Goal: Task Accomplishment & Management: Use online tool/utility

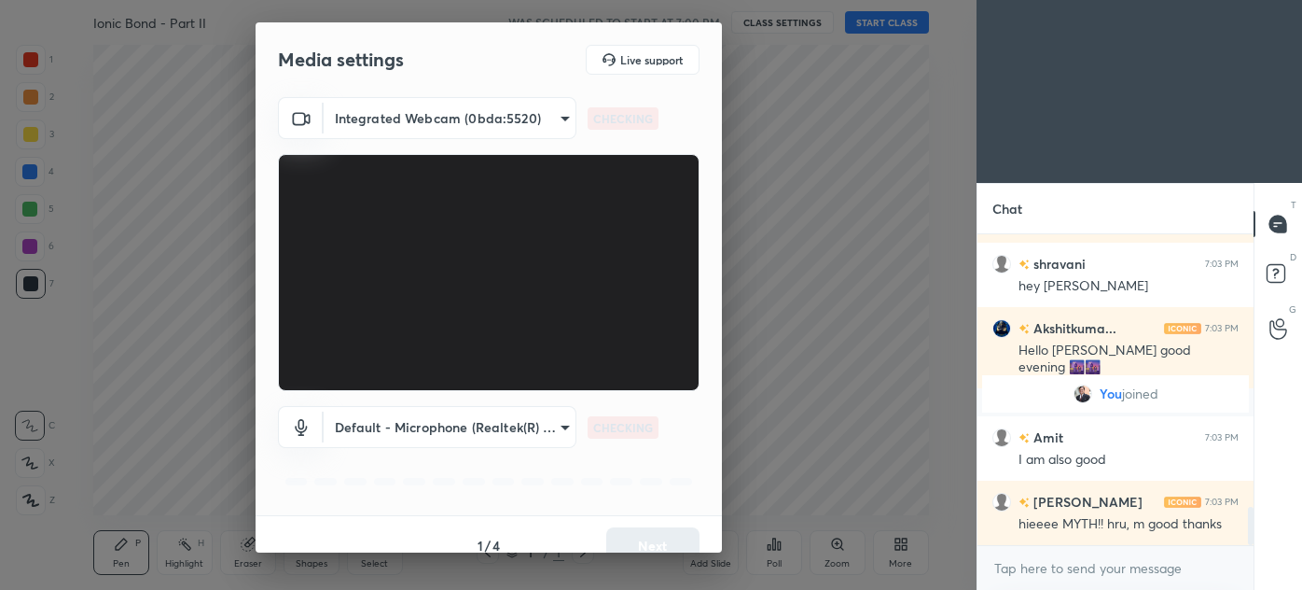
scroll to position [2206, 0]
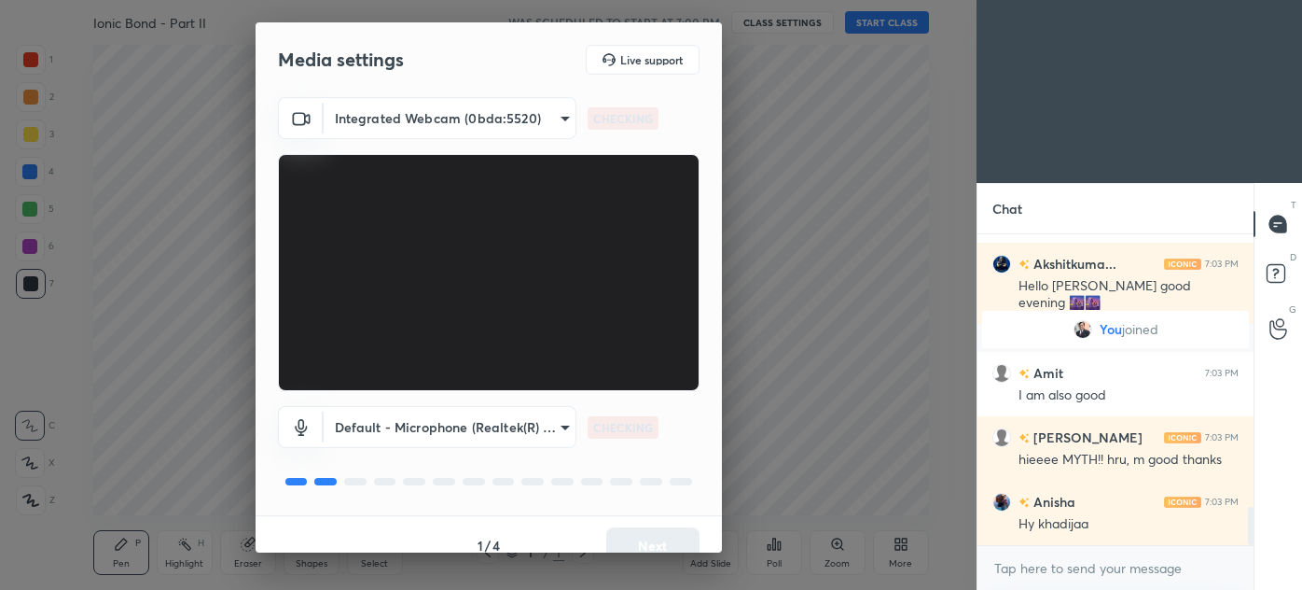
click at [656, 532] on button "Next" at bounding box center [652, 545] width 93 height 37
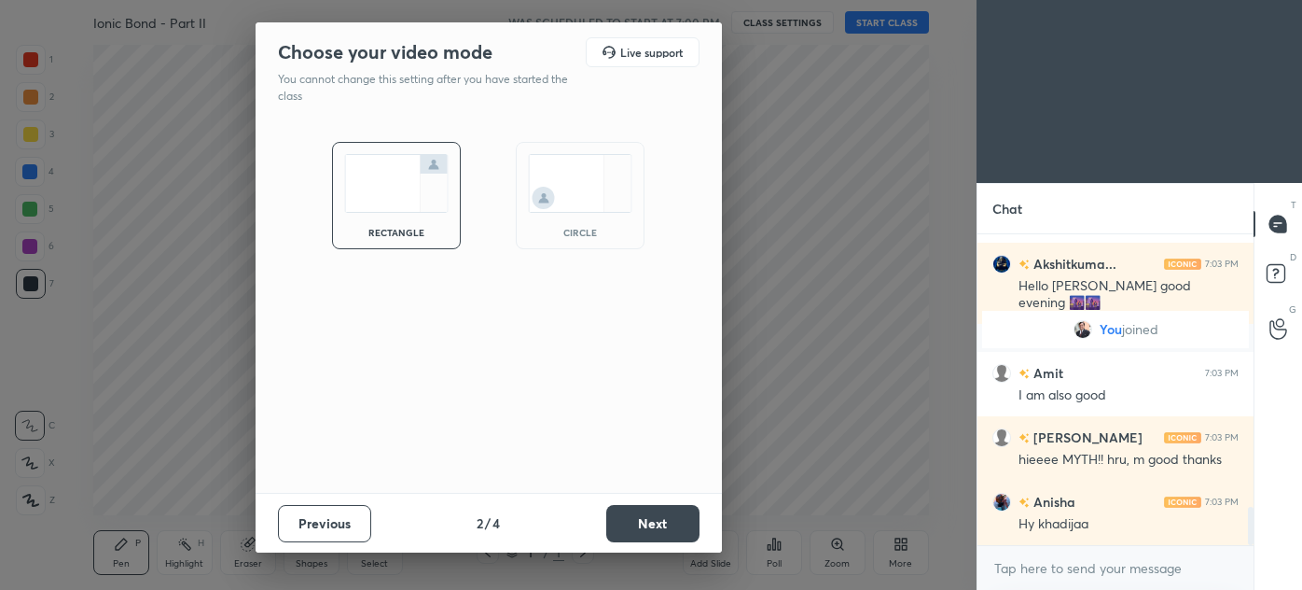
click at [655, 533] on button "Next" at bounding box center [652, 523] width 93 height 37
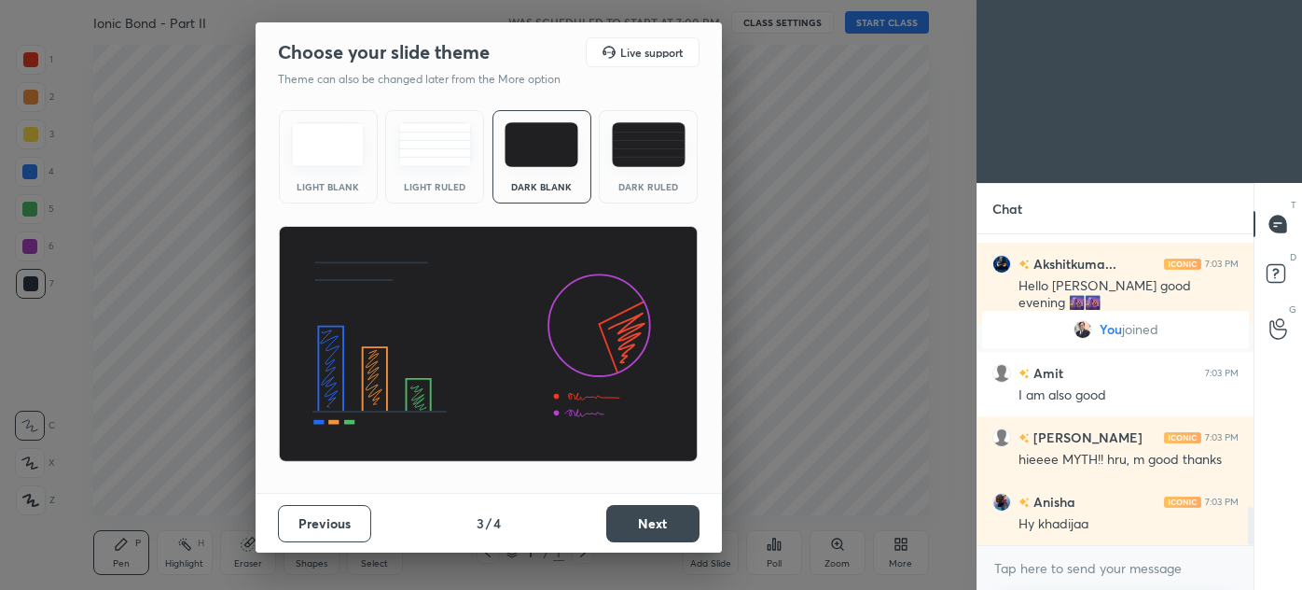
click at [655, 532] on button "Next" at bounding box center [652, 523] width 93 height 37
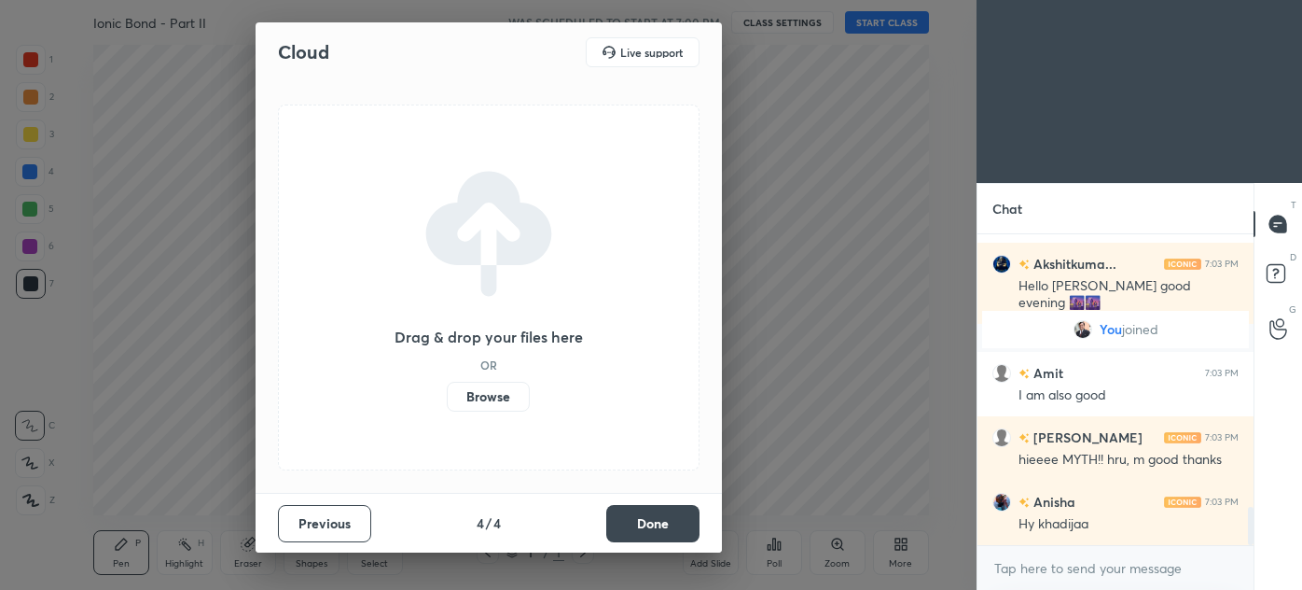
click at [660, 526] on button "Done" at bounding box center [652, 523] width 93 height 37
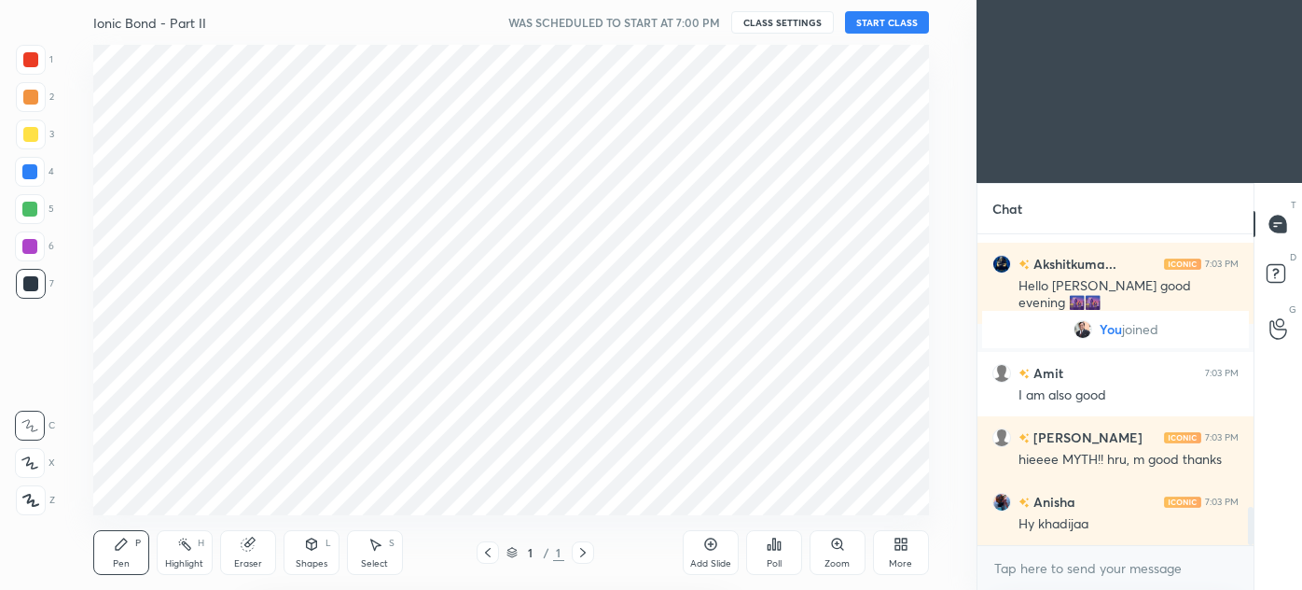
click at [662, 526] on div "Cloud Live support Drag & drop your files here OR Browse Previous 4 / 4 Done" at bounding box center [488, 295] width 977 height 590
click at [666, 526] on div "Pen P Highlight H Eraser Shapes L Select S 1 / 1 Add Slide Poll Zoom More" at bounding box center [511, 552] width 836 height 75
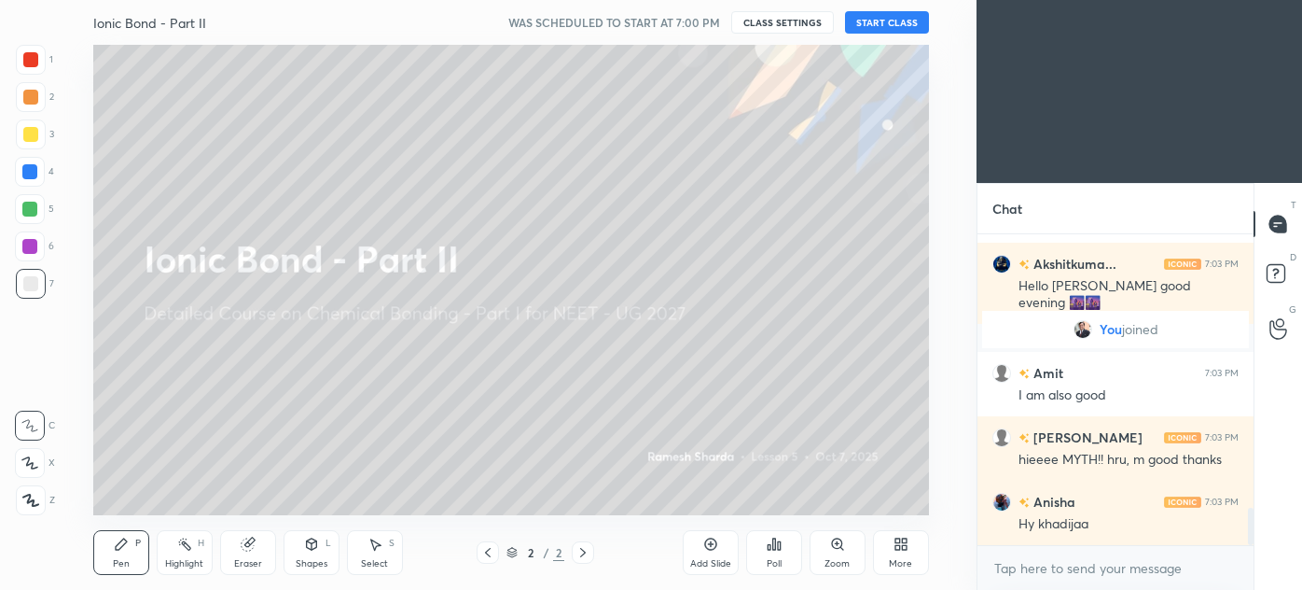
scroll to position [2271, 0]
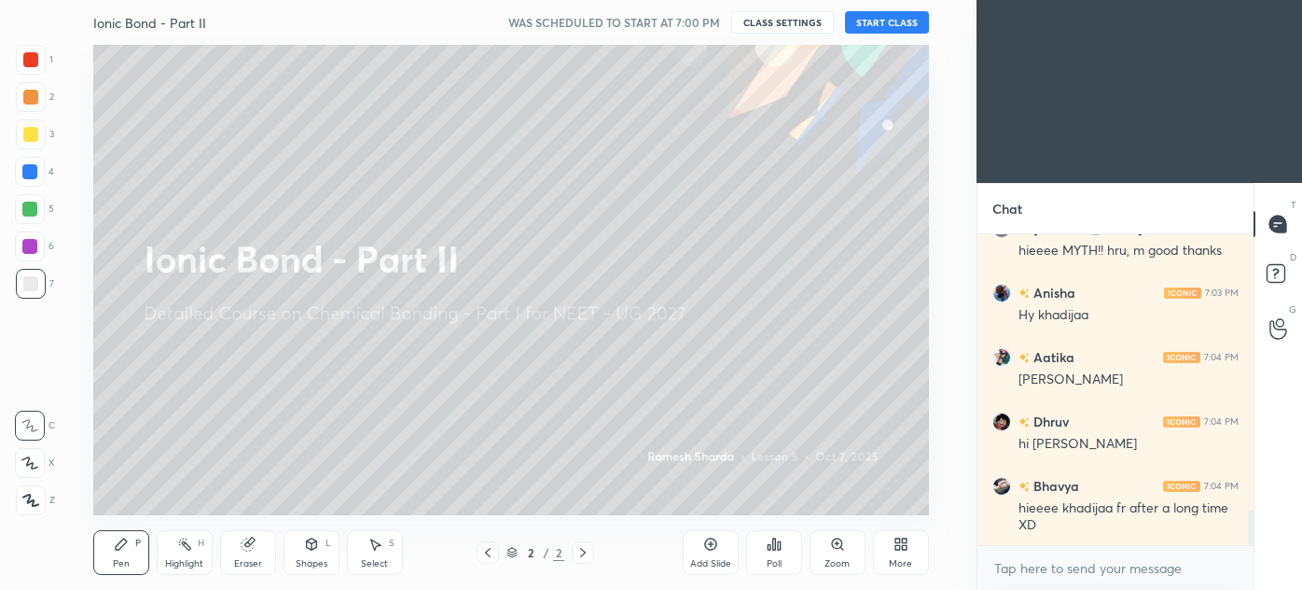
click at [881, 21] on button "START CLASS" at bounding box center [887, 22] width 84 height 22
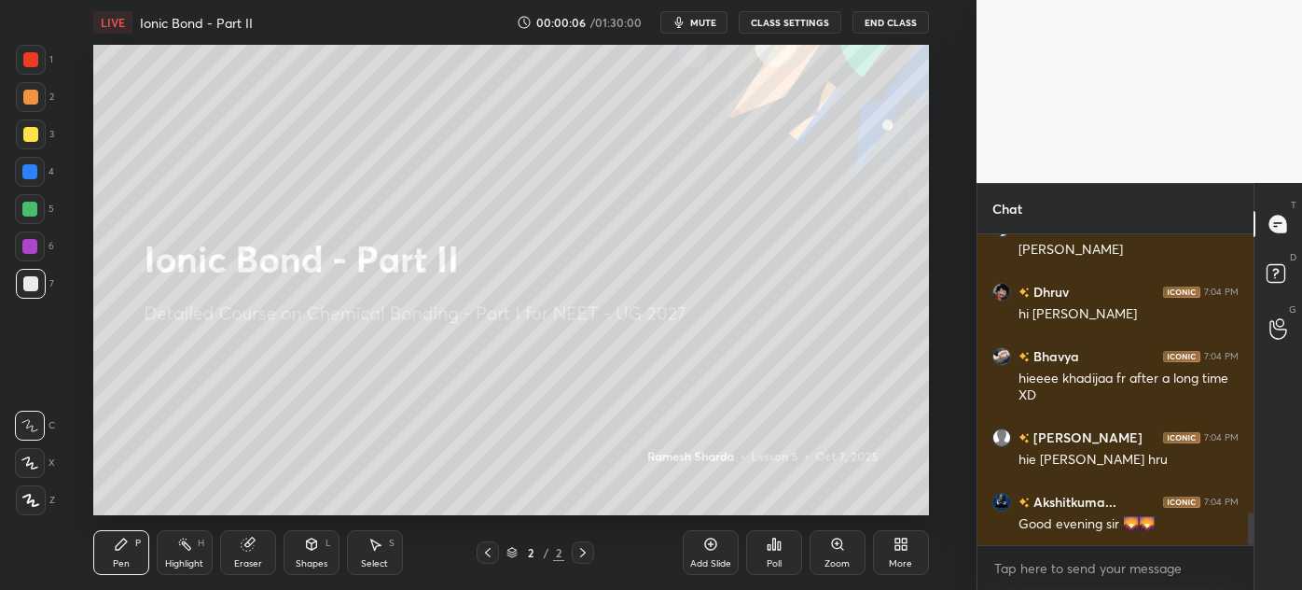
scroll to position [2609, 0]
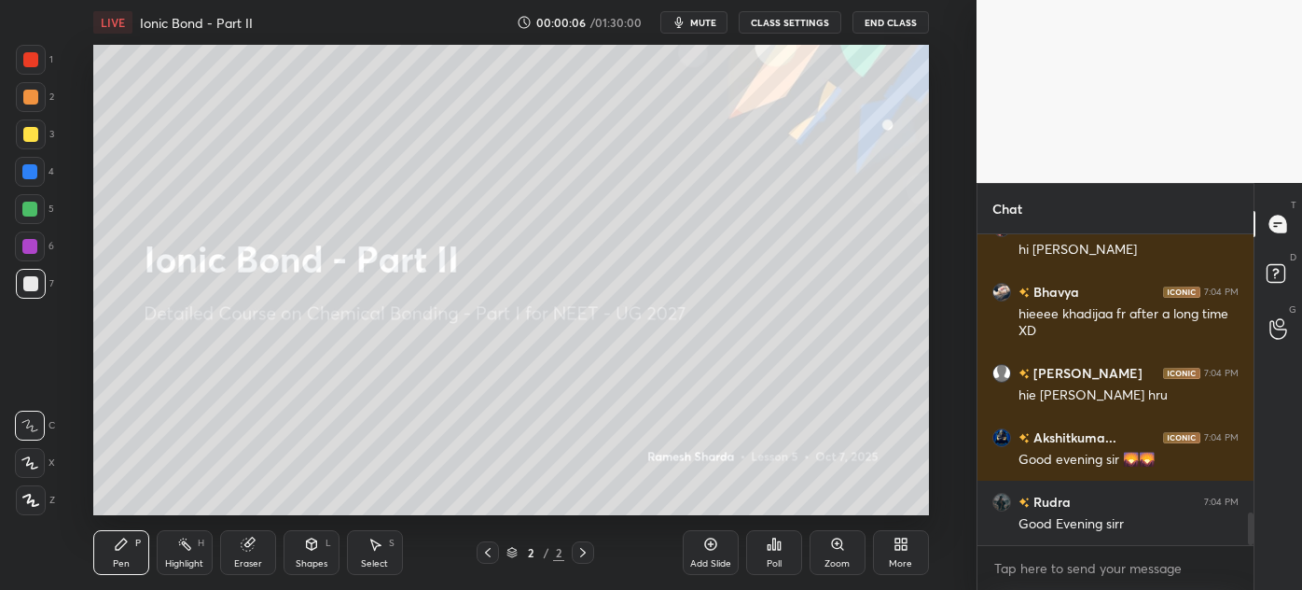
drag, startPoint x: 35, startPoint y: 56, endPoint x: 56, endPoint y: 110, distance: 58.2
click at [35, 56] on div at bounding box center [30, 59] width 15 height 15
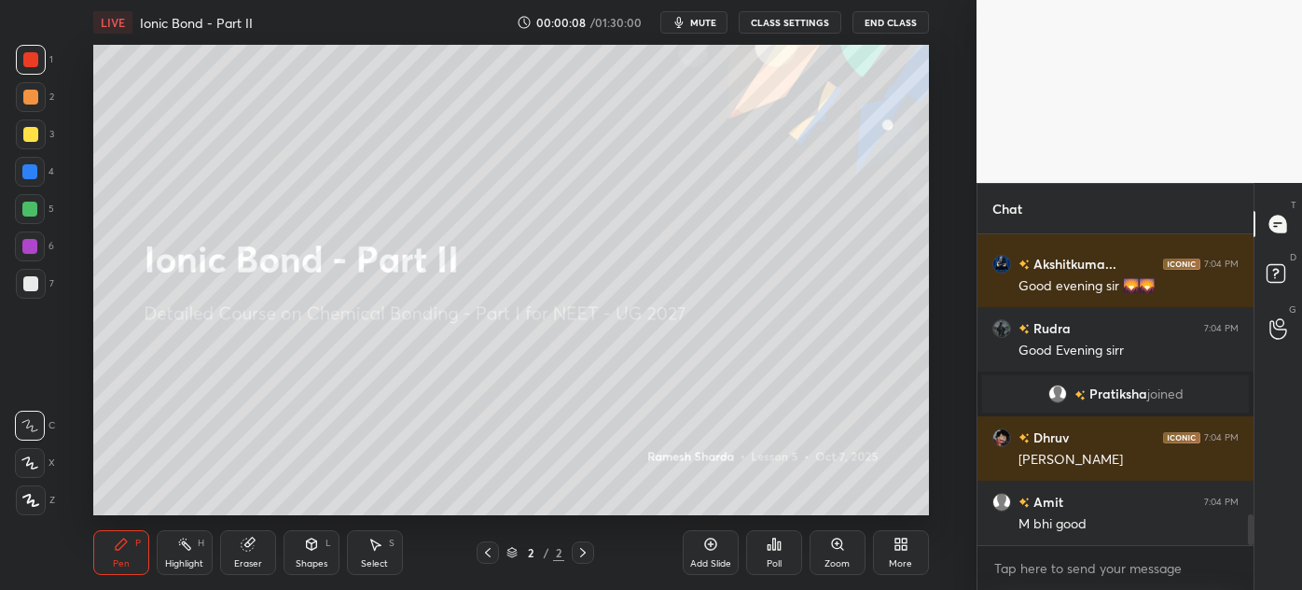
scroll to position [2975, 0]
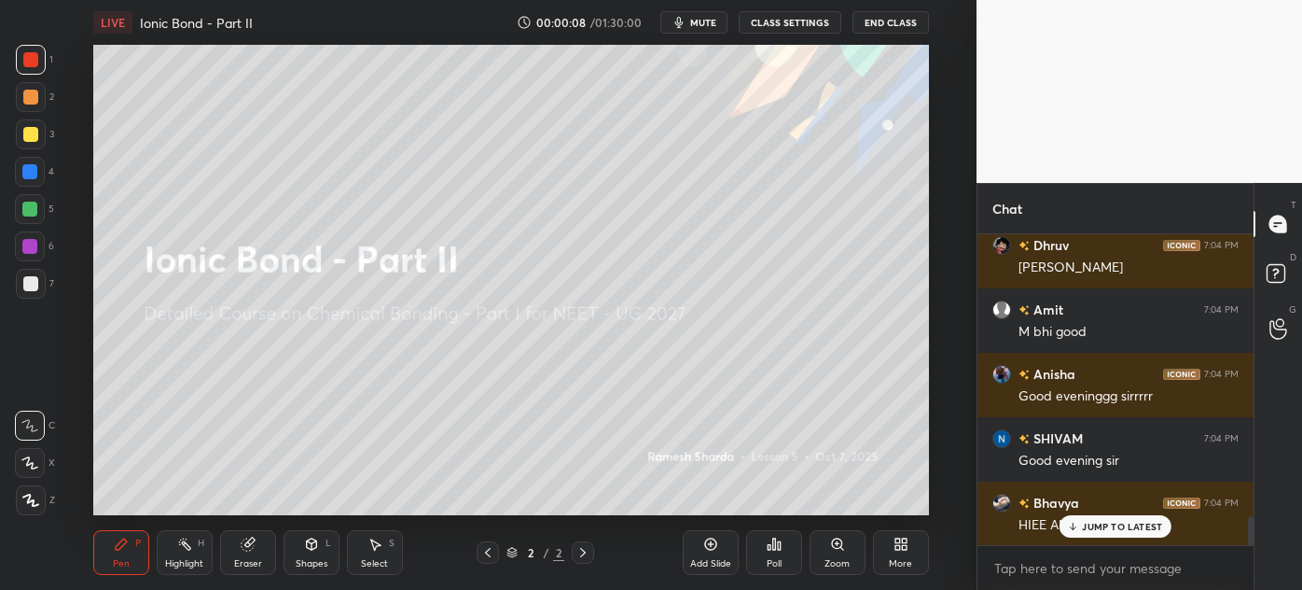
click at [31, 500] on icon at bounding box center [30, 499] width 15 height 11
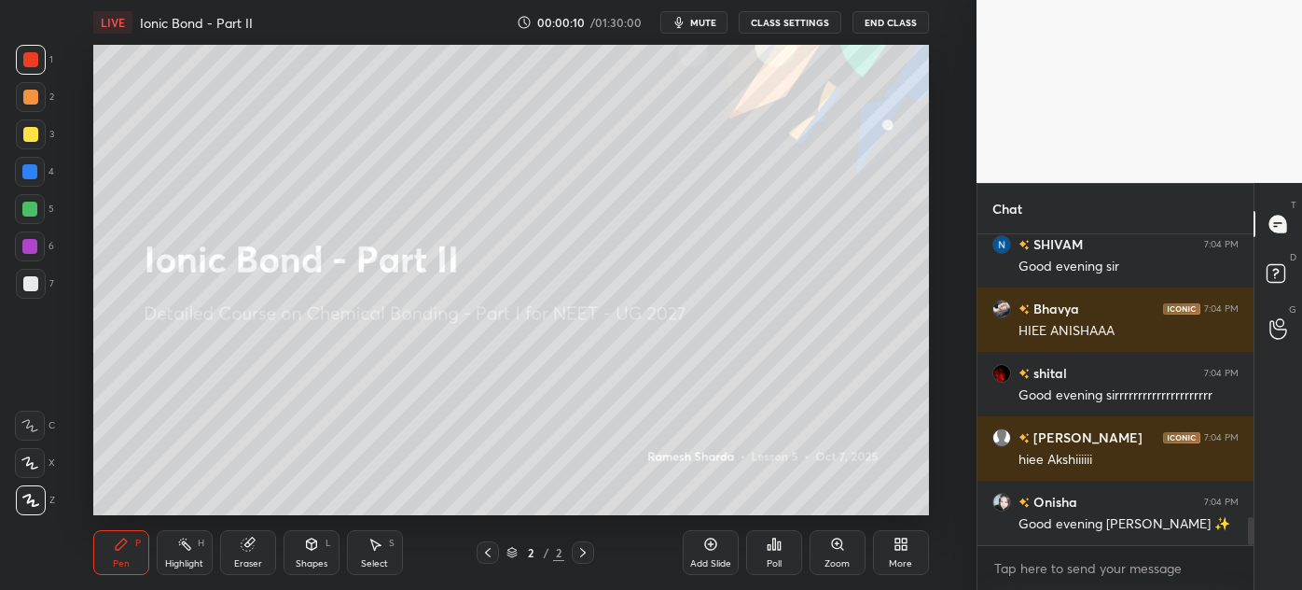
click at [251, 546] on icon at bounding box center [247, 544] width 12 height 12
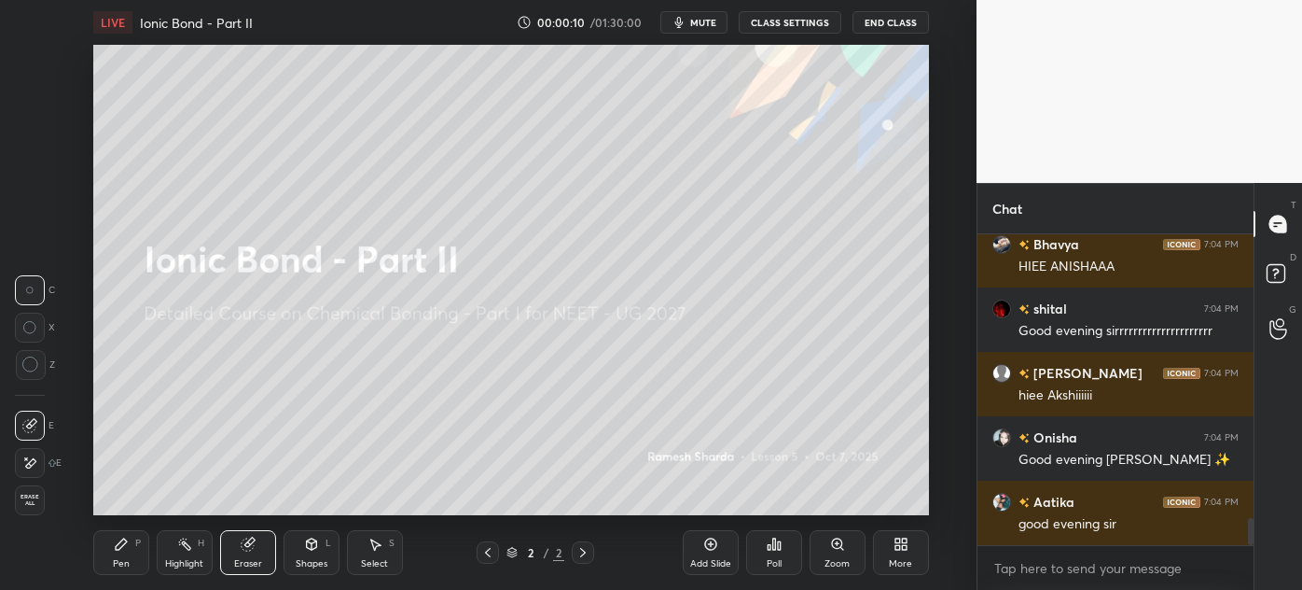
click at [35, 467] on icon at bounding box center [29, 463] width 15 height 16
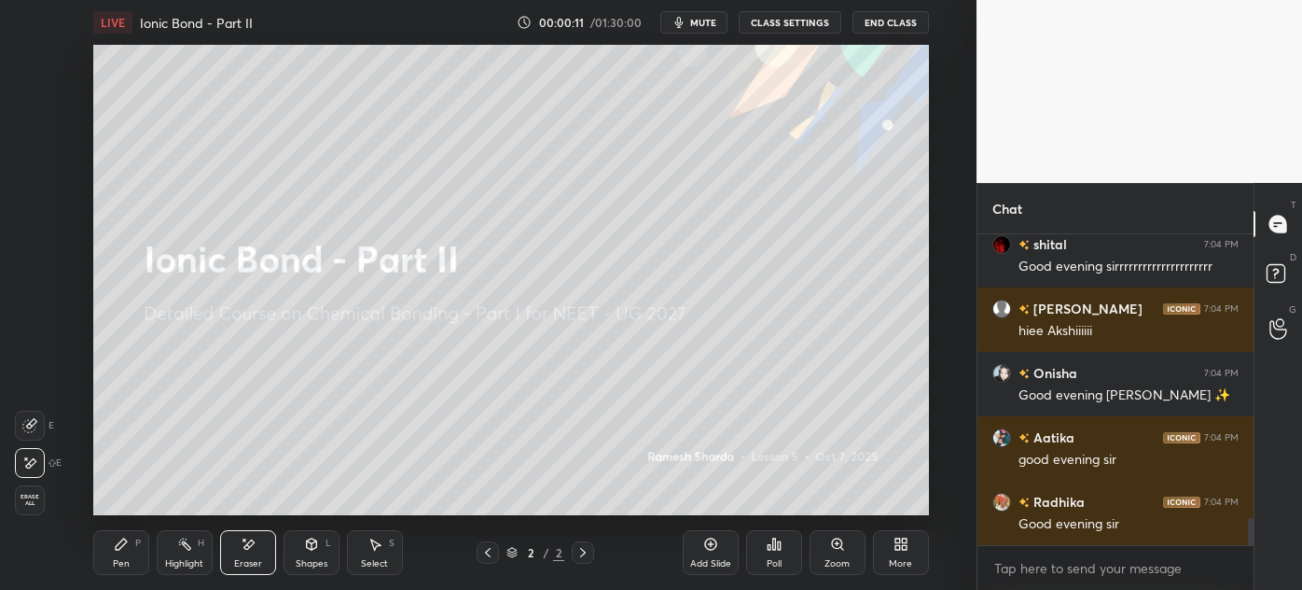
click at [119, 551] on div "Pen P" at bounding box center [121, 552] width 56 height 45
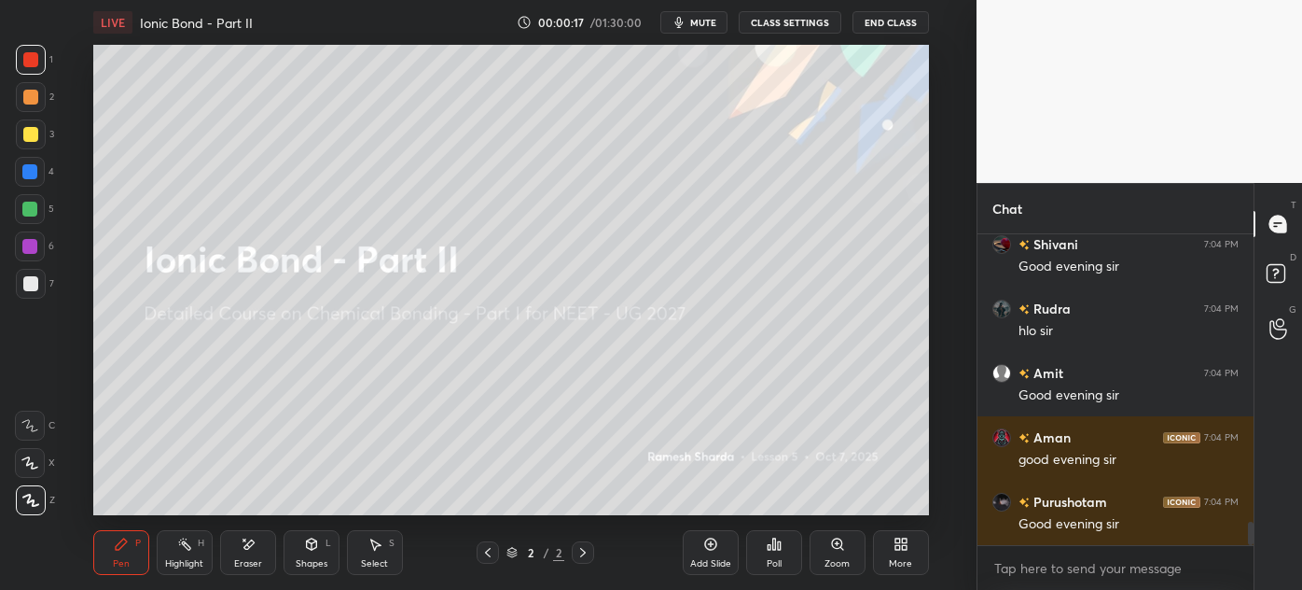
scroll to position [3921, 0]
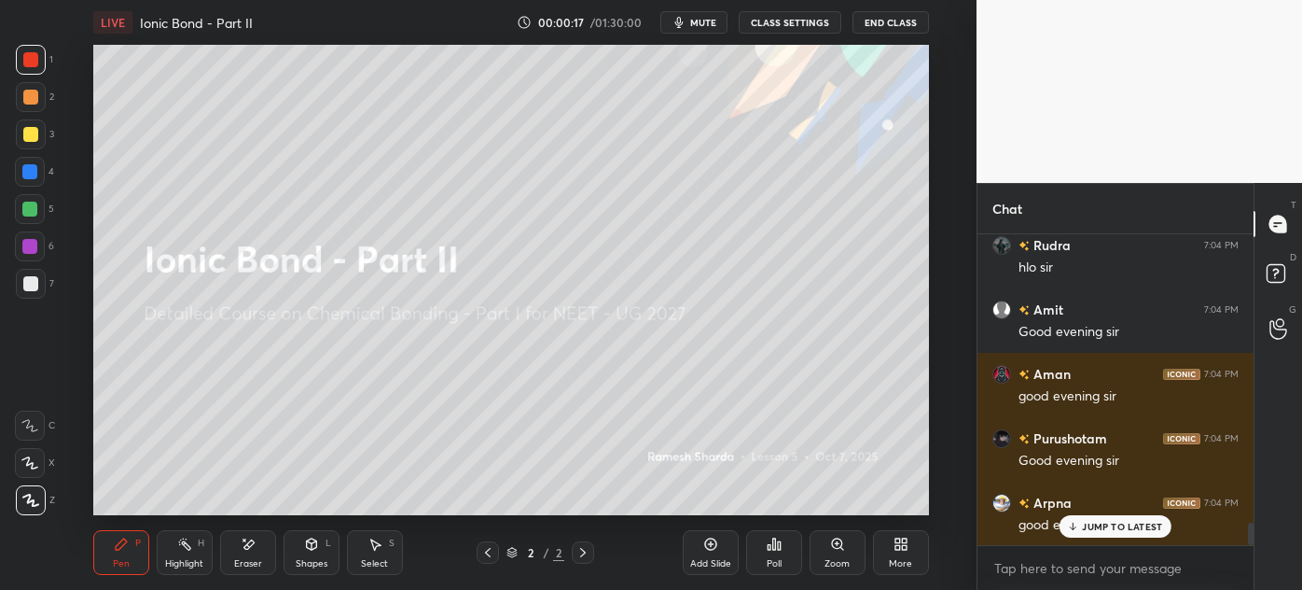
click at [898, 544] on icon at bounding box center [901, 543] width 15 height 15
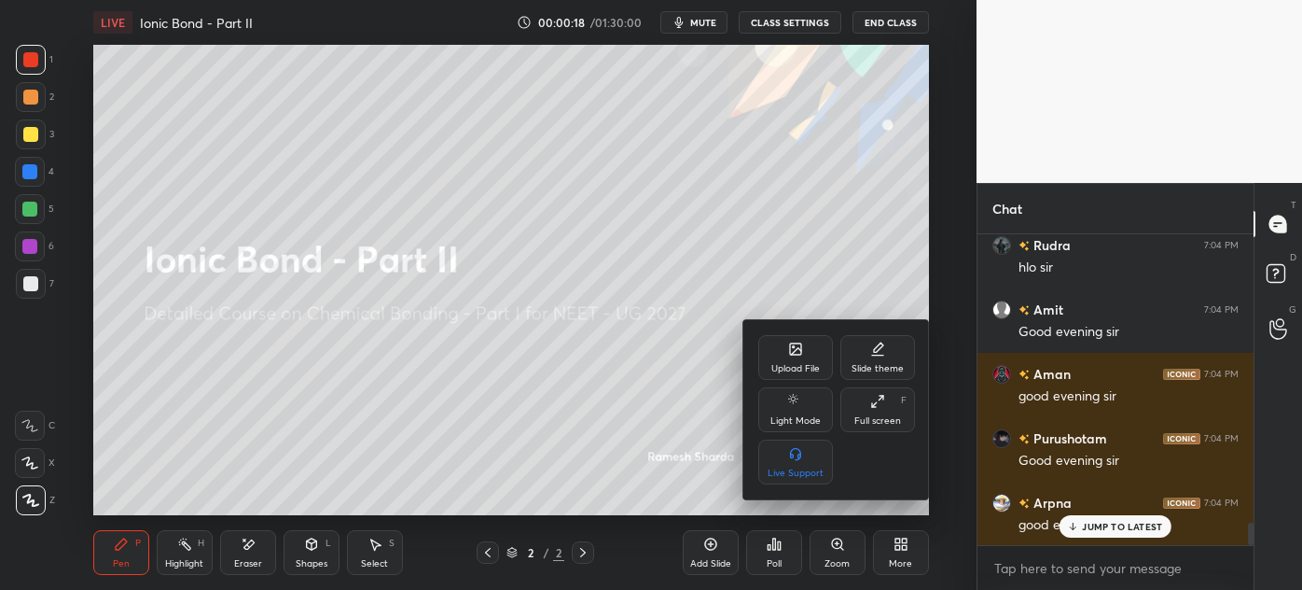
click at [876, 413] on div "Full screen F" at bounding box center [877, 409] width 75 height 45
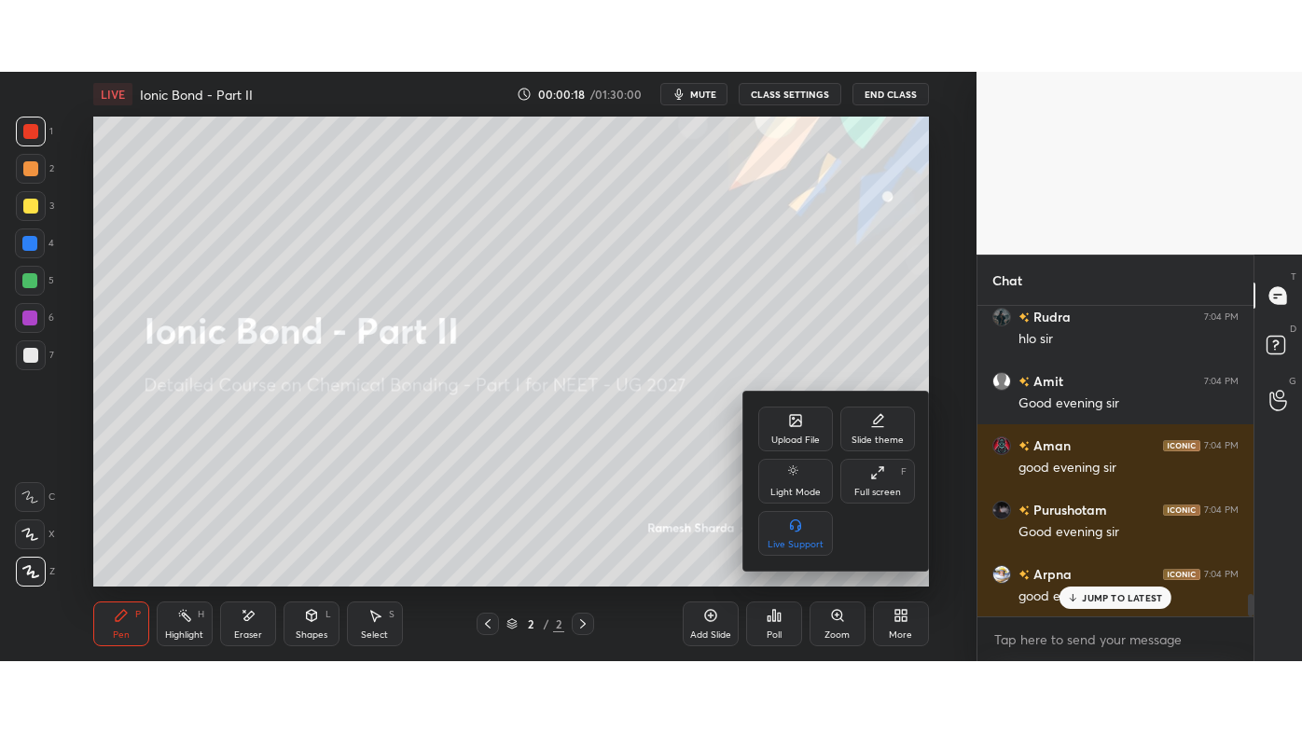
scroll to position [0, 0]
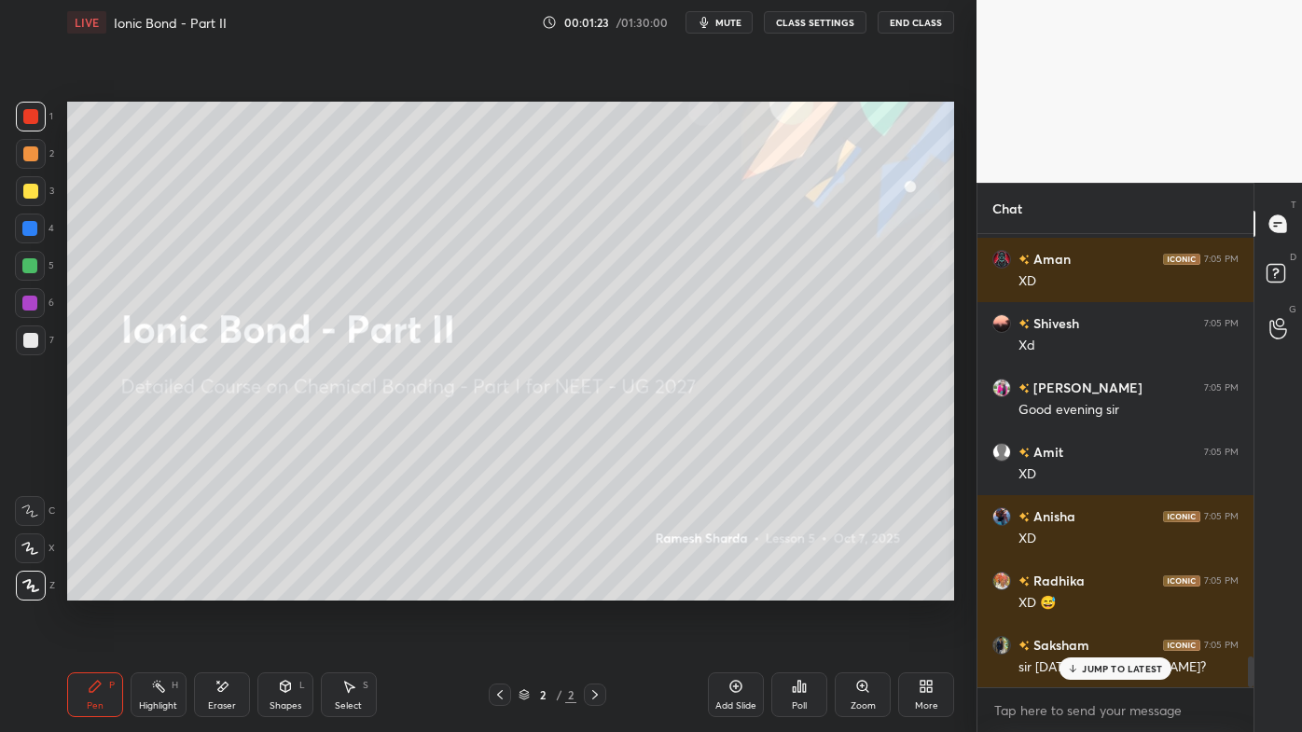
click at [34, 107] on div at bounding box center [31, 117] width 30 height 30
click at [63, 479] on div "Setting up your live class Poll for secs No correct answer Start poll" at bounding box center [511, 351] width 902 height 613
click at [91, 589] on icon at bounding box center [95, 686] width 15 height 15
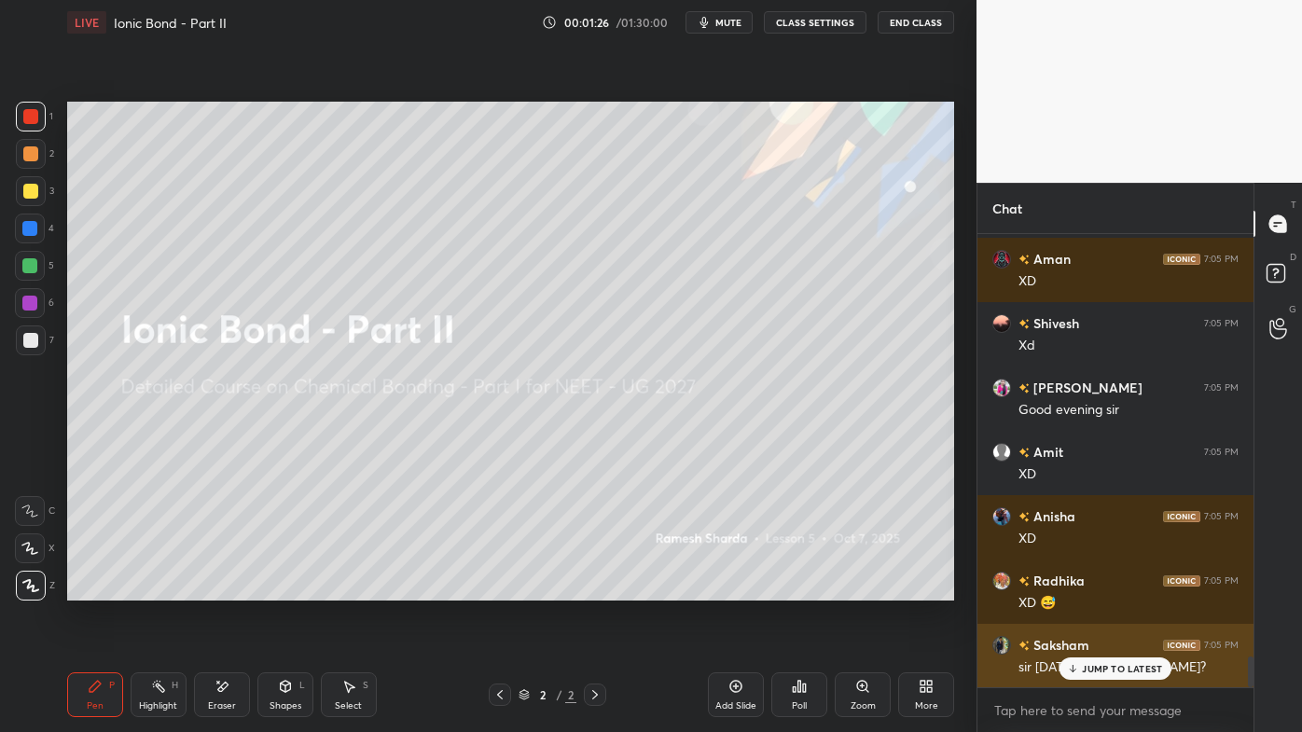
click at [1090, 589] on div "JUMP TO LATEST" at bounding box center [1116, 669] width 112 height 22
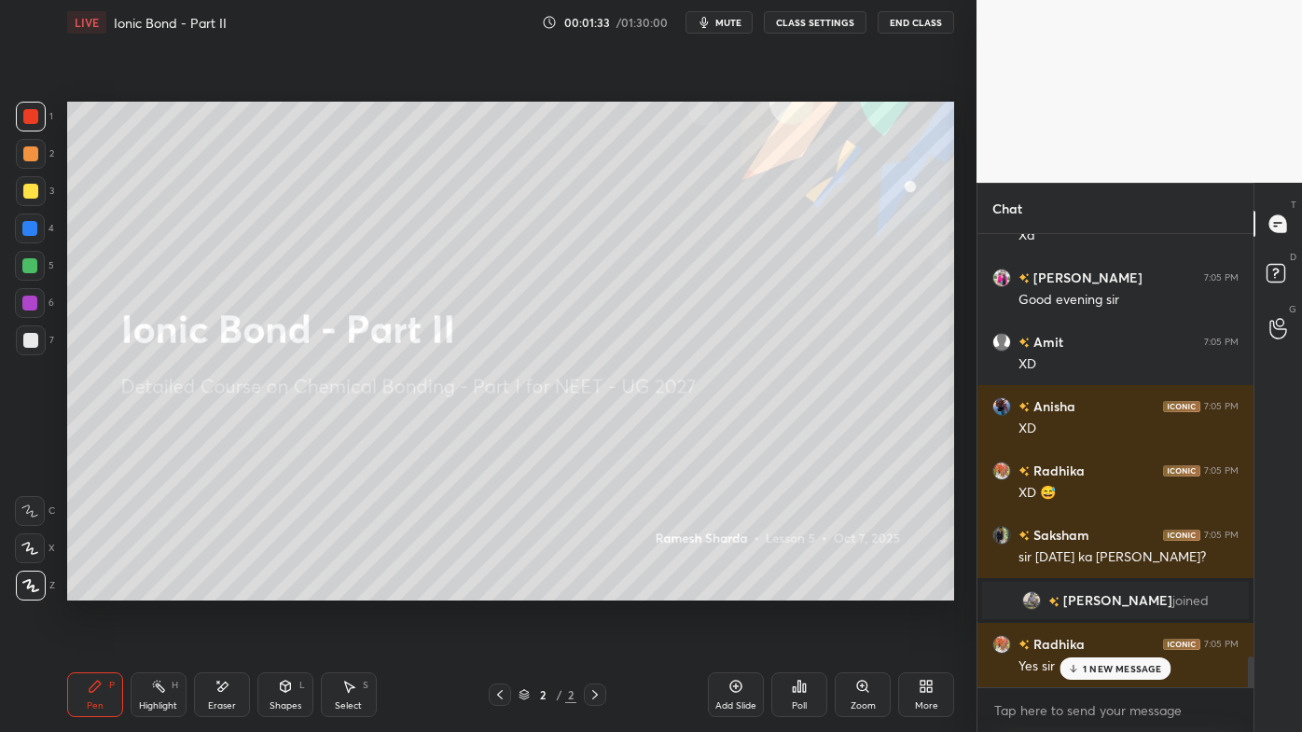
scroll to position [5664, 0]
click at [734, 589] on icon at bounding box center [736, 686] width 15 height 15
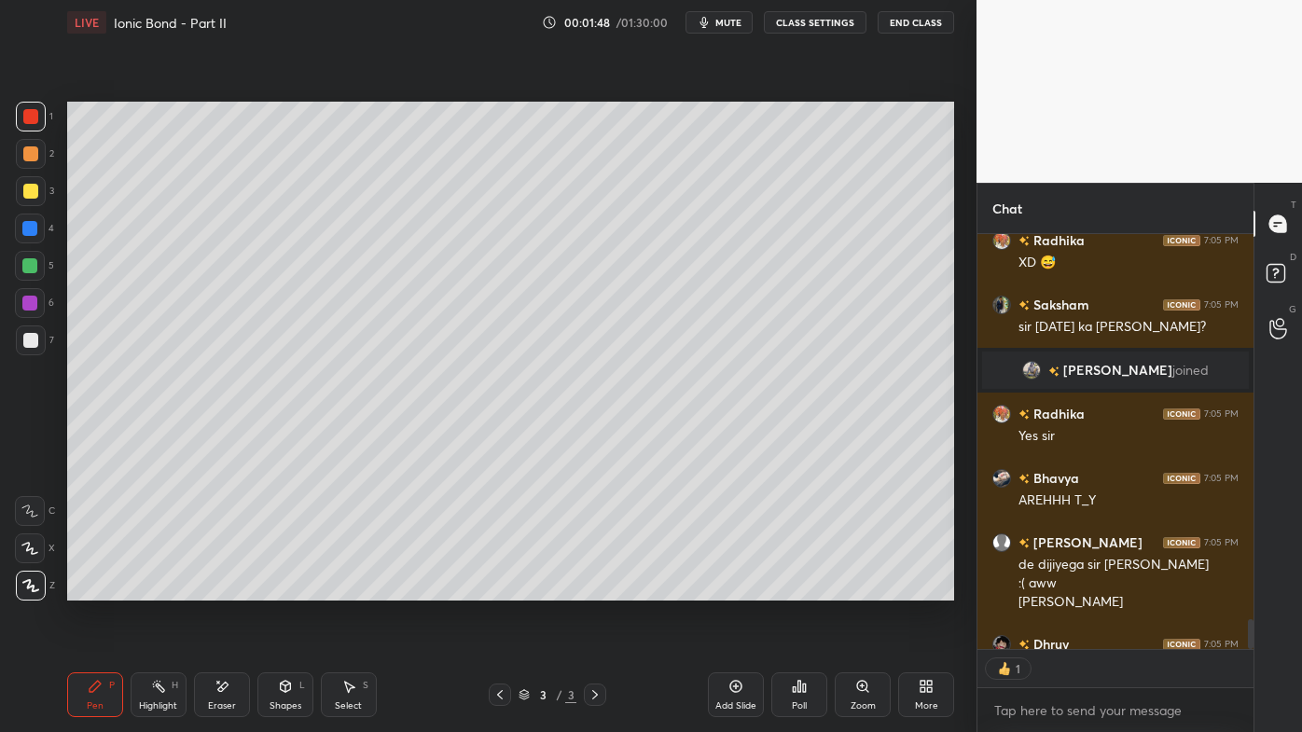
scroll to position [6, 5]
click at [104, 589] on div "Pen P" at bounding box center [95, 695] width 56 height 45
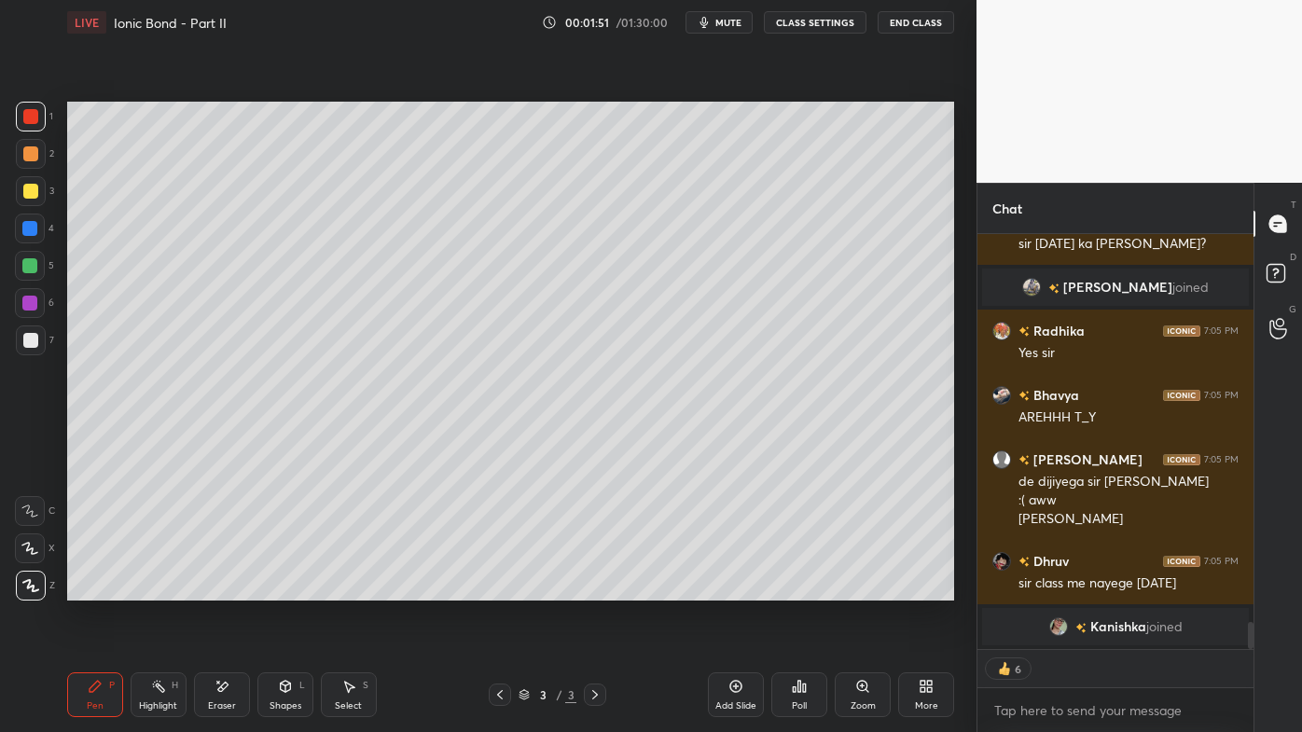
click at [29, 151] on div at bounding box center [30, 153] width 15 height 15
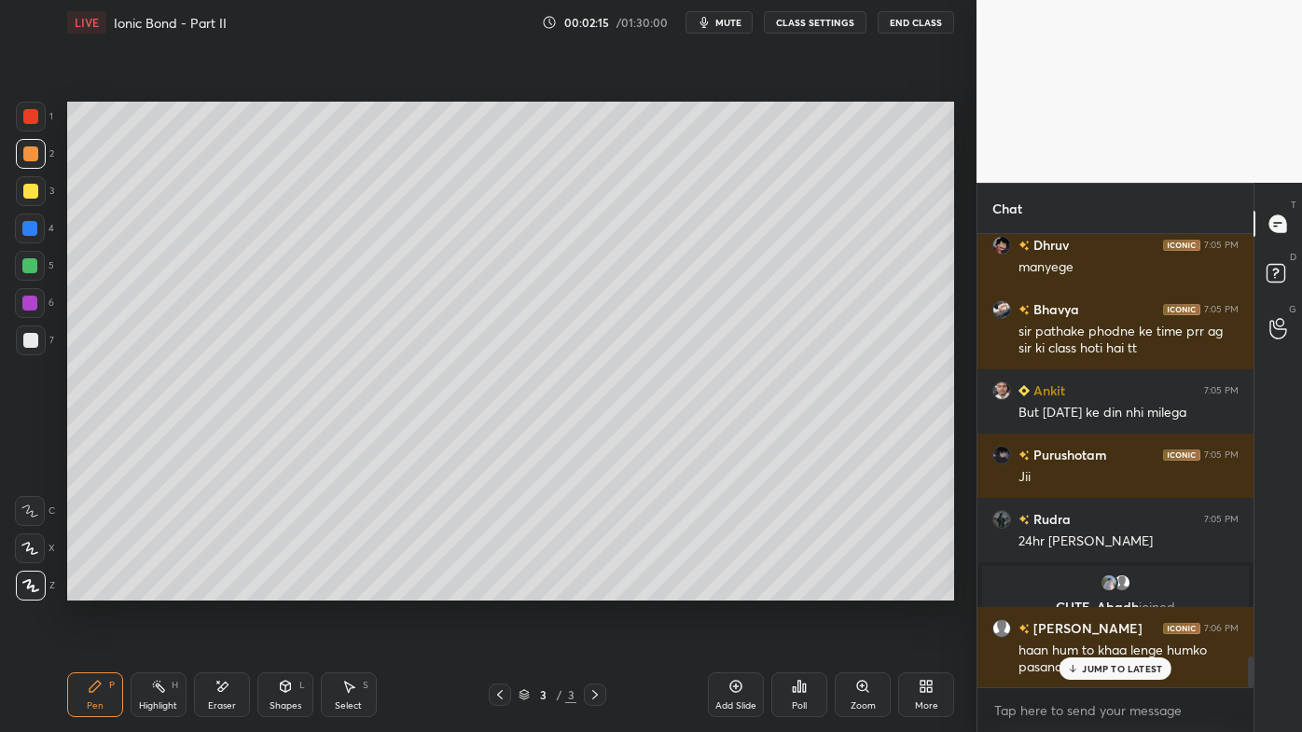
scroll to position [6256, 0]
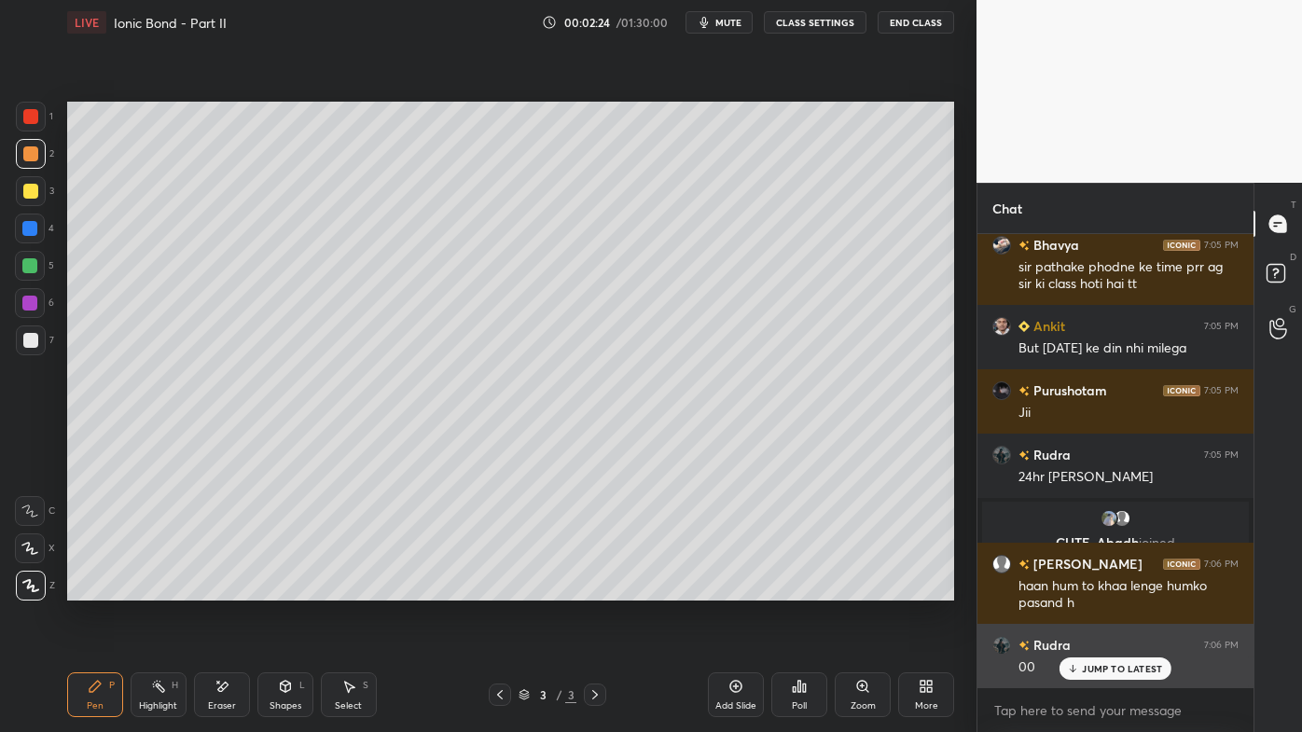
click at [1115, 589] on div "Rudra 7:06 PM 00" at bounding box center [1116, 656] width 276 height 64
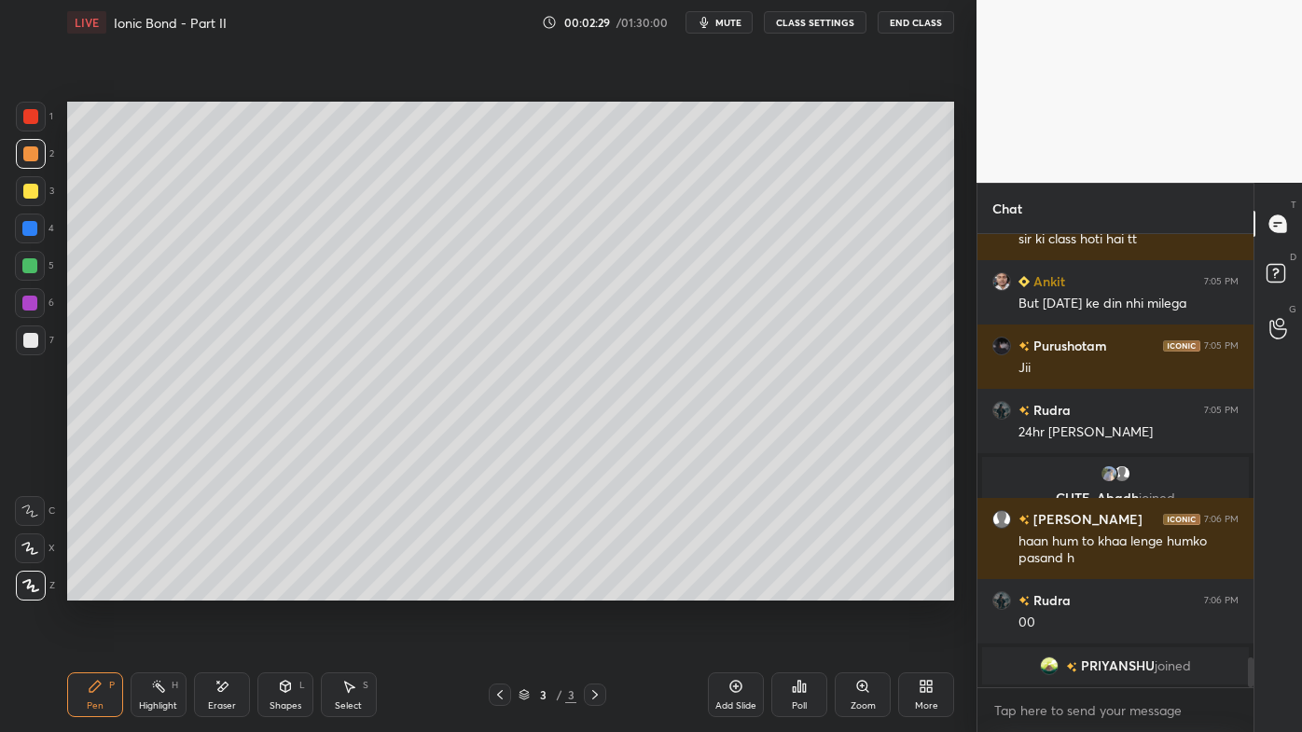
scroll to position [6366, 0]
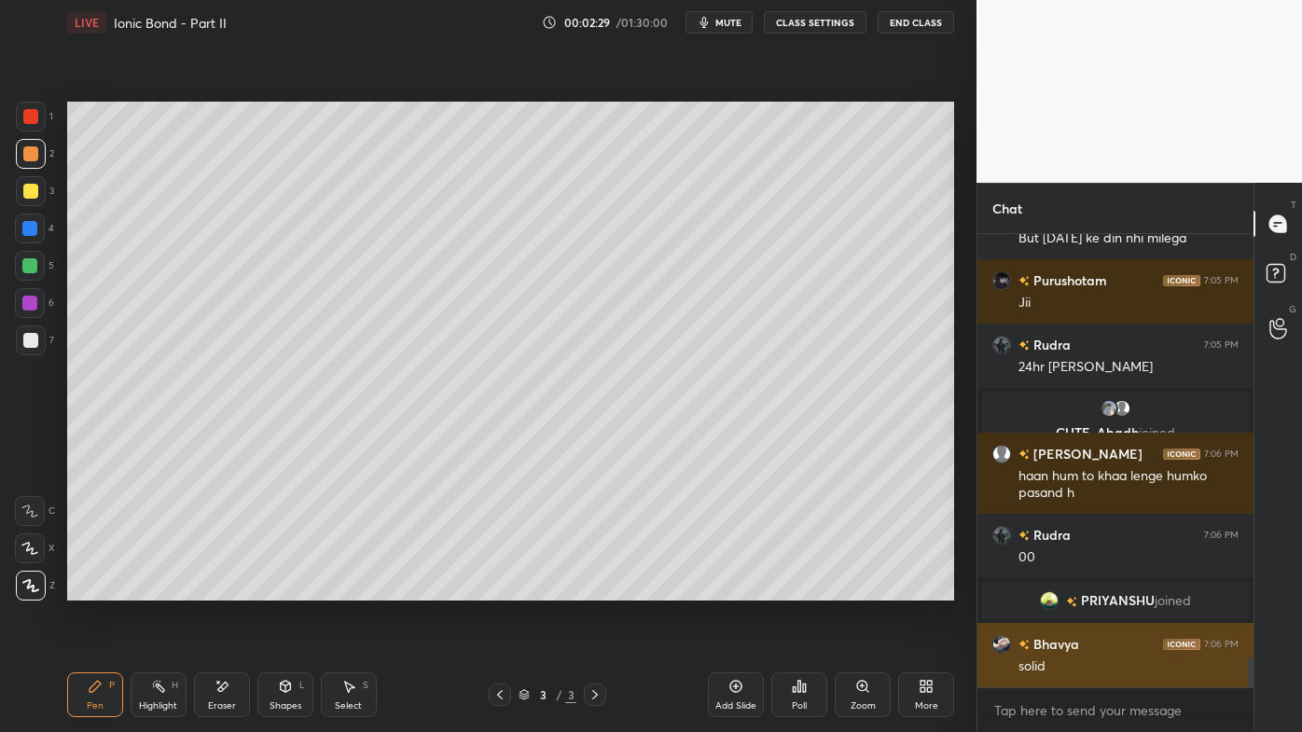
click at [1102, 589] on div "solid" at bounding box center [1129, 667] width 220 height 19
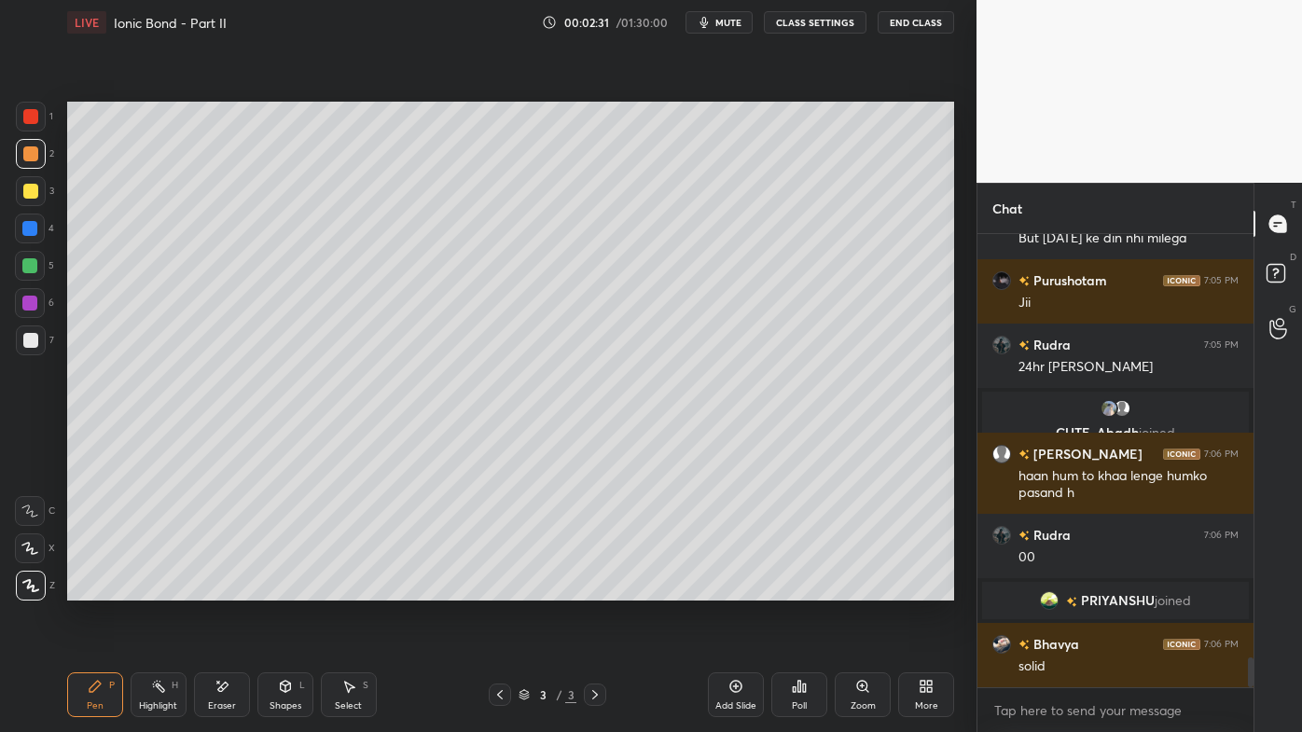
click at [99, 589] on icon at bounding box center [95, 686] width 15 height 15
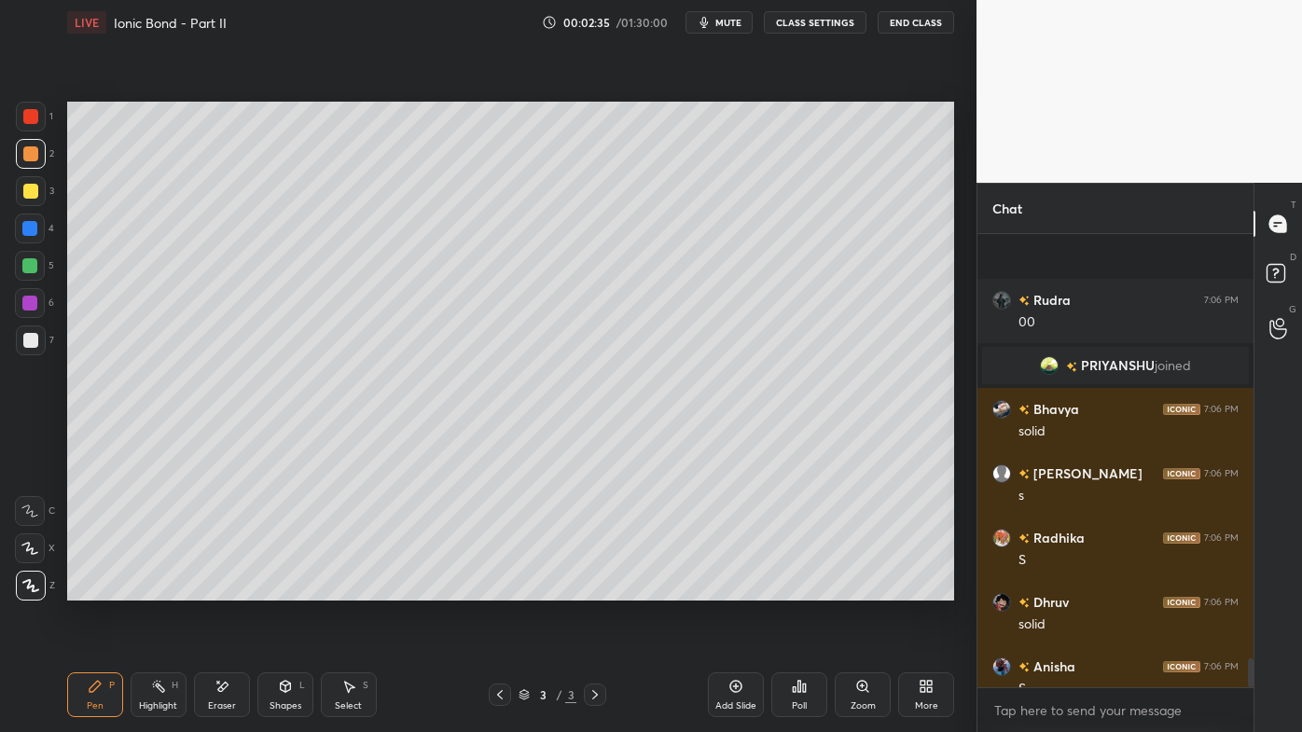
scroll to position [6754, 0]
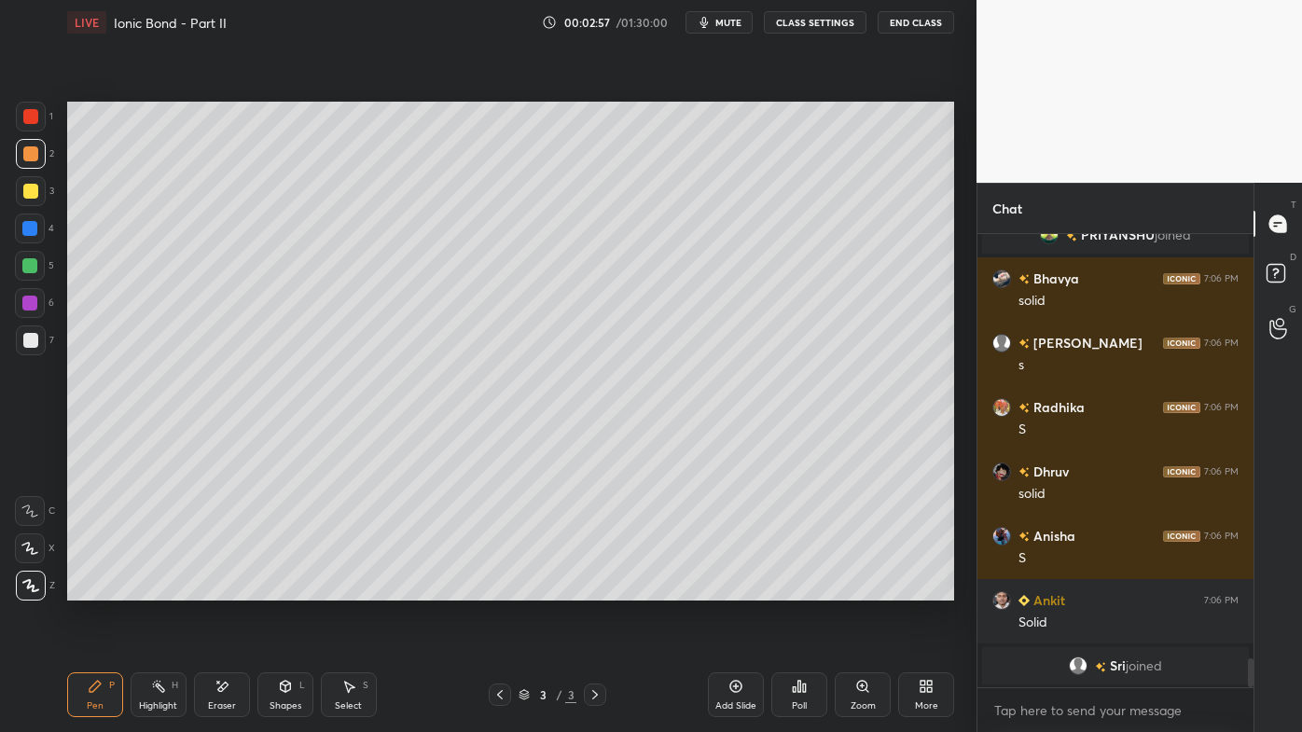
click at [25, 184] on div at bounding box center [30, 191] width 15 height 15
drag, startPoint x: 162, startPoint y: 685, endPoint x: 242, endPoint y: 609, distance: 109.5
click at [169, 589] on div "Highlight H" at bounding box center [159, 695] width 56 height 45
click at [801, 589] on icon at bounding box center [799, 686] width 15 height 15
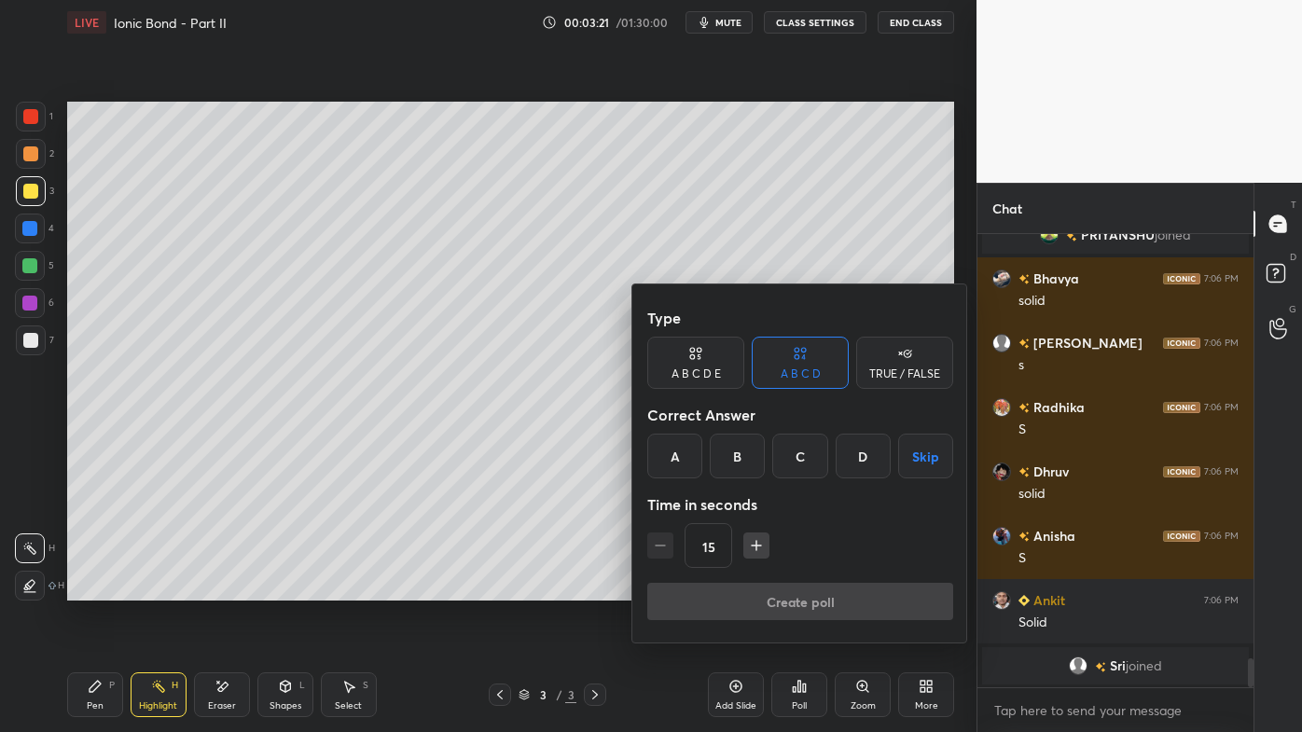
drag, startPoint x: 801, startPoint y: 462, endPoint x: 777, endPoint y: 505, distance: 49.3
click at [803, 463] on div "C" at bounding box center [799, 456] width 55 height 45
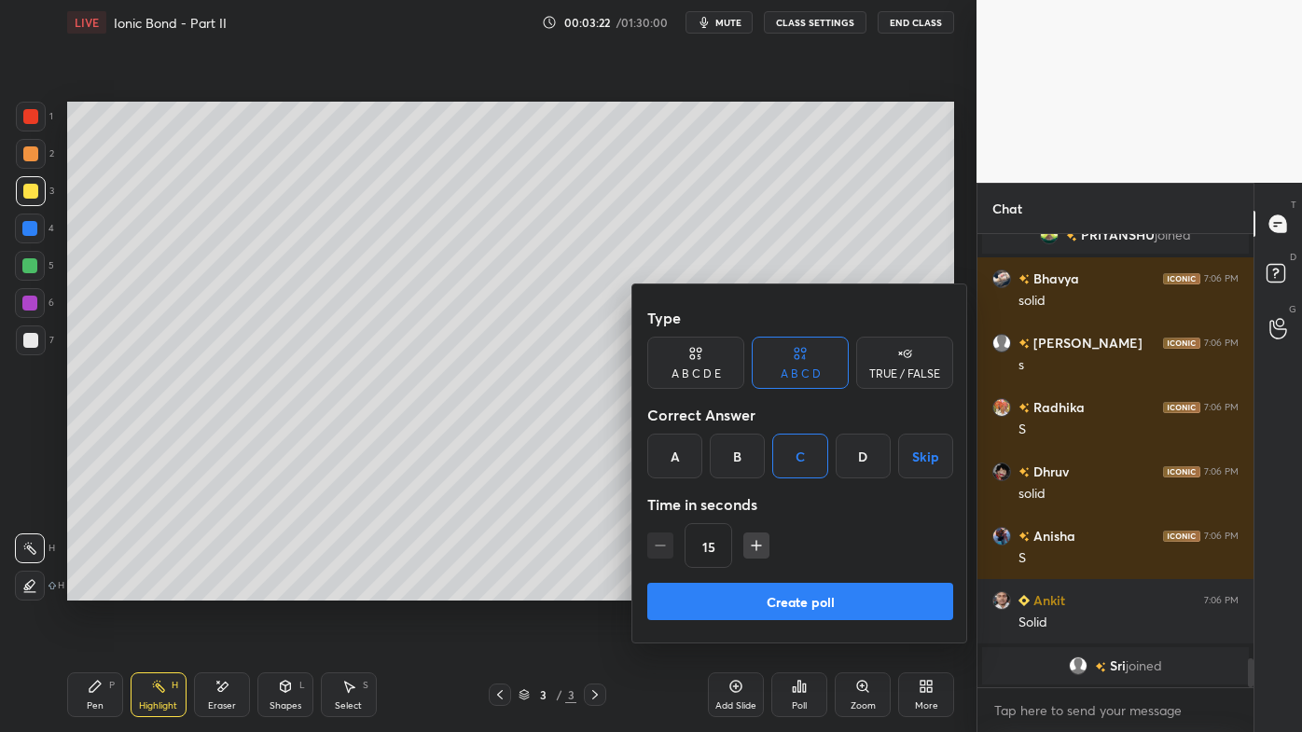
click at [736, 589] on button "Create poll" at bounding box center [800, 601] width 306 height 37
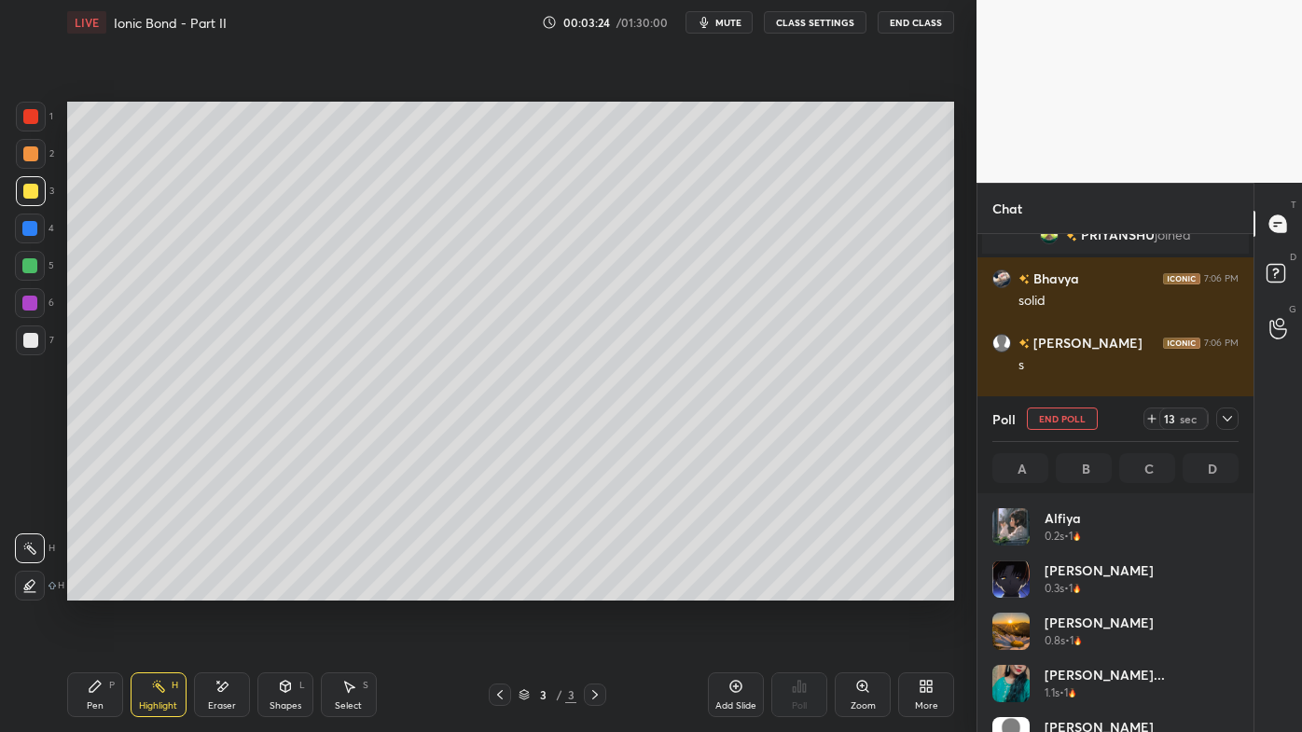
scroll to position [218, 241]
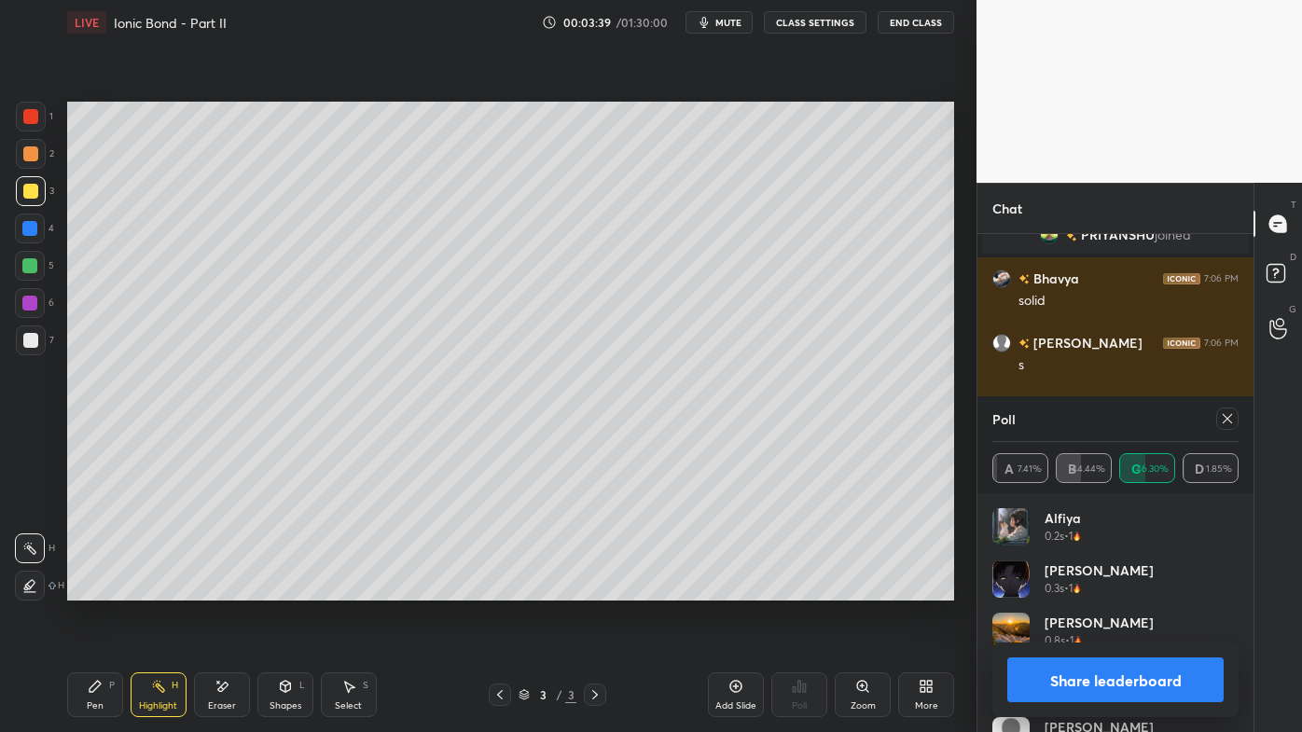
drag, startPoint x: 719, startPoint y: 602, endPoint x: 1234, endPoint y: 439, distance: 539.9
click at [1276, 410] on div "1 2 3 4 5 6 7 C X Z E E Erase all H H LIVE Ionic Bond - Part II 00:03:39 / 01:3…" at bounding box center [651, 366] width 1302 height 732
drag, startPoint x: 1231, startPoint y: 413, endPoint x: 1221, endPoint y: 417, distance: 10.9
click at [1232, 413] on icon at bounding box center [1227, 418] width 15 height 15
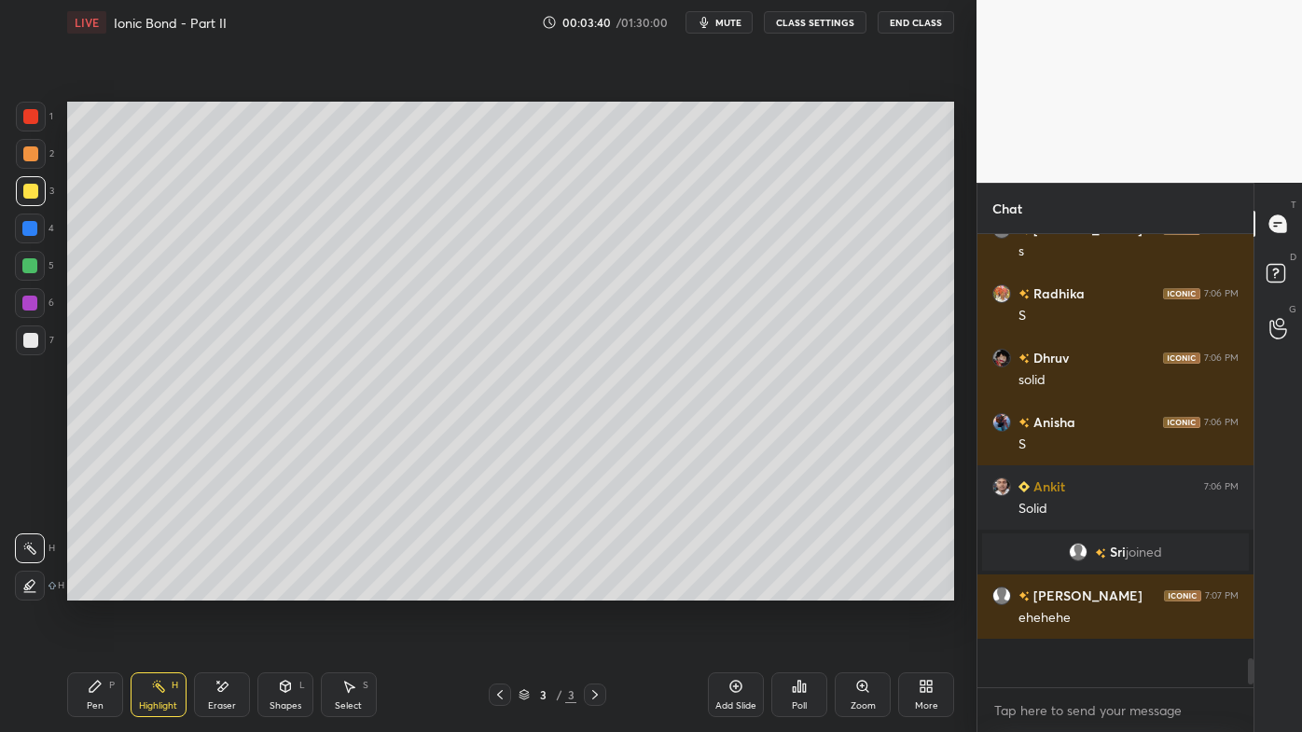
scroll to position [7, 5]
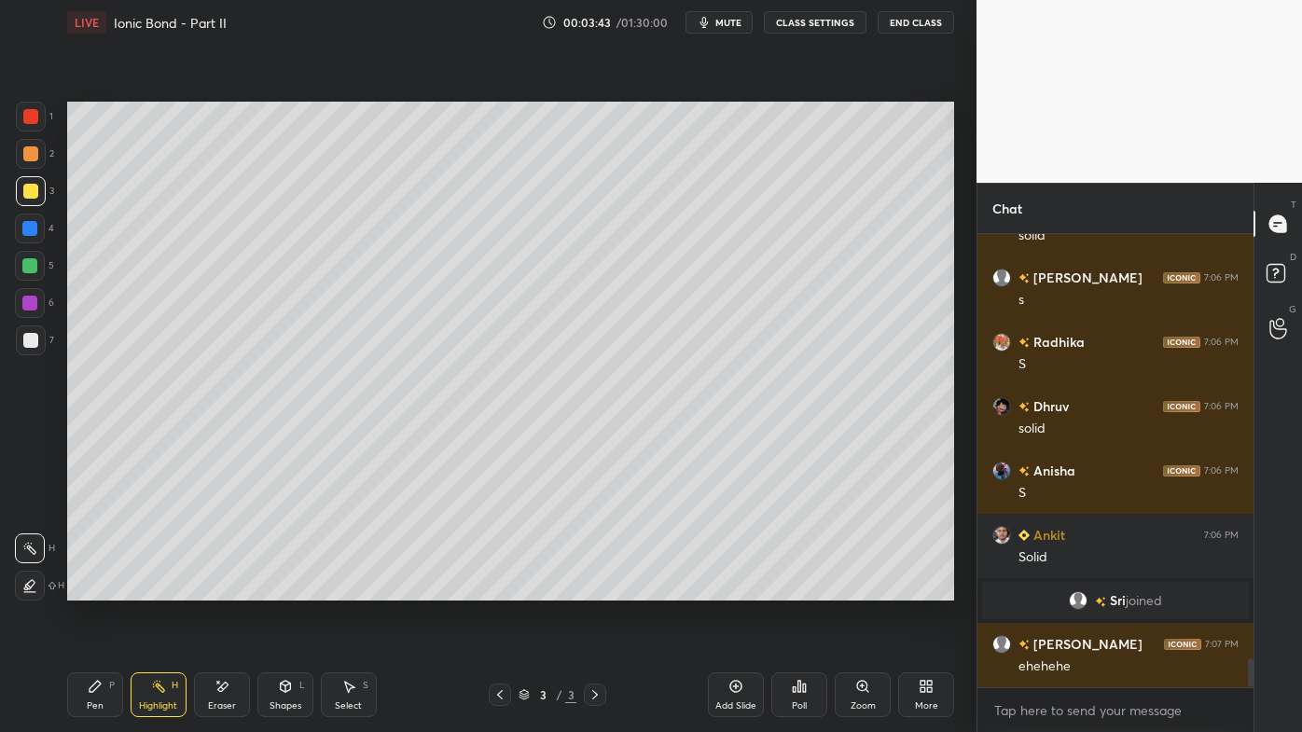
drag, startPoint x: 149, startPoint y: 684, endPoint x: 209, endPoint y: 629, distance: 81.2
click at [151, 589] on div "Highlight H" at bounding box center [159, 695] width 56 height 45
drag, startPoint x: 81, startPoint y: 693, endPoint x: 153, endPoint y: 638, distance: 90.5
click at [80, 589] on div "Pen P" at bounding box center [95, 695] width 56 height 45
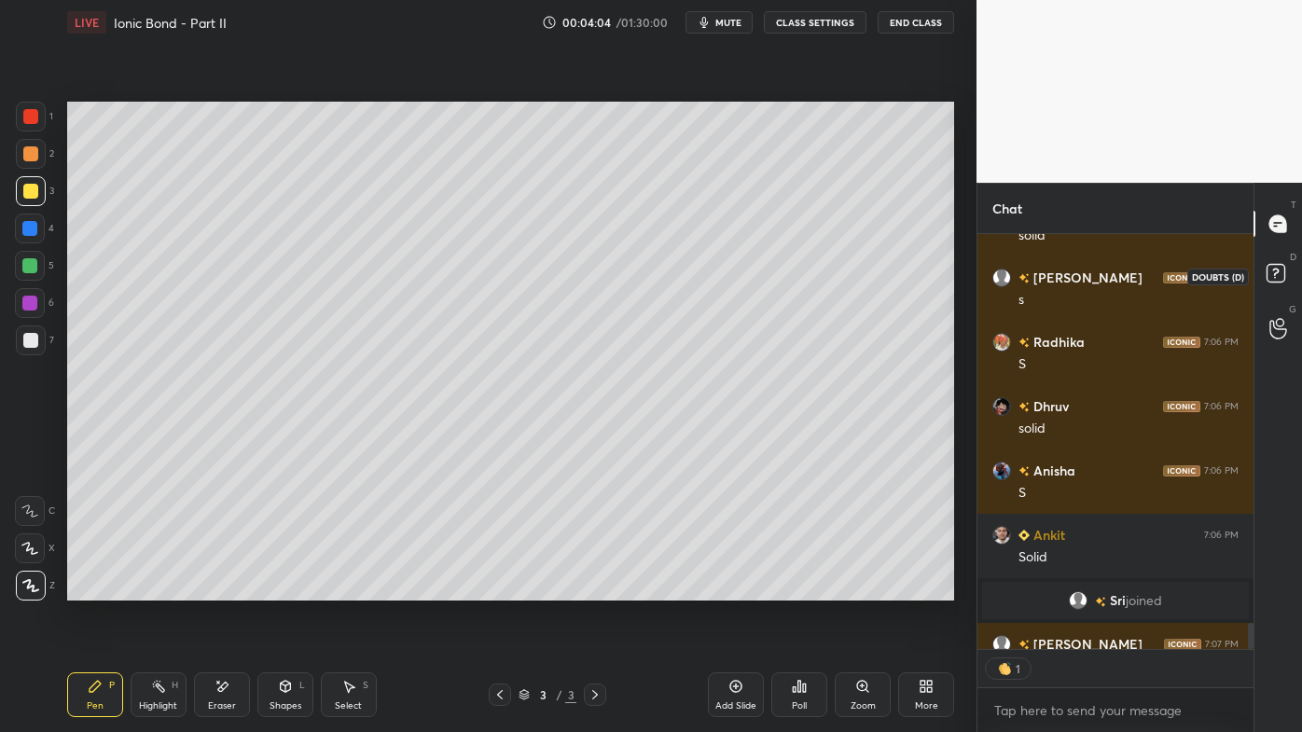
drag, startPoint x: 1276, startPoint y: 271, endPoint x: 1285, endPoint y: 244, distance: 27.7
click at [1277, 271] on icon at bounding box center [1279, 276] width 34 height 34
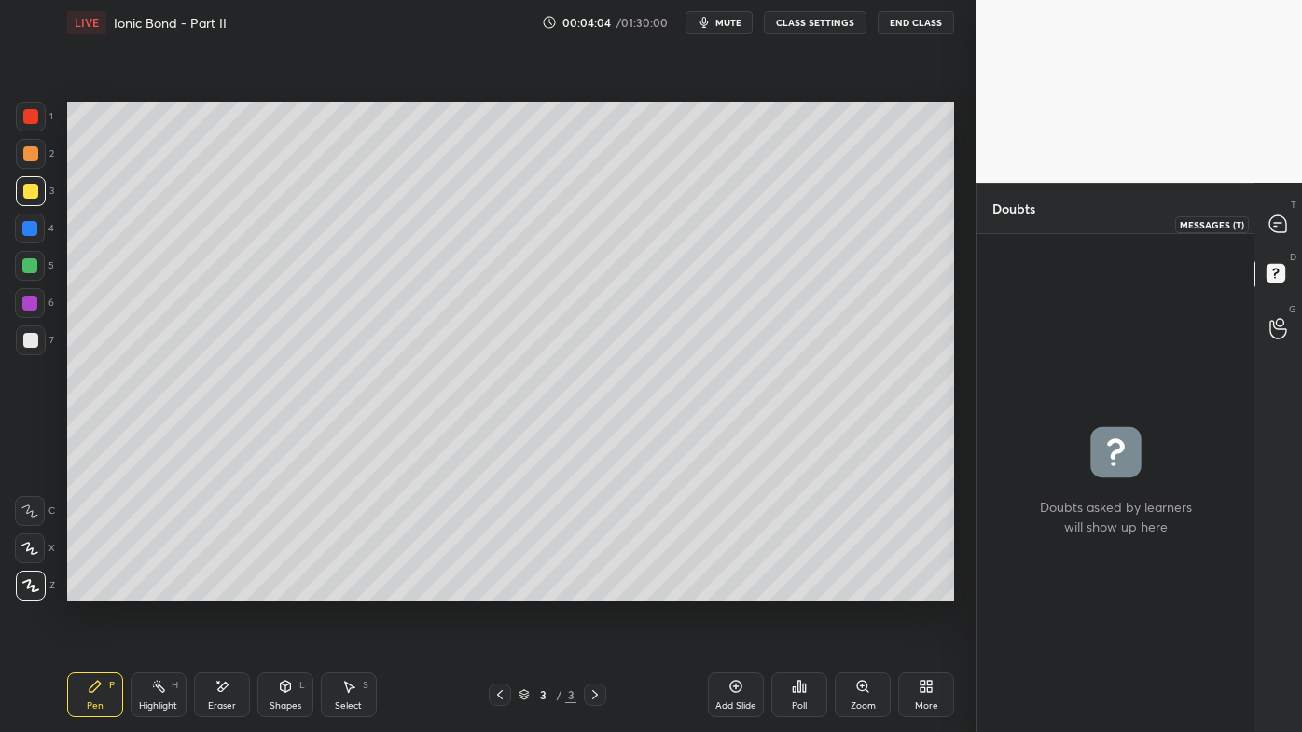
click at [1274, 230] on icon at bounding box center [1278, 223] width 17 height 17
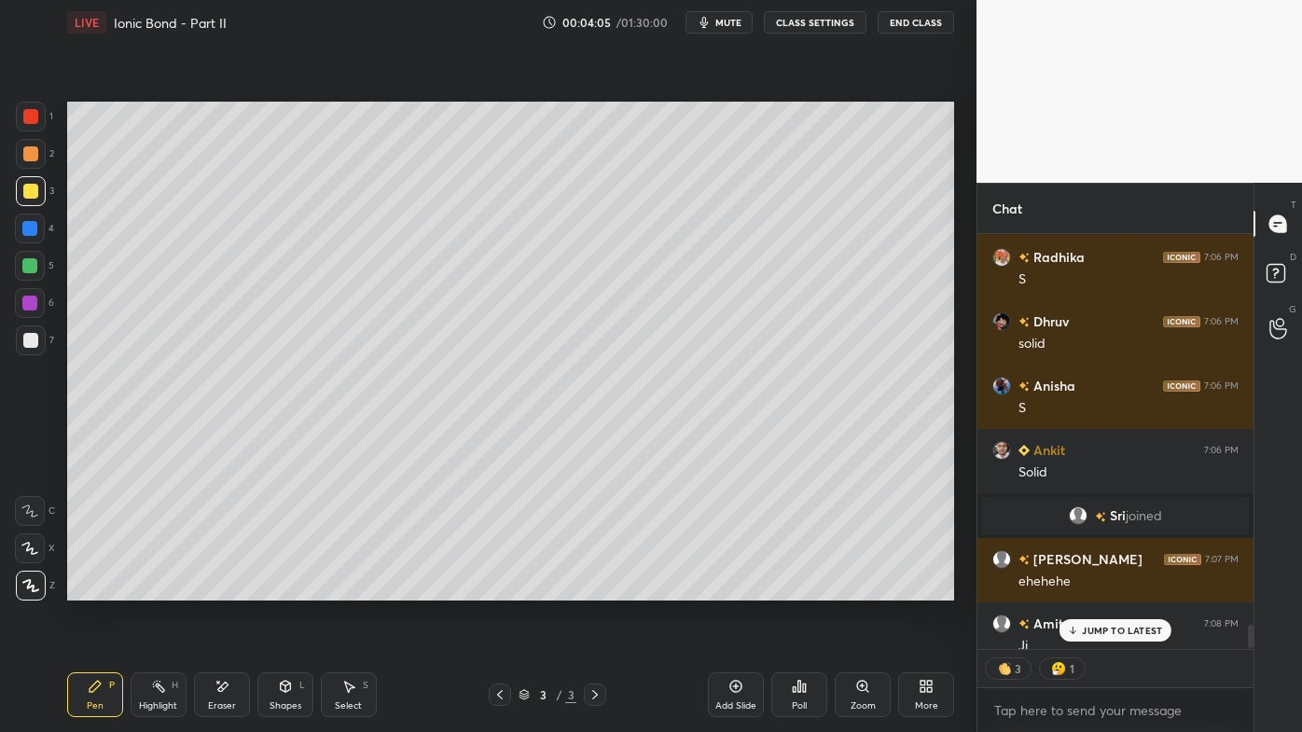
click at [1096, 589] on p "JUMP TO LATEST" at bounding box center [1122, 630] width 80 height 11
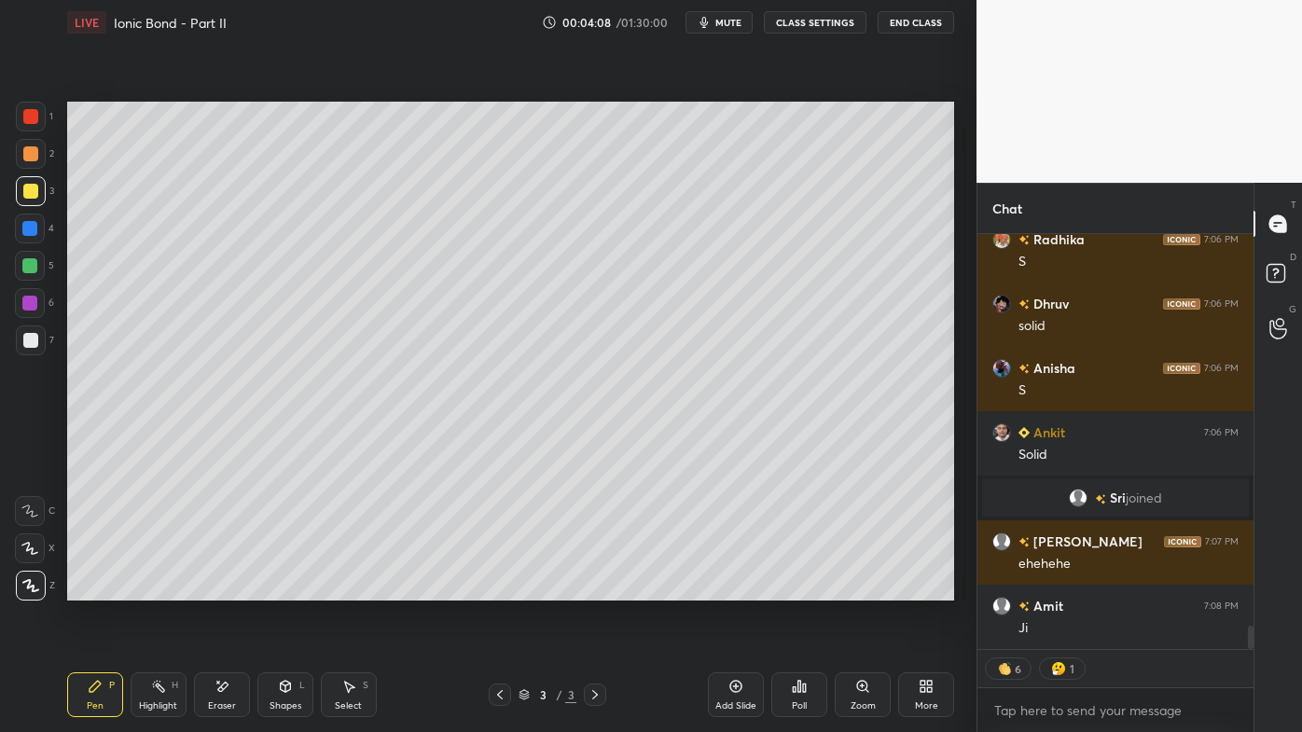
drag, startPoint x: 159, startPoint y: 686, endPoint x: 236, endPoint y: 605, distance: 111.5
click at [159, 589] on icon at bounding box center [158, 686] width 15 height 15
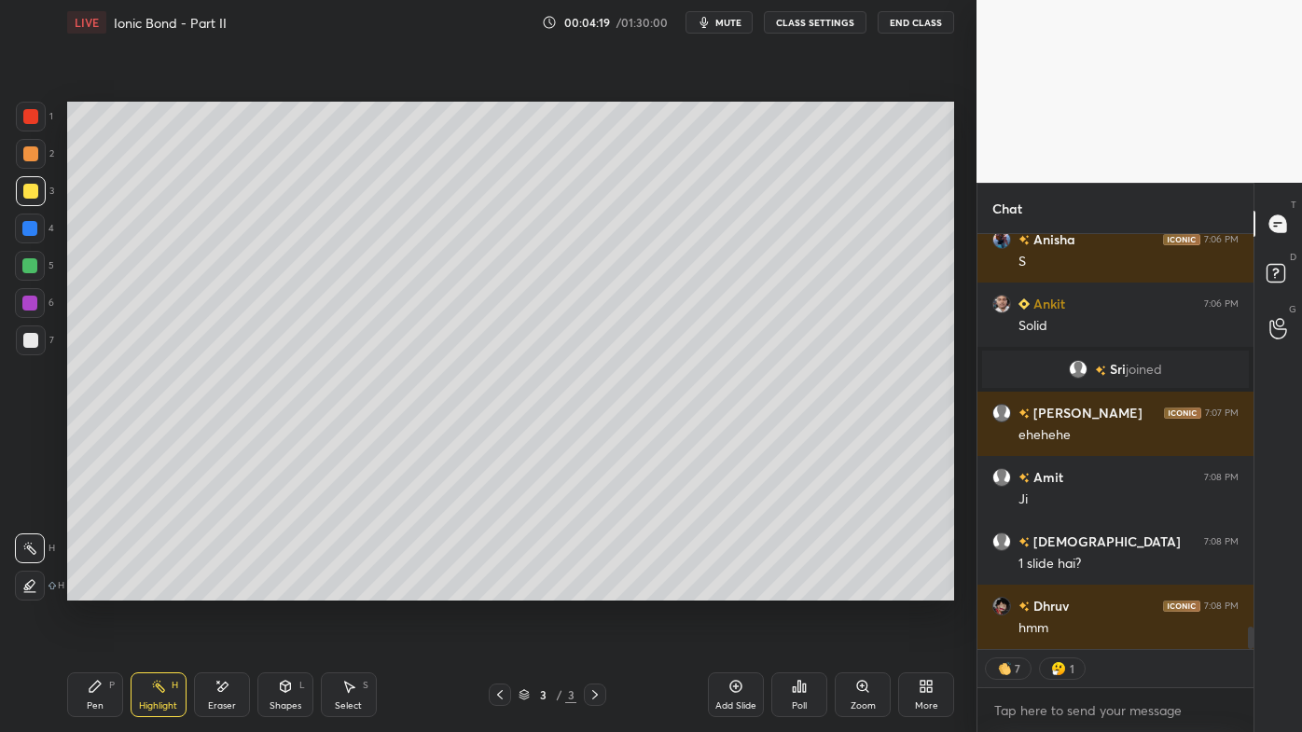
click at [83, 589] on div "Pen P" at bounding box center [95, 695] width 56 height 45
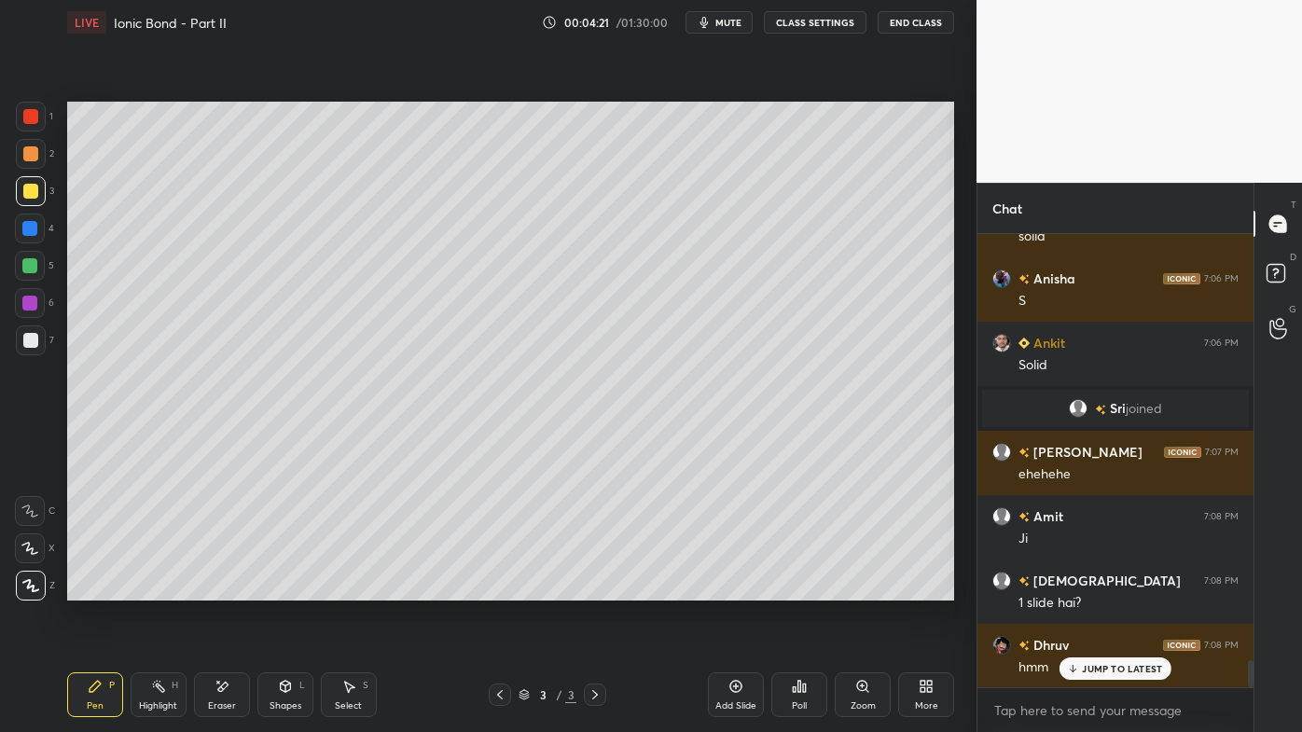
click at [1097, 589] on div "Ankit 7:05 PM But [DATE] ke din nhi milega [PERSON_NAME] 7:05 PM Jii Rudra 7:05…" at bounding box center [1116, 483] width 276 height 498
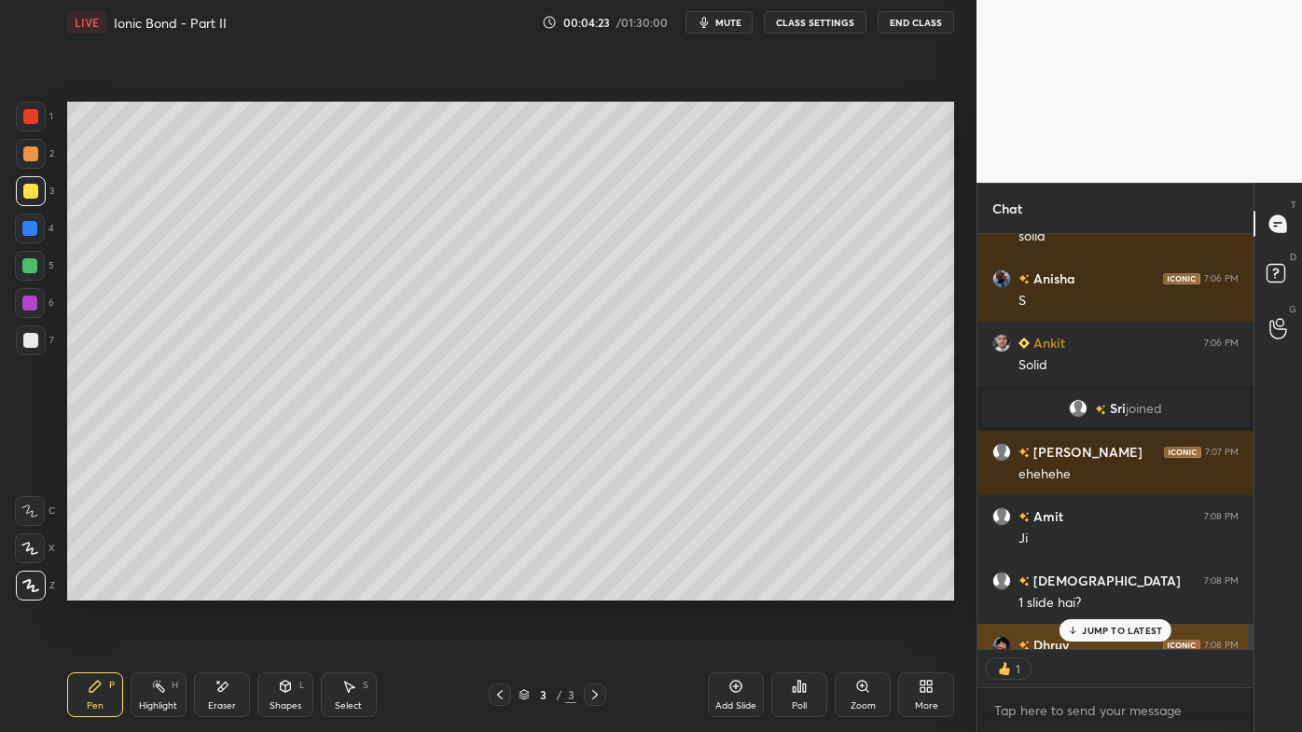
click at [1119, 589] on p "JUMP TO LATEST" at bounding box center [1122, 630] width 80 height 11
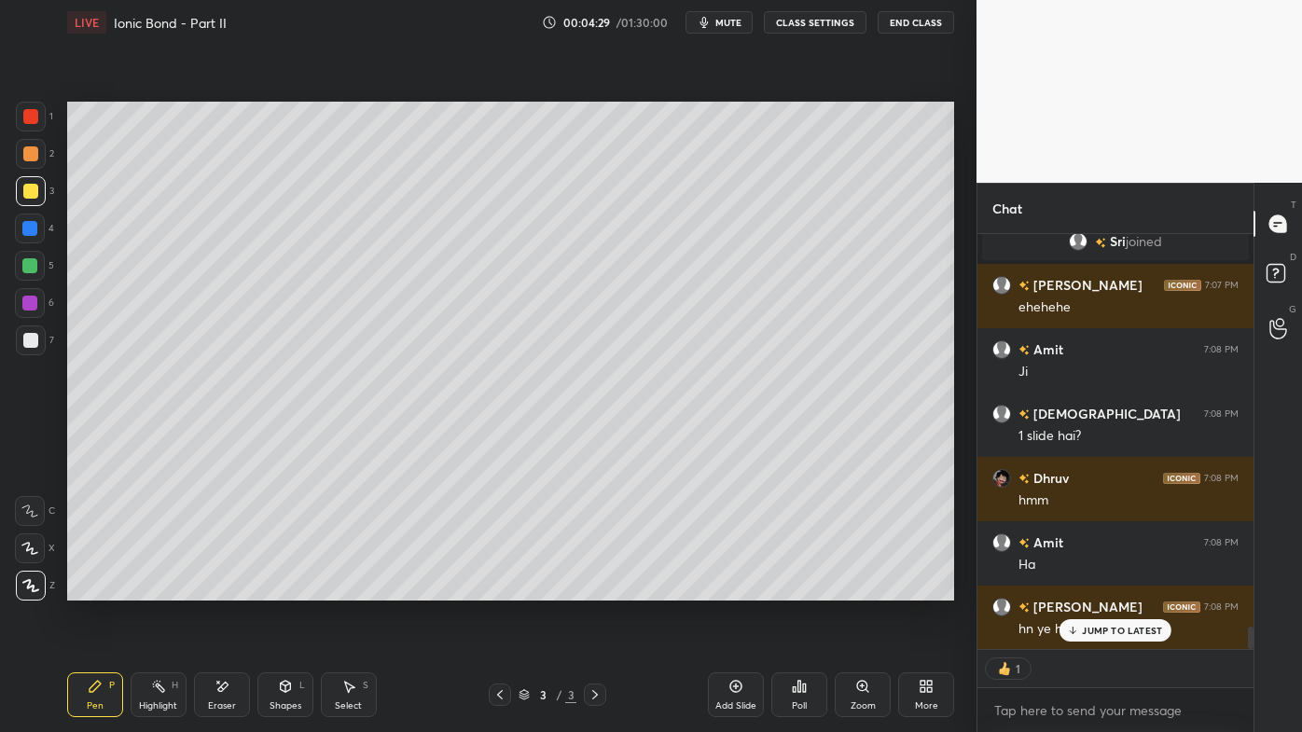
click at [754, 589] on div "Add Slide" at bounding box center [736, 695] width 56 height 45
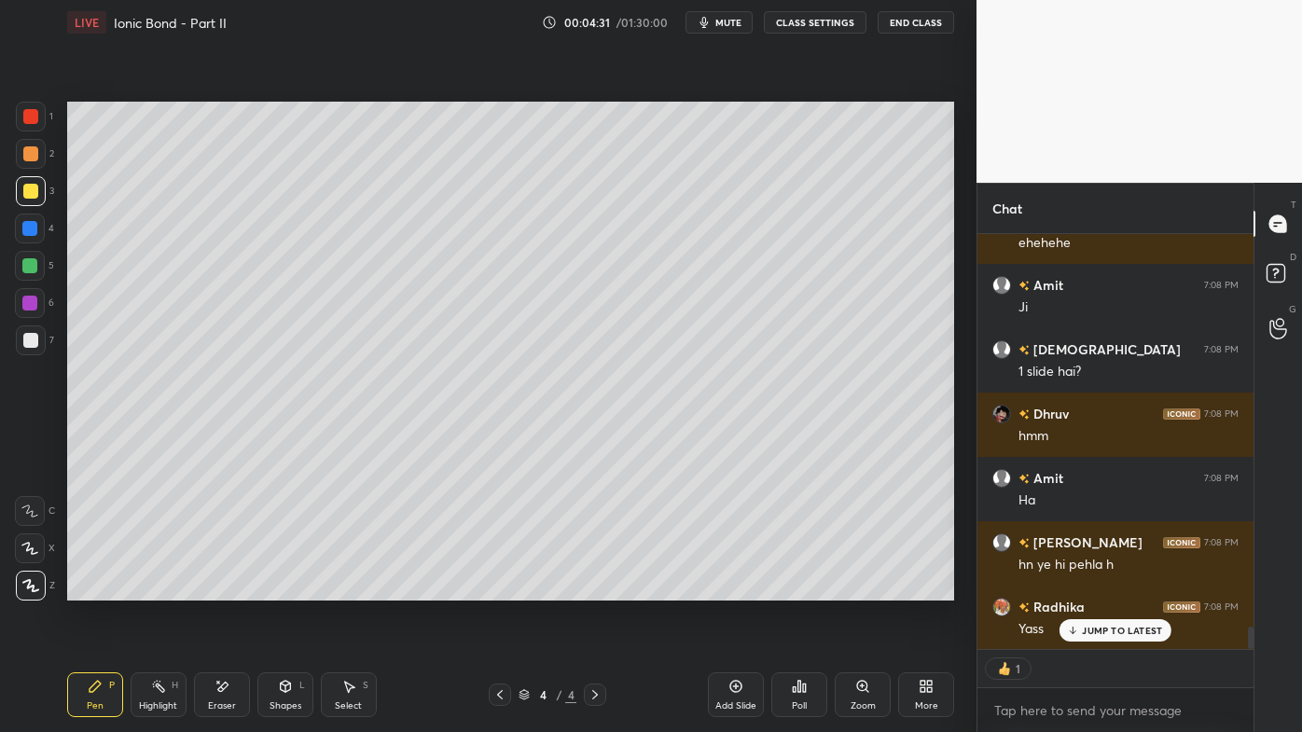
click at [28, 155] on div at bounding box center [30, 153] width 15 height 15
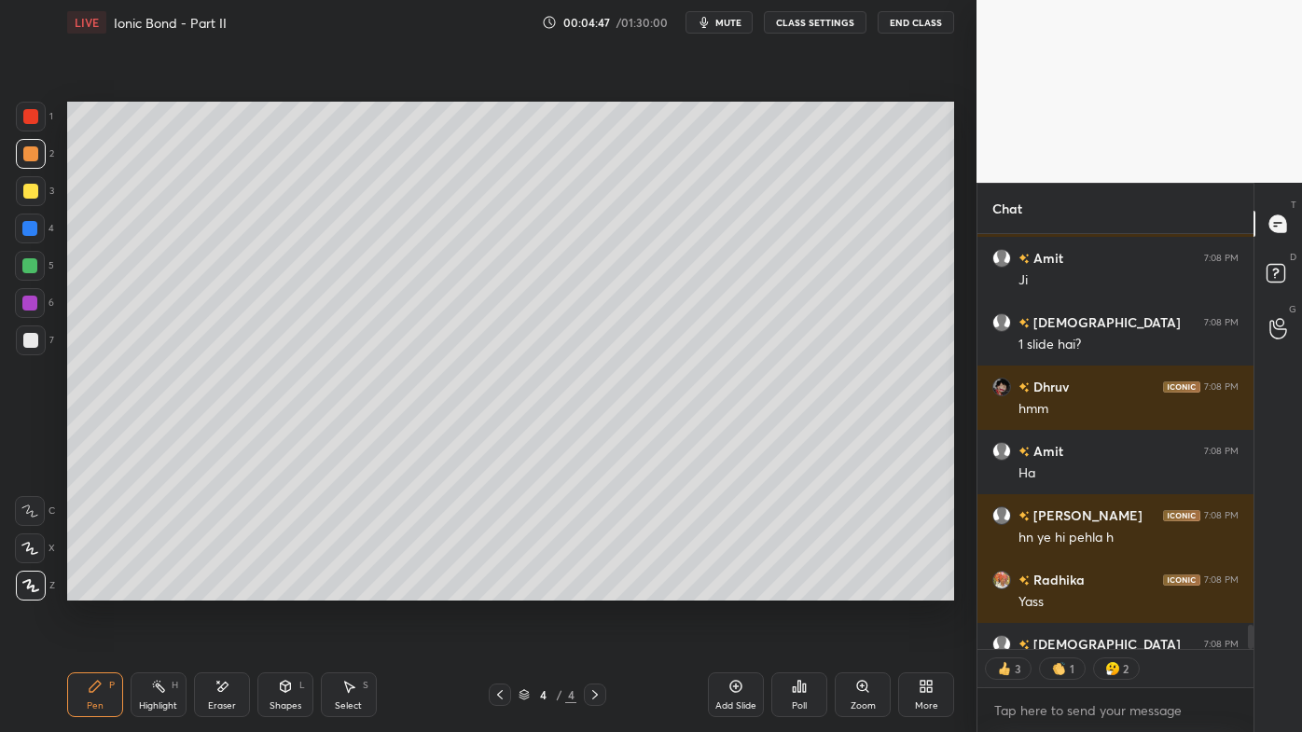
type textarea "x"
click at [161, 589] on div "Highlight H" at bounding box center [159, 695] width 56 height 45
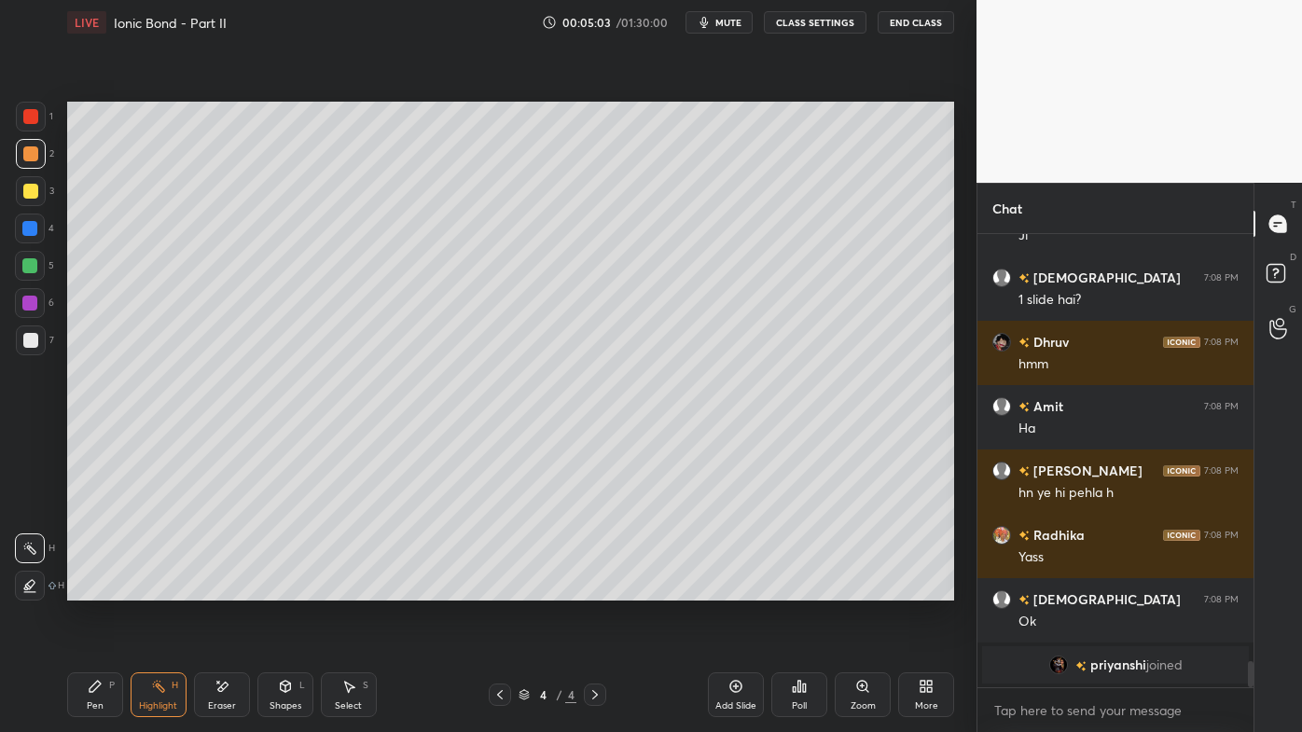
click at [820, 589] on div "Poll" at bounding box center [799, 695] width 56 height 45
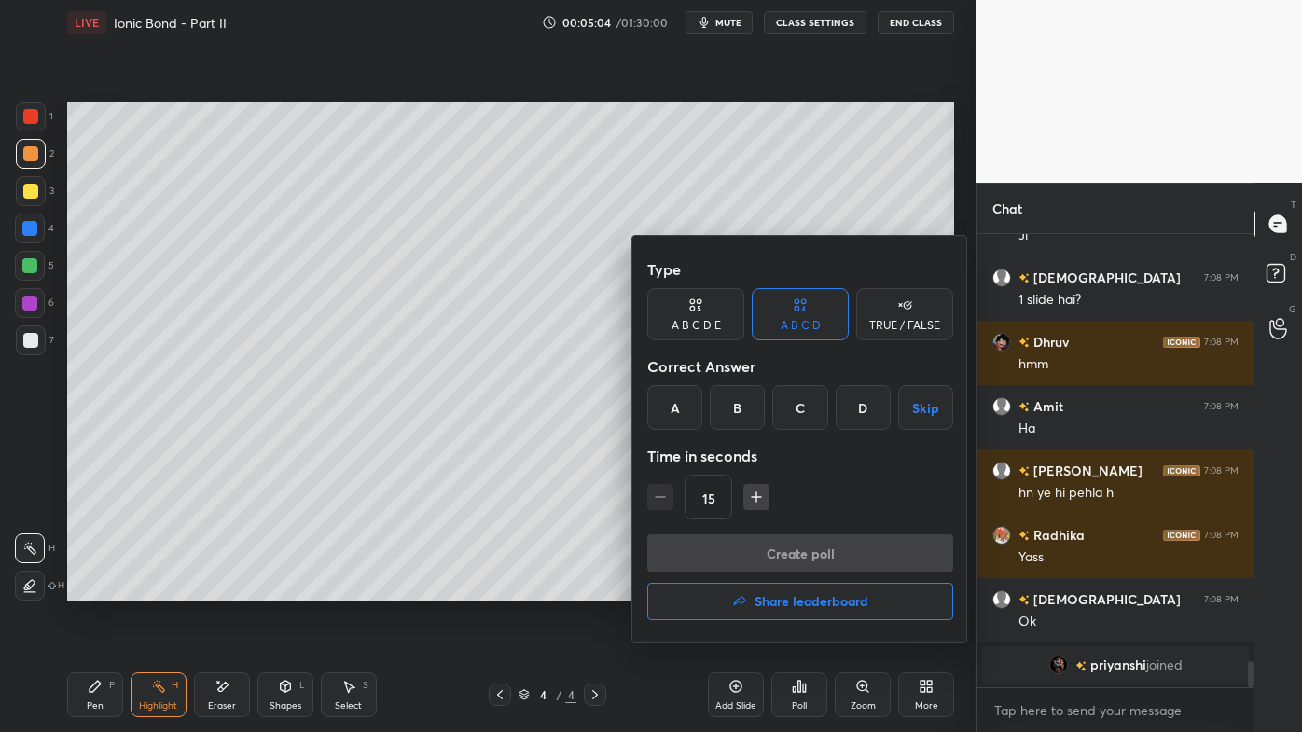
click at [859, 418] on div "D" at bounding box center [863, 407] width 55 height 45
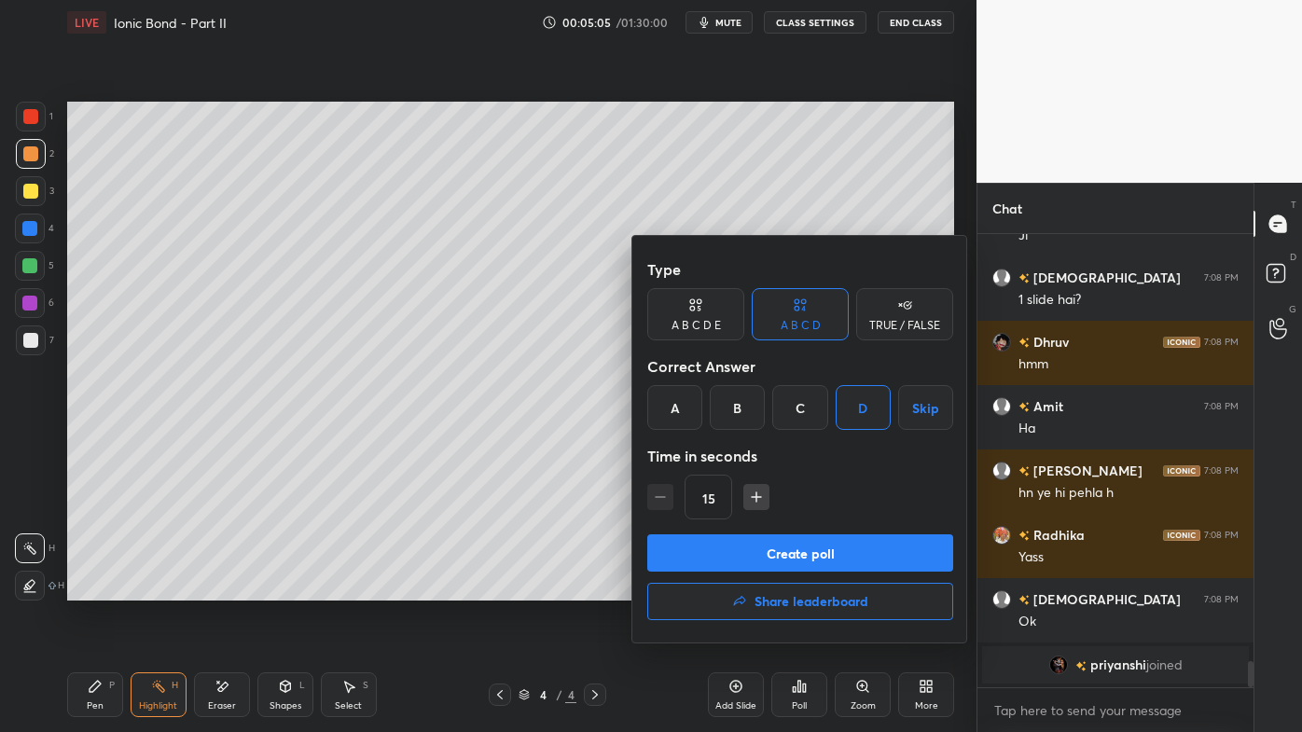
drag, startPoint x: 754, startPoint y: 489, endPoint x: 757, endPoint y: 512, distance: 23.6
click at [758, 490] on icon "button" at bounding box center [756, 497] width 19 height 19
type input "30"
click at [752, 556] on button "Create poll" at bounding box center [800, 553] width 306 height 37
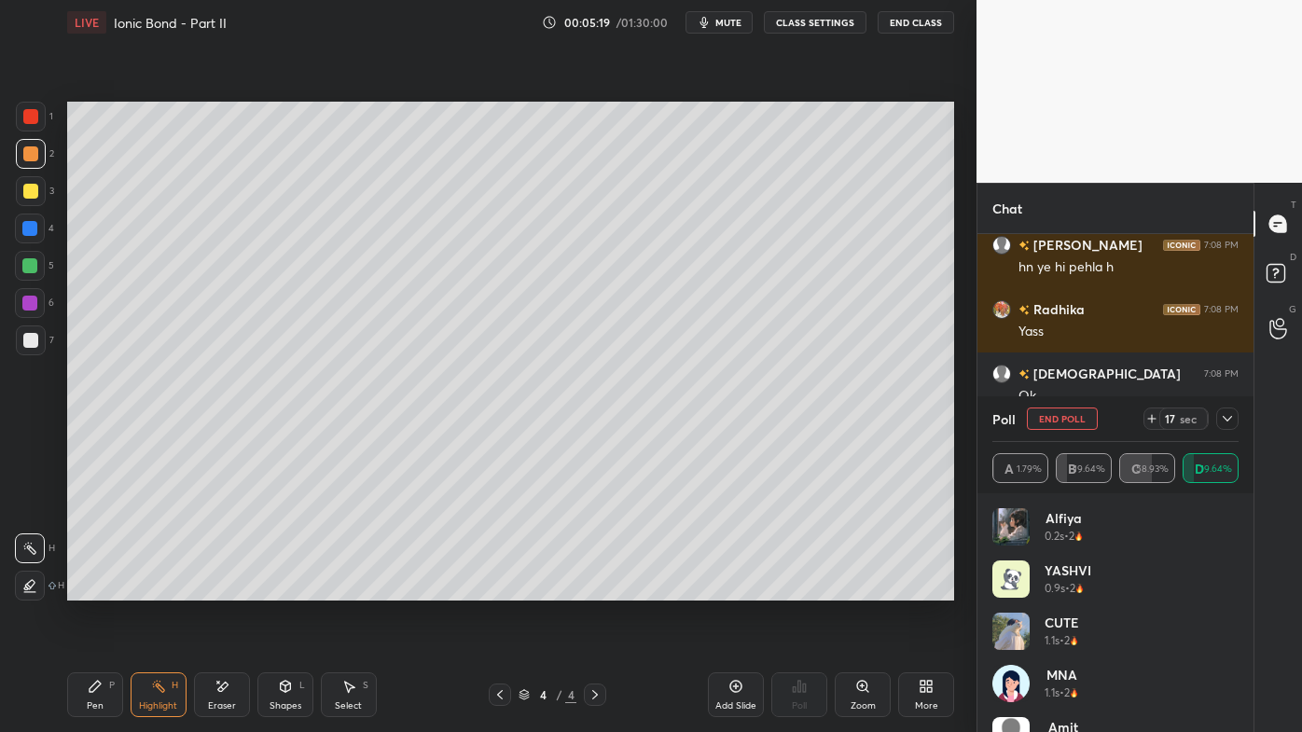
scroll to position [7268, 0]
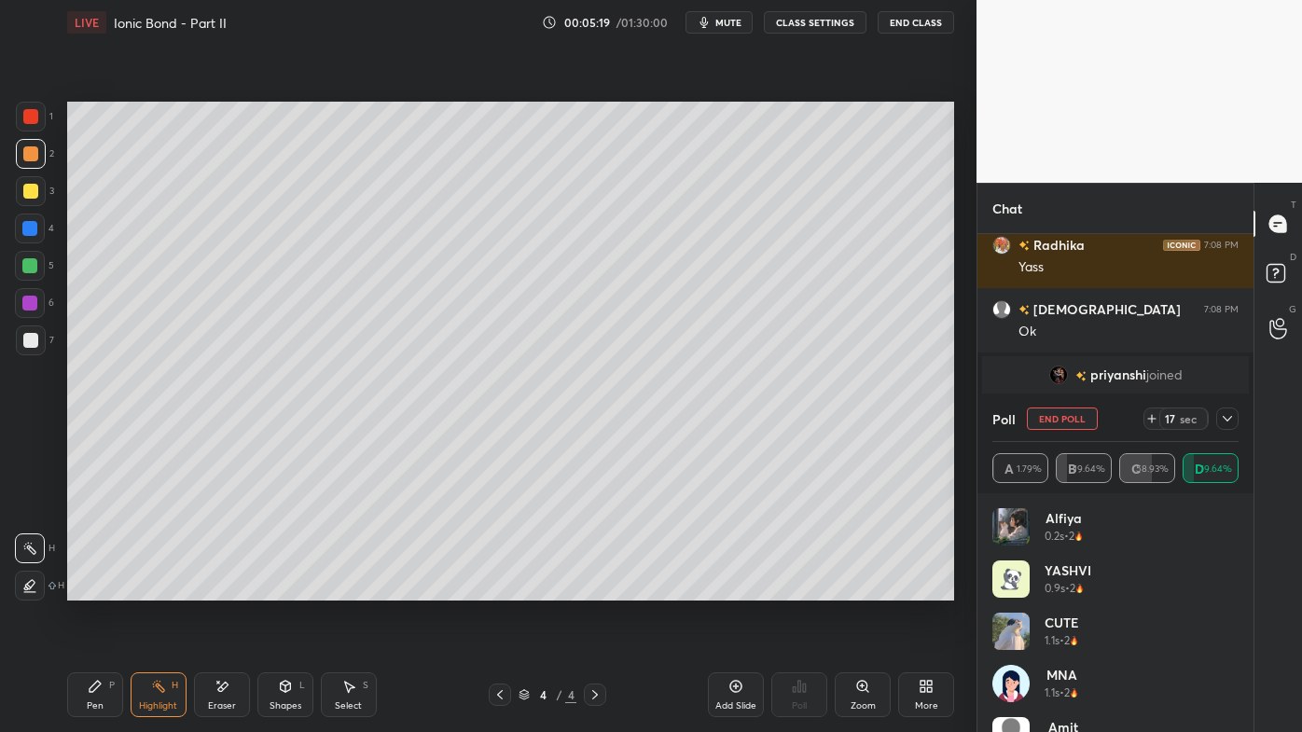
click at [1229, 420] on icon at bounding box center [1227, 419] width 9 height 6
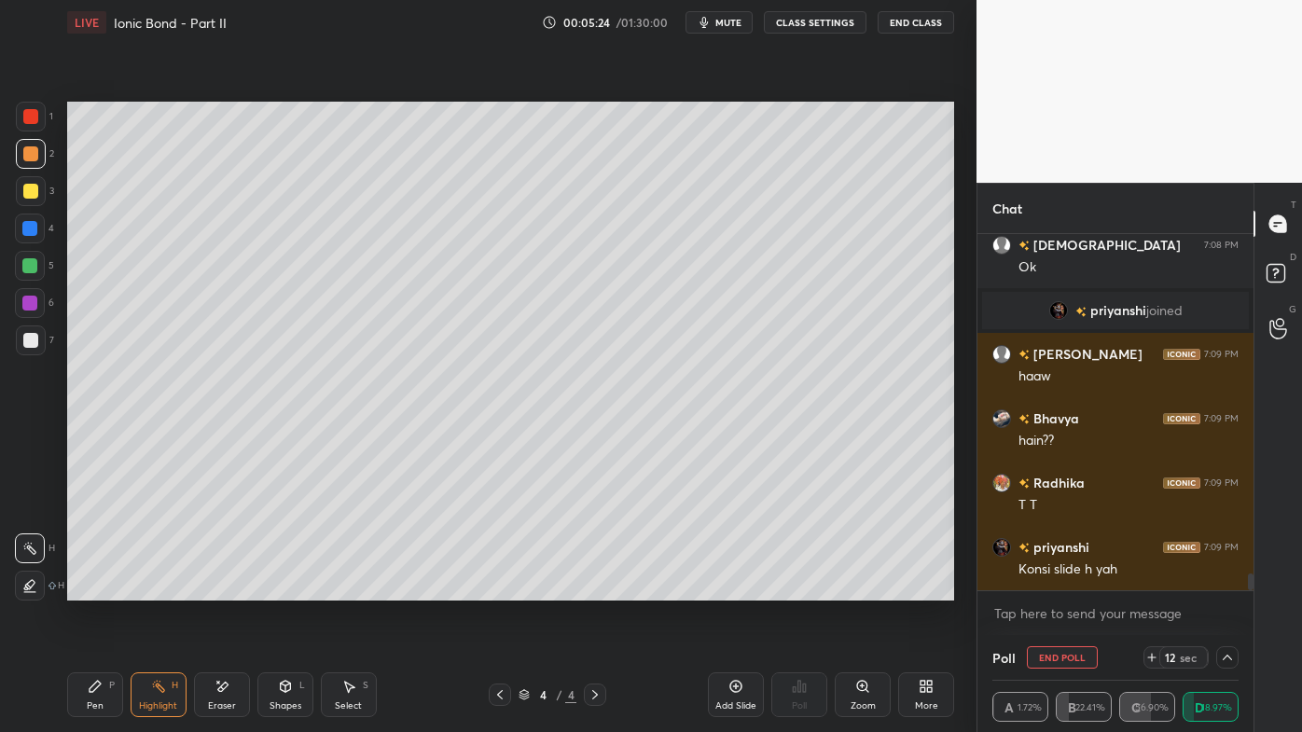
scroll to position [7395, 0]
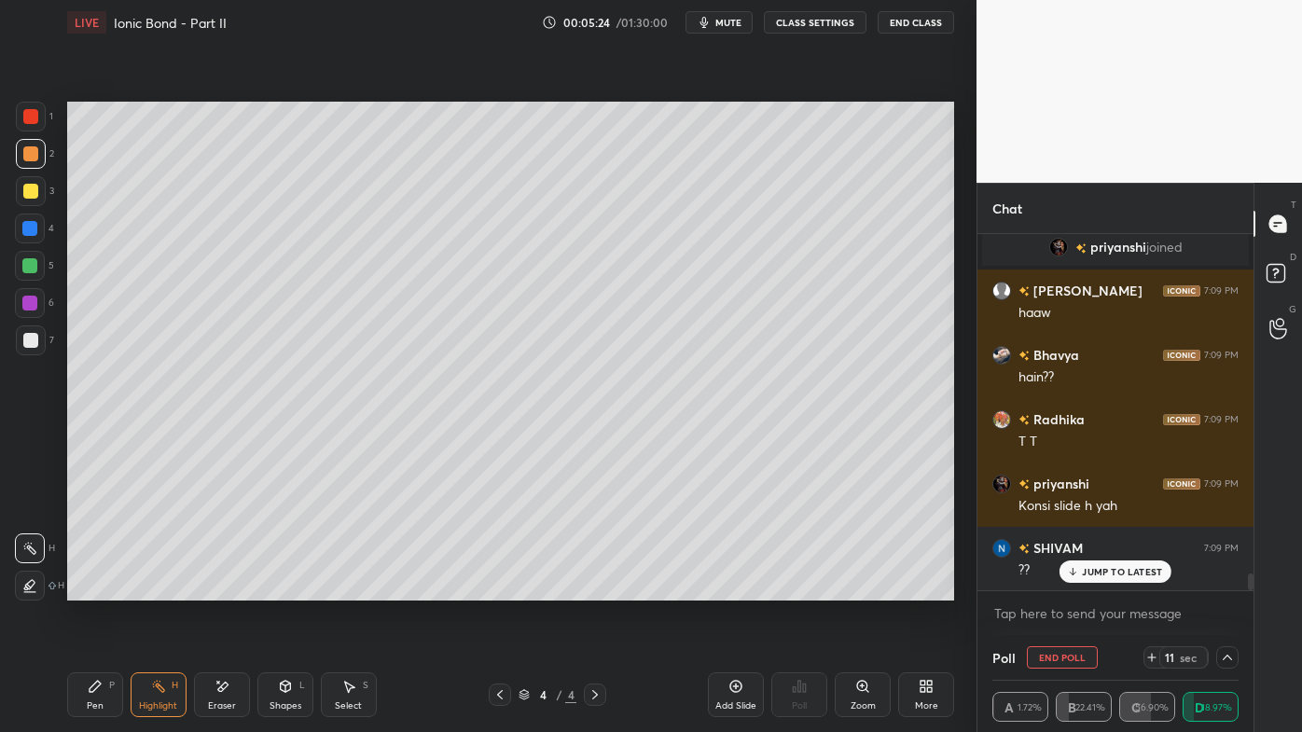
drag, startPoint x: 92, startPoint y: 688, endPoint x: 145, endPoint y: 647, distance: 66.4
click at [92, 589] on icon at bounding box center [95, 686] width 11 height 11
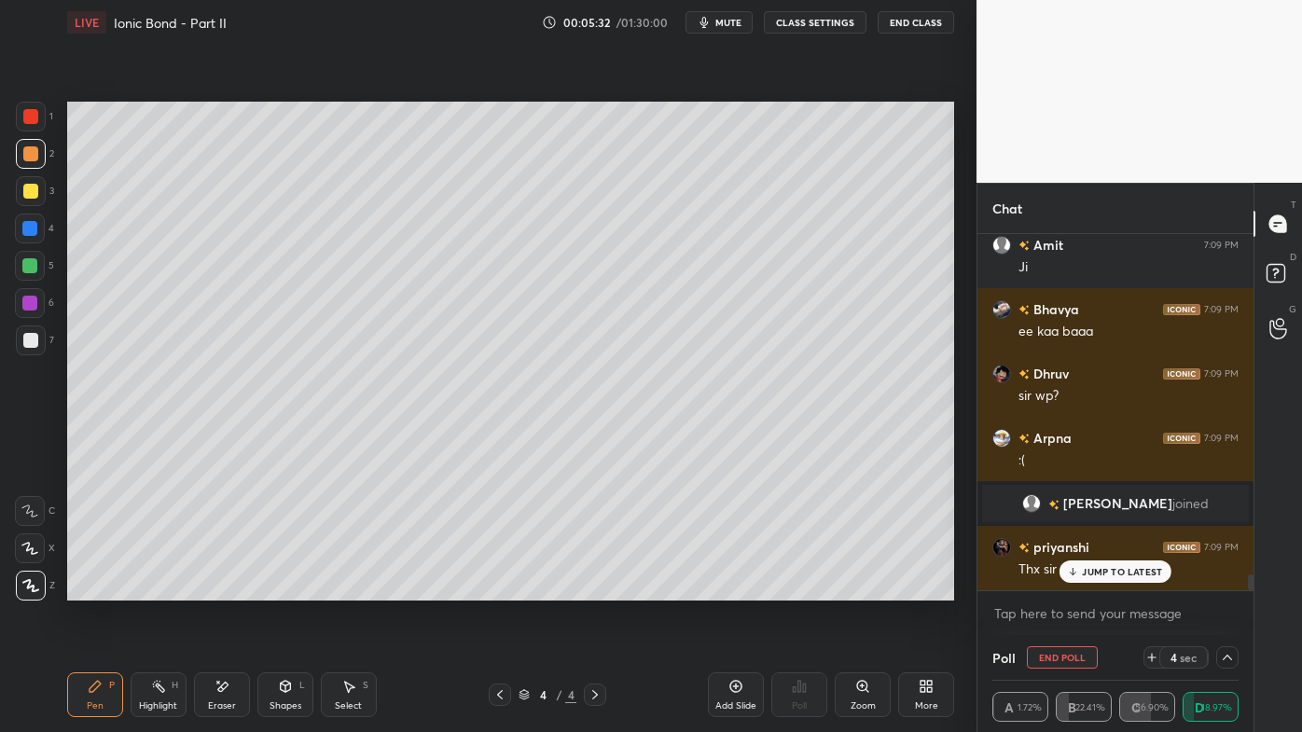
scroll to position [7636, 0]
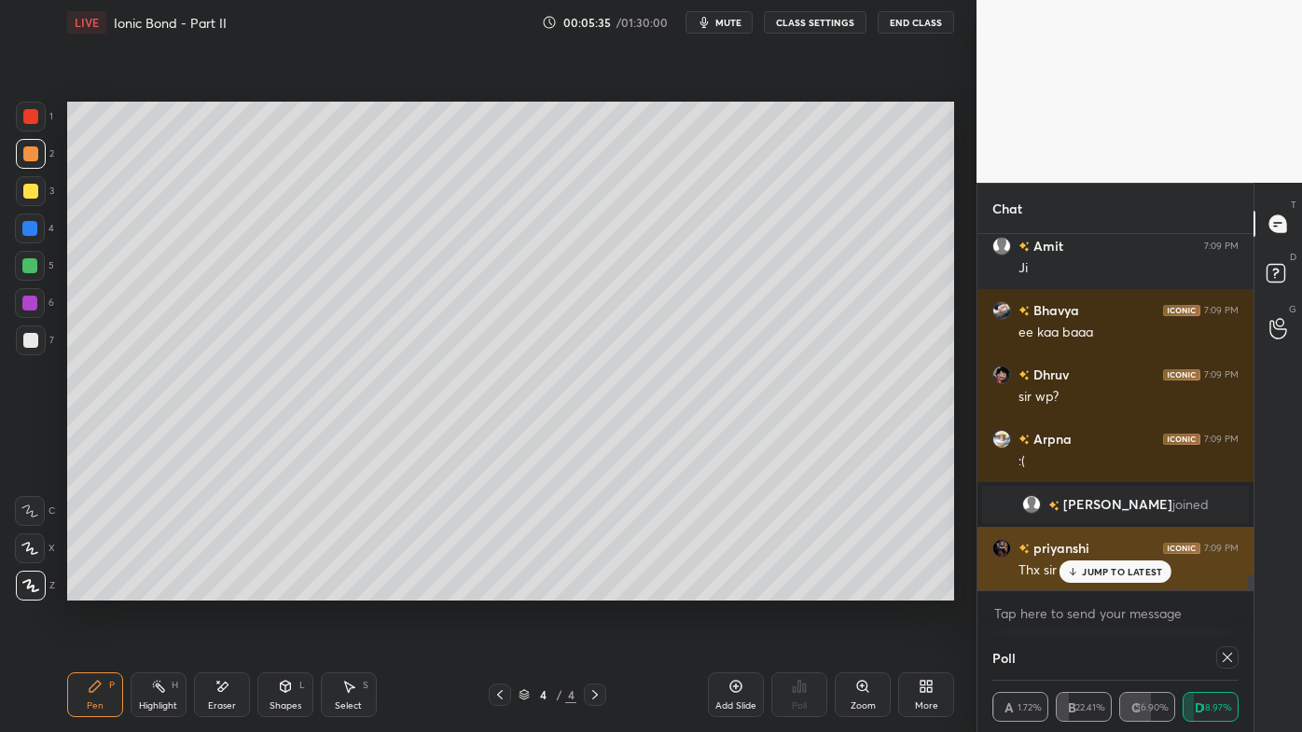
click at [1090, 569] on p "JUMP TO LATEST" at bounding box center [1122, 571] width 80 height 11
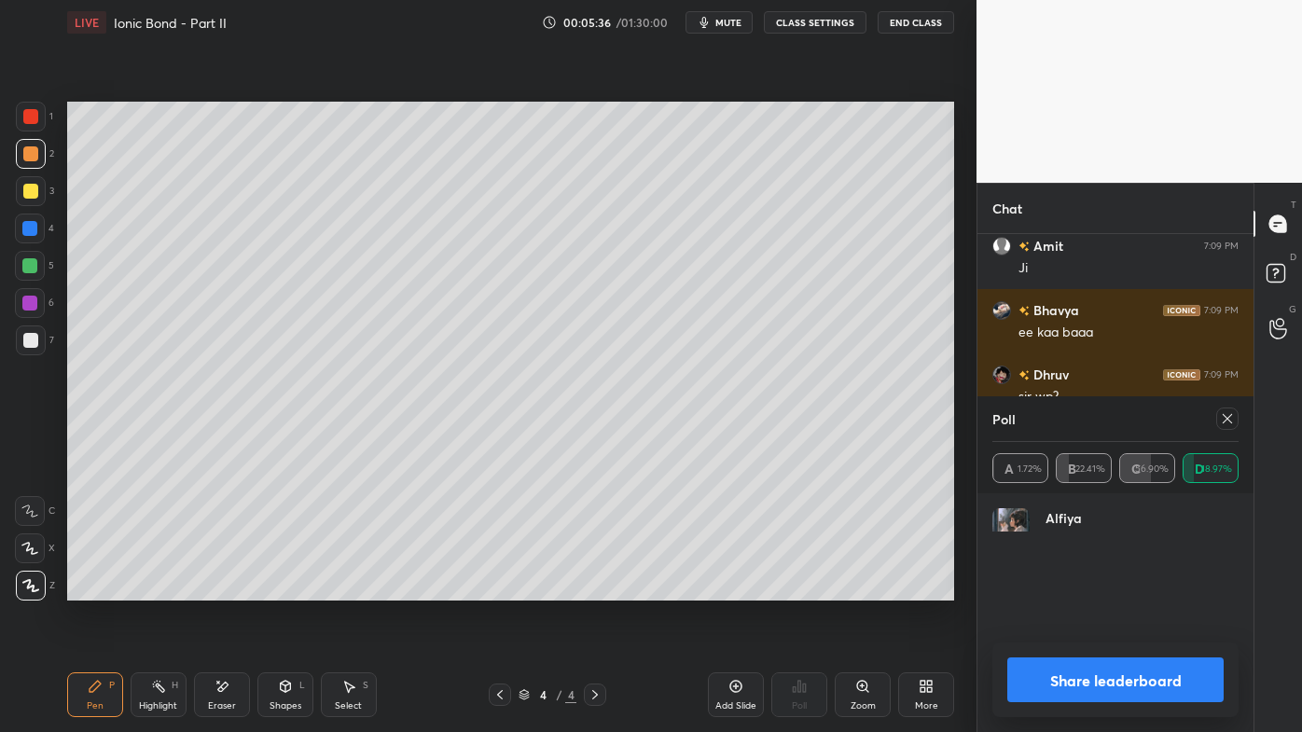
scroll to position [213, 241]
click at [500, 589] on icon at bounding box center [500, 694] width 15 height 15
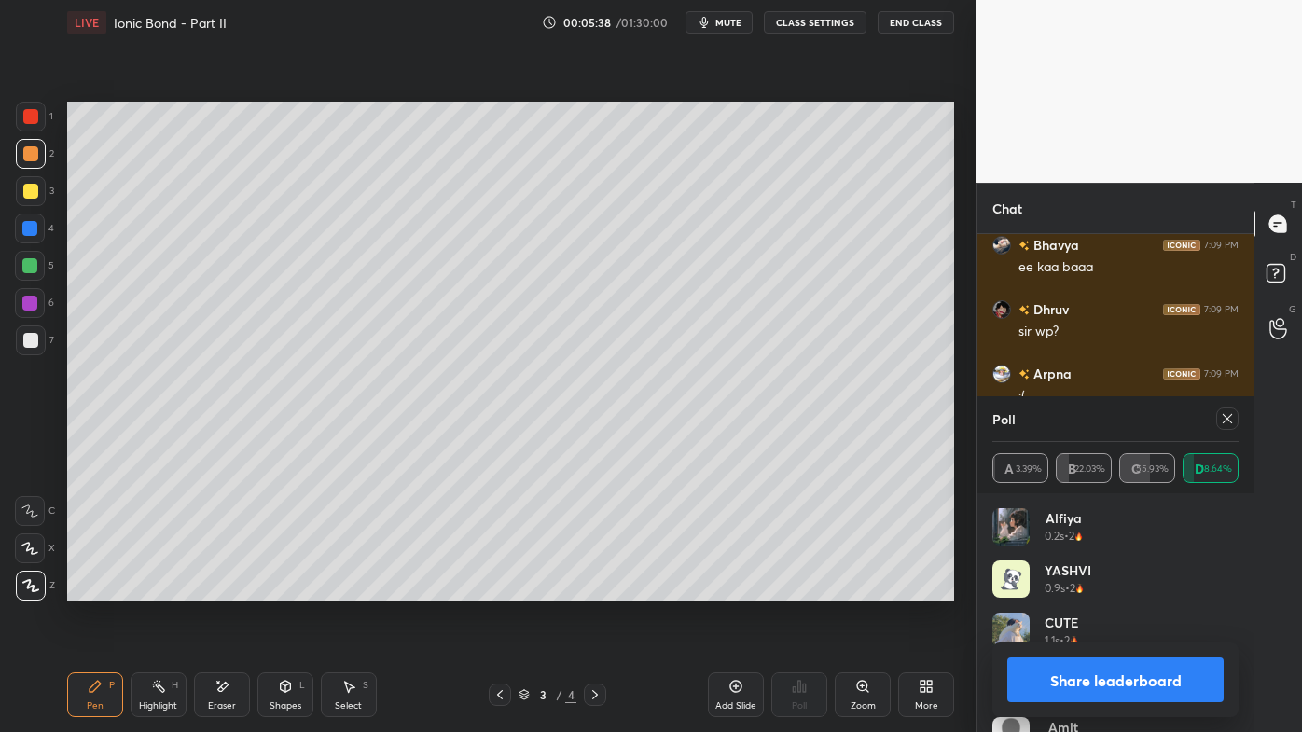
click at [1224, 415] on icon at bounding box center [1227, 418] width 15 height 15
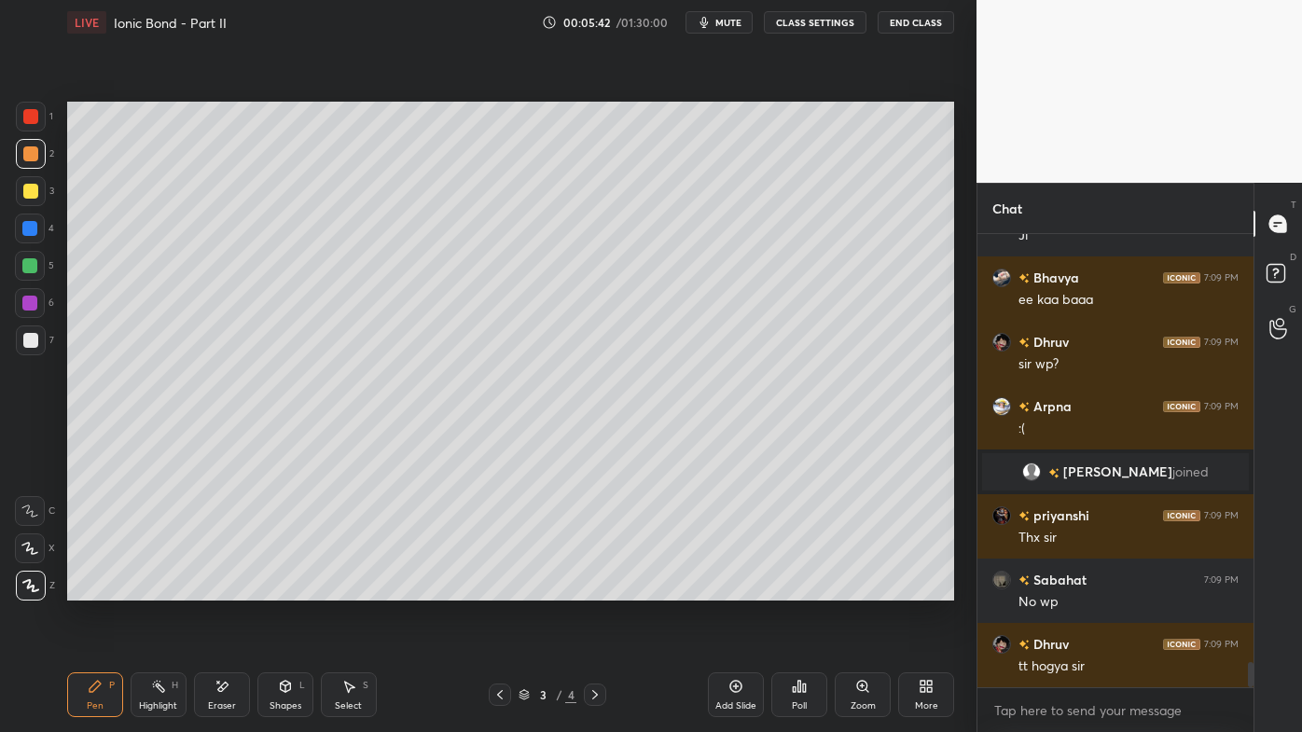
click at [222, 589] on icon at bounding box center [222, 686] width 10 height 9
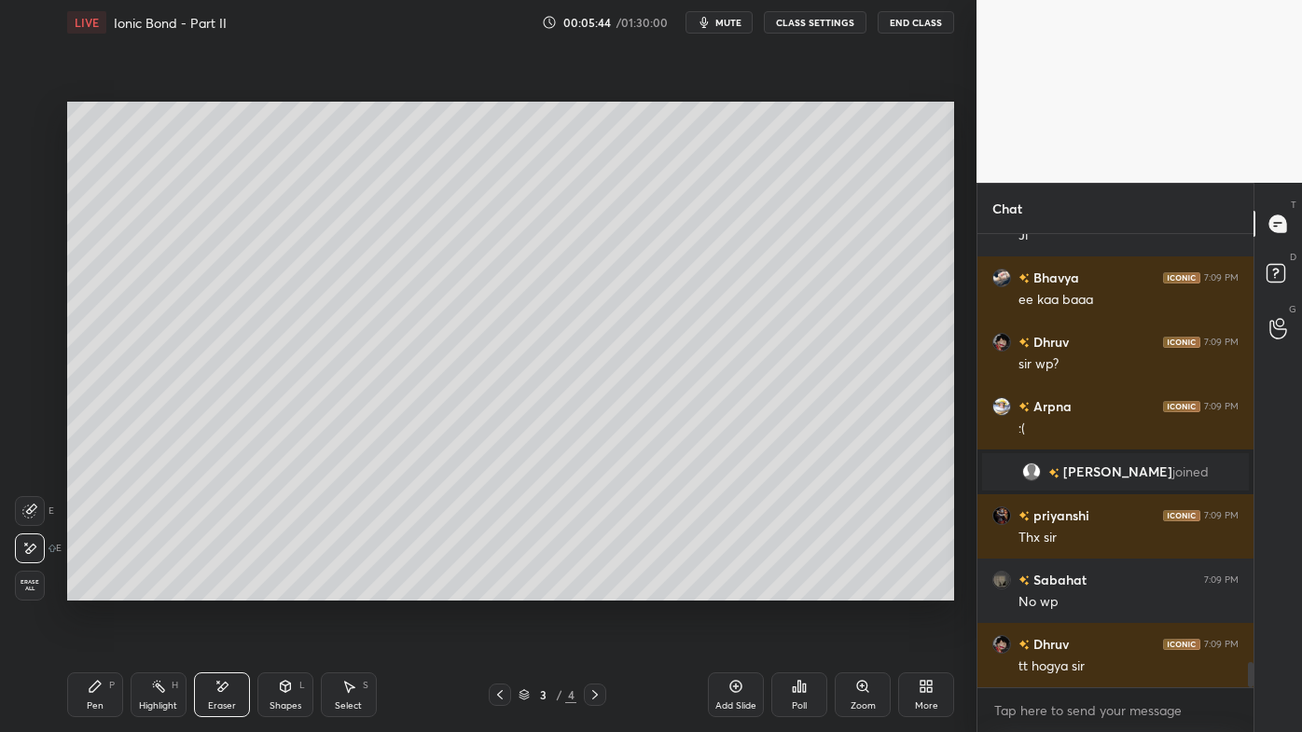
click at [159, 589] on rect at bounding box center [160, 688] width 9 height 9
click at [35, 192] on div at bounding box center [30, 191] width 15 height 15
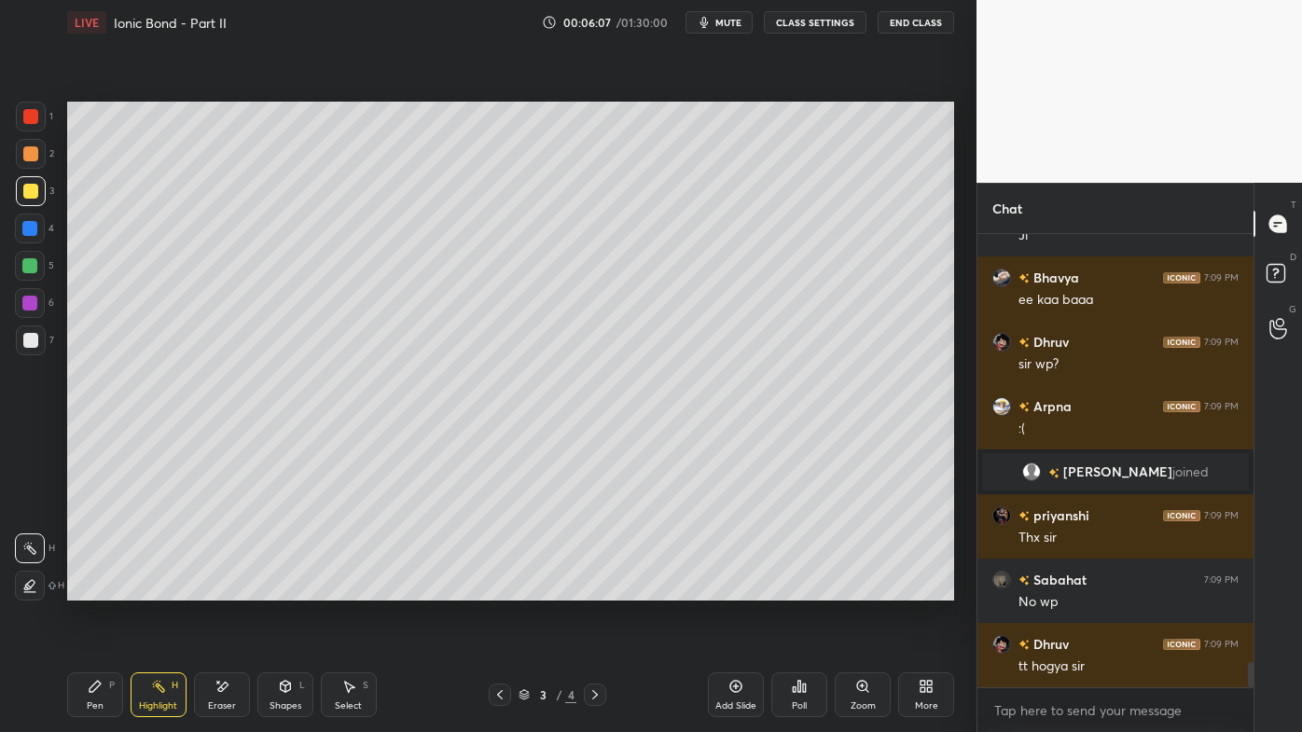
click at [599, 589] on icon at bounding box center [595, 694] width 15 height 15
drag, startPoint x: 171, startPoint y: 694, endPoint x: 189, endPoint y: 602, distance: 94.2
click at [170, 589] on div "Highlight H" at bounding box center [159, 695] width 56 height 45
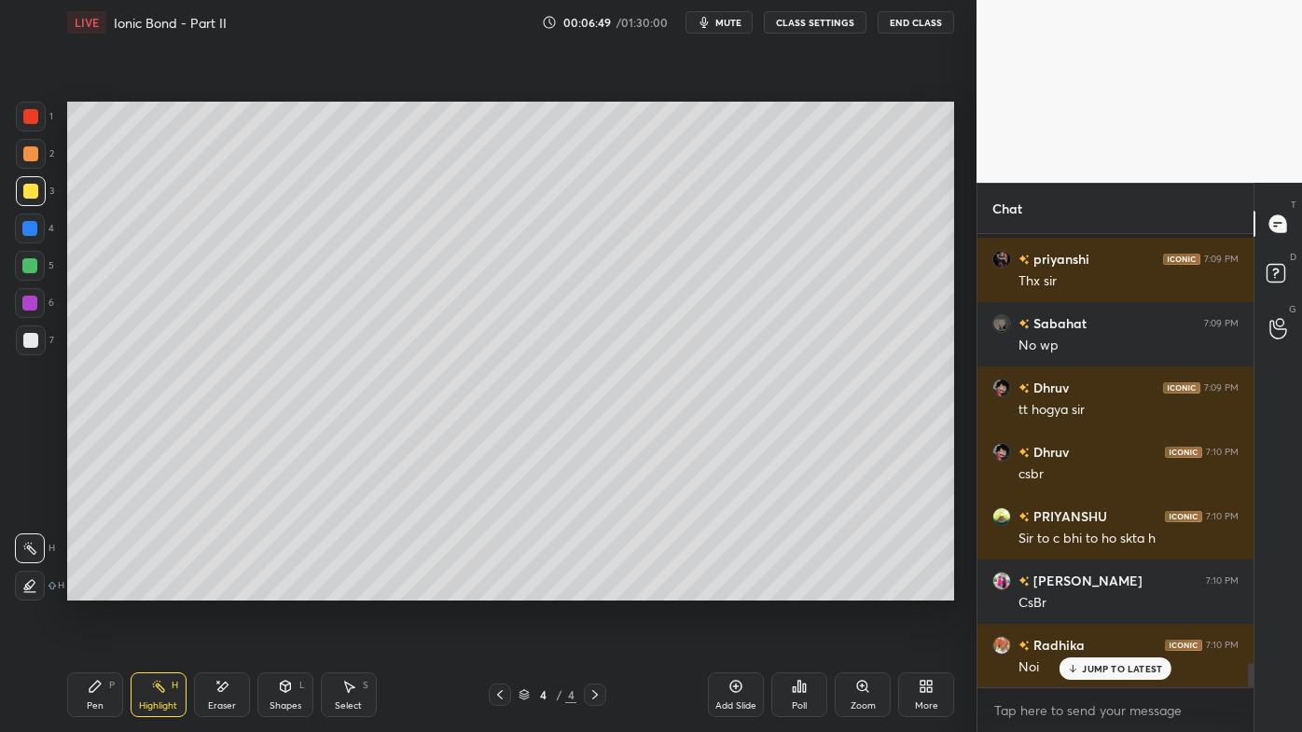
scroll to position [7990, 0]
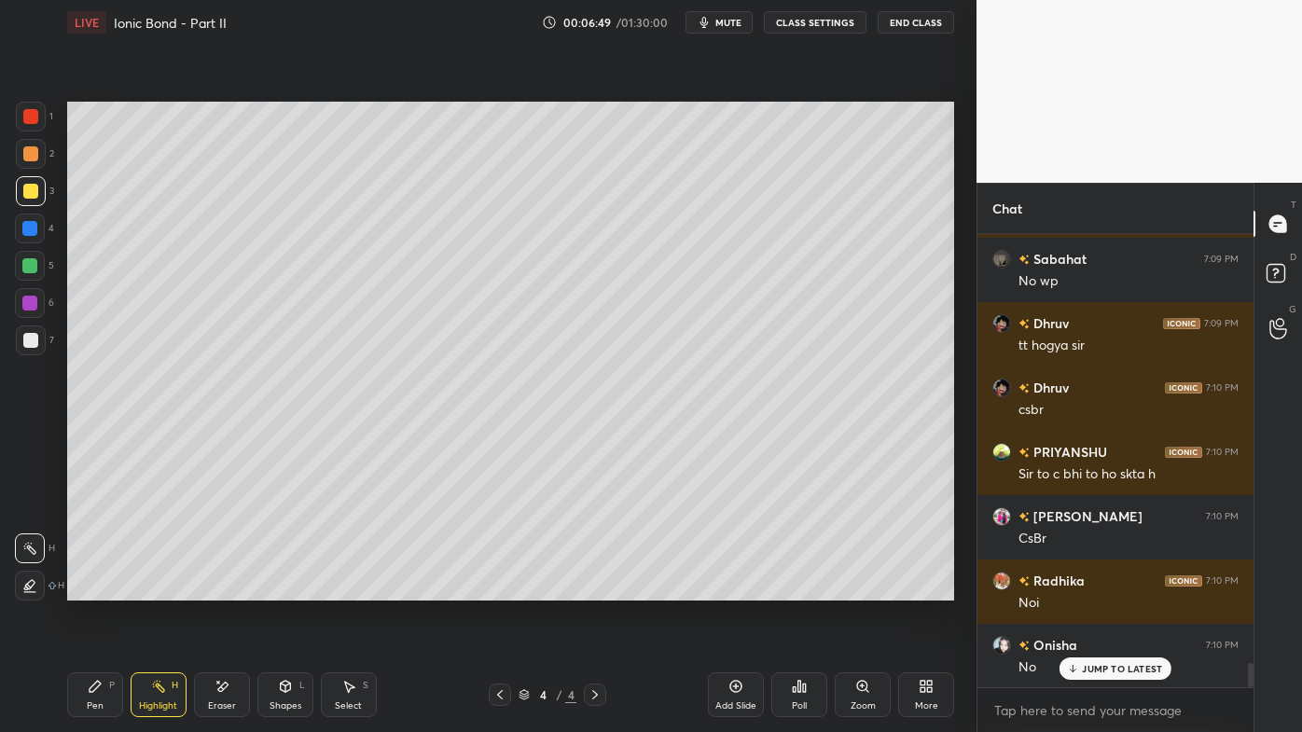
drag, startPoint x: 82, startPoint y: 687, endPoint x: 150, endPoint y: 618, distance: 97.0
click at [82, 589] on div "Pen P" at bounding box center [95, 695] width 56 height 45
drag, startPoint x: 153, startPoint y: 674, endPoint x: 155, endPoint y: 649, distance: 25.3
click at [153, 589] on div "Highlight H" at bounding box center [159, 695] width 56 height 45
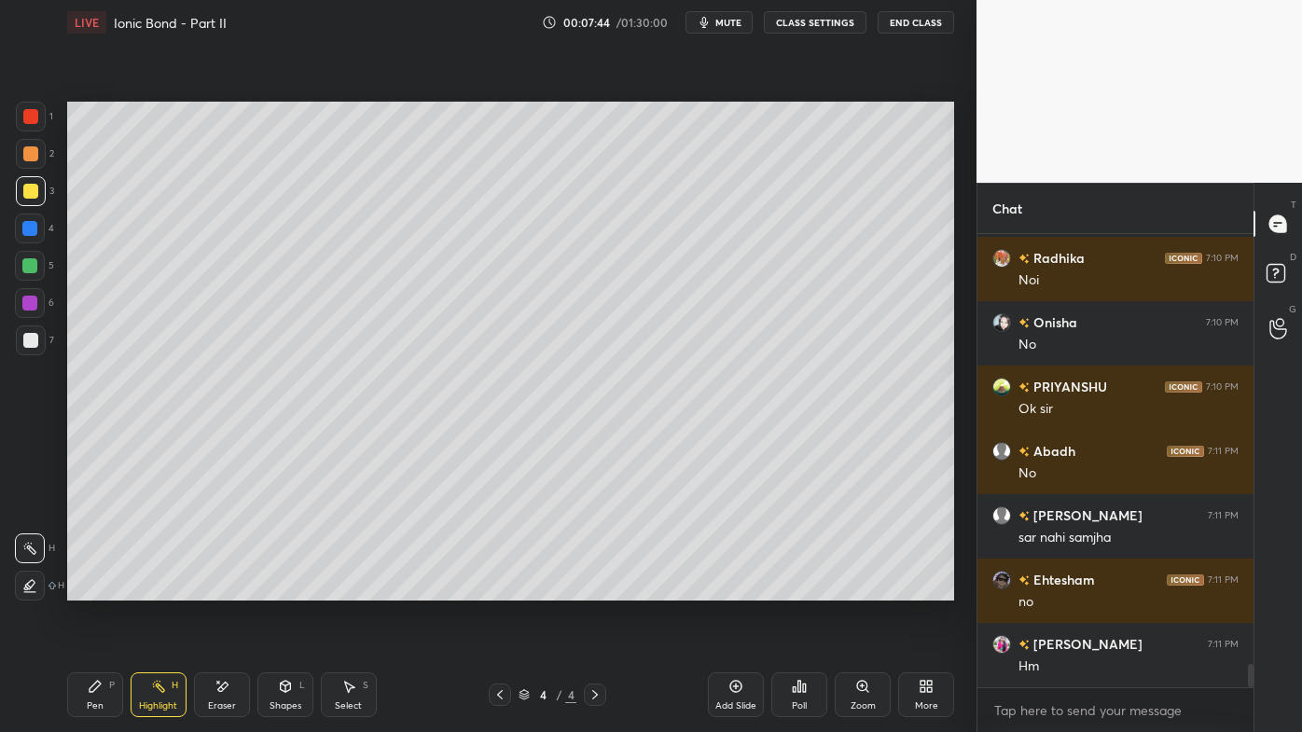
scroll to position [8377, 0]
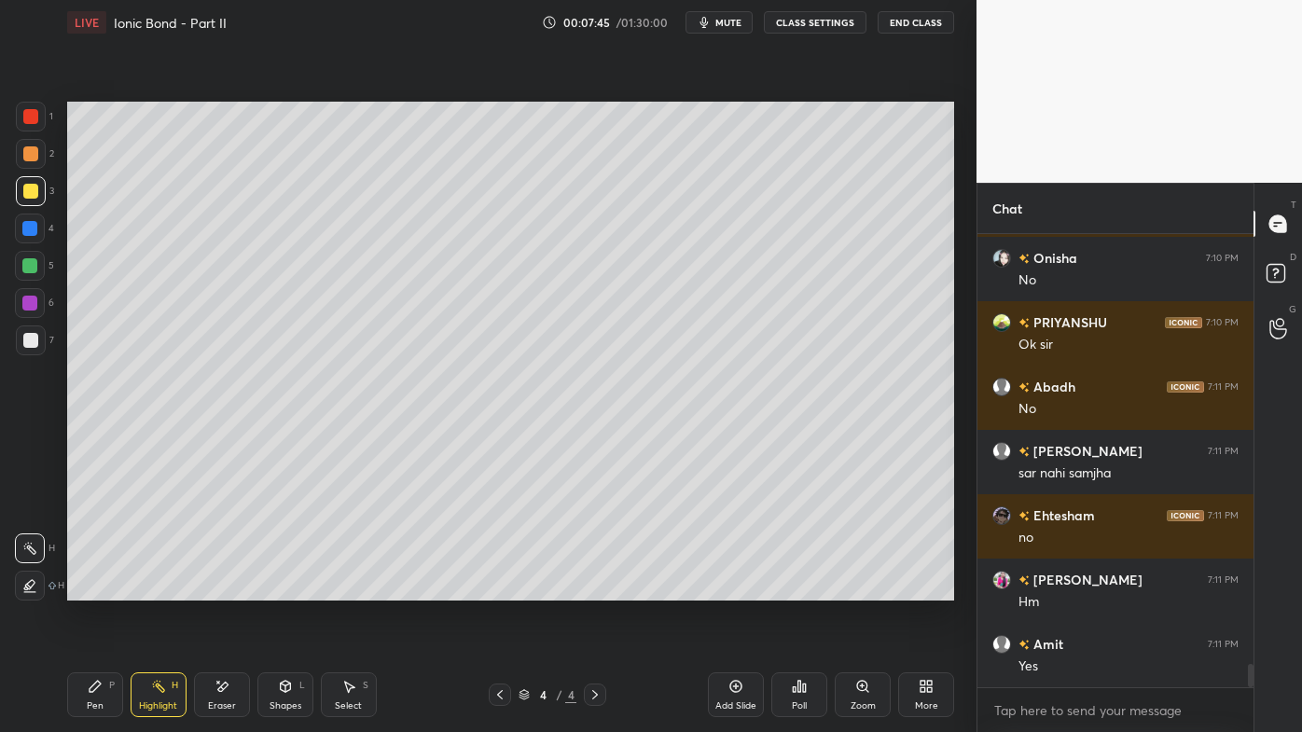
drag, startPoint x: 103, startPoint y: 680, endPoint x: 116, endPoint y: 603, distance: 78.5
click at [102, 589] on div "Pen P" at bounding box center [95, 695] width 56 height 45
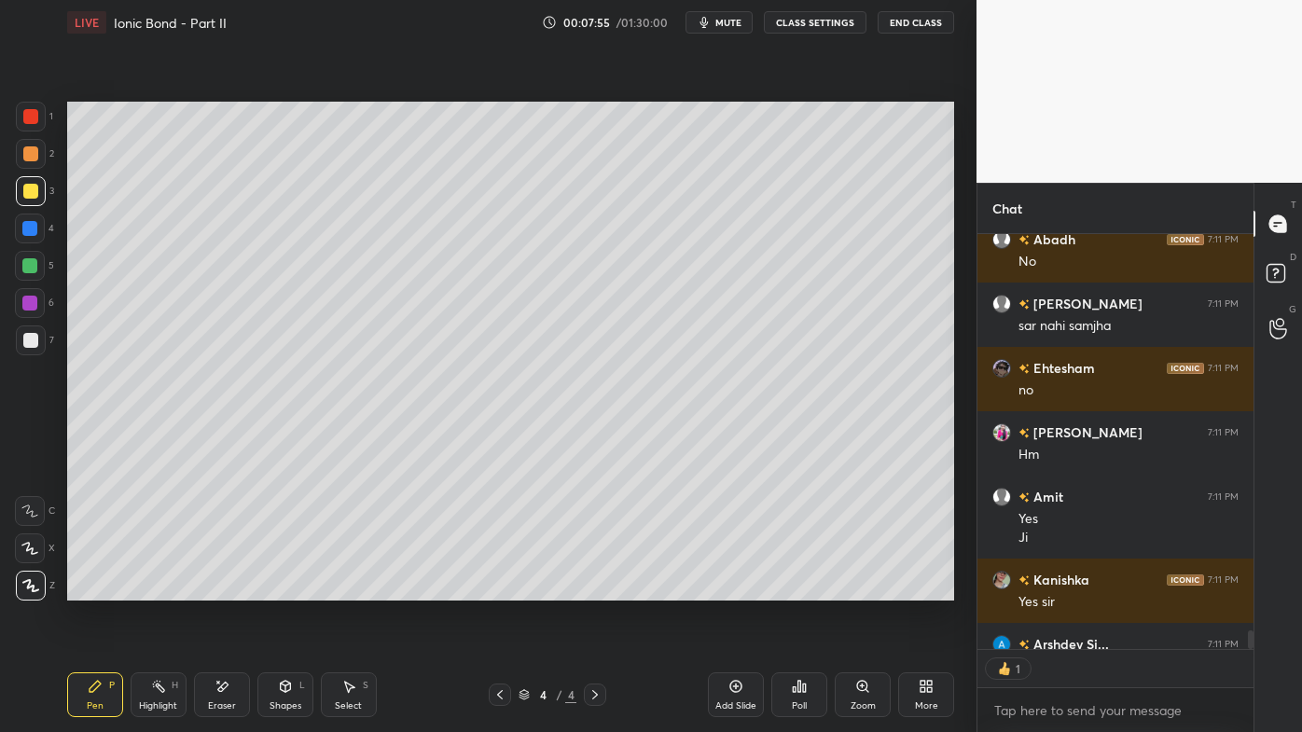
scroll to position [8627, 0]
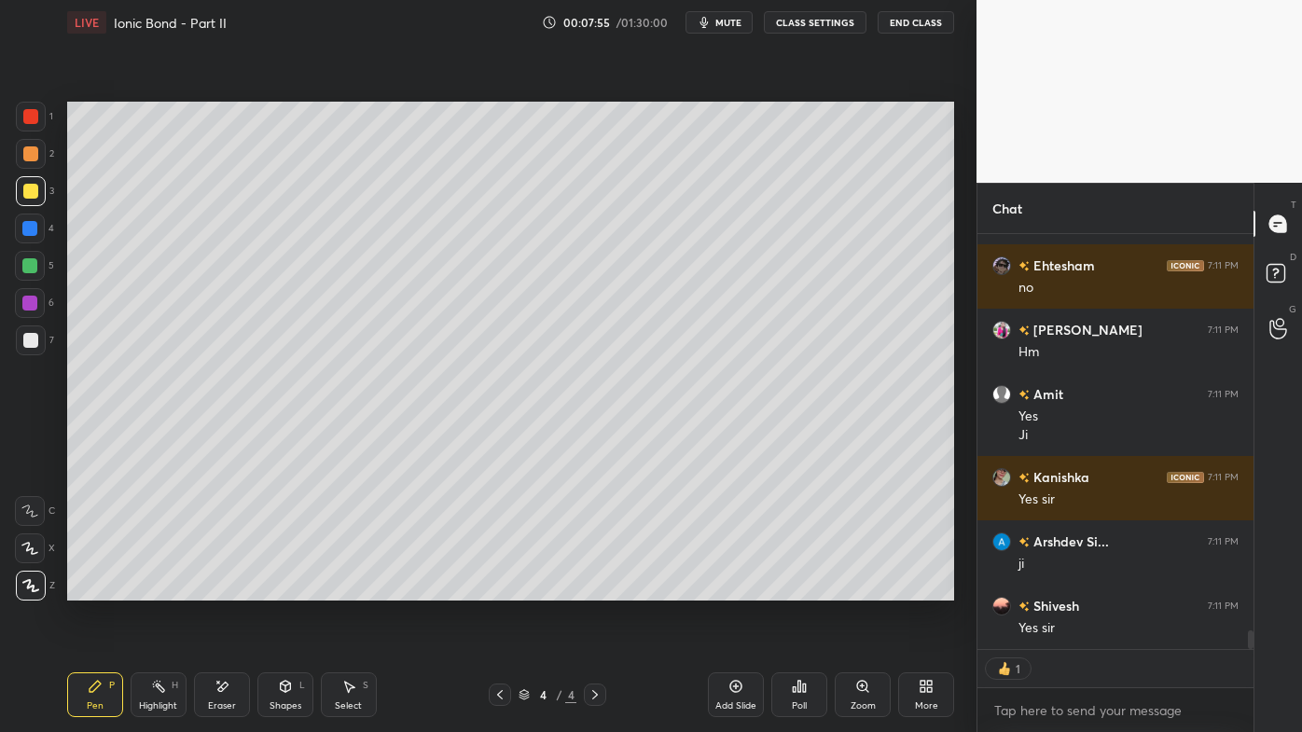
drag, startPoint x: 739, startPoint y: 680, endPoint x: 727, endPoint y: 668, distance: 17.1
click at [739, 589] on icon at bounding box center [736, 686] width 15 height 15
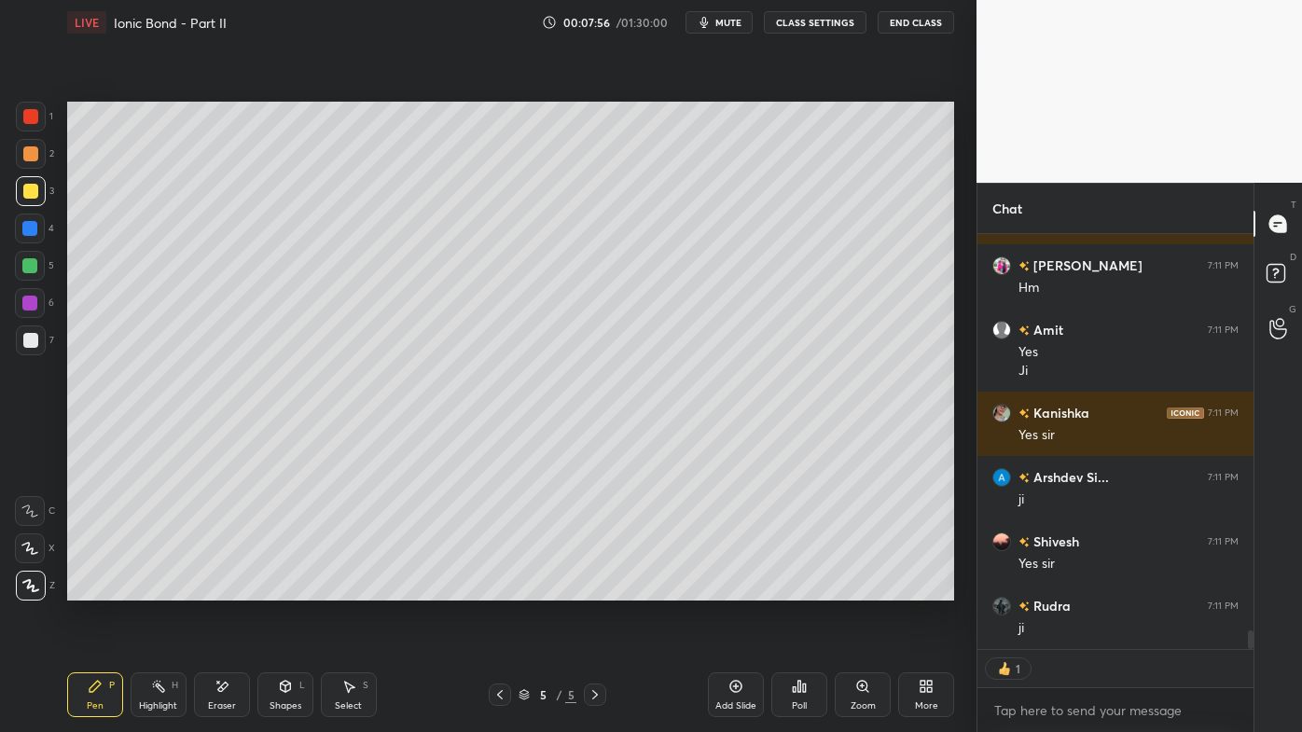
click at [39, 148] on div at bounding box center [31, 154] width 30 height 30
type textarea "x"
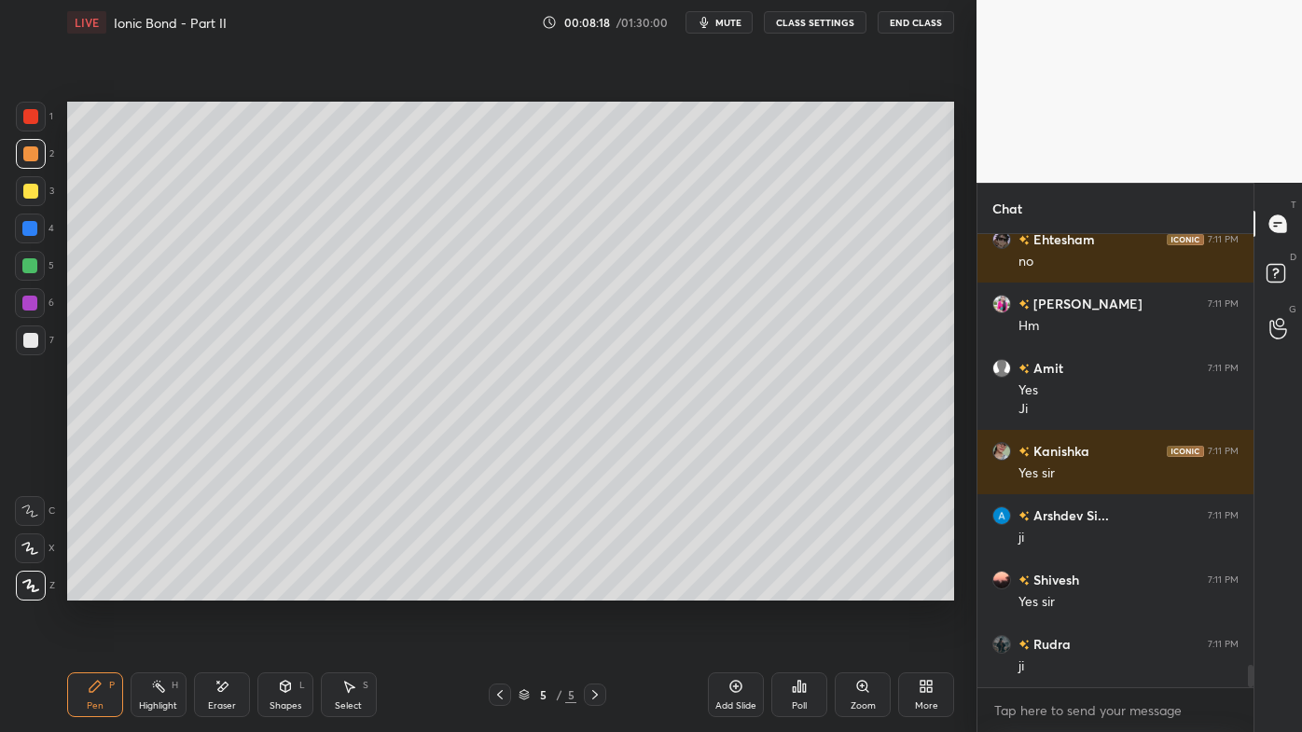
drag, startPoint x: 222, startPoint y: 687, endPoint x: 252, endPoint y: 607, distance: 84.7
click at [223, 589] on icon at bounding box center [222, 687] width 15 height 16
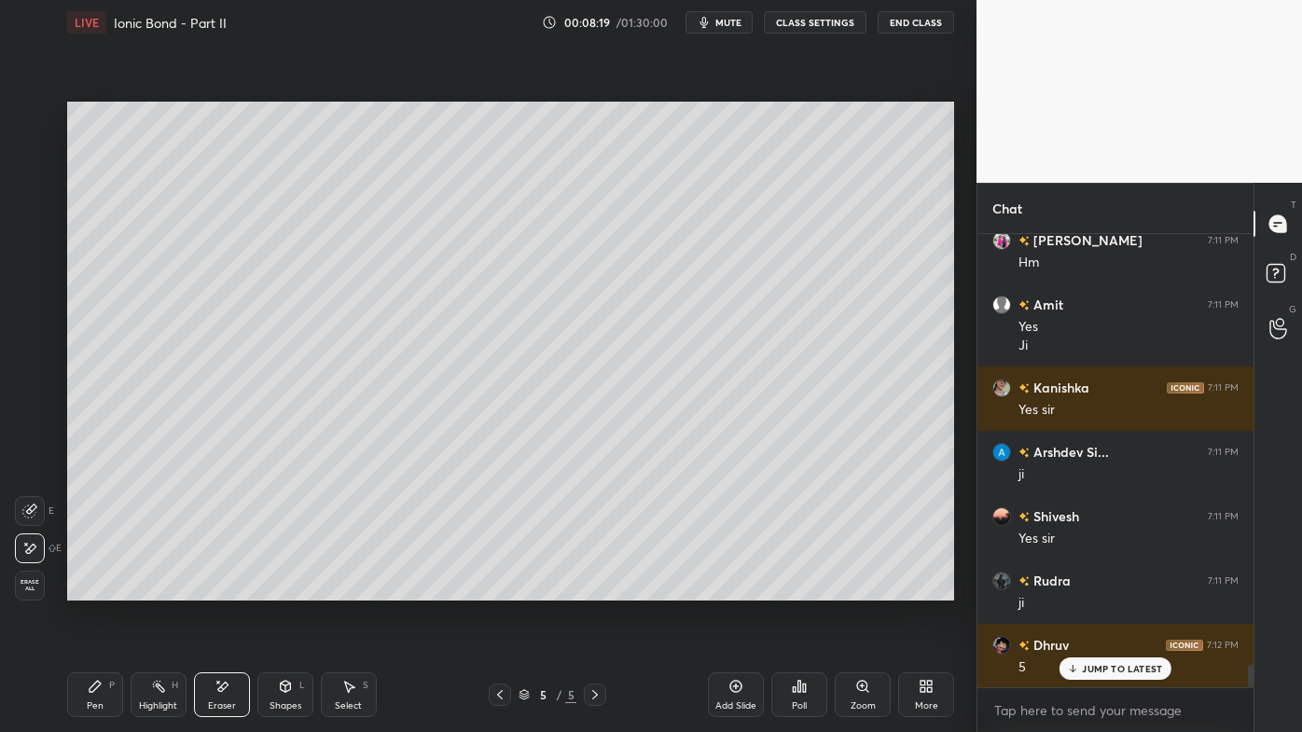
scroll to position [8975, 0]
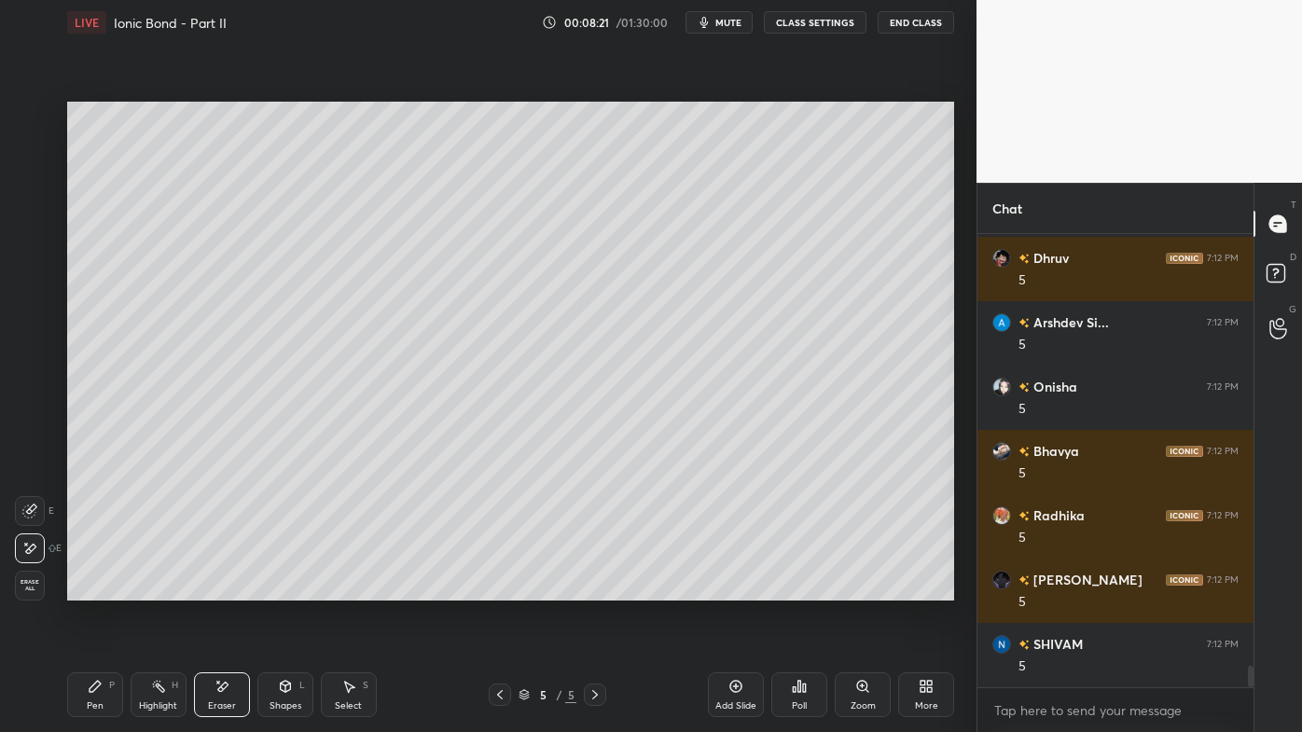
drag, startPoint x: 92, startPoint y: 687, endPoint x: 150, endPoint y: 604, distance: 100.4
click at [93, 589] on icon at bounding box center [95, 686] width 15 height 15
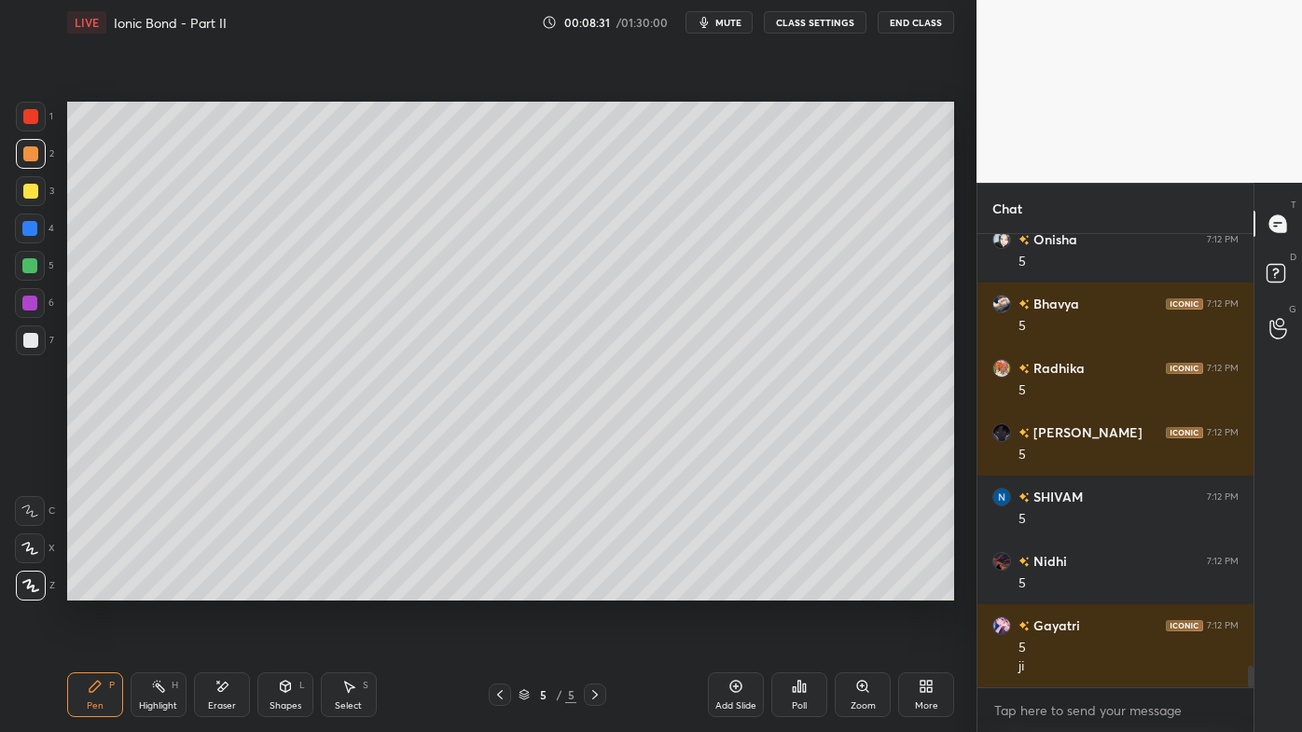
scroll to position [9315, 0]
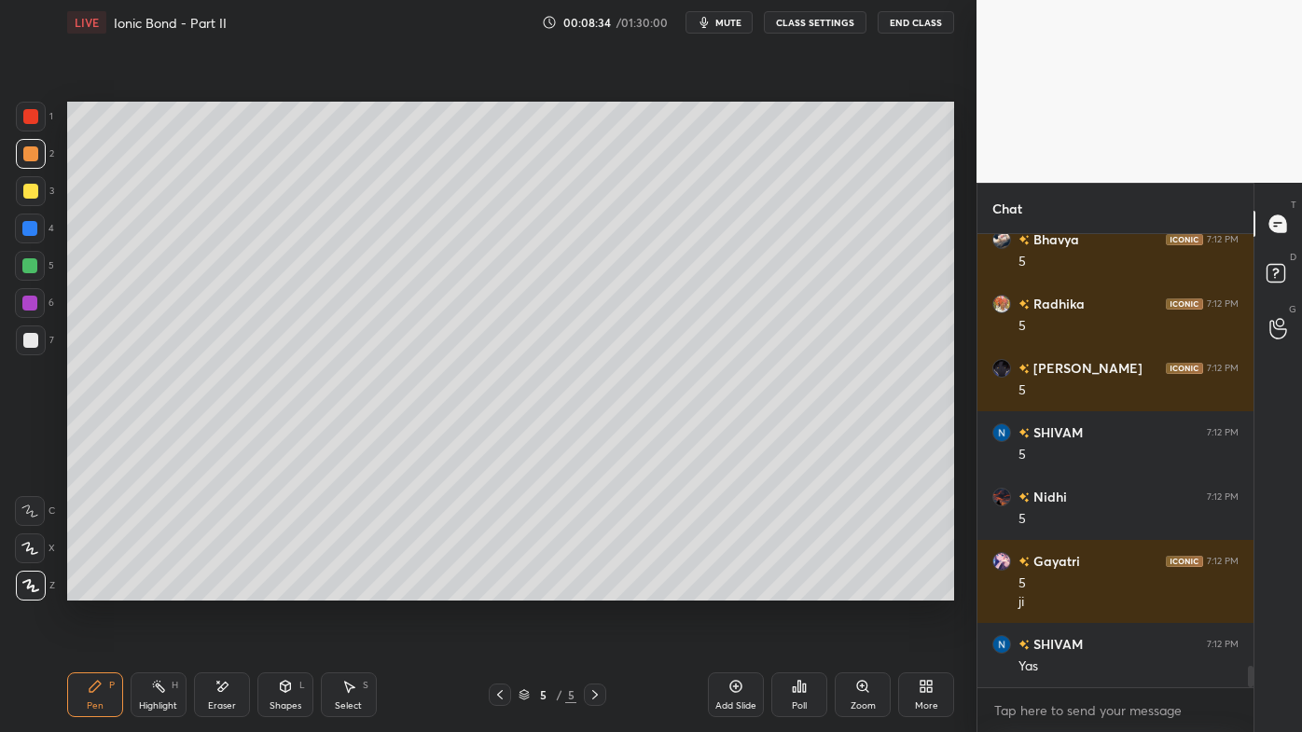
drag, startPoint x: 161, startPoint y: 684, endPoint x: 204, endPoint y: 602, distance: 92.6
click at [160, 589] on icon at bounding box center [158, 686] width 15 height 15
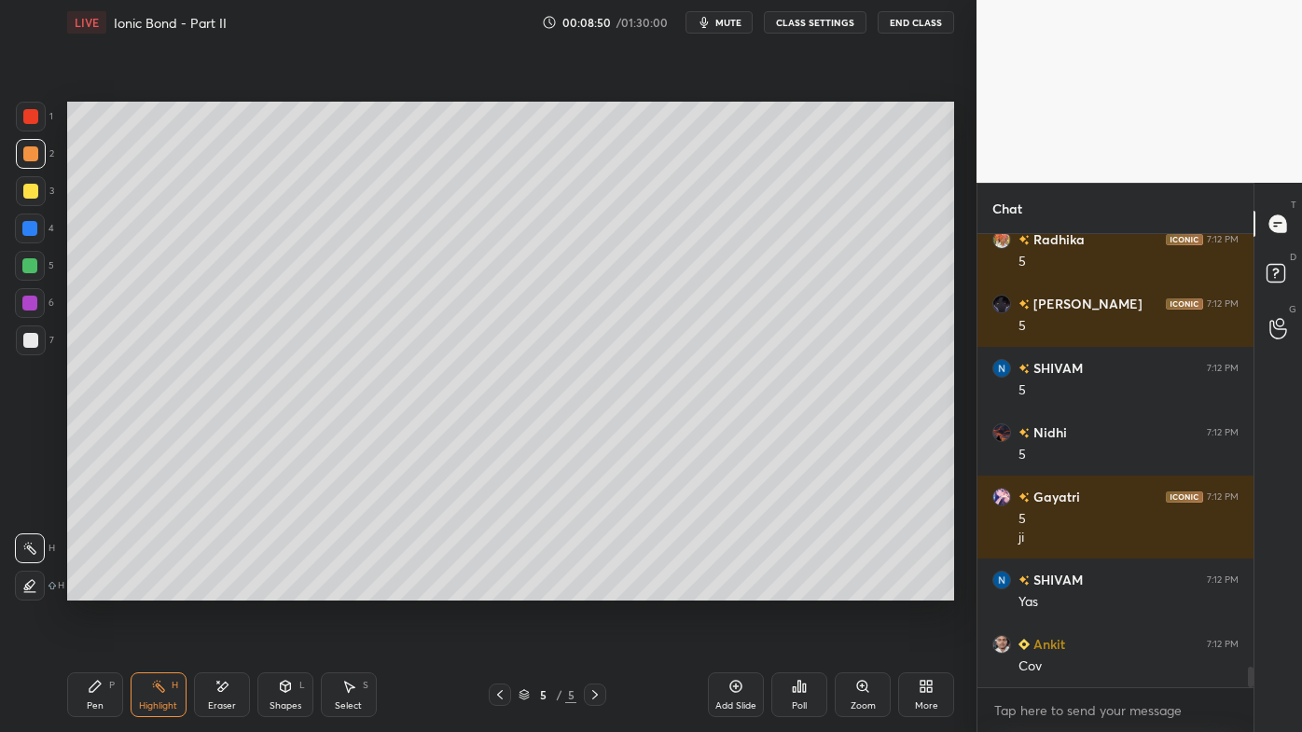
click at [99, 589] on icon at bounding box center [95, 686] width 11 height 11
click at [94, 589] on div "Pen P" at bounding box center [95, 695] width 56 height 45
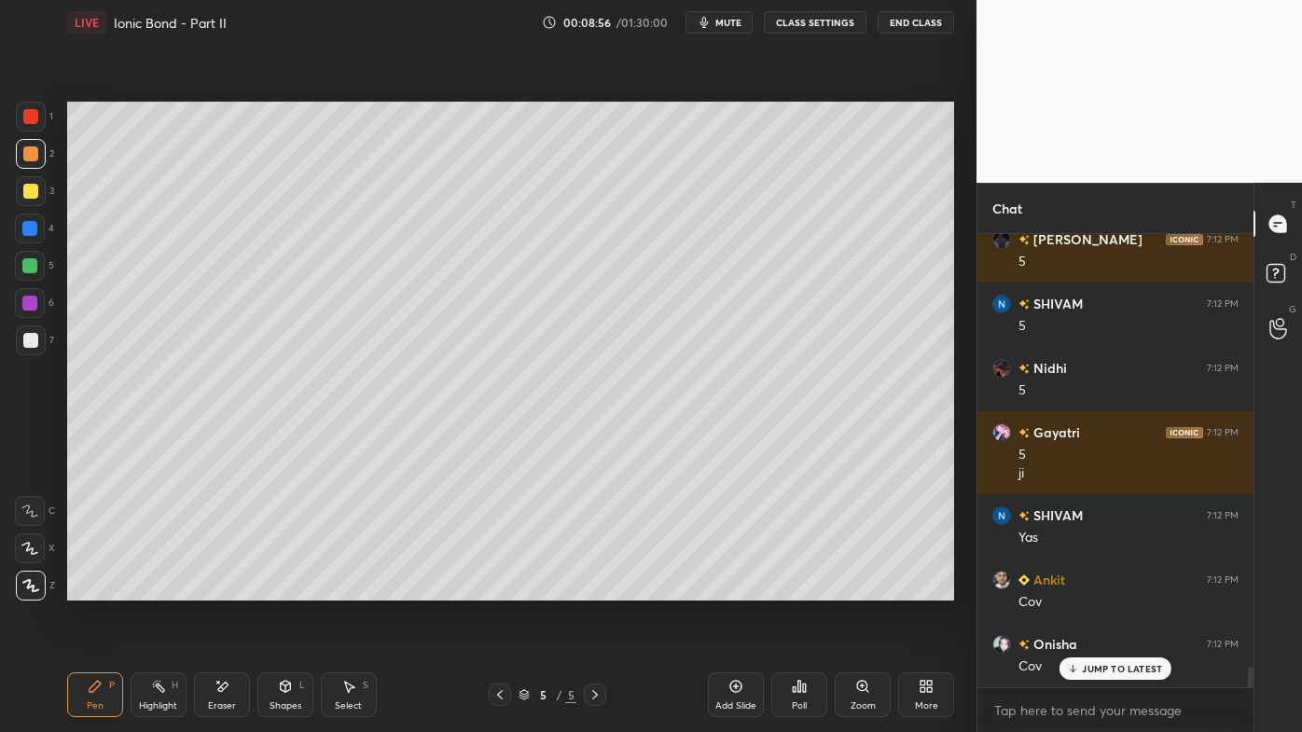
scroll to position [9572, 0]
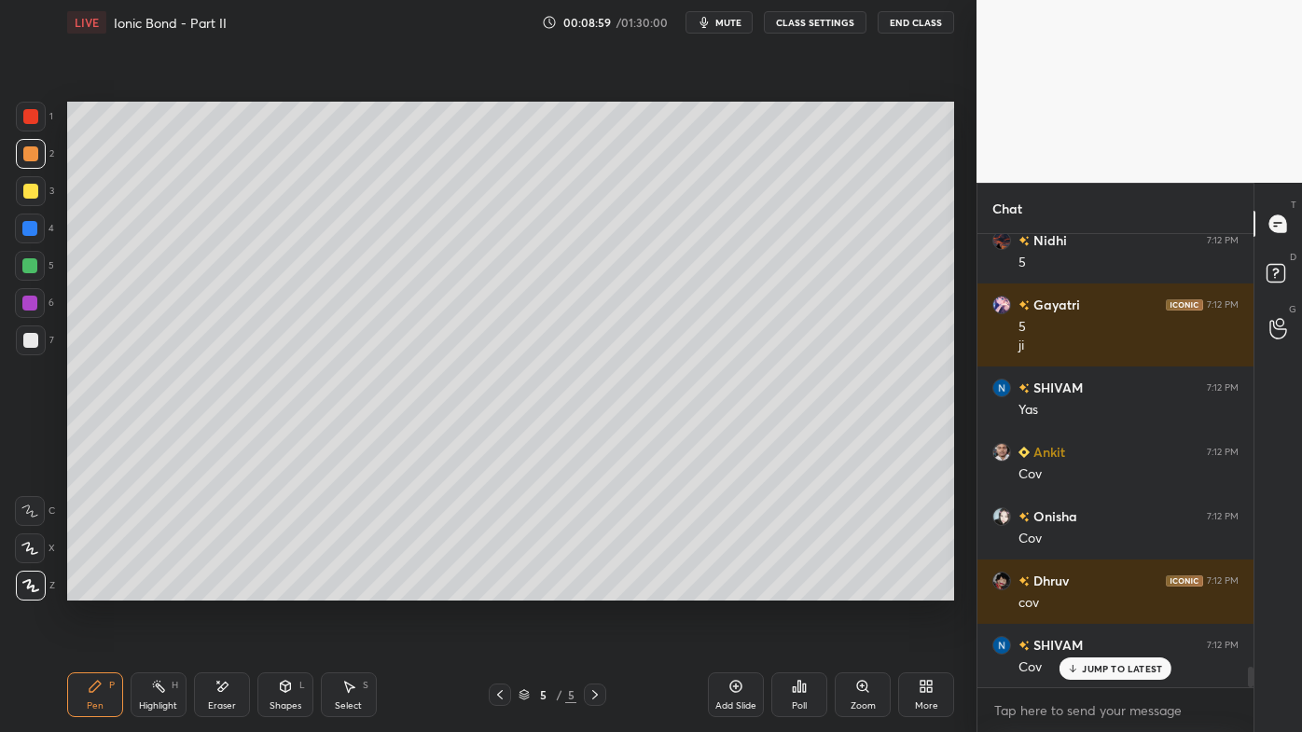
click at [807, 589] on div "Poll" at bounding box center [799, 695] width 56 height 45
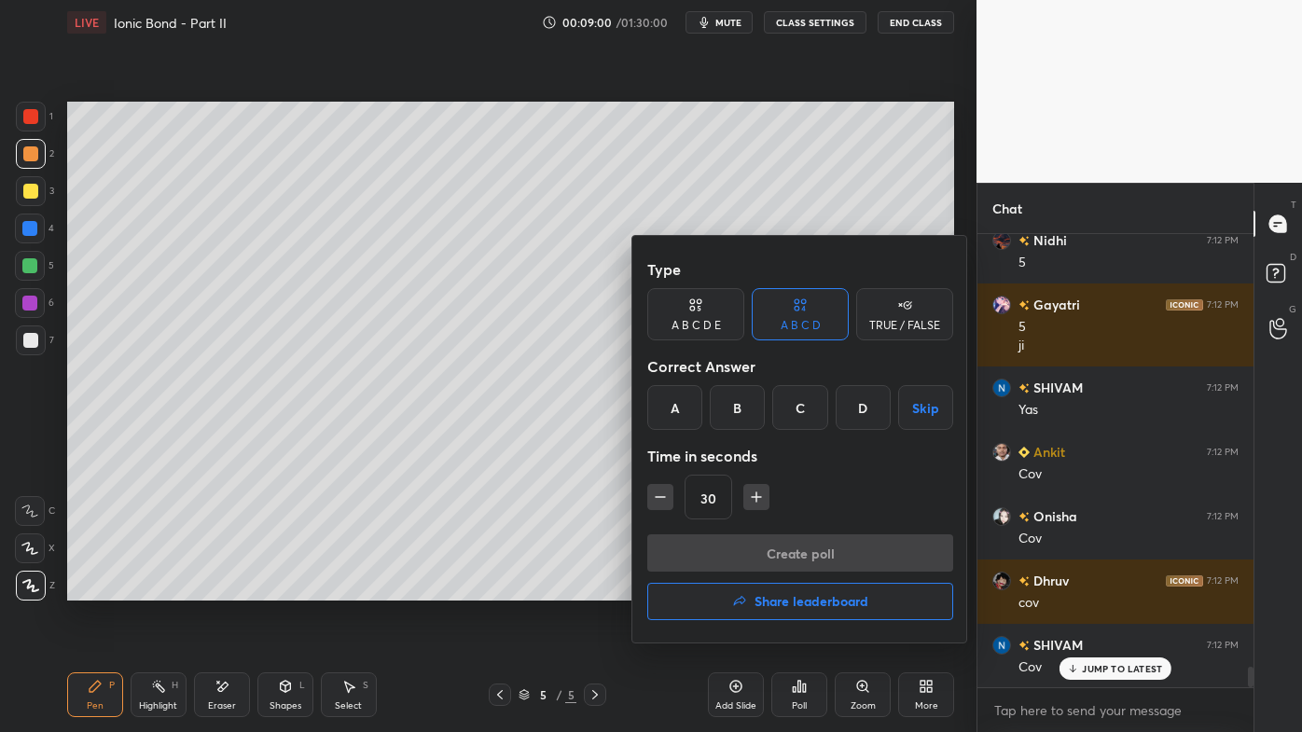
click at [920, 330] on div "TRUE / FALSE" at bounding box center [904, 325] width 71 height 11
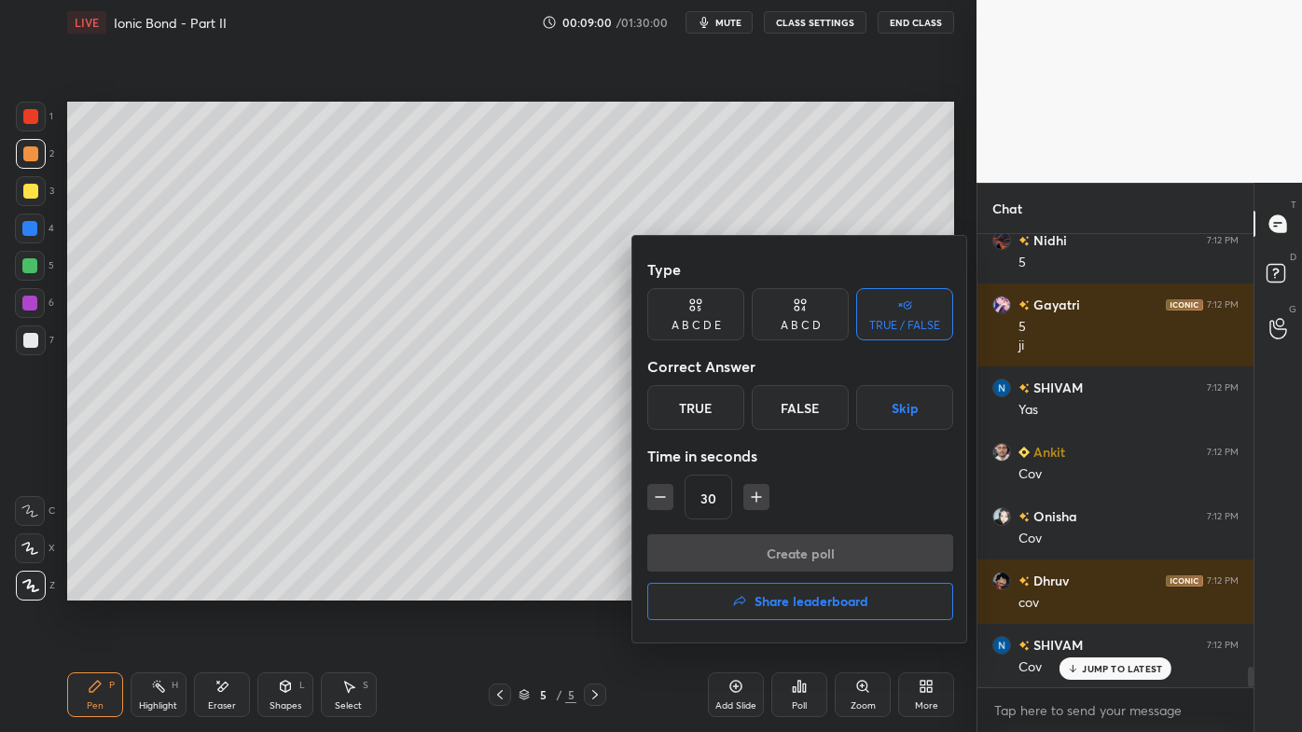
click at [793, 413] on div "False" at bounding box center [800, 407] width 97 height 45
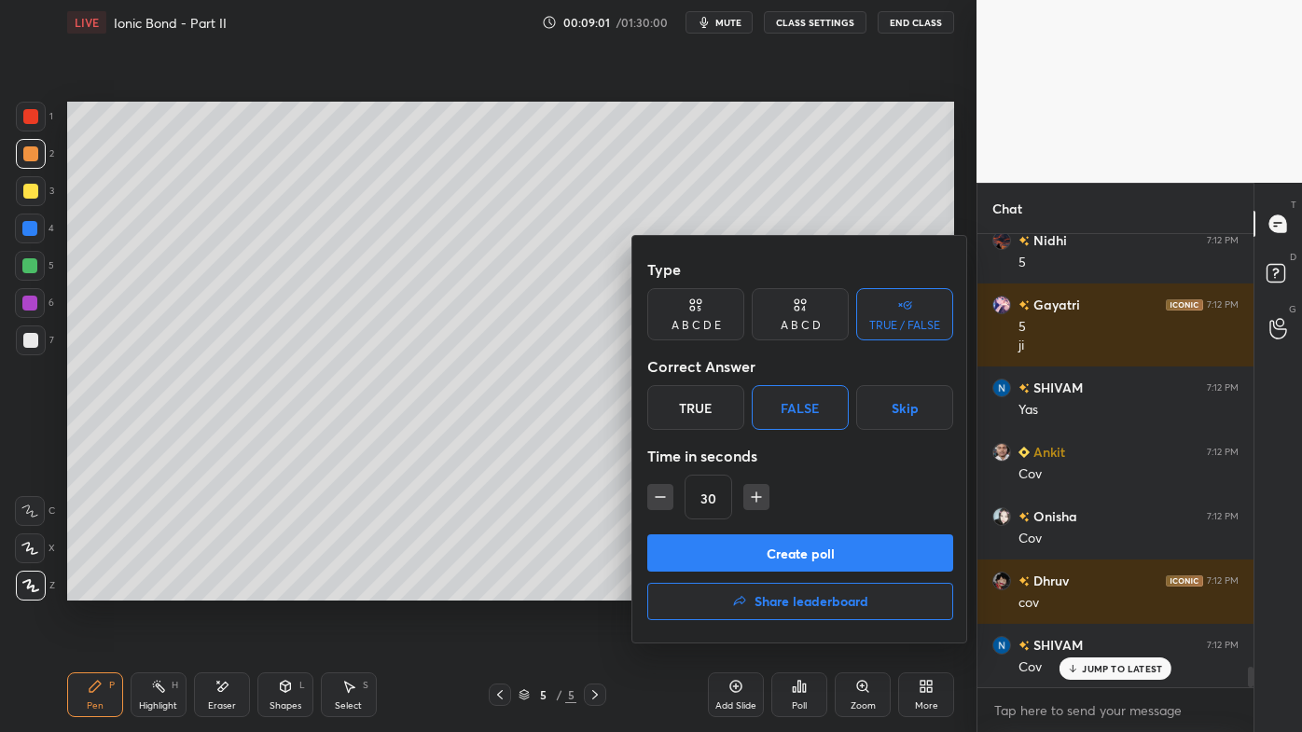
drag, startPoint x: 657, startPoint y: 493, endPoint x: 674, endPoint y: 527, distance: 37.5
click at [657, 495] on icon "button" at bounding box center [660, 497] width 19 height 19
type input "15"
click at [724, 556] on button "Create poll" at bounding box center [800, 553] width 306 height 37
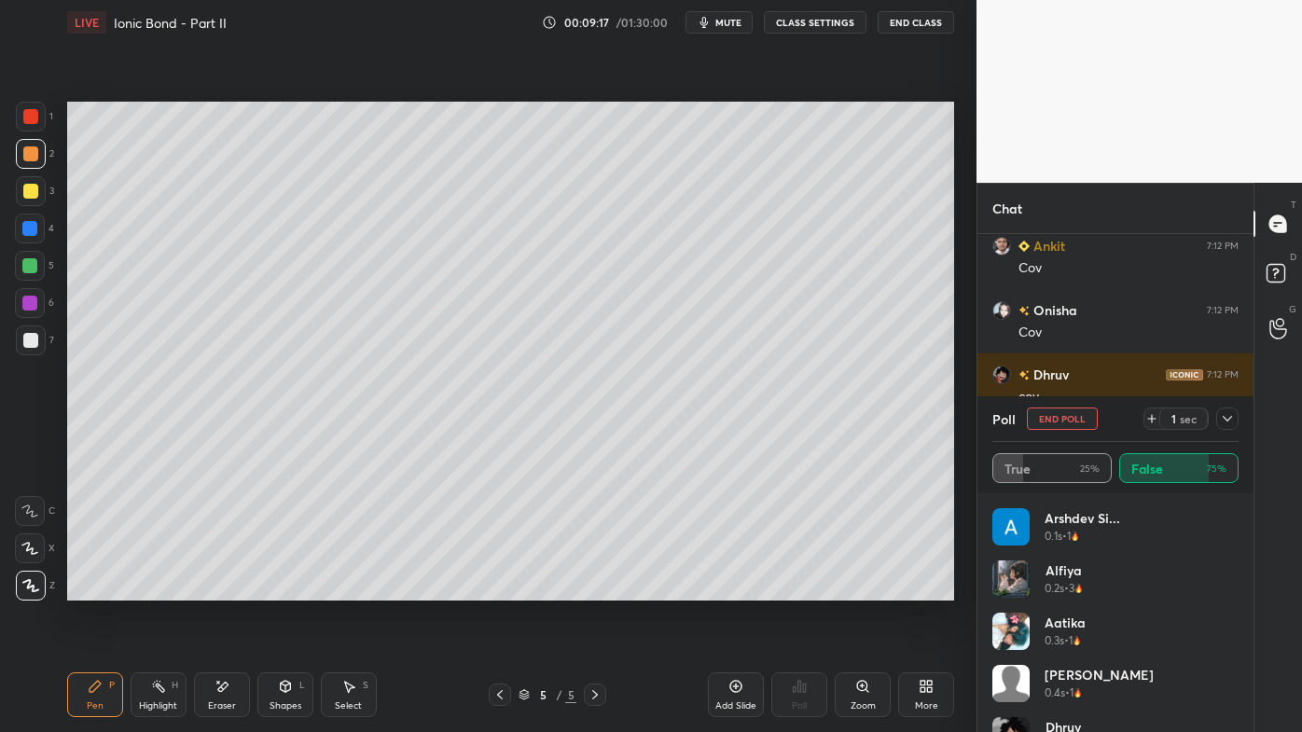
scroll to position [9843, 0]
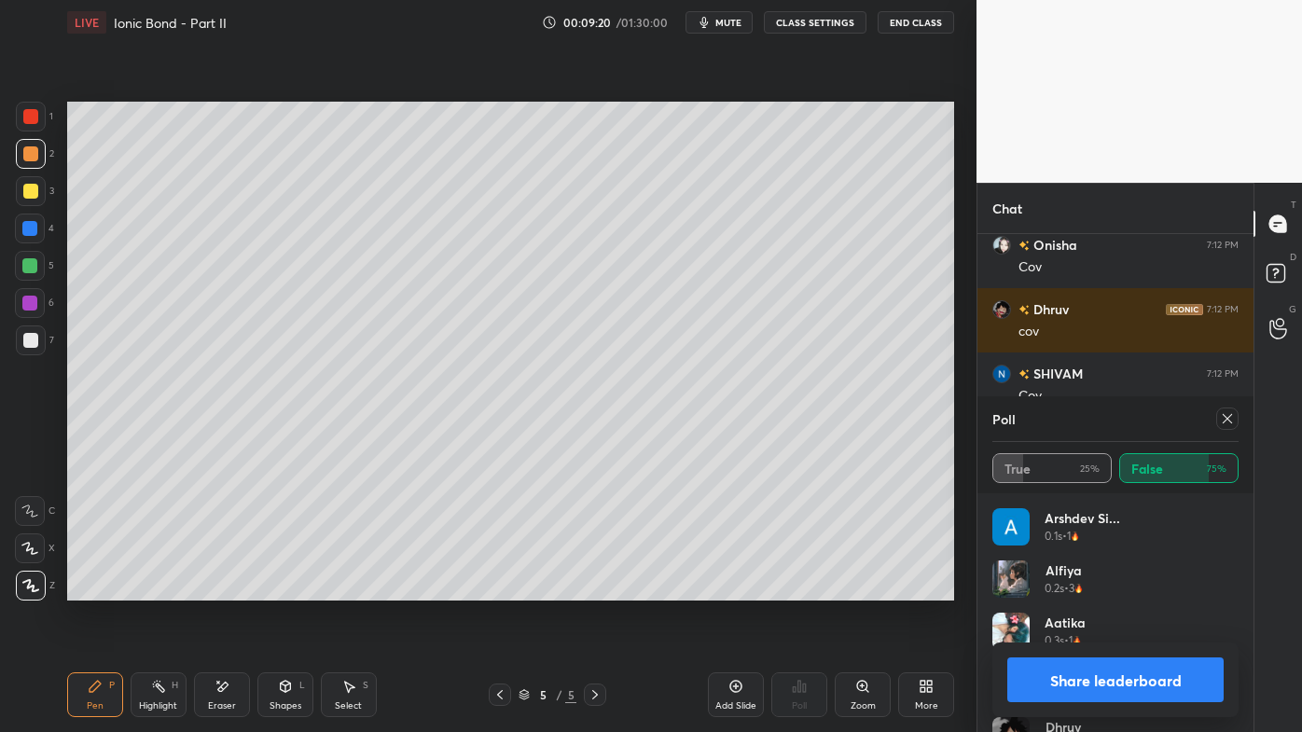
drag, startPoint x: 1226, startPoint y: 415, endPoint x: 1235, endPoint y: 419, distance: 10.0
click at [1229, 415] on icon at bounding box center [1227, 418] width 15 height 15
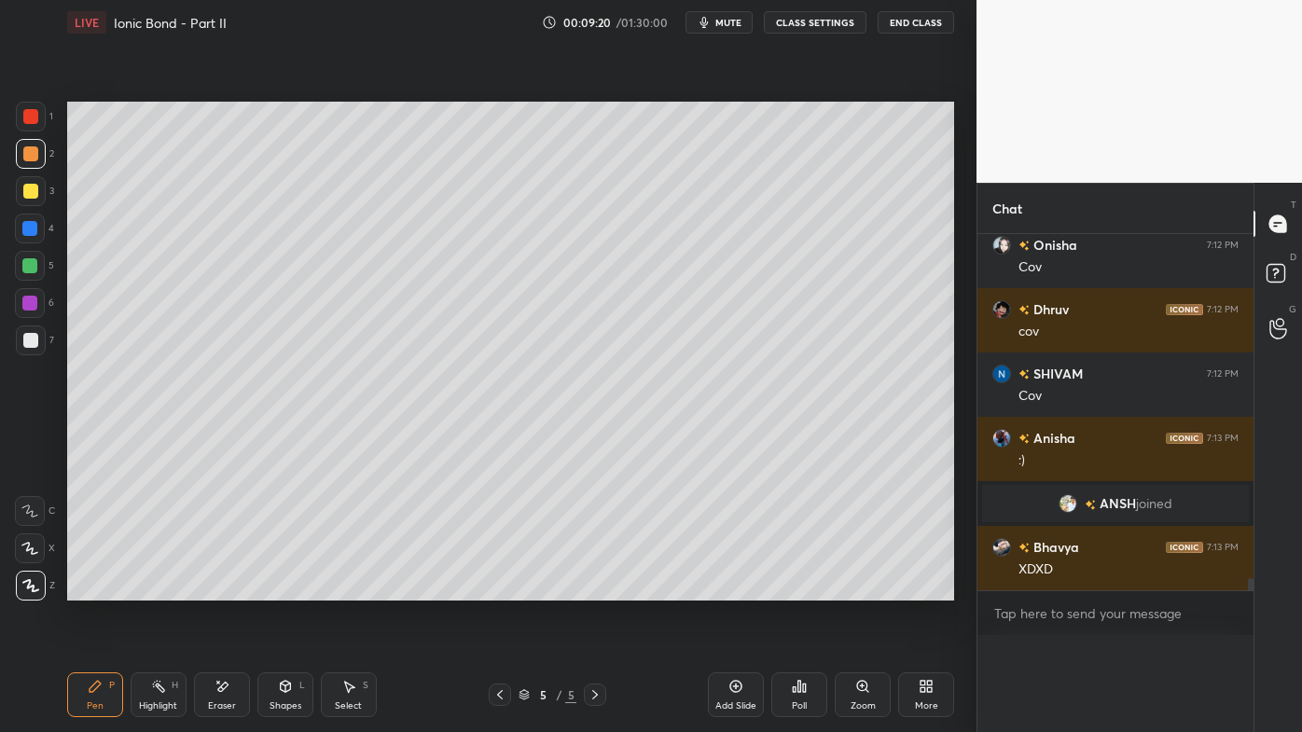
scroll to position [381, 271]
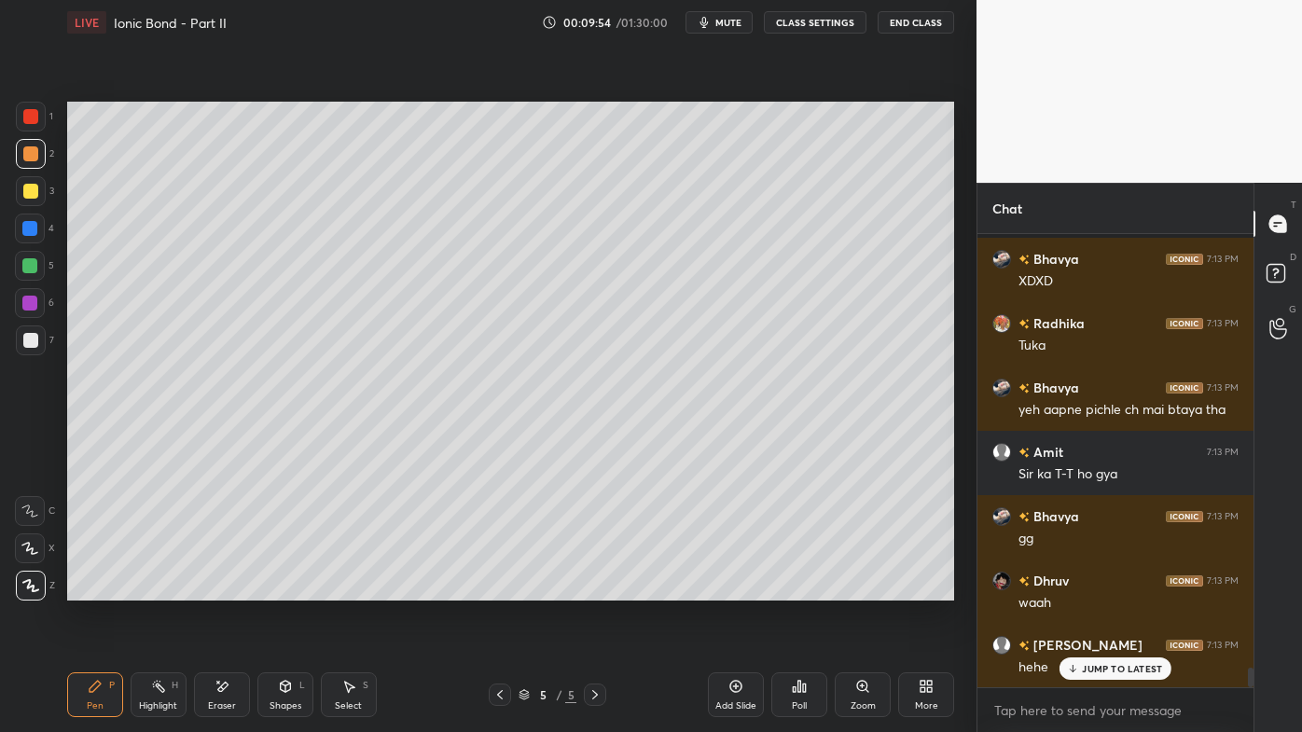
click at [151, 589] on icon at bounding box center [158, 686] width 15 height 15
drag, startPoint x: 102, startPoint y: 690, endPoint x: 104, endPoint y: 664, distance: 26.3
click at [101, 589] on icon at bounding box center [95, 686] width 15 height 15
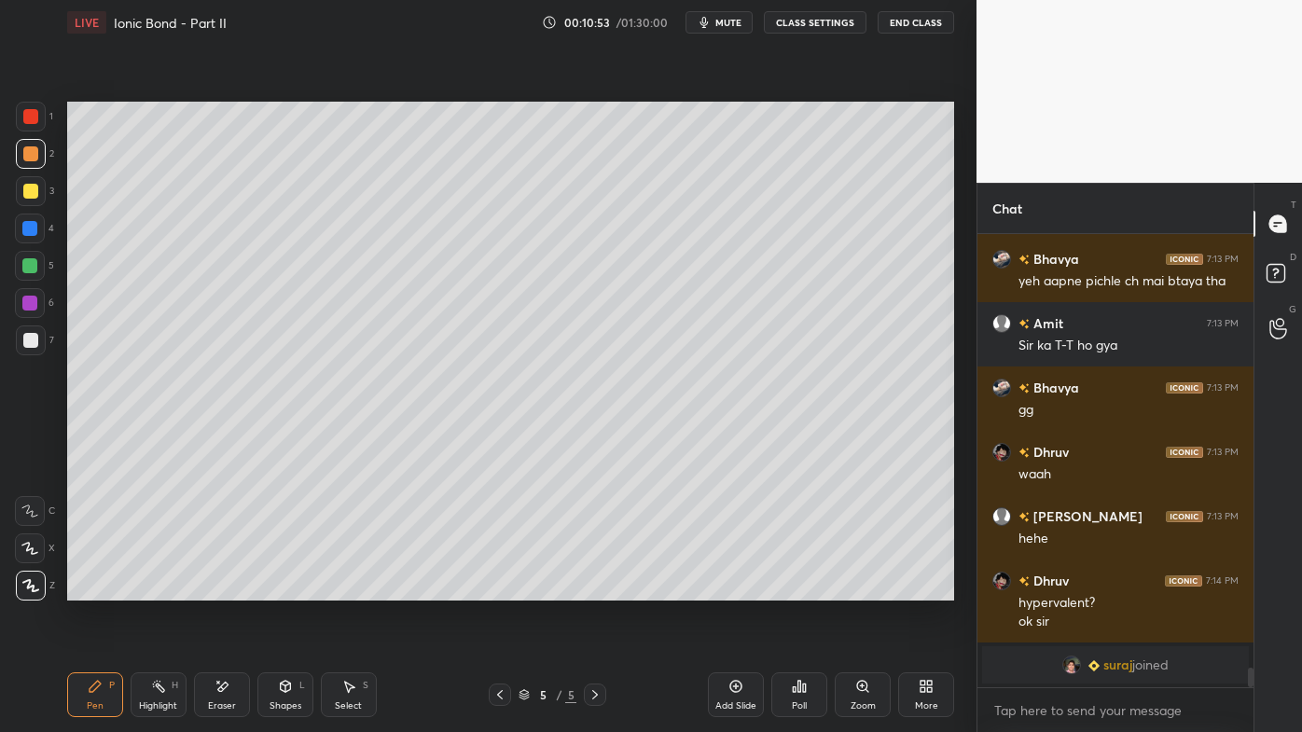
scroll to position [10283, 0]
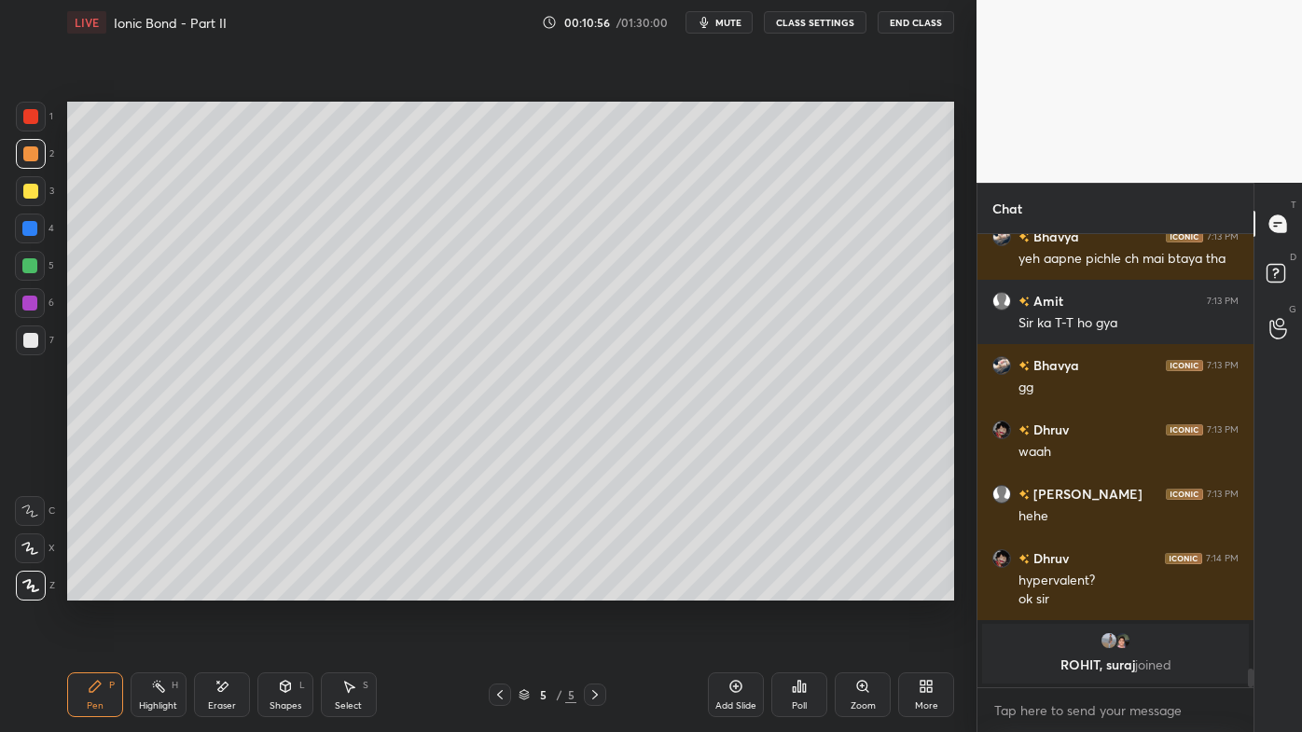
drag, startPoint x: 32, startPoint y: 188, endPoint x: 59, endPoint y: 214, distance: 37.0
click at [35, 187] on div at bounding box center [30, 191] width 15 height 15
click at [149, 589] on div "Highlight H" at bounding box center [159, 695] width 56 height 45
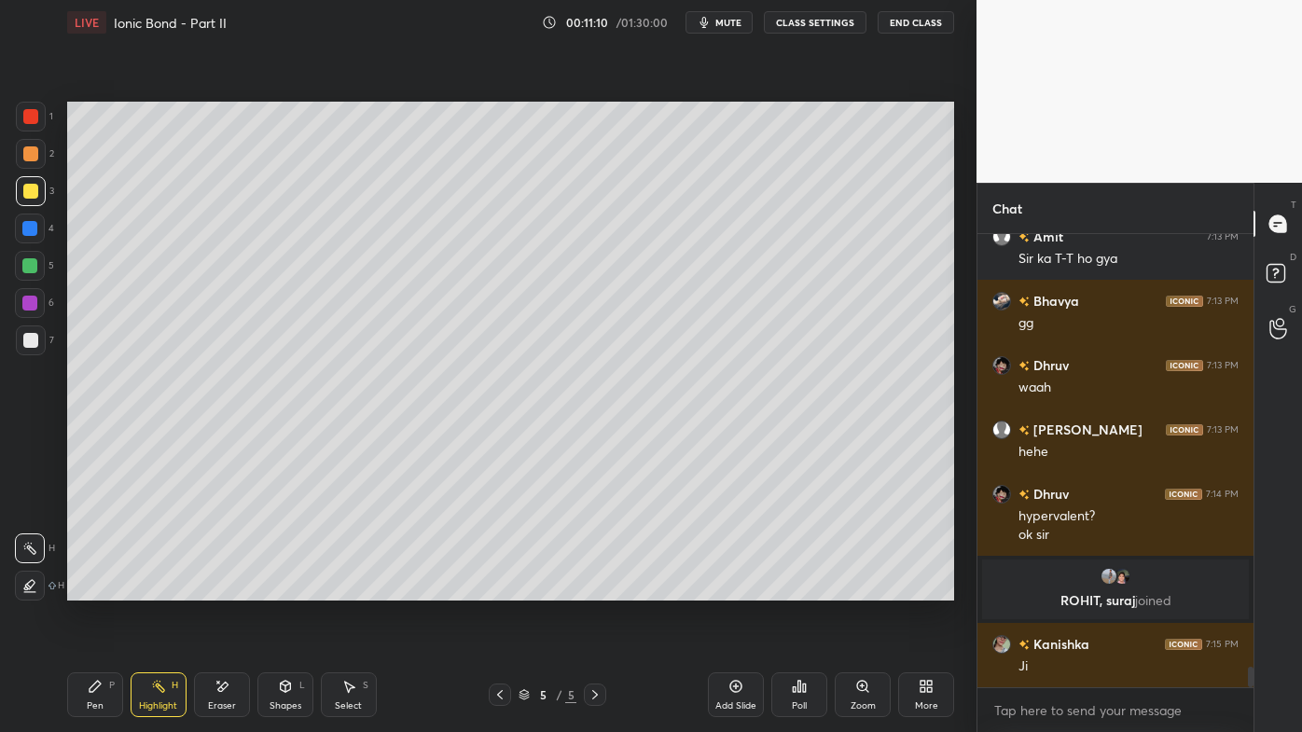
scroll to position [9687, 0]
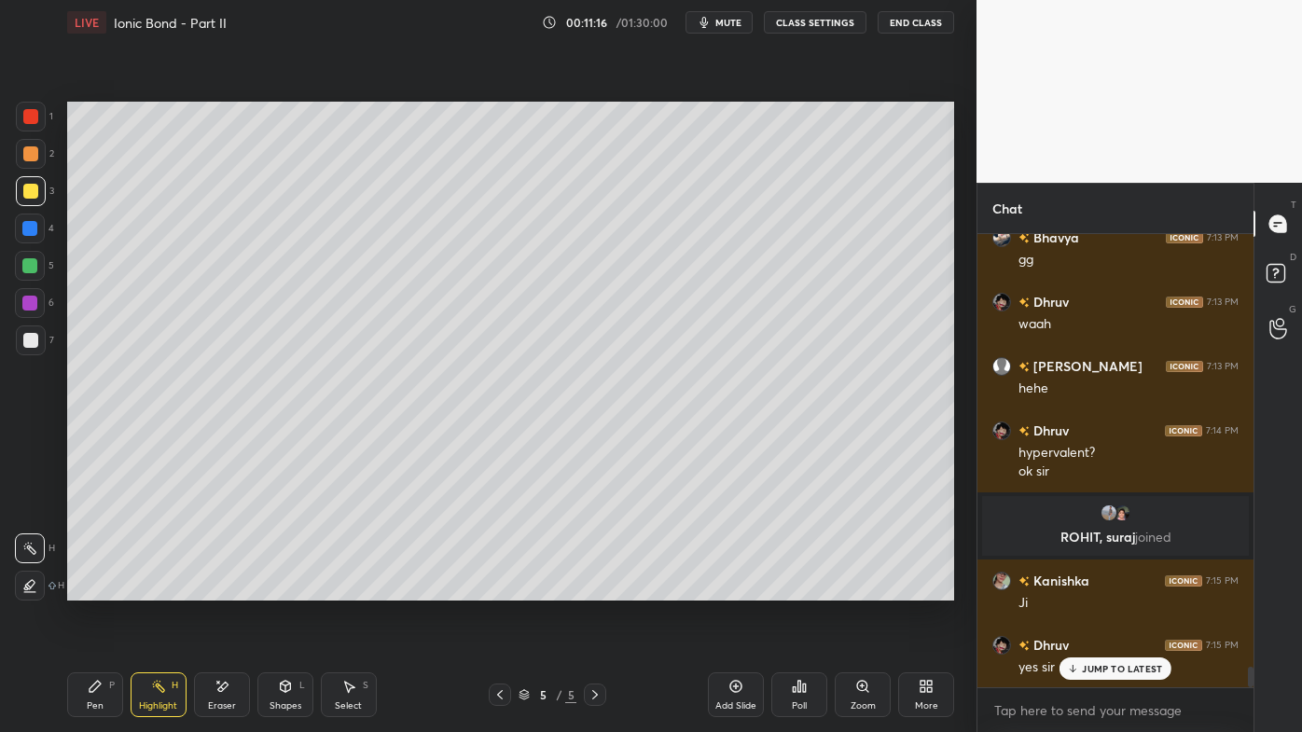
drag, startPoint x: 99, startPoint y: 692, endPoint x: 106, endPoint y: 650, distance: 42.6
click at [99, 589] on icon at bounding box center [95, 686] width 15 height 15
drag, startPoint x: 153, startPoint y: 684, endPoint x: 194, endPoint y: 613, distance: 81.9
click at [159, 589] on div "Highlight H" at bounding box center [159, 695] width 56 height 45
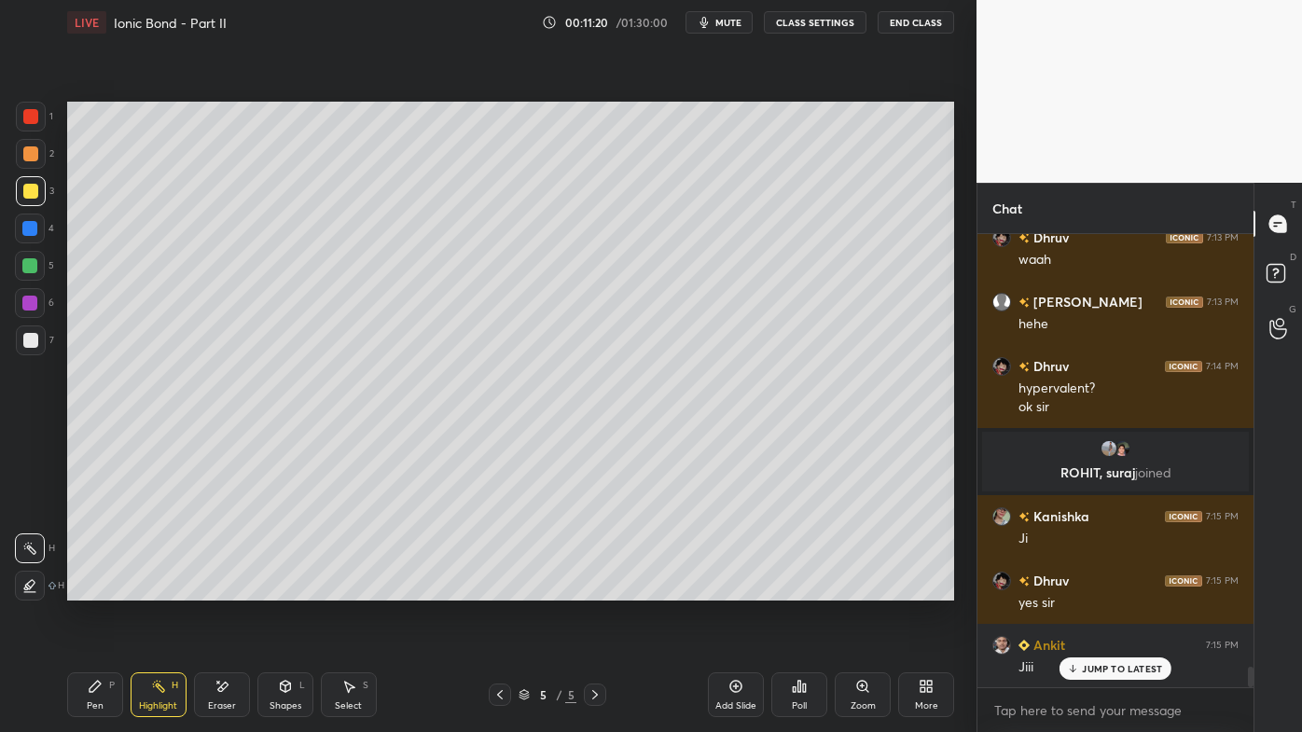
click at [495, 589] on div "Setting up your live class Poll for secs No correct answer Start poll" at bounding box center [511, 351] width 902 height 613
click at [506, 589] on icon at bounding box center [500, 694] width 15 height 15
click at [500, 589] on icon at bounding box center [500, 694] width 15 height 15
drag, startPoint x: 151, startPoint y: 687, endPoint x: 200, endPoint y: 633, distance: 72.0
click at [151, 589] on icon at bounding box center [158, 686] width 15 height 15
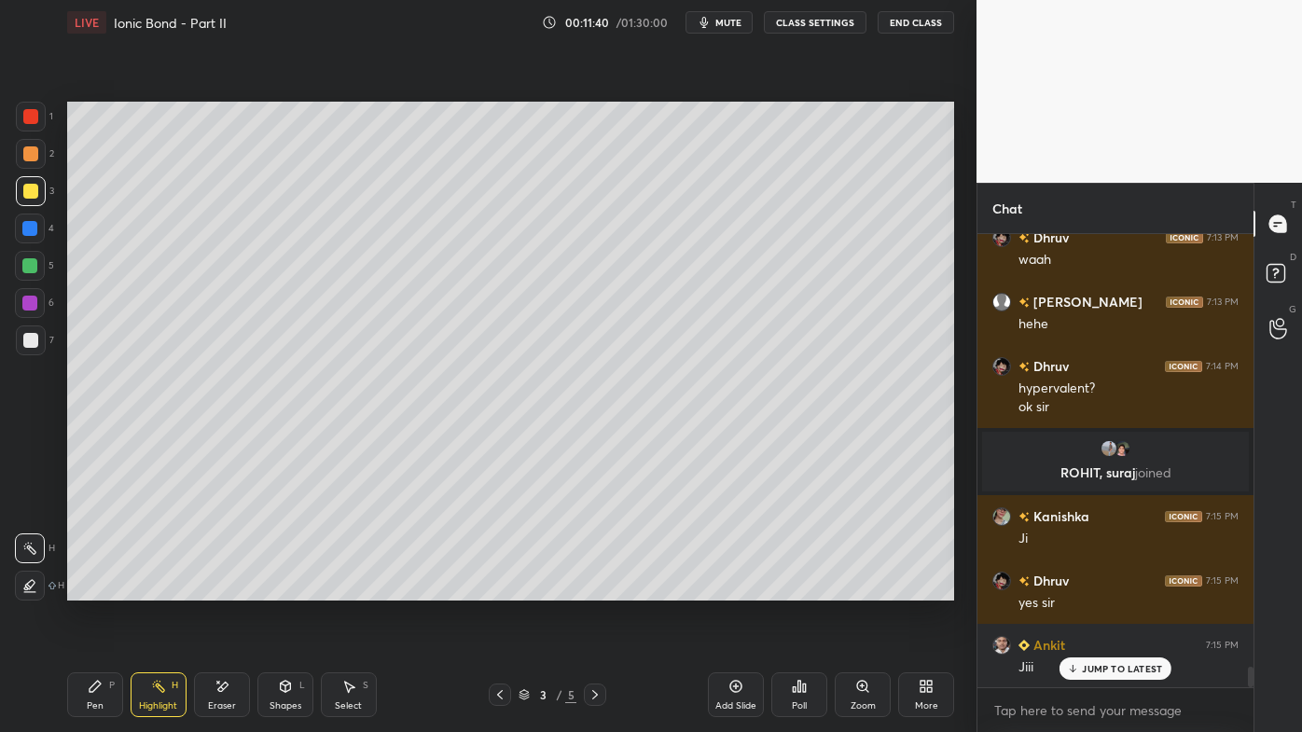
click at [592, 589] on icon at bounding box center [595, 694] width 15 height 15
click at [588, 589] on icon at bounding box center [595, 694] width 15 height 15
click at [739, 589] on icon at bounding box center [736, 686] width 15 height 15
click at [89, 589] on icon at bounding box center [95, 686] width 15 height 15
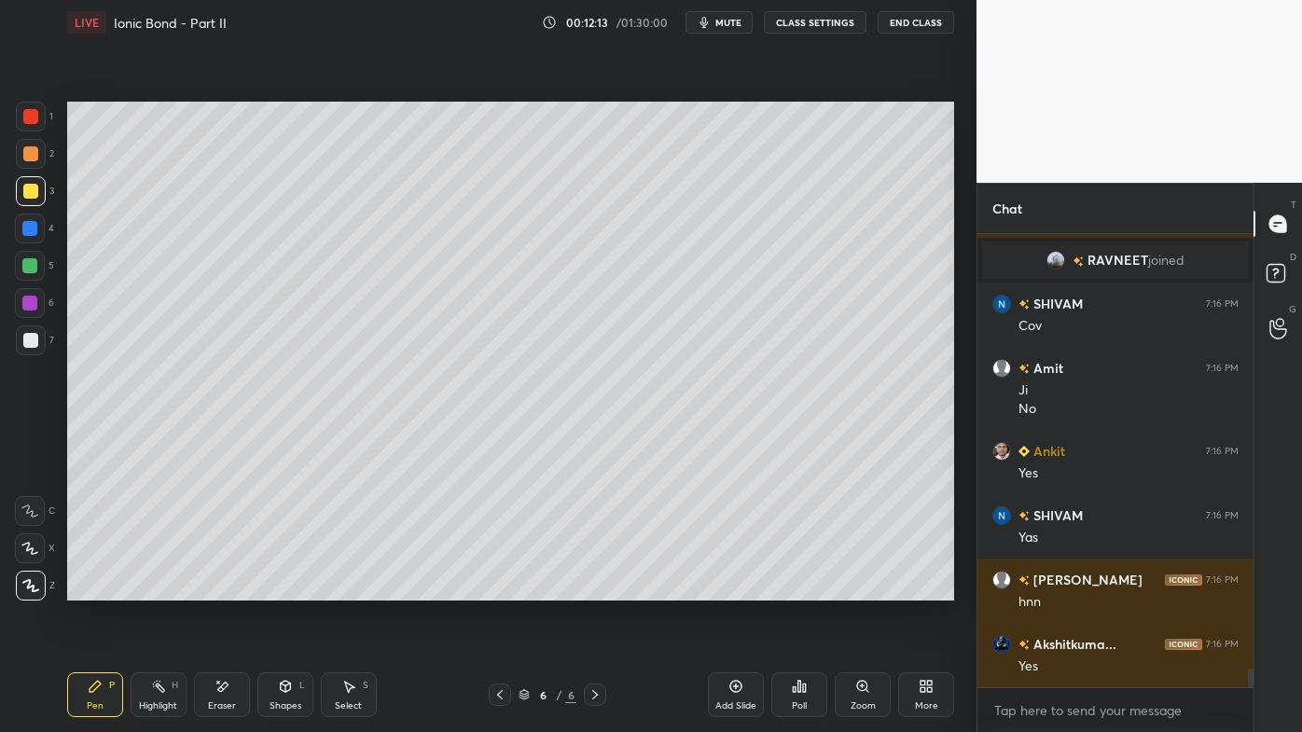
scroll to position [10363, 0]
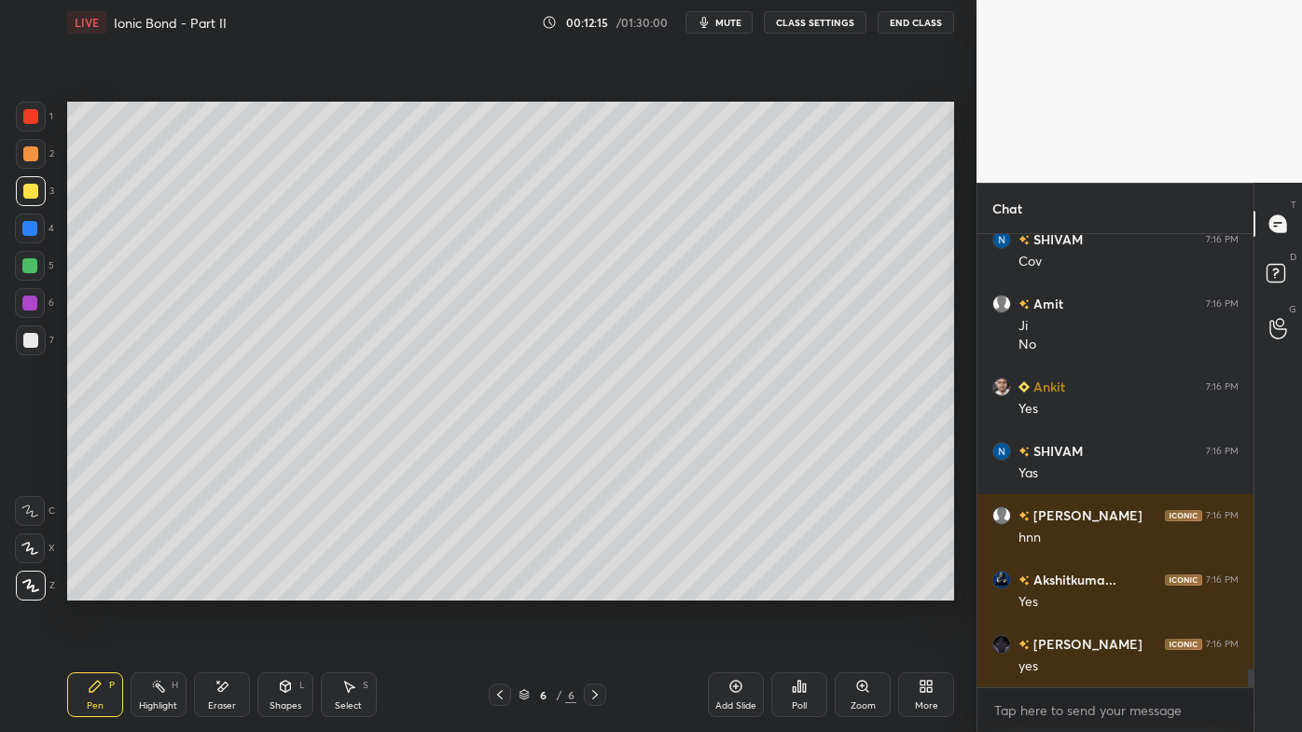
click at [500, 589] on icon at bounding box center [500, 694] width 15 height 15
click at [160, 589] on rect at bounding box center [160, 688] width 9 height 9
drag, startPoint x: 594, startPoint y: 689, endPoint x: 572, endPoint y: 694, distance: 22.9
click at [592, 589] on icon at bounding box center [595, 694] width 15 height 15
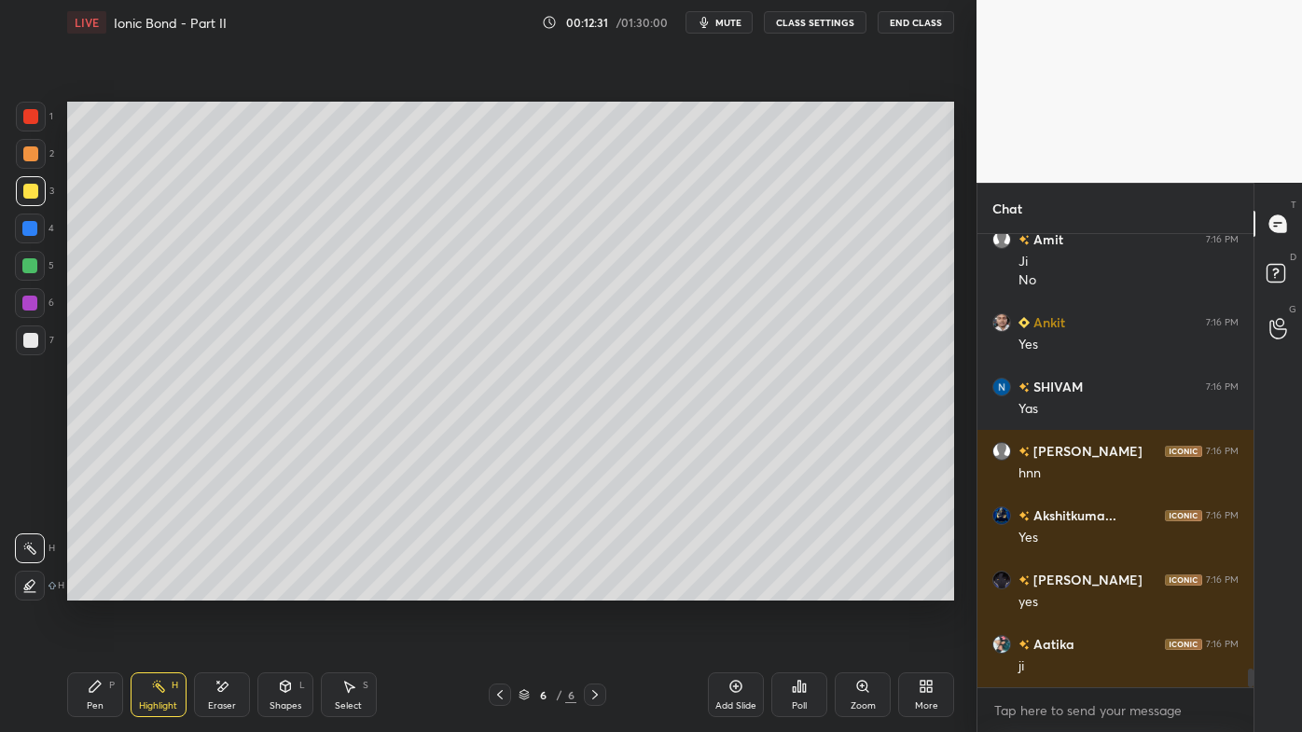
drag, startPoint x: 218, startPoint y: 679, endPoint x: 221, endPoint y: 665, distance: 14.3
click at [219, 589] on icon at bounding box center [222, 687] width 15 height 16
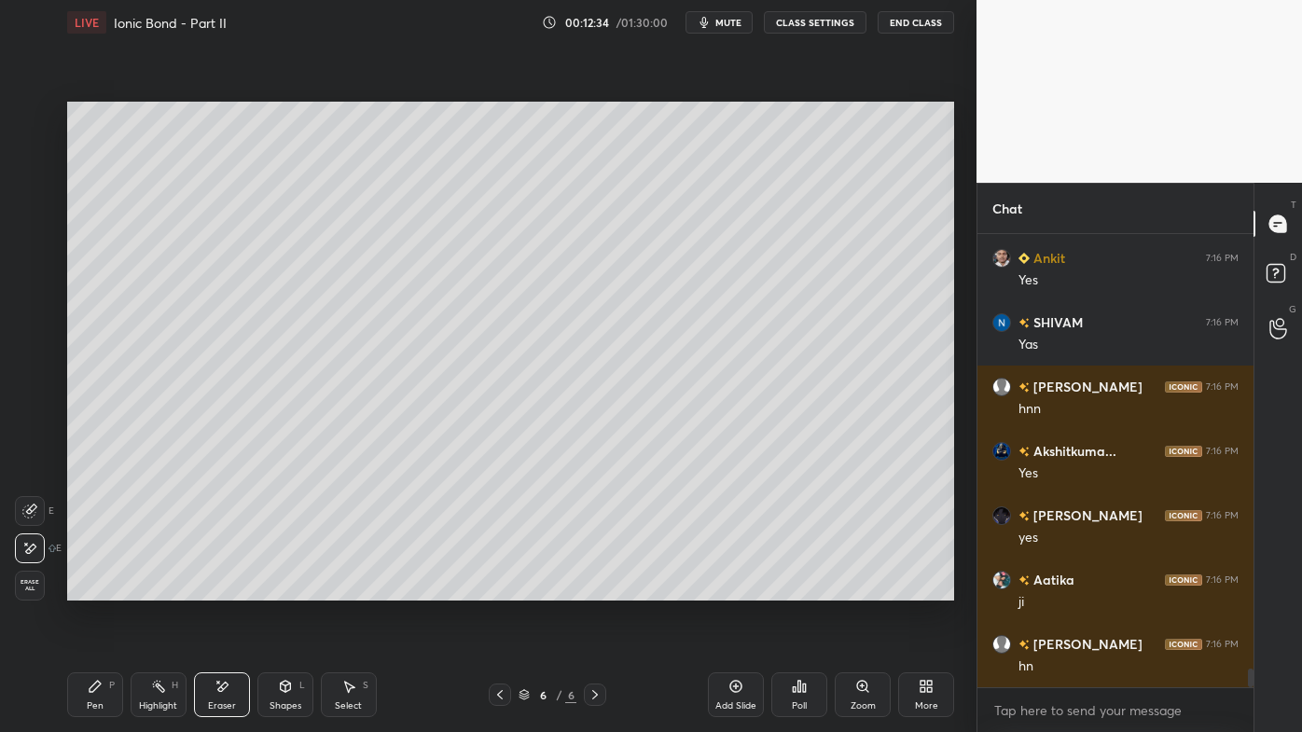
scroll to position [10556, 0]
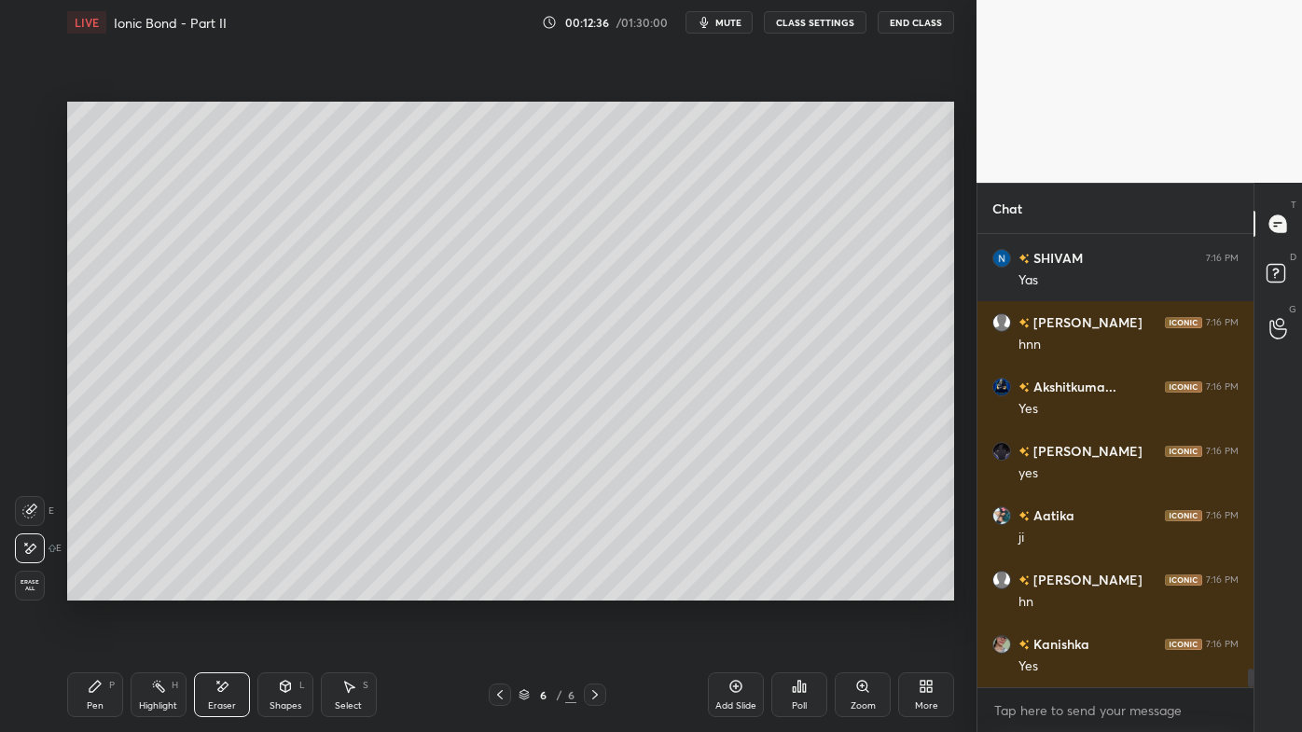
drag, startPoint x: 104, startPoint y: 683, endPoint x: 94, endPoint y: 646, distance: 38.7
click at [103, 589] on div "Pen P" at bounding box center [95, 695] width 56 height 45
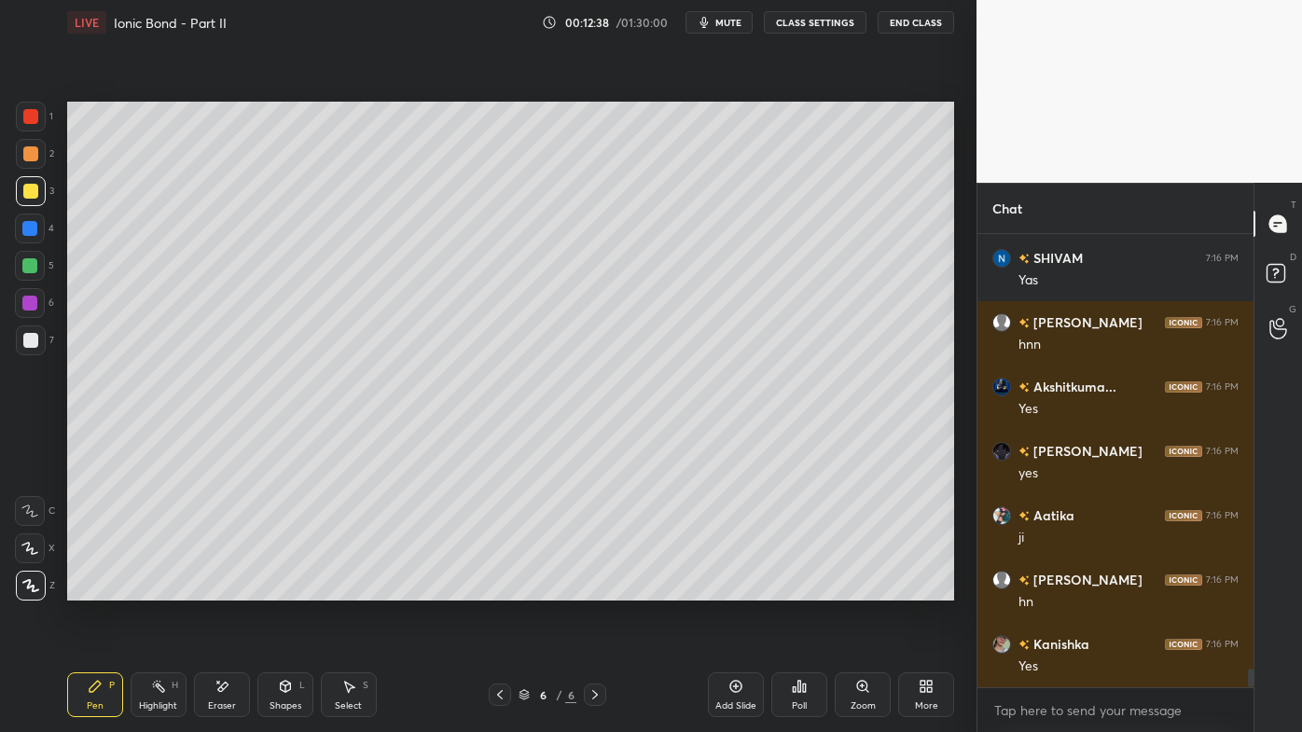
scroll to position [10619, 0]
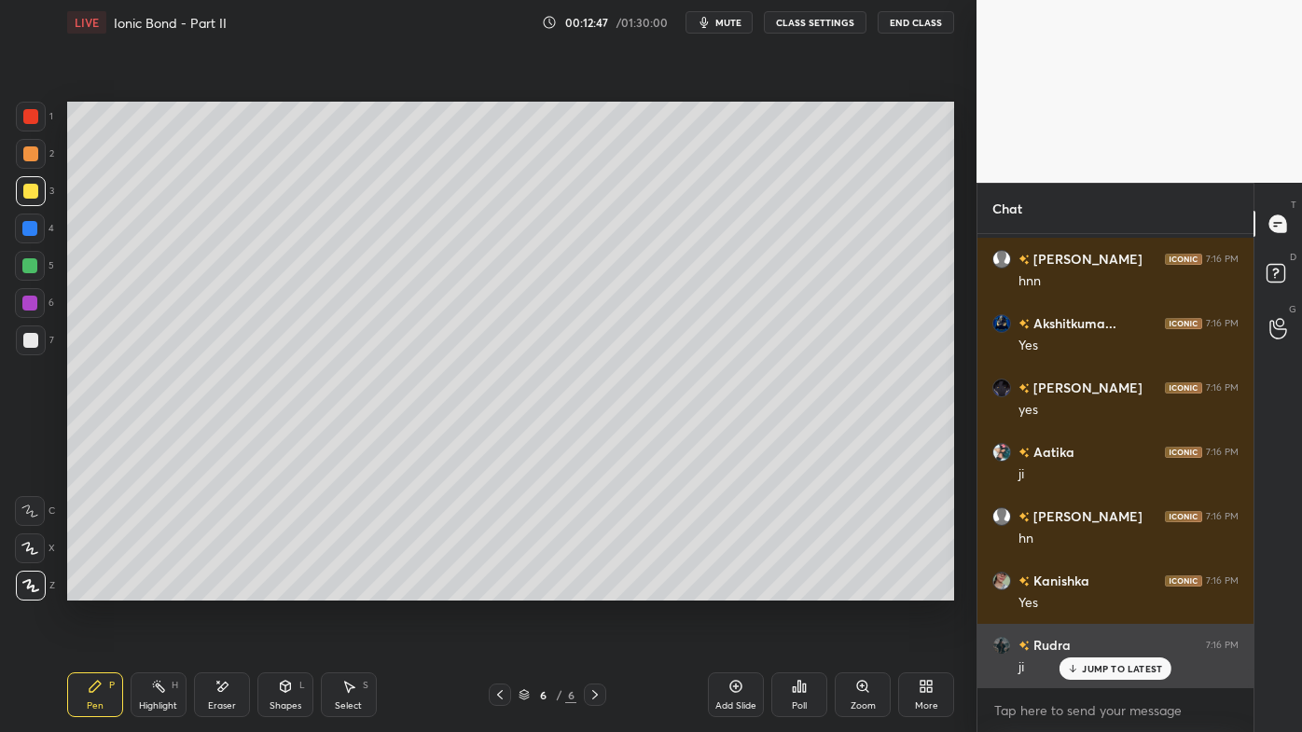
drag, startPoint x: 1102, startPoint y: 665, endPoint x: 1087, endPoint y: 673, distance: 16.7
click at [1102, 589] on p "JUMP TO LATEST" at bounding box center [1122, 668] width 80 height 11
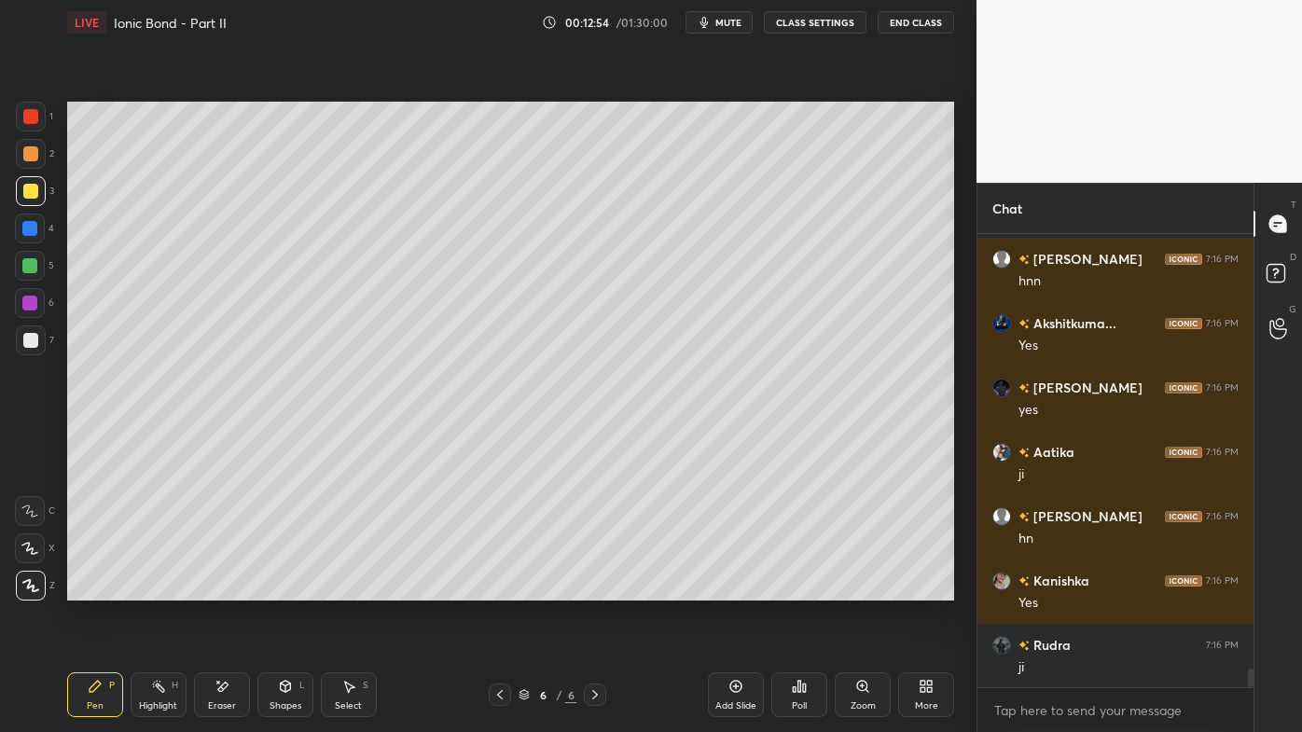
drag, startPoint x: 222, startPoint y: 684, endPoint x: 271, endPoint y: 612, distance: 86.7
click at [225, 589] on icon at bounding box center [222, 686] width 10 height 9
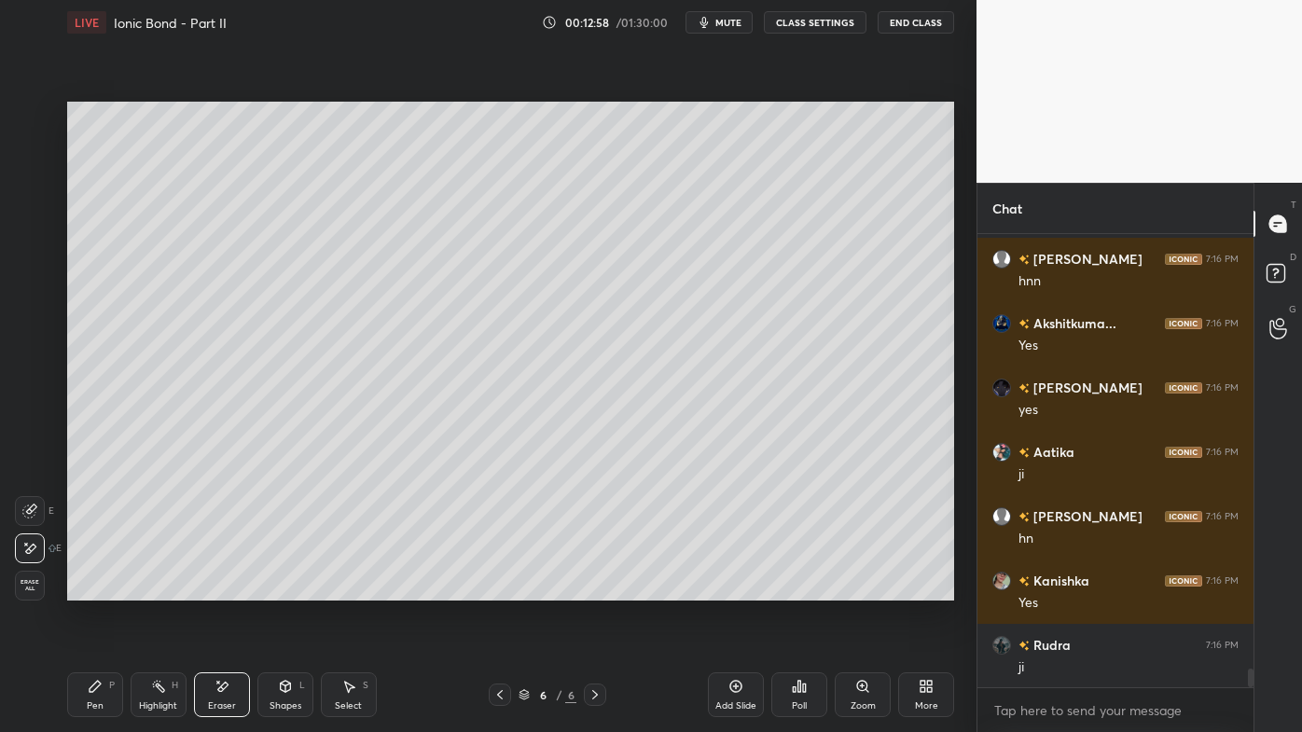
drag, startPoint x: 99, startPoint y: 696, endPoint x: 104, endPoint y: 660, distance: 35.9
click at [99, 589] on div "Pen P" at bounding box center [95, 695] width 56 height 45
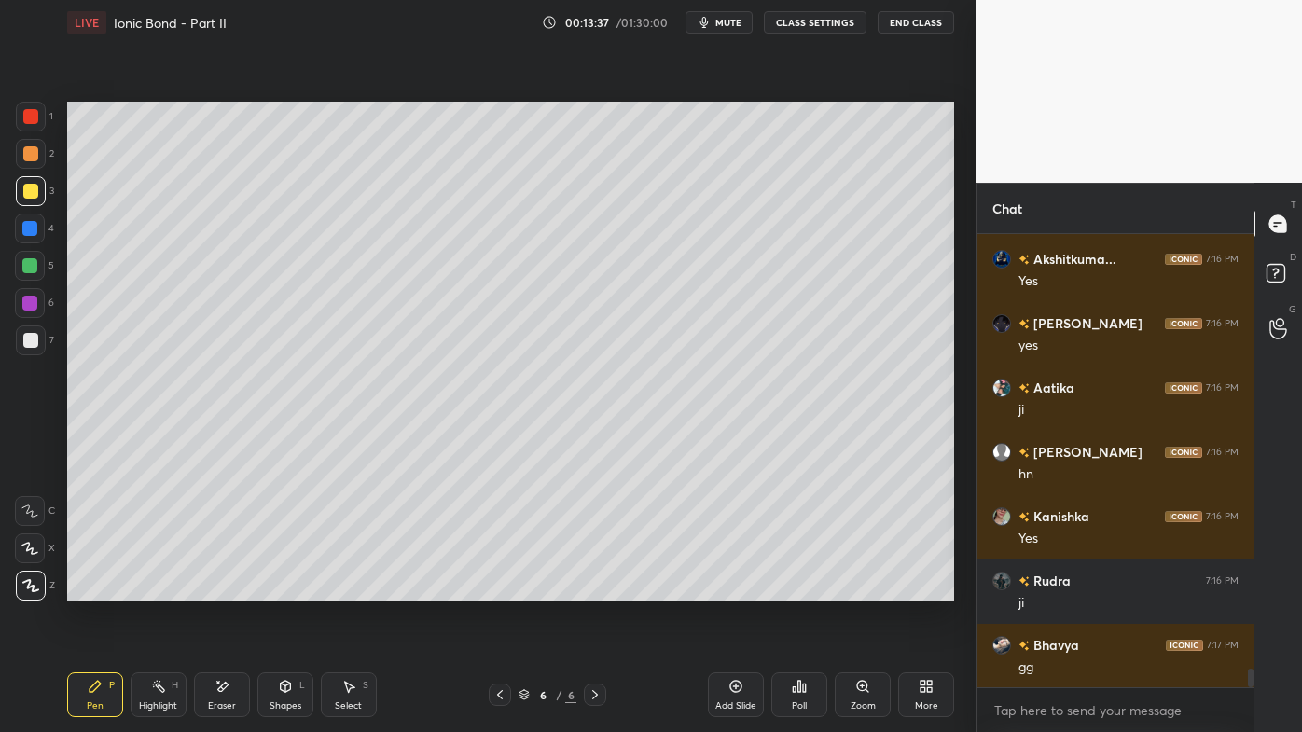
scroll to position [10748, 0]
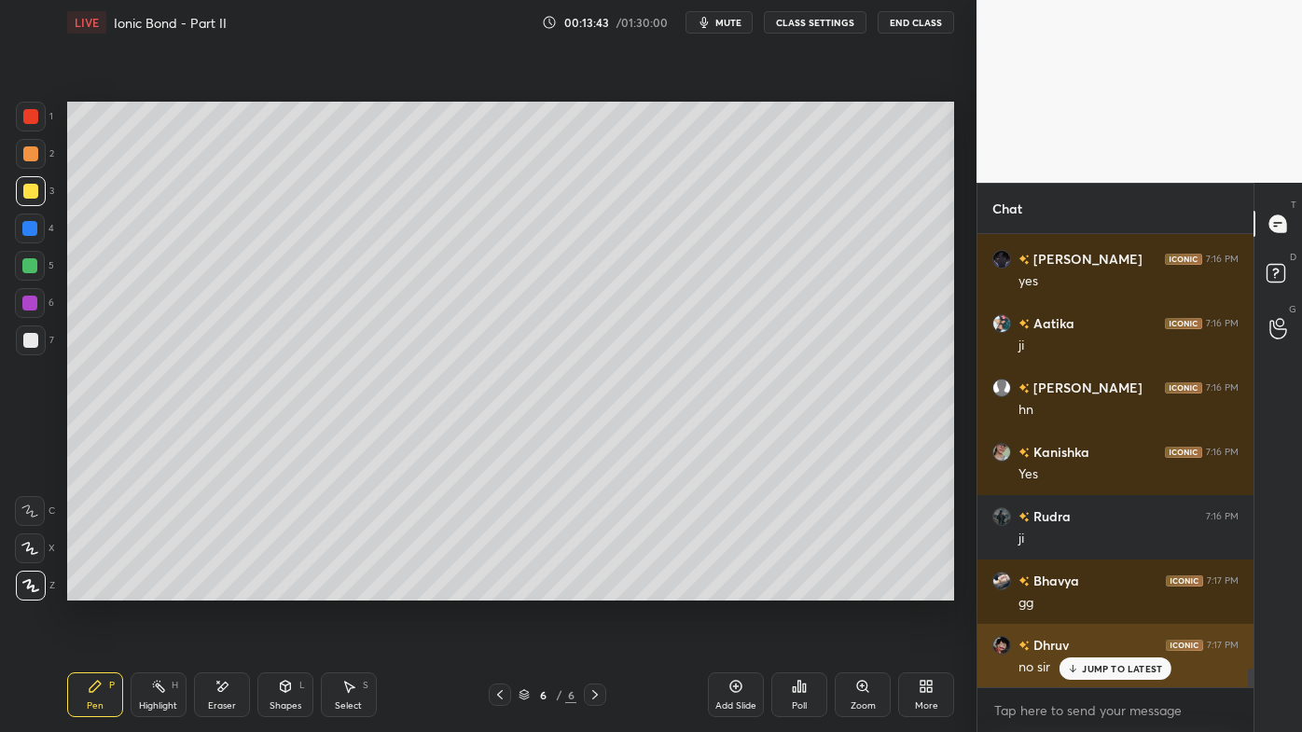
drag, startPoint x: 1087, startPoint y: 666, endPoint x: 1034, endPoint y: 659, distance: 53.7
click at [1086, 589] on p "JUMP TO LATEST" at bounding box center [1122, 668] width 80 height 11
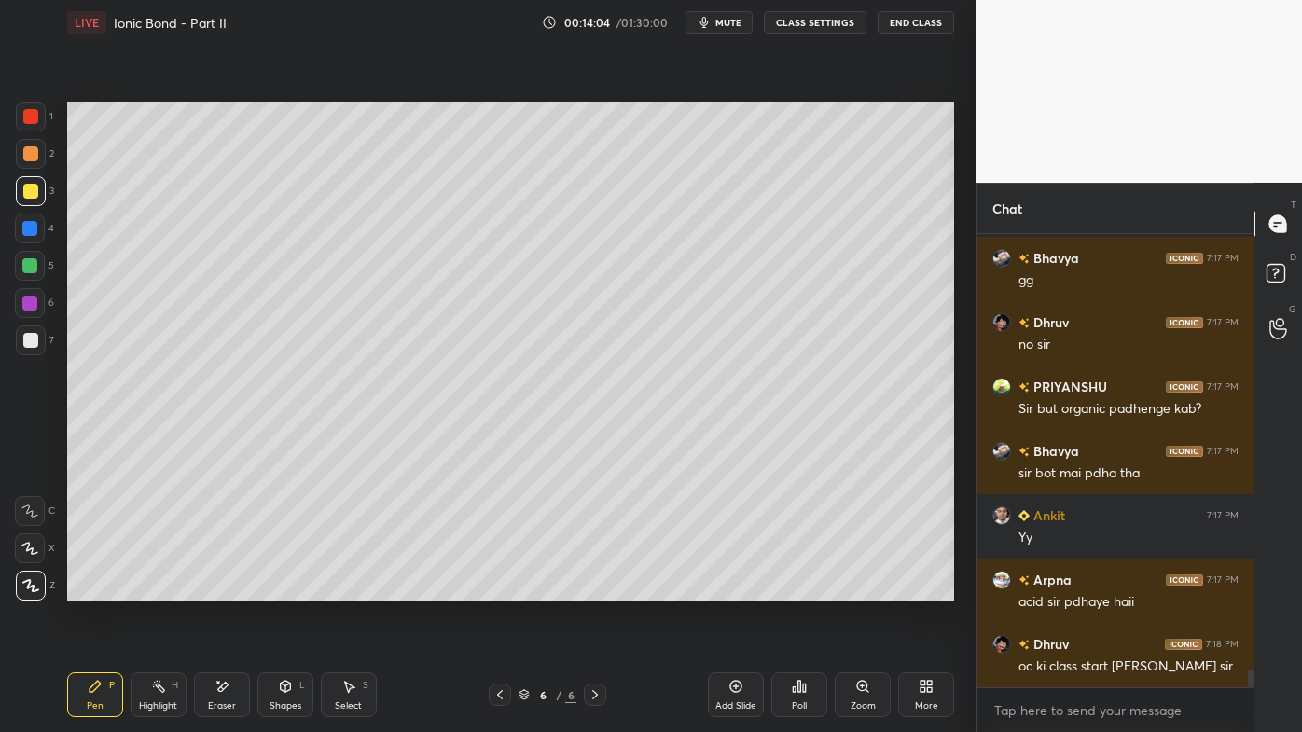
scroll to position [11134, 0]
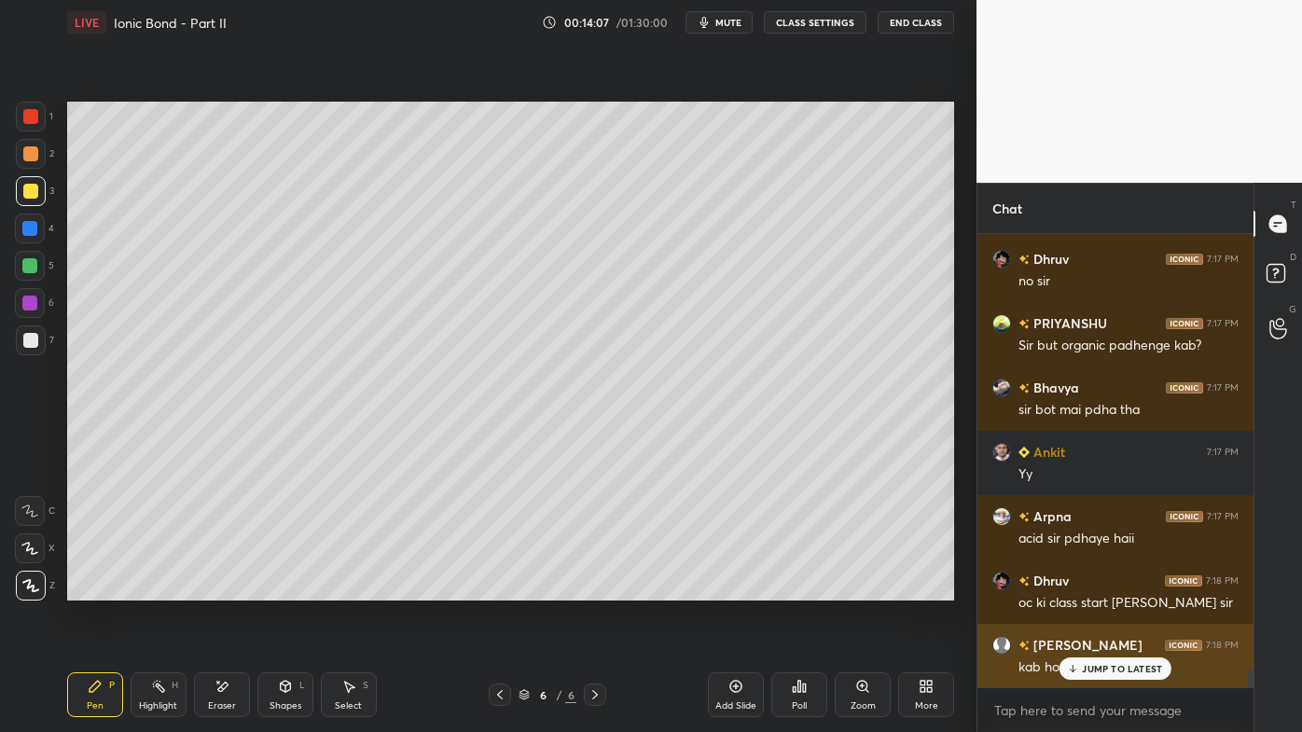
drag, startPoint x: 1087, startPoint y: 668, endPoint x: 1073, endPoint y: 666, distance: 14.1
click at [1086, 589] on p "JUMP TO LATEST" at bounding box center [1122, 668] width 80 height 11
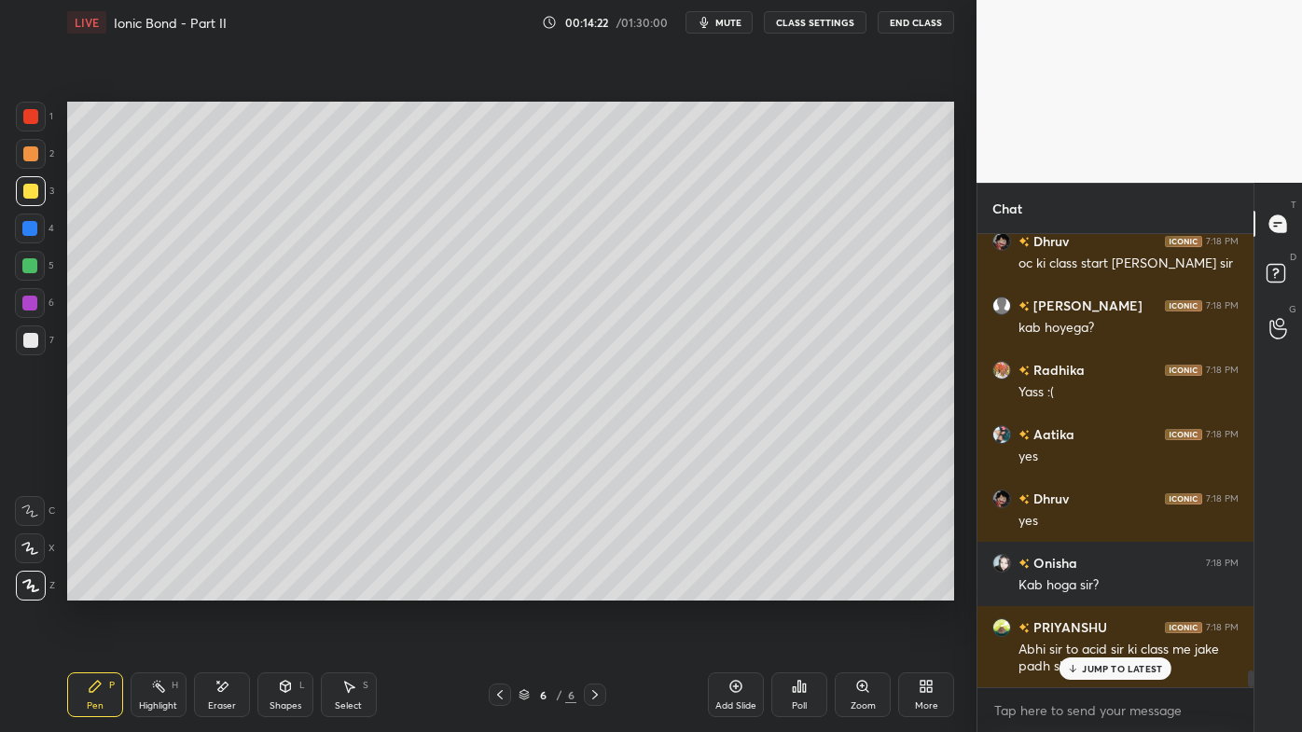
scroll to position [11537, 0]
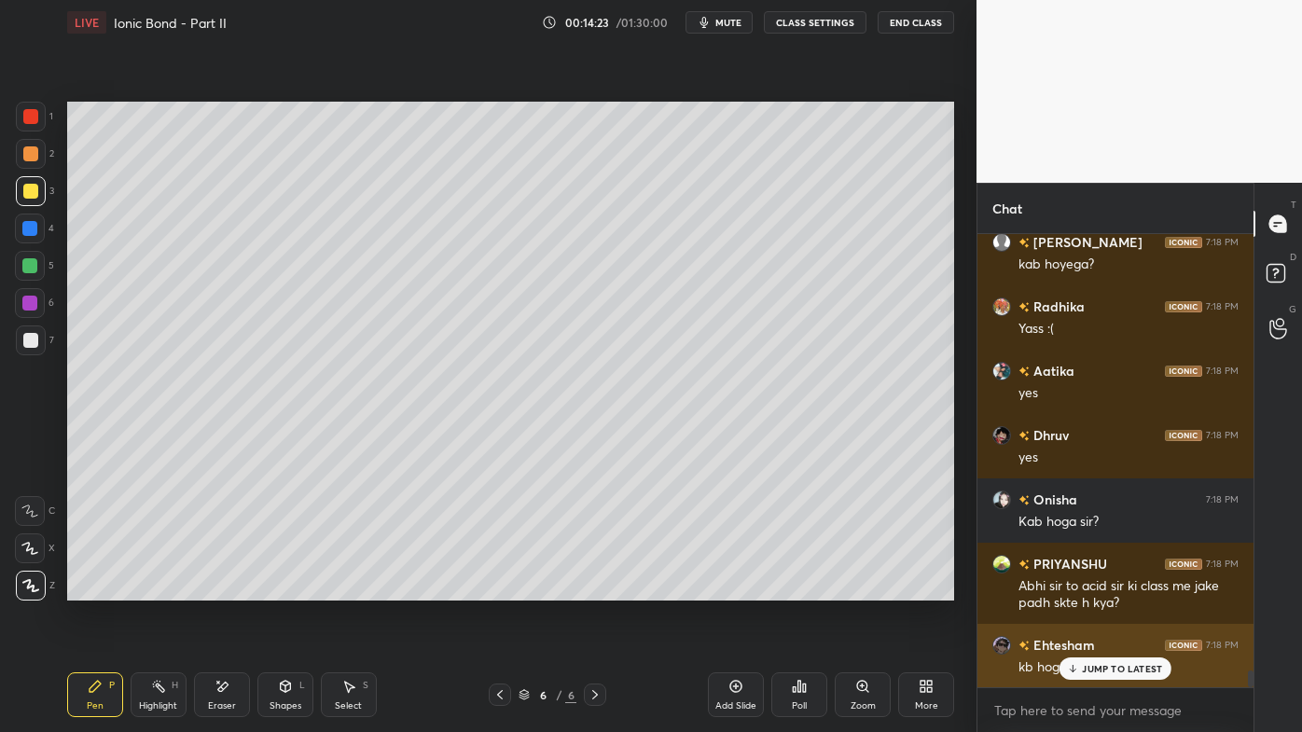
click at [1080, 589] on div "JUMP TO LATEST" at bounding box center [1116, 669] width 112 height 22
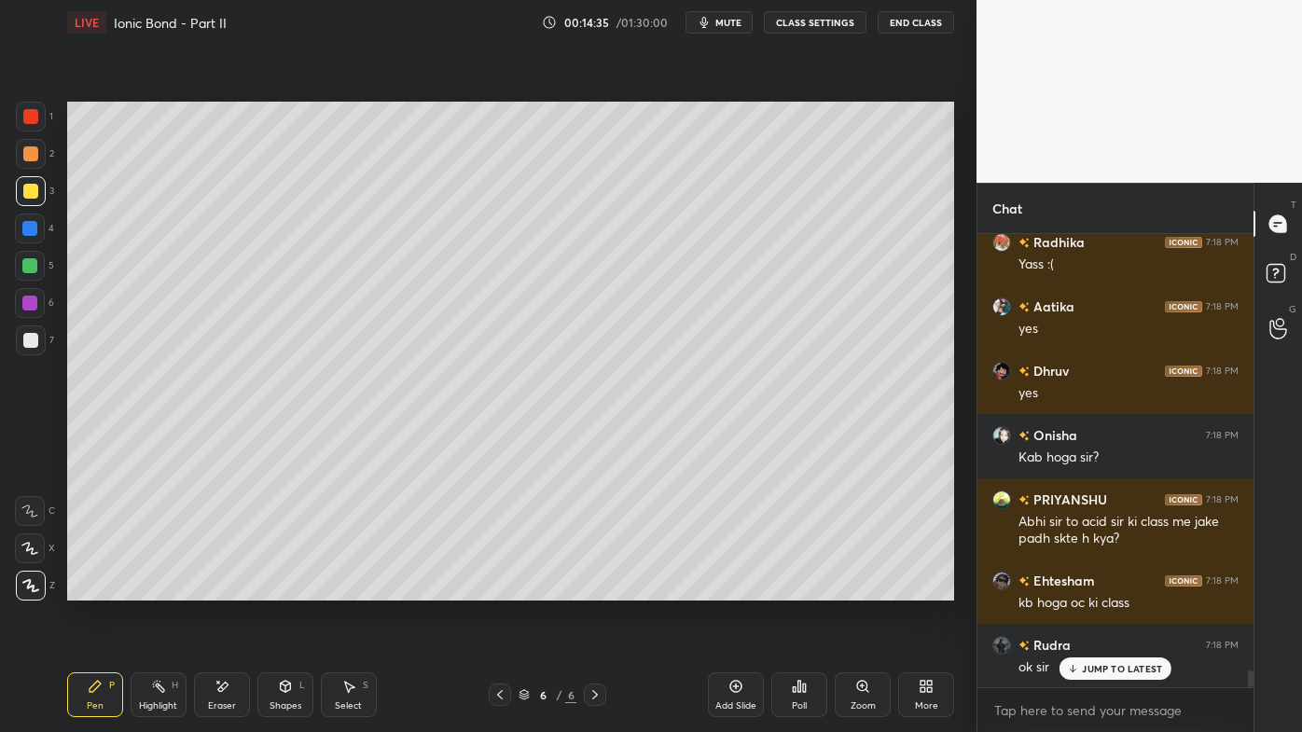
scroll to position [11666, 0]
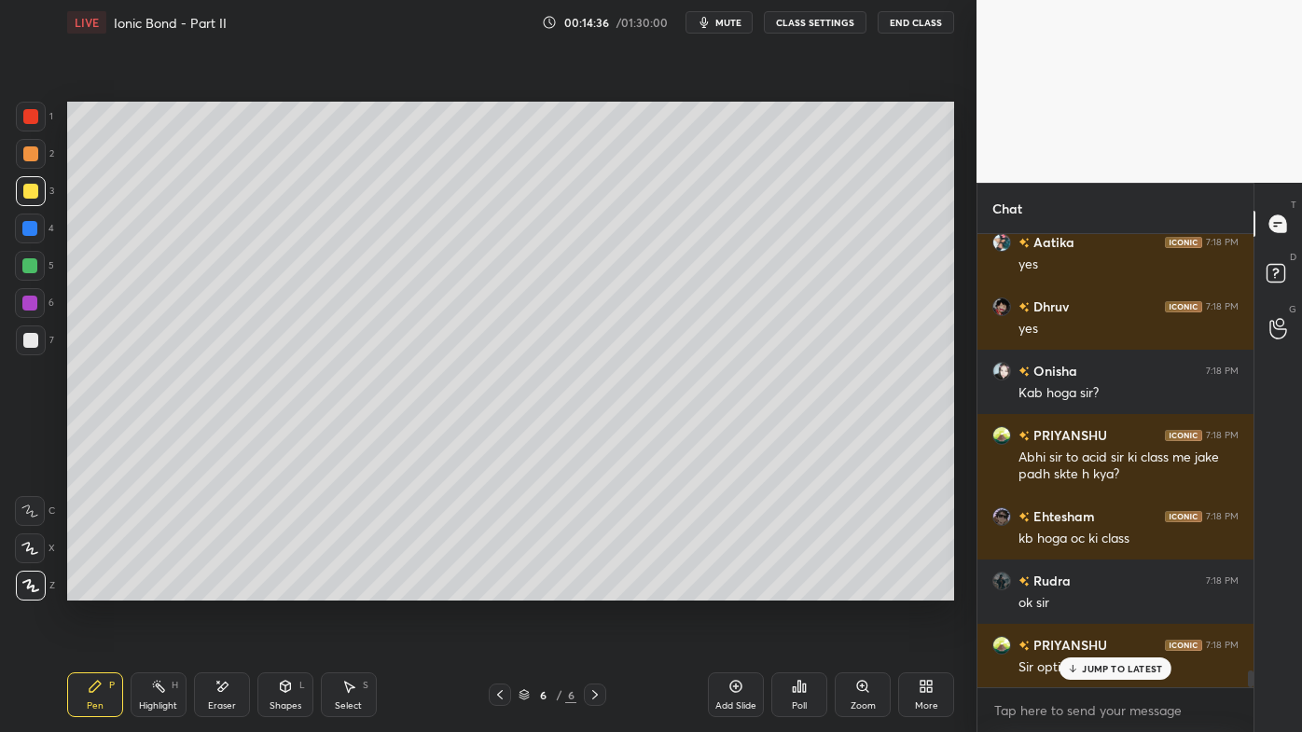
click at [1089, 589] on div "JUMP TO LATEST" at bounding box center [1116, 669] width 112 height 22
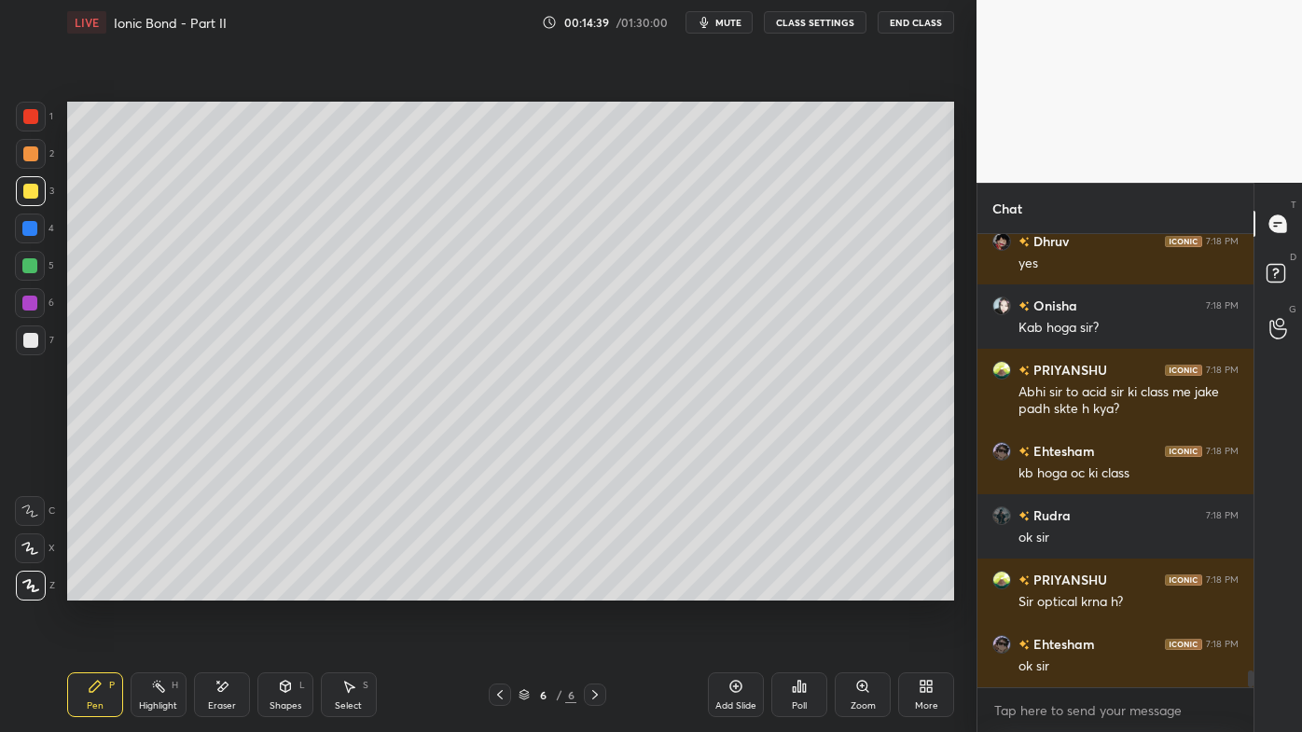
scroll to position [11796, 0]
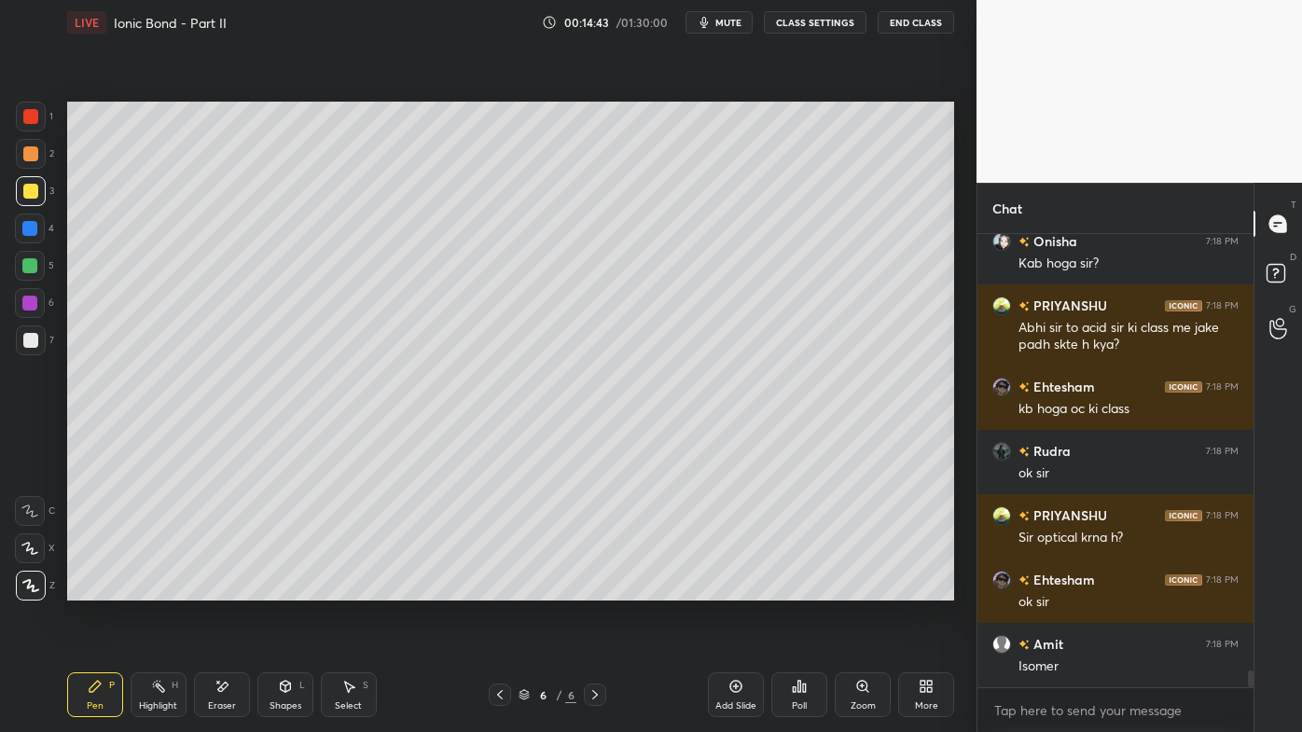
drag, startPoint x: 214, startPoint y: 679, endPoint x: 235, endPoint y: 640, distance: 44.7
click at [216, 589] on div "Eraser" at bounding box center [222, 695] width 56 height 45
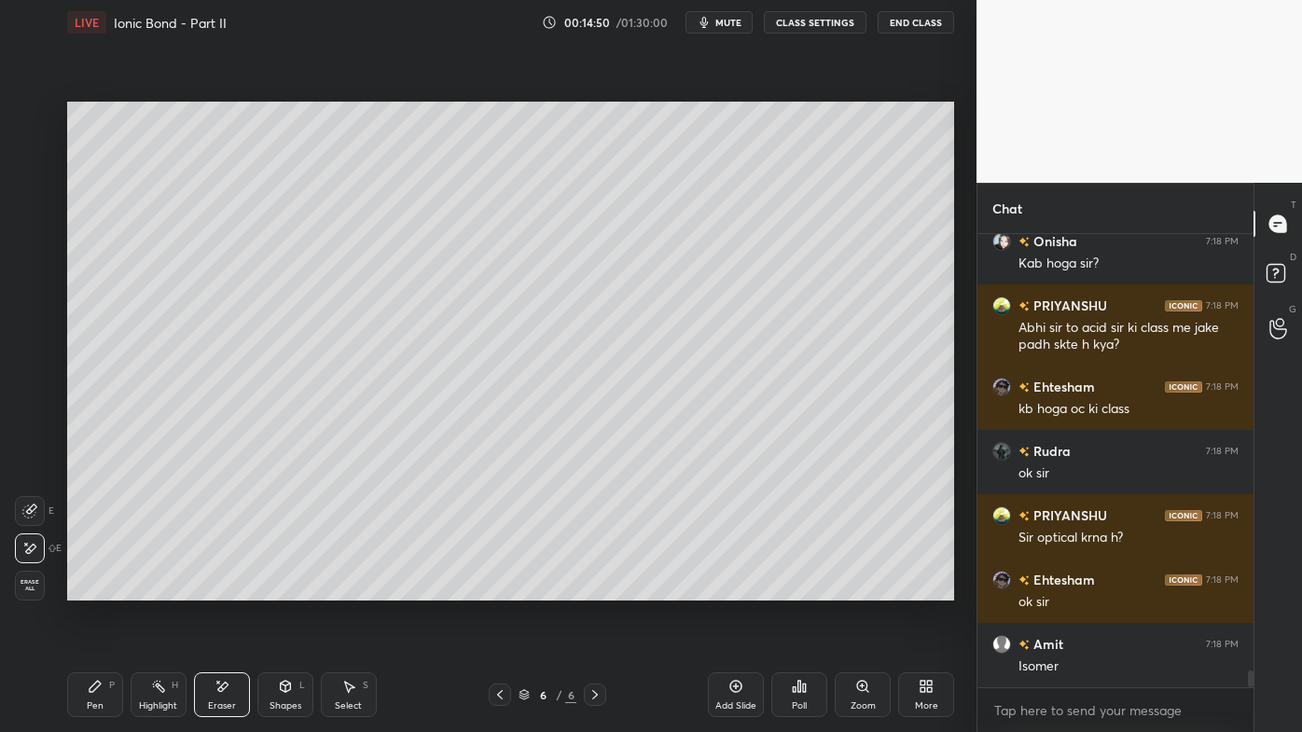
click at [94, 589] on icon at bounding box center [95, 686] width 15 height 15
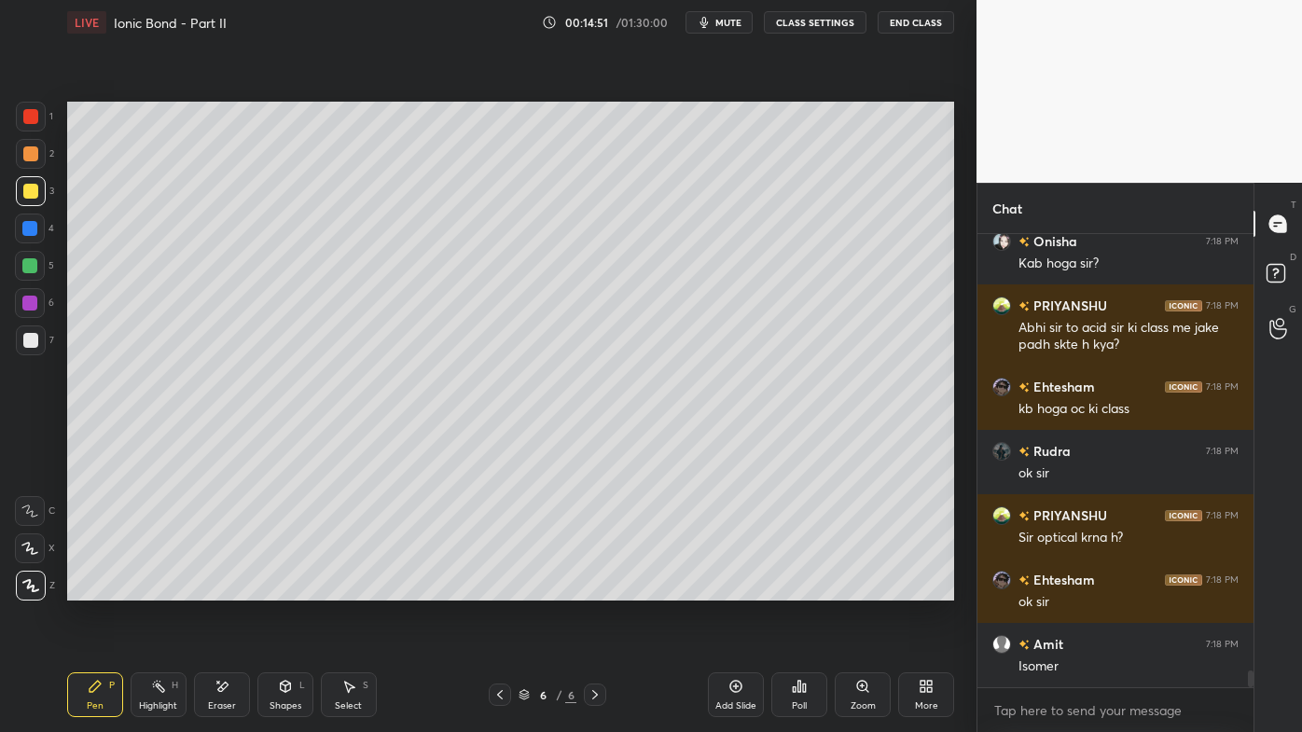
click at [41, 153] on div at bounding box center [31, 154] width 30 height 30
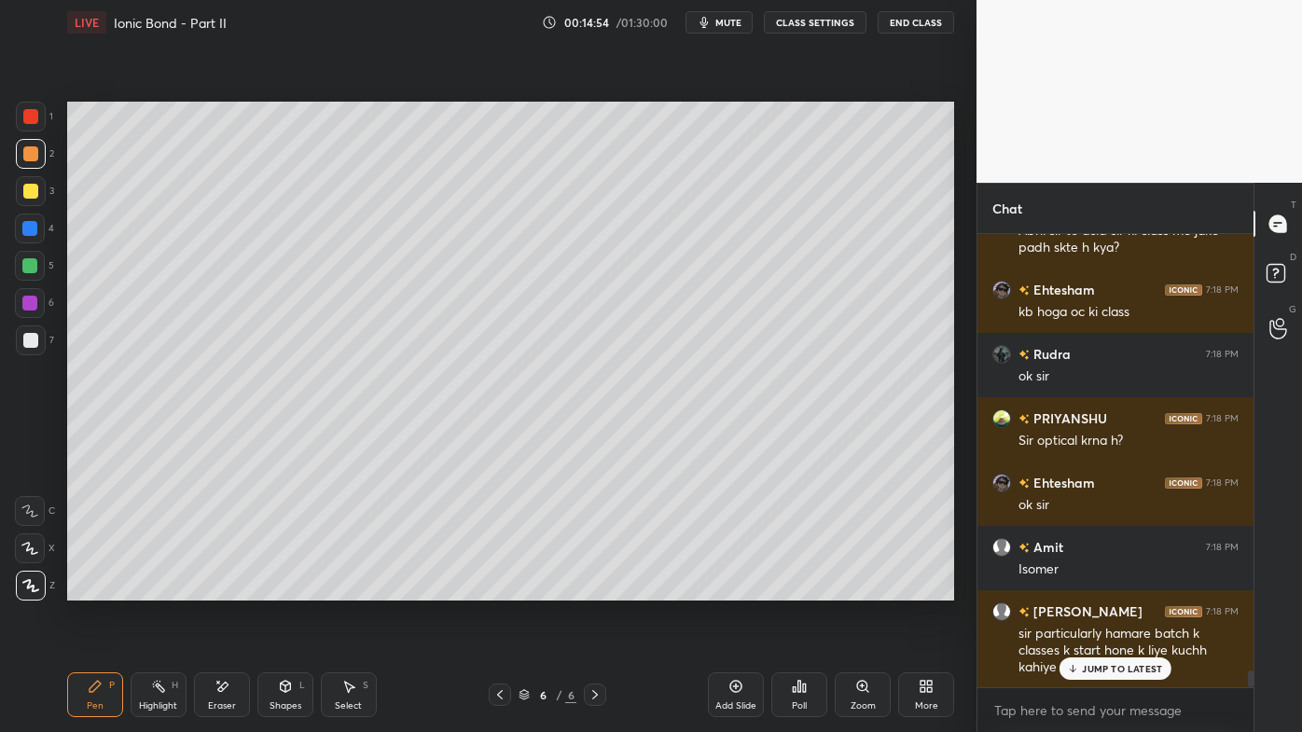
drag, startPoint x: 1099, startPoint y: 674, endPoint x: 1064, endPoint y: 688, distance: 37.6
click at [1098, 589] on div "JUMP TO LATEST" at bounding box center [1116, 669] width 112 height 22
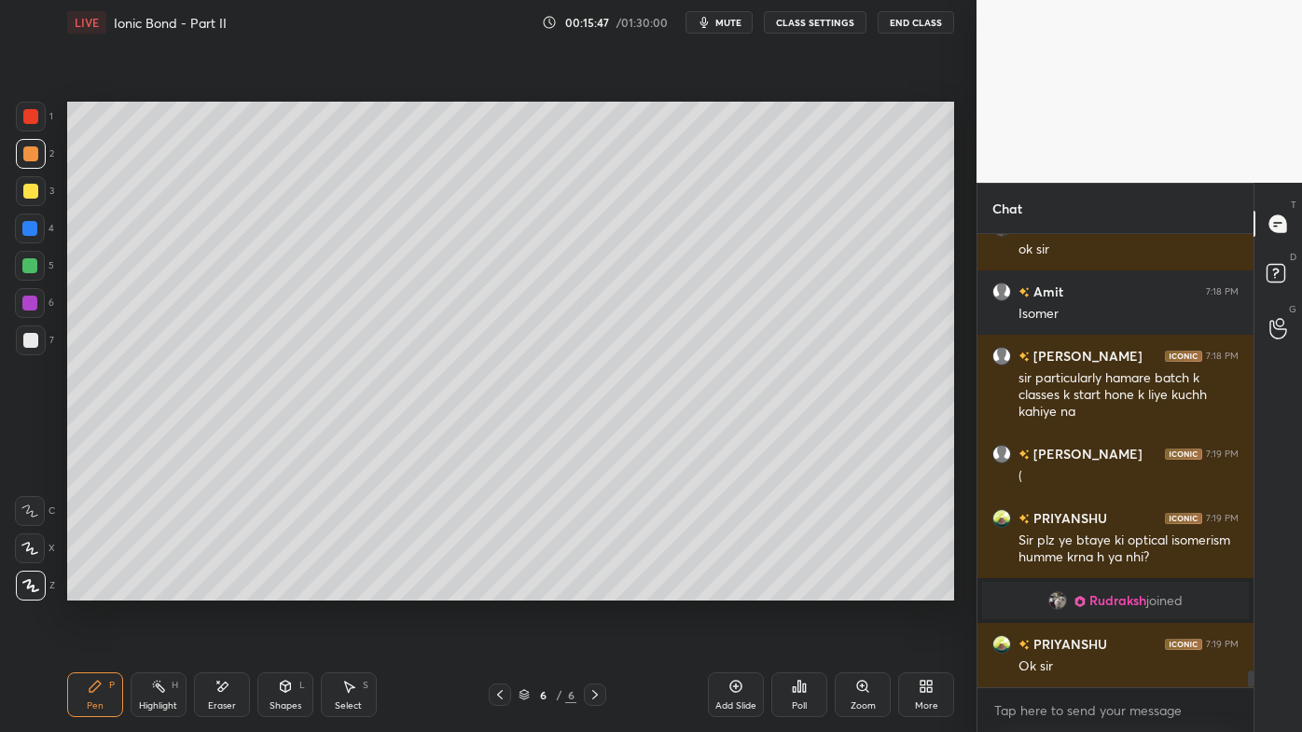
scroll to position [11562, 0]
drag, startPoint x: 32, startPoint y: 189, endPoint x: 20, endPoint y: 190, distance: 12.2
click at [32, 191] on div at bounding box center [30, 191] width 15 height 15
click at [736, 589] on icon at bounding box center [736, 686] width 15 height 15
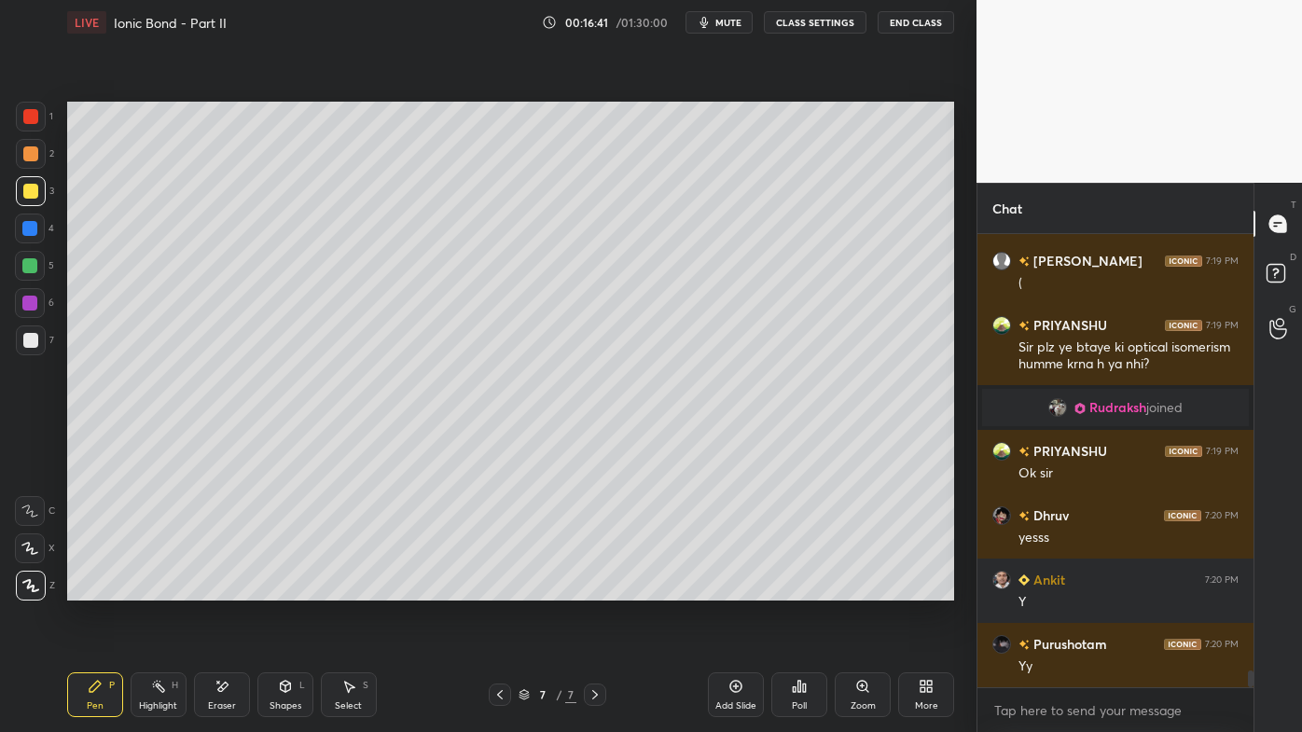
scroll to position [11773, 0]
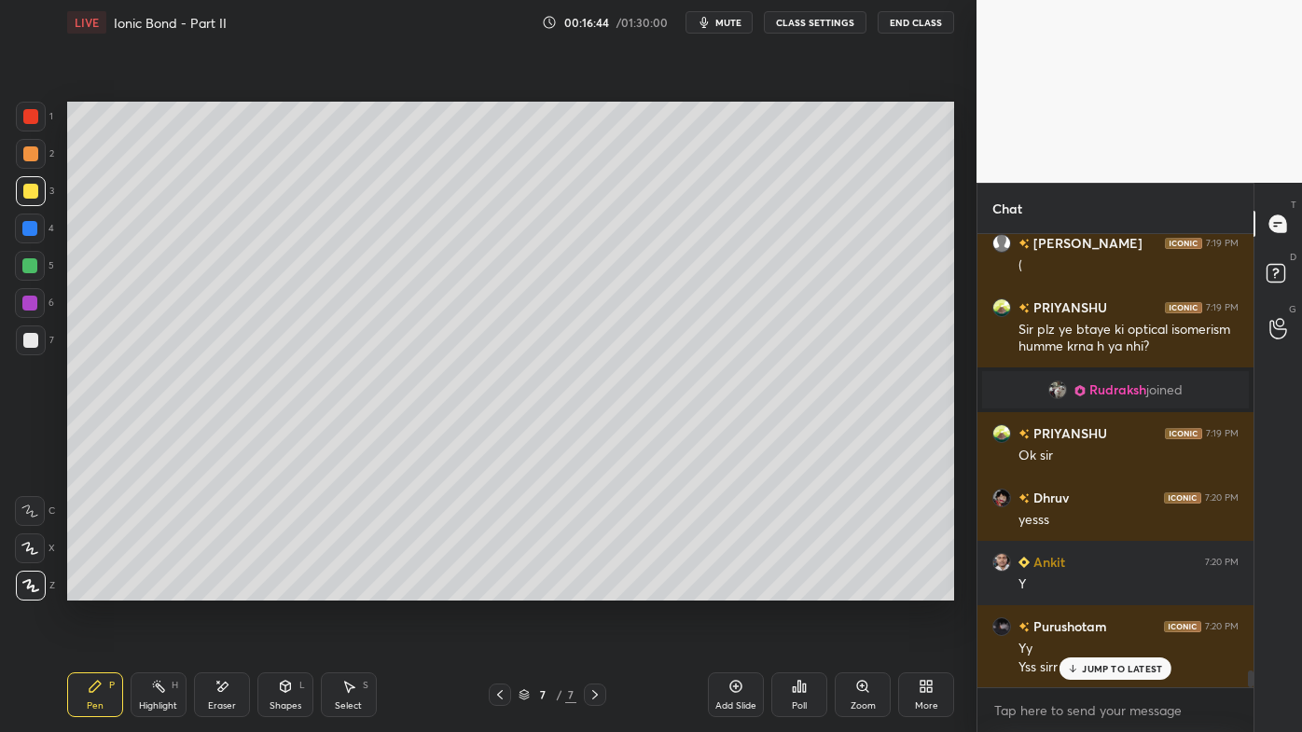
drag, startPoint x: 229, startPoint y: 681, endPoint x: 286, endPoint y: 611, distance: 90.8
click at [231, 589] on div "Eraser" at bounding box center [222, 695] width 56 height 45
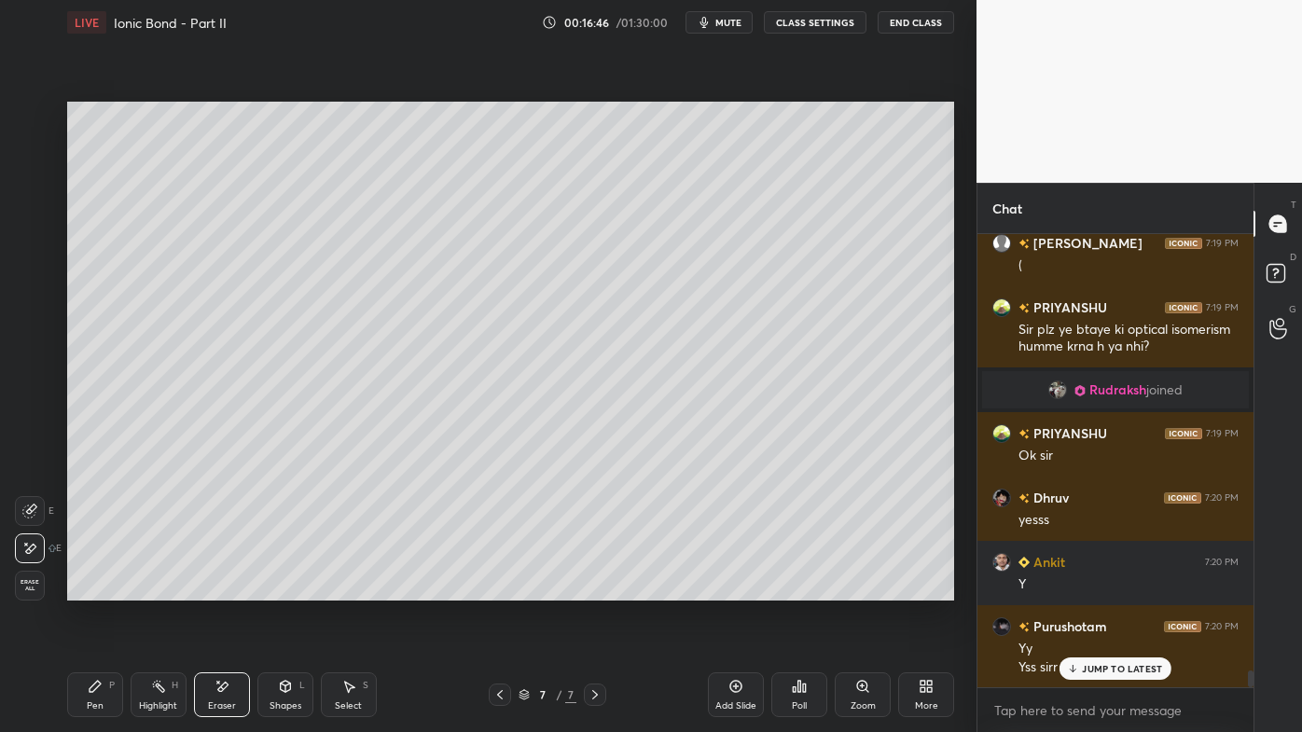
click at [102, 589] on icon at bounding box center [95, 686] width 15 height 15
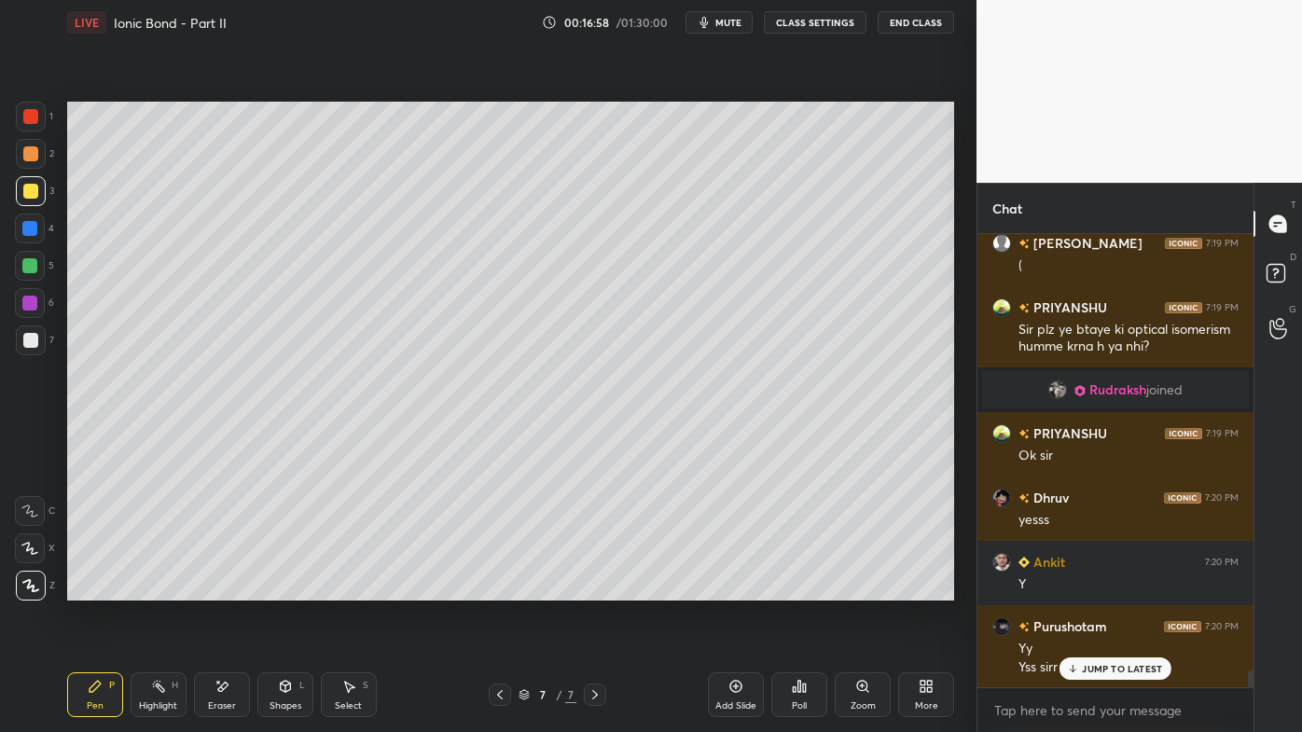
drag, startPoint x: 160, startPoint y: 675, endPoint x: 147, endPoint y: 679, distance: 13.6
click at [160, 589] on div "Highlight H" at bounding box center [159, 695] width 56 height 45
click at [32, 152] on div at bounding box center [30, 153] width 15 height 15
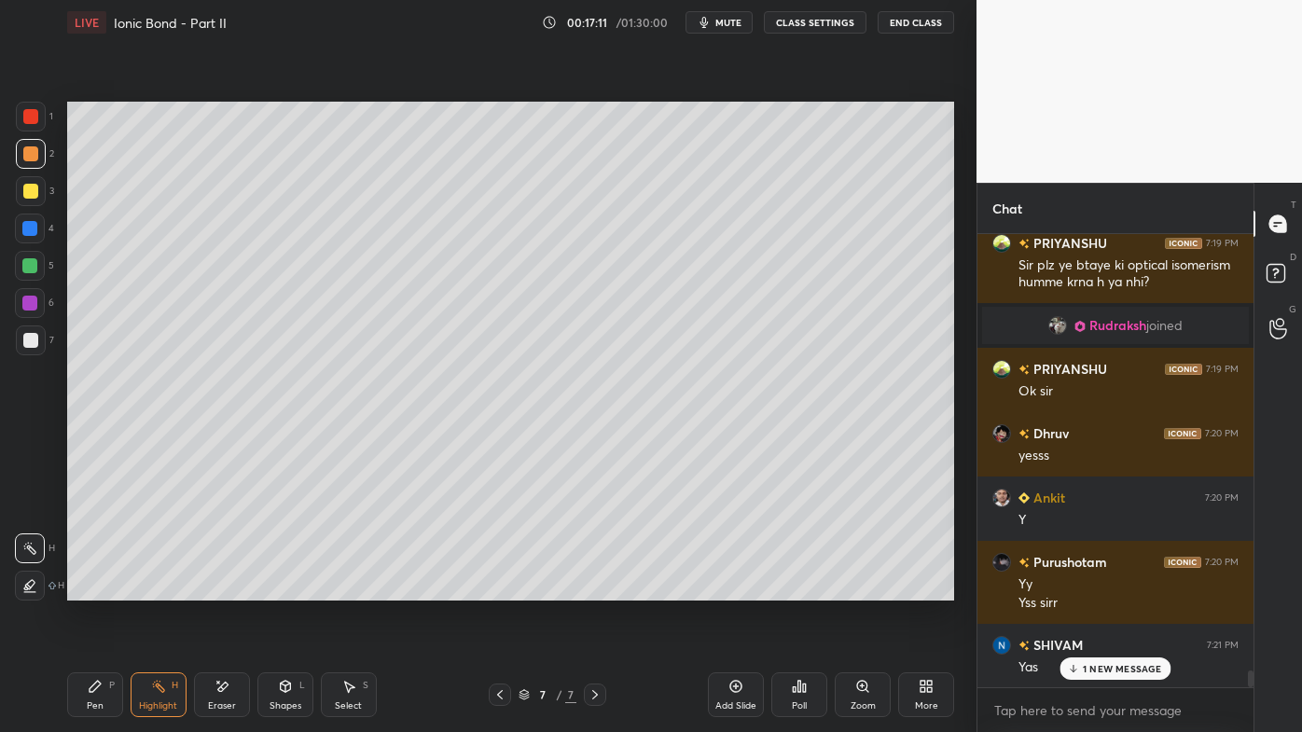
scroll to position [11903, 0]
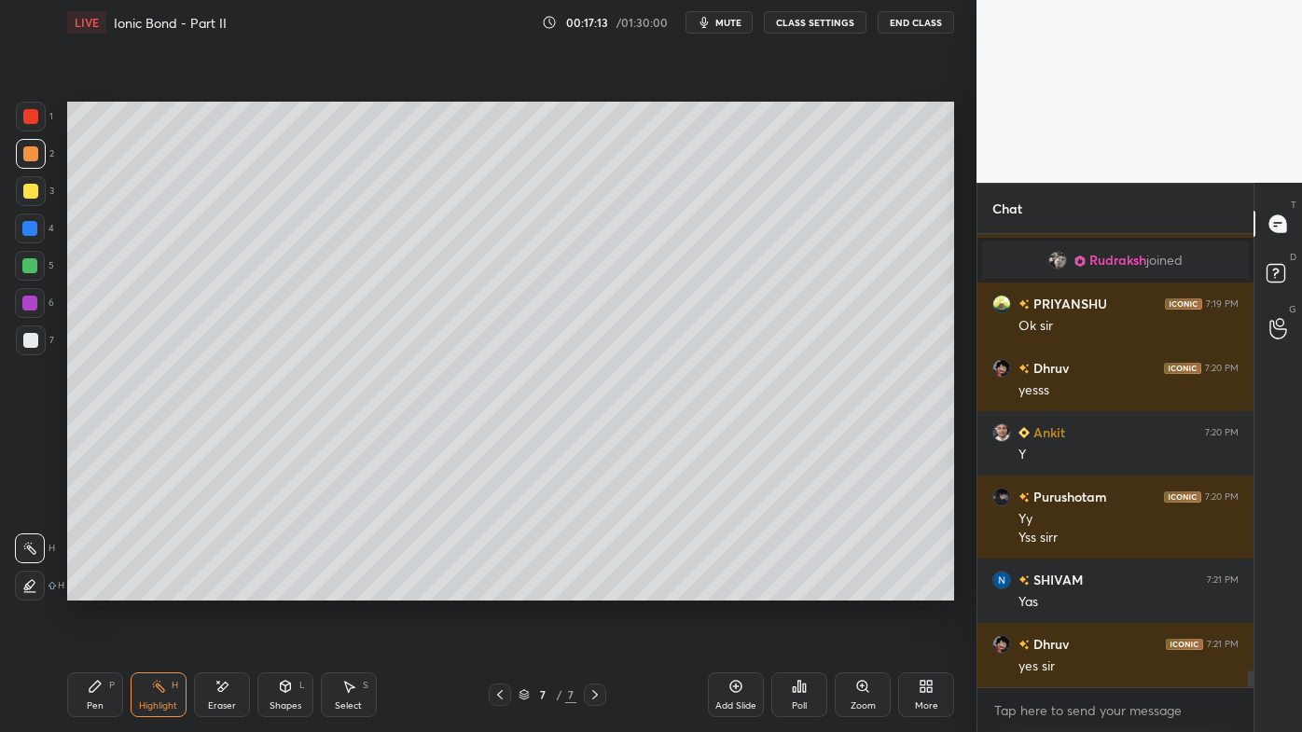
click at [500, 589] on icon at bounding box center [500, 694] width 15 height 15
click at [593, 589] on icon at bounding box center [595, 694] width 15 height 15
drag, startPoint x: 95, startPoint y: 687, endPoint x: 84, endPoint y: 686, distance: 11.3
click at [93, 589] on icon at bounding box center [95, 686] width 11 height 11
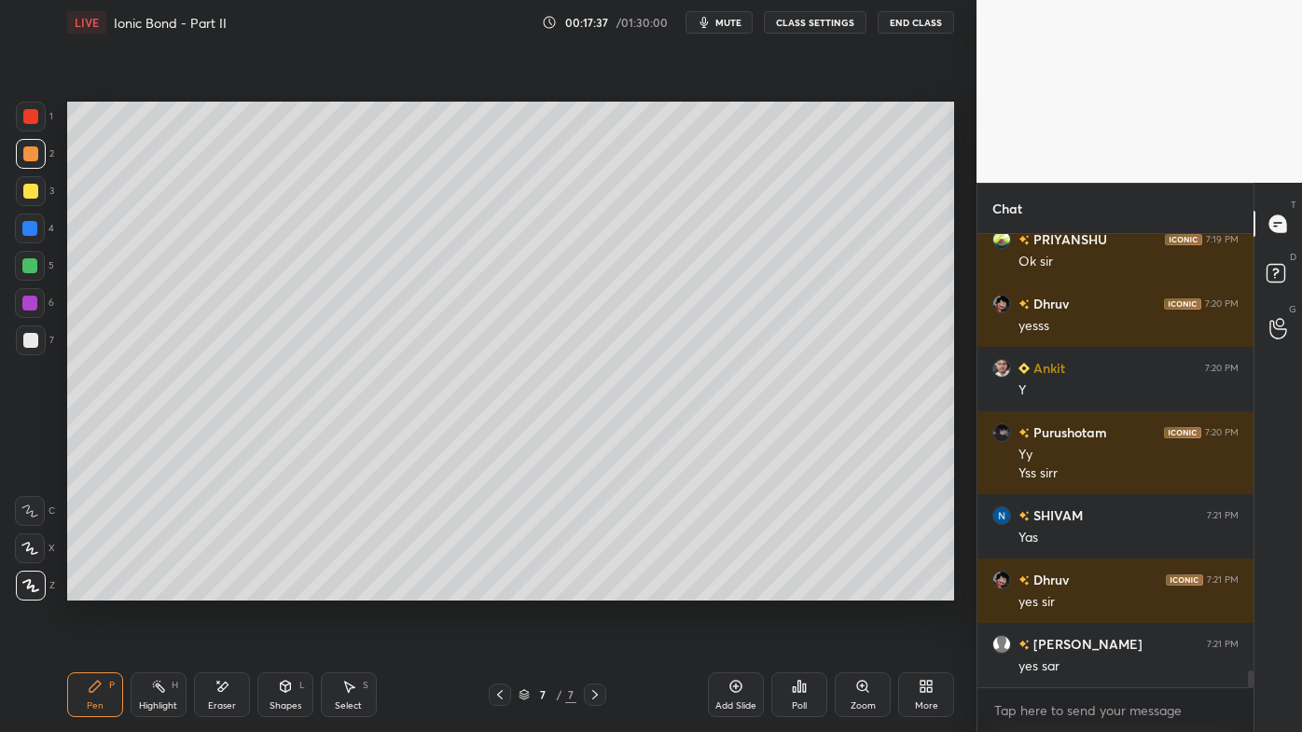
click at [732, 589] on icon at bounding box center [736, 686] width 15 height 15
click at [94, 589] on icon at bounding box center [95, 686] width 15 height 15
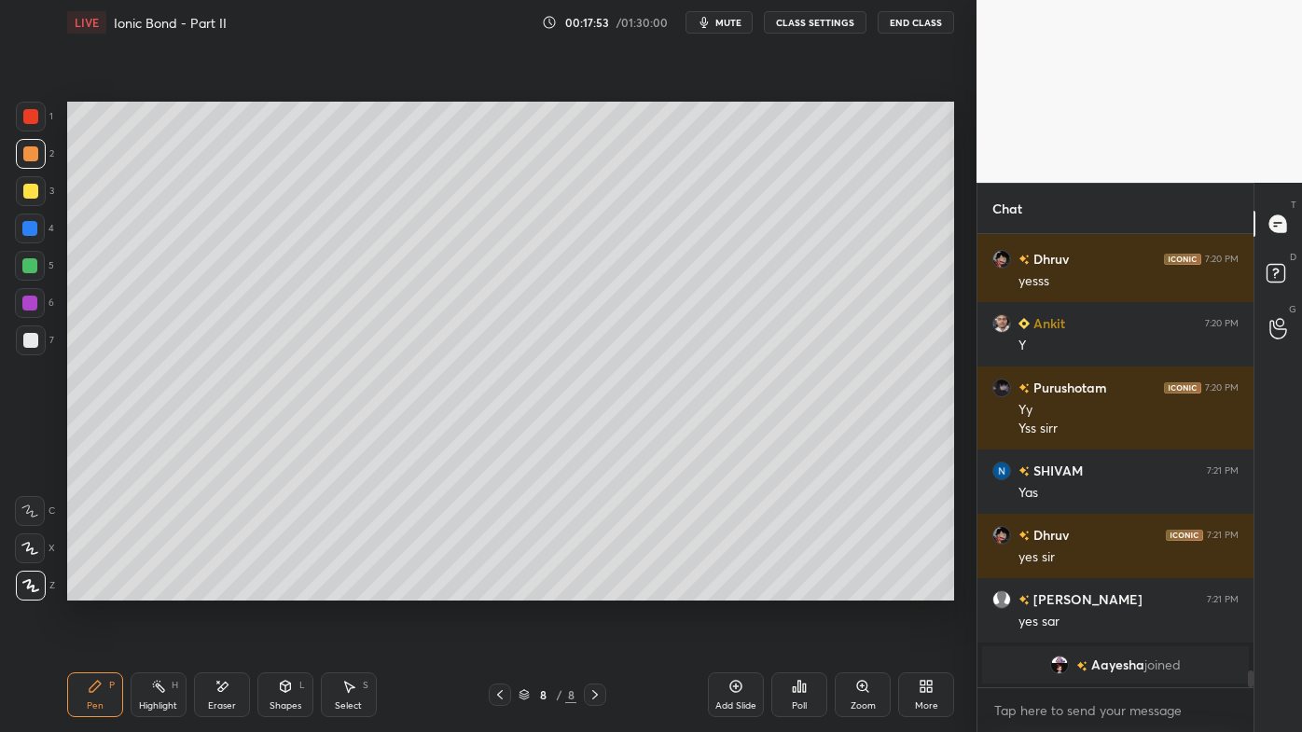
click at [35, 192] on div at bounding box center [31, 191] width 30 height 30
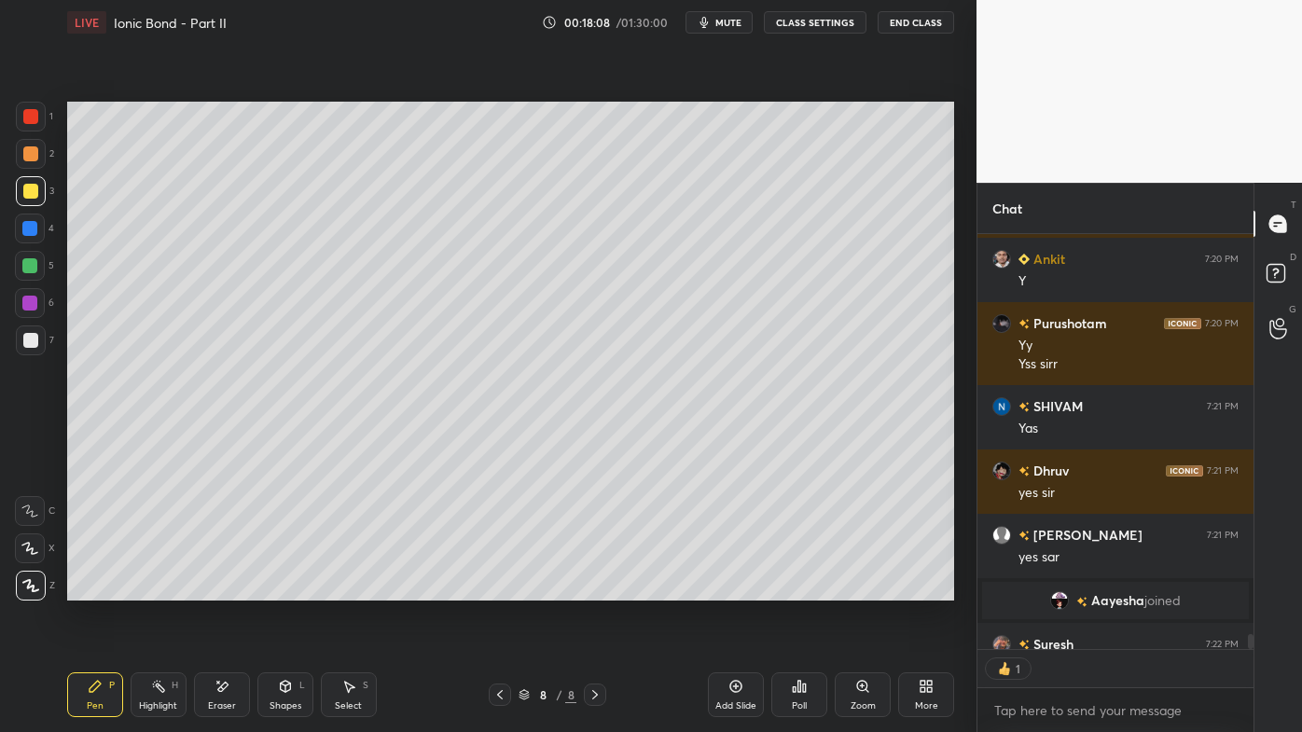
scroll to position [6, 5]
click at [502, 589] on icon at bounding box center [500, 694] width 15 height 15
click at [600, 589] on icon at bounding box center [595, 694] width 15 height 15
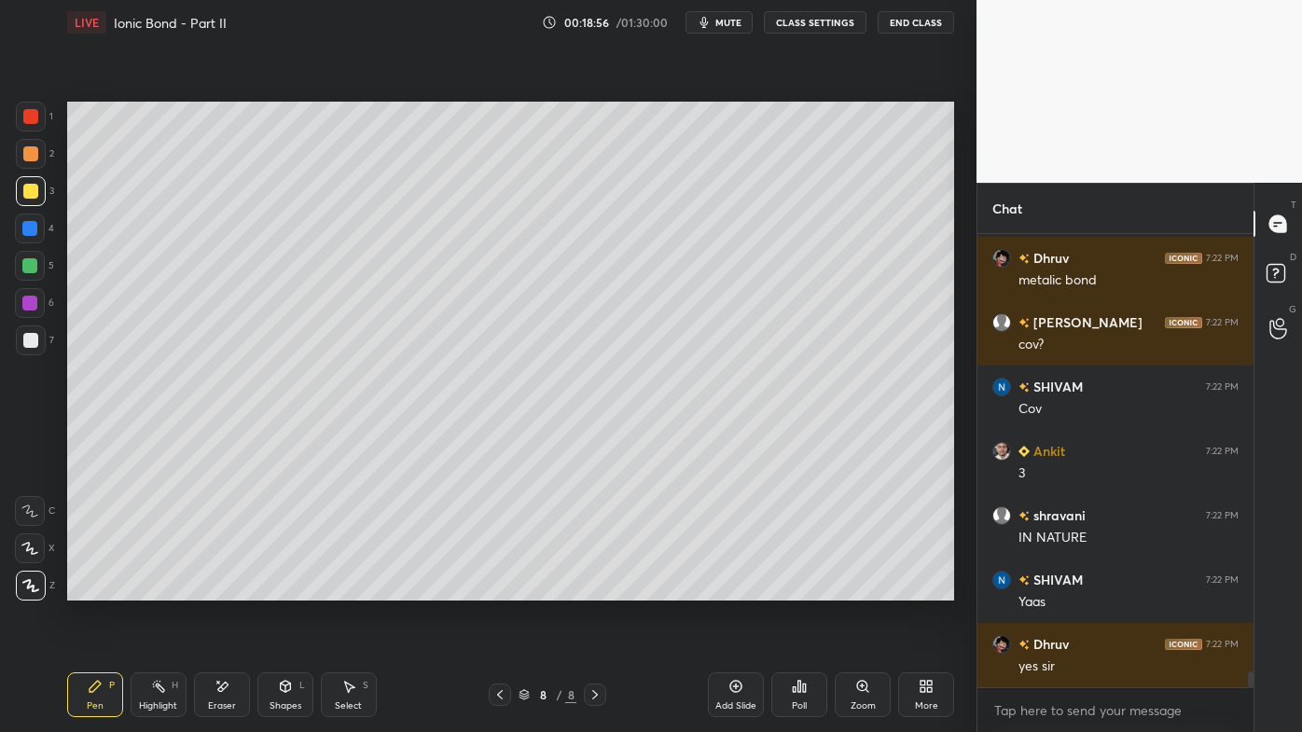
scroll to position [12614, 0]
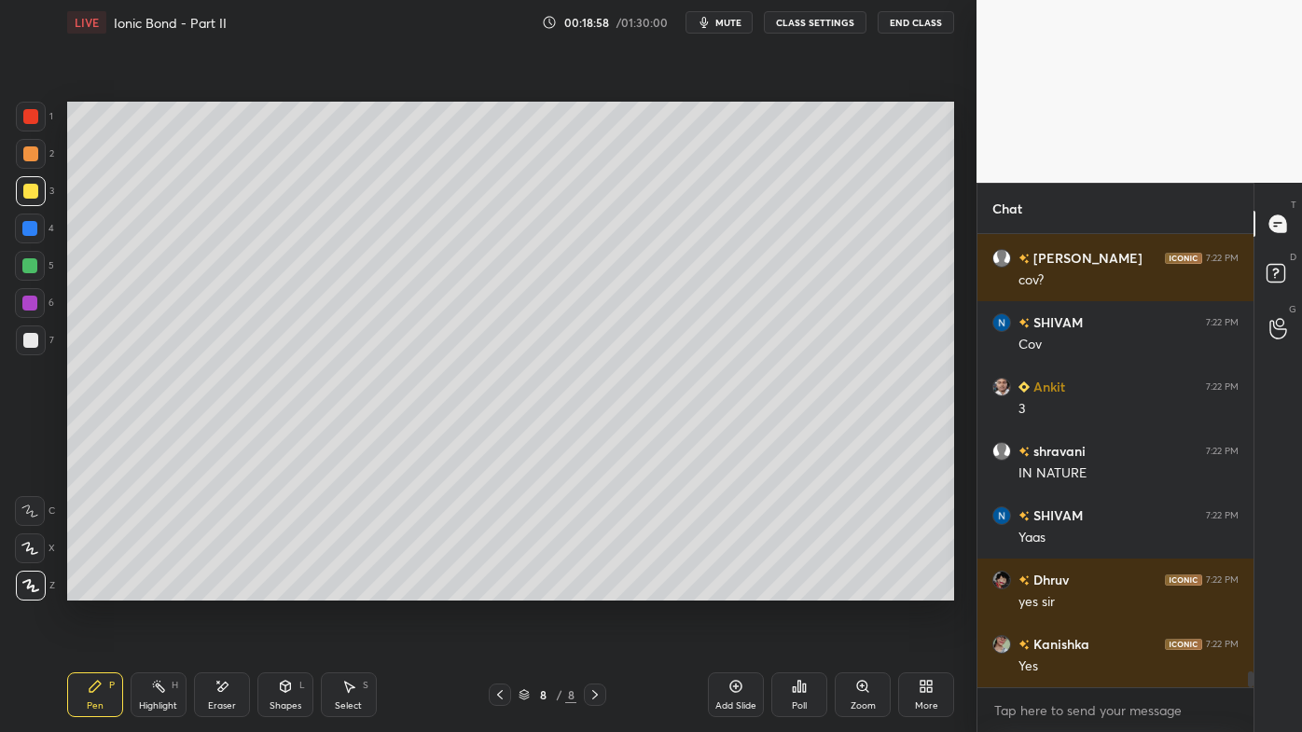
drag, startPoint x: 157, startPoint y: 674, endPoint x: 229, endPoint y: 610, distance: 97.1
click at [157, 589] on div "Pen P Highlight H Eraser Shapes L Select S 8 / 8 Add Slide Poll Zoom More" at bounding box center [510, 695] width 887 height 75
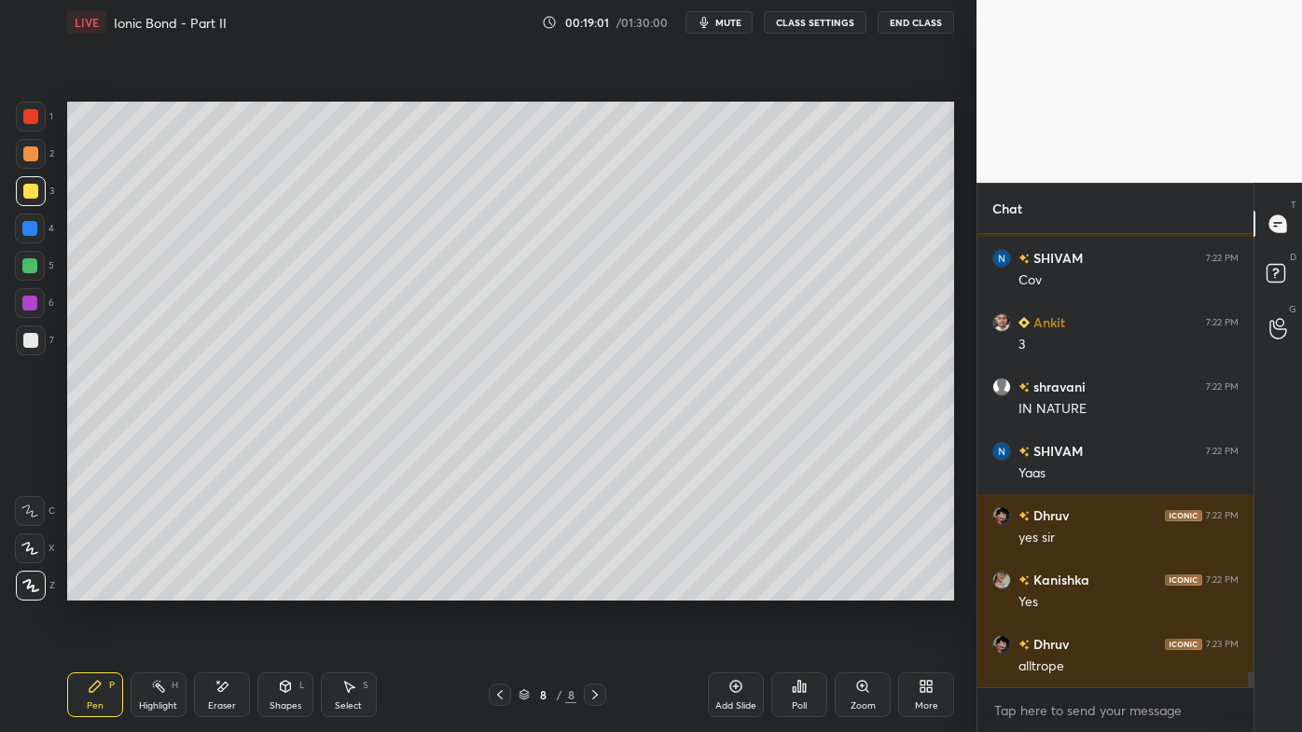
scroll to position [12742, 0]
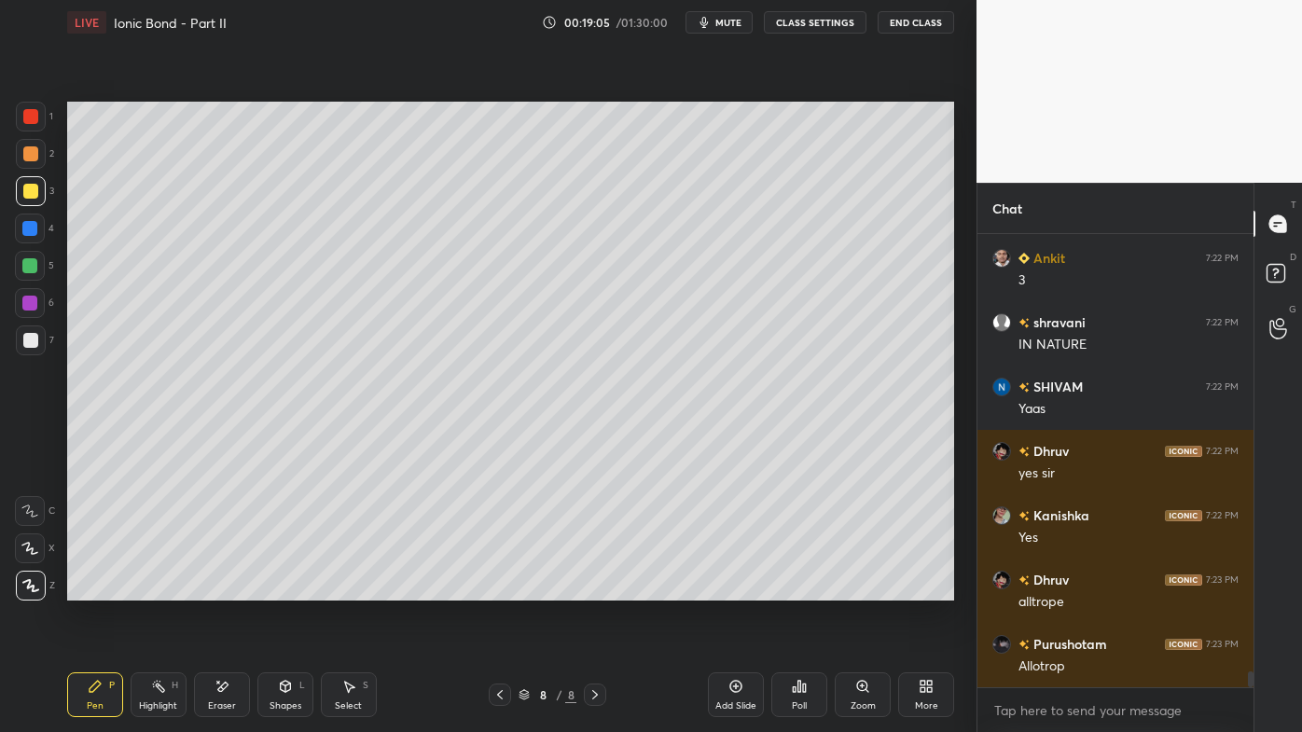
drag, startPoint x: 162, startPoint y: 681, endPoint x: 213, endPoint y: 622, distance: 77.4
click at [163, 589] on div "Highlight H" at bounding box center [159, 695] width 56 height 45
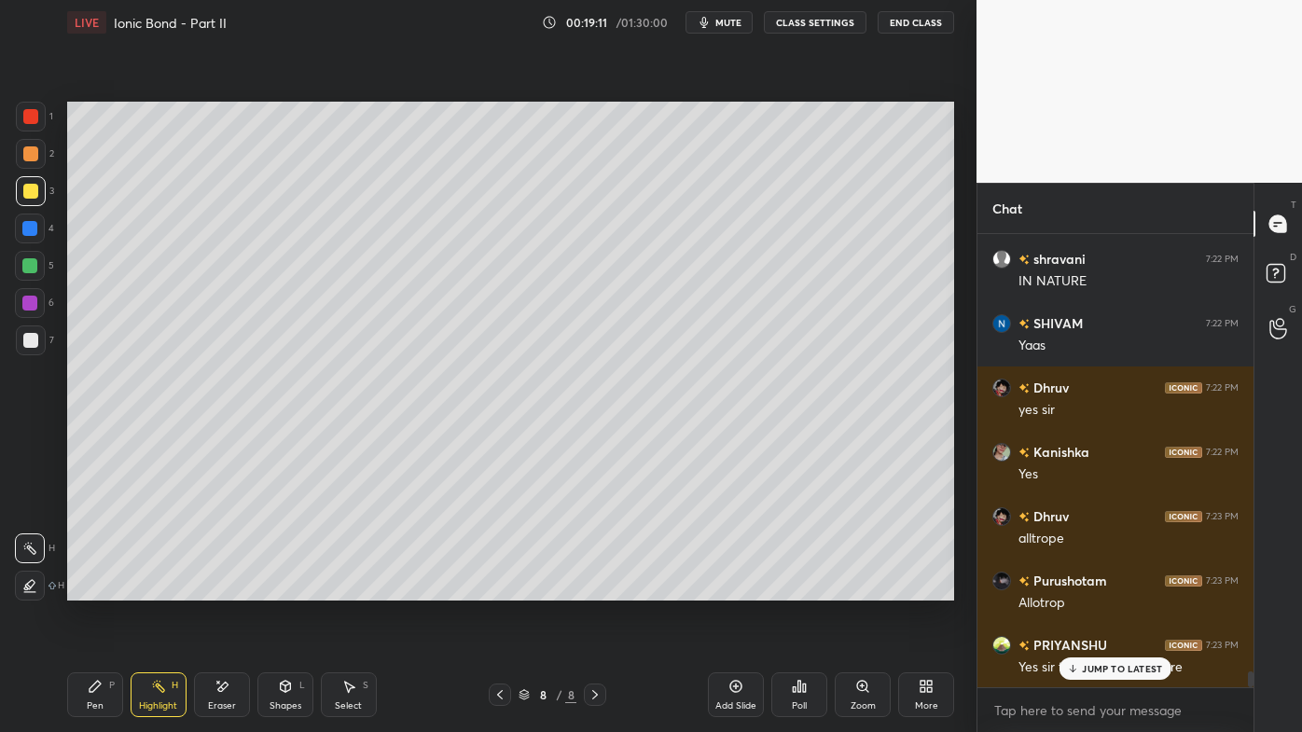
scroll to position [12870, 0]
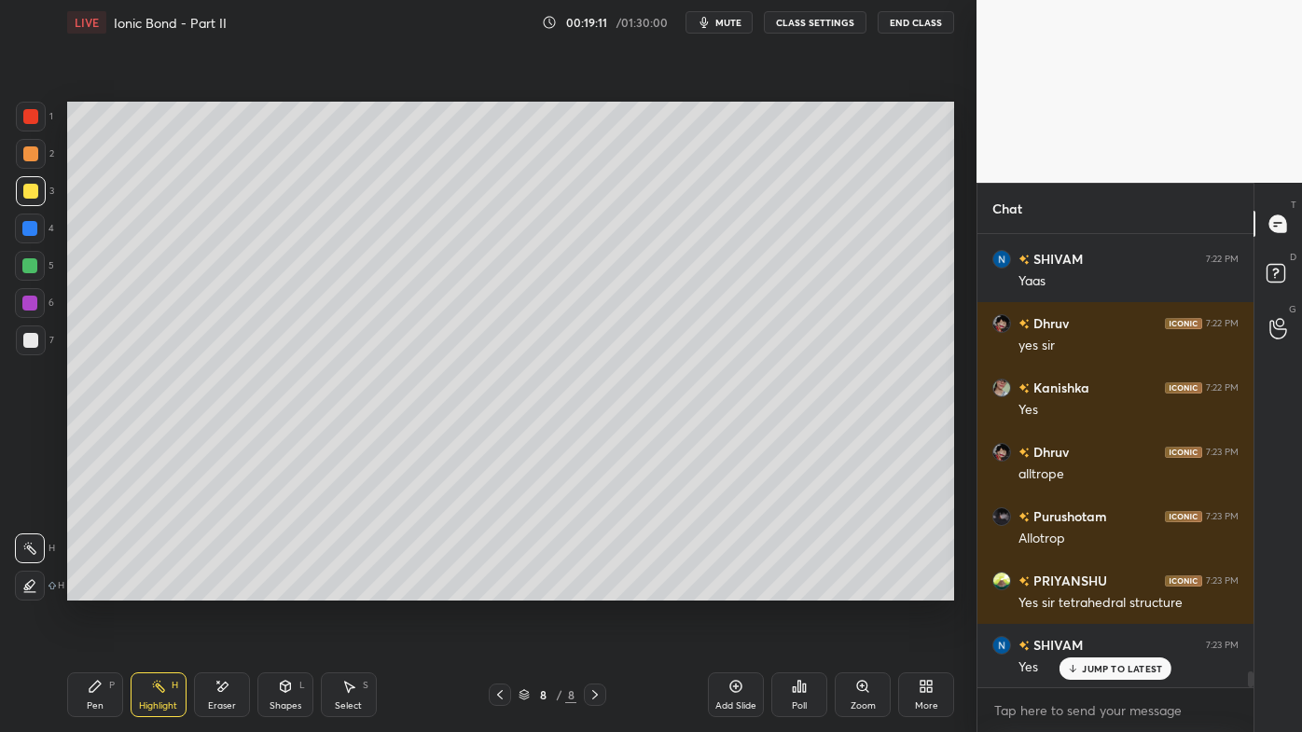
click at [87, 589] on div "Pen P" at bounding box center [95, 695] width 56 height 45
click at [157, 589] on div "Highlight H" at bounding box center [159, 695] width 56 height 45
click at [89, 589] on icon at bounding box center [95, 686] width 15 height 15
drag, startPoint x: 741, startPoint y: 684, endPoint x: 731, endPoint y: 676, distance: 11.9
click at [740, 589] on icon at bounding box center [736, 686] width 15 height 15
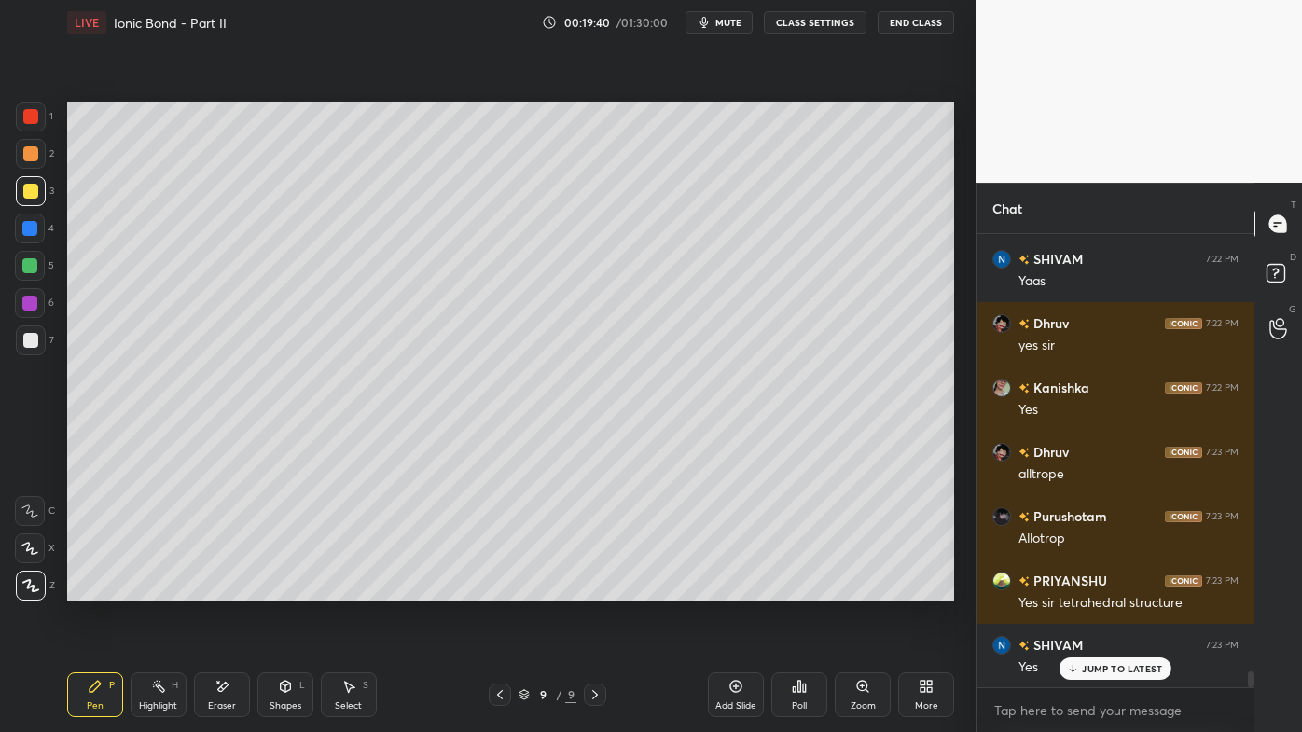
drag, startPoint x: 31, startPoint y: 151, endPoint x: 62, endPoint y: 149, distance: 30.8
click at [34, 151] on div at bounding box center [30, 153] width 15 height 15
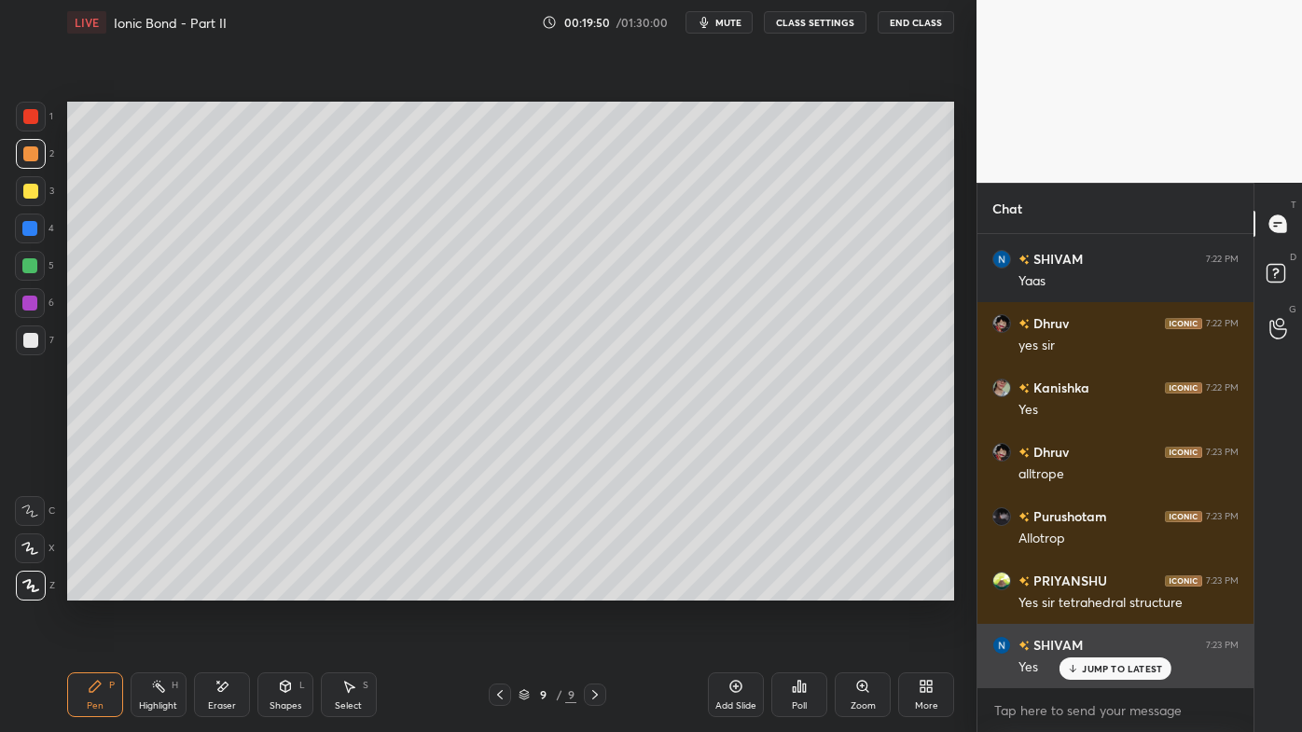
click at [1094, 589] on p "JUMP TO LATEST" at bounding box center [1122, 668] width 80 height 11
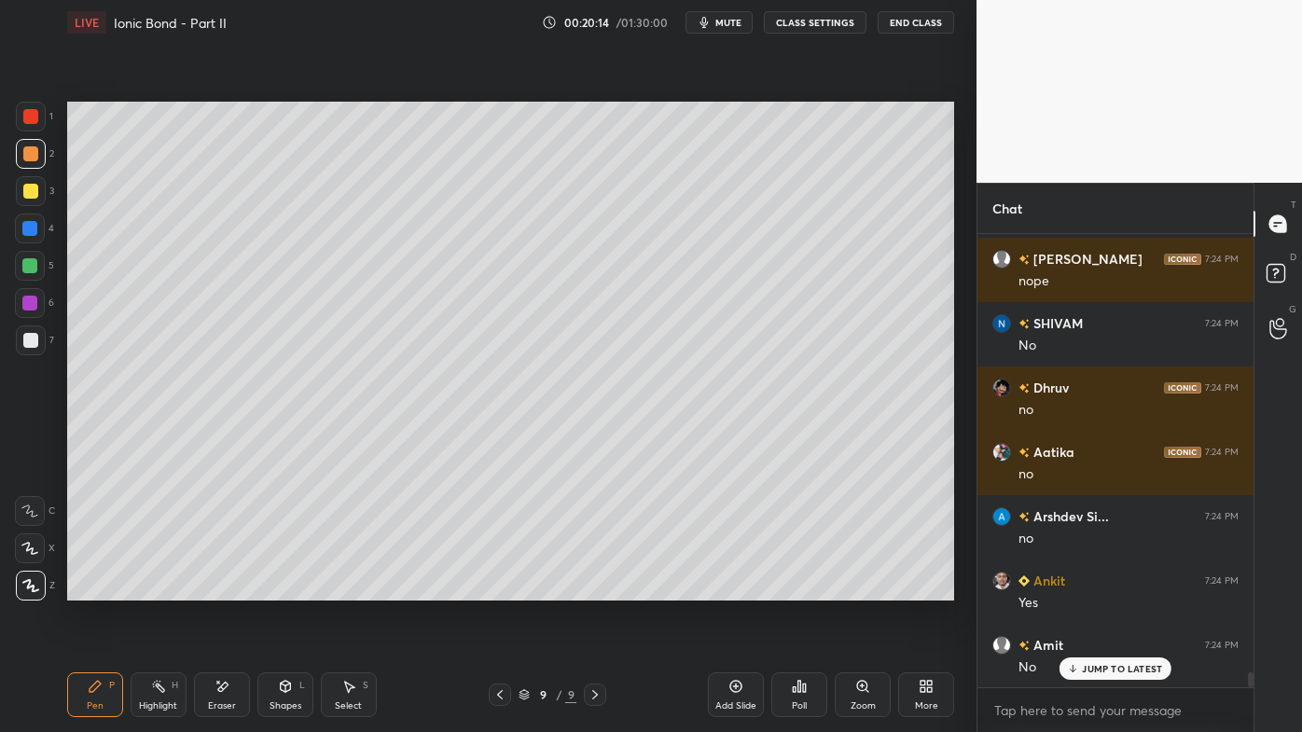
scroll to position [13385, 0]
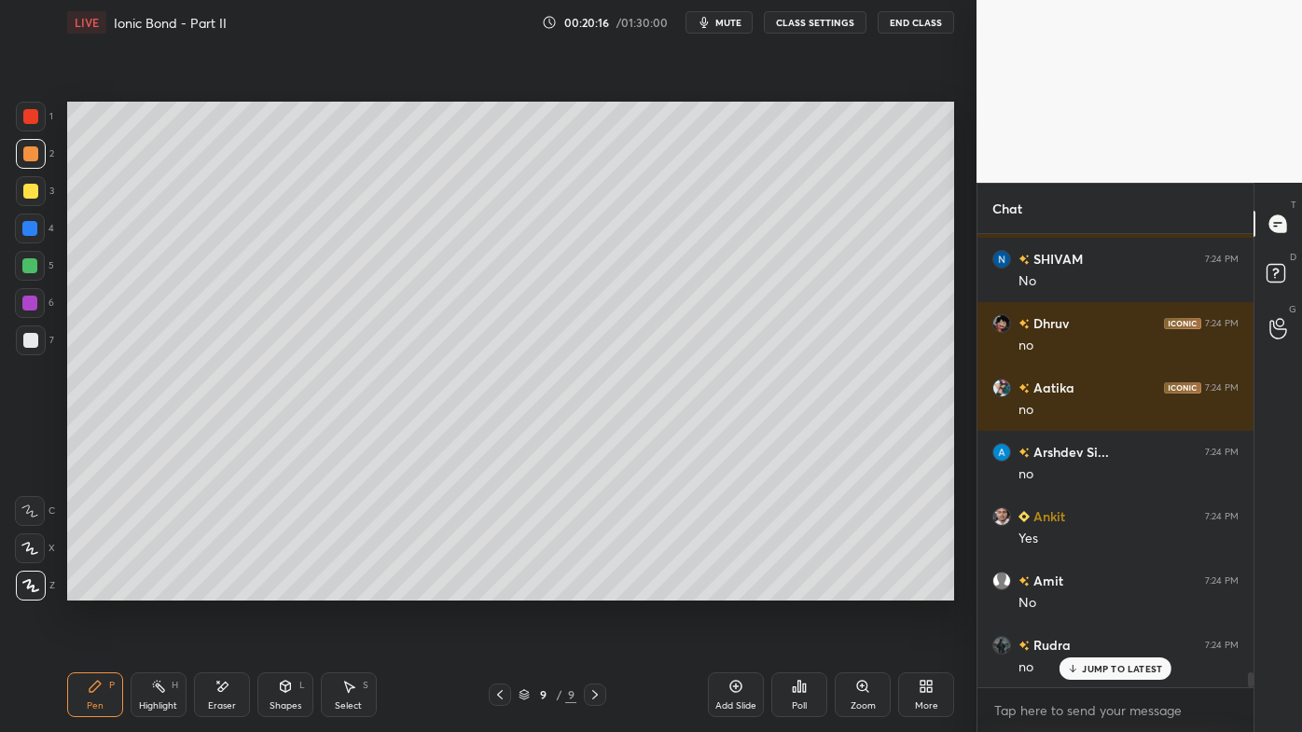
drag, startPoint x: 164, startPoint y: 686, endPoint x: 163, endPoint y: 676, distance: 9.4
click at [165, 589] on icon at bounding box center [158, 686] width 15 height 15
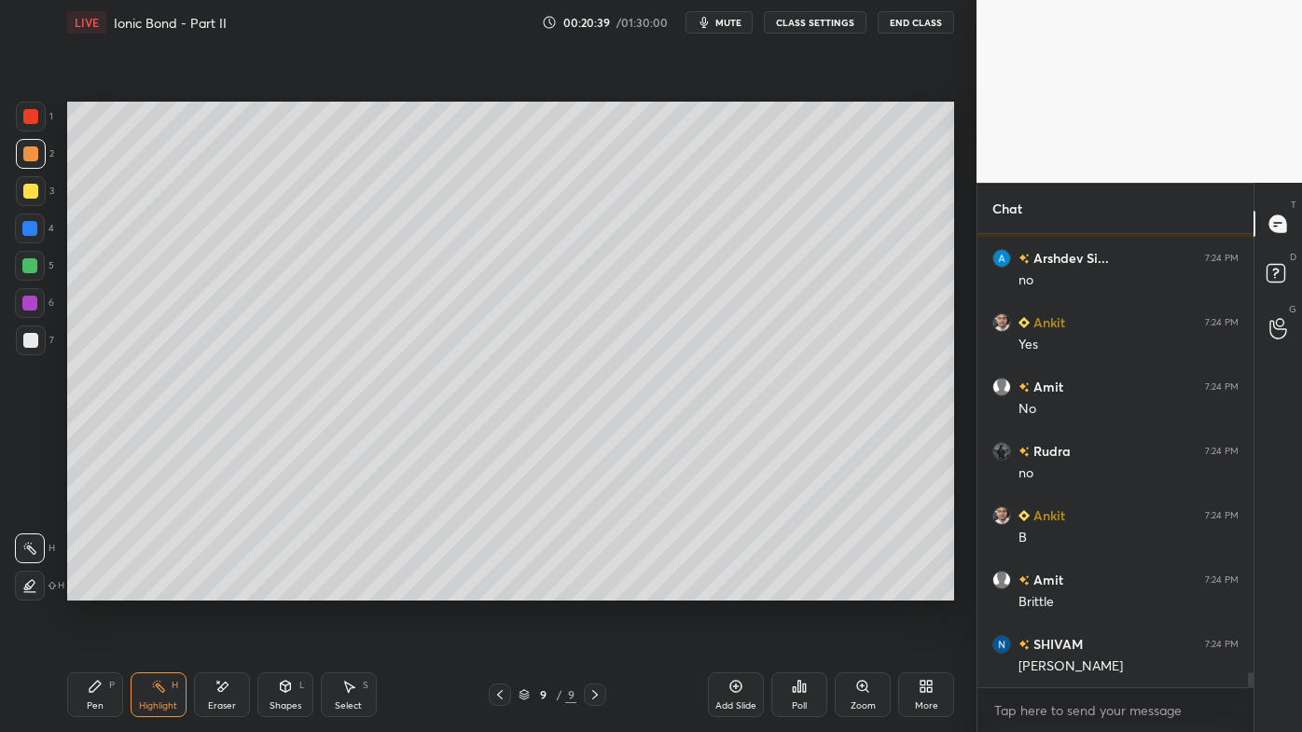
scroll to position [13644, 0]
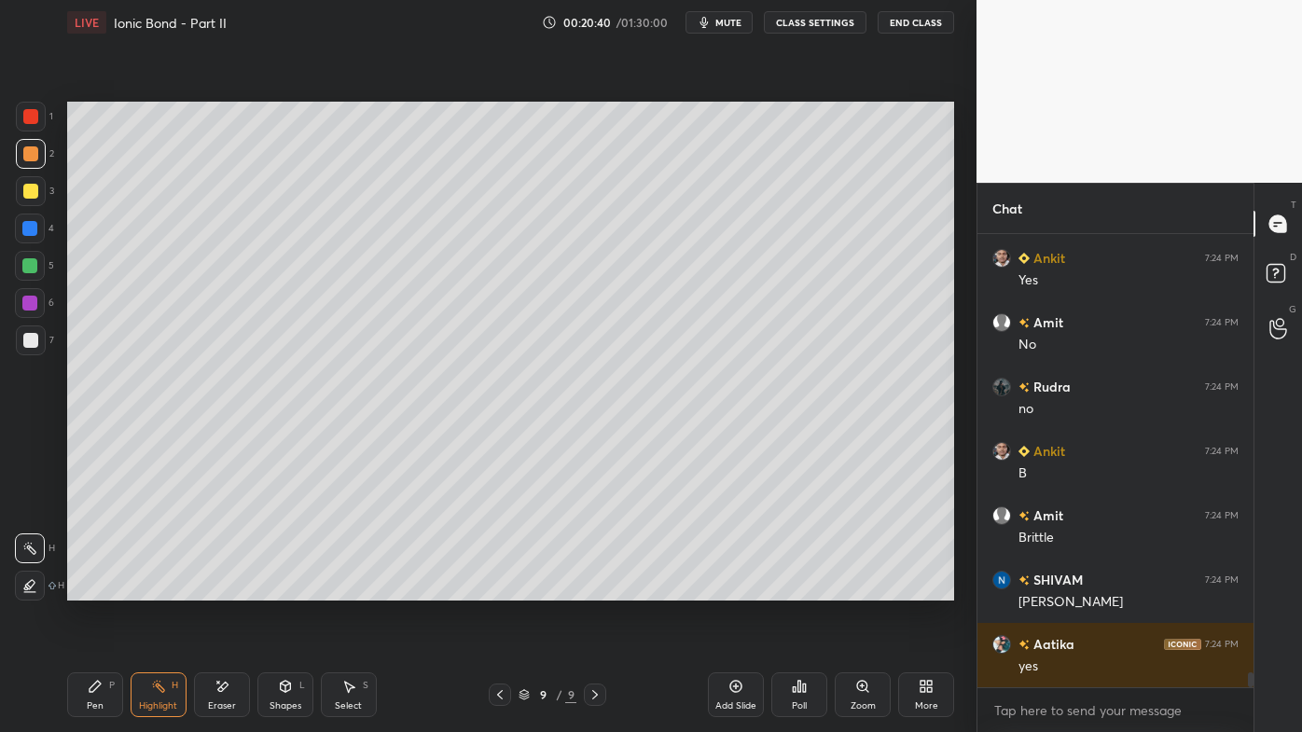
drag, startPoint x: 82, startPoint y: 686, endPoint x: 83, endPoint y: 668, distance: 17.7
click at [80, 589] on div "Pen P" at bounding box center [95, 695] width 56 height 45
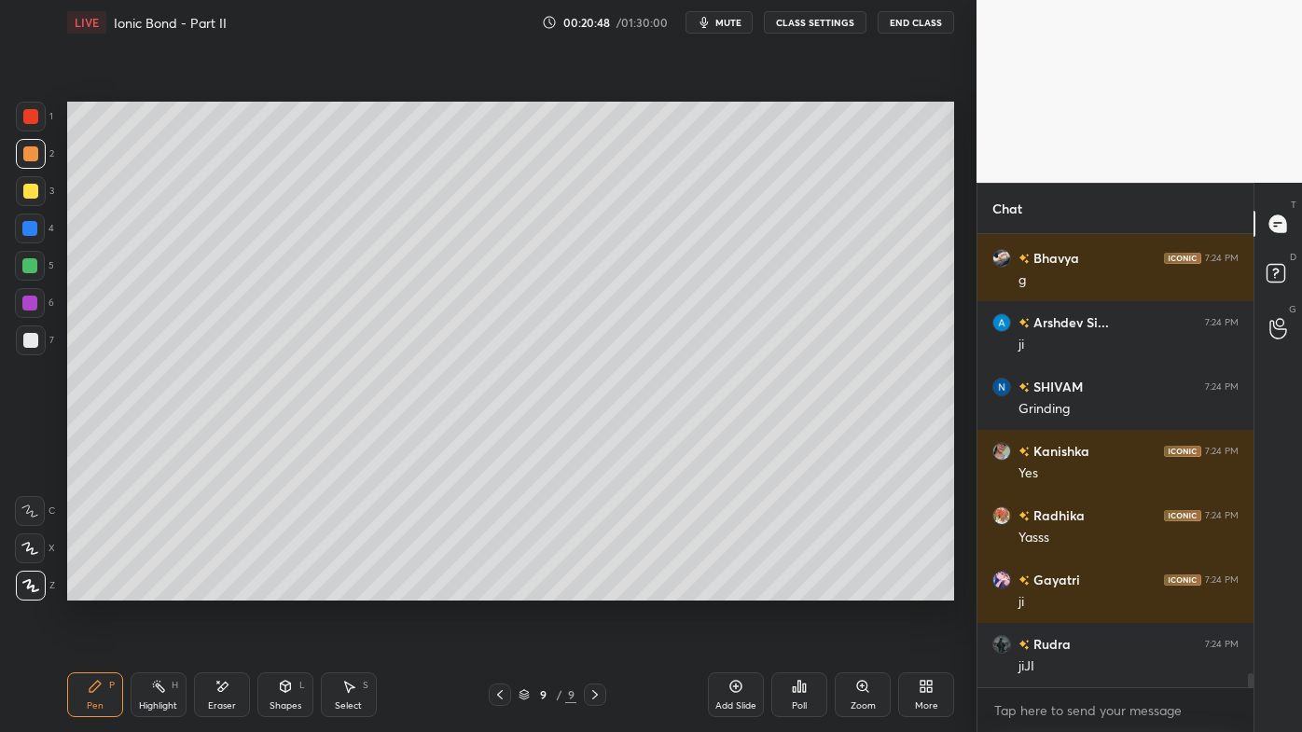
scroll to position [14287, 0]
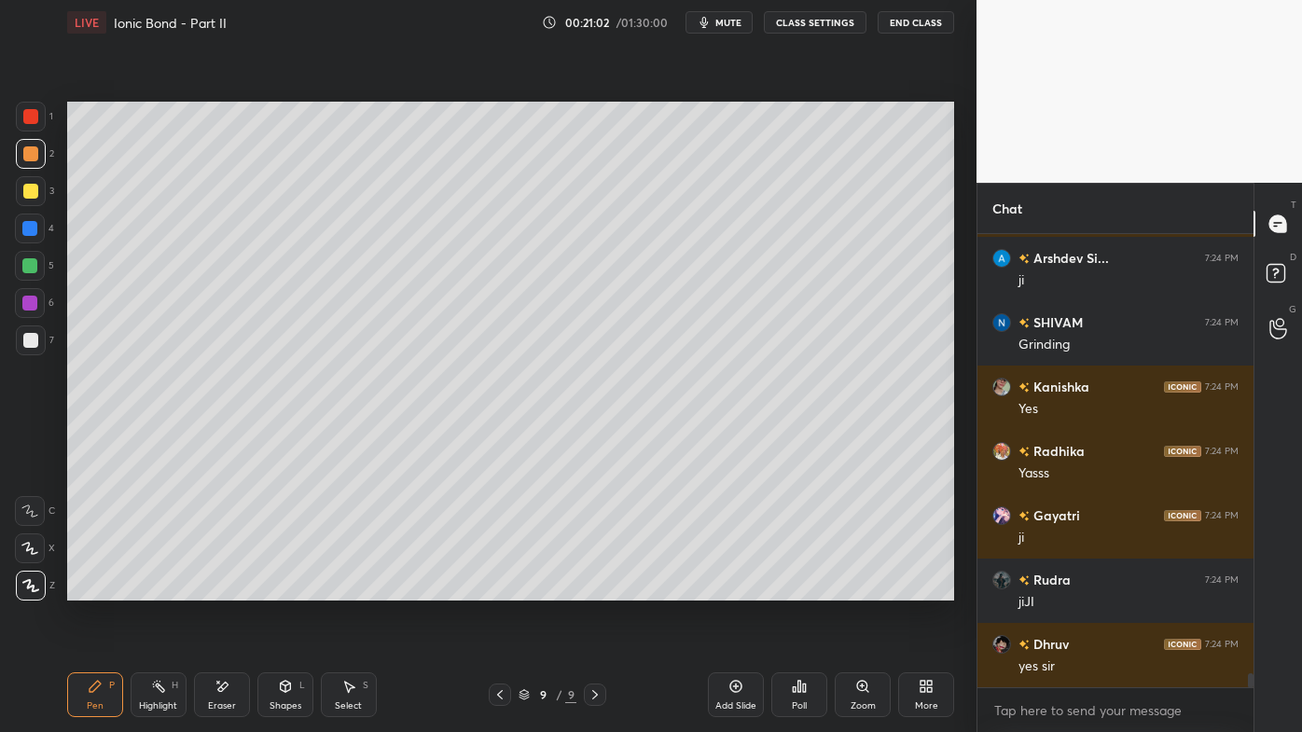
drag, startPoint x: 139, startPoint y: 688, endPoint x: 209, endPoint y: 620, distance: 97.6
click at [142, 589] on div "Highlight H" at bounding box center [159, 695] width 56 height 45
click at [800, 589] on icon at bounding box center [799, 686] width 15 height 15
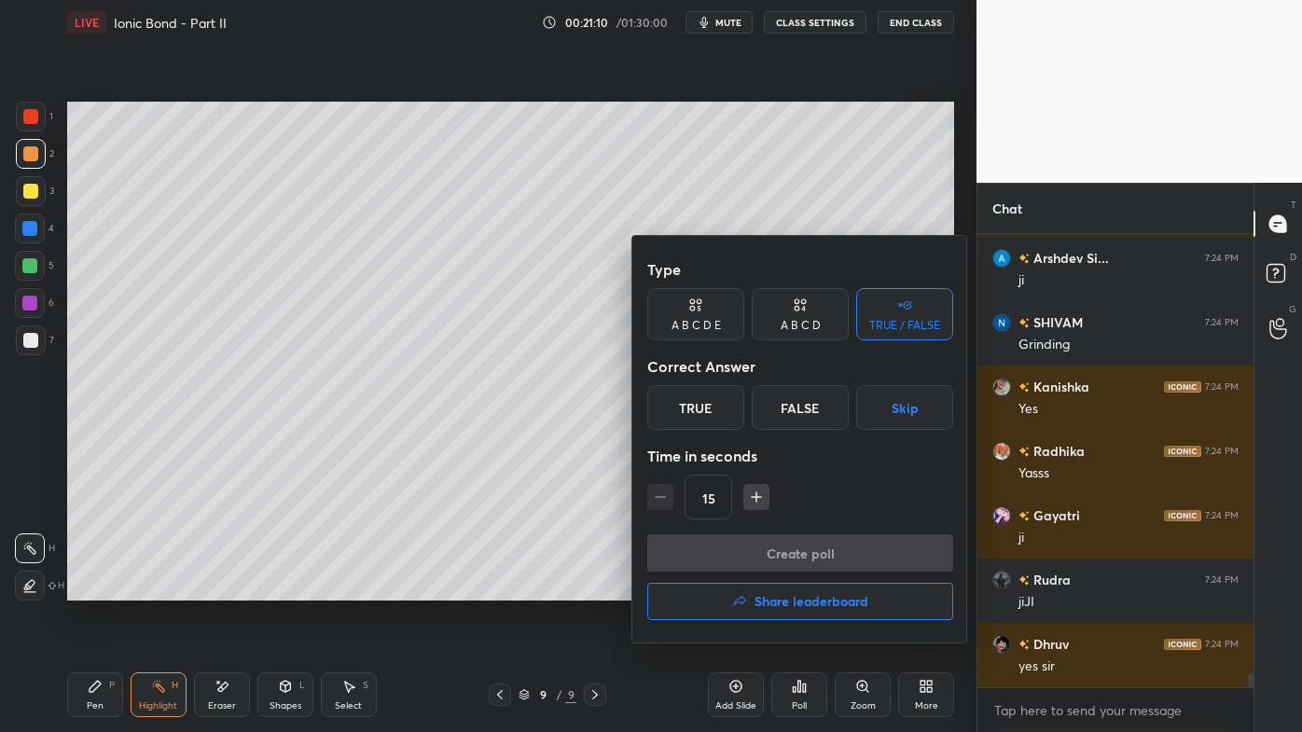
click at [810, 325] on div "A B C D" at bounding box center [801, 325] width 40 height 11
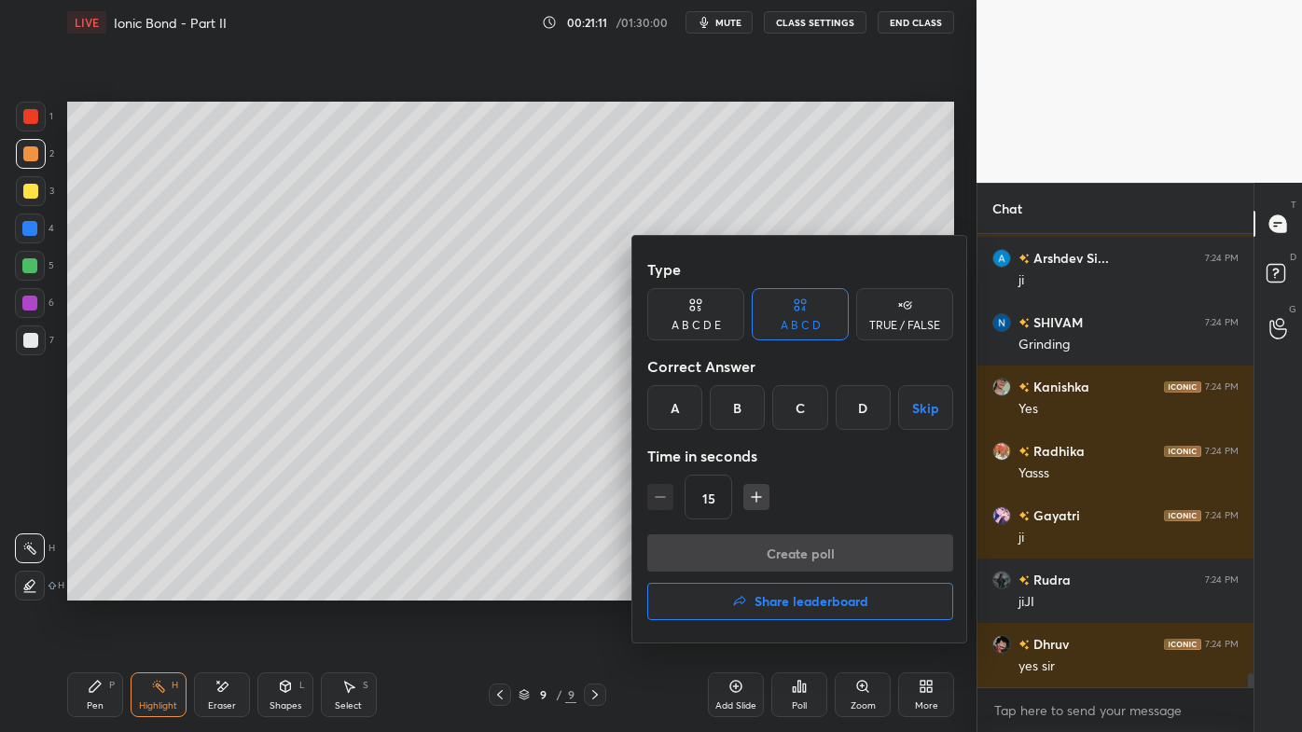
click at [554, 507] on div at bounding box center [651, 366] width 1302 height 732
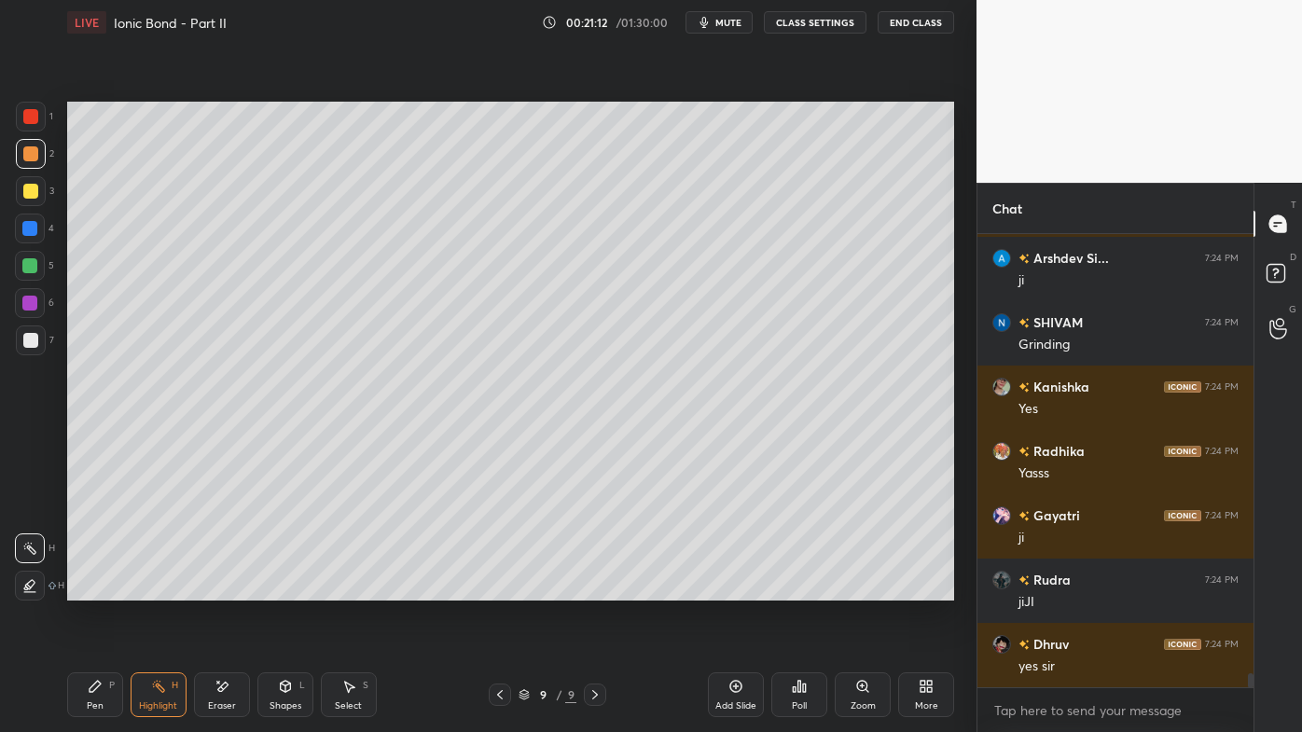
click at [793, 589] on div "Poll" at bounding box center [799, 695] width 56 height 45
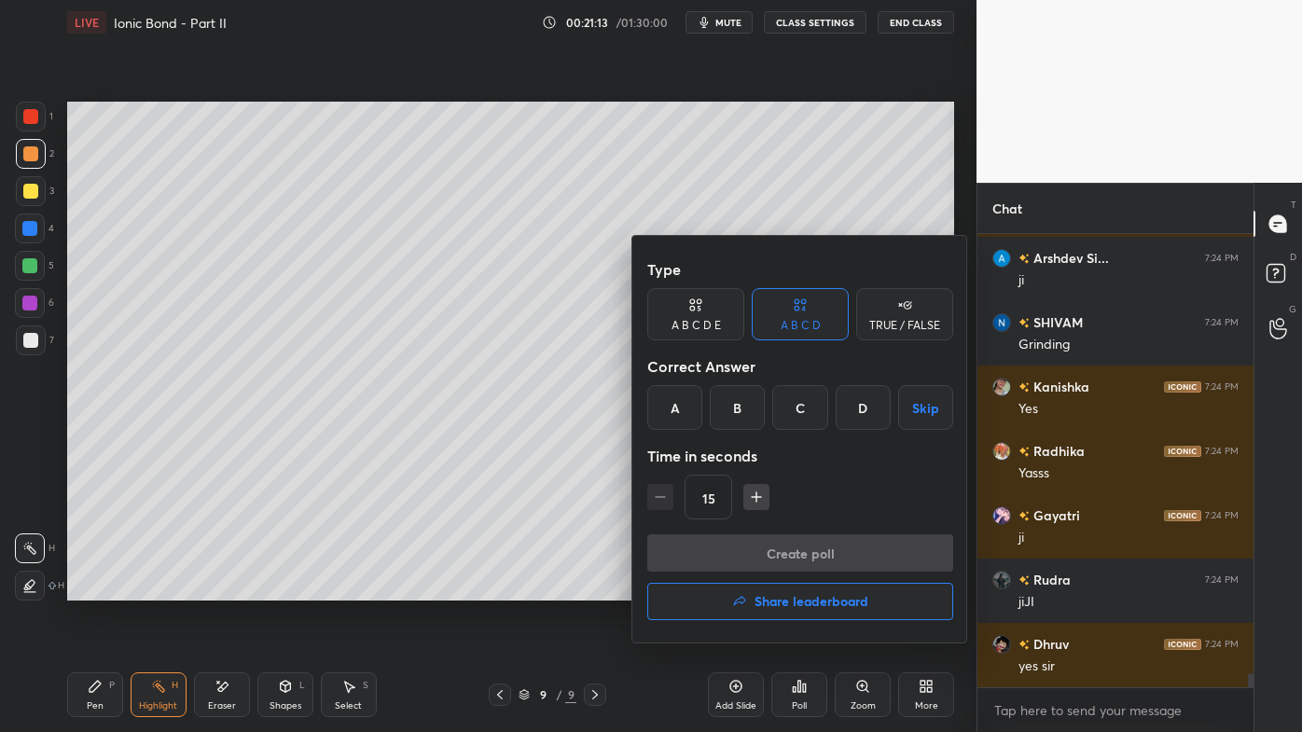
drag, startPoint x: 804, startPoint y: 406, endPoint x: 782, endPoint y: 472, distance: 69.9
click at [804, 408] on div "C" at bounding box center [799, 407] width 55 height 45
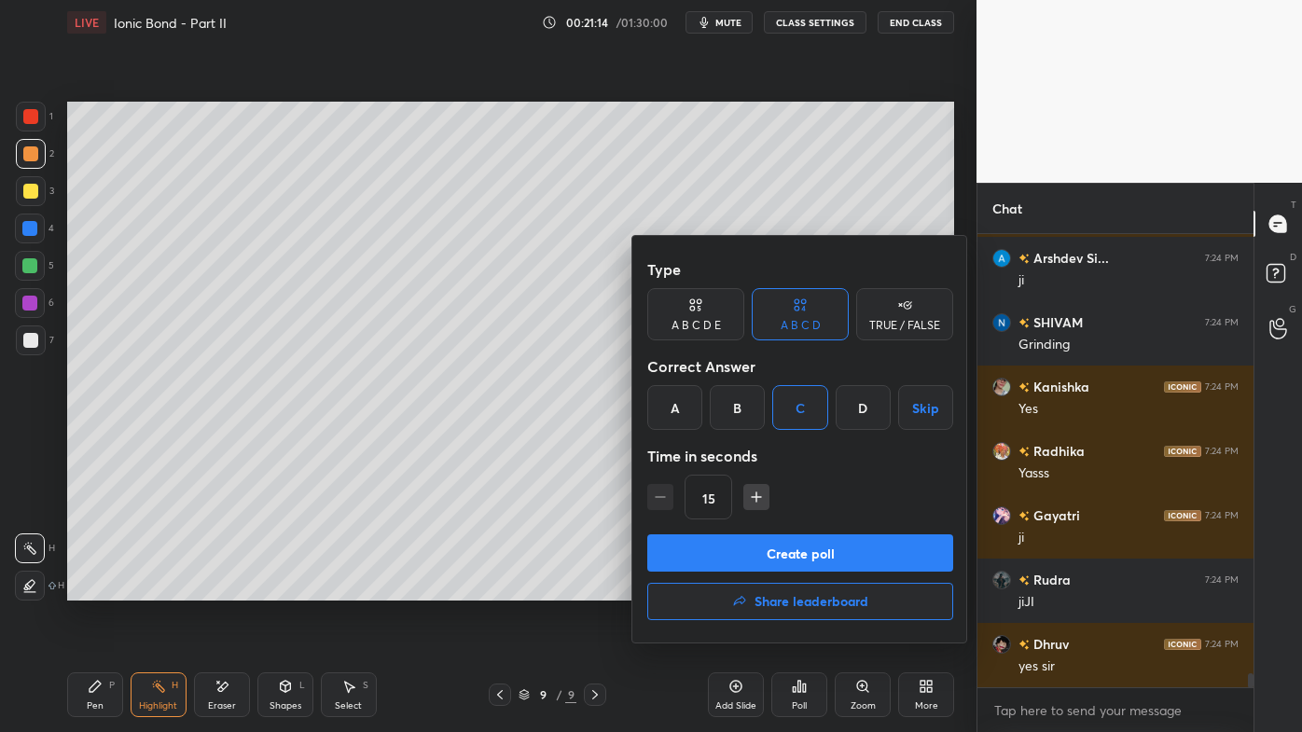
drag, startPoint x: 761, startPoint y: 561, endPoint x: 726, endPoint y: 574, distance: 37.8
click at [761, 562] on button "Create poll" at bounding box center [800, 553] width 306 height 37
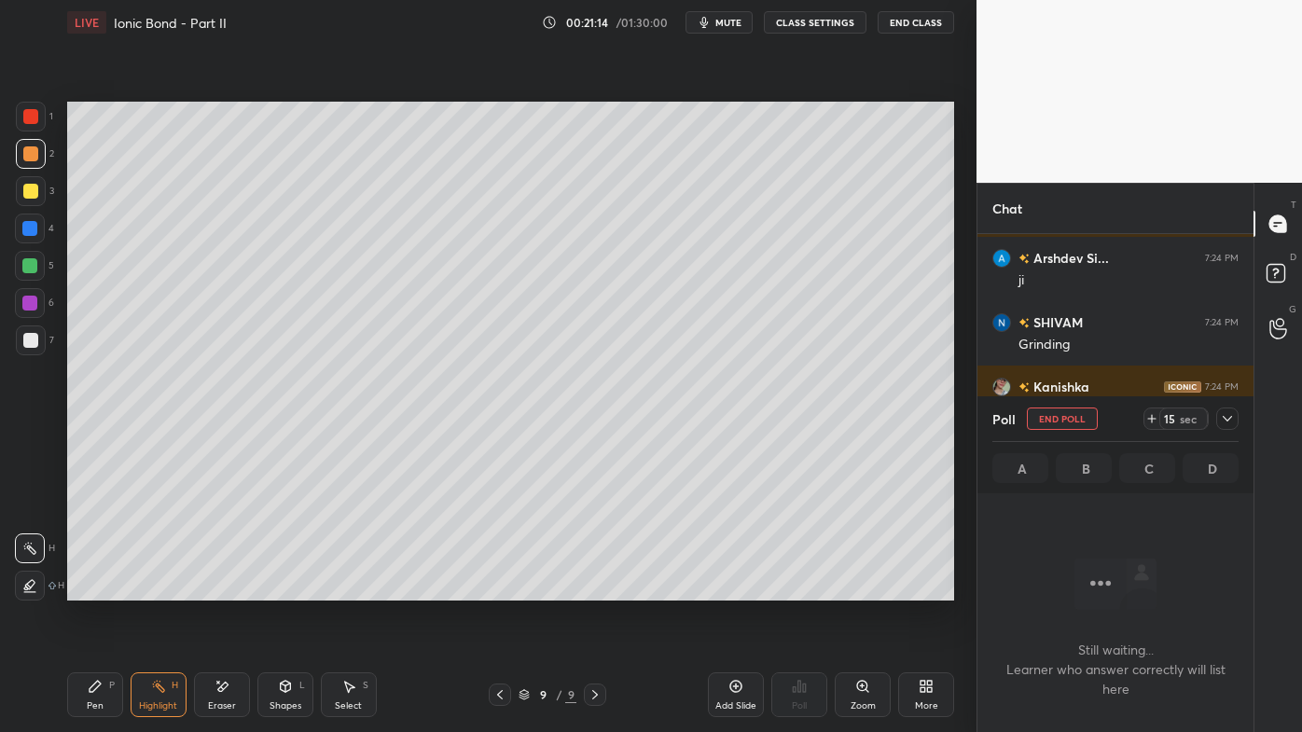
scroll to position [396, 271]
click at [94, 589] on icon at bounding box center [95, 686] width 11 height 11
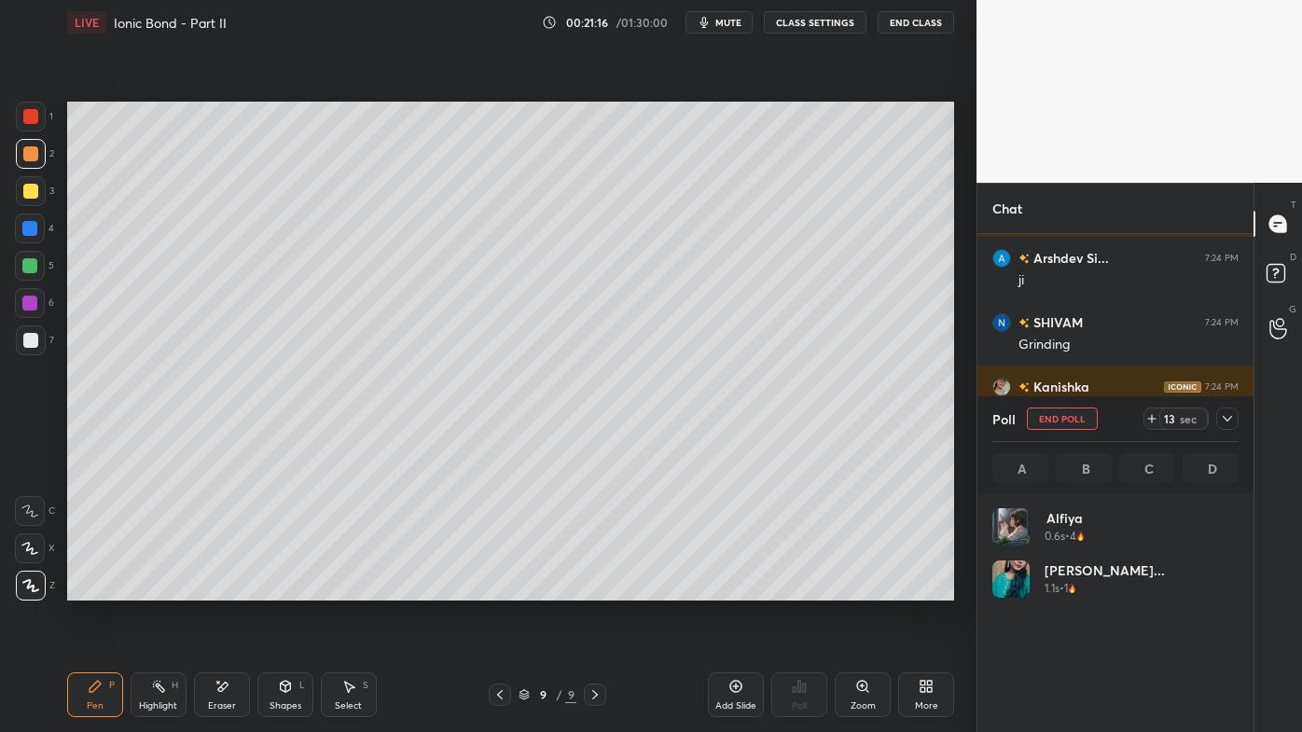
scroll to position [218, 241]
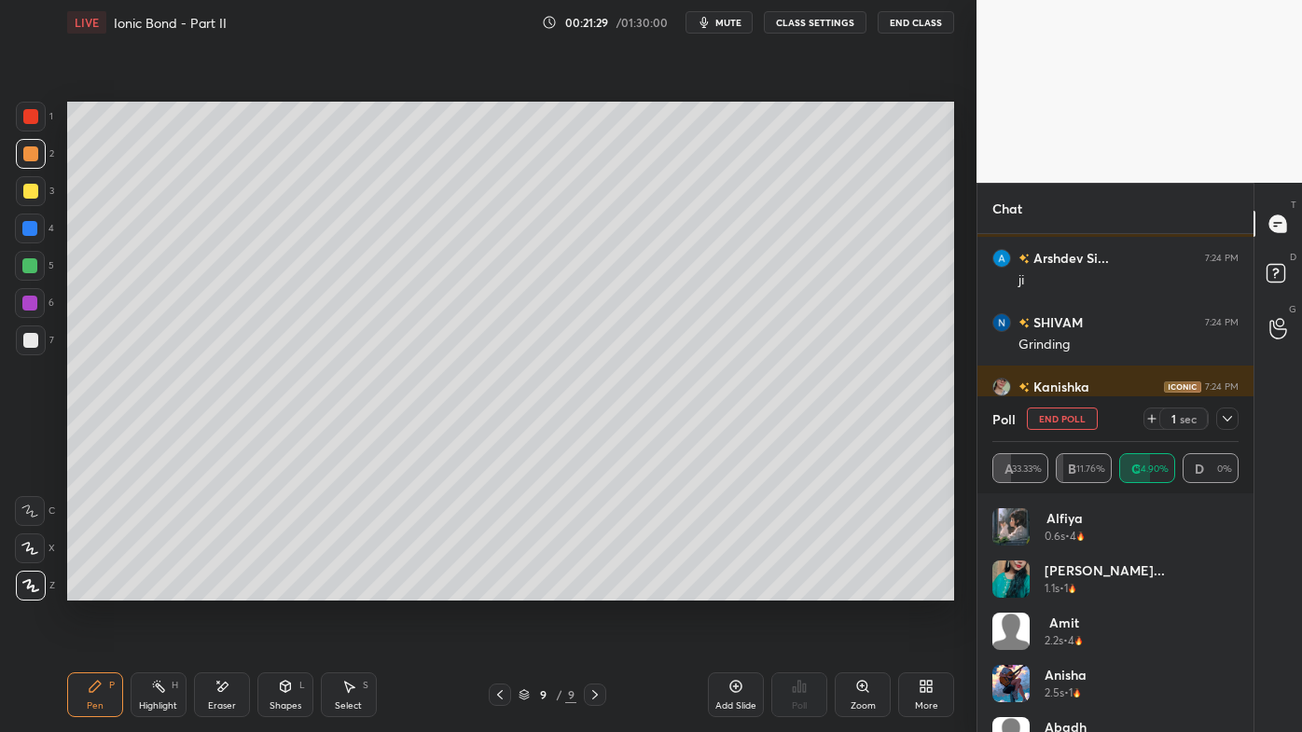
click at [1231, 418] on icon at bounding box center [1227, 418] width 15 height 15
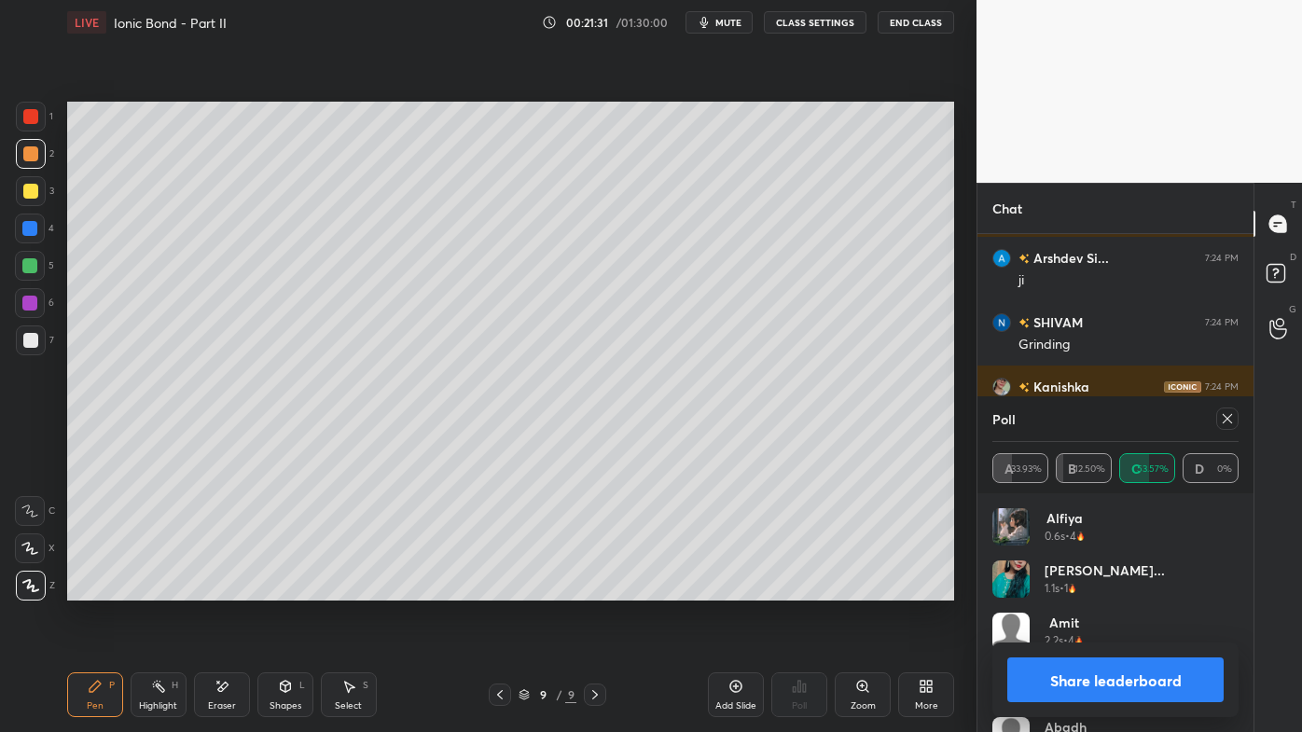
click at [1230, 412] on icon at bounding box center [1227, 418] width 15 height 15
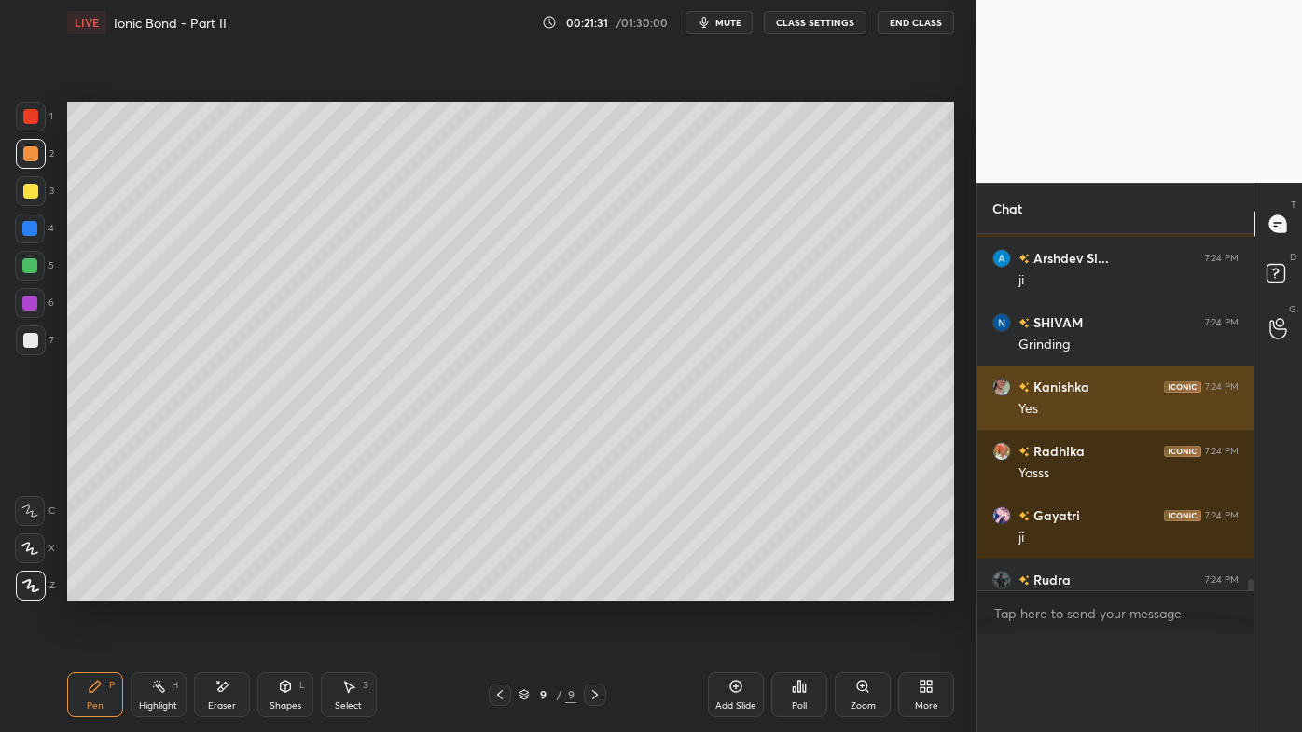
scroll to position [6, 5]
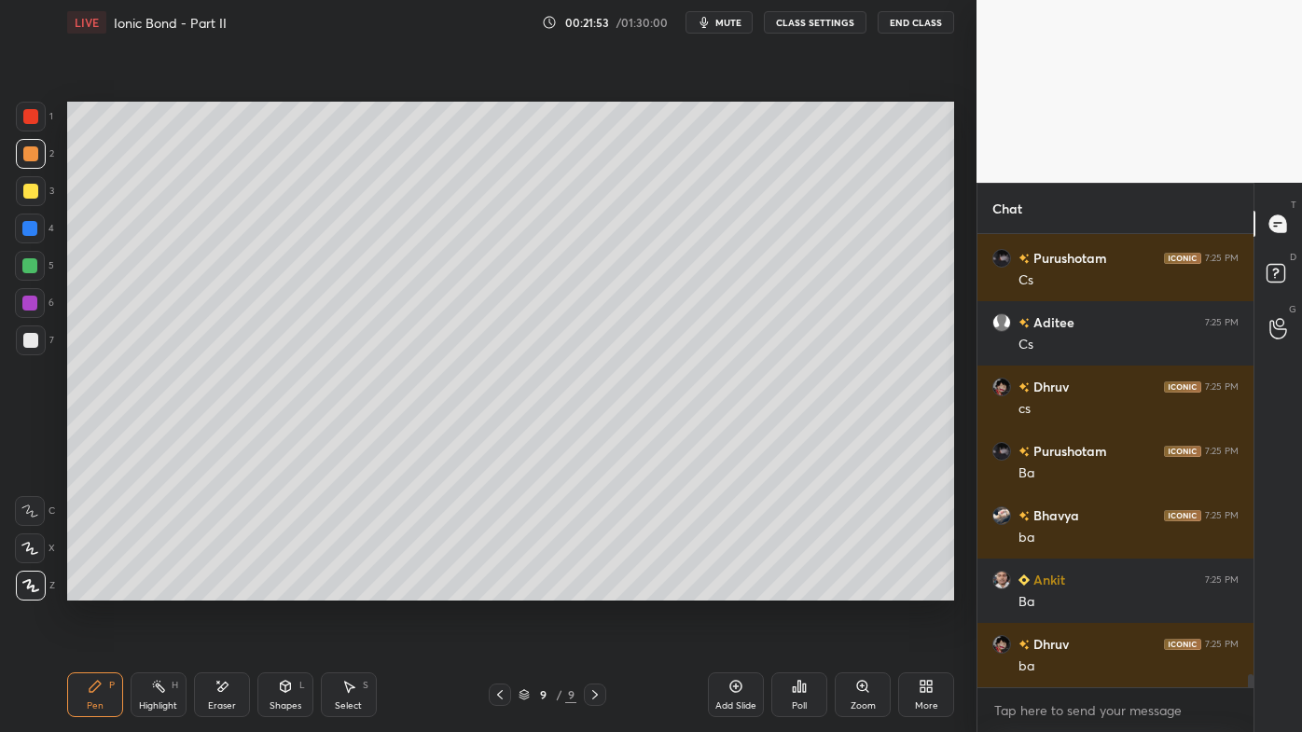
click at [160, 589] on icon at bounding box center [158, 686] width 15 height 15
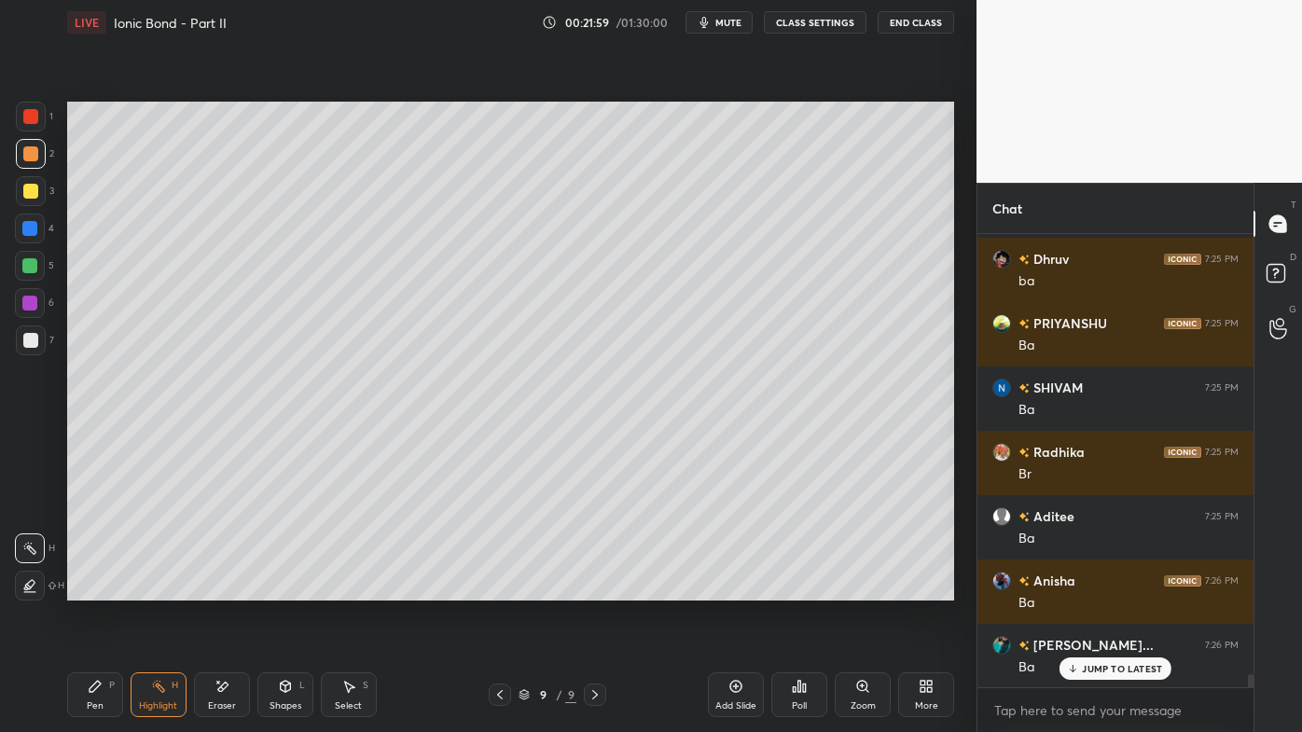
click at [81, 589] on div "Pen P" at bounding box center [95, 695] width 56 height 45
drag, startPoint x: 32, startPoint y: 188, endPoint x: 57, endPoint y: 194, distance: 25.8
click at [37, 188] on div at bounding box center [31, 191] width 30 height 30
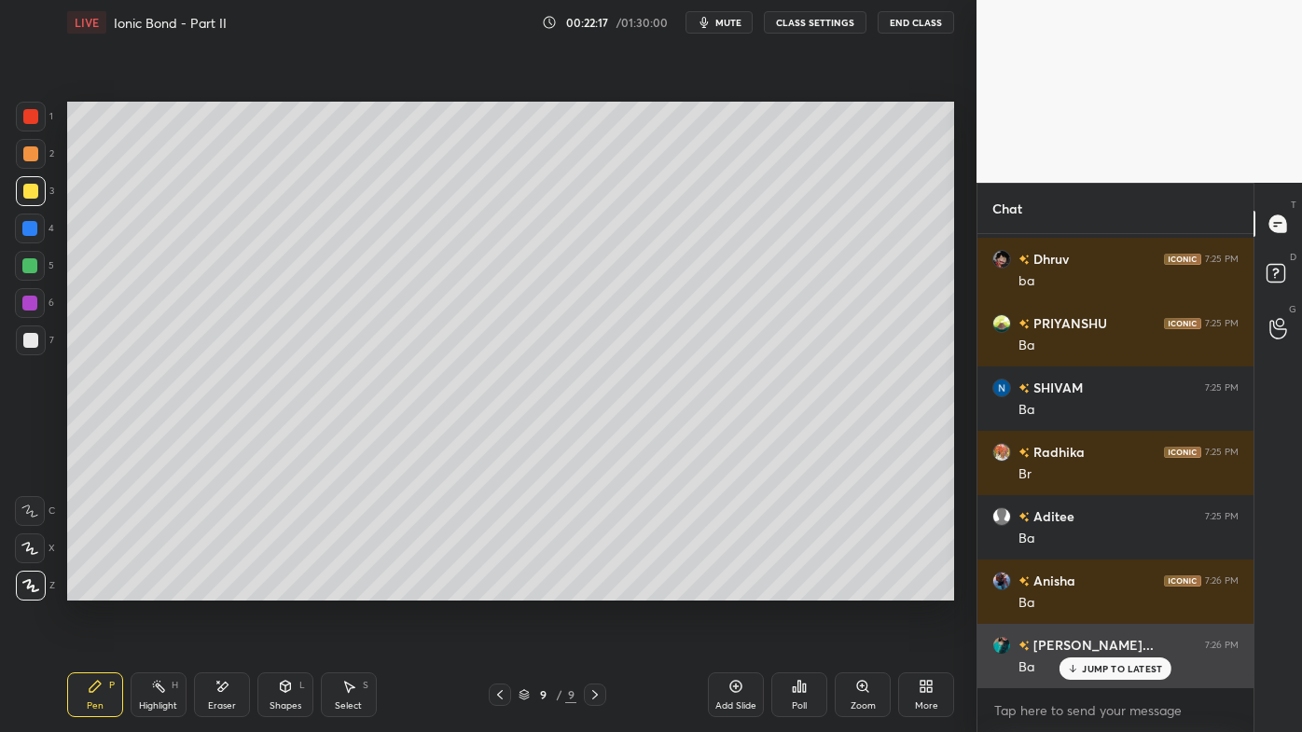
drag, startPoint x: 1108, startPoint y: 672, endPoint x: 1090, endPoint y: 675, distance: 18.1
click at [1105, 589] on p "JUMP TO LATEST" at bounding box center [1122, 668] width 80 height 11
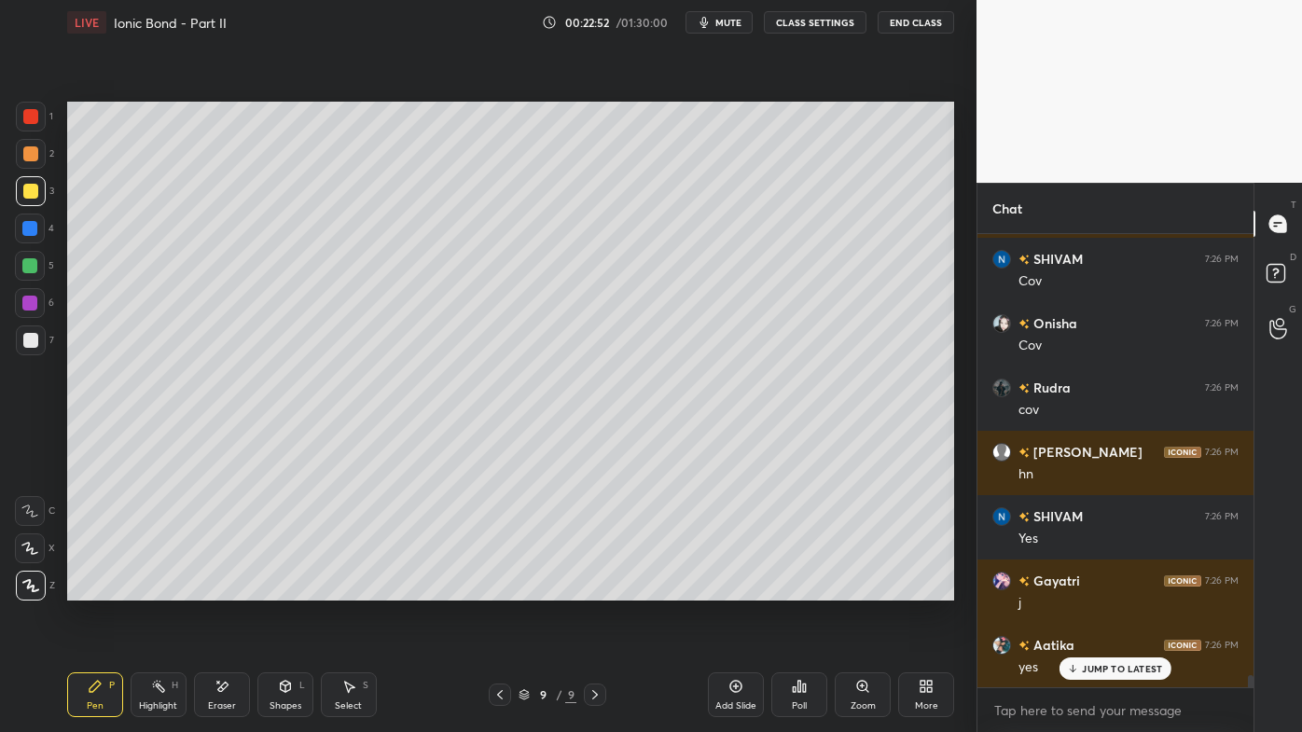
scroll to position [16475, 0]
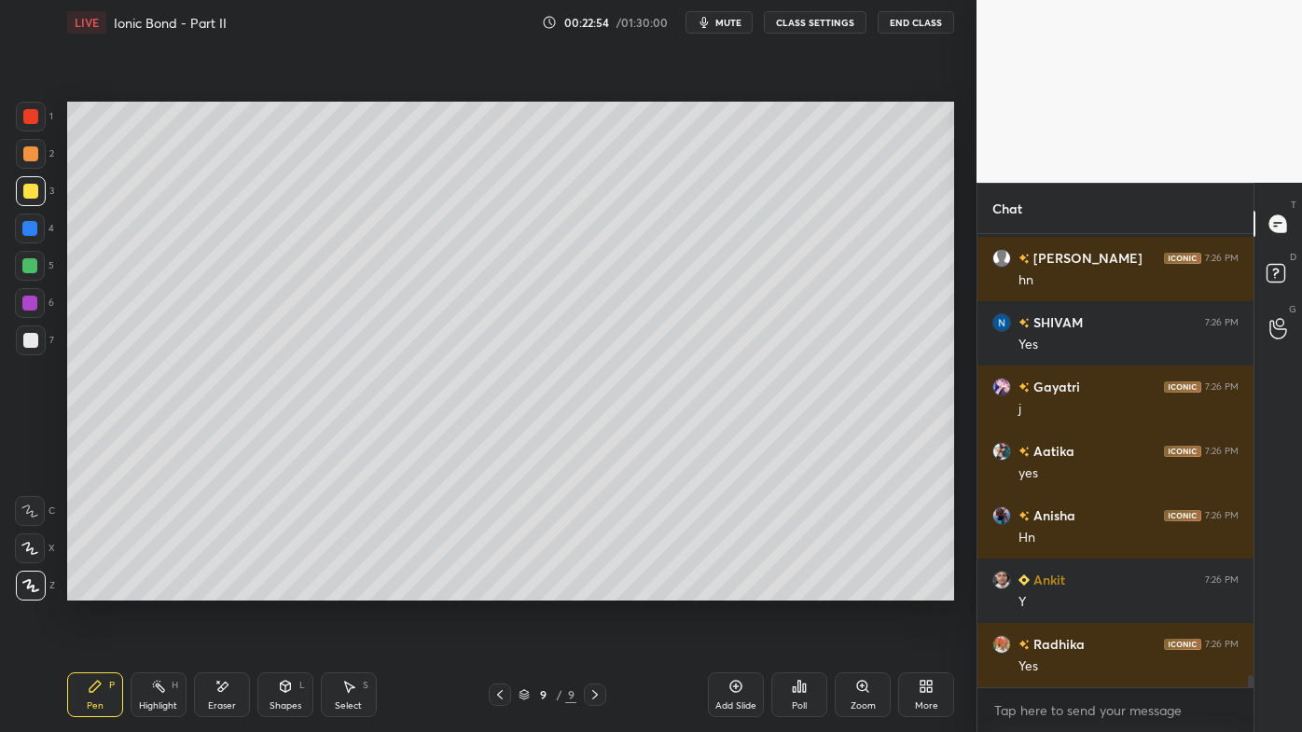
click at [511, 589] on div "Pen P Highlight H Eraser Shapes L Select S 9 / 9 Add Slide Poll Zoom More" at bounding box center [510, 695] width 887 height 75
click at [497, 589] on icon at bounding box center [500, 694] width 15 height 15
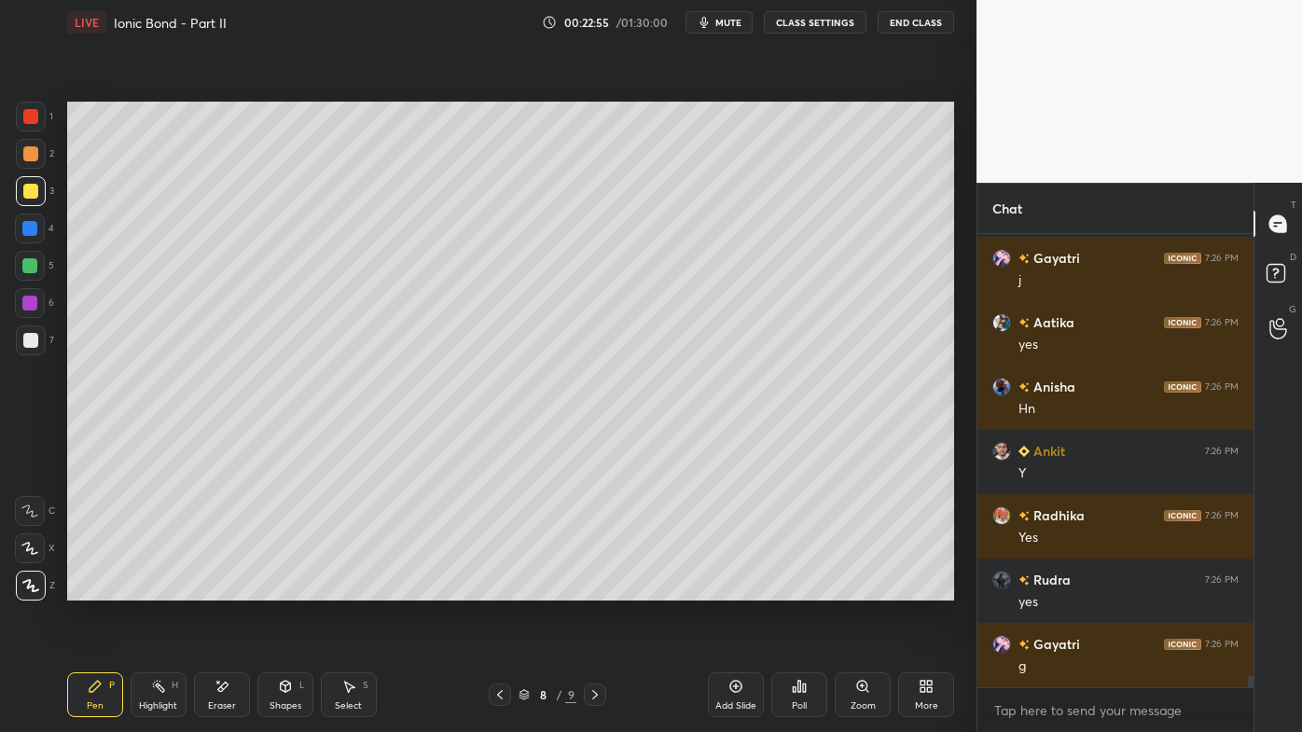
click at [490, 589] on div at bounding box center [500, 695] width 22 height 22
click at [487, 589] on div "7 / 9" at bounding box center [548, 695] width 321 height 22
click at [494, 589] on icon at bounding box center [500, 694] width 15 height 15
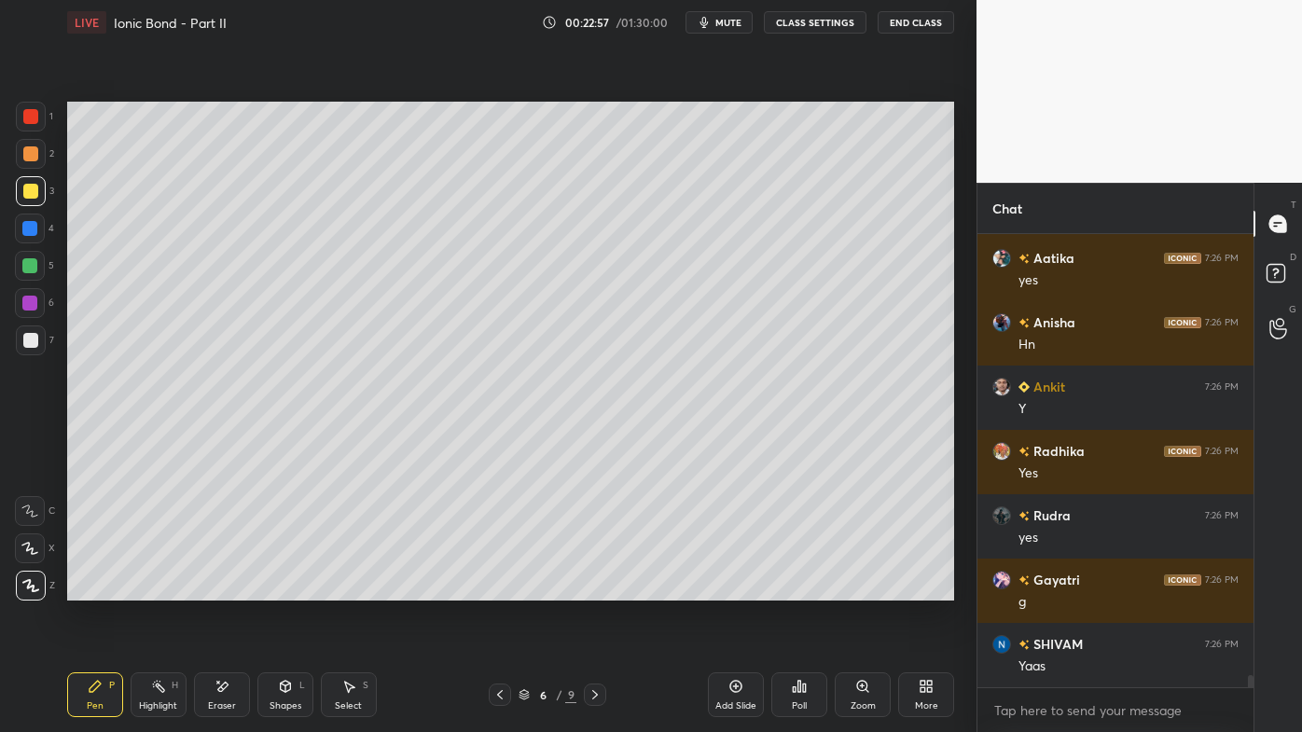
click at [499, 589] on icon at bounding box center [500, 694] width 15 height 15
click at [502, 589] on icon at bounding box center [500, 694] width 15 height 15
click at [500, 589] on icon at bounding box center [500, 694] width 6 height 9
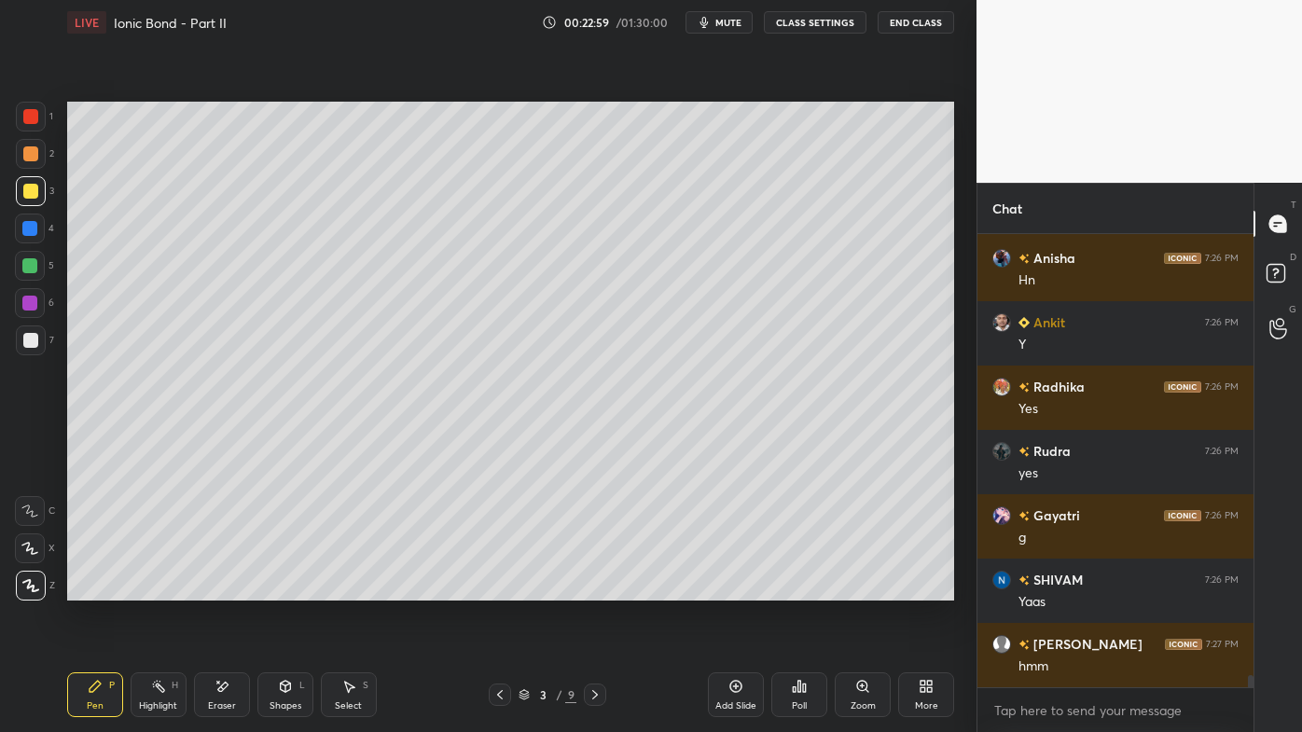
click at [161, 589] on icon at bounding box center [158, 686] width 15 height 15
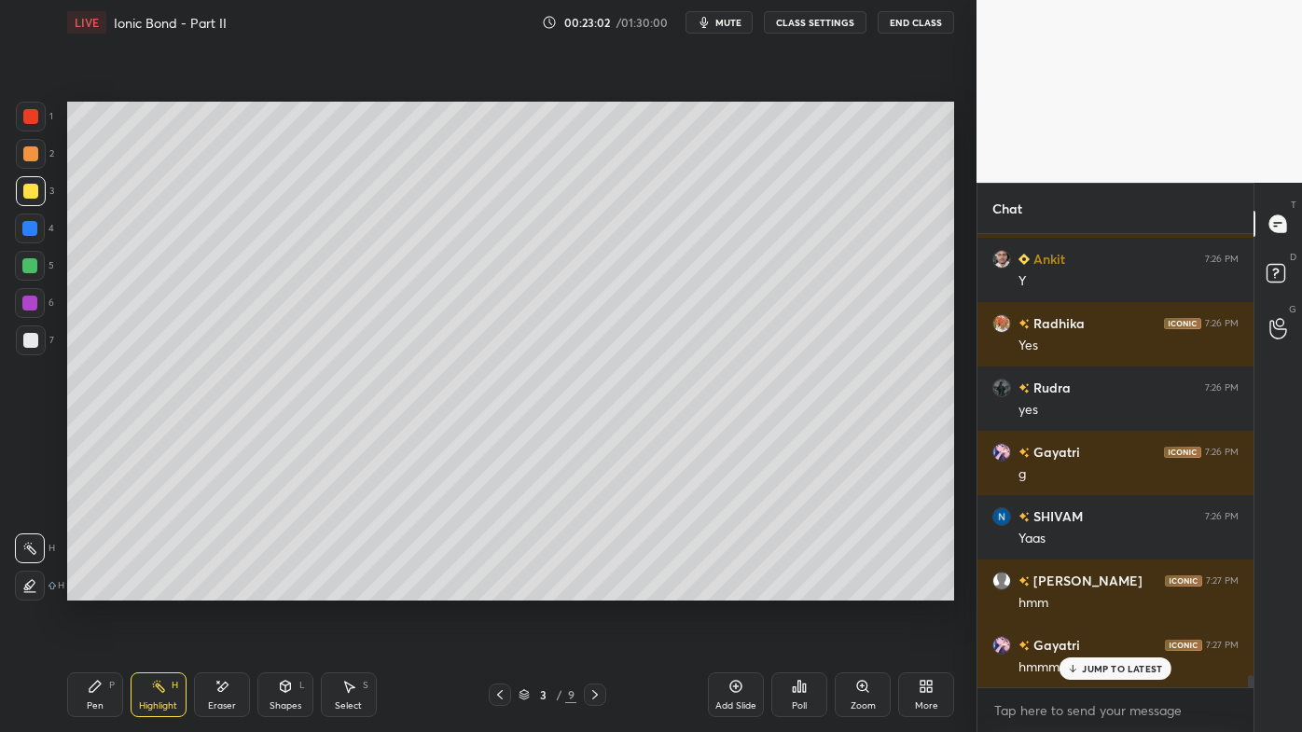
click at [594, 589] on icon at bounding box center [595, 694] width 15 height 15
click at [597, 589] on icon at bounding box center [595, 694] width 15 height 15
click at [594, 589] on icon at bounding box center [595, 694] width 15 height 15
click at [591, 589] on icon at bounding box center [595, 694] width 15 height 15
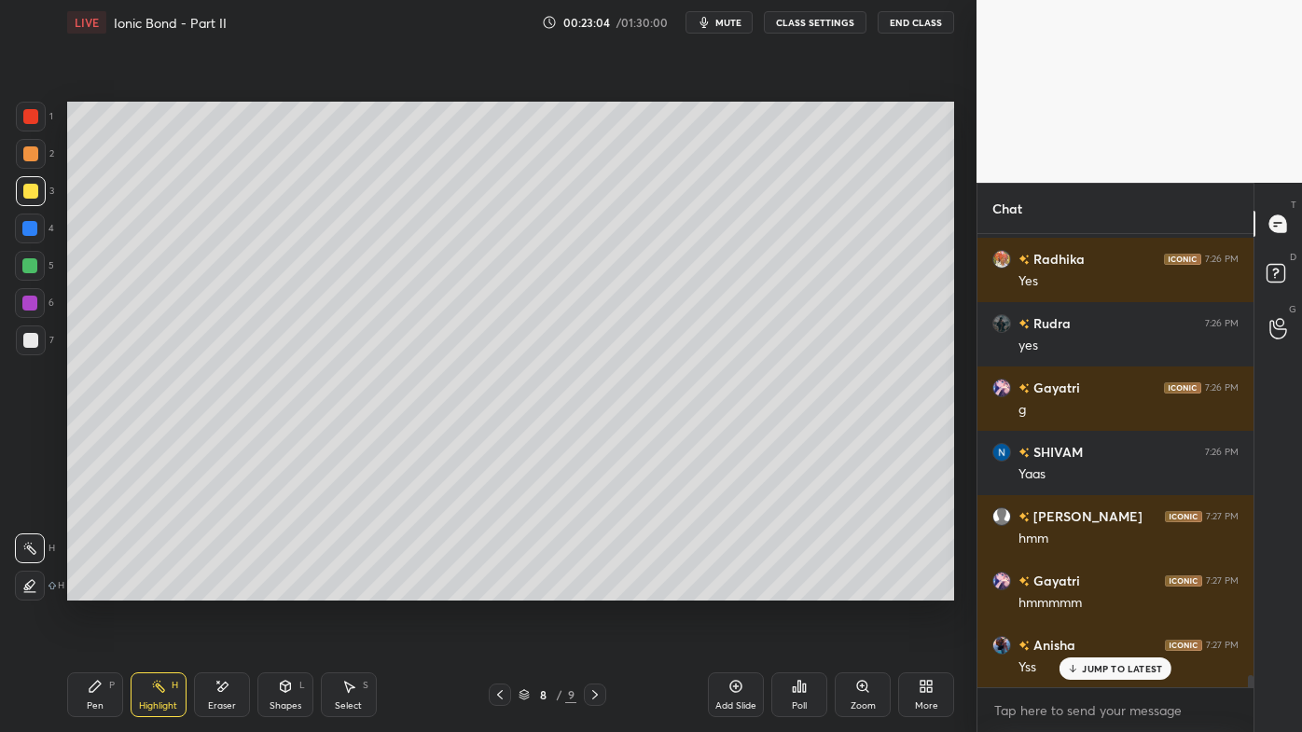
click at [597, 589] on icon at bounding box center [595, 694] width 6 height 9
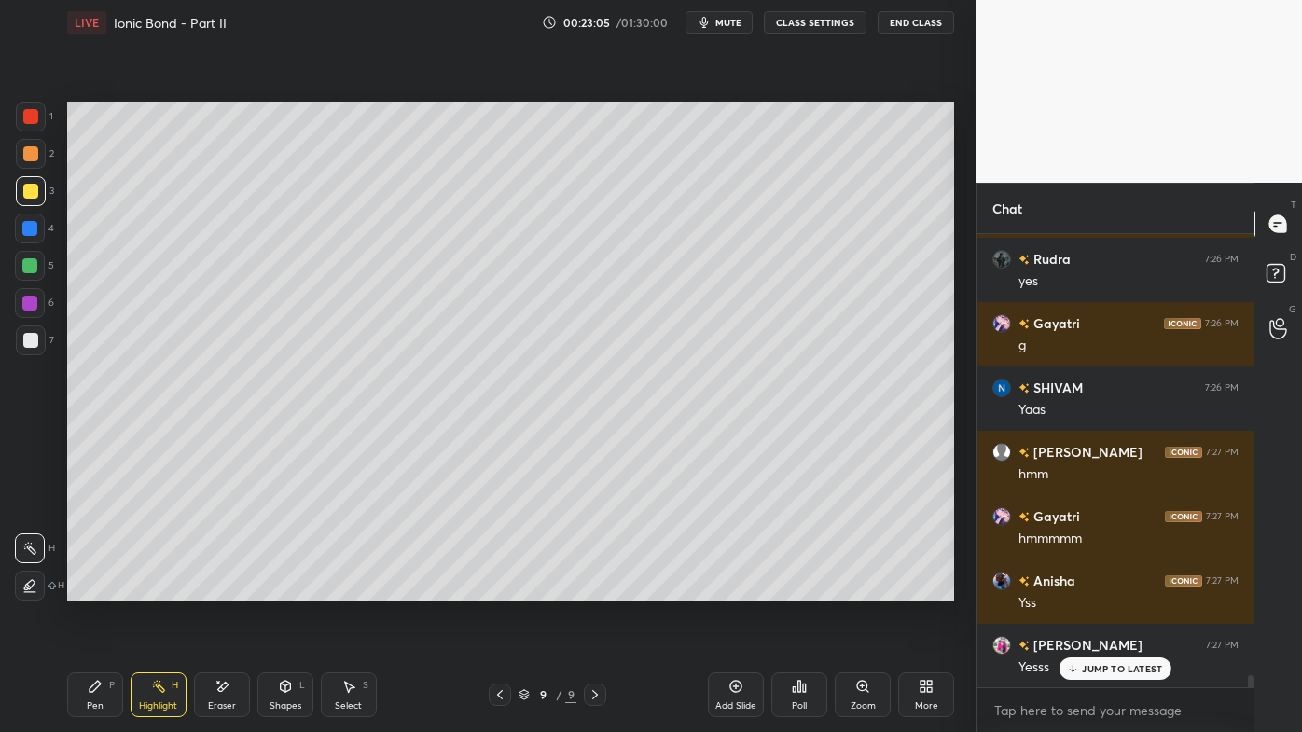
drag, startPoint x: 734, startPoint y: 683, endPoint x: 725, endPoint y: 674, distance: 13.2
click at [733, 589] on icon at bounding box center [736, 686] width 15 height 15
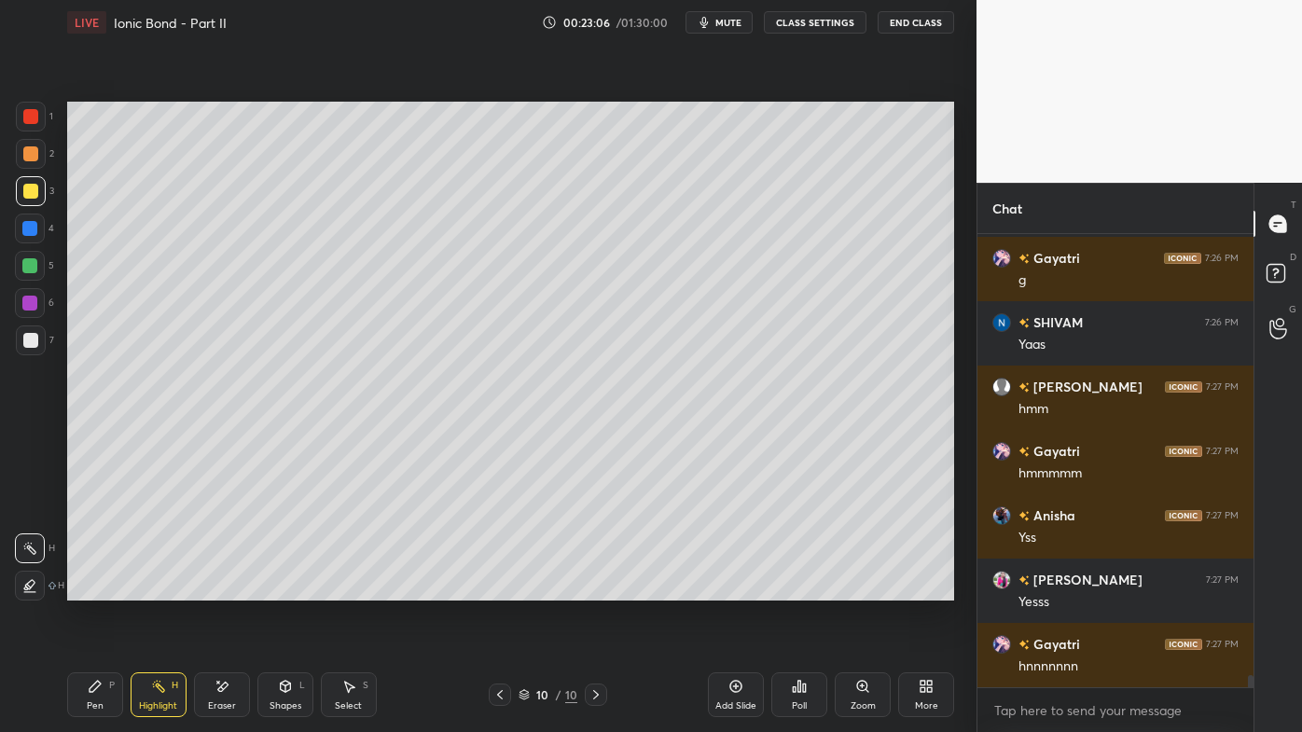
click at [99, 589] on icon at bounding box center [95, 686] width 15 height 15
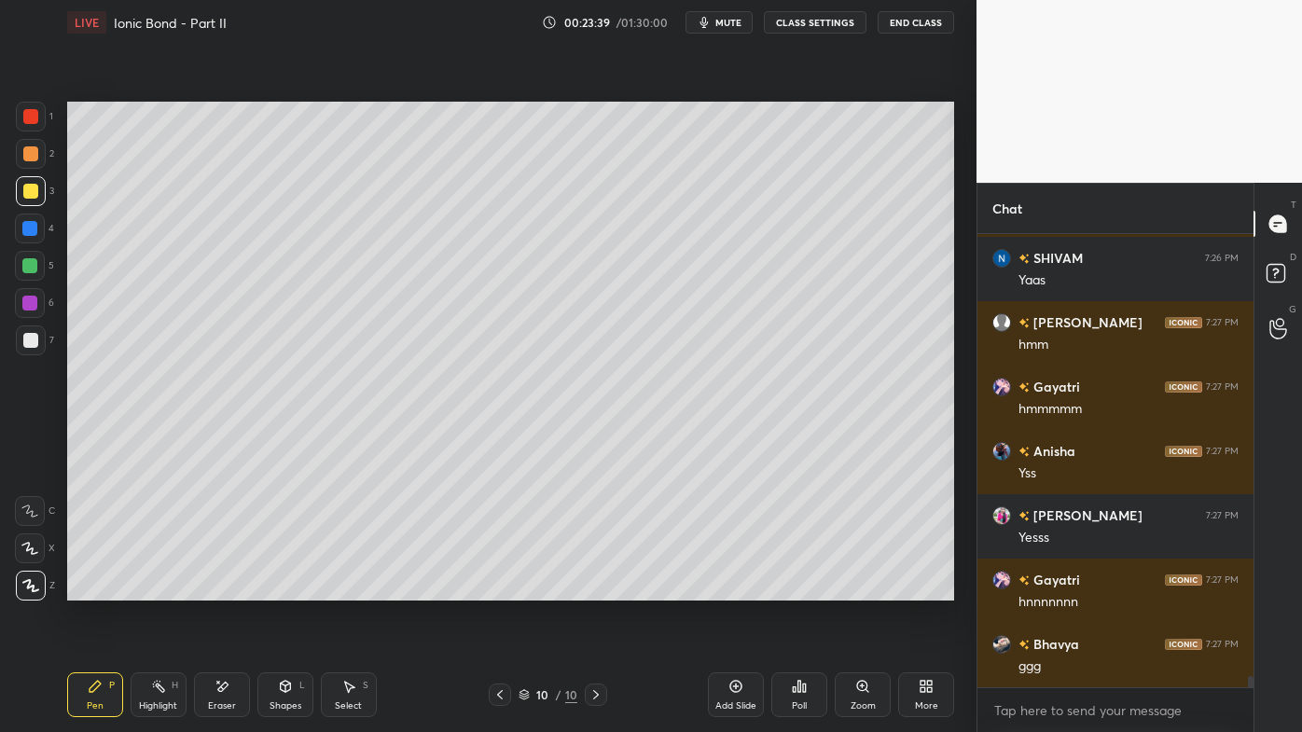
scroll to position [6, 5]
drag, startPoint x: 151, startPoint y: 678, endPoint x: 174, endPoint y: 643, distance: 42.4
click at [159, 589] on icon at bounding box center [158, 686] width 15 height 15
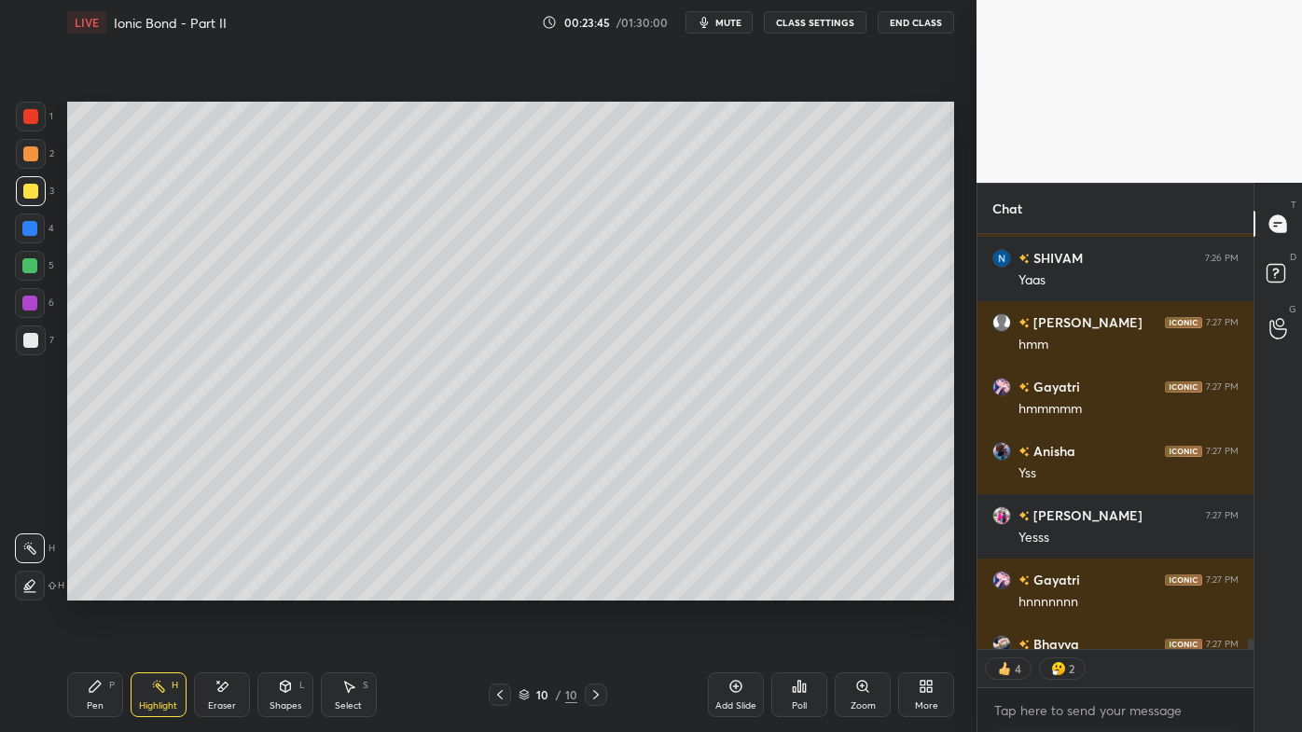
drag, startPoint x: 87, startPoint y: 679, endPoint x: 146, endPoint y: 617, distance: 85.8
click at [86, 589] on div "Pen P" at bounding box center [95, 695] width 56 height 45
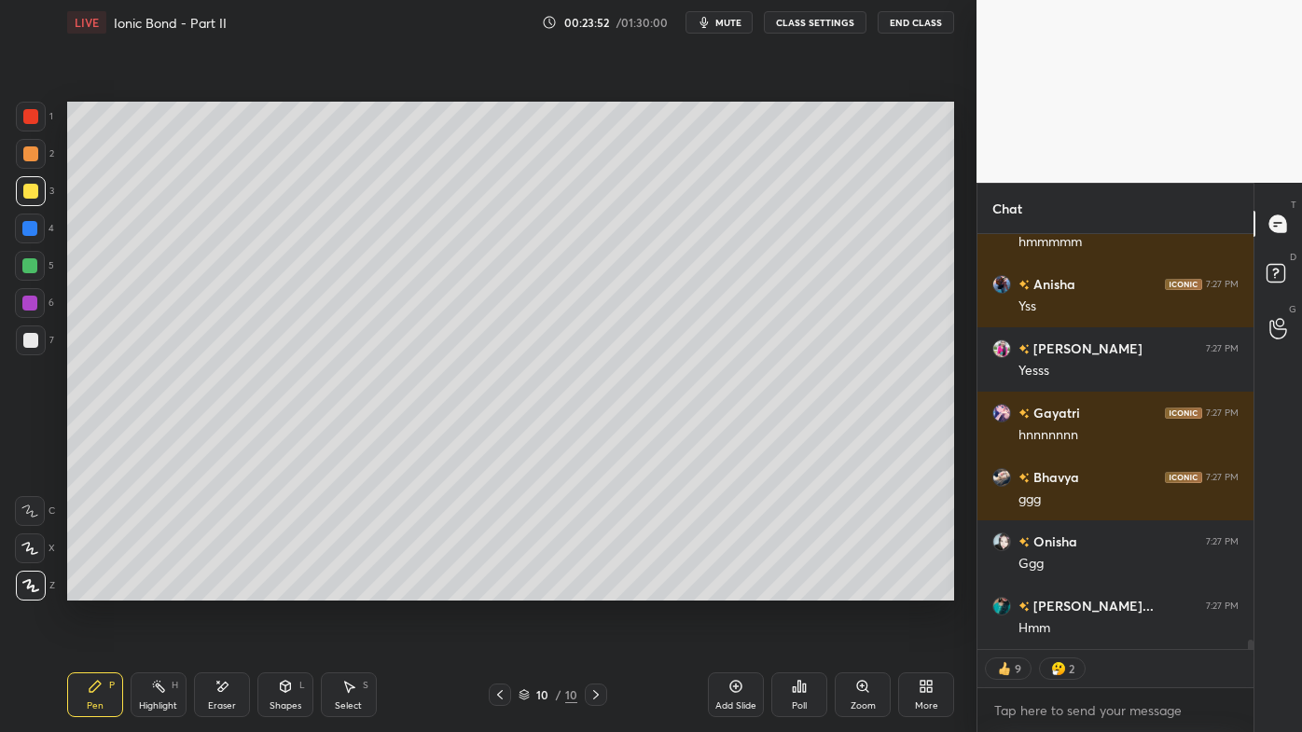
scroll to position [17415, 0]
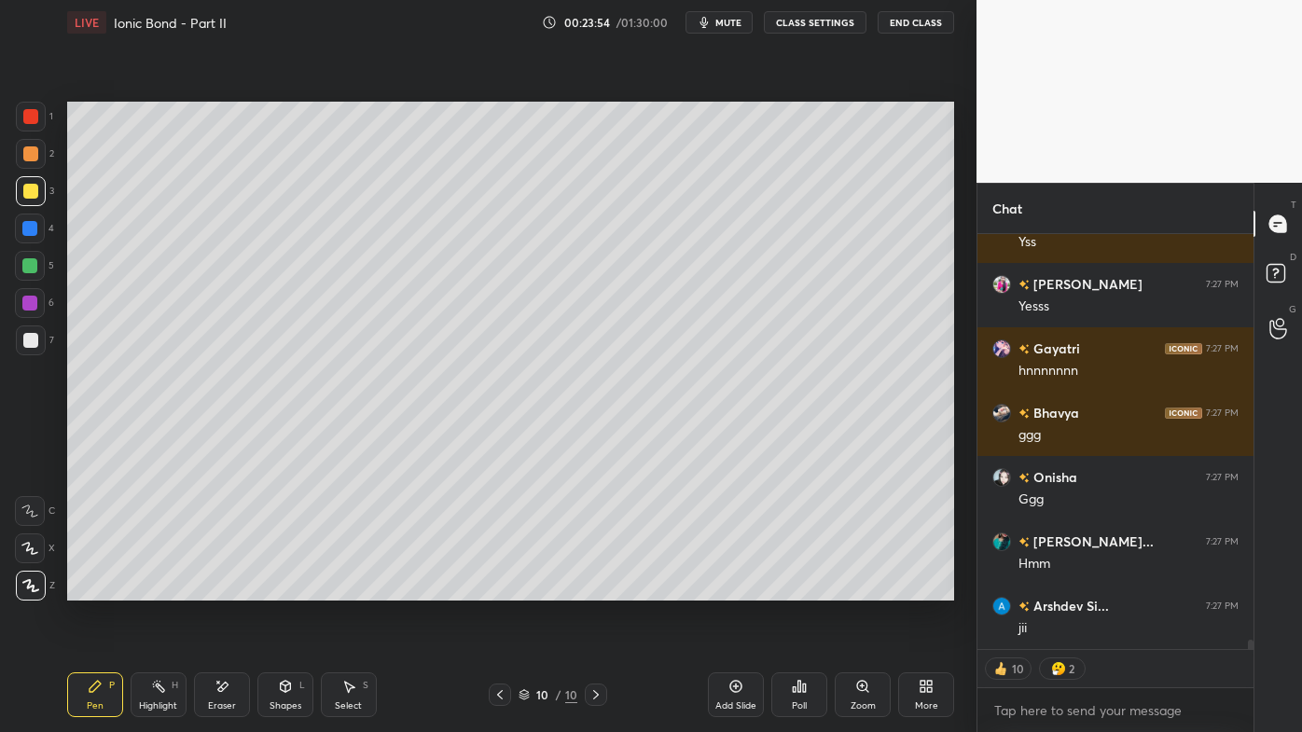
click at [159, 589] on icon at bounding box center [158, 686] width 15 height 15
click at [91, 589] on icon at bounding box center [95, 686] width 15 height 15
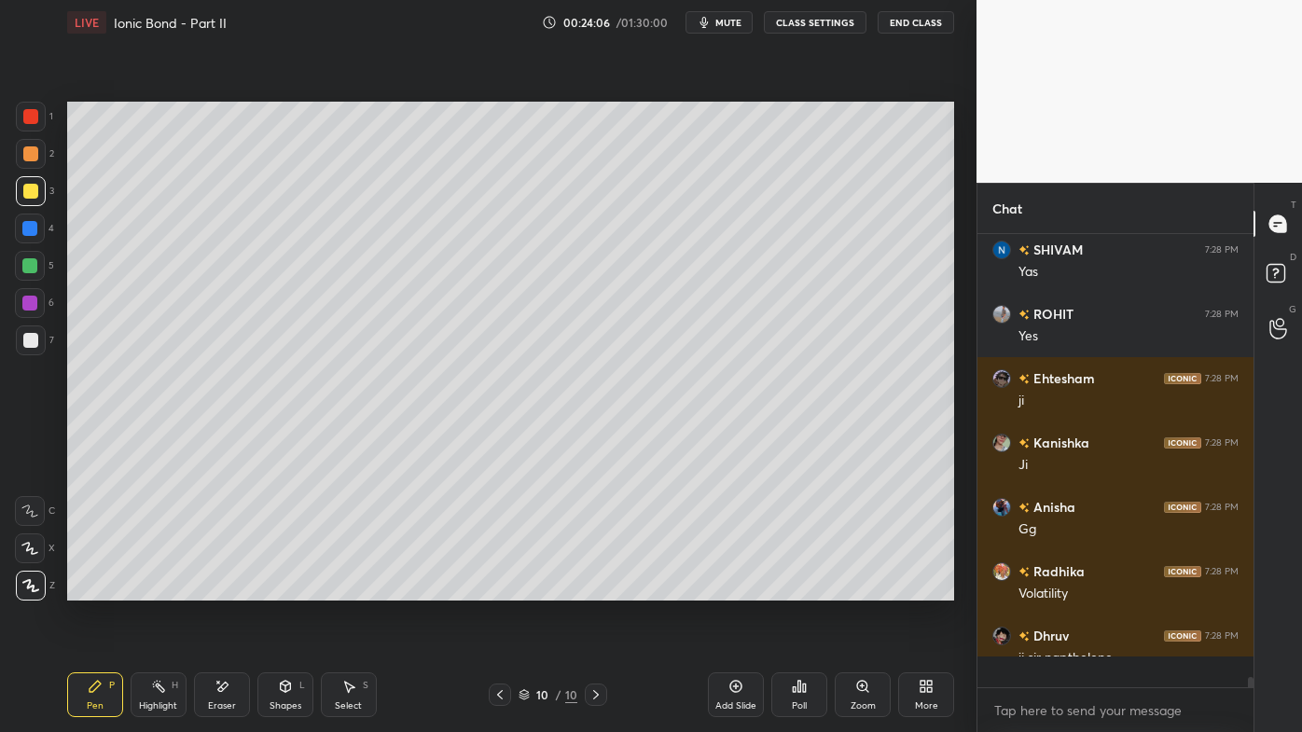
scroll to position [6, 5]
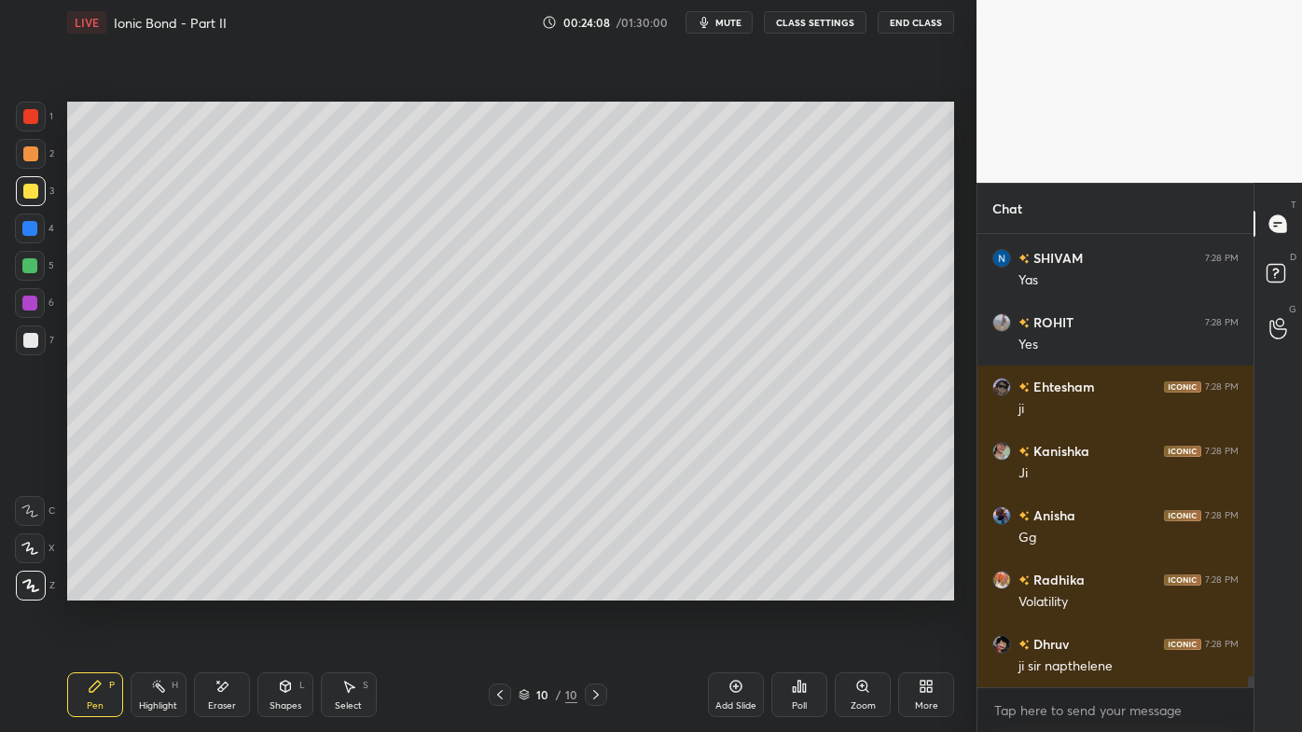
click at [139, 589] on div "Highlight H" at bounding box center [159, 695] width 56 height 45
drag, startPoint x: 142, startPoint y: 691, endPoint x: 152, endPoint y: 691, distance: 10.3
click at [146, 589] on div "Highlight H" at bounding box center [159, 695] width 56 height 45
drag, startPoint x: 152, startPoint y: 691, endPoint x: 144, endPoint y: 687, distance: 9.6
click at [148, 589] on div "Highlight H" at bounding box center [159, 695] width 56 height 45
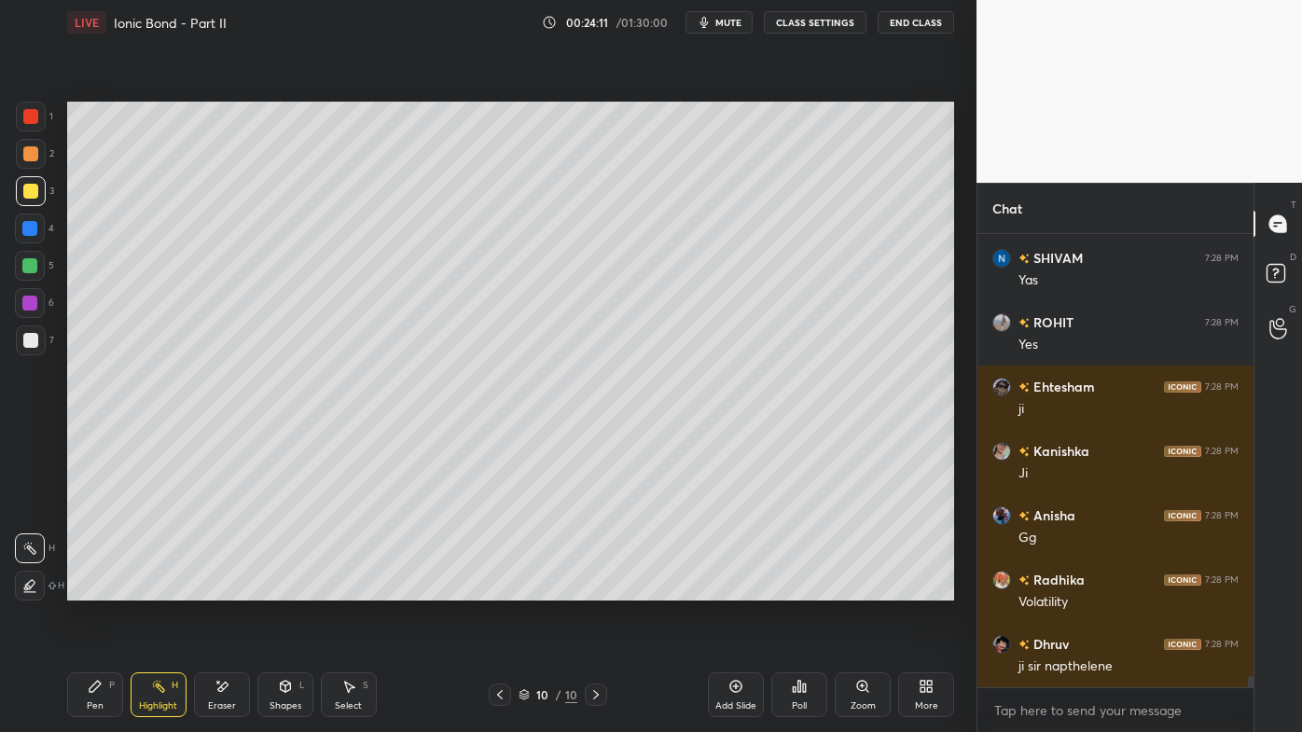
click at [94, 589] on div "Pen P Highlight H Eraser Shapes L Select S 10 / 10 Add Slide Poll Zoom More" at bounding box center [510, 695] width 887 height 75
drag, startPoint x: 84, startPoint y: 688, endPoint x: 203, endPoint y: 604, distance: 146.0
click at [85, 589] on div "Pen P" at bounding box center [95, 695] width 56 height 45
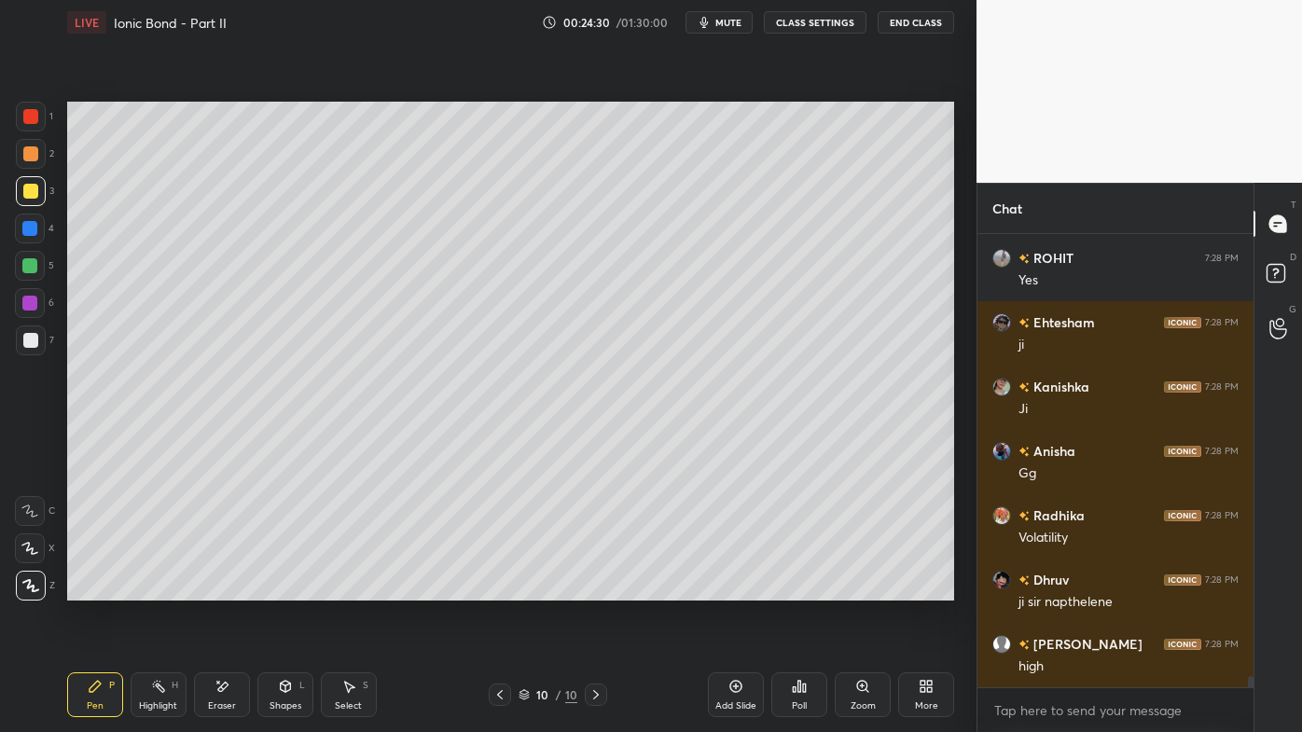
scroll to position [17955, 0]
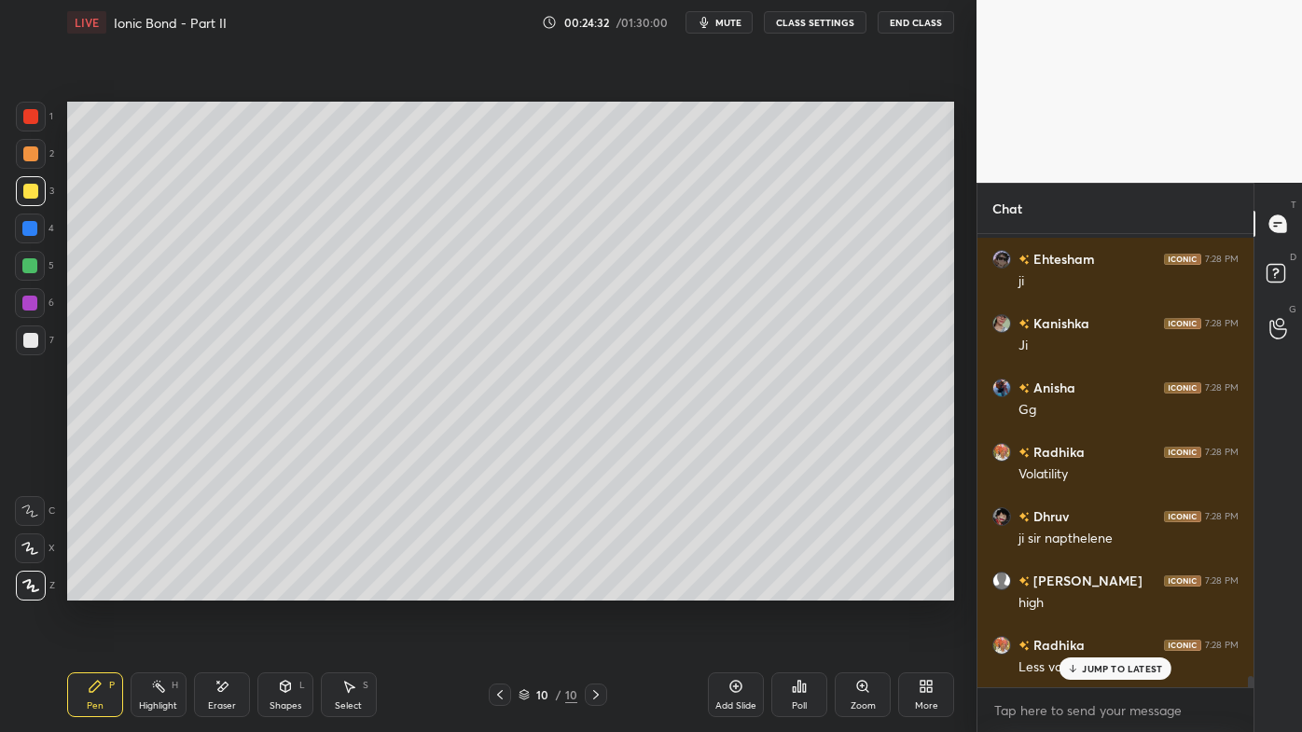
drag, startPoint x: 1076, startPoint y: 669, endPoint x: 1036, endPoint y: 661, distance: 39.9
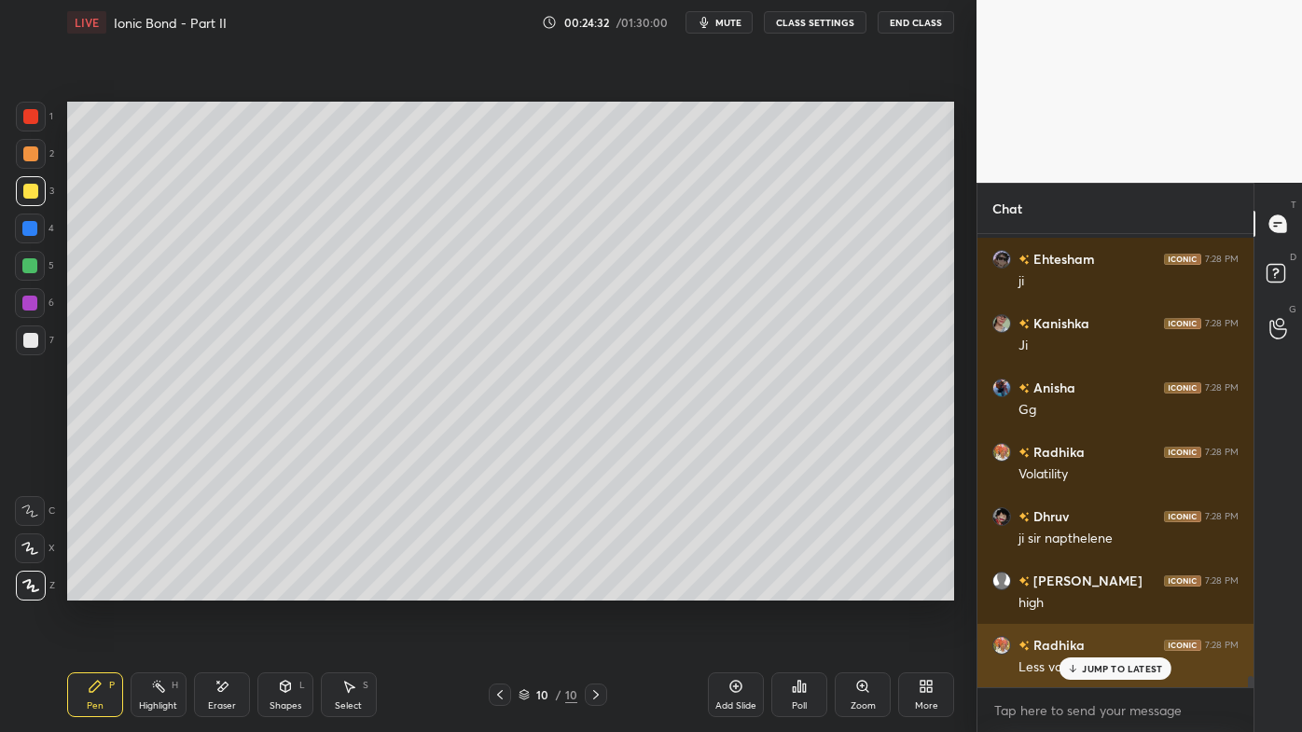
click at [1075, 589] on icon at bounding box center [1073, 668] width 12 height 11
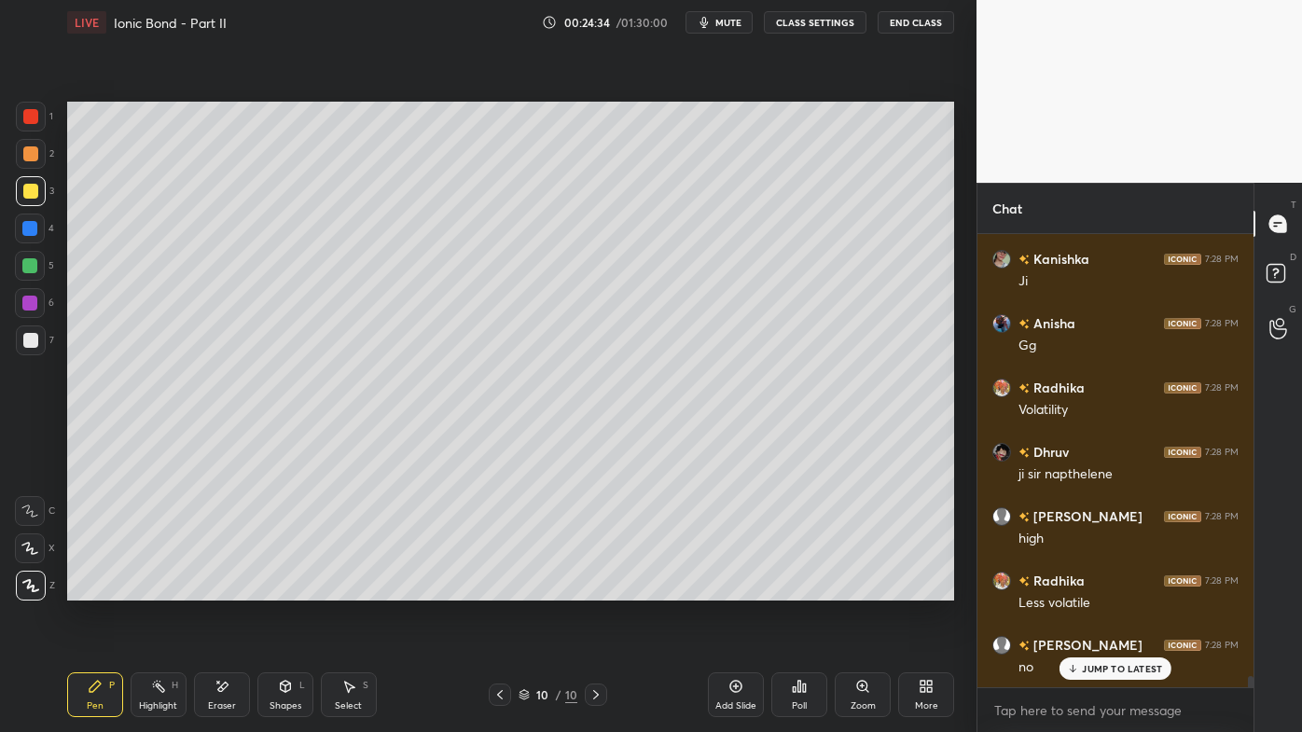
scroll to position [18084, 0]
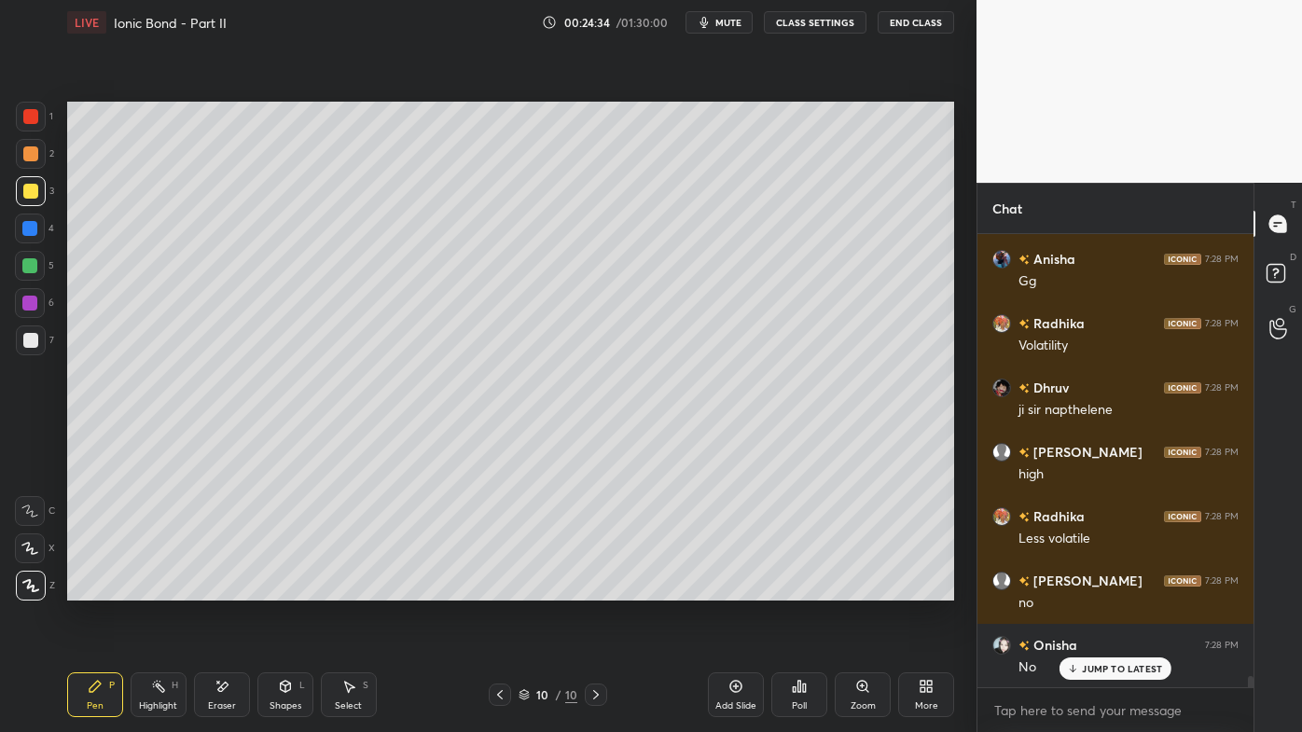
drag, startPoint x: 224, startPoint y: 691, endPoint x: 237, endPoint y: 661, distance: 32.6
click at [228, 589] on icon at bounding box center [222, 687] width 15 height 16
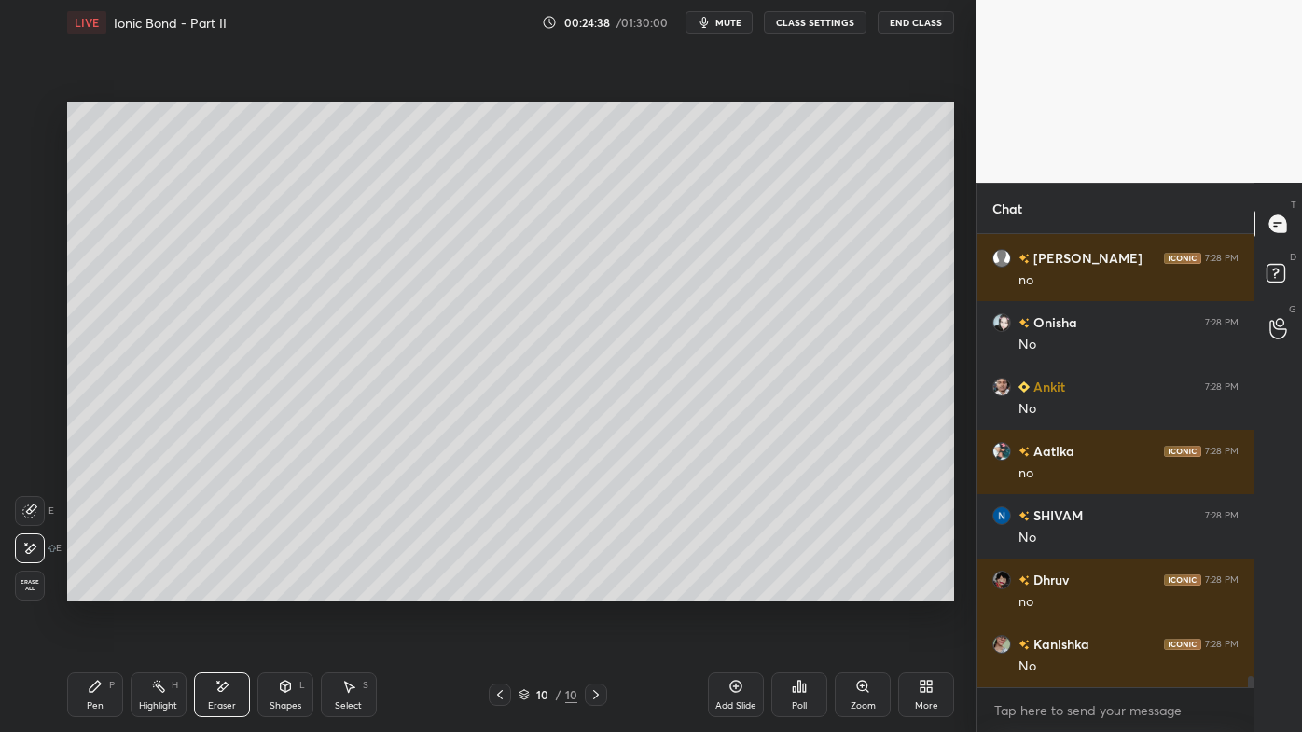
scroll to position [18470, 0]
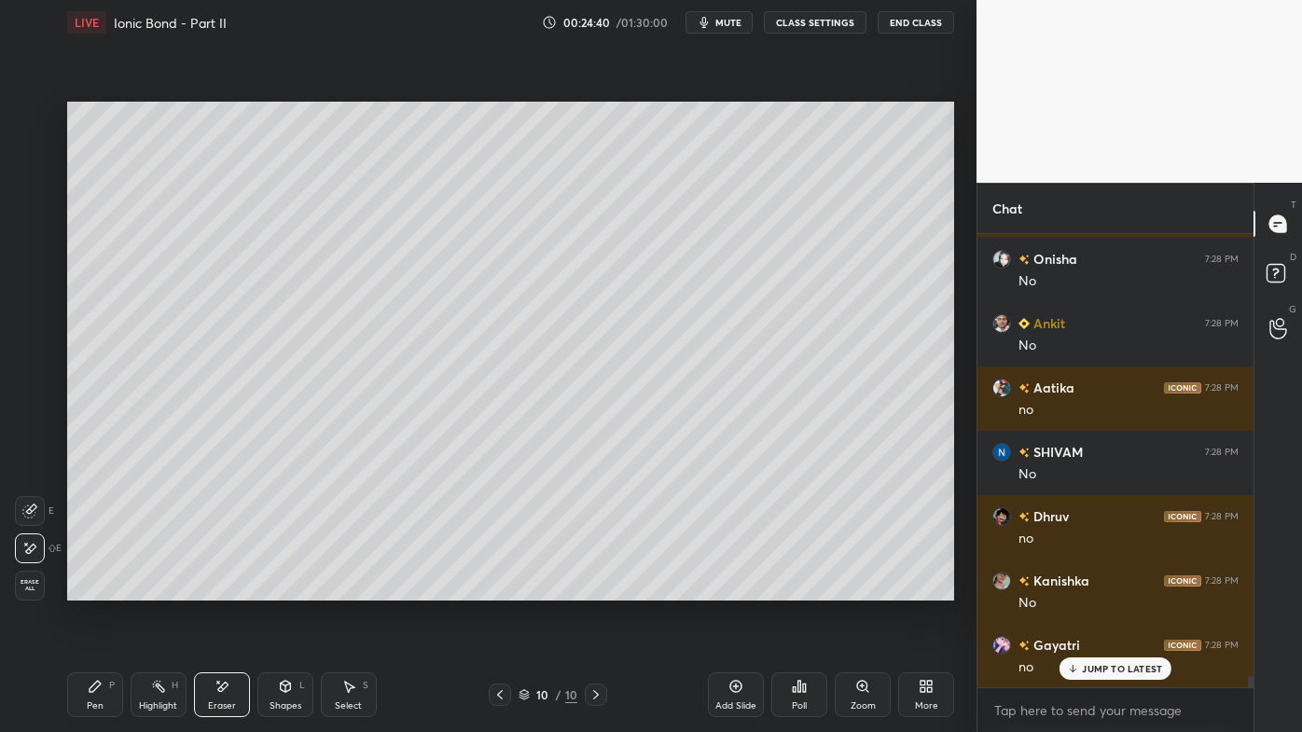
drag, startPoint x: 91, startPoint y: 692, endPoint x: 98, endPoint y: 674, distance: 19.8
click at [90, 589] on icon at bounding box center [95, 686] width 15 height 15
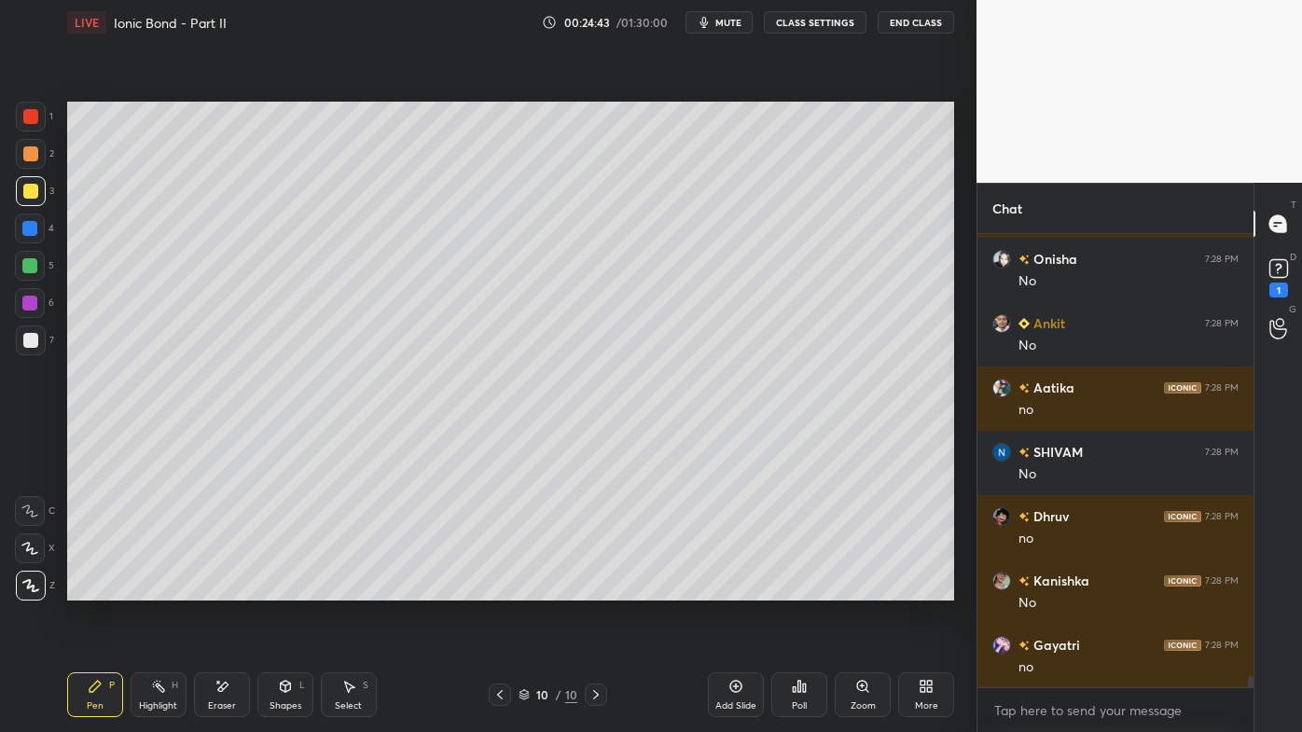
click at [97, 589] on icon at bounding box center [95, 686] width 15 height 15
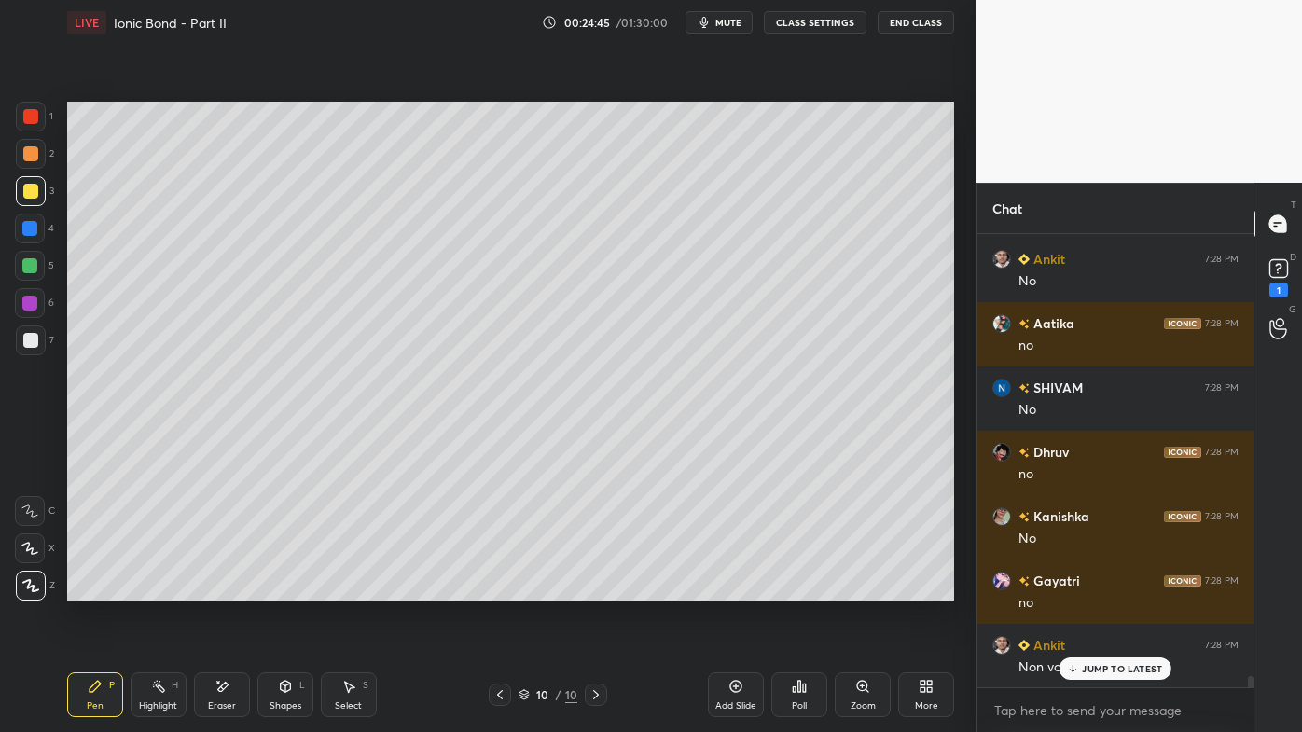
drag, startPoint x: 30, startPoint y: 340, endPoint x: 65, endPoint y: 304, distance: 50.1
click at [32, 338] on div at bounding box center [30, 340] width 15 height 15
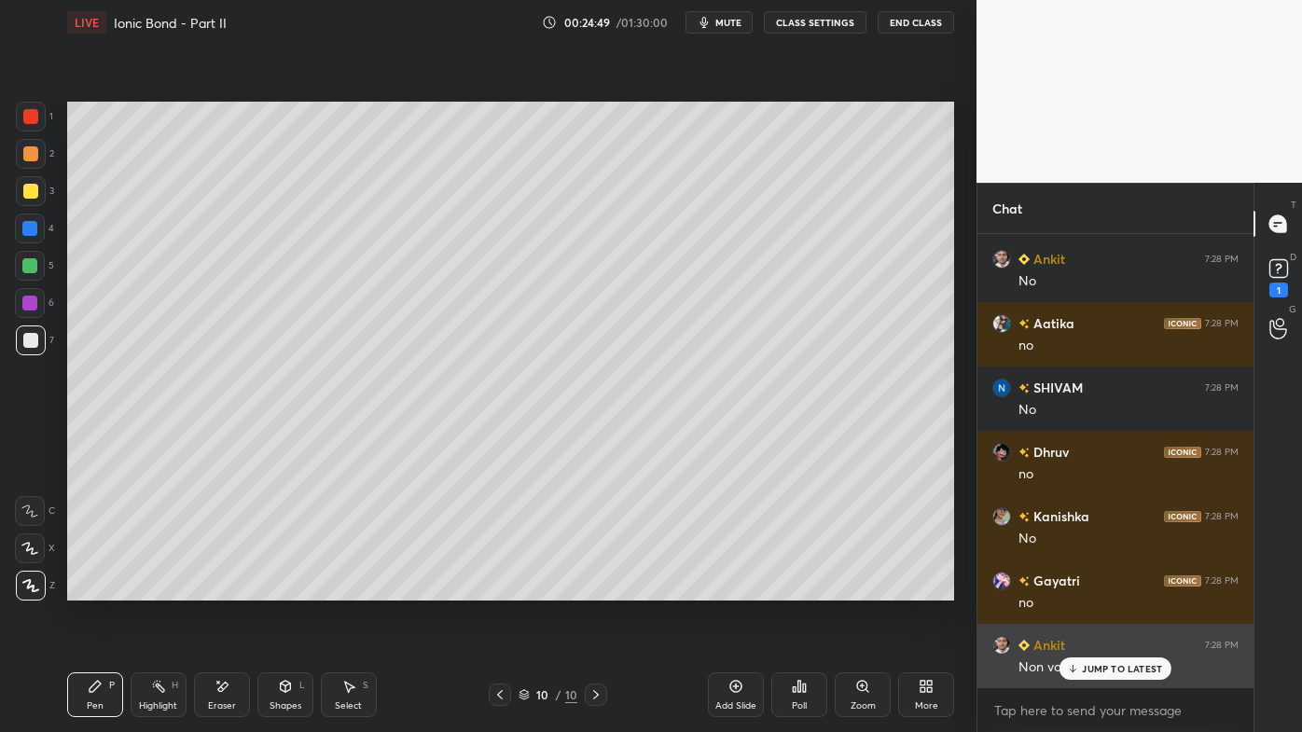
click at [1076, 589] on icon at bounding box center [1073, 668] width 12 height 11
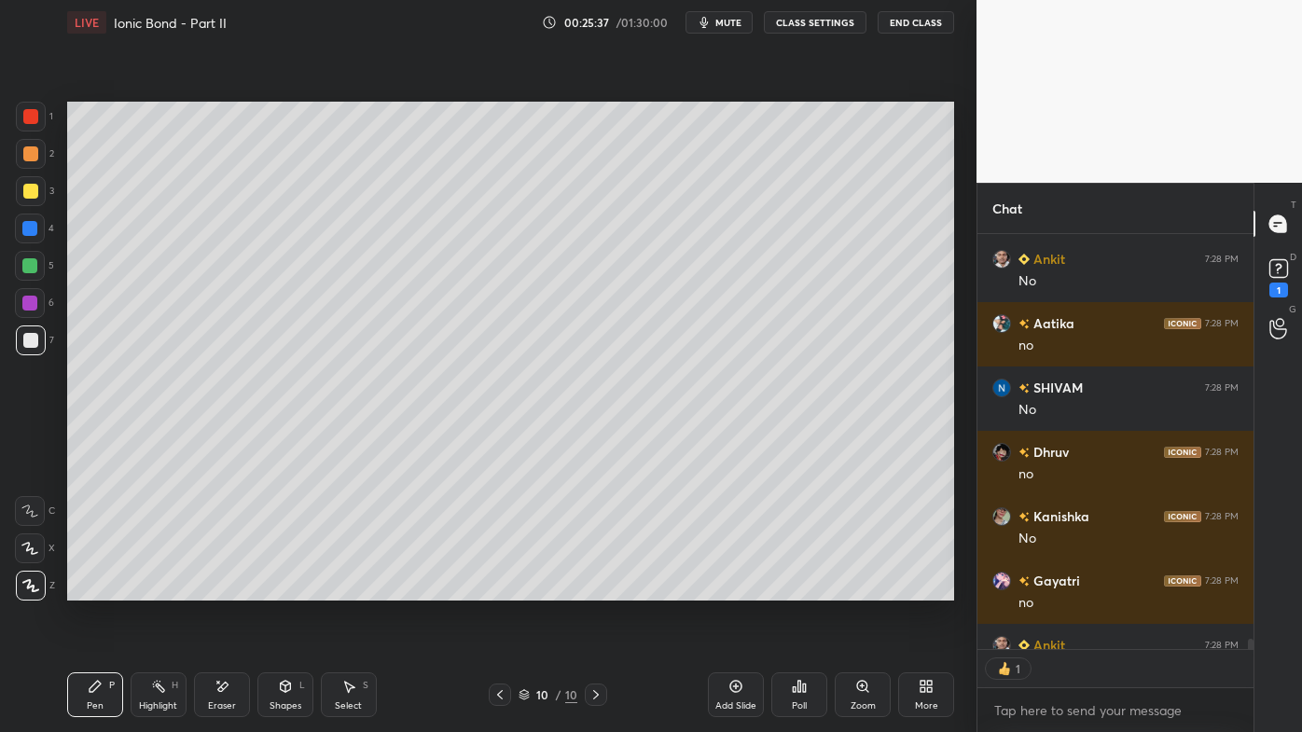
click at [157, 589] on div "Highlight H" at bounding box center [159, 695] width 56 height 45
click at [1281, 285] on div "1" at bounding box center [1279, 290] width 19 height 15
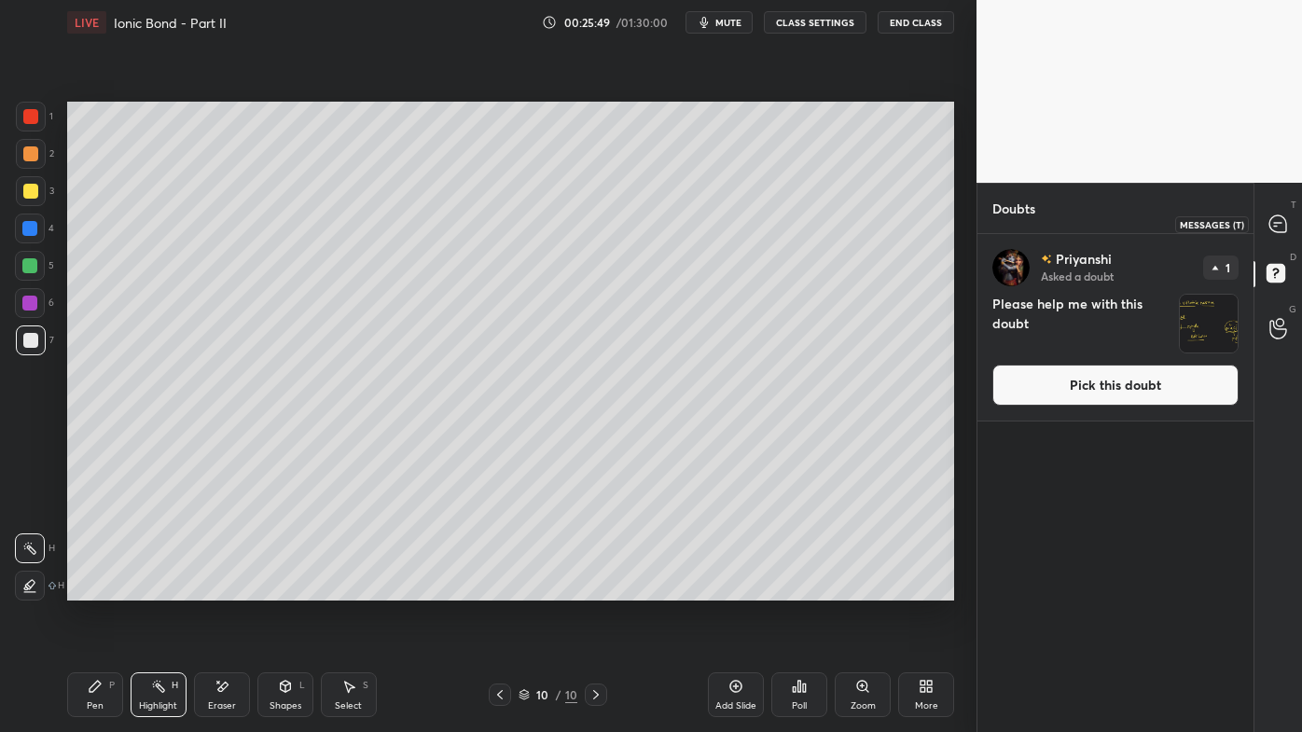
click at [1285, 226] on icon at bounding box center [1278, 223] width 17 height 17
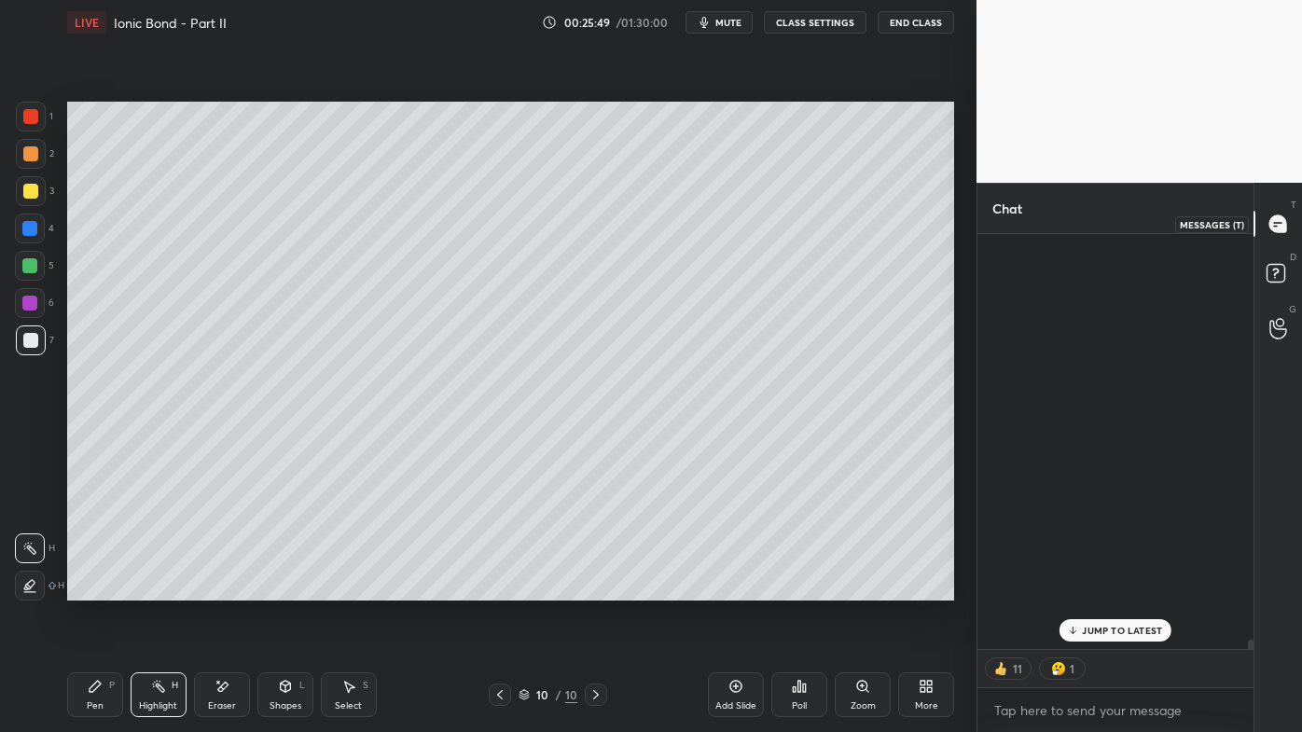
scroll to position [410, 271]
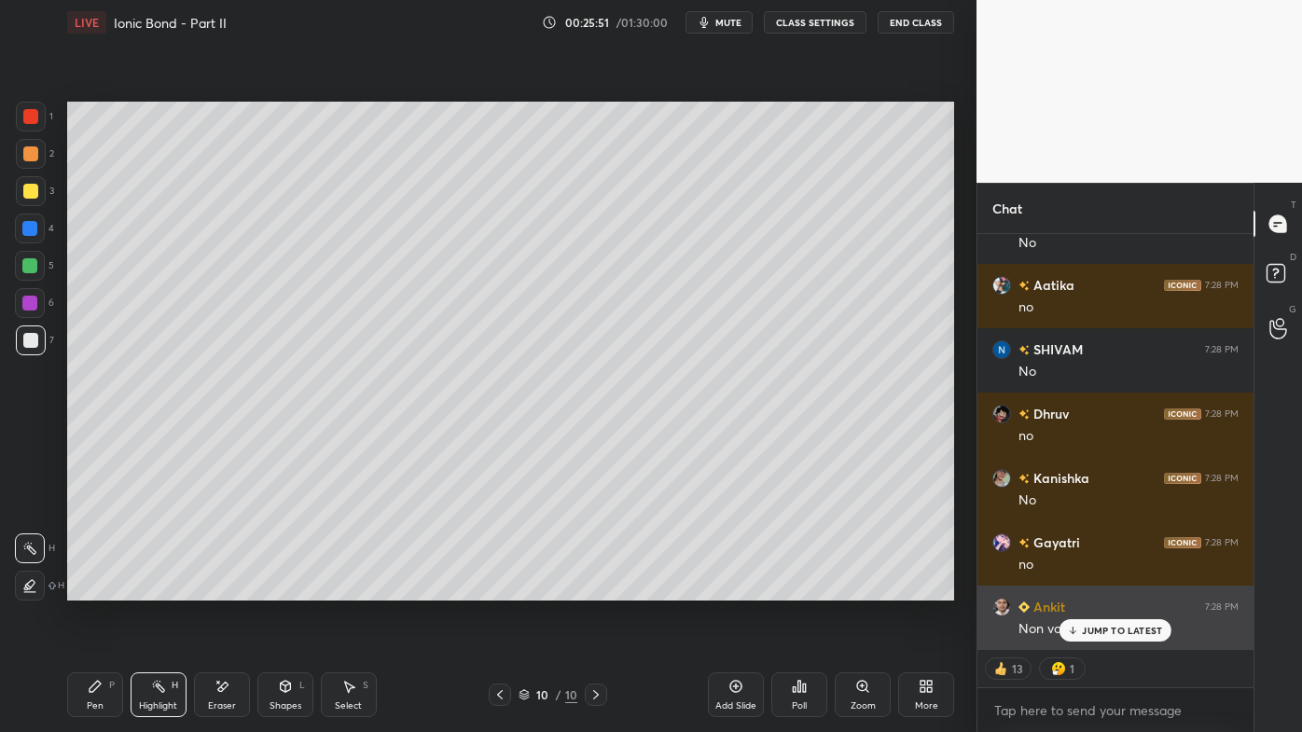
drag, startPoint x: 1105, startPoint y: 632, endPoint x: 1090, endPoint y: 637, distance: 15.6
click at [1103, 589] on p "JUMP TO LATEST" at bounding box center [1122, 630] width 80 height 11
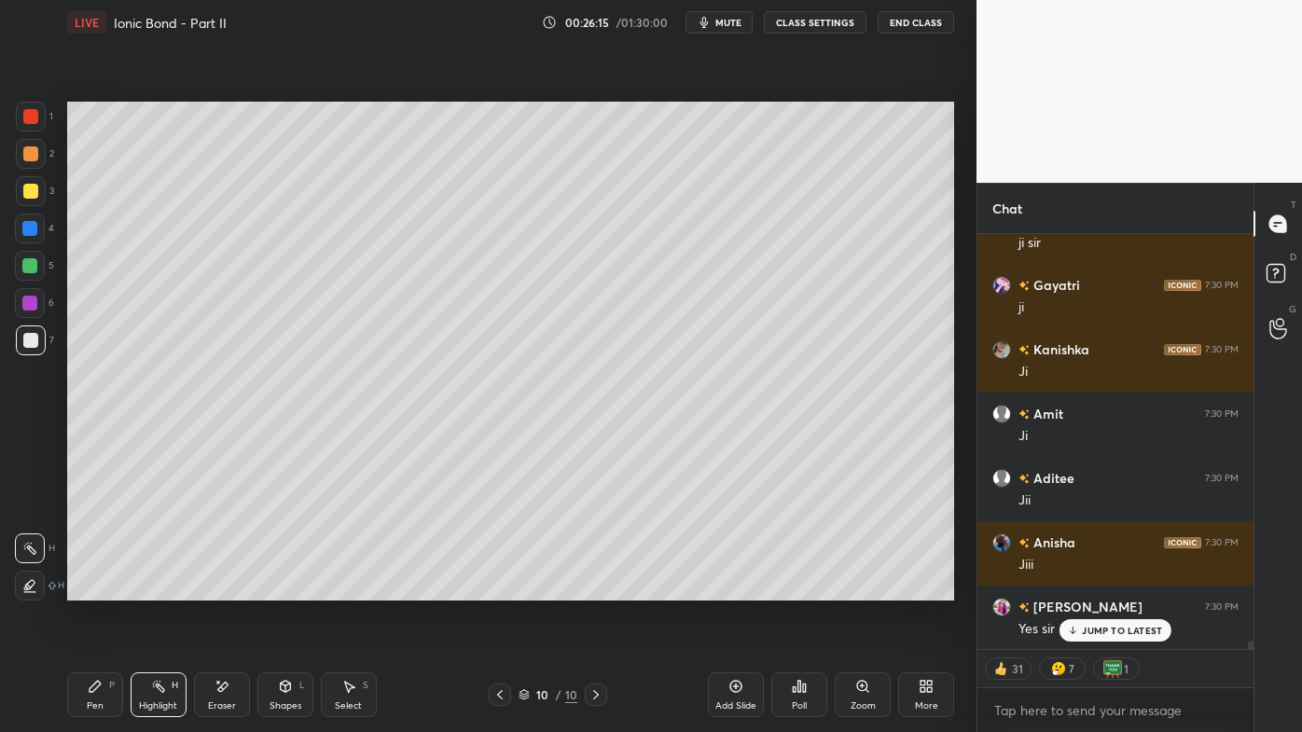
scroll to position [19584, 0]
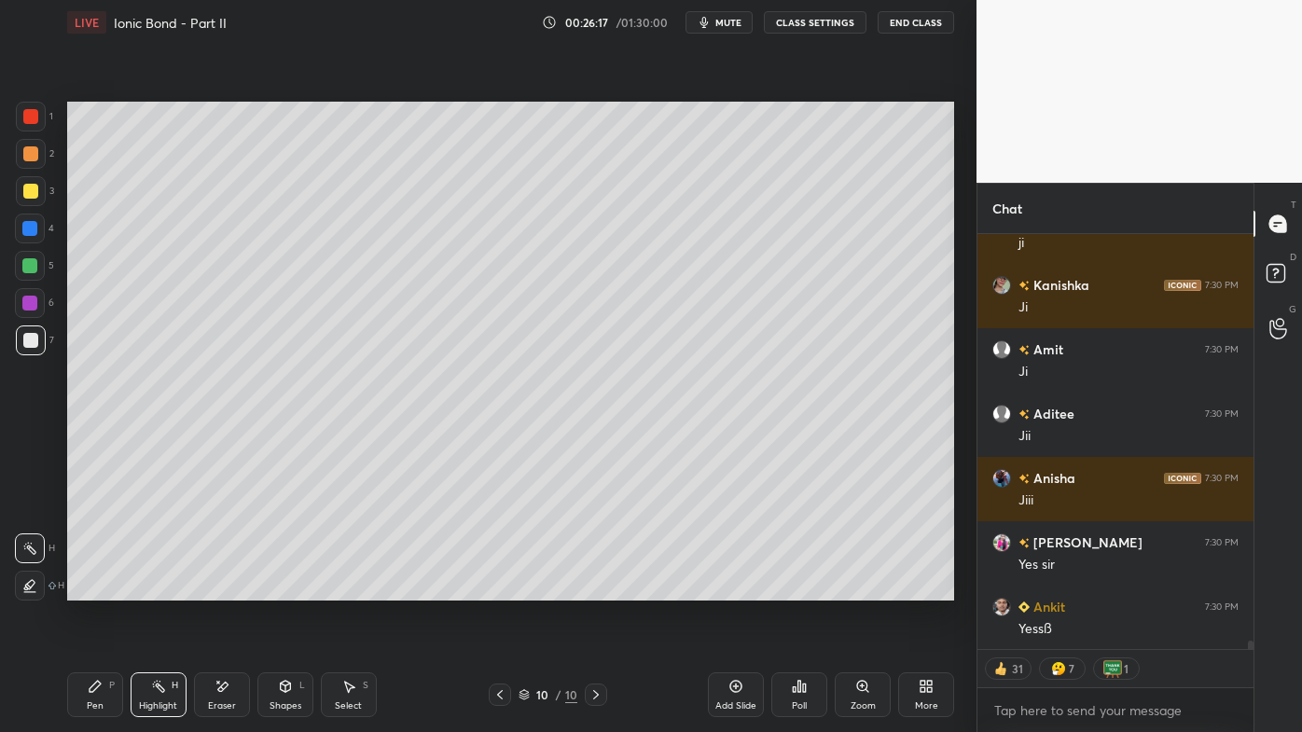
click at [593, 589] on icon at bounding box center [596, 694] width 15 height 15
drag, startPoint x: 732, startPoint y: 685, endPoint x: 725, endPoint y: 671, distance: 15.9
click at [731, 589] on icon at bounding box center [736, 686] width 15 height 15
drag, startPoint x: 84, startPoint y: 690, endPoint x: 97, endPoint y: 652, distance: 40.4
click at [84, 589] on div "Pen P" at bounding box center [95, 695] width 56 height 45
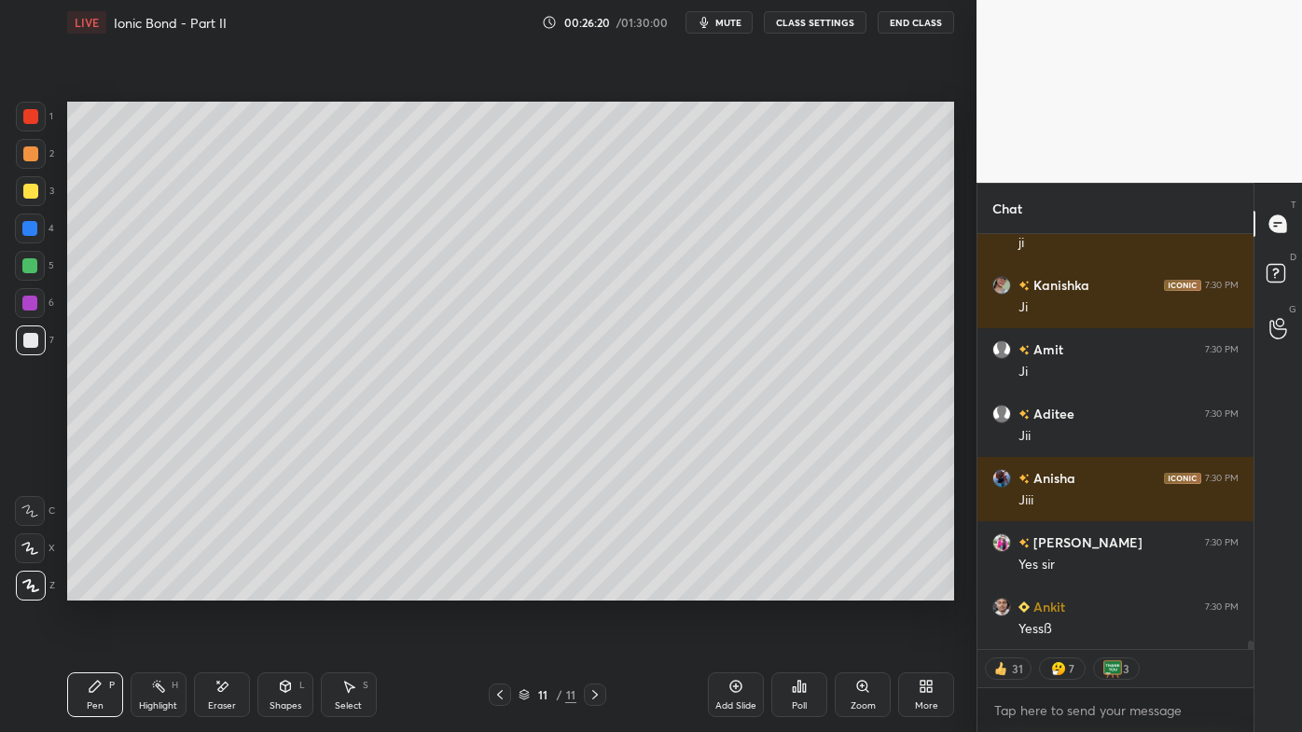
drag, startPoint x: 25, startPoint y: 151, endPoint x: 52, endPoint y: 149, distance: 27.1
click at [29, 151] on div at bounding box center [30, 153] width 15 height 15
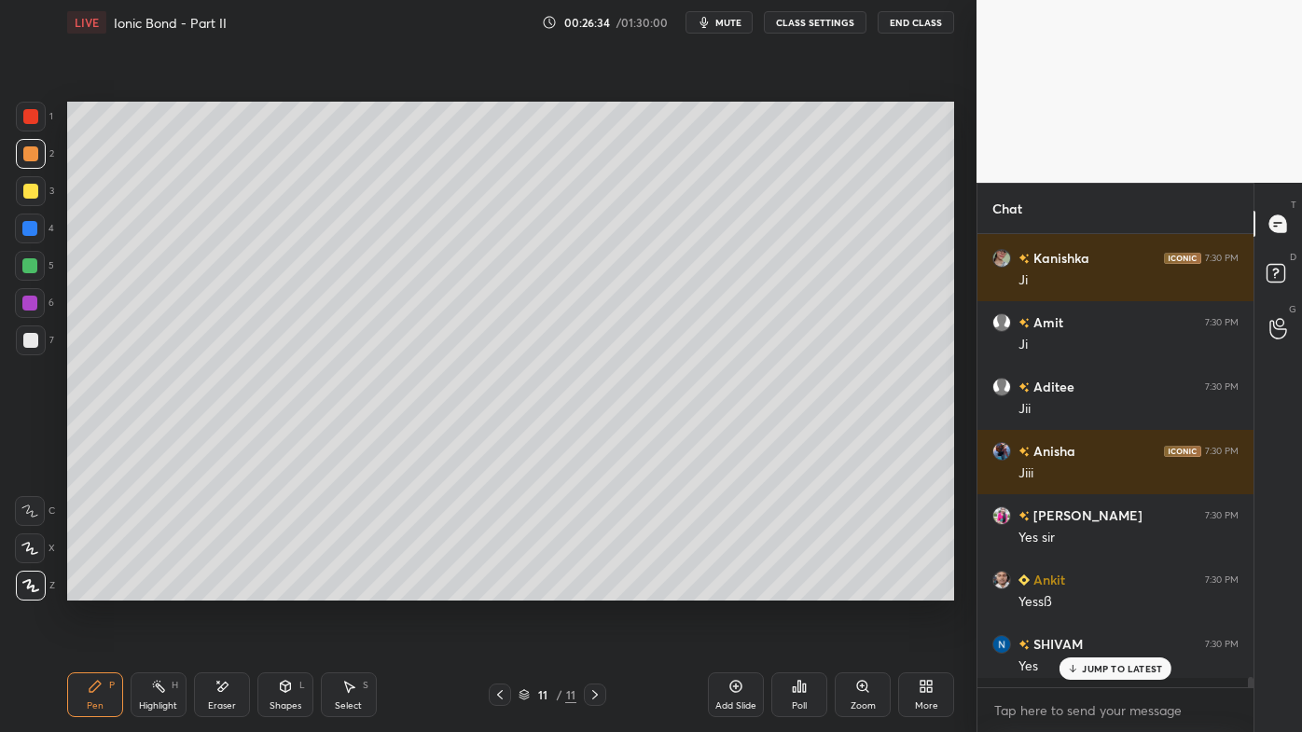
scroll to position [448, 271]
drag, startPoint x: 35, startPoint y: 190, endPoint x: 62, endPoint y: 177, distance: 30.9
click at [37, 188] on div at bounding box center [30, 191] width 15 height 15
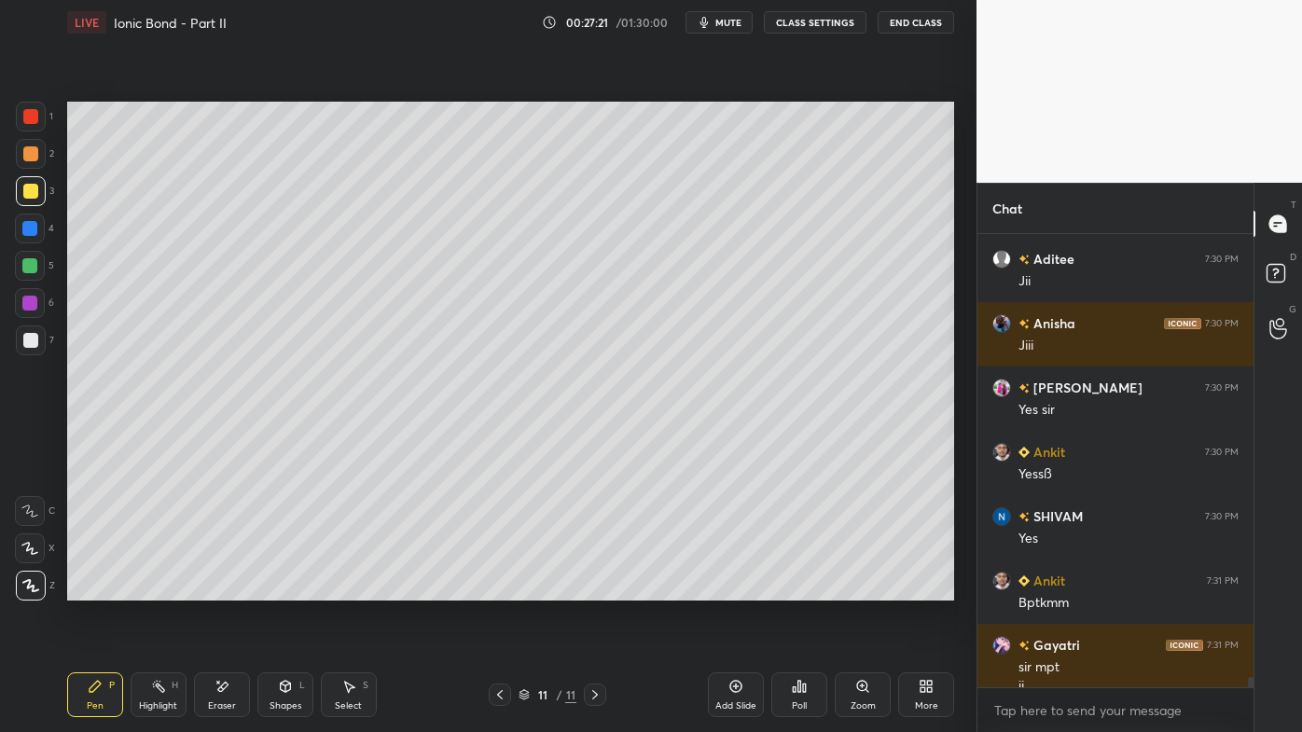
scroll to position [19758, 0]
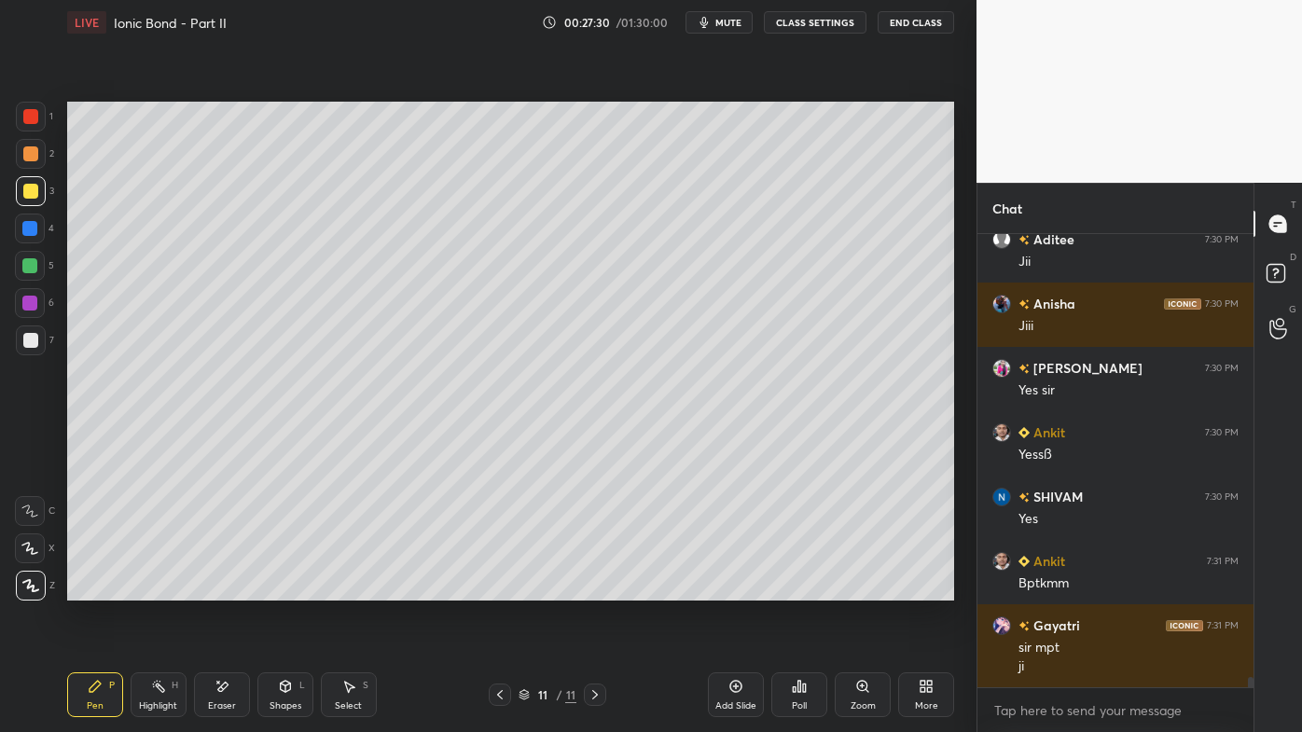
click at [35, 328] on div at bounding box center [31, 341] width 30 height 30
drag, startPoint x: 156, startPoint y: 687, endPoint x: 187, endPoint y: 609, distance: 83.7
click at [153, 589] on icon at bounding box center [158, 686] width 15 height 15
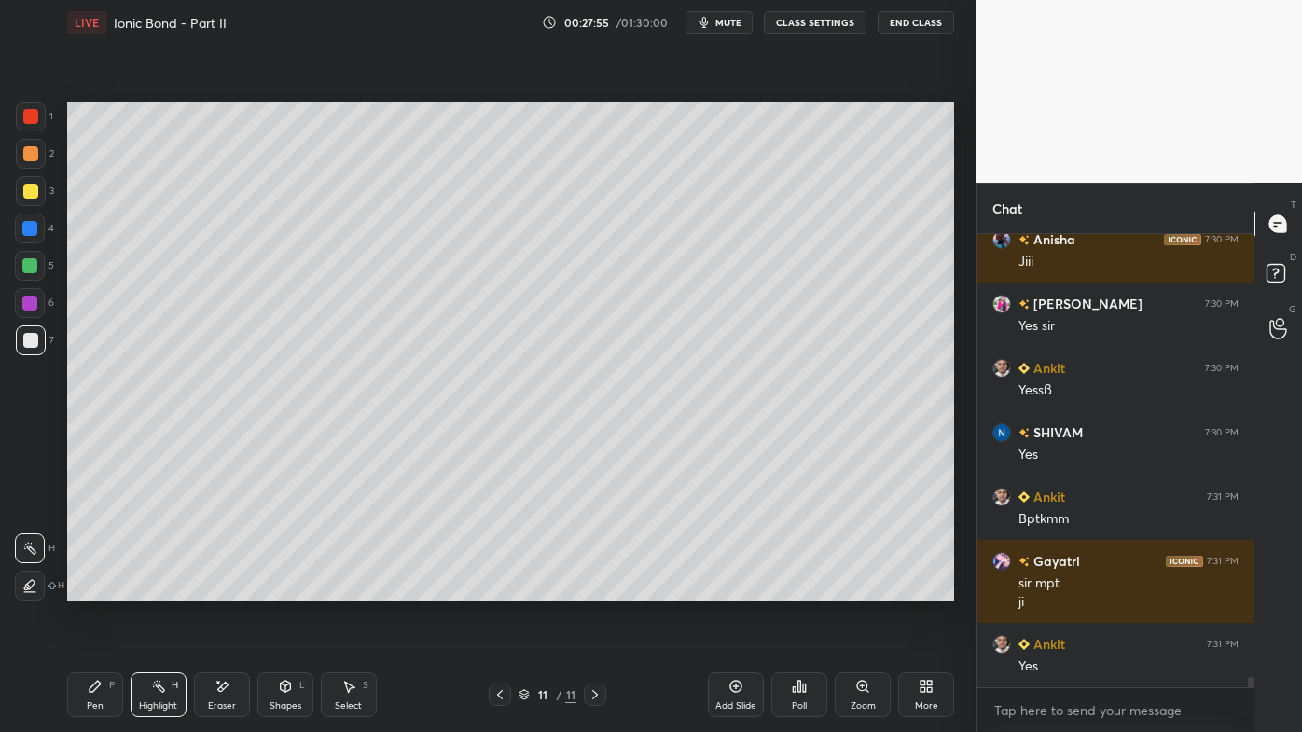
click at [731, 589] on icon at bounding box center [736, 686] width 15 height 15
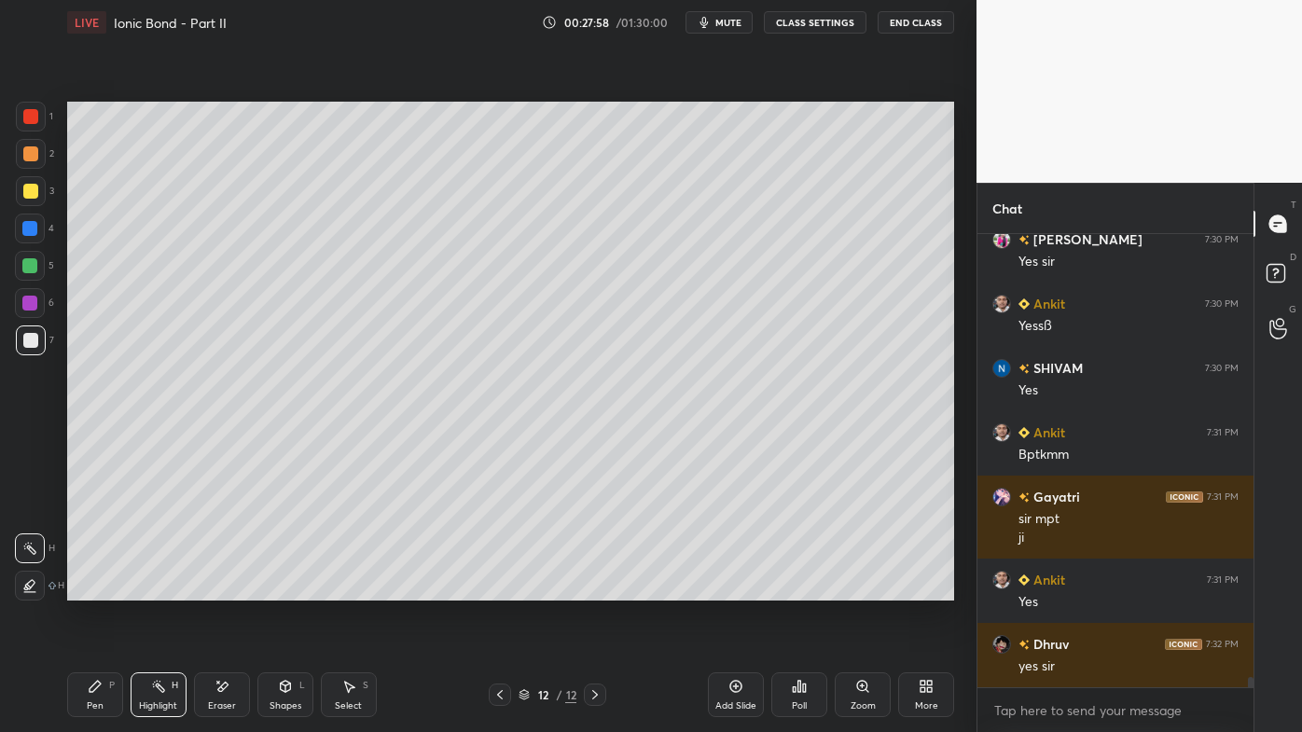
click at [86, 589] on div "Pen P" at bounding box center [95, 695] width 56 height 45
click at [37, 187] on div at bounding box center [31, 191] width 30 height 30
click at [792, 589] on icon at bounding box center [799, 686] width 15 height 15
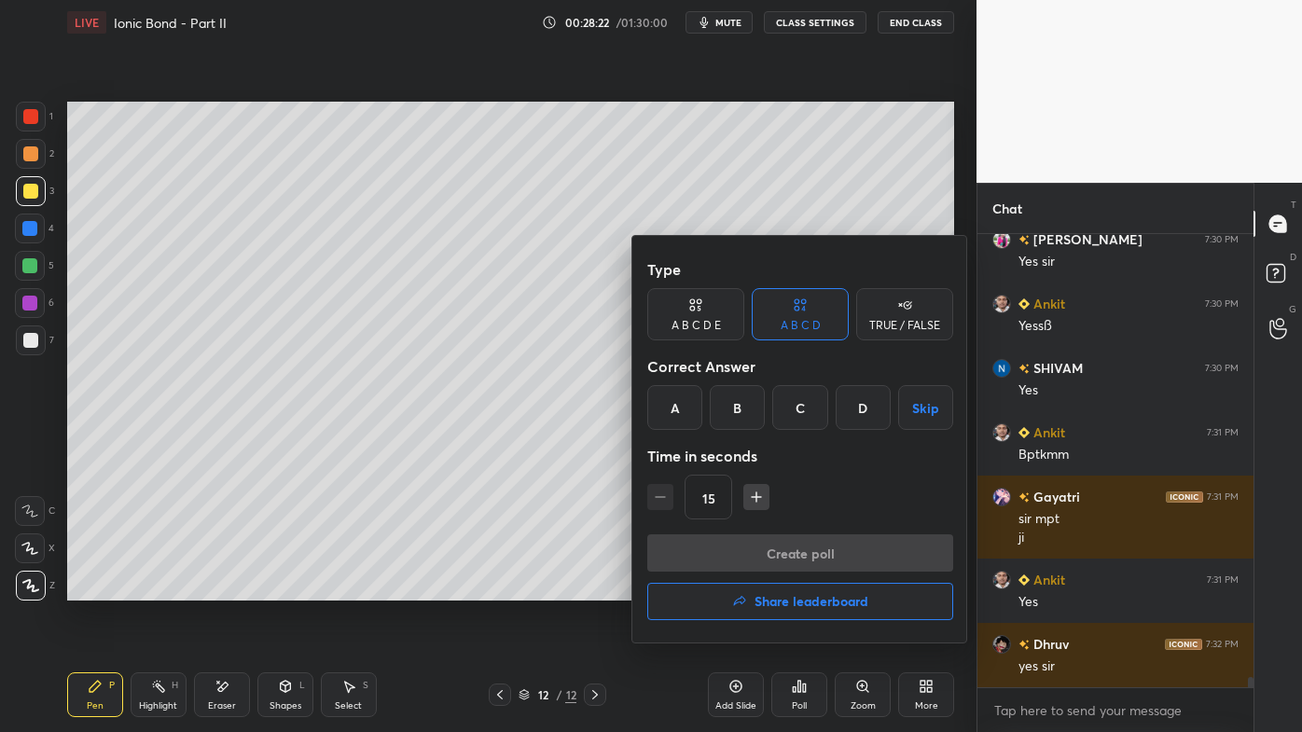
click at [800, 416] on div "C" at bounding box center [799, 407] width 55 height 45
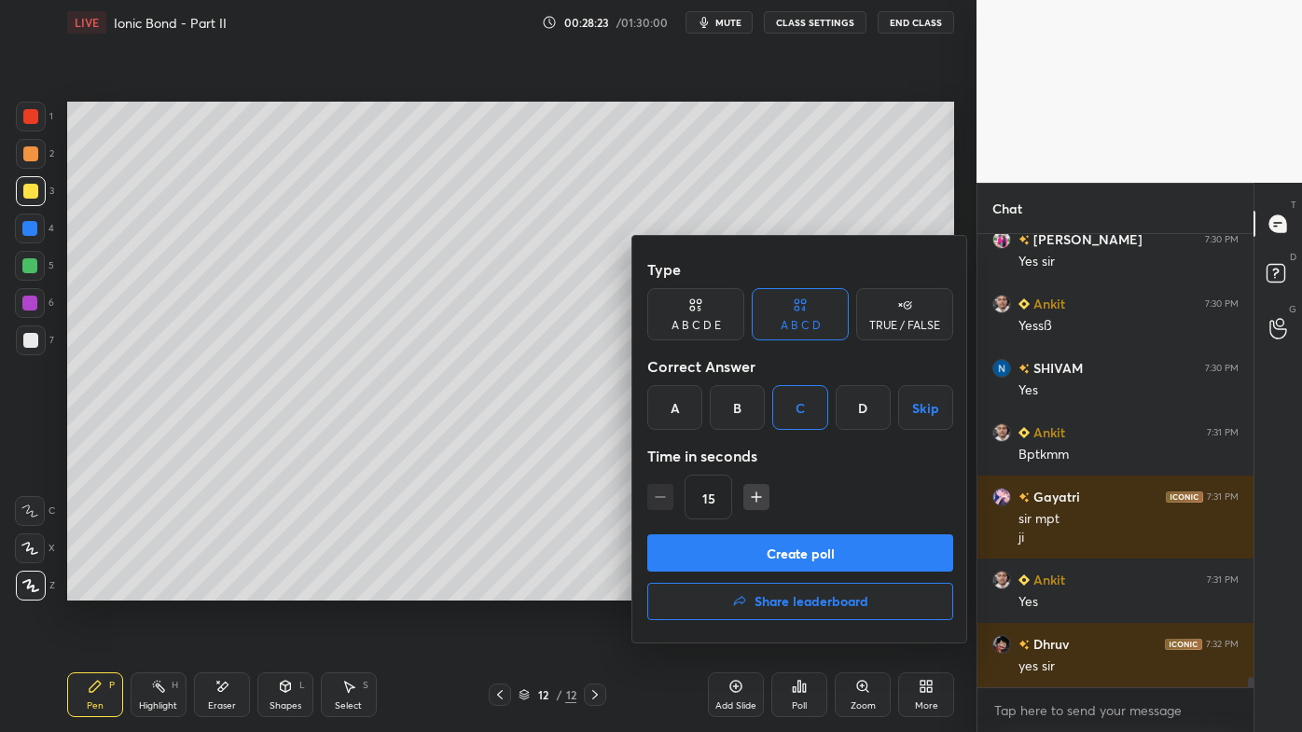
drag, startPoint x: 758, startPoint y: 552, endPoint x: 745, endPoint y: 554, distance: 13.2
click at [754, 554] on button "Create poll" at bounding box center [800, 553] width 306 height 37
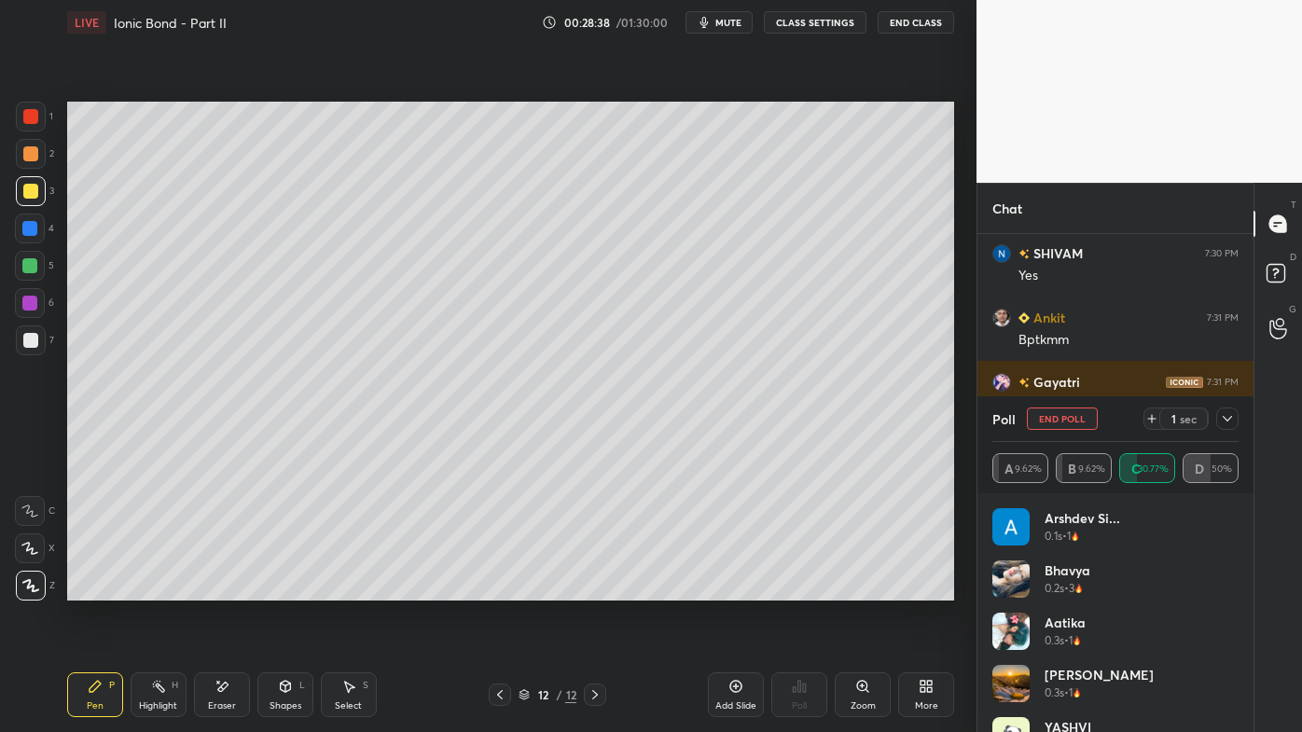
scroll to position [20067, 0]
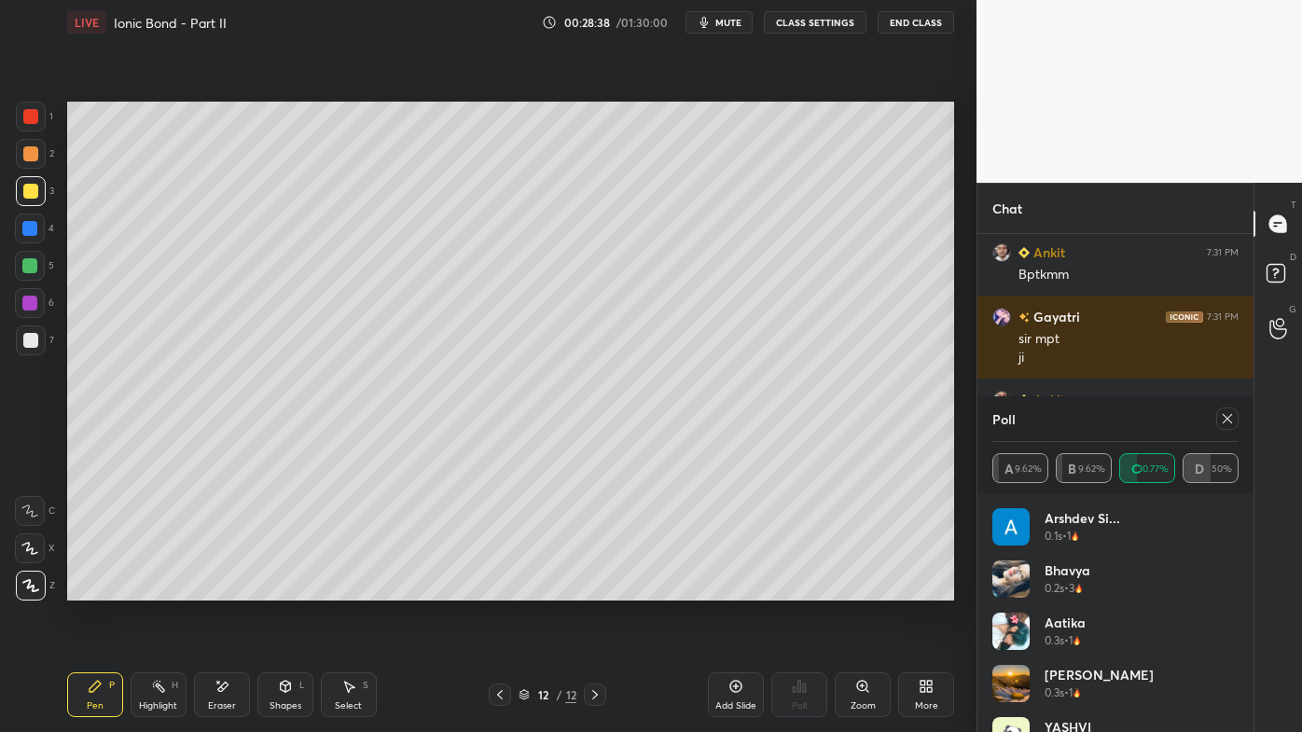
click at [1226, 416] on icon at bounding box center [1227, 418] width 15 height 15
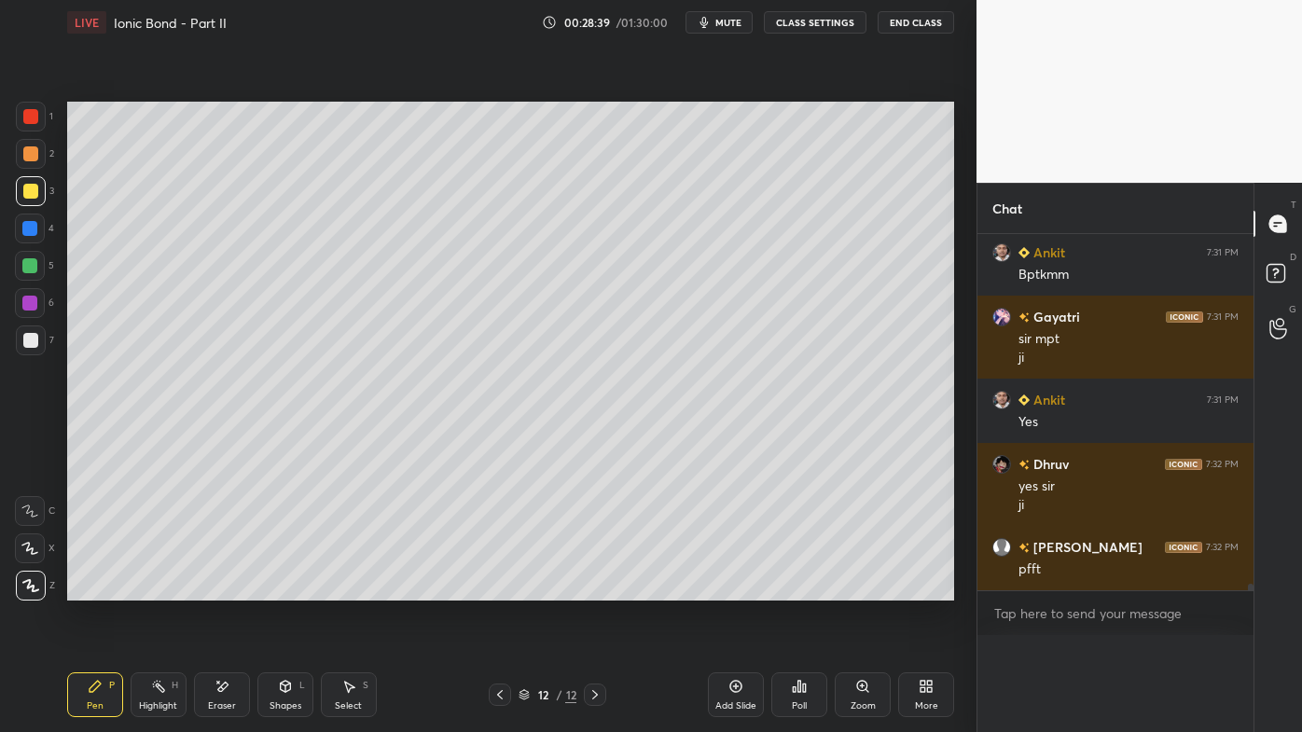
scroll to position [20027, 0]
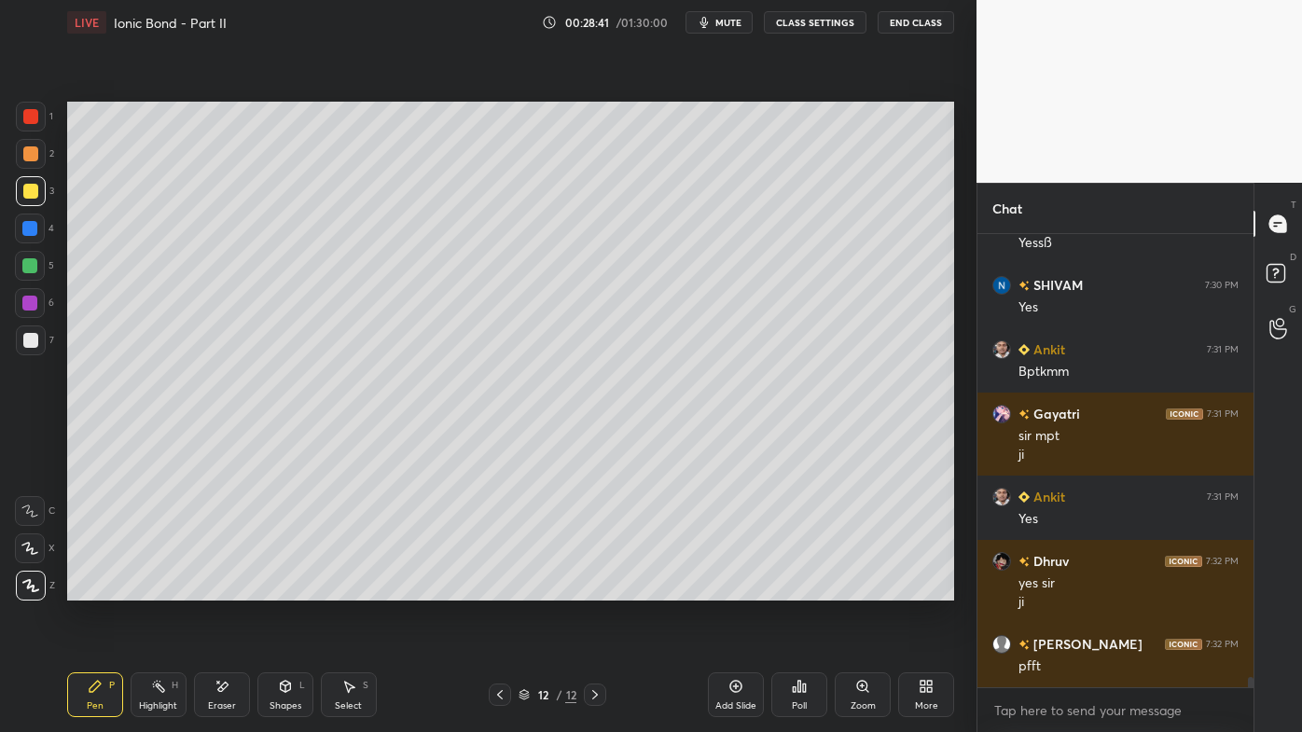
click at [93, 589] on icon at bounding box center [95, 686] width 11 height 11
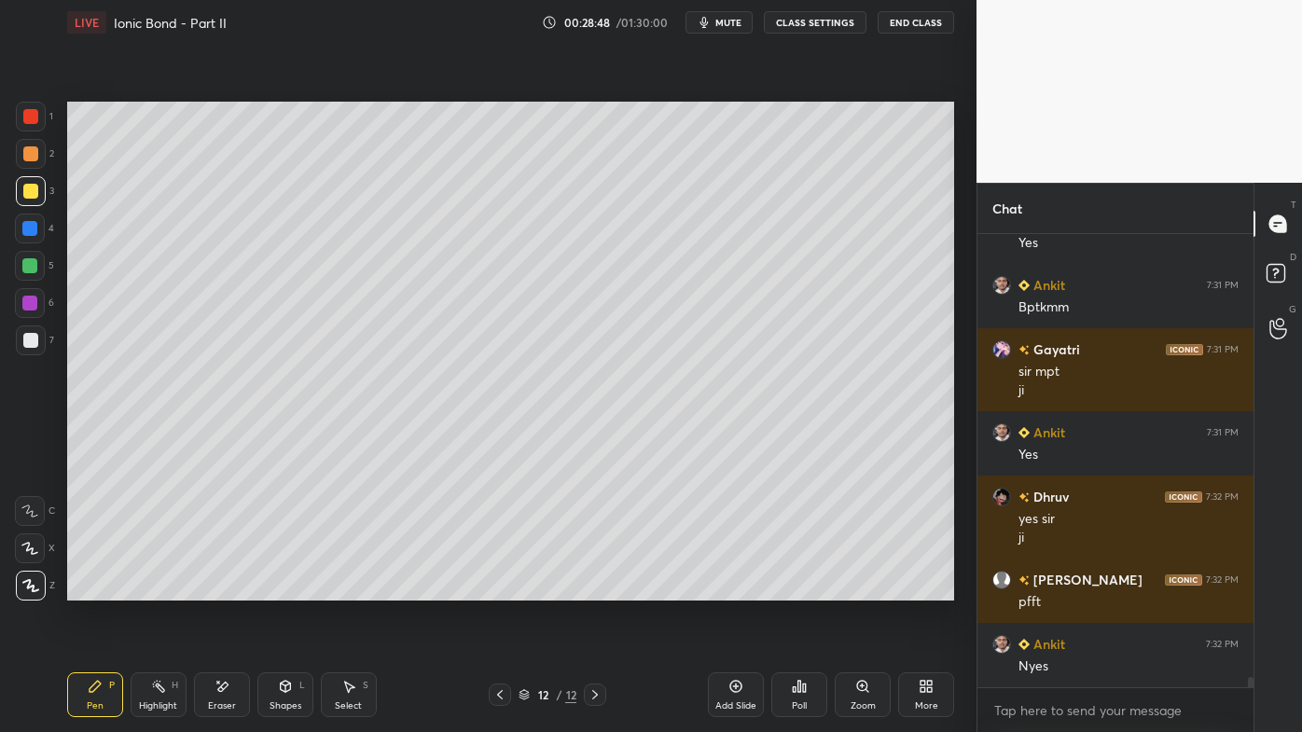
click at [27, 333] on div at bounding box center [30, 340] width 15 height 15
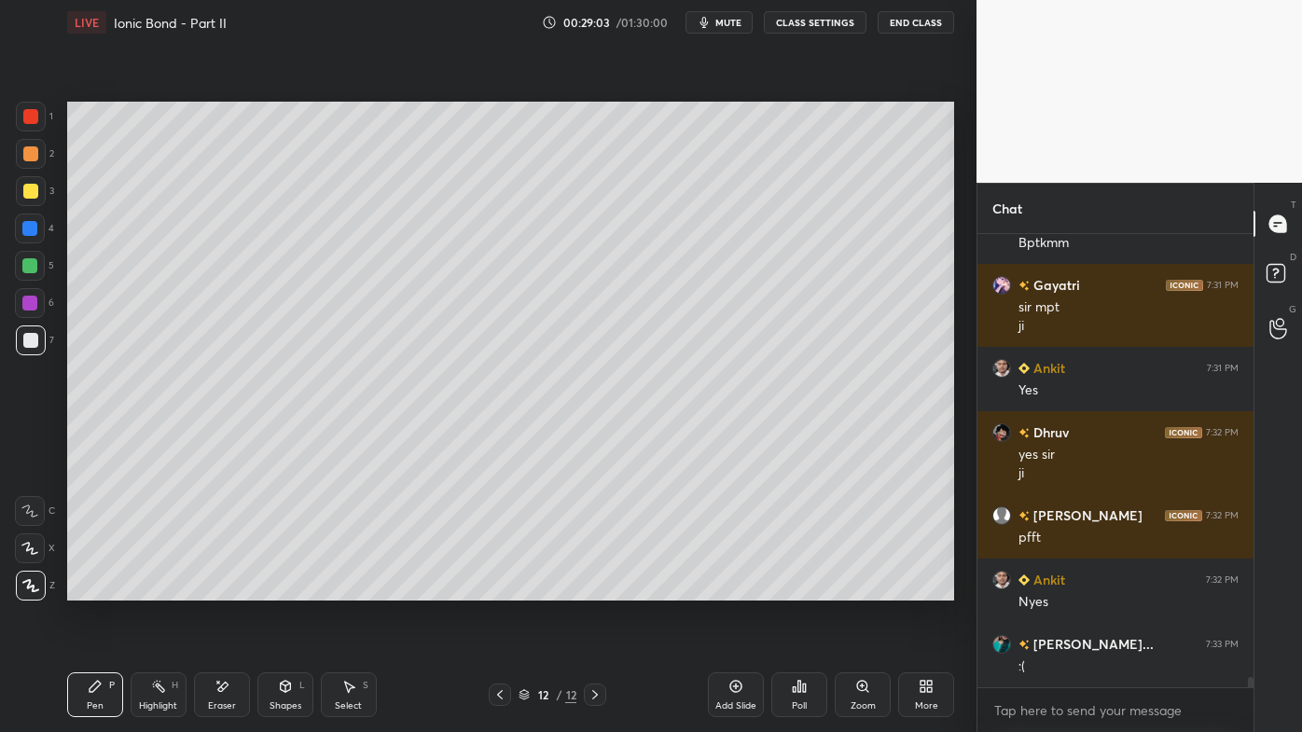
drag, startPoint x: 159, startPoint y: 683, endPoint x: 198, endPoint y: 617, distance: 77.0
click at [158, 589] on icon at bounding box center [158, 686] width 15 height 15
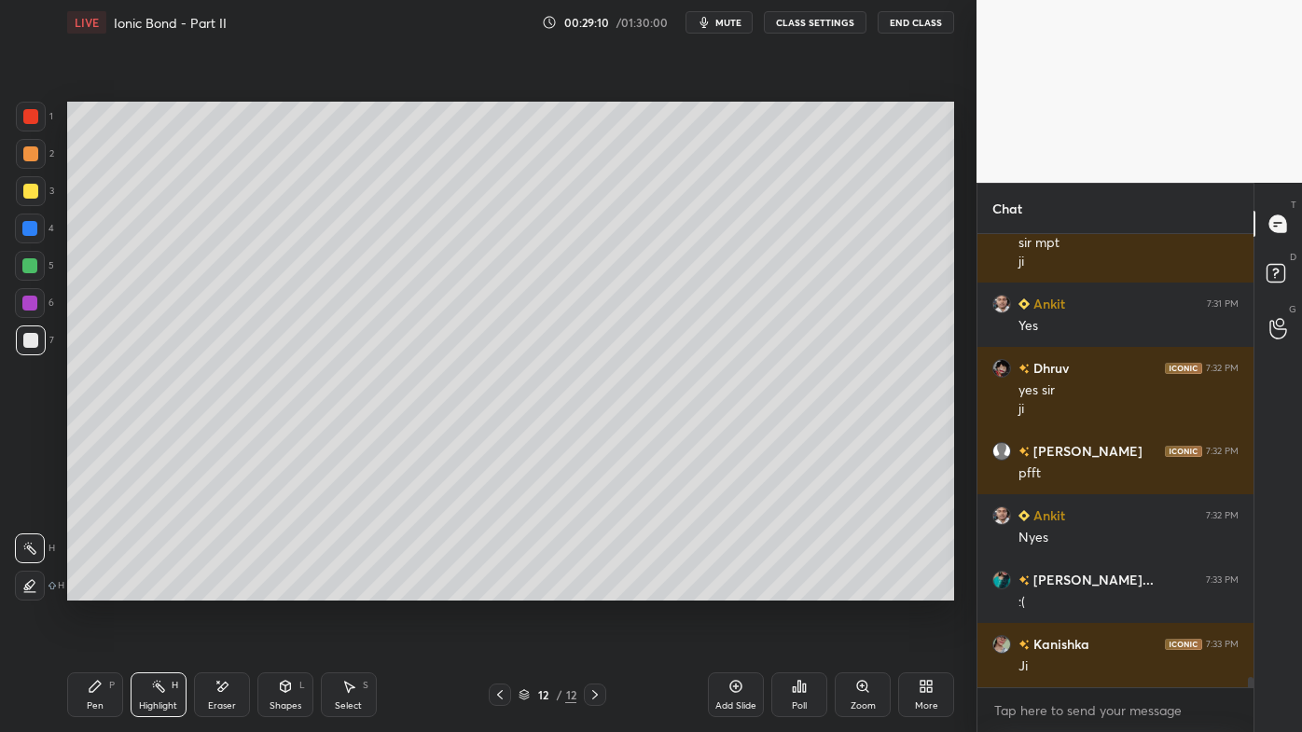
click at [94, 589] on div "Pen P" at bounding box center [95, 695] width 56 height 45
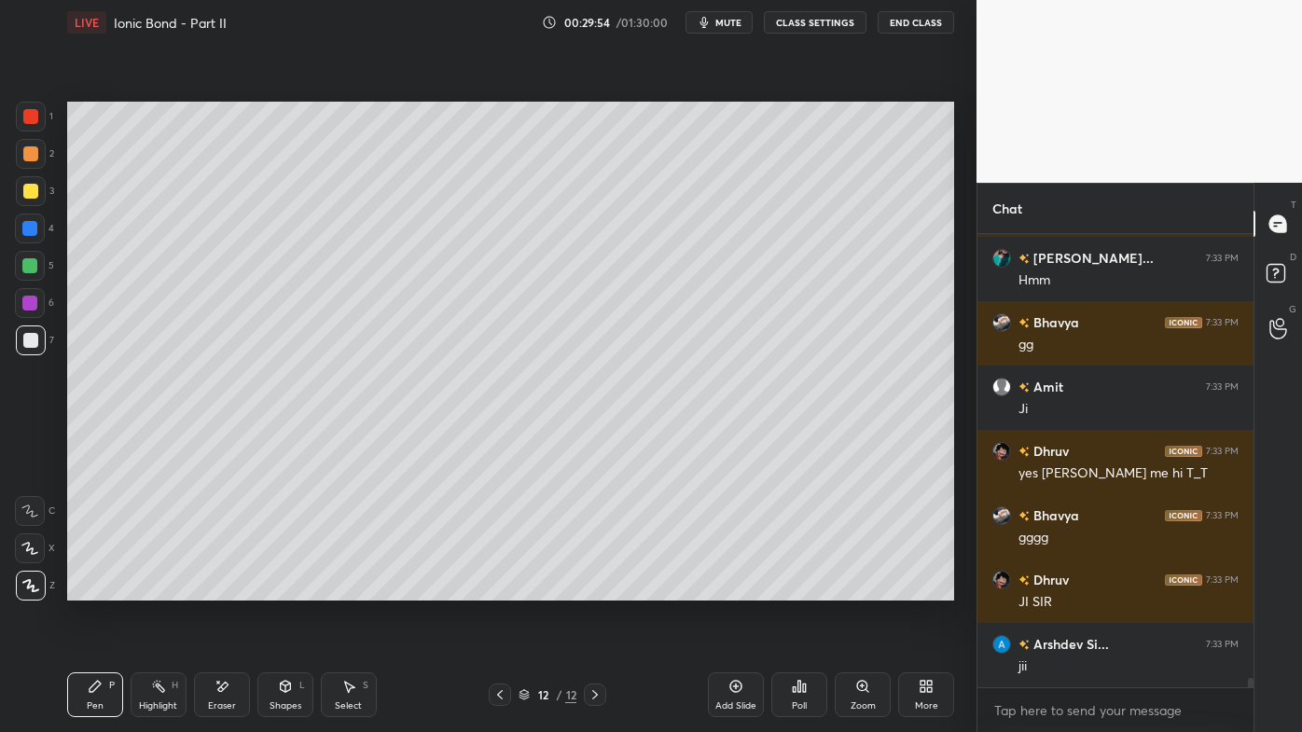
scroll to position [20742, 0]
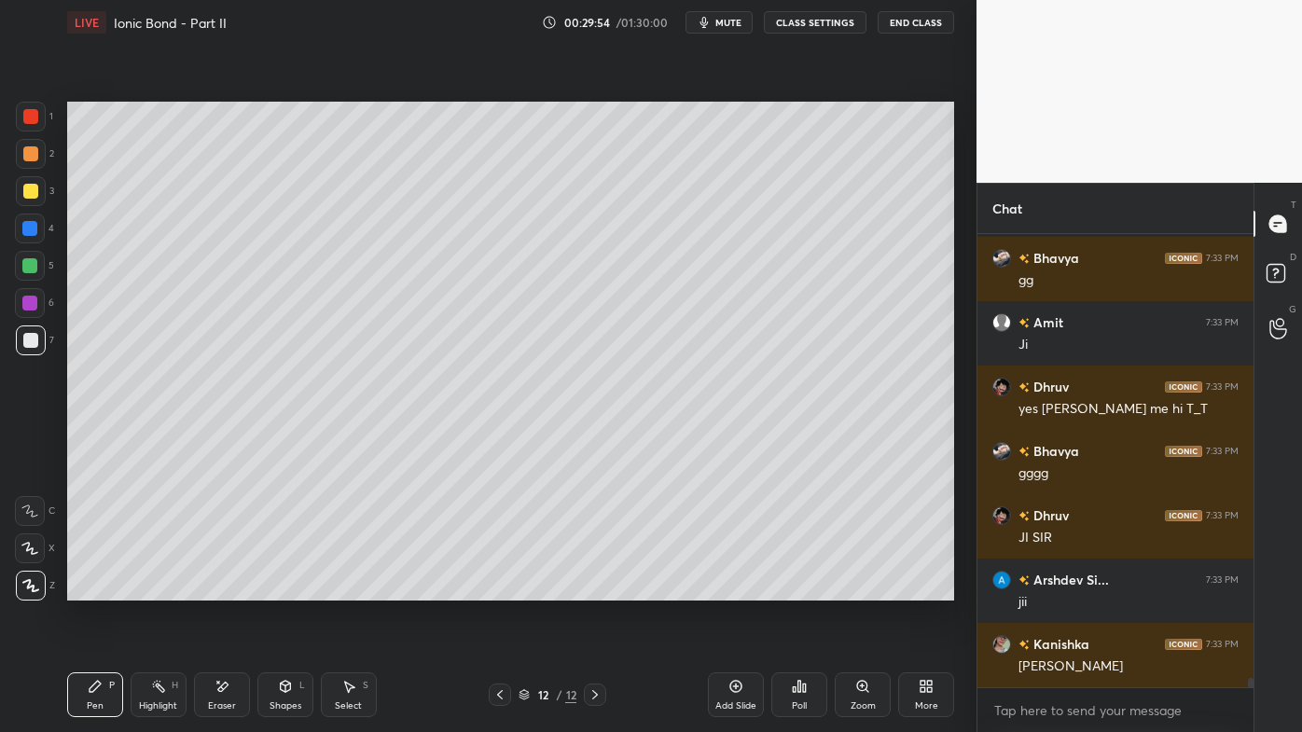
click at [734, 589] on icon at bounding box center [736, 686] width 15 height 15
click at [33, 149] on div at bounding box center [30, 153] width 15 height 15
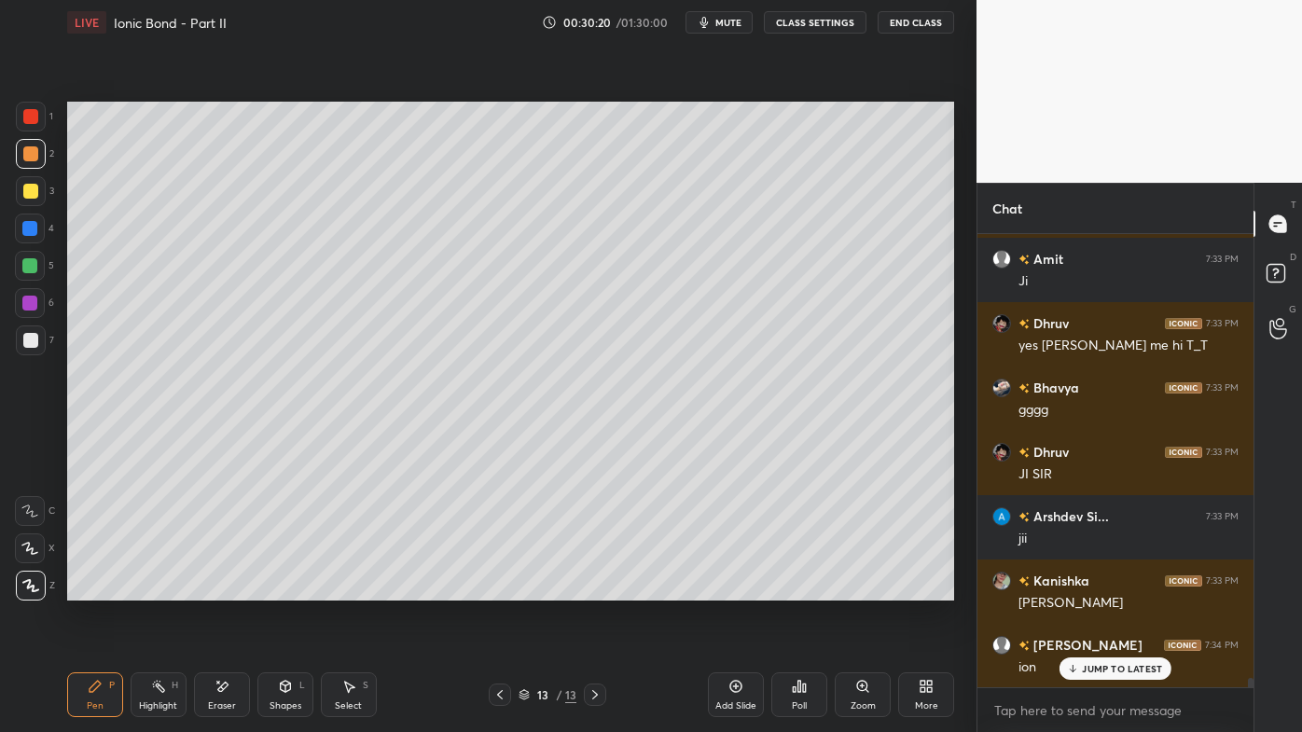
drag, startPoint x: 154, startPoint y: 685, endPoint x: 157, endPoint y: 660, distance: 24.4
click at [153, 589] on circle at bounding box center [153, 685] width 2 height 2
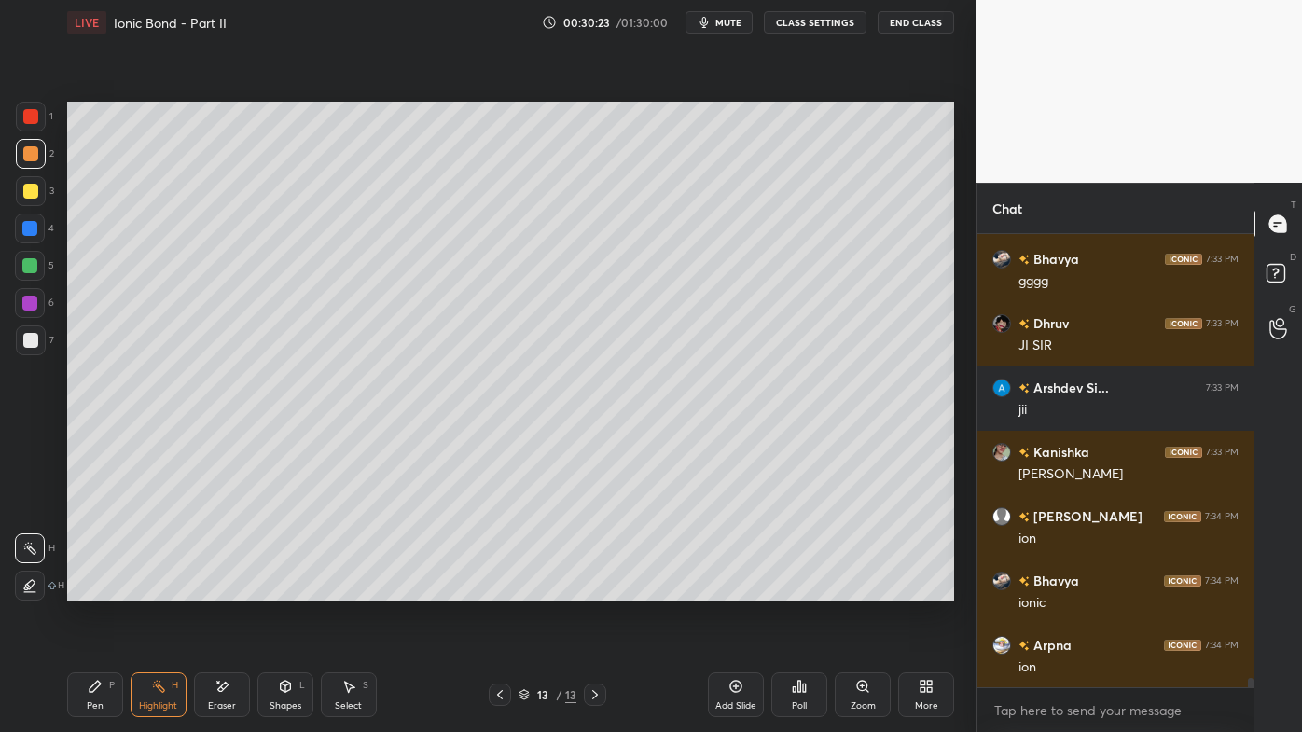
scroll to position [21000, 0]
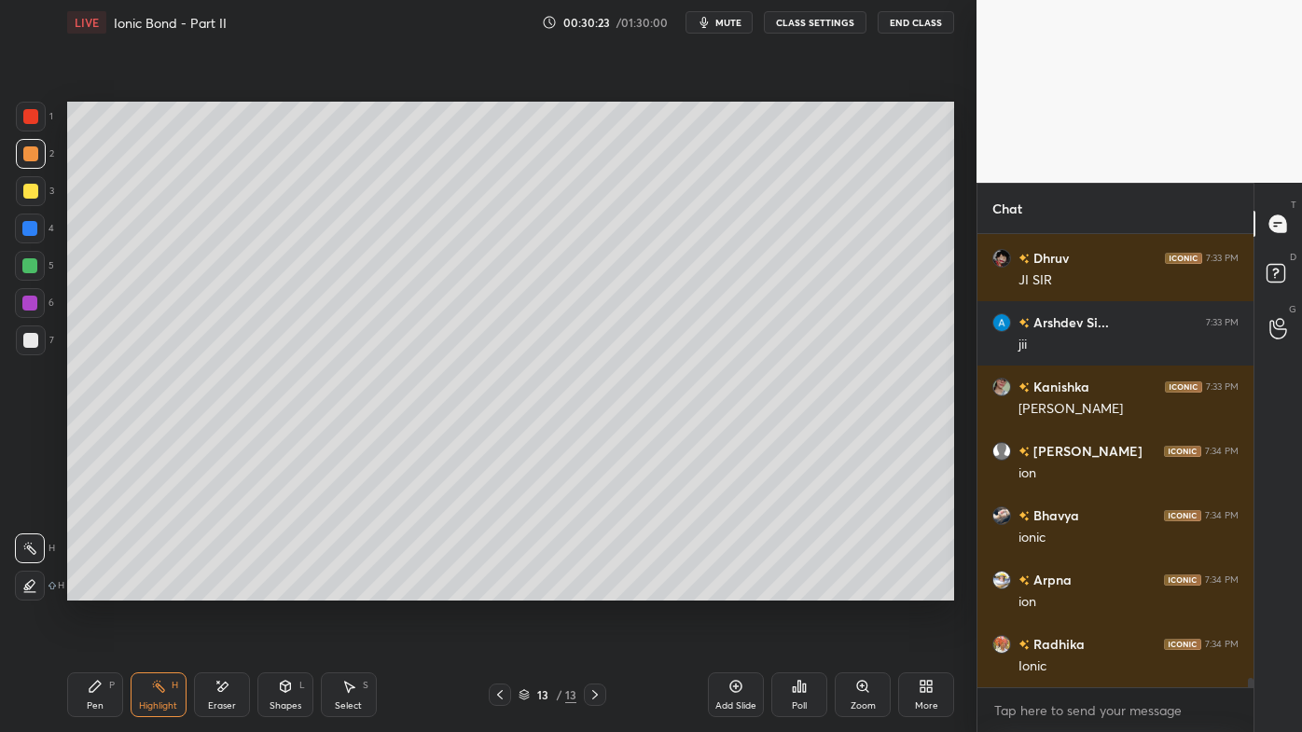
click at [792, 589] on icon at bounding box center [799, 686] width 15 height 15
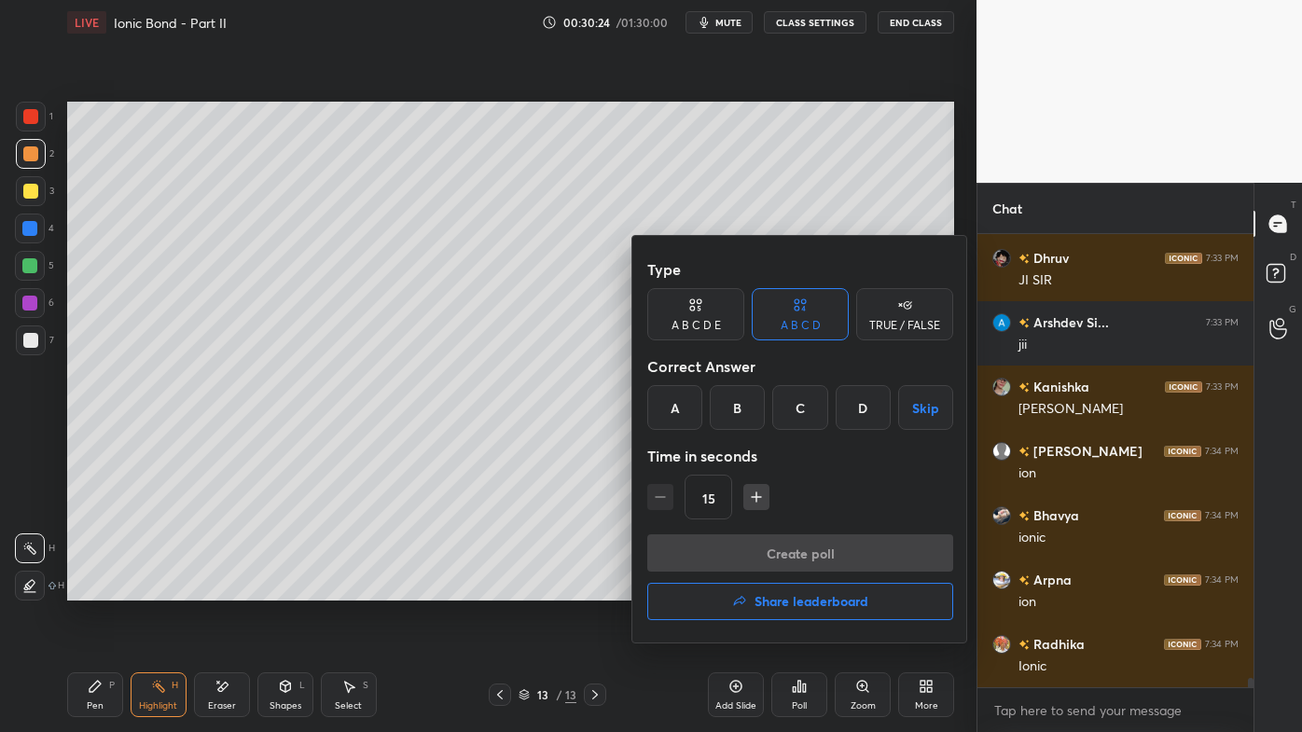
scroll to position [21064, 0]
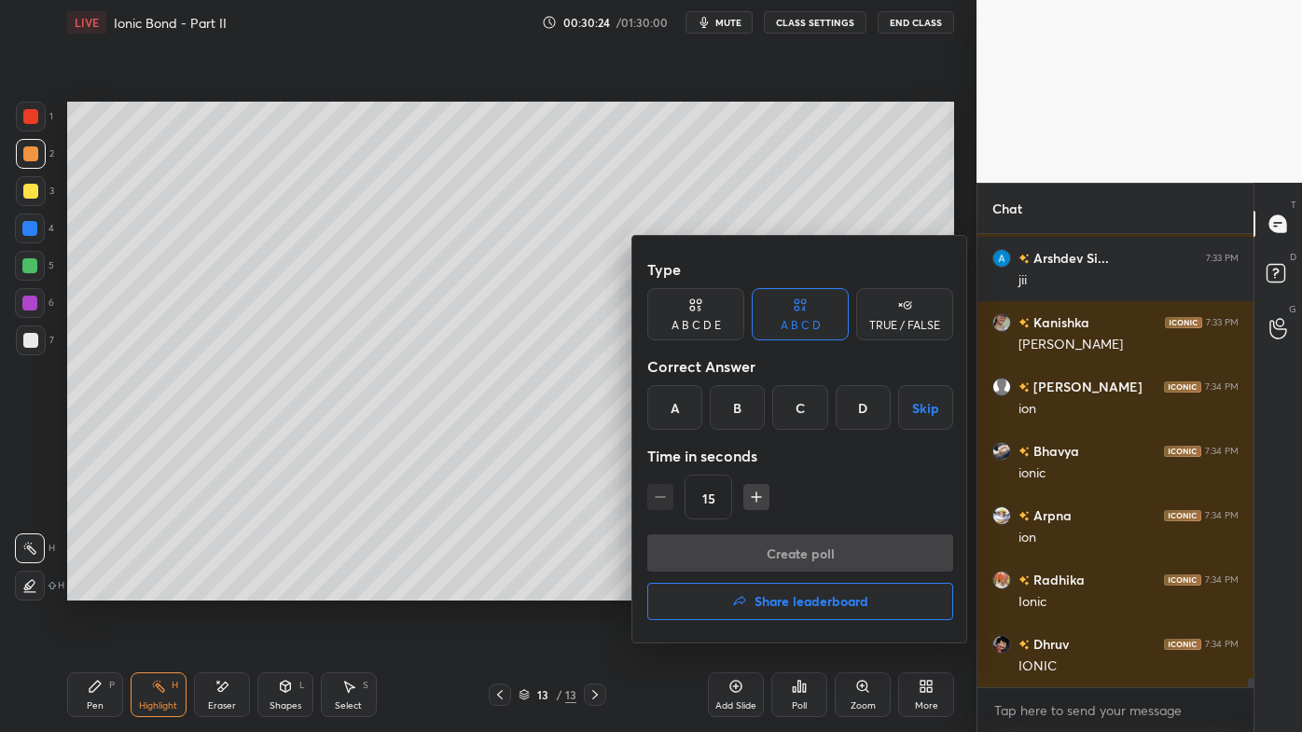
click at [880, 335] on div "TRUE / FALSE" at bounding box center [904, 314] width 97 height 52
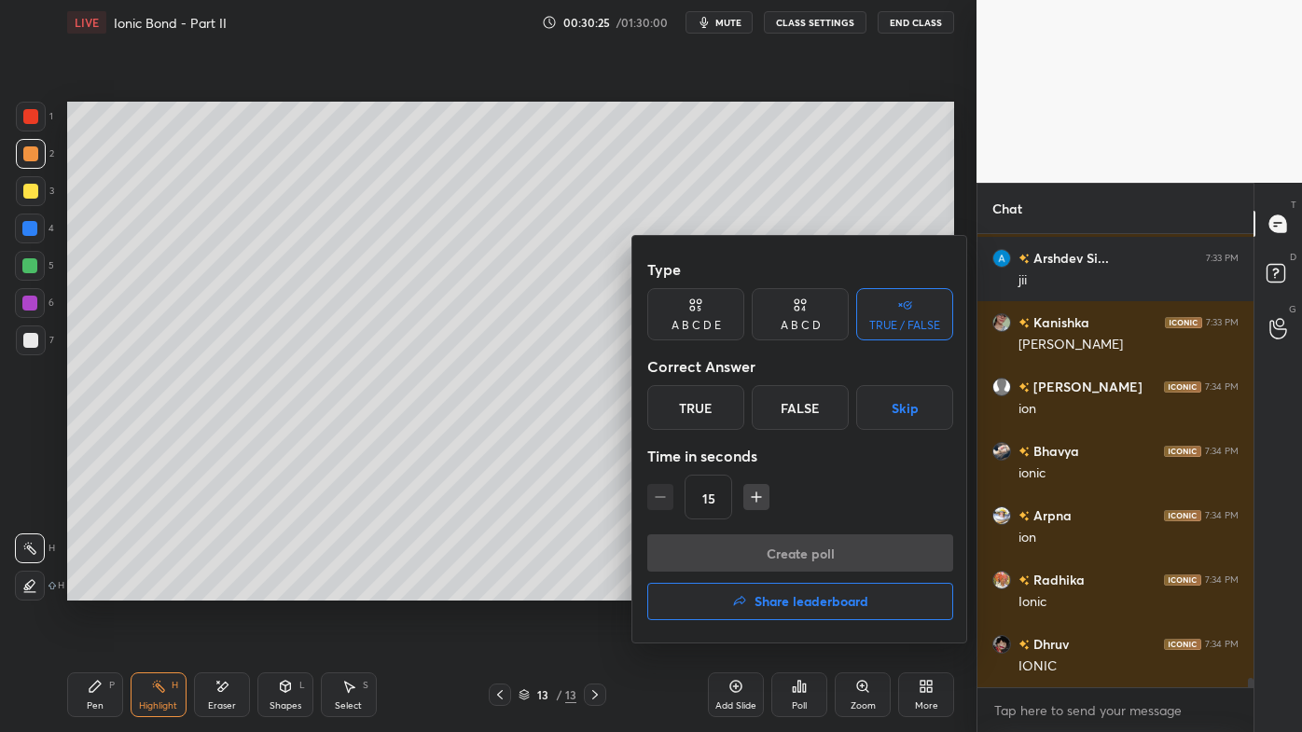
click at [688, 411] on div "True" at bounding box center [695, 407] width 97 height 45
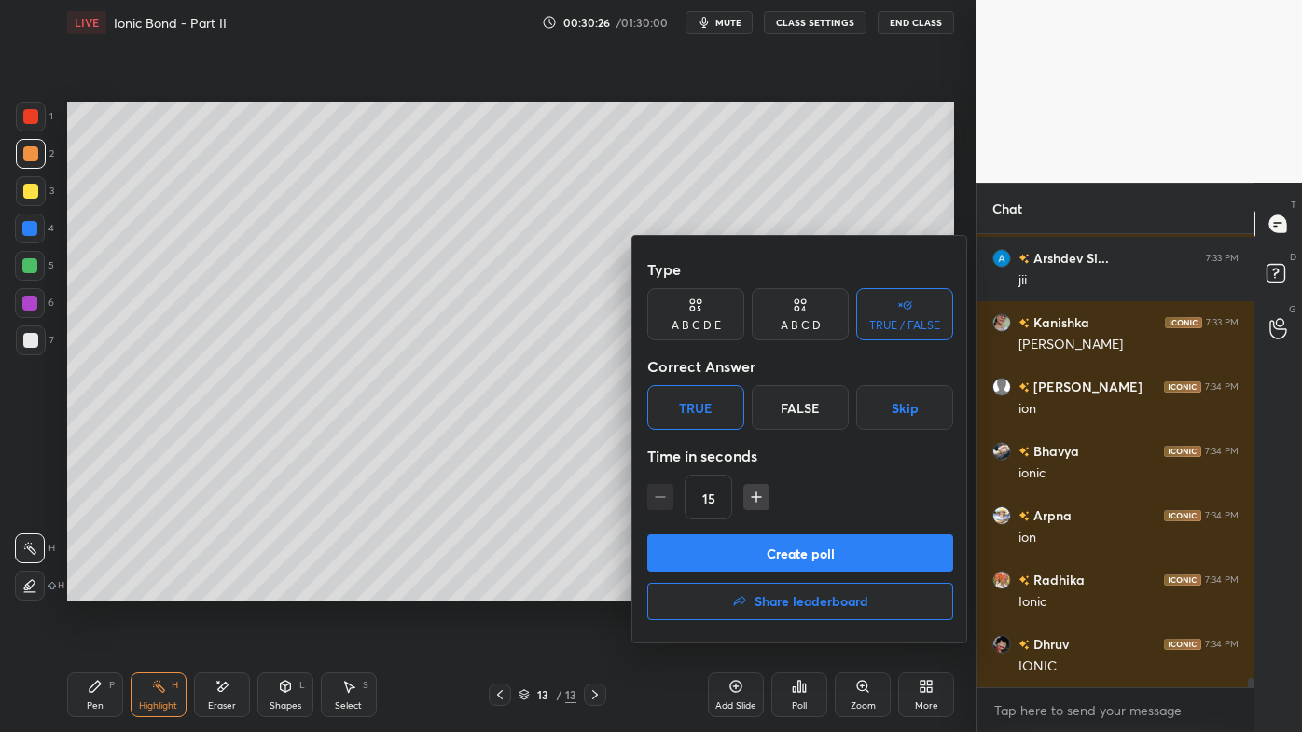
click at [705, 557] on button "Create poll" at bounding box center [800, 553] width 306 height 37
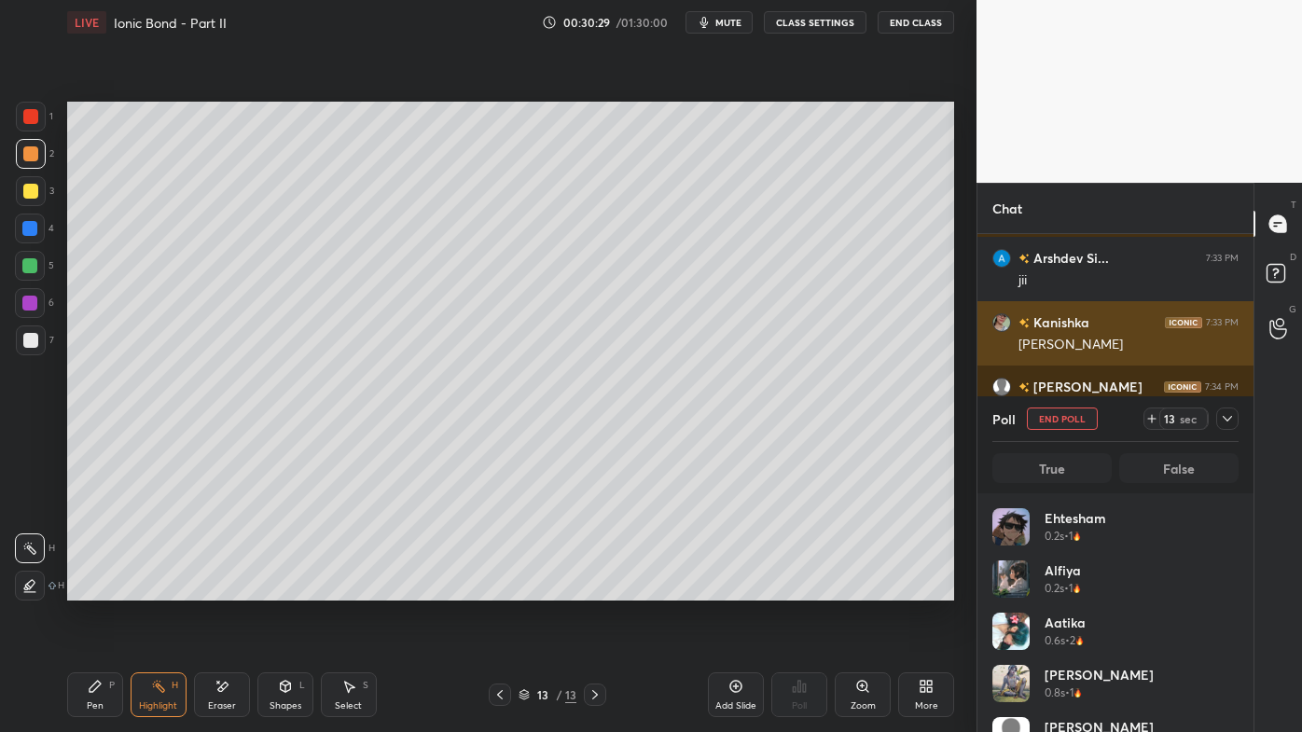
scroll to position [6, 5]
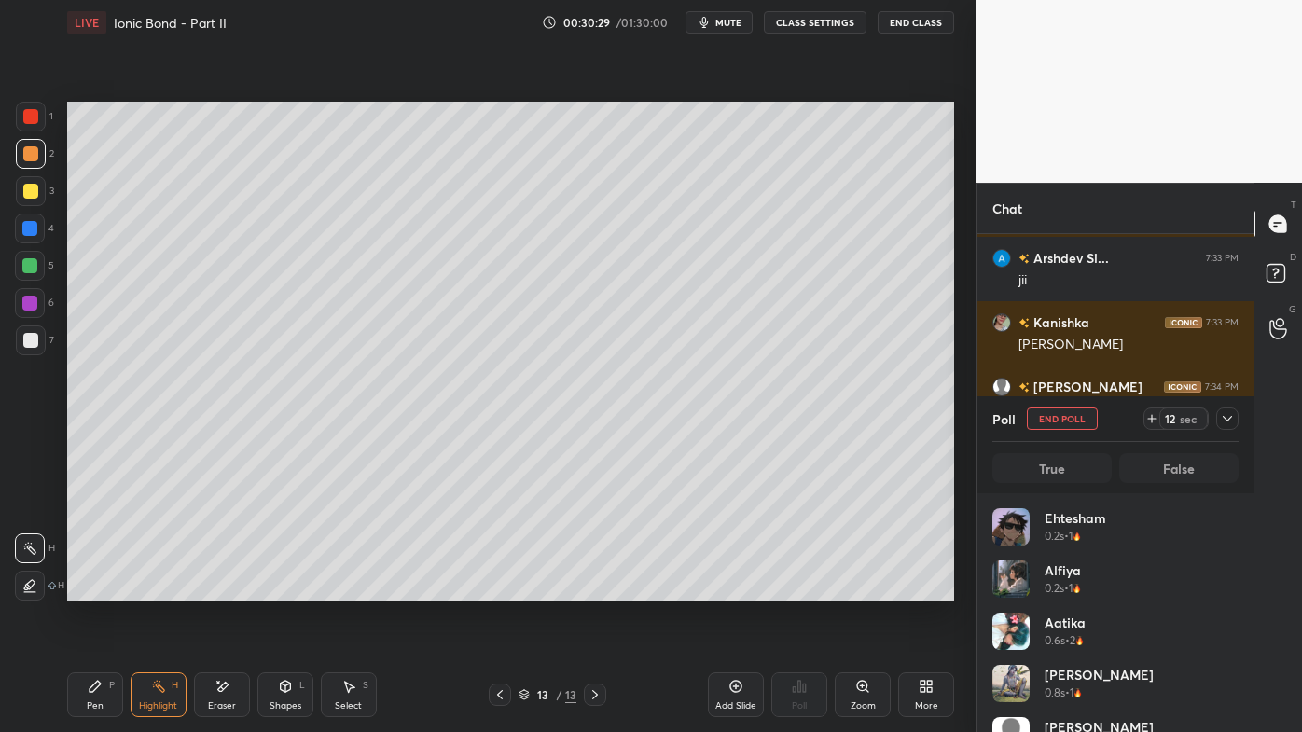
drag, startPoint x: 1058, startPoint y: 414, endPoint x: 1027, endPoint y: 432, distance: 35.5
click at [1058, 413] on button "End Poll" at bounding box center [1062, 419] width 71 height 22
type textarea "x"
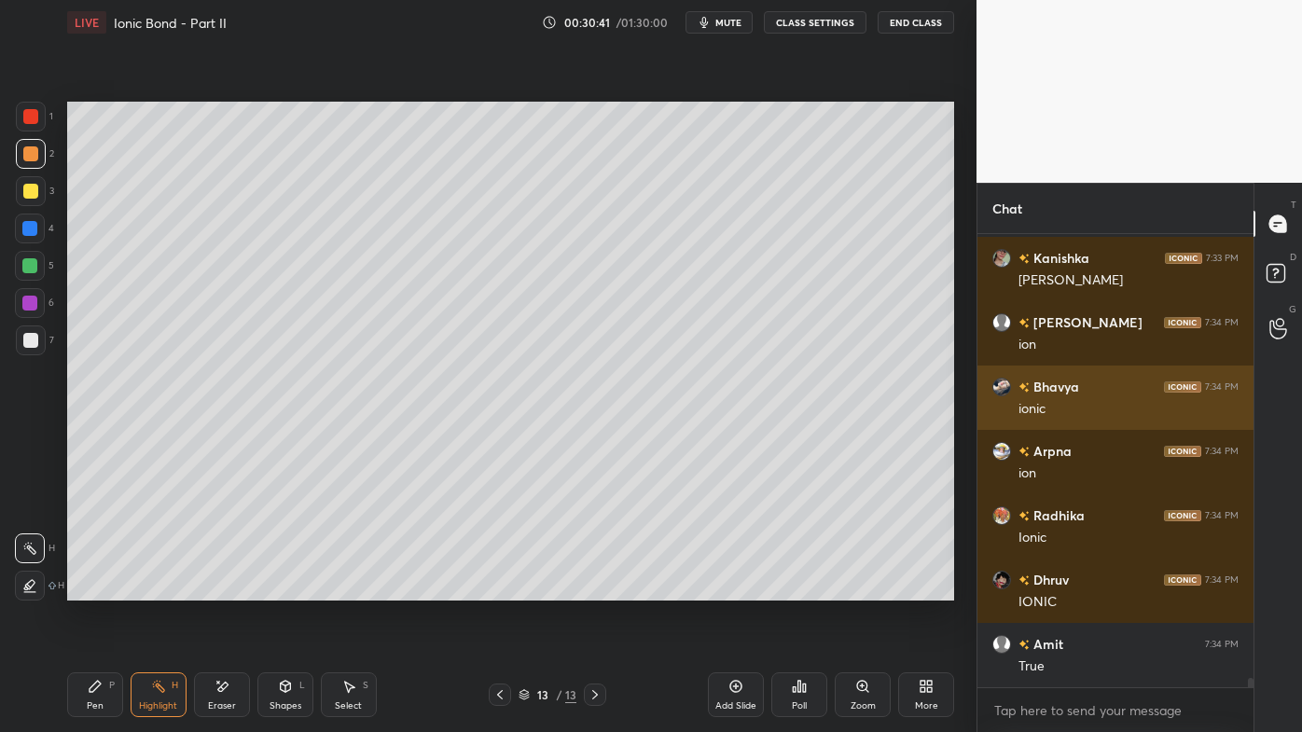
scroll to position [21193, 0]
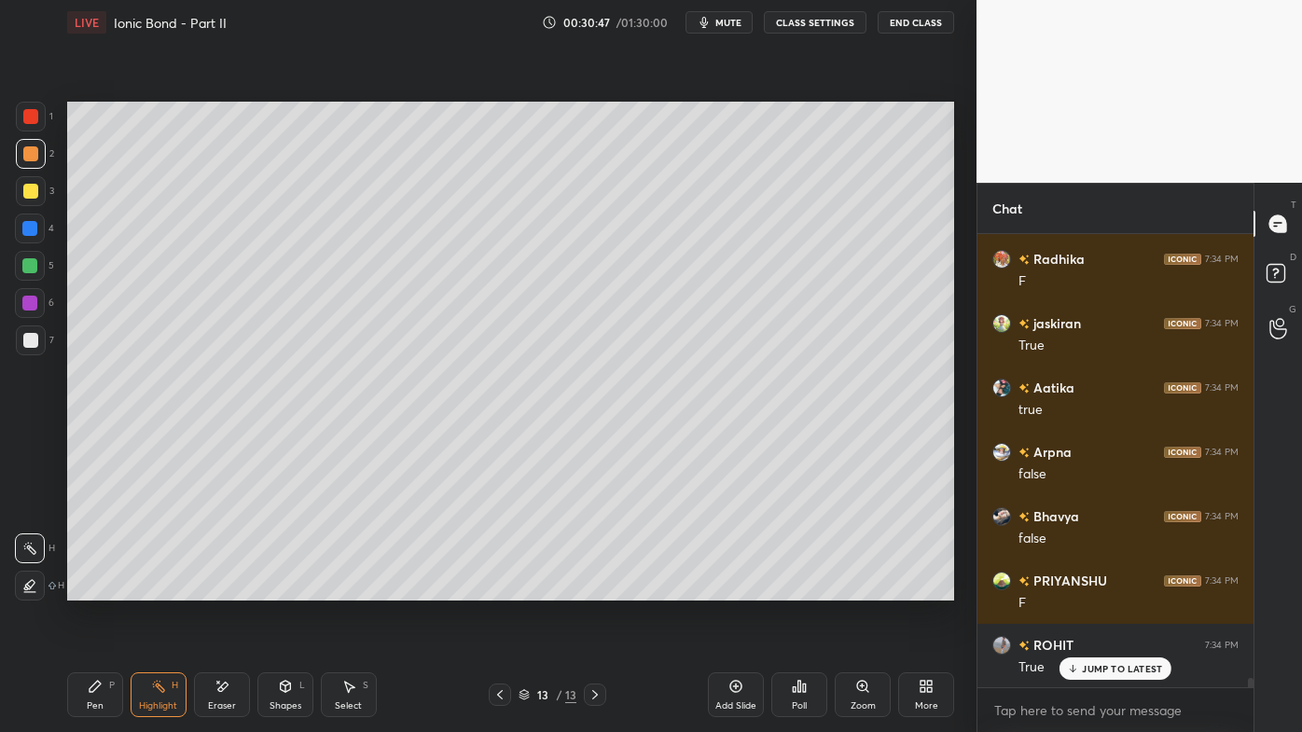
drag, startPoint x: 161, startPoint y: 684, endPoint x: 170, endPoint y: 611, distance: 73.2
click at [160, 589] on icon at bounding box center [158, 686] width 15 height 15
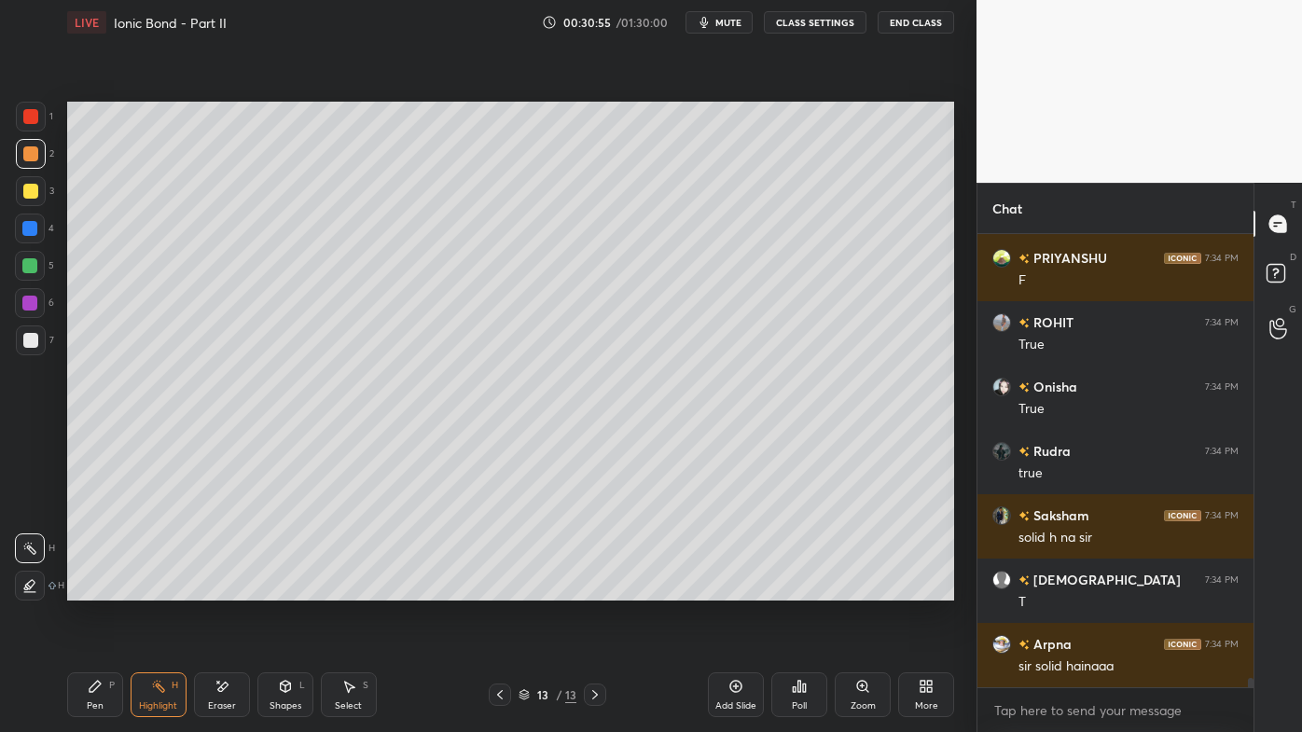
drag, startPoint x: 100, startPoint y: 681, endPoint x: 56, endPoint y: 693, distance: 45.5
click at [97, 589] on icon at bounding box center [95, 686] width 15 height 15
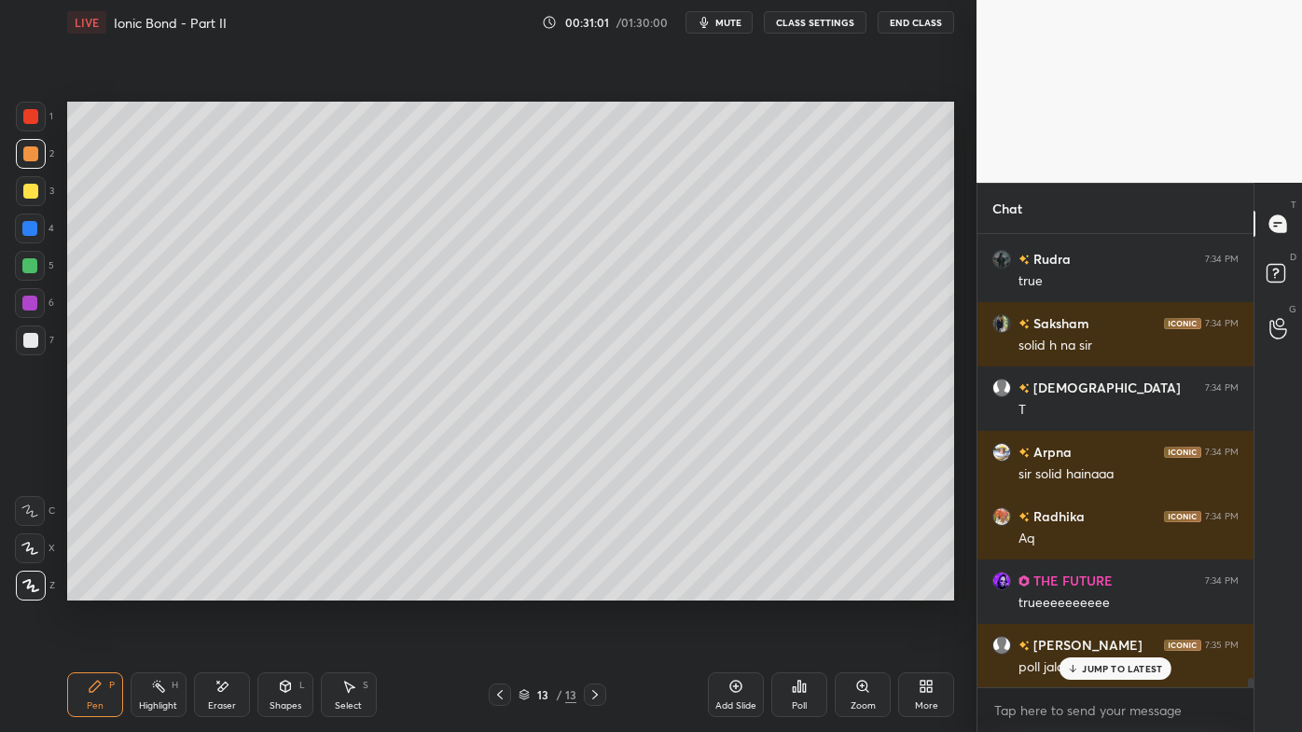
click at [96, 589] on icon at bounding box center [95, 686] width 15 height 15
drag, startPoint x: 1086, startPoint y: 666, endPoint x: 1037, endPoint y: 688, distance: 53.4
click at [1084, 589] on p "JUMP TO LATEST" at bounding box center [1122, 668] width 80 height 11
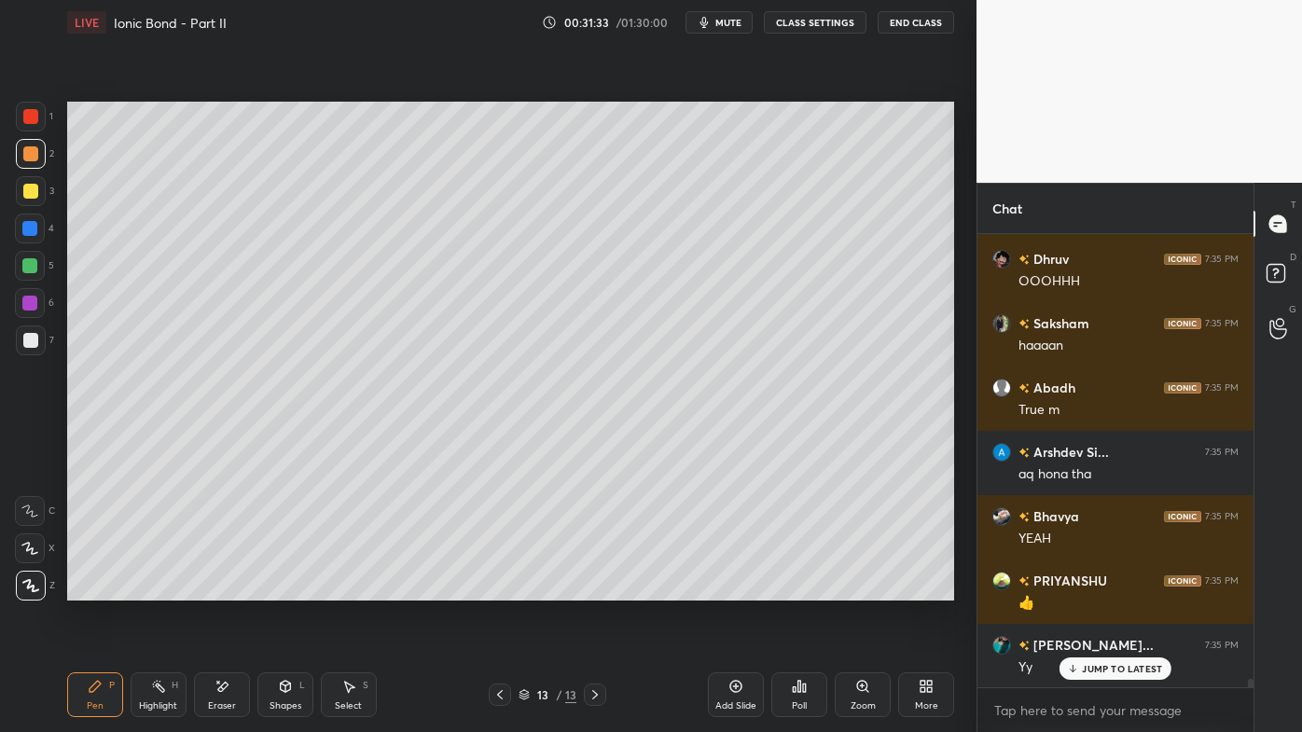
scroll to position [23270, 0]
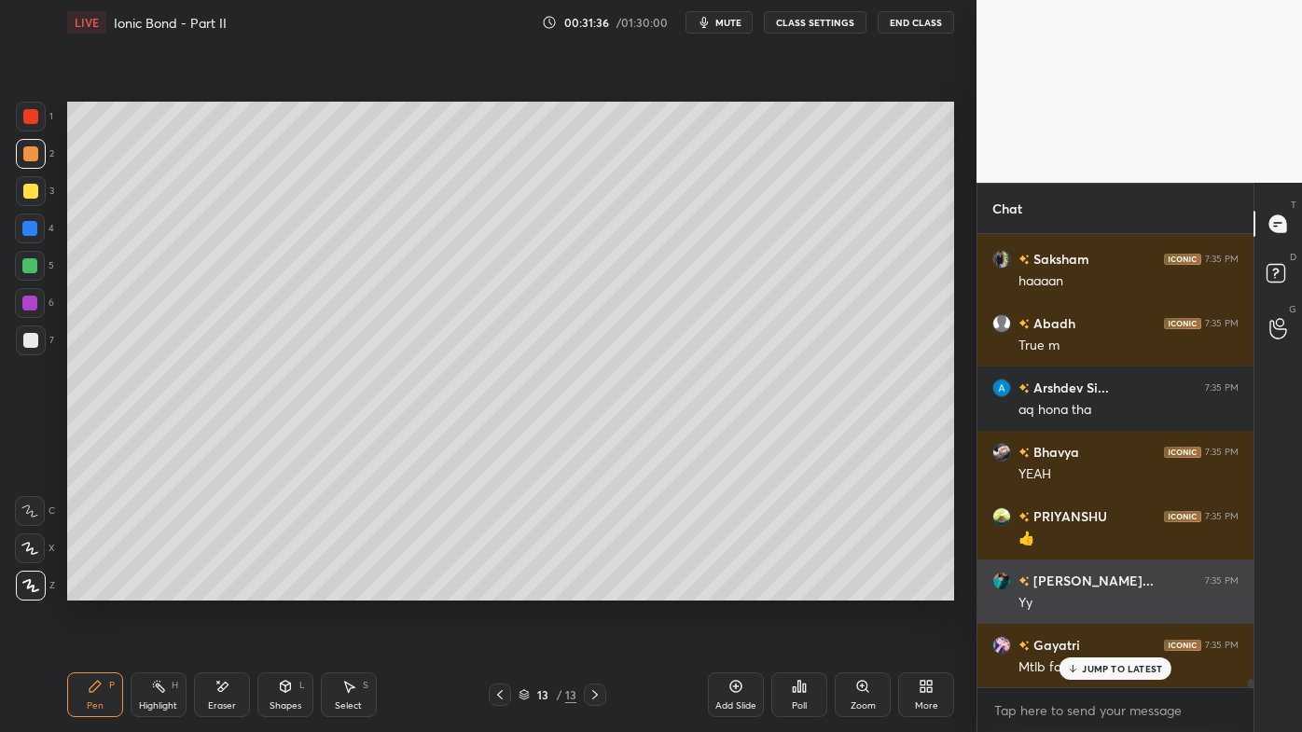
click at [1067, 579] on div "[PERSON_NAME]... 7:35 PM Yy" at bounding box center [1116, 592] width 276 height 64
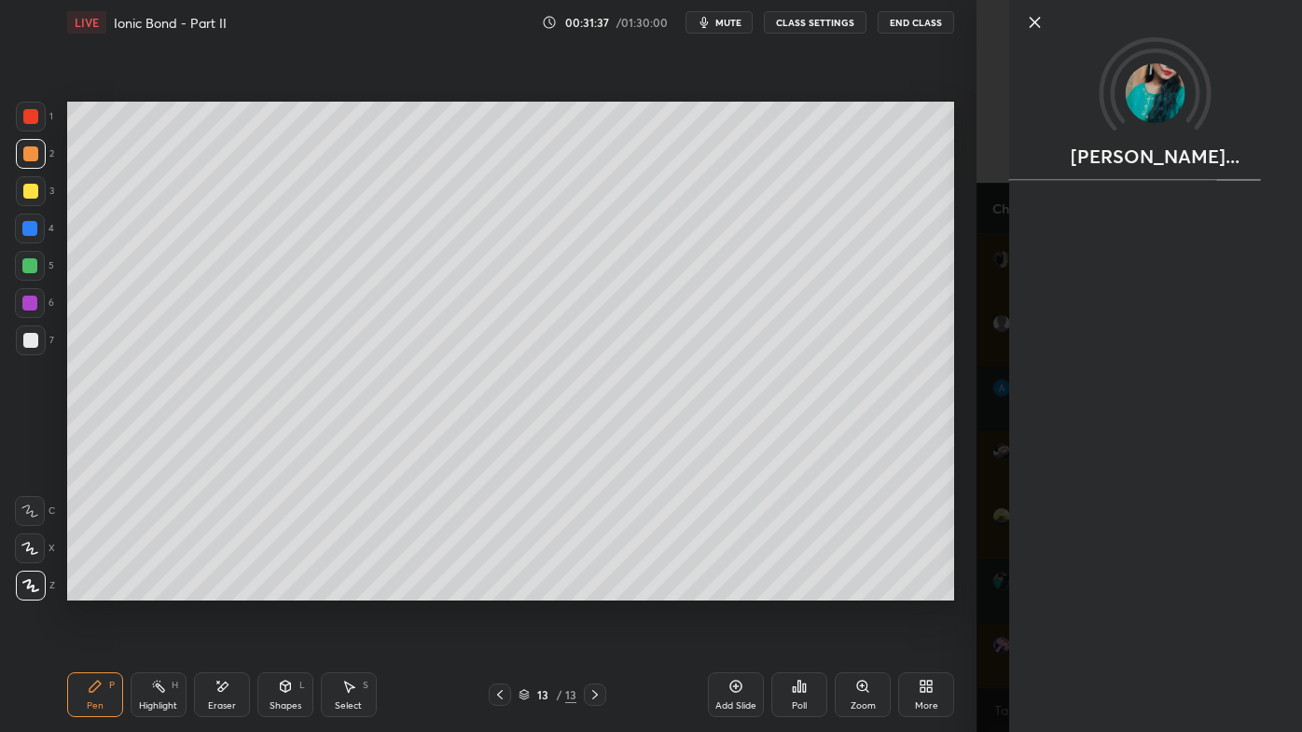
drag, startPoint x: 897, startPoint y: 604, endPoint x: 908, endPoint y: 604, distance: 10.3
click at [905, 589] on div "Setting up your live class Poll for secs No correct answer Start poll" at bounding box center [511, 351] width 902 height 613
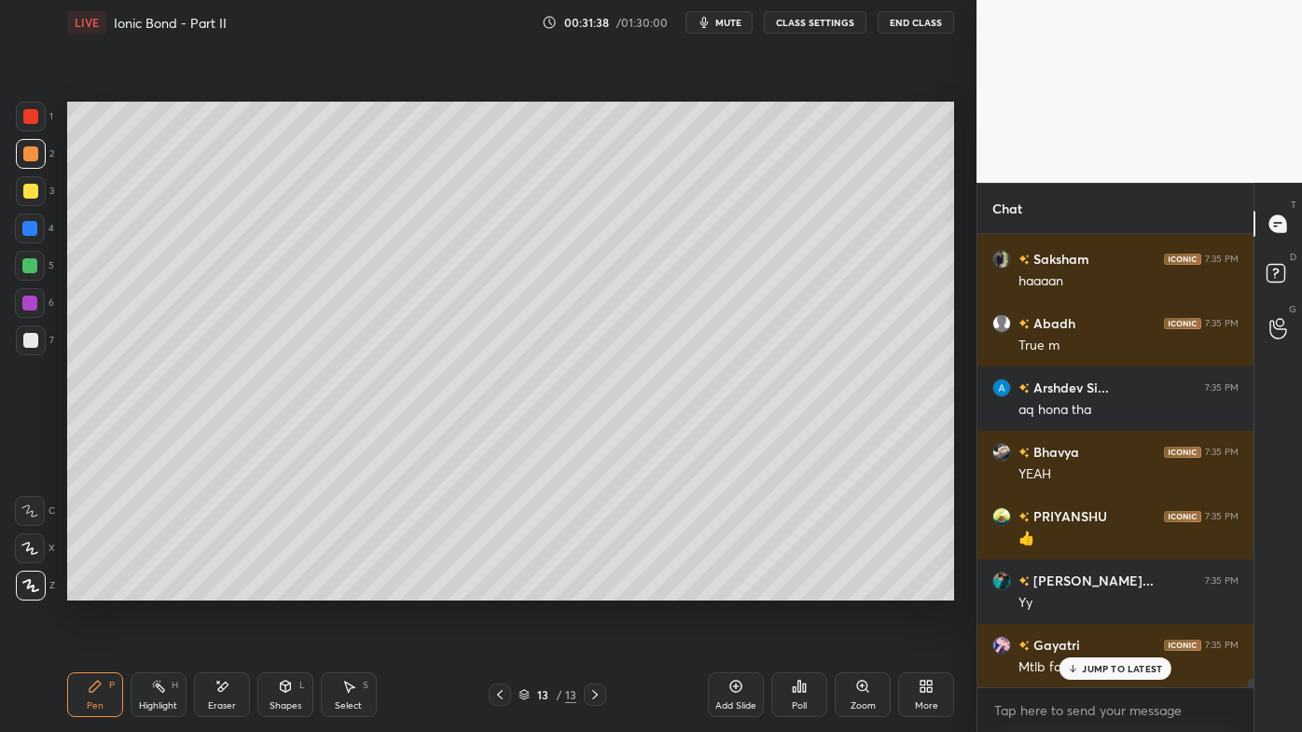
drag, startPoint x: 1103, startPoint y: 666, endPoint x: 1043, endPoint y: 701, distance: 69.0
click at [1099, 589] on p "JUMP TO LATEST" at bounding box center [1122, 668] width 80 height 11
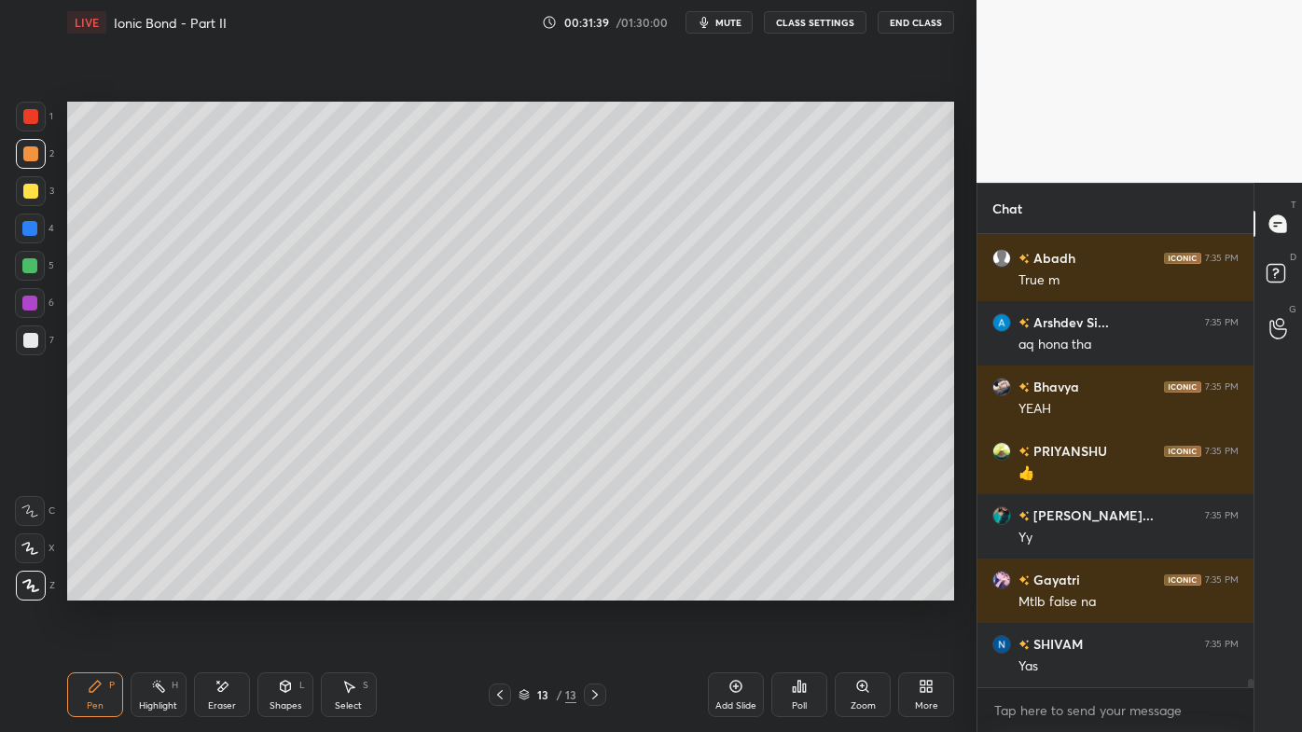
scroll to position [23417, 0]
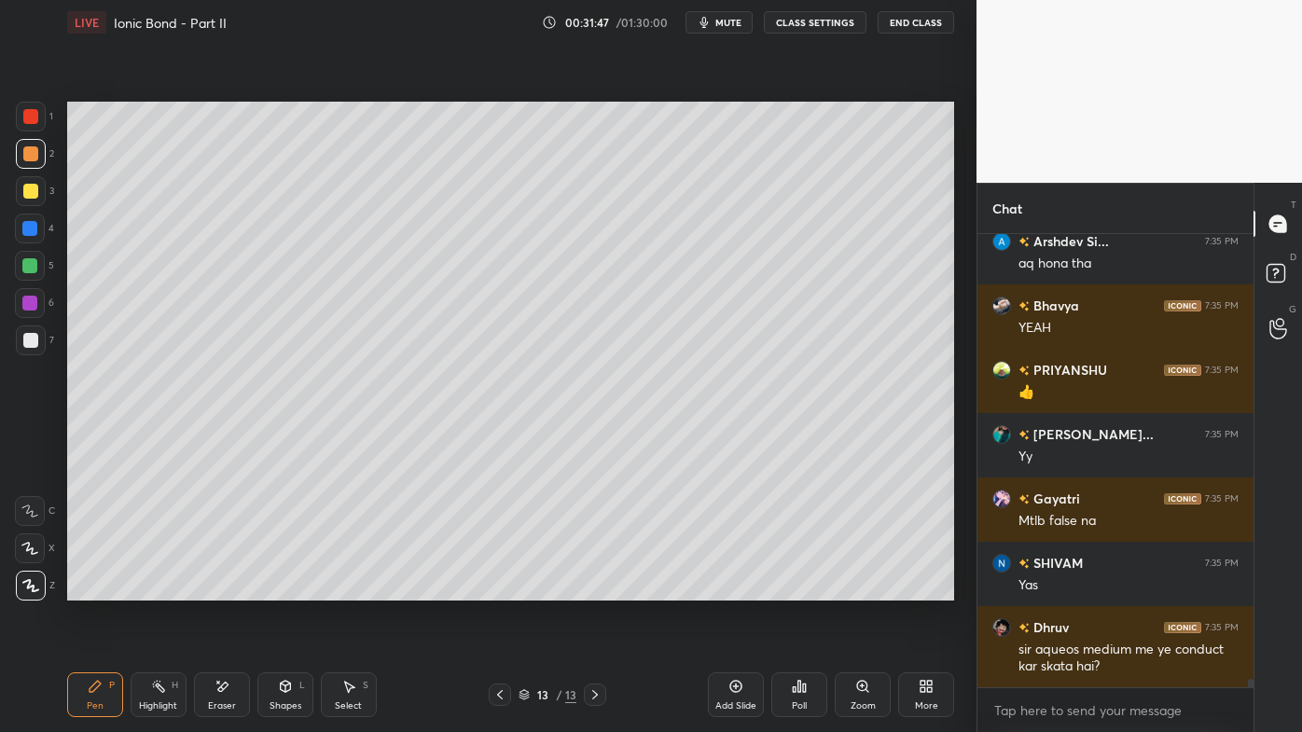
drag, startPoint x: 146, startPoint y: 684, endPoint x: 172, endPoint y: 604, distance: 83.2
click at [150, 589] on div "Highlight H" at bounding box center [159, 695] width 56 height 45
drag, startPoint x: 91, startPoint y: 689, endPoint x: 102, endPoint y: 661, distance: 29.8
click at [90, 589] on icon at bounding box center [95, 686] width 11 height 11
drag, startPoint x: 160, startPoint y: 687, endPoint x: 187, endPoint y: 609, distance: 82.6
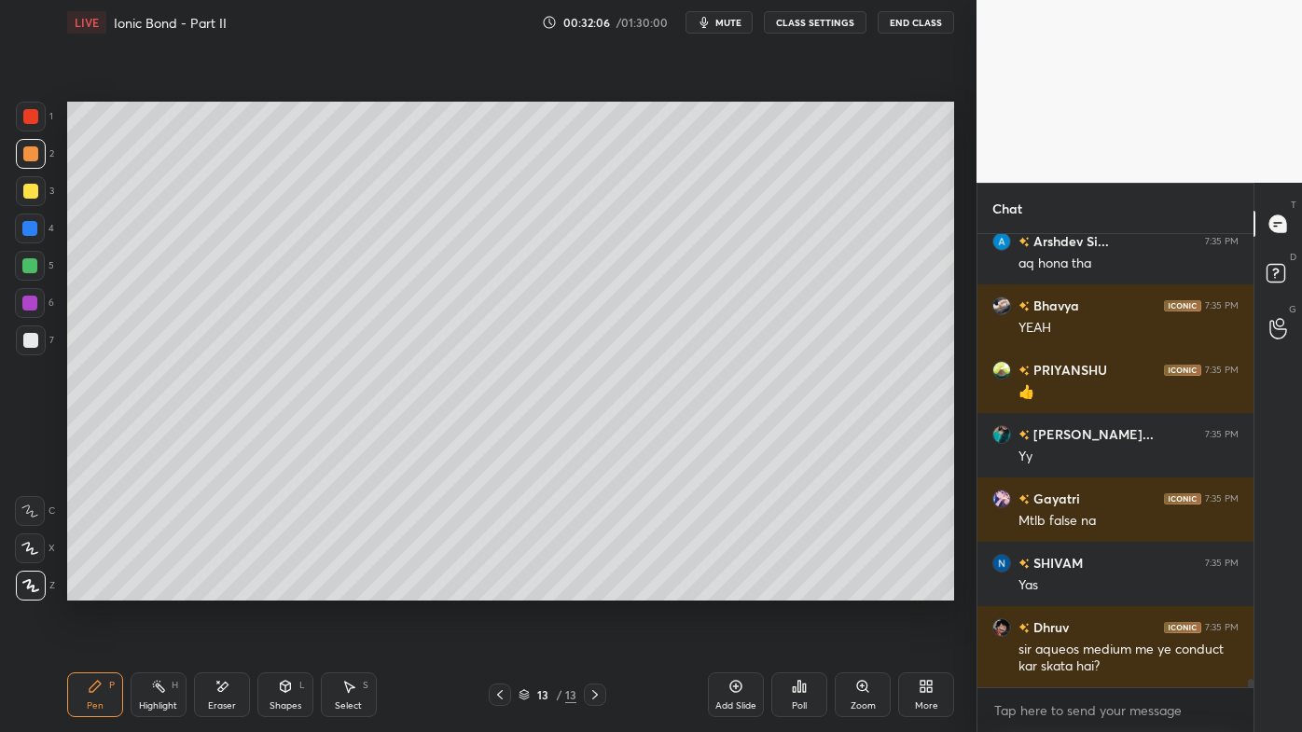
click at [160, 589] on icon at bounding box center [158, 686] width 15 height 15
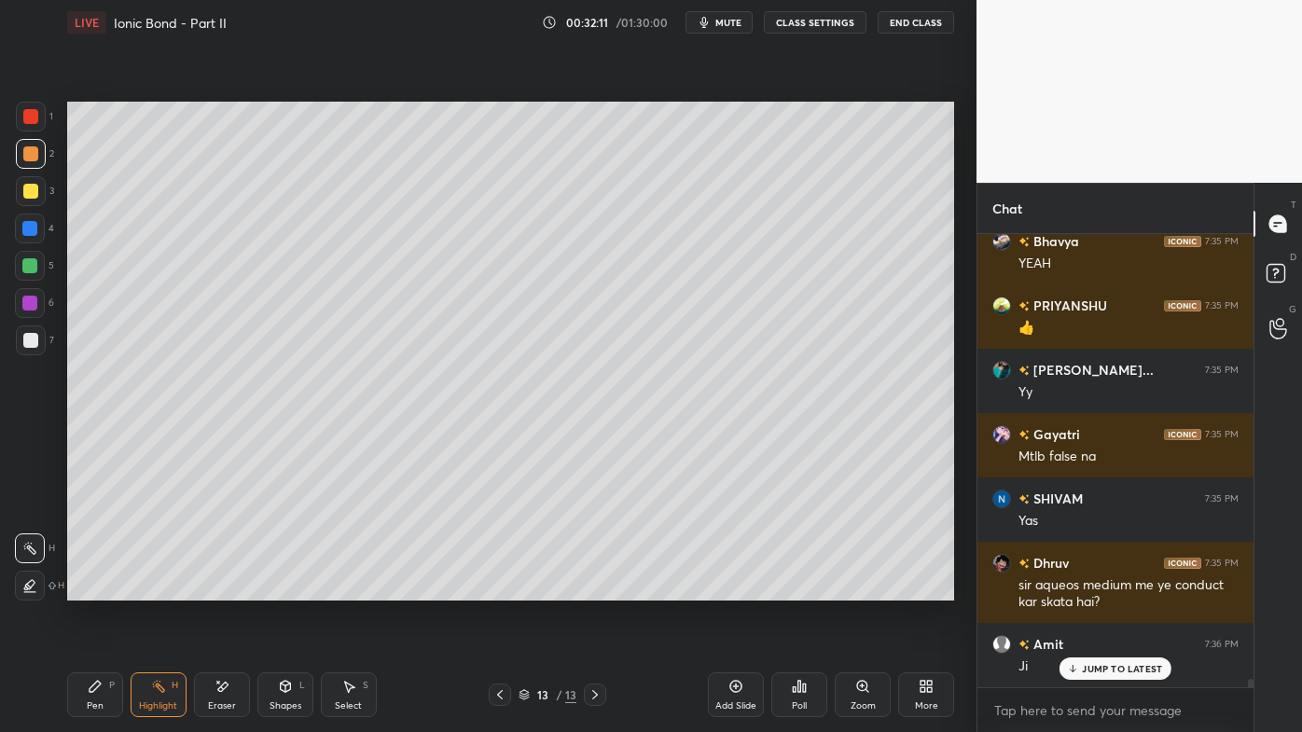
scroll to position [23545, 0]
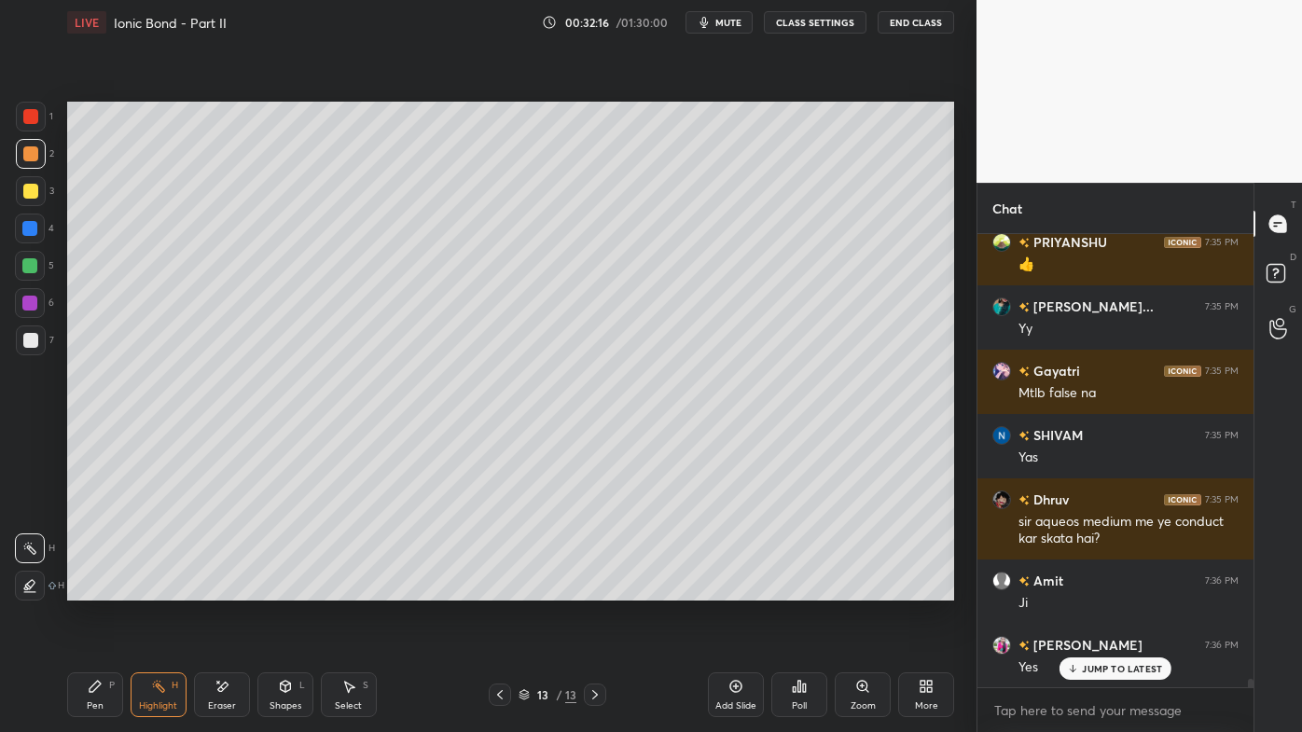
drag, startPoint x: 93, startPoint y: 675, endPoint x: 99, endPoint y: 646, distance: 29.5
click at [92, 589] on div "Pen P" at bounding box center [95, 695] width 56 height 45
click at [23, 348] on div at bounding box center [31, 341] width 30 height 30
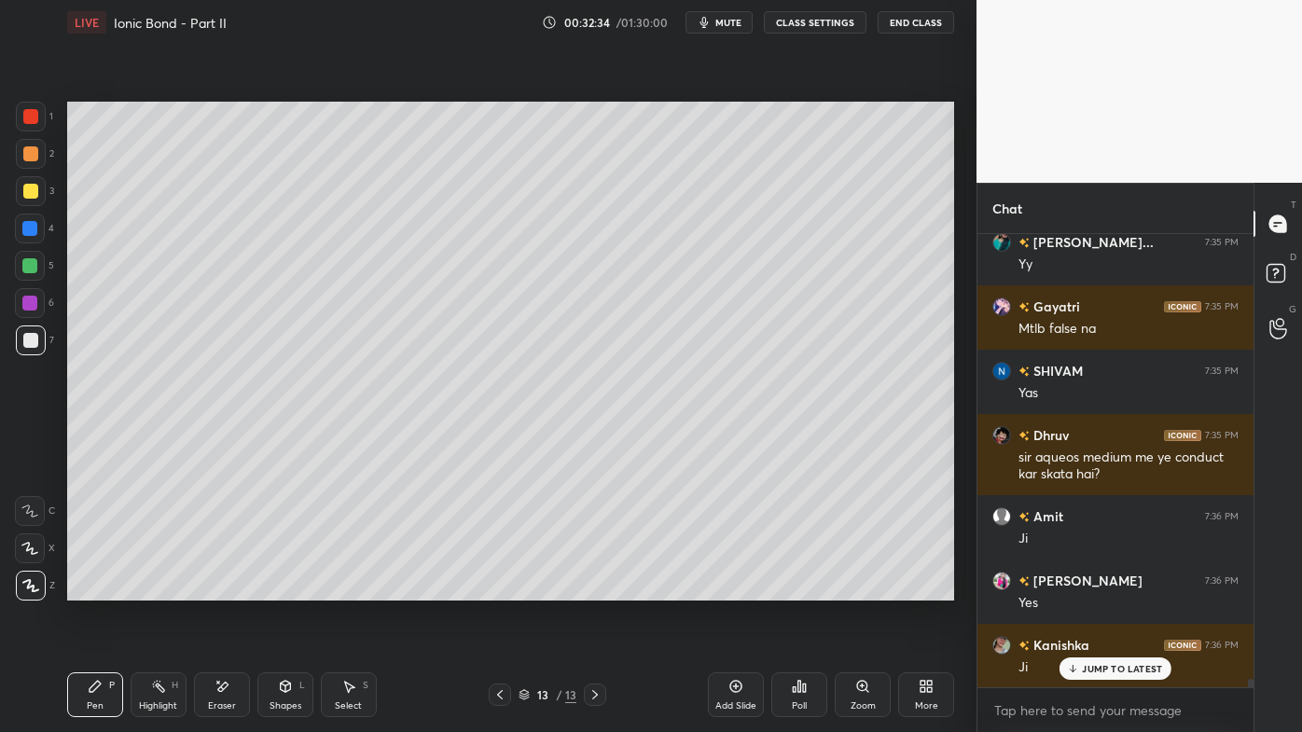
drag, startPoint x: 156, startPoint y: 686, endPoint x: 196, endPoint y: 616, distance: 80.6
click at [155, 589] on icon at bounding box center [158, 686] width 15 height 15
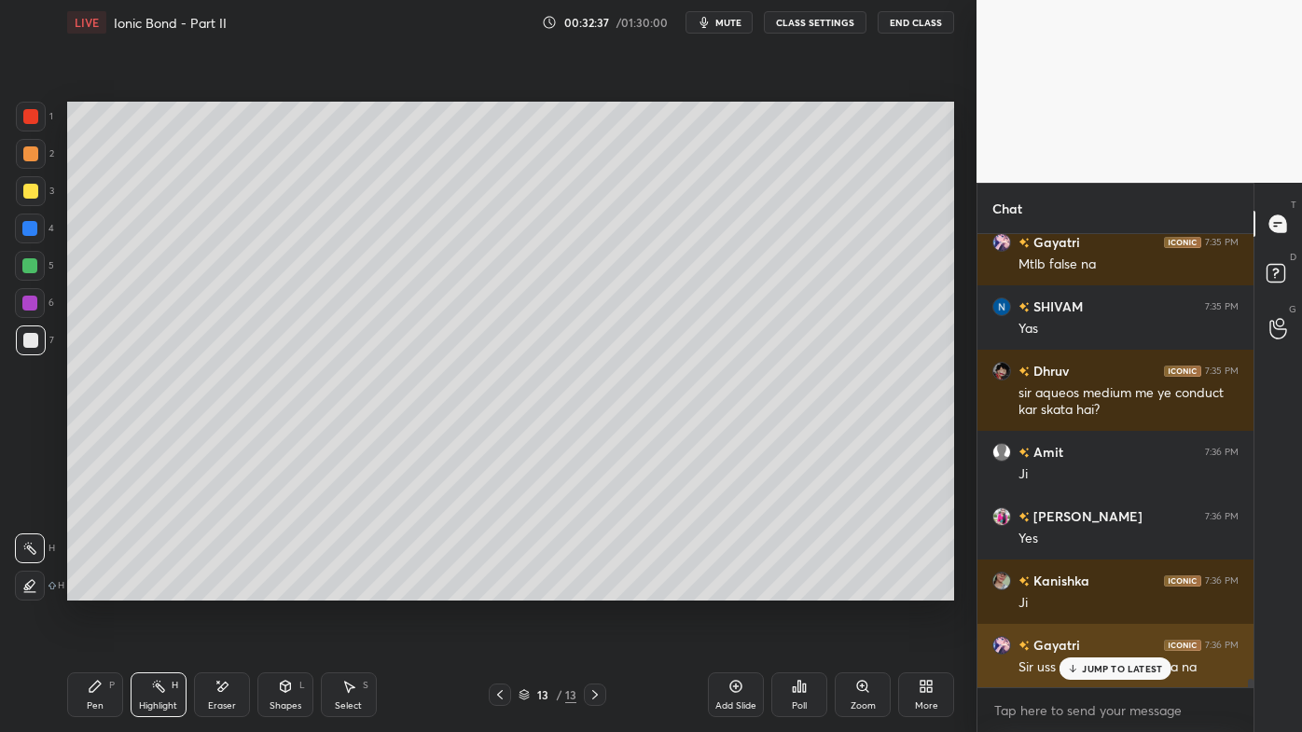
click at [1077, 589] on icon at bounding box center [1073, 668] width 12 height 11
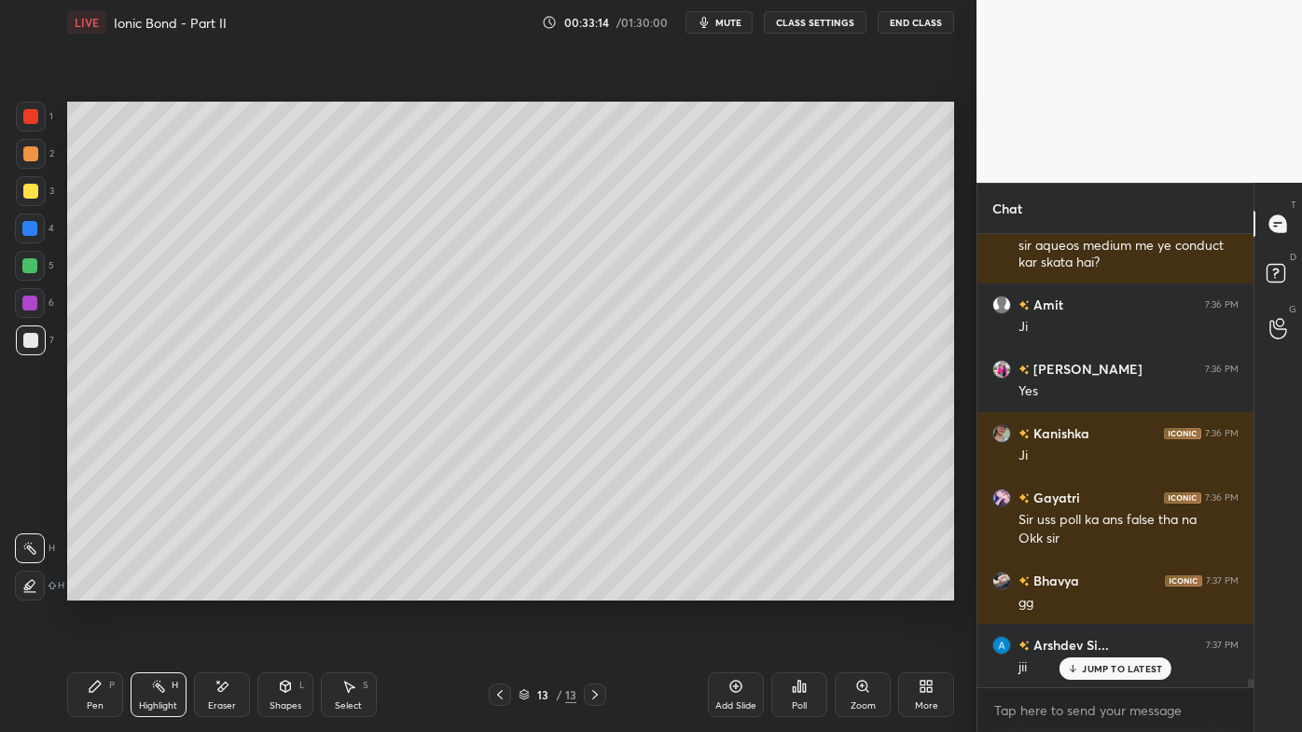
scroll to position [23885, 0]
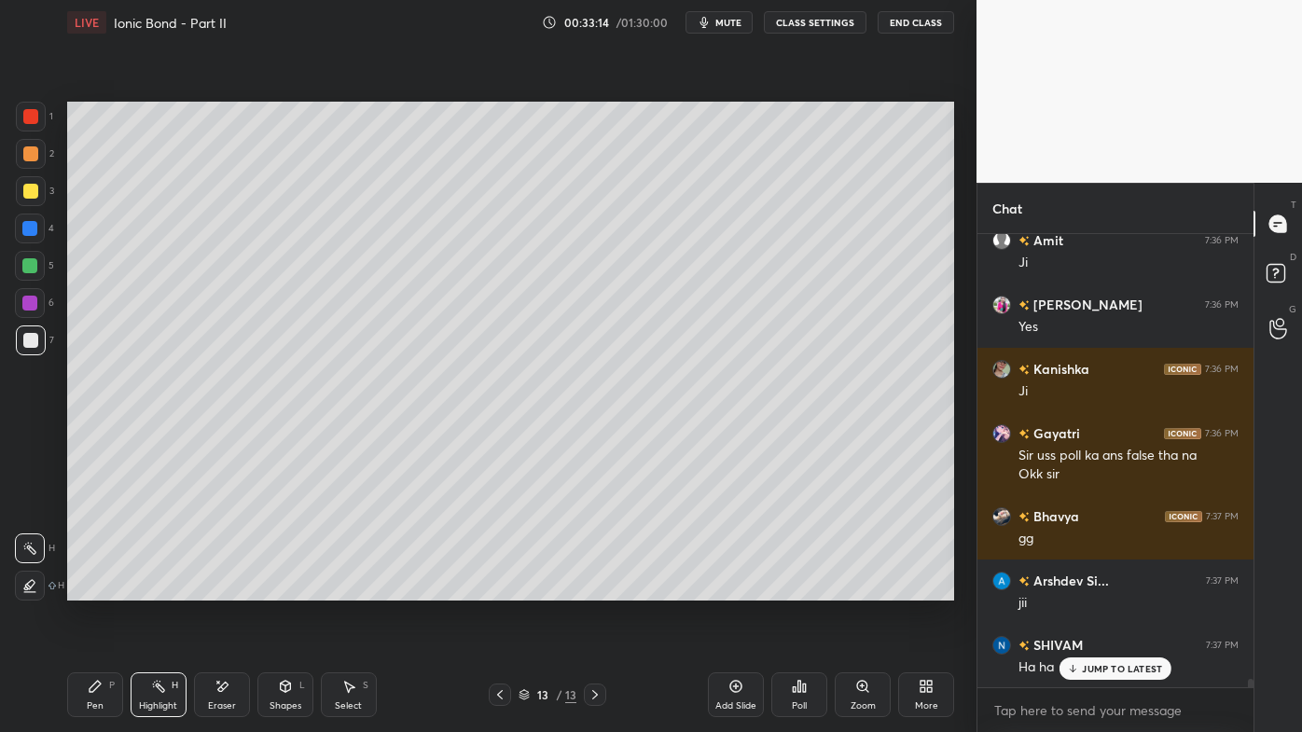
drag, startPoint x: 99, startPoint y: 686, endPoint x: 121, endPoint y: 678, distance: 23.6
click at [97, 589] on icon at bounding box center [95, 686] width 11 height 11
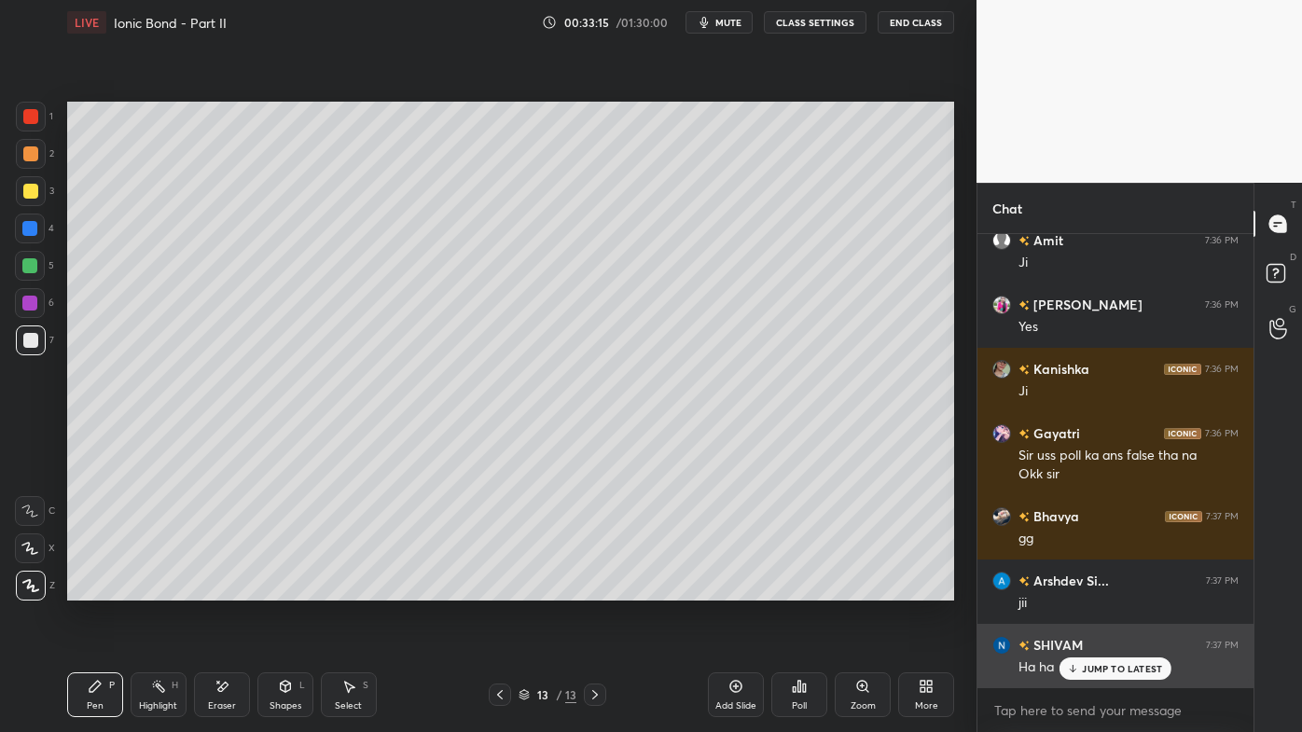
drag, startPoint x: 1089, startPoint y: 671, endPoint x: 1048, endPoint y: 676, distance: 41.4
click at [1087, 589] on p "JUMP TO LATEST" at bounding box center [1122, 668] width 80 height 11
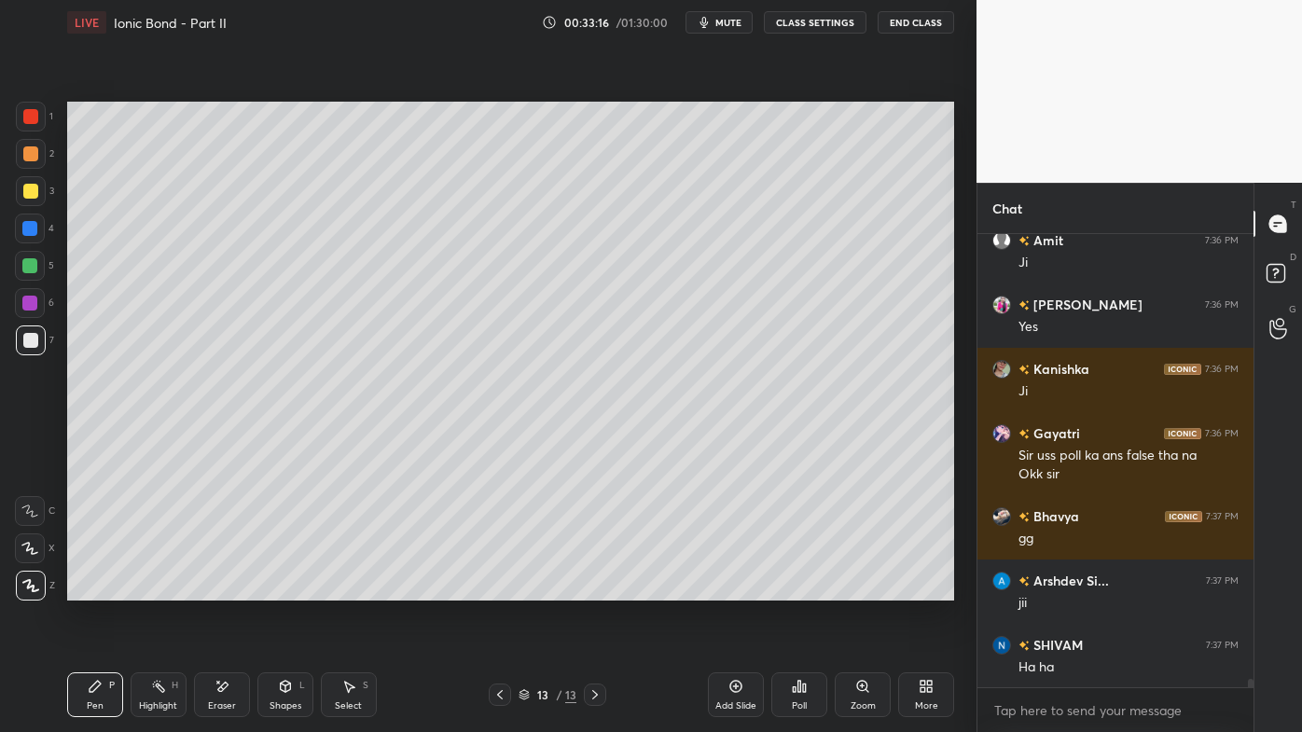
click at [739, 589] on icon at bounding box center [736, 686] width 15 height 15
drag, startPoint x: 27, startPoint y: 150, endPoint x: 60, endPoint y: 146, distance: 33.0
click at [32, 151] on div at bounding box center [30, 153] width 15 height 15
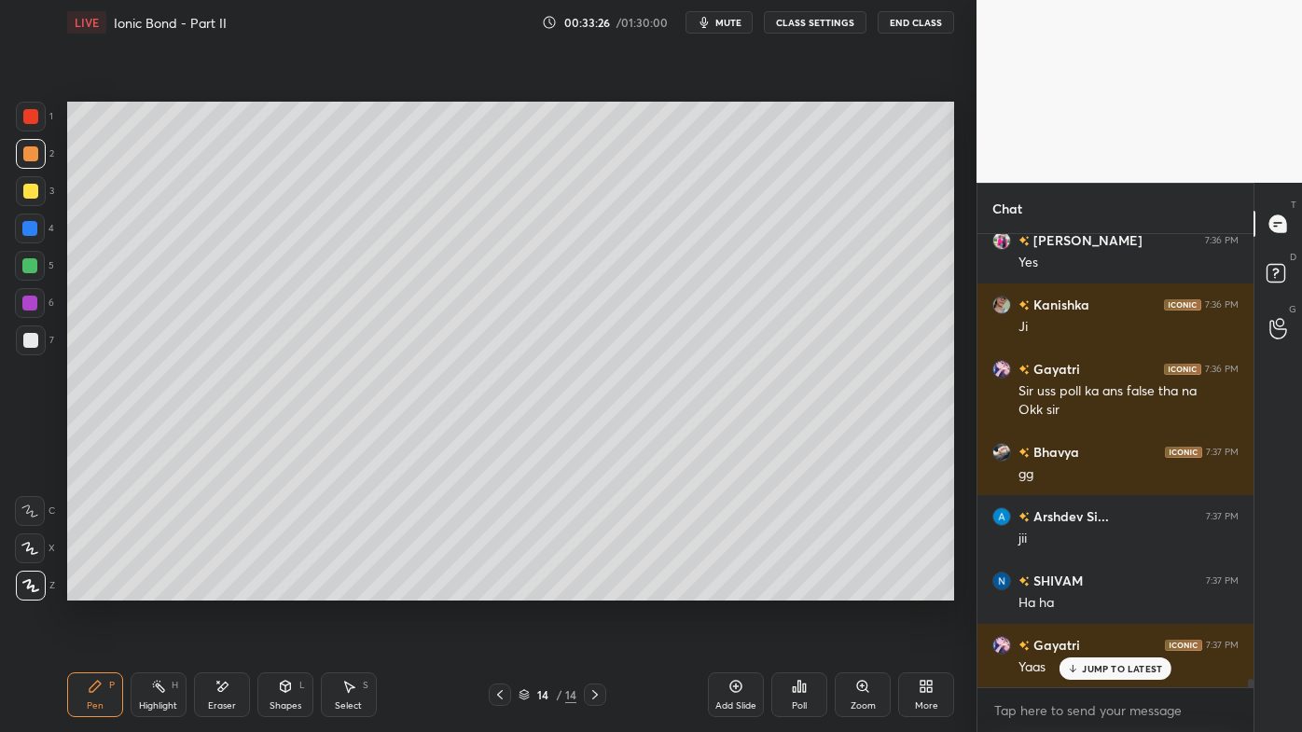
drag, startPoint x: 35, startPoint y: 190, endPoint x: 65, endPoint y: 179, distance: 31.9
click at [35, 187] on div at bounding box center [30, 191] width 15 height 15
click at [796, 589] on icon at bounding box center [799, 686] width 15 height 15
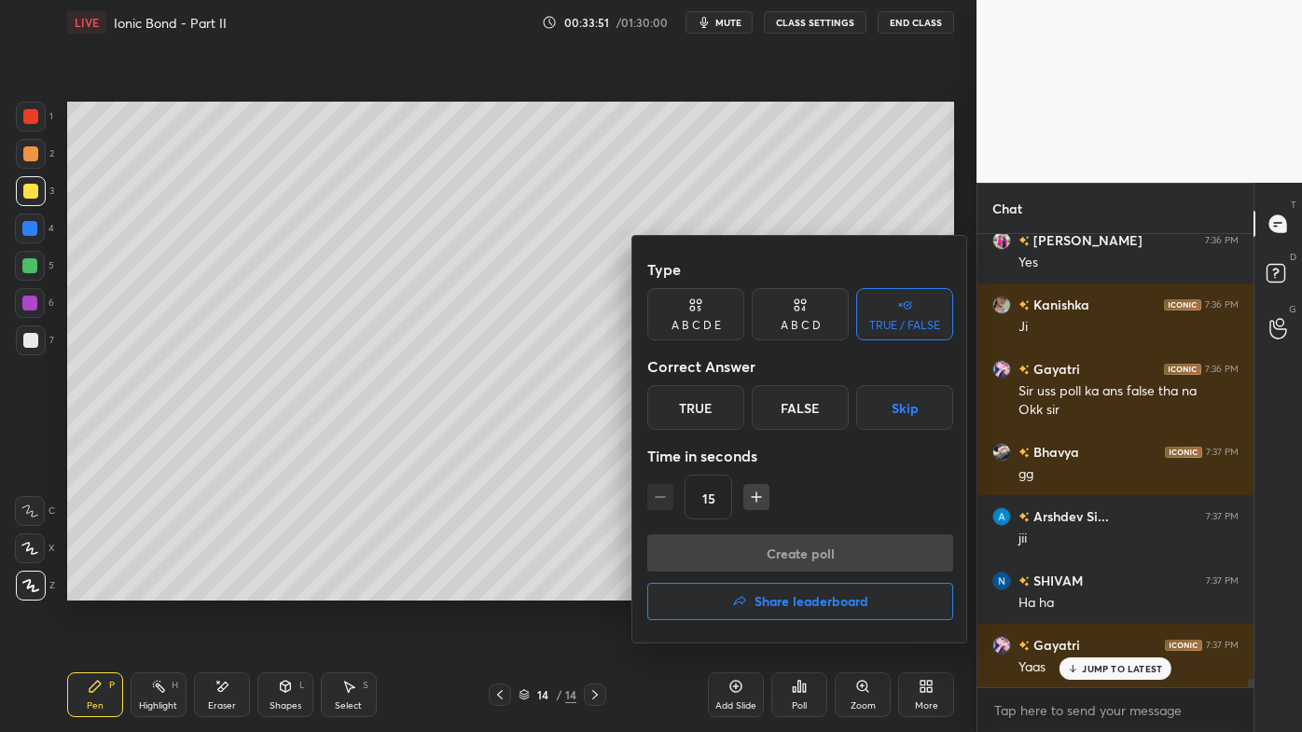
drag, startPoint x: 705, startPoint y: 315, endPoint x: 715, endPoint y: 318, distance: 10.6
click at [714, 318] on div "A B C D E" at bounding box center [695, 314] width 97 height 52
click at [831, 410] on div "D" at bounding box center [826, 407] width 45 height 45
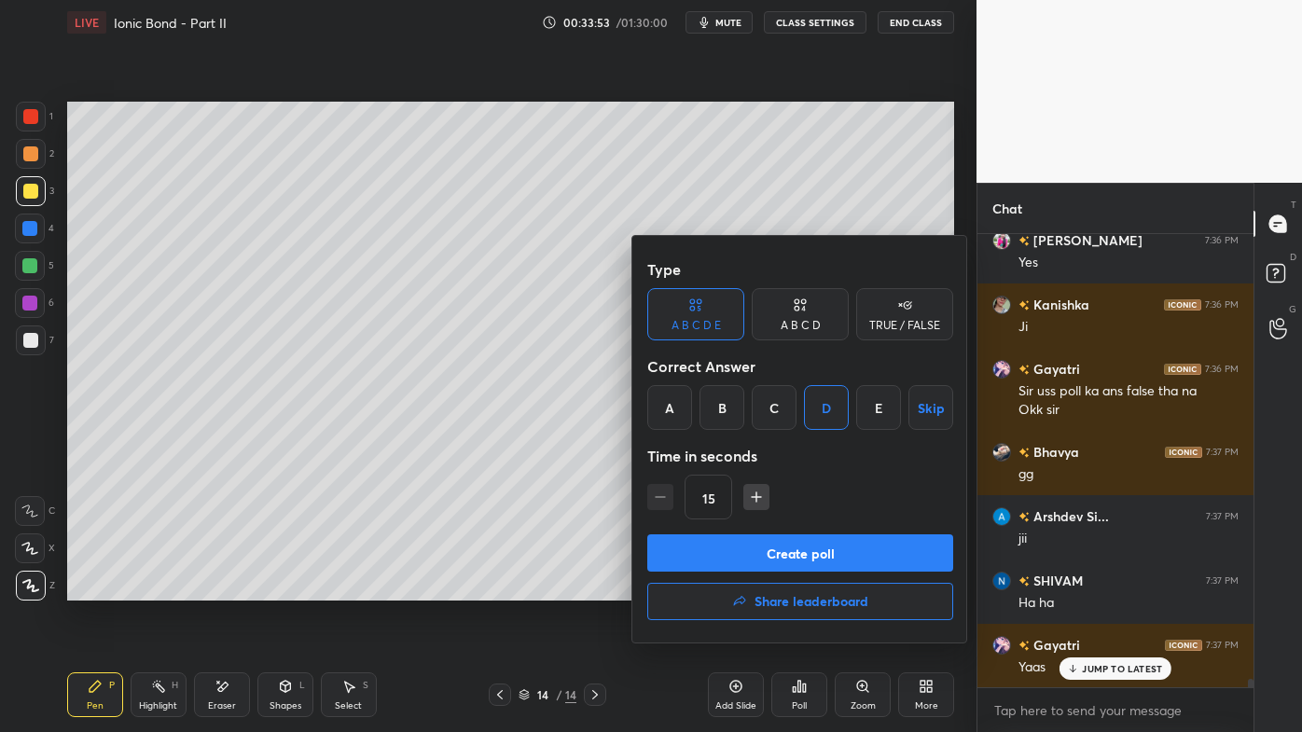
click at [763, 495] on icon "button" at bounding box center [756, 497] width 19 height 19
type input "30"
click at [748, 545] on button "Create poll" at bounding box center [800, 553] width 306 height 37
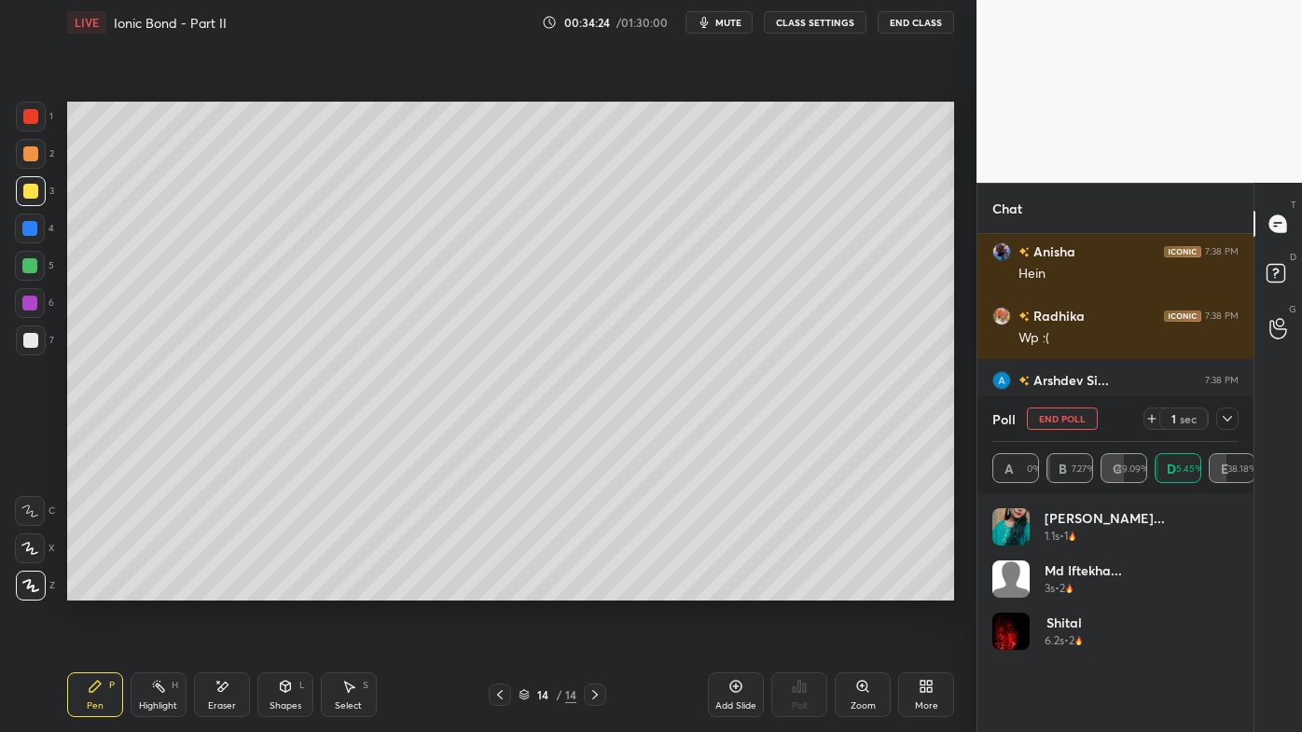
scroll to position [24987, 0]
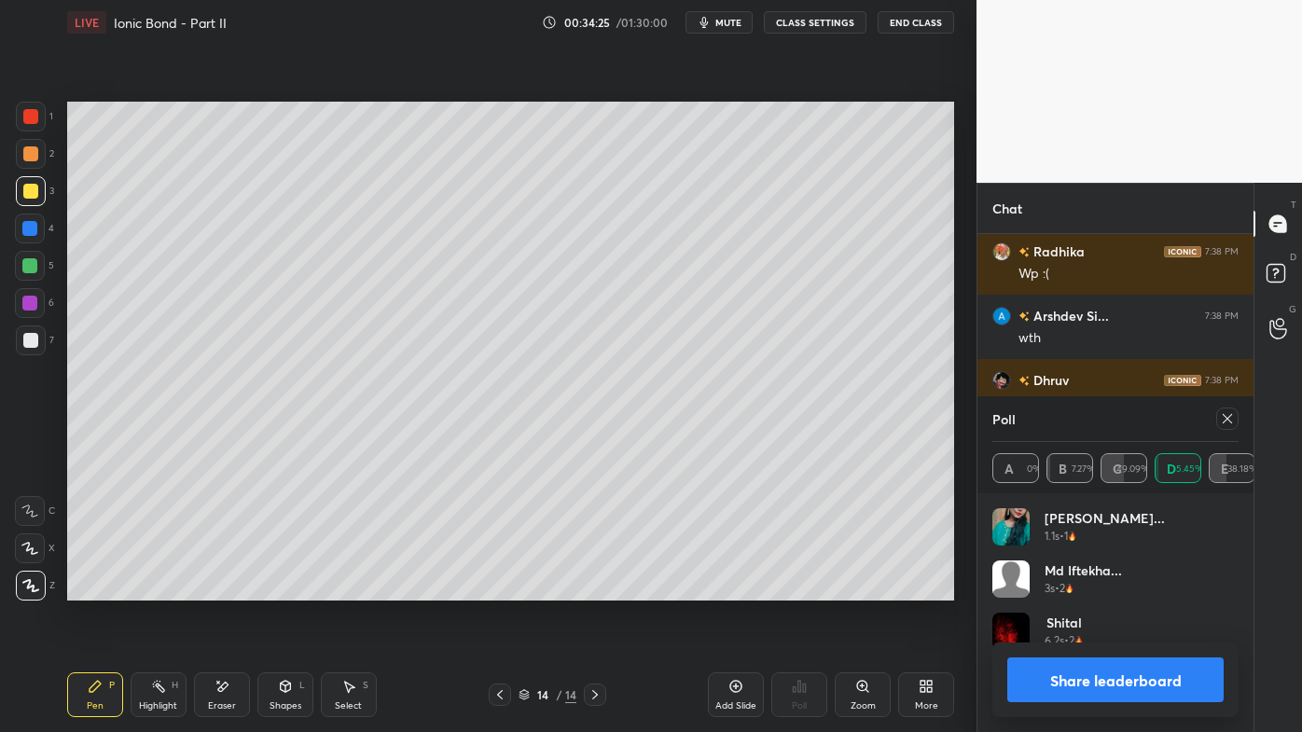
click at [1051, 589] on button "Share leaderboard" at bounding box center [1115, 680] width 216 height 45
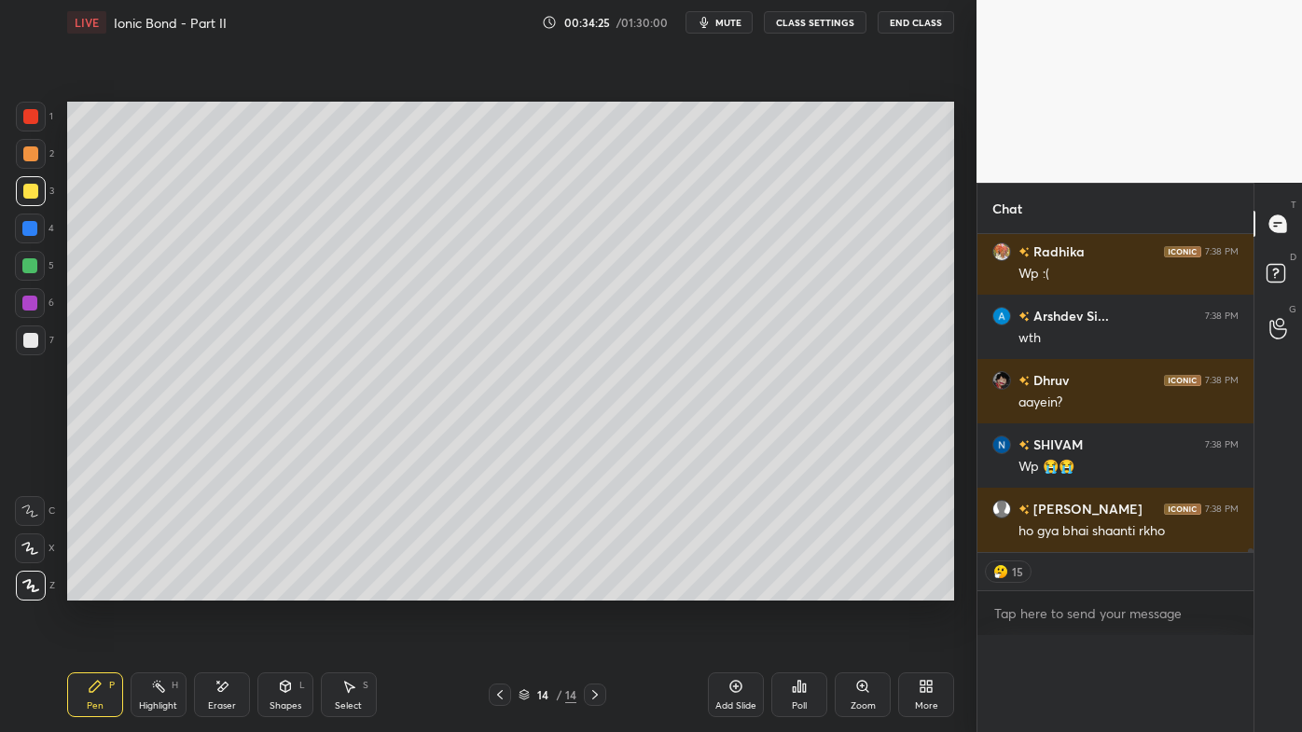
scroll to position [0, 0]
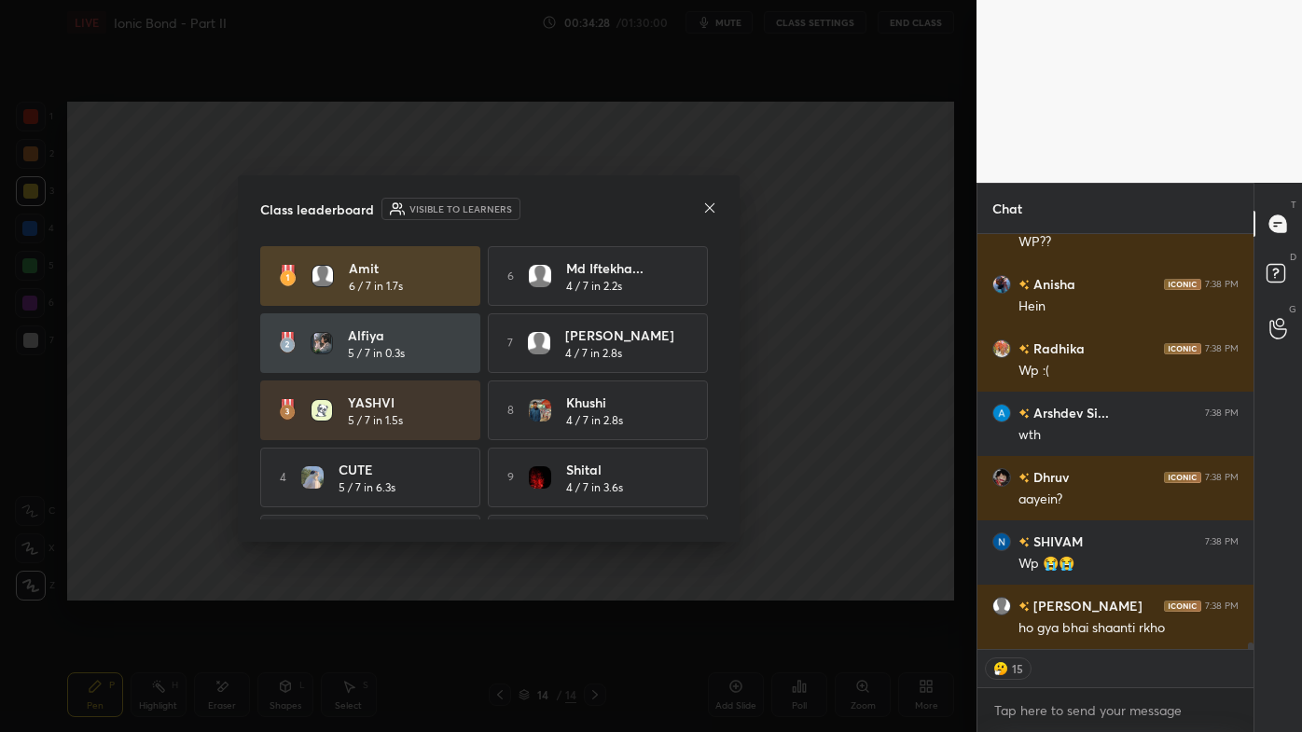
click at [708, 207] on icon at bounding box center [709, 208] width 15 height 15
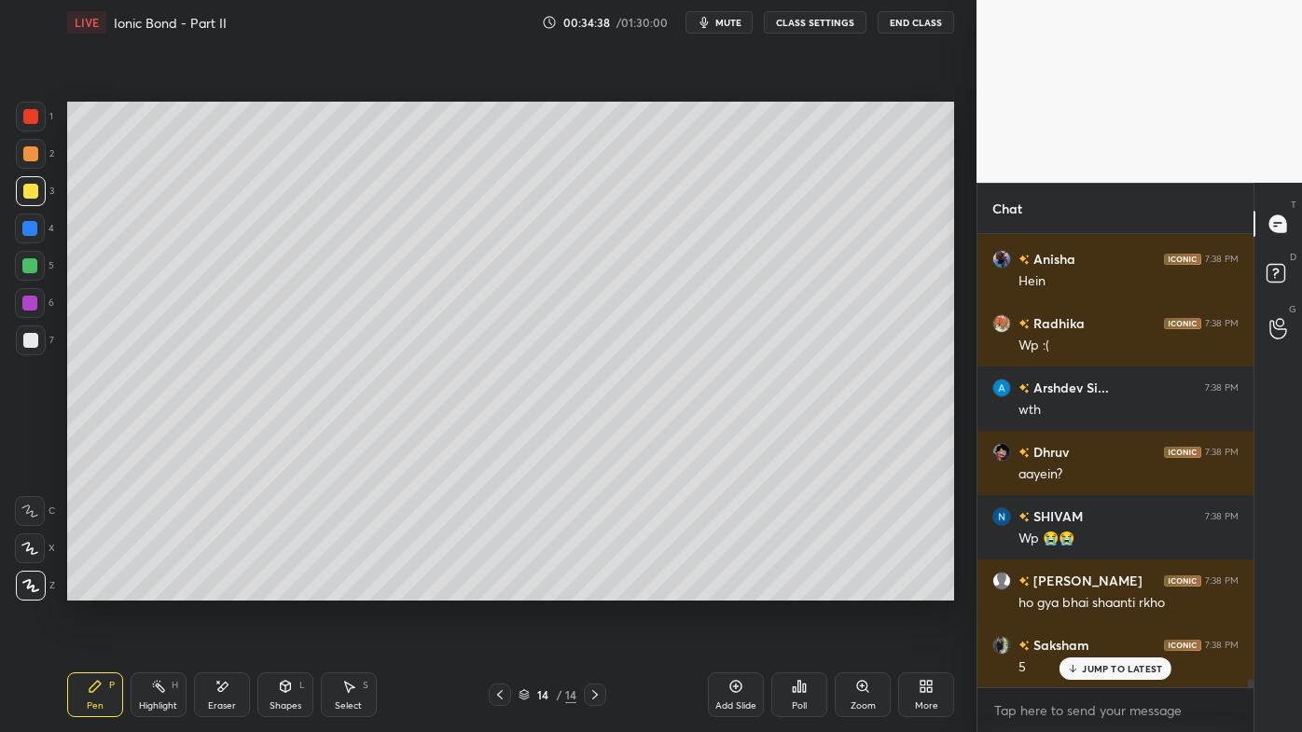
drag, startPoint x: 30, startPoint y: 343, endPoint x: 49, endPoint y: 326, distance: 26.4
click at [31, 340] on div at bounding box center [30, 340] width 15 height 15
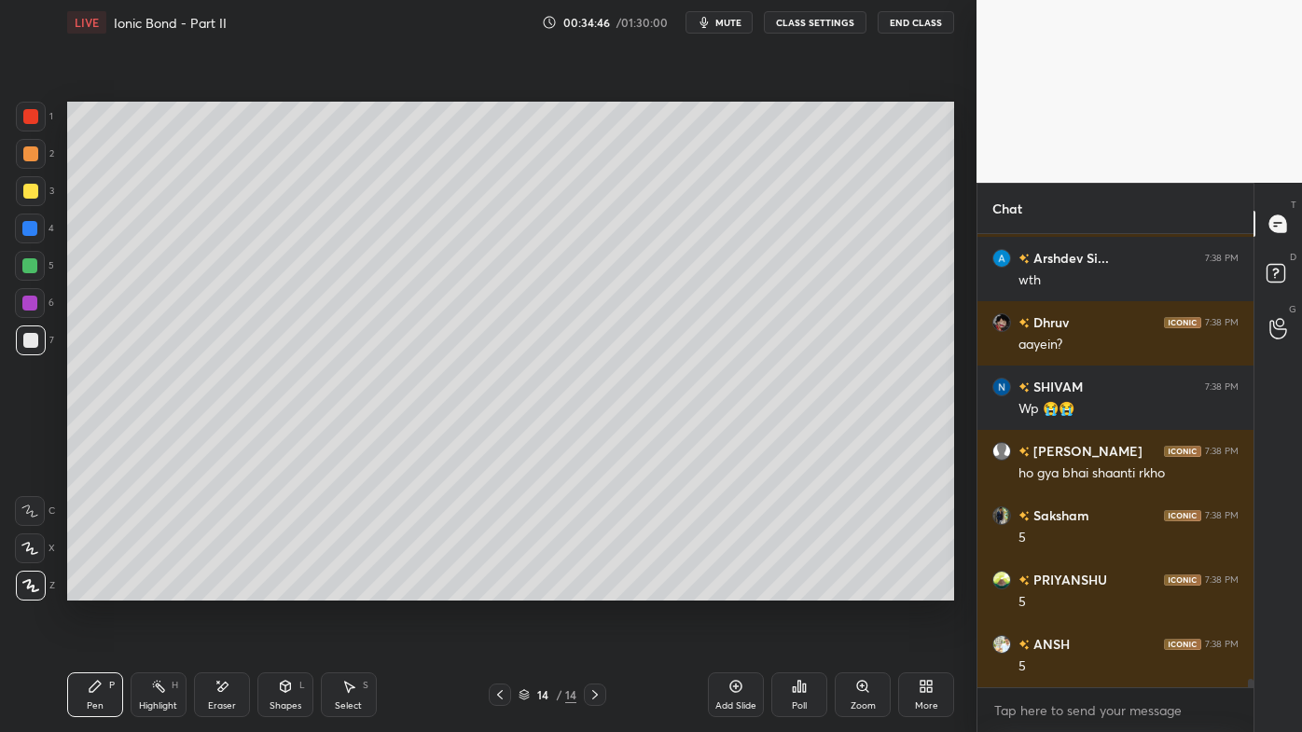
click at [502, 589] on icon at bounding box center [500, 694] width 15 height 15
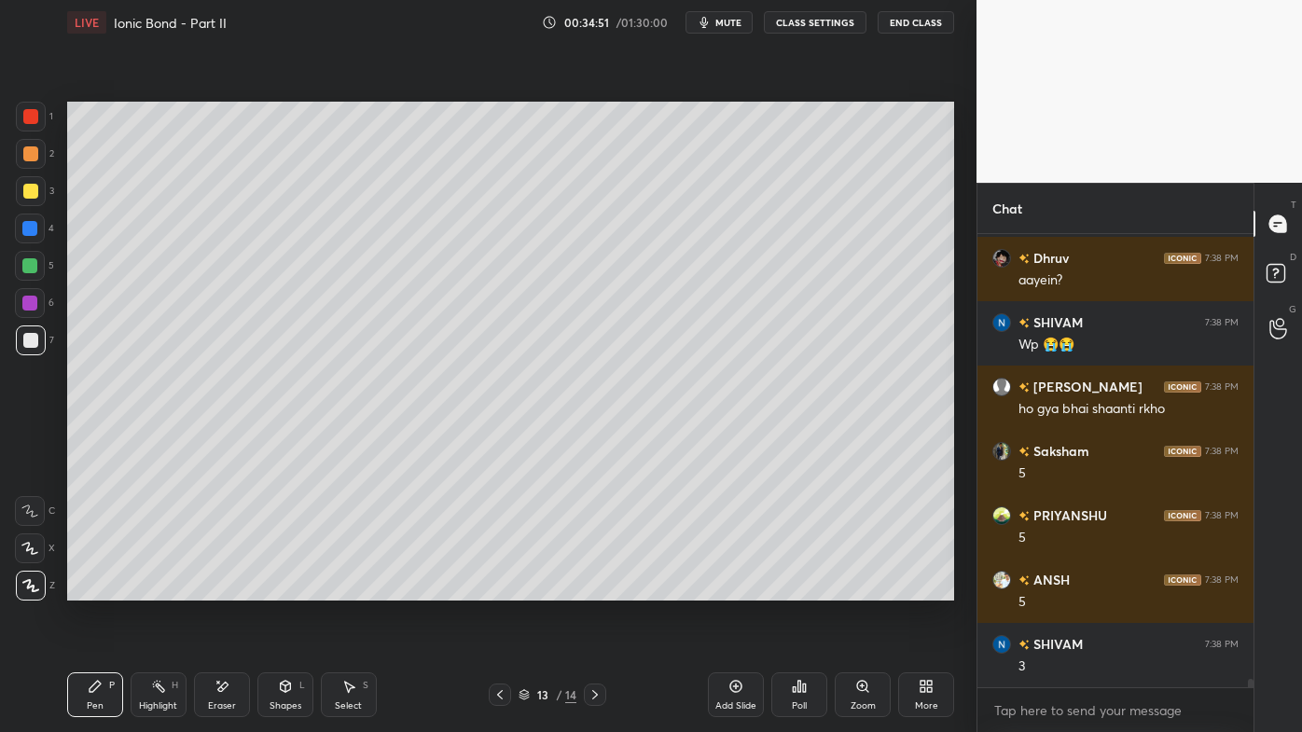
drag, startPoint x: 160, startPoint y: 680, endPoint x: 236, endPoint y: 606, distance: 105.5
click at [161, 589] on div "Highlight H" at bounding box center [159, 695] width 56 height 45
click at [594, 589] on icon at bounding box center [595, 694] width 15 height 15
drag, startPoint x: 94, startPoint y: 675, endPoint x: 110, endPoint y: 620, distance: 57.3
click at [93, 589] on div "Pen P" at bounding box center [95, 695] width 56 height 45
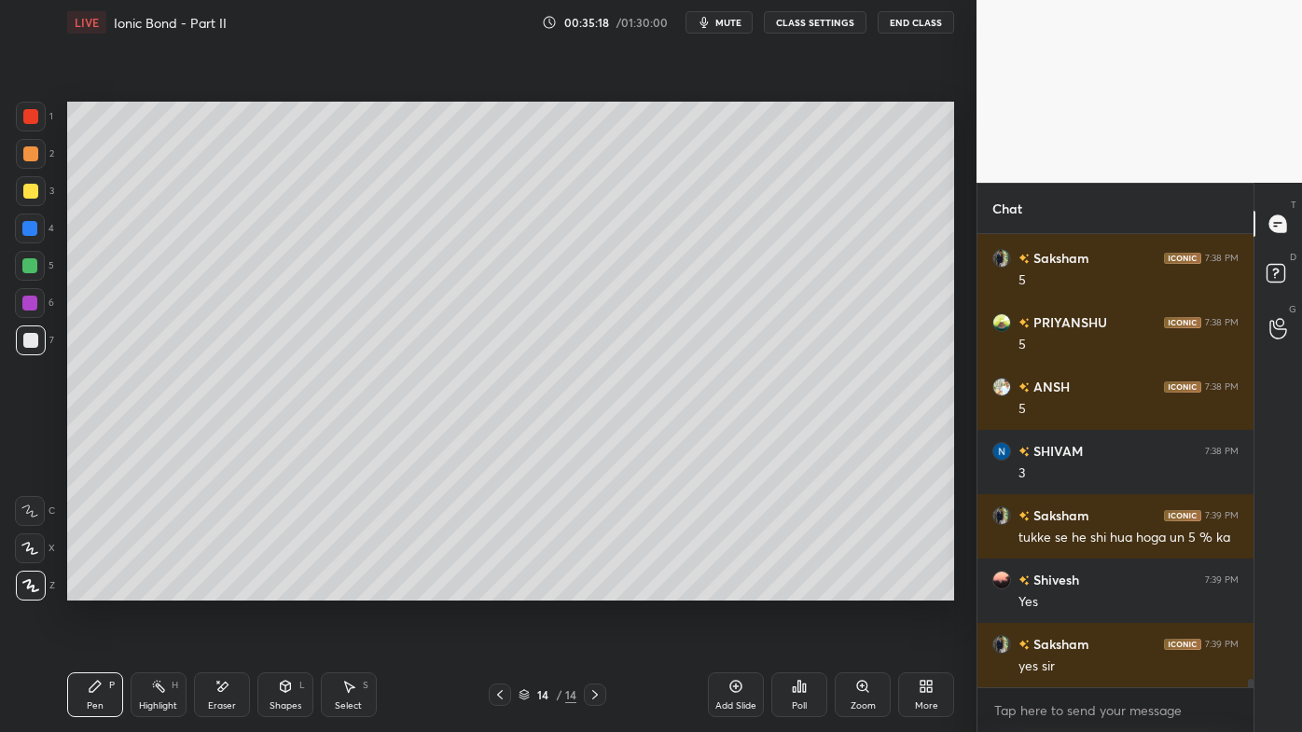
click at [167, 589] on div "Highlight H" at bounding box center [159, 695] width 56 height 45
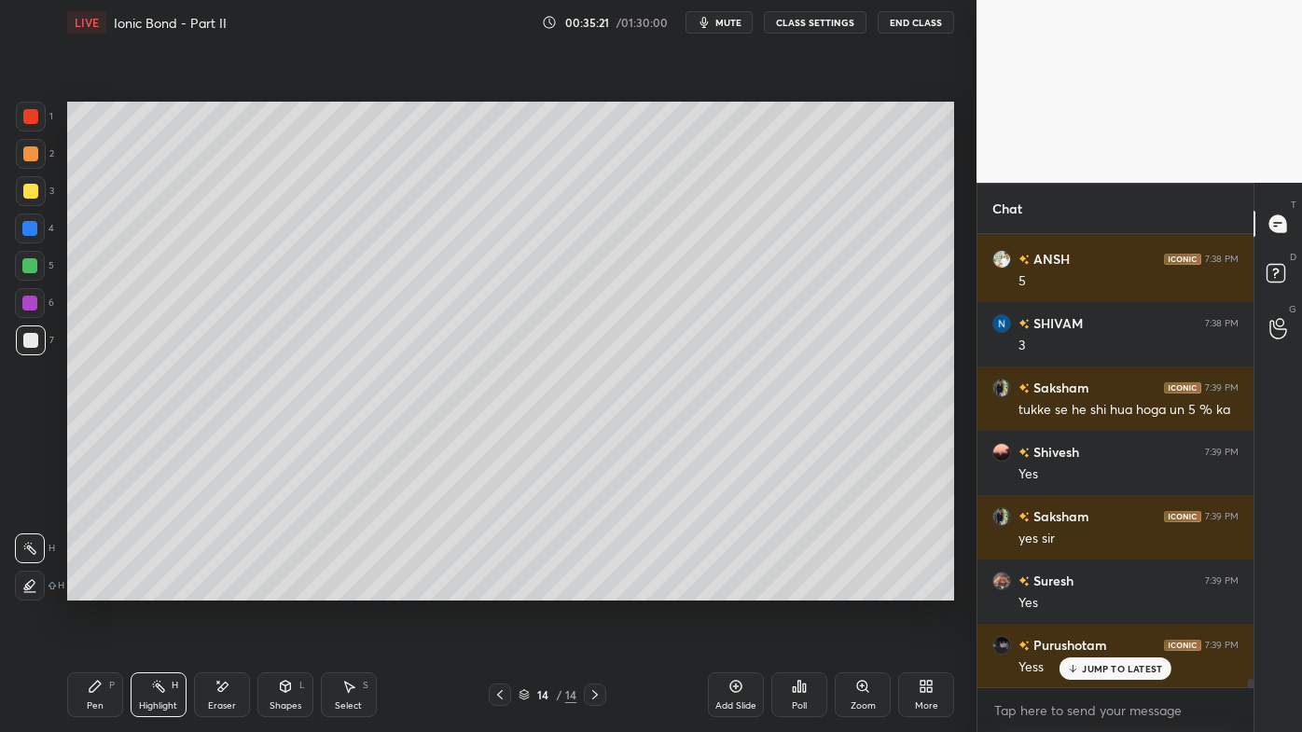
click at [499, 589] on div at bounding box center [500, 695] width 22 height 22
drag, startPoint x: 592, startPoint y: 690, endPoint x: 592, endPoint y: 654, distance: 36.4
click at [591, 589] on icon at bounding box center [595, 694] width 15 height 15
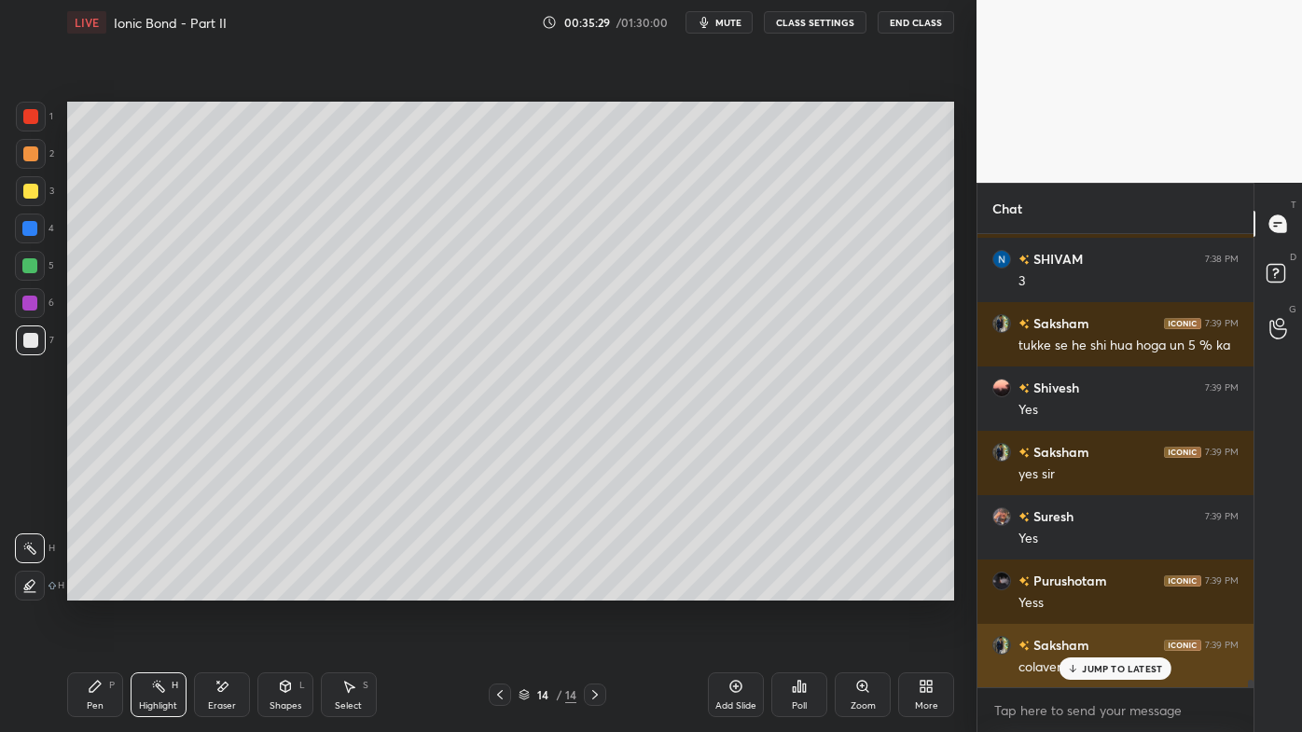
click at [1079, 589] on div "JUMP TO LATEST" at bounding box center [1116, 669] width 112 height 22
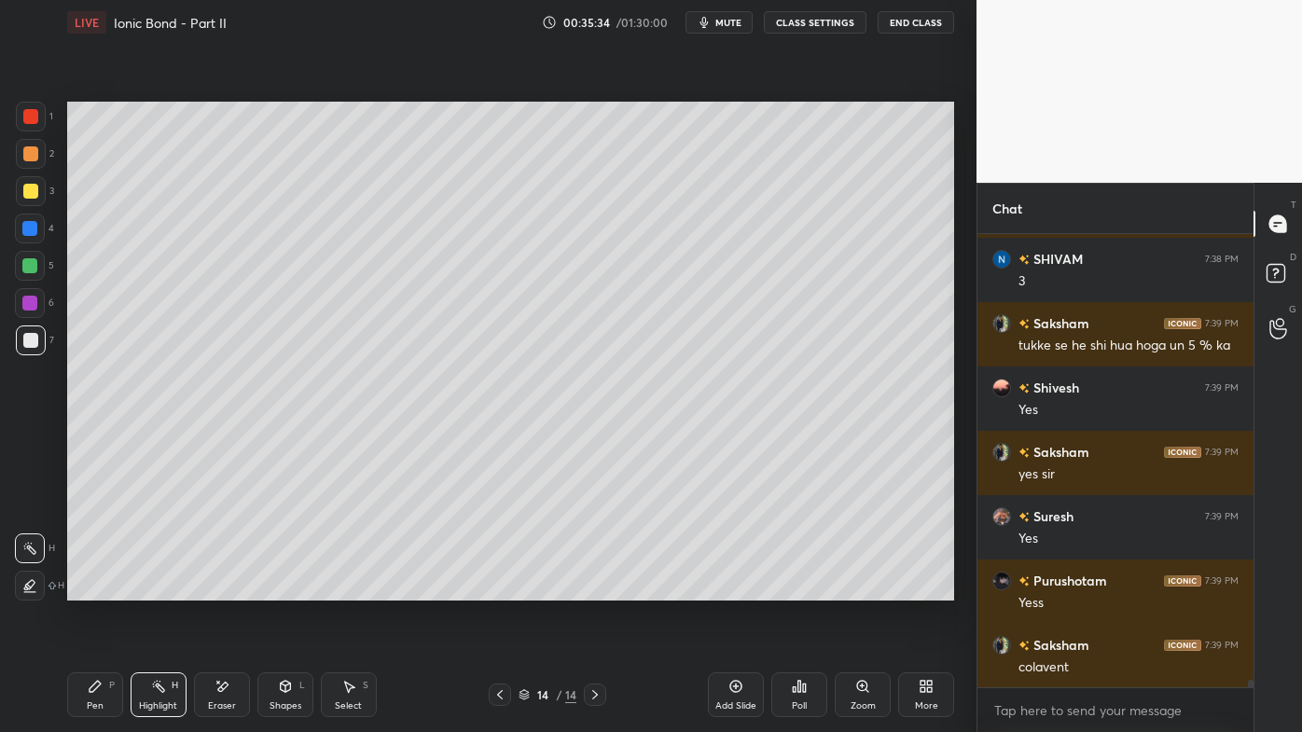
scroll to position [25560, 0]
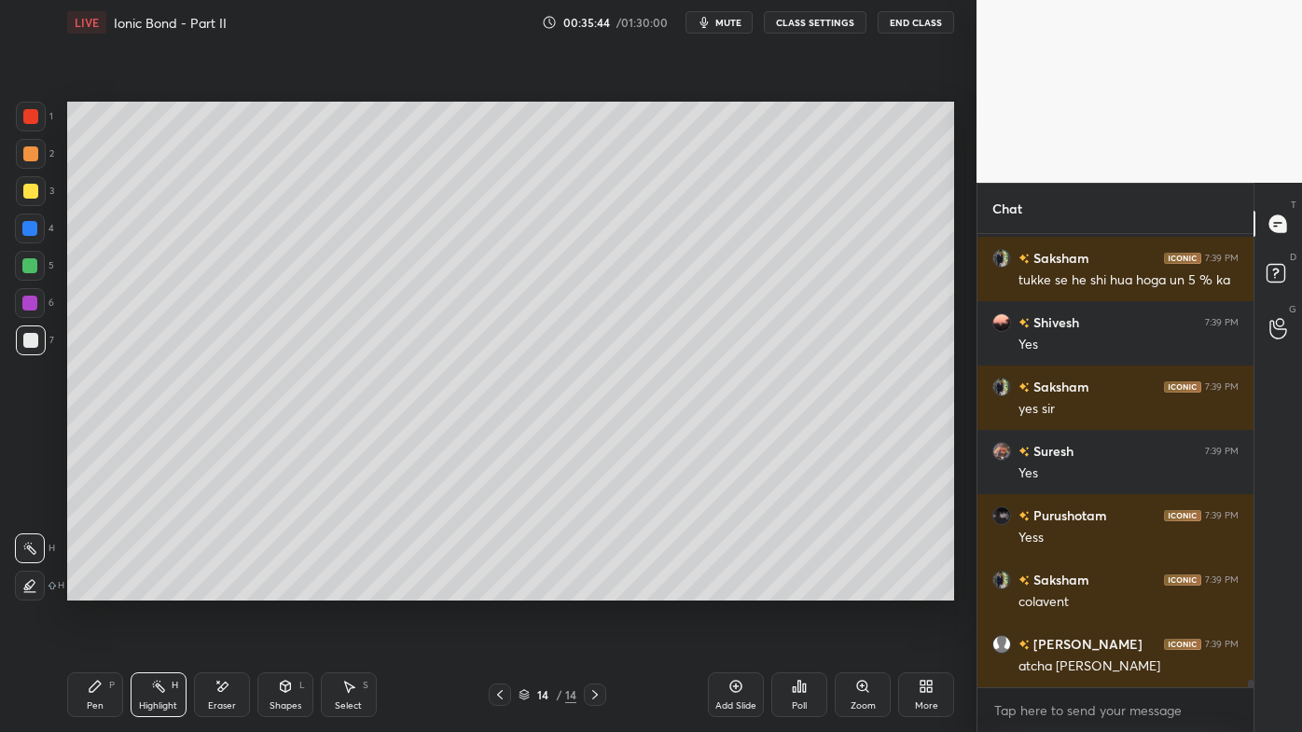
drag, startPoint x: 90, startPoint y: 687, endPoint x: 94, endPoint y: 669, distance: 19.2
click at [87, 589] on div "Pen P" at bounding box center [95, 695] width 56 height 45
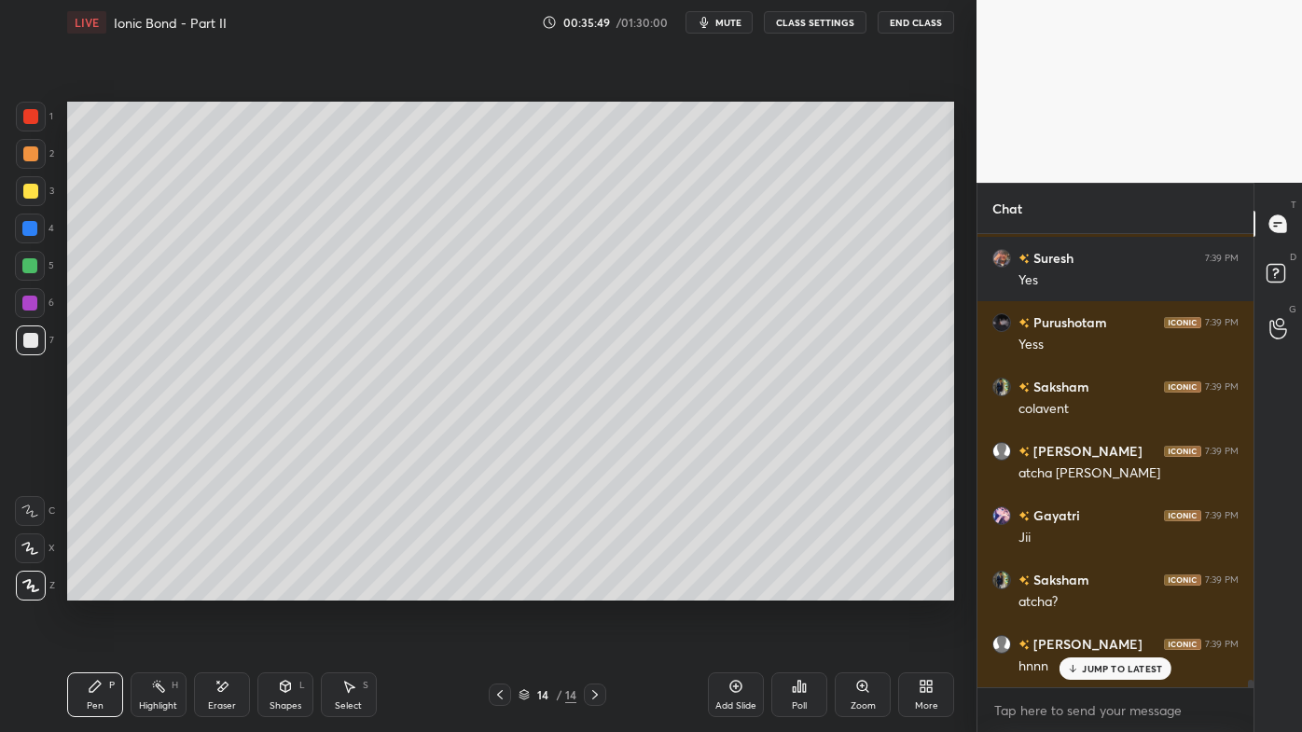
scroll to position [25880, 0]
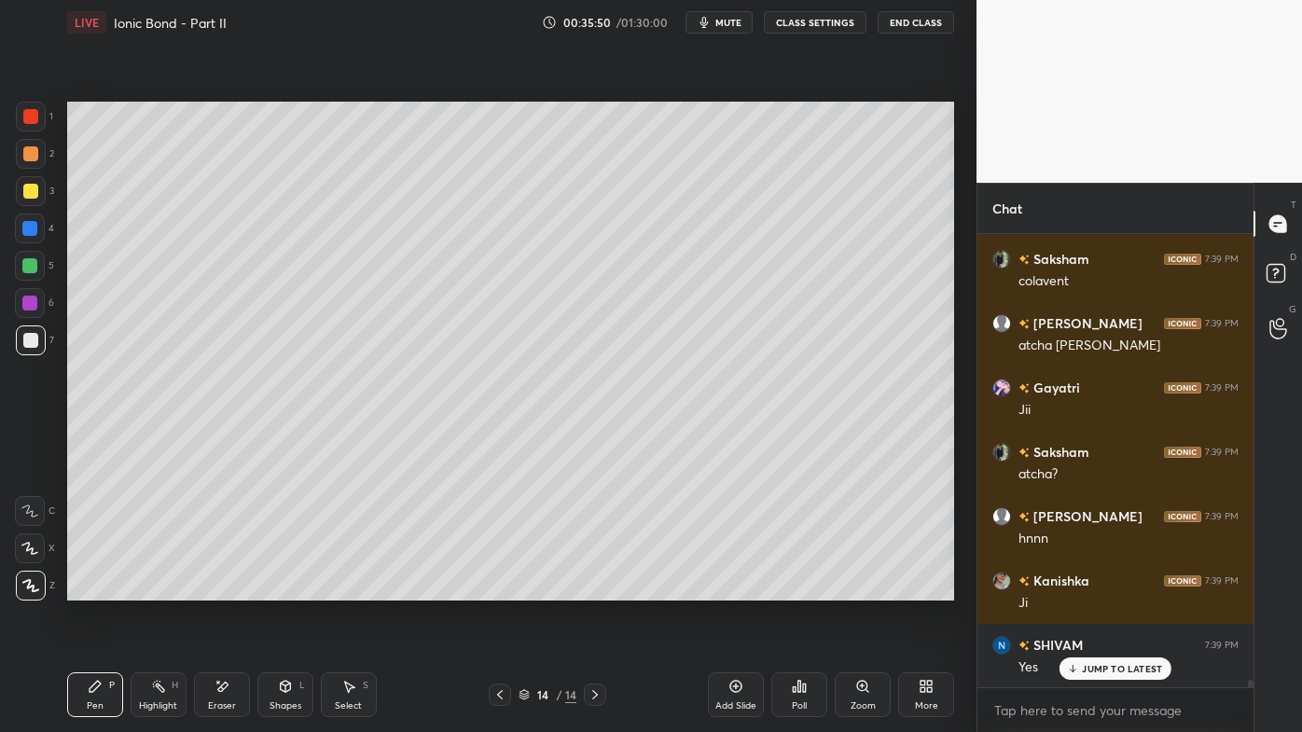
drag, startPoint x: 159, startPoint y: 674, endPoint x: 164, endPoint y: 648, distance: 25.8
click at [158, 589] on div "Highlight H" at bounding box center [159, 695] width 56 height 45
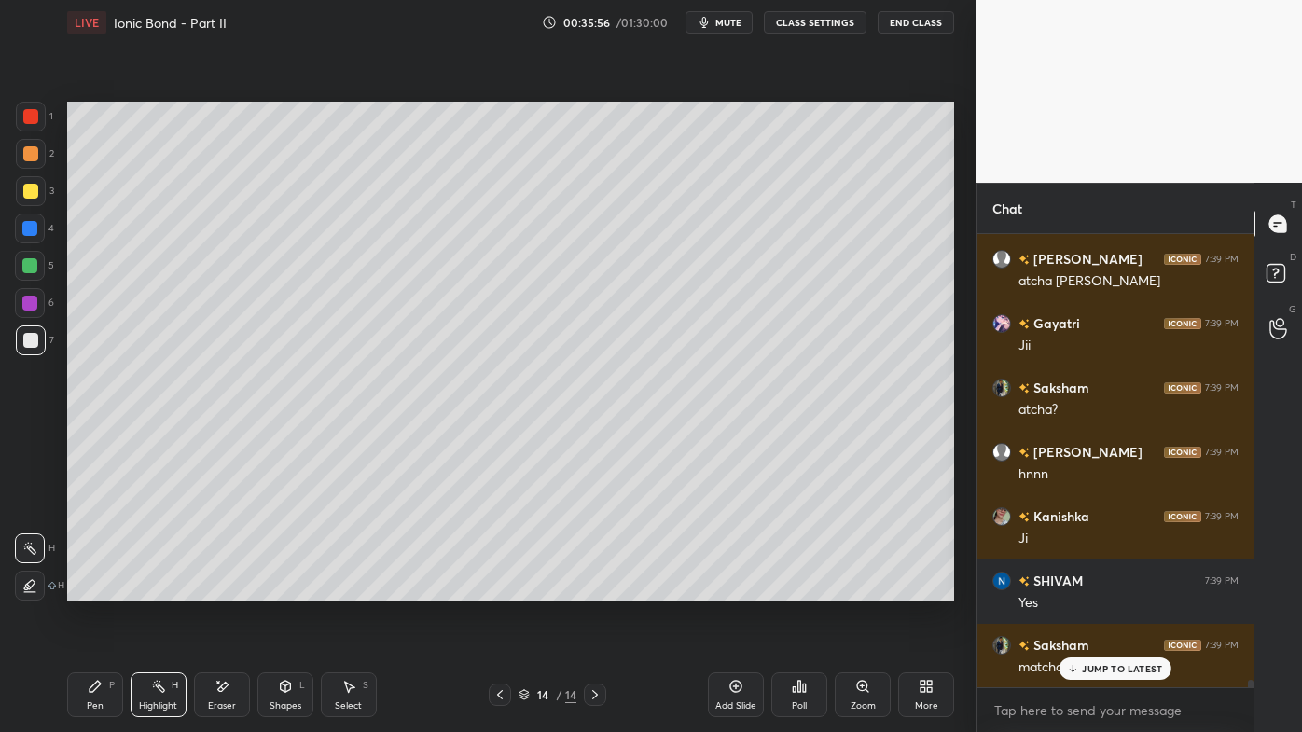
scroll to position [26009, 0]
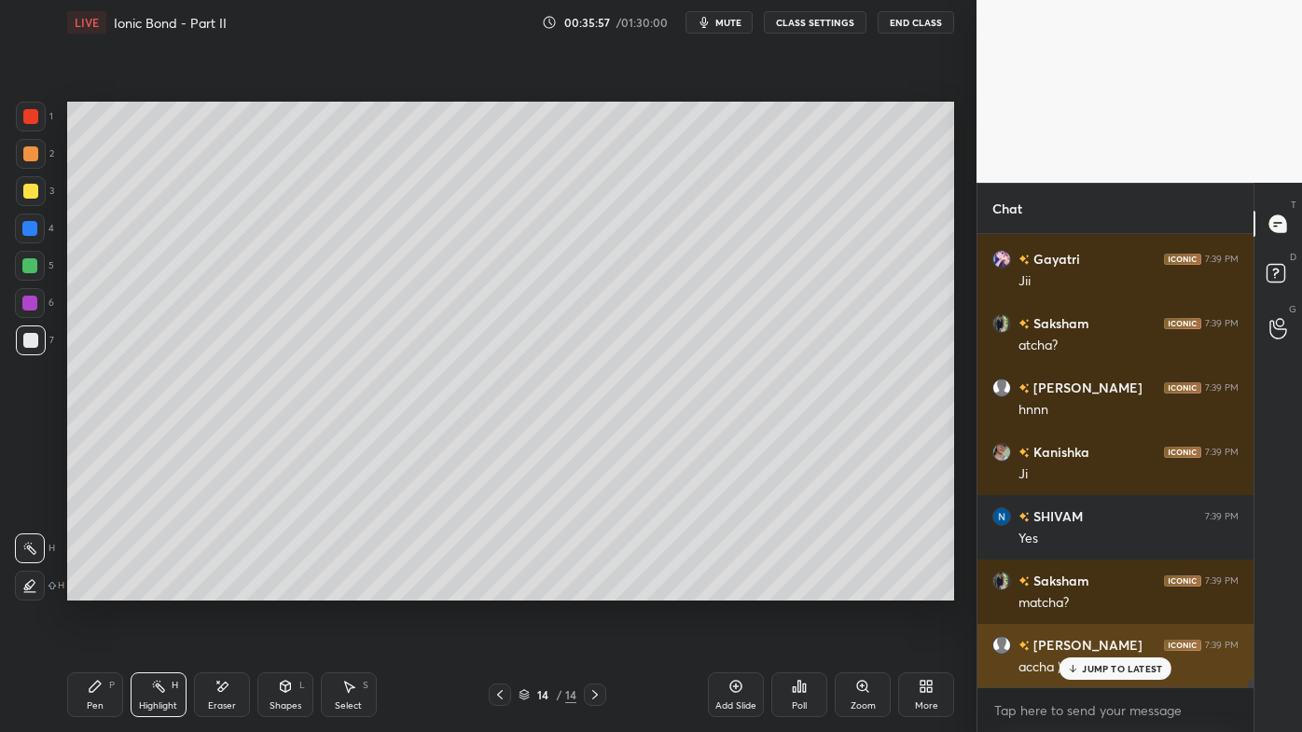
drag, startPoint x: 1089, startPoint y: 655, endPoint x: 1061, endPoint y: 656, distance: 28.0
click at [1082, 589] on div "[PERSON_NAME] 7:38 PM 5 [PERSON_NAME] 7:38 PM 5 [PERSON_NAME] 7:38 PM 5 [PERSON…" at bounding box center [1116, 460] width 276 height 453
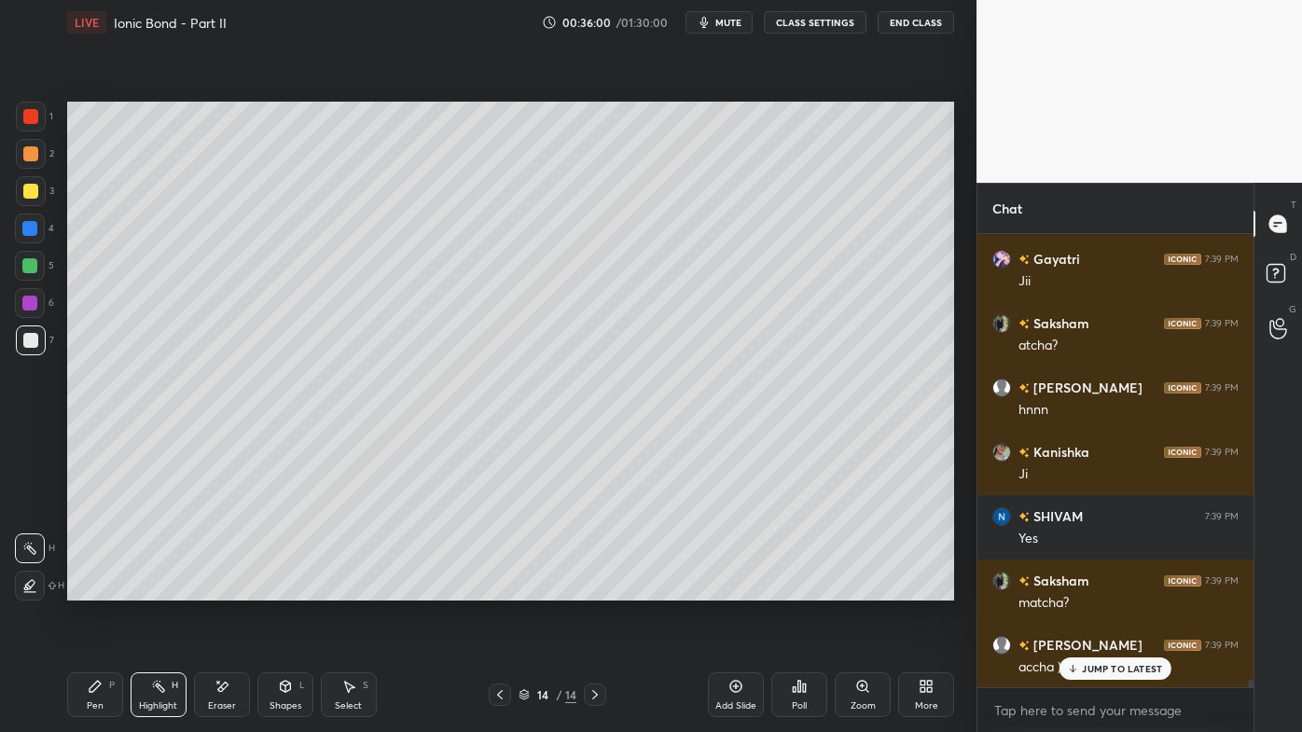
scroll to position [26074, 0]
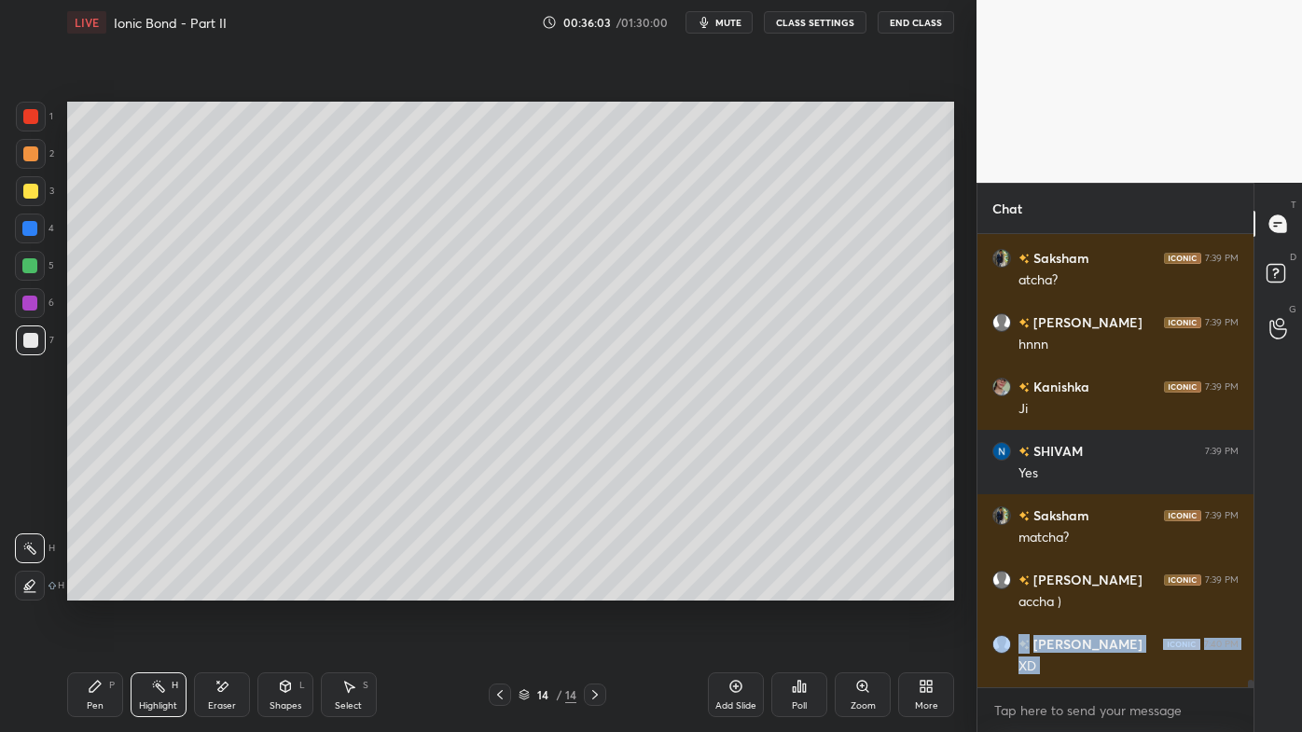
click at [94, 589] on div "Pen P Highlight H Eraser Shapes L Select S 14 / 14 Add Slide Poll Zoom More" at bounding box center [510, 695] width 887 height 75
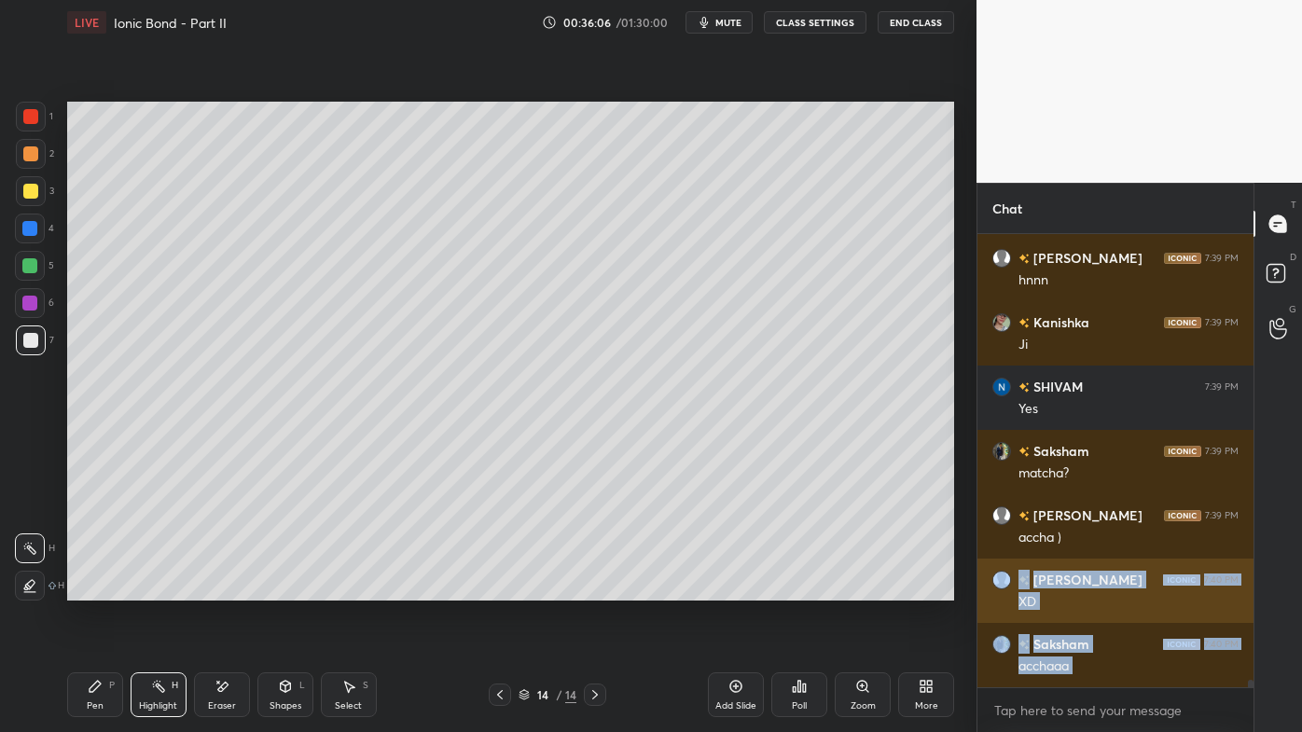
click at [1045, 572] on h6 "[PERSON_NAME]" at bounding box center [1086, 580] width 113 height 20
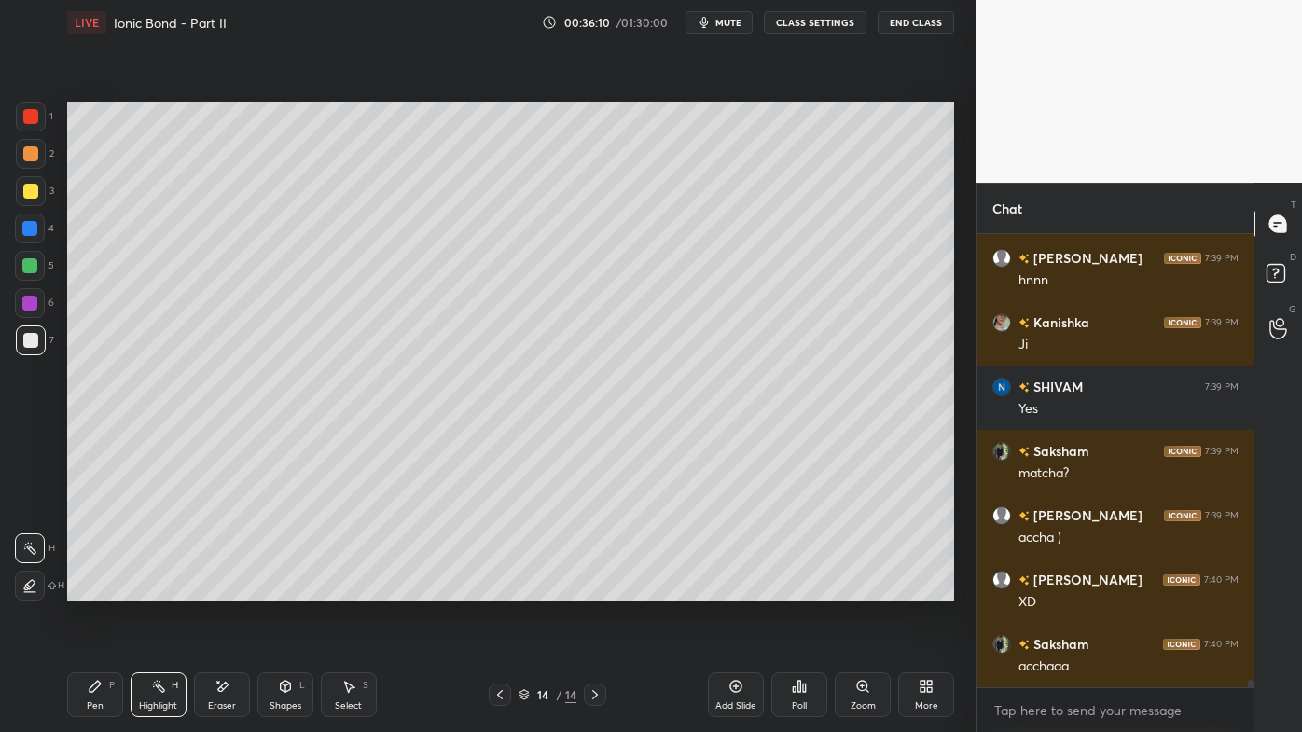
drag, startPoint x: 94, startPoint y: 687, endPoint x: 99, endPoint y: 662, distance: 24.7
click at [94, 589] on icon at bounding box center [95, 686] width 11 height 11
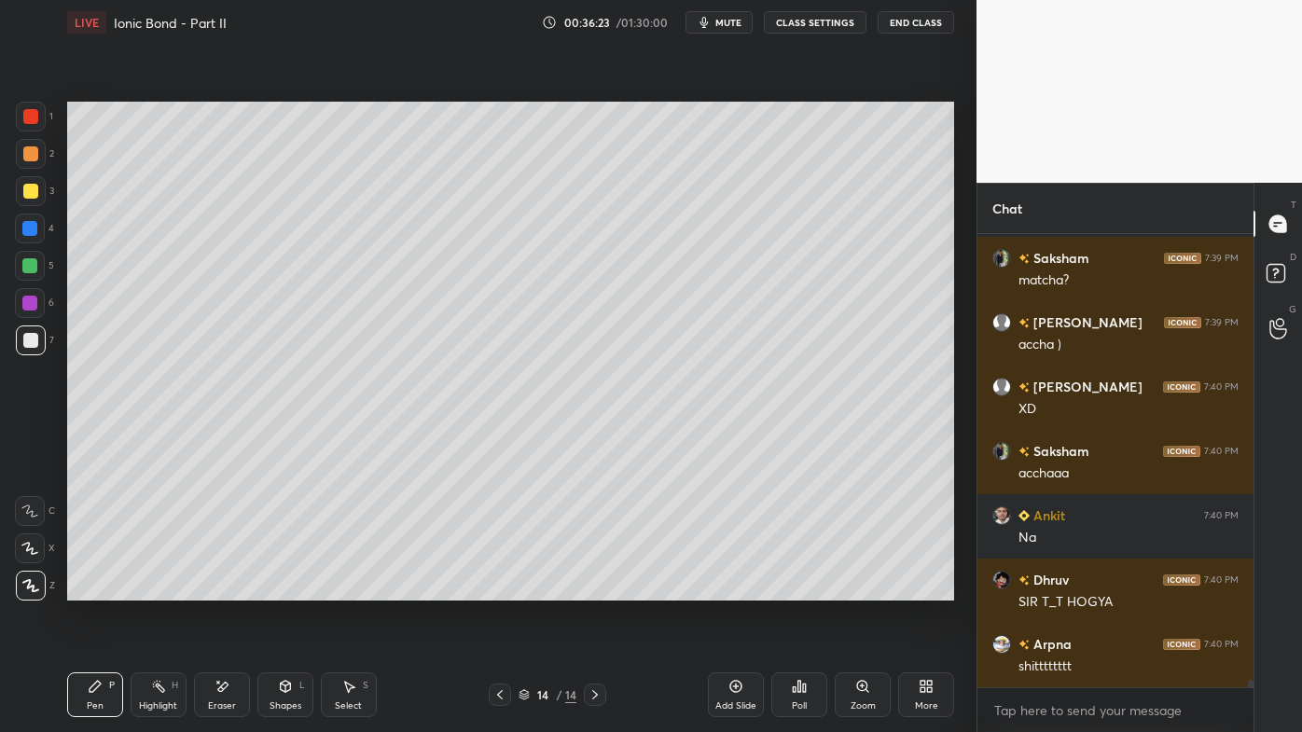
scroll to position [26460, 0]
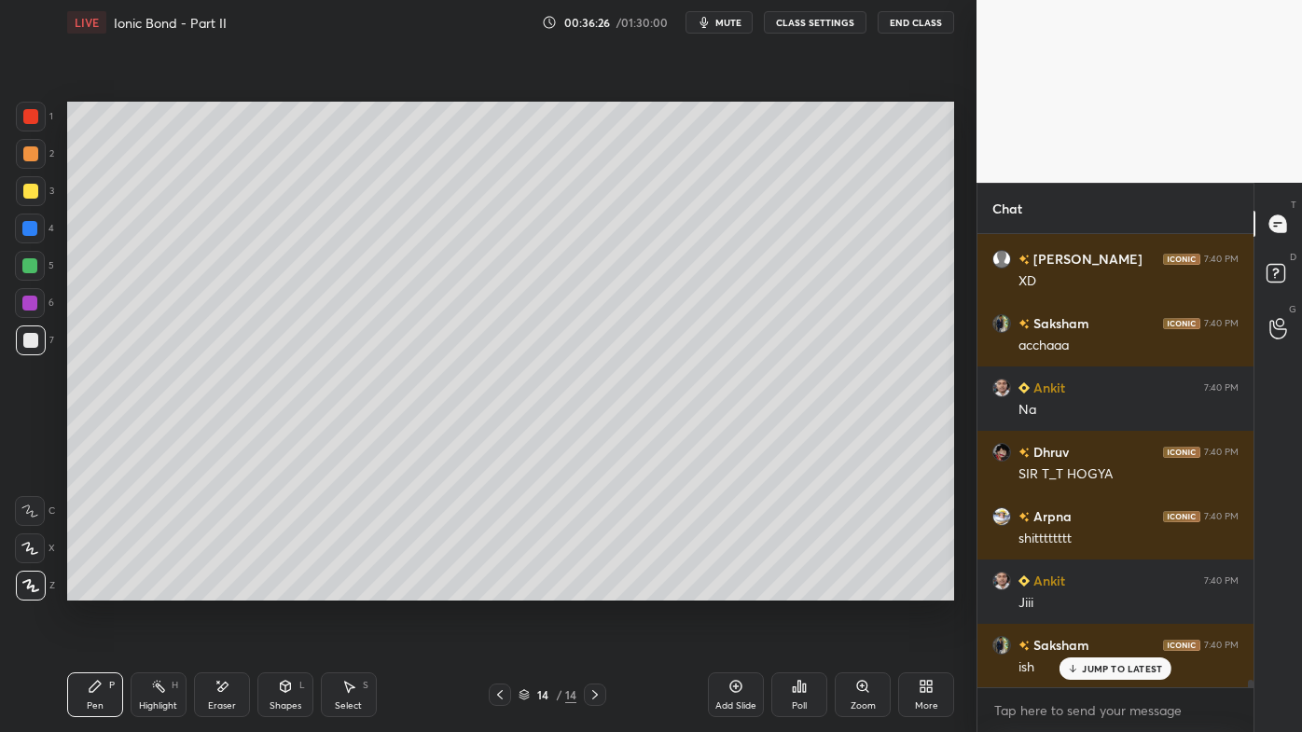
drag, startPoint x: 149, startPoint y: 687, endPoint x: 182, endPoint y: 616, distance: 78.1
click at [151, 589] on div "Highlight H" at bounding box center [159, 695] width 56 height 45
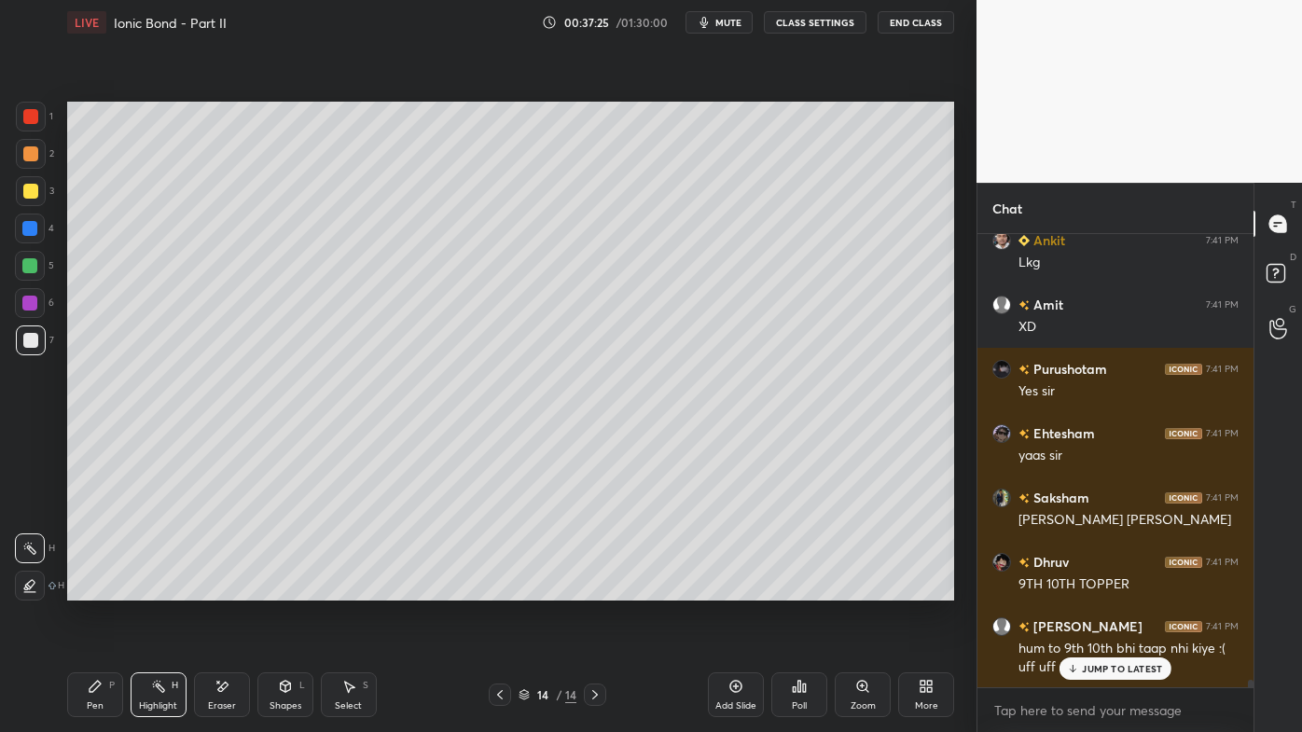
scroll to position [28042, 0]
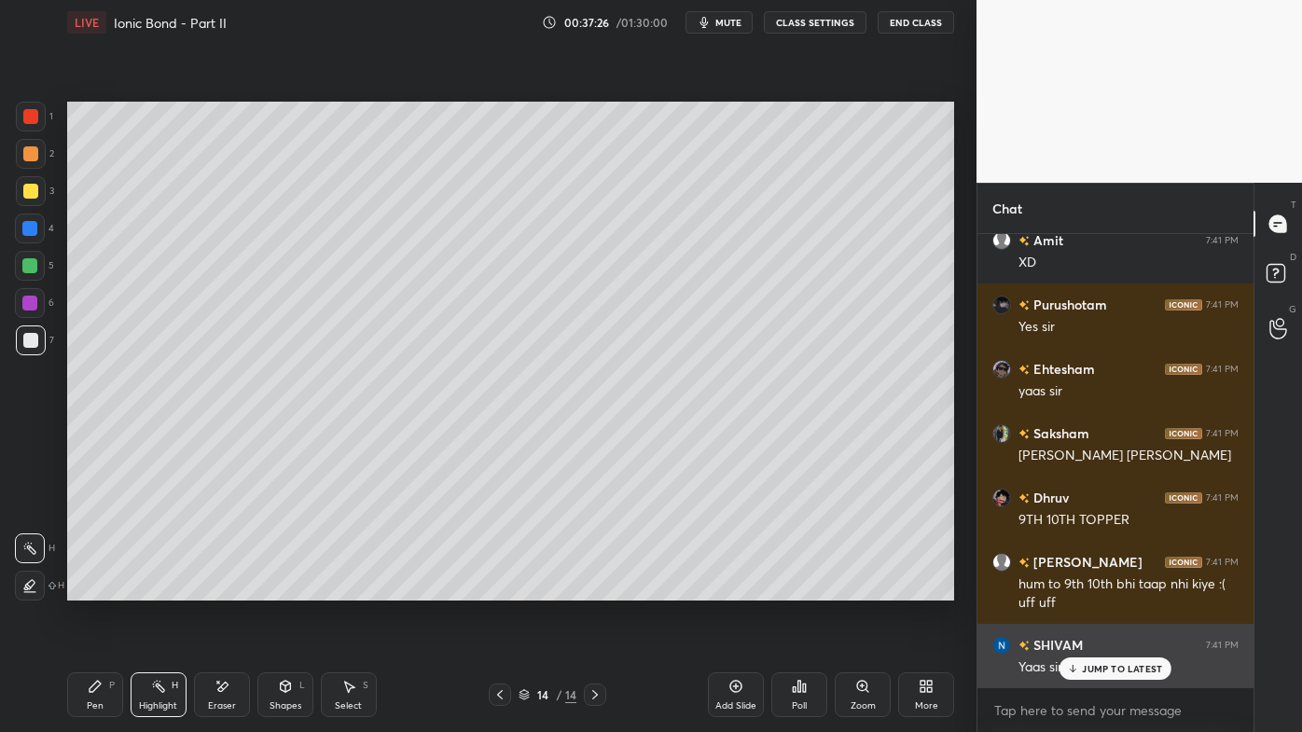
click at [1086, 589] on p "JUMP TO LATEST" at bounding box center [1122, 668] width 80 height 11
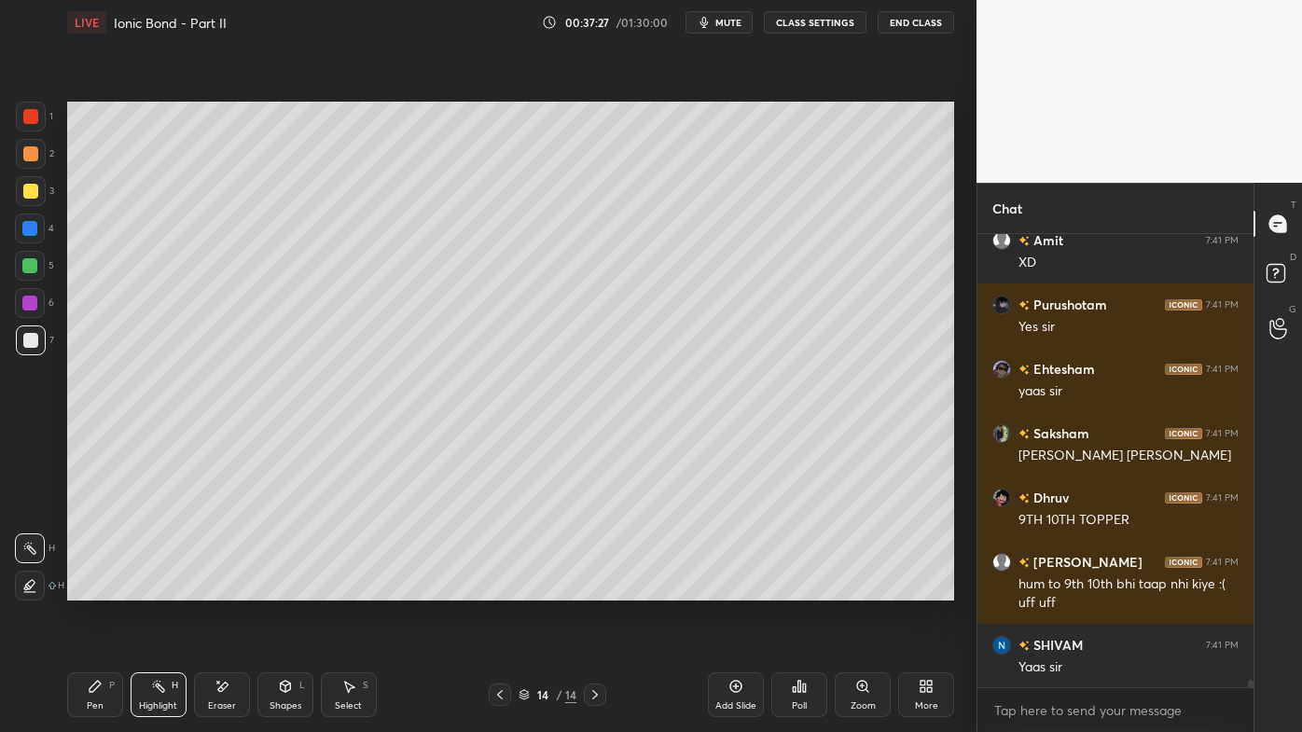
click at [736, 589] on icon at bounding box center [736, 686] width 15 height 15
click at [94, 589] on icon at bounding box center [95, 686] width 11 height 11
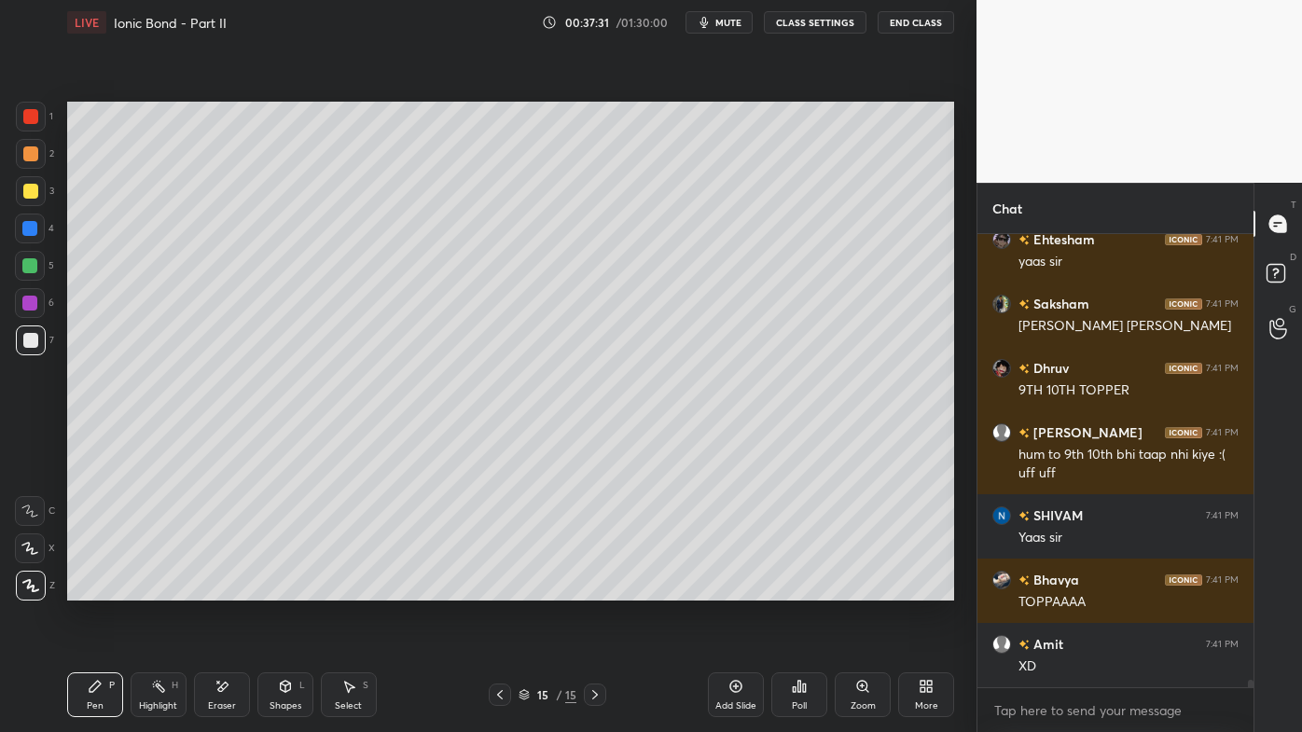
scroll to position [28236, 0]
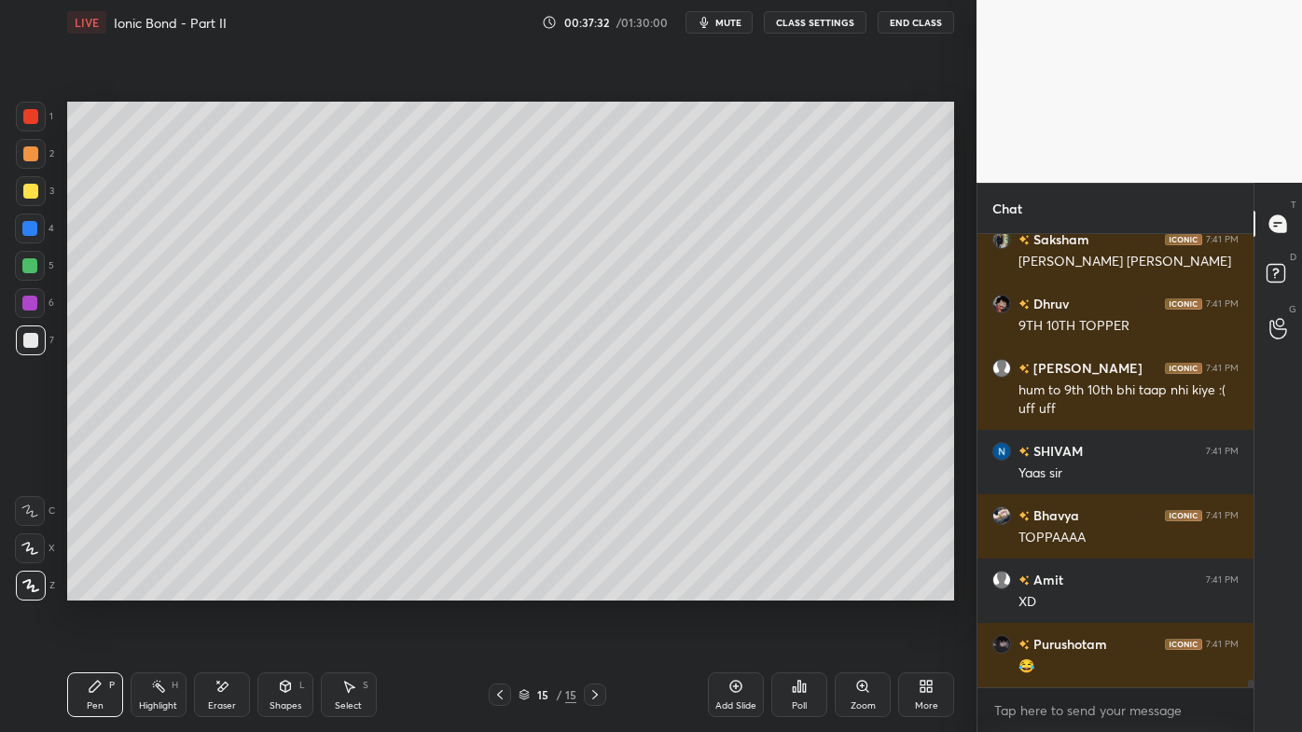
click at [33, 158] on div at bounding box center [30, 153] width 15 height 15
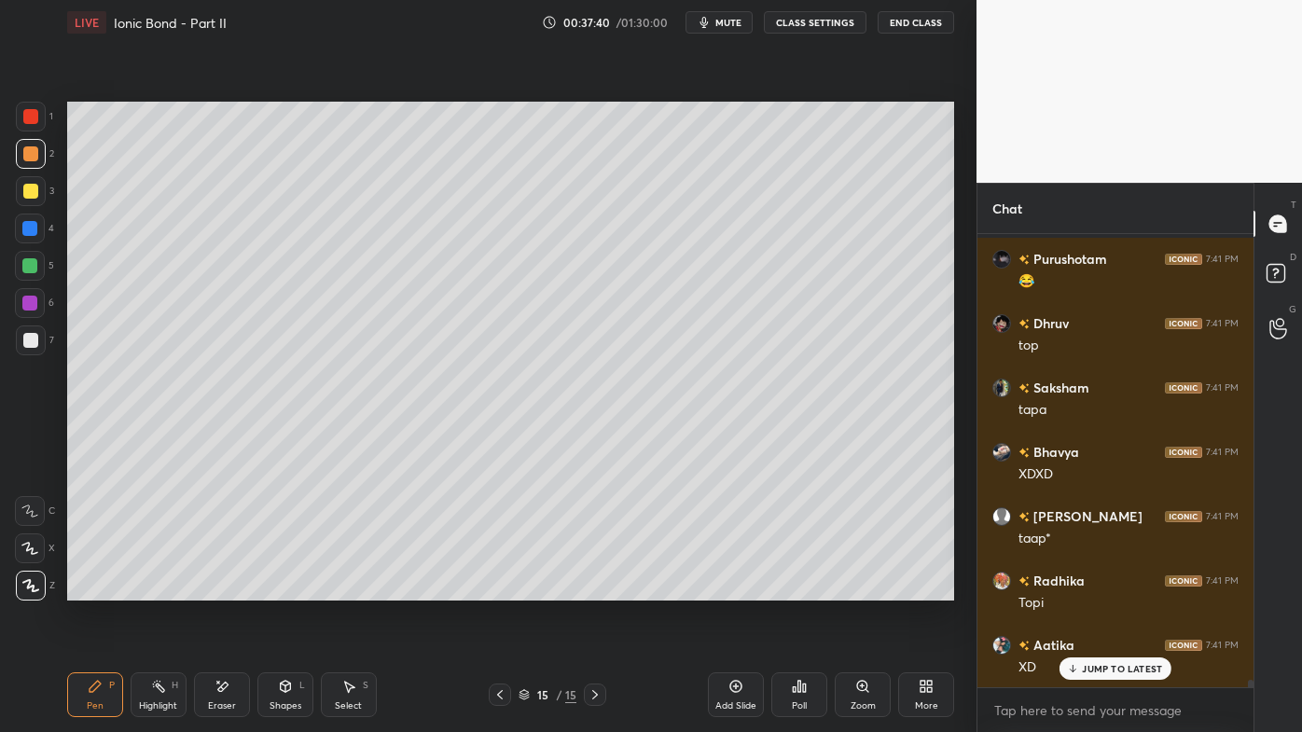
scroll to position [28686, 0]
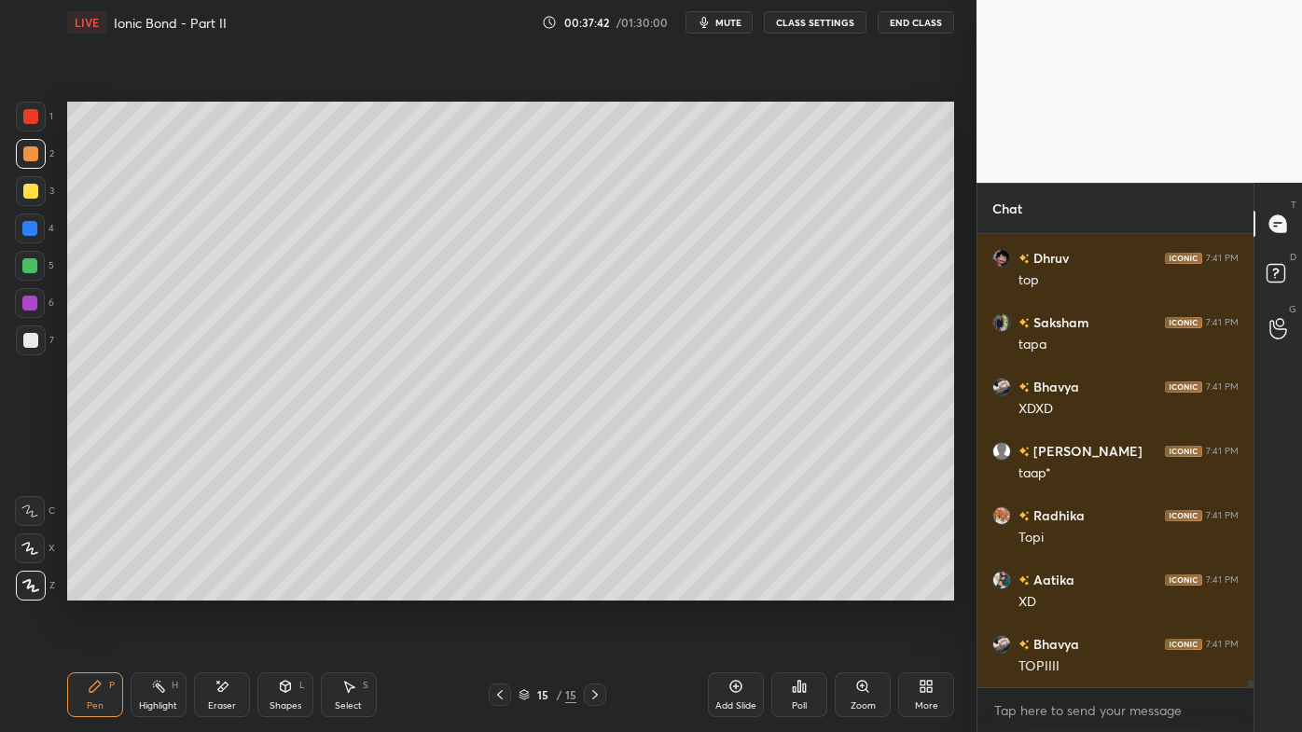
drag, startPoint x: 33, startPoint y: 188, endPoint x: 60, endPoint y: 178, distance: 28.9
click at [35, 187] on div at bounding box center [30, 191] width 15 height 15
click at [795, 589] on icon at bounding box center [799, 686] width 15 height 15
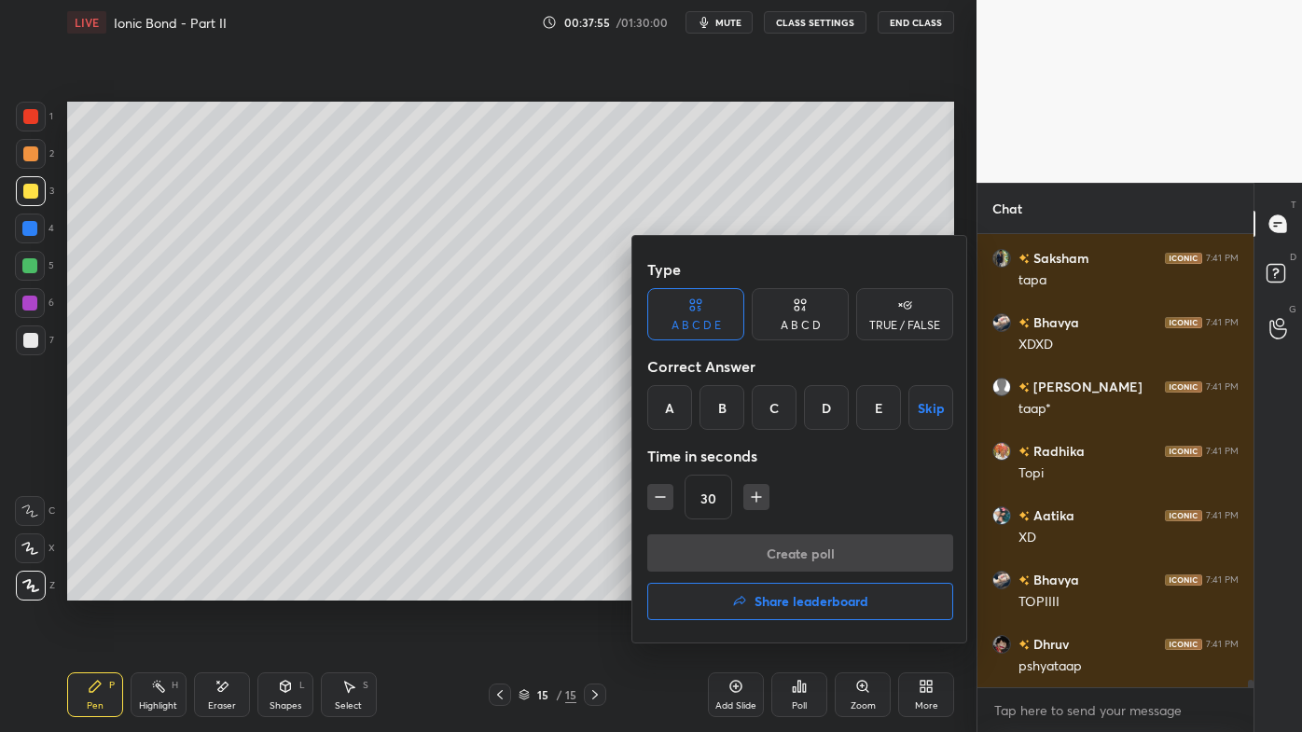
drag, startPoint x: 803, startPoint y: 318, endPoint x: 834, endPoint y: 343, distance: 39.8
click at [807, 312] on div "A B C D" at bounding box center [800, 314] width 97 height 52
click at [860, 410] on div "D" at bounding box center [863, 407] width 55 height 45
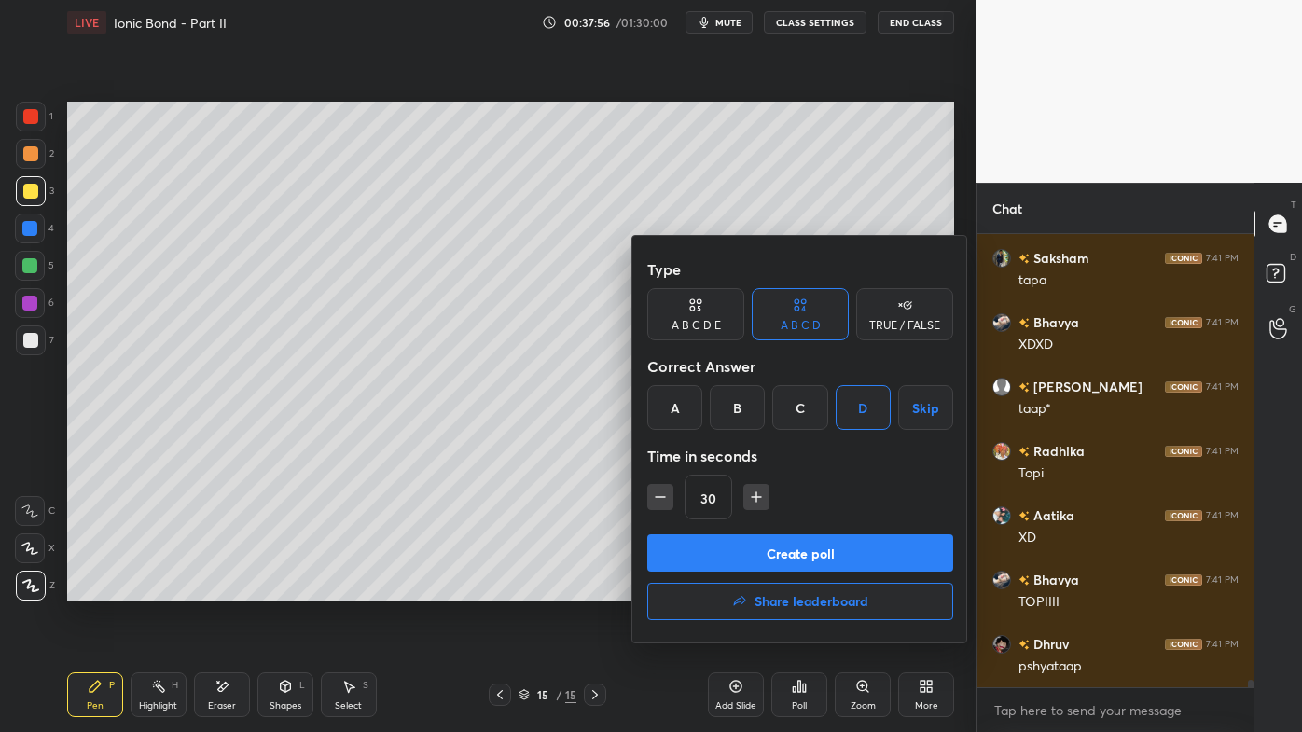
drag, startPoint x: 742, startPoint y: 554, endPoint x: 729, endPoint y: 557, distance: 13.4
click at [738, 557] on button "Create poll" at bounding box center [800, 553] width 306 height 37
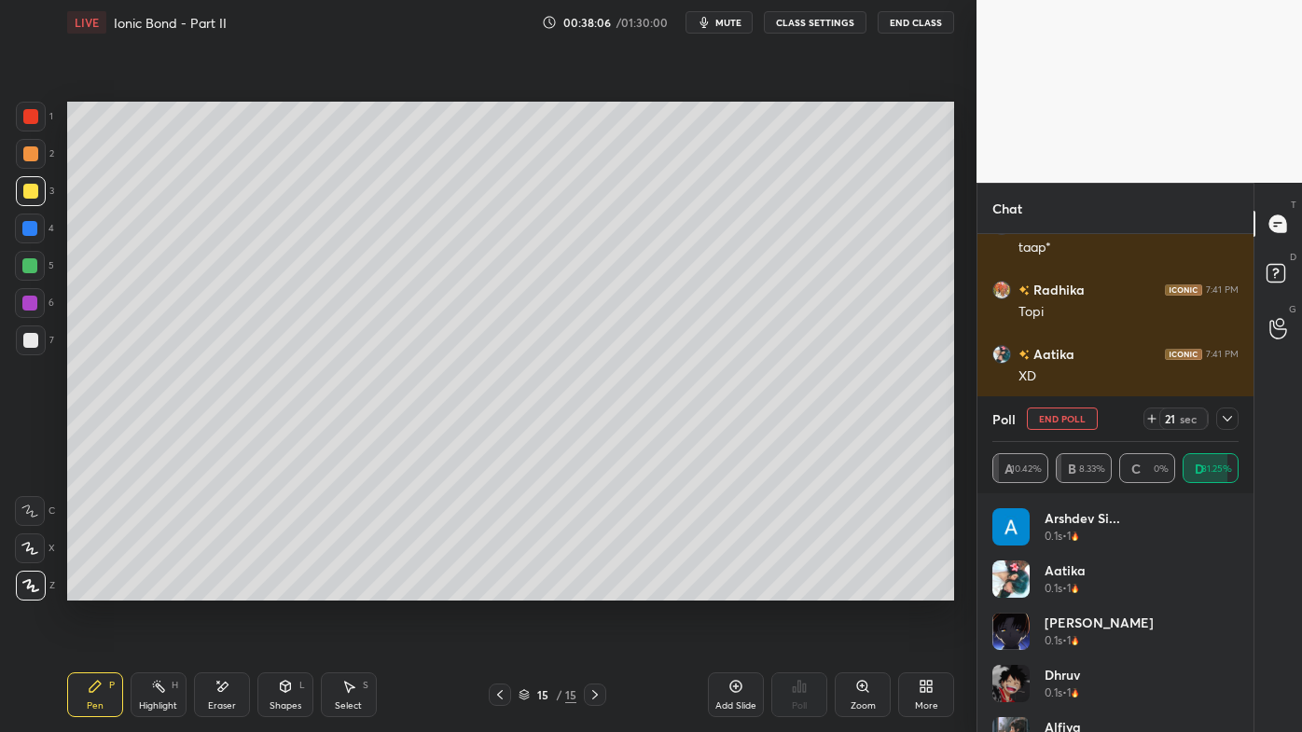
scroll to position [28977, 0]
click at [1233, 418] on icon at bounding box center [1227, 418] width 15 height 15
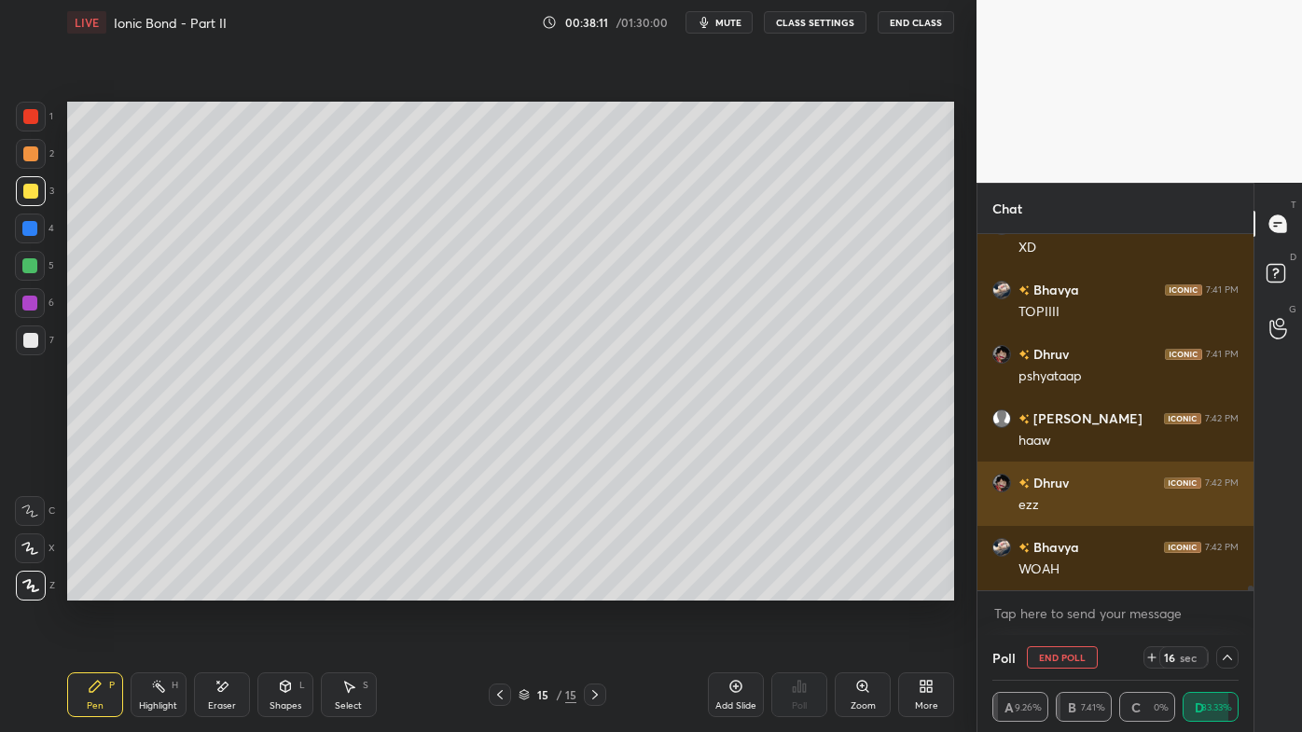
scroll to position [121, 241]
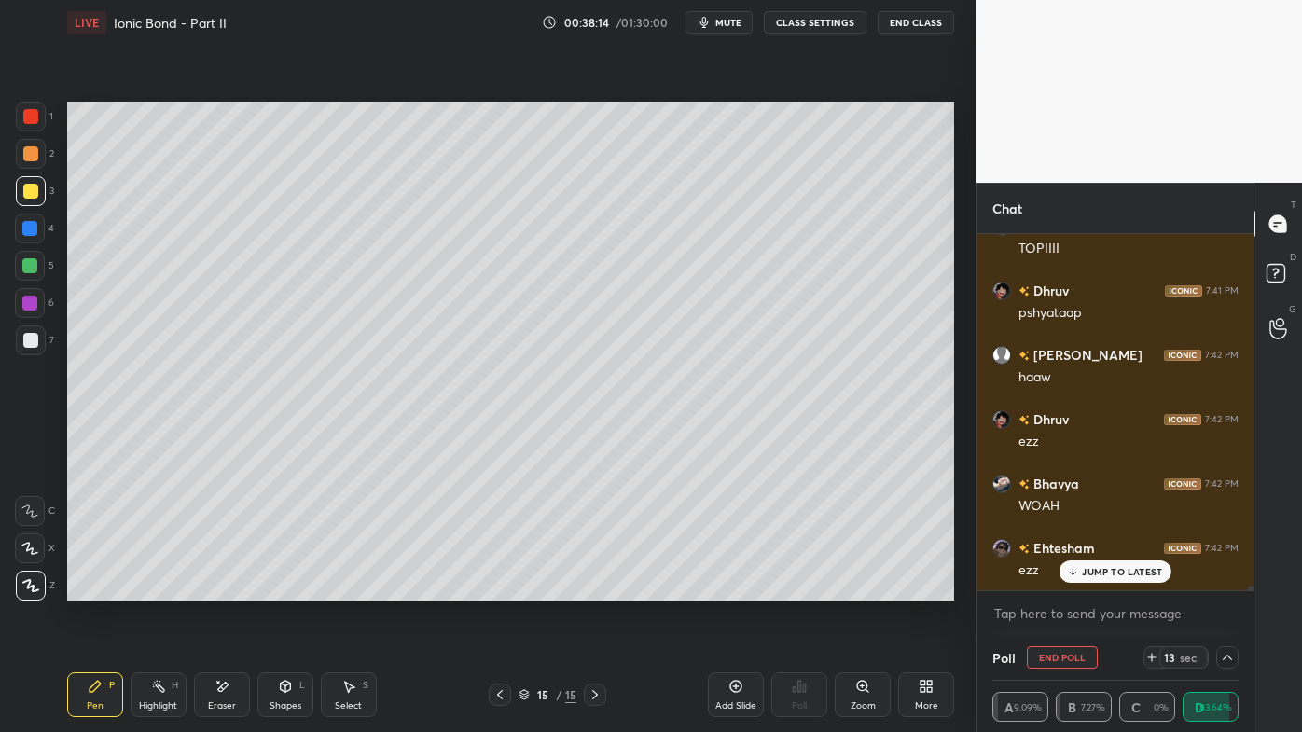
drag, startPoint x: 146, startPoint y: 688, endPoint x: 180, endPoint y: 616, distance: 80.1
click at [146, 589] on div "Highlight H" at bounding box center [159, 695] width 56 height 45
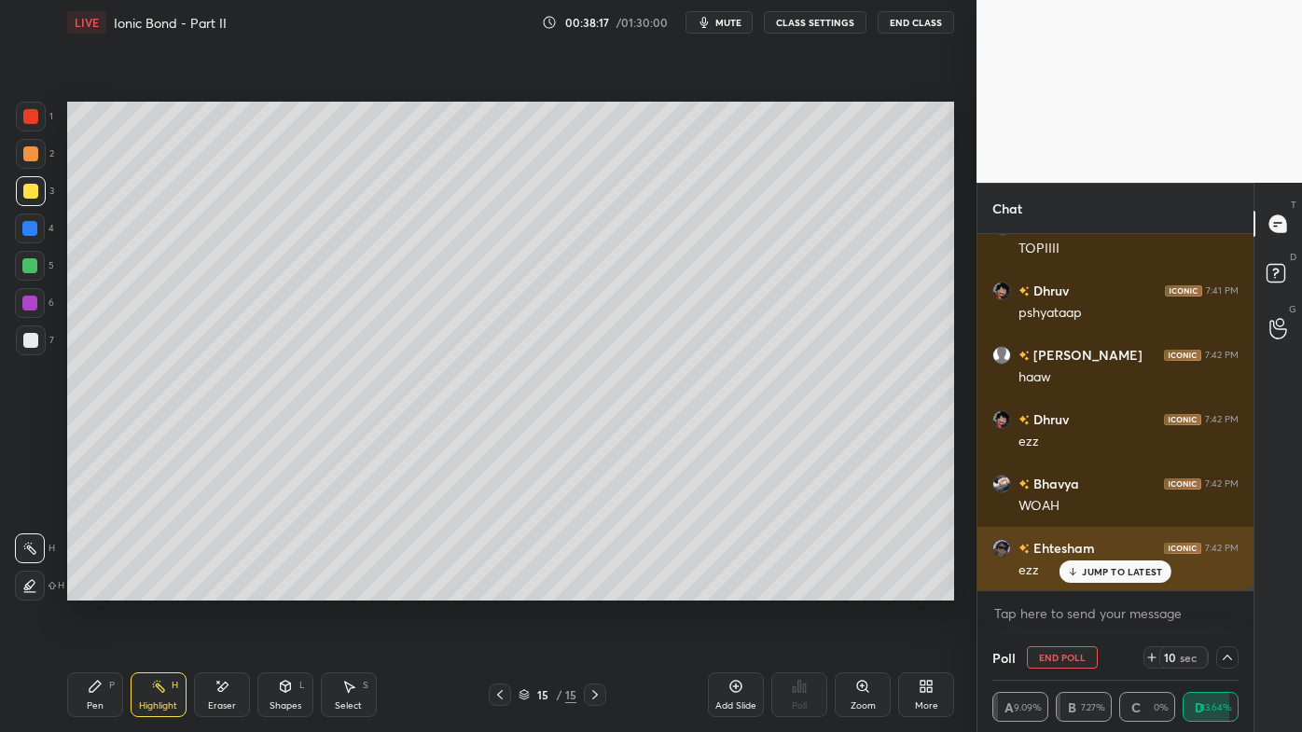
click at [1083, 569] on p "JUMP TO LATEST" at bounding box center [1122, 571] width 80 height 11
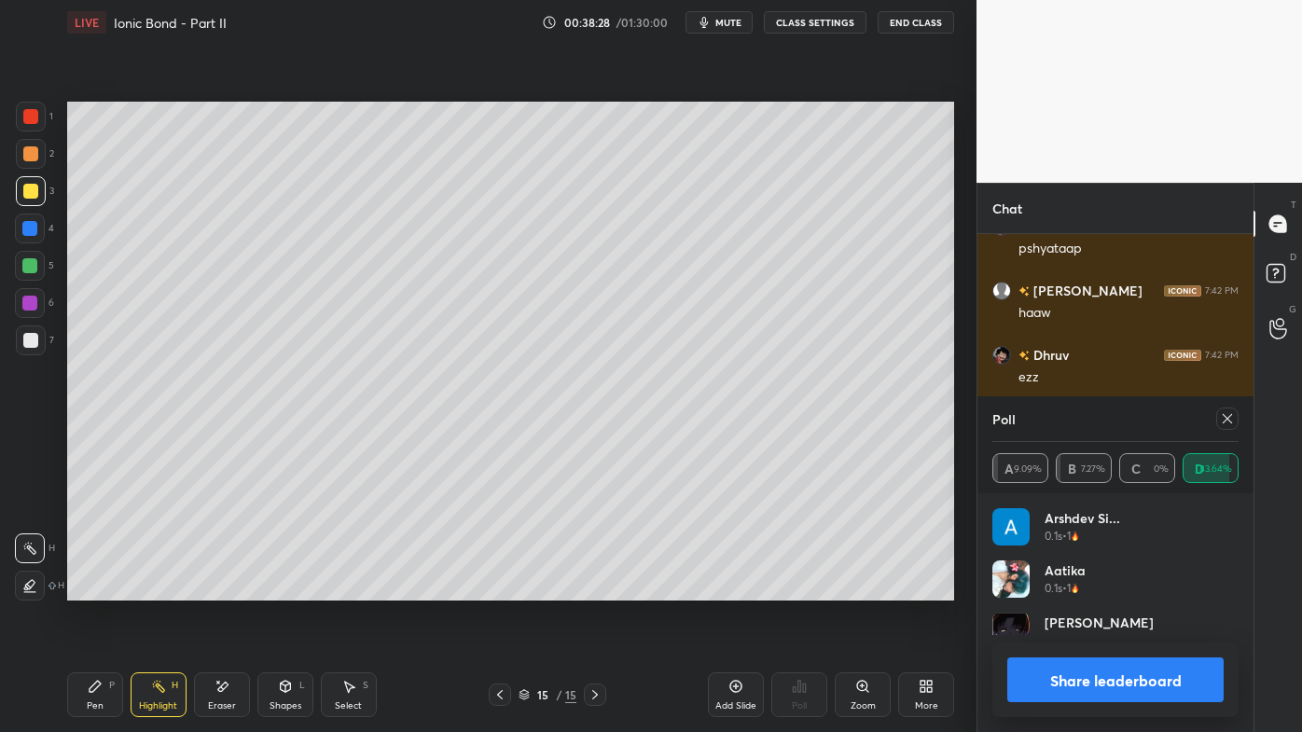
click at [1231, 418] on icon at bounding box center [1227, 418] width 15 height 15
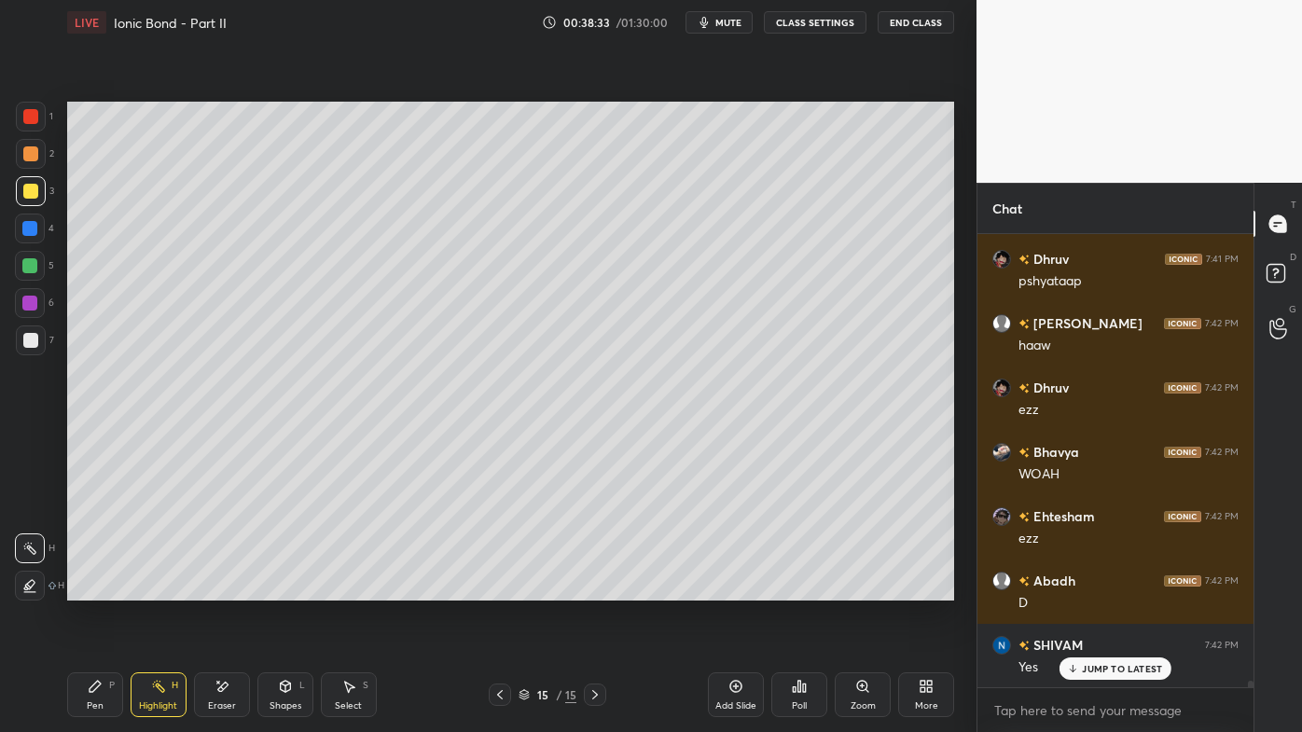
drag, startPoint x: 162, startPoint y: 677, endPoint x: 144, endPoint y: 700, distance: 29.1
click at [162, 589] on div "Highlight H" at bounding box center [159, 695] width 56 height 45
drag, startPoint x: 74, startPoint y: 698, endPoint x: 105, endPoint y: 673, distance: 40.5
click at [73, 589] on div "Pen P" at bounding box center [95, 695] width 56 height 45
drag, startPoint x: 161, startPoint y: 693, endPoint x: 175, endPoint y: 660, distance: 36.4
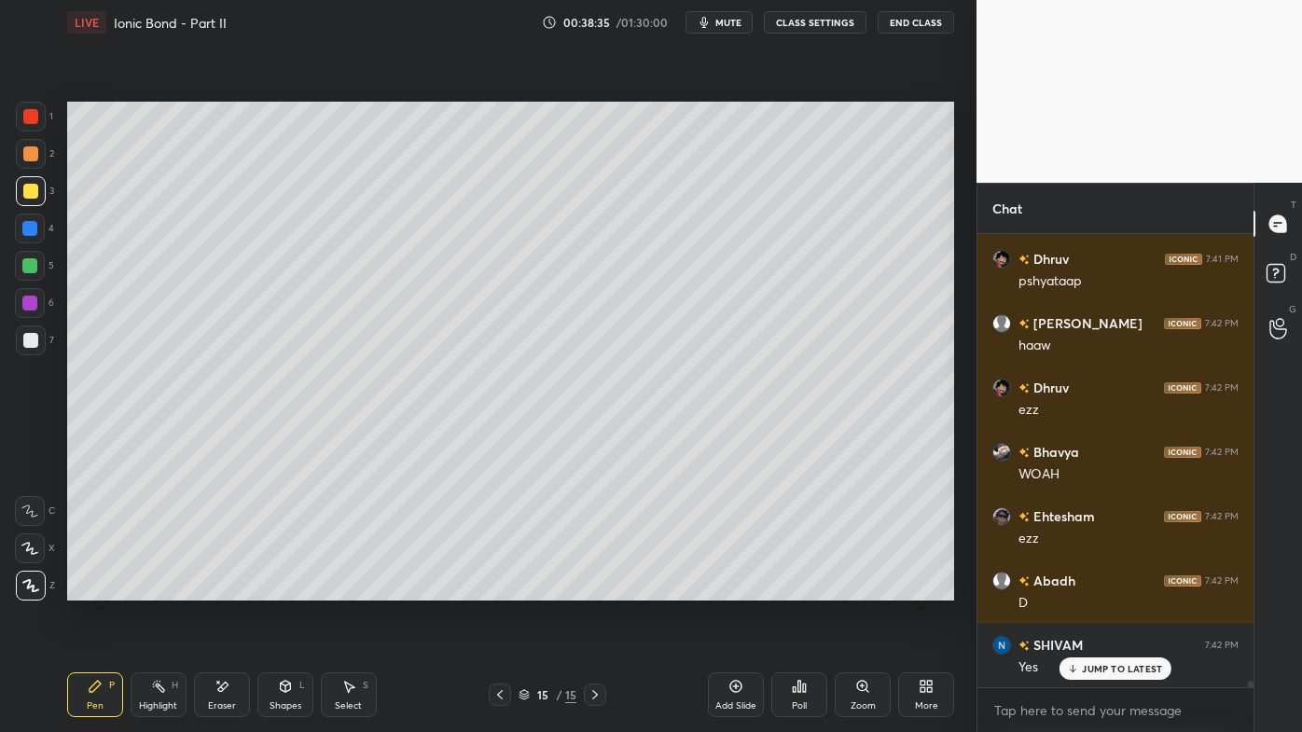
click at [160, 589] on div "Highlight H" at bounding box center [159, 695] width 56 height 45
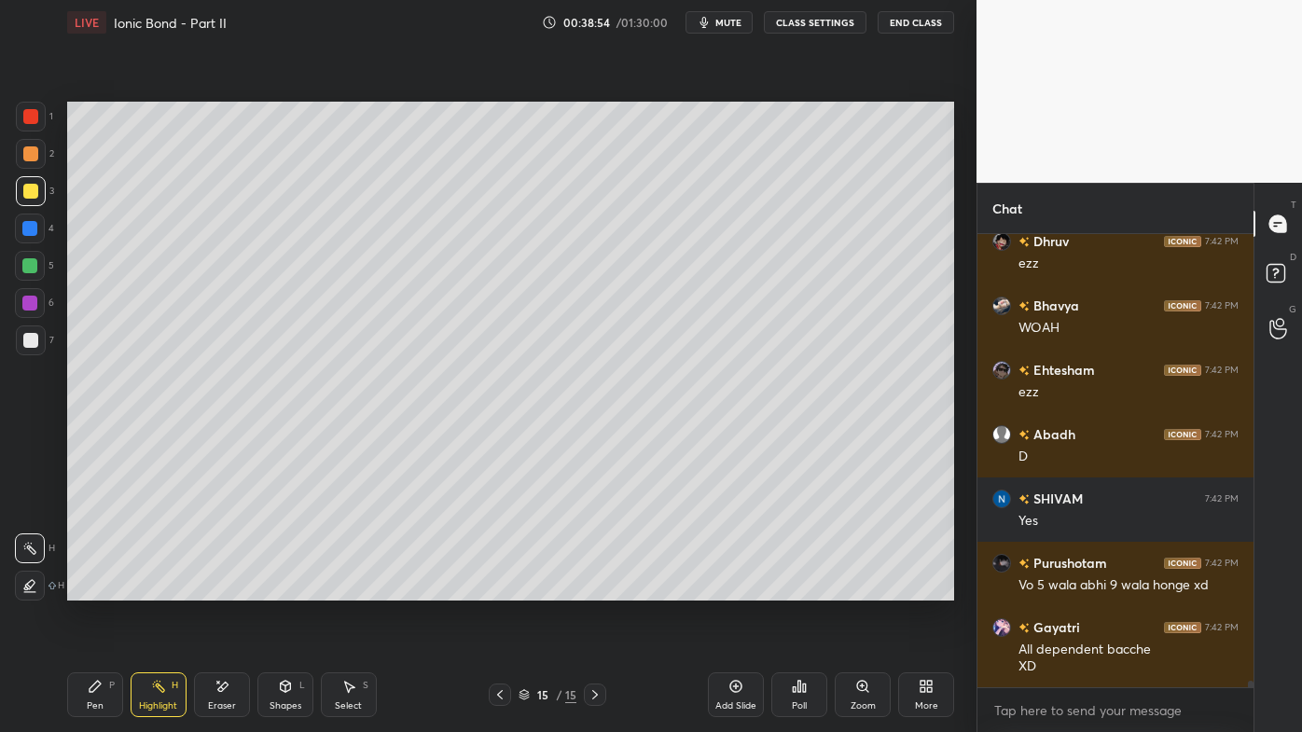
click at [100, 589] on icon at bounding box center [95, 686] width 15 height 15
drag, startPoint x: 222, startPoint y: 686, endPoint x: 249, endPoint y: 630, distance: 62.2
click at [222, 589] on icon at bounding box center [222, 687] width 15 height 16
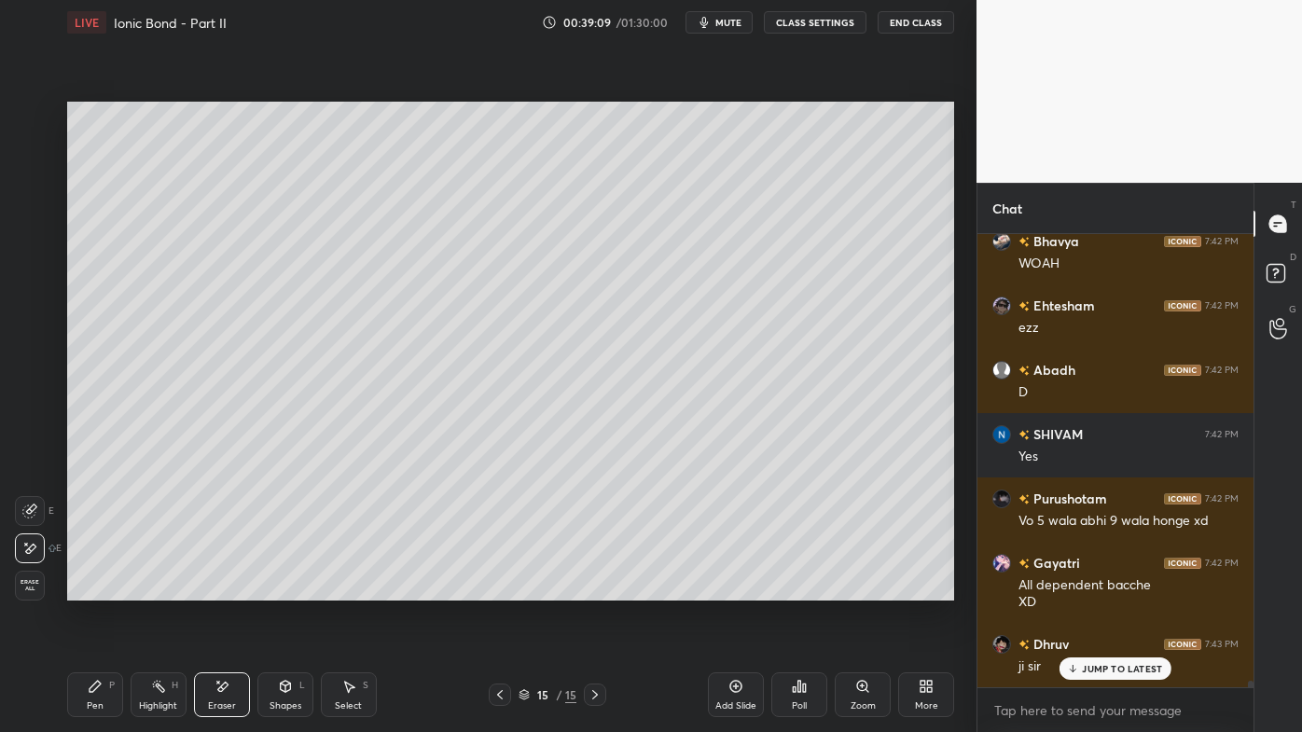
scroll to position [29410, 0]
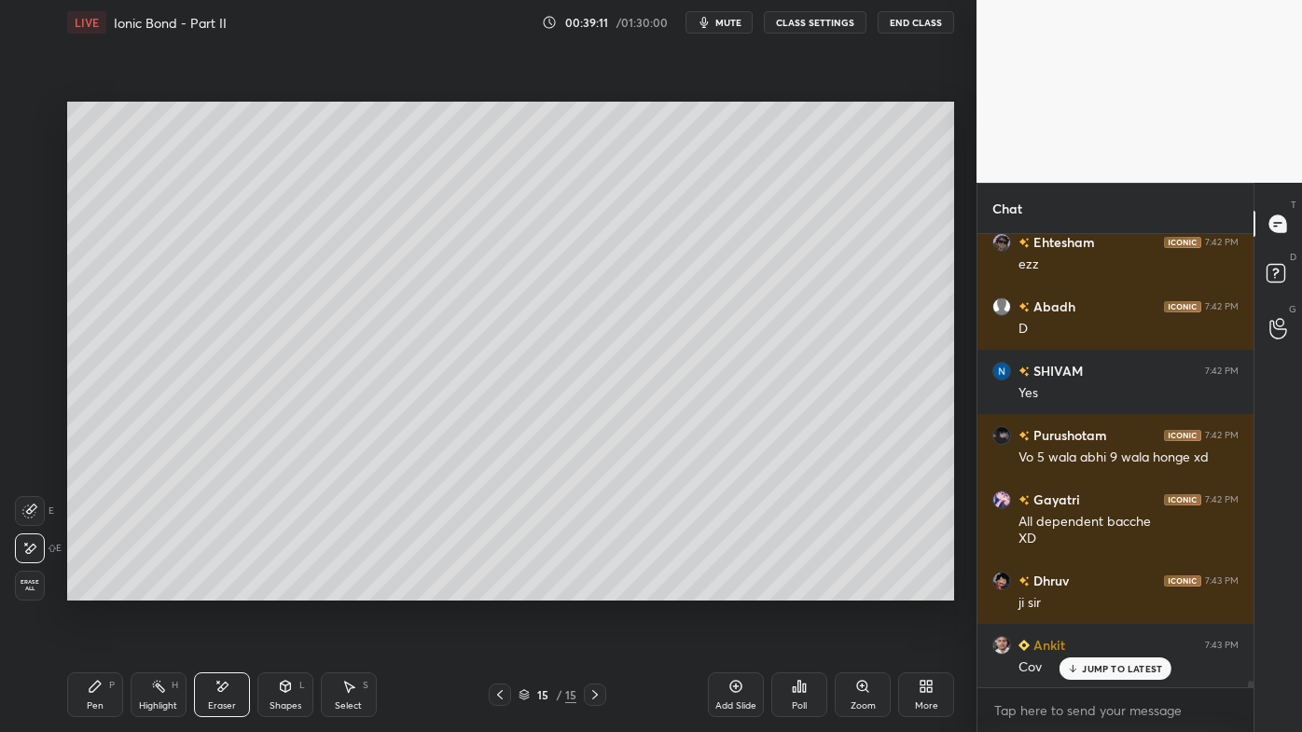
click at [151, 589] on icon at bounding box center [158, 686] width 15 height 15
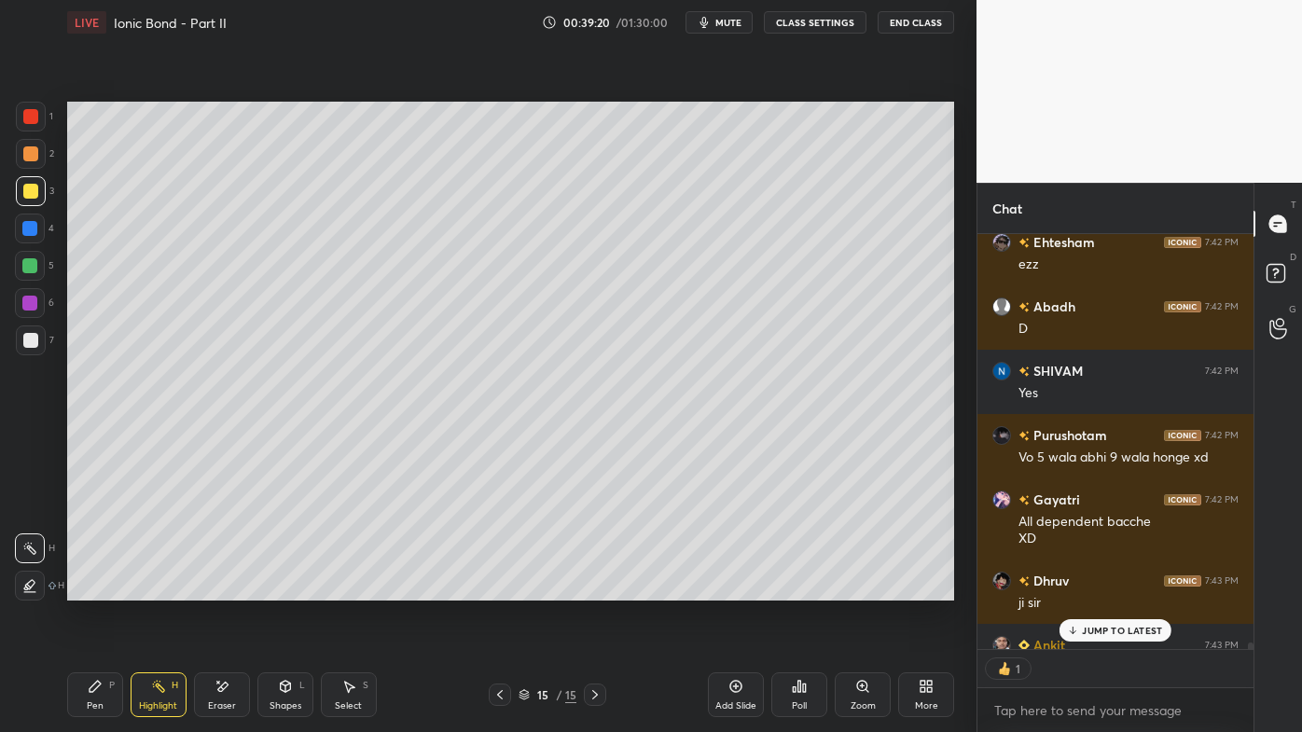
scroll to position [29514, 0]
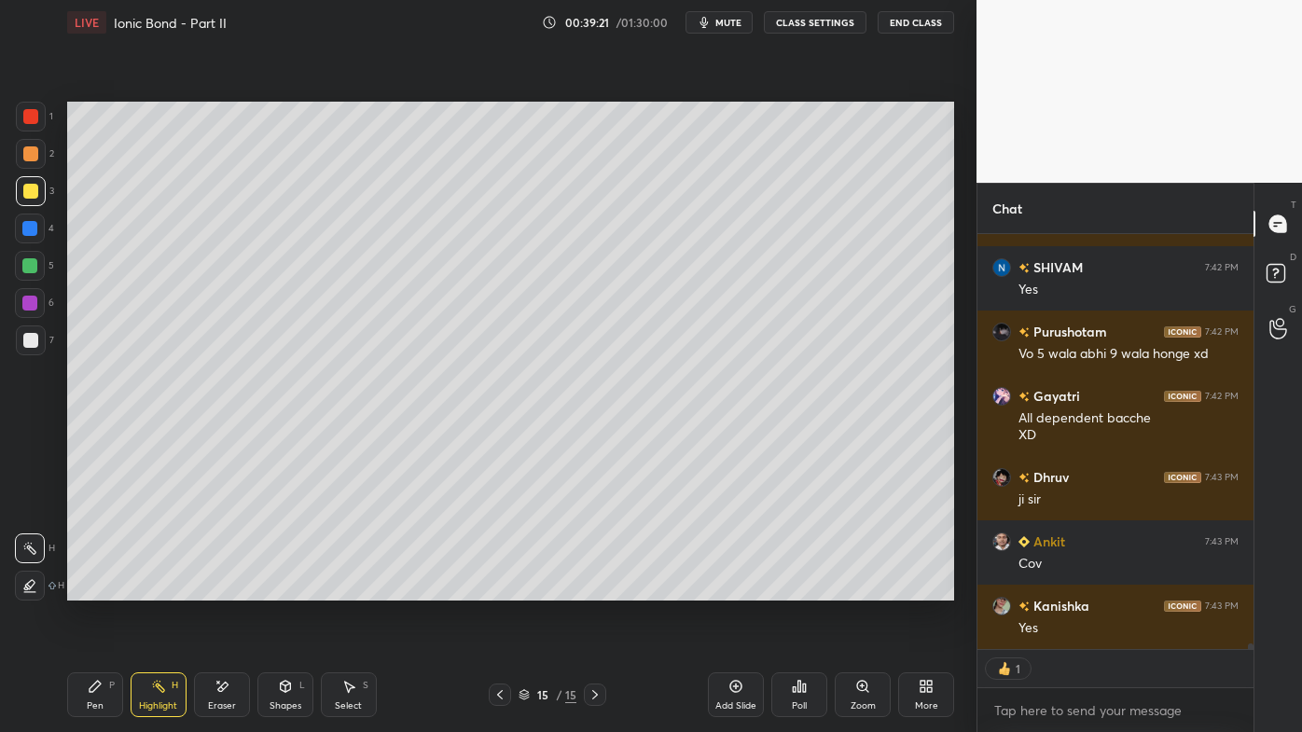
drag, startPoint x: 94, startPoint y: 683, endPoint x: 104, endPoint y: 604, distance: 80.0
click at [94, 589] on icon at bounding box center [95, 686] width 15 height 15
drag, startPoint x: 147, startPoint y: 687, endPoint x: 153, endPoint y: 660, distance: 27.6
click at [150, 589] on div "Highlight H" at bounding box center [159, 695] width 56 height 45
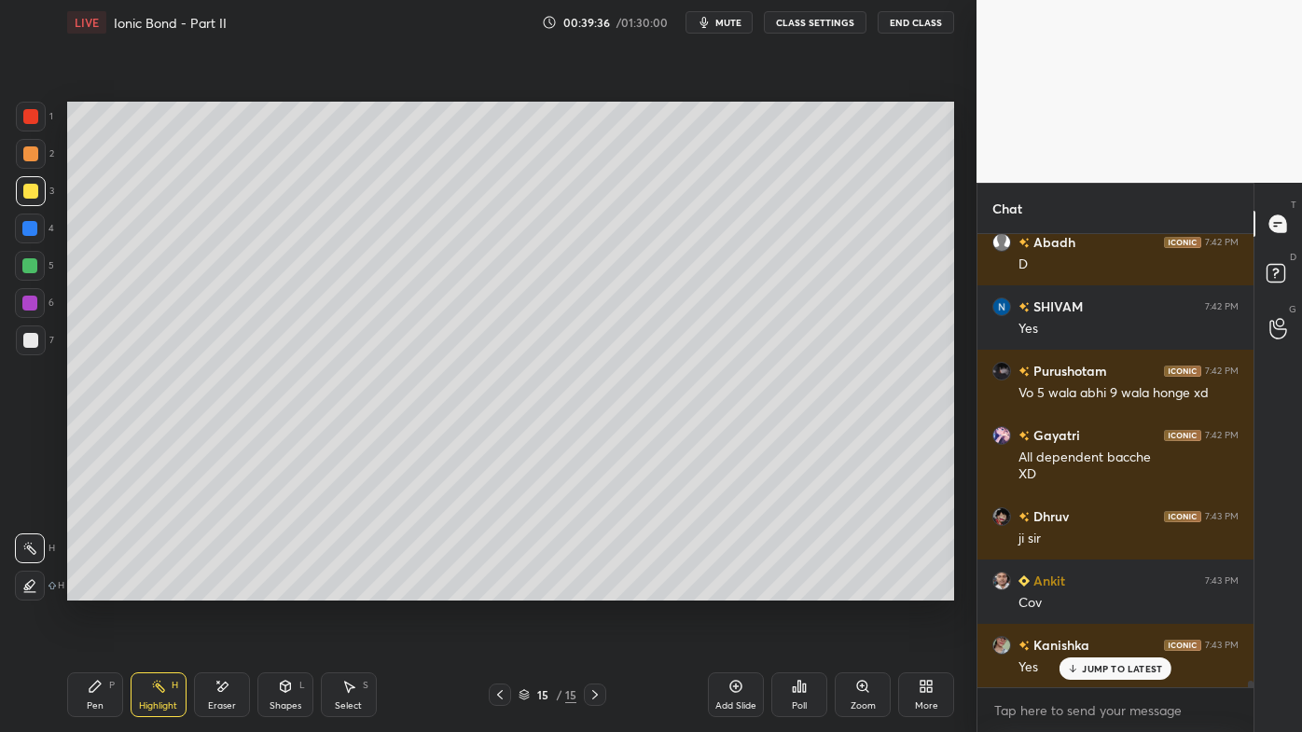
click at [92, 589] on div "Pen P" at bounding box center [95, 695] width 56 height 45
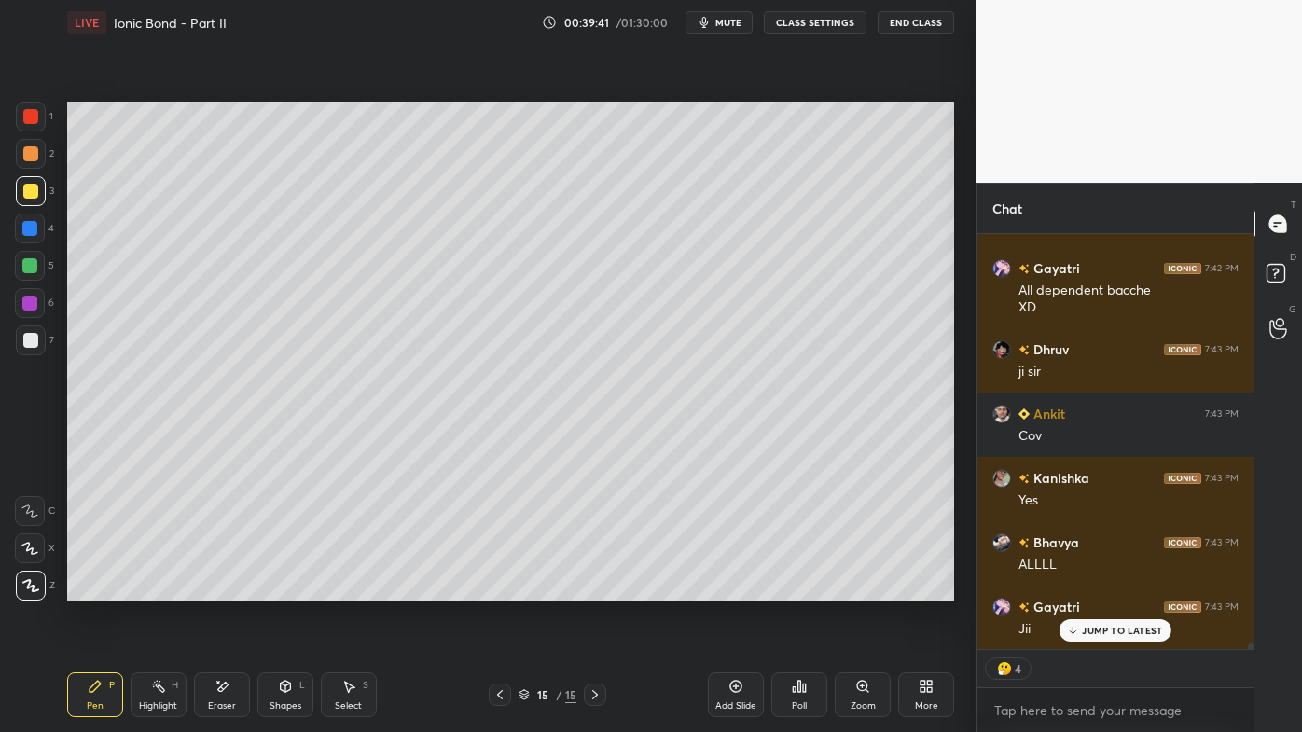
scroll to position [29706, 0]
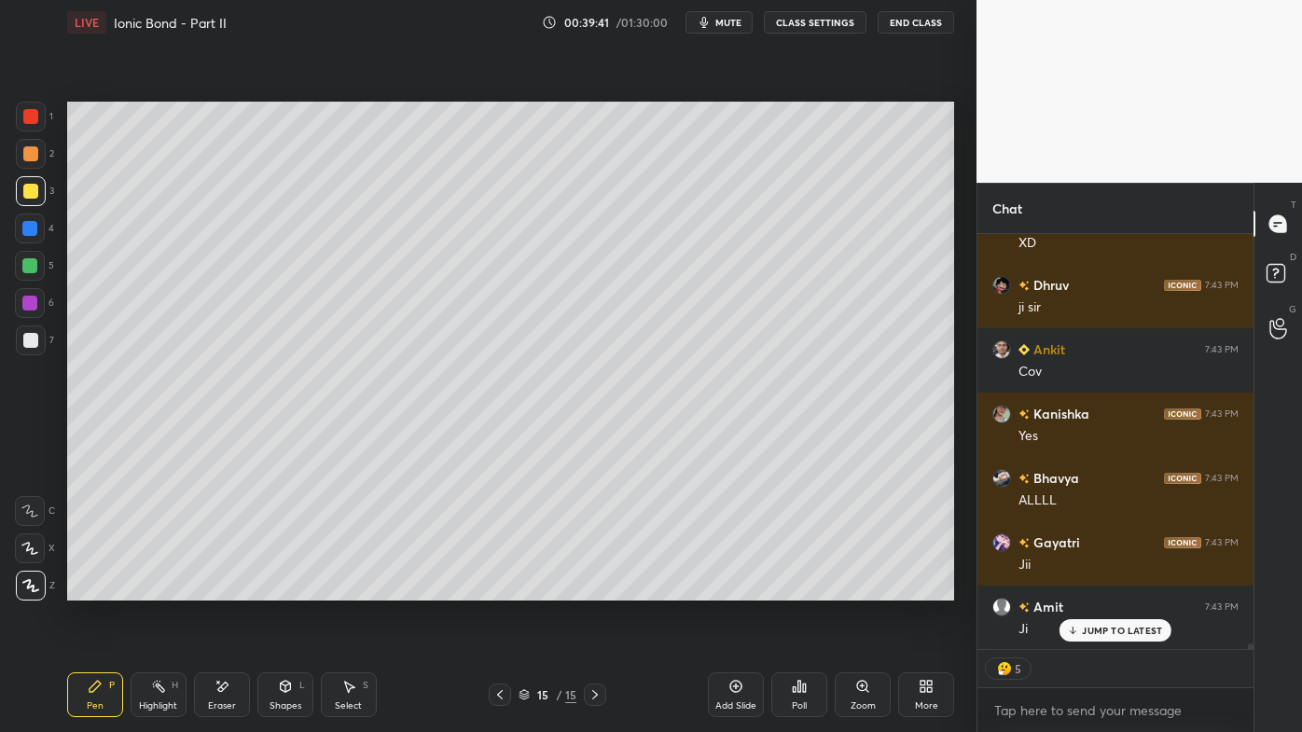
click at [161, 589] on icon at bounding box center [158, 686] width 15 height 15
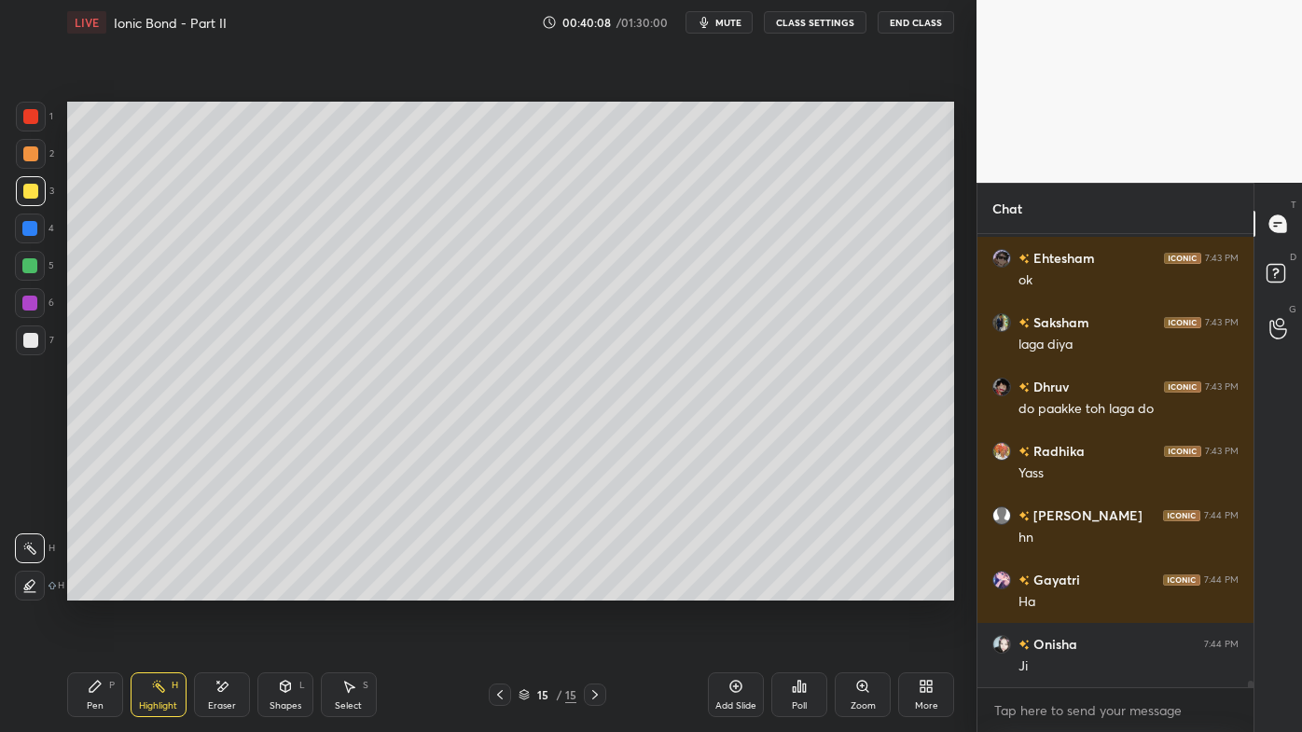
scroll to position [30248, 0]
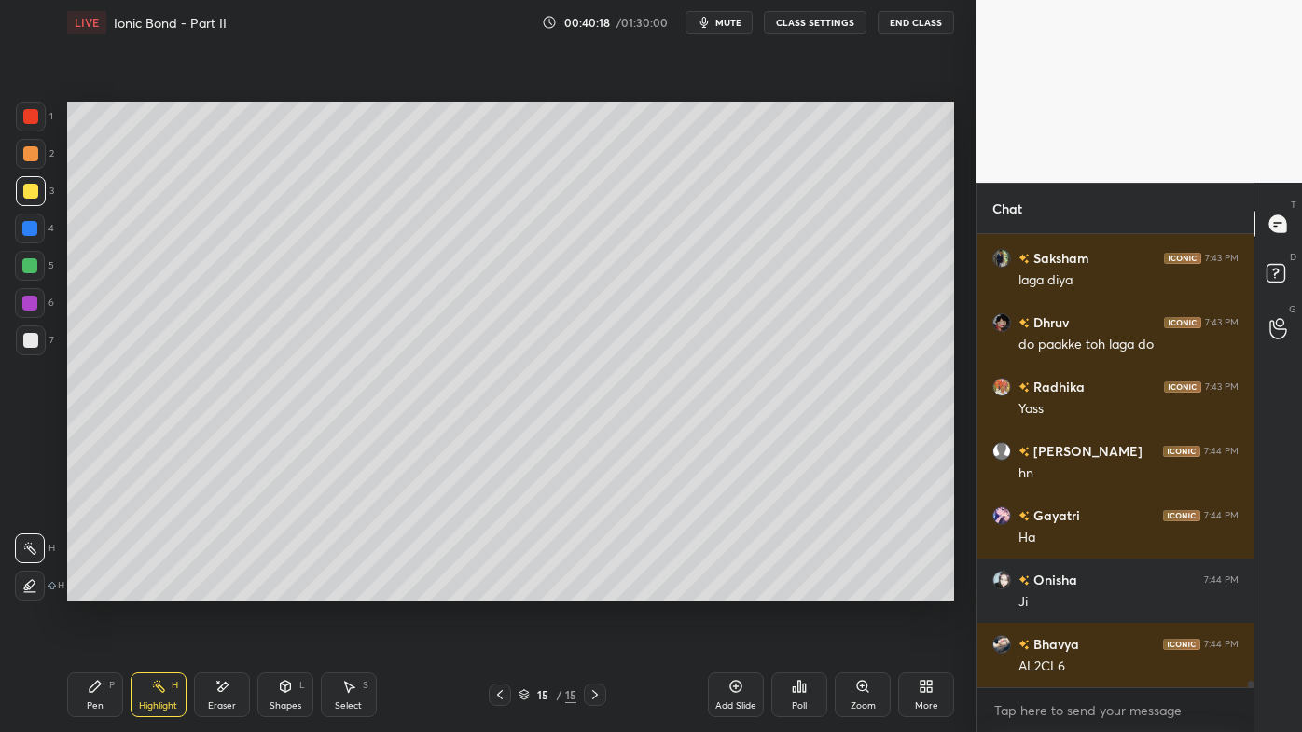
click at [741, 589] on icon at bounding box center [736, 686] width 15 height 15
drag, startPoint x: 102, startPoint y: 688, endPoint x: 93, endPoint y: 681, distance: 11.2
click at [99, 589] on icon at bounding box center [95, 686] width 15 height 15
click at [37, 139] on div "1 2 3 4 5 6 7" at bounding box center [34, 232] width 39 height 261
click at [27, 156] on div at bounding box center [30, 153] width 15 height 15
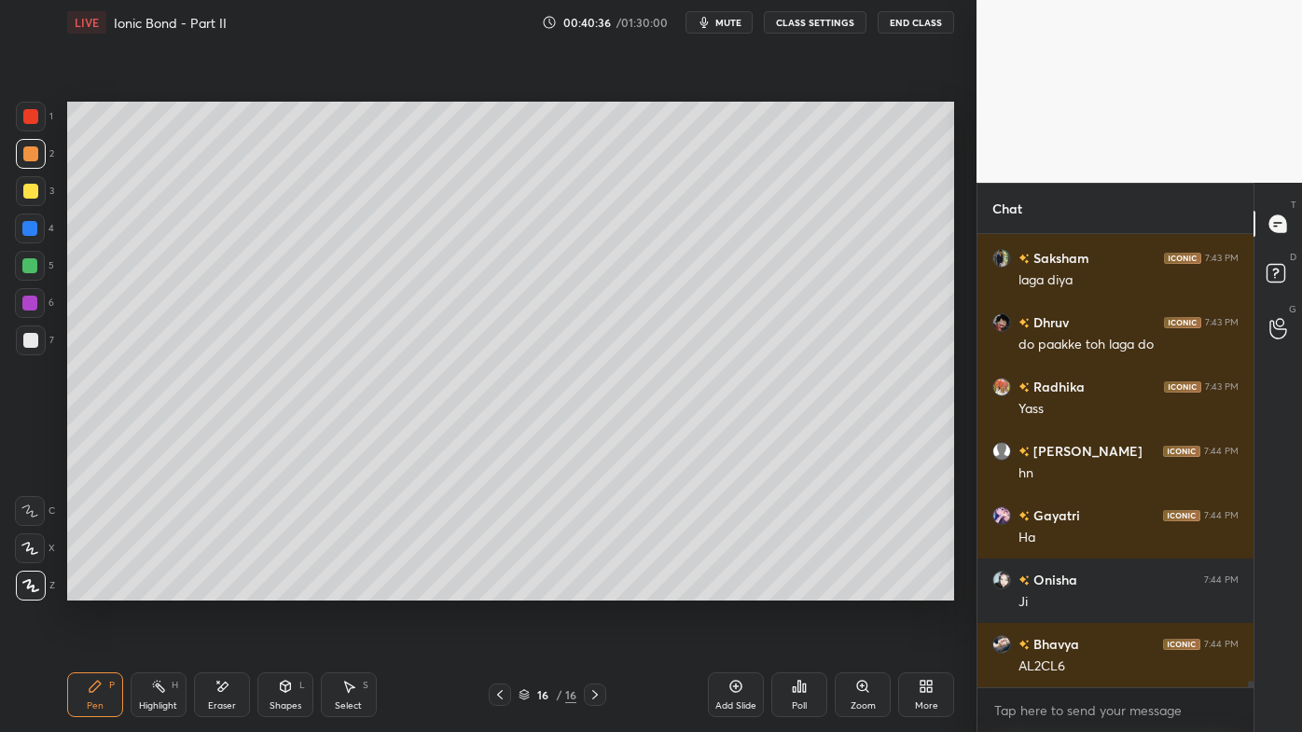
scroll to position [30312, 0]
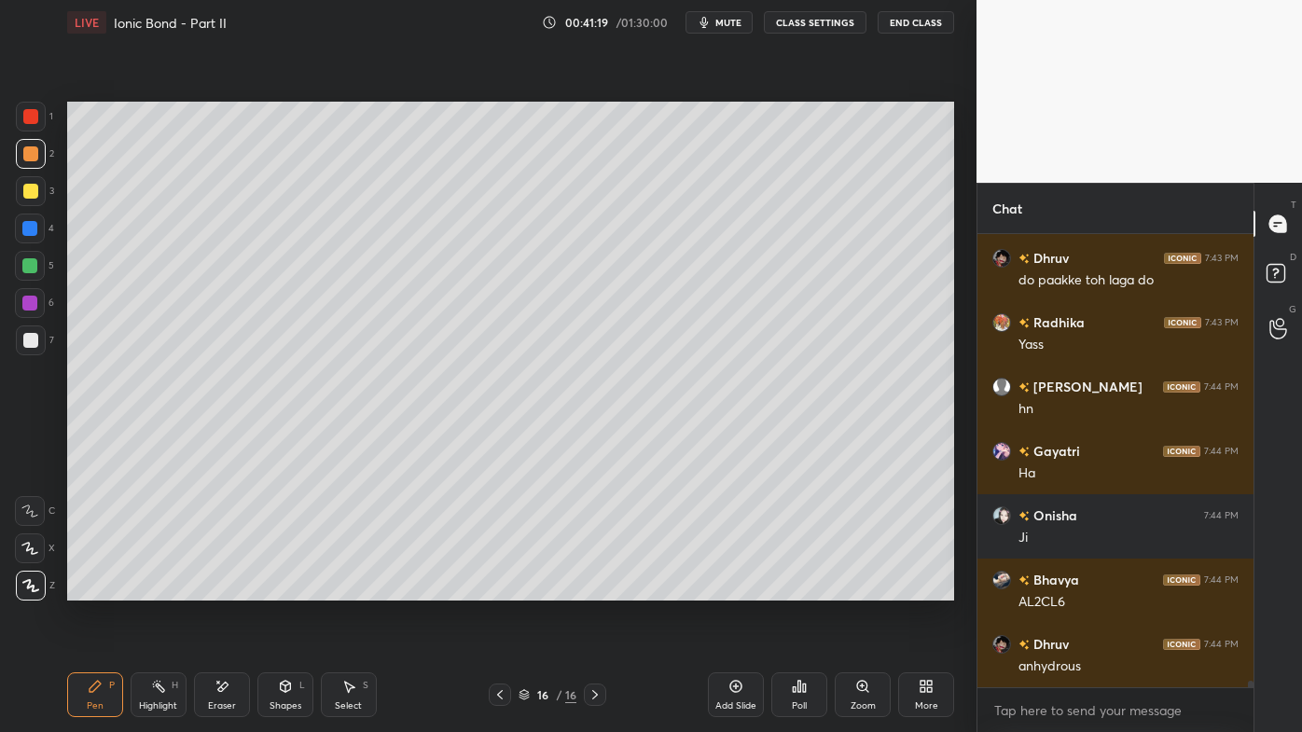
click at [27, 193] on div at bounding box center [30, 191] width 15 height 15
drag, startPoint x: 160, startPoint y: 685, endPoint x: 203, endPoint y: 606, distance: 89.3
click at [160, 589] on icon at bounding box center [158, 686] width 15 height 15
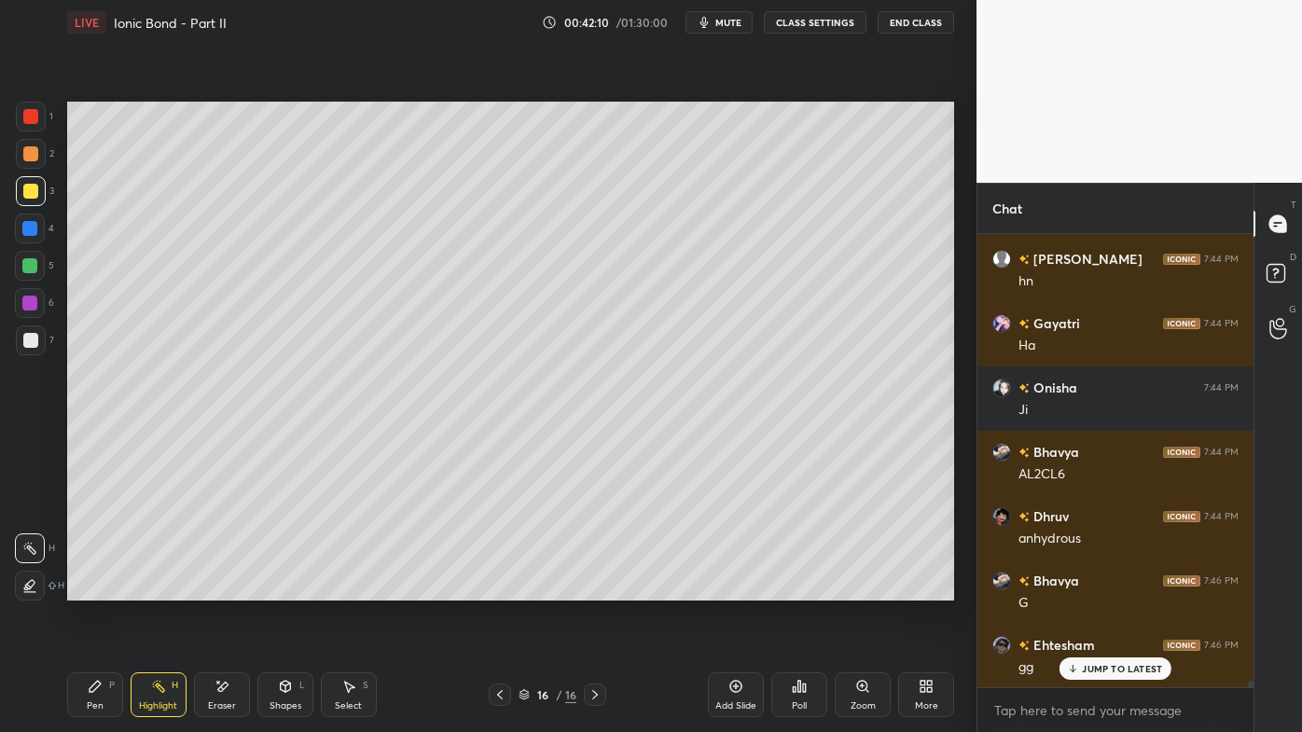
scroll to position [30485, 0]
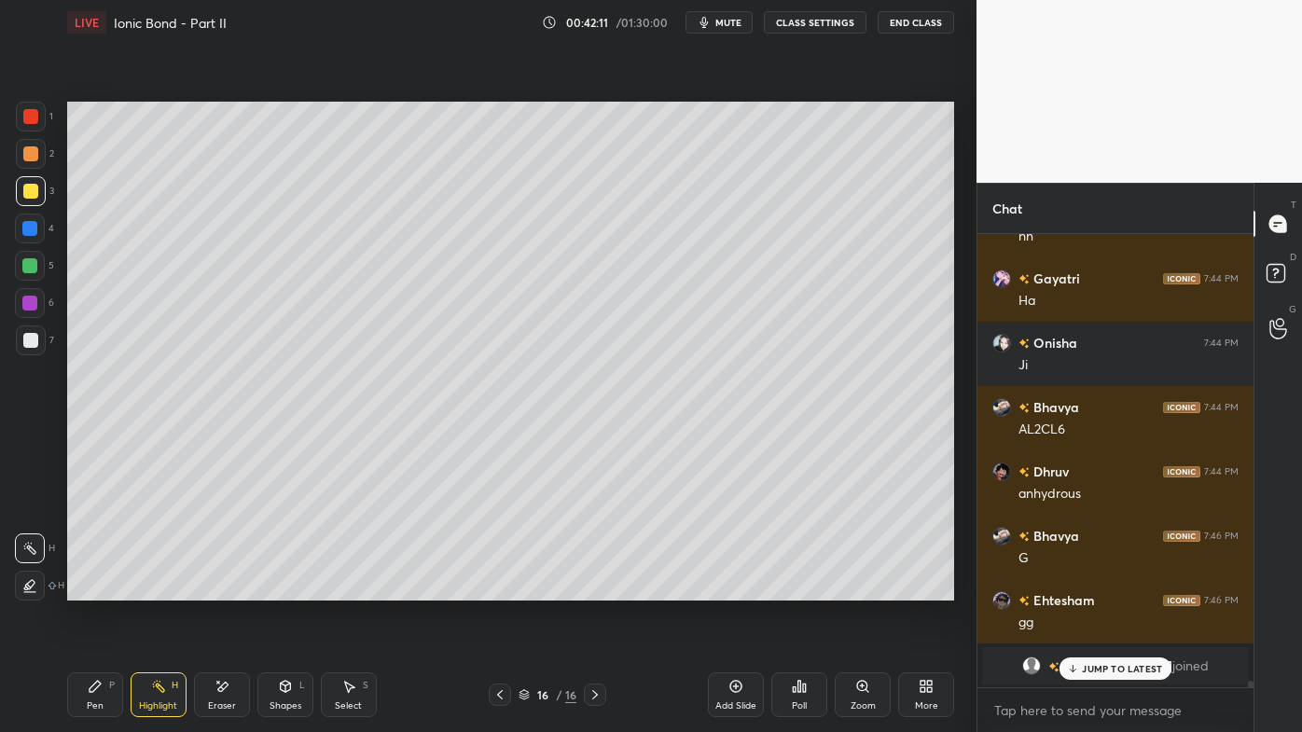
drag, startPoint x: 143, startPoint y: 687, endPoint x: 174, endPoint y: 616, distance: 78.1
click at [144, 589] on div "Highlight H" at bounding box center [159, 695] width 56 height 45
drag, startPoint x: 1087, startPoint y: 667, endPoint x: 1035, endPoint y: 696, distance: 58.9
click at [1084, 589] on p "JUMP TO LATEST" at bounding box center [1122, 668] width 80 height 11
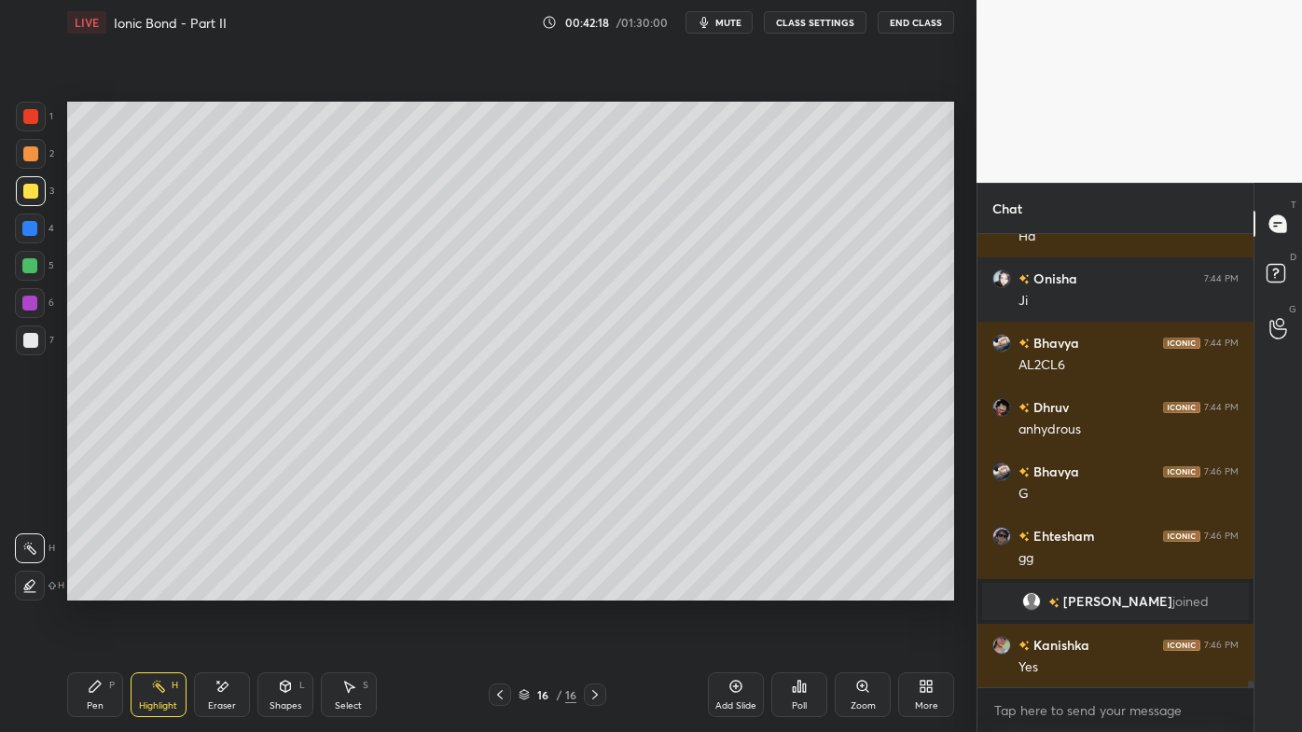
scroll to position [30614, 0]
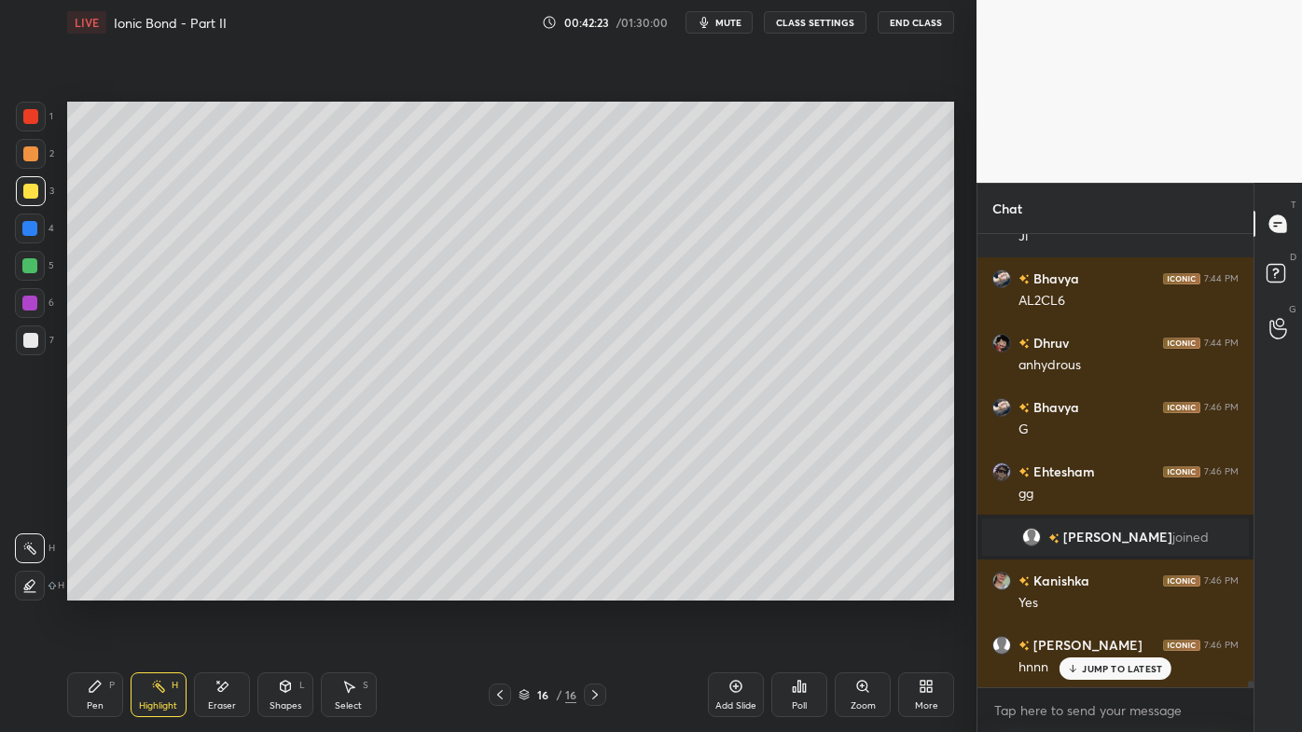
click at [152, 589] on div "Highlight H" at bounding box center [159, 695] width 56 height 45
drag, startPoint x: 164, startPoint y: 676, endPoint x: 164, endPoint y: 620, distance: 56.0
click at [161, 589] on div "Highlight H" at bounding box center [159, 695] width 56 height 45
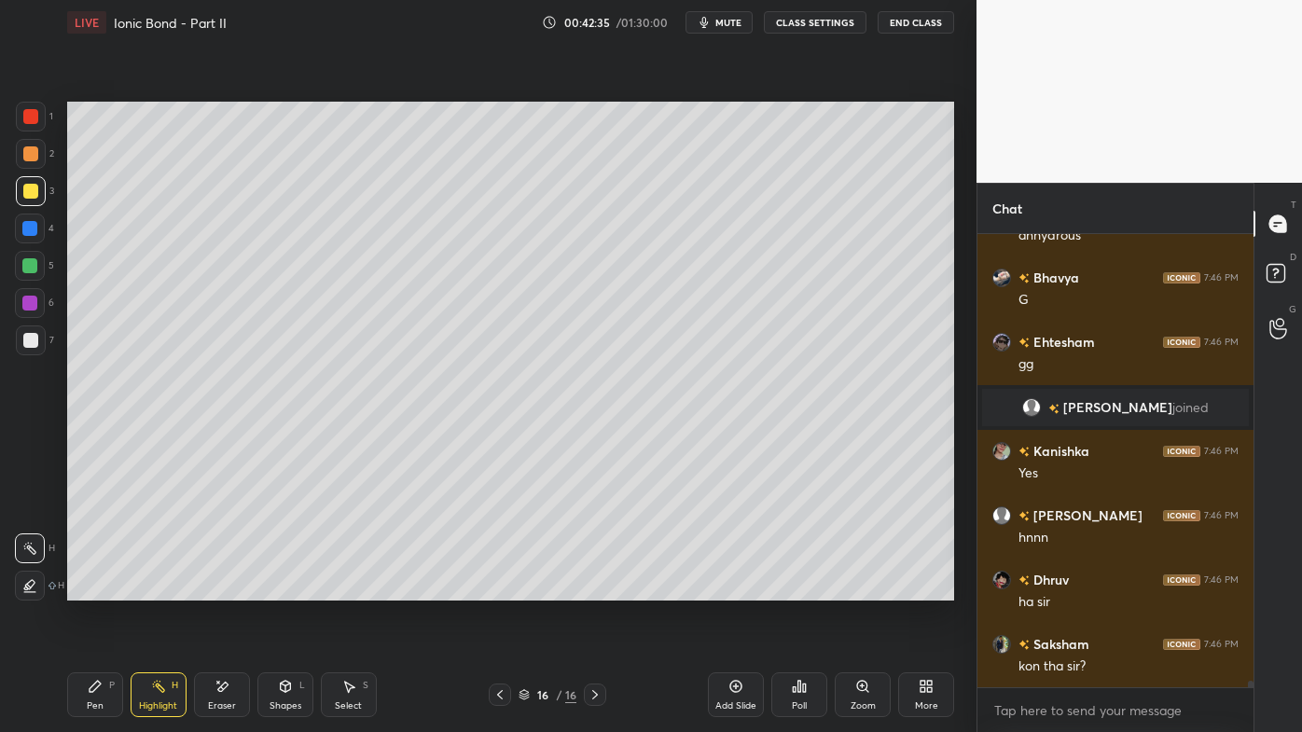
scroll to position [30808, 0]
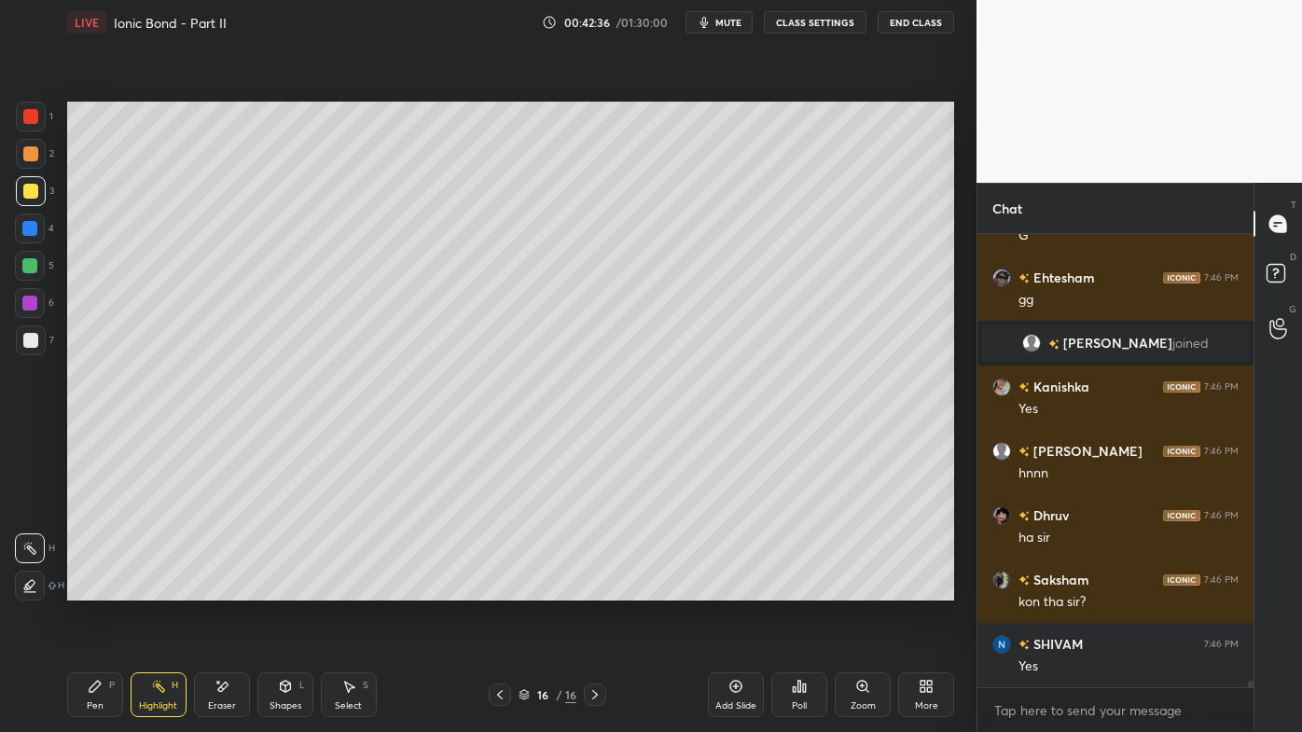
click at [94, 589] on icon at bounding box center [95, 686] width 15 height 15
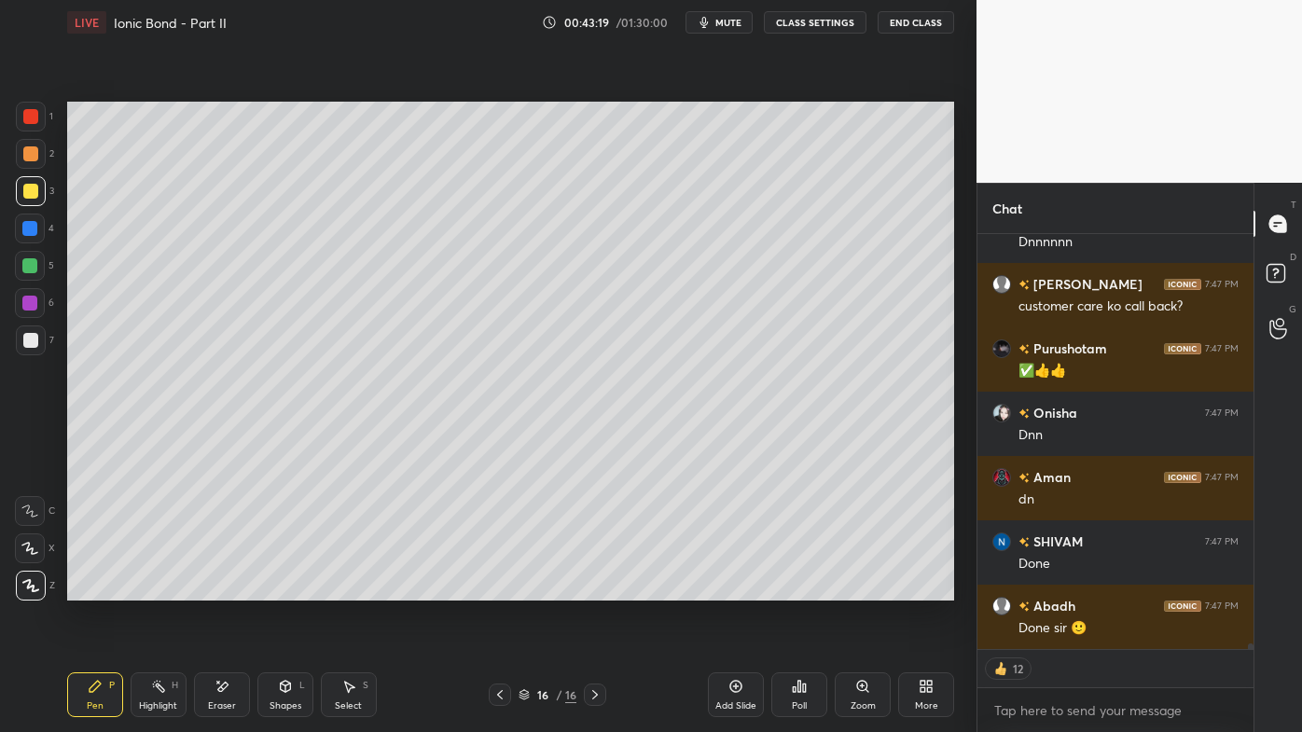
scroll to position [32042, 0]
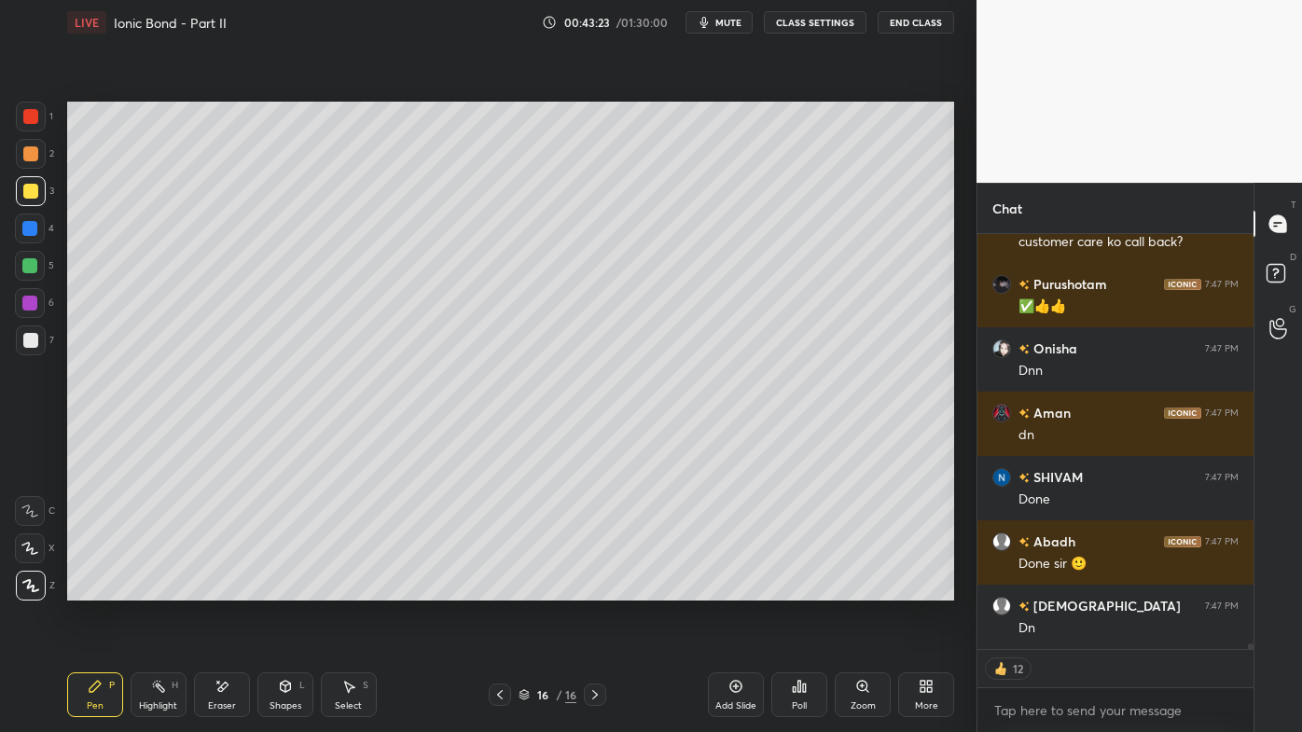
click at [732, 589] on icon at bounding box center [736, 686] width 15 height 15
click at [32, 155] on div at bounding box center [30, 153] width 15 height 15
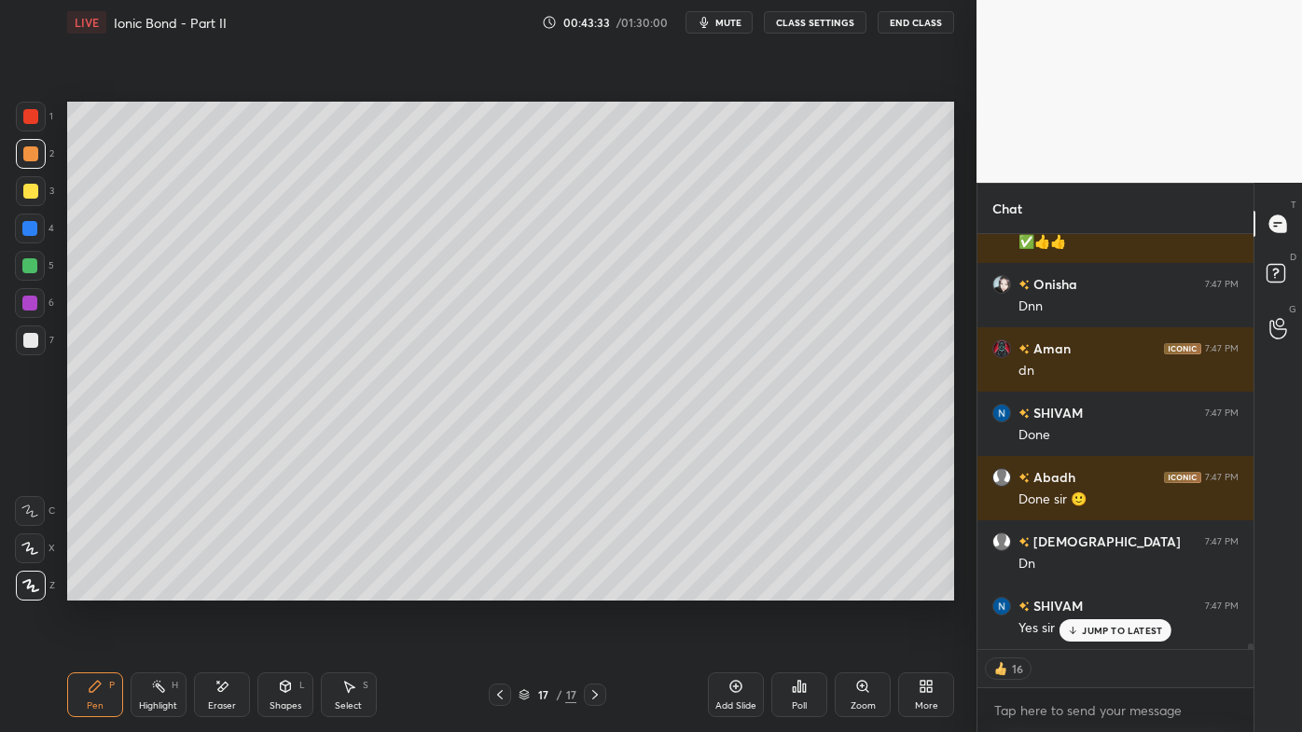
scroll to position [32186, 0]
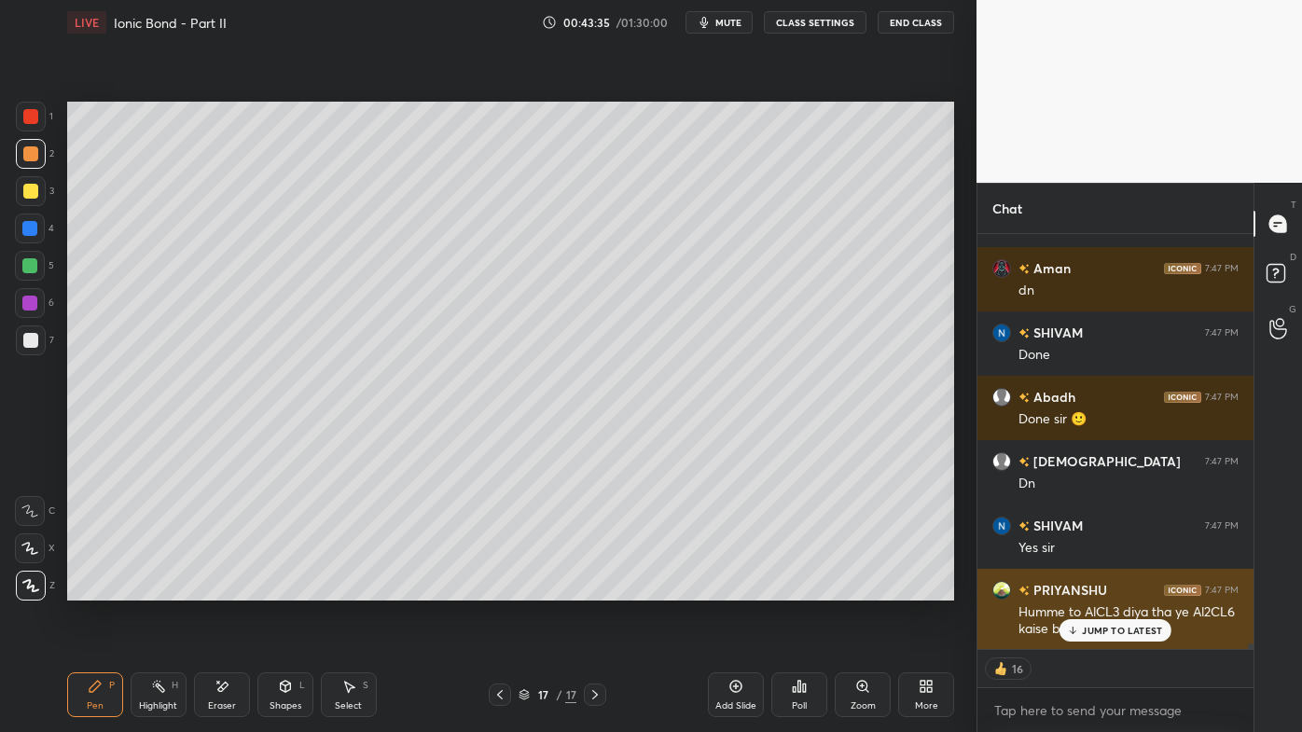
click at [1076, 589] on div "[PERSON_NAME] 7:47 PM Humme to AlCL3 diya tha ye Al2CL6 kaise bn gya" at bounding box center [1116, 609] width 276 height 81
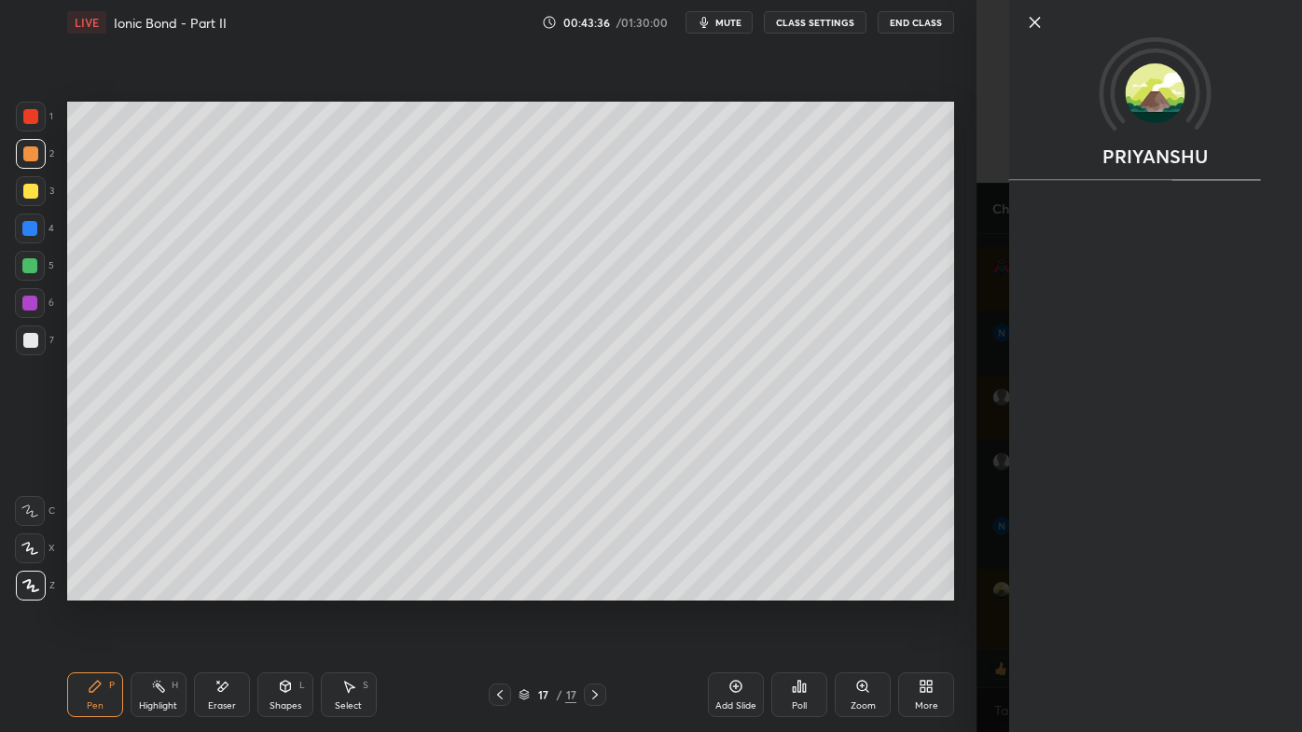
click at [602, 589] on div "Setting up your live class Poll for secs No correct answer Start poll" at bounding box center [511, 351] width 902 height 613
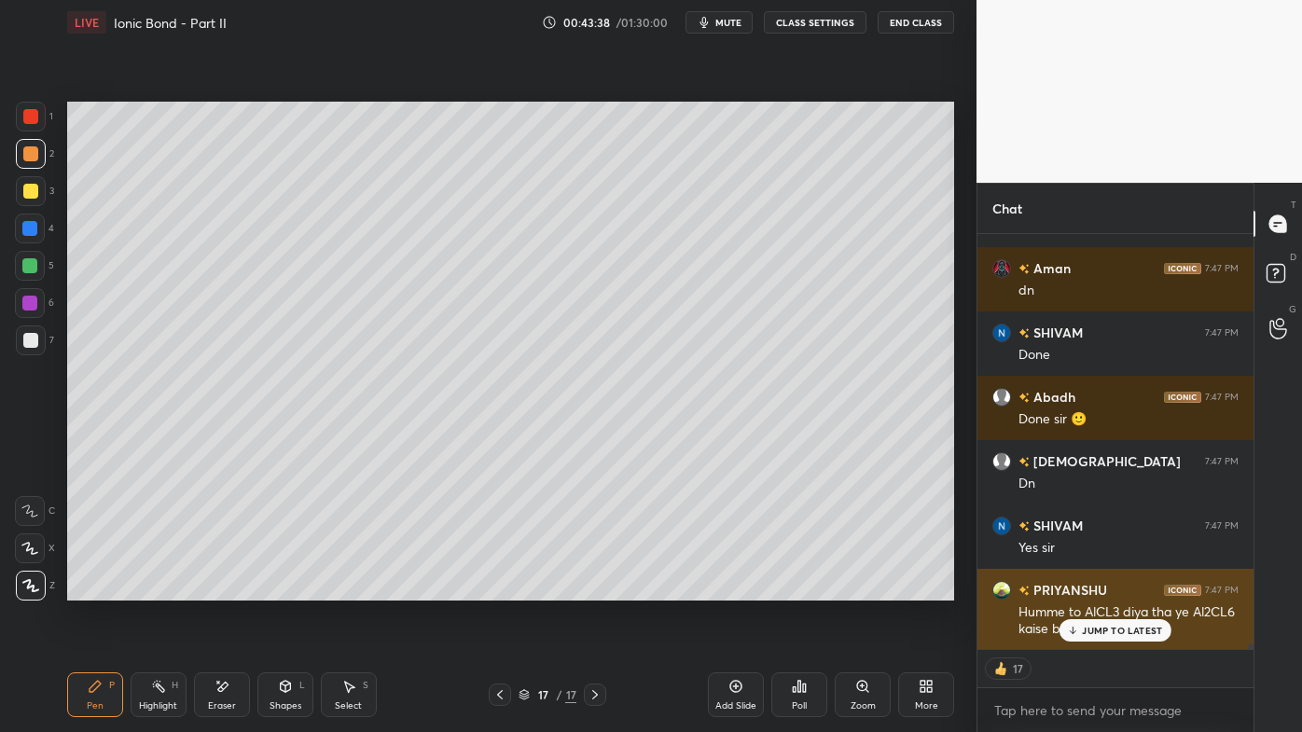
drag, startPoint x: 1084, startPoint y: 632, endPoint x: 1072, endPoint y: 631, distance: 12.2
click at [1081, 589] on div "JUMP TO LATEST" at bounding box center [1116, 630] width 112 height 22
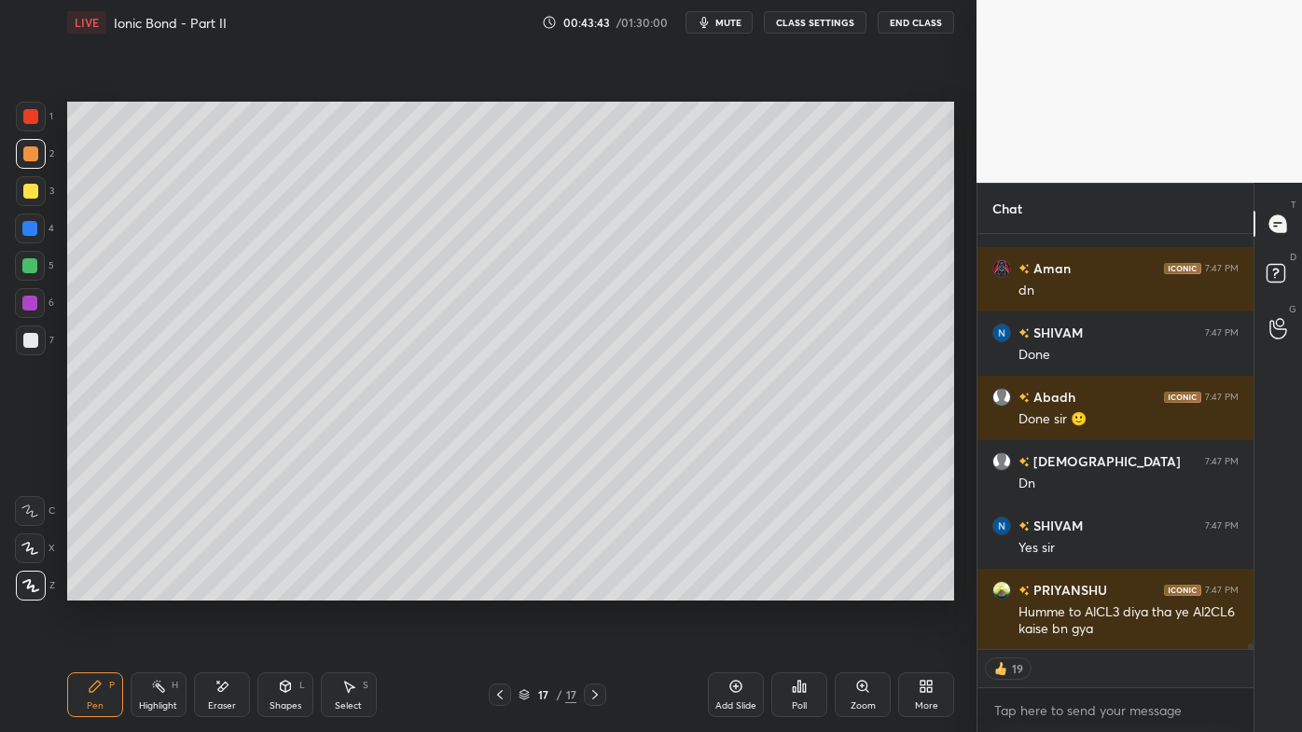
drag, startPoint x: 493, startPoint y: 689, endPoint x: 490, endPoint y: 674, distance: 16.3
click at [493, 589] on icon at bounding box center [500, 694] width 15 height 15
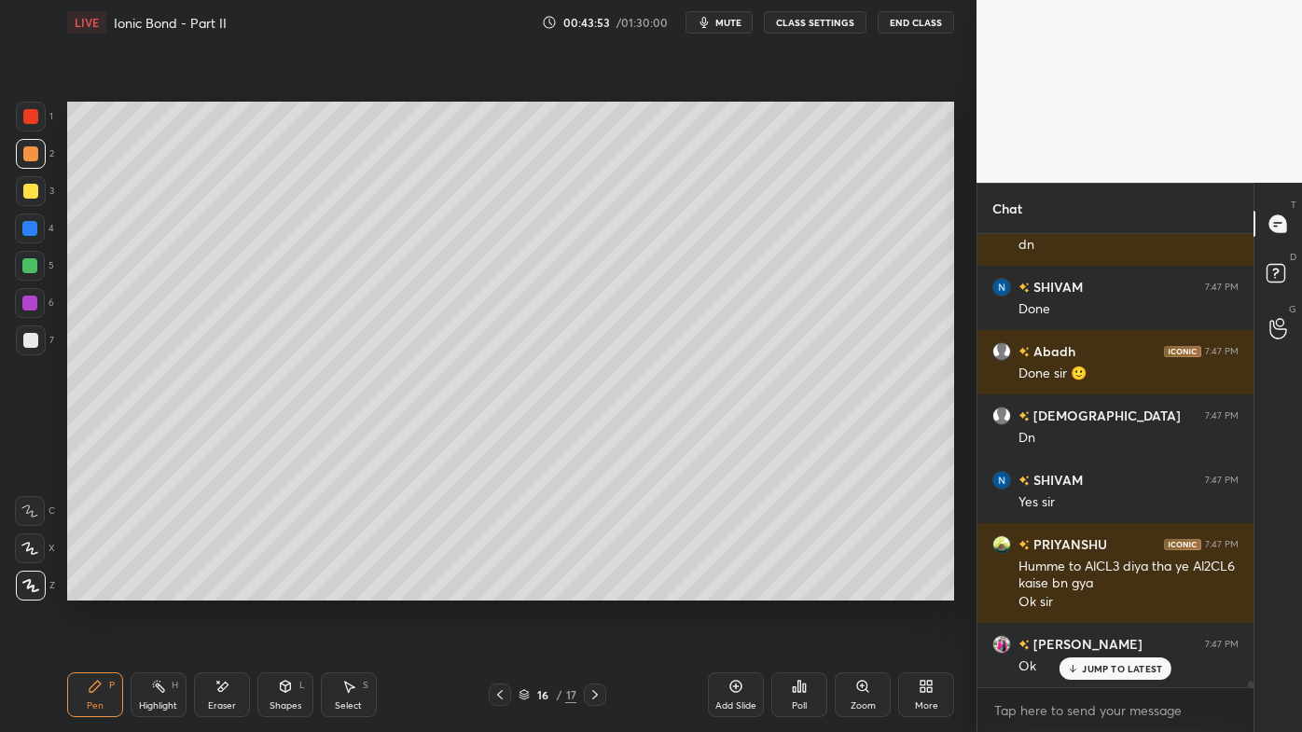
scroll to position [32231, 0]
click at [594, 589] on icon at bounding box center [595, 694] width 15 height 15
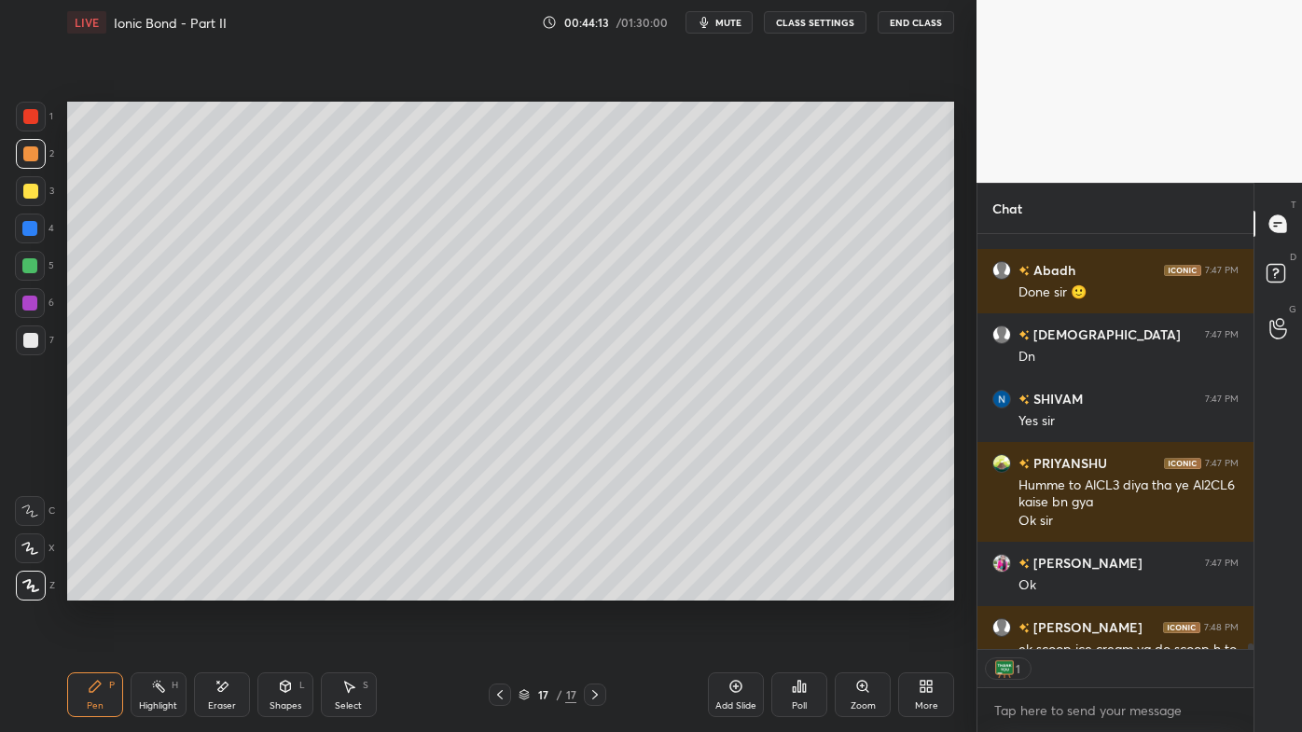
scroll to position [6, 5]
drag, startPoint x: 1276, startPoint y: 275, endPoint x: 1282, endPoint y: 246, distance: 29.5
click at [1276, 274] on rect at bounding box center [1276, 274] width 18 height 18
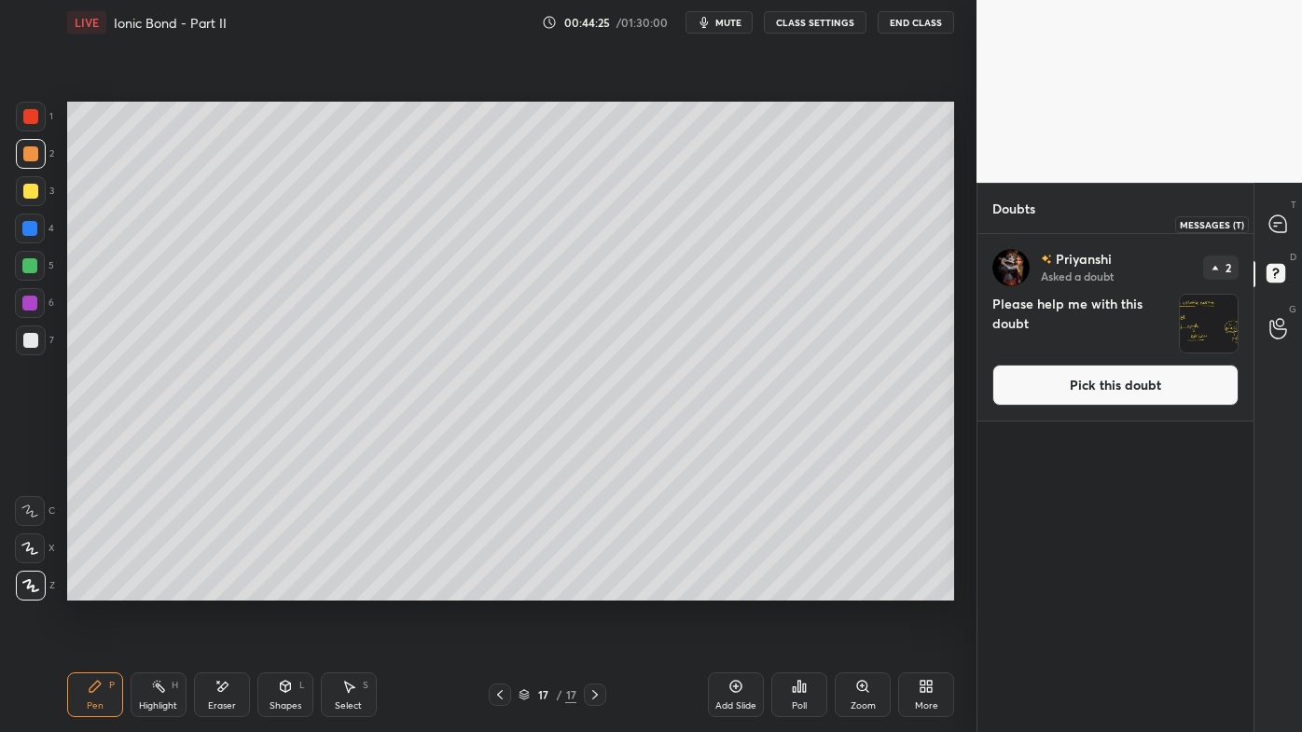
click at [1278, 232] on icon at bounding box center [1278, 223] width 17 height 17
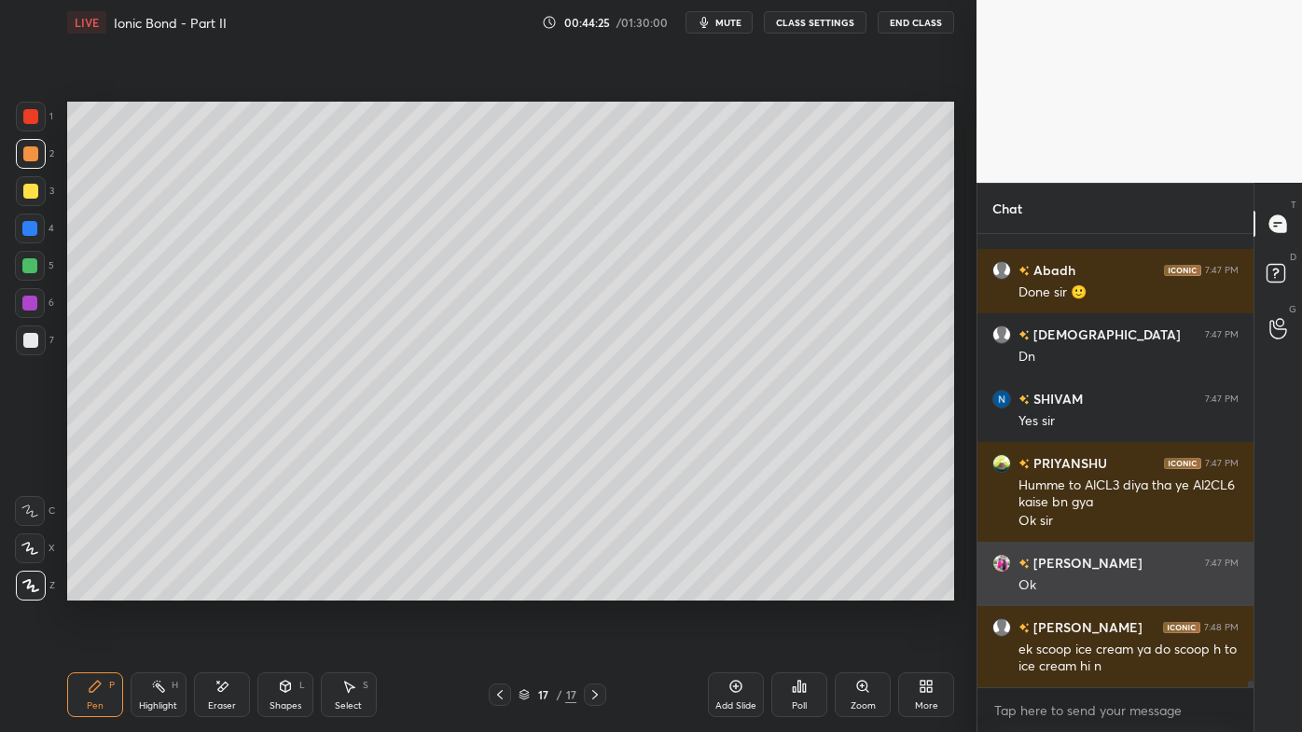
scroll to position [448, 271]
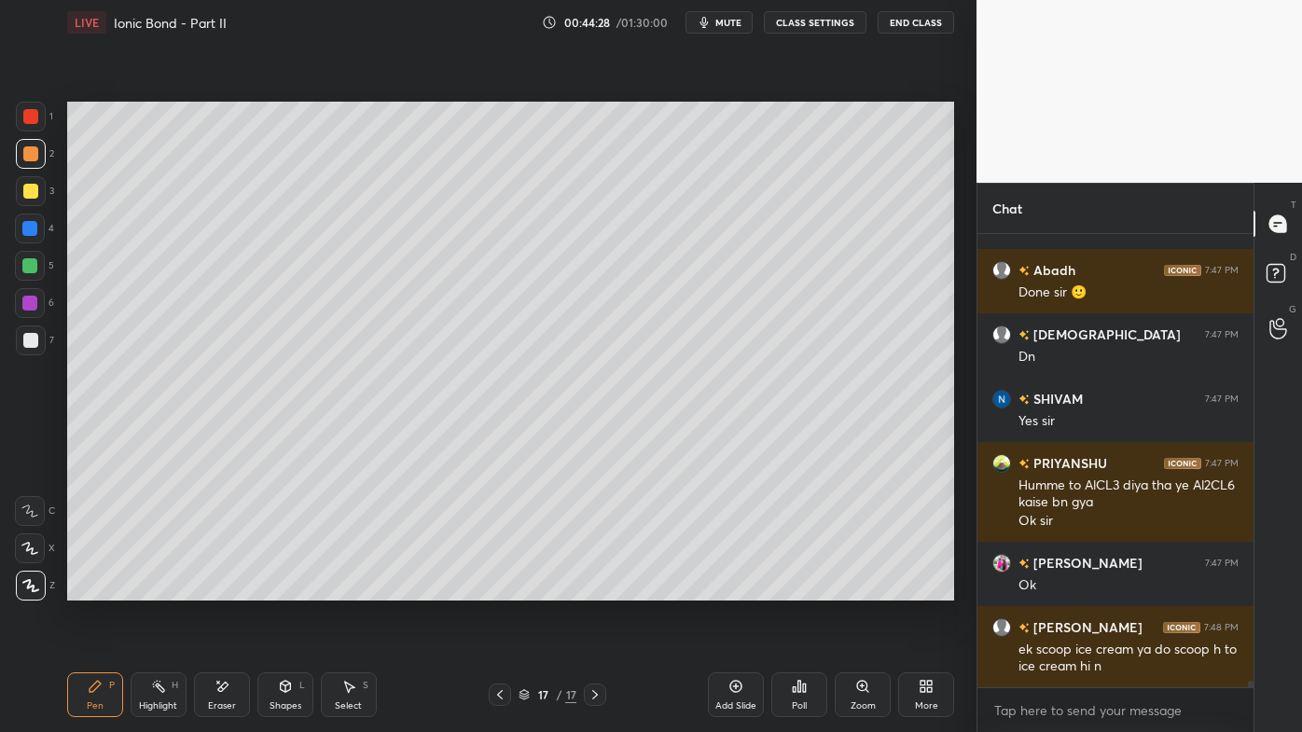
drag, startPoint x: 159, startPoint y: 688, endPoint x: 210, endPoint y: 606, distance: 96.8
click at [160, 589] on rect at bounding box center [160, 688] width 9 height 9
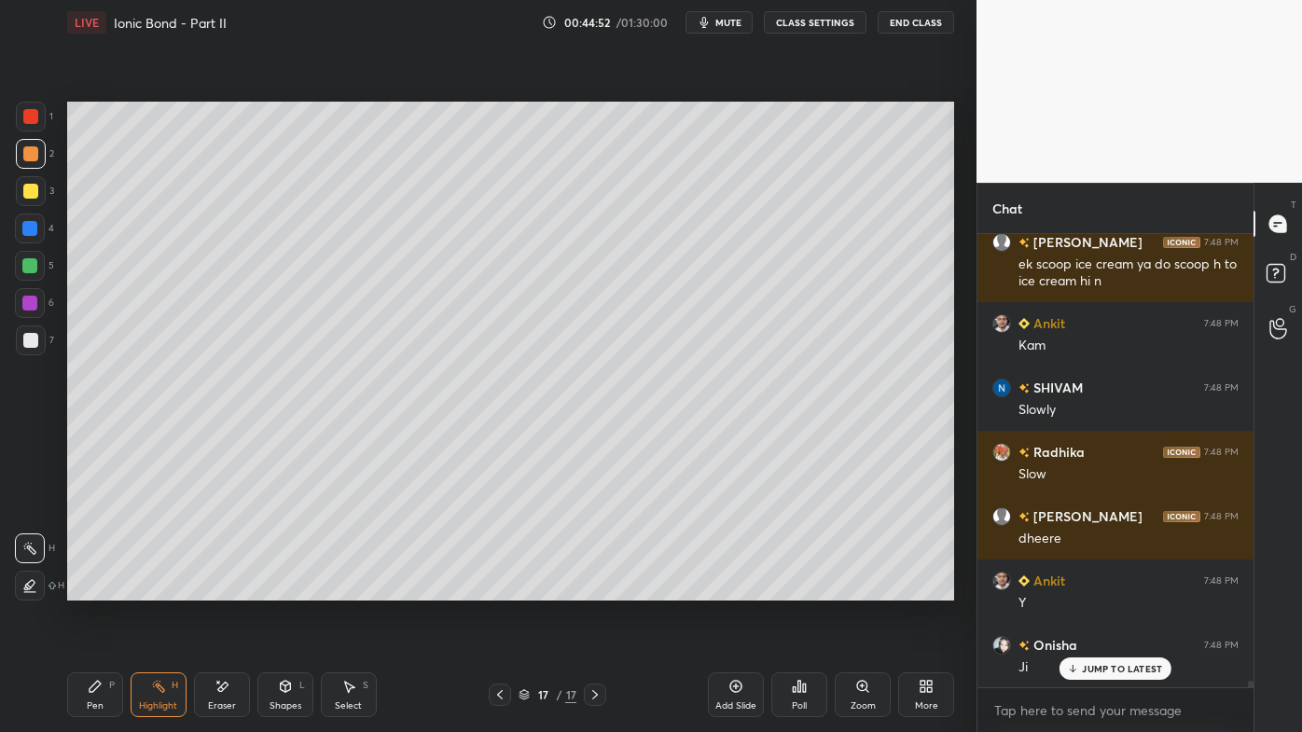
scroll to position [32763, 0]
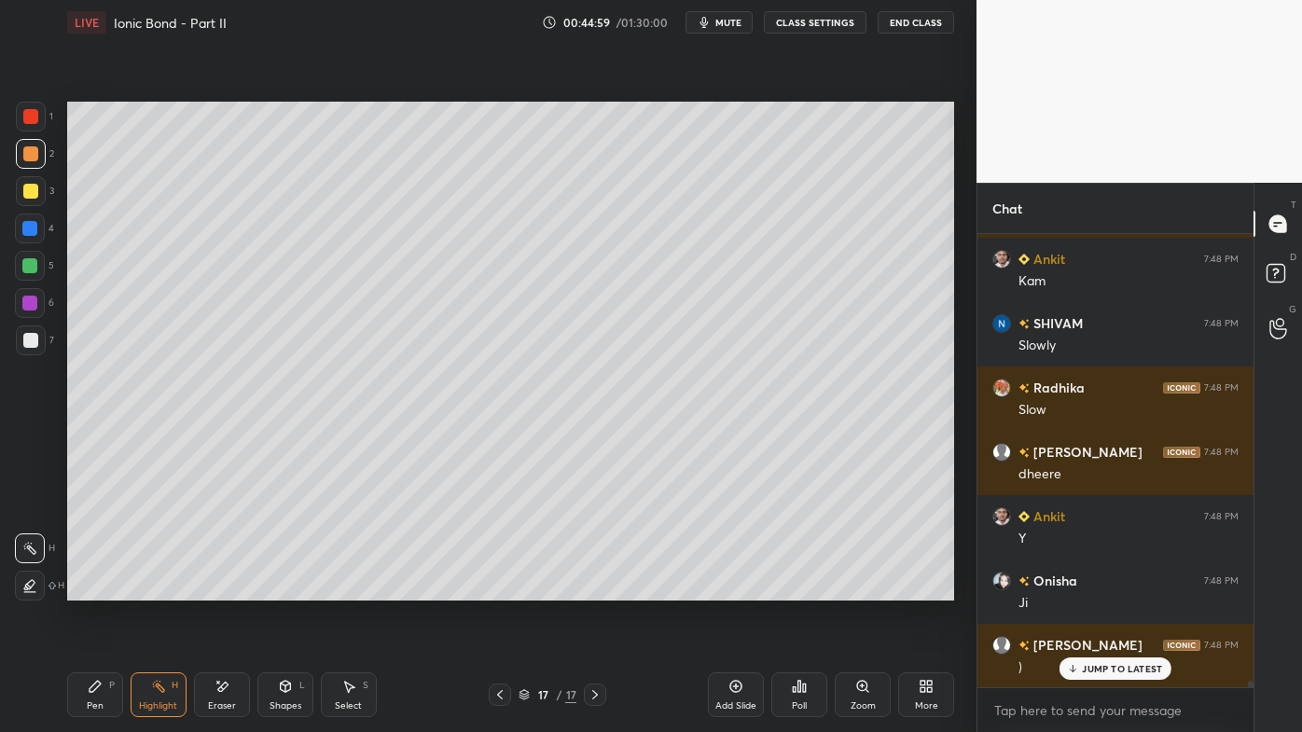
click at [339, 90] on div "Setting up your live class Poll for secs No correct answer Start poll" at bounding box center [511, 351] width 902 height 613
drag, startPoint x: 88, startPoint y: 677, endPoint x: 72, endPoint y: 671, distance: 17.1
click at [87, 589] on div "Pen P" at bounding box center [95, 695] width 56 height 45
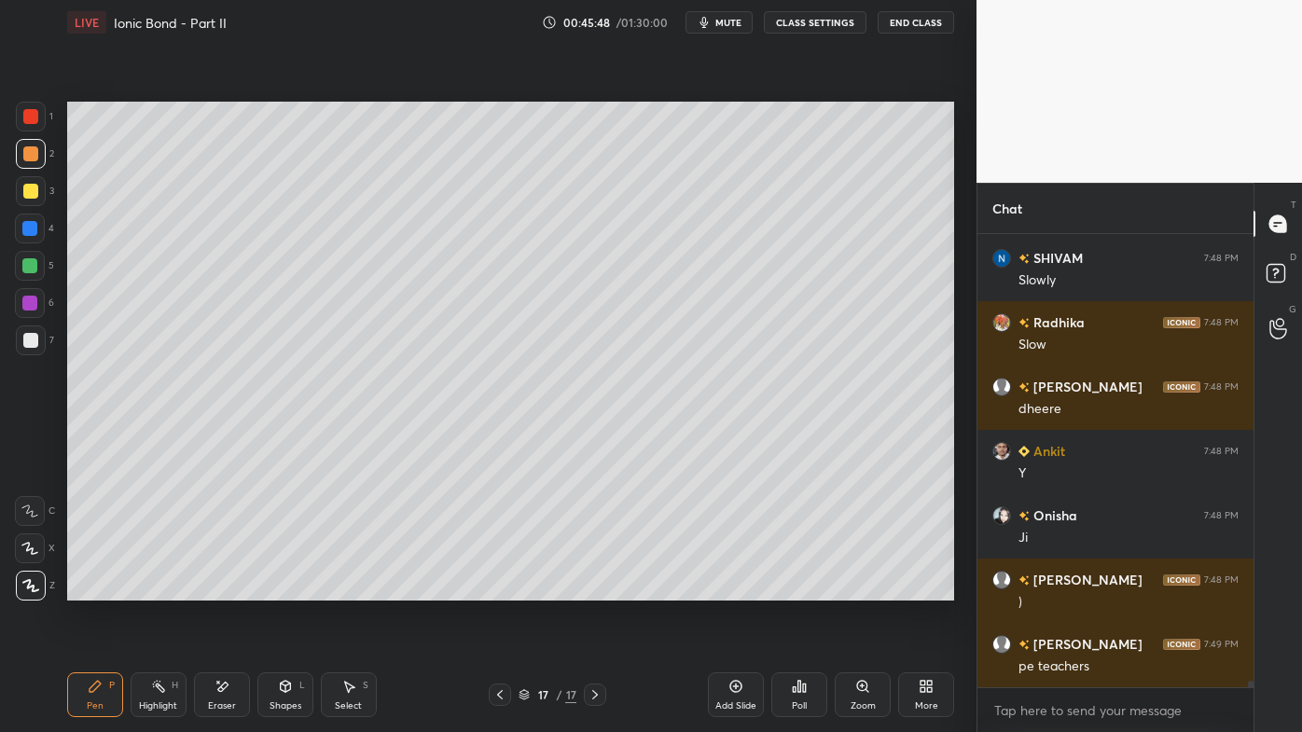
drag, startPoint x: 219, startPoint y: 680, endPoint x: 224, endPoint y: 655, distance: 25.6
click at [221, 589] on div "Eraser" at bounding box center [222, 695] width 56 height 45
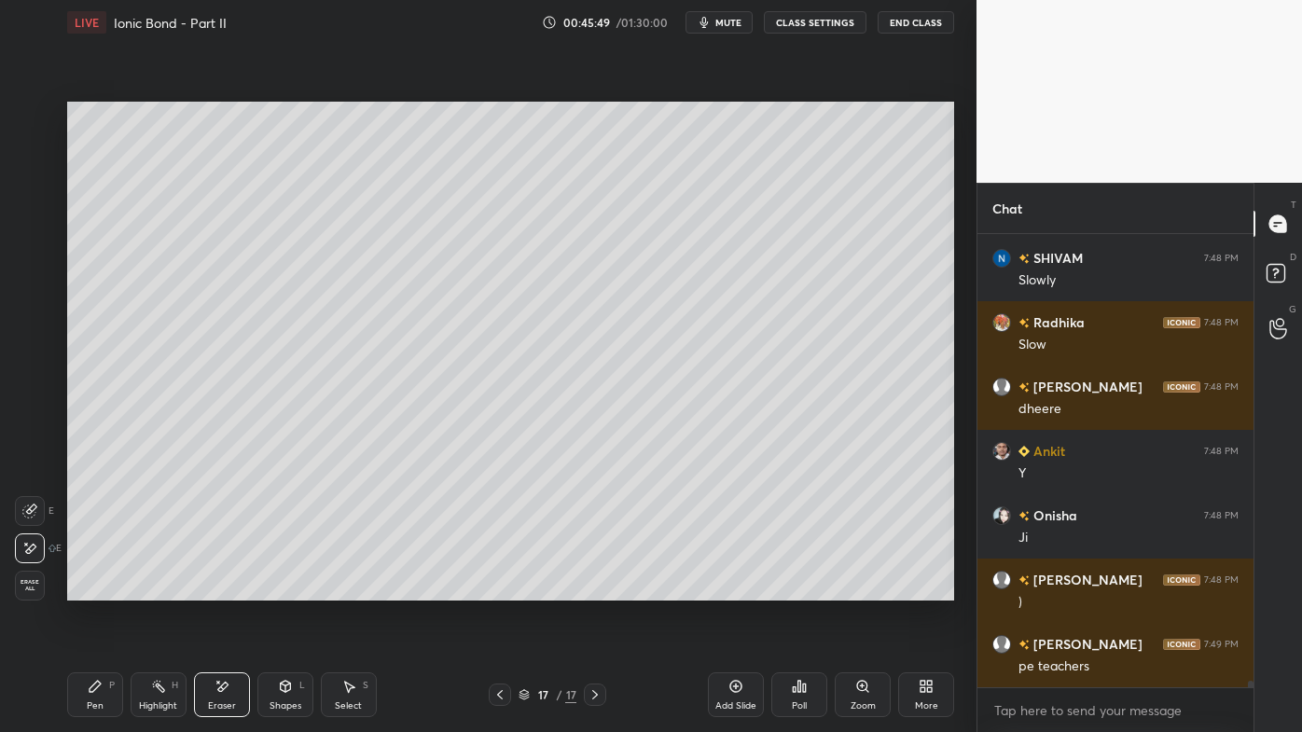
click at [95, 589] on div "Pen P" at bounding box center [95, 695] width 56 height 45
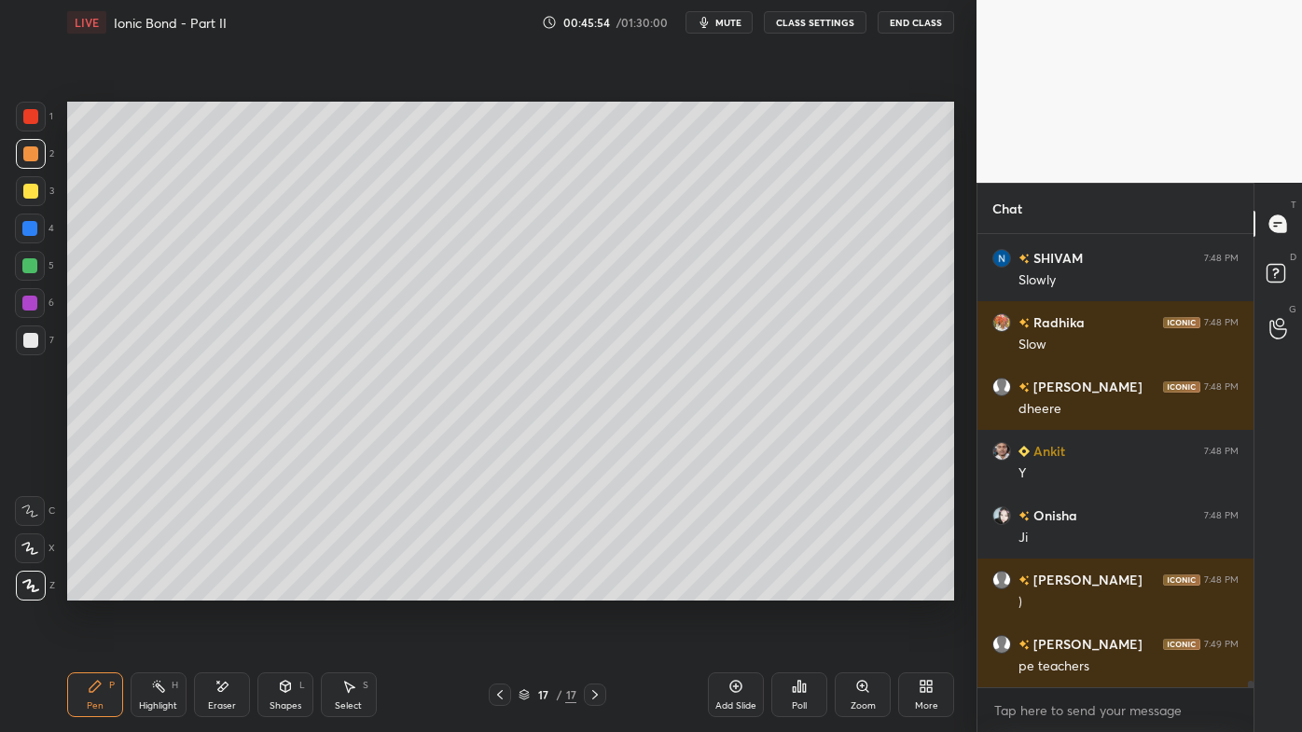
scroll to position [32893, 0]
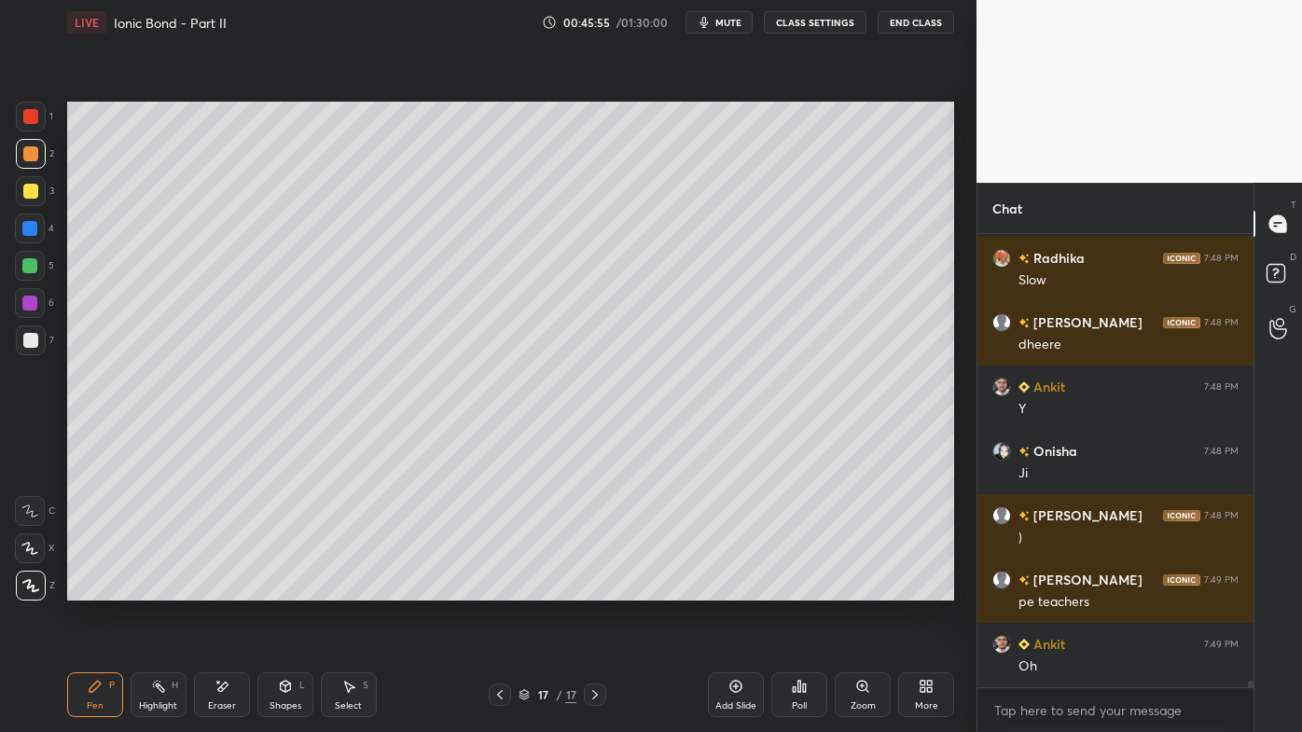
click at [30, 345] on div at bounding box center [30, 340] width 15 height 15
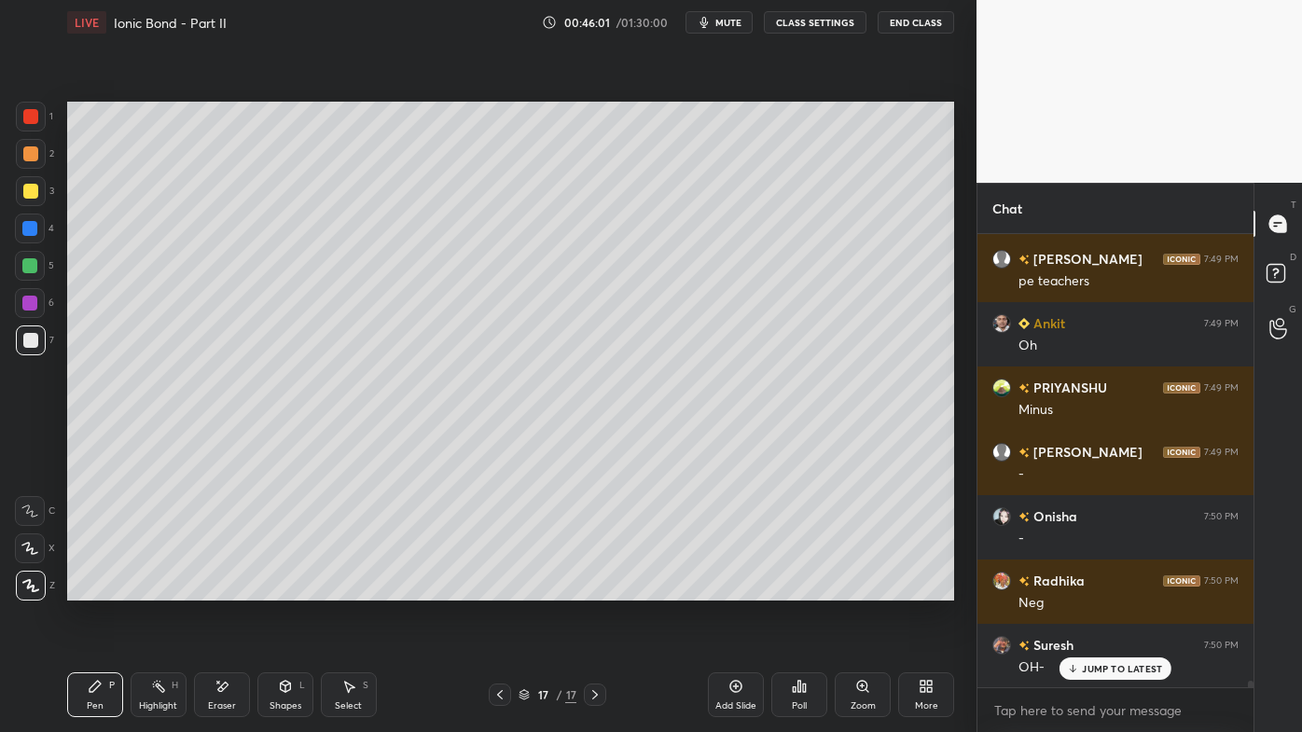
scroll to position [33278, 0]
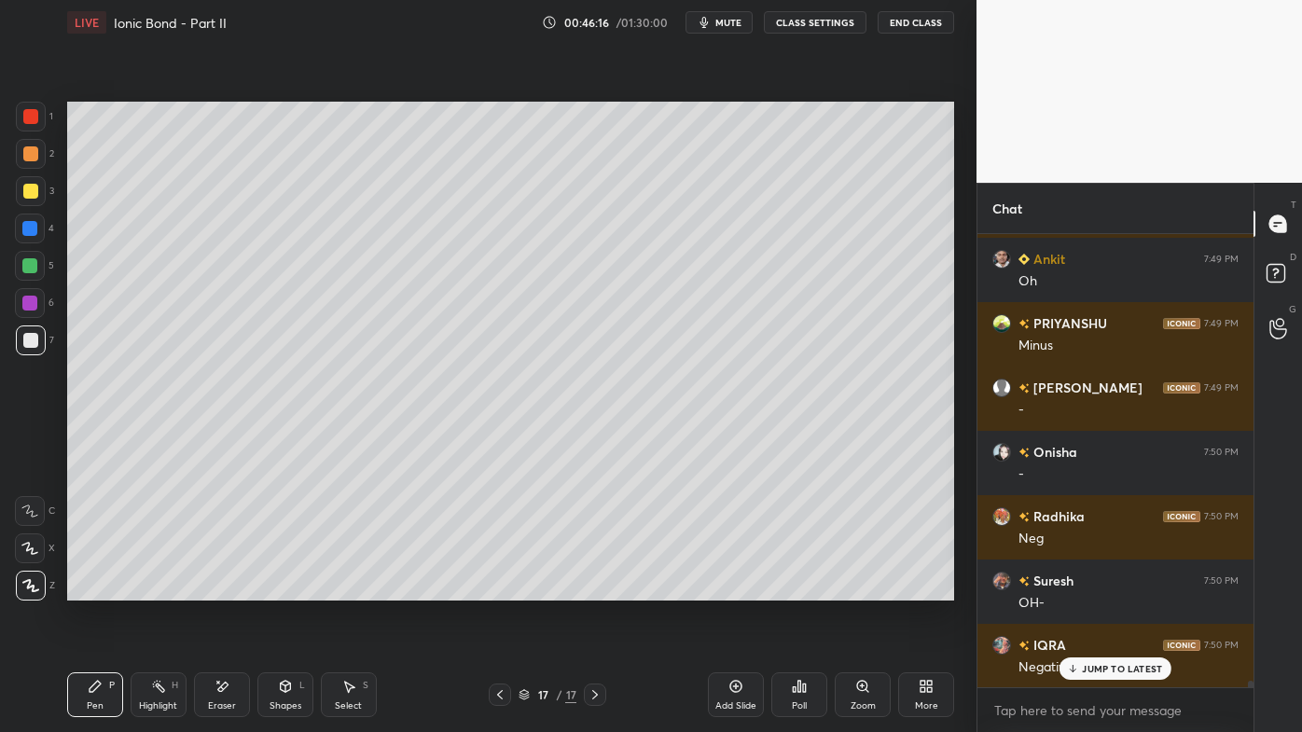
drag, startPoint x: 159, startPoint y: 681, endPoint x: 207, endPoint y: 608, distance: 87.4
click at [157, 589] on div "Highlight H" at bounding box center [159, 695] width 56 height 45
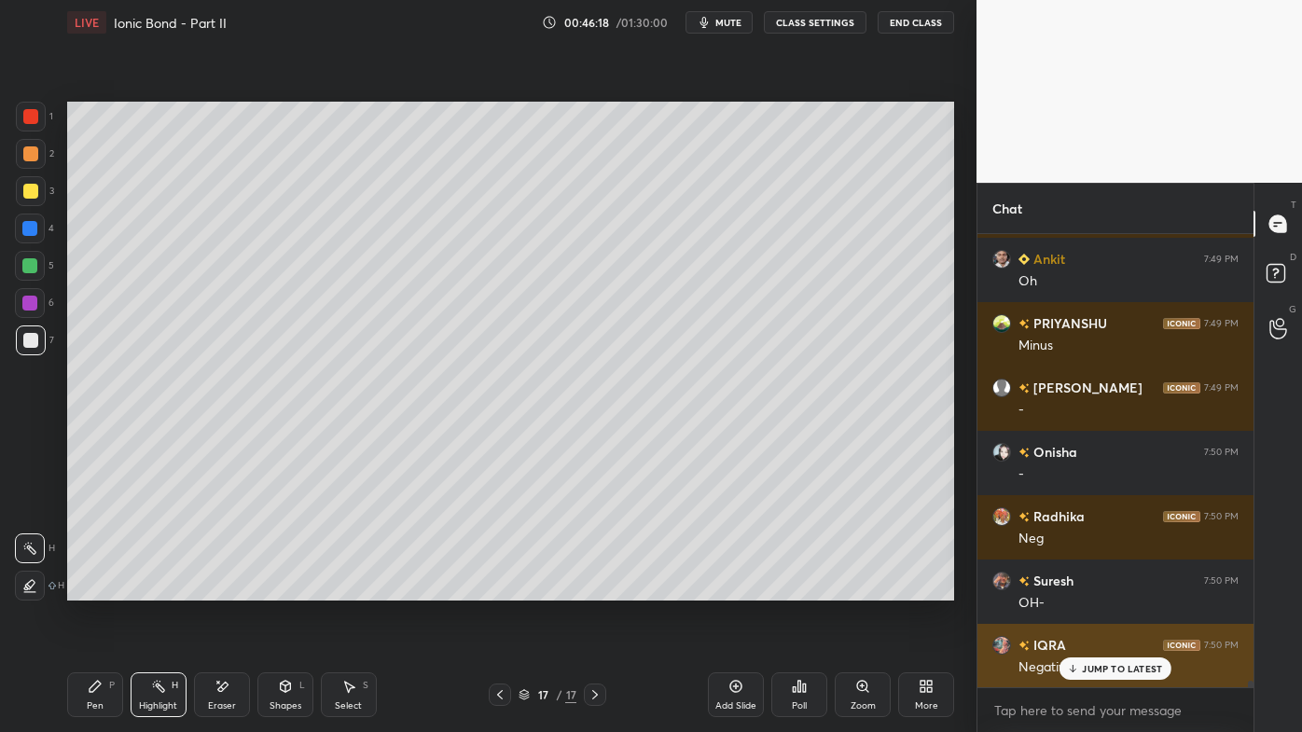
click at [1090, 589] on p "JUMP TO LATEST" at bounding box center [1122, 668] width 80 height 11
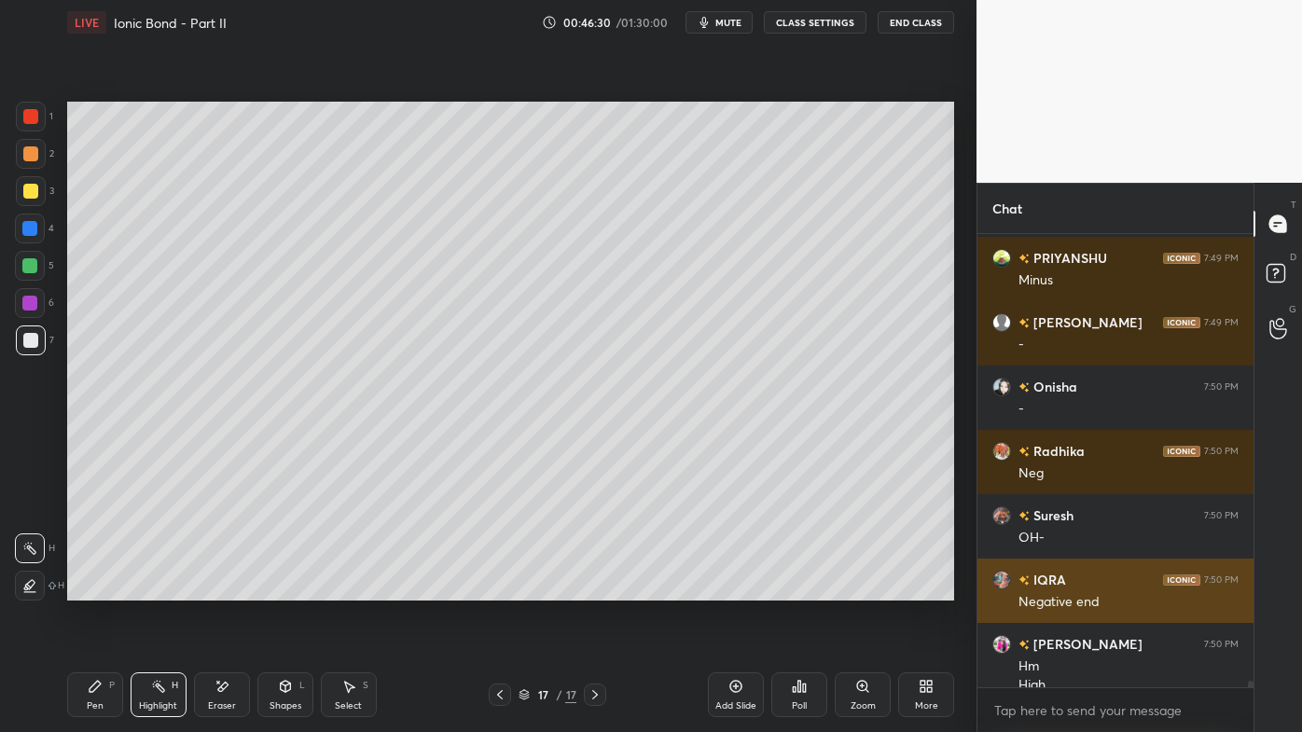
scroll to position [33362, 0]
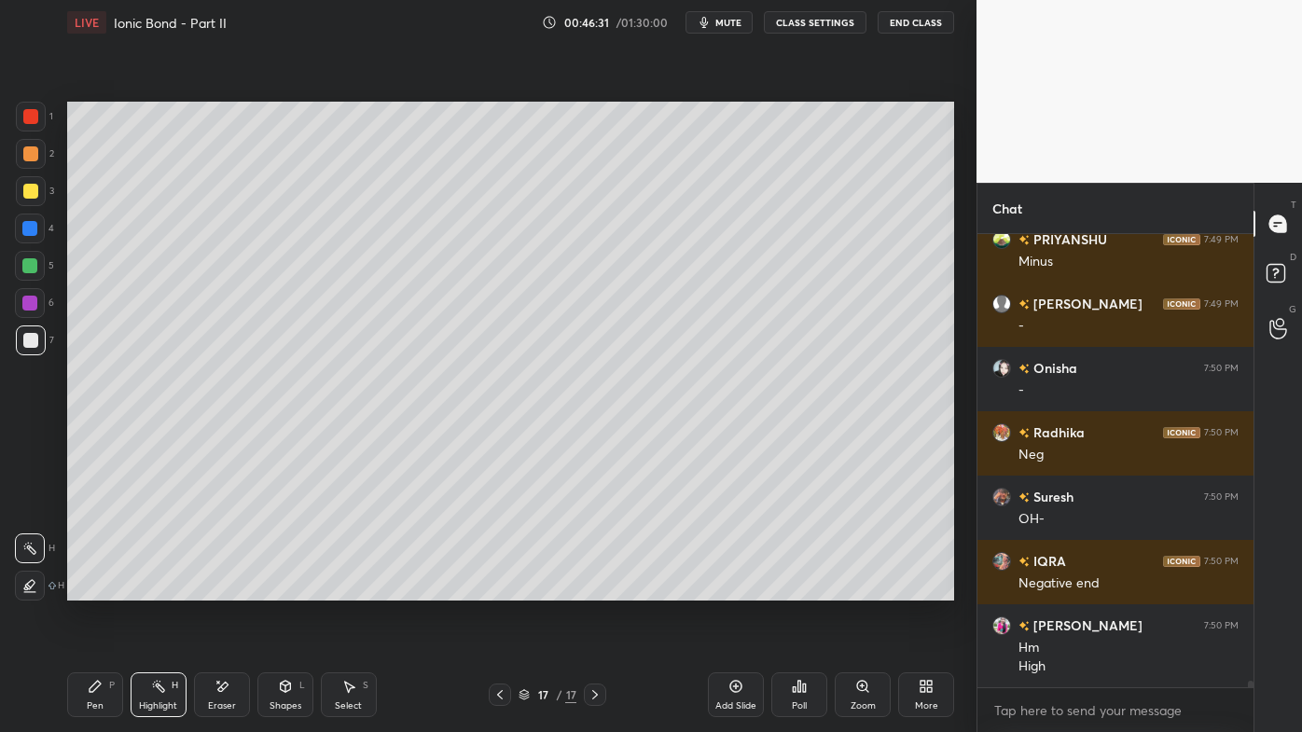
drag, startPoint x: 90, startPoint y: 679, endPoint x: 91, endPoint y: 642, distance: 37.4
click at [90, 589] on icon at bounding box center [95, 686] width 15 height 15
click at [32, 182] on div at bounding box center [31, 191] width 30 height 30
click at [157, 589] on div "Highlight H" at bounding box center [159, 695] width 56 height 45
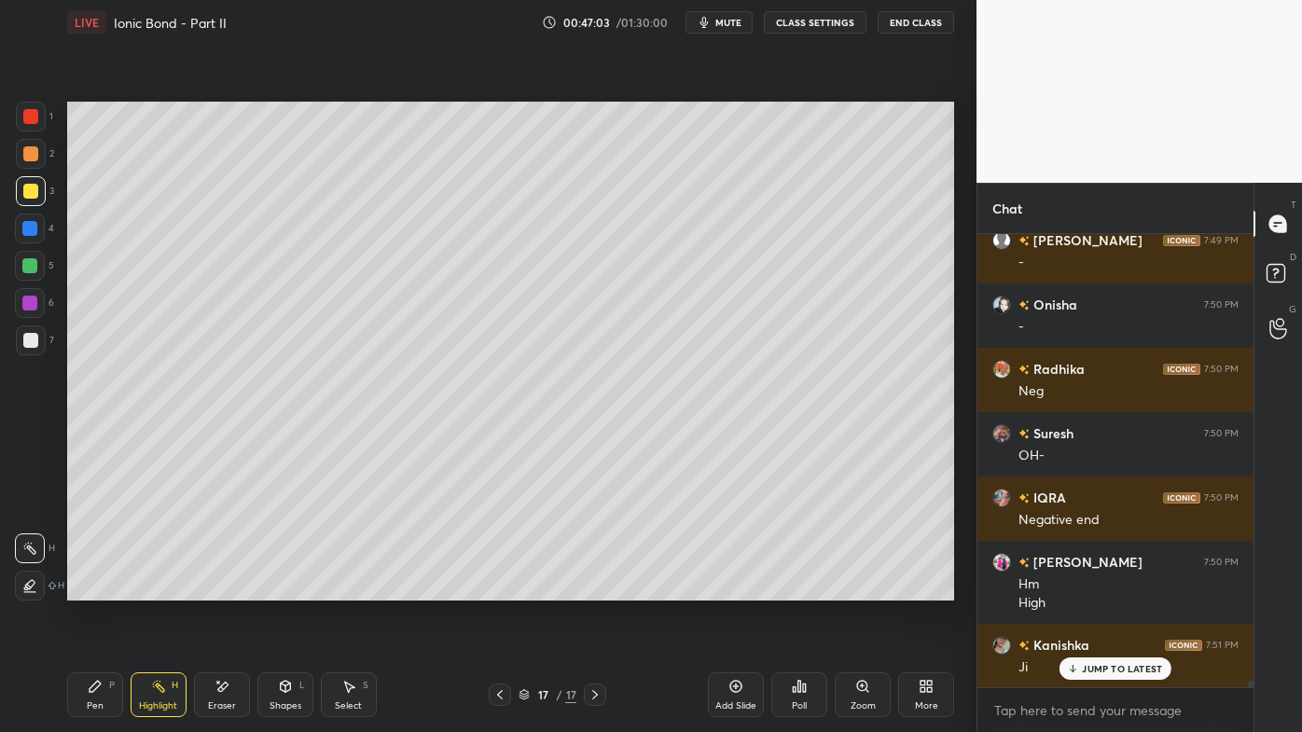
drag, startPoint x: 82, startPoint y: 688, endPoint x: 142, endPoint y: 618, distance: 92.0
click at [79, 589] on div "Pen P" at bounding box center [95, 695] width 56 height 45
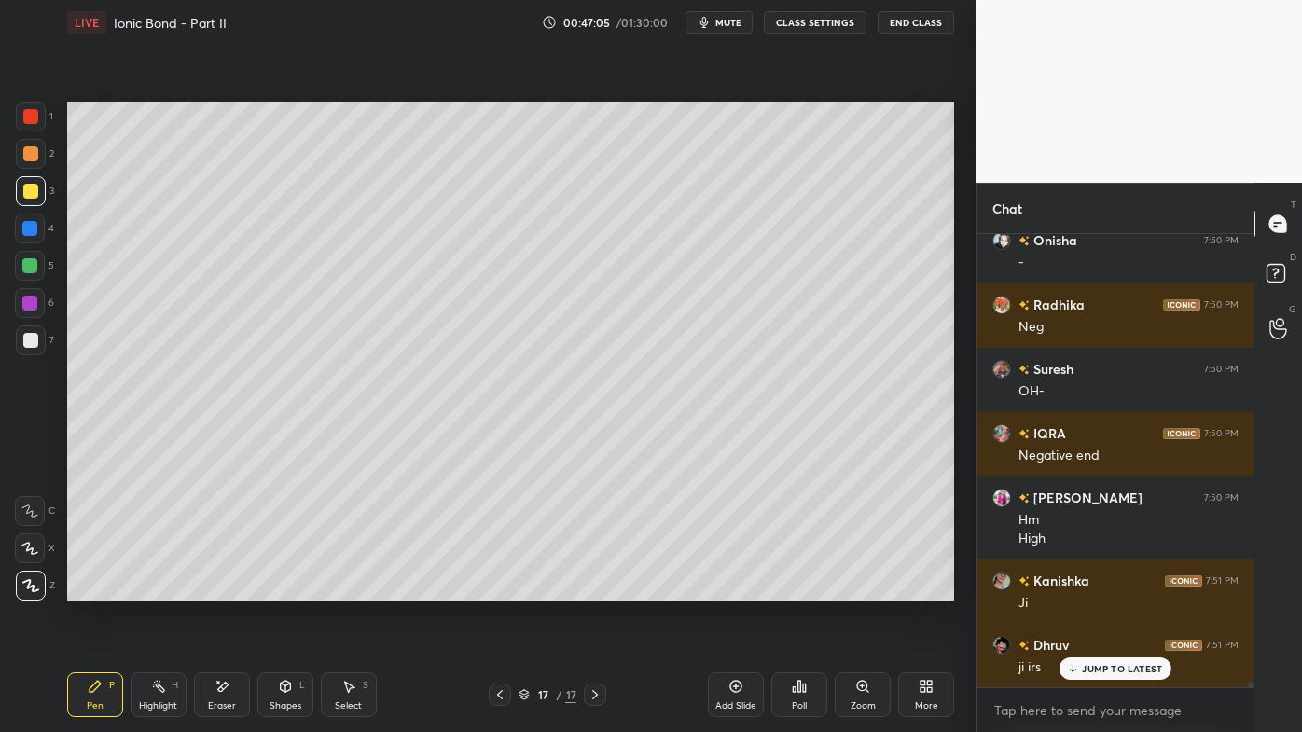
scroll to position [33554, 0]
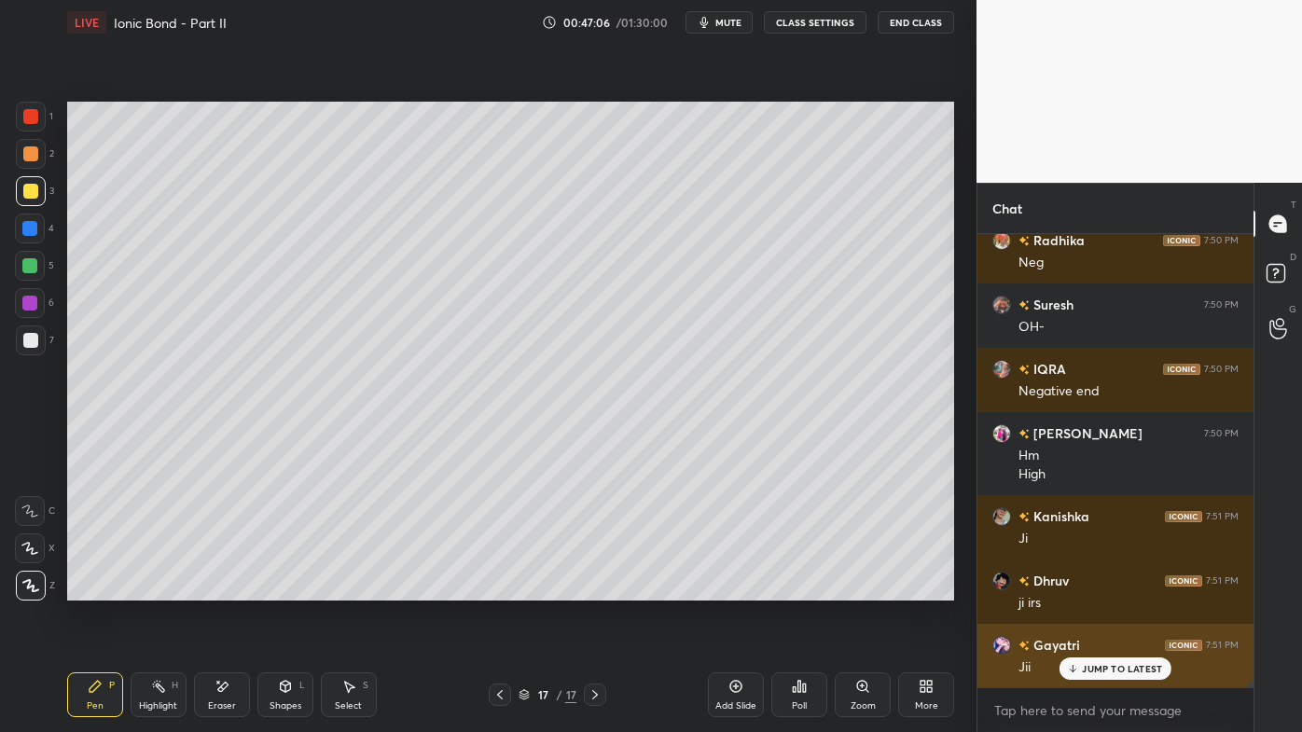
click at [1079, 589] on div "JUMP TO LATEST" at bounding box center [1116, 669] width 112 height 22
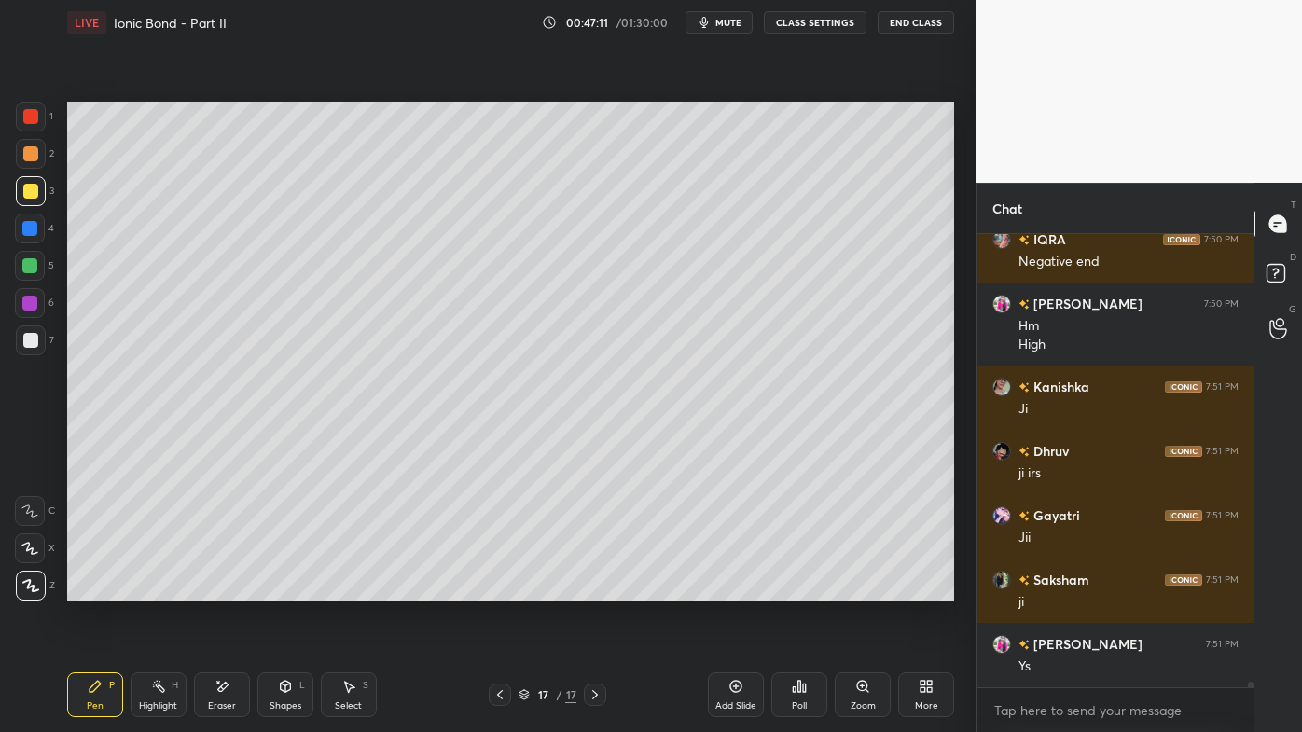
scroll to position [33748, 0]
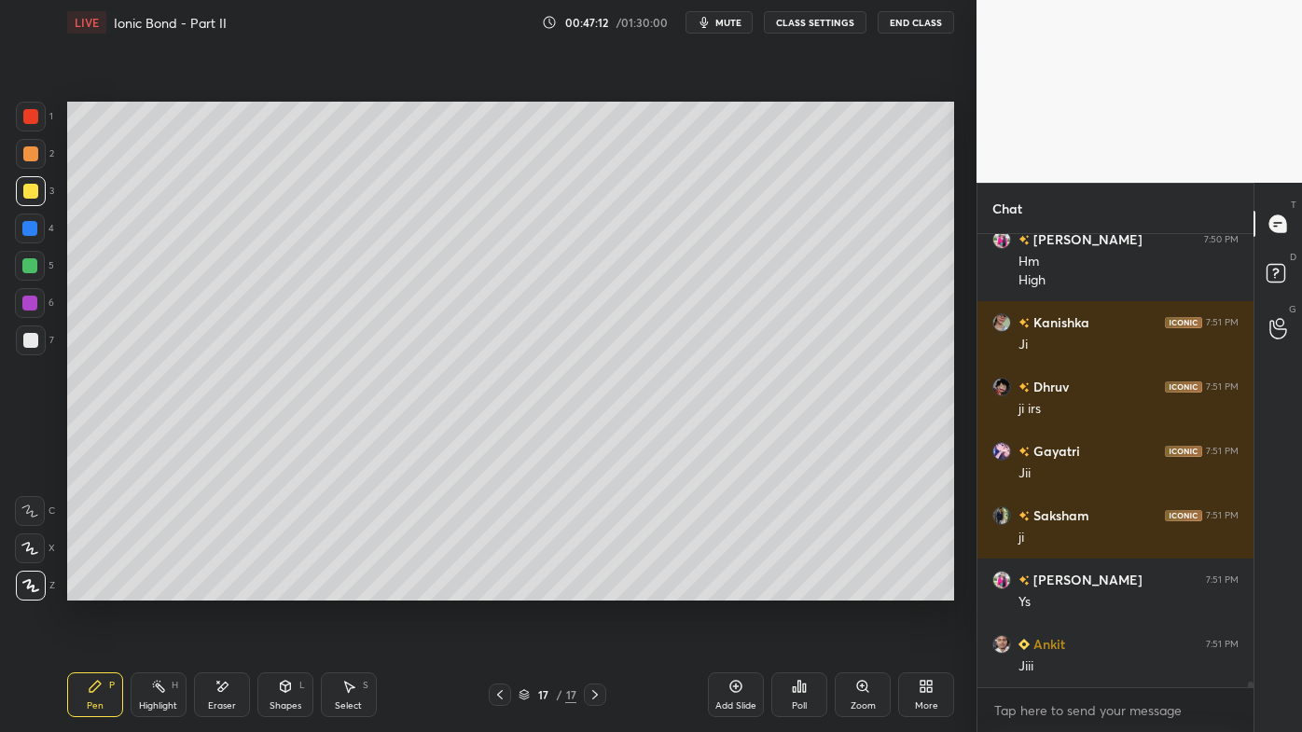
click at [739, 589] on icon at bounding box center [736, 686] width 15 height 15
click at [498, 589] on icon at bounding box center [500, 694] width 15 height 15
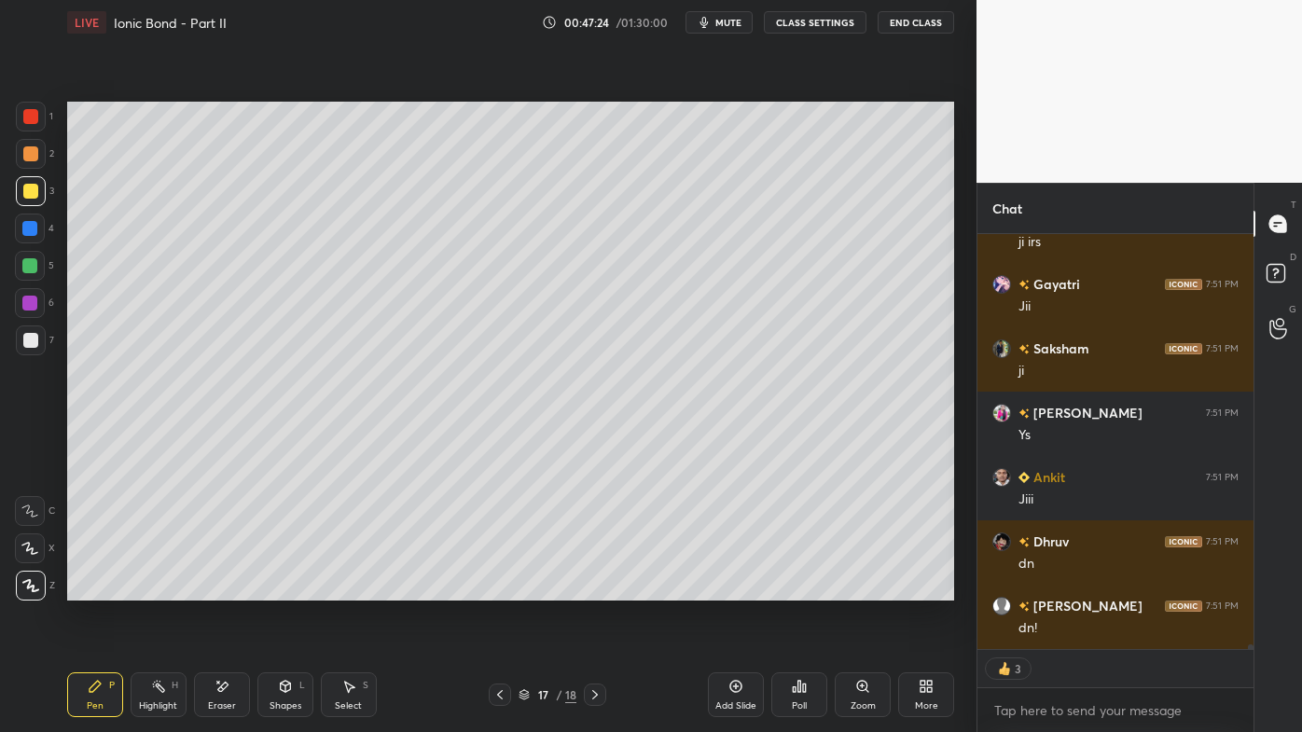
scroll to position [34044, 0]
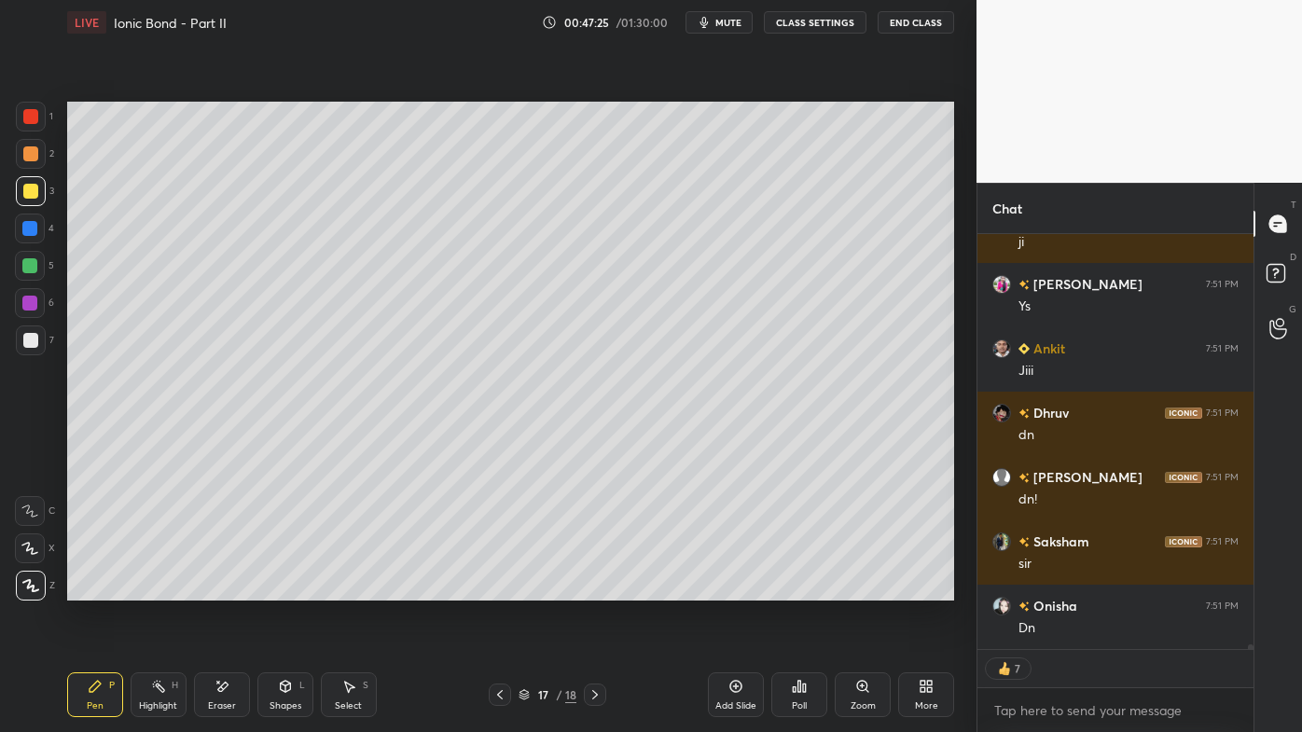
drag, startPoint x: 598, startPoint y: 693, endPoint x: 590, endPoint y: 701, distance: 11.2
click at [597, 589] on icon at bounding box center [595, 694] width 15 height 15
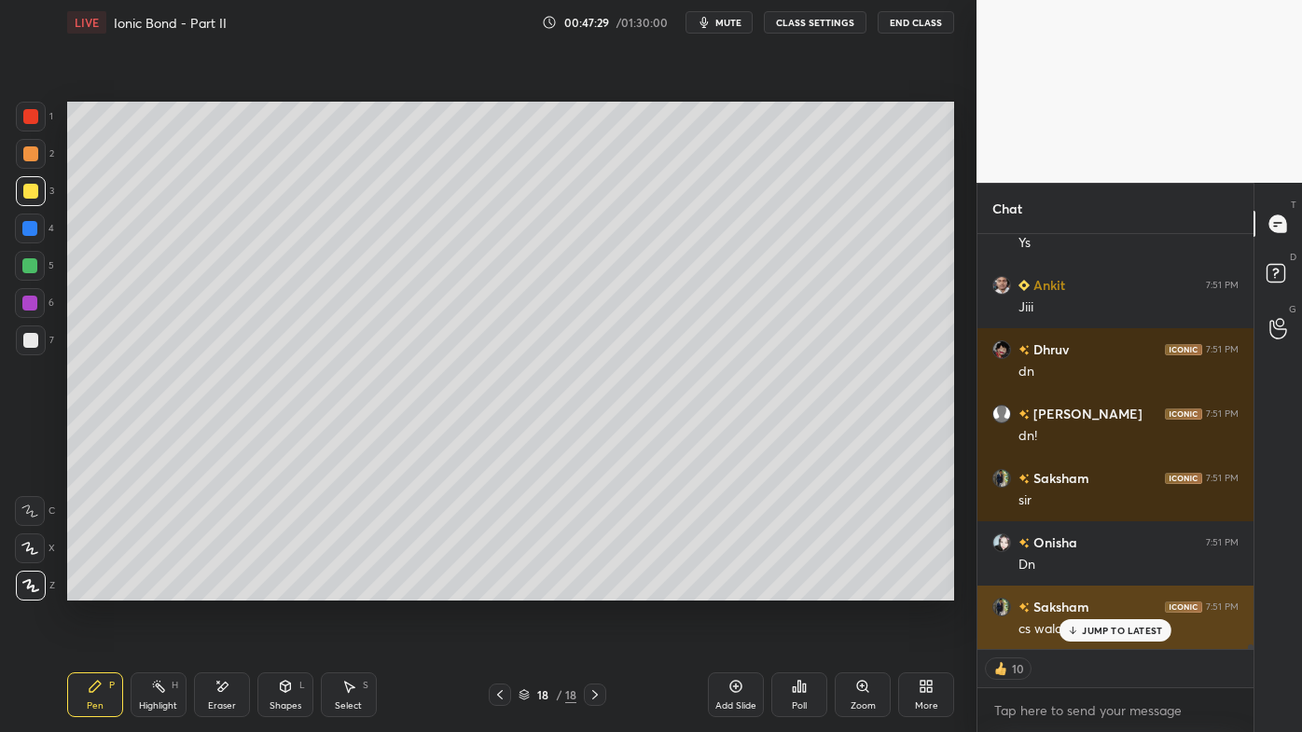
drag, startPoint x: 1075, startPoint y: 627, endPoint x: 1063, endPoint y: 634, distance: 13.5
click at [1075, 589] on div "JUMP TO LATEST" at bounding box center [1116, 630] width 112 height 22
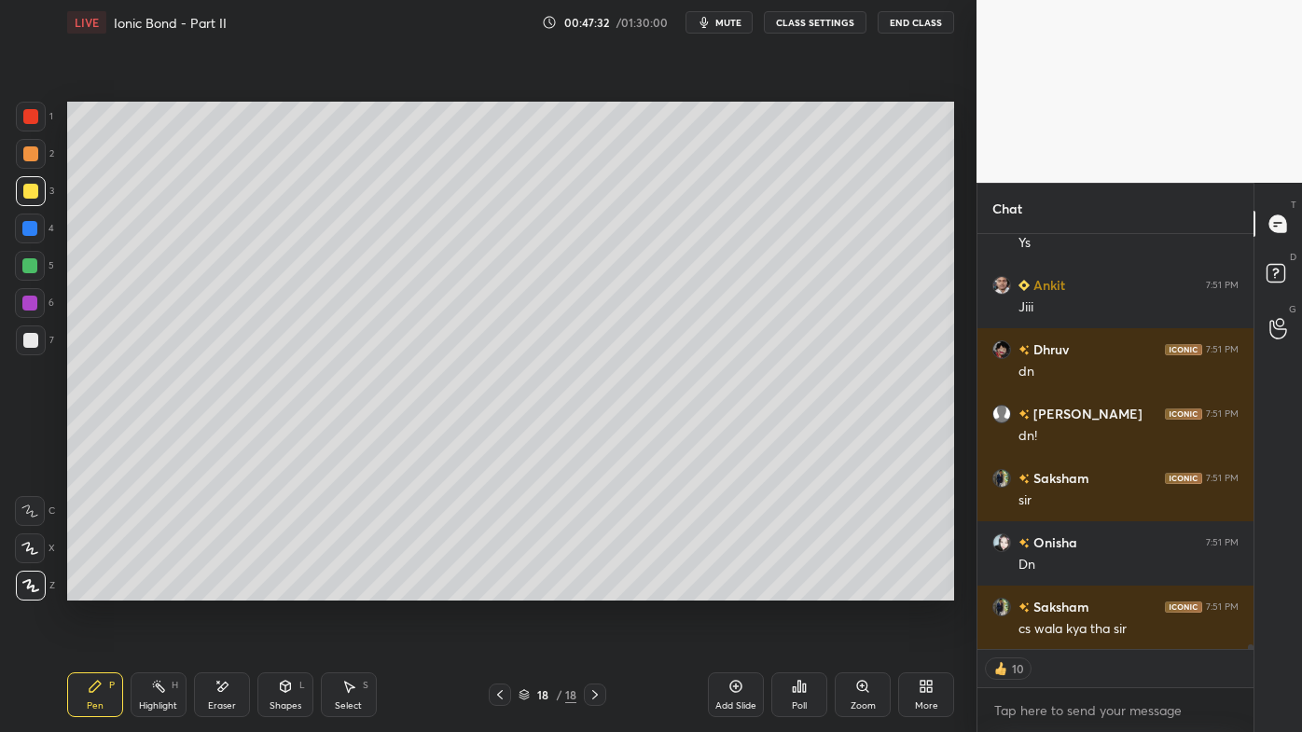
click at [507, 589] on div at bounding box center [500, 695] width 22 height 22
drag, startPoint x: 157, startPoint y: 684, endPoint x: 271, endPoint y: 606, distance: 137.6
click at [159, 589] on icon at bounding box center [158, 686] width 15 height 15
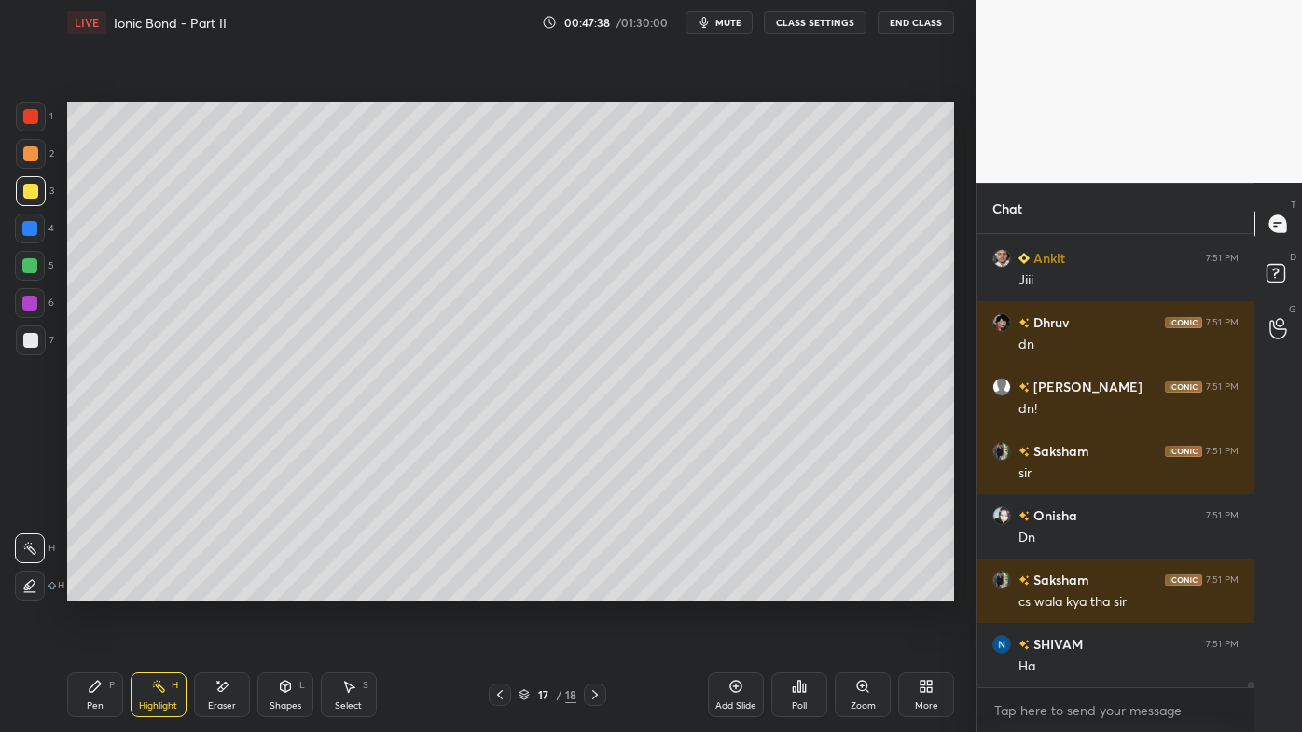
scroll to position [34199, 0]
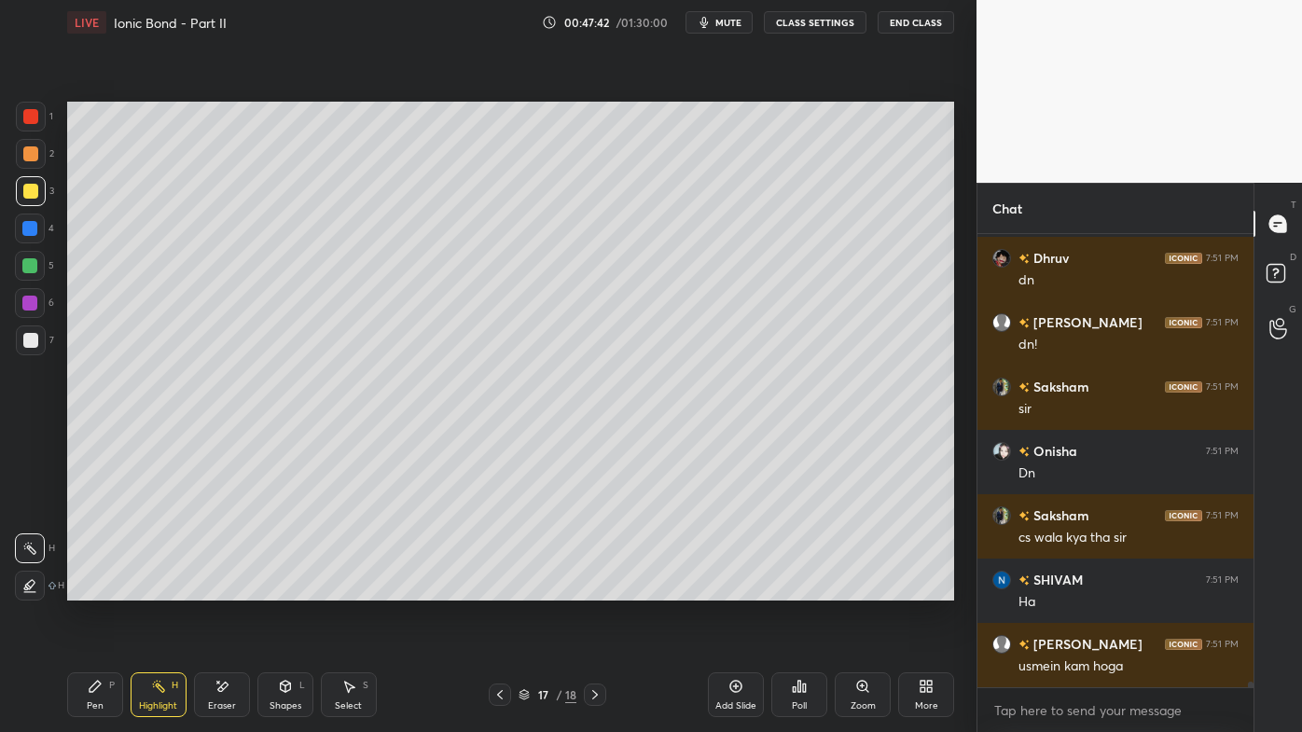
click at [592, 589] on icon at bounding box center [595, 694] width 15 height 15
click at [90, 589] on icon at bounding box center [95, 686] width 15 height 15
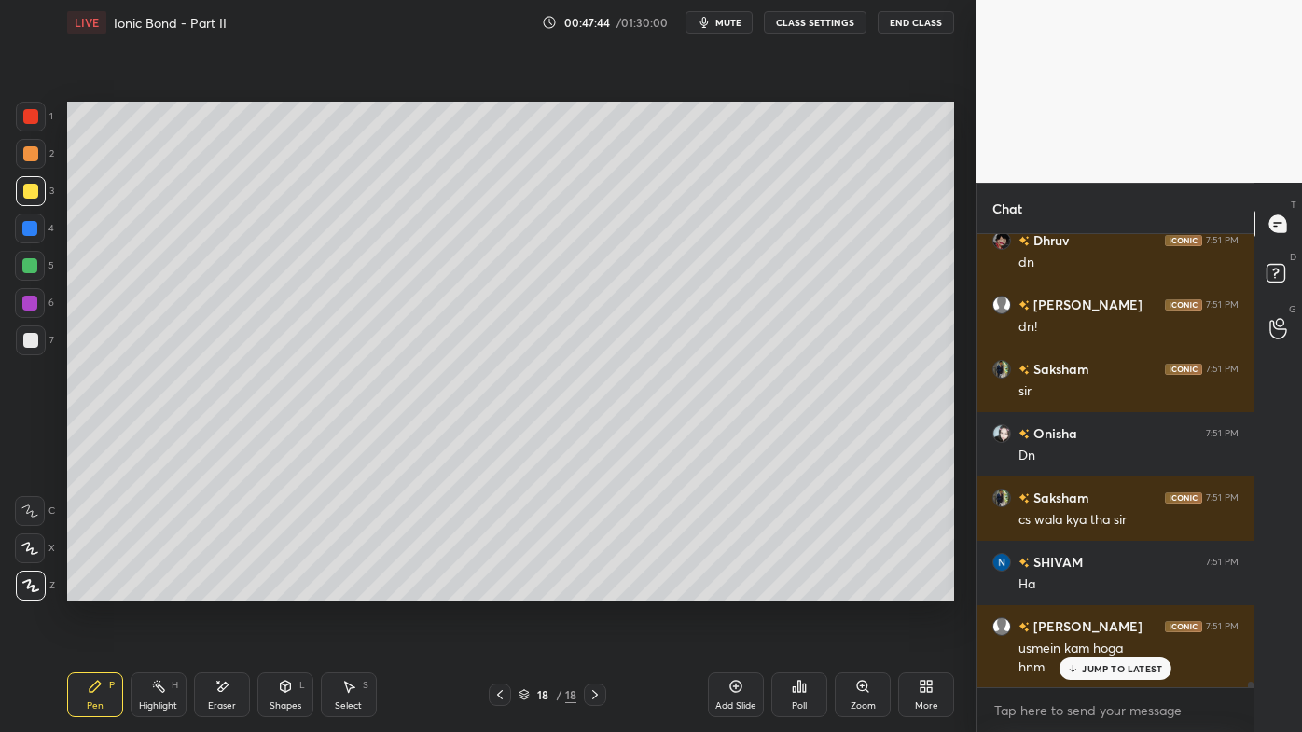
scroll to position [34281, 0]
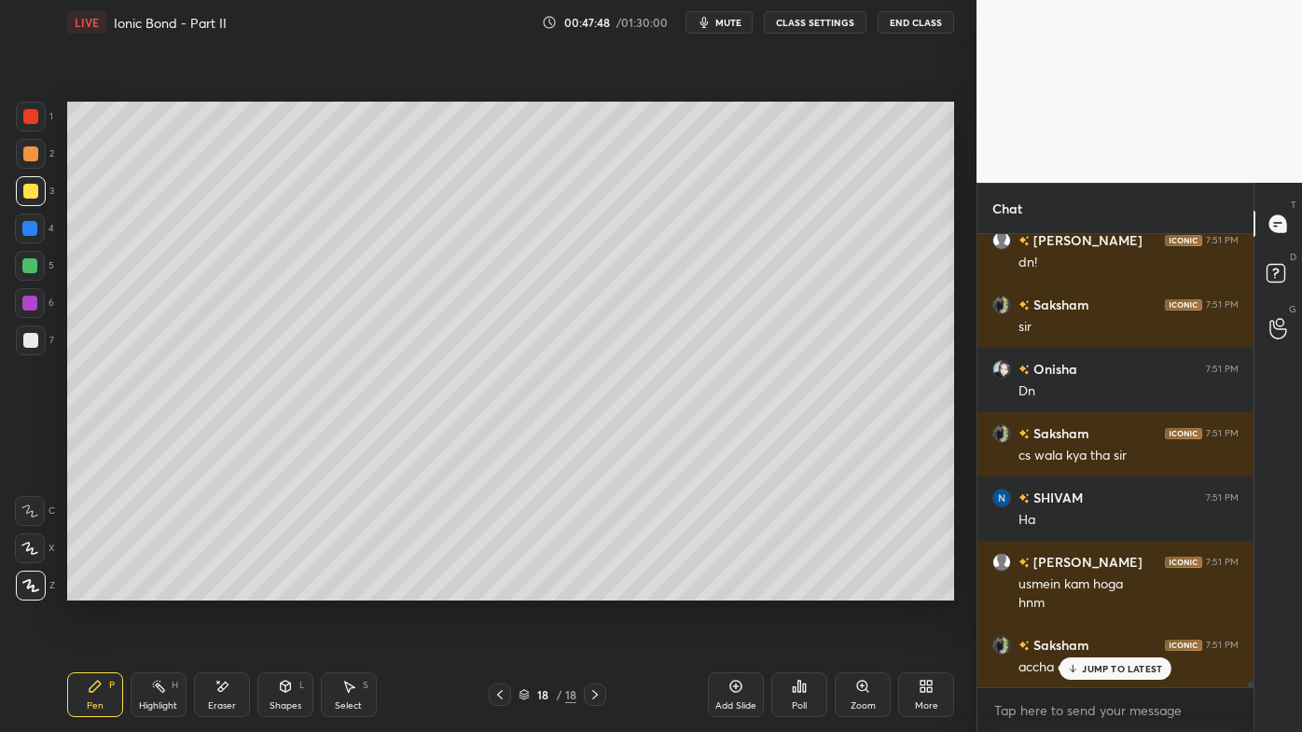
click at [33, 149] on div at bounding box center [30, 153] width 15 height 15
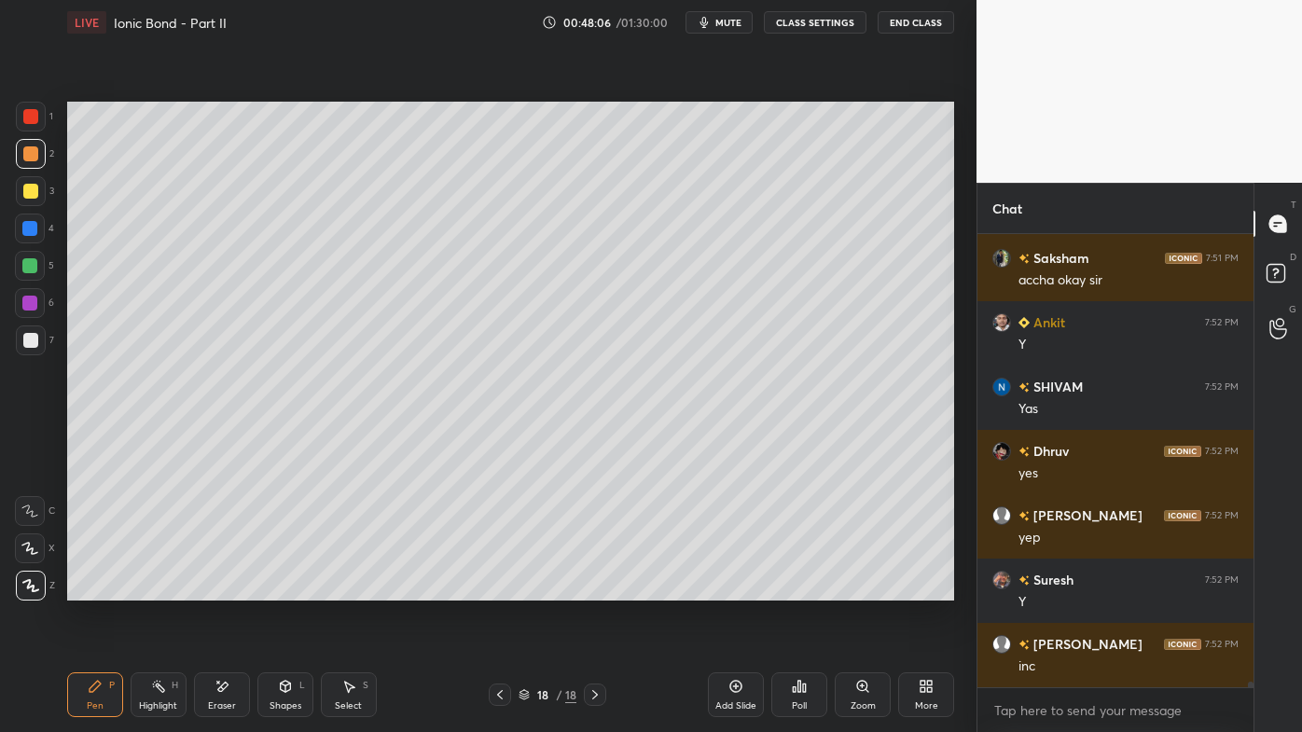
scroll to position [34796, 0]
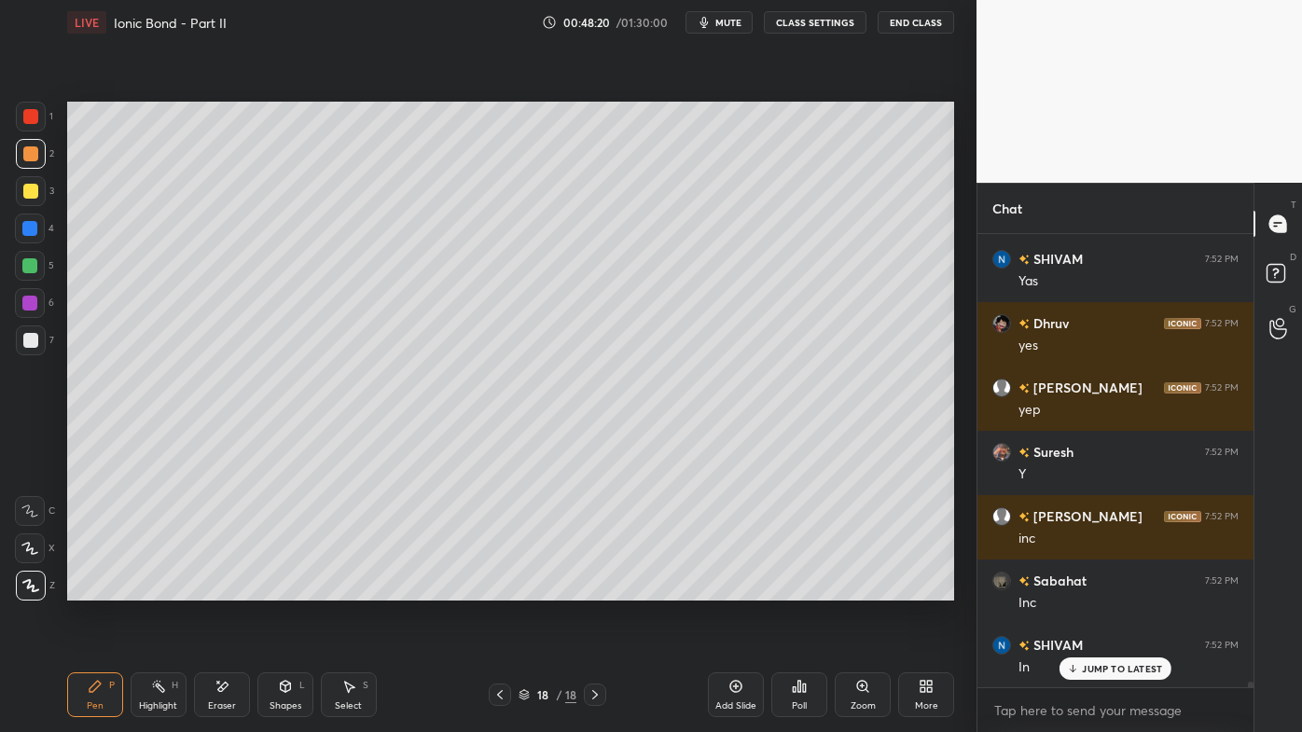
drag, startPoint x: 160, startPoint y: 685, endPoint x: 169, endPoint y: 654, distance: 32.2
click at [166, 589] on div "Highlight H" at bounding box center [159, 695] width 56 height 45
drag, startPoint x: 78, startPoint y: 689, endPoint x: 68, endPoint y: 679, distance: 14.5
click at [76, 589] on div "Pen P" at bounding box center [95, 695] width 56 height 45
click at [23, 189] on div at bounding box center [30, 191] width 15 height 15
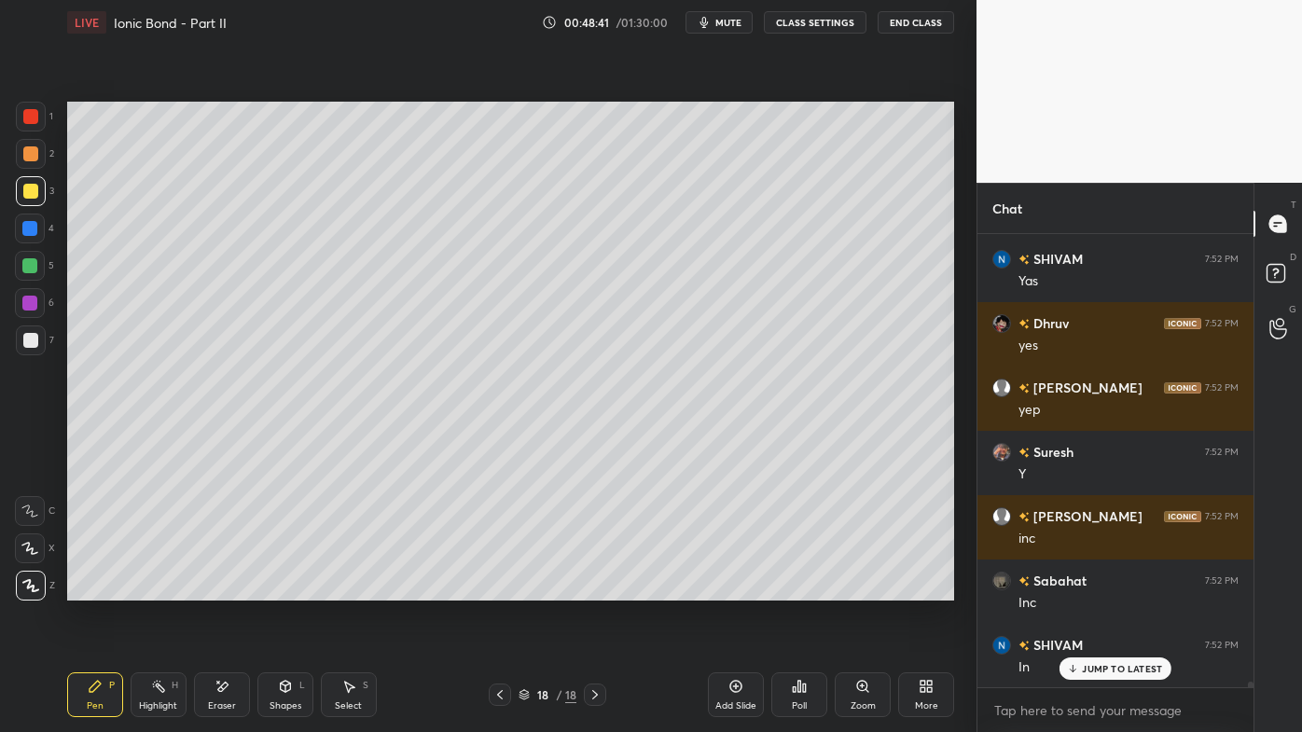
drag, startPoint x: 161, startPoint y: 688, endPoint x: 174, endPoint y: 640, distance: 50.0
click at [164, 589] on icon at bounding box center [158, 686] width 15 height 15
click at [85, 589] on div "Pen P" at bounding box center [95, 695] width 56 height 45
click at [89, 589] on icon at bounding box center [95, 686] width 15 height 15
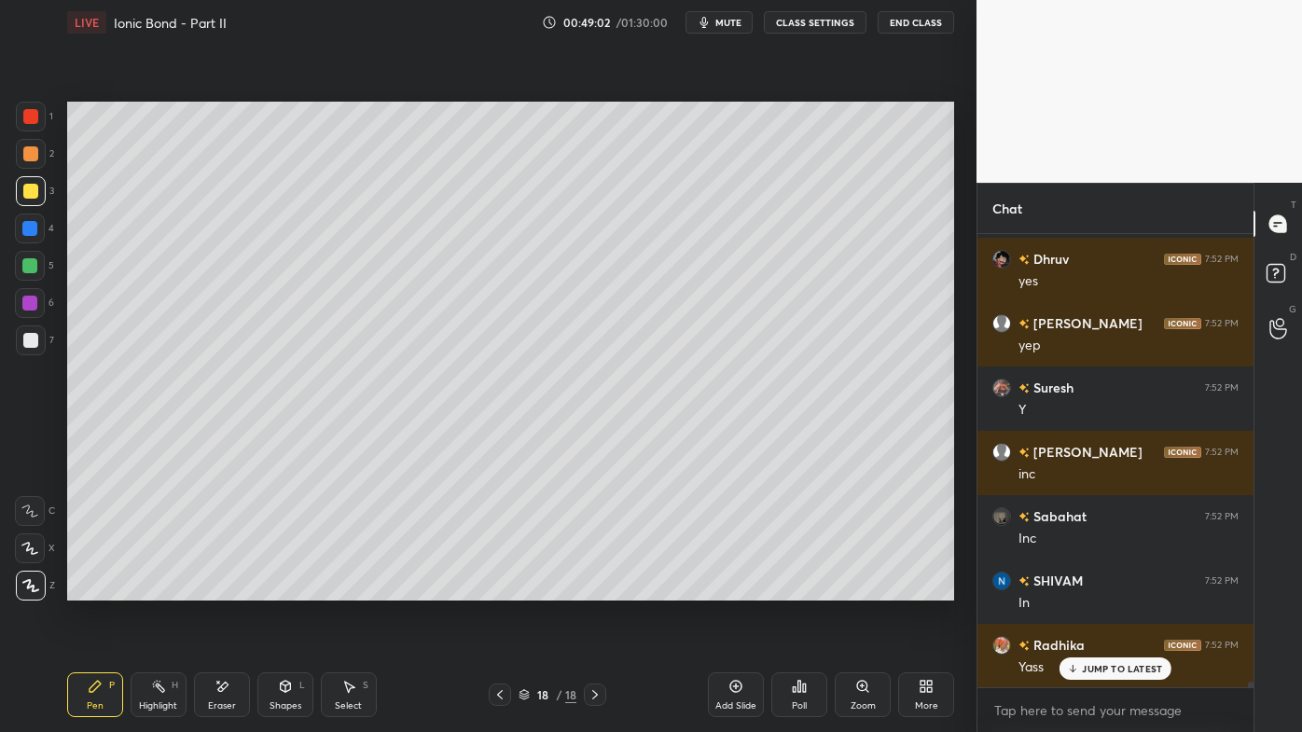
drag, startPoint x: 34, startPoint y: 262, endPoint x: 62, endPoint y: 266, distance: 29.2
click at [36, 261] on div at bounding box center [29, 265] width 15 height 15
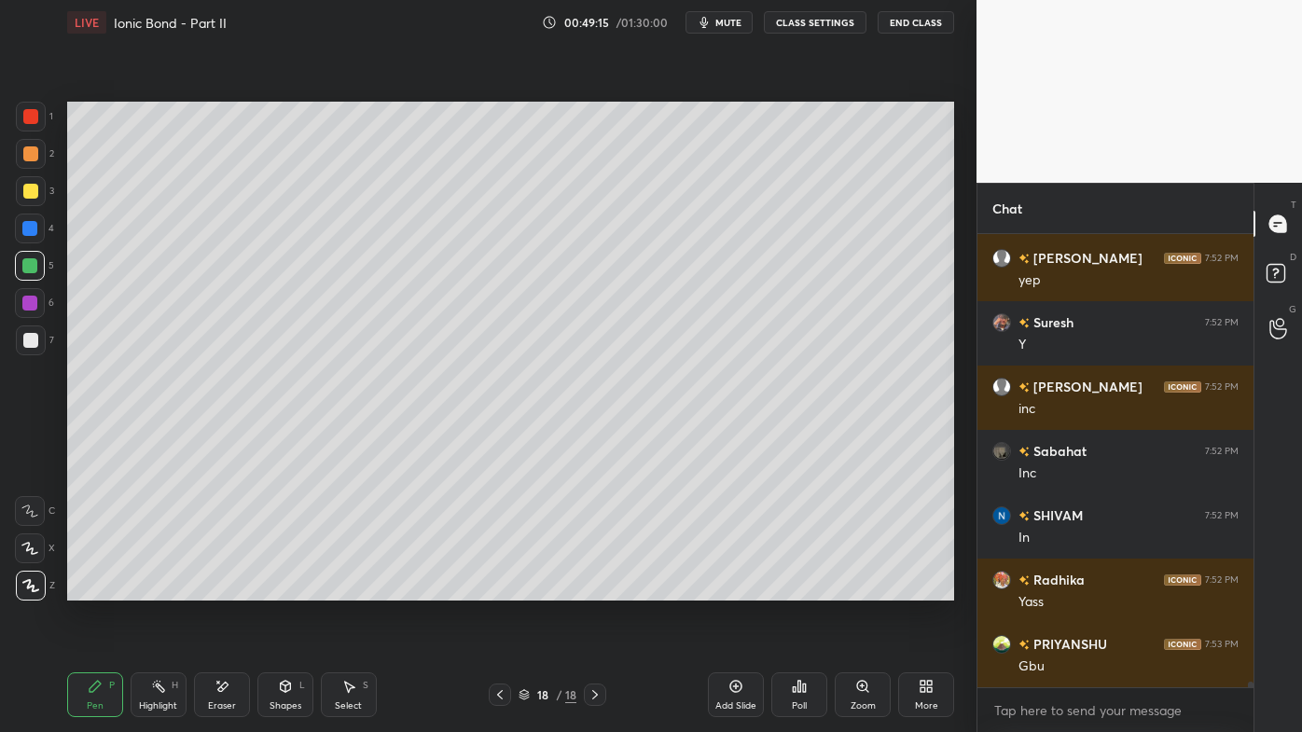
scroll to position [34990, 0]
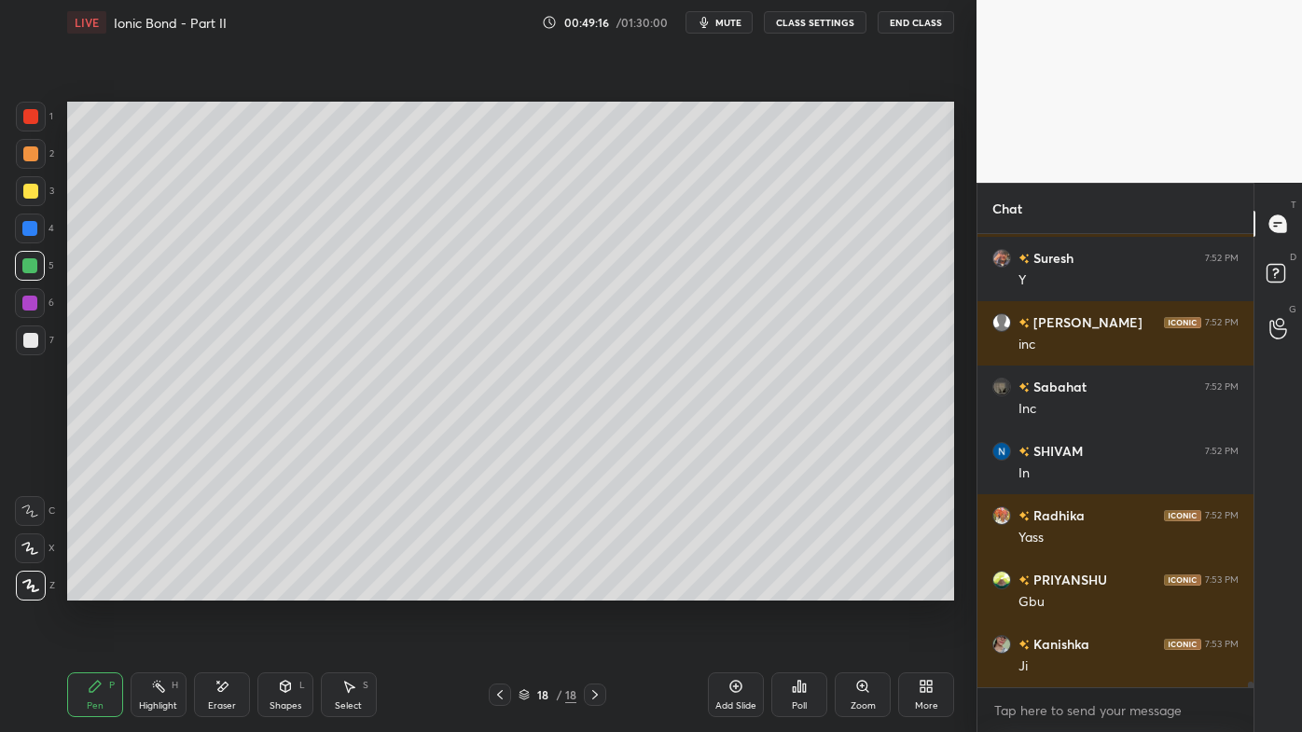
drag, startPoint x: 149, startPoint y: 688, endPoint x: 208, endPoint y: 606, distance: 101.0
click at [146, 589] on div "Highlight H" at bounding box center [159, 695] width 56 height 45
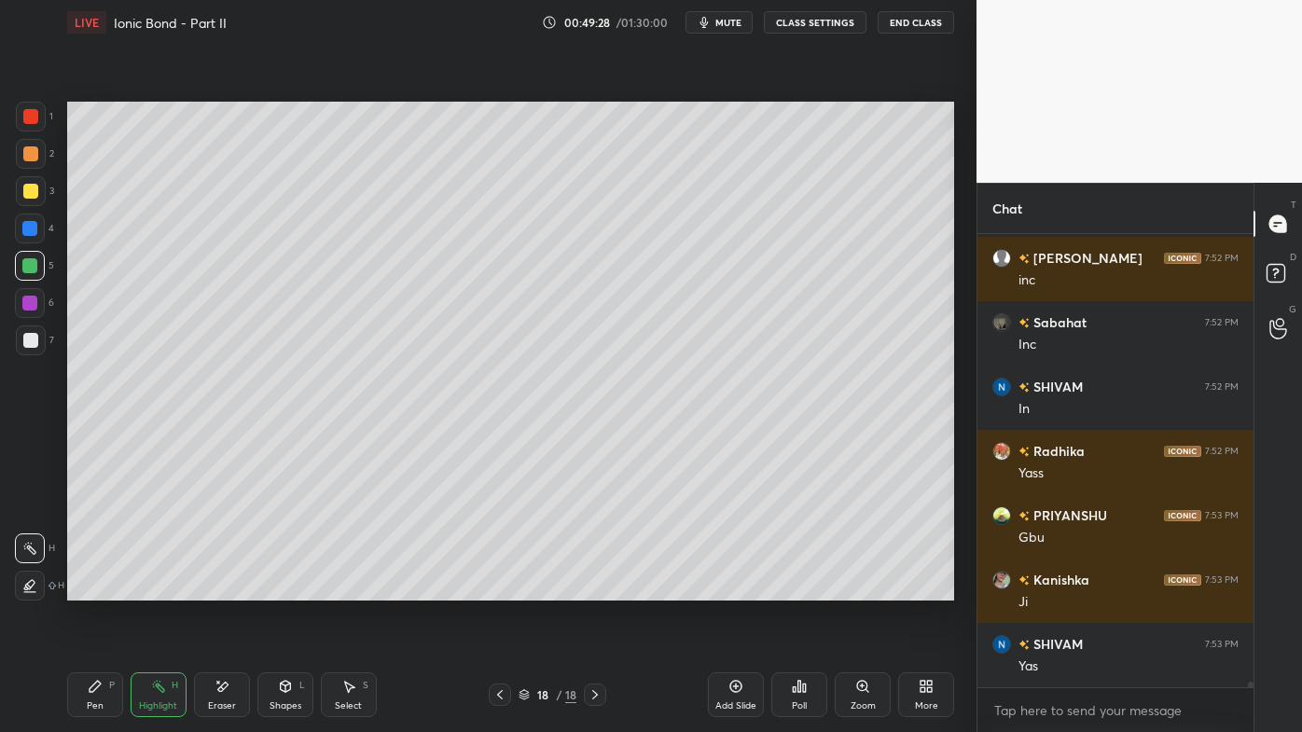
scroll to position [35118, 0]
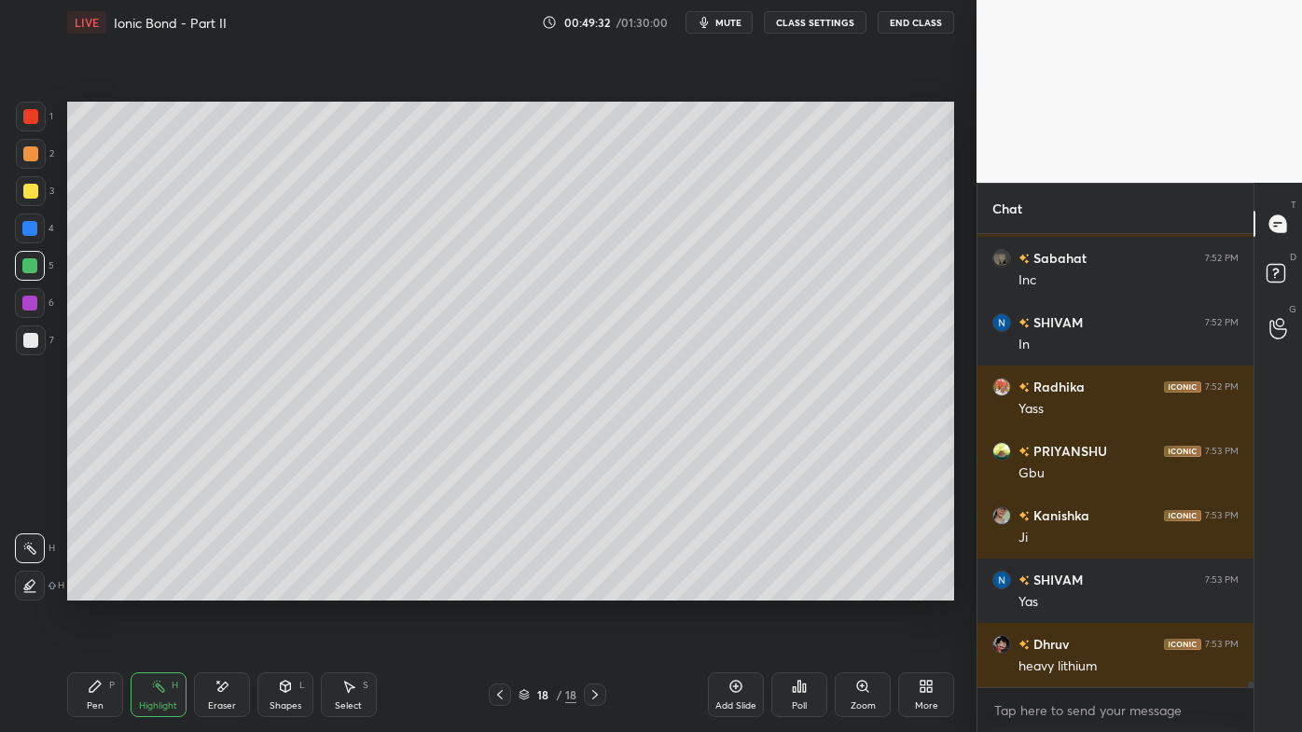
drag, startPoint x: 89, startPoint y: 687, endPoint x: 91, endPoint y: 654, distance: 32.8
click at [88, 589] on icon at bounding box center [95, 686] width 15 height 15
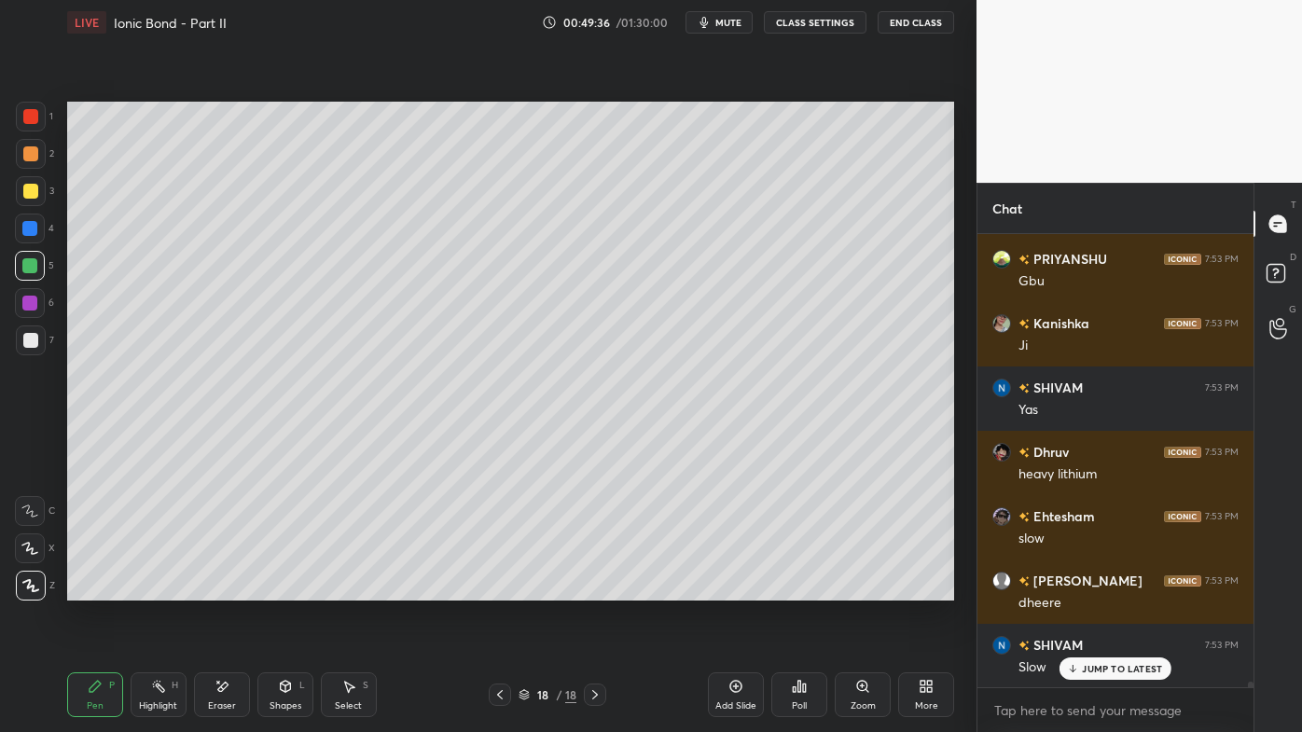
scroll to position [35375, 0]
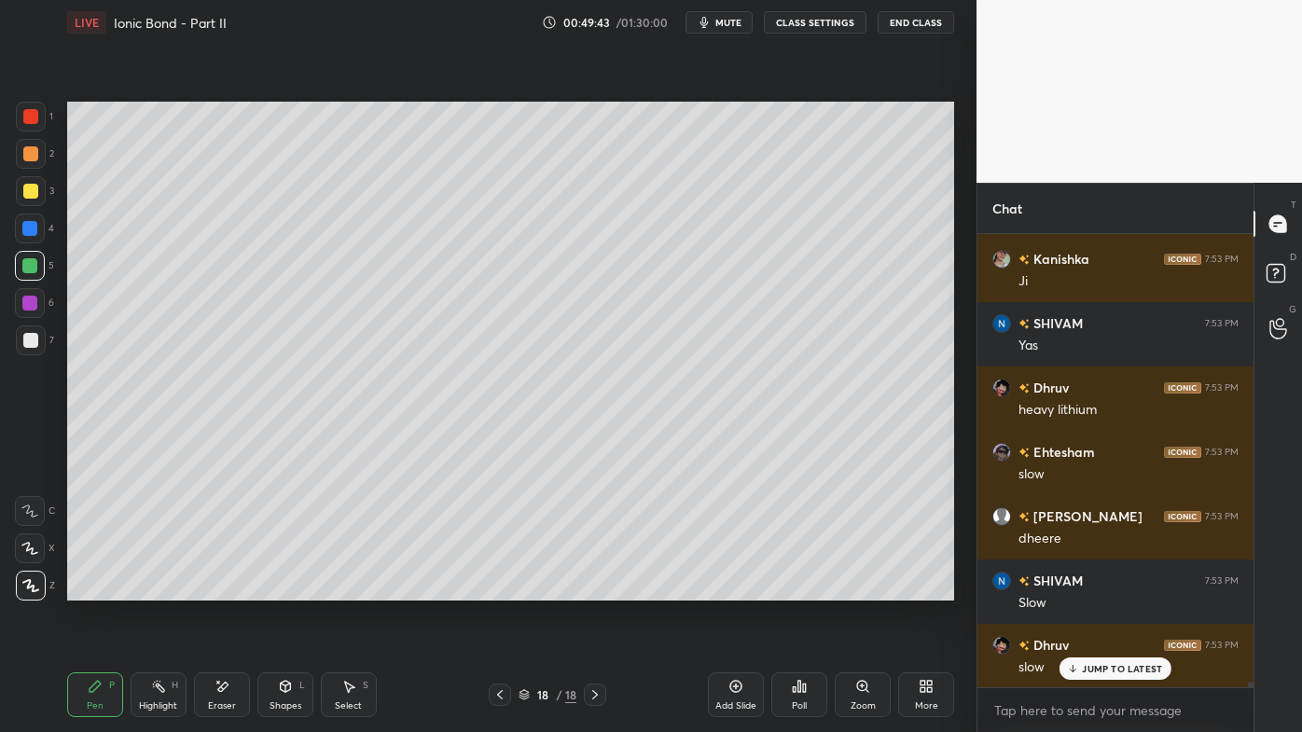
click at [218, 589] on icon at bounding box center [222, 687] width 15 height 16
drag, startPoint x: 98, startPoint y: 693, endPoint x: 144, endPoint y: 621, distance: 85.1
click at [97, 589] on icon at bounding box center [95, 686] width 15 height 15
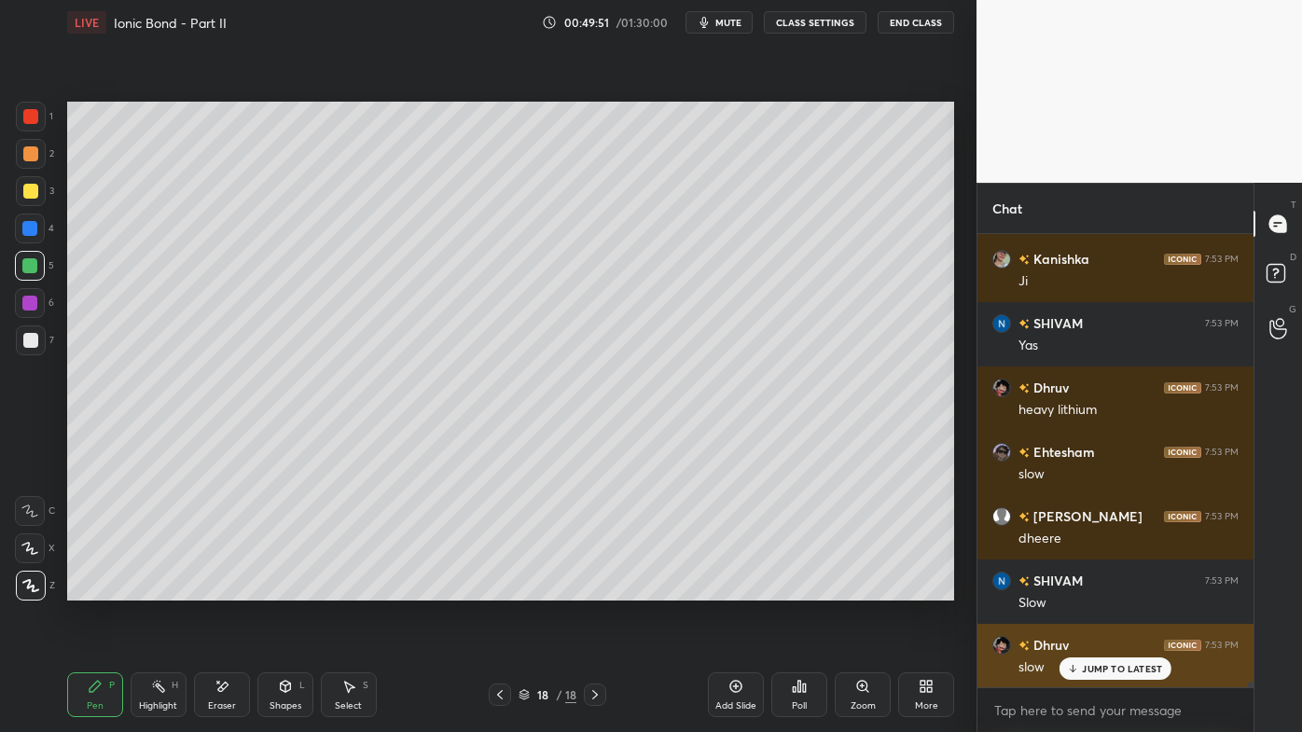
click at [1087, 589] on p "JUMP TO LATEST" at bounding box center [1122, 668] width 80 height 11
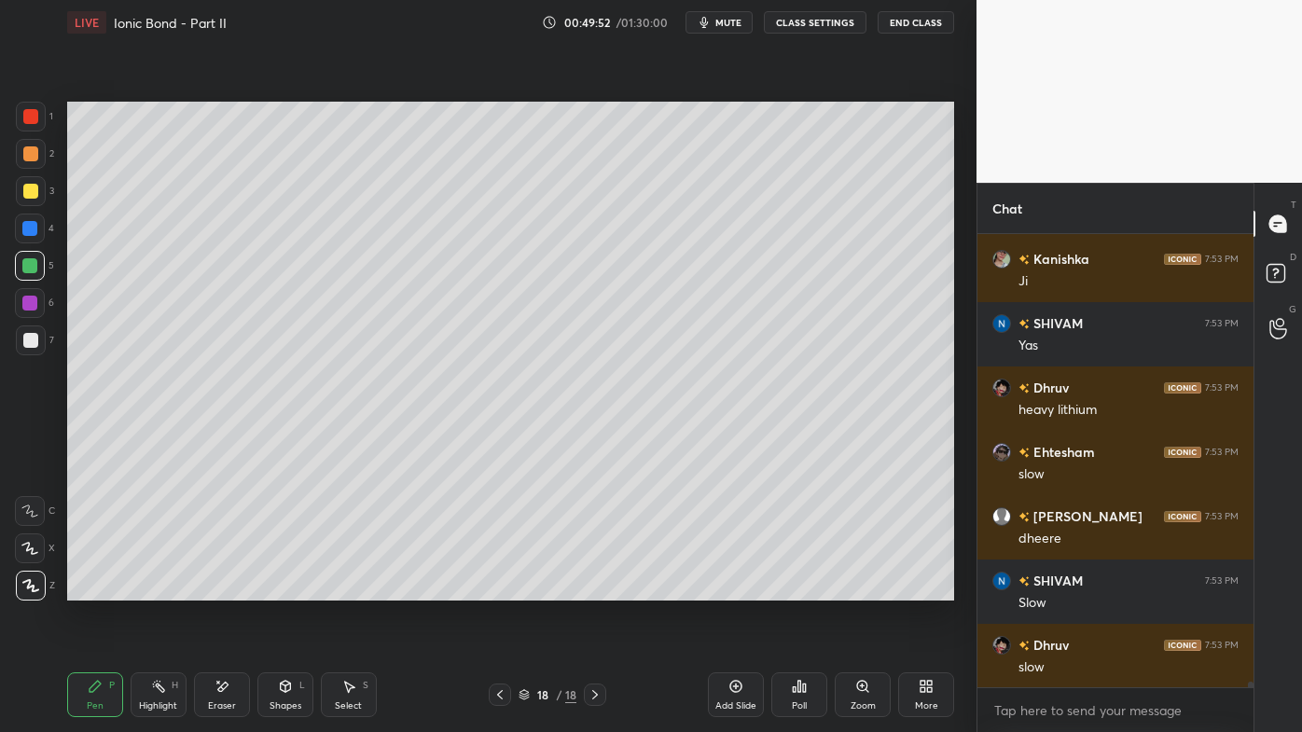
drag, startPoint x: 152, startPoint y: 685, endPoint x: 205, endPoint y: 617, distance: 86.4
click at [153, 589] on circle at bounding box center [153, 685] width 2 height 2
drag, startPoint x: 93, startPoint y: 687, endPoint x: 92, endPoint y: 674, distance: 12.2
click at [93, 589] on icon at bounding box center [95, 686] width 11 height 11
click at [34, 188] on div at bounding box center [30, 191] width 15 height 15
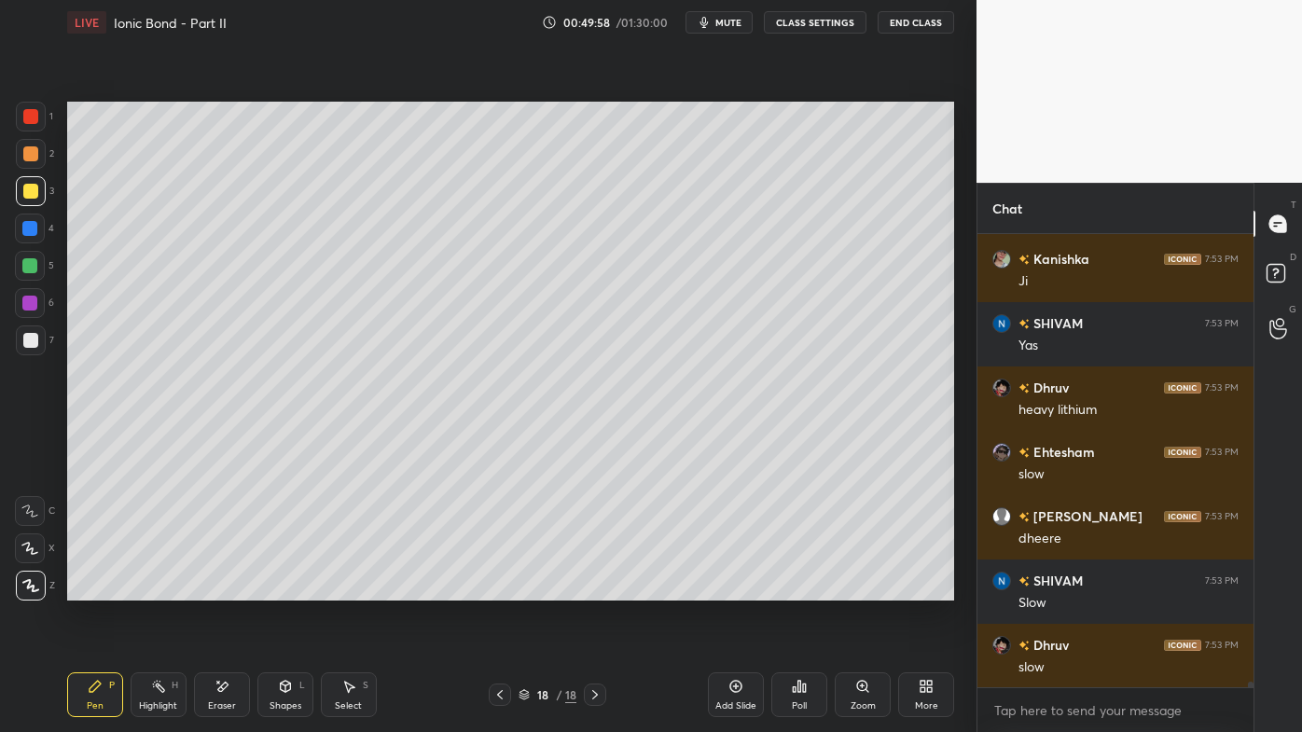
click at [171, 589] on div "Highlight H" at bounding box center [159, 695] width 56 height 45
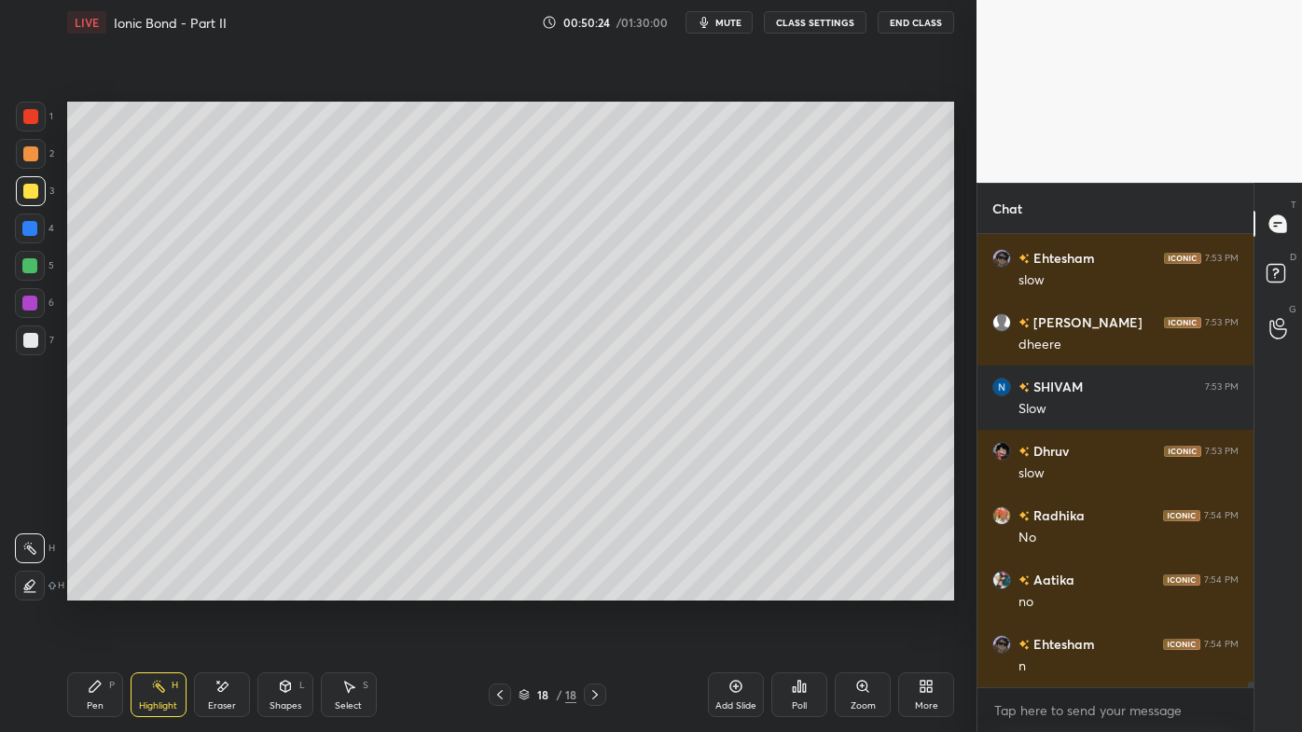
scroll to position [35761, 0]
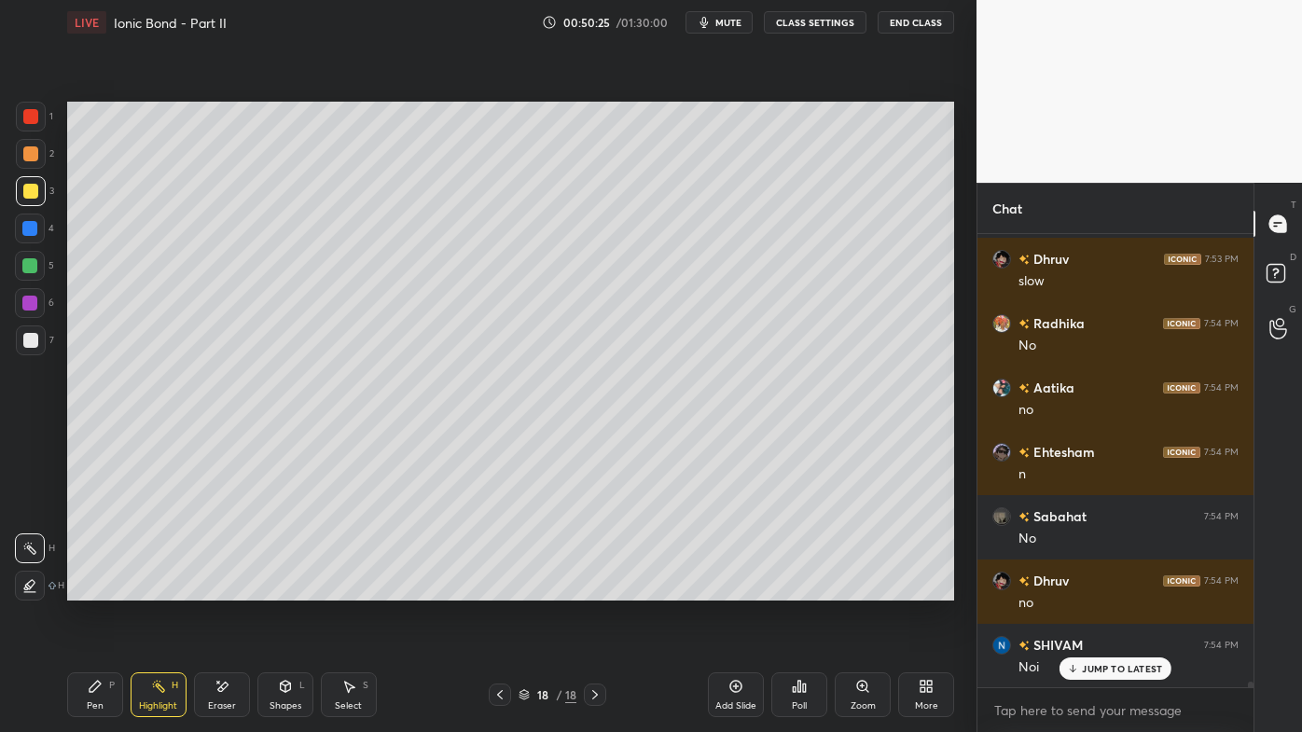
click at [736, 589] on icon at bounding box center [736, 686] width 15 height 15
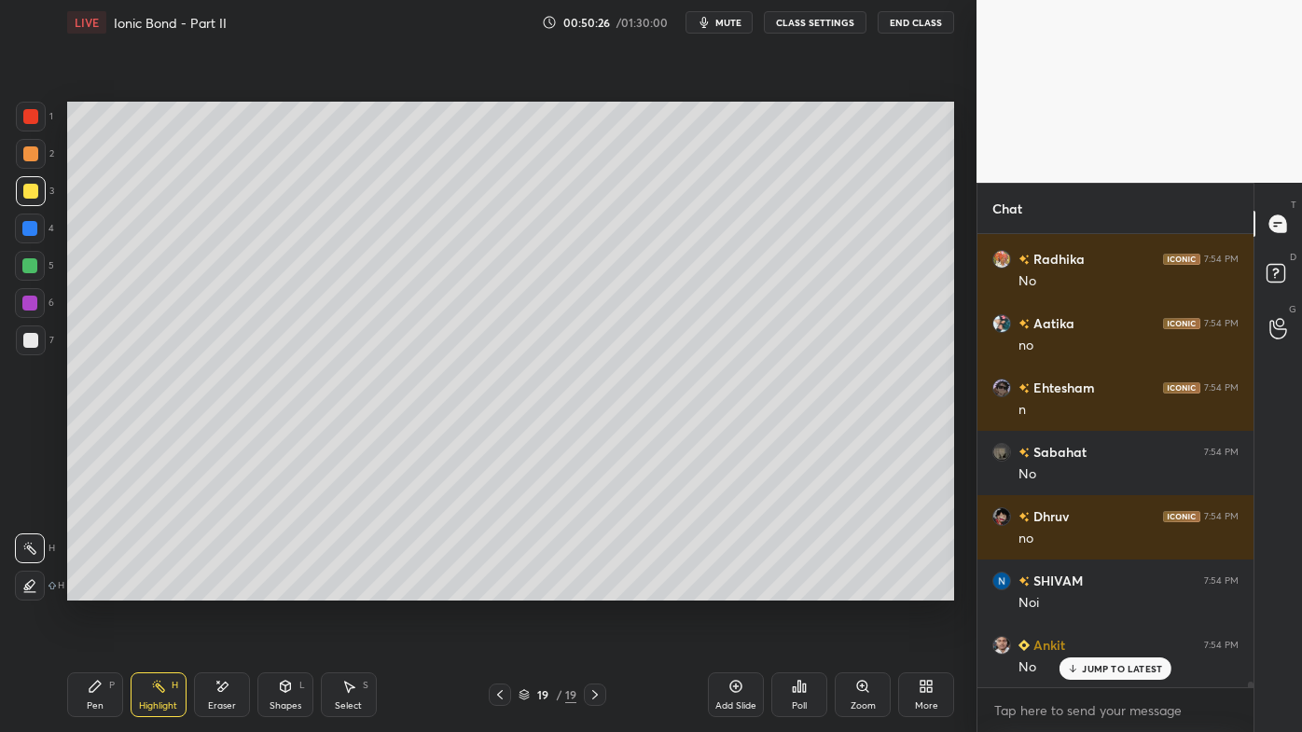
click at [88, 589] on icon at bounding box center [95, 686] width 15 height 15
click at [26, 146] on div at bounding box center [31, 154] width 30 height 30
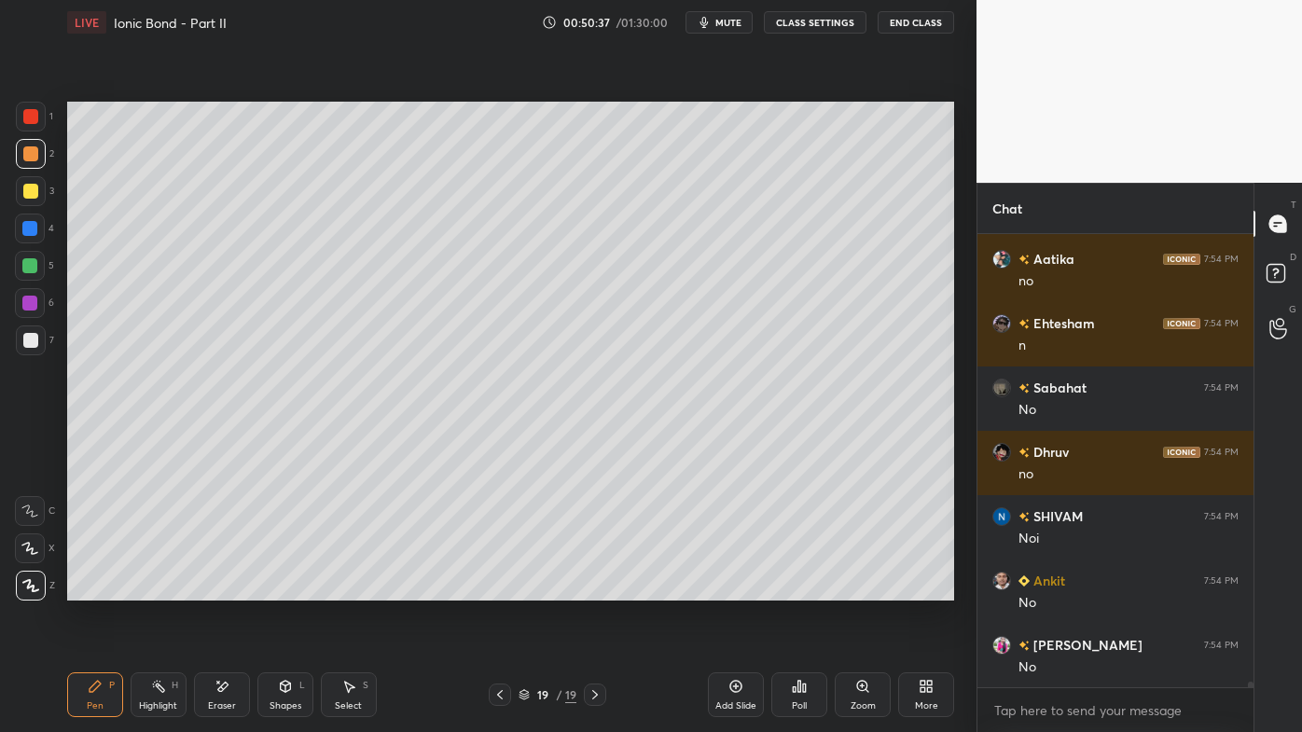
scroll to position [35955, 0]
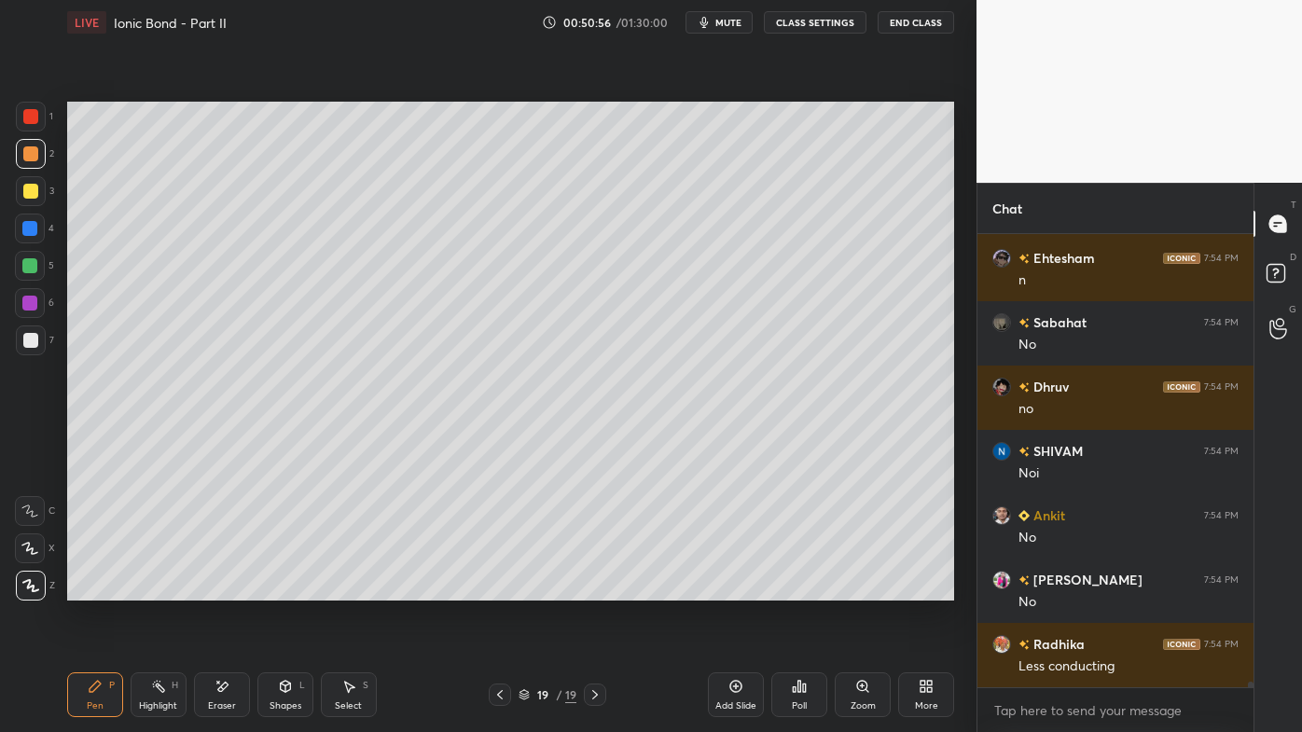
drag, startPoint x: 34, startPoint y: 193, endPoint x: 60, endPoint y: 182, distance: 28.4
click at [37, 193] on div at bounding box center [31, 191] width 30 height 30
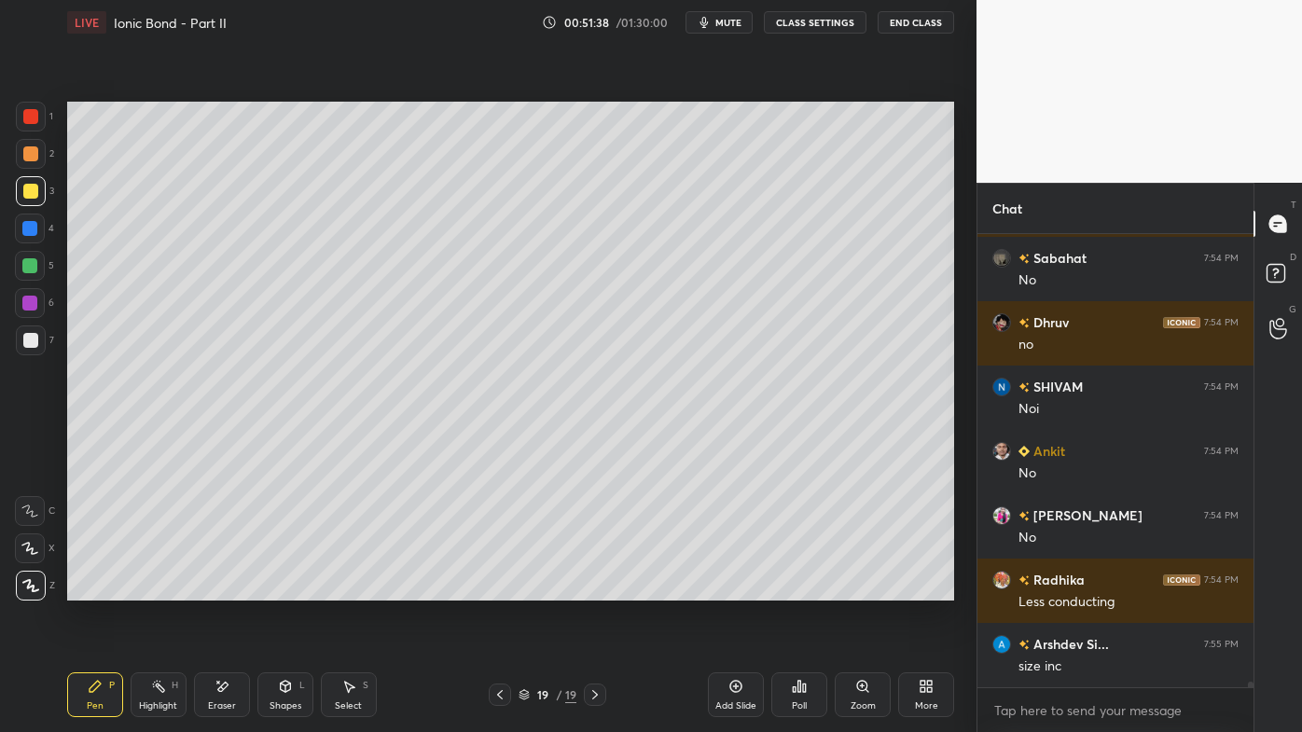
click at [500, 589] on icon at bounding box center [500, 694] width 15 height 15
drag, startPoint x: 161, startPoint y: 681, endPoint x: 188, endPoint y: 620, distance: 66.4
click at [164, 589] on div "Highlight H" at bounding box center [159, 695] width 56 height 45
click at [590, 589] on icon at bounding box center [595, 694] width 15 height 15
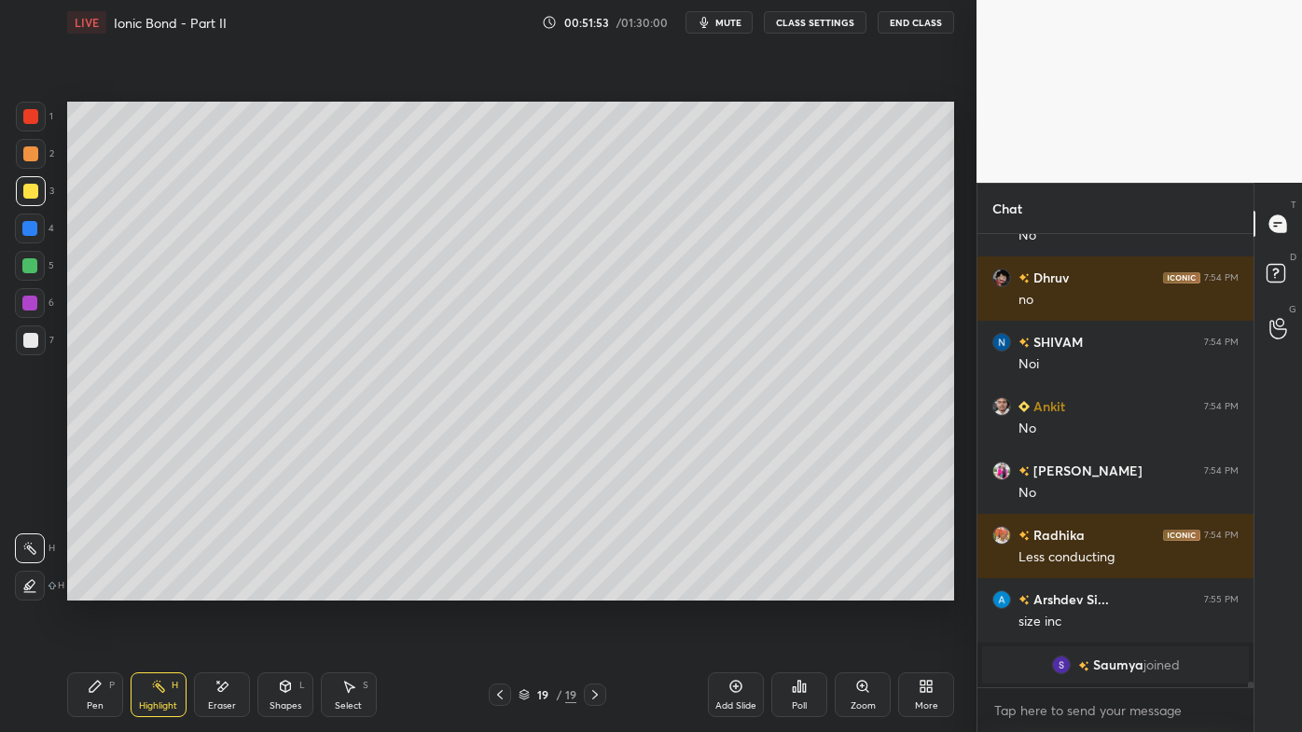
drag, startPoint x: 87, startPoint y: 686, endPoint x: 90, endPoint y: 644, distance: 42.1
click at [87, 589] on div "Pen P" at bounding box center [95, 695] width 56 height 45
click at [23, 337] on div at bounding box center [30, 340] width 15 height 15
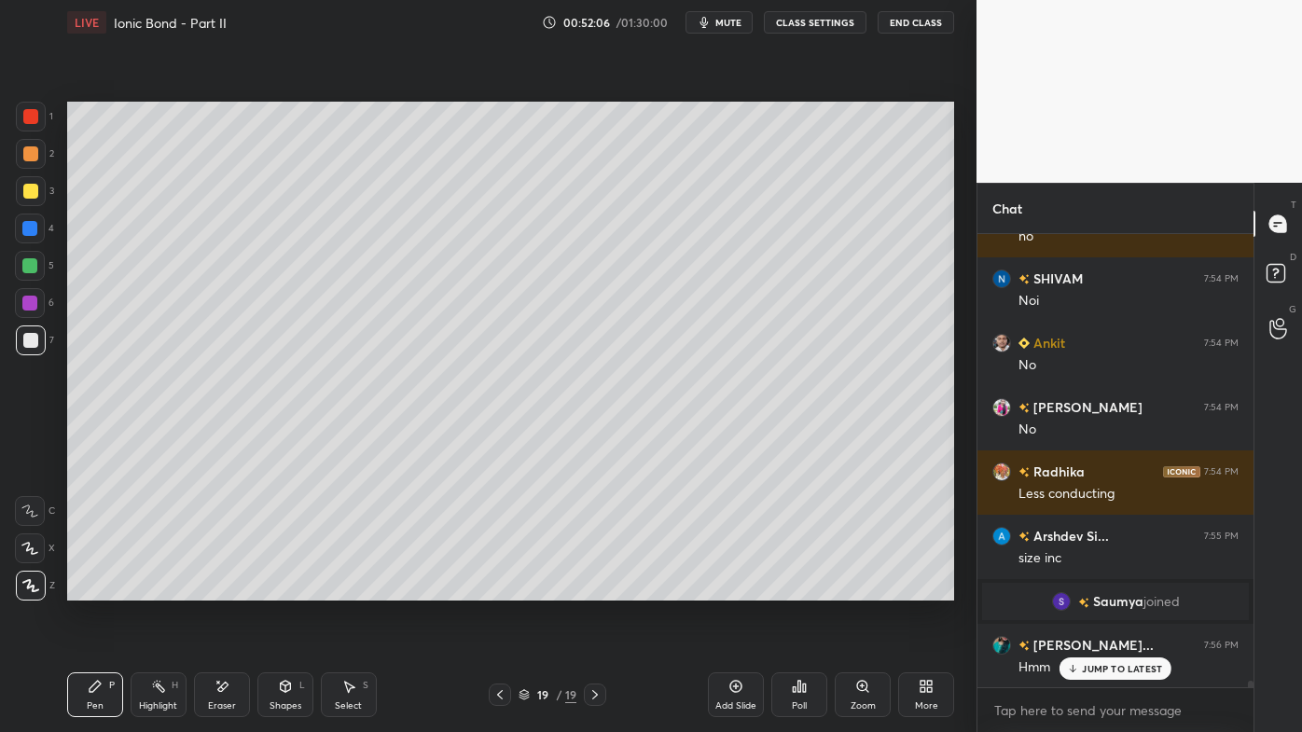
scroll to position [29114, 0]
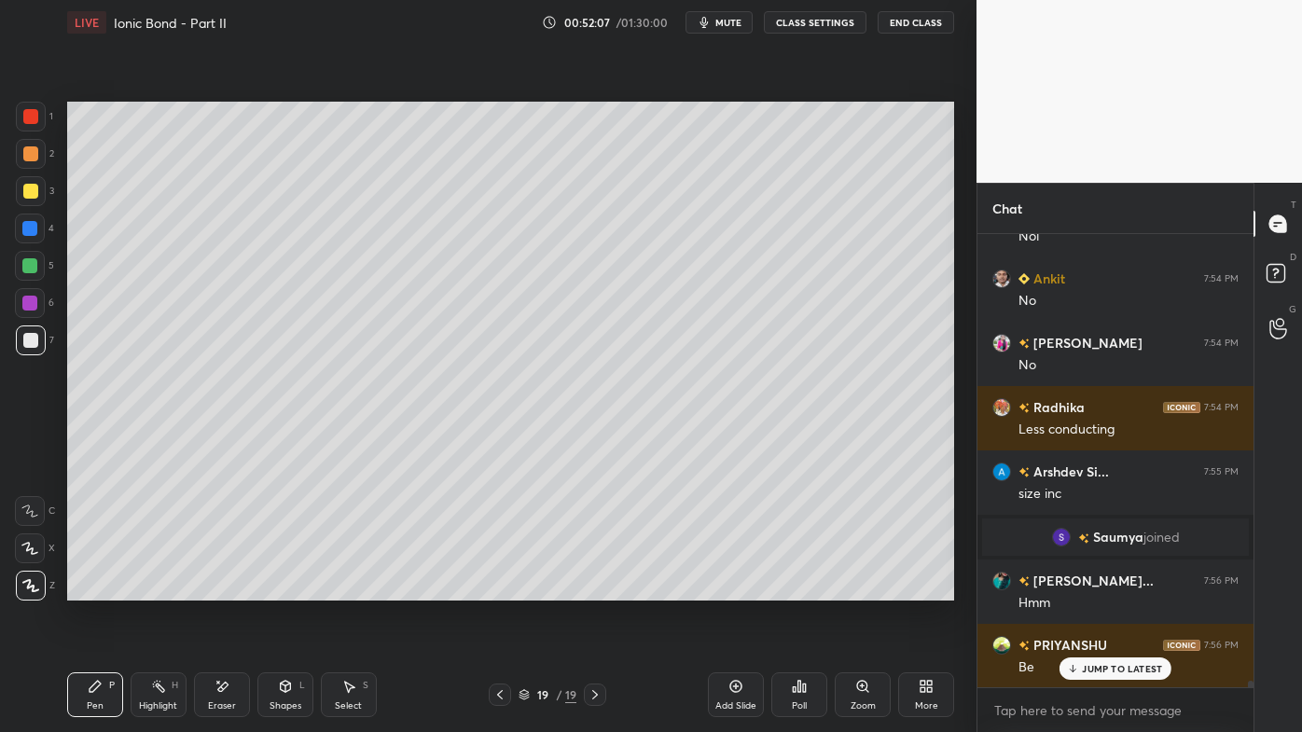
drag, startPoint x: 147, startPoint y: 678, endPoint x: 185, endPoint y: 610, distance: 77.6
click at [153, 589] on div "Highlight H" at bounding box center [159, 695] width 56 height 45
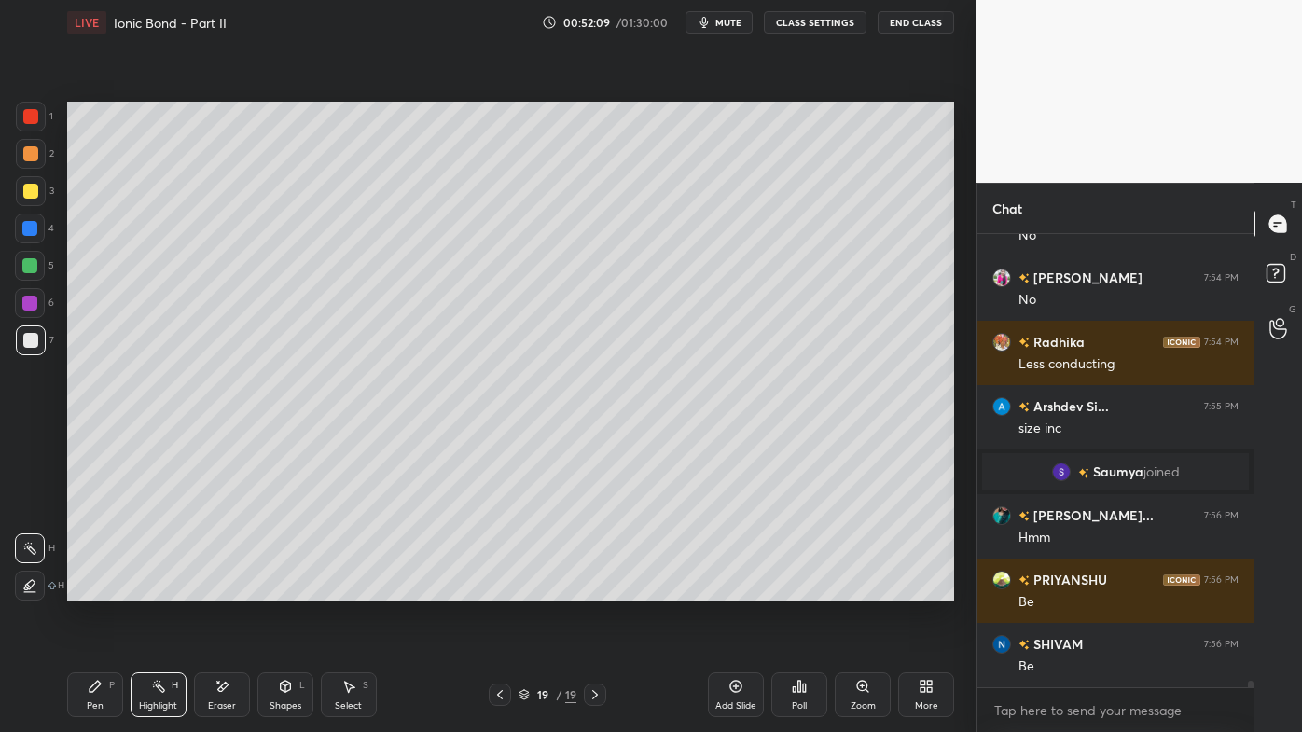
scroll to position [29243, 0]
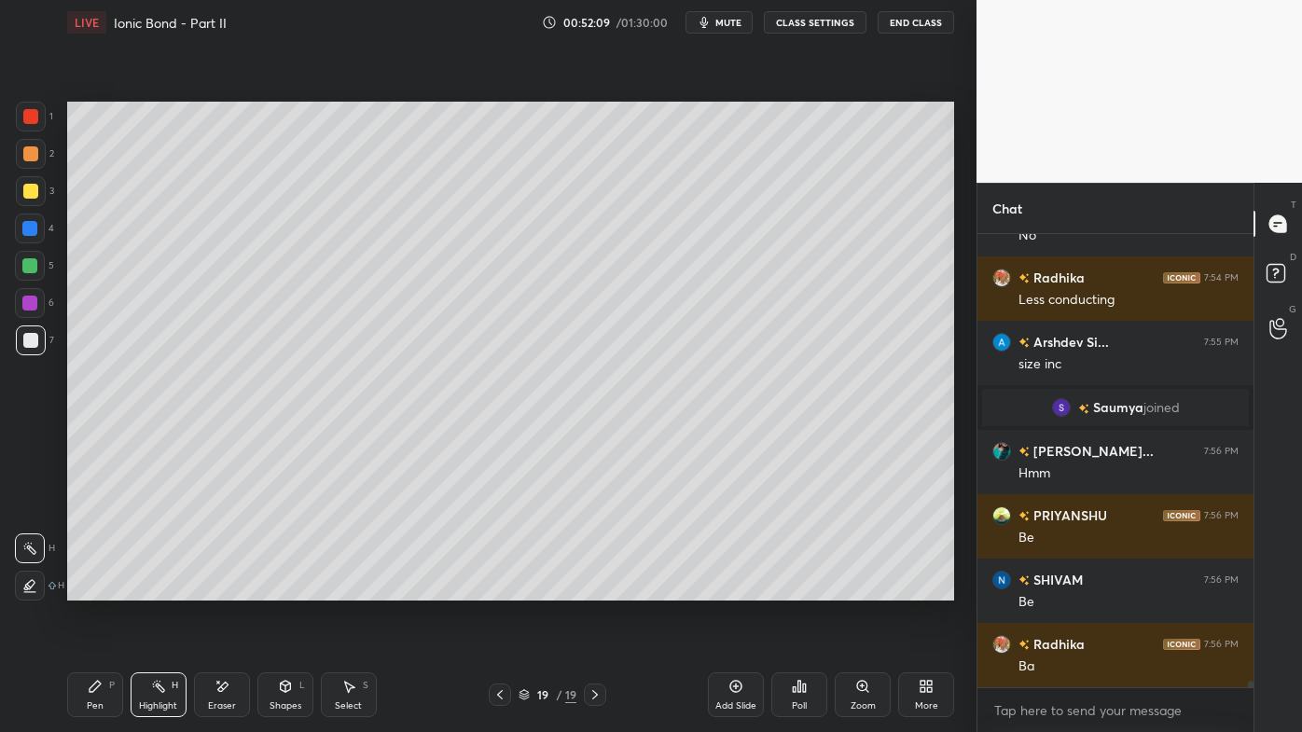
drag, startPoint x: 92, startPoint y: 683, endPoint x: 113, endPoint y: 642, distance: 45.9
click at [91, 589] on div "Pen P" at bounding box center [95, 695] width 56 height 45
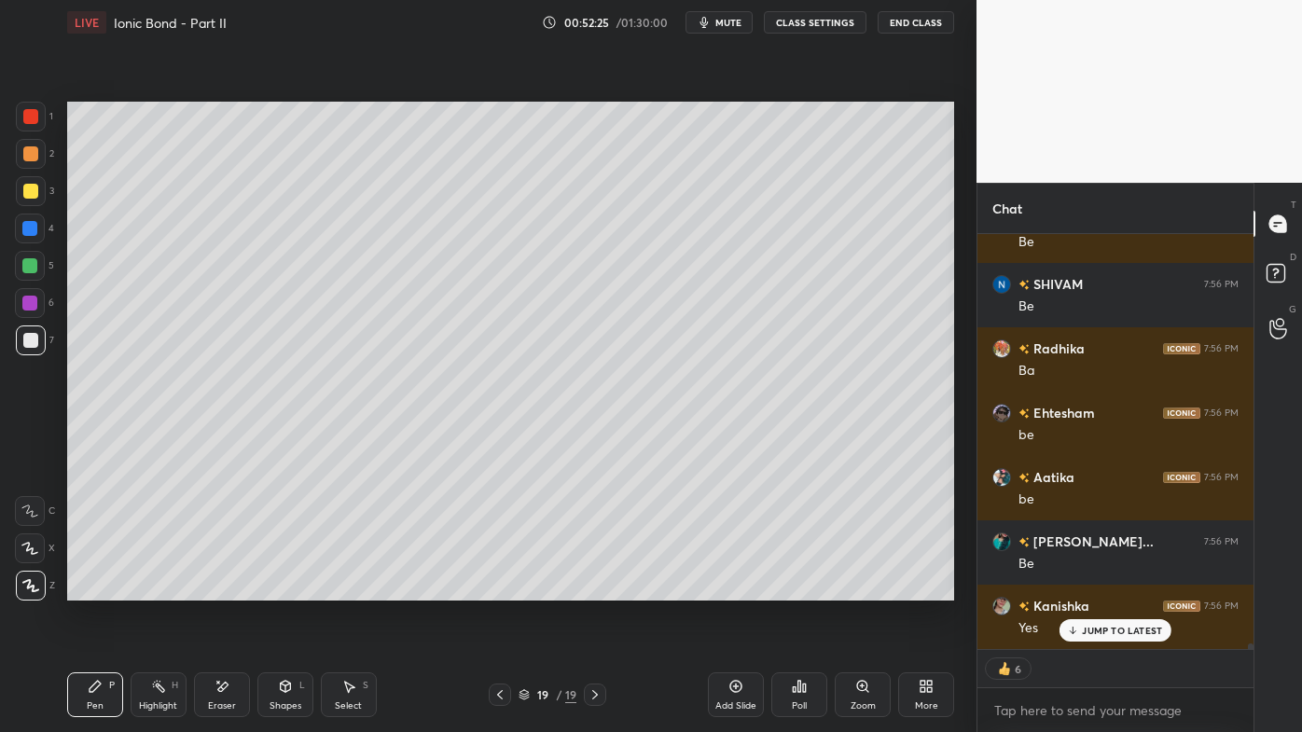
scroll to position [29667, 0]
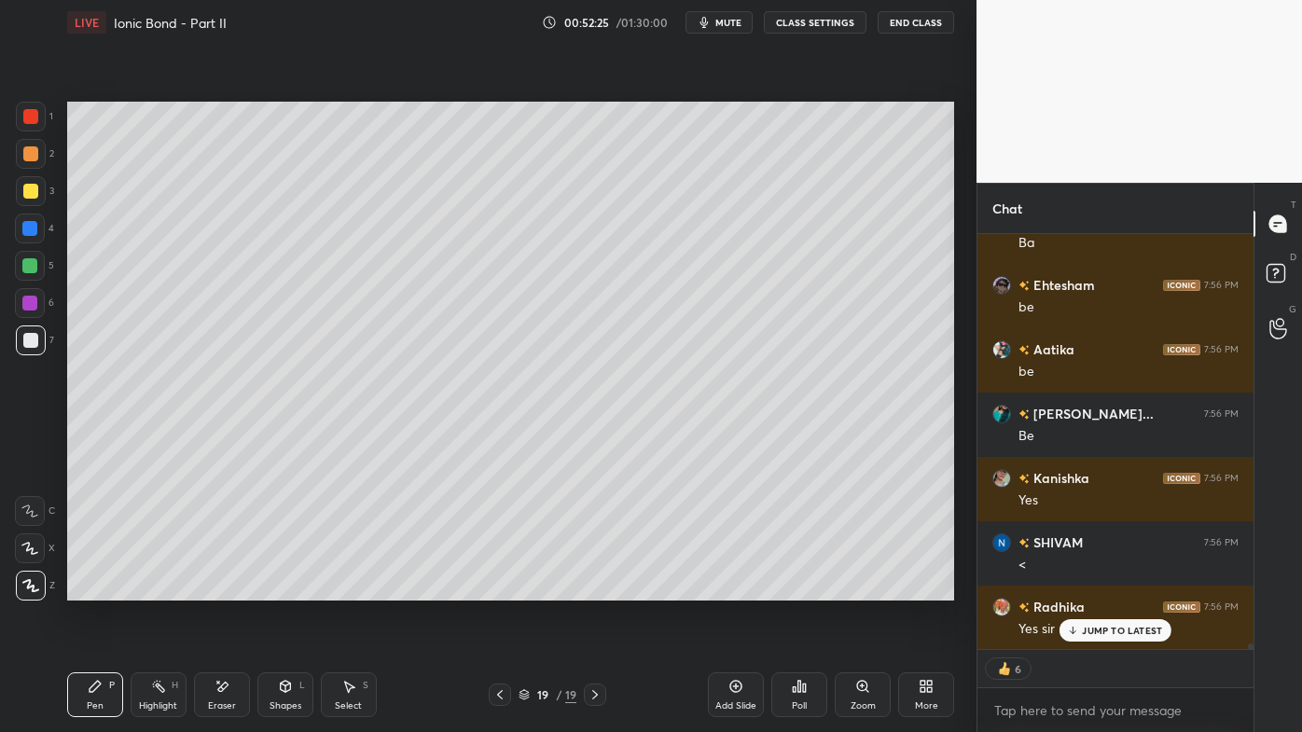
click at [504, 589] on div at bounding box center [500, 695] width 22 height 22
click at [151, 589] on icon at bounding box center [158, 686] width 15 height 15
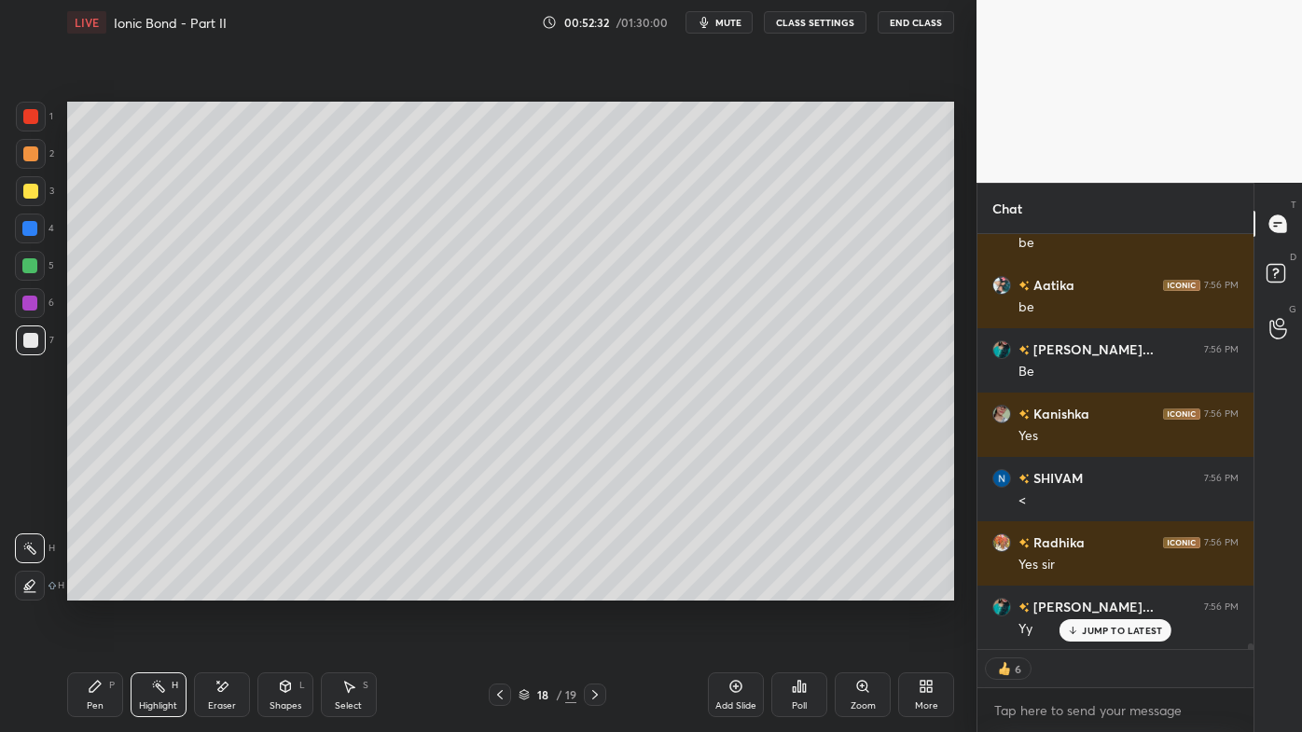
drag, startPoint x: 592, startPoint y: 693, endPoint x: 597, endPoint y: 666, distance: 27.5
click at [592, 589] on icon at bounding box center [595, 694] width 15 height 15
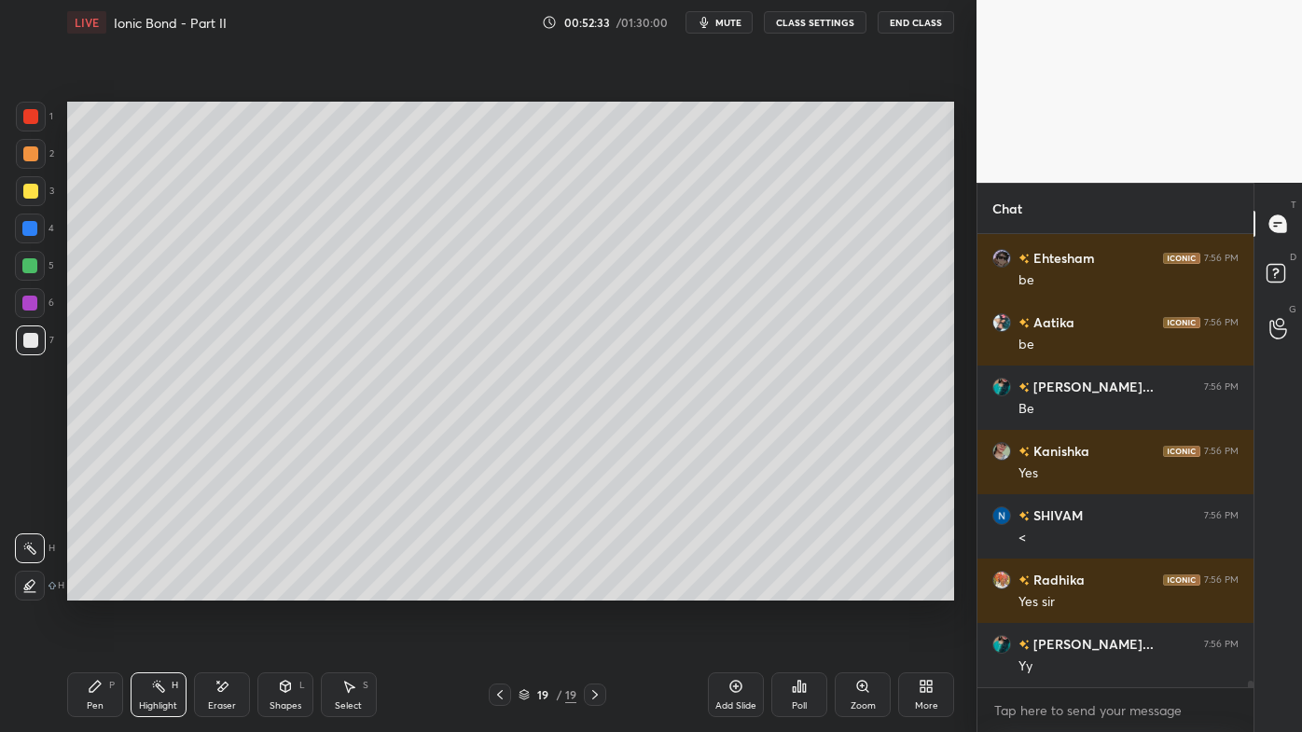
scroll to position [29694, 0]
click at [500, 589] on icon at bounding box center [500, 694] width 15 height 15
click at [591, 589] on icon at bounding box center [595, 694] width 15 height 15
click at [738, 589] on icon at bounding box center [736, 686] width 15 height 15
click at [83, 589] on div "Pen P" at bounding box center [95, 695] width 56 height 45
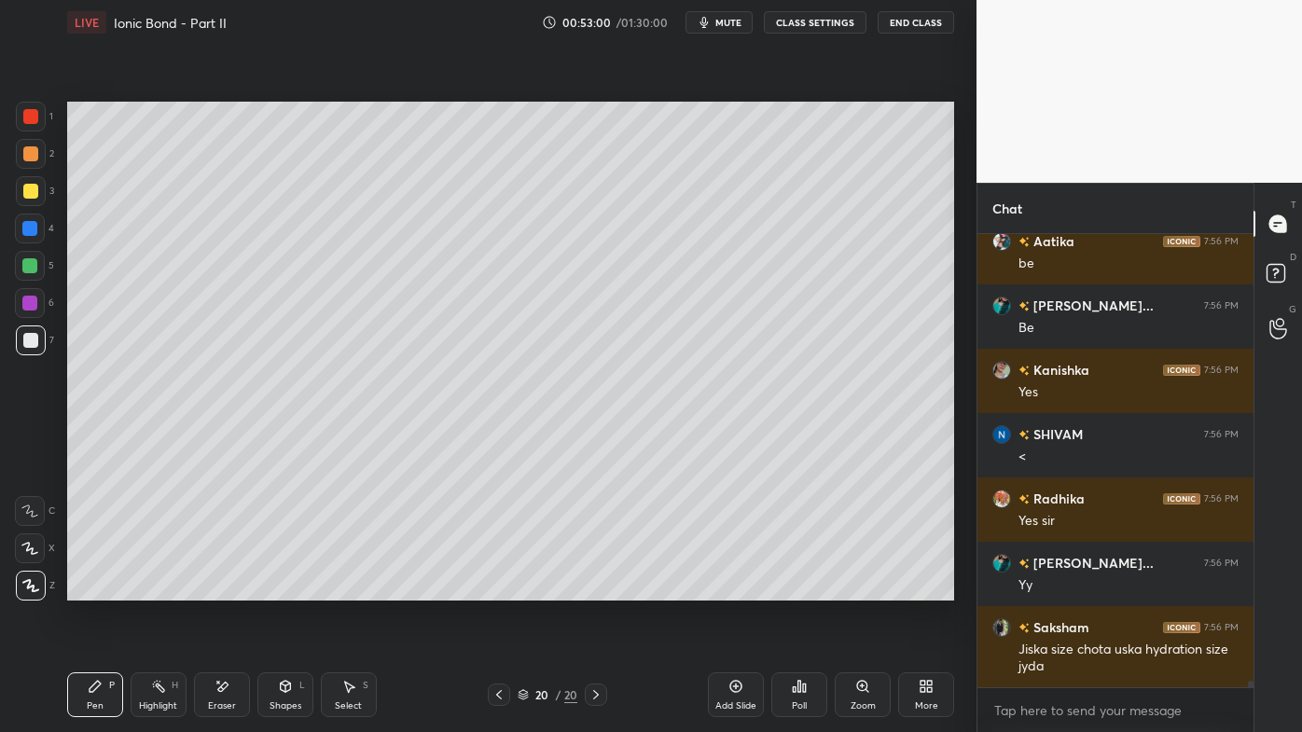
scroll to position [29839, 0]
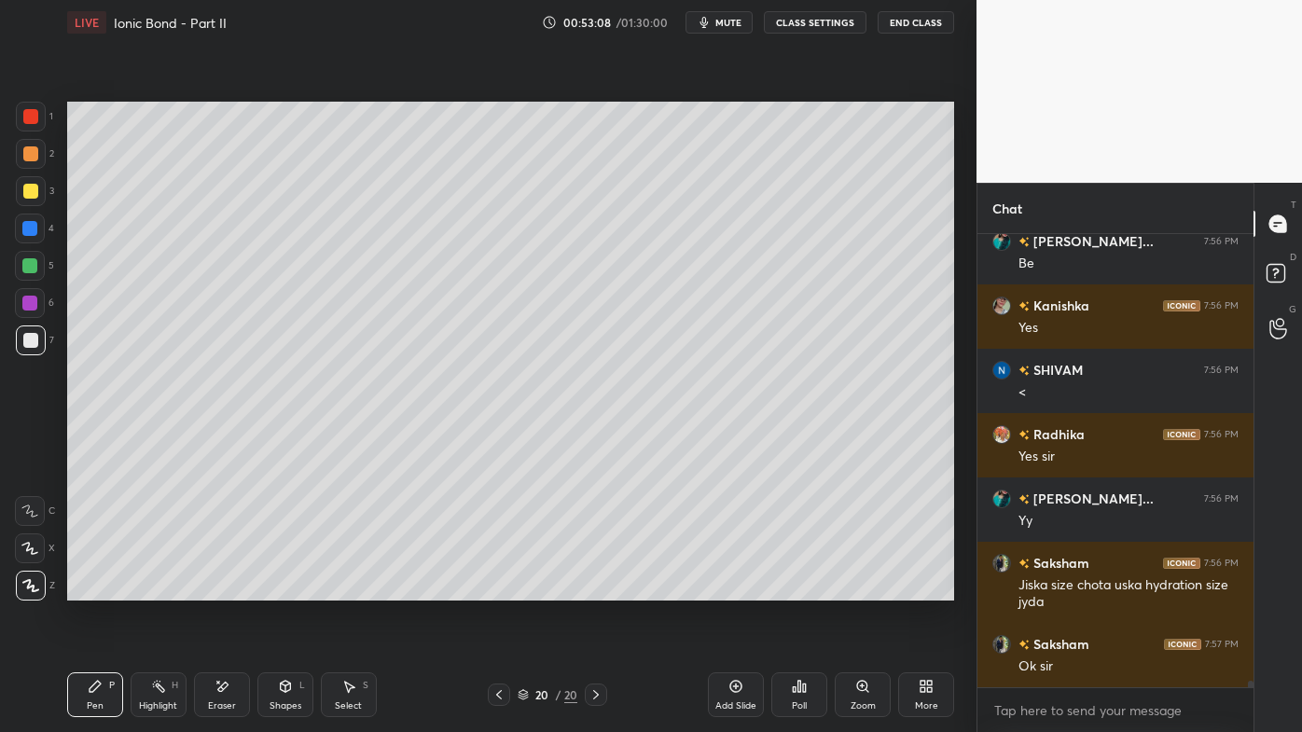
drag, startPoint x: 172, startPoint y: 687, endPoint x: 175, endPoint y: 676, distance: 10.9
click at [172, 589] on div "H" at bounding box center [175, 685] width 7 height 9
click at [785, 589] on div "Poll" at bounding box center [799, 695] width 56 height 45
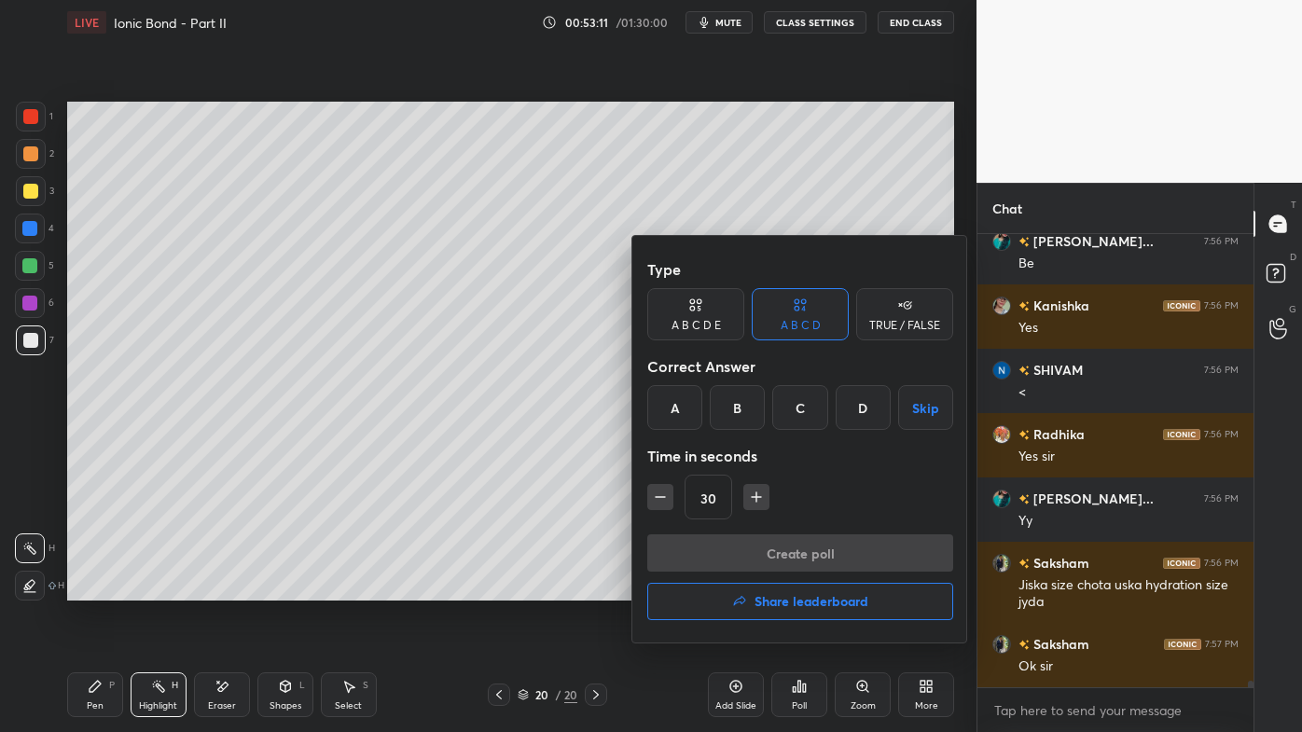
click at [851, 410] on div "D" at bounding box center [863, 407] width 55 height 45
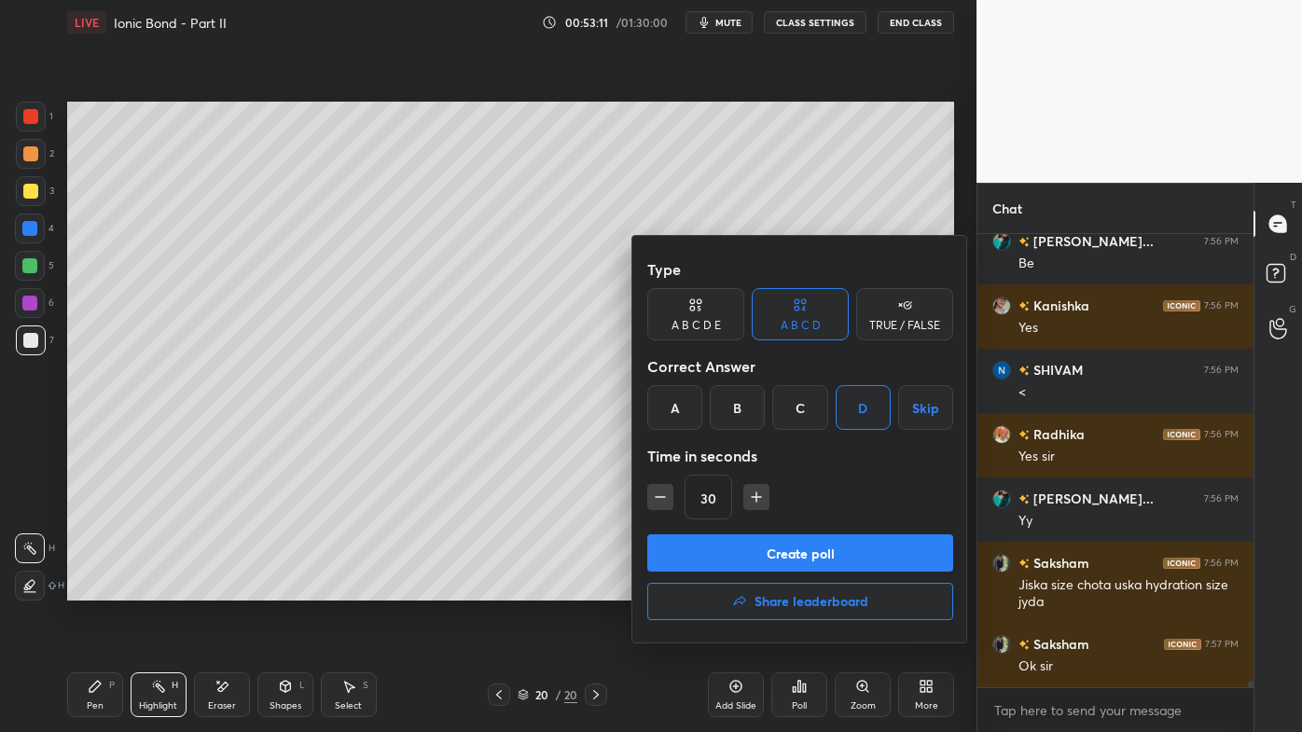
click at [762, 555] on button "Create poll" at bounding box center [800, 553] width 306 height 37
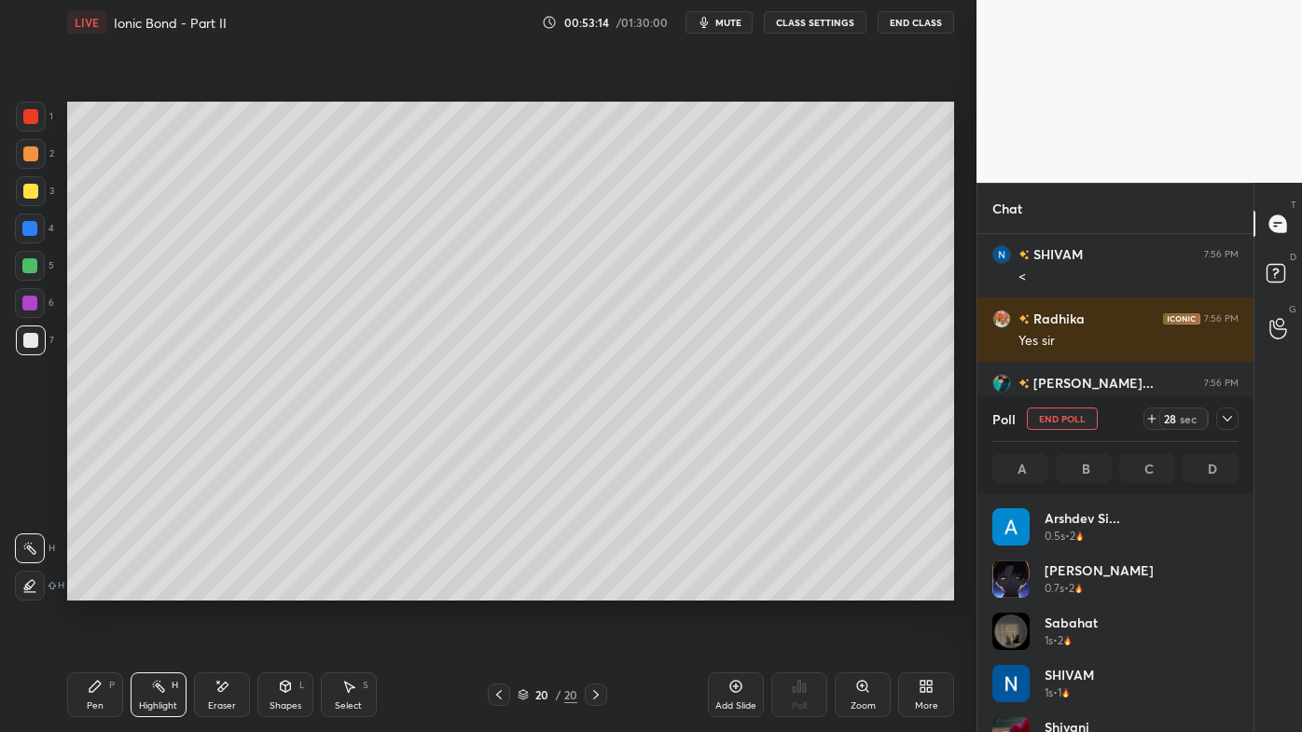
scroll to position [218, 241]
drag, startPoint x: 87, startPoint y: 687, endPoint x: 78, endPoint y: 671, distance: 17.9
click at [90, 589] on div "Pen P" at bounding box center [95, 695] width 56 height 45
drag, startPoint x: 39, startPoint y: 187, endPoint x: 17, endPoint y: 191, distance: 22.9
click at [37, 188] on div at bounding box center [31, 191] width 30 height 30
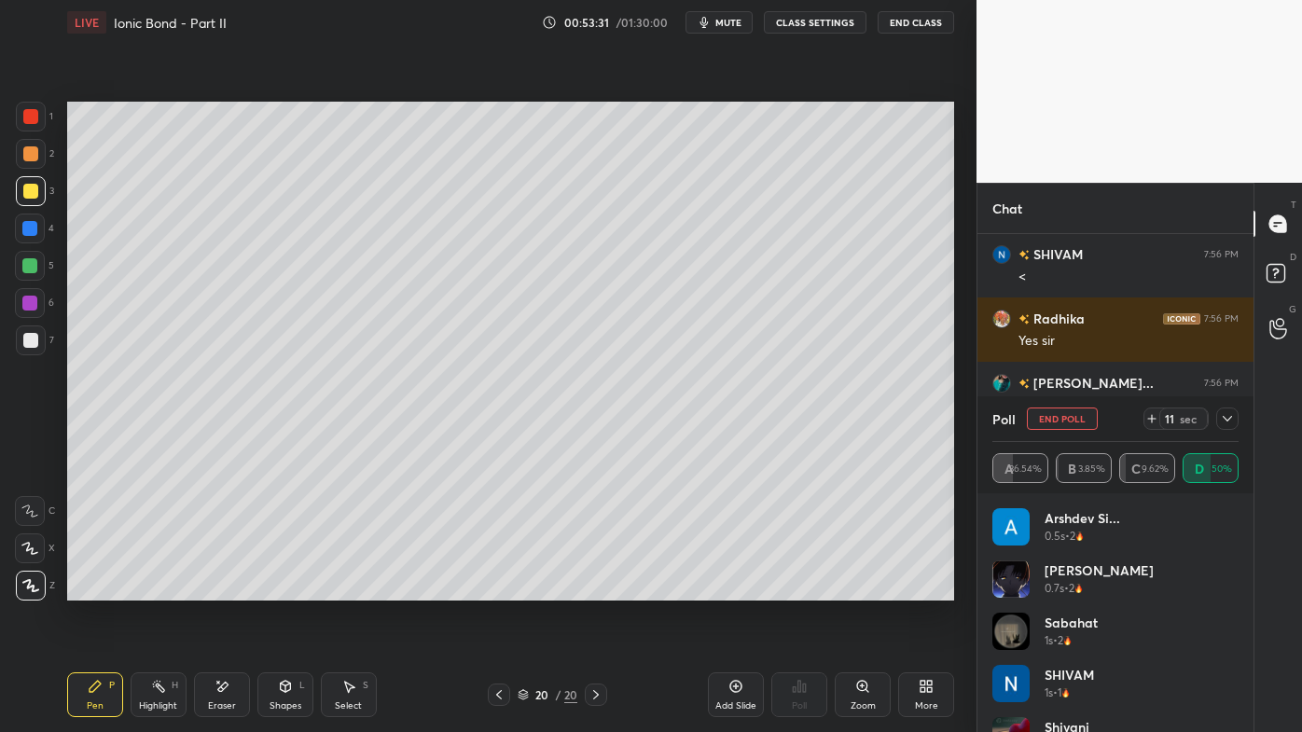
drag, startPoint x: 1229, startPoint y: 415, endPoint x: 1206, endPoint y: 428, distance: 25.9
click at [1229, 416] on icon at bounding box center [1227, 418] width 15 height 15
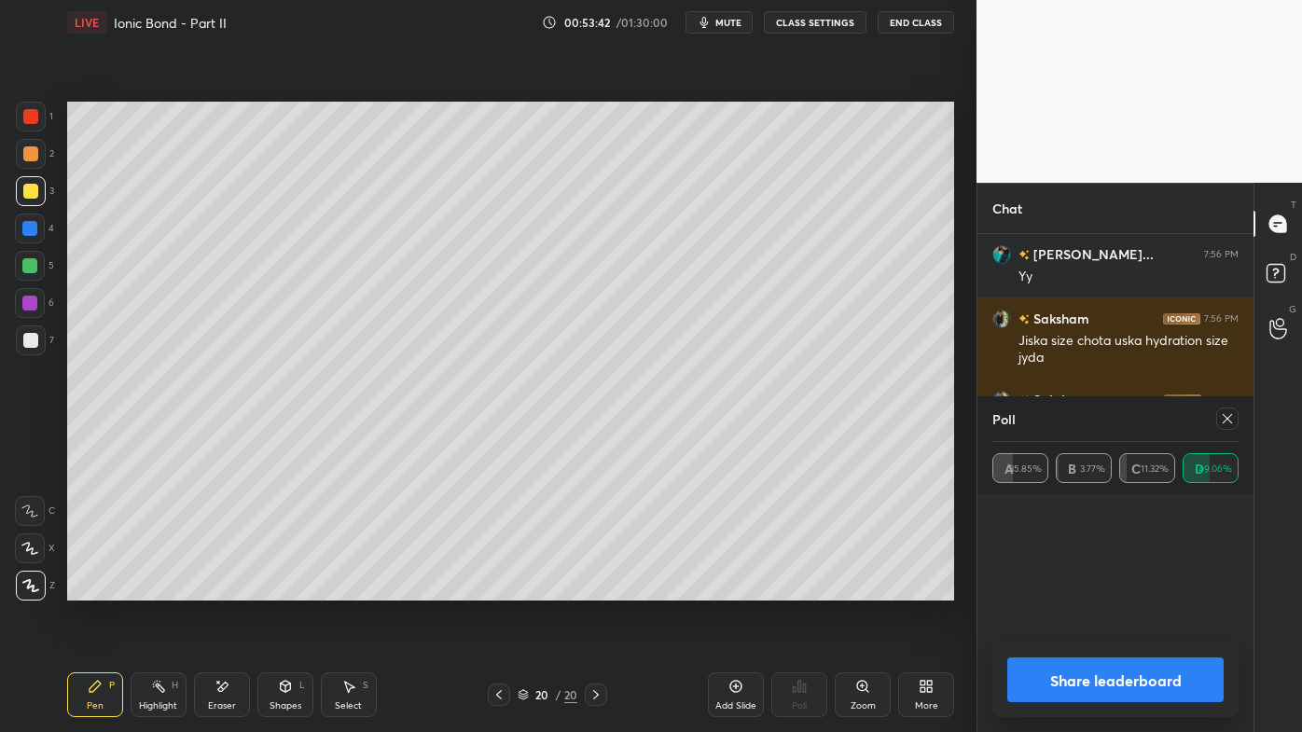
scroll to position [54, 241]
click at [1225, 417] on icon at bounding box center [1227, 418] width 15 height 15
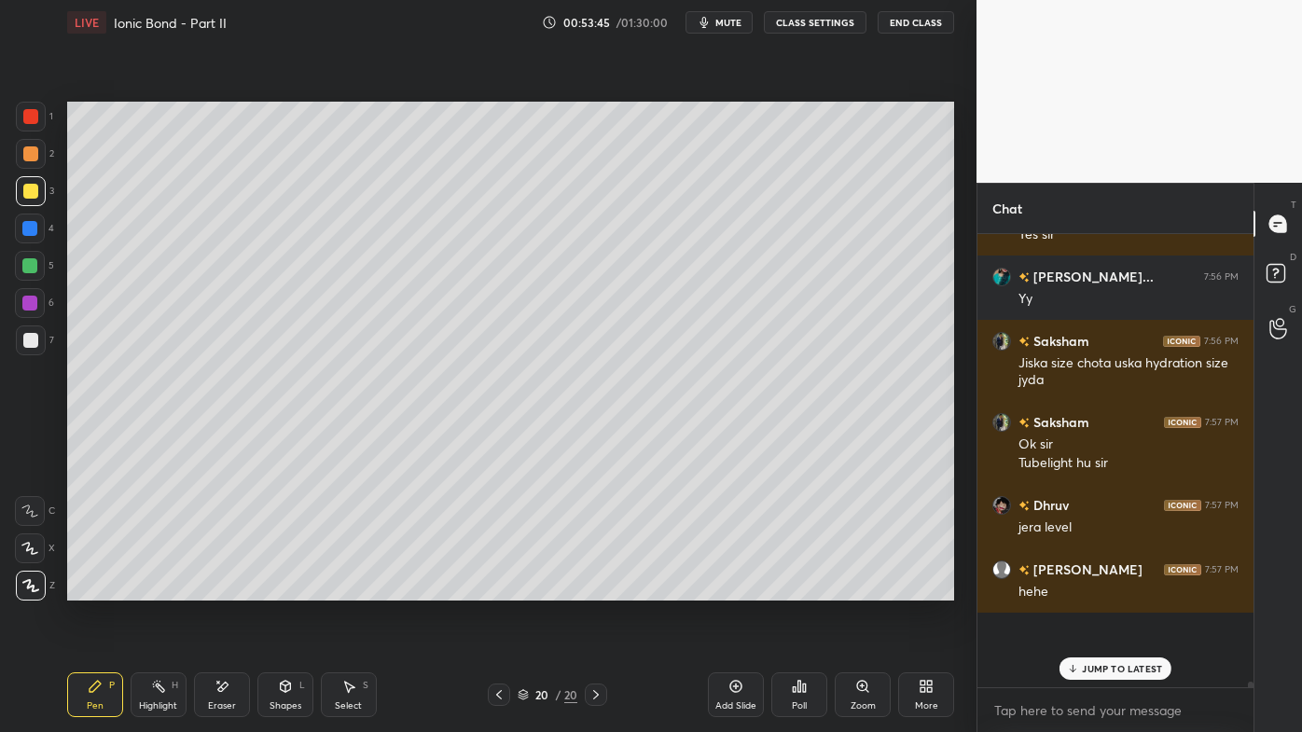
scroll to position [5, 5]
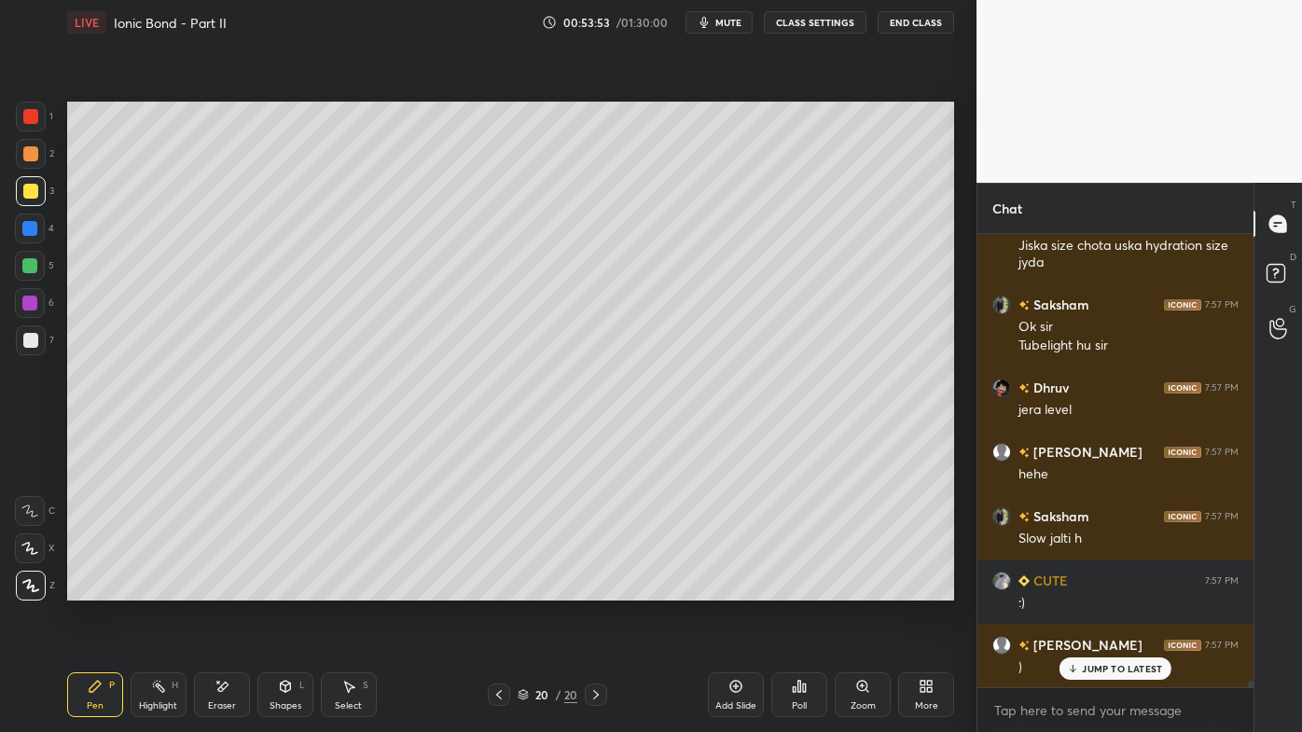
drag, startPoint x: 34, startPoint y: 189, endPoint x: 57, endPoint y: 186, distance: 23.6
click at [33, 189] on div at bounding box center [30, 191] width 15 height 15
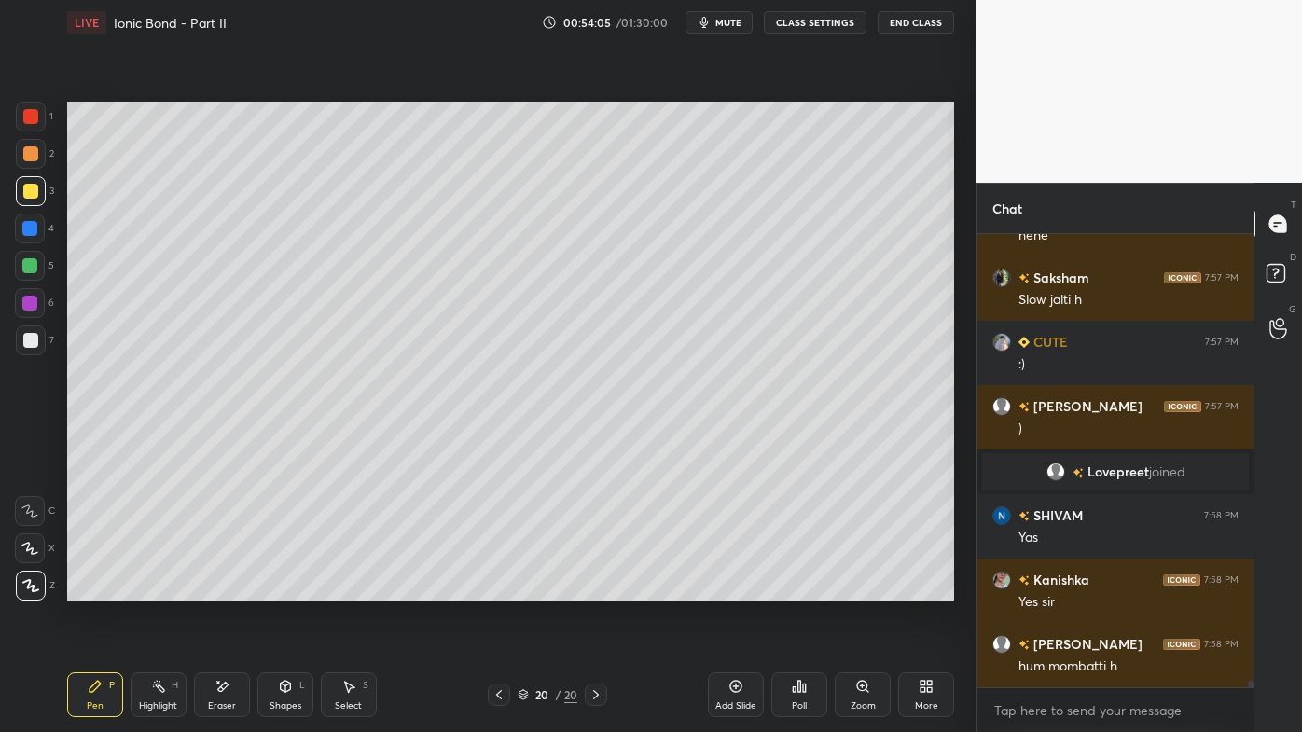
drag, startPoint x: 160, startPoint y: 687, endPoint x: 193, endPoint y: 621, distance: 73.4
click at [159, 589] on icon at bounding box center [158, 686] width 15 height 15
drag, startPoint x: 86, startPoint y: 690, endPoint x: 90, endPoint y: 664, distance: 26.4
click at [88, 589] on div "Pen P" at bounding box center [95, 695] width 56 height 45
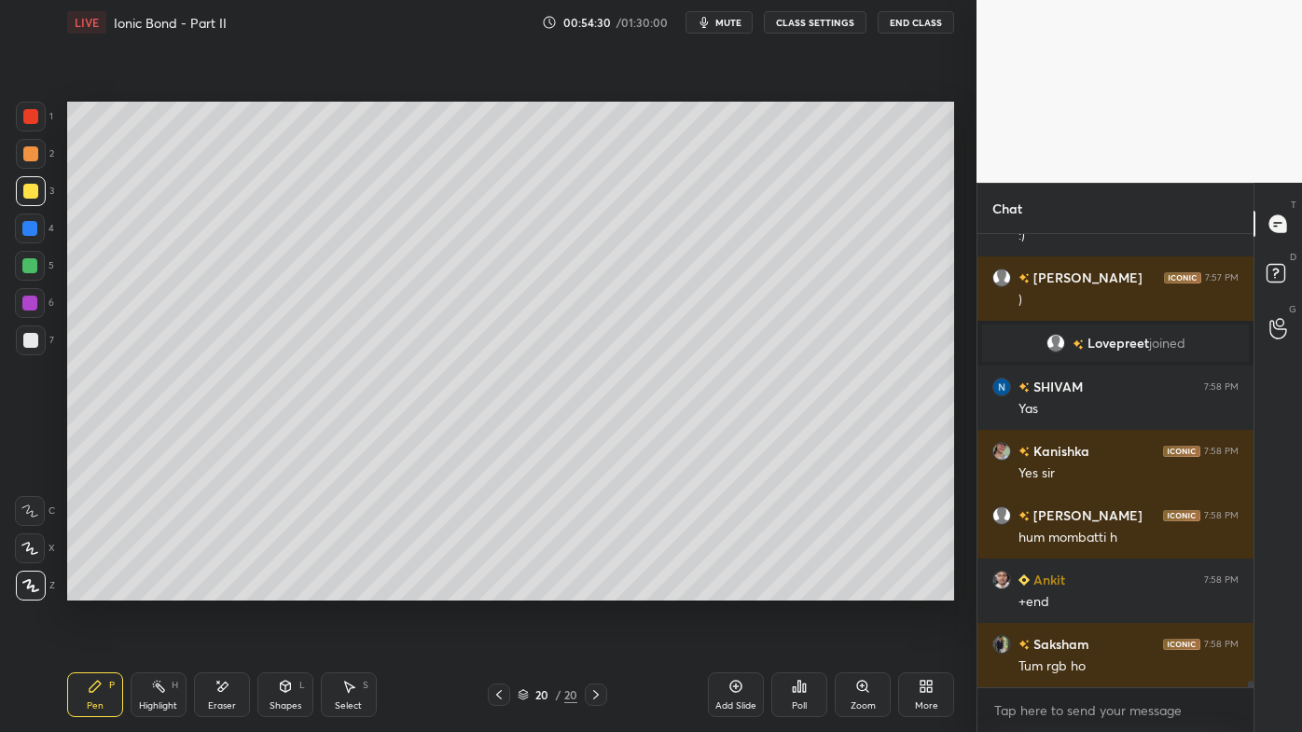
drag, startPoint x: 158, startPoint y: 681, endPoint x: 171, endPoint y: 613, distance: 69.3
click at [159, 589] on icon at bounding box center [158, 686] width 15 height 15
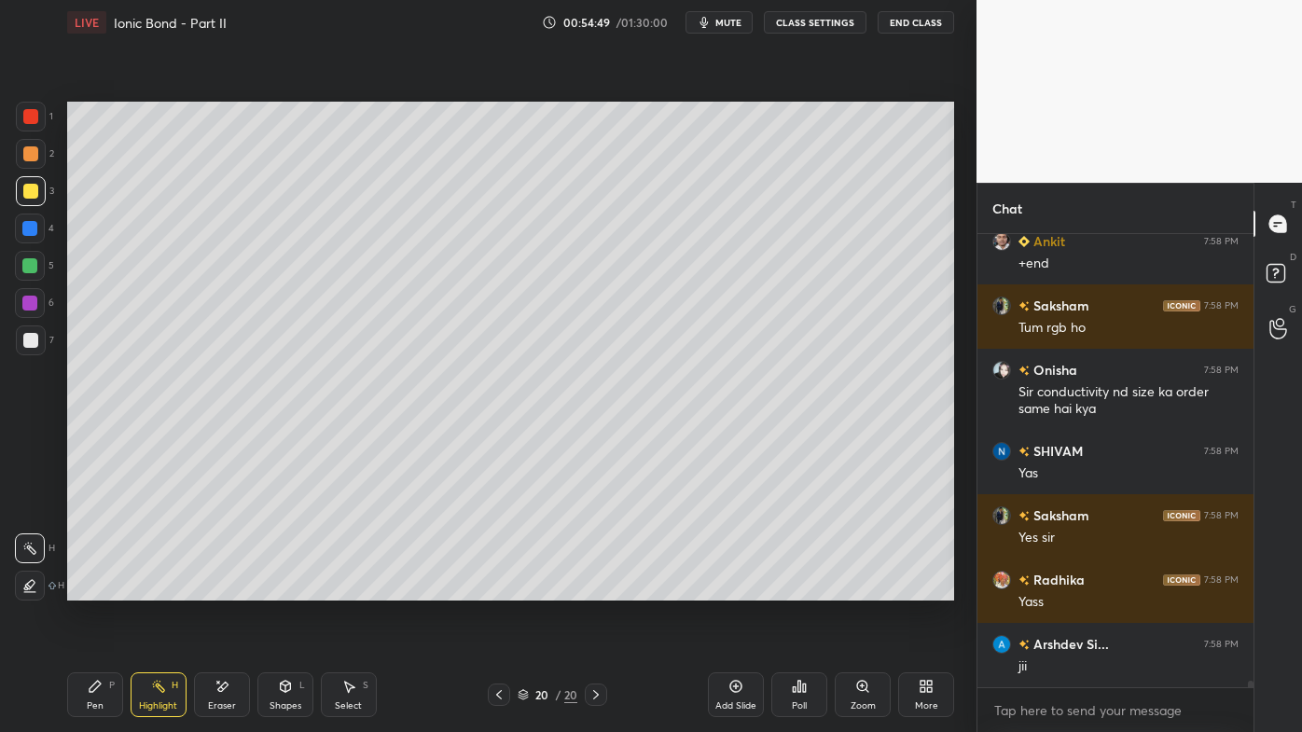
scroll to position [30949, 0]
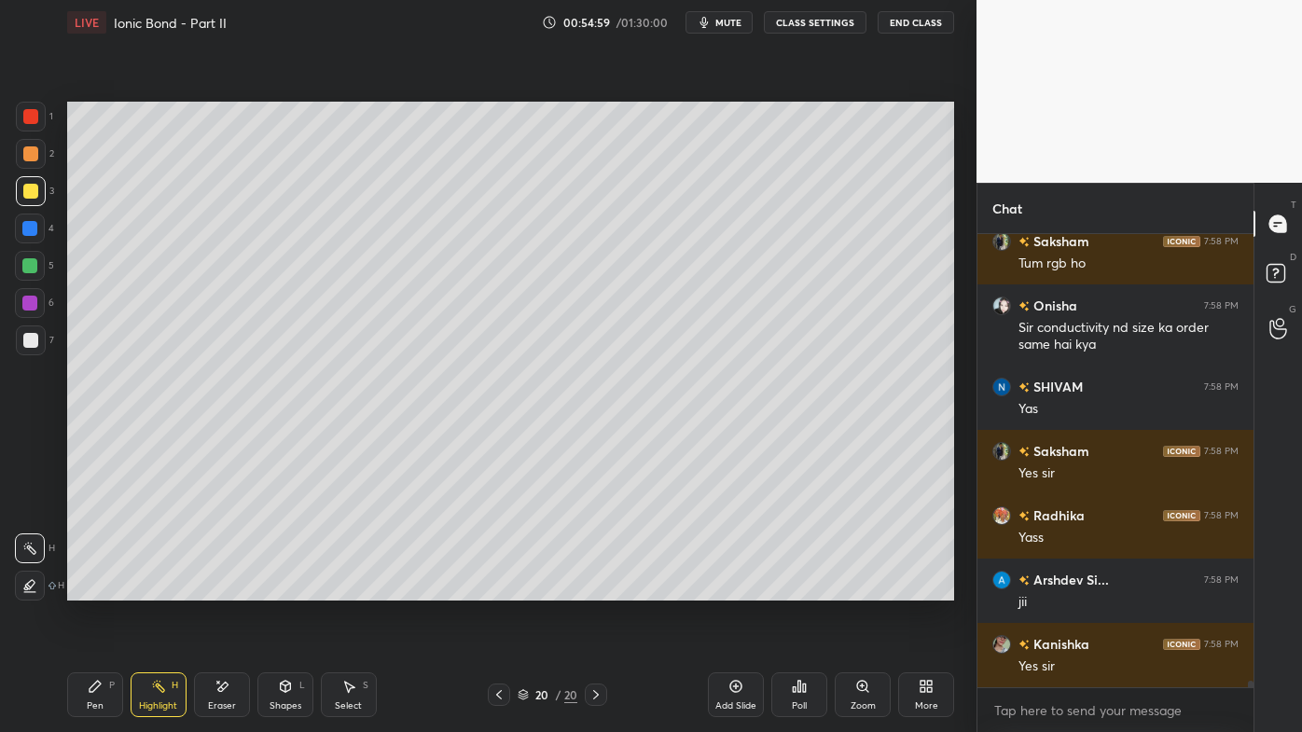
click at [493, 589] on icon at bounding box center [499, 694] width 15 height 15
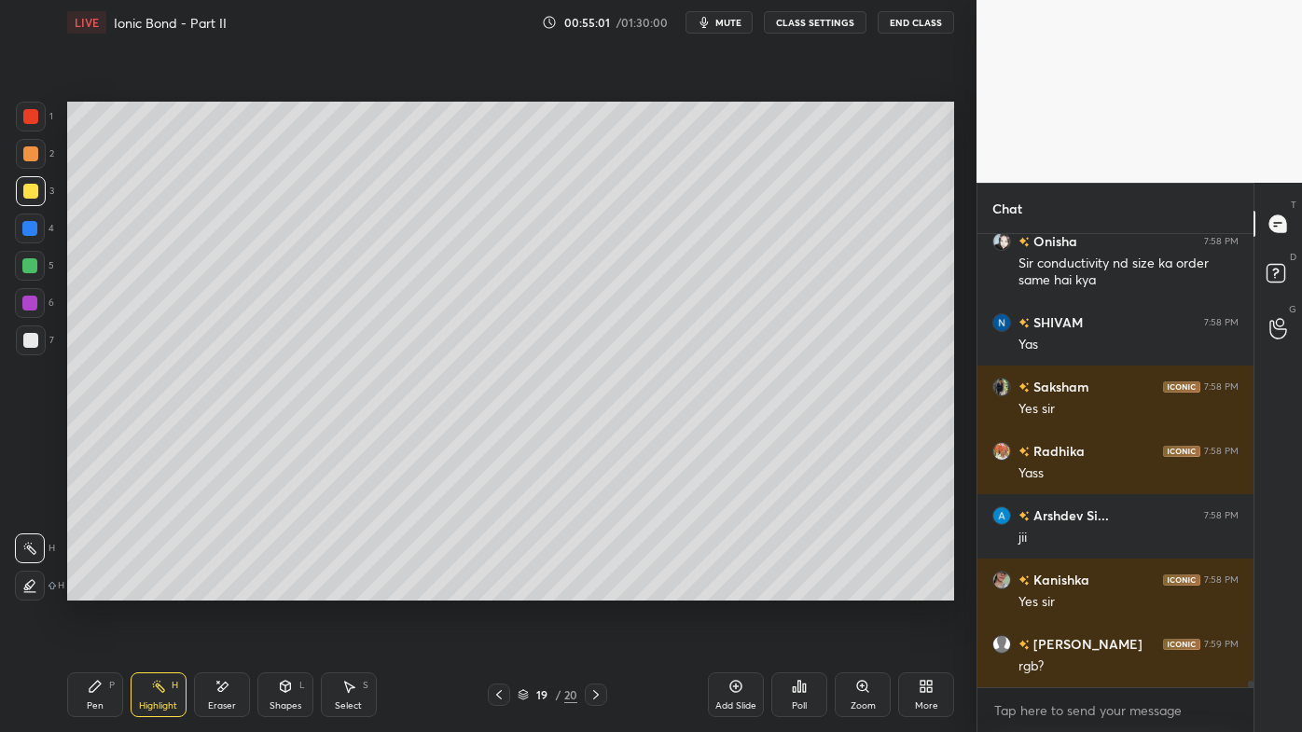
click at [497, 589] on icon at bounding box center [499, 694] width 15 height 15
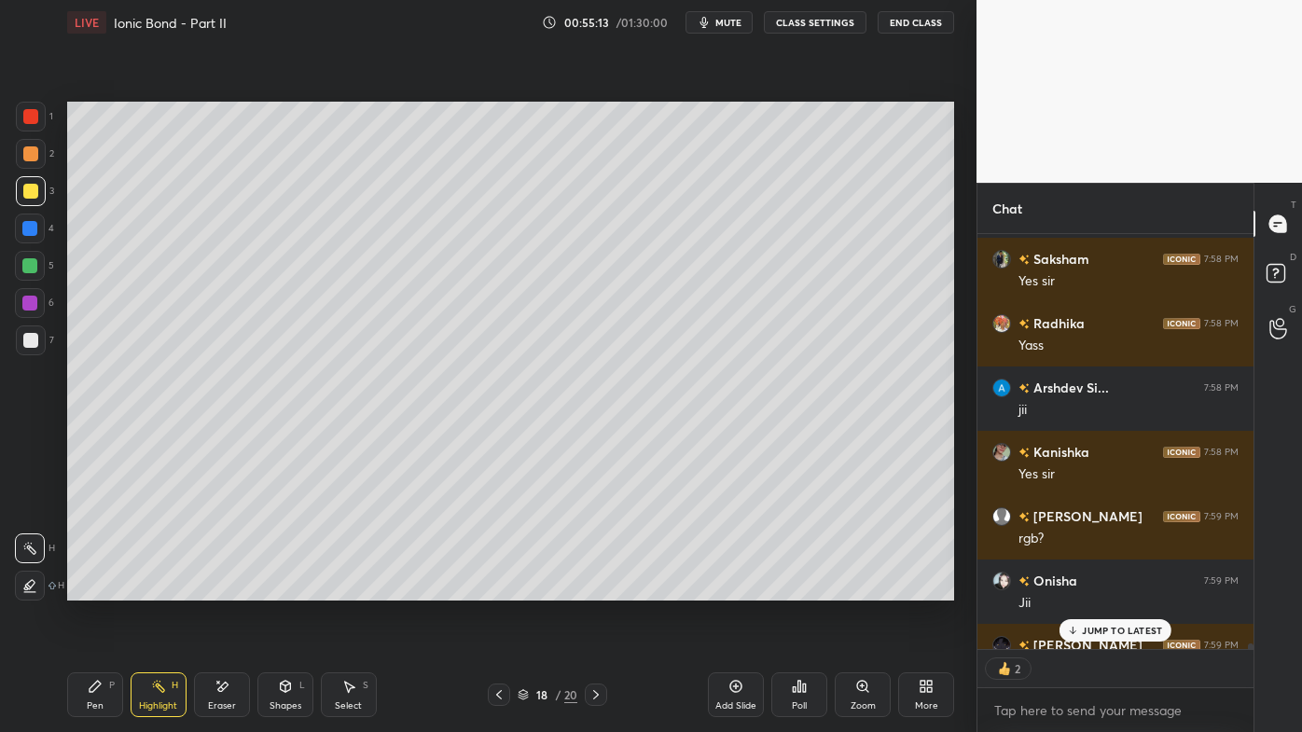
scroll to position [6, 5]
click at [1090, 589] on p "JUMP TO LATEST" at bounding box center [1122, 630] width 80 height 11
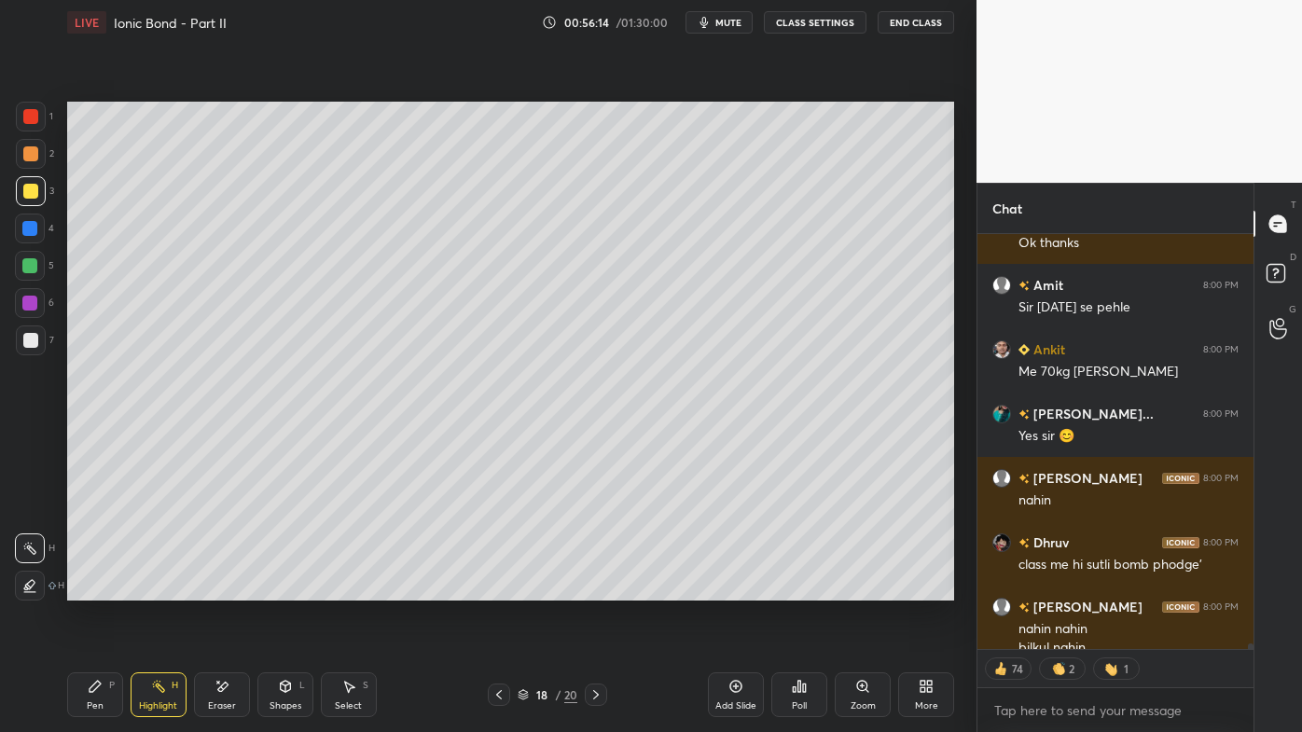
scroll to position [32863, 0]
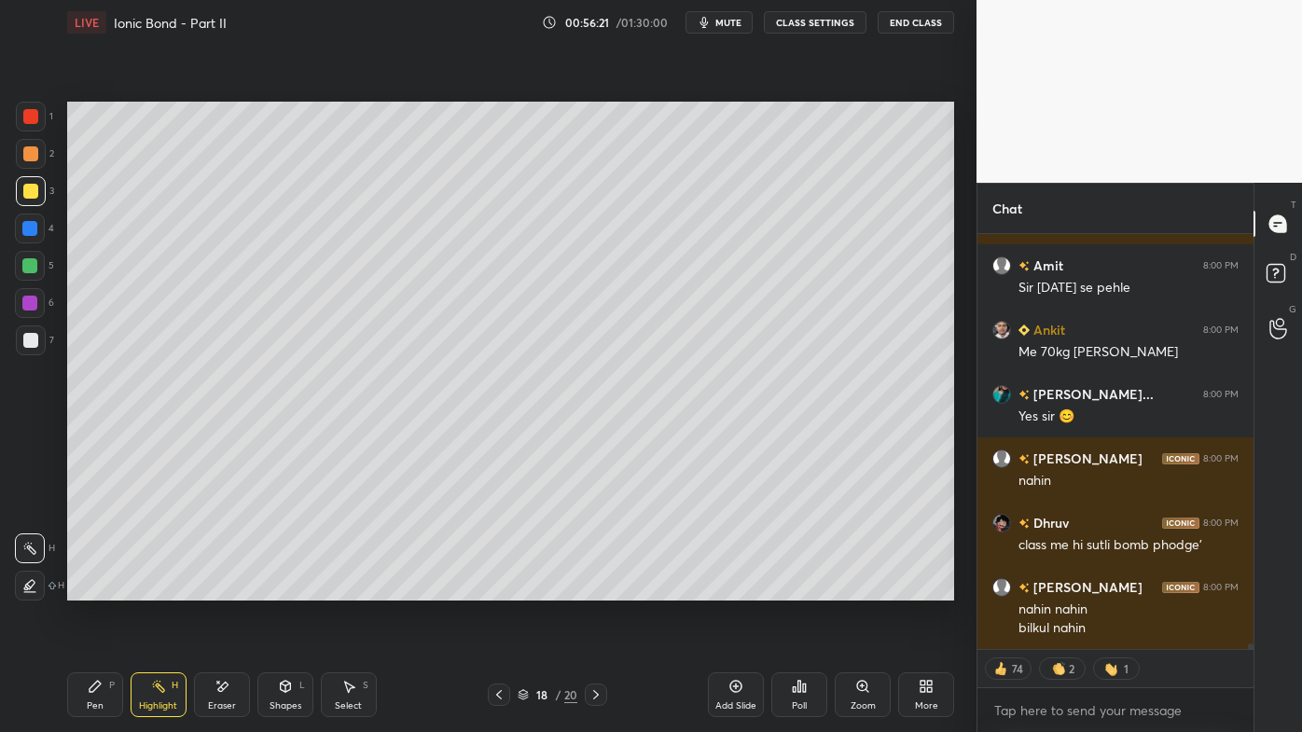
click at [594, 589] on icon at bounding box center [596, 694] width 15 height 15
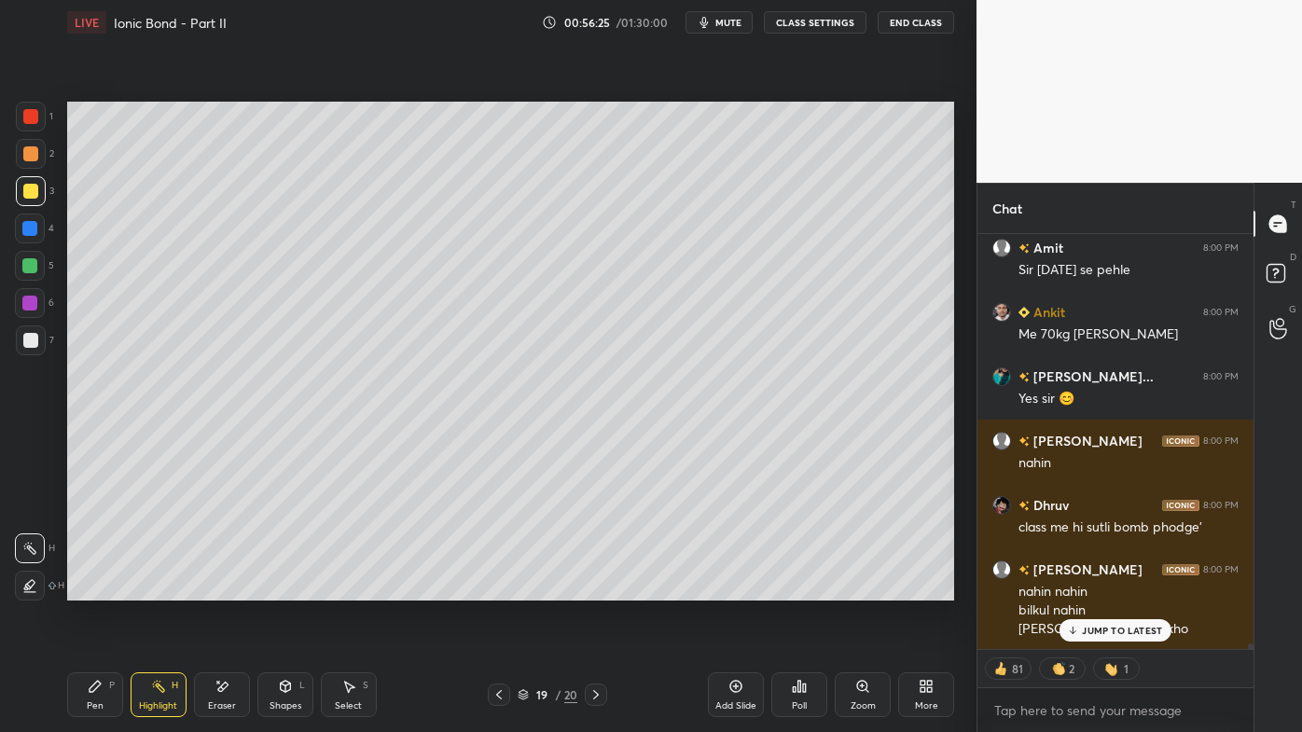
drag, startPoint x: 1094, startPoint y: 627, endPoint x: 1039, endPoint y: 657, distance: 62.6
click at [1093, 589] on p "JUMP TO LATEST" at bounding box center [1122, 630] width 80 height 11
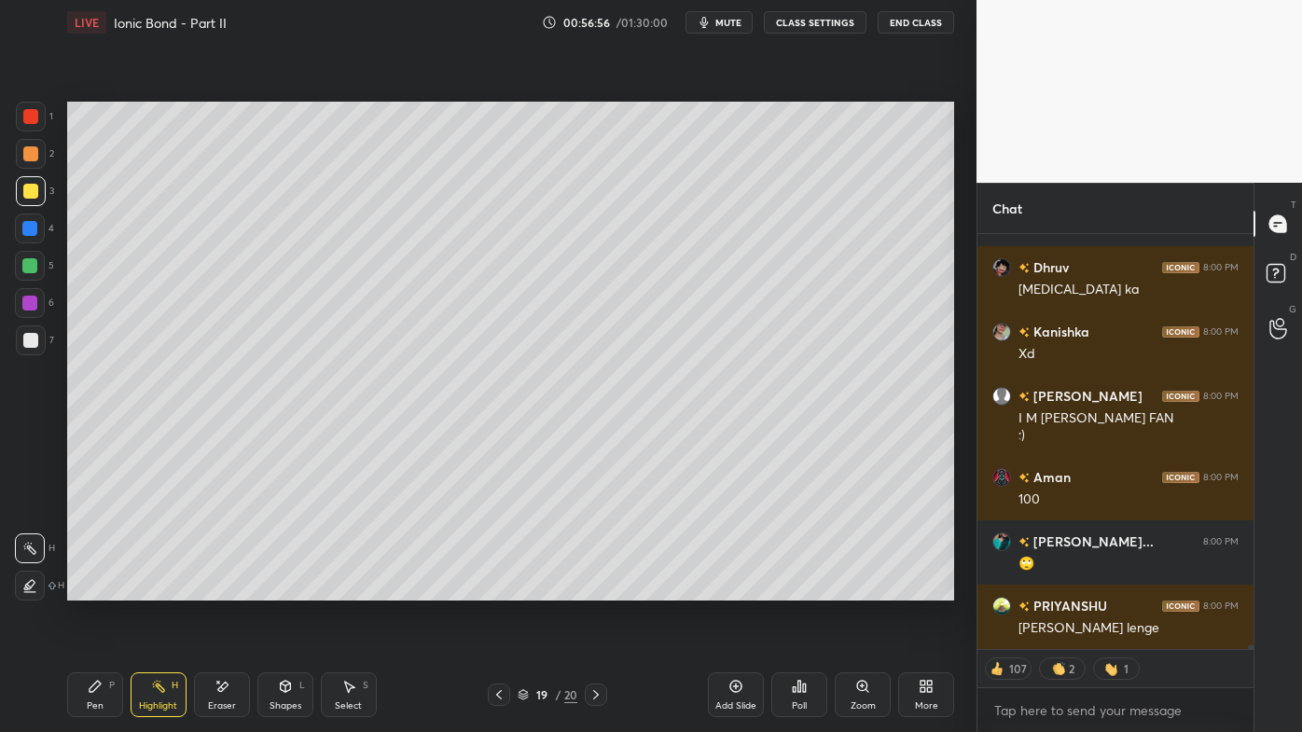
scroll to position [34010, 0]
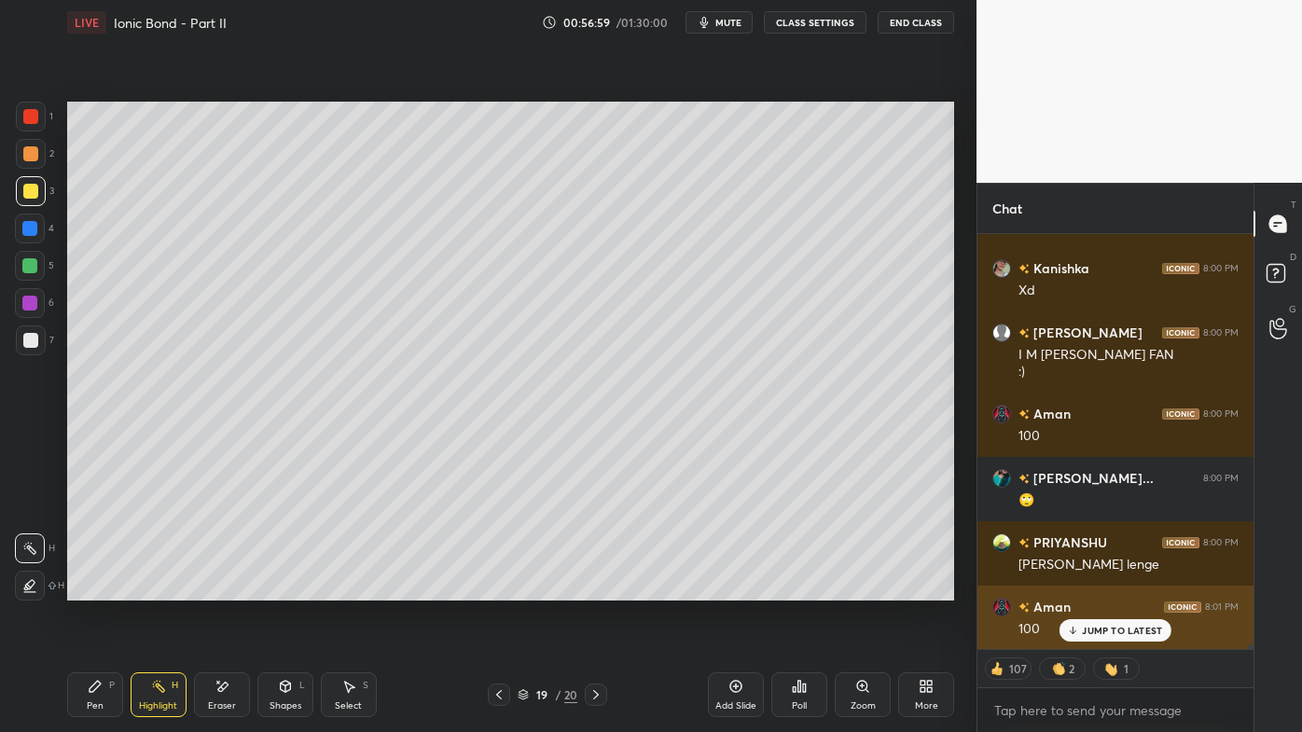
click at [1079, 589] on icon at bounding box center [1073, 630] width 12 height 11
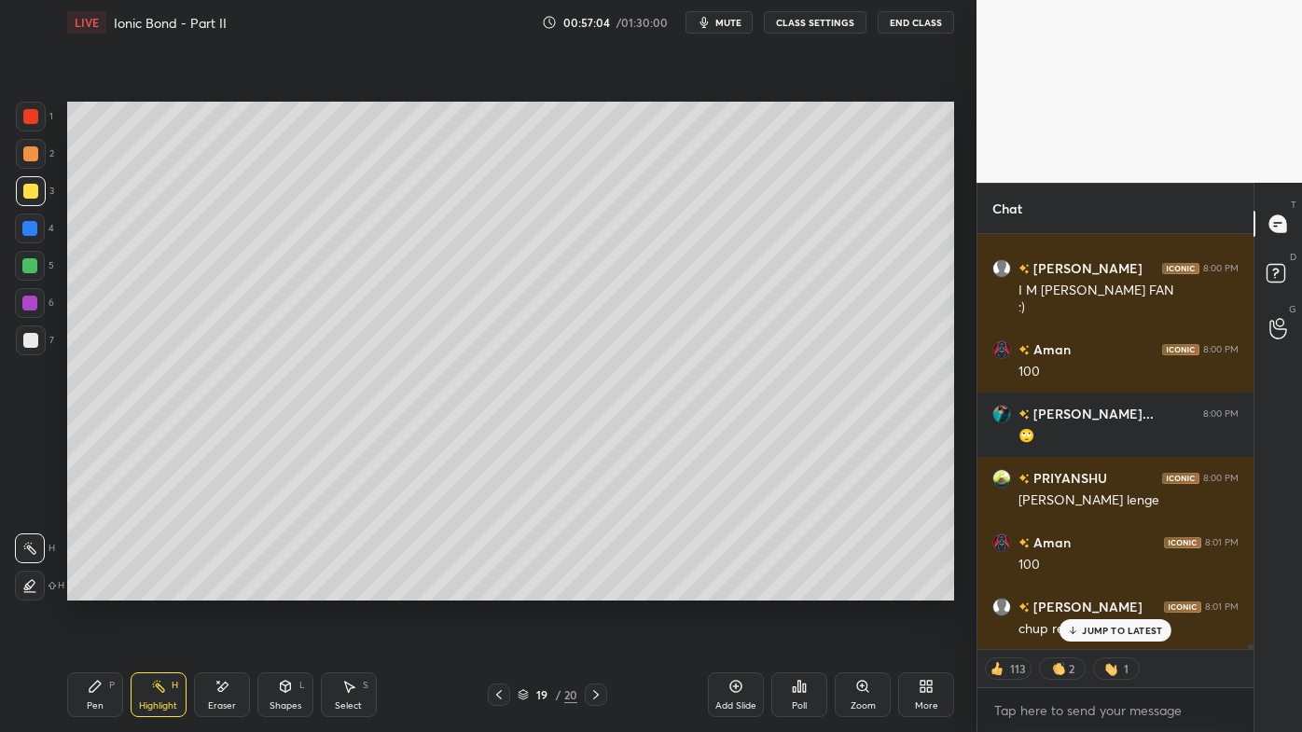
scroll to position [34139, 0]
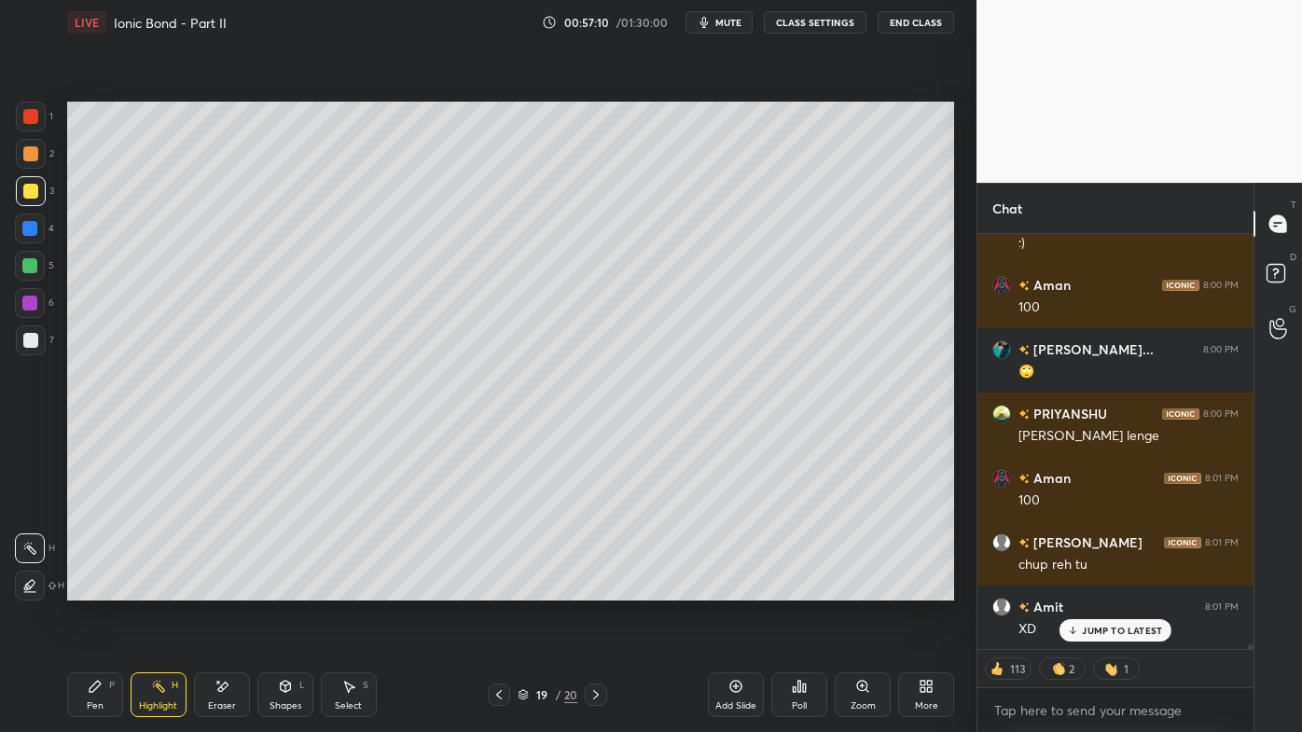
click at [496, 589] on icon at bounding box center [499, 694] width 15 height 15
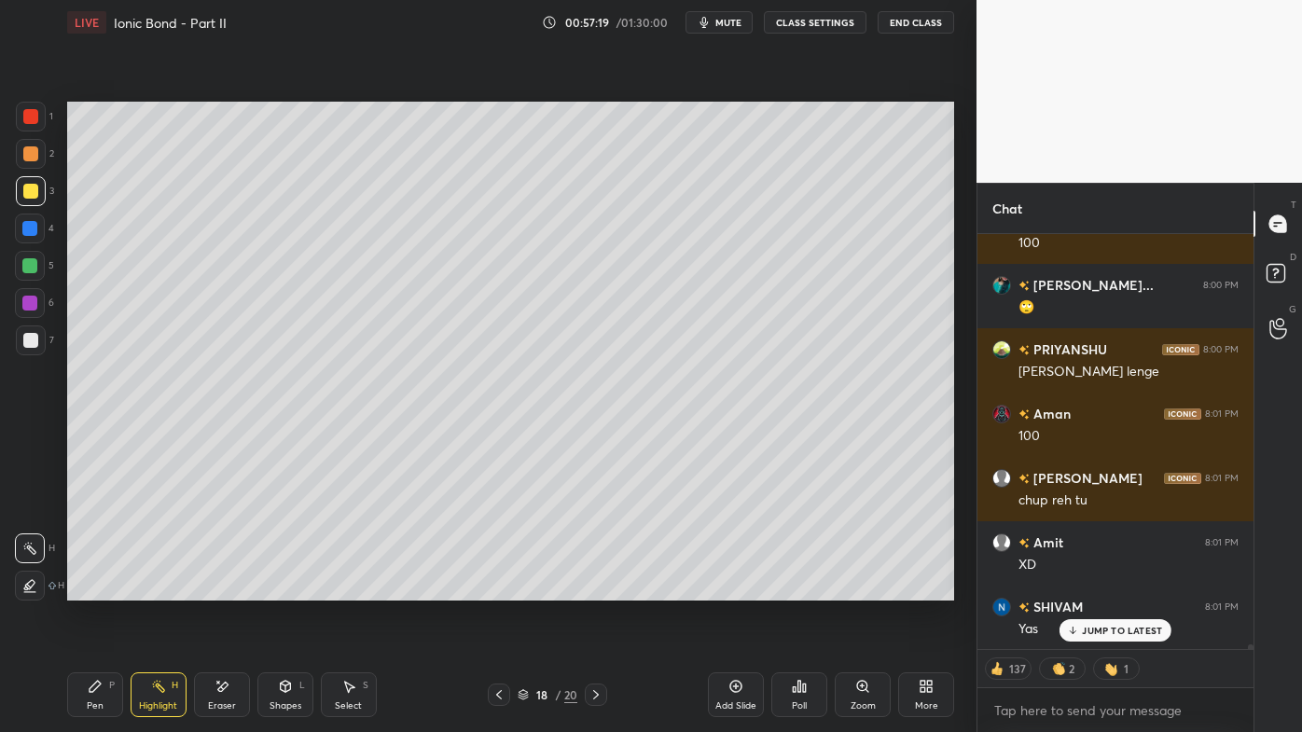
click at [595, 589] on icon at bounding box center [596, 694] width 15 height 15
click at [594, 589] on icon at bounding box center [596, 694] width 15 height 15
click at [591, 589] on div at bounding box center [596, 695] width 22 height 22
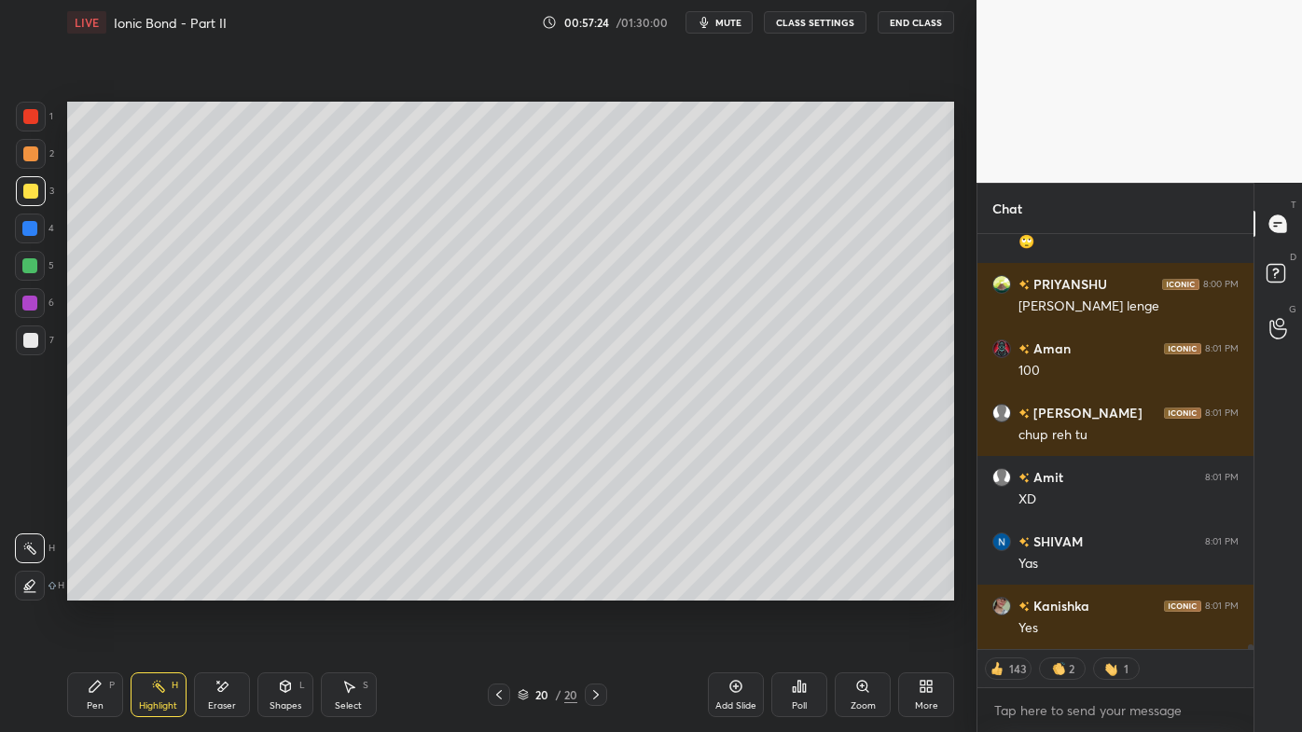
drag, startPoint x: 736, startPoint y: 684, endPoint x: 725, endPoint y: 654, distance: 31.9
click at [735, 589] on icon at bounding box center [736, 686] width 15 height 15
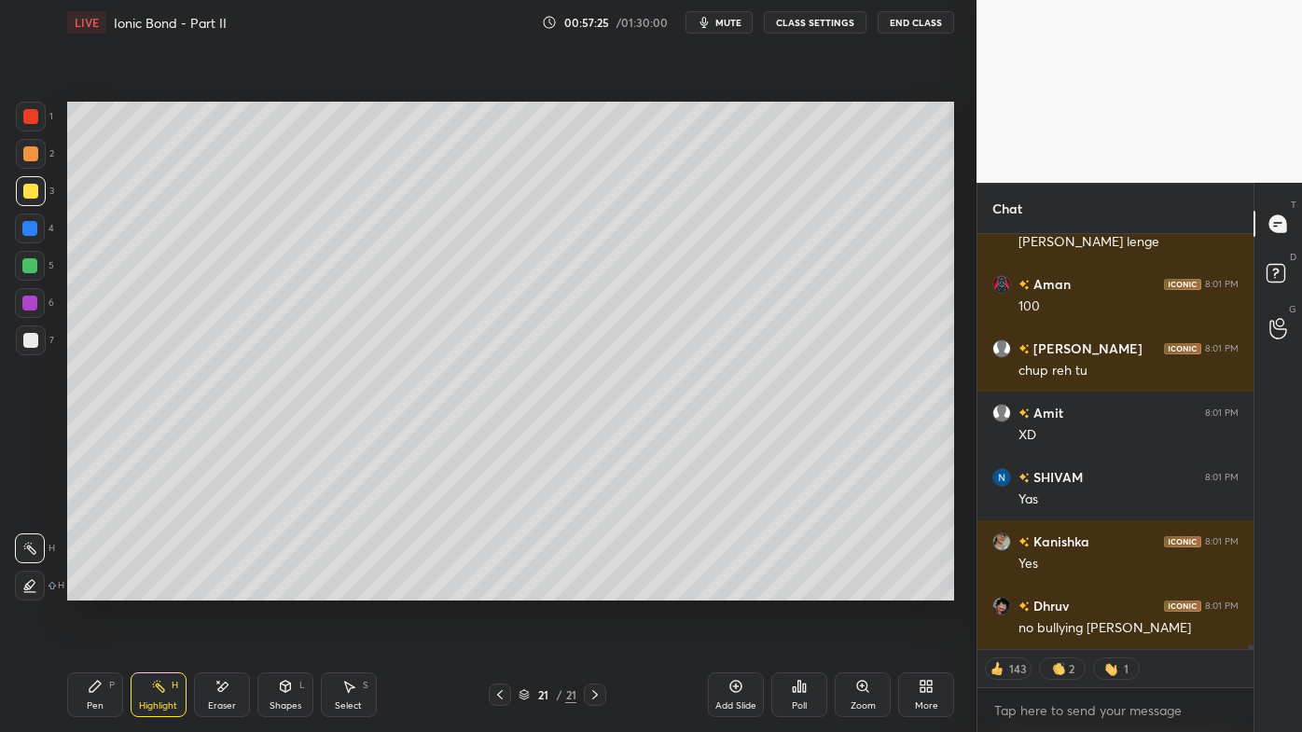
drag, startPoint x: 32, startPoint y: 146, endPoint x: 54, endPoint y: 143, distance: 22.7
click at [37, 144] on div at bounding box center [31, 154] width 30 height 30
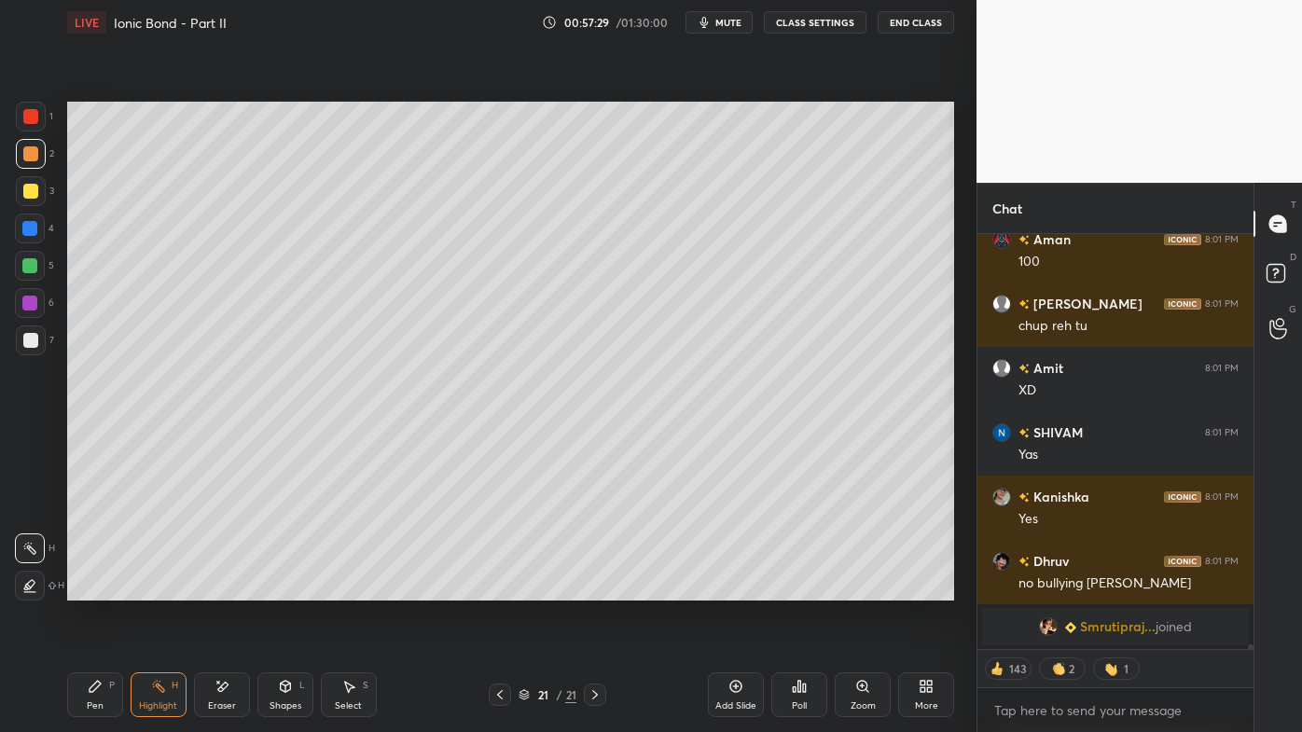
click at [99, 589] on icon at bounding box center [95, 686] width 11 height 11
type textarea "x"
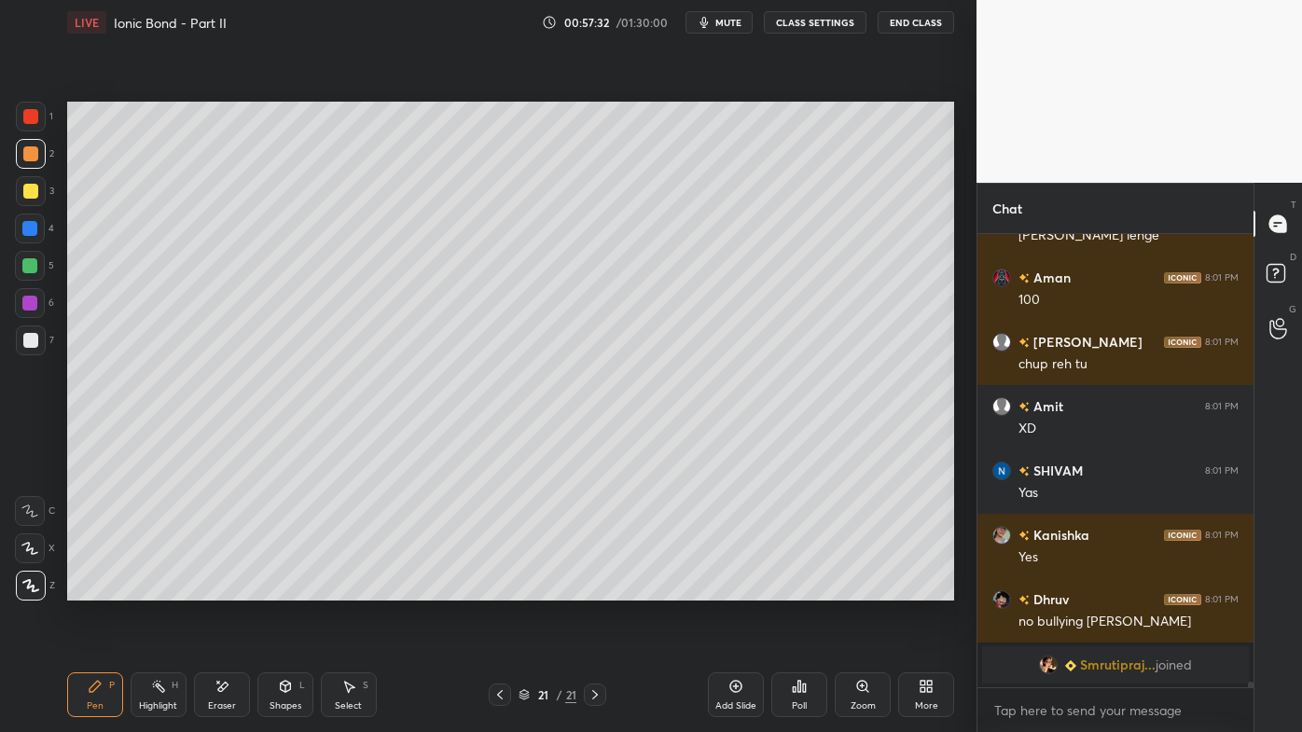
scroll to position [448, 271]
drag, startPoint x: 32, startPoint y: 188, endPoint x: 49, endPoint y: 195, distance: 18.9
click at [34, 189] on div at bounding box center [30, 191] width 15 height 15
click at [800, 589] on icon at bounding box center [800, 686] width 3 height 11
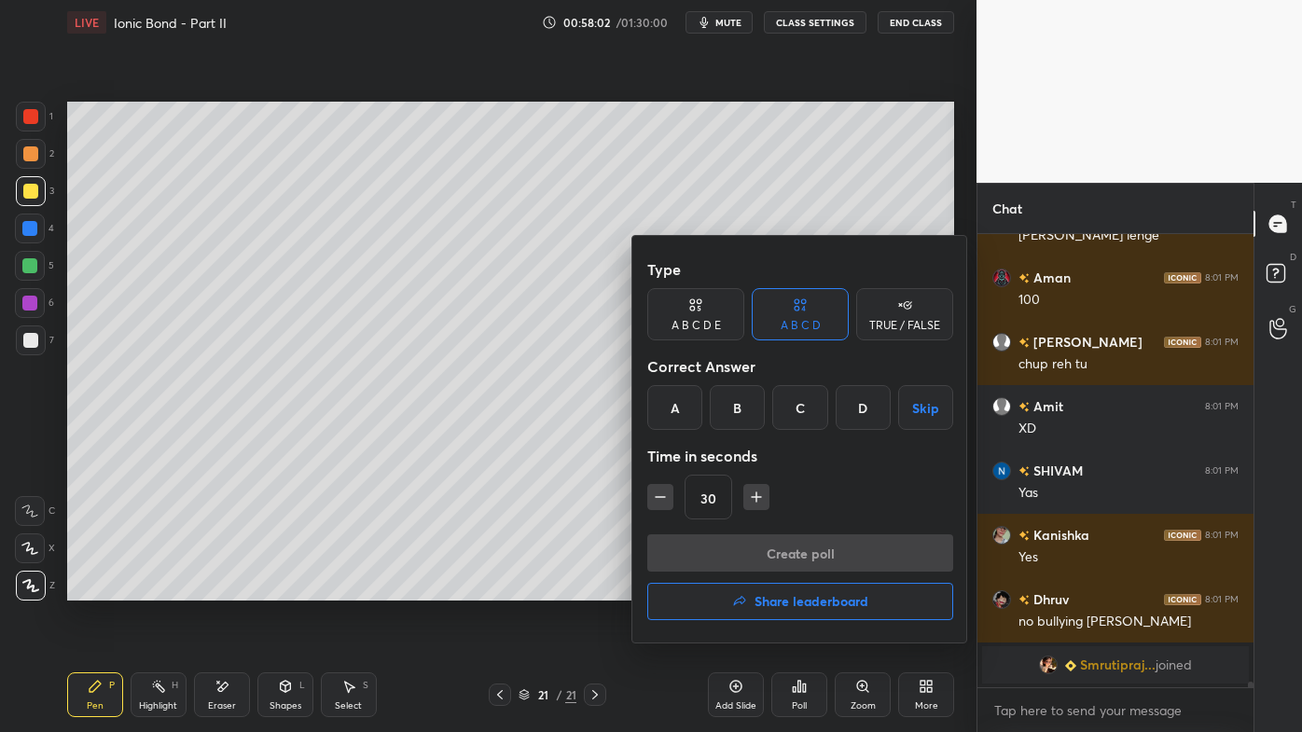
drag, startPoint x: 744, startPoint y: 399, endPoint x: 743, endPoint y: 410, distance: 11.3
click at [744, 403] on div "B" at bounding box center [737, 407] width 55 height 45
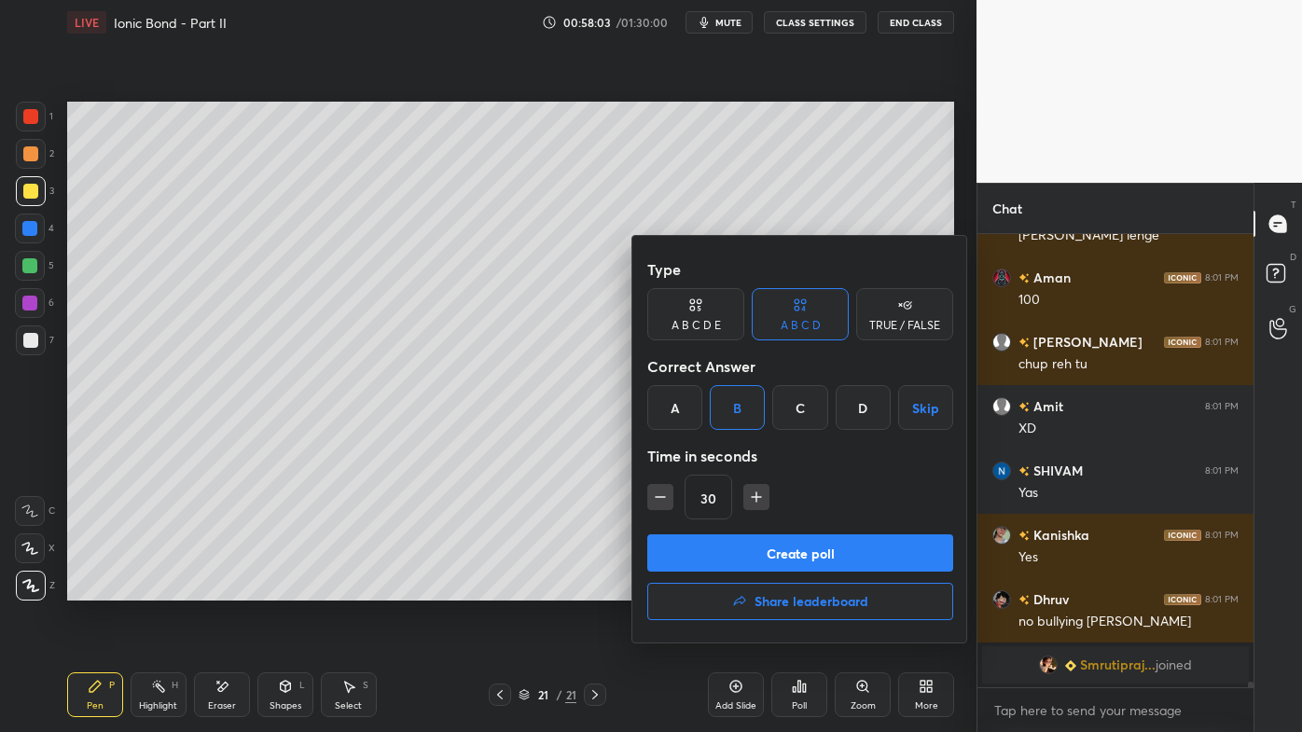
click at [757, 495] on icon "button" at bounding box center [756, 497] width 19 height 19
type input "45"
drag, startPoint x: 722, startPoint y: 545, endPoint x: 709, endPoint y: 554, distance: 16.0
click at [721, 549] on button "Create poll" at bounding box center [800, 553] width 306 height 37
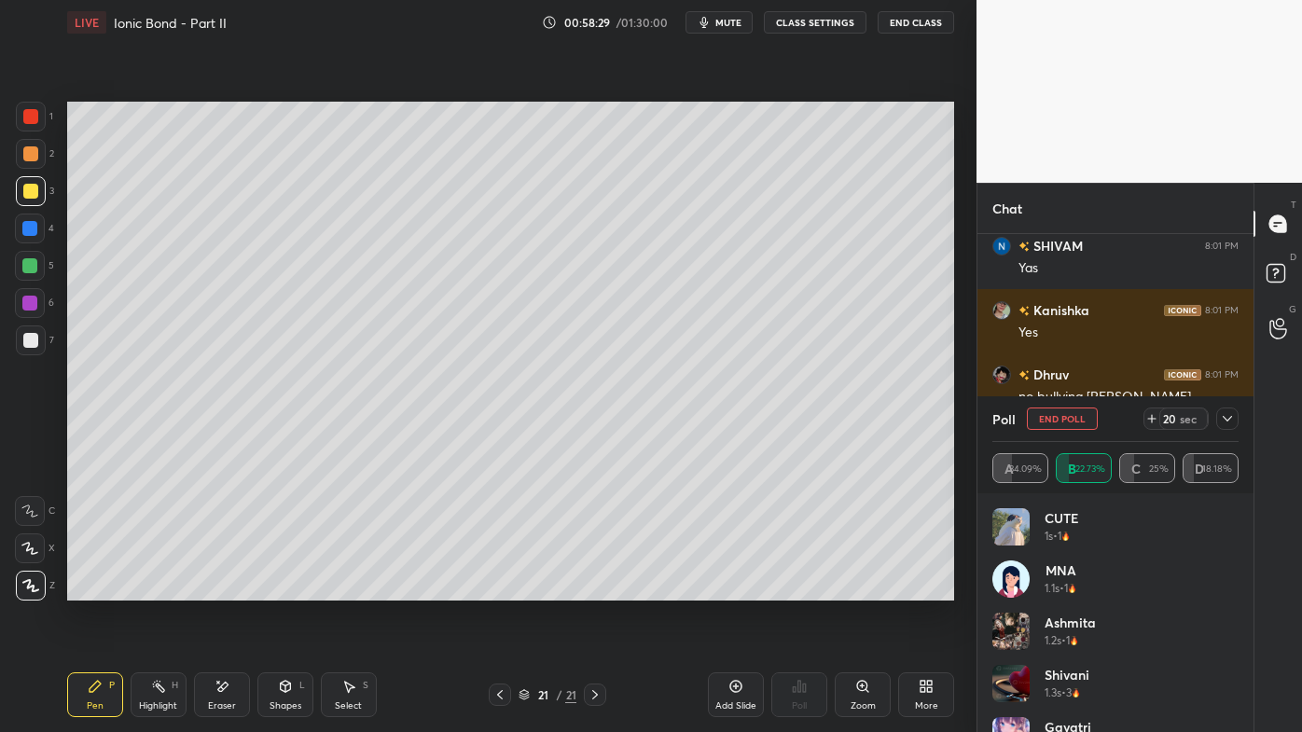
scroll to position [33034, 0]
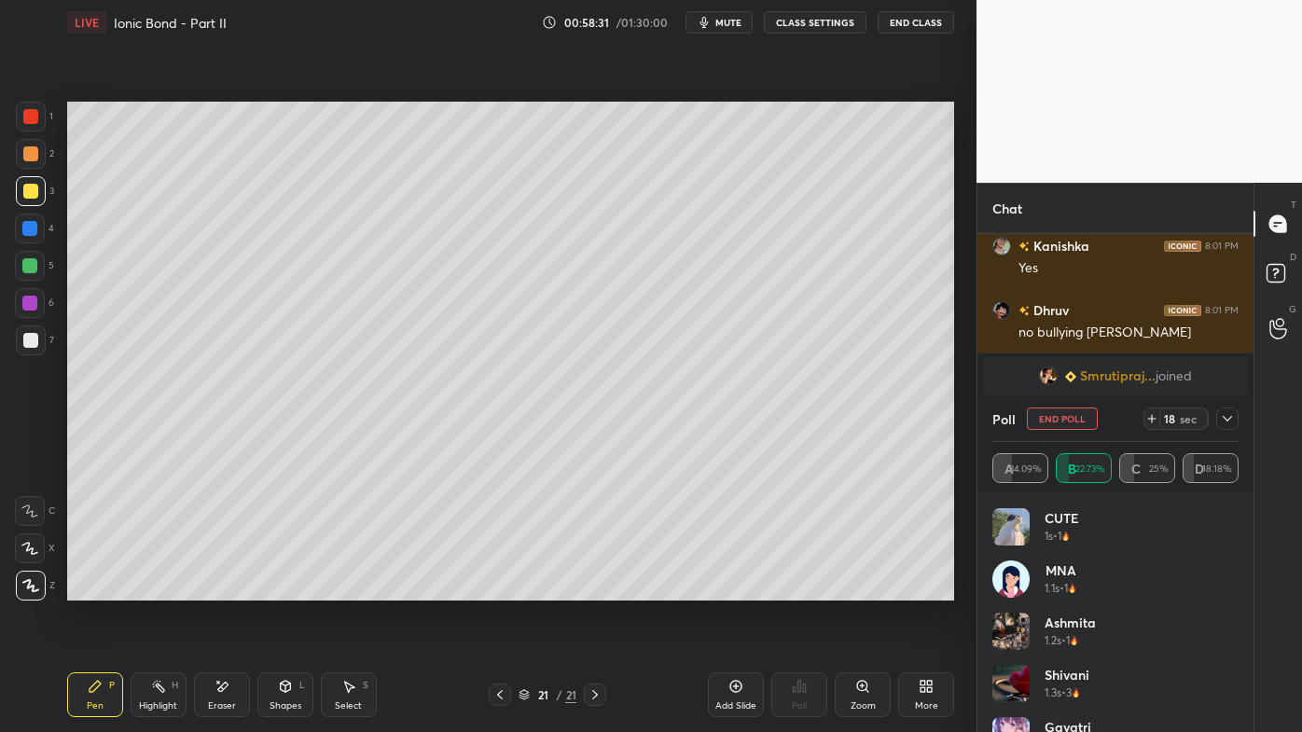
drag, startPoint x: 1230, startPoint y: 420, endPoint x: 1217, endPoint y: 424, distance: 13.6
click at [1229, 421] on icon at bounding box center [1227, 418] width 15 height 15
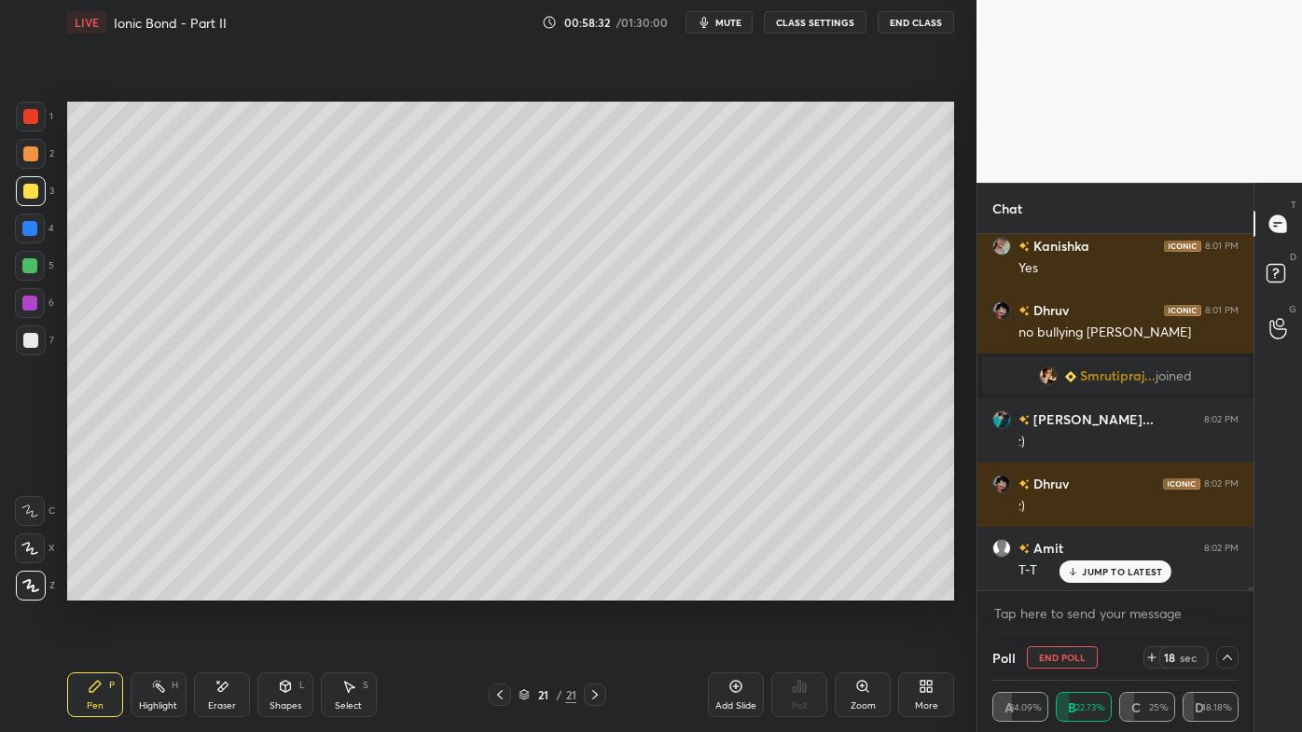
scroll to position [0, 0]
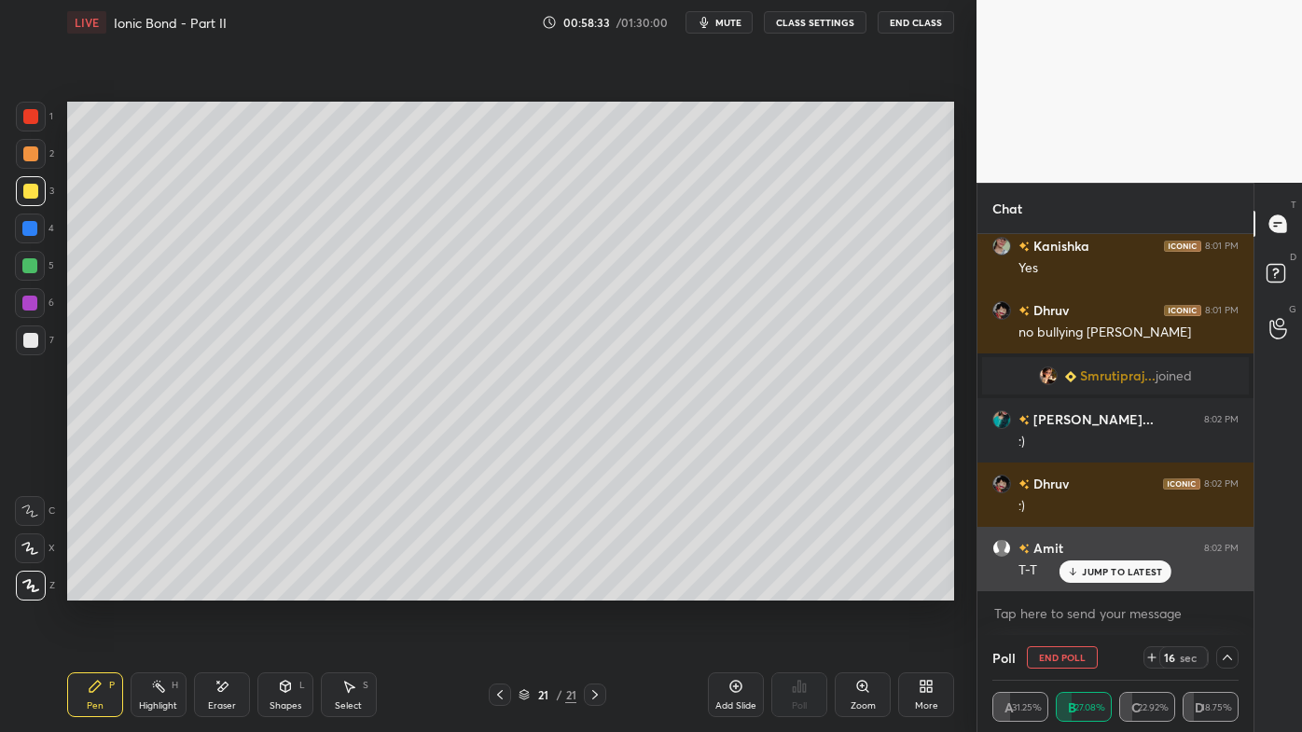
click at [1100, 575] on p "JUMP TO LATEST" at bounding box center [1122, 571] width 80 height 11
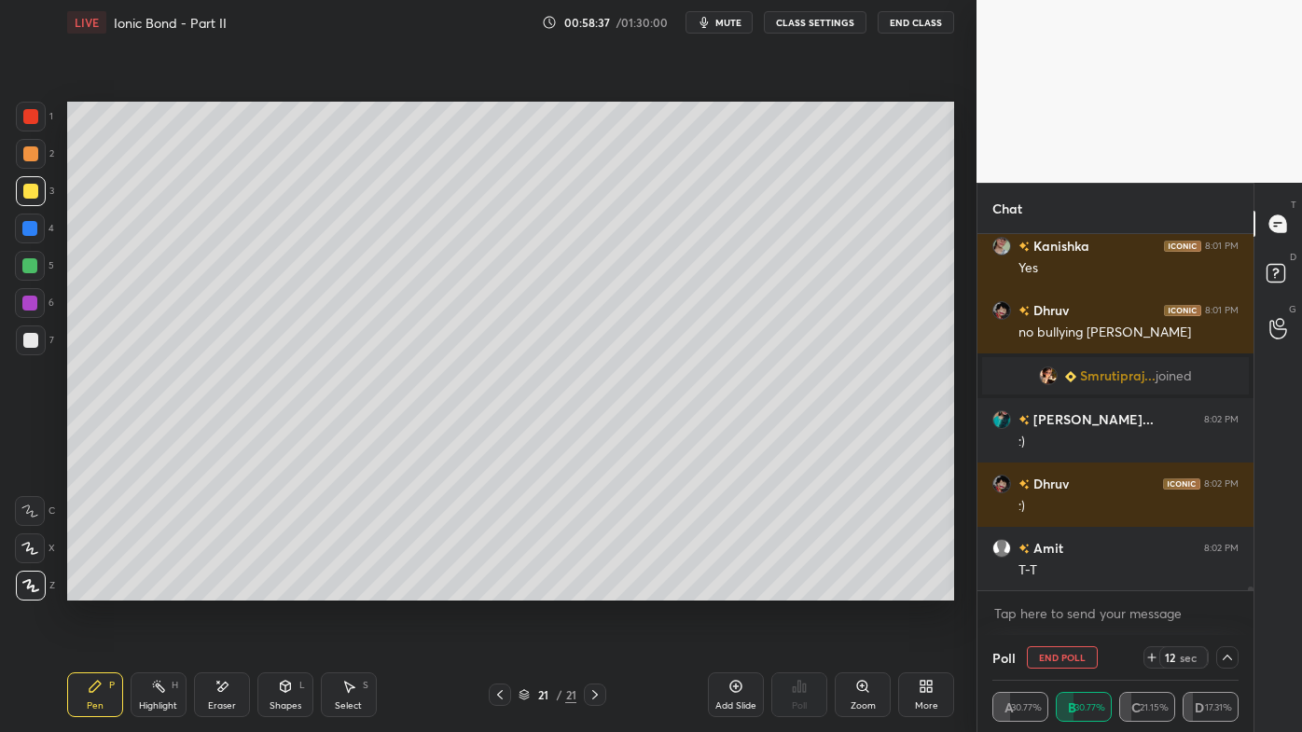
click at [35, 160] on div at bounding box center [30, 153] width 15 height 15
drag, startPoint x: 38, startPoint y: 194, endPoint x: 58, endPoint y: 202, distance: 21.3
click at [38, 196] on div at bounding box center [31, 191] width 30 height 30
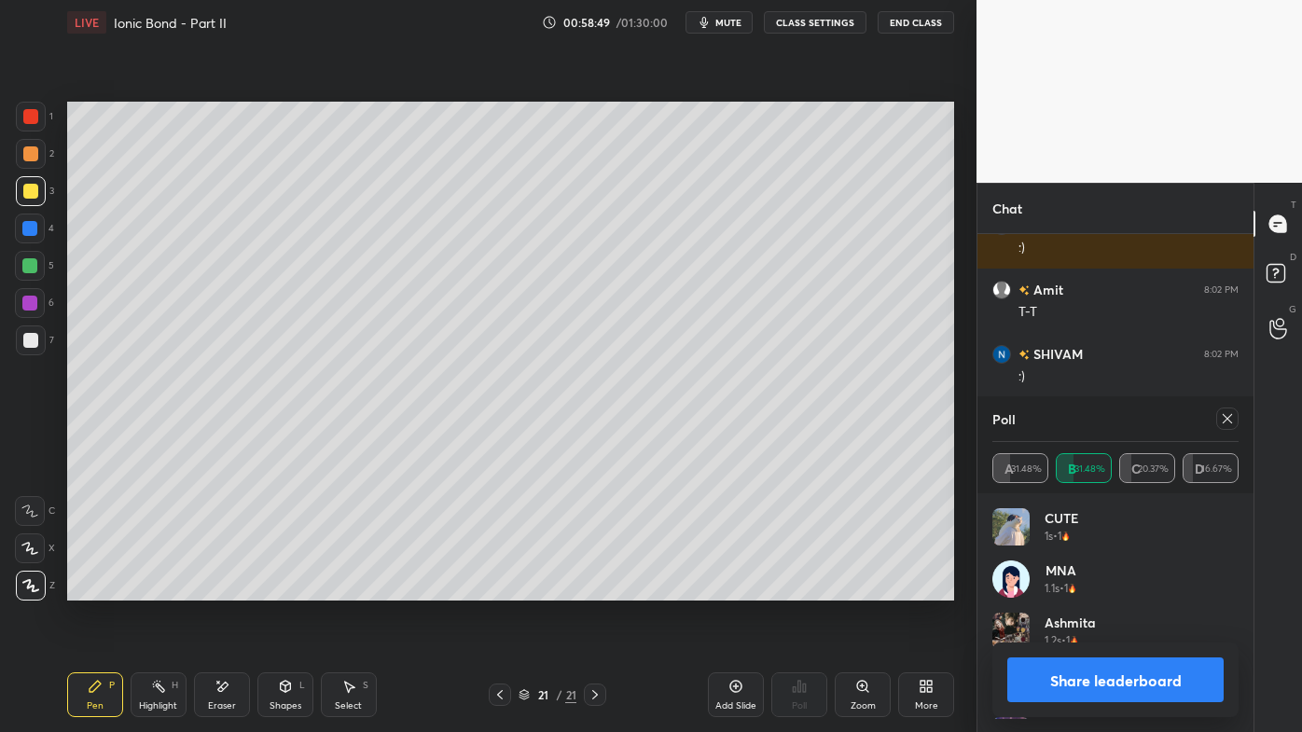
scroll to position [218, 241]
click at [1226, 416] on icon at bounding box center [1227, 418] width 15 height 15
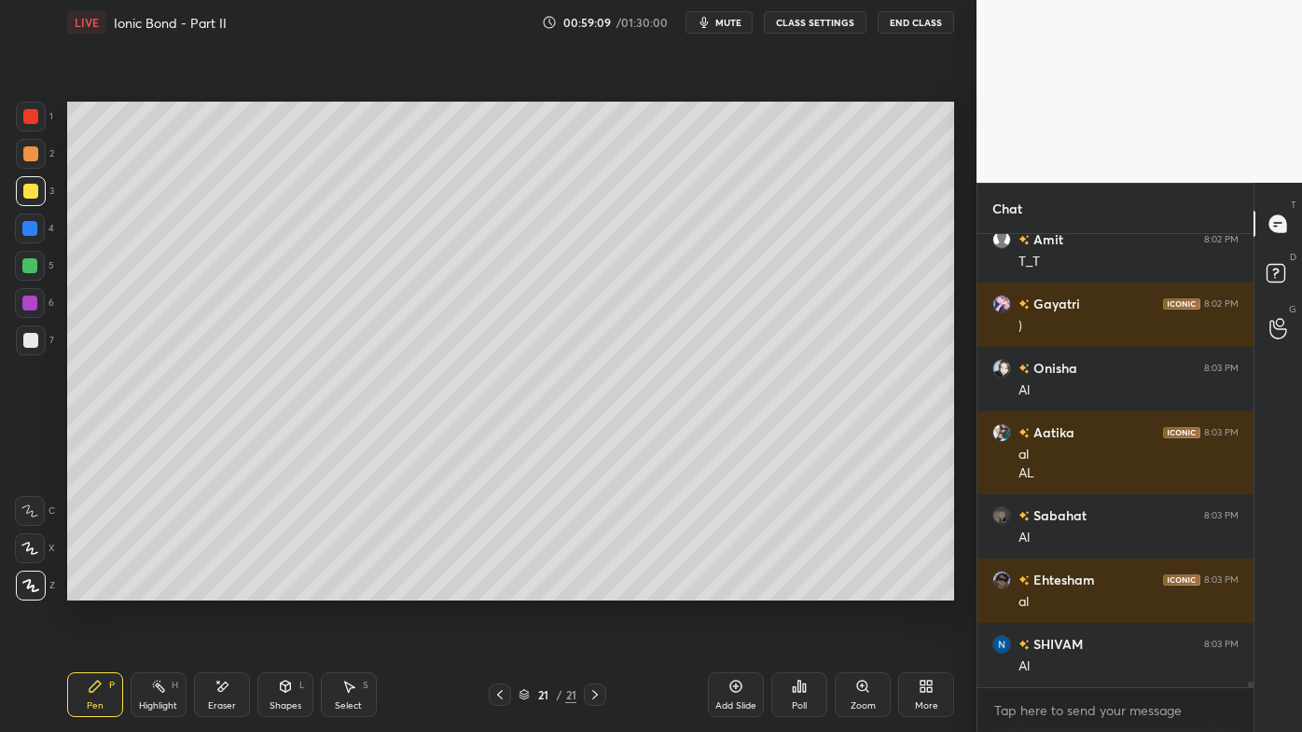
drag, startPoint x: 170, startPoint y: 681, endPoint x: 277, endPoint y: 604, distance: 131.8
click at [172, 589] on div "Highlight H" at bounding box center [159, 695] width 56 height 45
drag, startPoint x: 90, startPoint y: 688, endPoint x: 95, endPoint y: 647, distance: 41.4
click at [90, 589] on icon at bounding box center [95, 686] width 11 height 11
drag, startPoint x: 32, startPoint y: 258, endPoint x: 57, endPoint y: 263, distance: 25.6
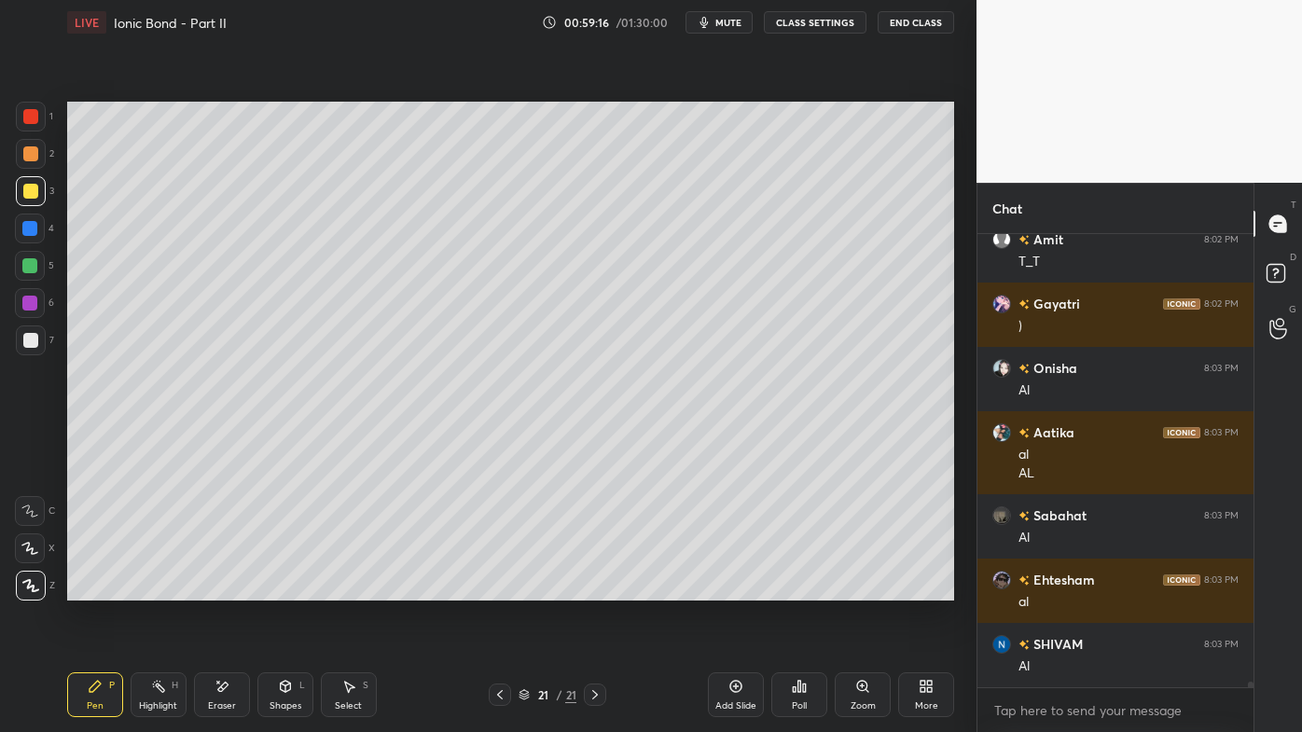
click at [33, 258] on div at bounding box center [29, 265] width 15 height 15
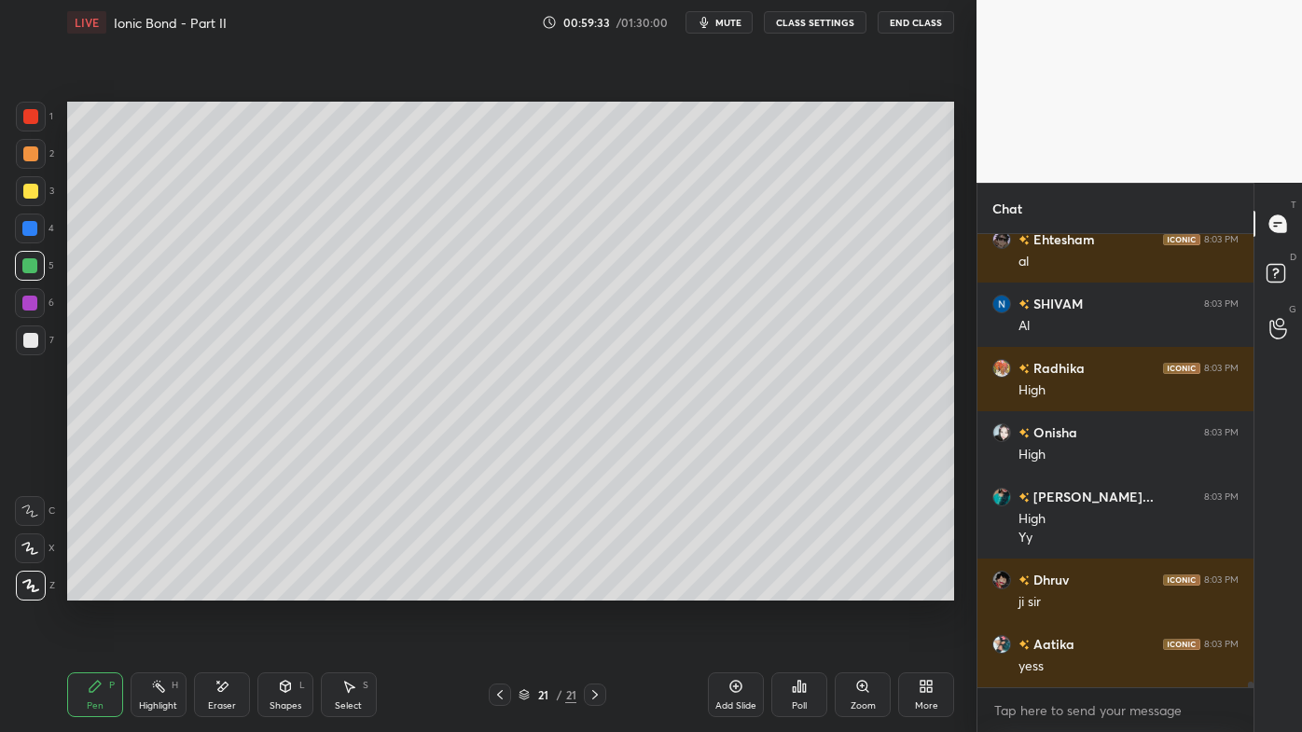
drag, startPoint x: 160, startPoint y: 686, endPoint x: 247, endPoint y: 602, distance: 120.7
click at [160, 589] on icon at bounding box center [158, 686] width 15 height 15
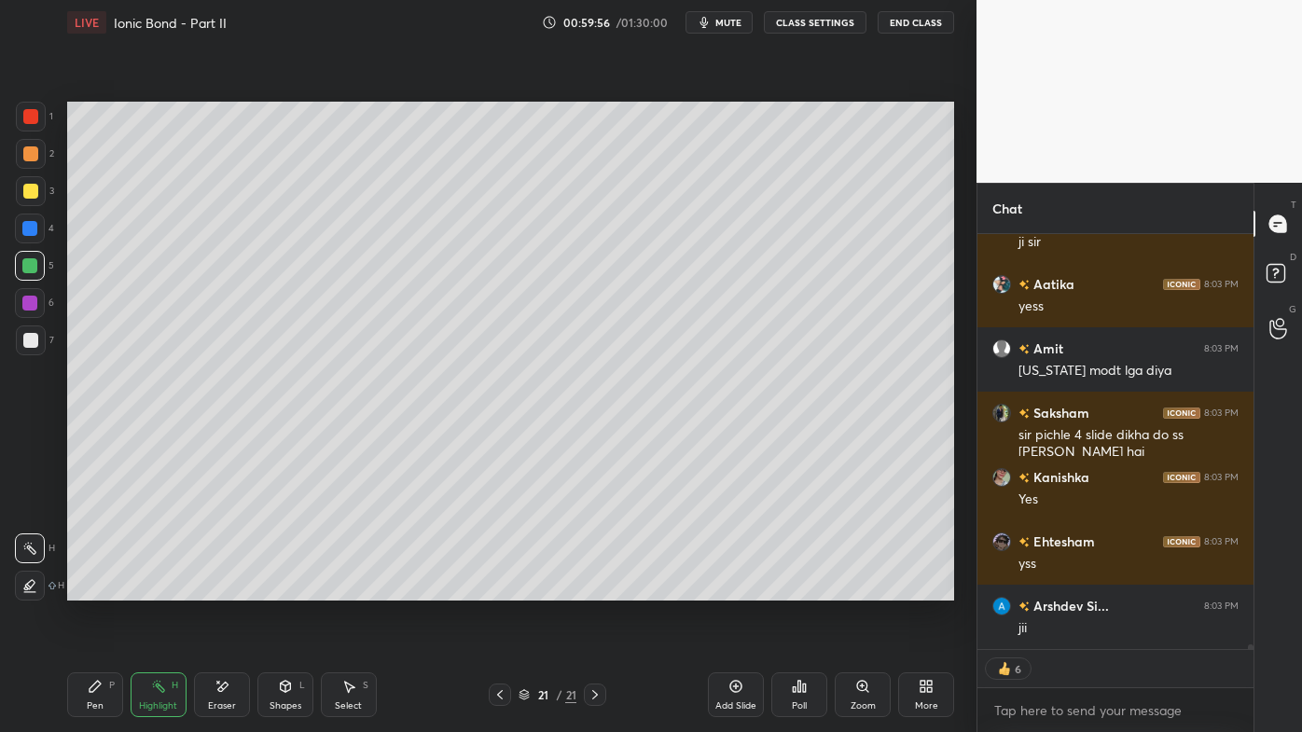
scroll to position [33967, 0]
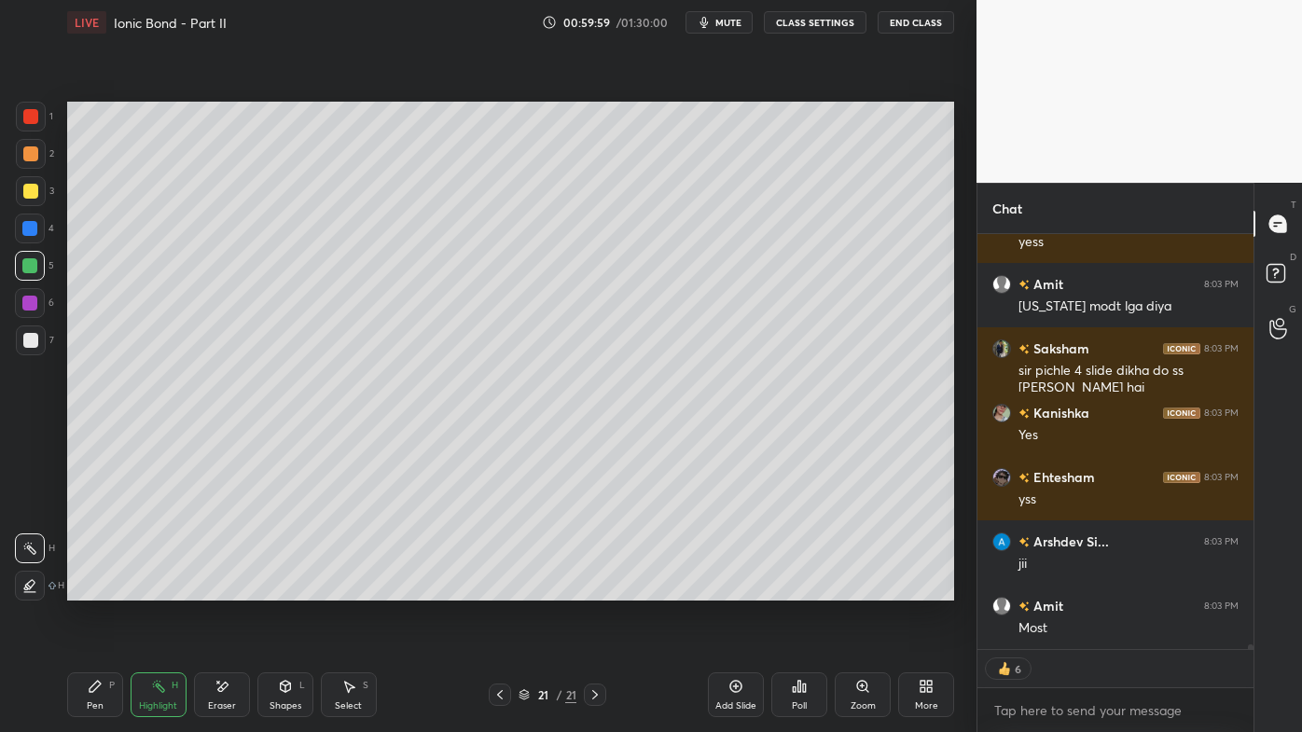
drag, startPoint x: 499, startPoint y: 688, endPoint x: 490, endPoint y: 699, distance: 13.9
click at [500, 589] on icon at bounding box center [500, 694] width 15 height 15
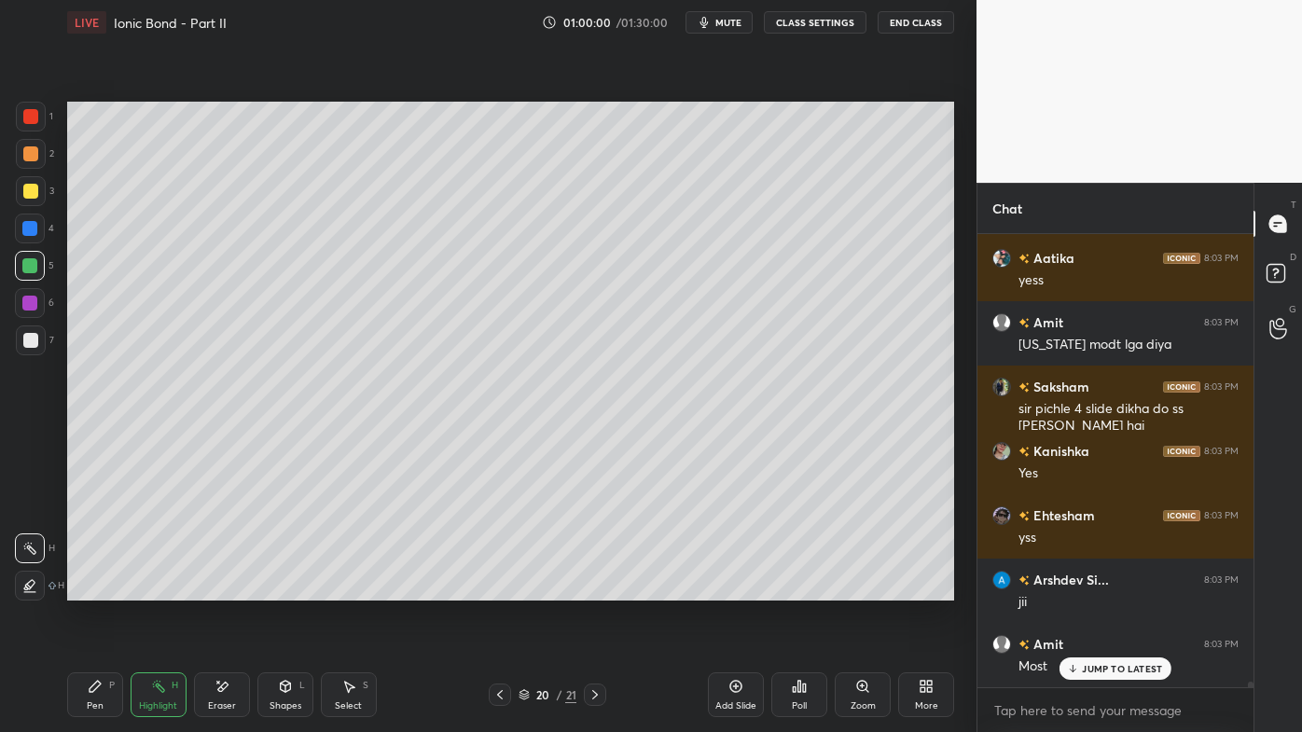
scroll to position [33929, 0]
click at [501, 589] on icon at bounding box center [500, 694] width 15 height 15
click at [500, 589] on icon at bounding box center [500, 694] width 6 height 9
click at [496, 589] on icon at bounding box center [500, 694] width 15 height 15
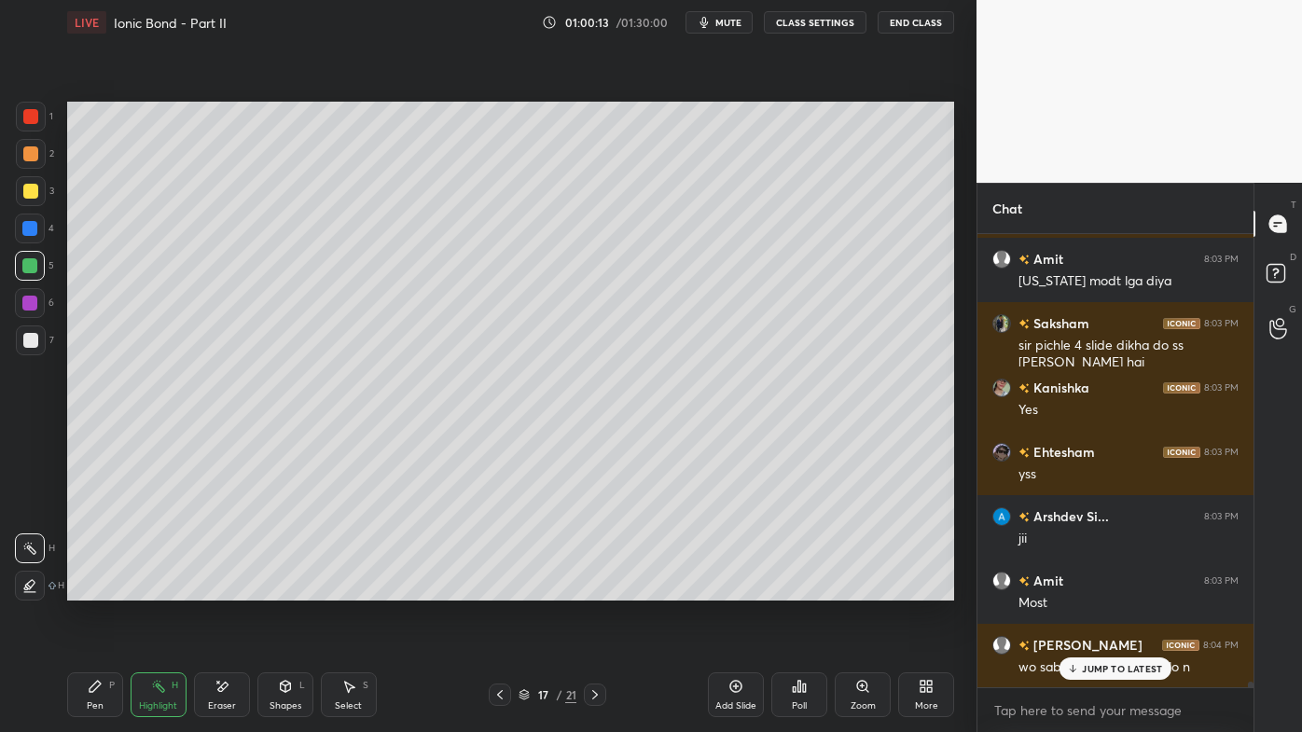
scroll to position [34057, 0]
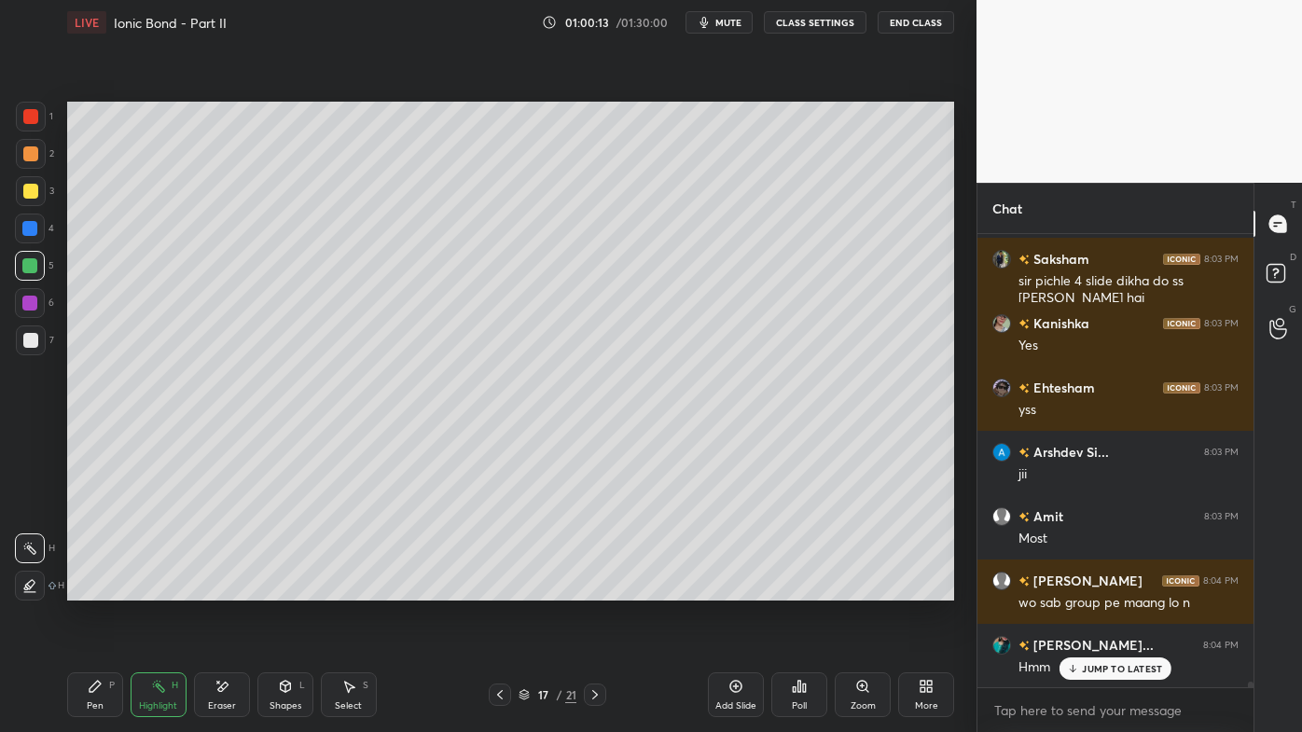
click at [1090, 589] on p "JUMP TO LATEST" at bounding box center [1122, 668] width 80 height 11
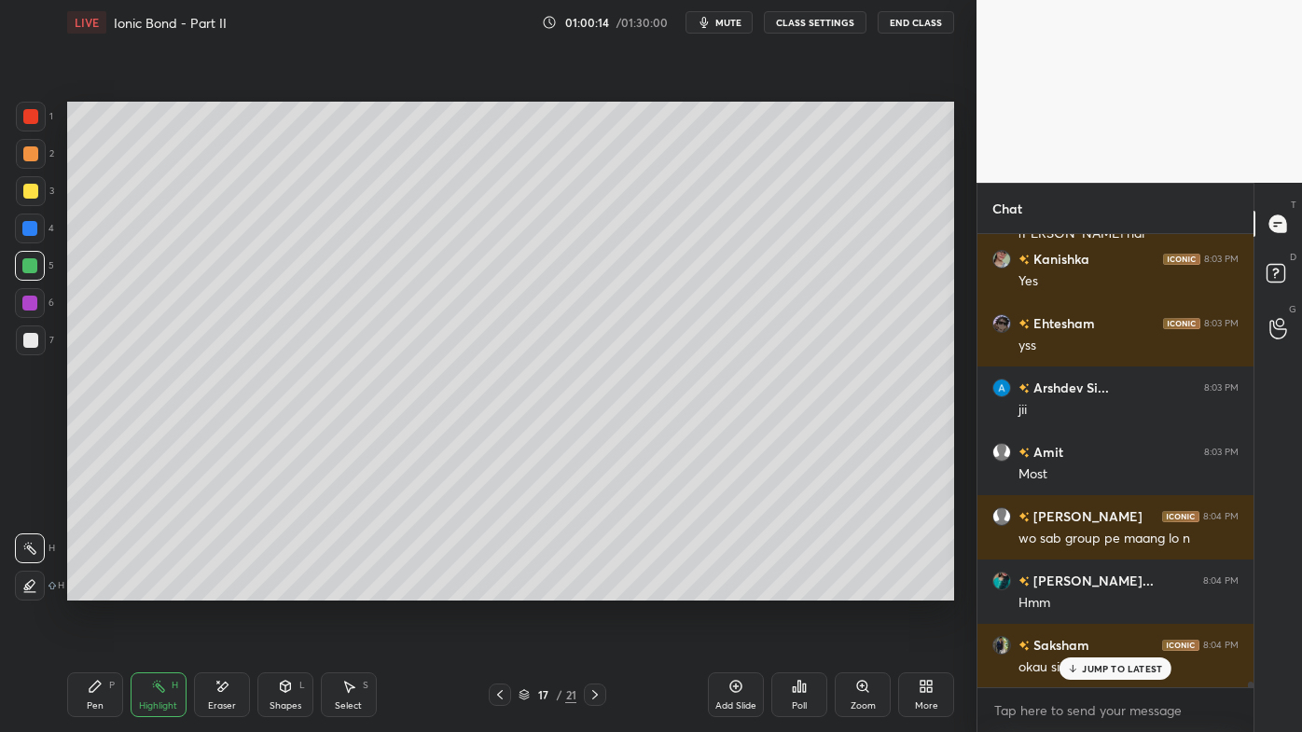
click at [859, 589] on div "Setting up your live class Poll for secs No correct answer Start poll" at bounding box center [511, 351] width 902 height 613
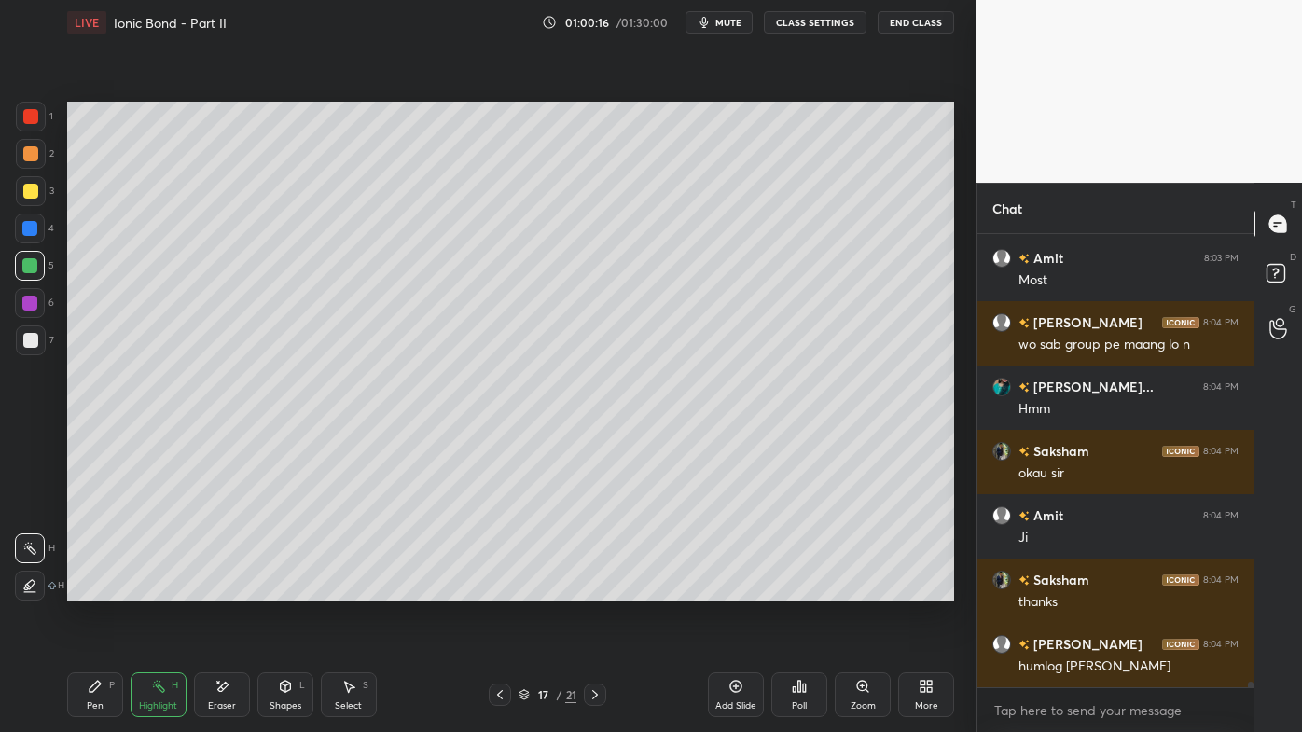
scroll to position [34379, 0]
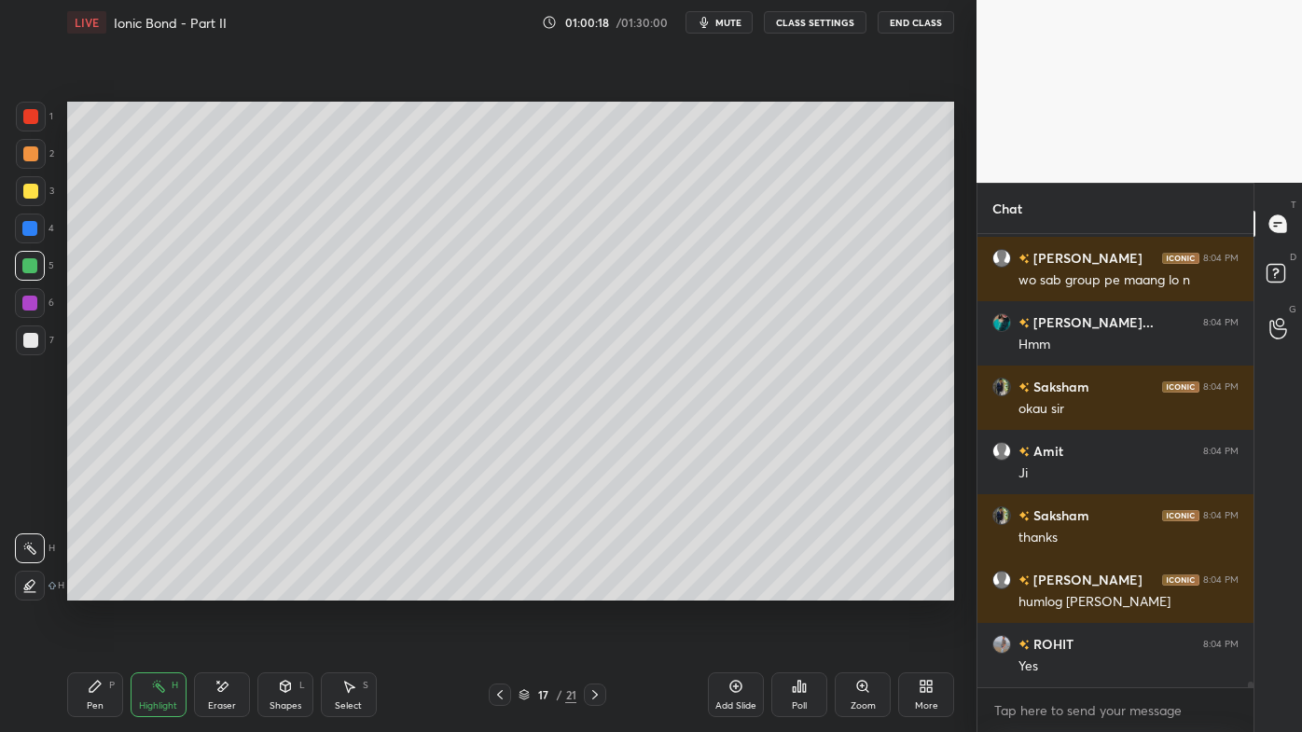
click at [591, 589] on icon at bounding box center [595, 694] width 15 height 15
click at [594, 589] on icon at bounding box center [595, 694] width 15 height 15
click at [592, 589] on icon at bounding box center [595, 694] width 15 height 15
click at [591, 589] on icon at bounding box center [595, 694] width 15 height 15
click at [594, 589] on icon at bounding box center [595, 694] width 15 height 15
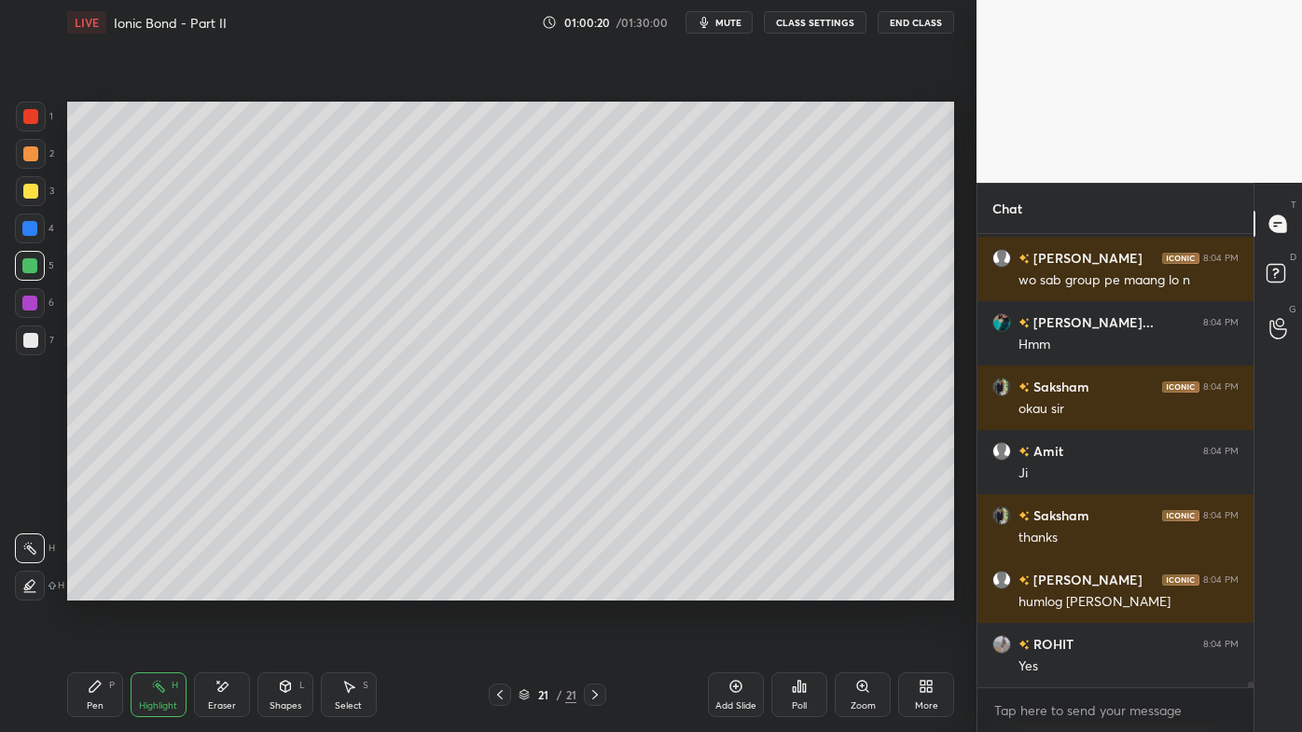
click at [594, 589] on icon at bounding box center [595, 694] width 15 height 15
click at [596, 589] on icon at bounding box center [595, 694] width 15 height 15
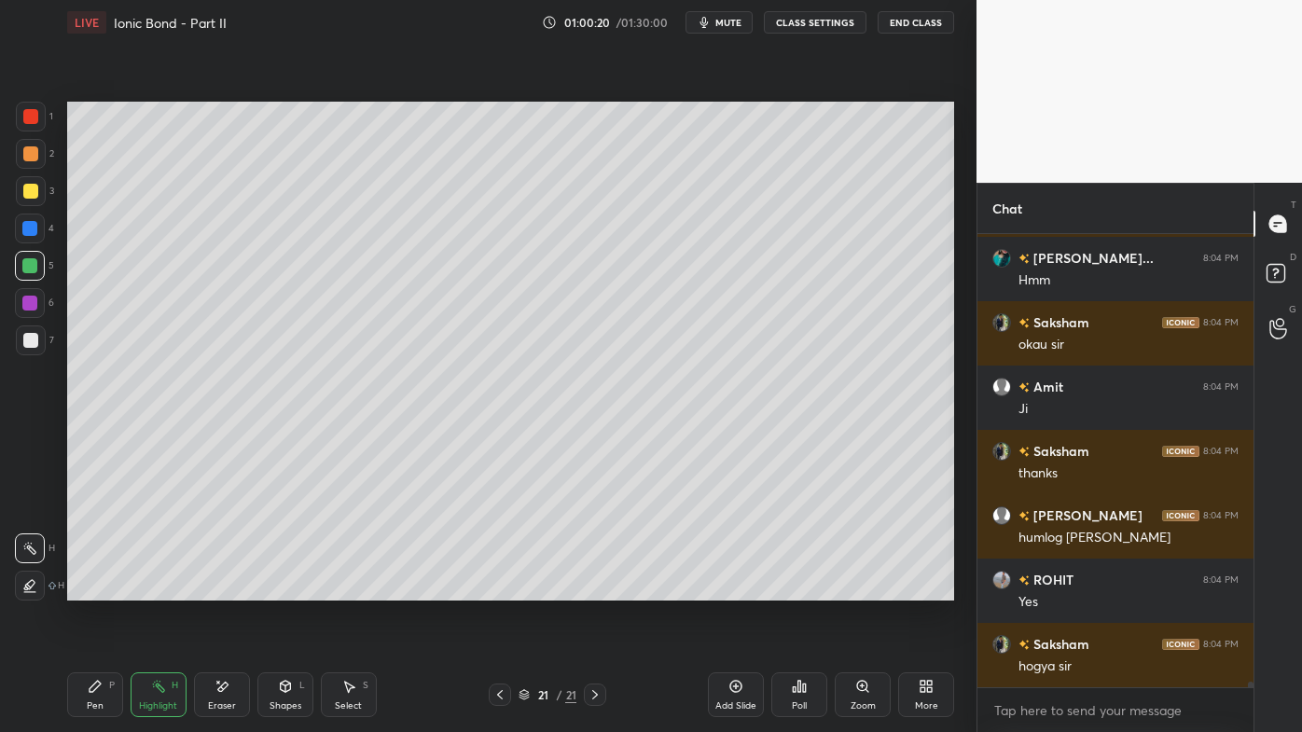
click at [595, 589] on icon at bounding box center [595, 694] width 15 height 15
click at [597, 589] on icon at bounding box center [595, 694] width 15 height 15
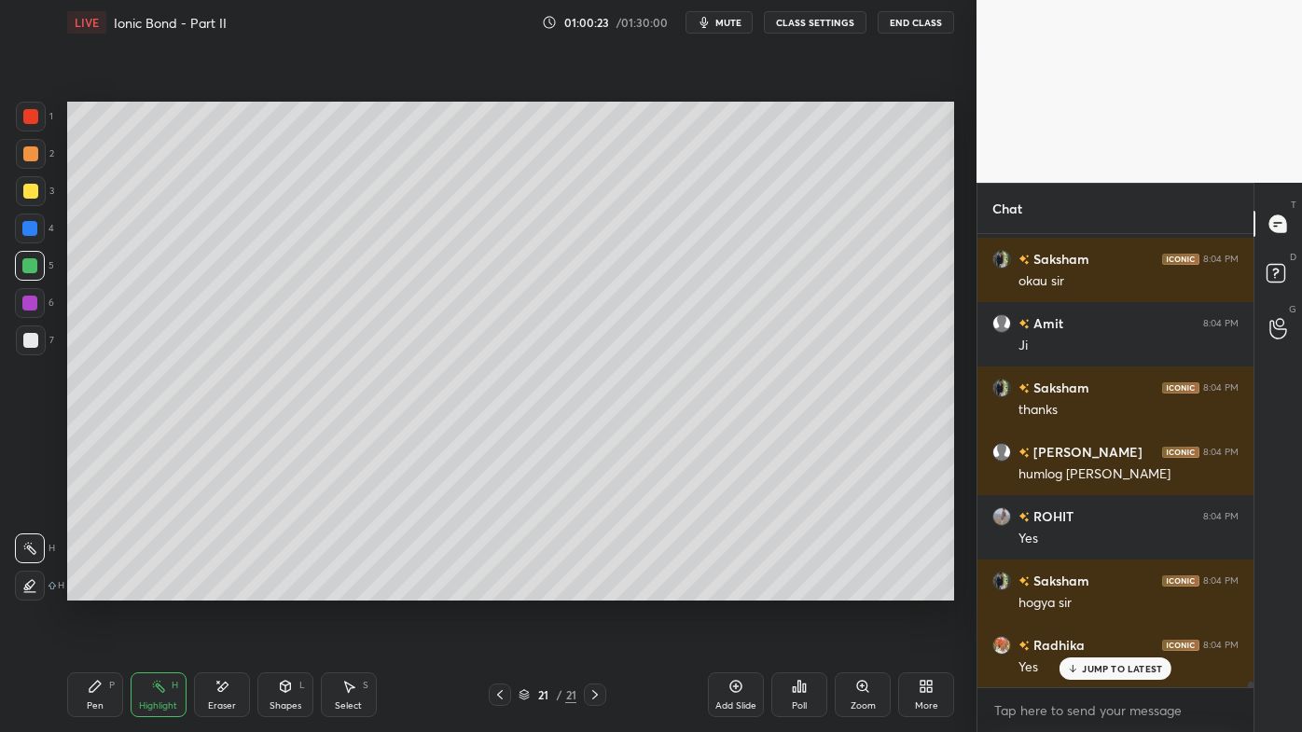
scroll to position [34572, 0]
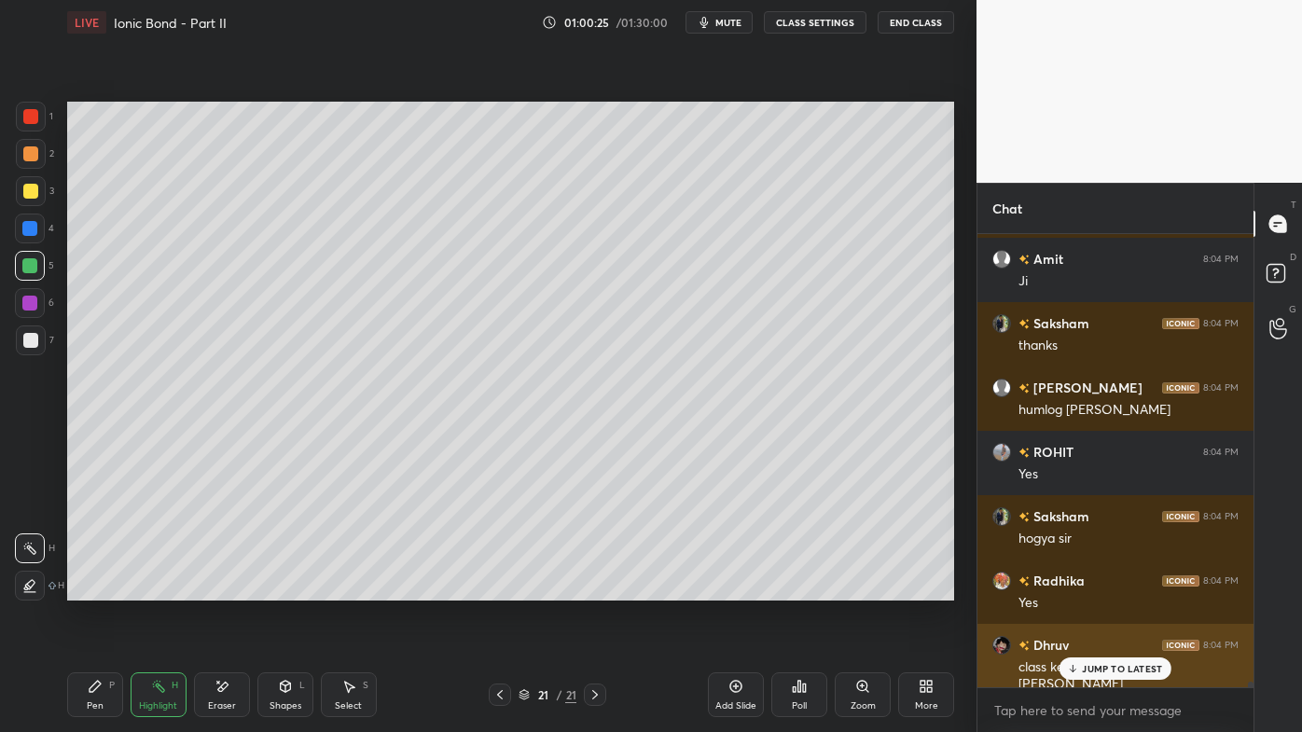
click at [1091, 589] on p "JUMP TO LATEST" at bounding box center [1122, 668] width 80 height 11
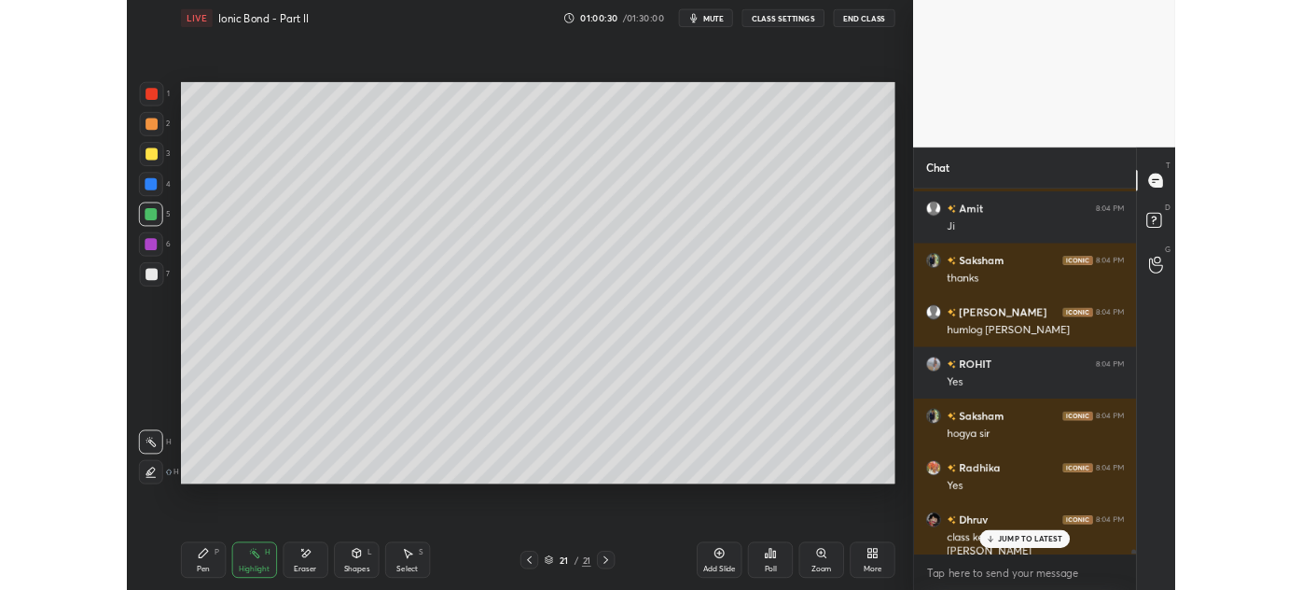
scroll to position [34636, 0]
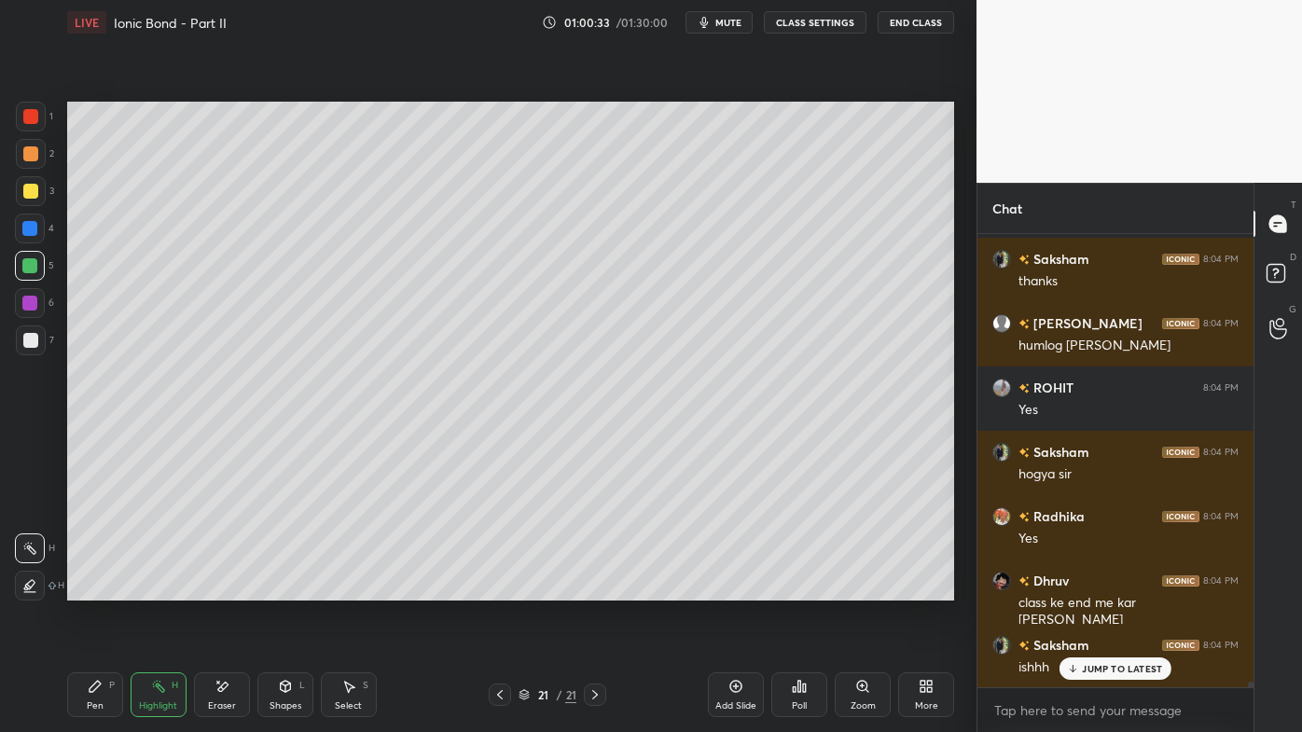
click at [933, 589] on icon at bounding box center [926, 686] width 15 height 15
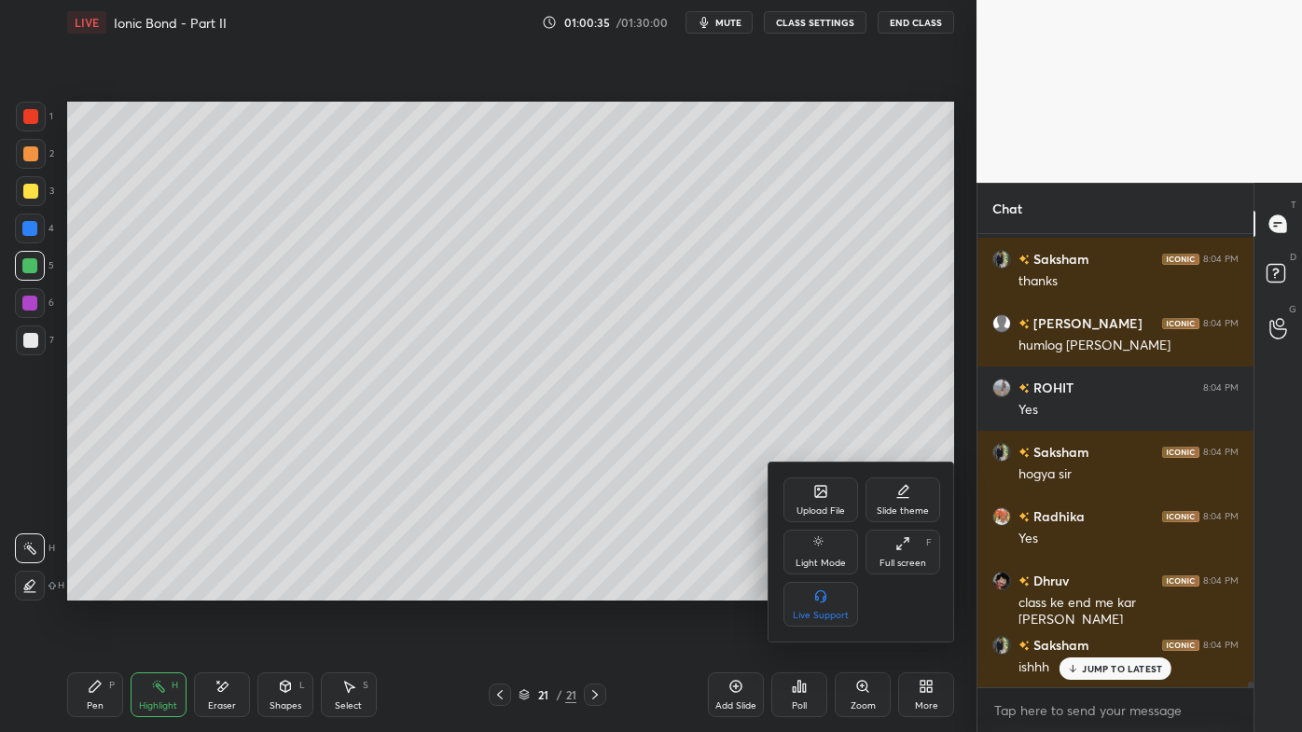
click at [824, 507] on div "Upload File" at bounding box center [821, 511] width 49 height 9
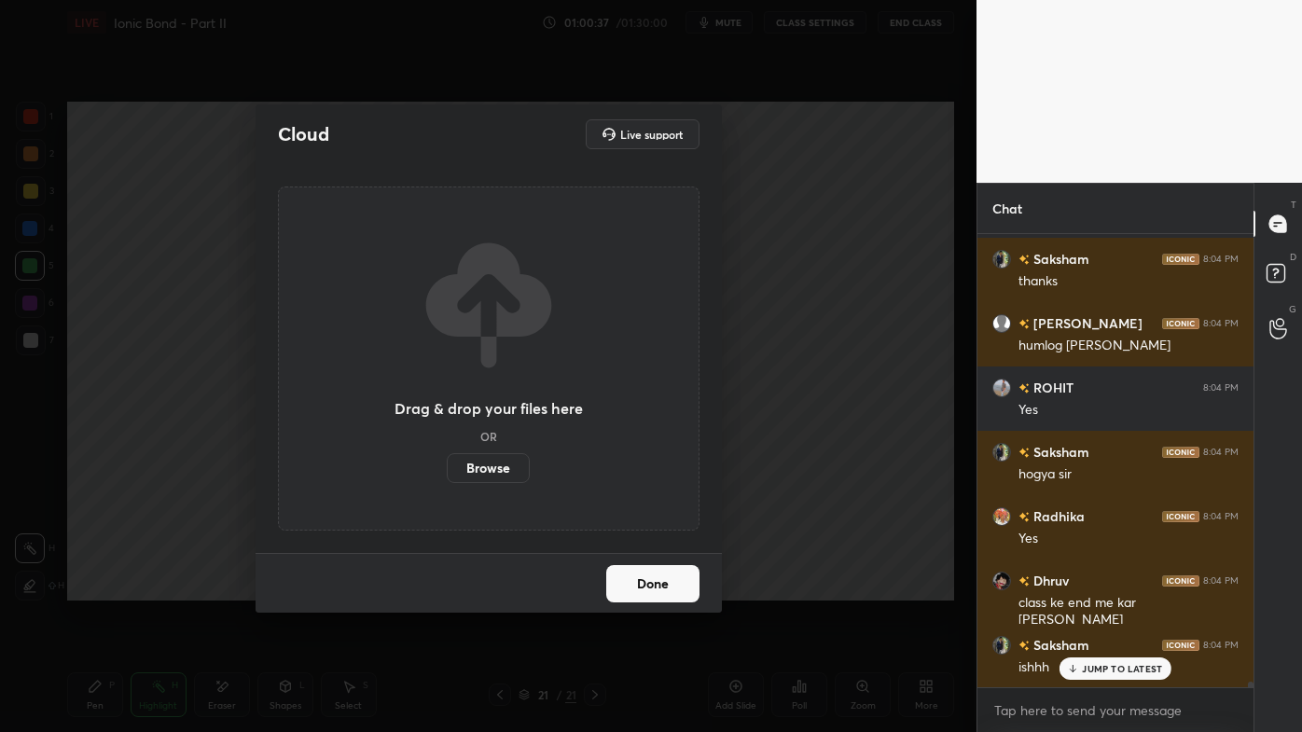
click at [481, 465] on label "Browse" at bounding box center [488, 468] width 83 height 30
click at [447, 465] on input "Browse" at bounding box center [447, 468] width 0 height 30
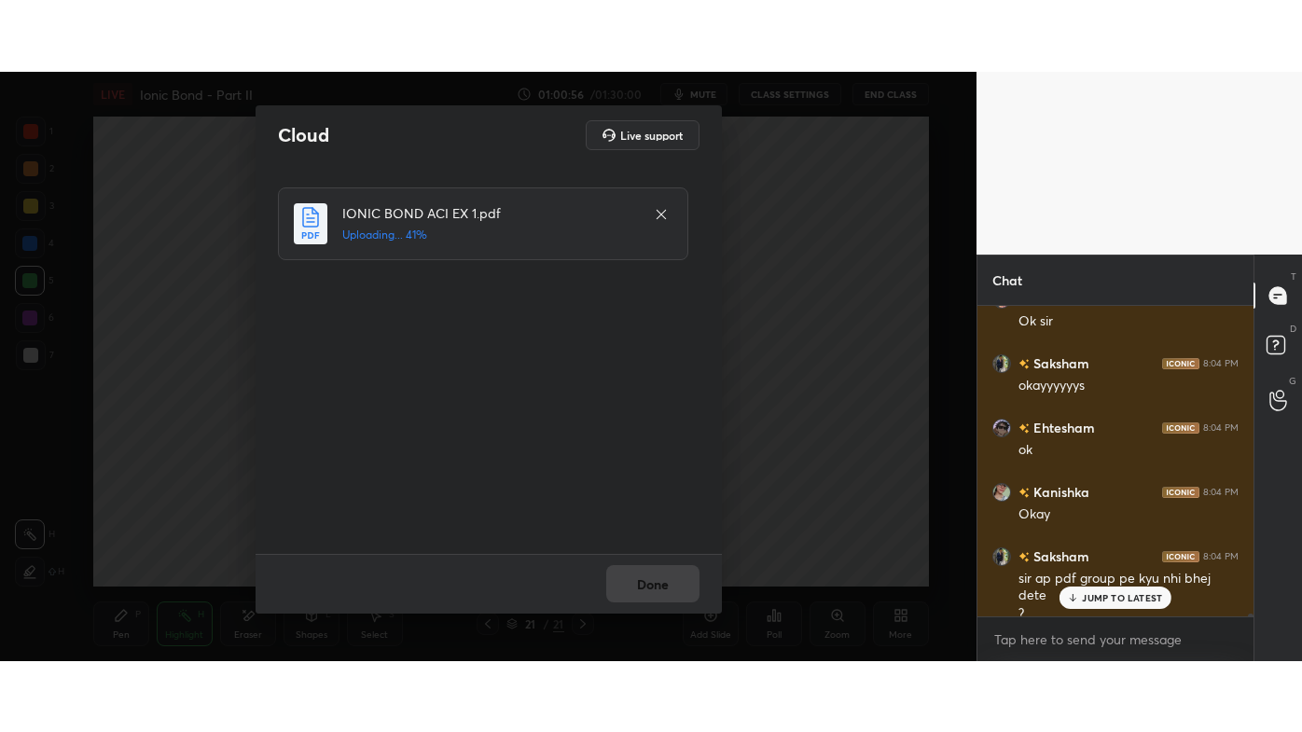
scroll to position [35136, 0]
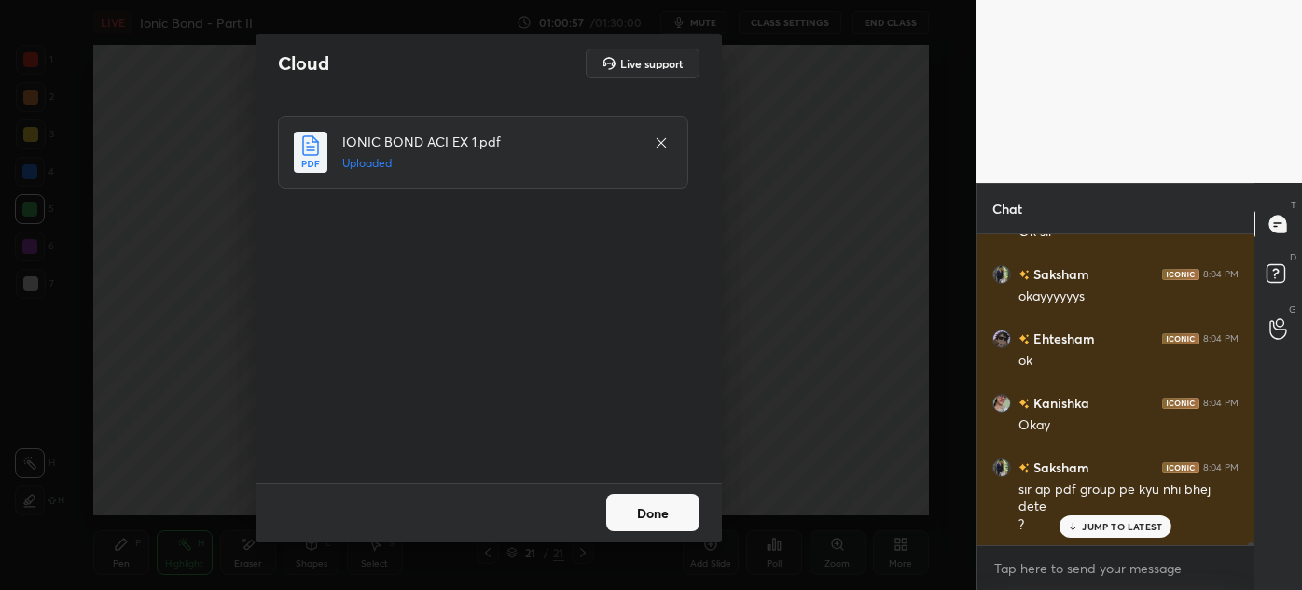
click at [609, 515] on button "Done" at bounding box center [652, 511] width 93 height 37
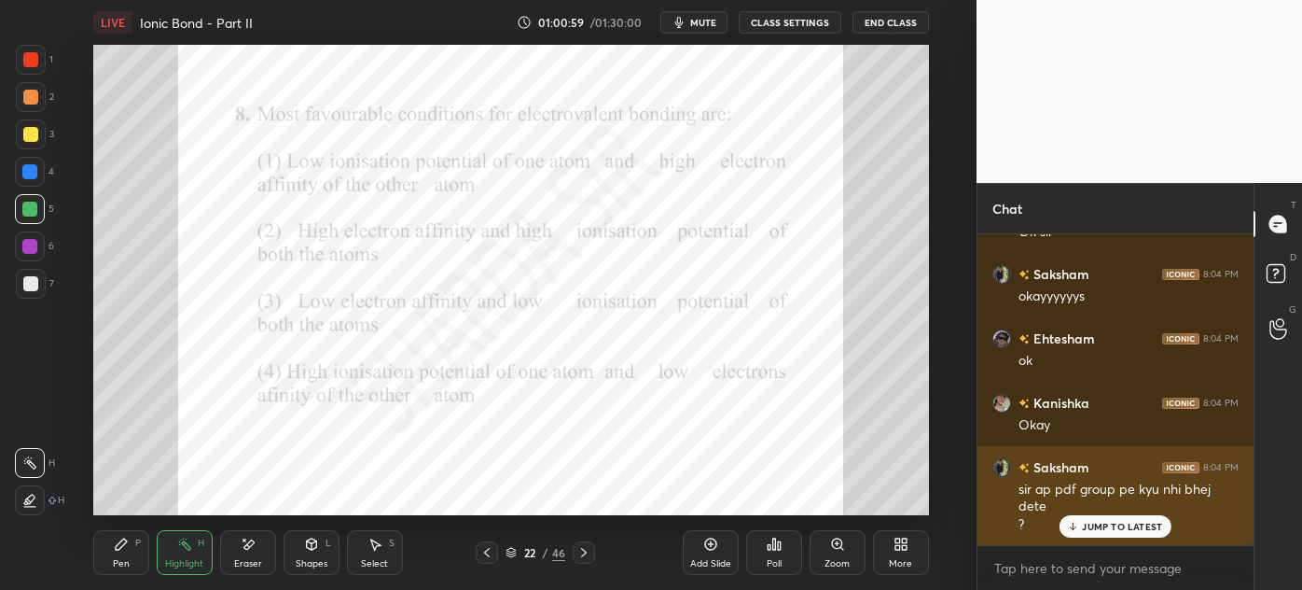
click at [1098, 522] on p "JUMP TO LATEST" at bounding box center [1122, 526] width 80 height 11
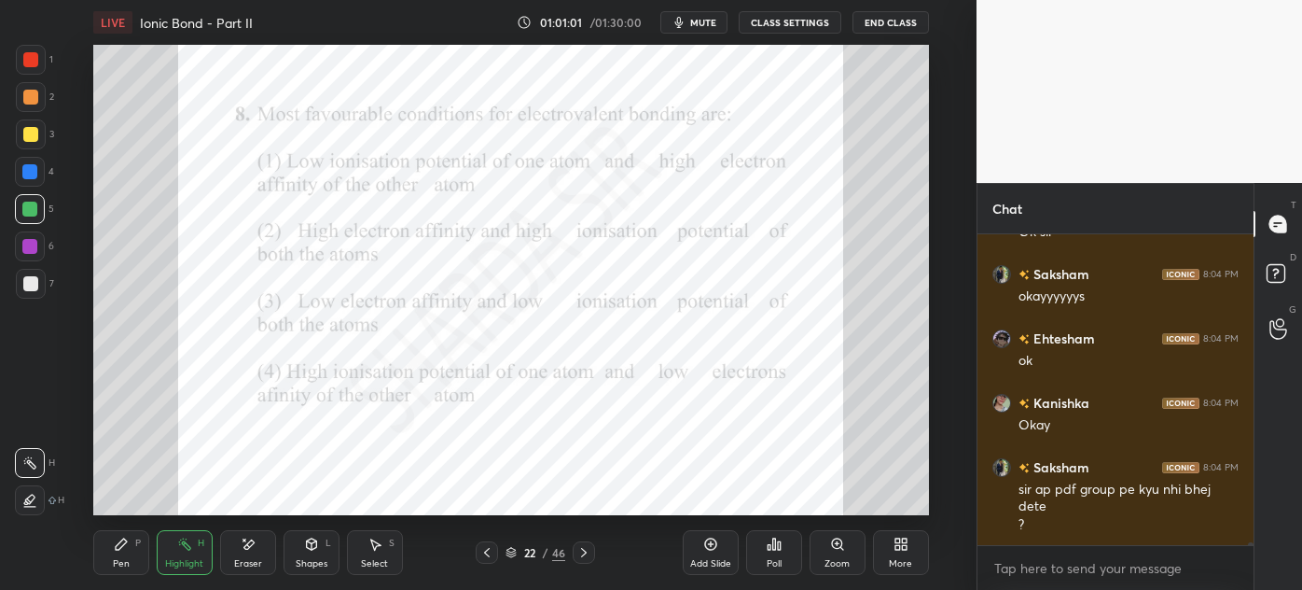
click at [899, 535] on div "More" at bounding box center [901, 552] width 56 height 45
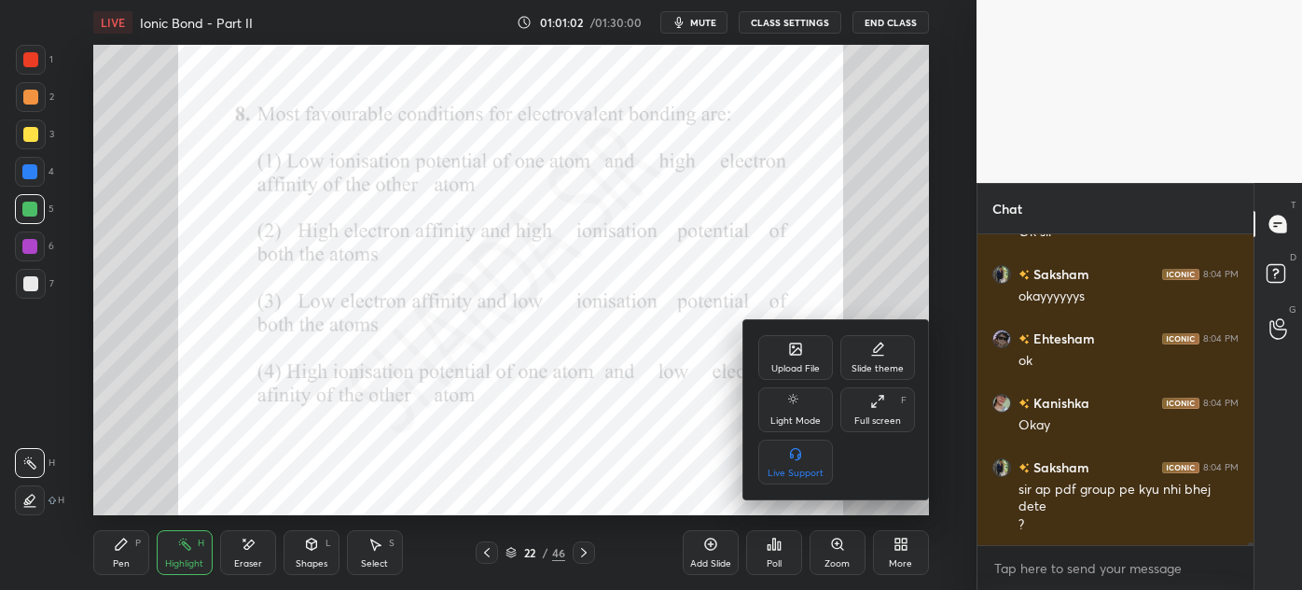
click at [878, 404] on icon at bounding box center [877, 401] width 15 height 15
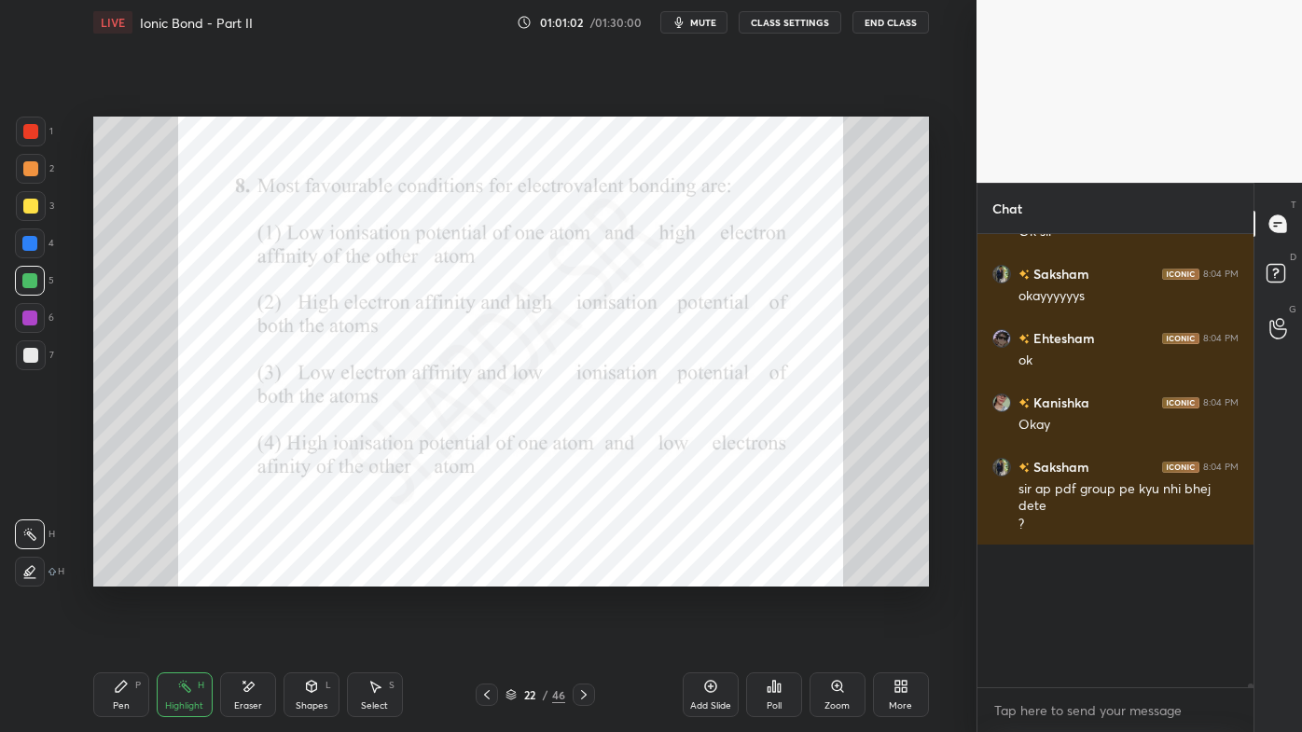
scroll to position [493, 271]
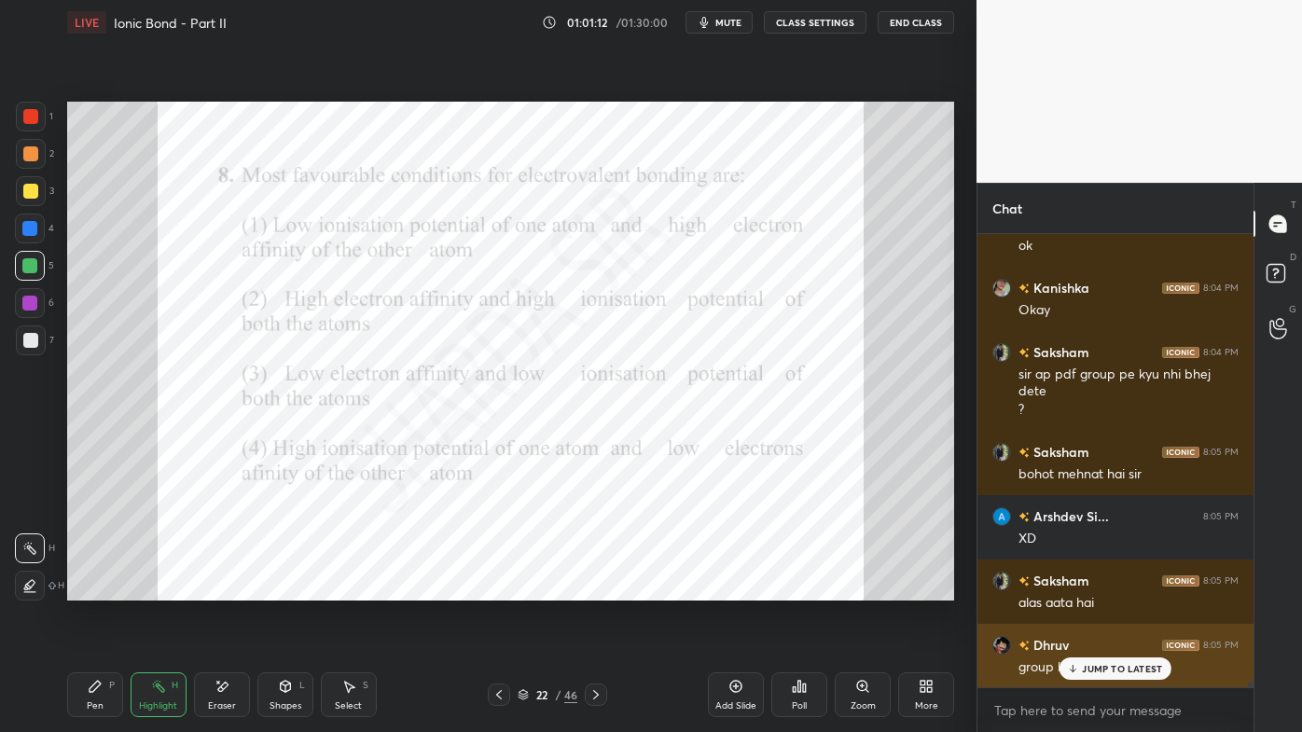
drag, startPoint x: 1088, startPoint y: 666, endPoint x: 1060, endPoint y: 668, distance: 28.0
click at [1087, 589] on p "JUMP TO LATEST" at bounding box center [1122, 668] width 80 height 11
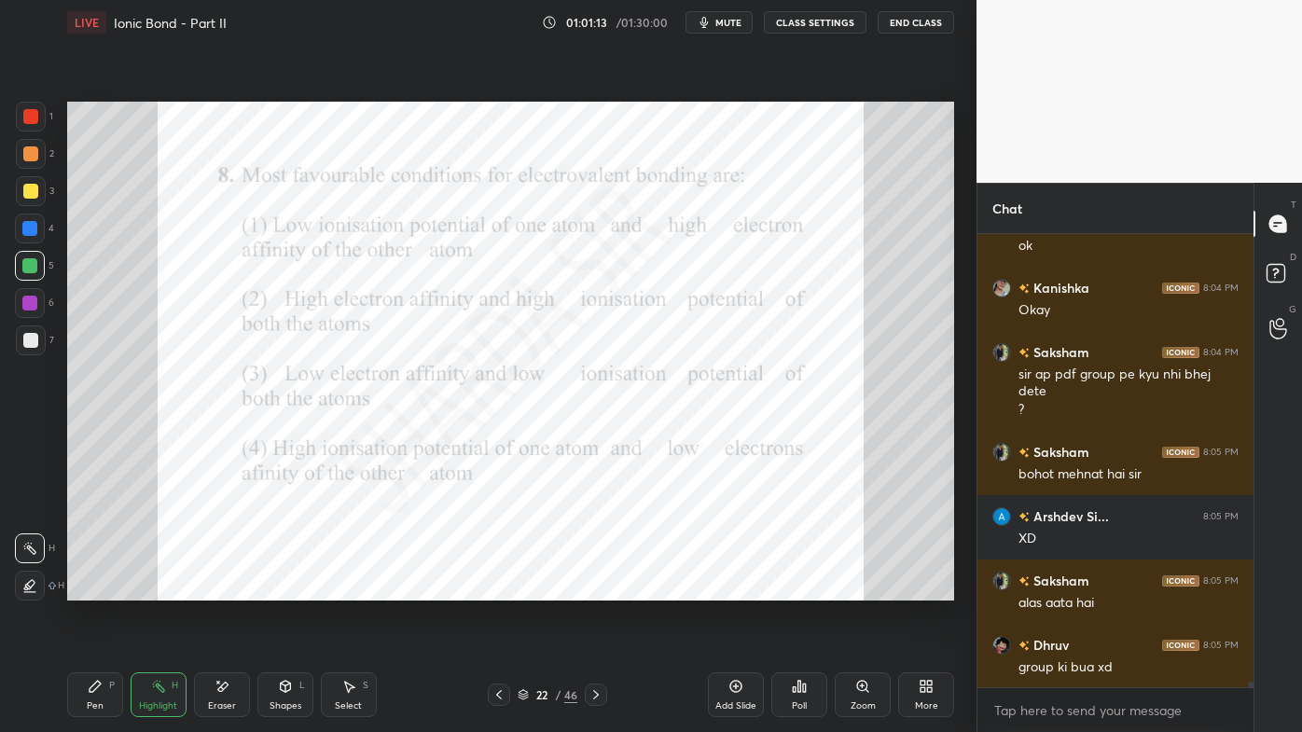
click at [157, 589] on rect at bounding box center [160, 688] width 9 height 9
drag, startPoint x: 29, startPoint y: 115, endPoint x: 34, endPoint y: 124, distance: 10.4
click at [29, 119] on div at bounding box center [30, 116] width 15 height 15
click at [496, 589] on icon at bounding box center [499, 694] width 15 height 15
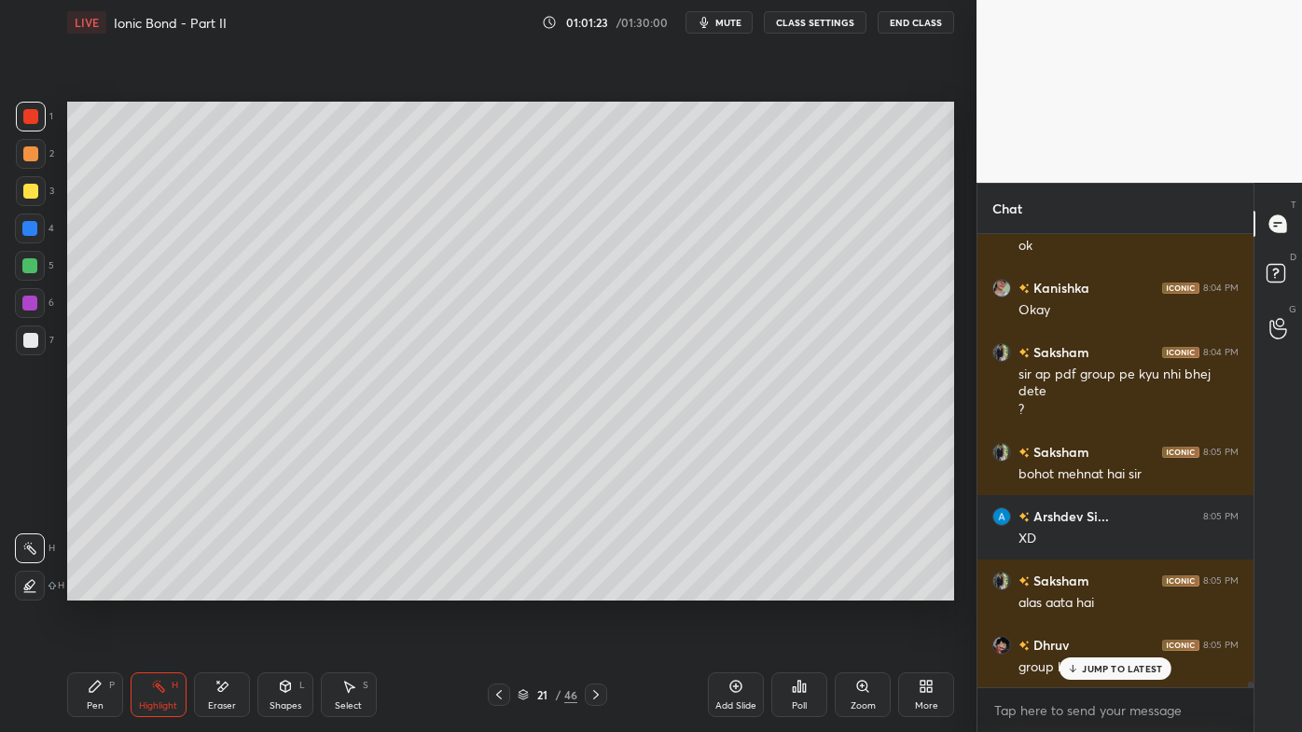
scroll to position [35315, 0]
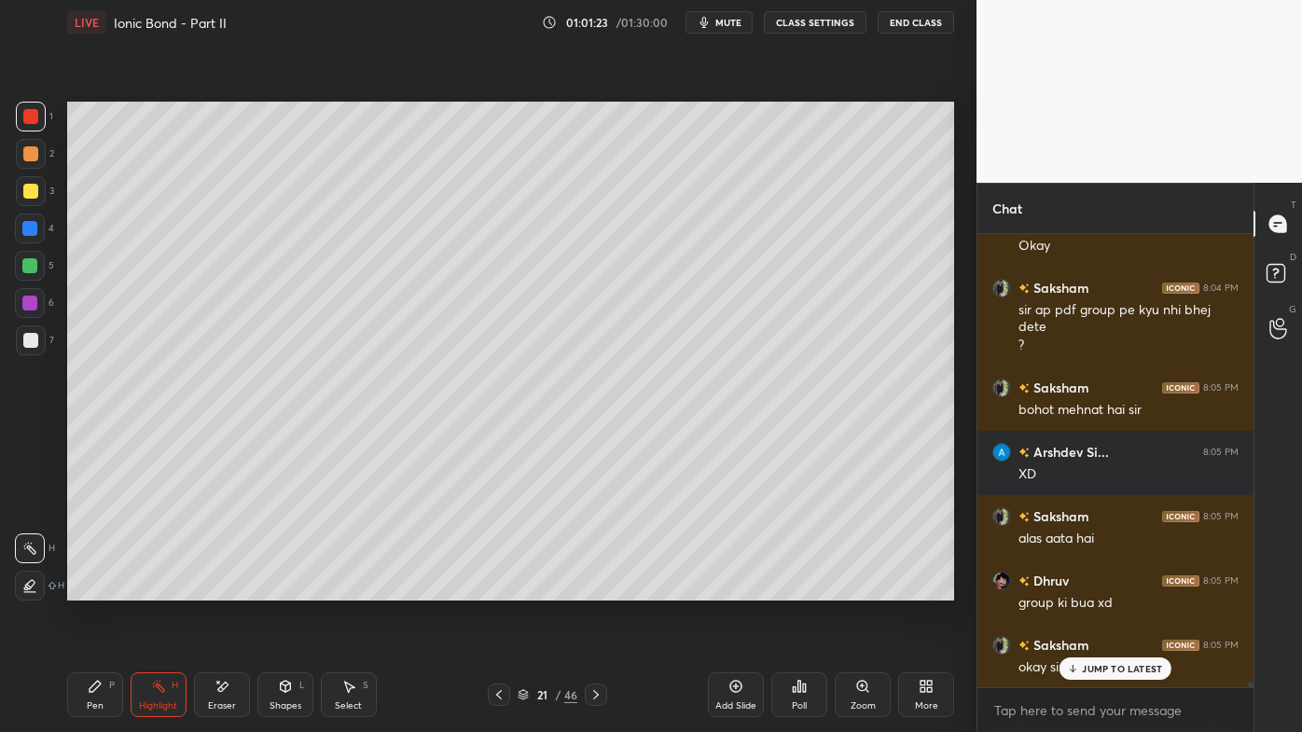
click at [493, 589] on icon at bounding box center [499, 694] width 15 height 15
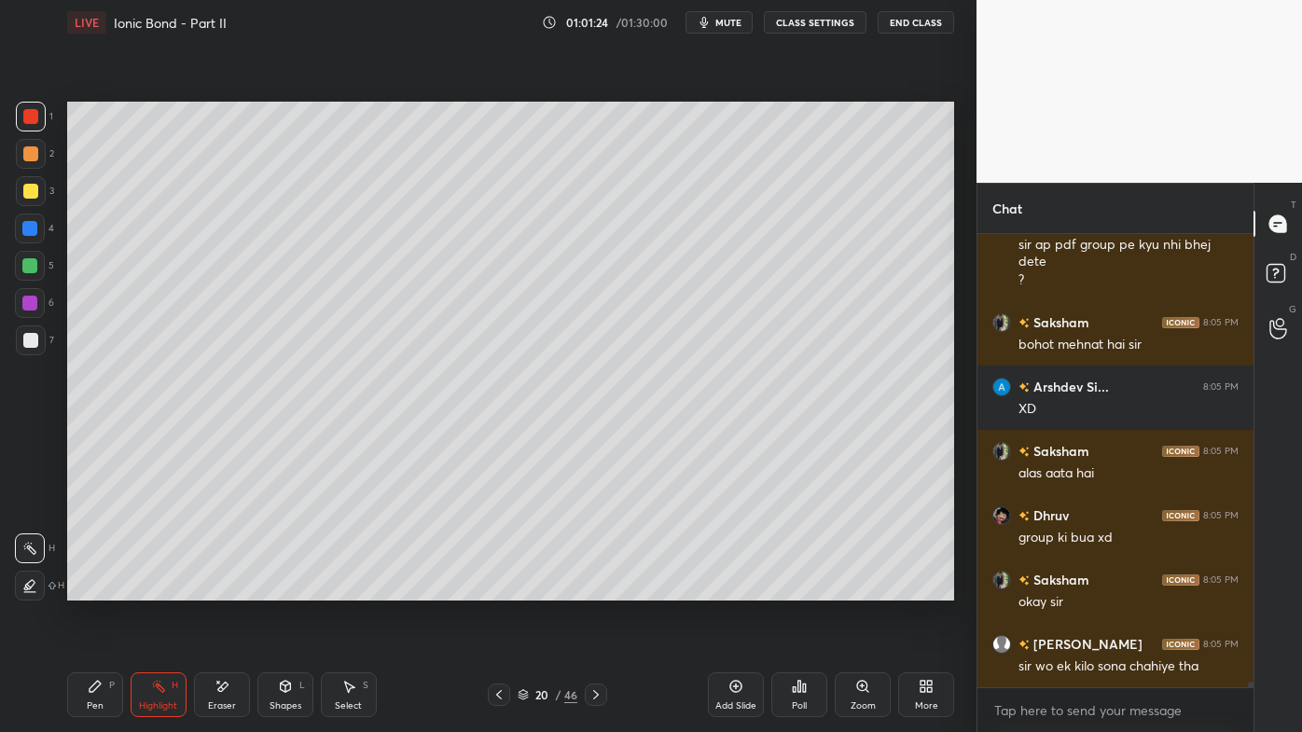
click at [493, 589] on icon at bounding box center [499, 694] width 15 height 15
click at [497, 589] on icon at bounding box center [499, 694] width 15 height 15
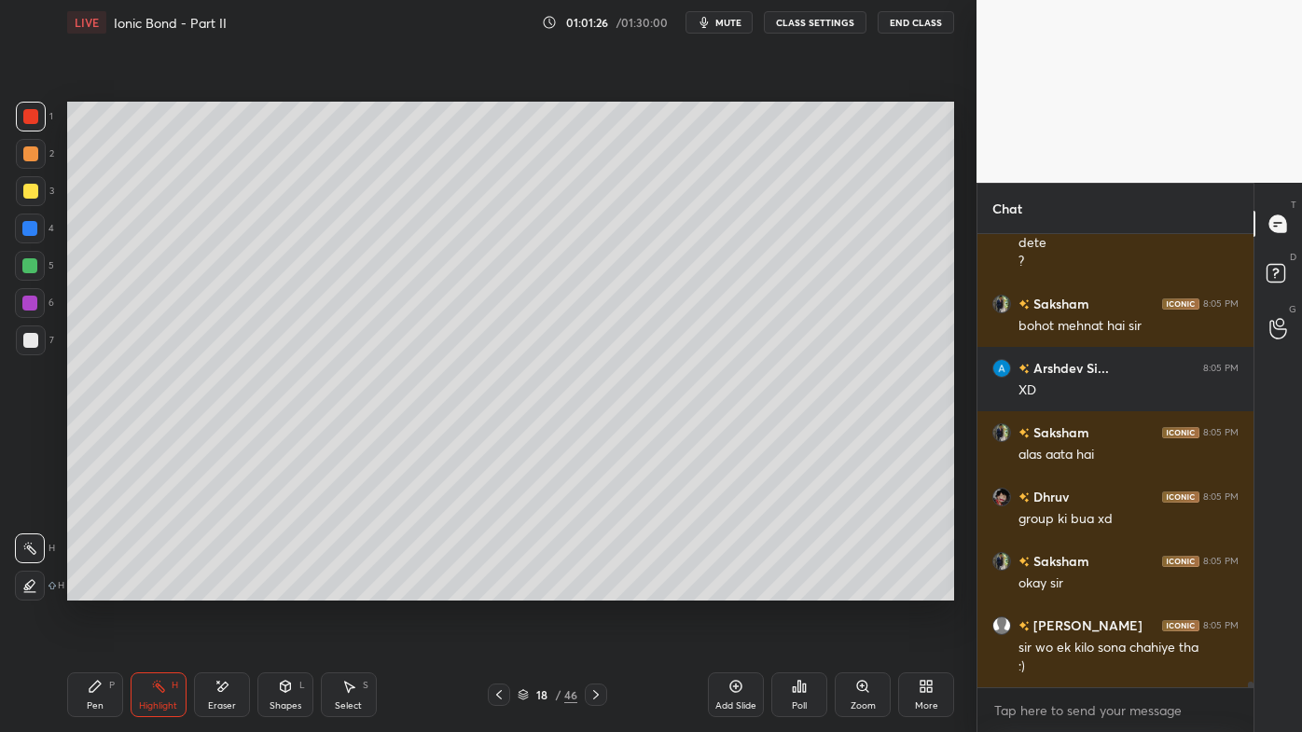
click at [597, 589] on icon at bounding box center [596, 694] width 6 height 9
click at [596, 589] on icon at bounding box center [596, 694] width 15 height 15
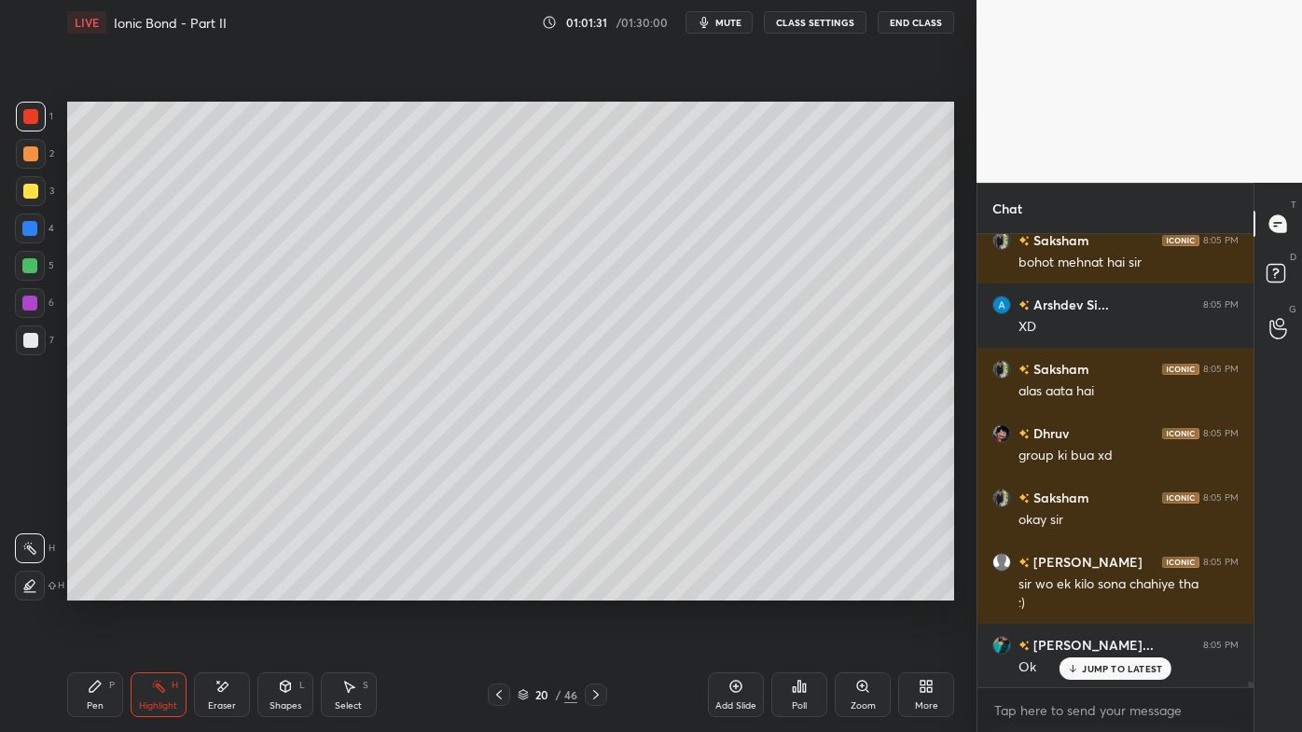
click at [595, 589] on icon at bounding box center [596, 694] width 15 height 15
click at [594, 589] on div at bounding box center [596, 695] width 22 height 22
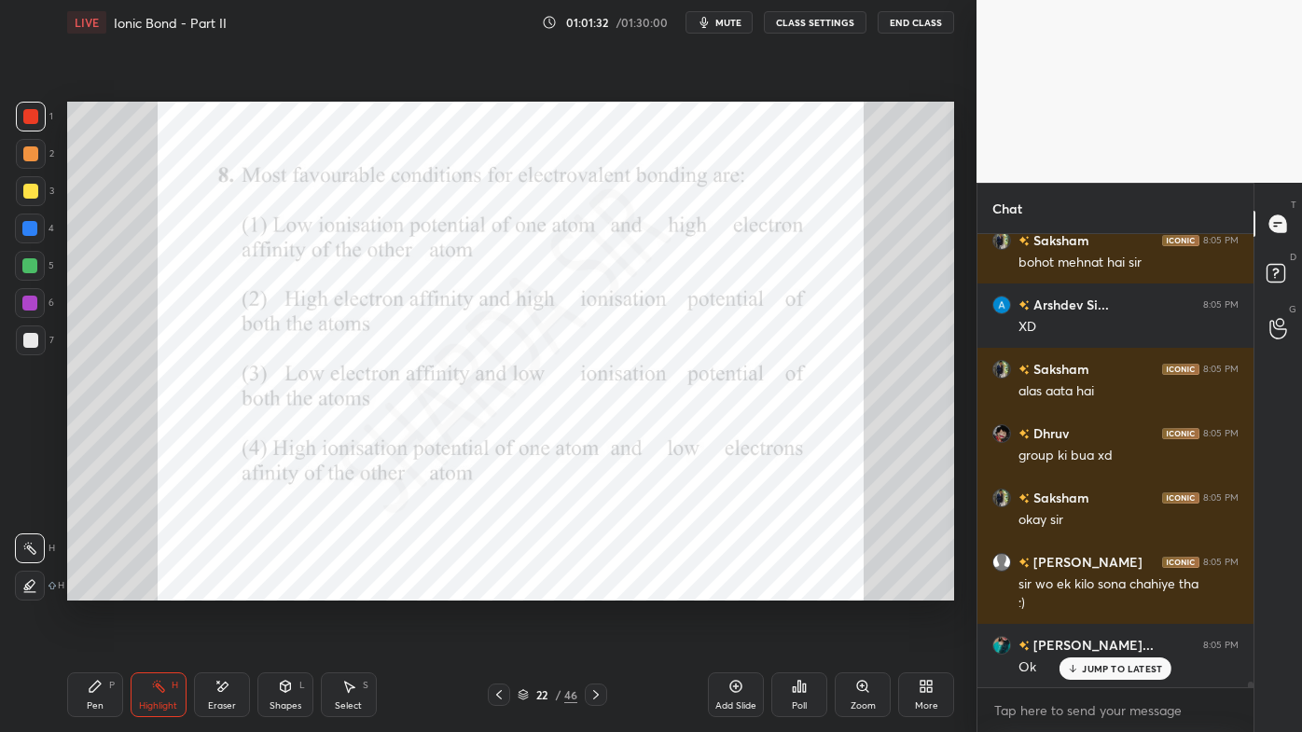
scroll to position [35527, 0]
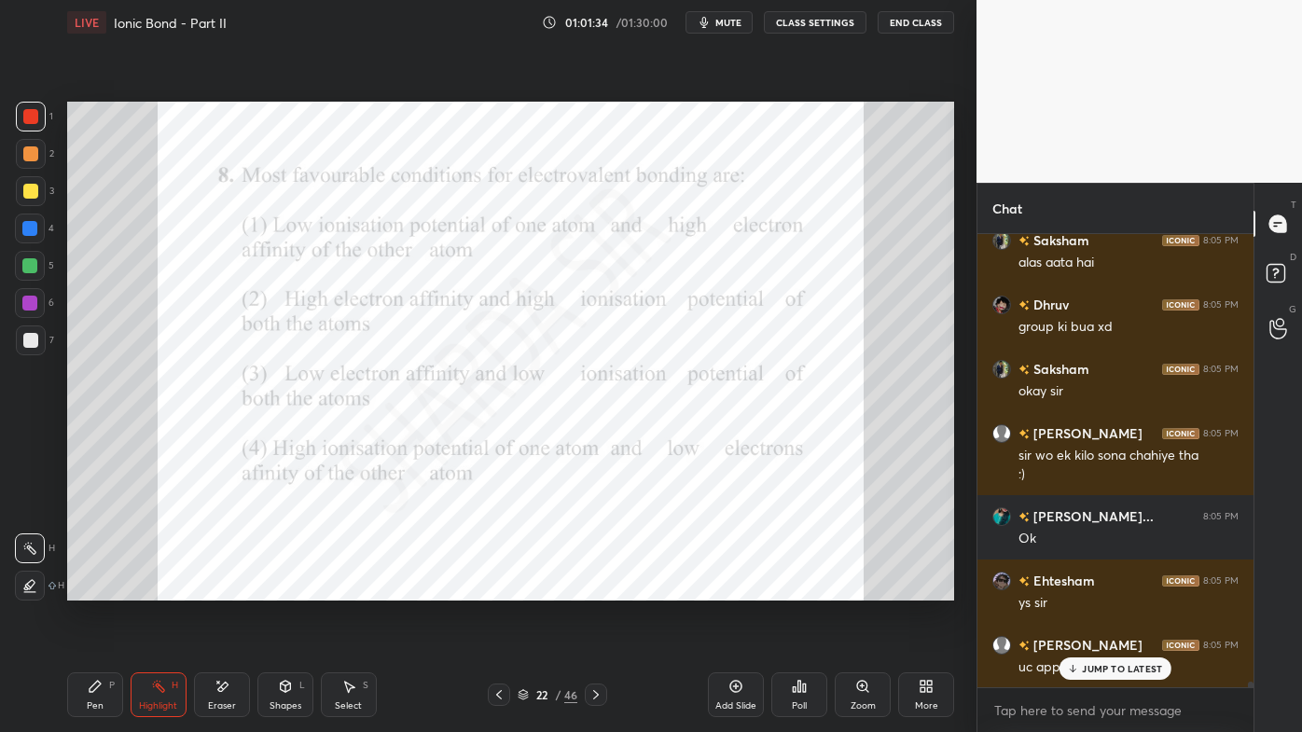
drag, startPoint x: 1079, startPoint y: 664, endPoint x: 1010, endPoint y: 661, distance: 69.1
click at [1078, 589] on div "JUMP TO LATEST" at bounding box center [1116, 669] width 112 height 22
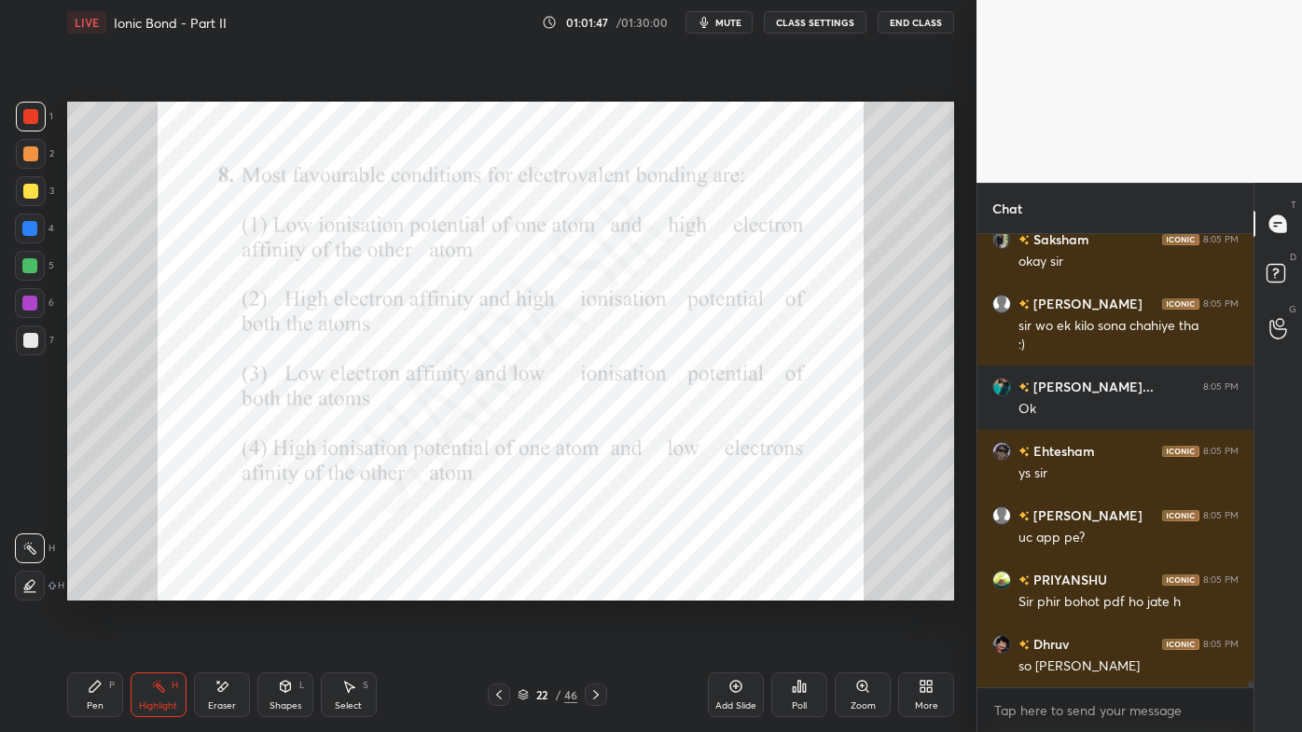
scroll to position [35785, 0]
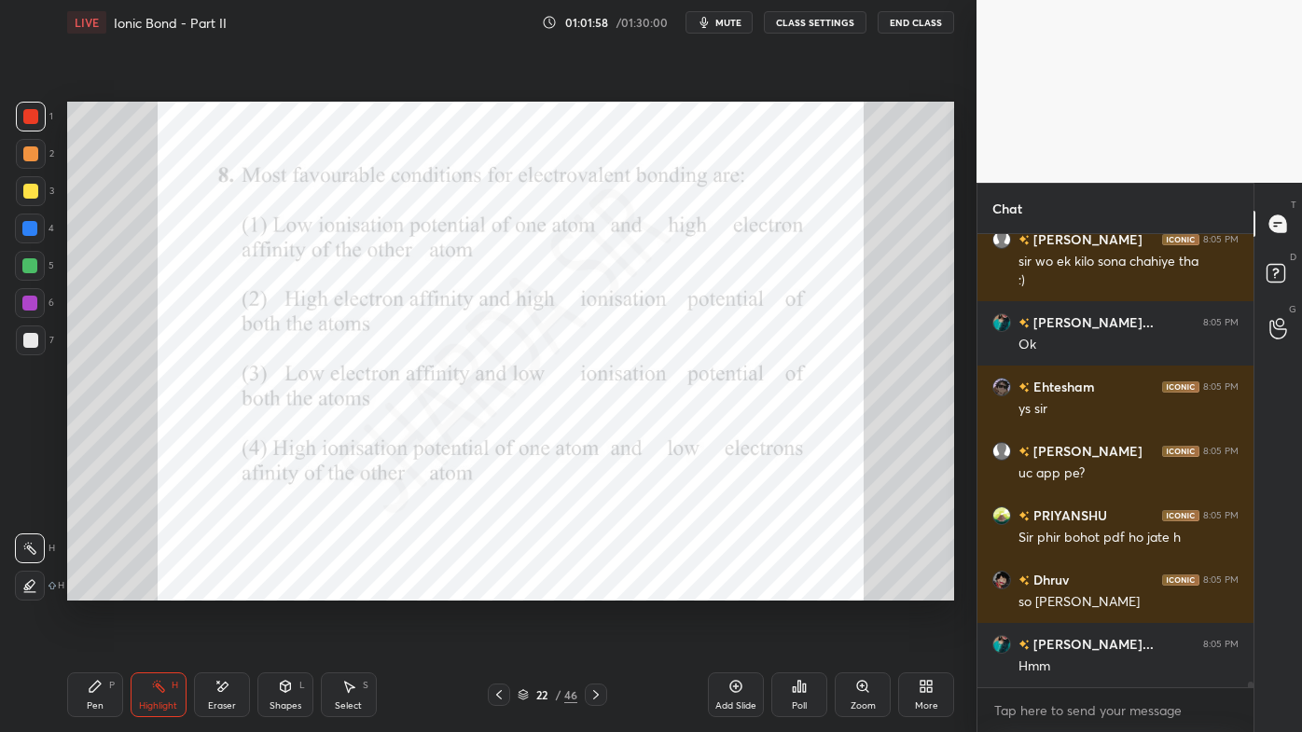
drag, startPoint x: 93, startPoint y: 679, endPoint x: 87, endPoint y: 668, distance: 13.0
click at [92, 589] on icon at bounding box center [95, 686] width 15 height 15
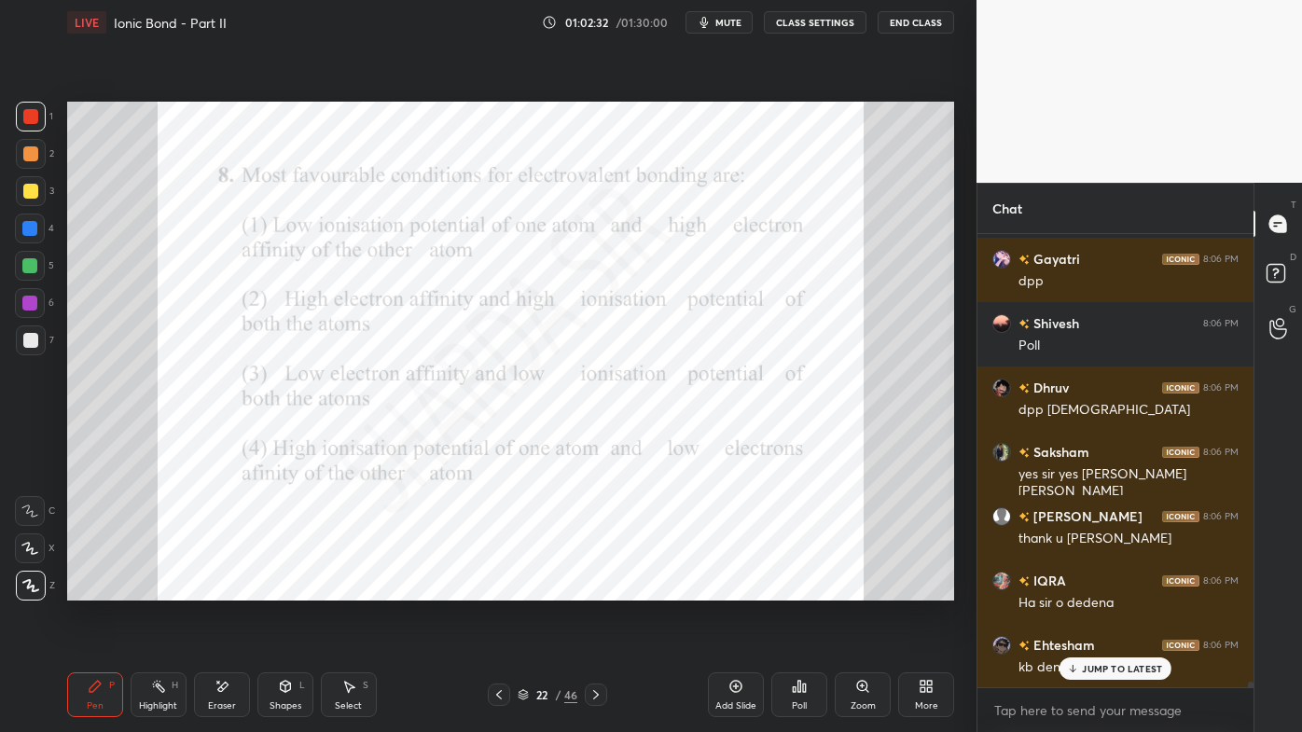
scroll to position [36621, 0]
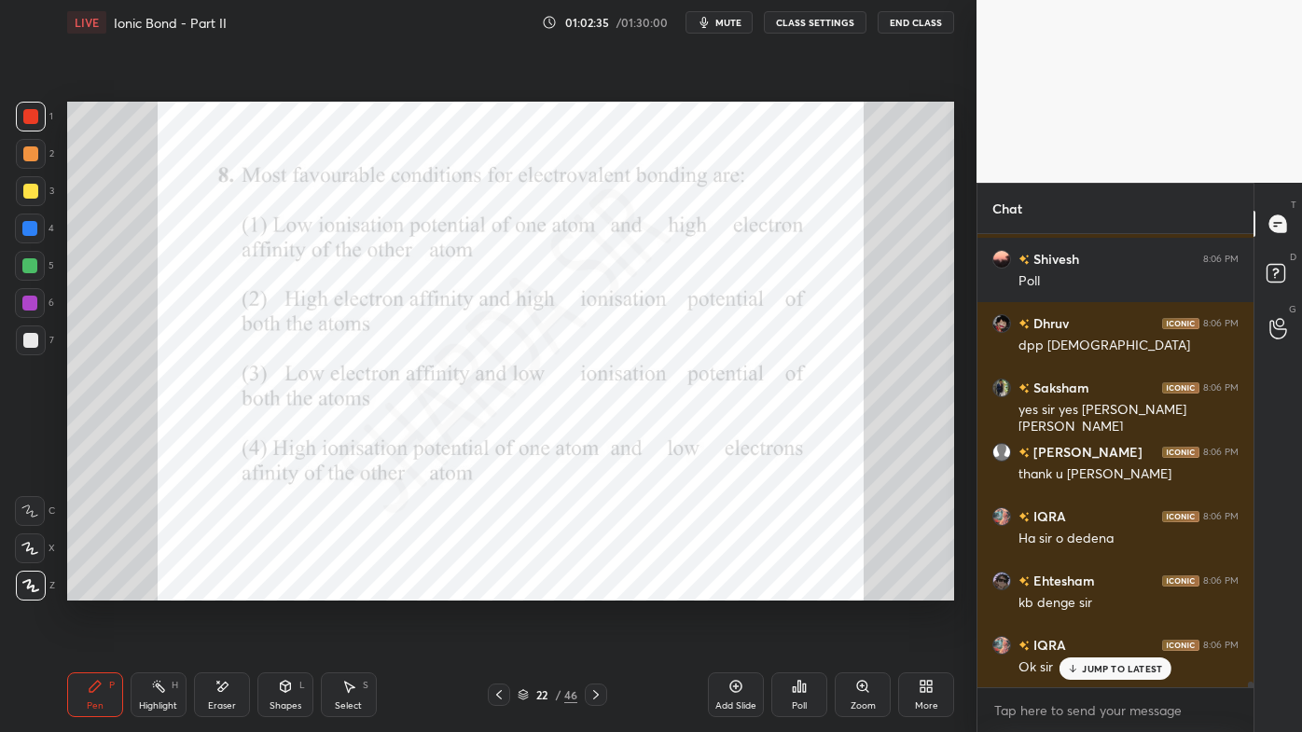
drag, startPoint x: 219, startPoint y: 682, endPoint x: 218, endPoint y: 671, distance: 11.2
click at [220, 589] on icon at bounding box center [222, 687] width 15 height 16
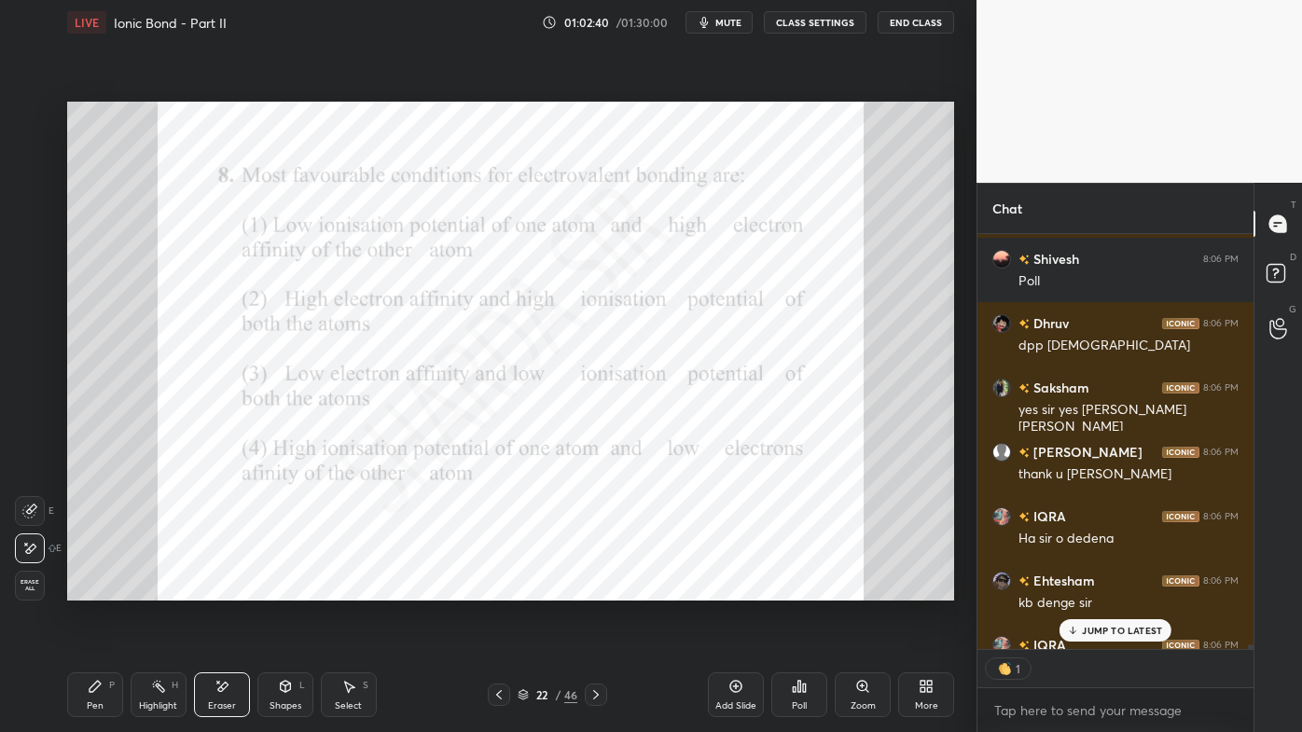
scroll to position [6, 5]
drag, startPoint x: 91, startPoint y: 685, endPoint x: 78, endPoint y: 687, distance: 13.4
click at [94, 589] on icon at bounding box center [95, 686] width 15 height 15
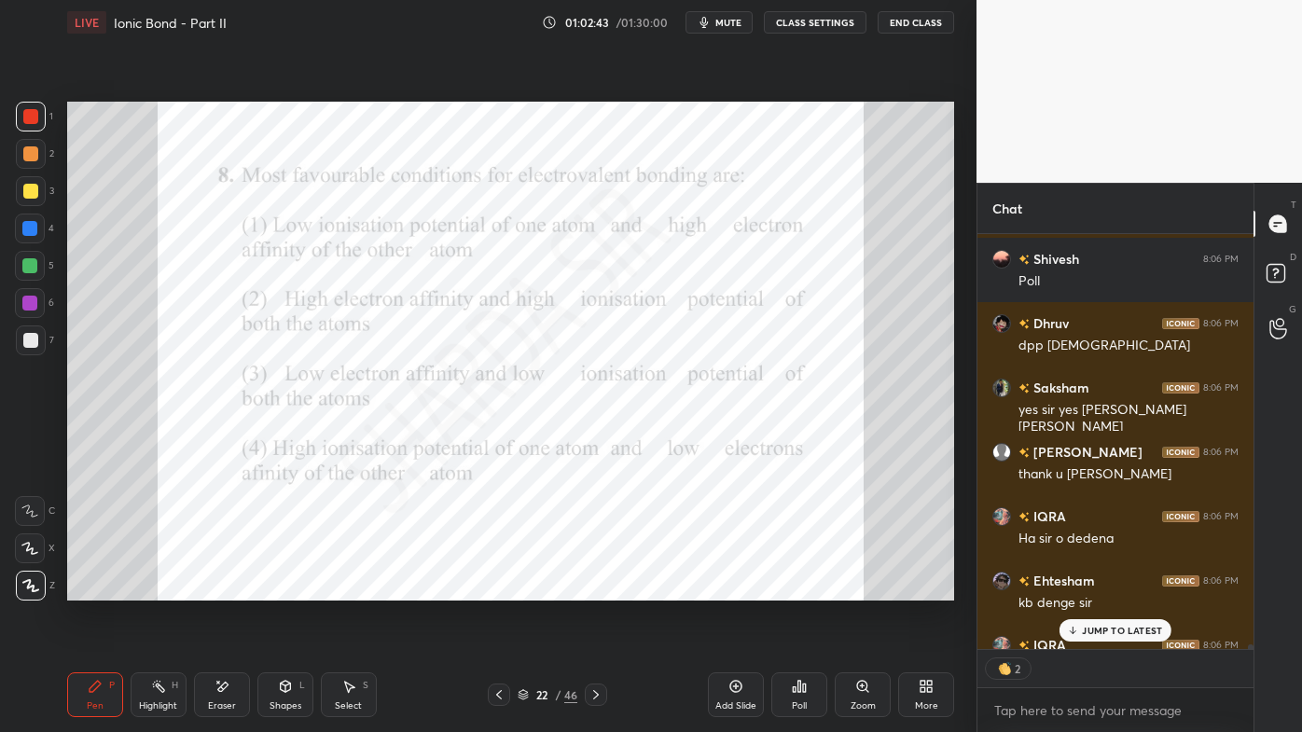
drag, startPoint x: 1096, startPoint y: 629, endPoint x: 1079, endPoint y: 632, distance: 17.2
click at [1094, 589] on p "JUMP TO LATEST" at bounding box center [1122, 630] width 80 height 11
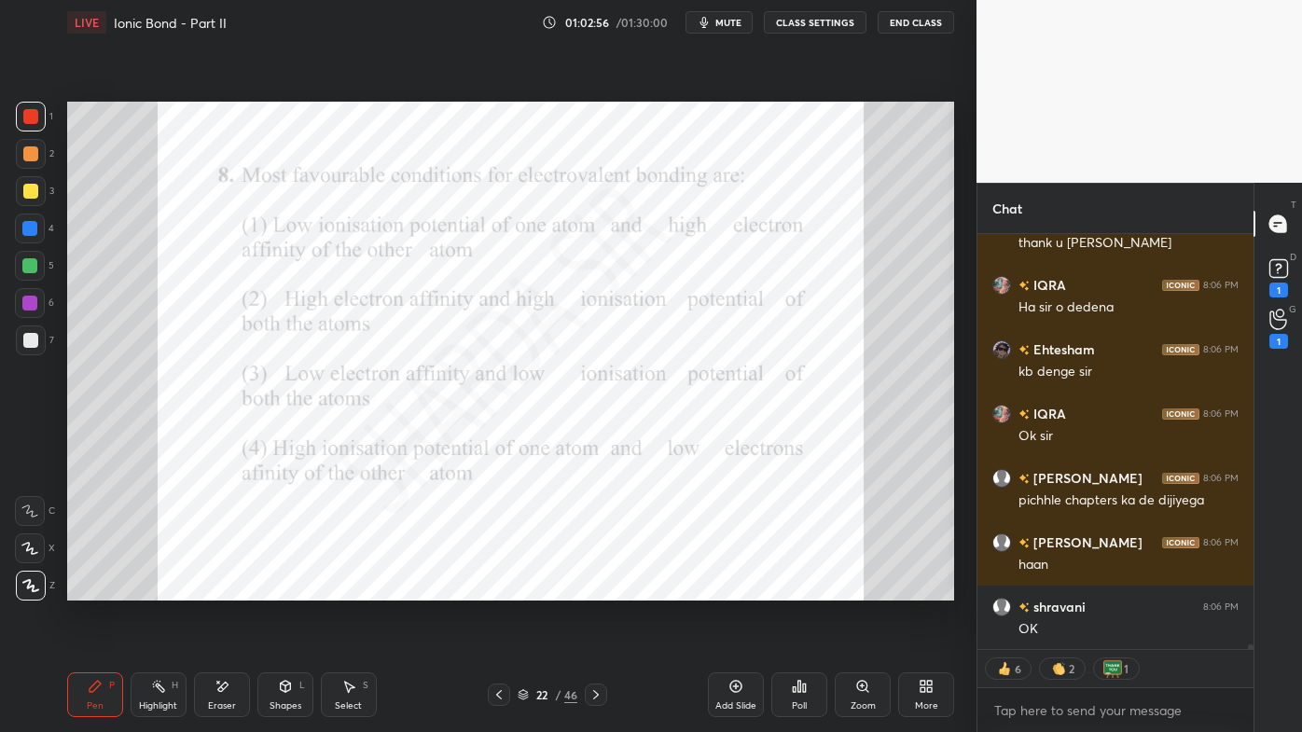
scroll to position [36918, 0]
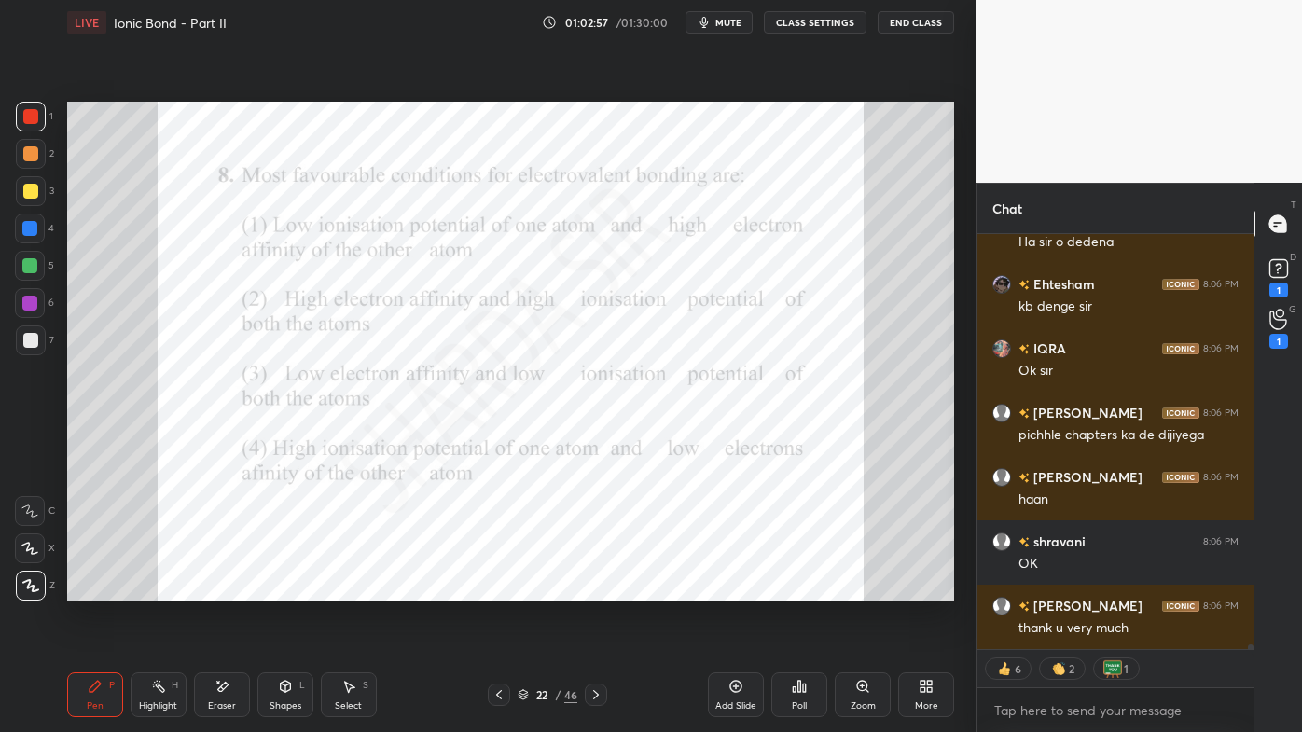
click at [39, 110] on div at bounding box center [31, 117] width 30 height 30
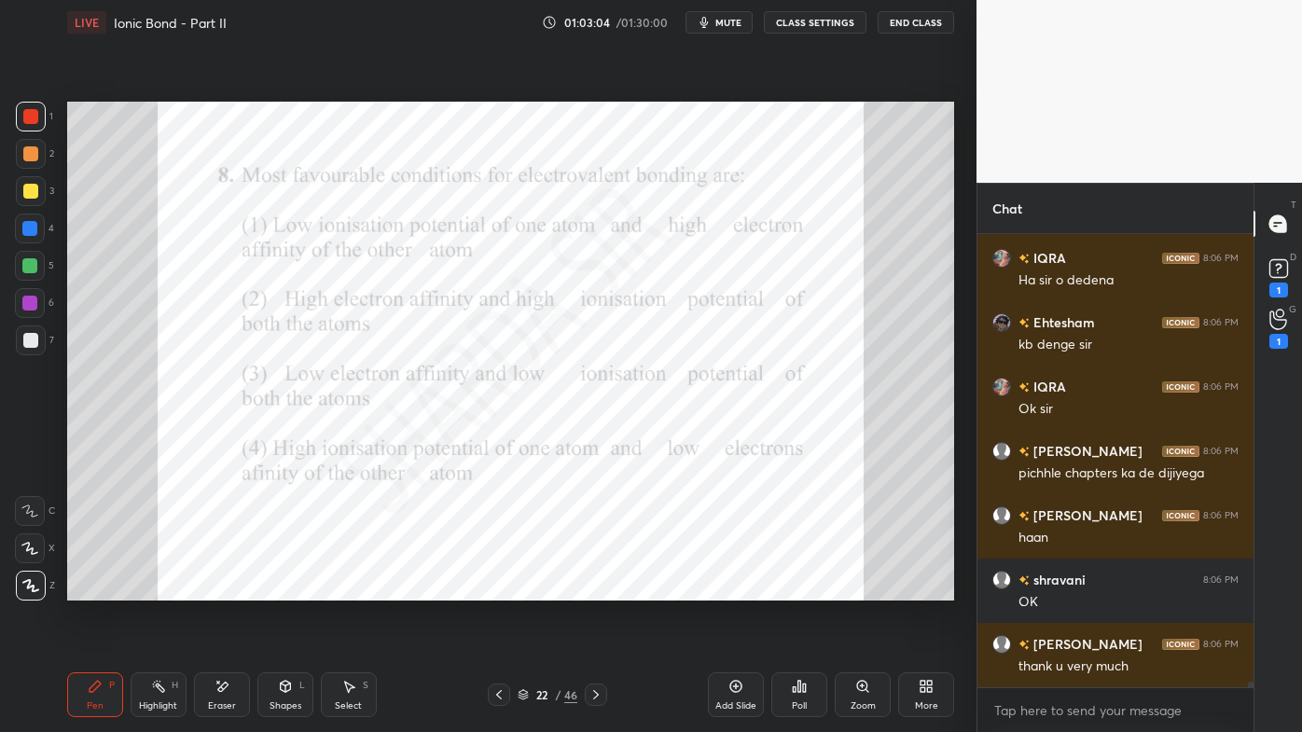
scroll to position [36944, 0]
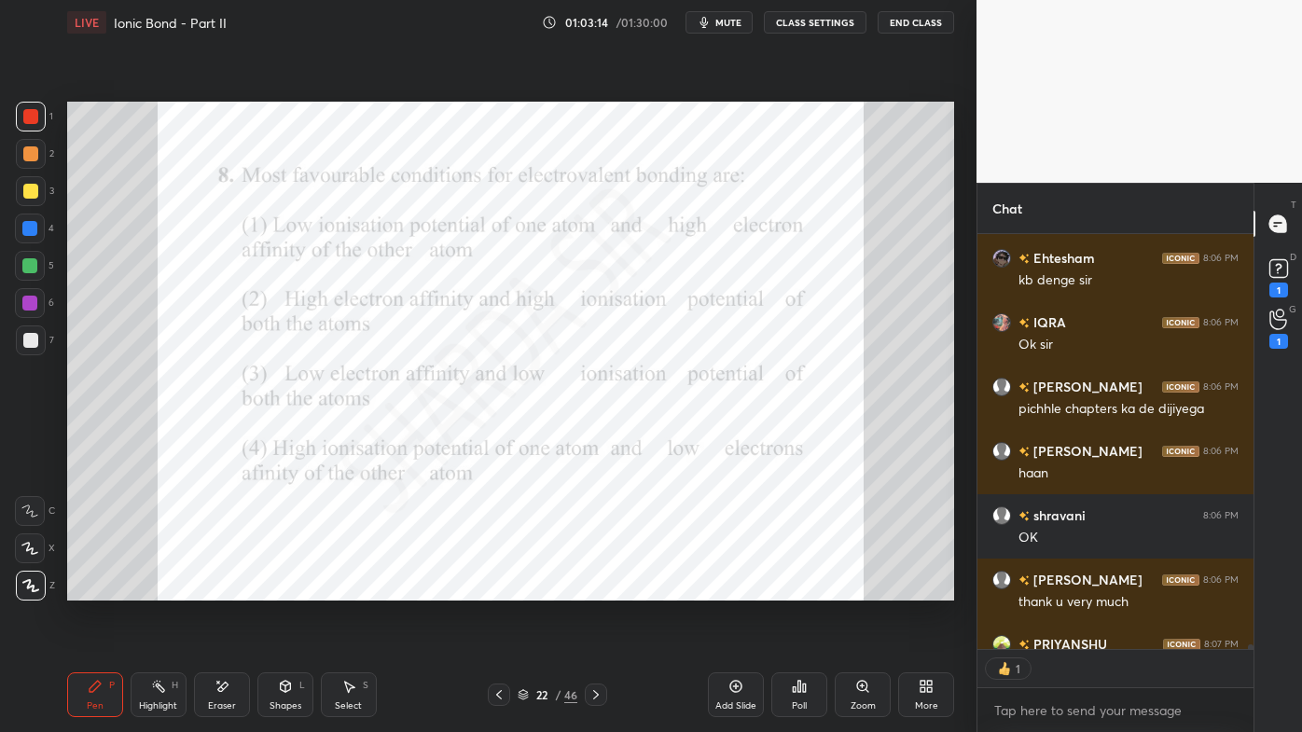
click at [803, 589] on icon at bounding box center [799, 686] width 15 height 15
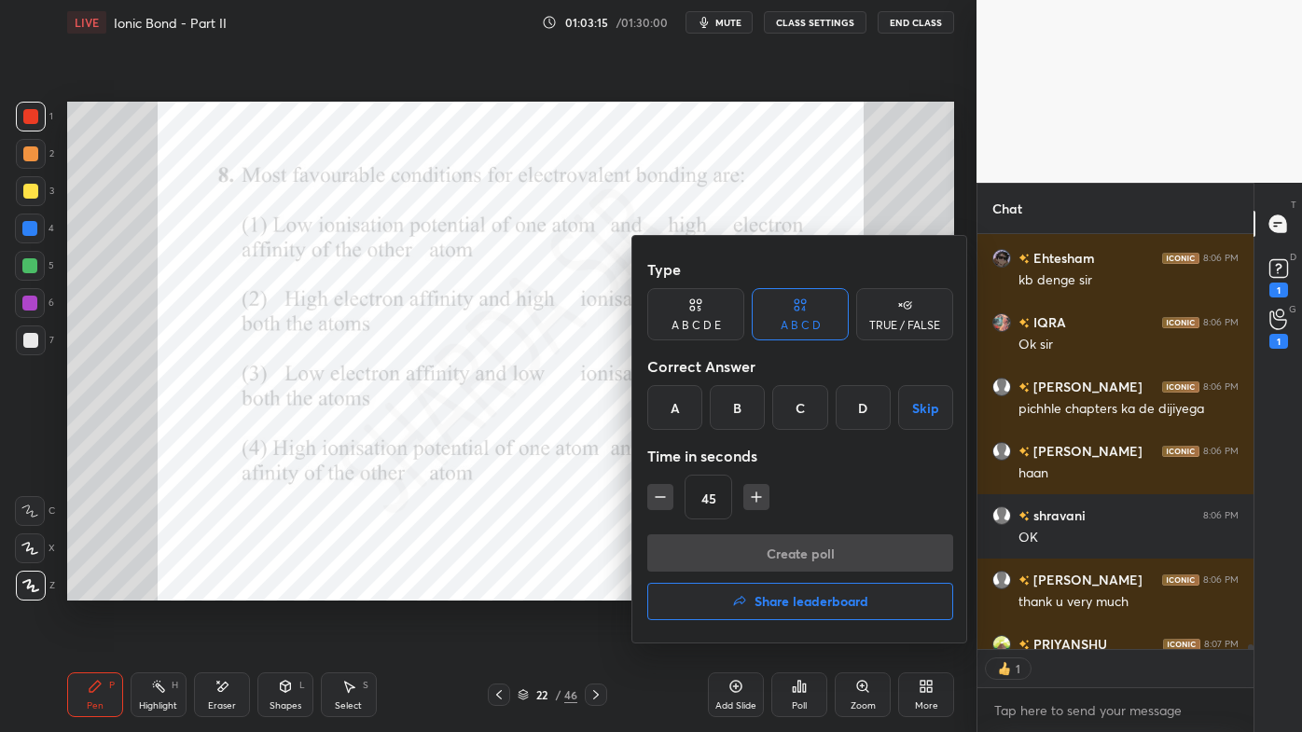
scroll to position [448, 271]
click at [680, 415] on div "A" at bounding box center [674, 407] width 55 height 45
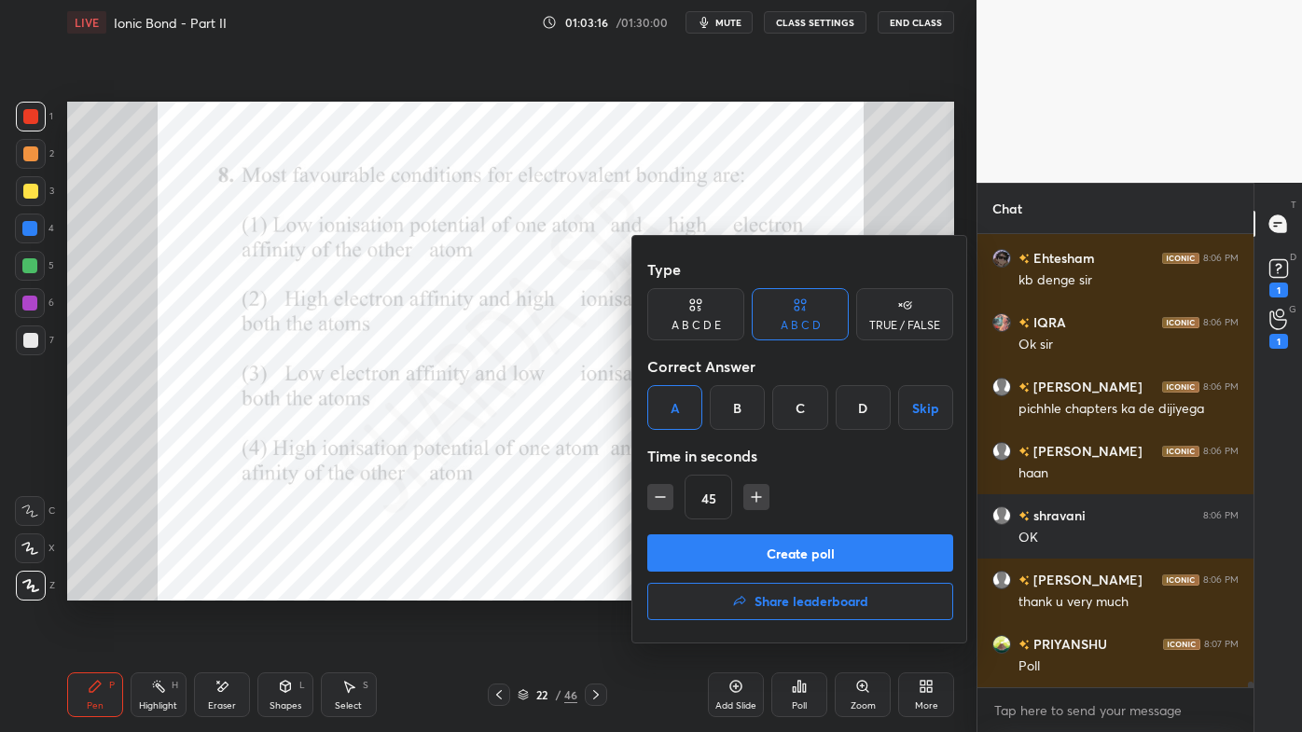
click at [702, 553] on button "Create poll" at bounding box center [800, 553] width 306 height 37
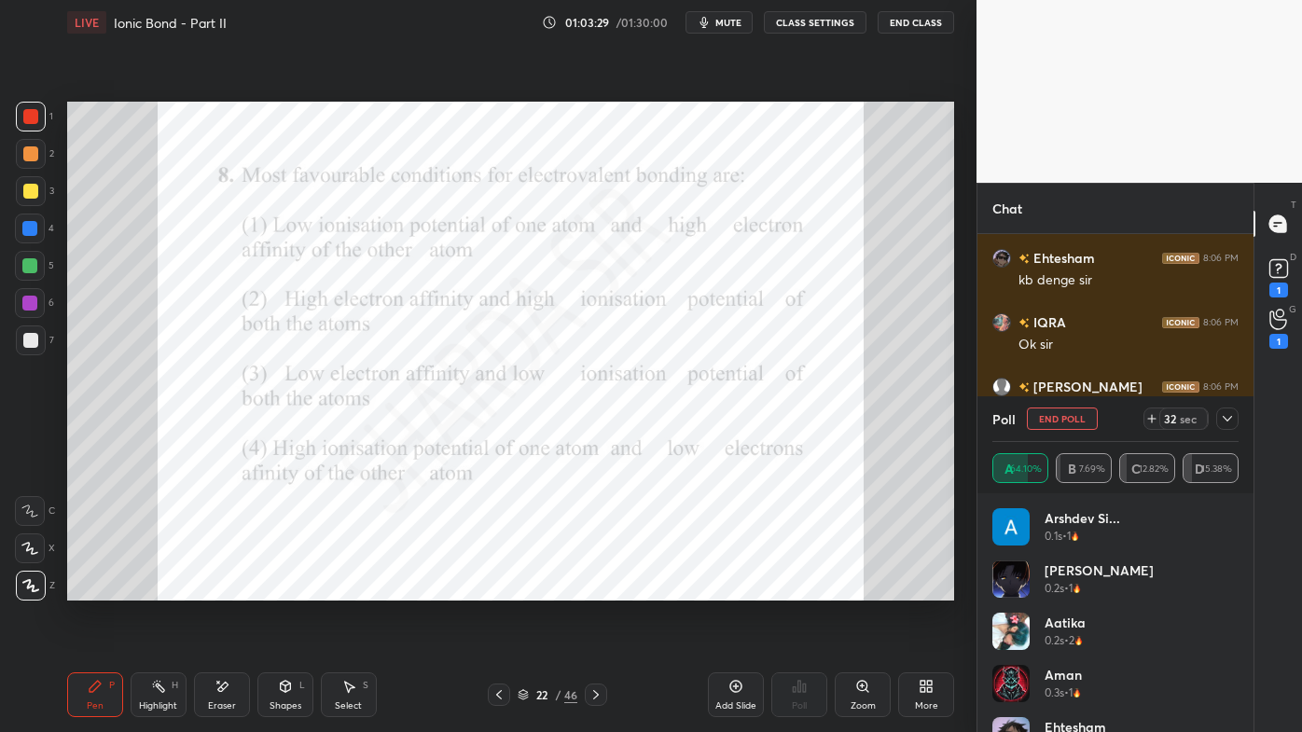
drag, startPoint x: 1231, startPoint y: 415, endPoint x: 1170, endPoint y: 450, distance: 70.6
click at [1228, 418] on icon at bounding box center [1227, 418] width 15 height 15
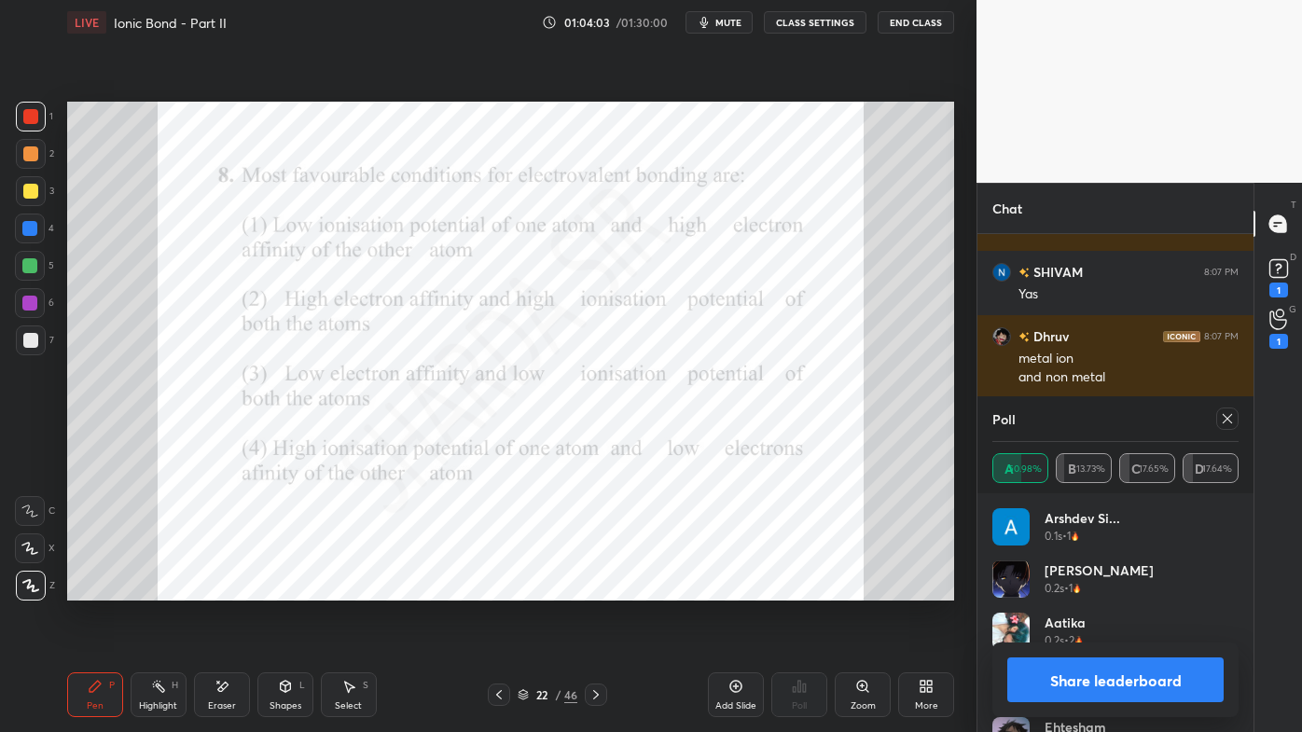
click at [1227, 420] on icon at bounding box center [1227, 418] width 15 height 15
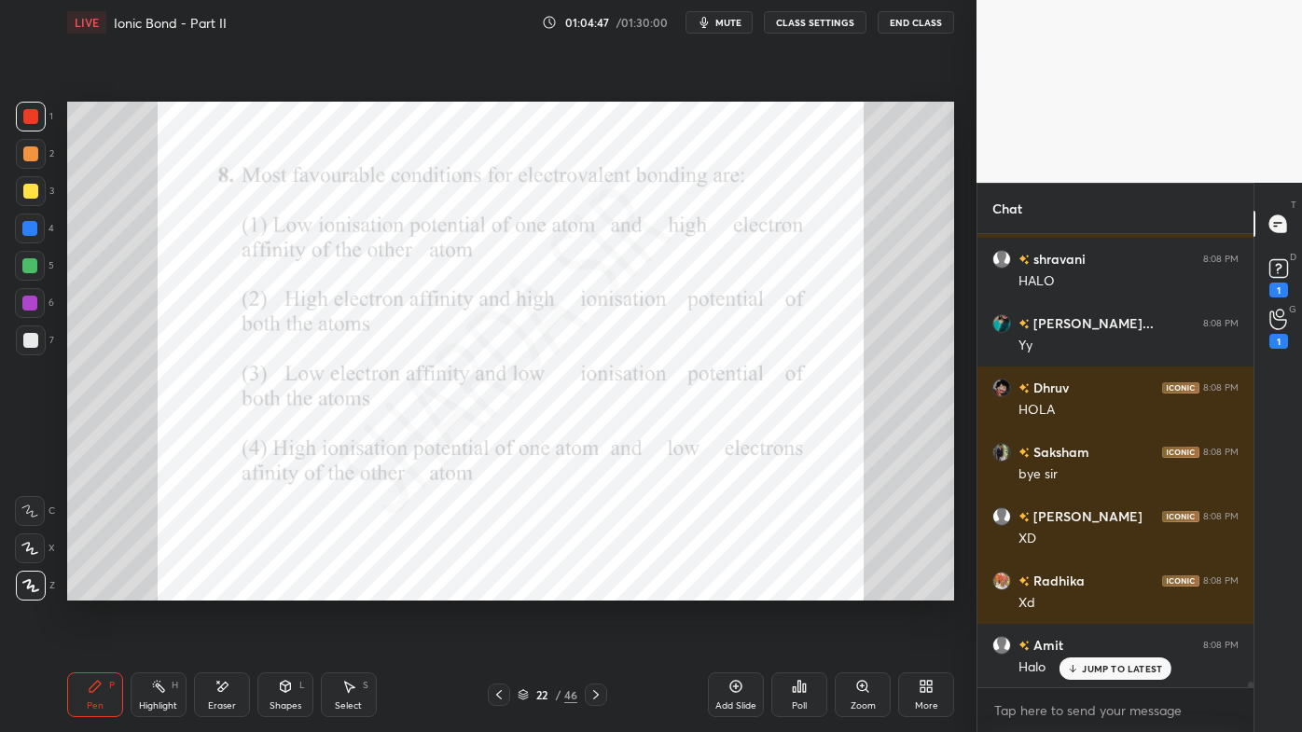
click at [597, 589] on icon at bounding box center [596, 694] width 15 height 15
click at [805, 589] on icon at bounding box center [804, 688] width 3 height 8
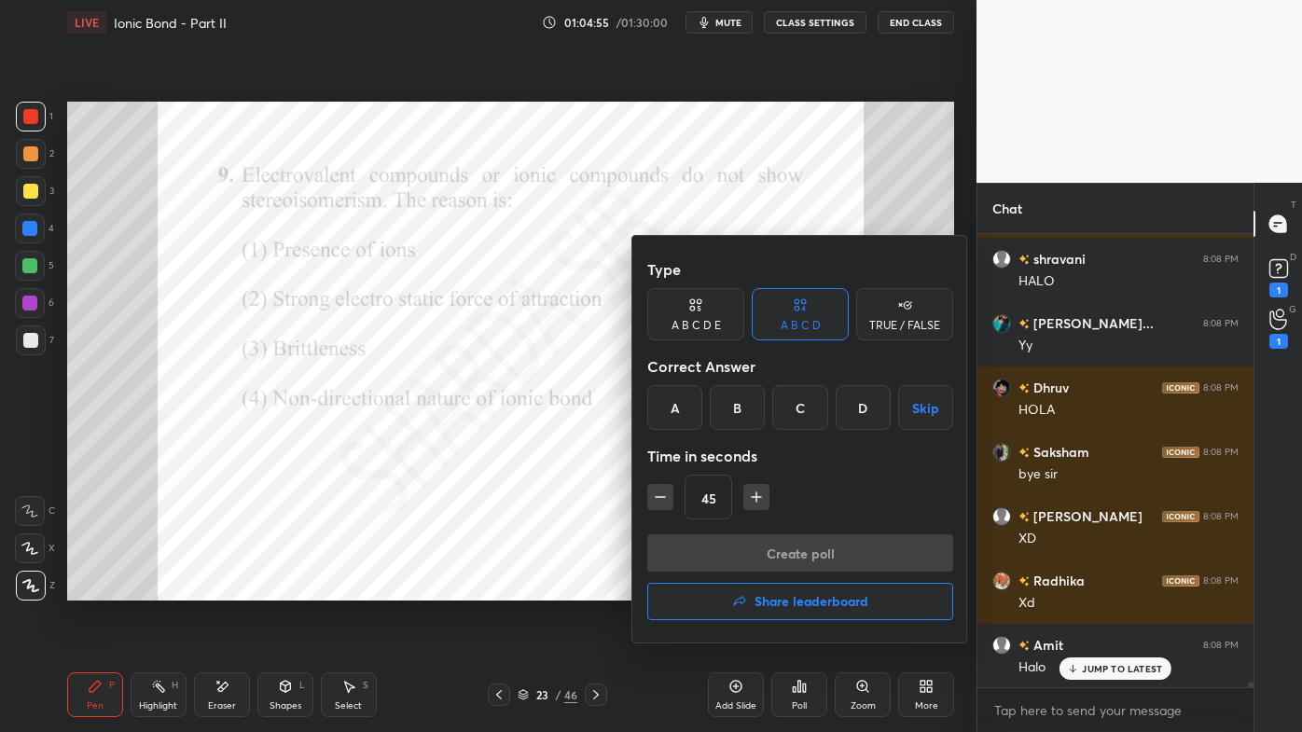
drag, startPoint x: 853, startPoint y: 410, endPoint x: 828, endPoint y: 479, distance: 73.2
click at [852, 412] on div "D" at bounding box center [863, 407] width 55 height 45
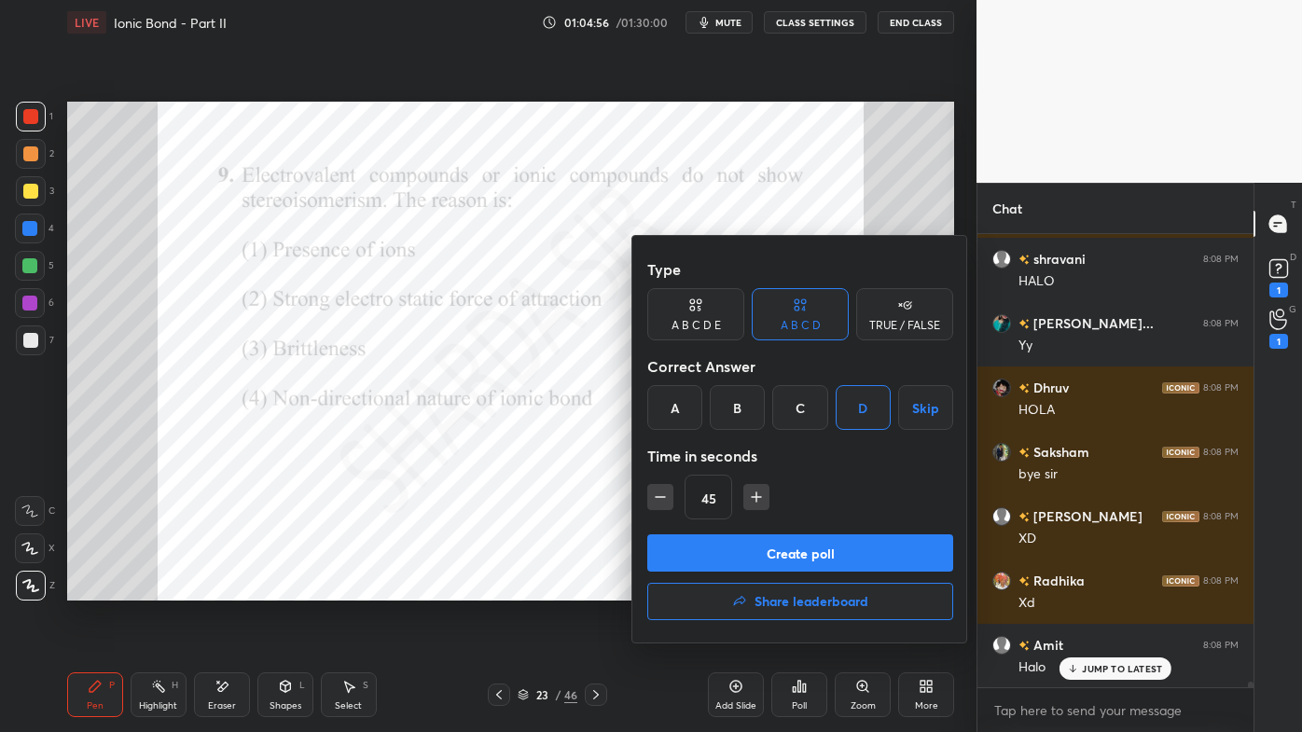
drag, startPoint x: 771, startPoint y: 549, endPoint x: 757, endPoint y: 559, distance: 16.8
click at [769, 550] on button "Create poll" at bounding box center [800, 553] width 306 height 37
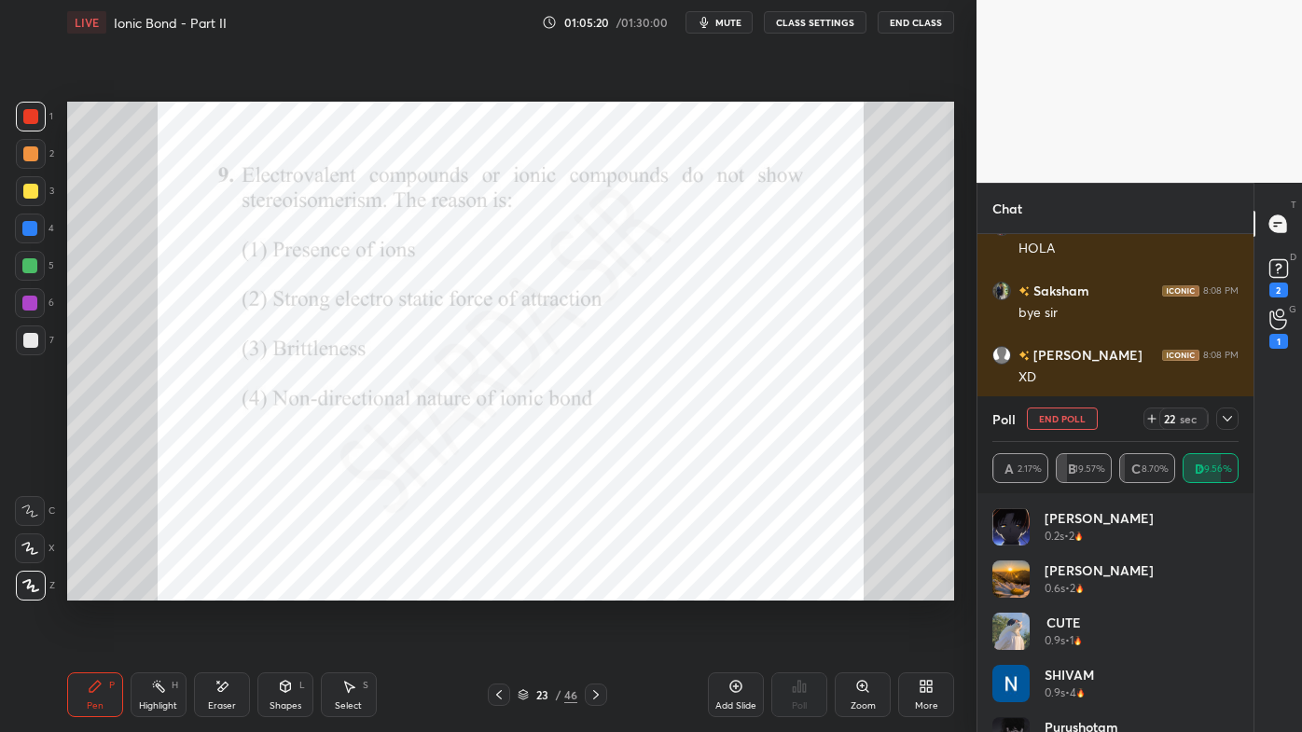
click at [1229, 415] on icon at bounding box center [1227, 418] width 15 height 15
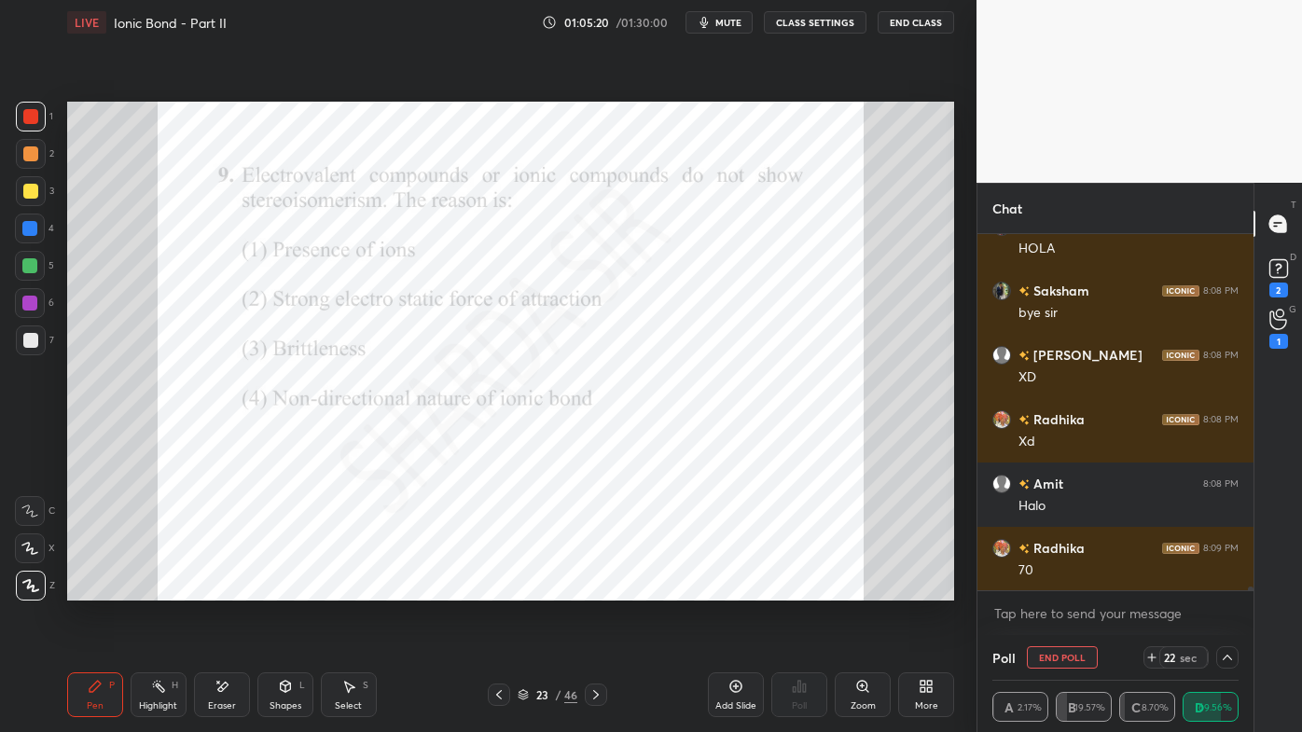
scroll to position [6, 5]
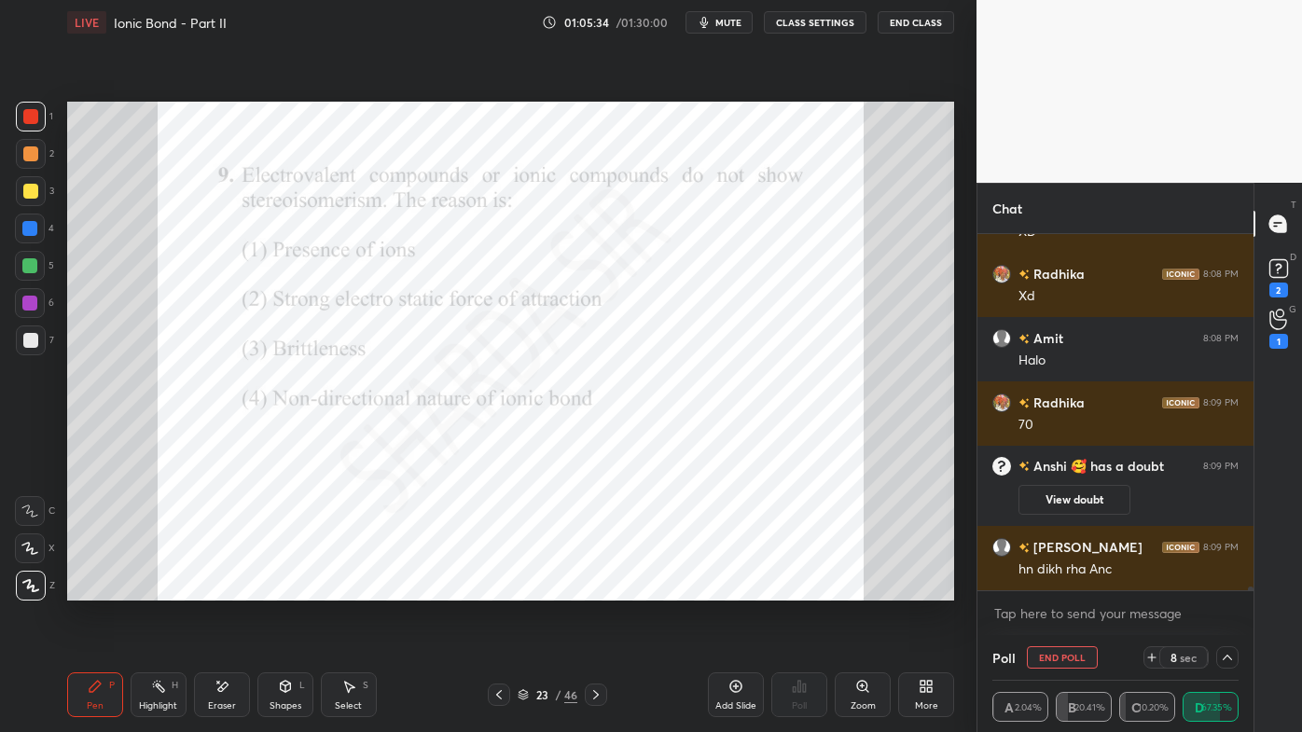
click at [1052, 589] on button "End Poll" at bounding box center [1062, 657] width 71 height 22
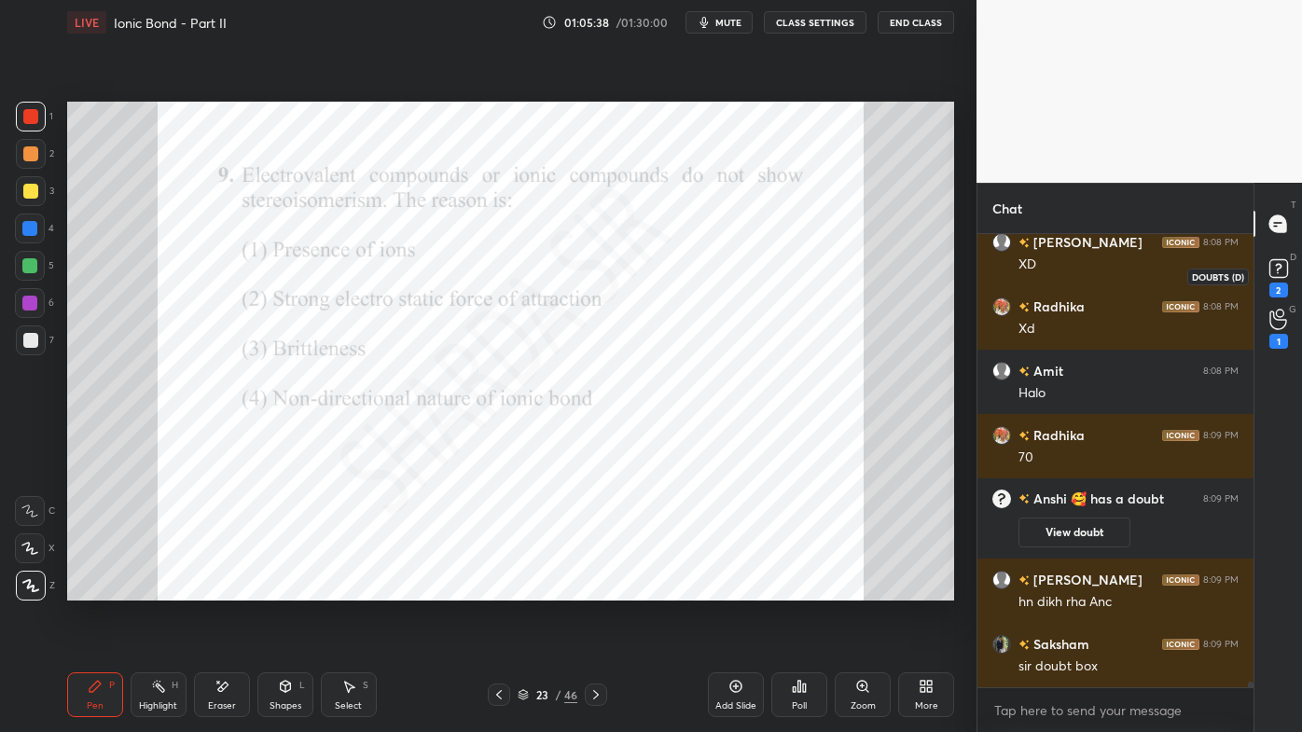
click at [1284, 288] on div "2" at bounding box center [1279, 290] width 19 height 15
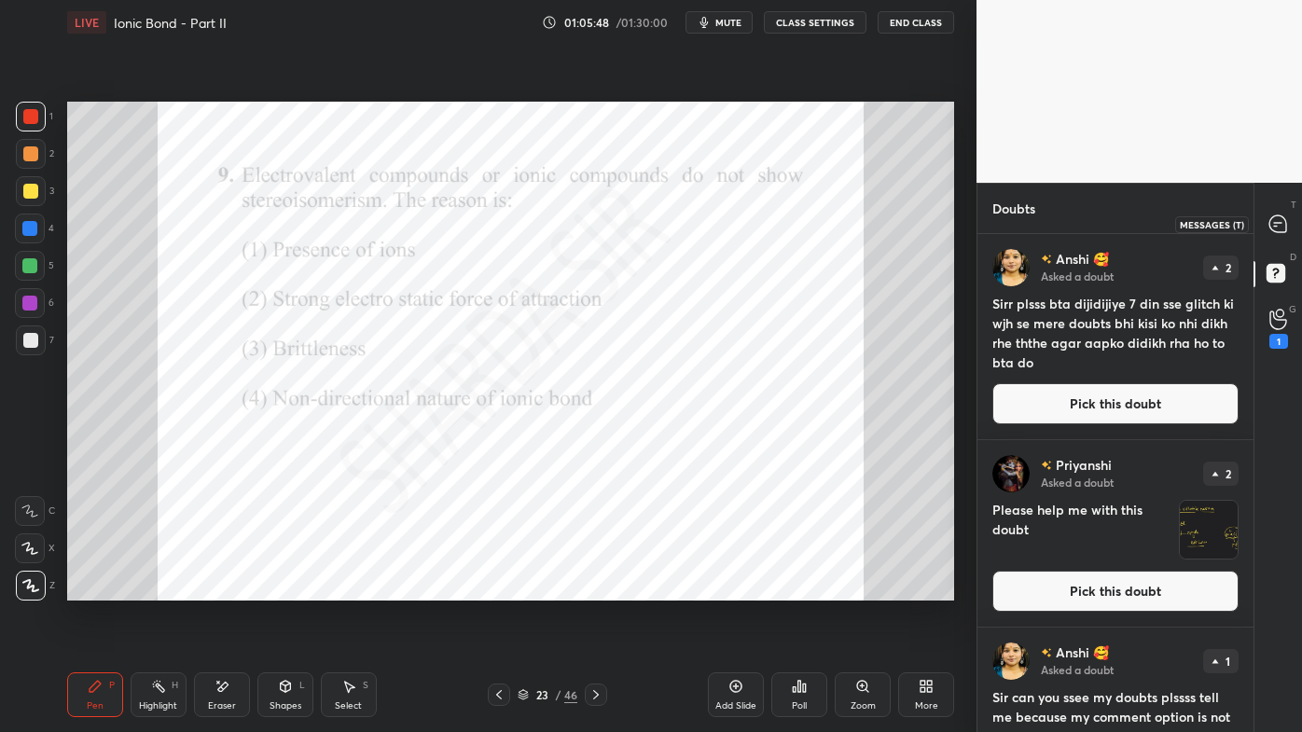
click at [1285, 218] on icon at bounding box center [1278, 223] width 17 height 17
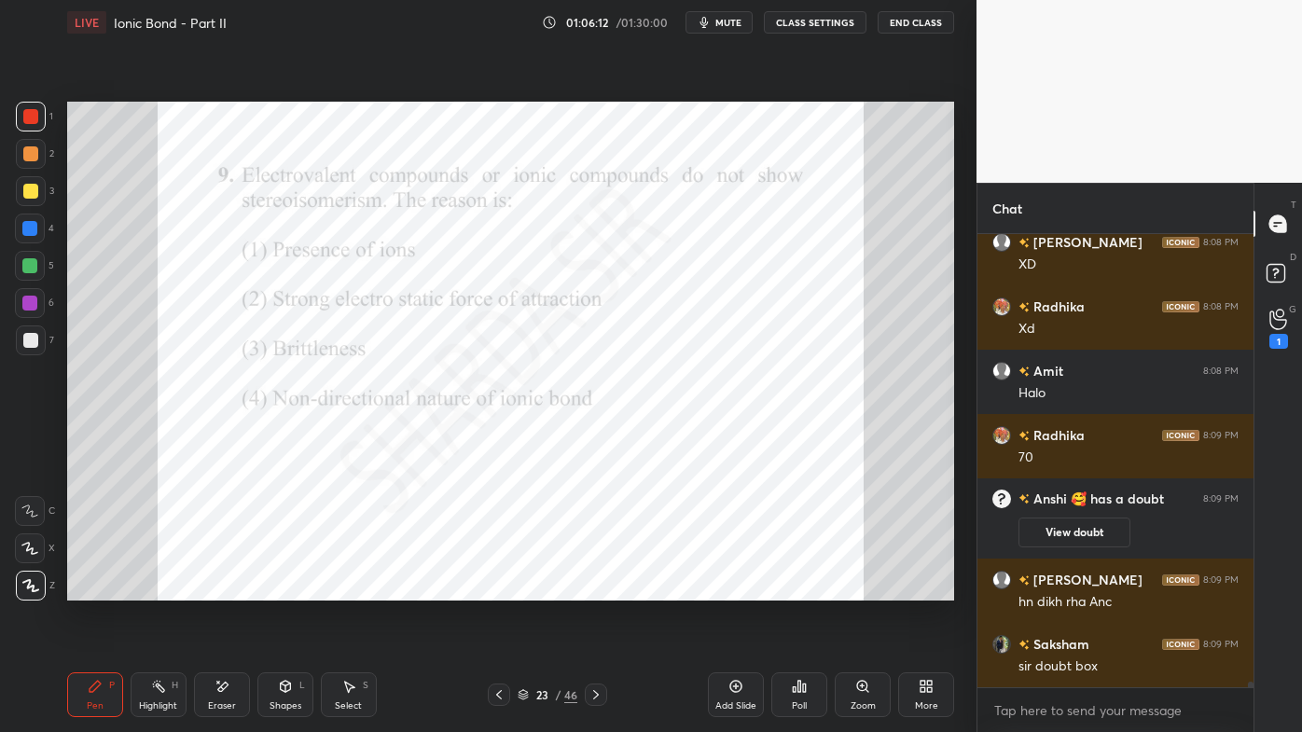
drag, startPoint x: 160, startPoint y: 684, endPoint x: 164, endPoint y: 634, distance: 49.7
click at [160, 589] on icon at bounding box center [158, 686] width 15 height 15
click at [87, 589] on div "Pen P" at bounding box center [95, 695] width 56 height 45
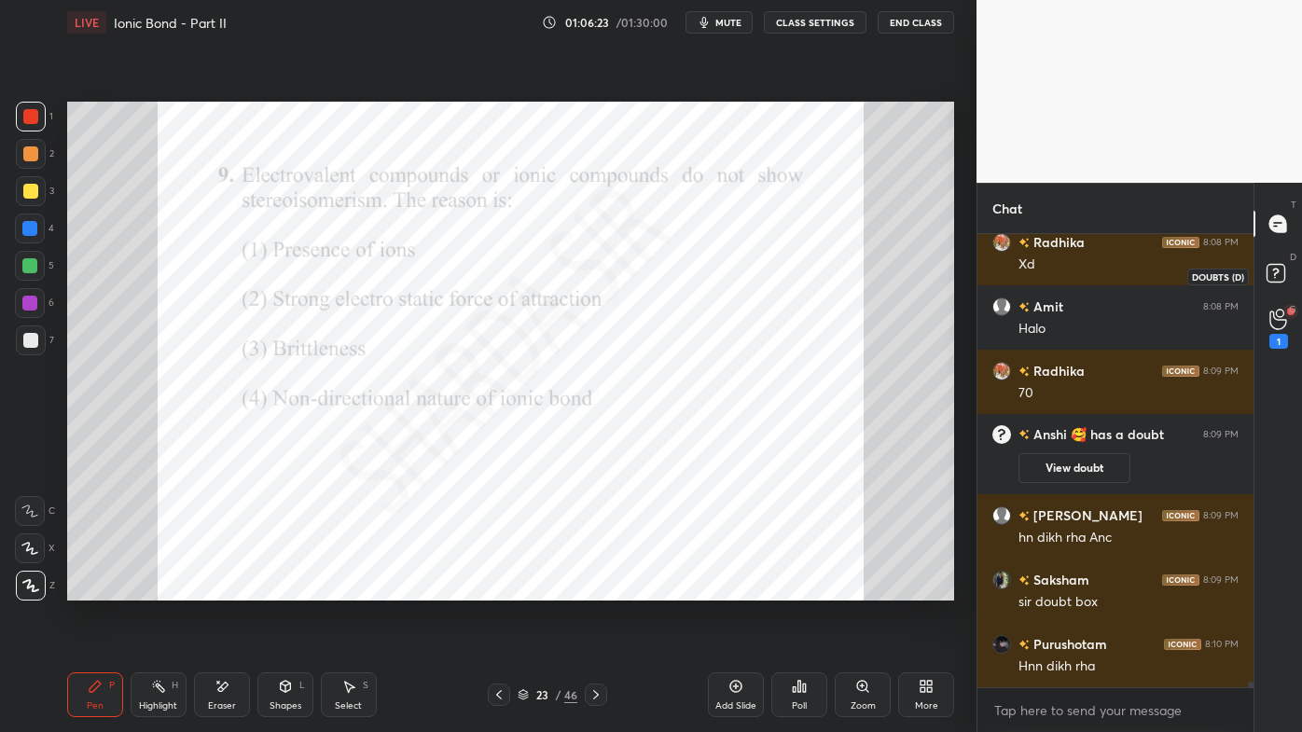
click at [1278, 266] on rect at bounding box center [1276, 274] width 18 height 18
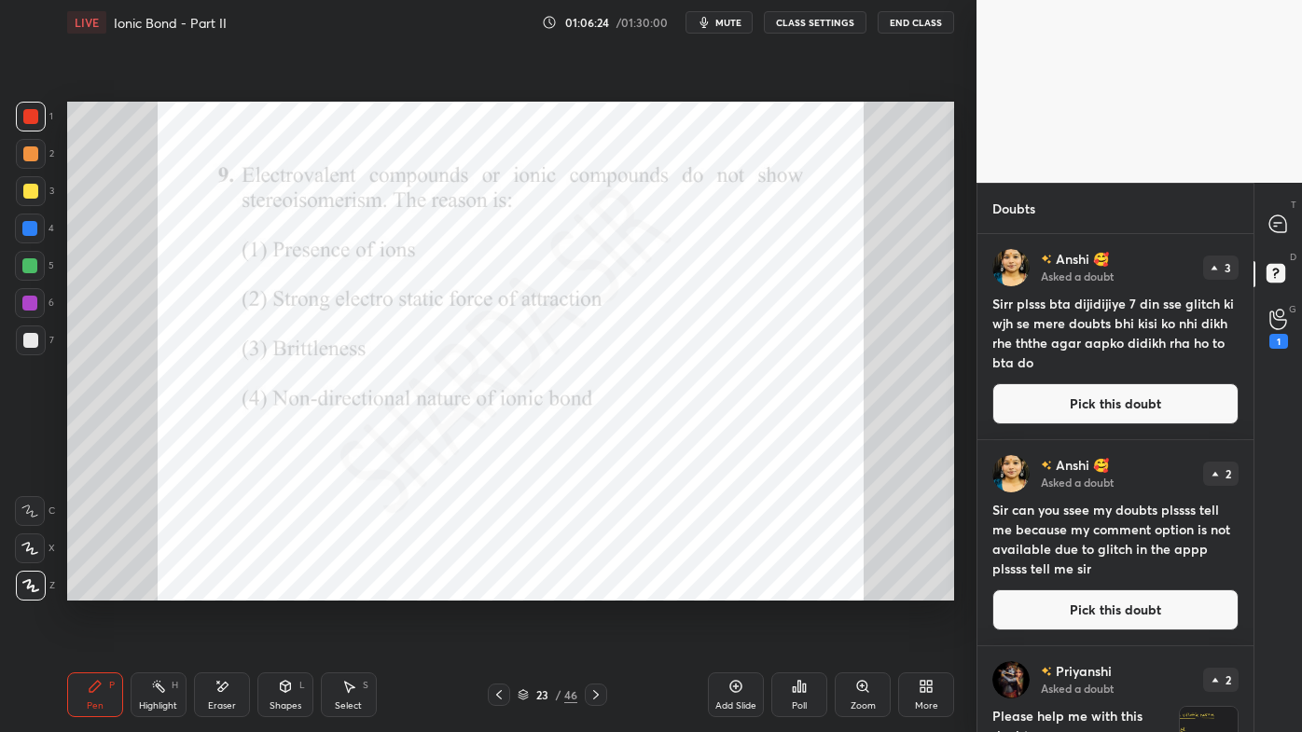
click at [1067, 390] on button "Pick this doubt" at bounding box center [1116, 403] width 246 height 41
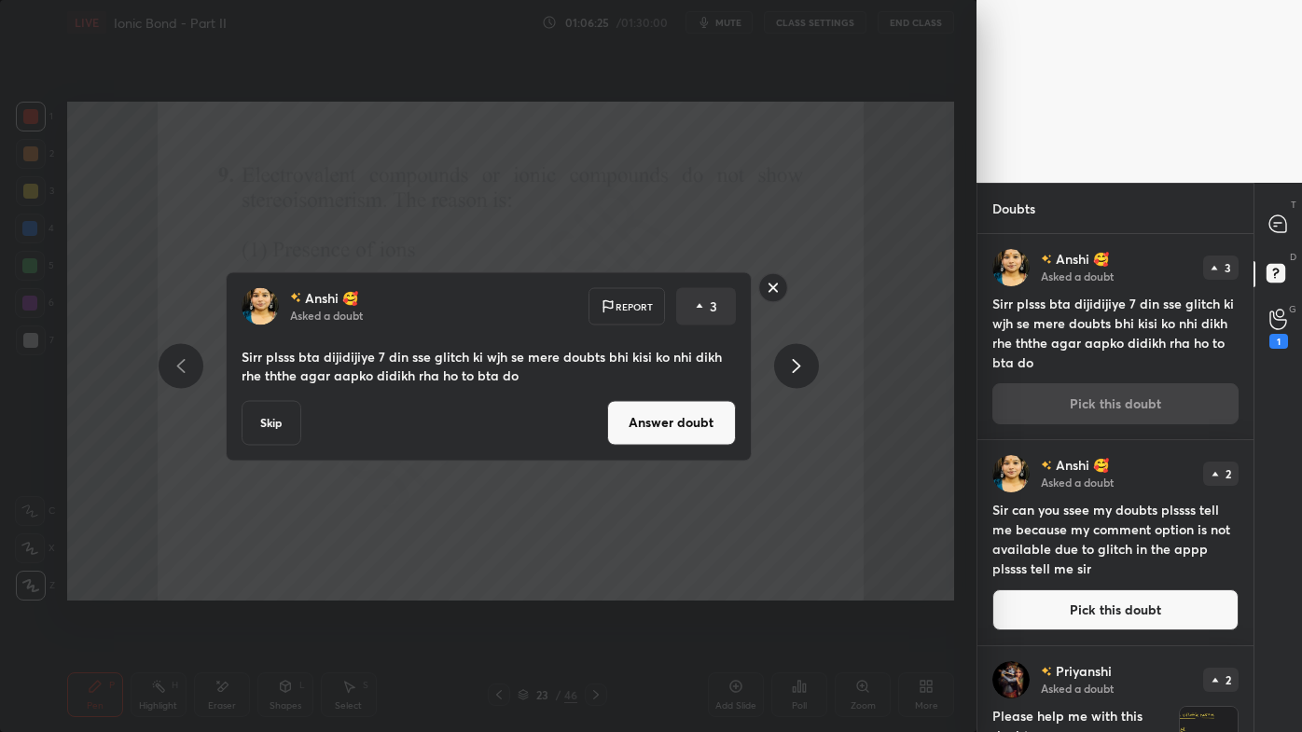
click at [672, 422] on button "Answer doubt" at bounding box center [671, 422] width 129 height 45
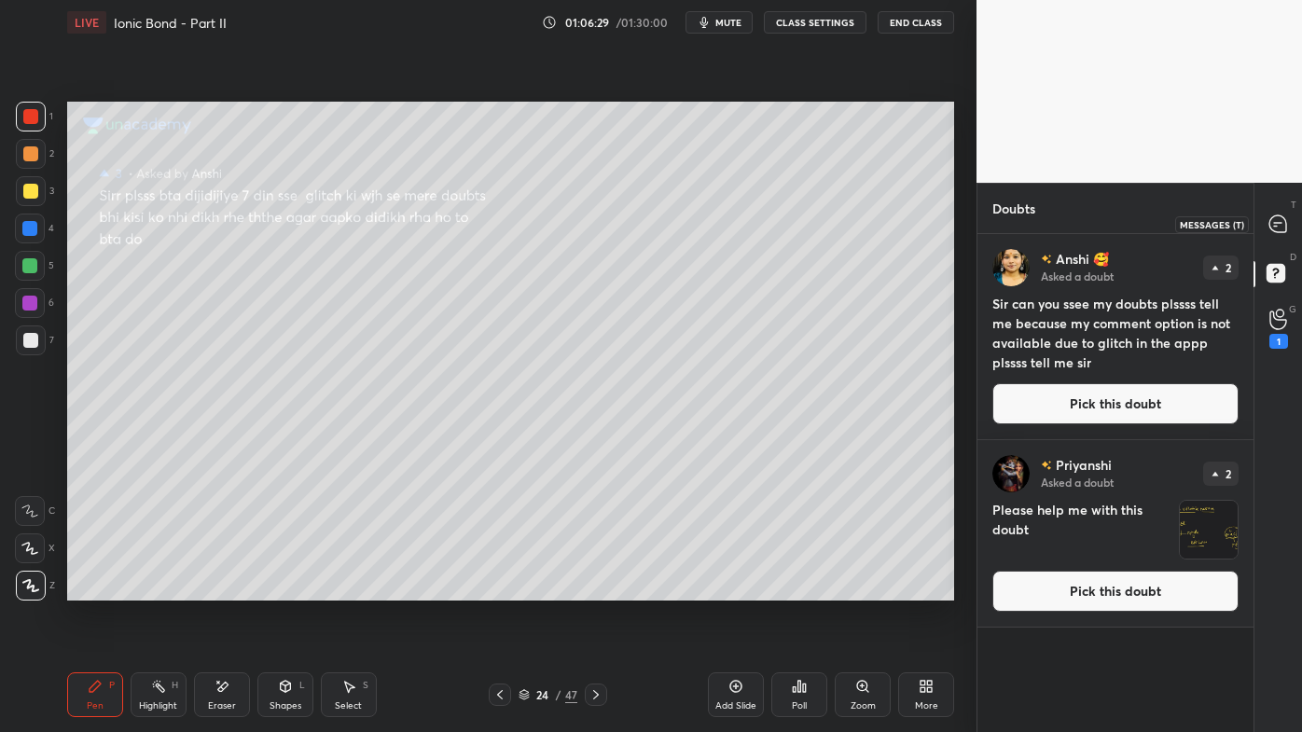
drag, startPoint x: 1271, startPoint y: 218, endPoint x: 1262, endPoint y: 233, distance: 17.1
click at [1271, 221] on icon at bounding box center [1279, 225] width 20 height 20
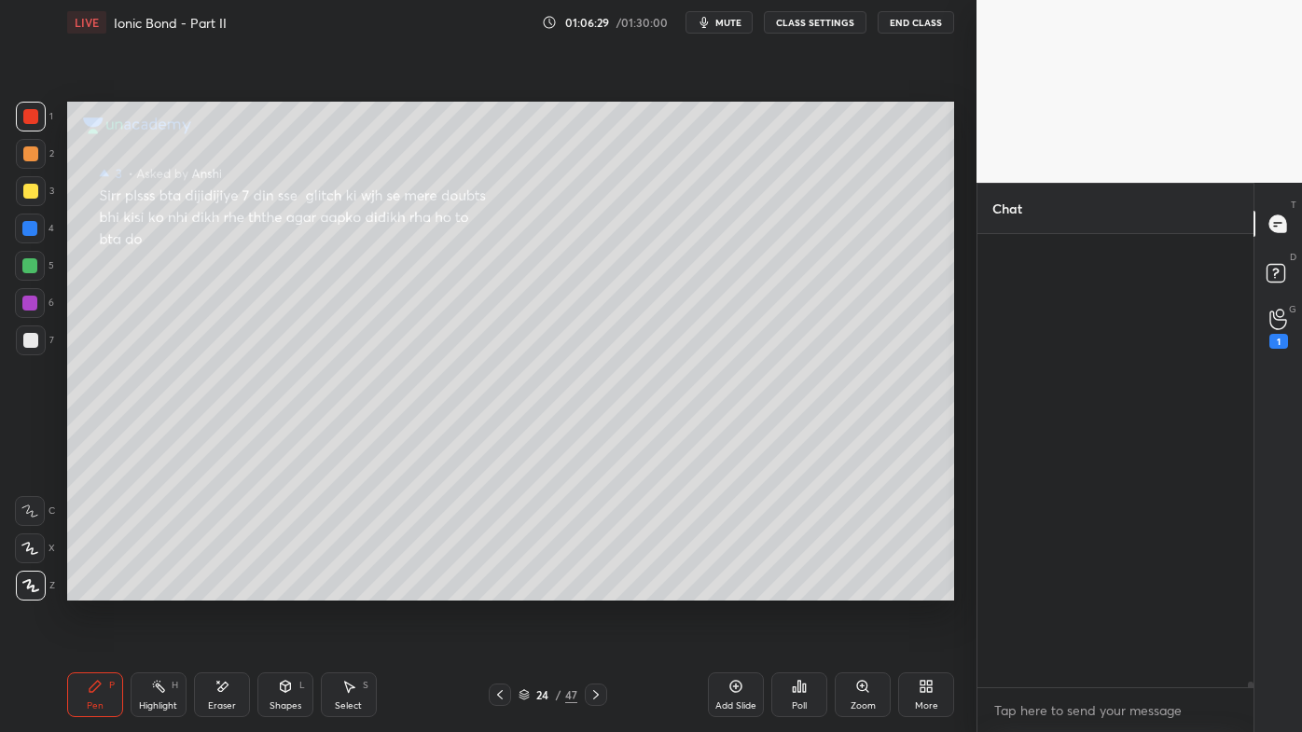
scroll to position [448, 271]
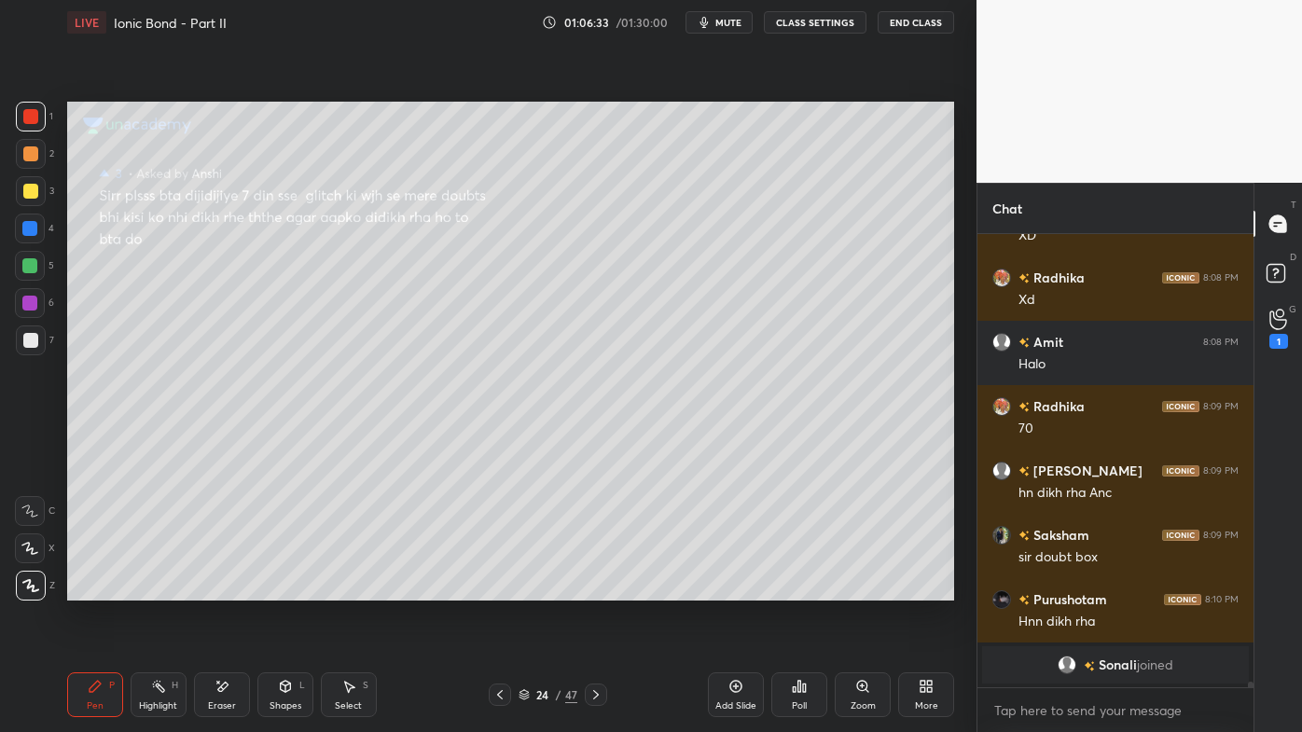
drag, startPoint x: 496, startPoint y: 692, endPoint x: 507, endPoint y: 703, distance: 15.2
click at [495, 589] on icon at bounding box center [500, 694] width 15 height 15
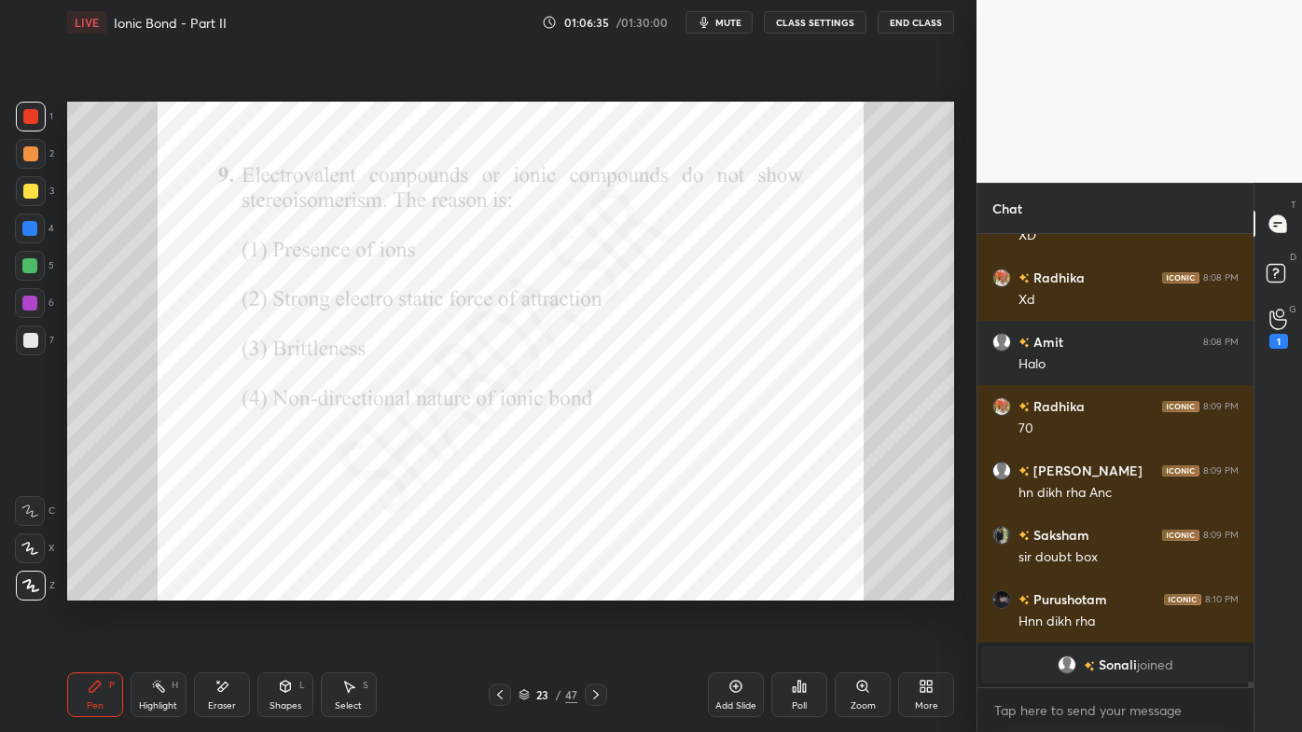
click at [602, 589] on div at bounding box center [596, 695] width 22 height 22
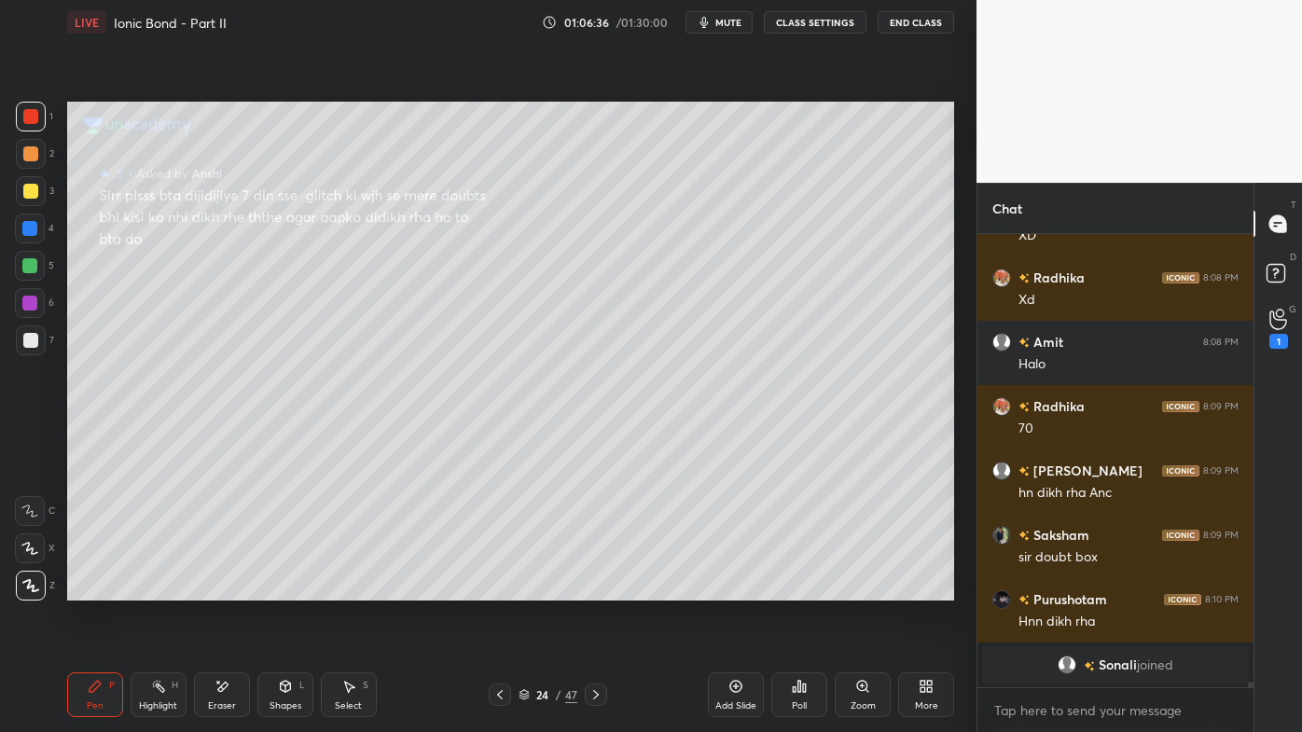
click at [593, 589] on icon at bounding box center [596, 694] width 15 height 15
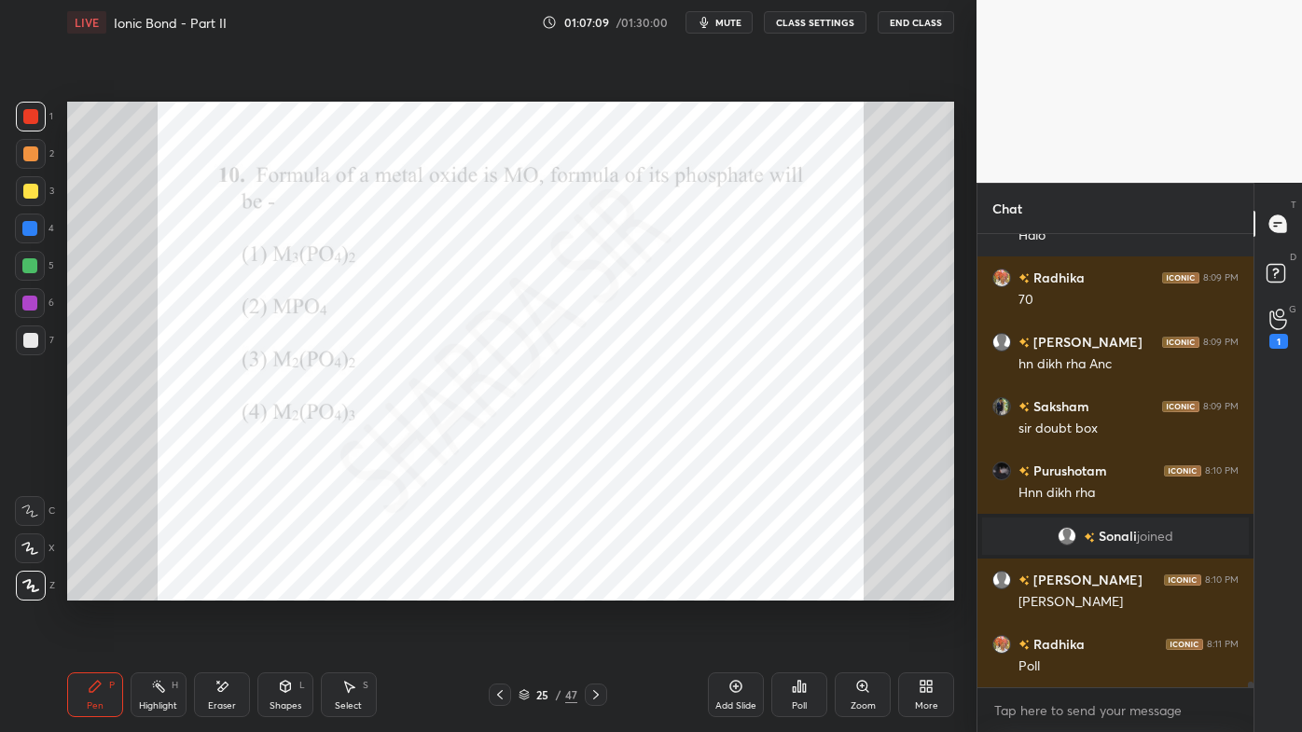
scroll to position [38099, 0]
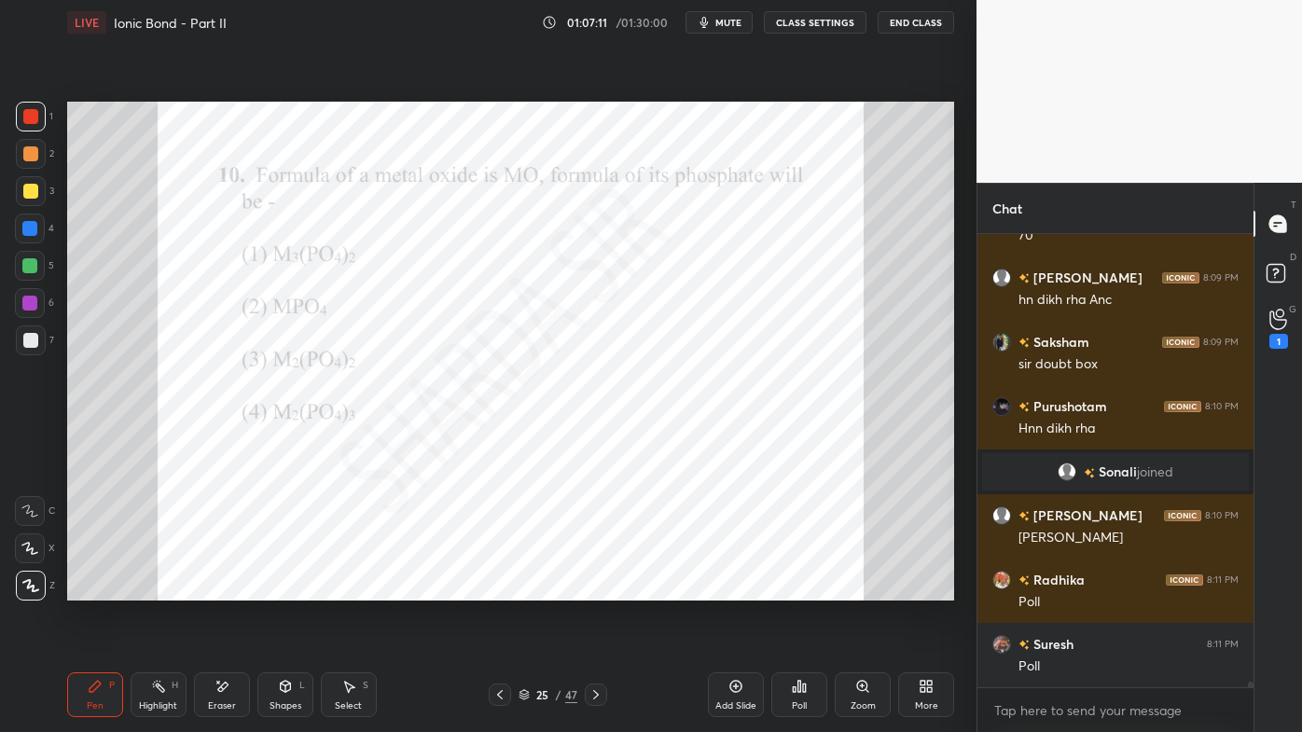
click at [795, 589] on div "Poll" at bounding box center [799, 695] width 56 height 45
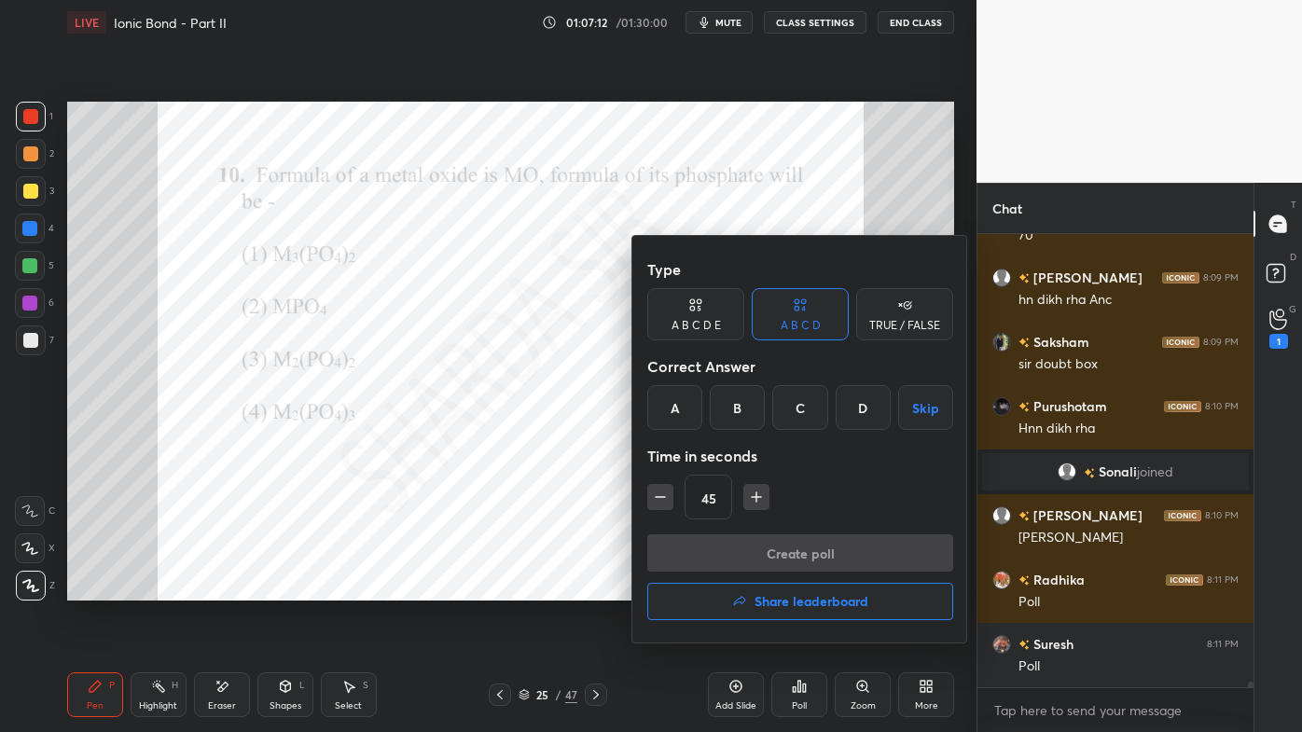
click at [674, 410] on div "A" at bounding box center [674, 407] width 55 height 45
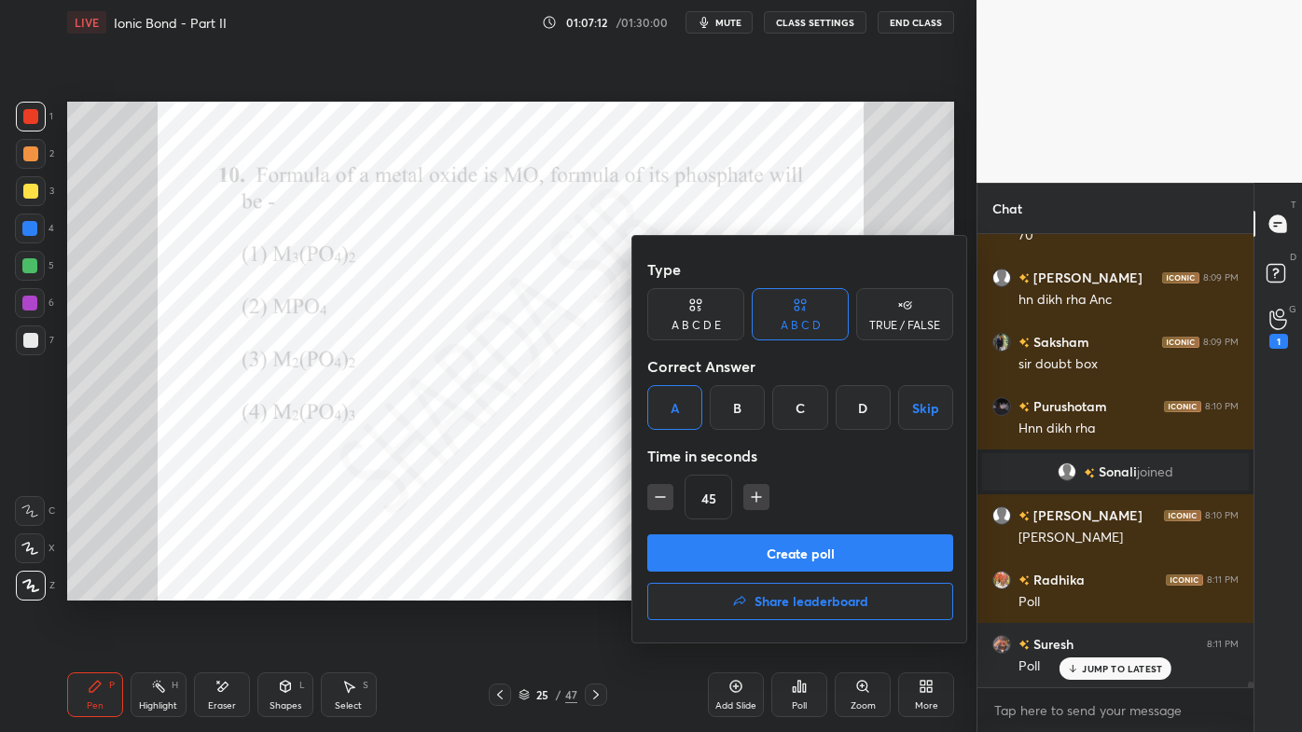
scroll to position [38179, 0]
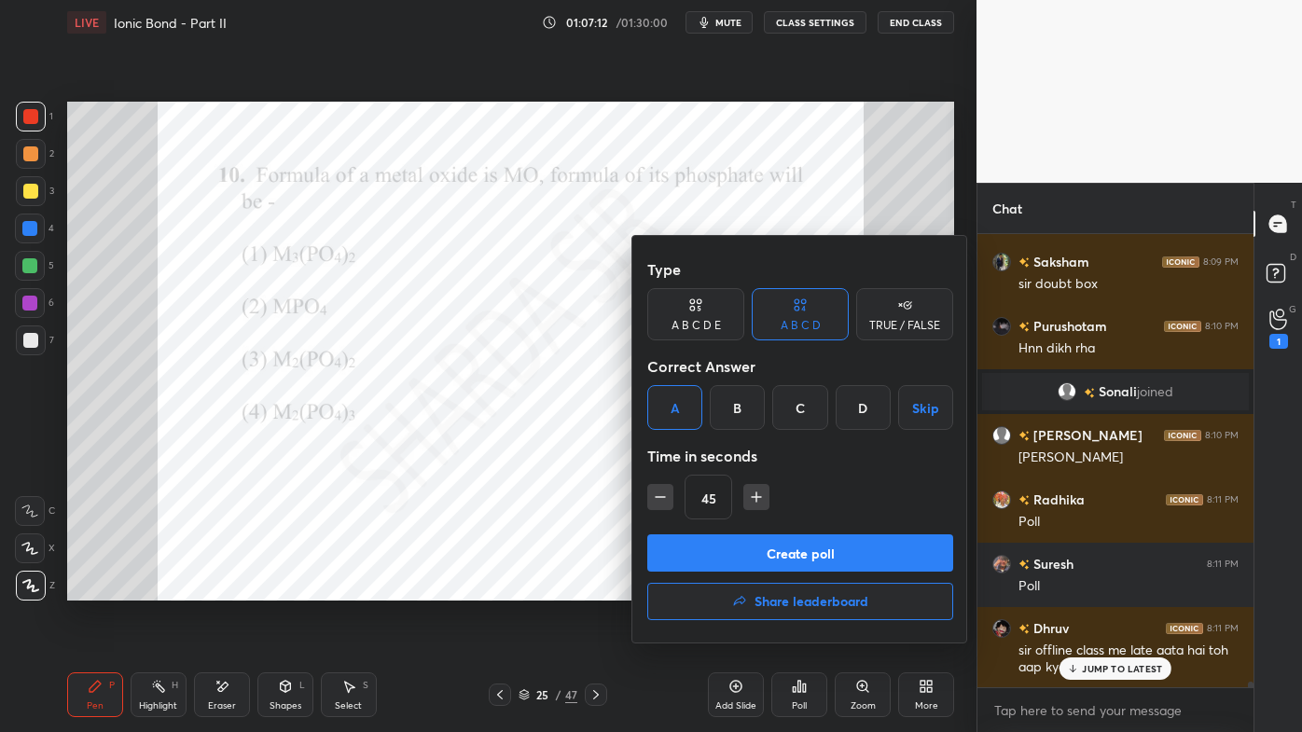
click at [710, 566] on button "Create poll" at bounding box center [800, 553] width 306 height 37
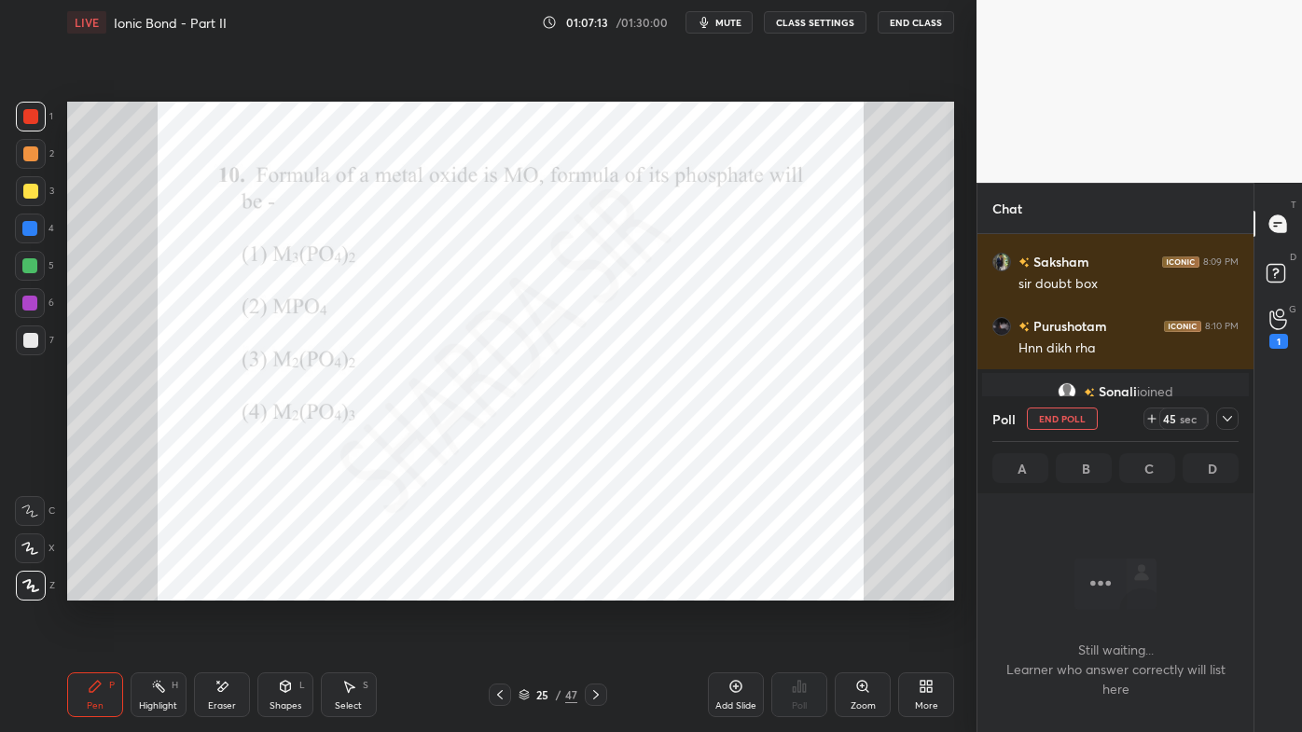
scroll to position [6, 5]
drag, startPoint x: 1224, startPoint y: 418, endPoint x: 1187, endPoint y: 451, distance: 48.9
click at [1224, 419] on icon at bounding box center [1227, 418] width 15 height 15
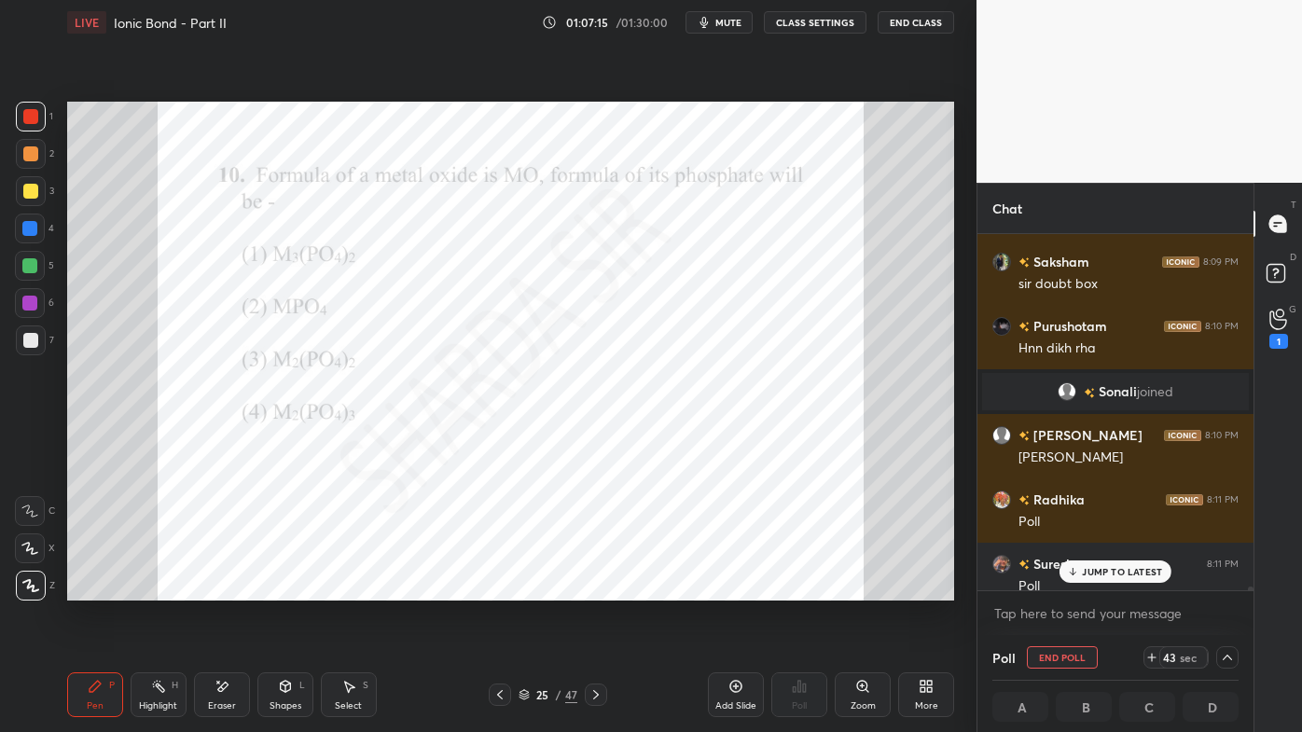
scroll to position [0, 5]
click at [1104, 575] on p "JUMP TO LATEST" at bounding box center [1122, 571] width 80 height 11
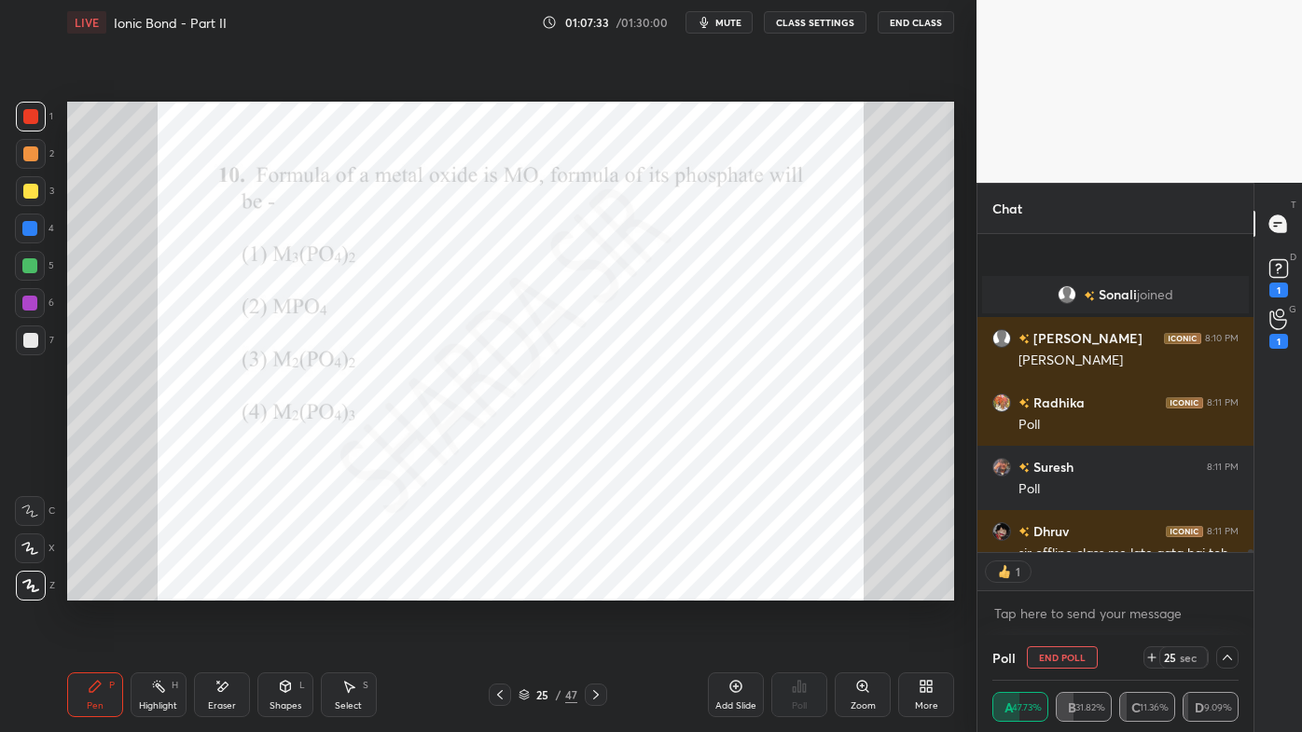
scroll to position [38395, 0]
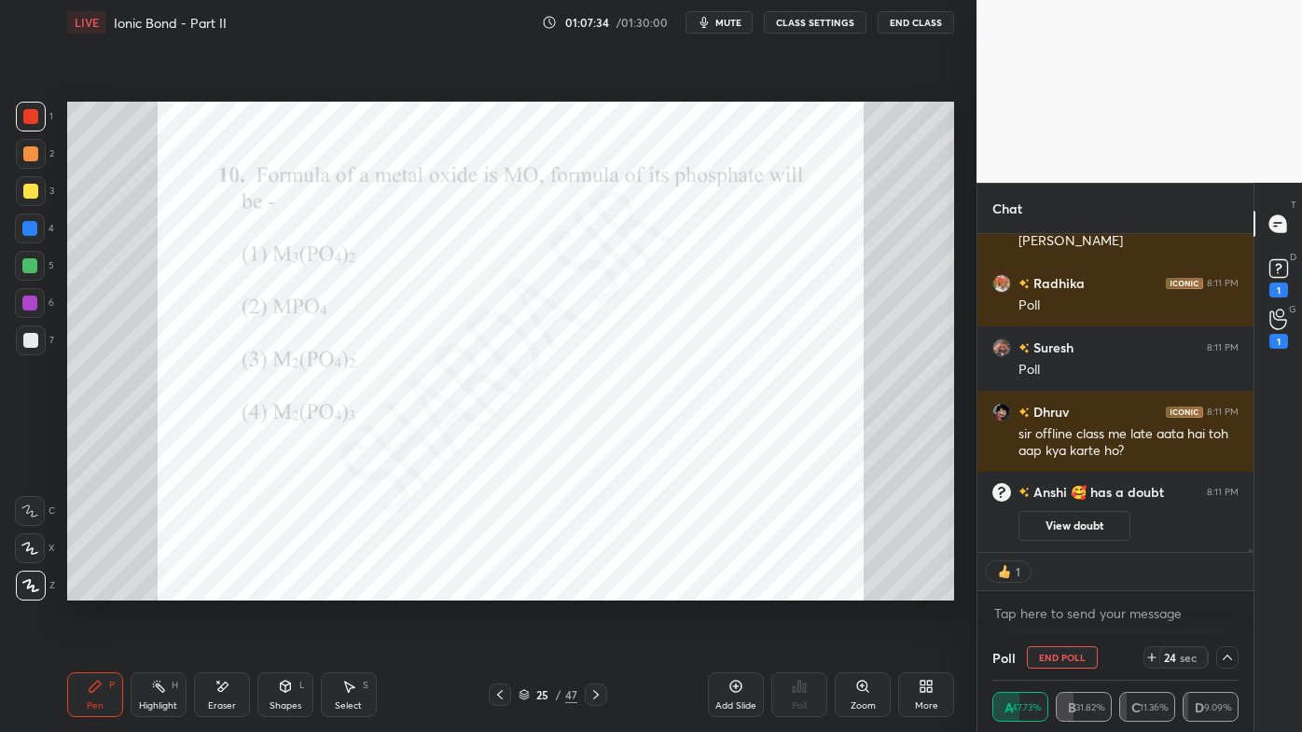
click at [1057, 589] on button "End Poll" at bounding box center [1062, 657] width 71 height 22
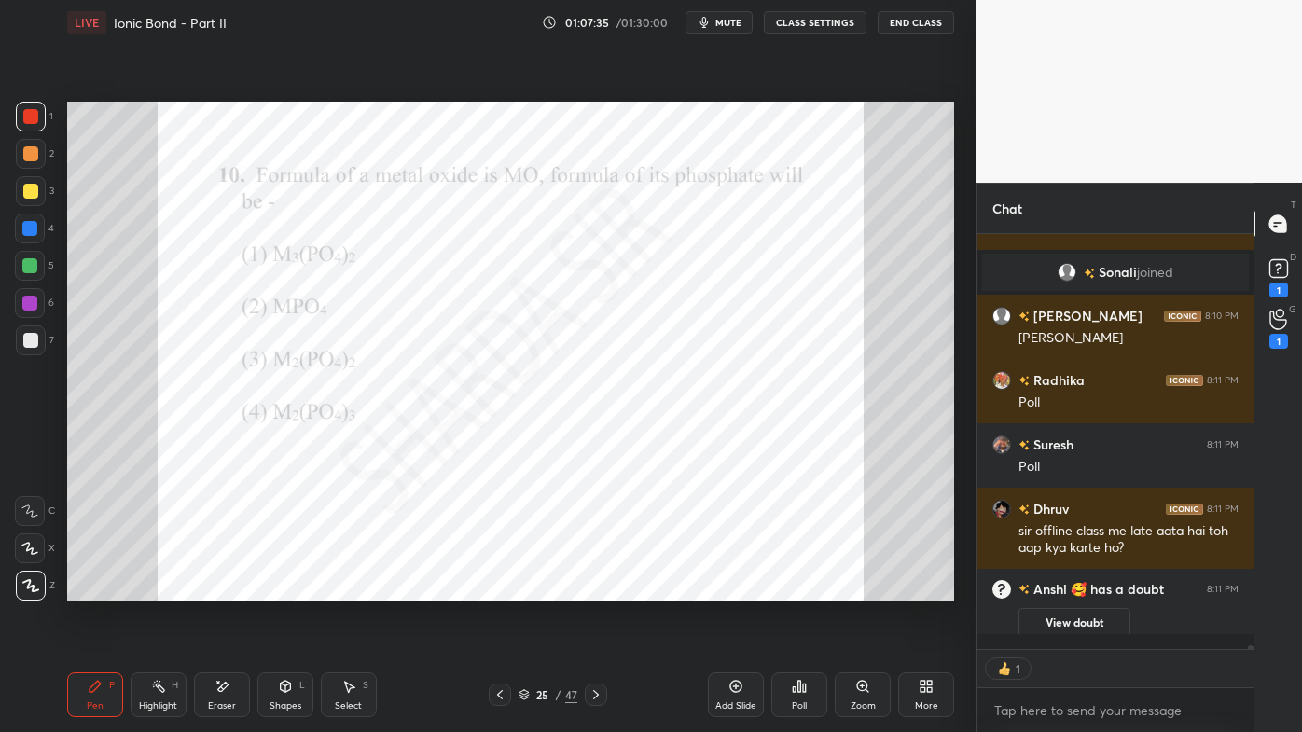
scroll to position [6, 5]
click at [1062, 589] on button "View doubt" at bounding box center [1075, 623] width 112 height 30
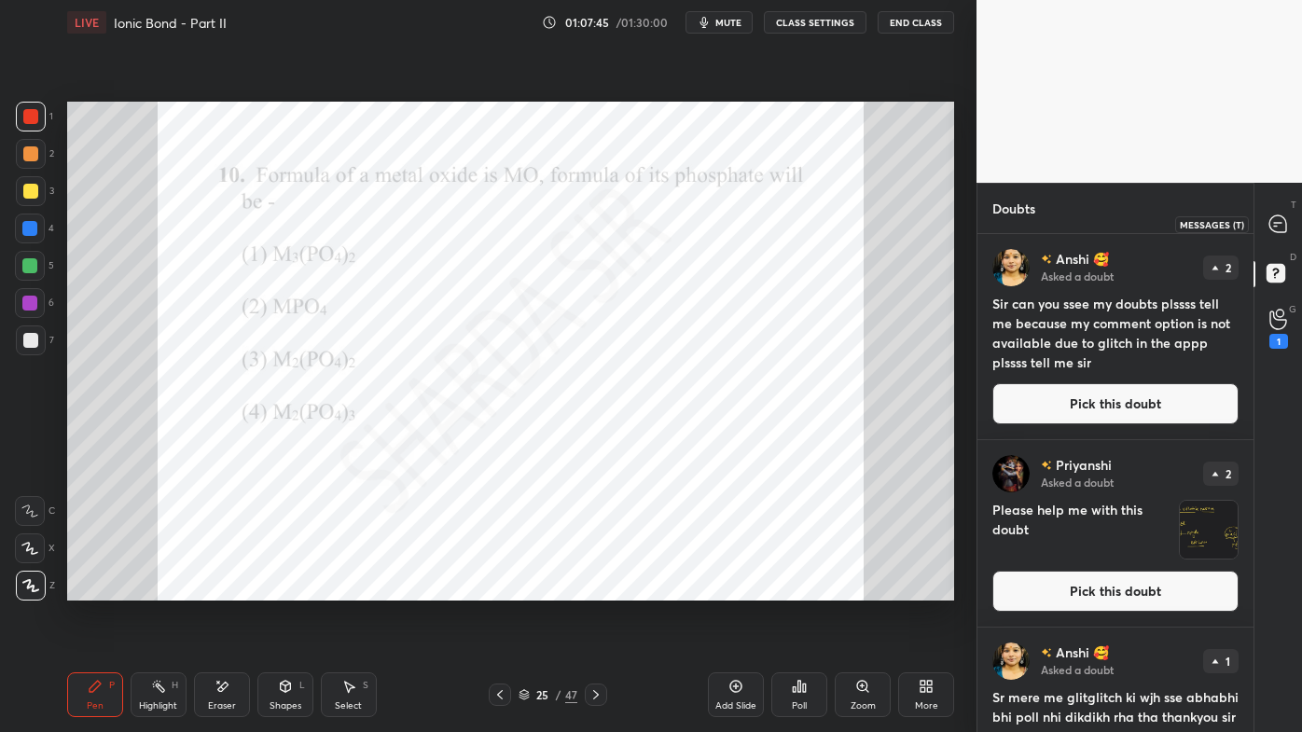
click at [1281, 216] on icon at bounding box center [1278, 223] width 17 height 17
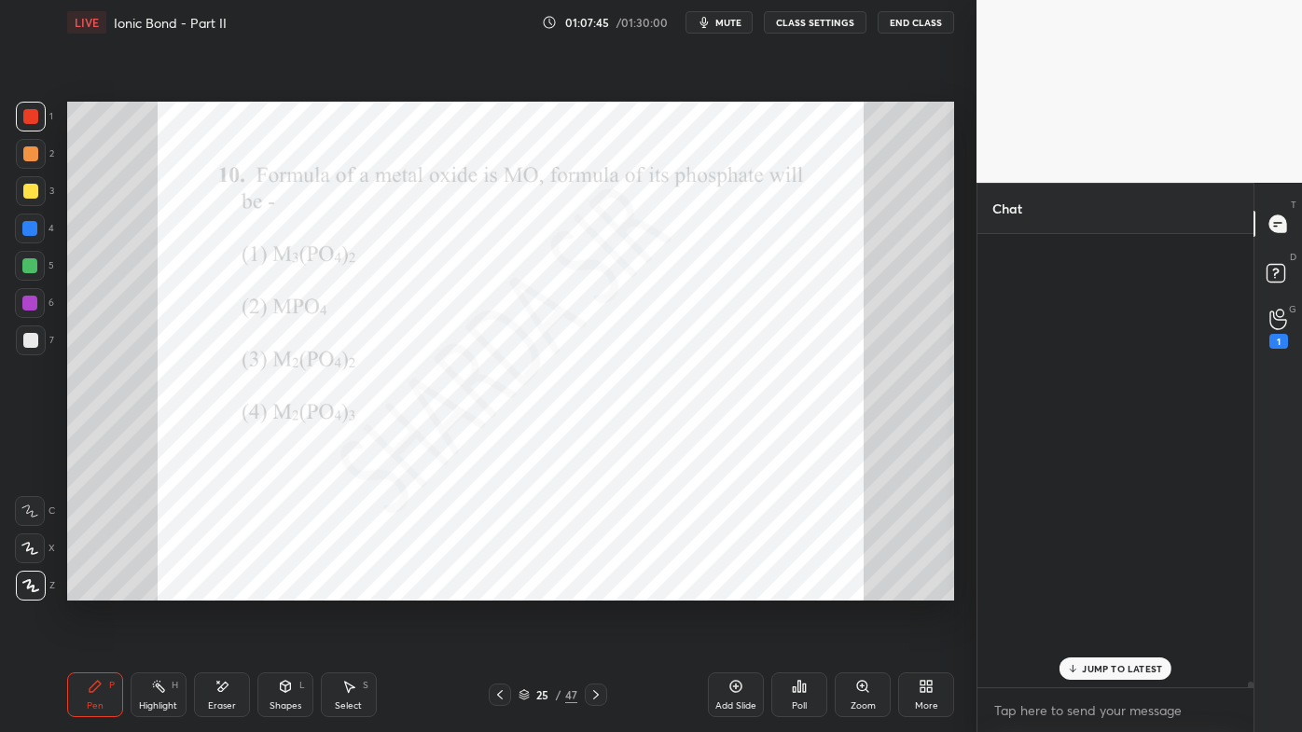
scroll to position [38521, 0]
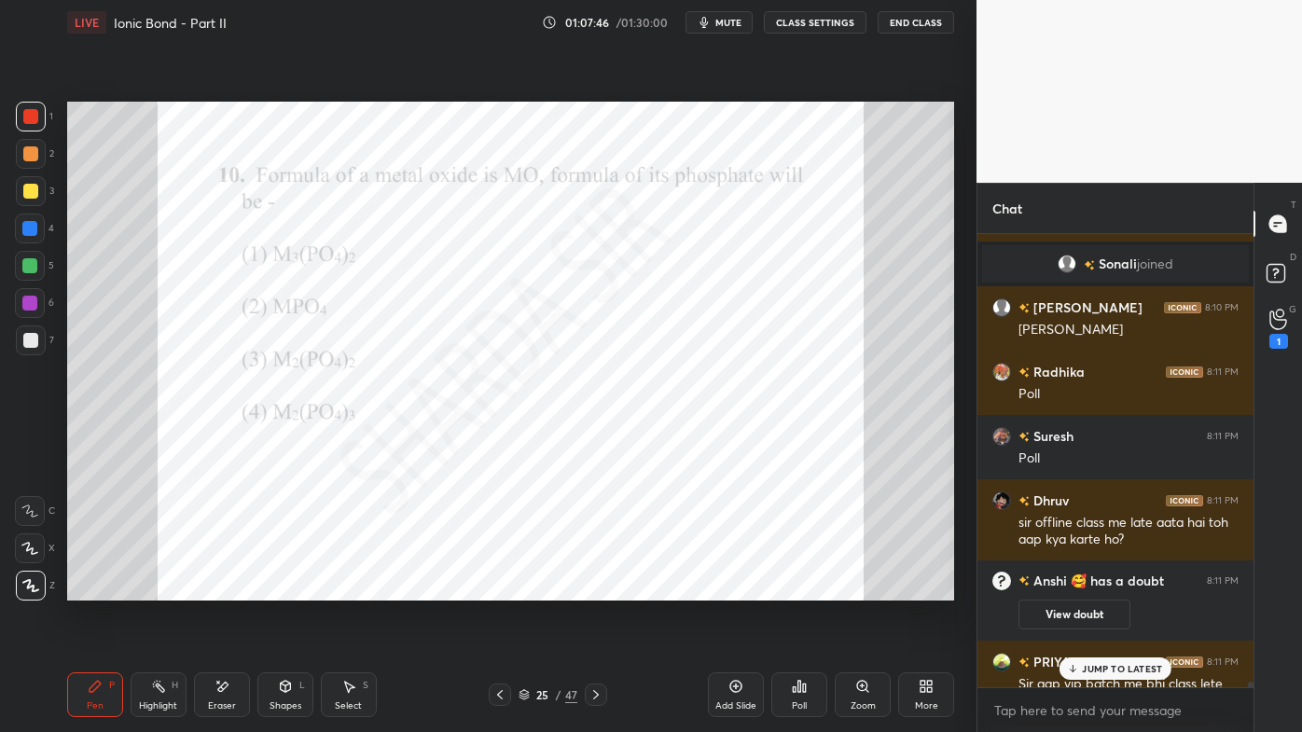
click at [1105, 589] on p "JUMP TO LATEST" at bounding box center [1122, 668] width 80 height 11
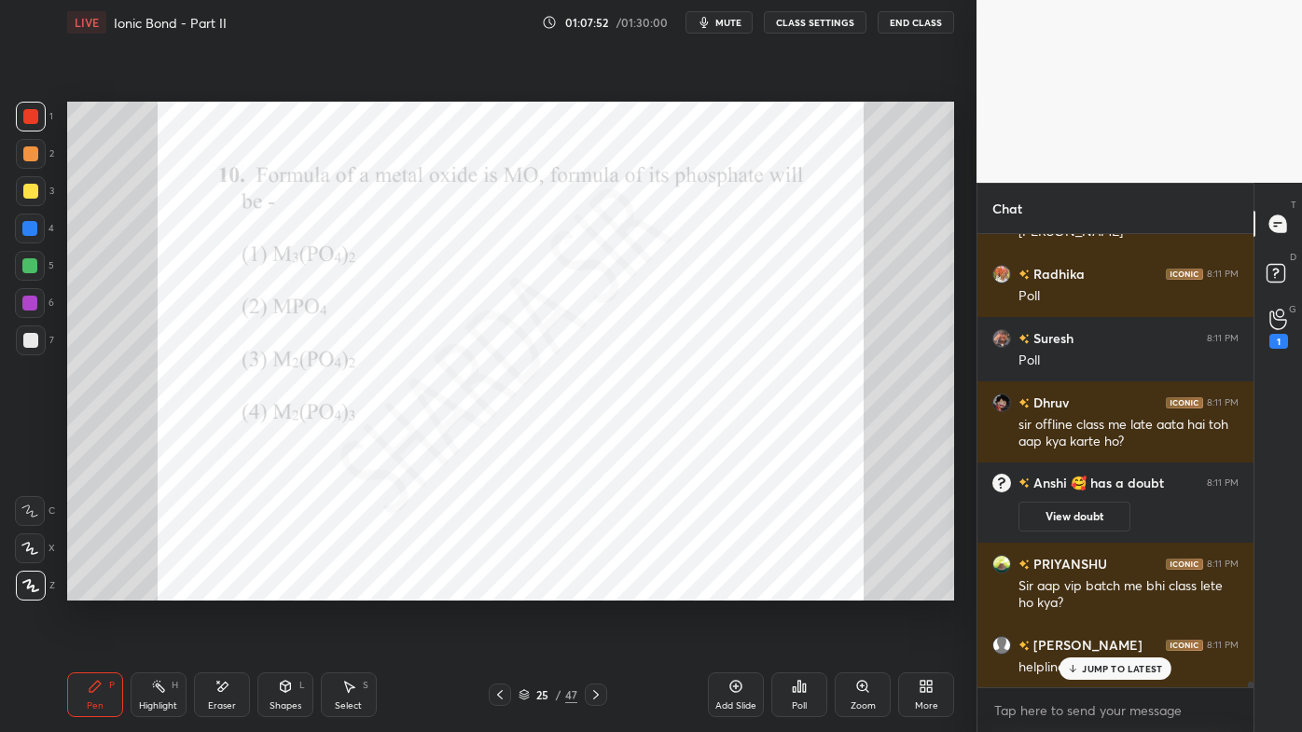
drag, startPoint x: 1087, startPoint y: 668, endPoint x: 1039, endPoint y: 696, distance: 55.2
click at [1087, 589] on p "JUMP TO LATEST" at bounding box center [1122, 668] width 80 height 11
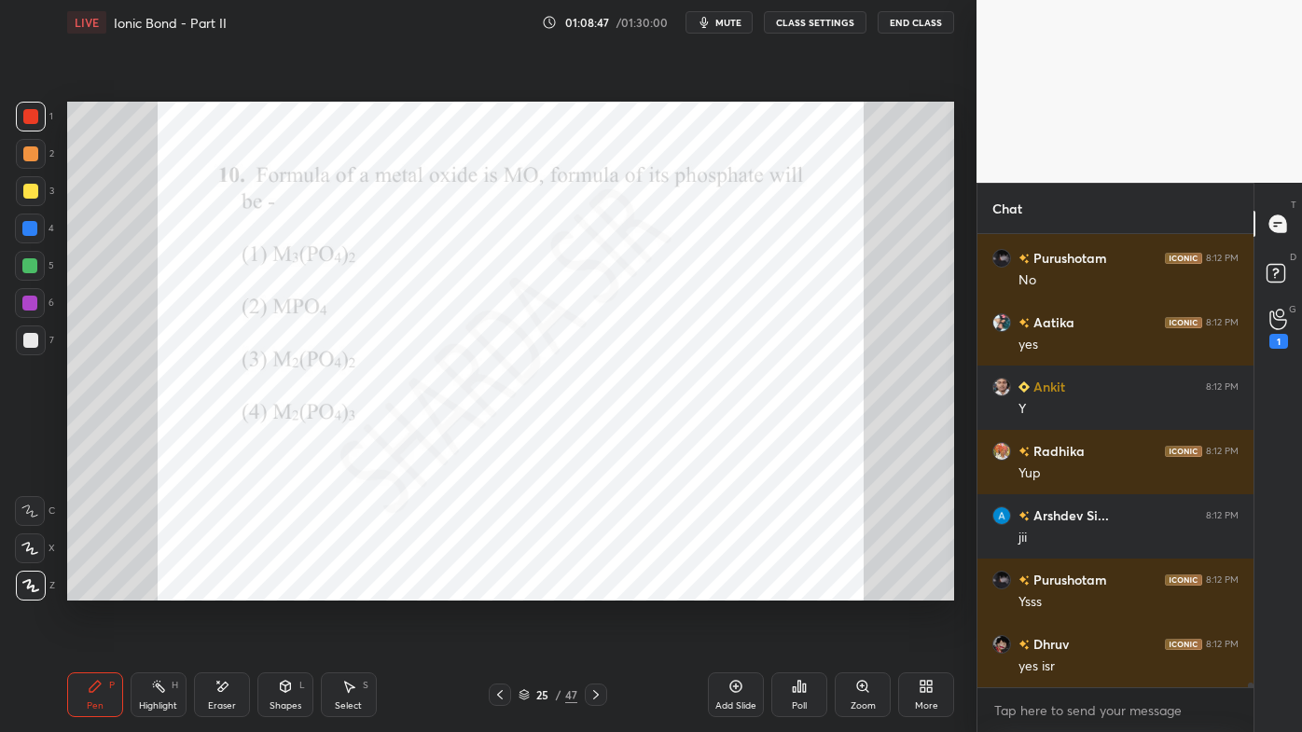
scroll to position [40209, 0]
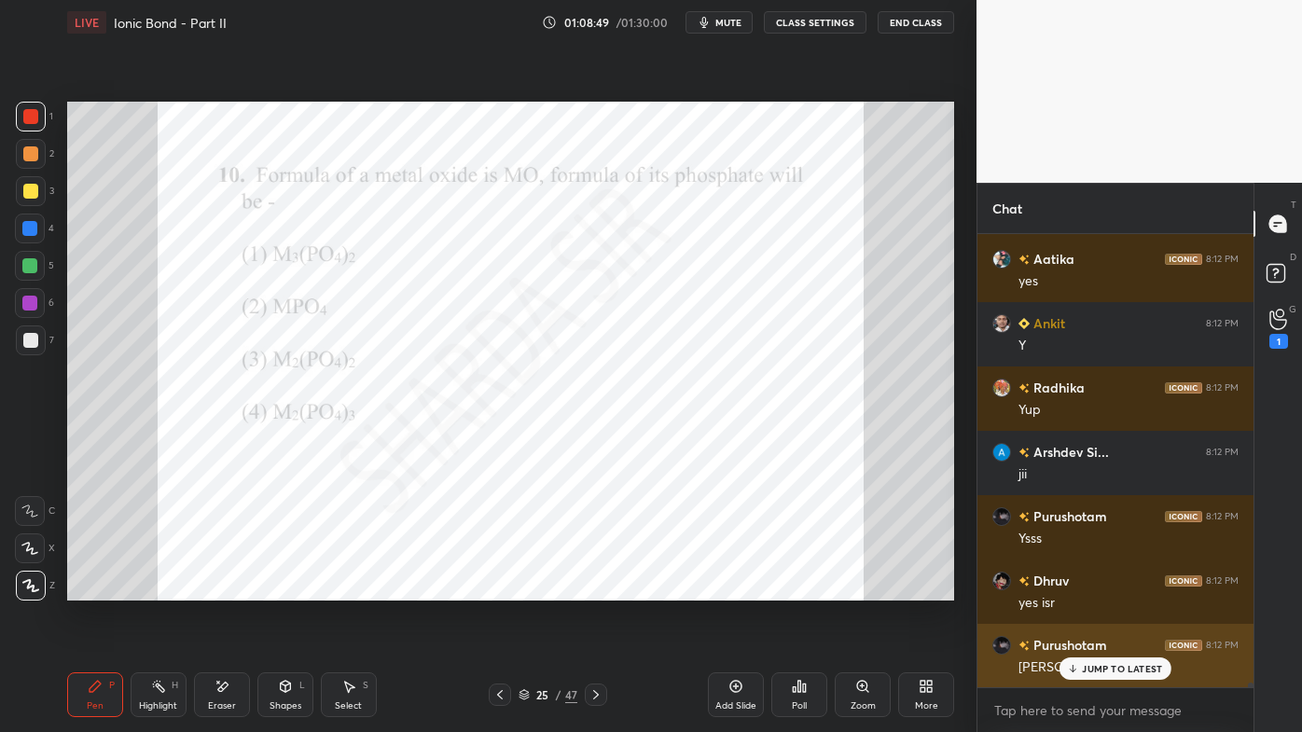
drag, startPoint x: 1080, startPoint y: 672, endPoint x: 980, endPoint y: 659, distance: 100.7
click at [1078, 589] on div "JUMP TO LATEST" at bounding box center [1116, 669] width 112 height 22
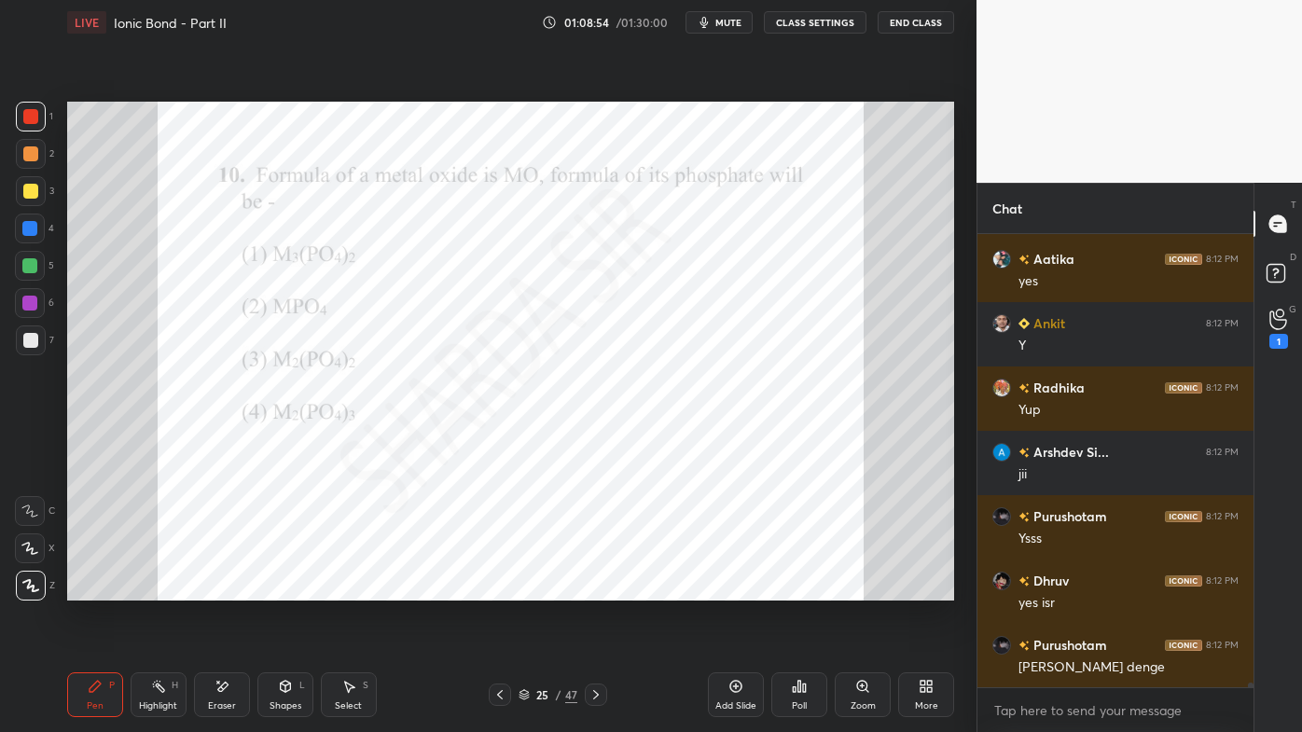
click at [594, 589] on icon at bounding box center [596, 694] width 15 height 15
click at [786, 589] on div "Poll" at bounding box center [799, 695] width 56 height 45
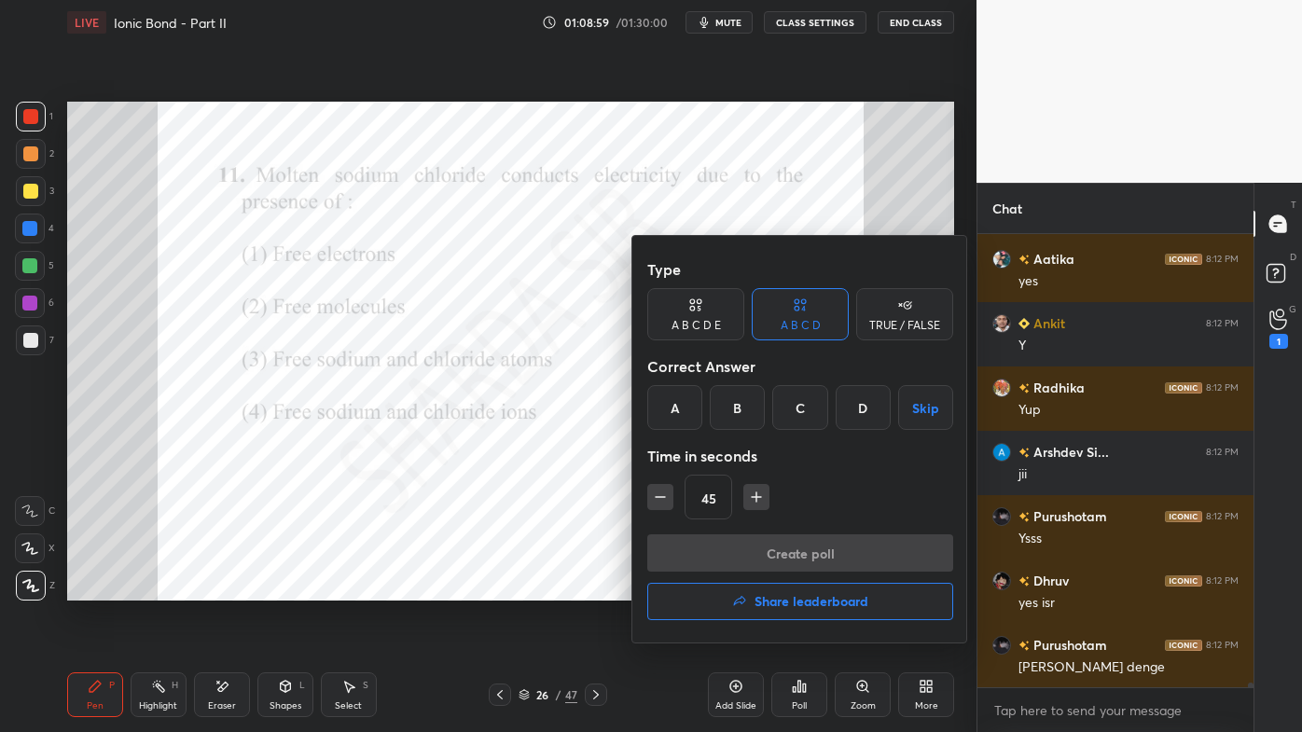
click at [858, 411] on div "D" at bounding box center [863, 407] width 55 height 45
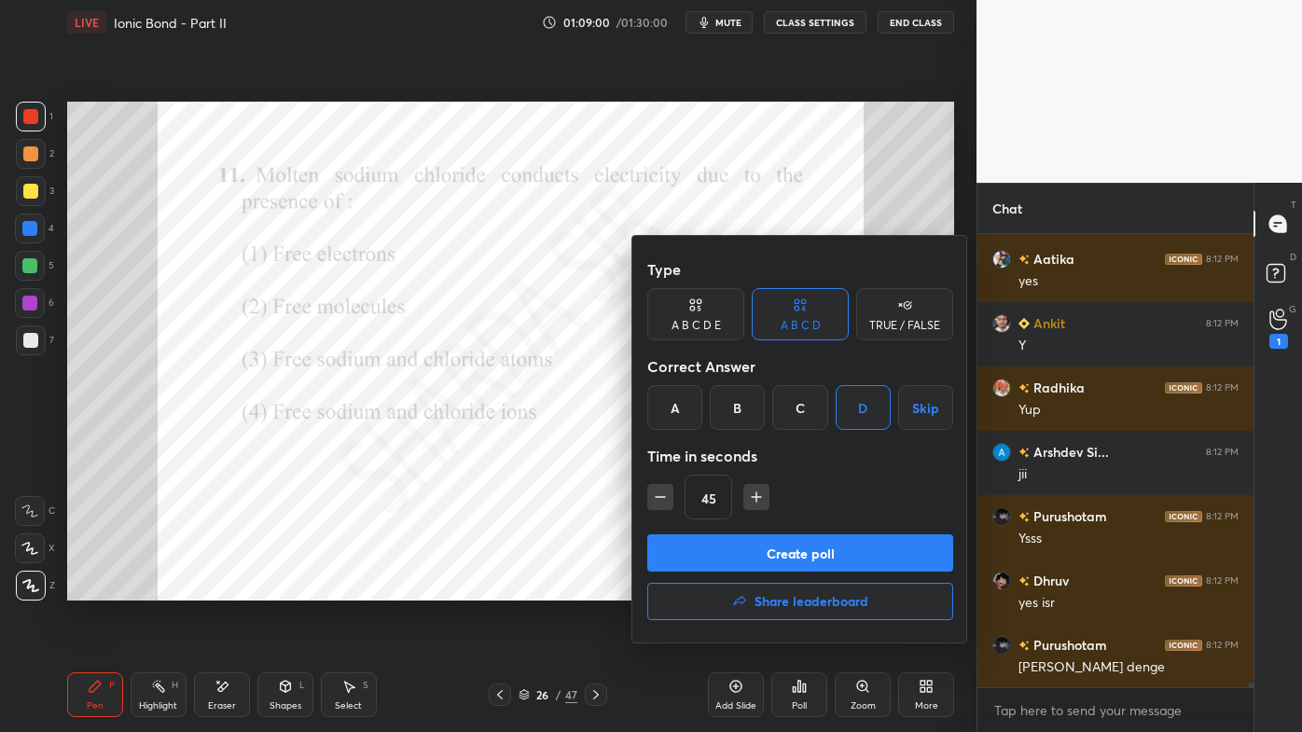
drag, startPoint x: 745, startPoint y: 559, endPoint x: 724, endPoint y: 574, distance: 26.1
click at [743, 559] on button "Create poll" at bounding box center [800, 553] width 306 height 37
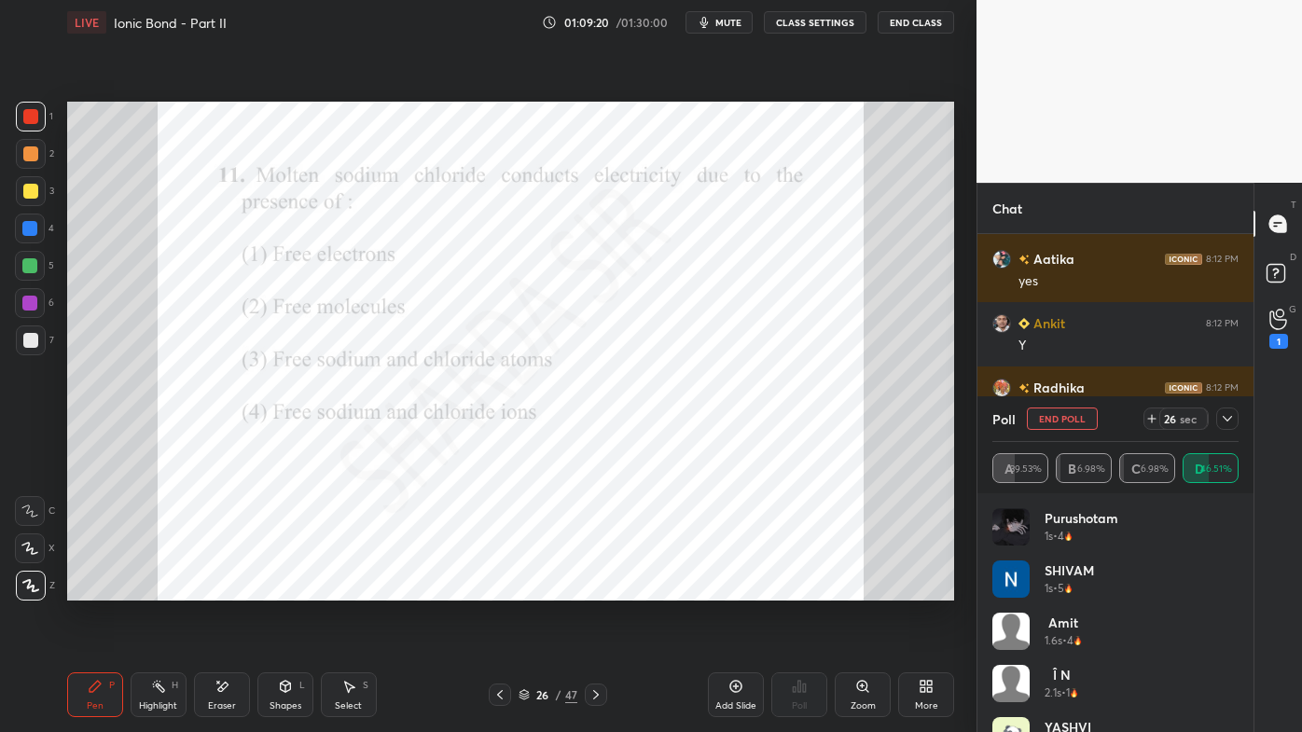
scroll to position [40370, 0]
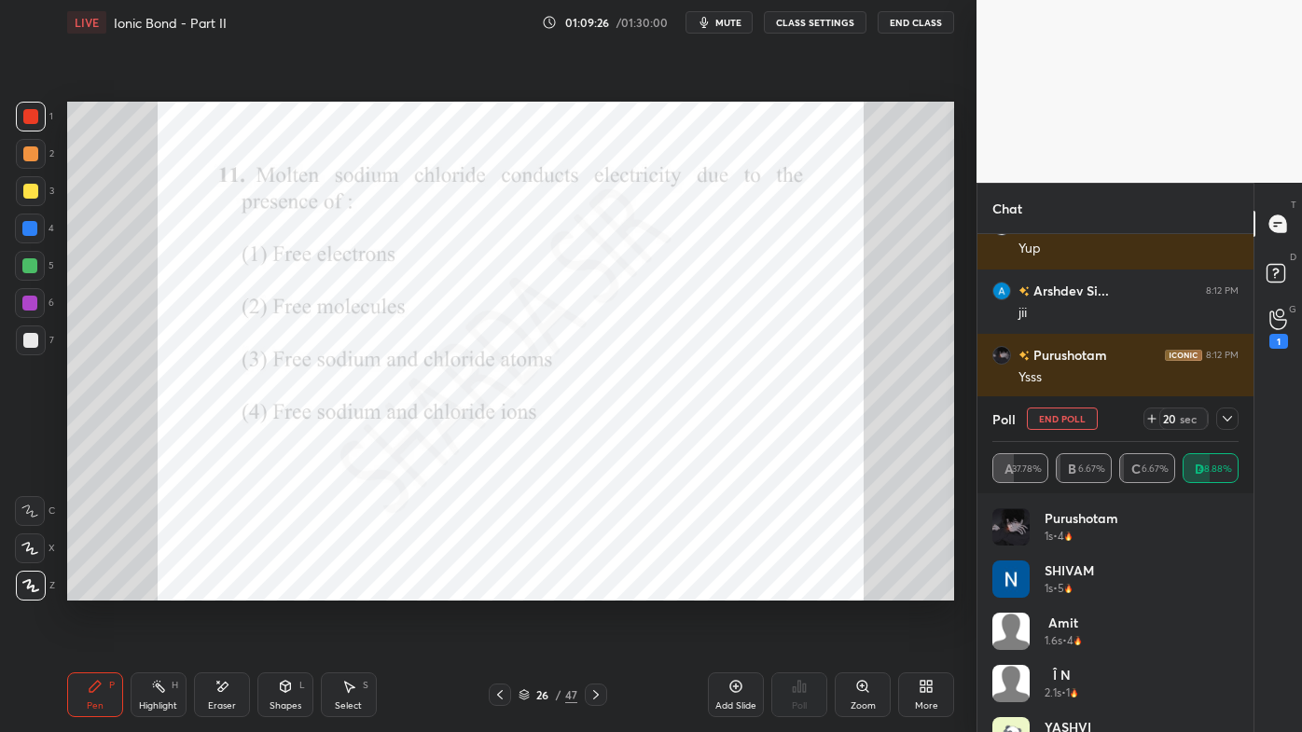
drag, startPoint x: 1231, startPoint y: 416, endPoint x: 1188, endPoint y: 435, distance: 46.8
click at [1231, 417] on icon at bounding box center [1227, 418] width 15 height 15
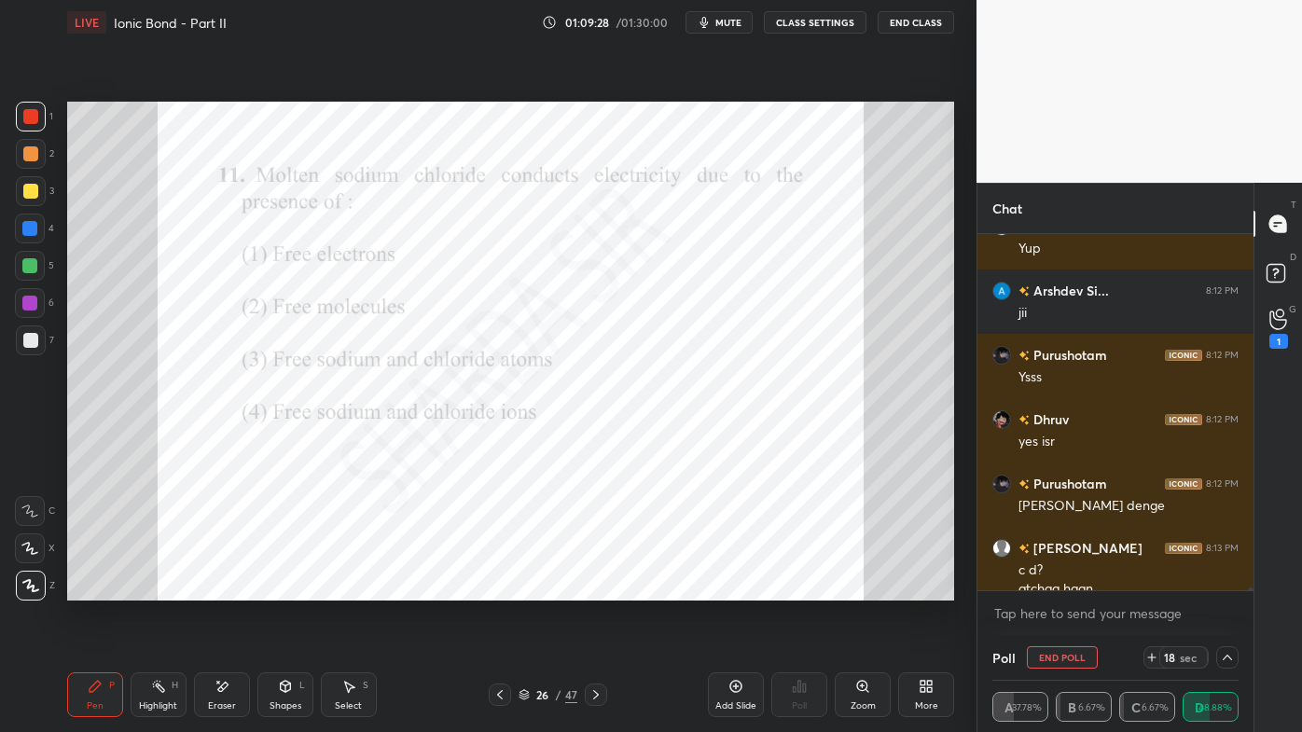
scroll to position [40390, 0]
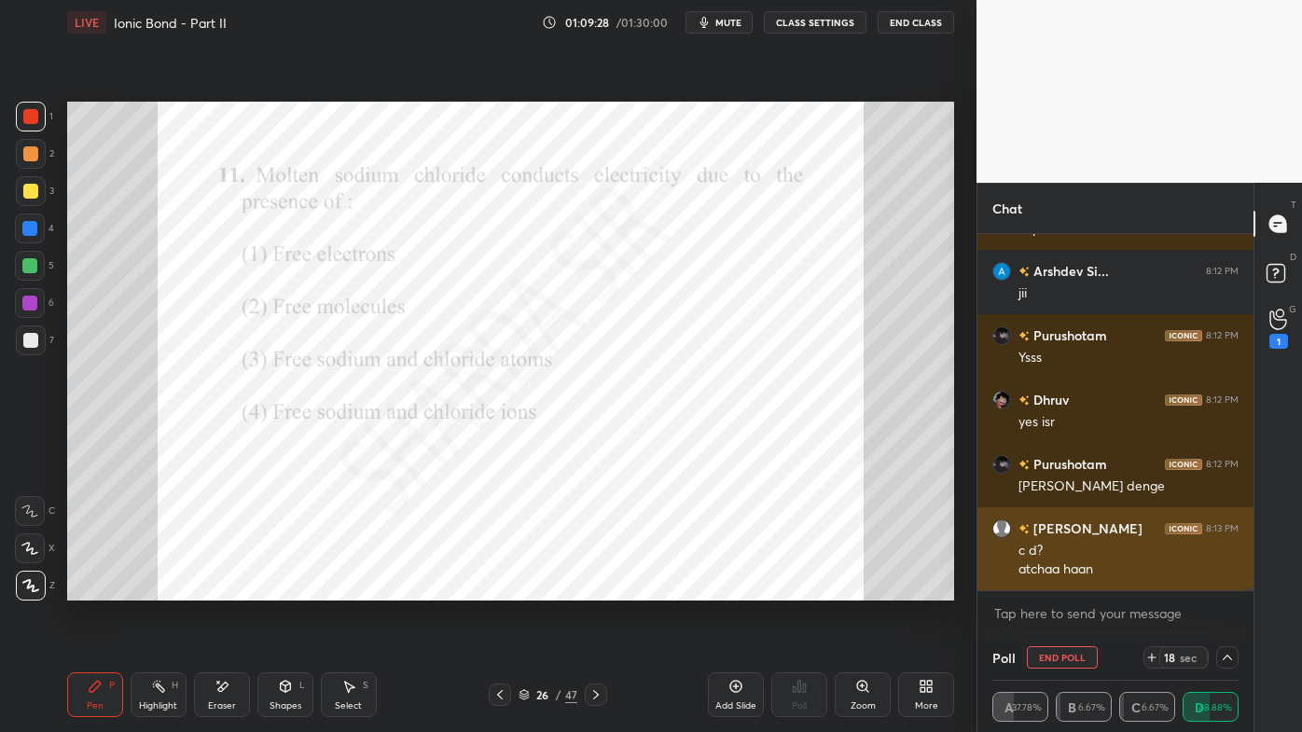
click at [1096, 573] on div "atchaa haan" at bounding box center [1129, 570] width 220 height 19
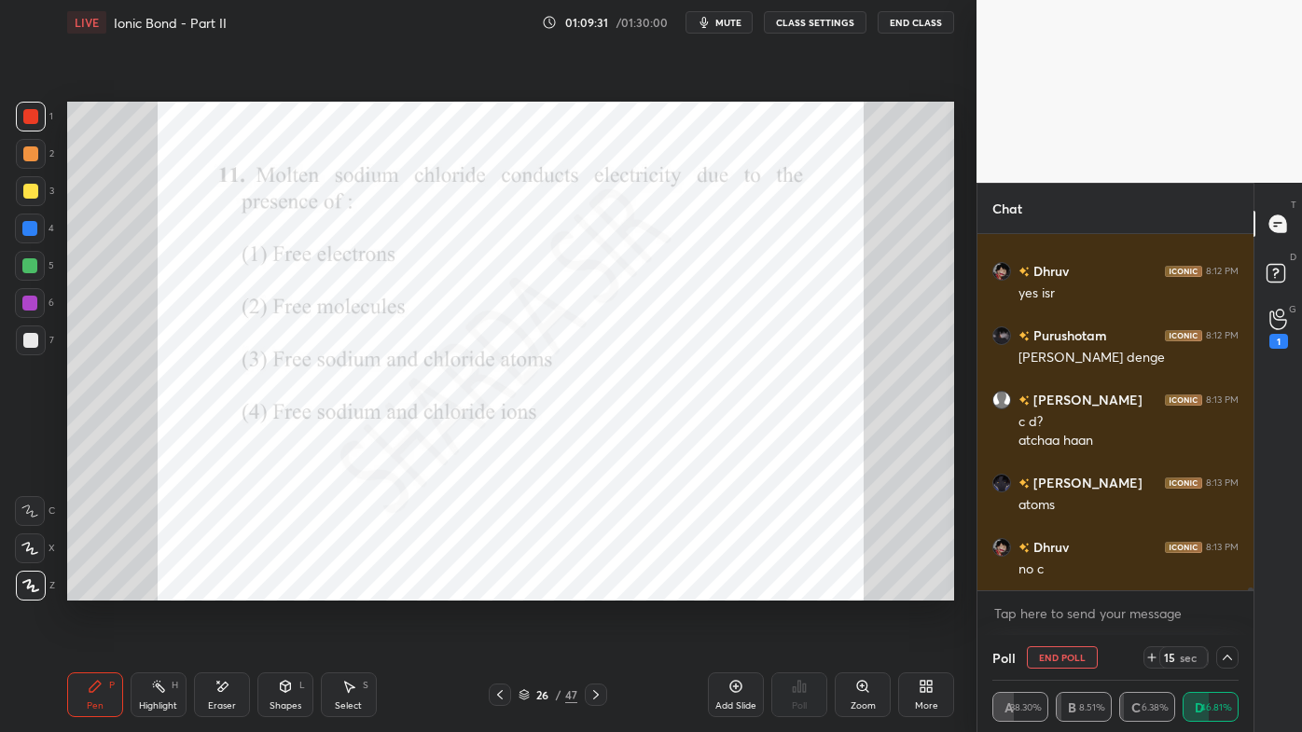
scroll to position [40582, 0]
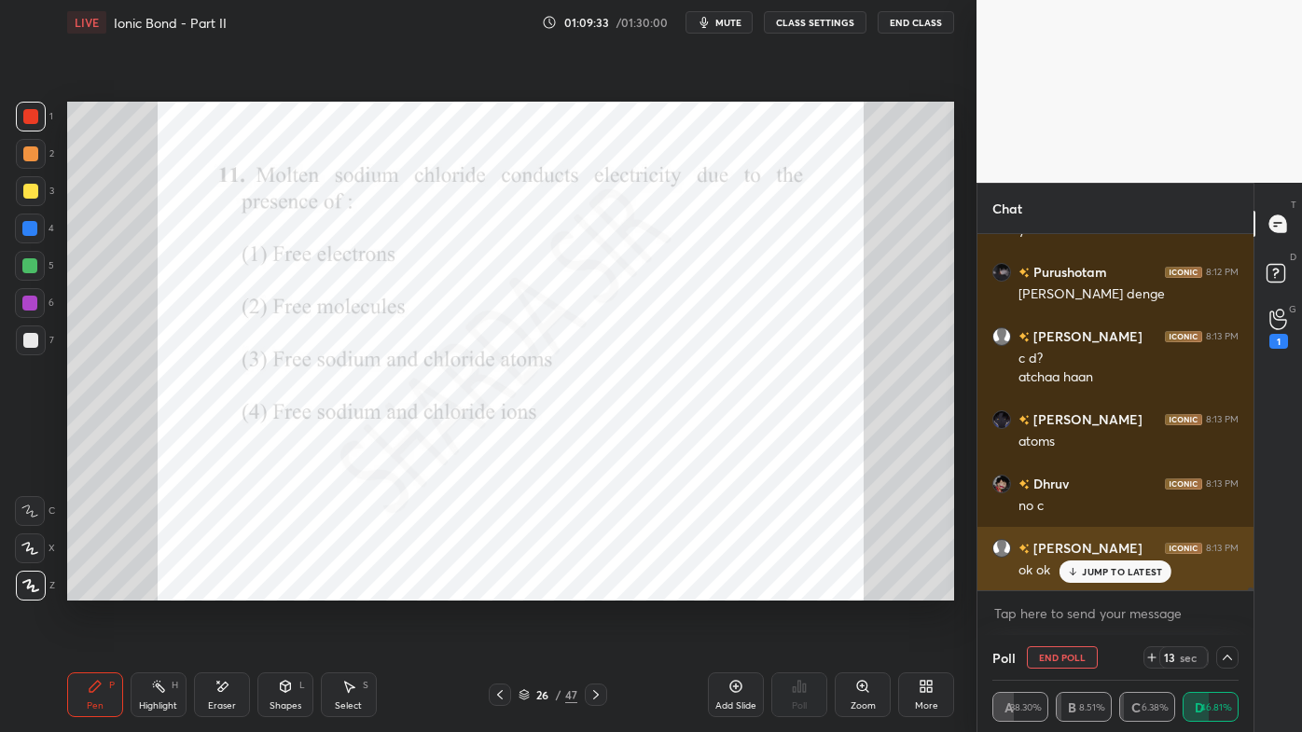
click at [1093, 569] on p "JUMP TO LATEST" at bounding box center [1122, 571] width 80 height 11
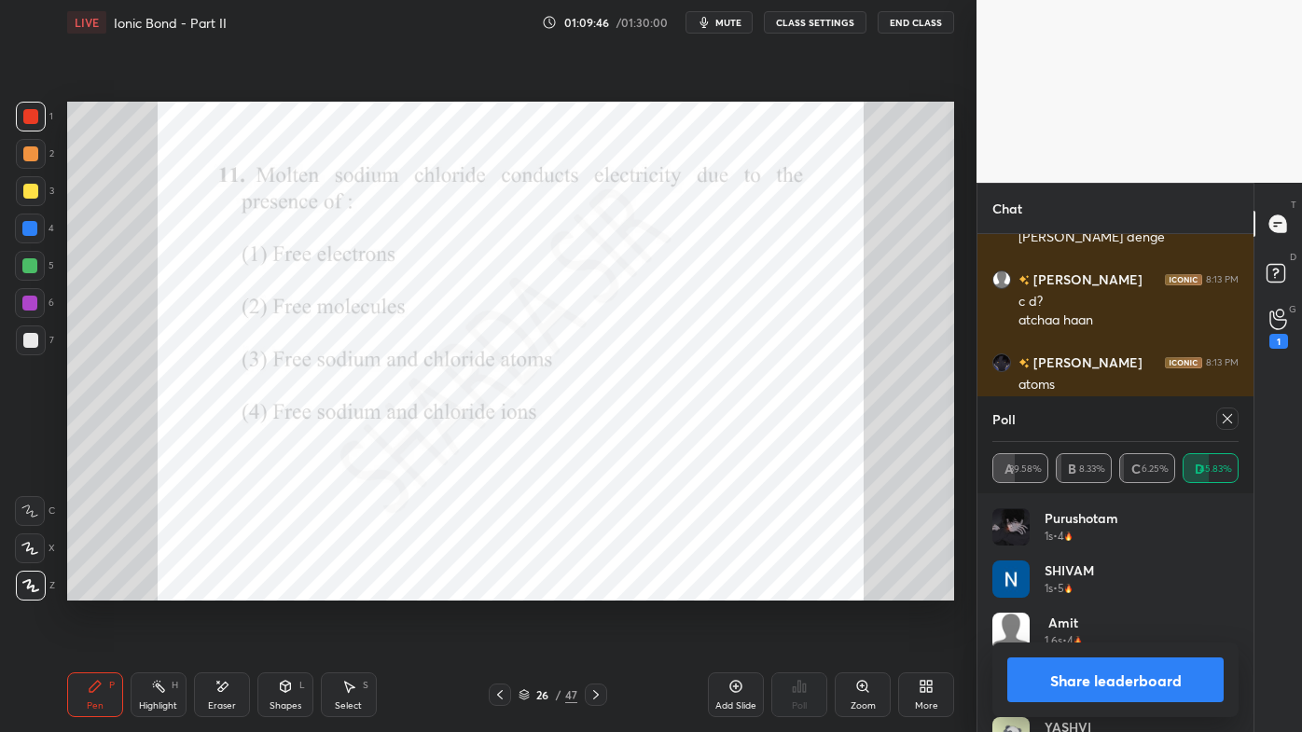
scroll to position [40703, 0]
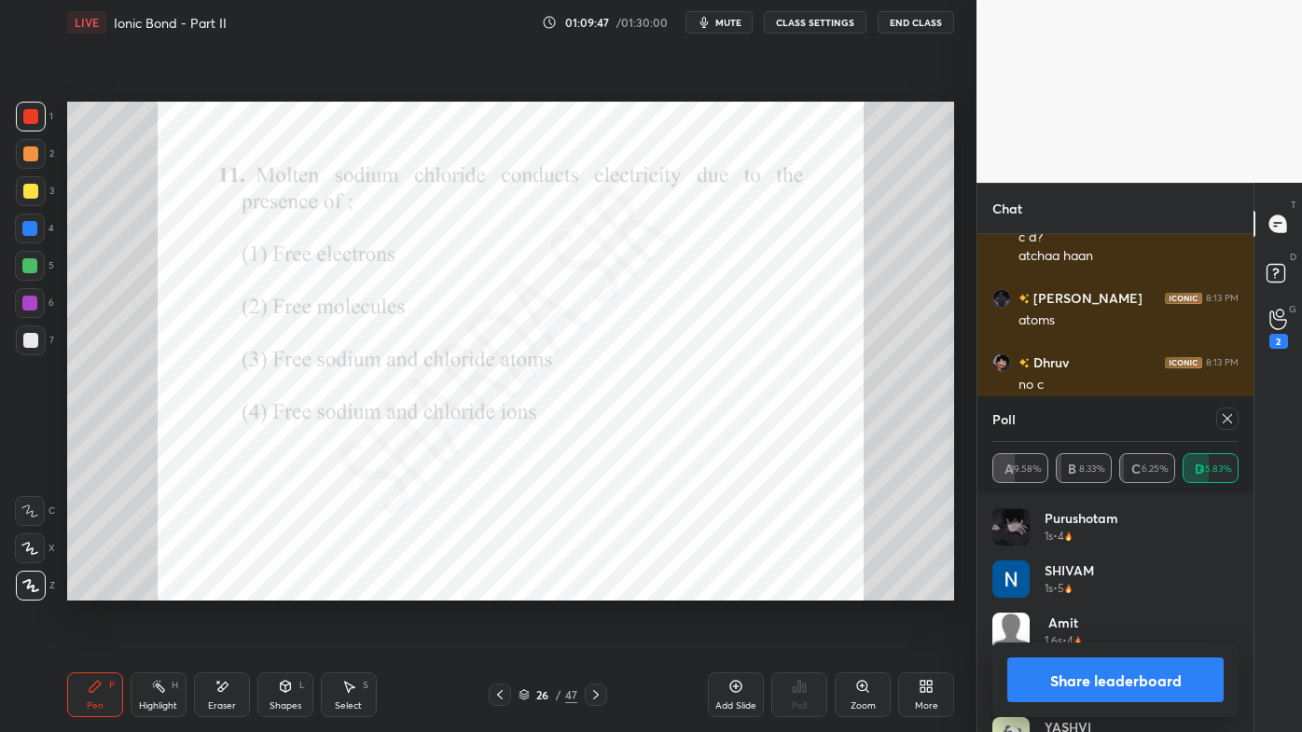
click at [1223, 417] on icon at bounding box center [1227, 418] width 15 height 15
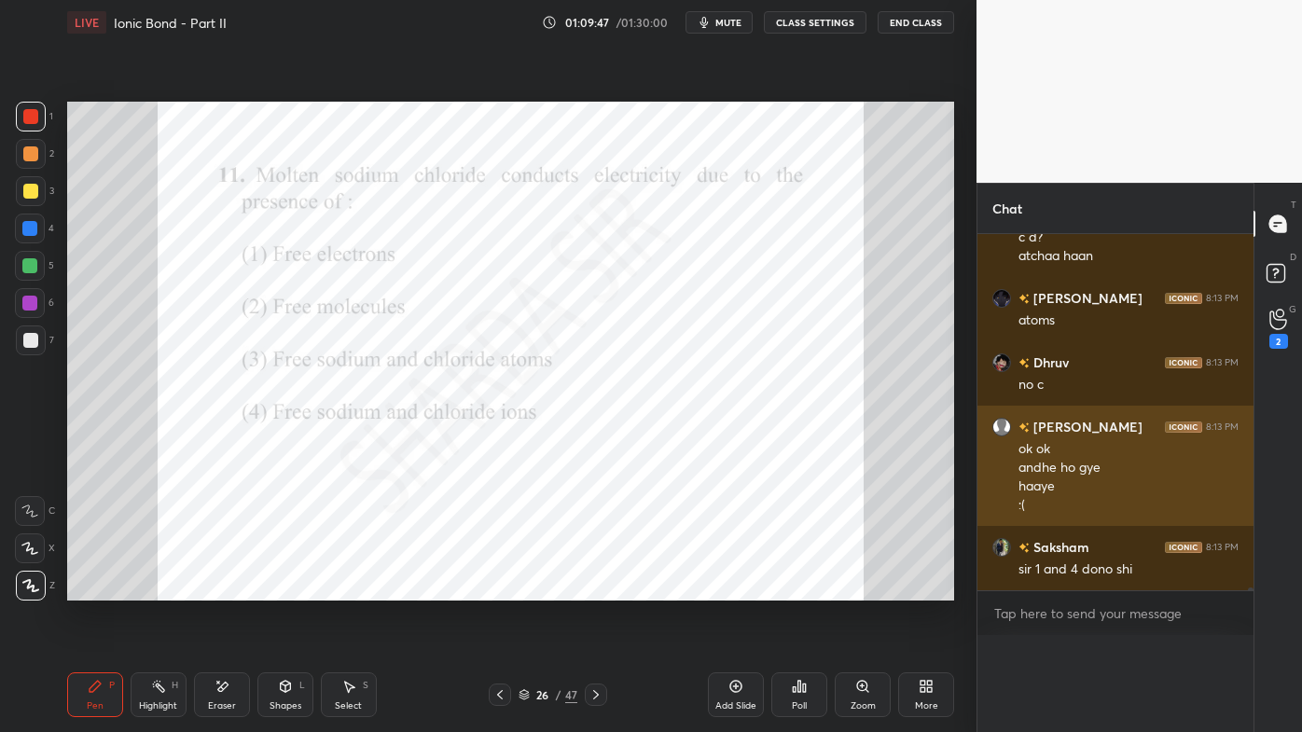
scroll to position [112, 241]
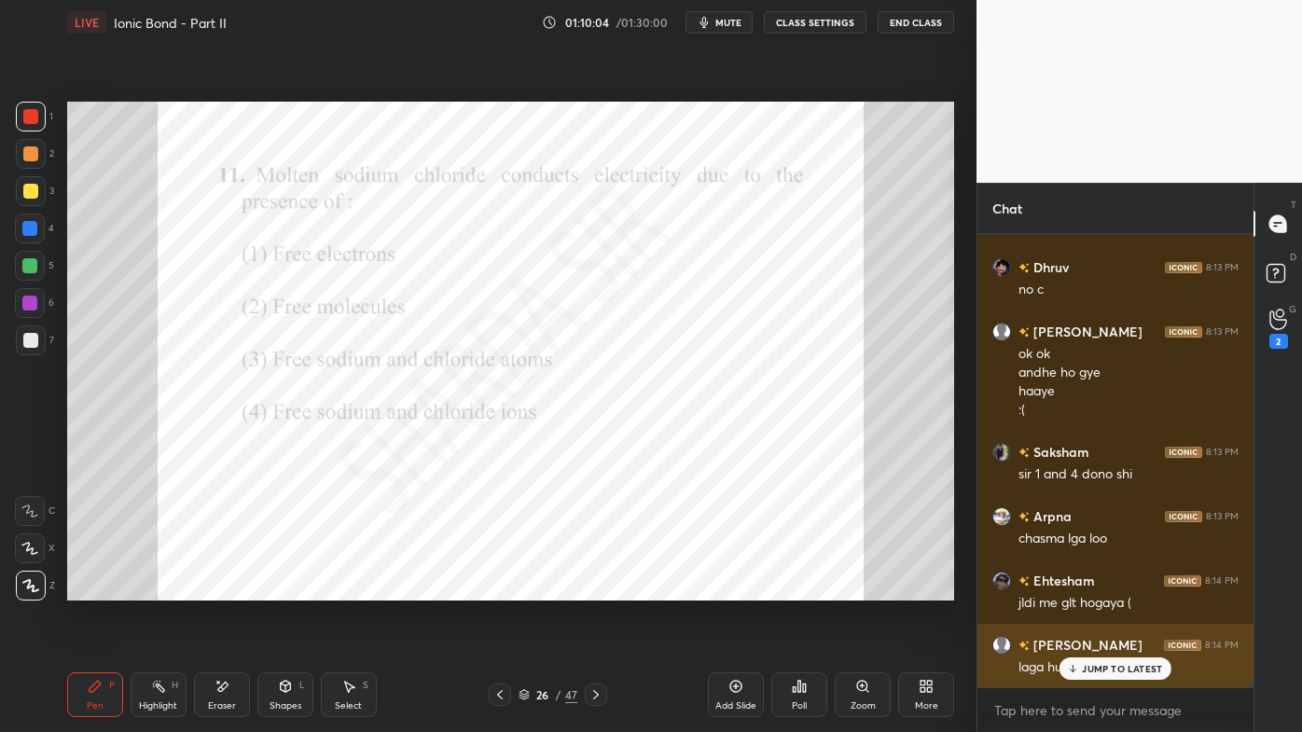
drag, startPoint x: 1077, startPoint y: 661, endPoint x: 1055, endPoint y: 679, distance: 28.6
click at [1076, 589] on div "JUMP TO LATEST" at bounding box center [1116, 669] width 112 height 22
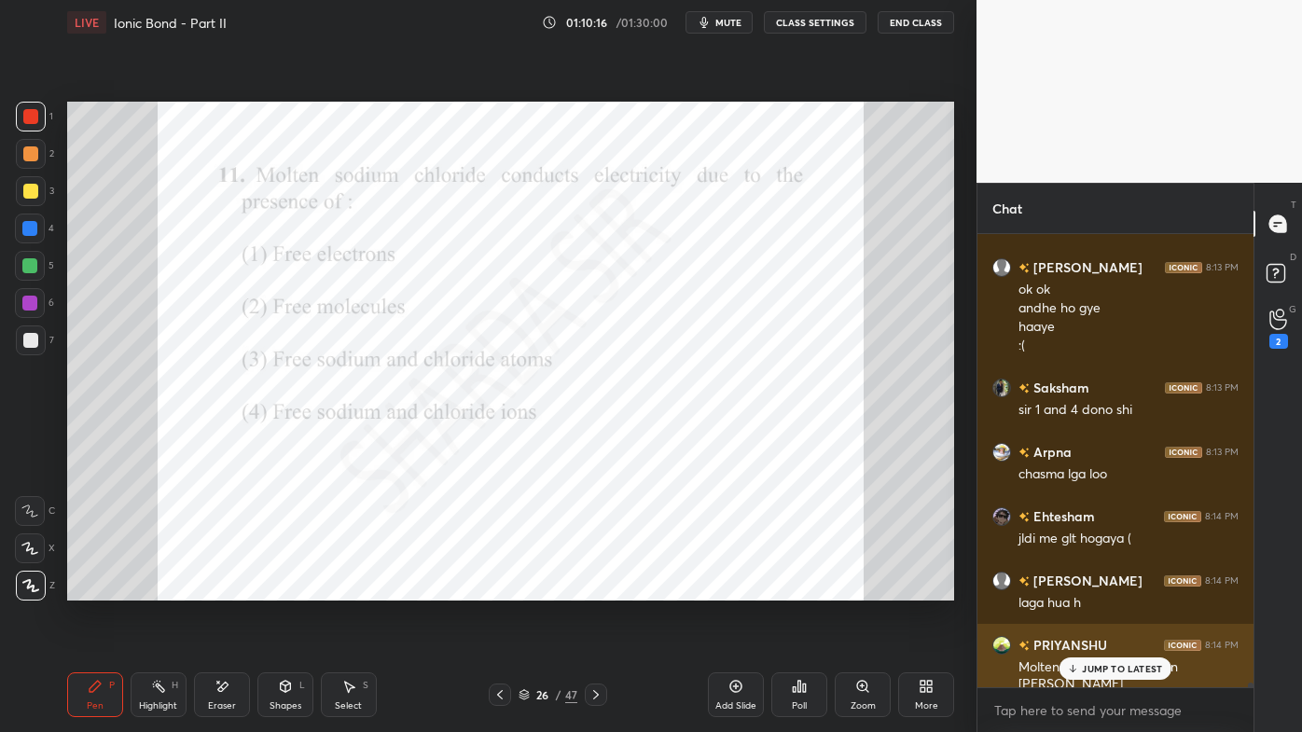
click at [1077, 589] on div "JUMP TO LATEST" at bounding box center [1116, 669] width 112 height 22
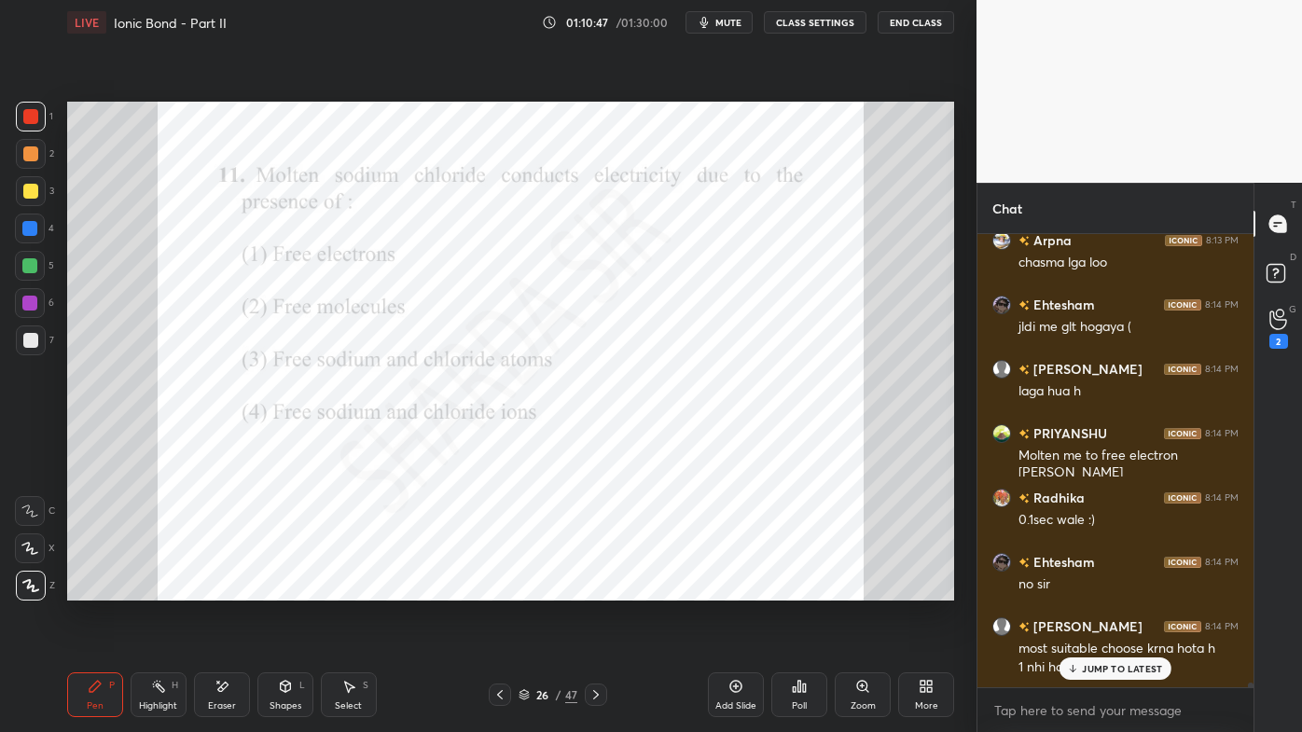
click at [230, 589] on div "Eraser" at bounding box center [222, 695] width 56 height 45
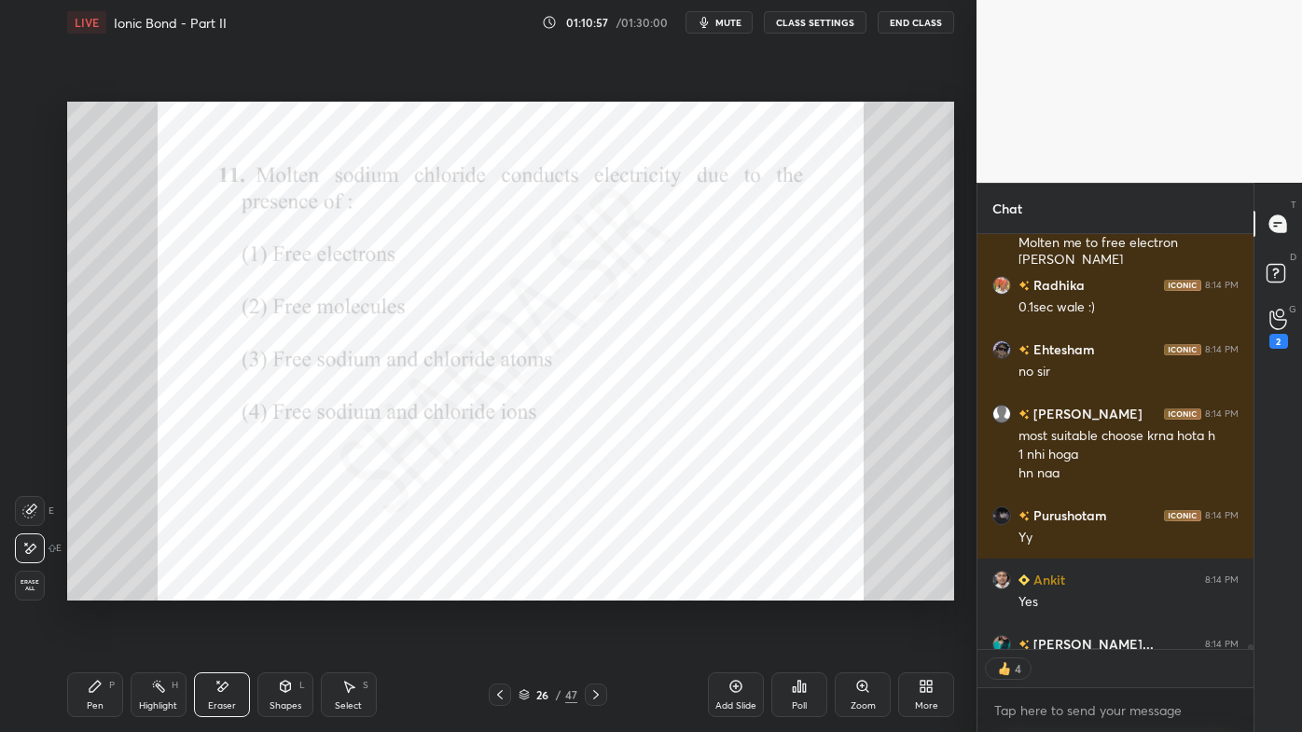
scroll to position [41390, 0]
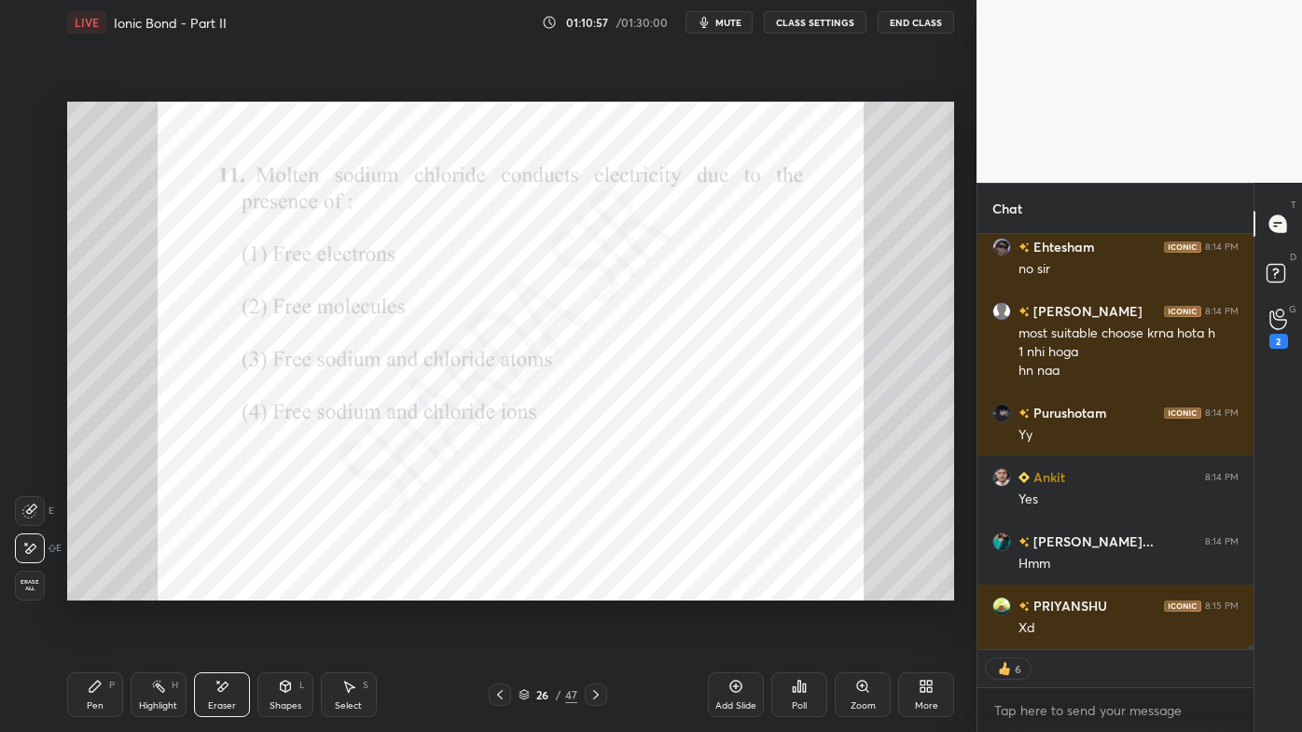
drag, startPoint x: 97, startPoint y: 688, endPoint x: 87, endPoint y: 689, distance: 10.3
click at [97, 589] on icon at bounding box center [95, 686] width 15 height 15
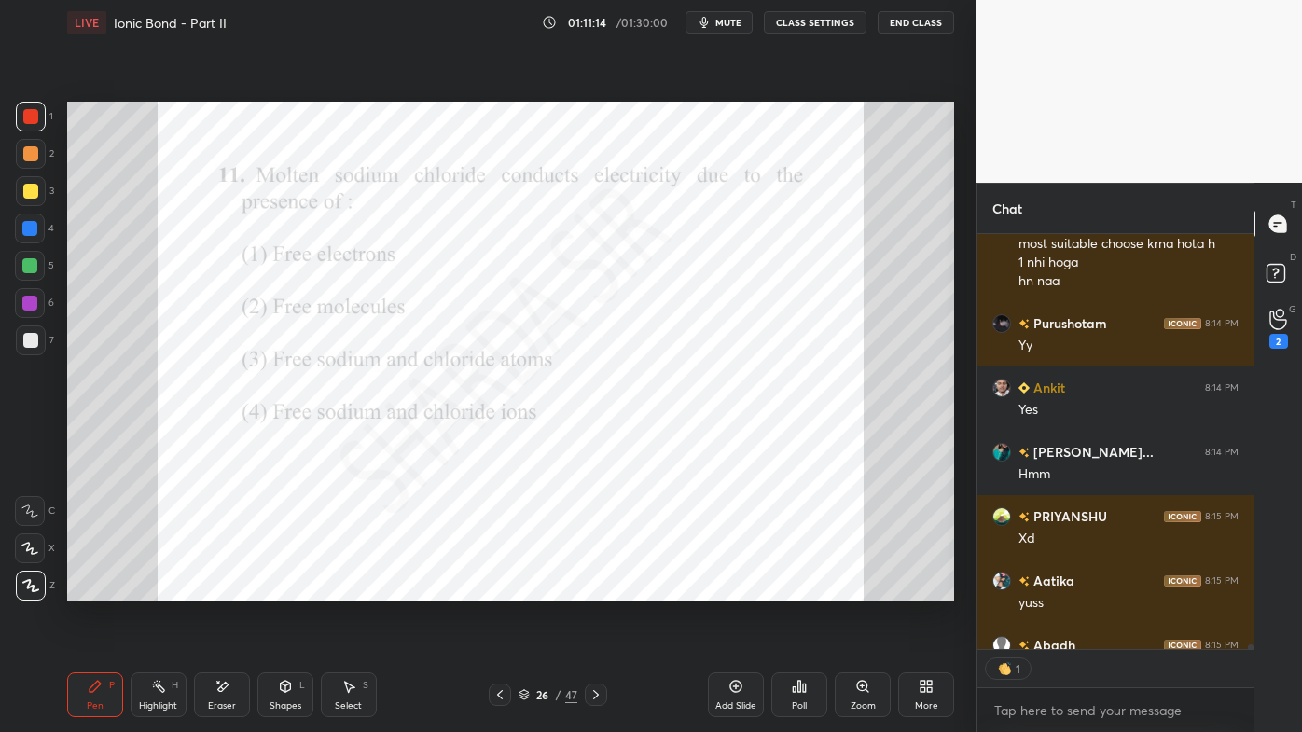
scroll to position [6, 5]
drag, startPoint x: 154, startPoint y: 672, endPoint x: 163, endPoint y: 653, distance: 20.9
click at [158, 589] on div "Pen P Highlight H Eraser Shapes L Select S 26 / 47 Add Slide Poll Zoom More" at bounding box center [510, 695] width 887 height 75
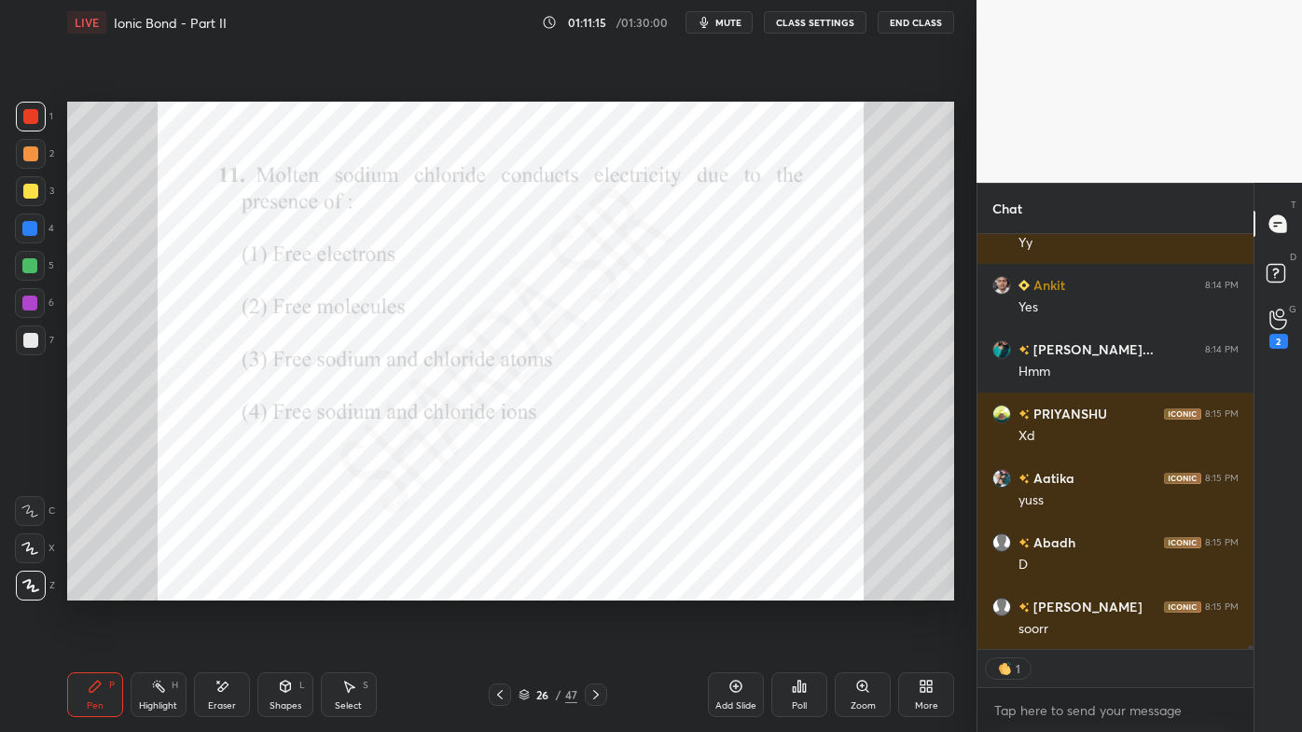
scroll to position [41646, 0]
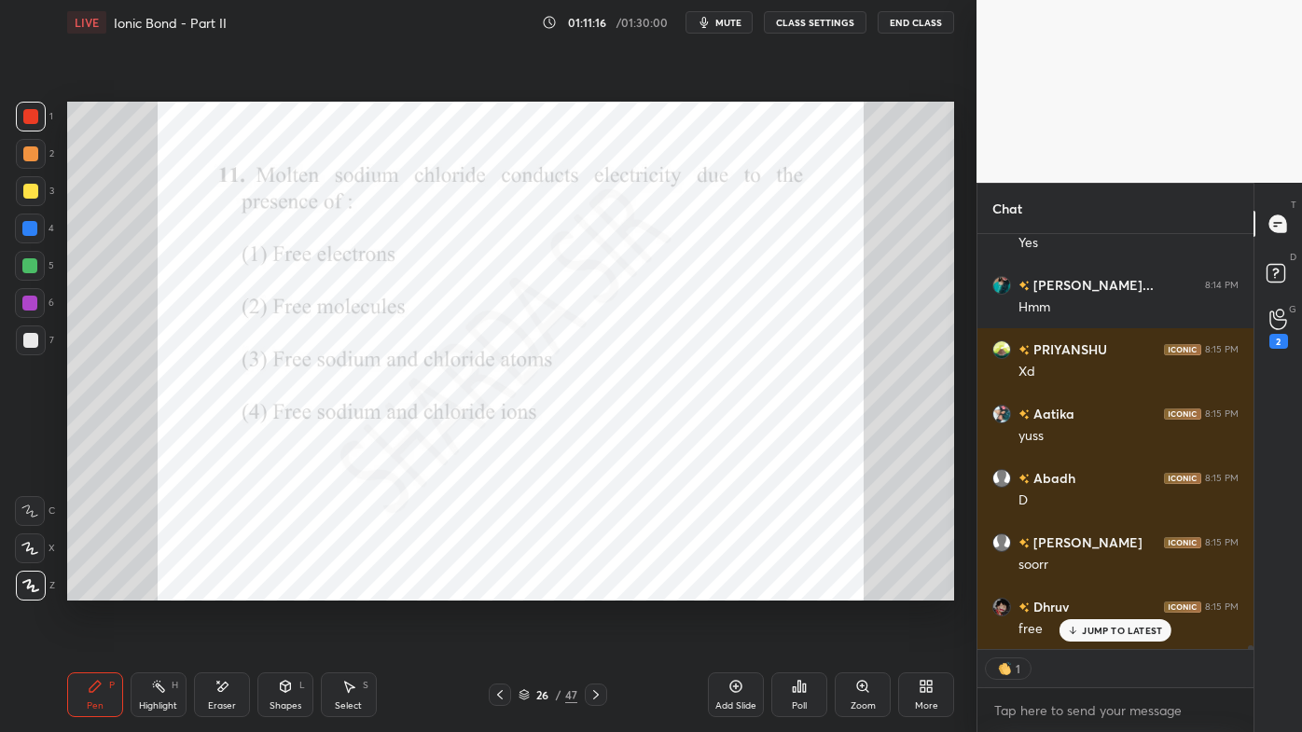
drag, startPoint x: 219, startPoint y: 679, endPoint x: 241, endPoint y: 615, distance: 67.8
click at [221, 589] on div "Eraser" at bounding box center [222, 695] width 56 height 45
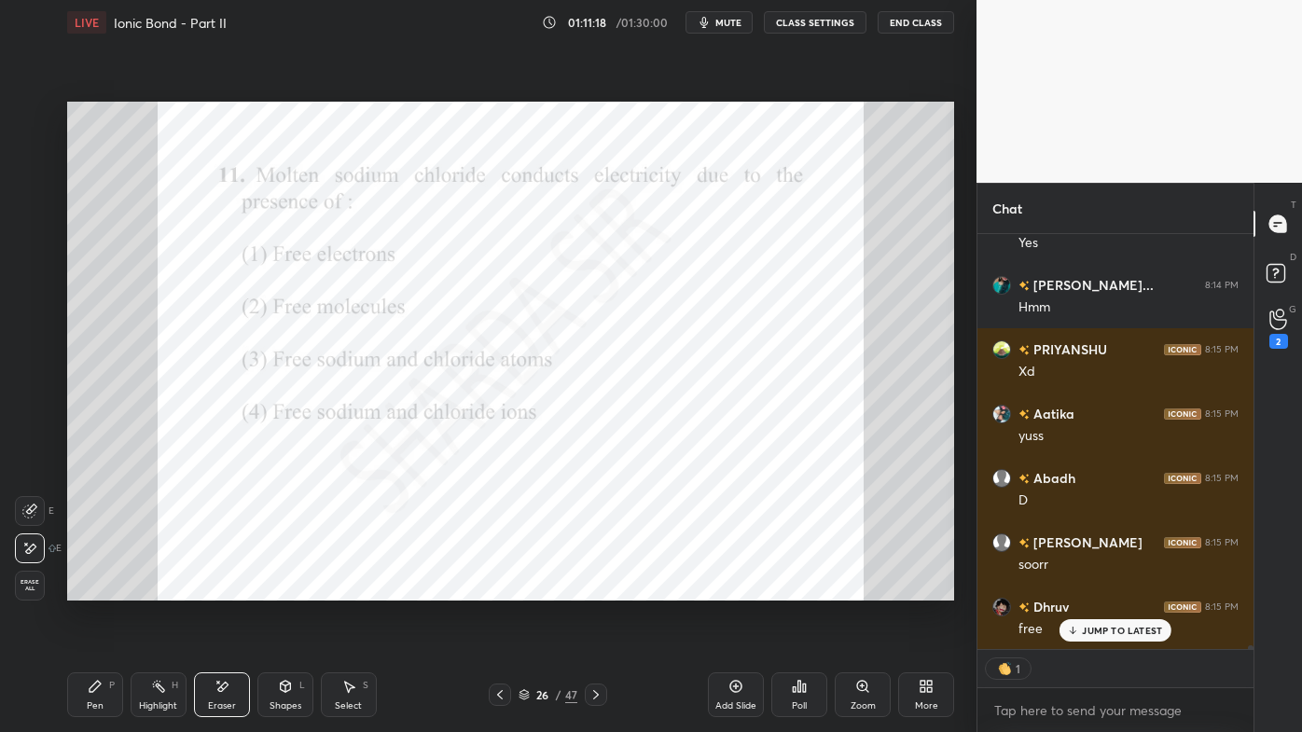
scroll to position [41711, 0]
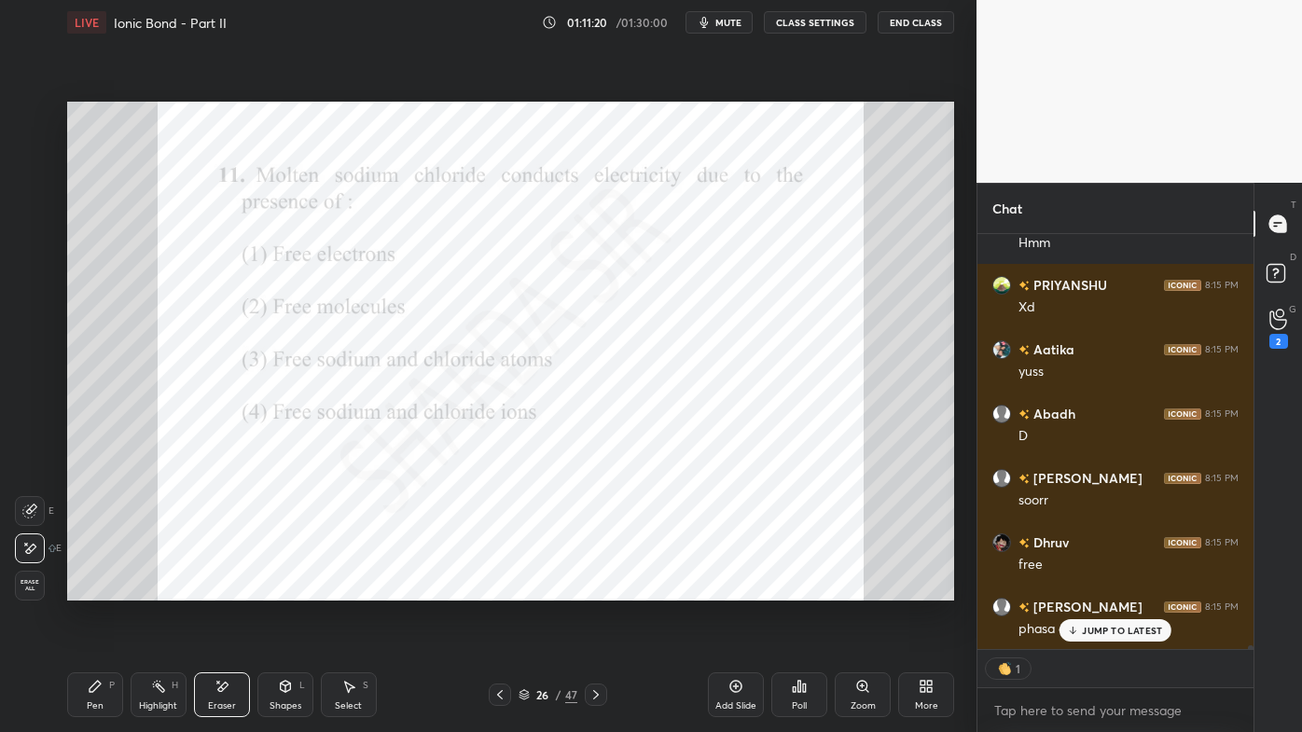
click at [1081, 589] on div "JUMP TO LATEST" at bounding box center [1116, 630] width 112 height 22
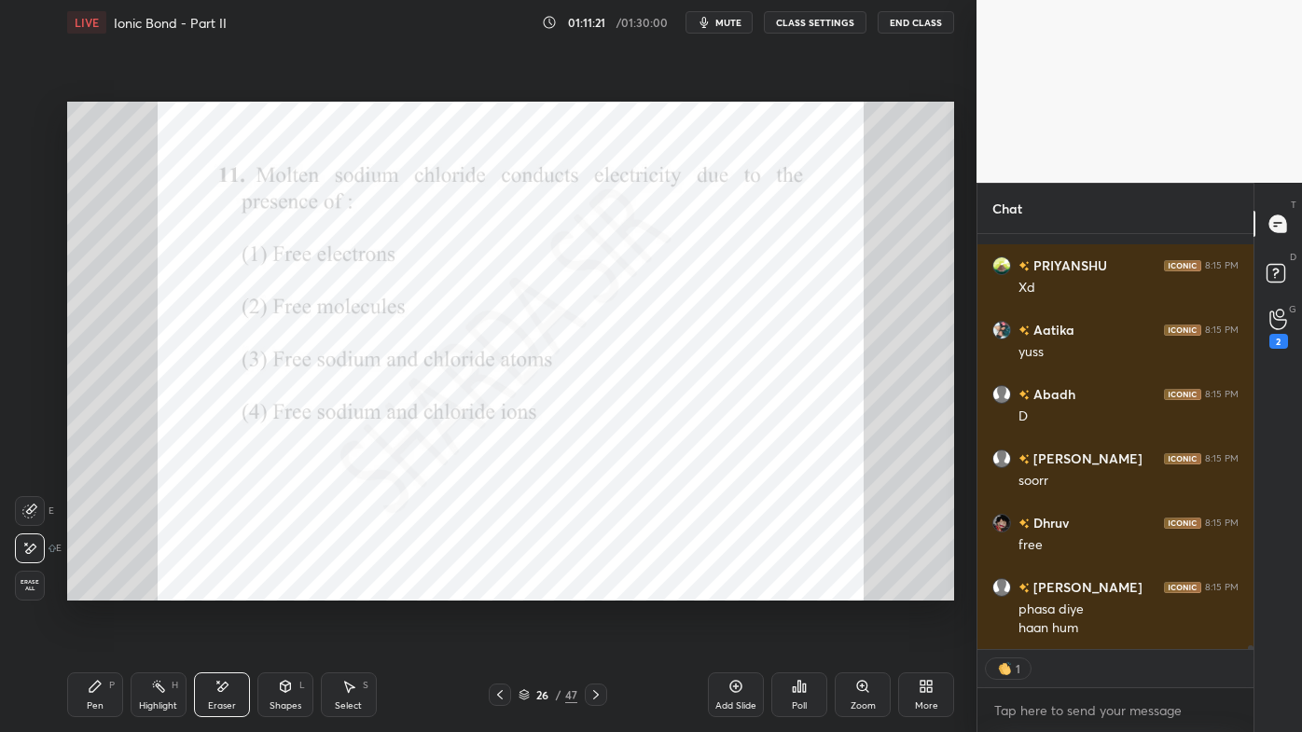
click at [593, 589] on icon at bounding box center [596, 694] width 15 height 15
type textarea "x"
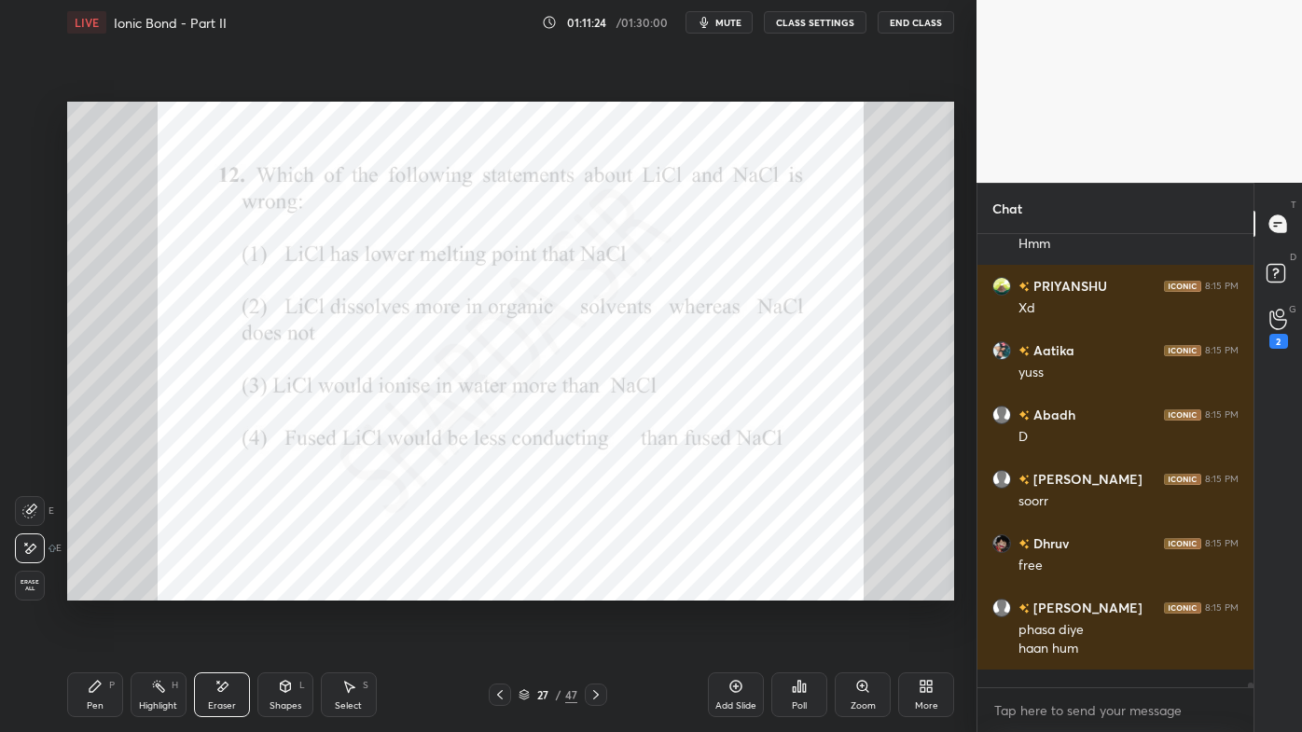
scroll to position [41691, 0]
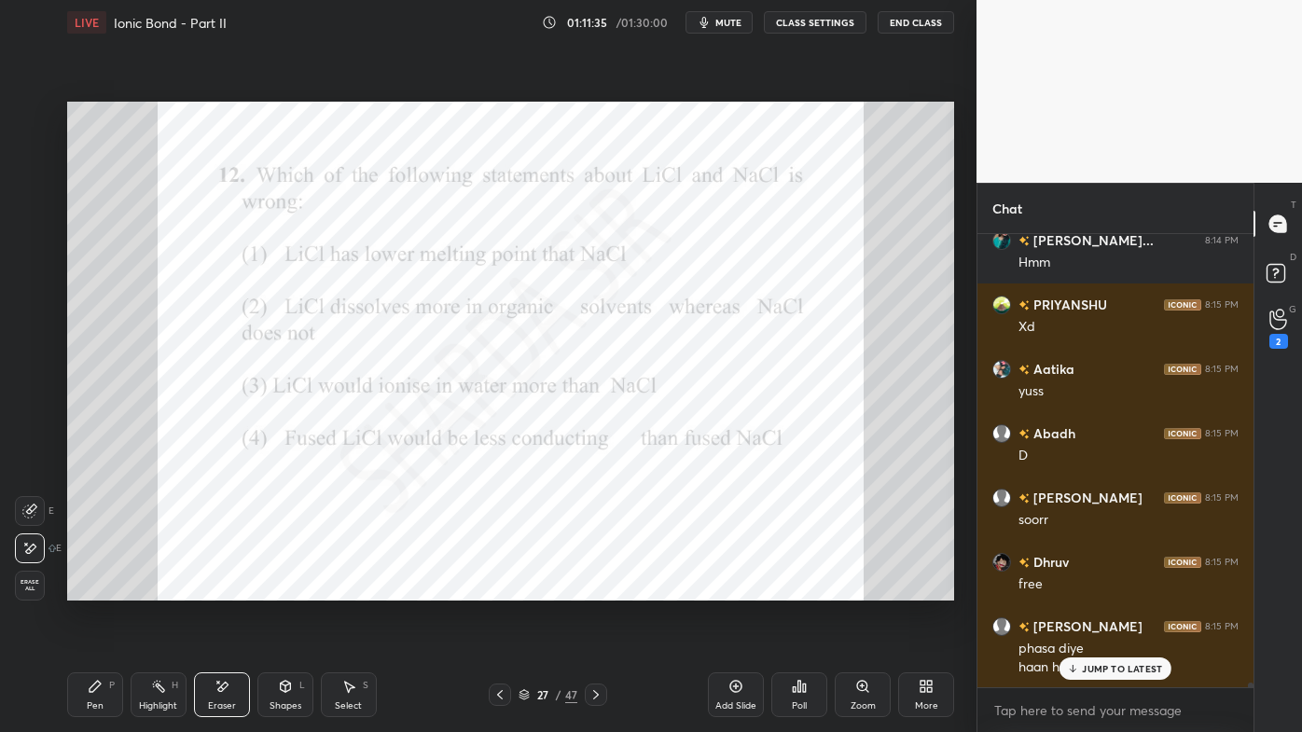
click at [798, 589] on icon at bounding box center [799, 686] width 15 height 15
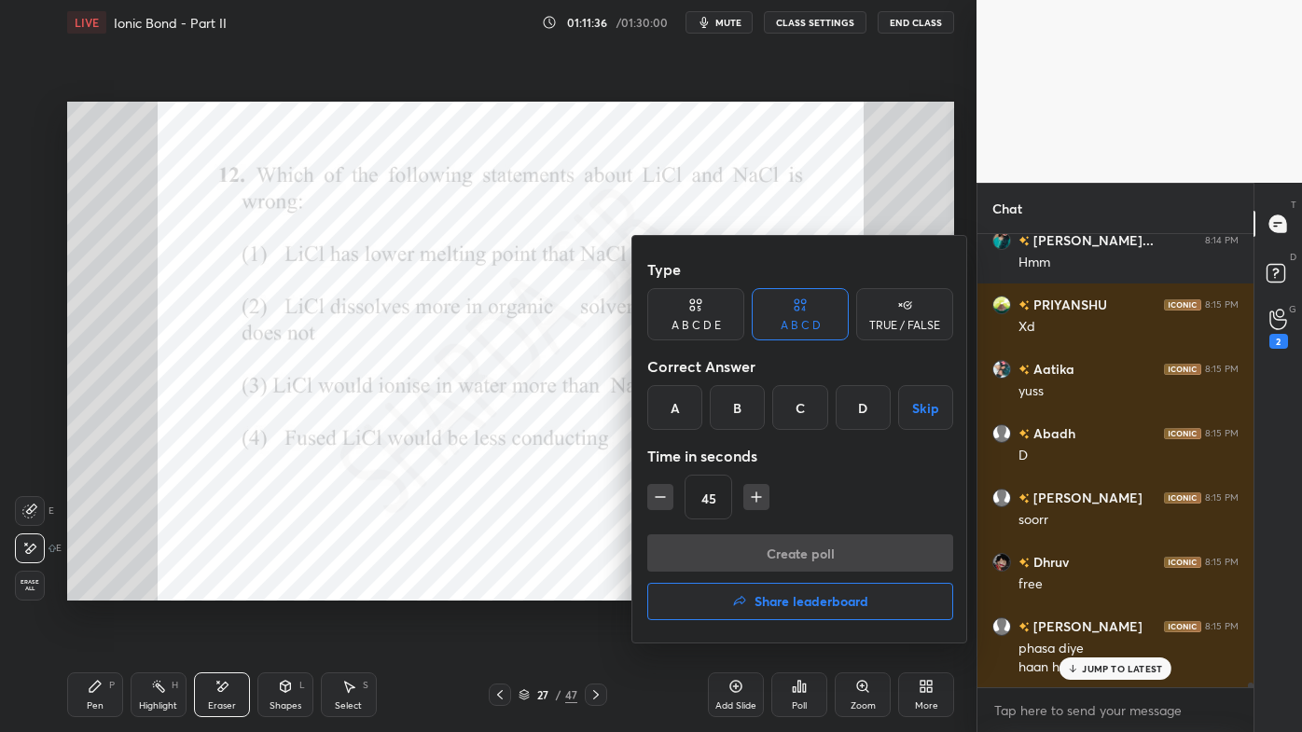
click at [793, 414] on div "C" at bounding box center [799, 407] width 55 height 45
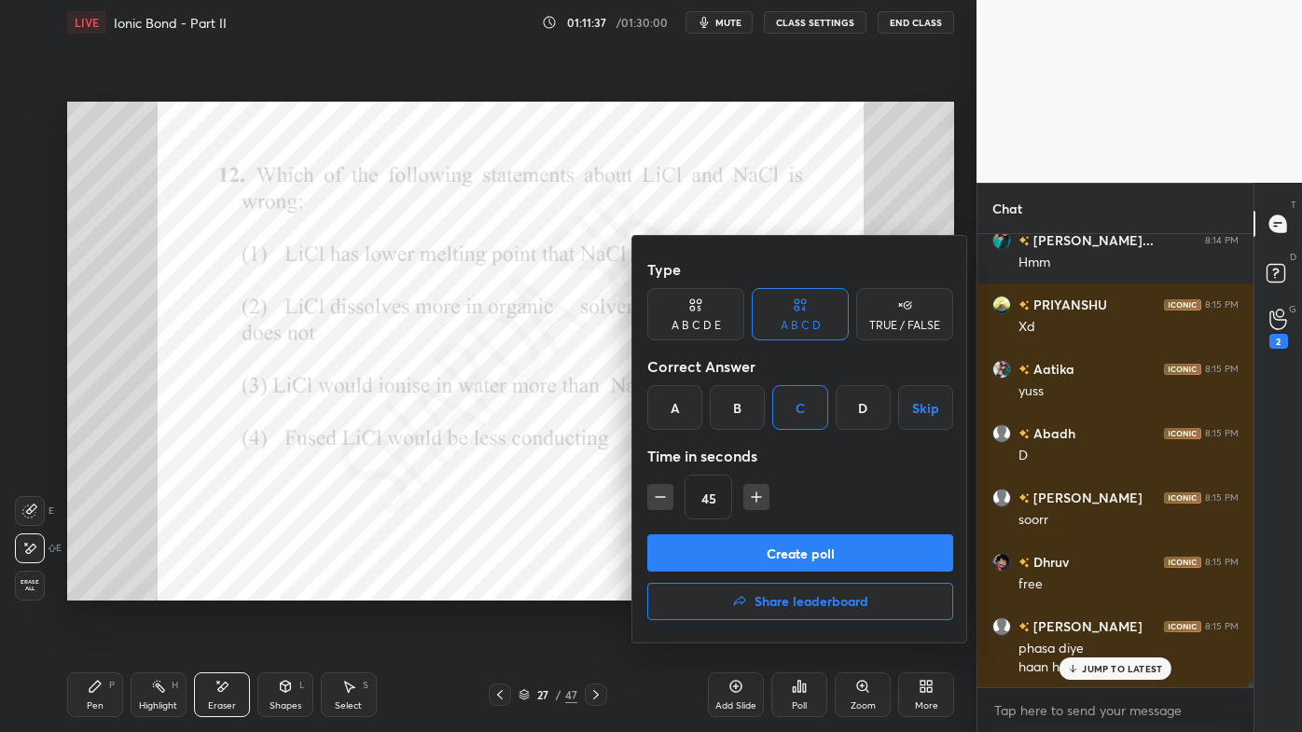
click at [756, 493] on icon "button" at bounding box center [756, 497] width 19 height 19
type input "60"
click at [741, 545] on button "Create poll" at bounding box center [800, 553] width 306 height 37
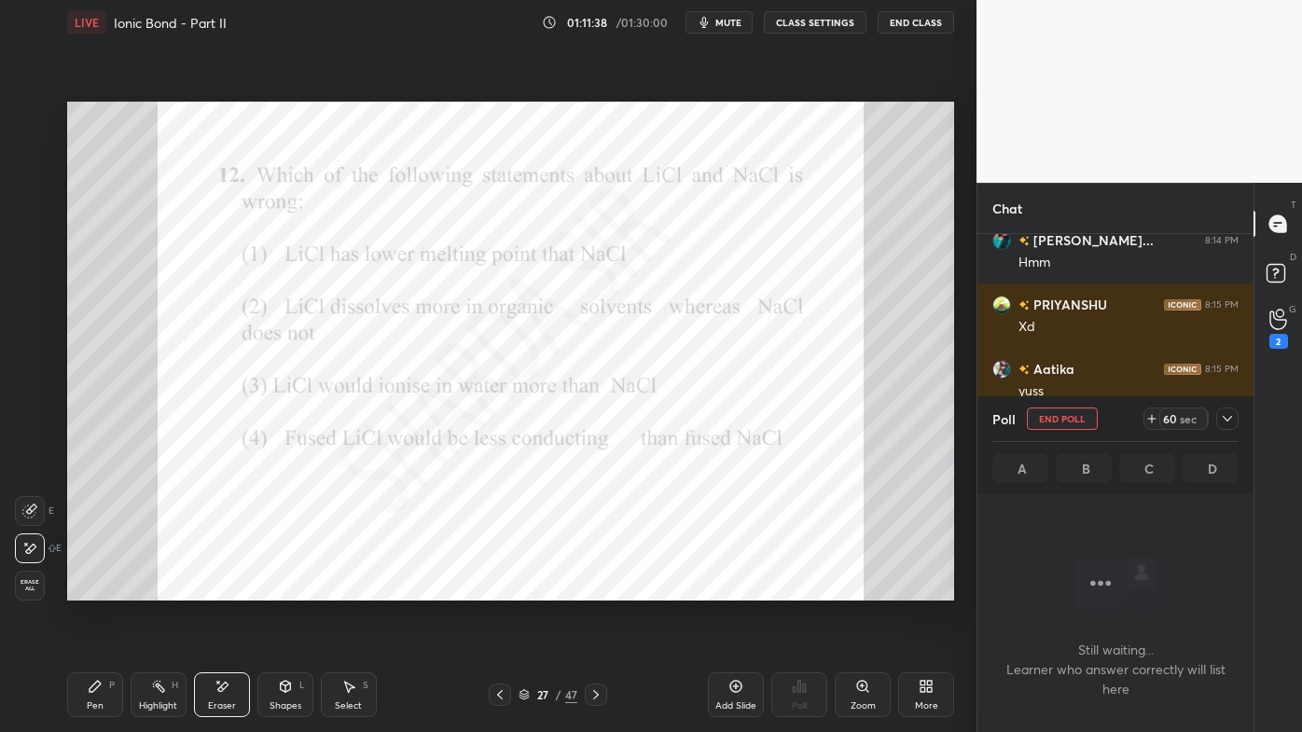
scroll to position [6, 5]
drag, startPoint x: 1224, startPoint y: 415, endPoint x: 1214, endPoint y: 423, distance: 12.7
click at [1224, 416] on icon at bounding box center [1227, 418] width 15 height 15
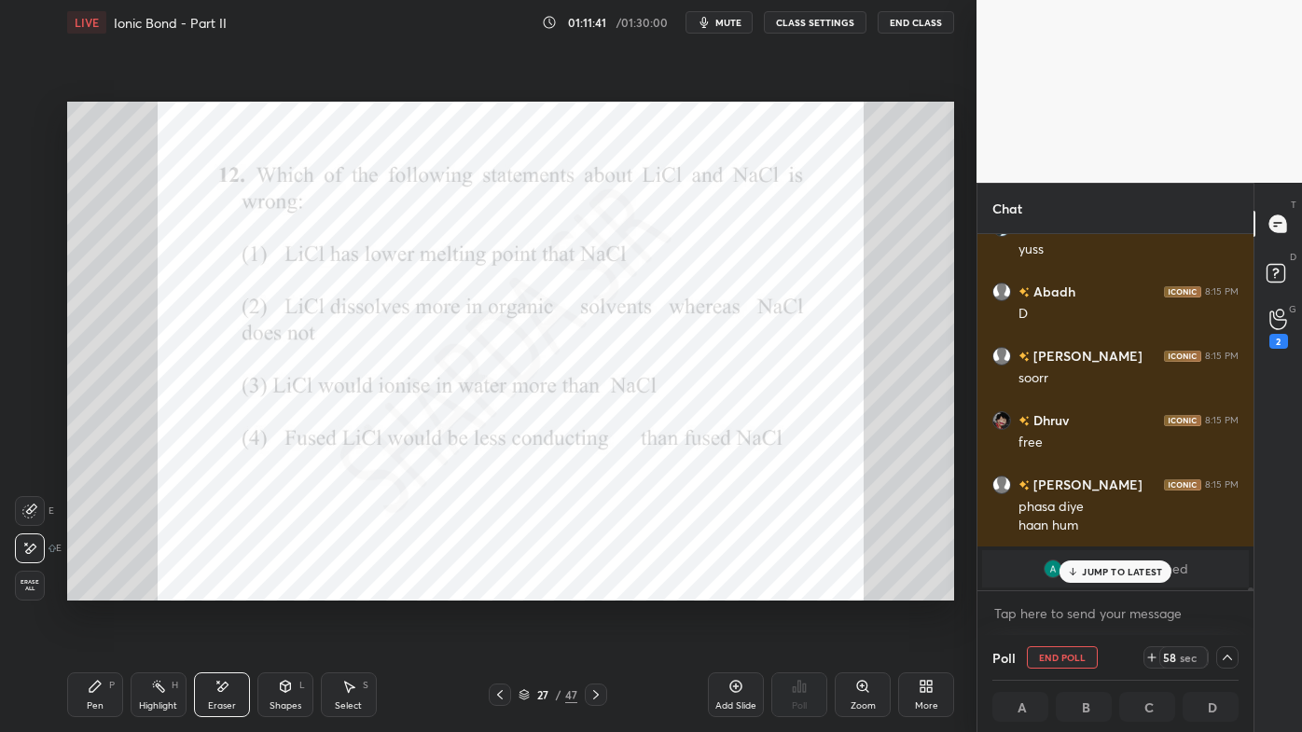
click at [1108, 569] on p "JUMP TO LATEST" at bounding box center [1122, 571] width 80 height 11
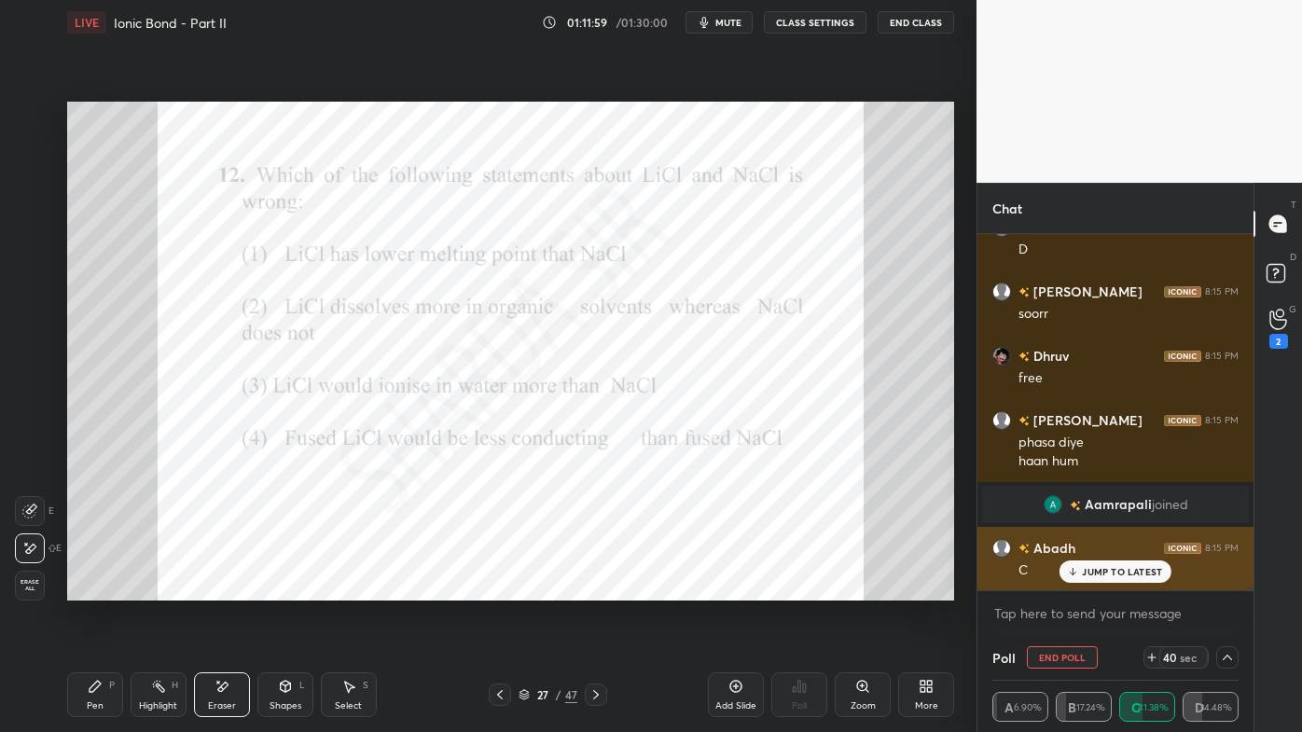
click at [1085, 575] on p "JUMP TO LATEST" at bounding box center [1122, 571] width 80 height 11
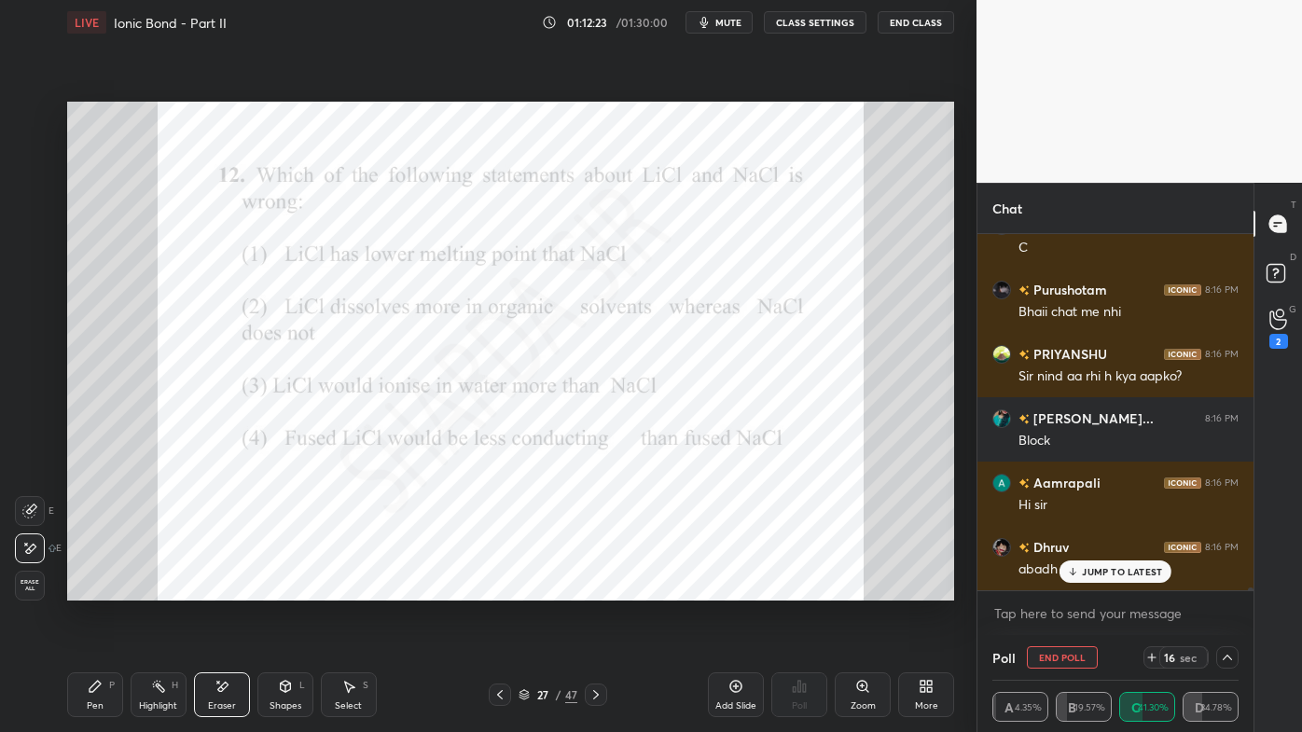
scroll to position [42283, 0]
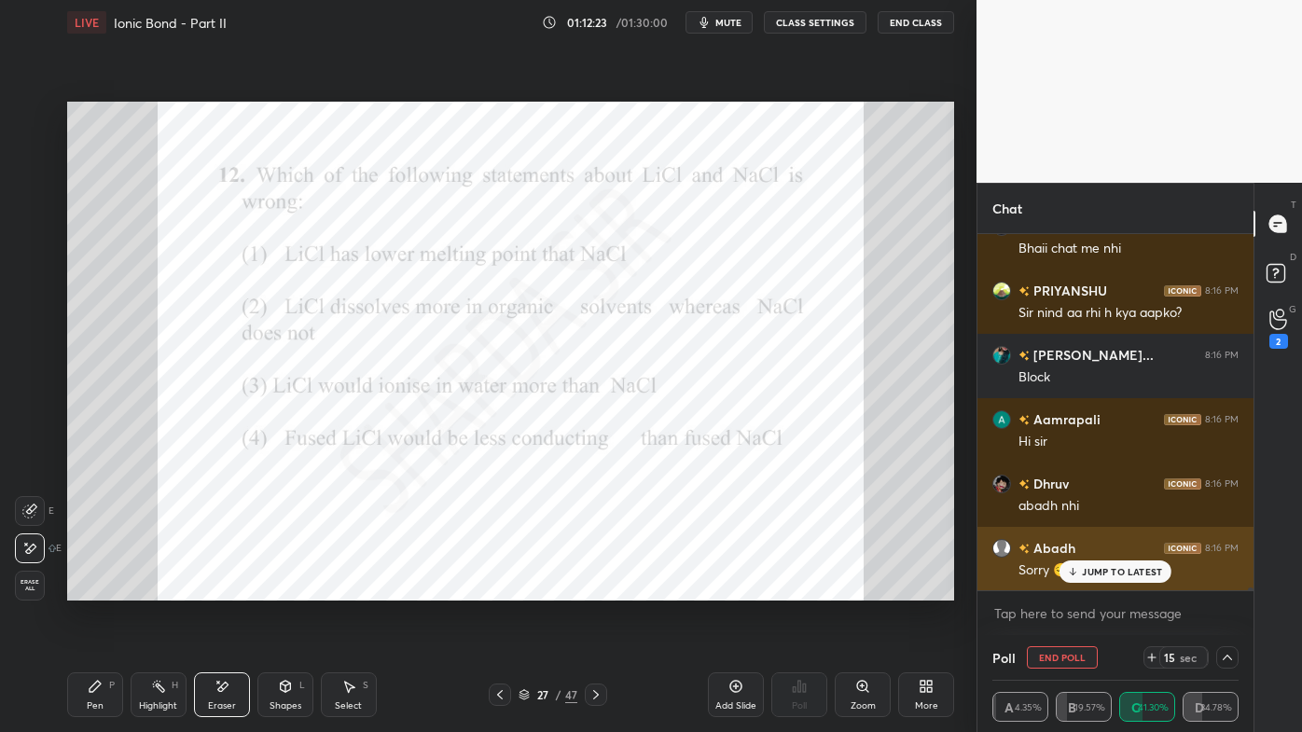
click at [994, 572] on div "Abadh 8:16 PM Sorry 😔" at bounding box center [1116, 559] width 276 height 64
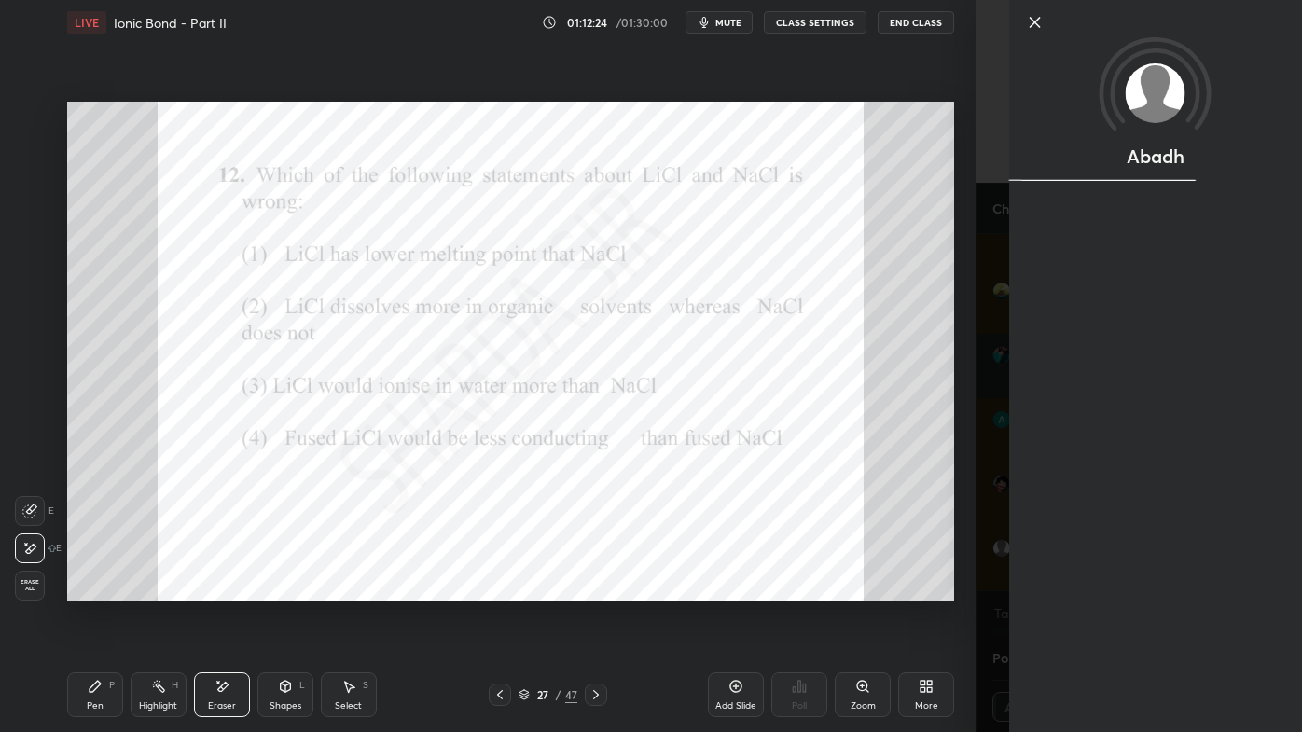
scroll to position [42348, 0]
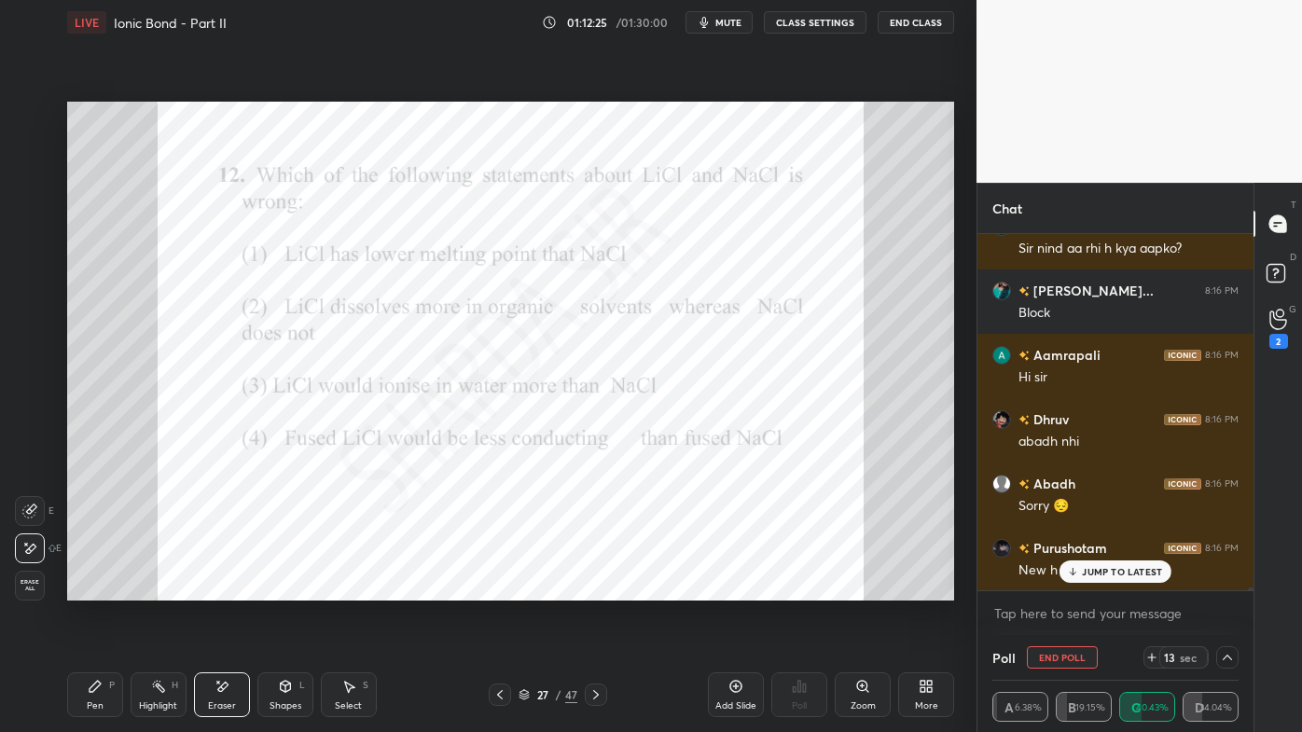
drag, startPoint x: 1086, startPoint y: 573, endPoint x: 1064, endPoint y: 585, distance: 24.6
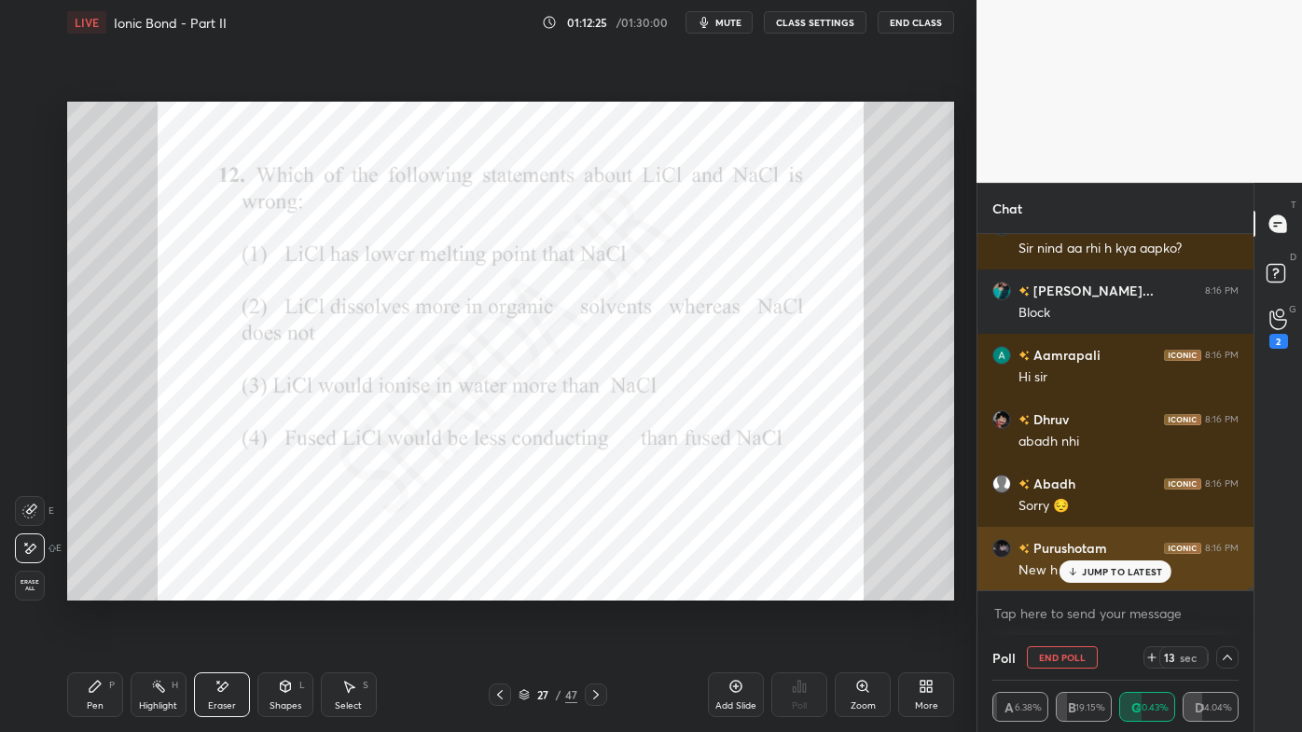
click at [1086, 574] on p "JUMP TO LATEST" at bounding box center [1122, 571] width 80 height 11
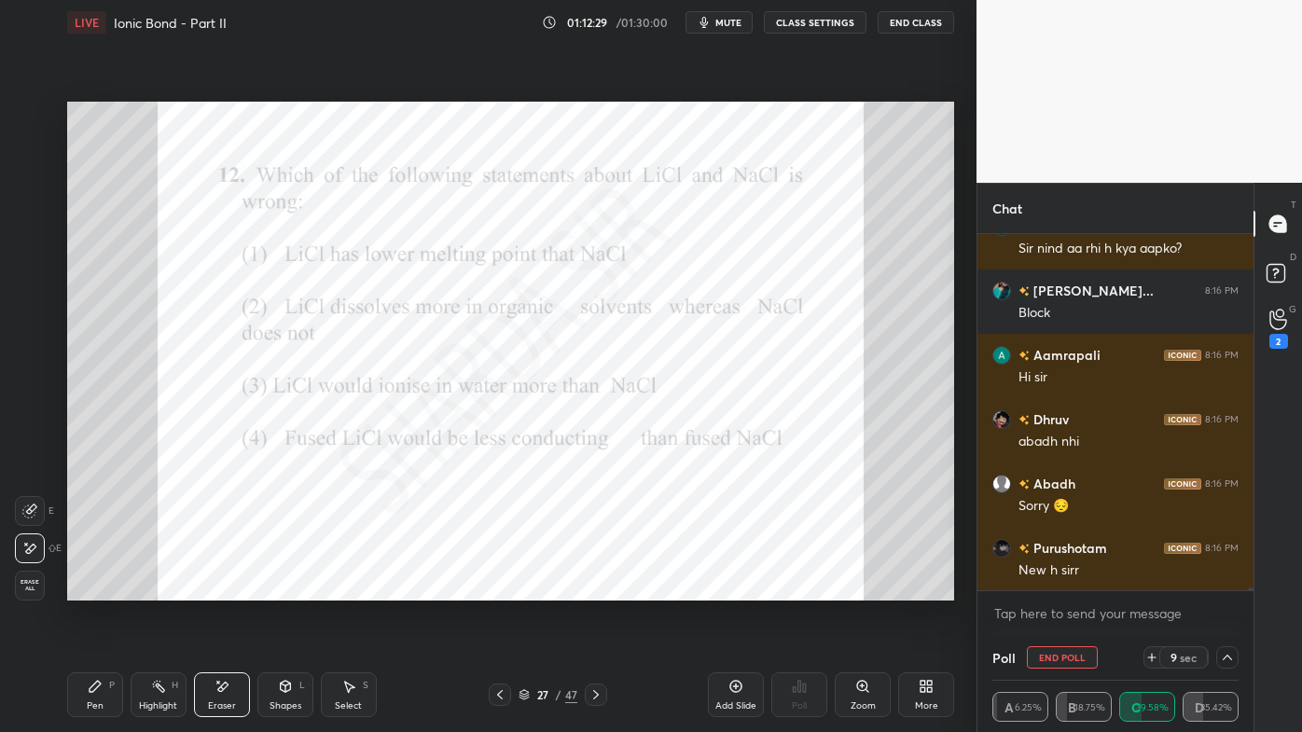
click at [1055, 589] on button "End Poll" at bounding box center [1062, 657] width 71 height 22
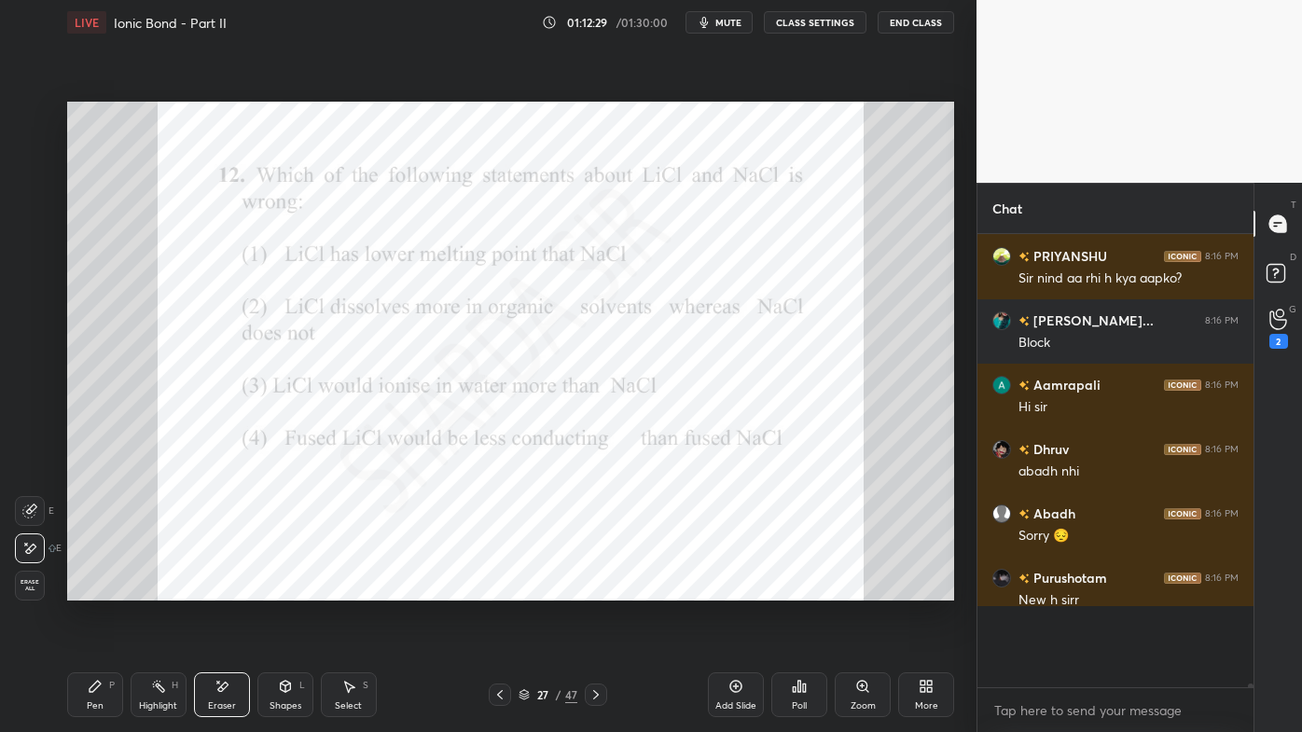
scroll to position [7, 5]
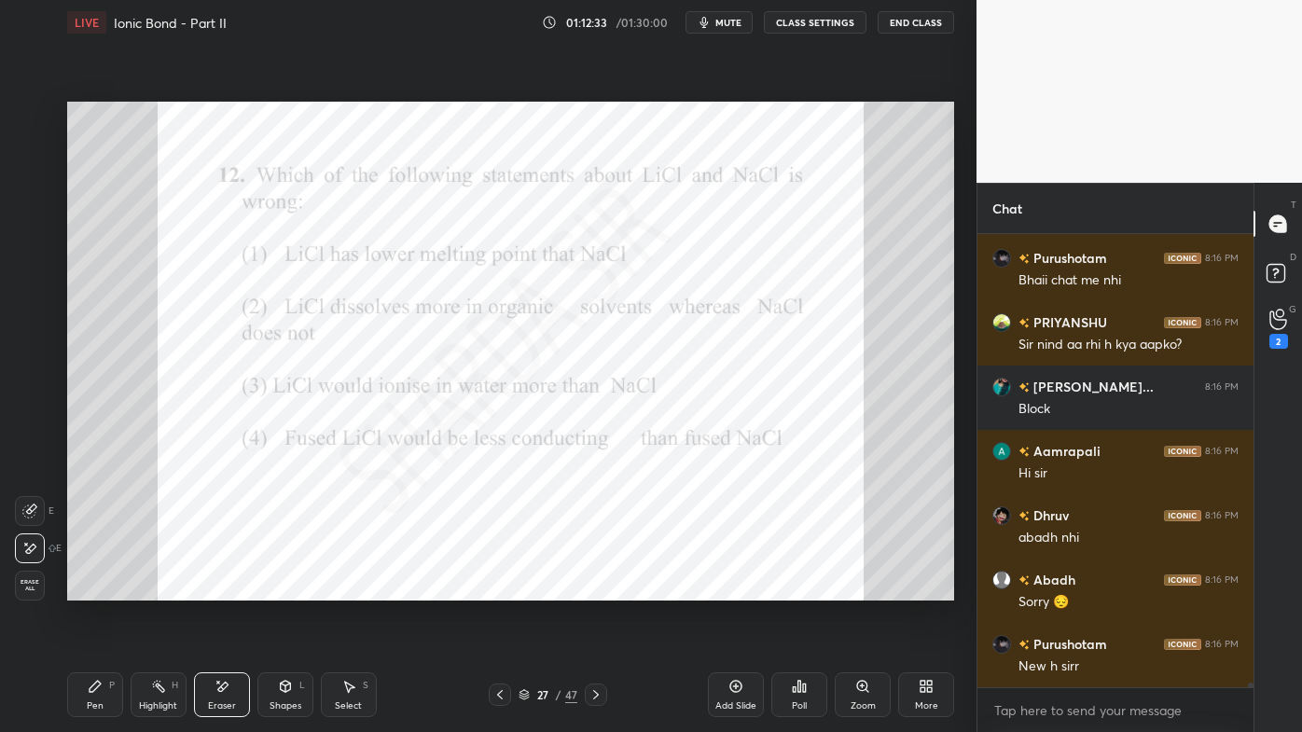
click at [94, 589] on icon at bounding box center [95, 686] width 11 height 11
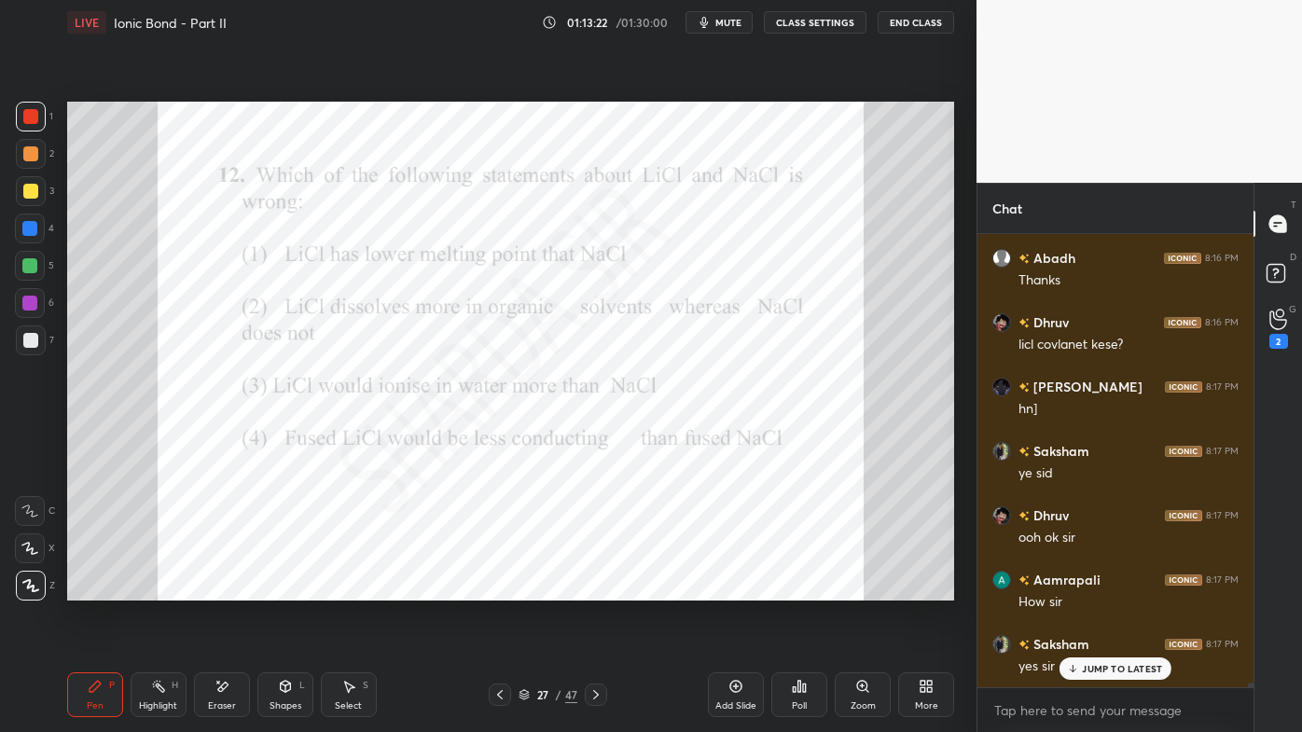
scroll to position [448, 271]
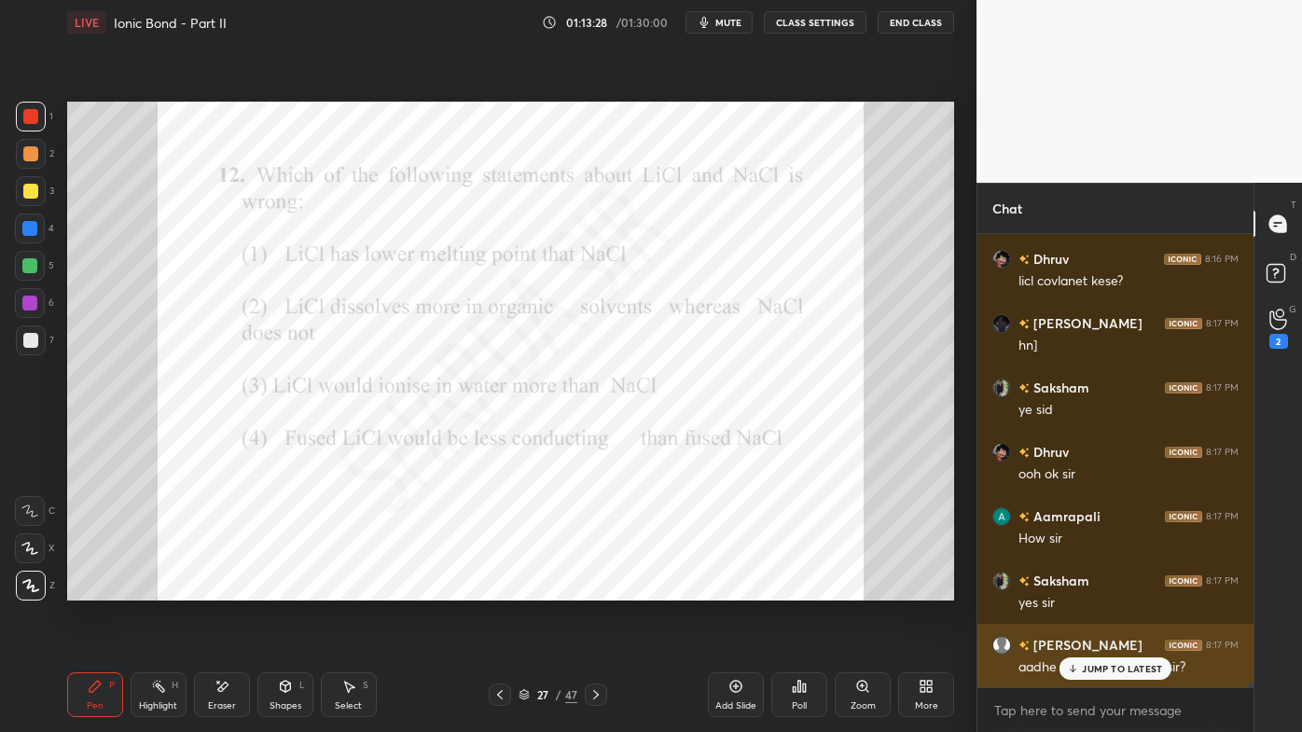
drag, startPoint x: 1080, startPoint y: 662, endPoint x: 1069, endPoint y: 670, distance: 13.5
click at [1079, 589] on div "JUMP TO LATEST" at bounding box center [1116, 669] width 112 height 22
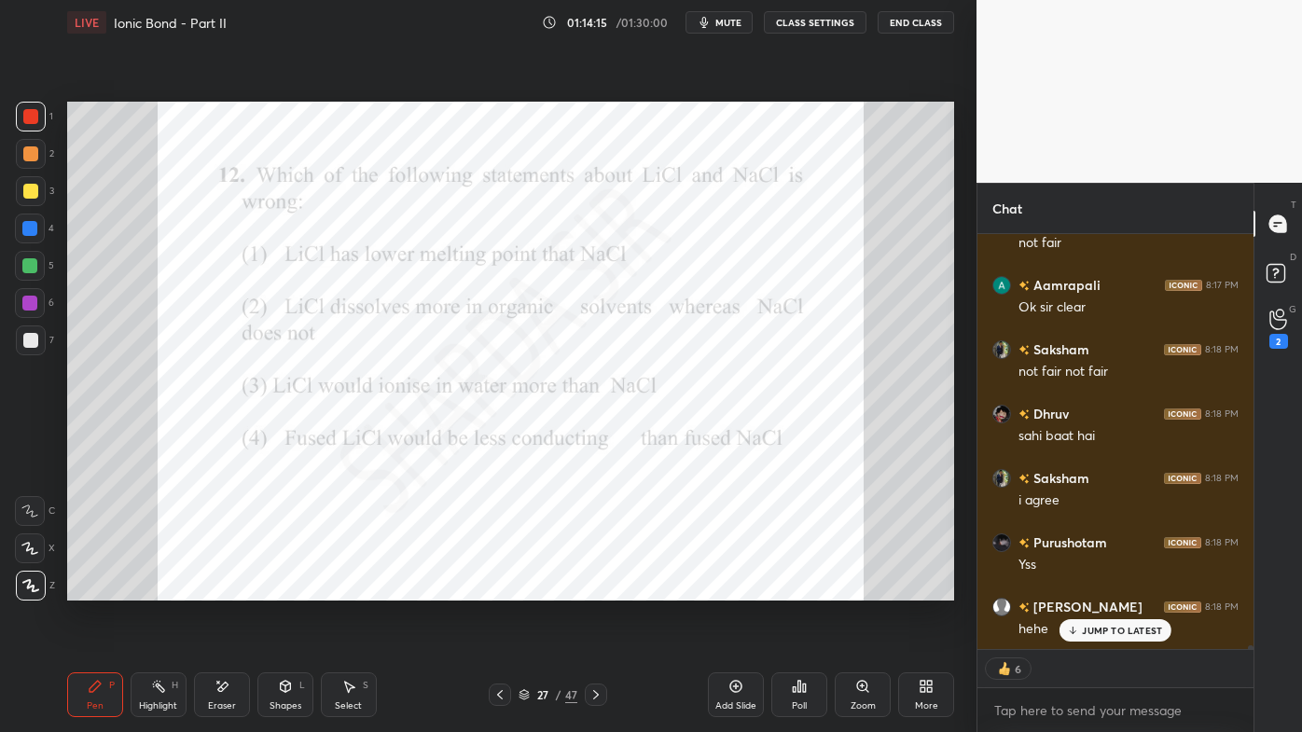
scroll to position [43337, 0]
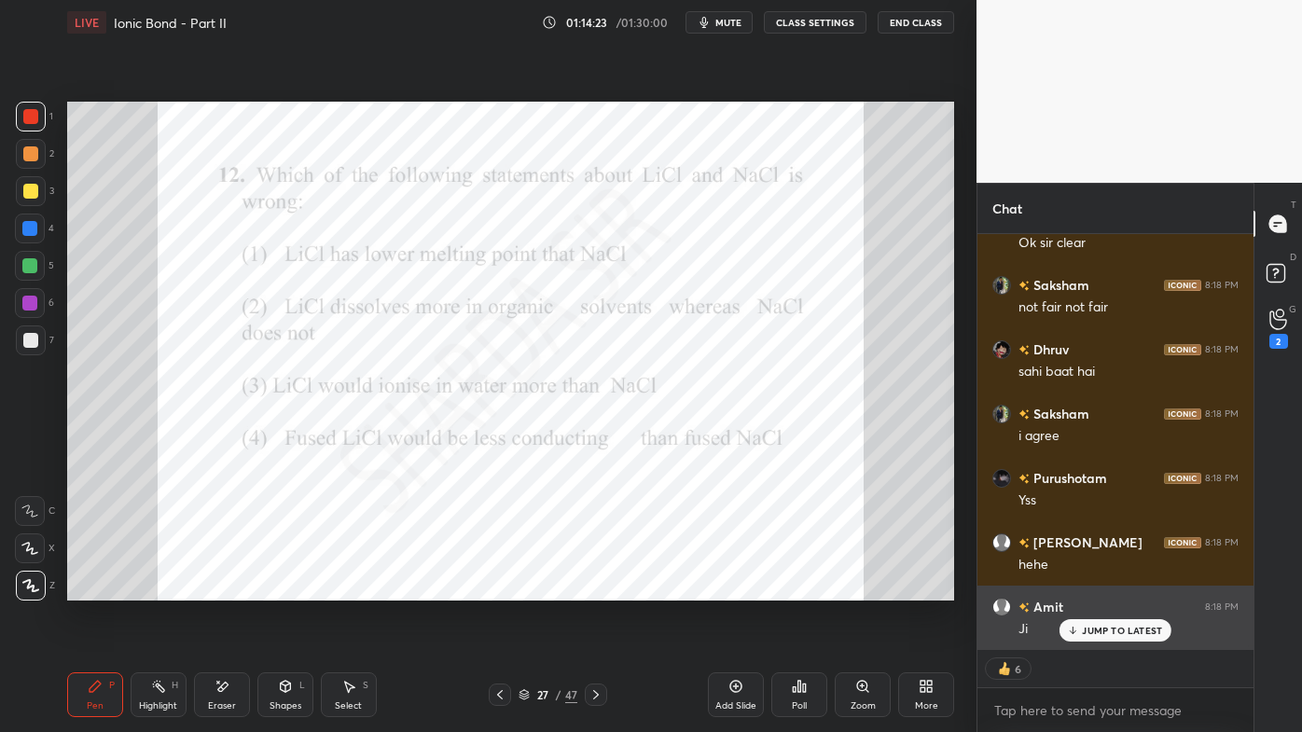
drag, startPoint x: 1093, startPoint y: 632, endPoint x: 1076, endPoint y: 642, distance: 20.5
click at [1090, 589] on p "JUMP TO LATEST" at bounding box center [1122, 630] width 80 height 11
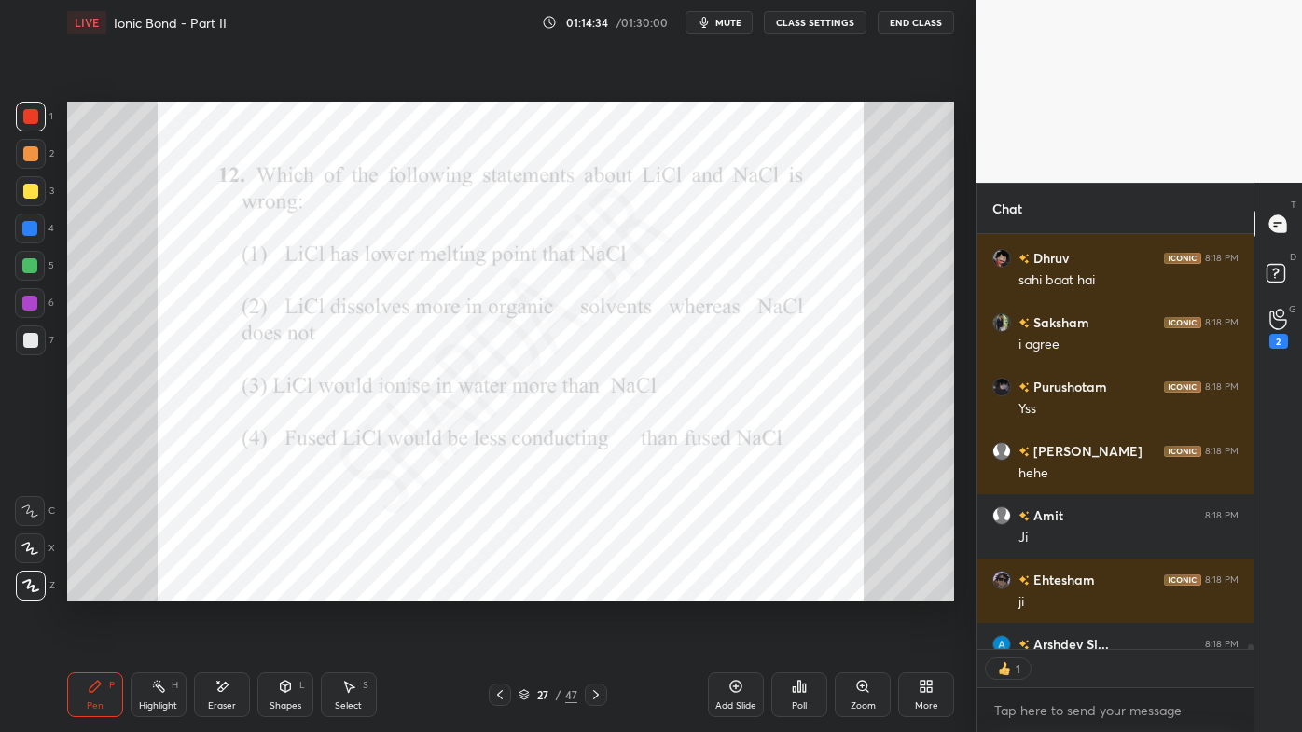
scroll to position [6, 5]
drag, startPoint x: 594, startPoint y: 687, endPoint x: 586, endPoint y: 694, distance: 11.2
click at [594, 589] on div at bounding box center [596, 695] width 22 height 22
type textarea "x"
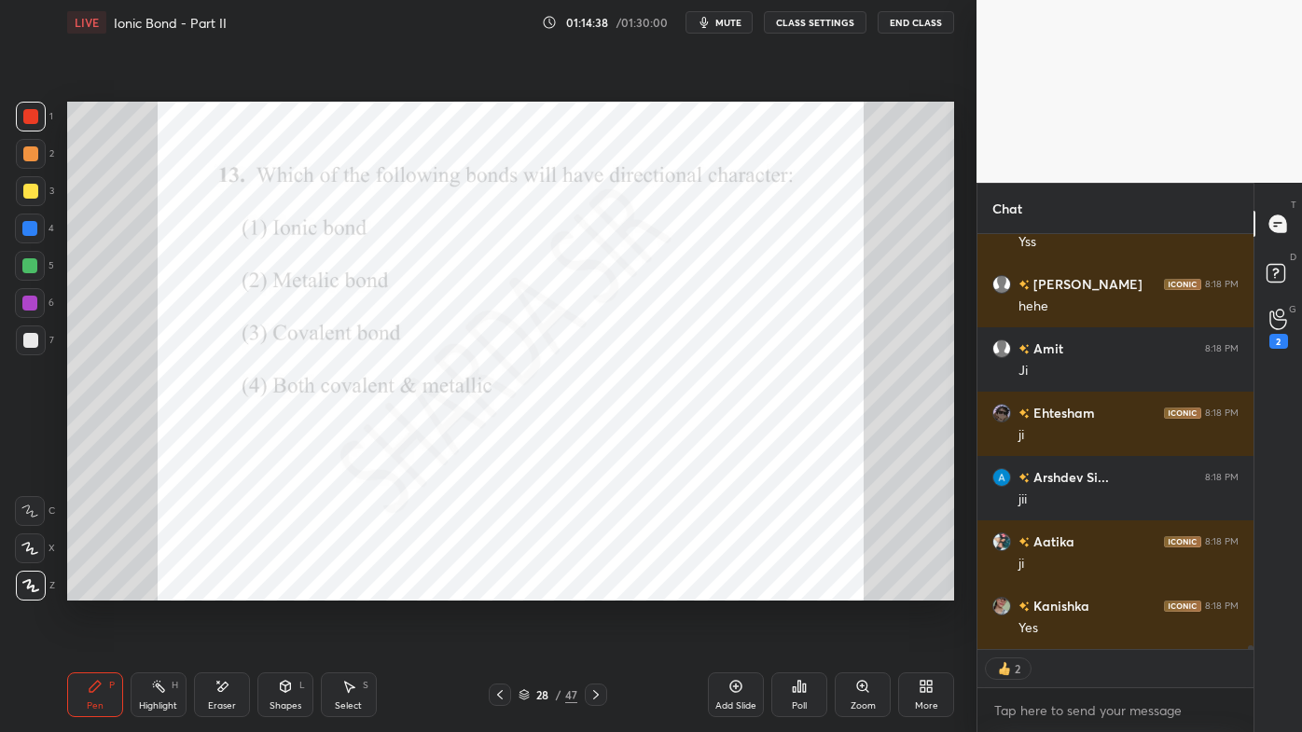
scroll to position [43659, 0]
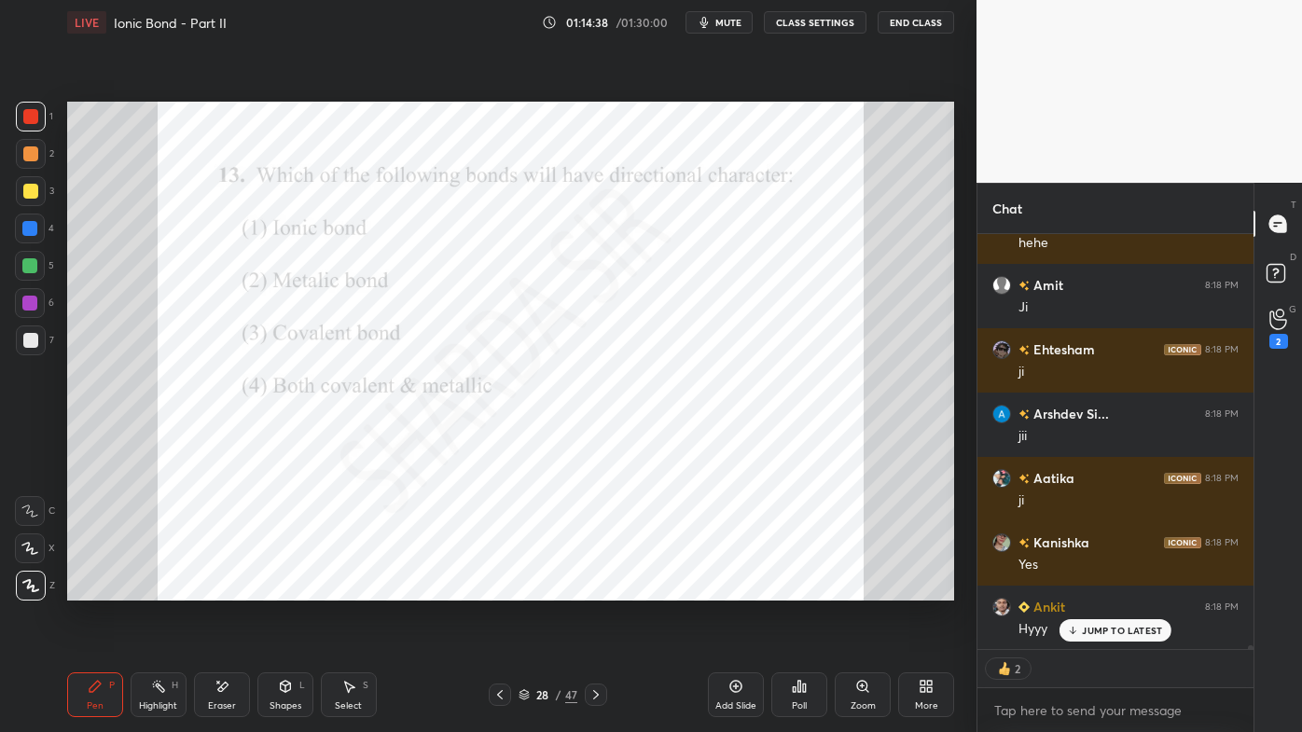
click at [800, 589] on icon at bounding box center [800, 686] width 3 height 11
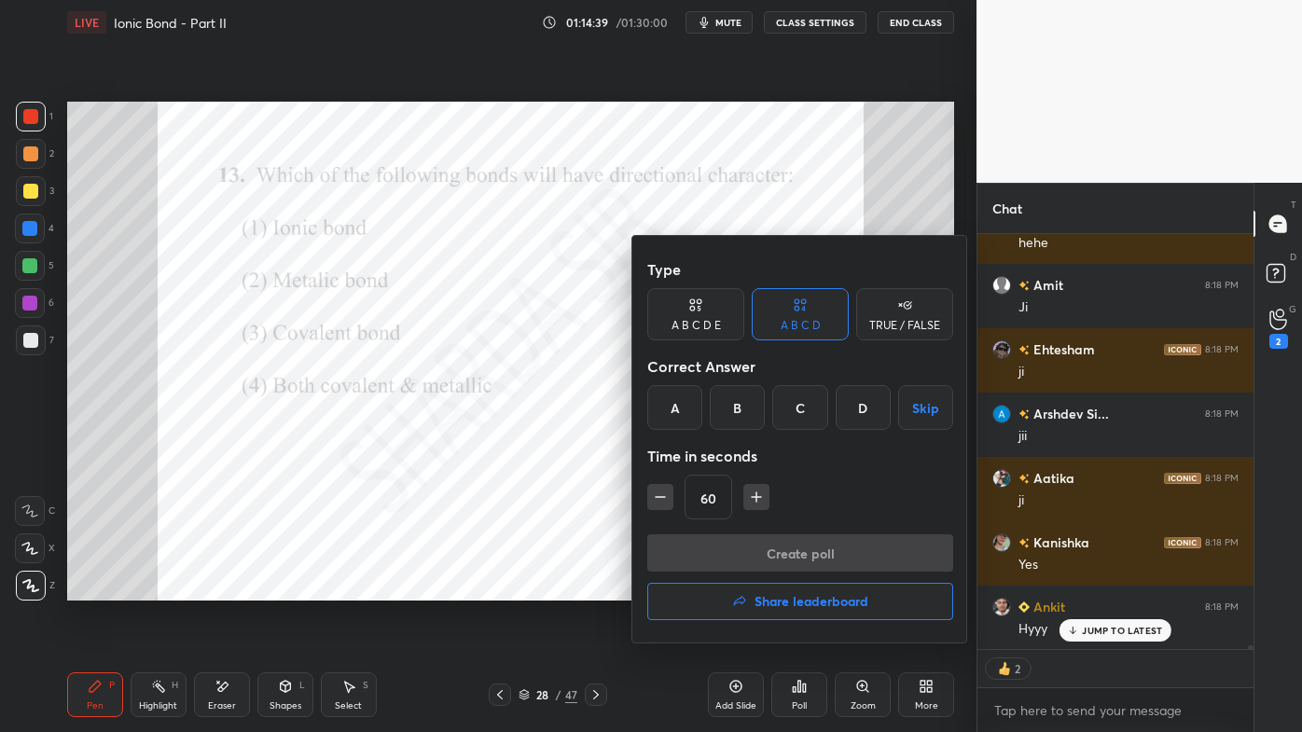
scroll to position [43724, 0]
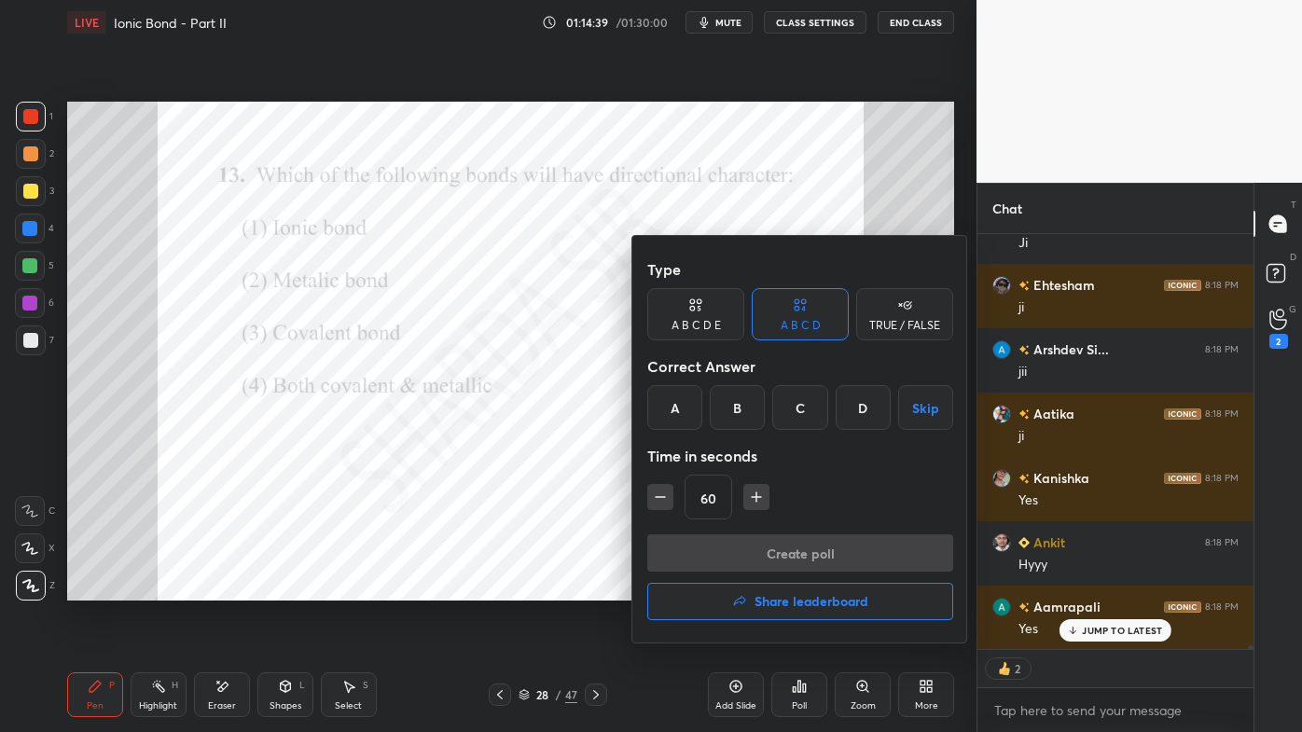
click at [798, 413] on div "C" at bounding box center [799, 407] width 55 height 45
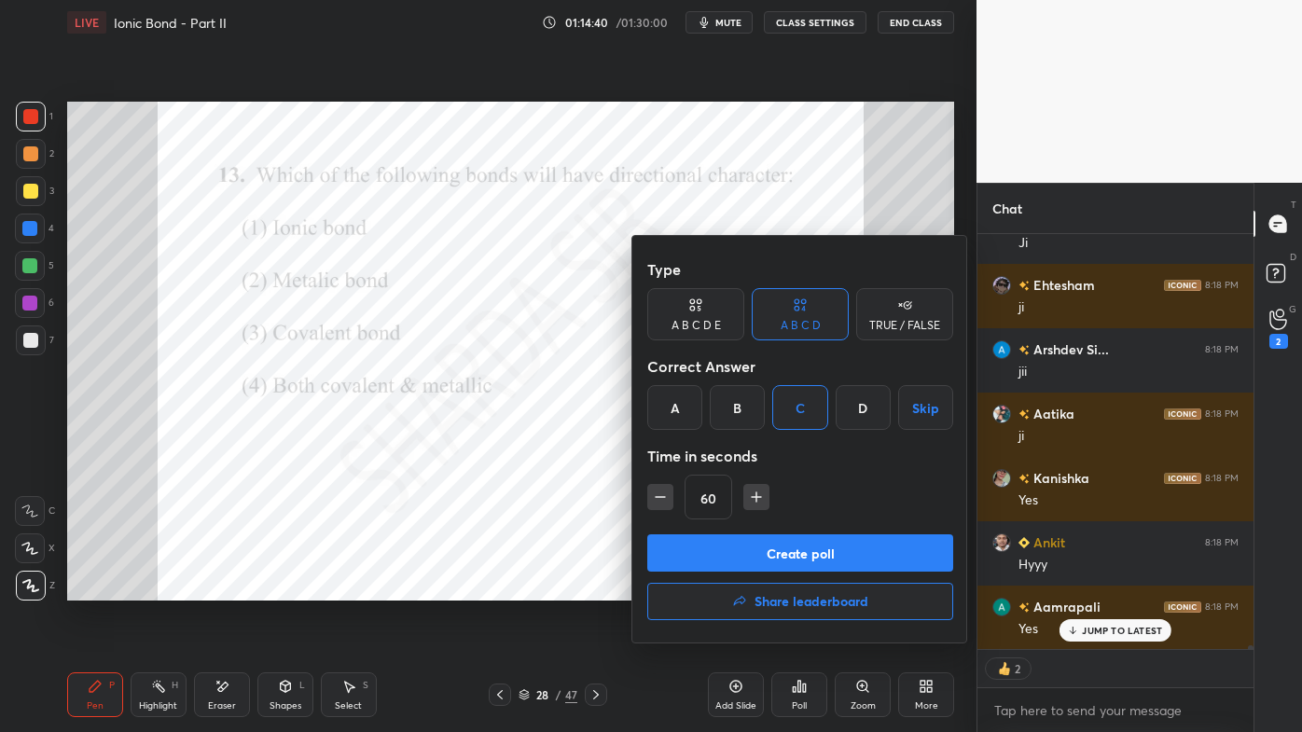
click at [661, 495] on icon "button" at bounding box center [660, 497] width 19 height 19
drag, startPoint x: 657, startPoint y: 494, endPoint x: 674, endPoint y: 509, distance: 22.5
click at [659, 495] on icon "button" at bounding box center [660, 497] width 19 height 19
type input "30"
click at [727, 552] on button "Create poll" at bounding box center [800, 553] width 306 height 37
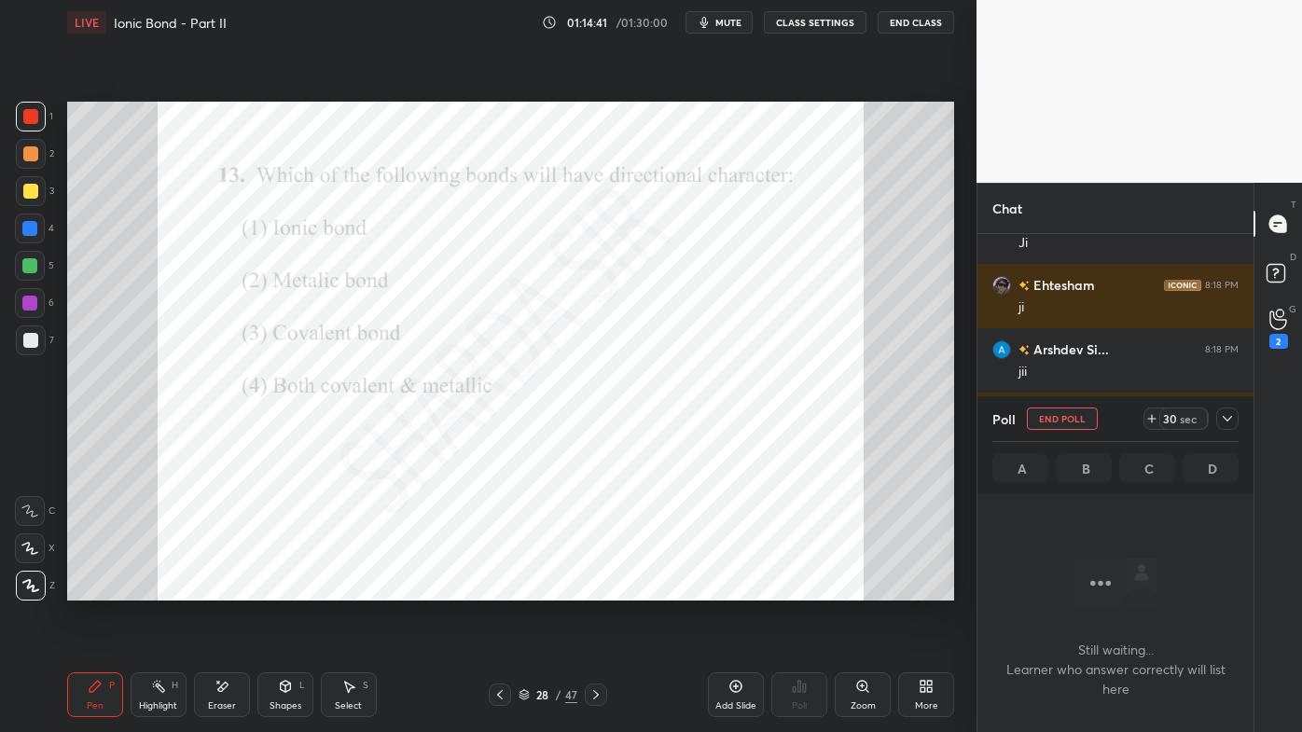
scroll to position [313, 271]
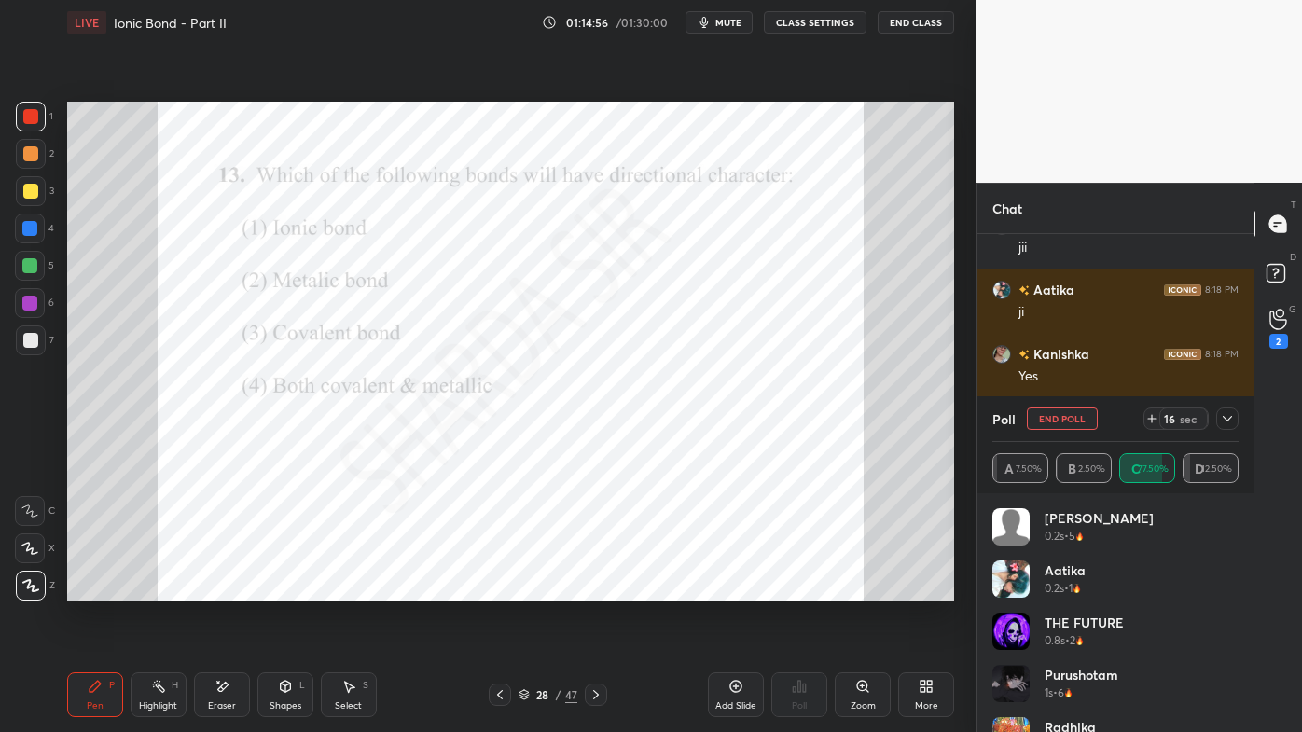
click at [1227, 415] on icon at bounding box center [1227, 418] width 15 height 15
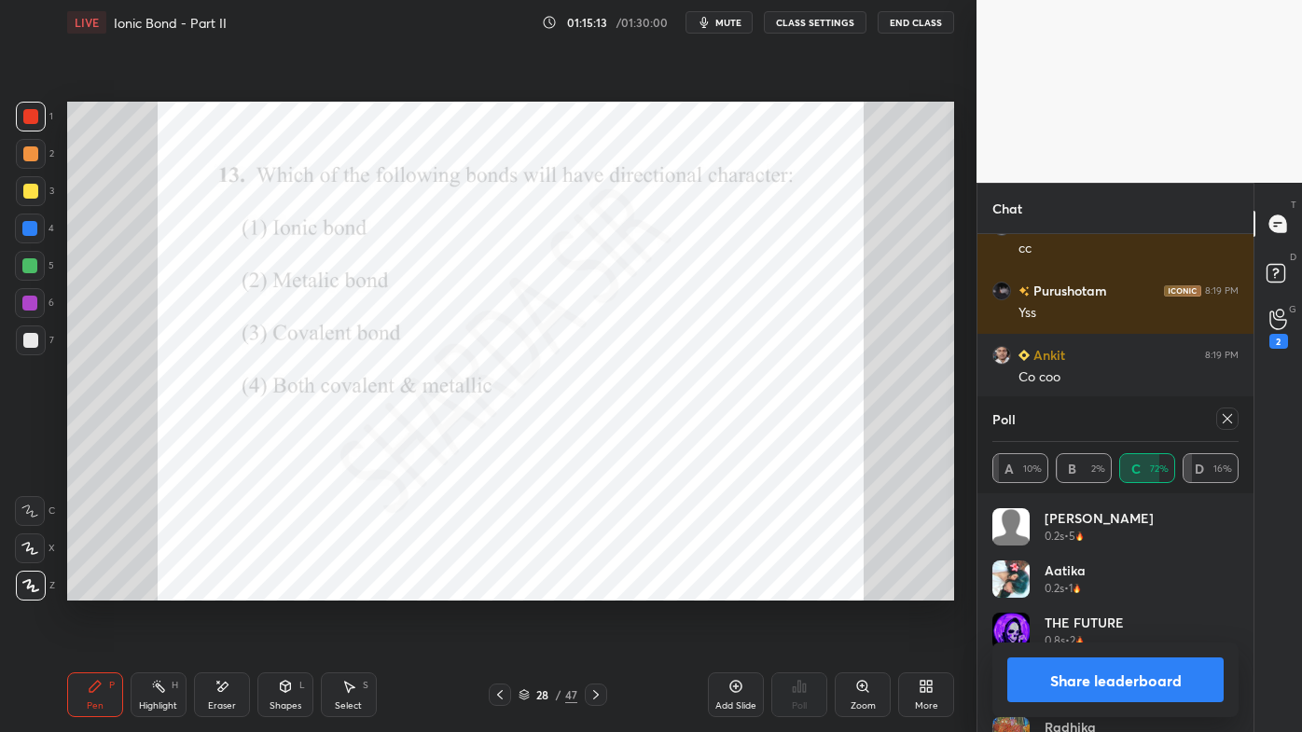
drag, startPoint x: 1229, startPoint y: 411, endPoint x: 1203, endPoint y: 439, distance: 37.6
click at [1229, 412] on icon at bounding box center [1227, 418] width 15 height 15
type textarea "x"
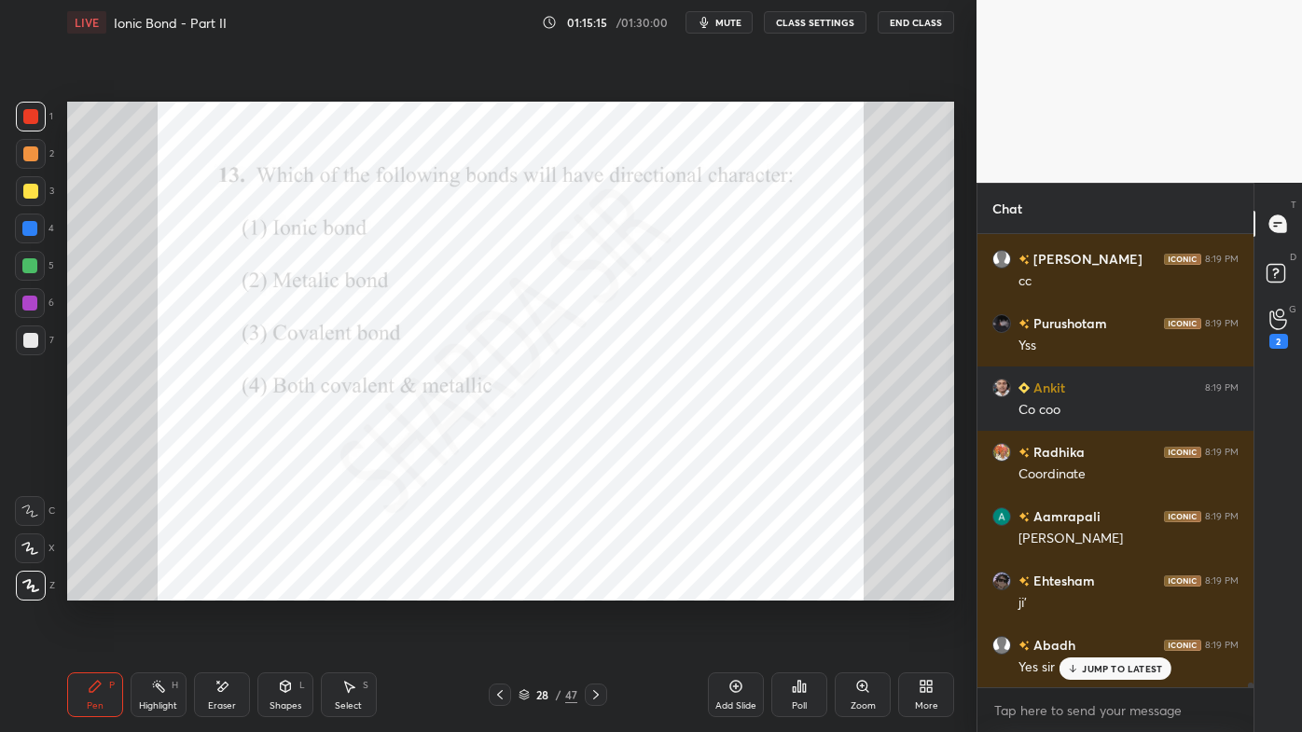
click at [597, 589] on icon at bounding box center [596, 694] width 15 height 15
click at [801, 589] on icon at bounding box center [799, 686] width 15 height 15
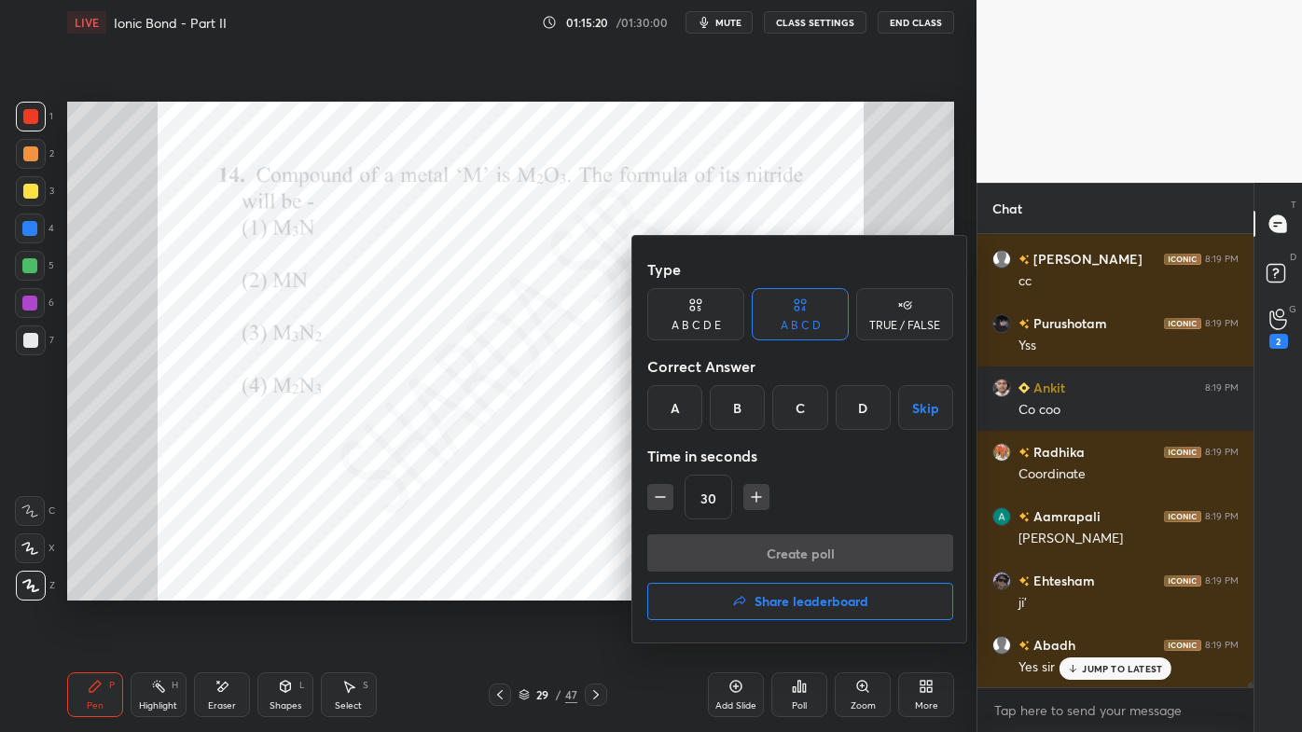
click at [737, 410] on div "B" at bounding box center [737, 407] width 55 height 45
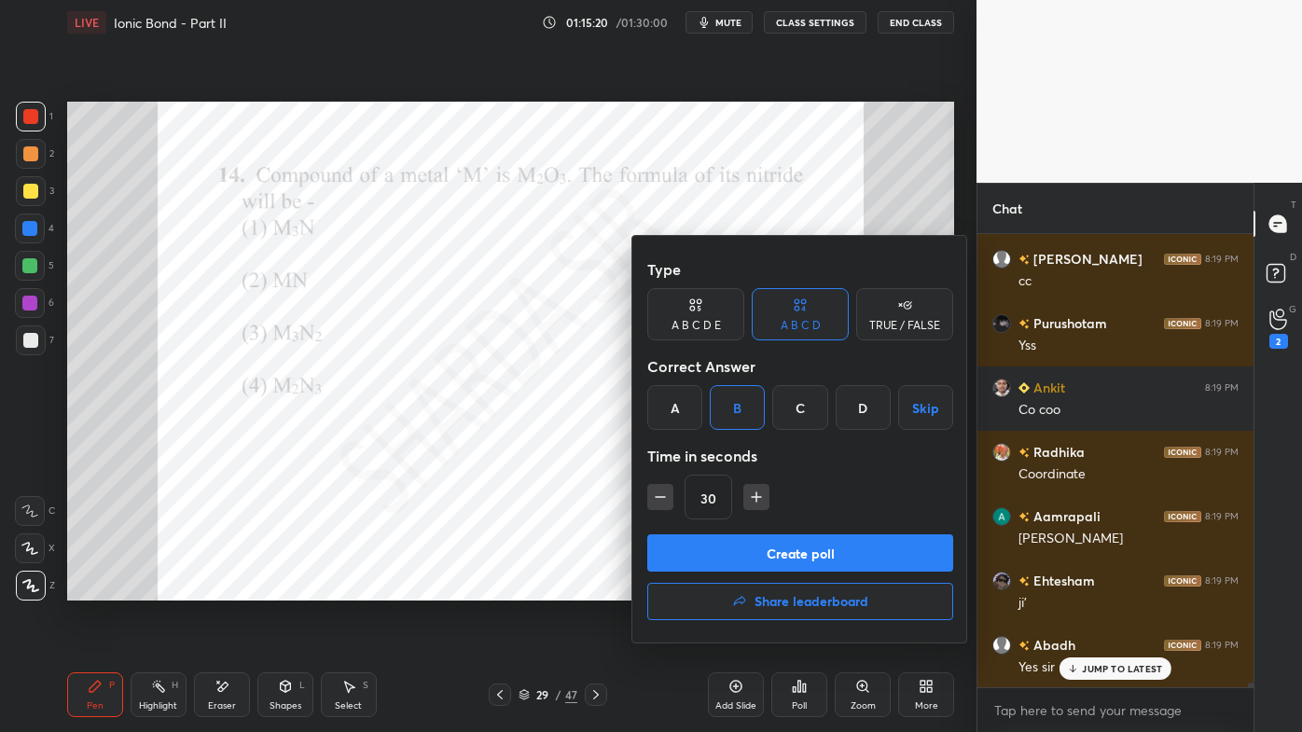
drag, startPoint x: 752, startPoint y: 493, endPoint x: 753, endPoint y: 514, distance: 20.5
click at [752, 494] on icon "button" at bounding box center [756, 497] width 19 height 19
click at [755, 497] on icon "button" at bounding box center [756, 497] width 9 height 0
type input "60"
click at [729, 549] on button "Create poll" at bounding box center [800, 553] width 306 height 37
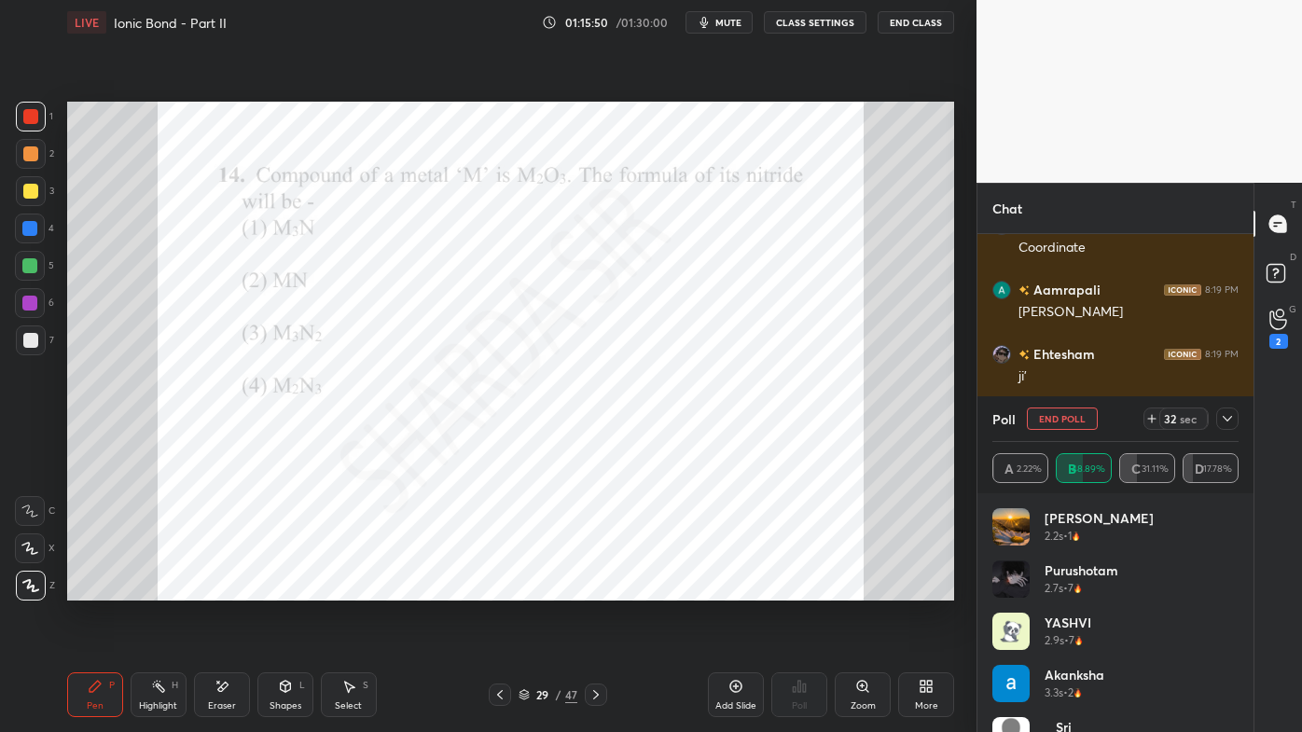
drag, startPoint x: 1251, startPoint y: 423, endPoint x: 1235, endPoint y: 414, distance: 17.9
click at [1236, 414] on div "Poll End Poll 32 sec A 2.22% B 48.89% C 31.11% D 17.78%" at bounding box center [1116, 444] width 276 height 97
click at [1227, 418] on icon at bounding box center [1227, 418] width 15 height 15
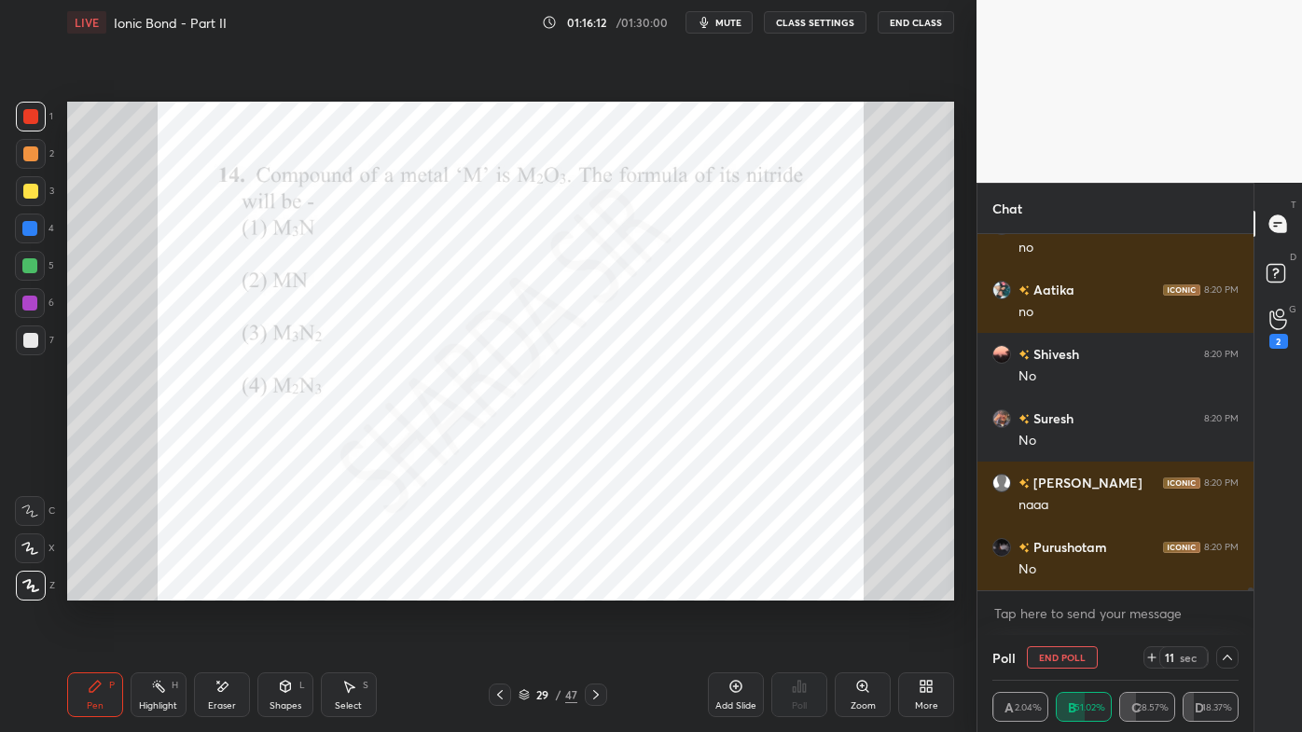
drag, startPoint x: 215, startPoint y: 694, endPoint x: 227, endPoint y: 608, distance: 86.5
click at [216, 589] on icon at bounding box center [222, 687] width 15 height 16
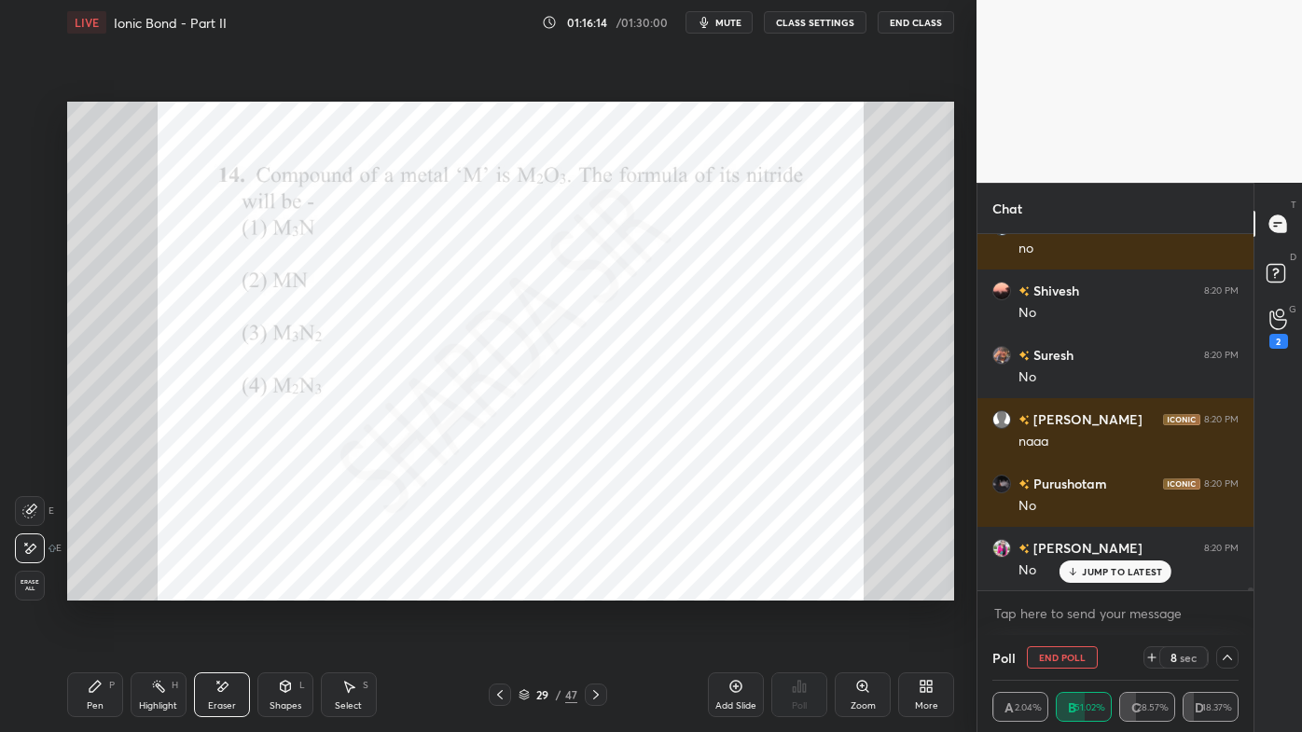
drag, startPoint x: 85, startPoint y: 681, endPoint x: 78, endPoint y: 672, distance: 11.4
click at [85, 589] on div "Pen P" at bounding box center [95, 695] width 56 height 45
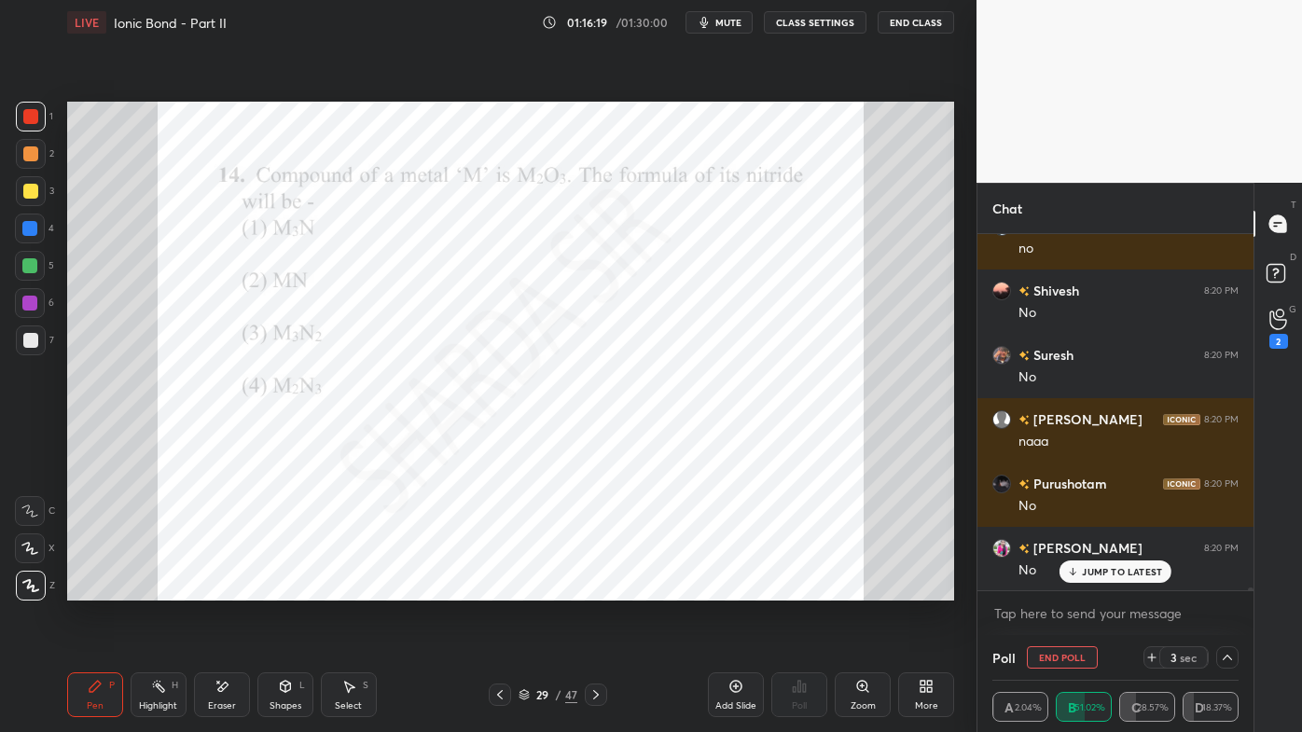
scroll to position [43385, 0]
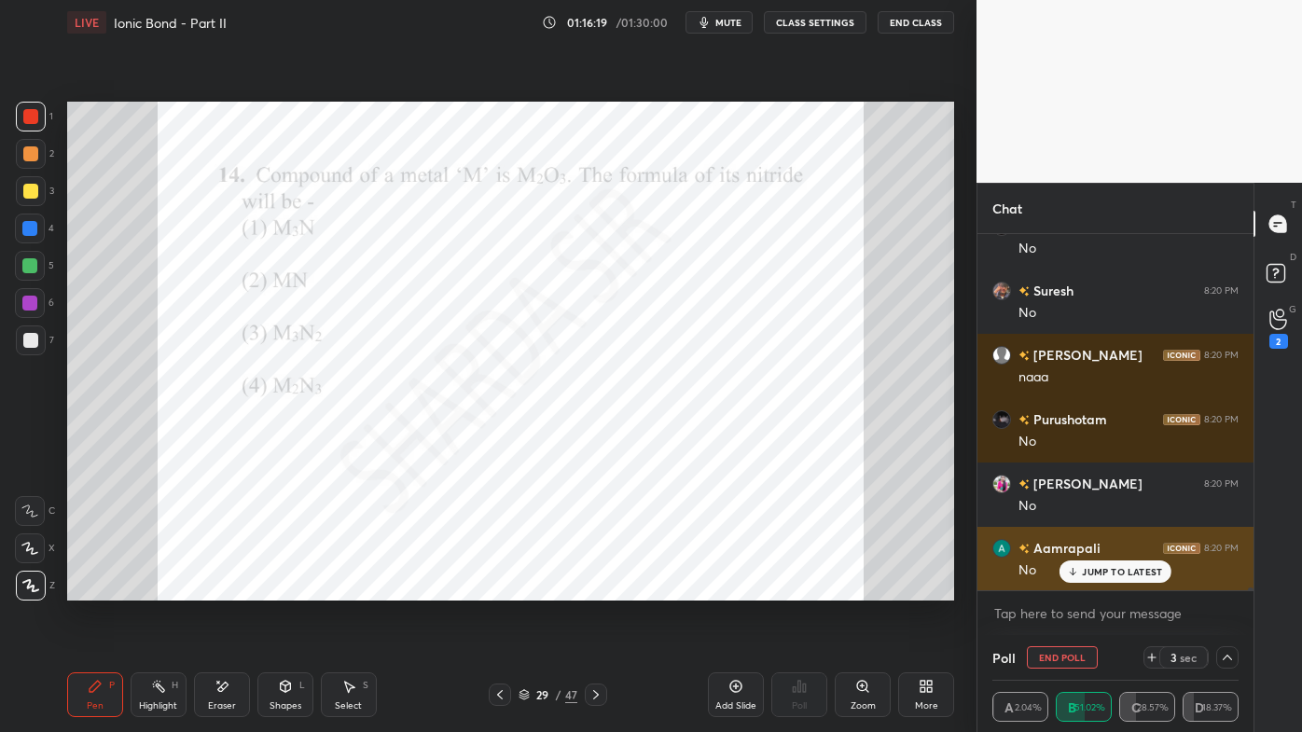
click at [1068, 576] on icon at bounding box center [1073, 571] width 12 height 11
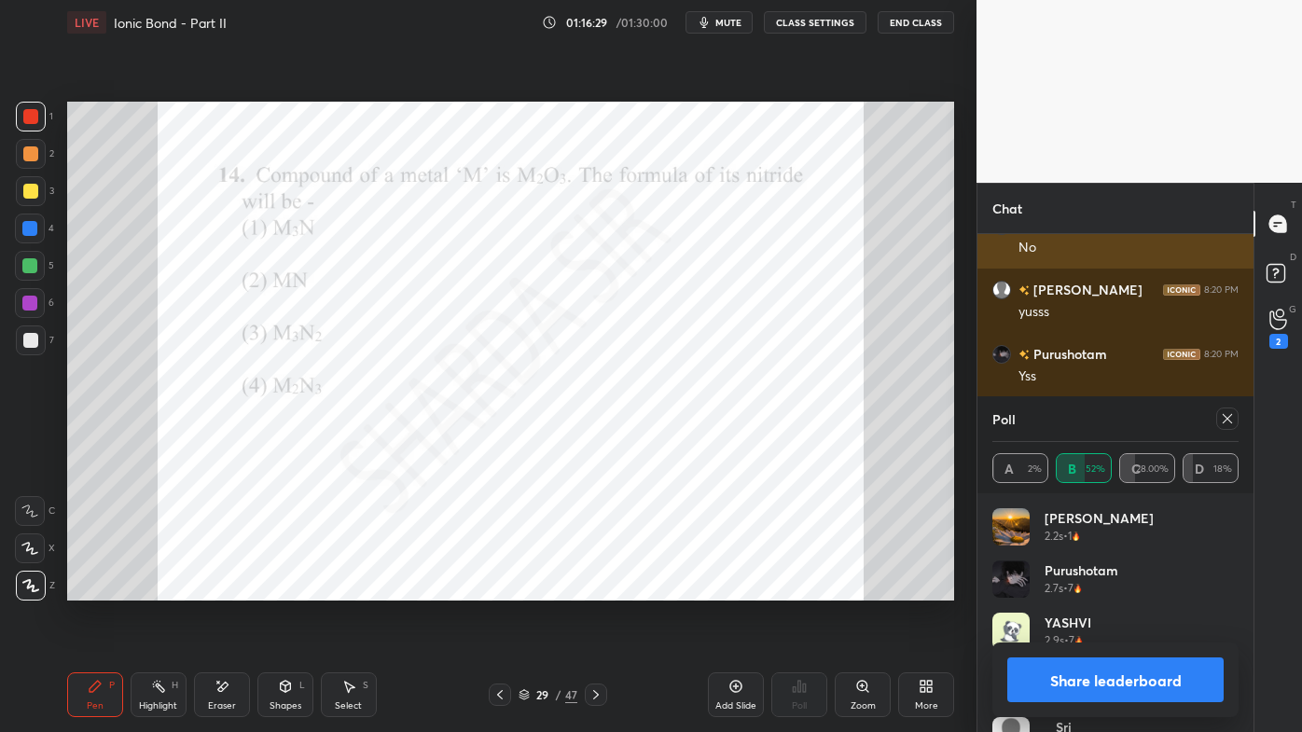
scroll to position [43772, 0]
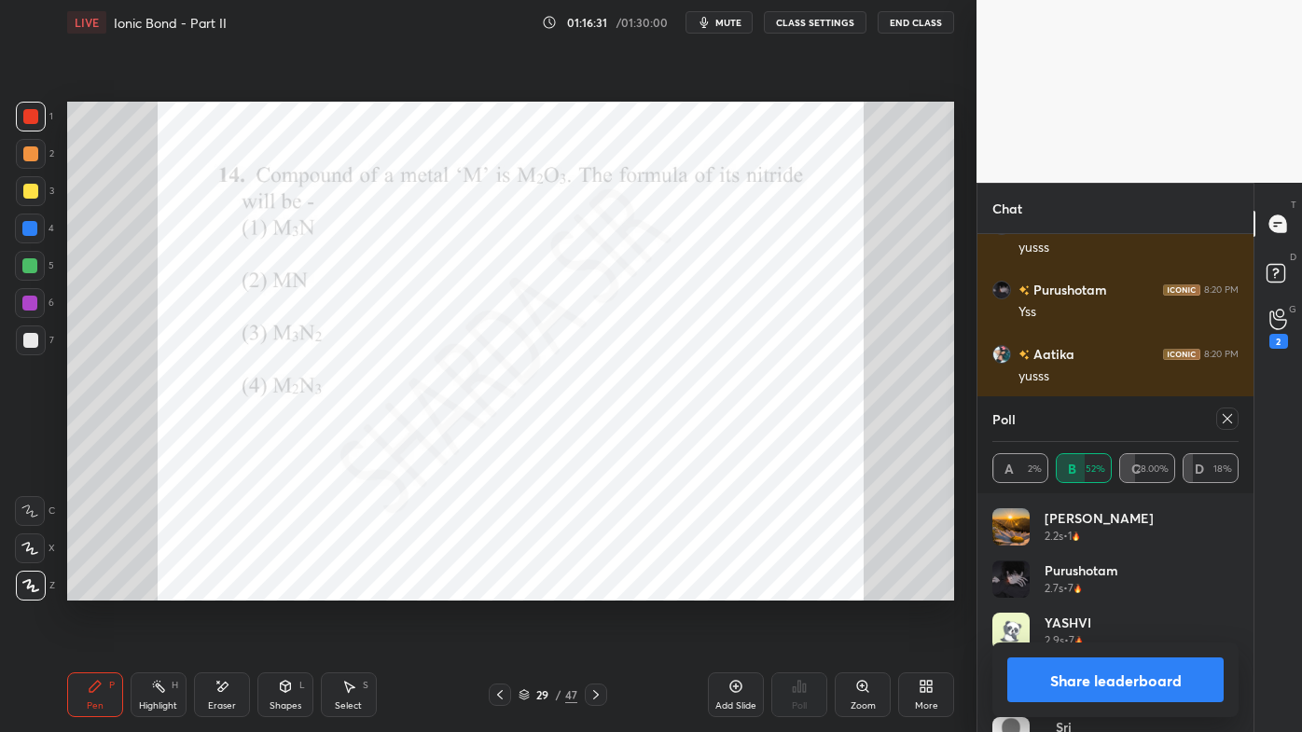
drag, startPoint x: 1231, startPoint y: 410, endPoint x: 1217, endPoint y: 420, distance: 16.8
click at [1233, 413] on div at bounding box center [1227, 419] width 22 height 22
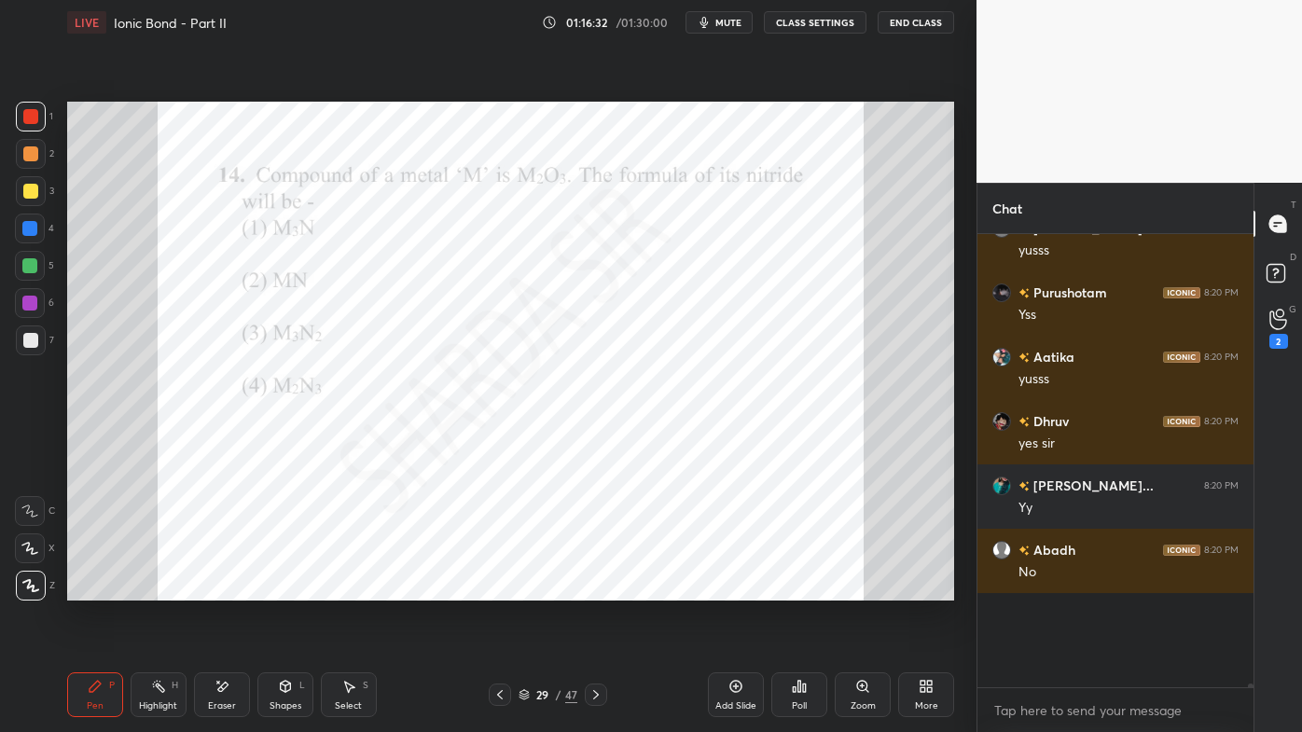
scroll to position [487, 271]
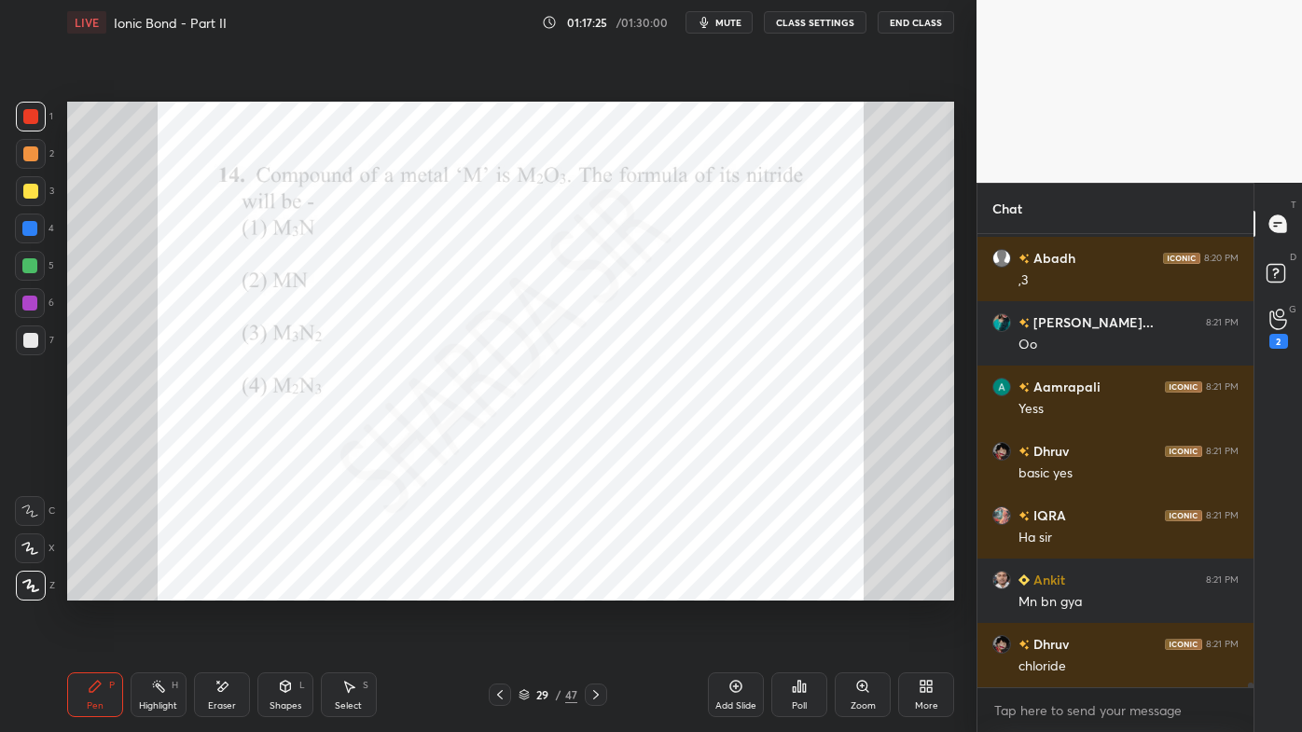
click at [35, 232] on div at bounding box center [29, 228] width 15 height 15
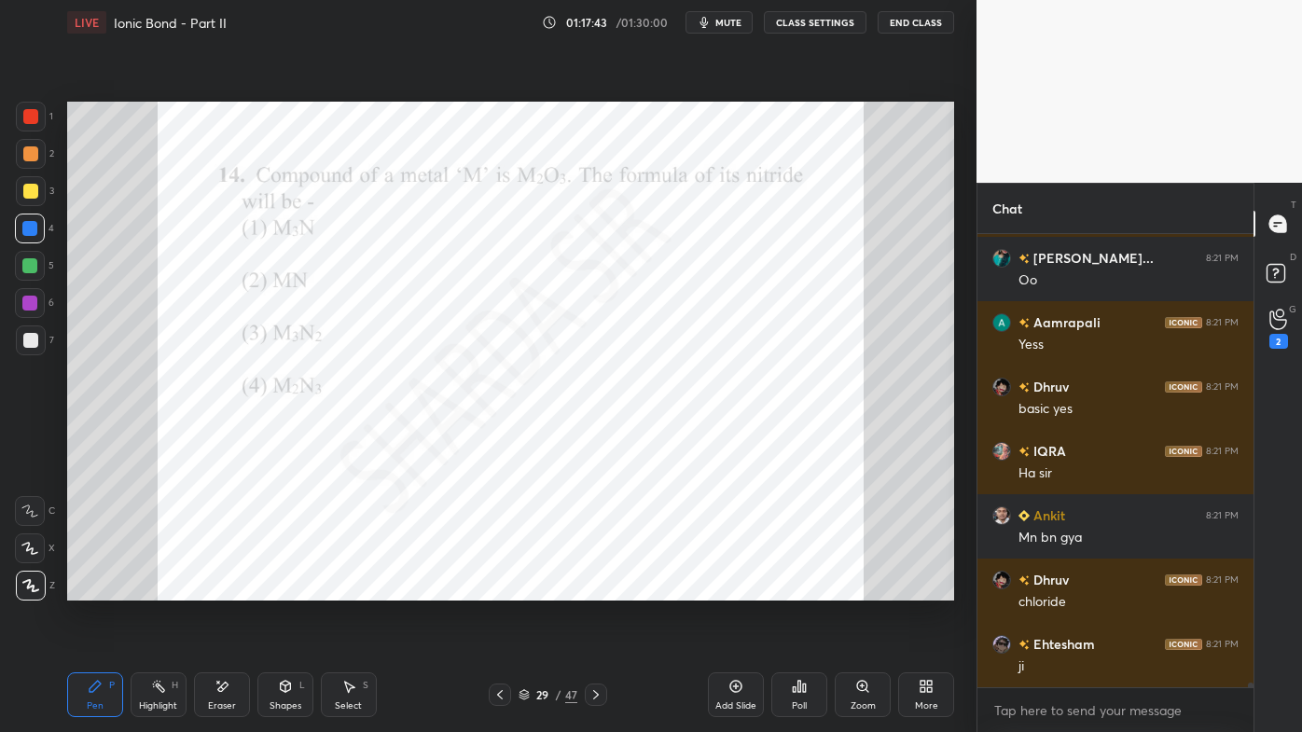
click at [593, 589] on icon at bounding box center [596, 694] width 15 height 15
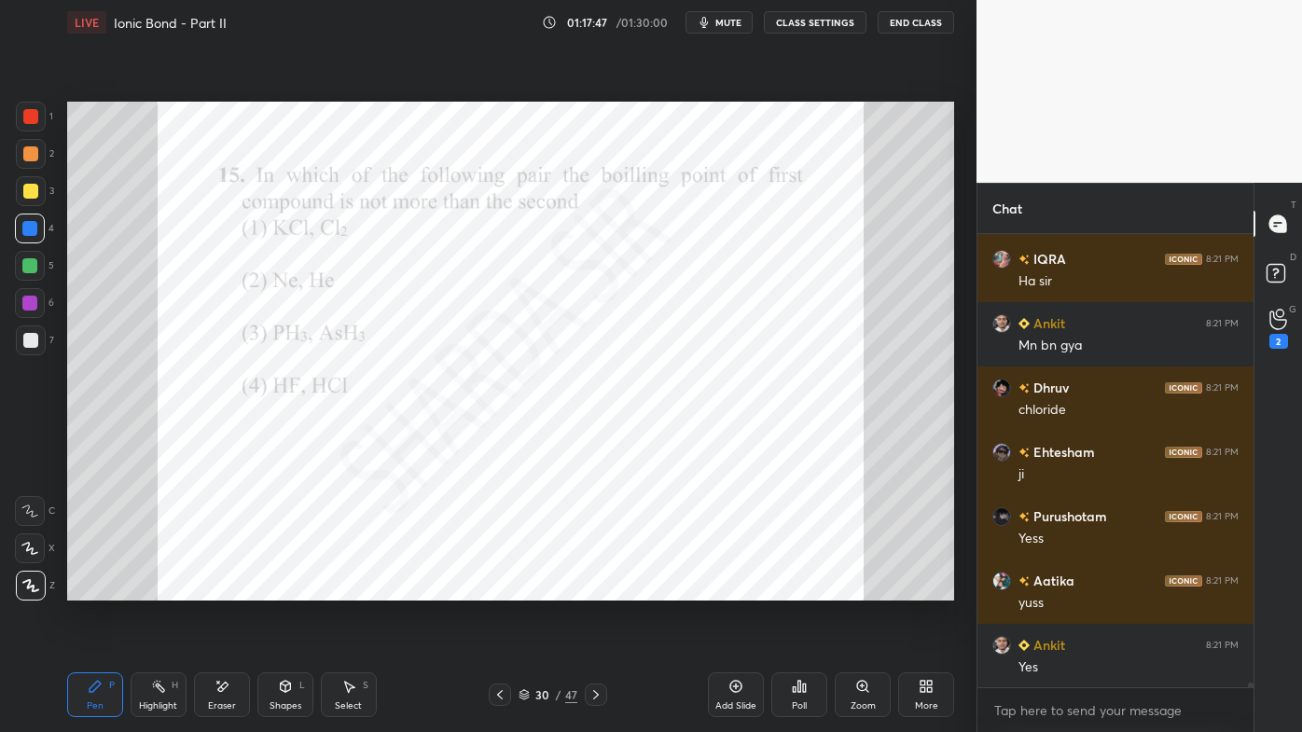
scroll to position [44962, 0]
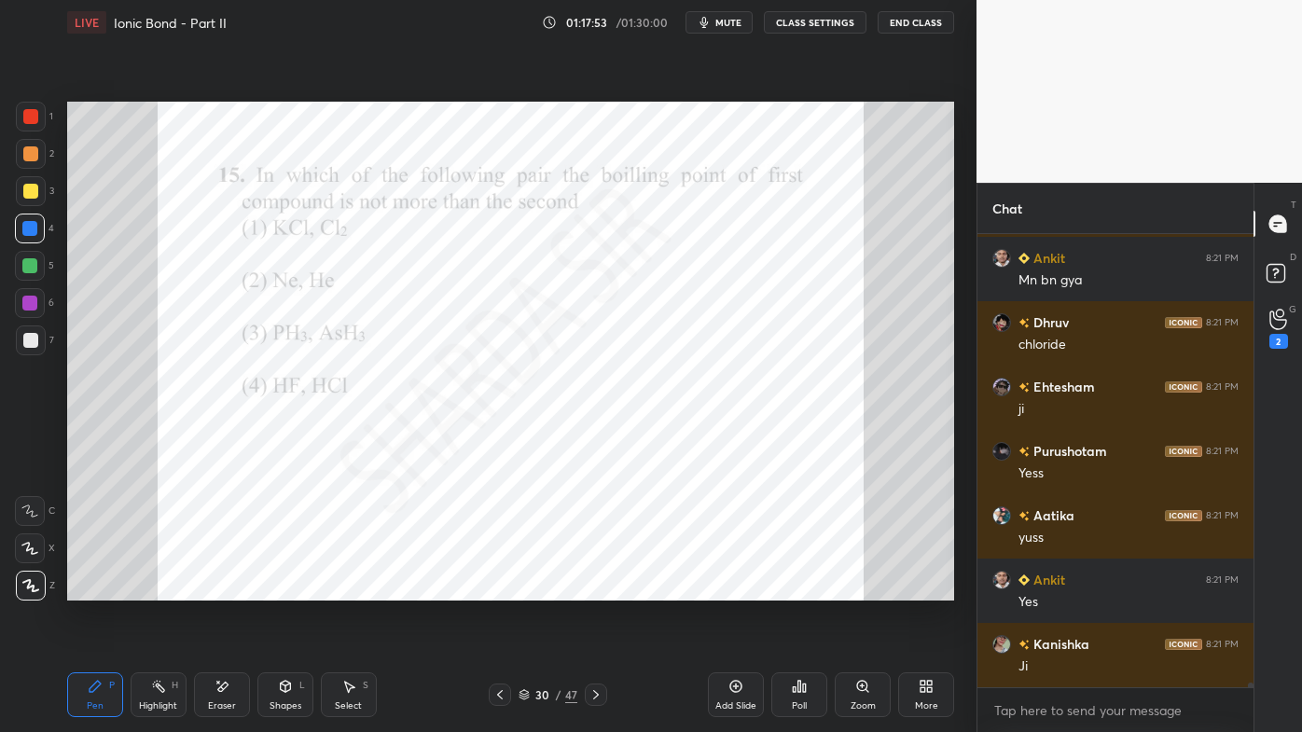
drag, startPoint x: 153, startPoint y: 679, endPoint x: 199, endPoint y: 624, distance: 71.5
click at [153, 589] on icon at bounding box center [158, 686] width 15 height 15
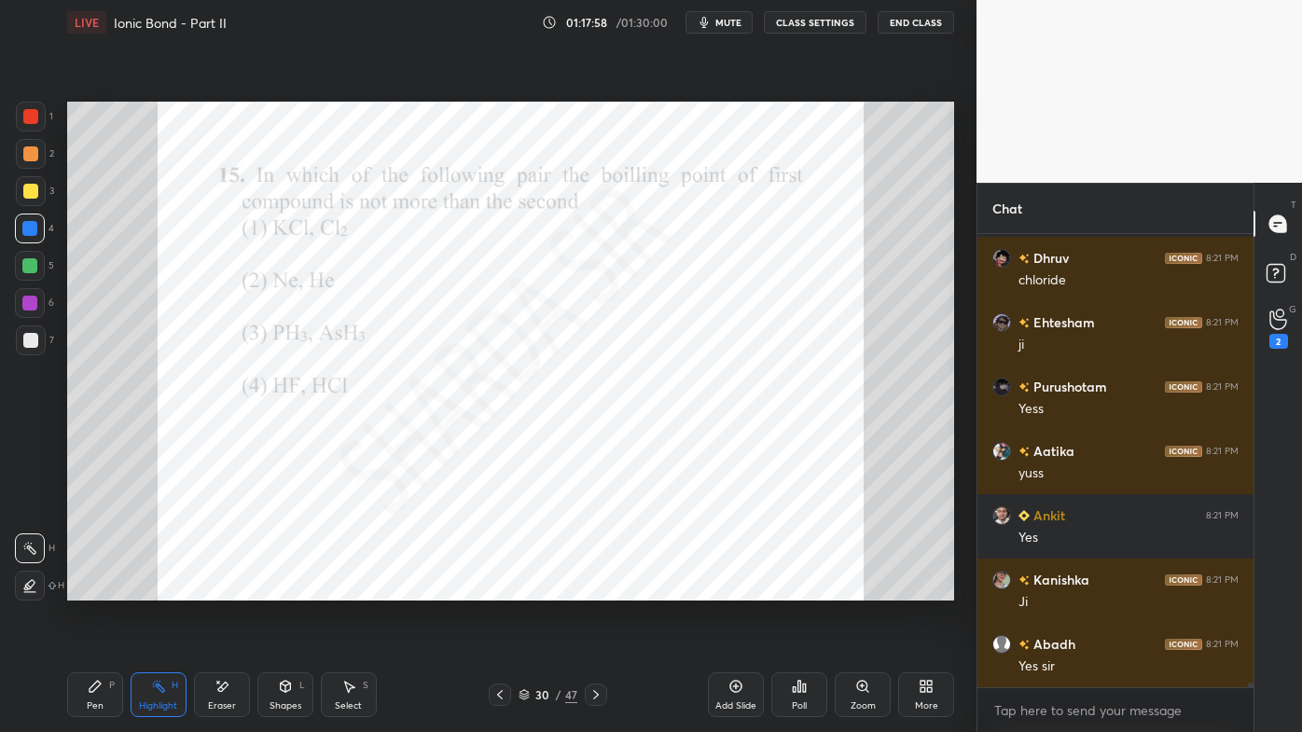
click at [95, 589] on icon at bounding box center [95, 686] width 15 height 15
drag, startPoint x: 217, startPoint y: 685, endPoint x: 261, endPoint y: 609, distance: 87.4
click at [219, 589] on icon at bounding box center [222, 687] width 15 height 16
click at [104, 589] on div "Pen P" at bounding box center [95, 695] width 56 height 45
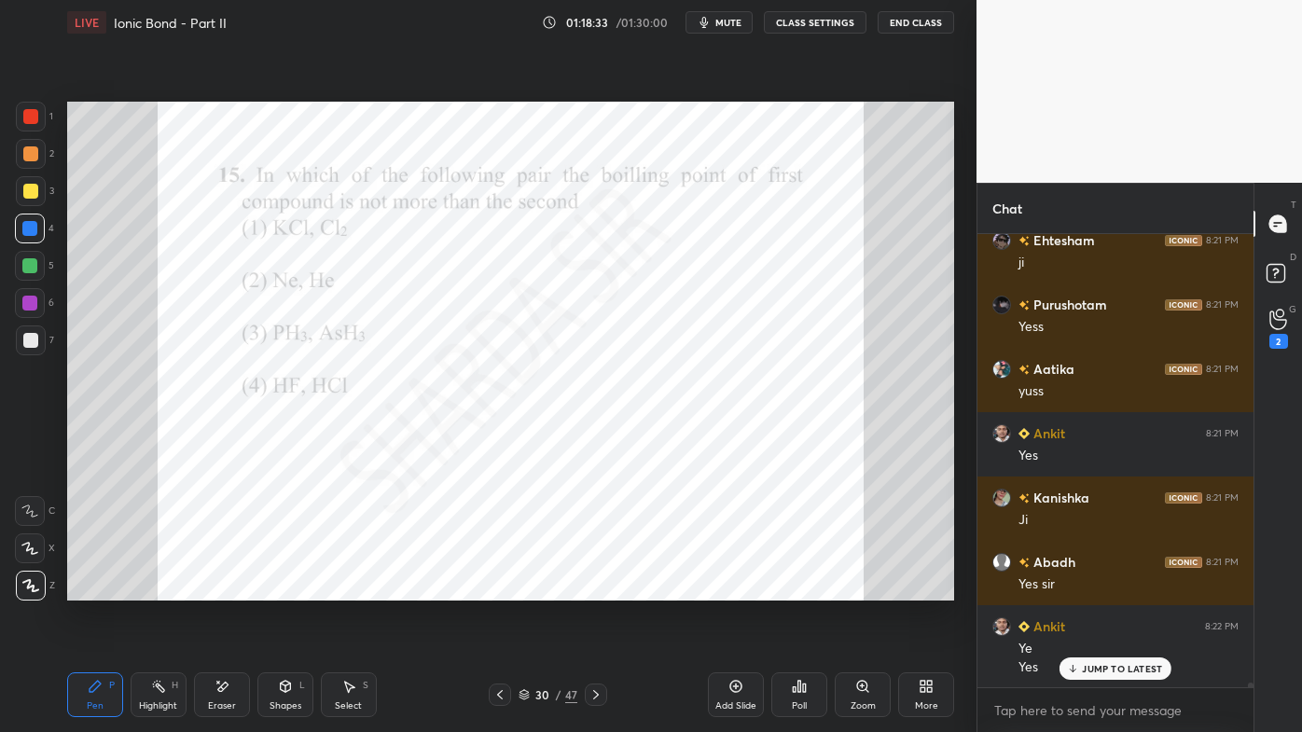
scroll to position [45173, 0]
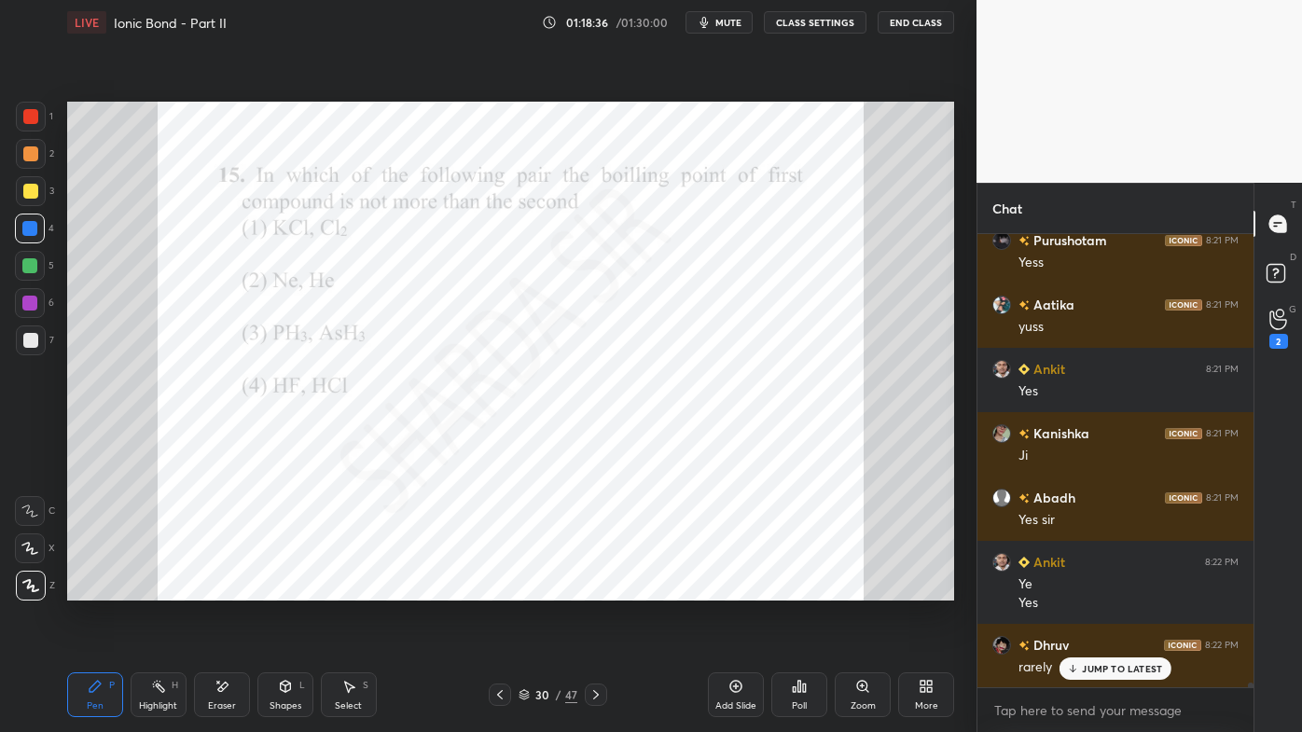
click at [153, 589] on div "Highlight H" at bounding box center [159, 695] width 56 height 45
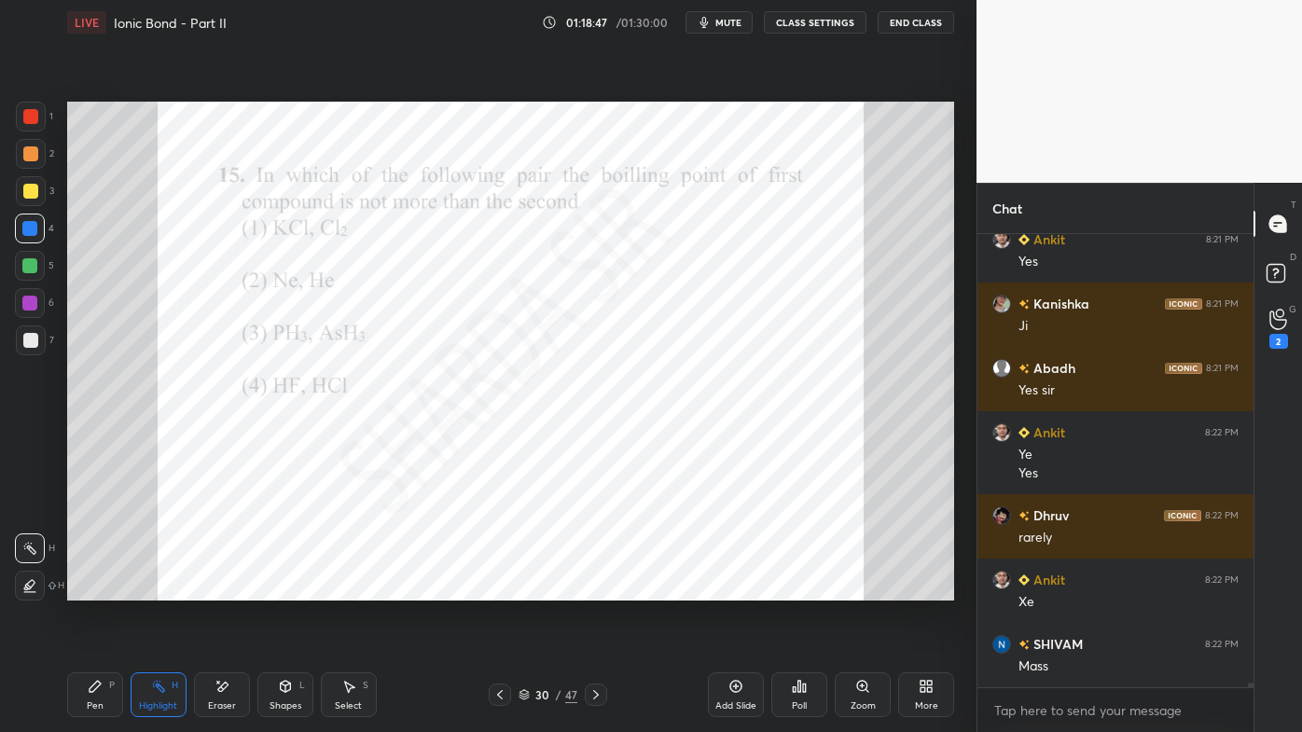
scroll to position [45367, 0]
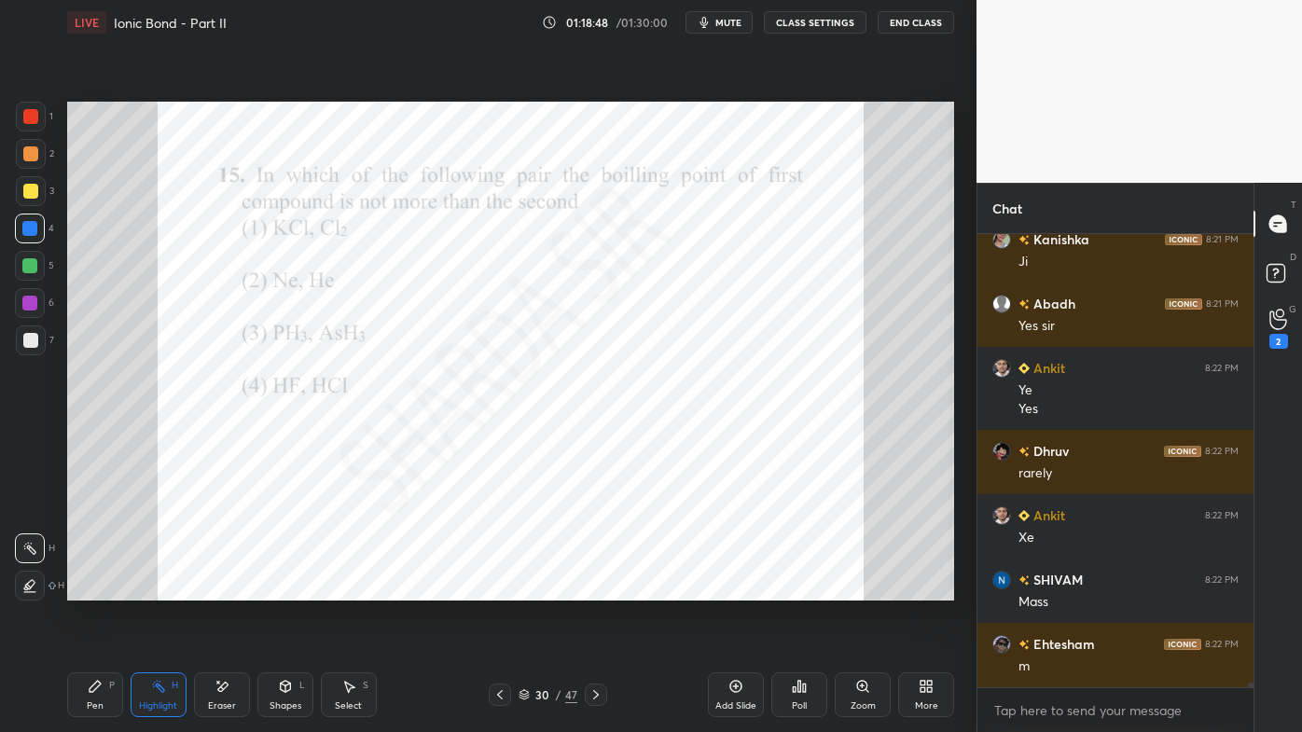
drag, startPoint x: 162, startPoint y: 684, endPoint x: 164, endPoint y: 671, distance: 13.2
click at [164, 589] on icon at bounding box center [158, 686] width 15 height 15
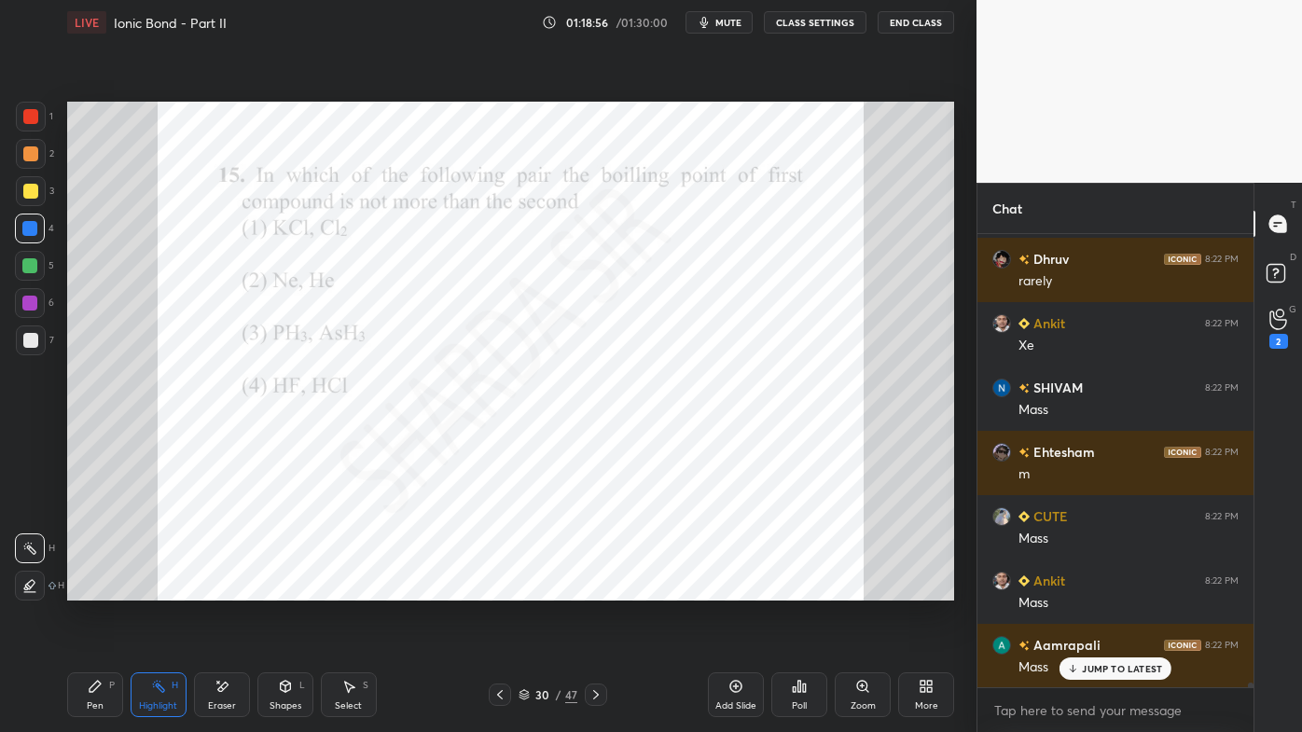
scroll to position [45624, 0]
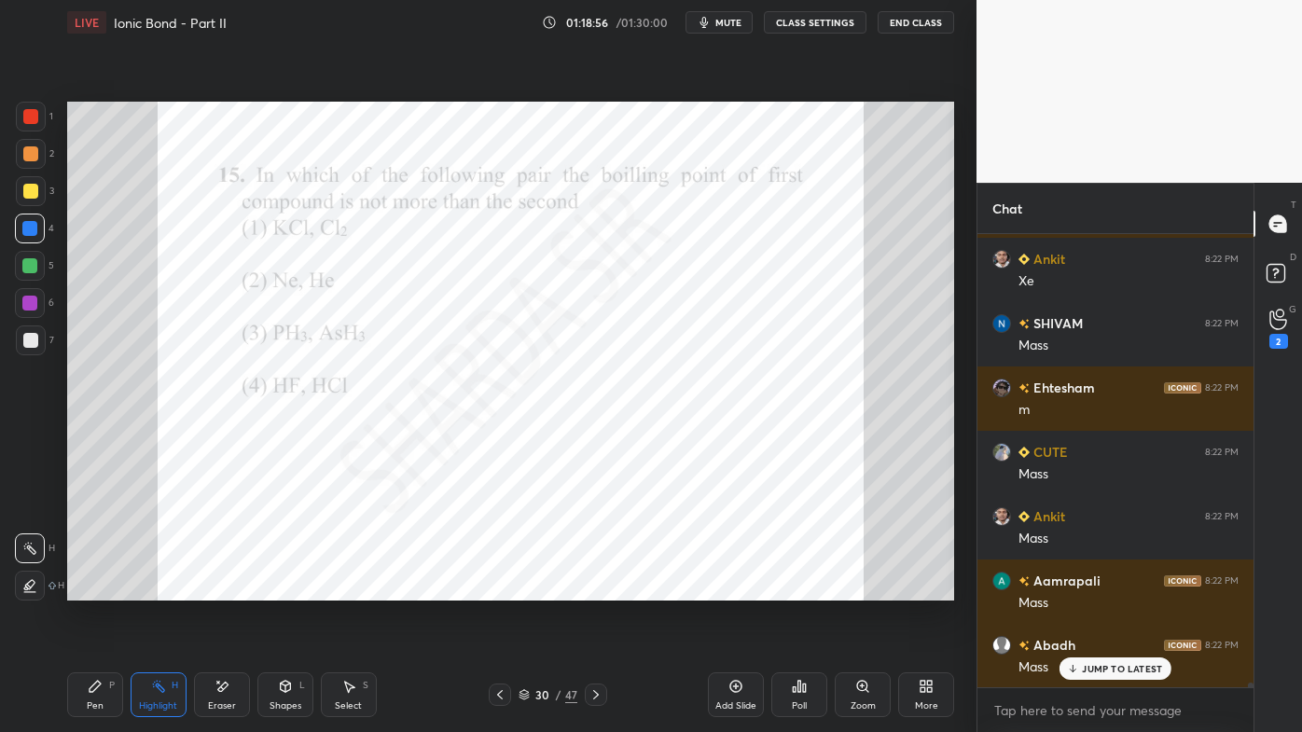
click at [92, 589] on icon at bounding box center [95, 686] width 15 height 15
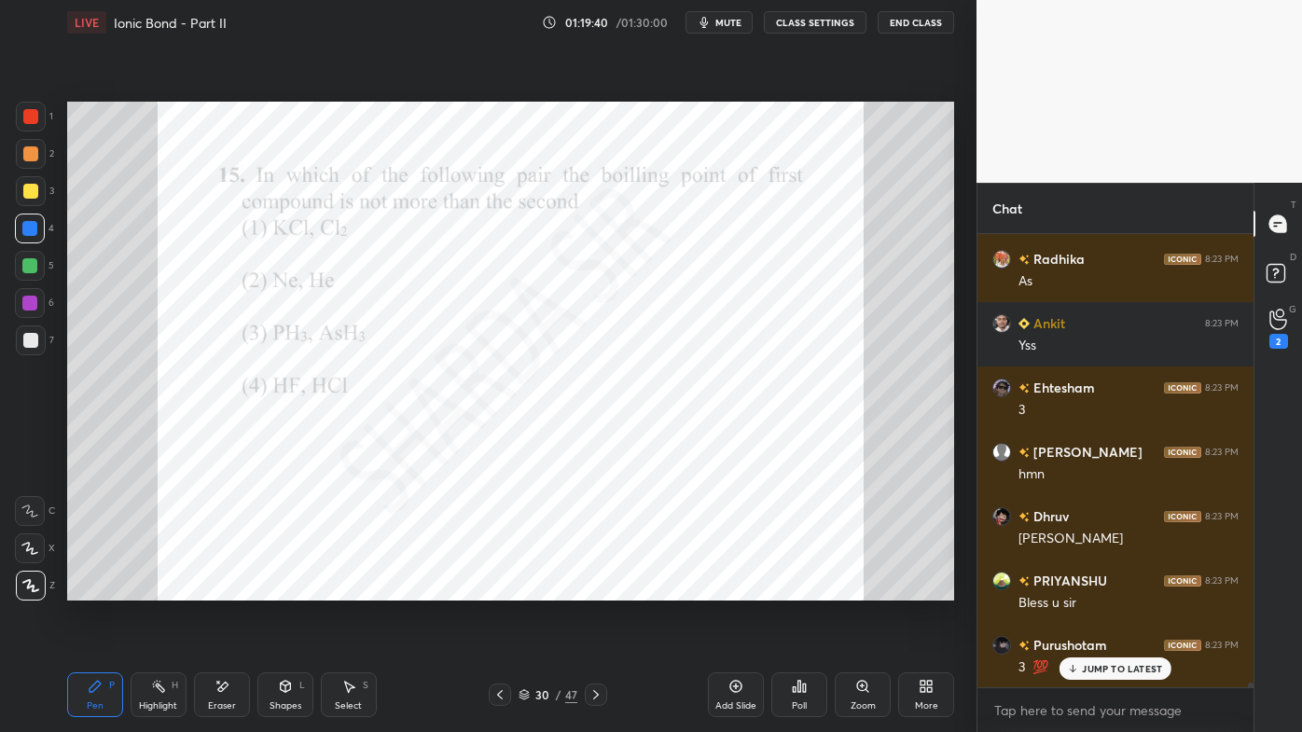
scroll to position [46203, 0]
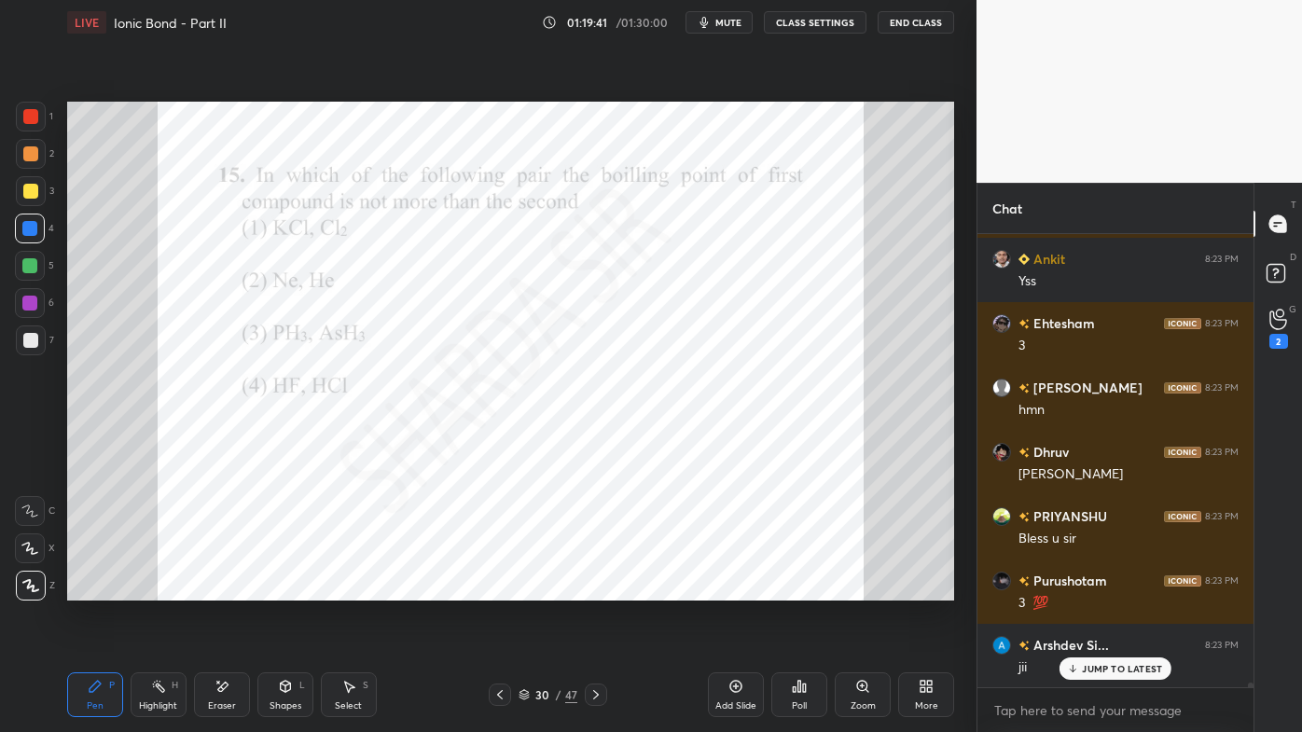
click at [598, 589] on icon at bounding box center [596, 694] width 15 height 15
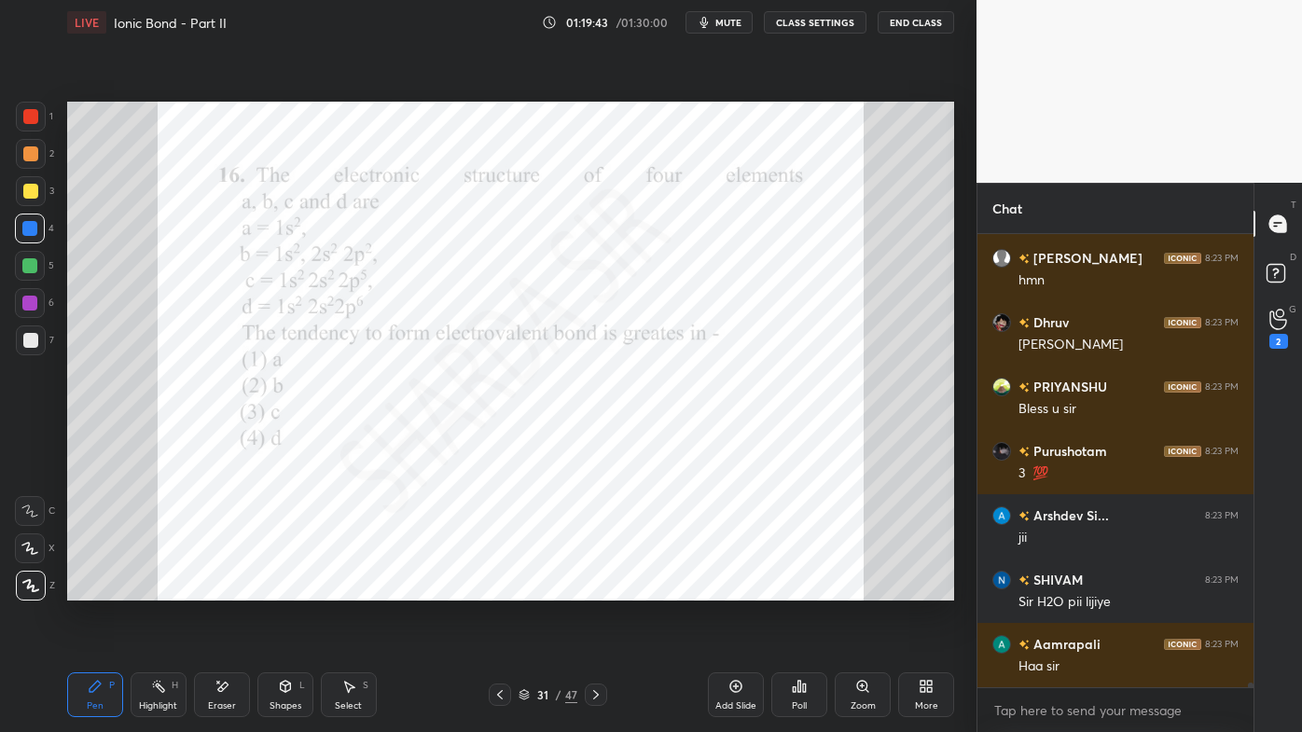
scroll to position [46414, 0]
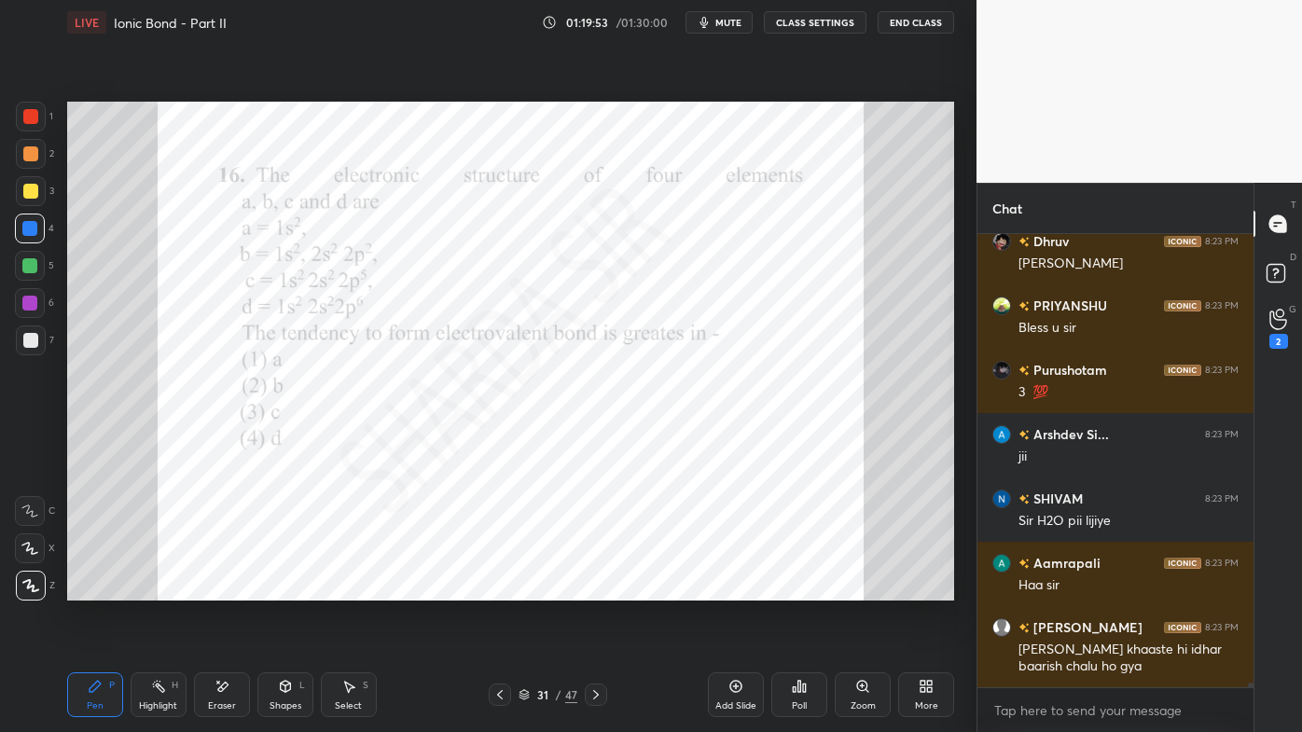
click at [23, 111] on div at bounding box center [30, 116] width 15 height 15
click at [799, 589] on icon at bounding box center [799, 686] width 15 height 15
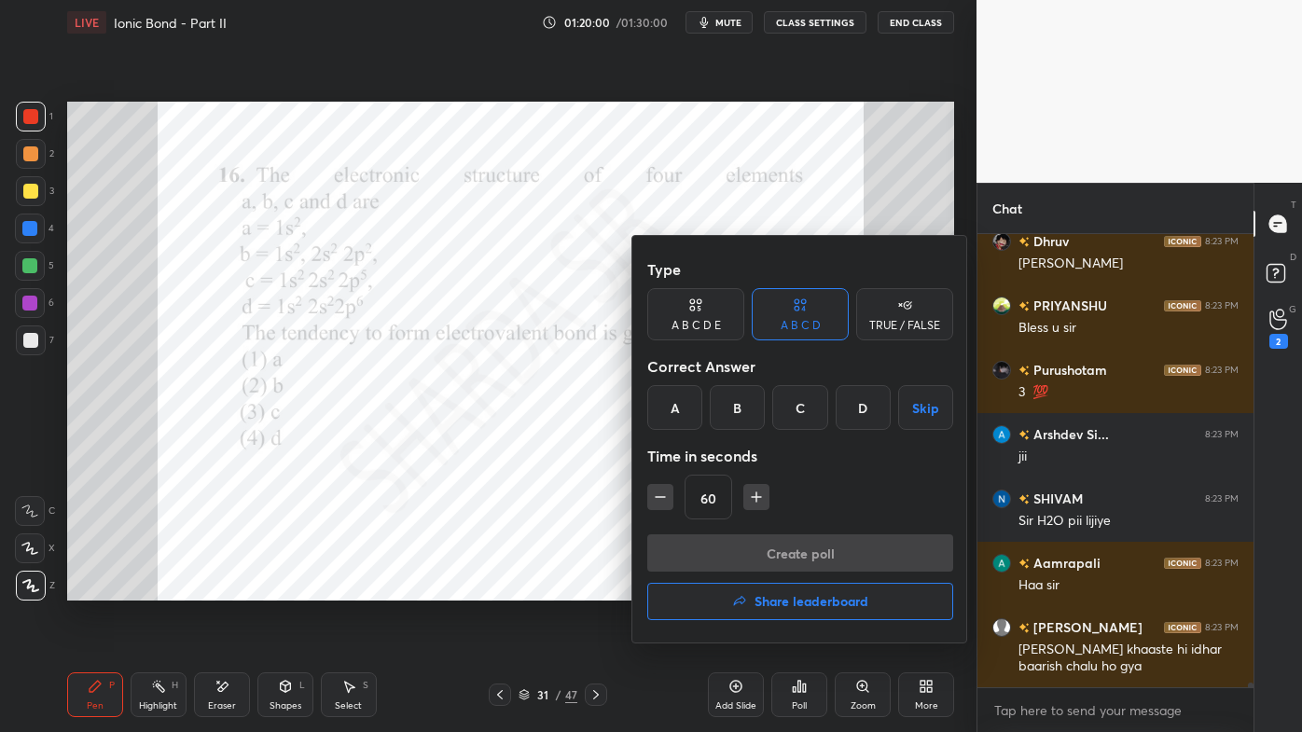
click at [796, 408] on div "C" at bounding box center [799, 407] width 55 height 45
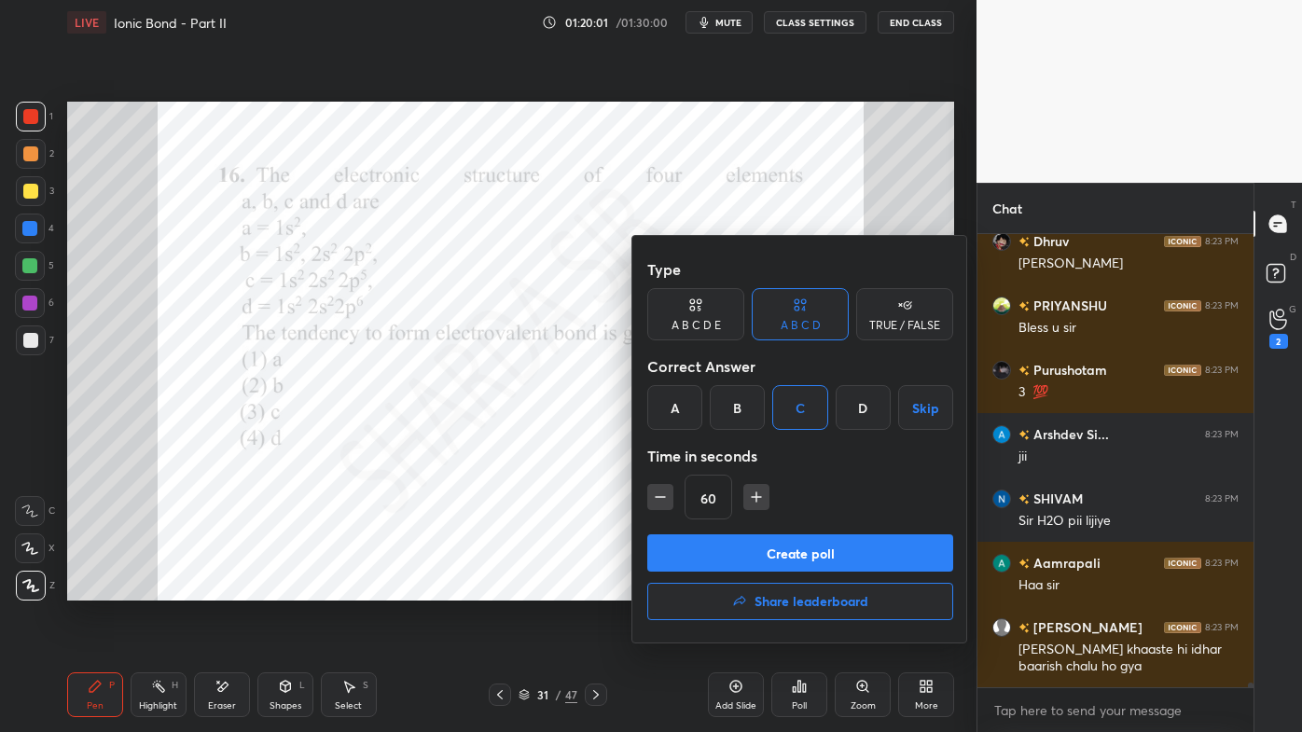
drag, startPoint x: 736, startPoint y: 564, endPoint x: 703, endPoint y: 589, distance: 40.7
click at [735, 566] on button "Create poll" at bounding box center [800, 553] width 306 height 37
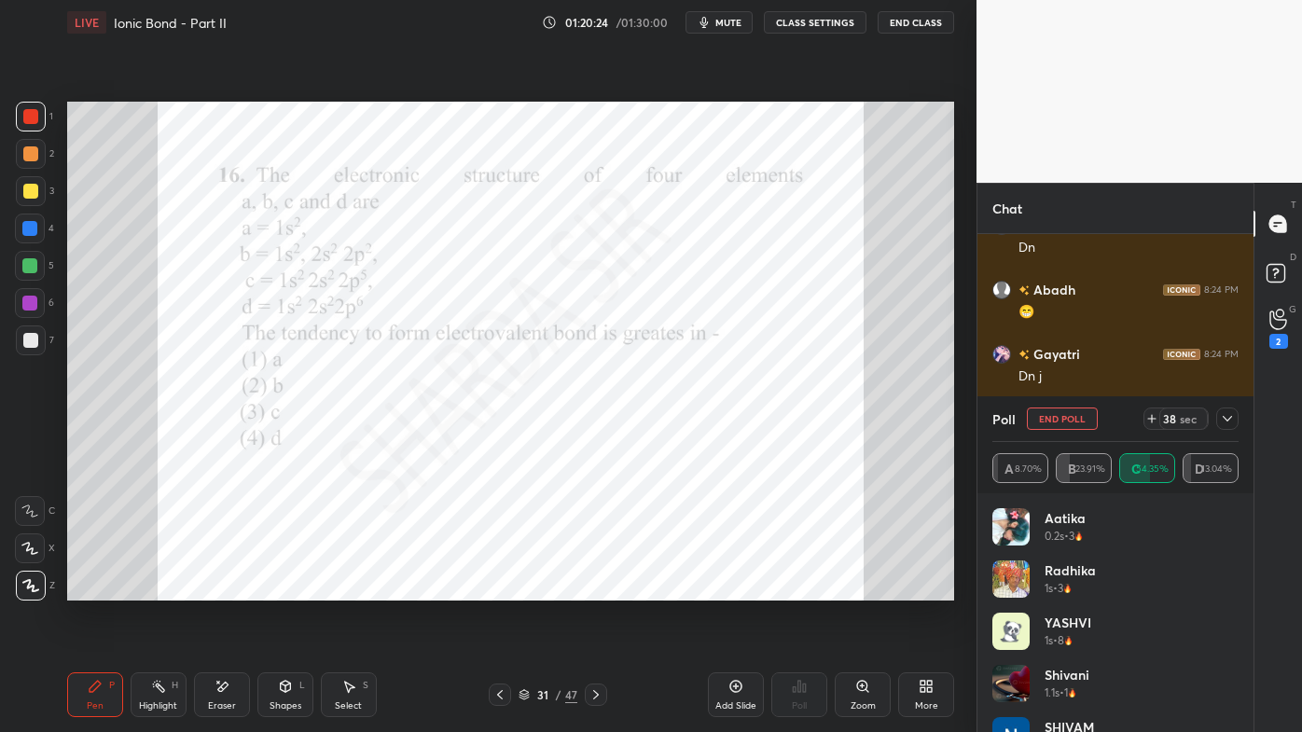
scroll to position [46962, 0]
drag, startPoint x: 1232, startPoint y: 414, endPoint x: 1205, endPoint y: 430, distance: 31.4
click at [1231, 415] on icon at bounding box center [1227, 418] width 15 height 15
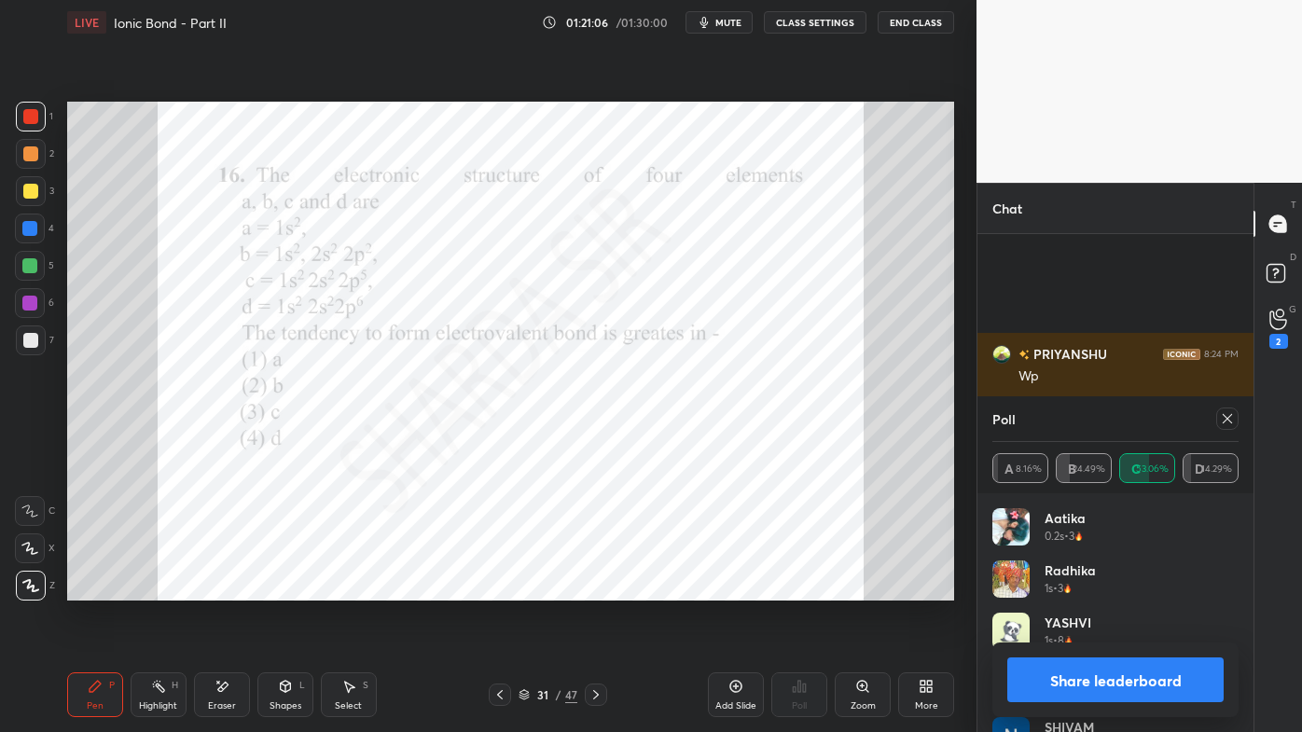
scroll to position [47541, 0]
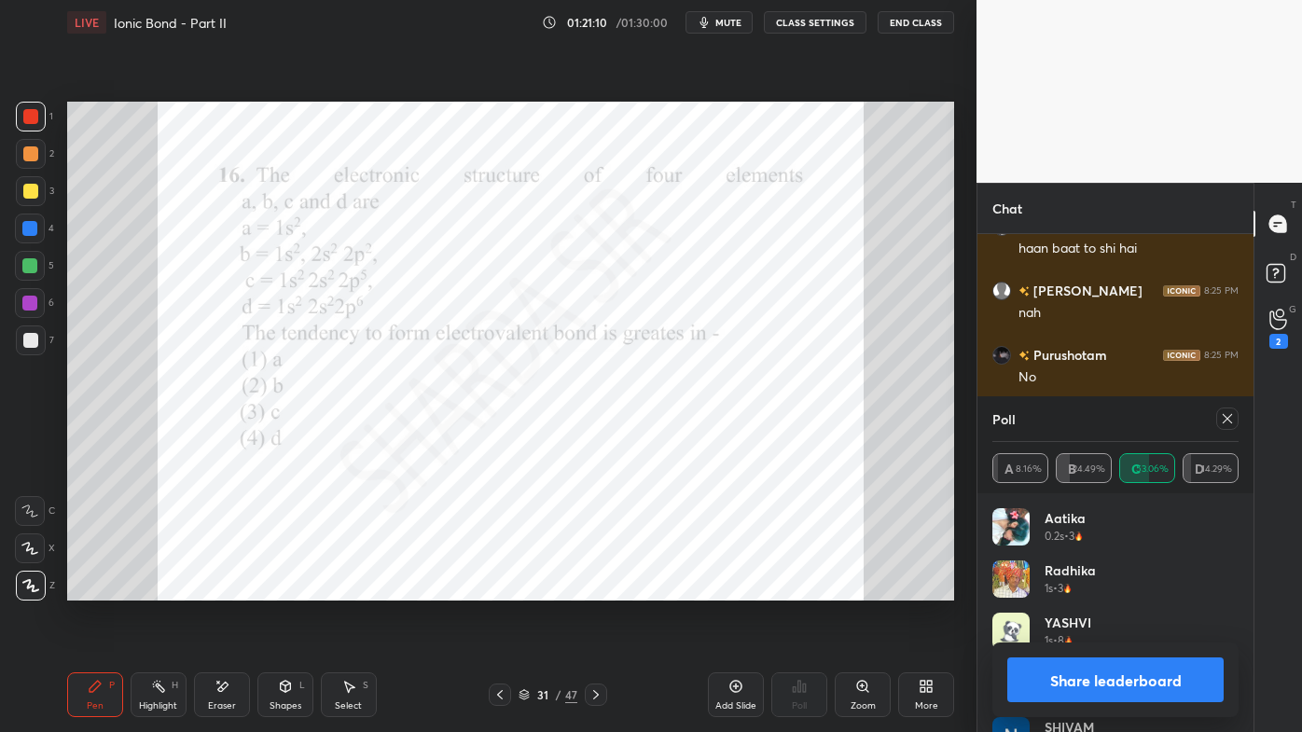
drag, startPoint x: 1232, startPoint y: 412, endPoint x: 1221, endPoint y: 421, distance: 14.0
click at [1229, 415] on icon at bounding box center [1227, 418] width 15 height 15
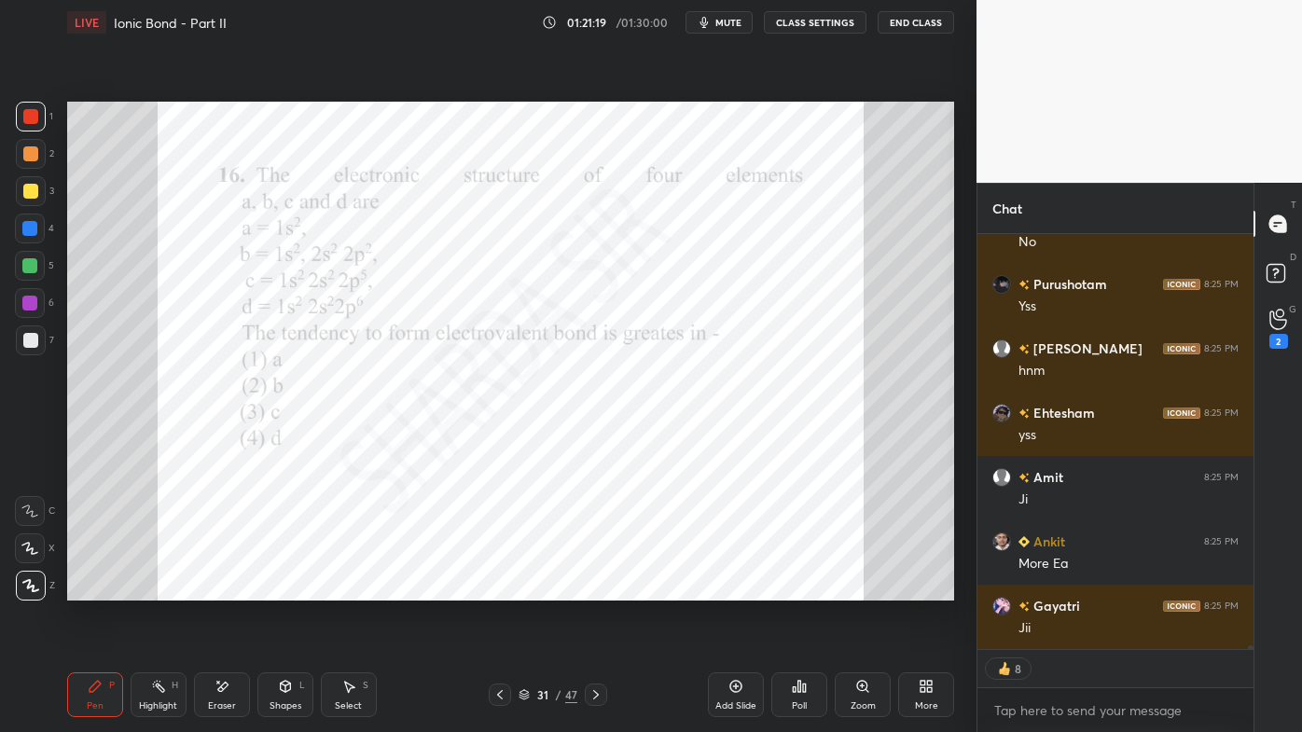
drag, startPoint x: 151, startPoint y: 696, endPoint x: 149, endPoint y: 658, distance: 38.3
click at [149, 589] on div "Highlight H" at bounding box center [159, 695] width 56 height 45
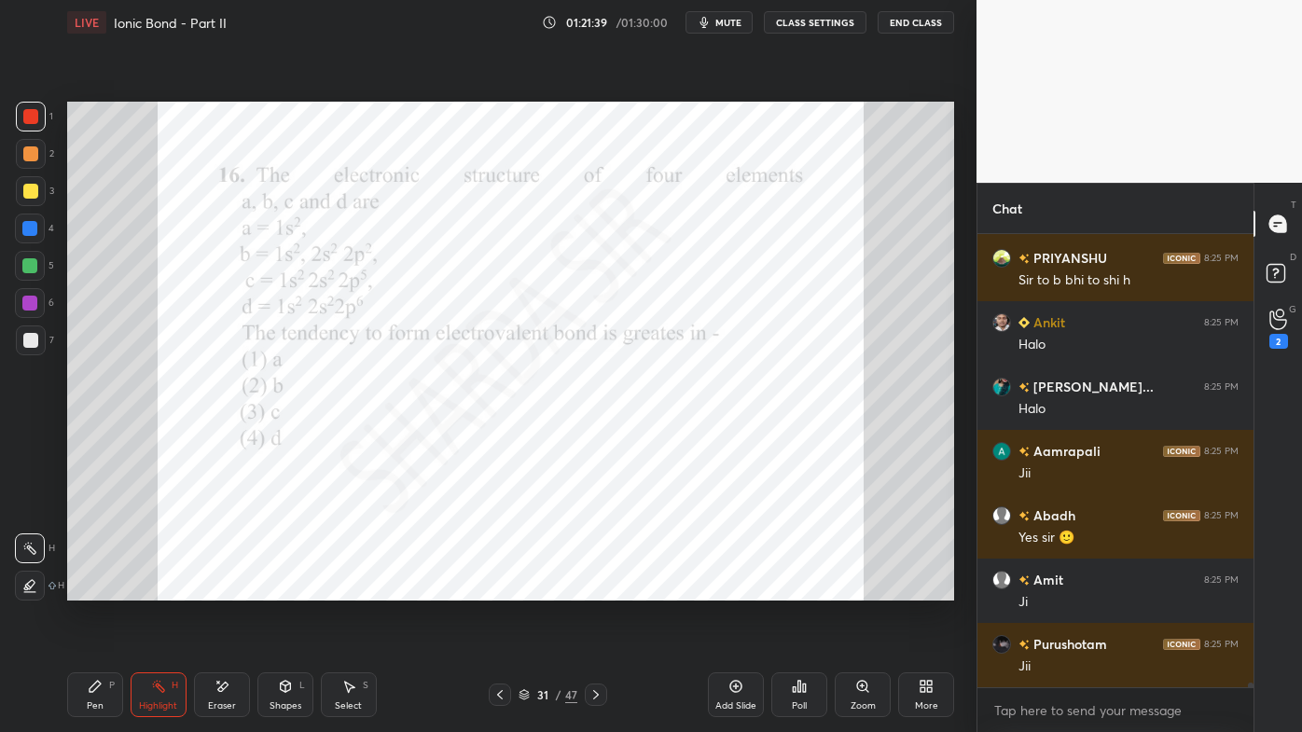
click at [102, 589] on div "Pen P" at bounding box center [95, 695] width 56 height 45
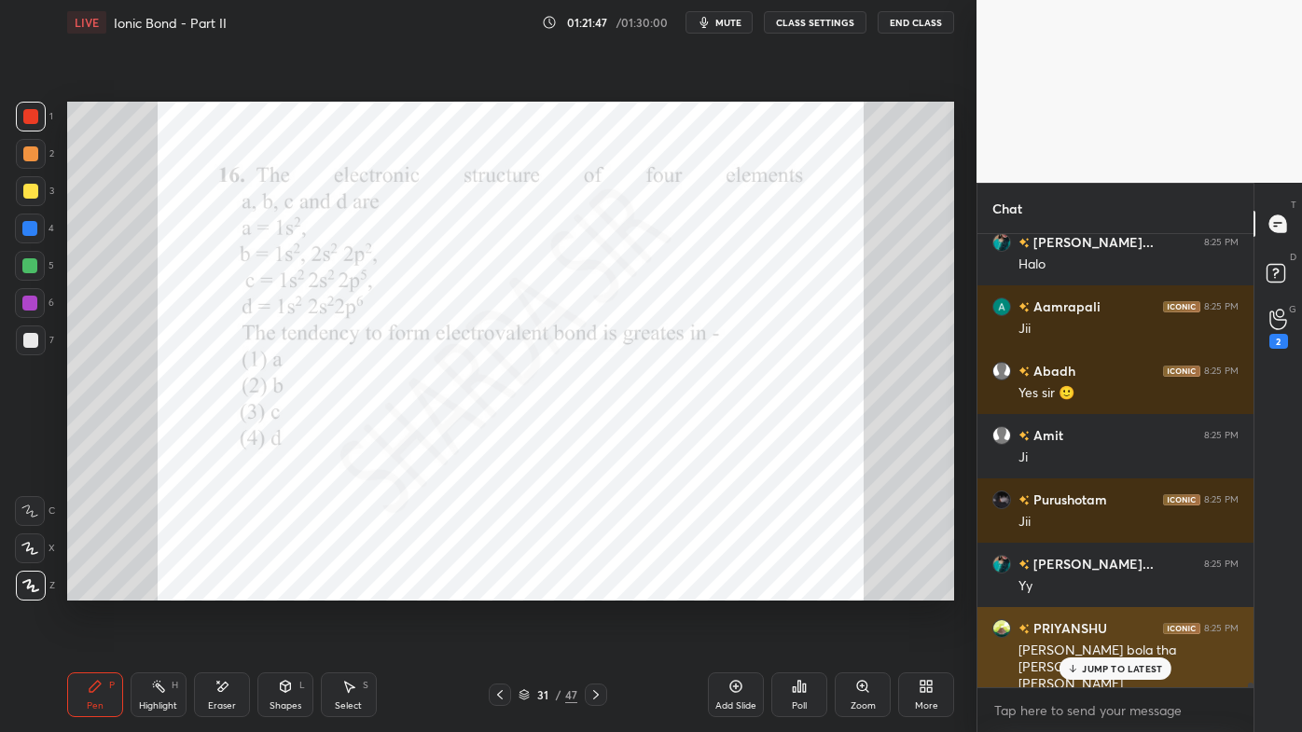
click at [1079, 589] on icon at bounding box center [1073, 668] width 12 height 11
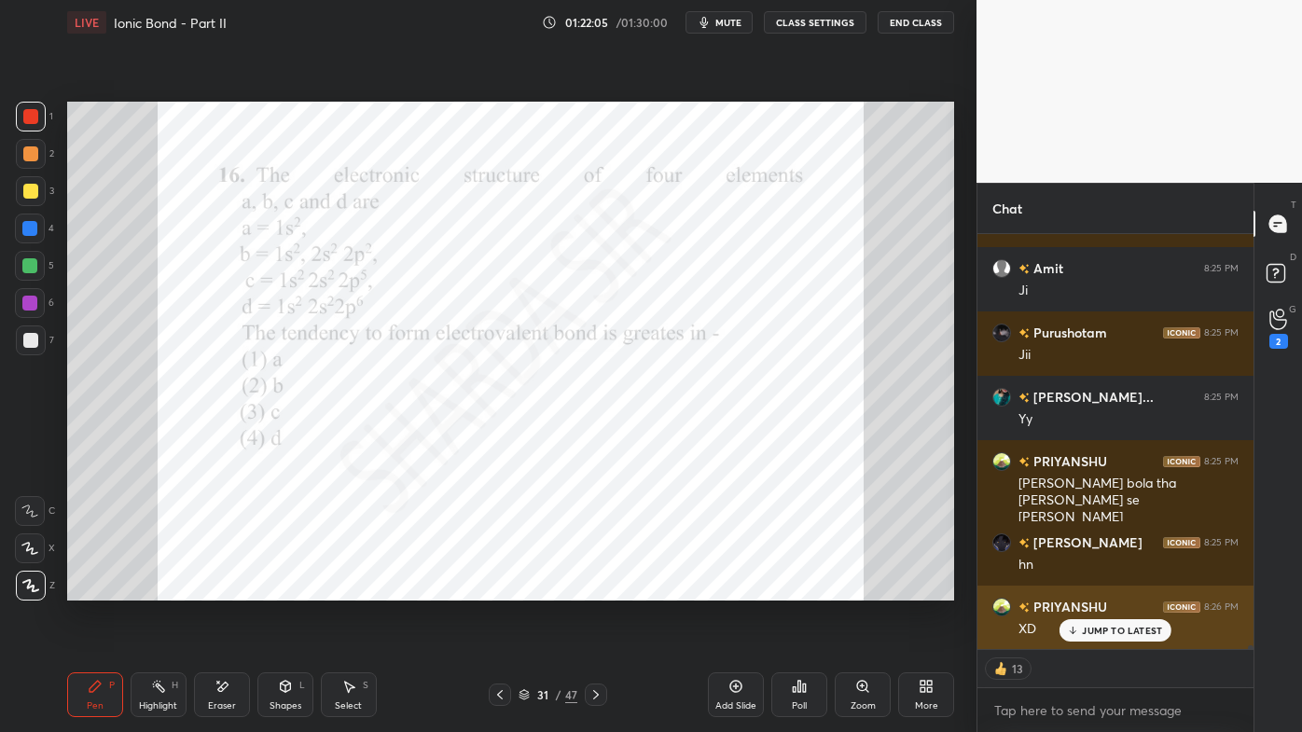
click at [1092, 589] on p "JUMP TO LATEST" at bounding box center [1122, 630] width 80 height 11
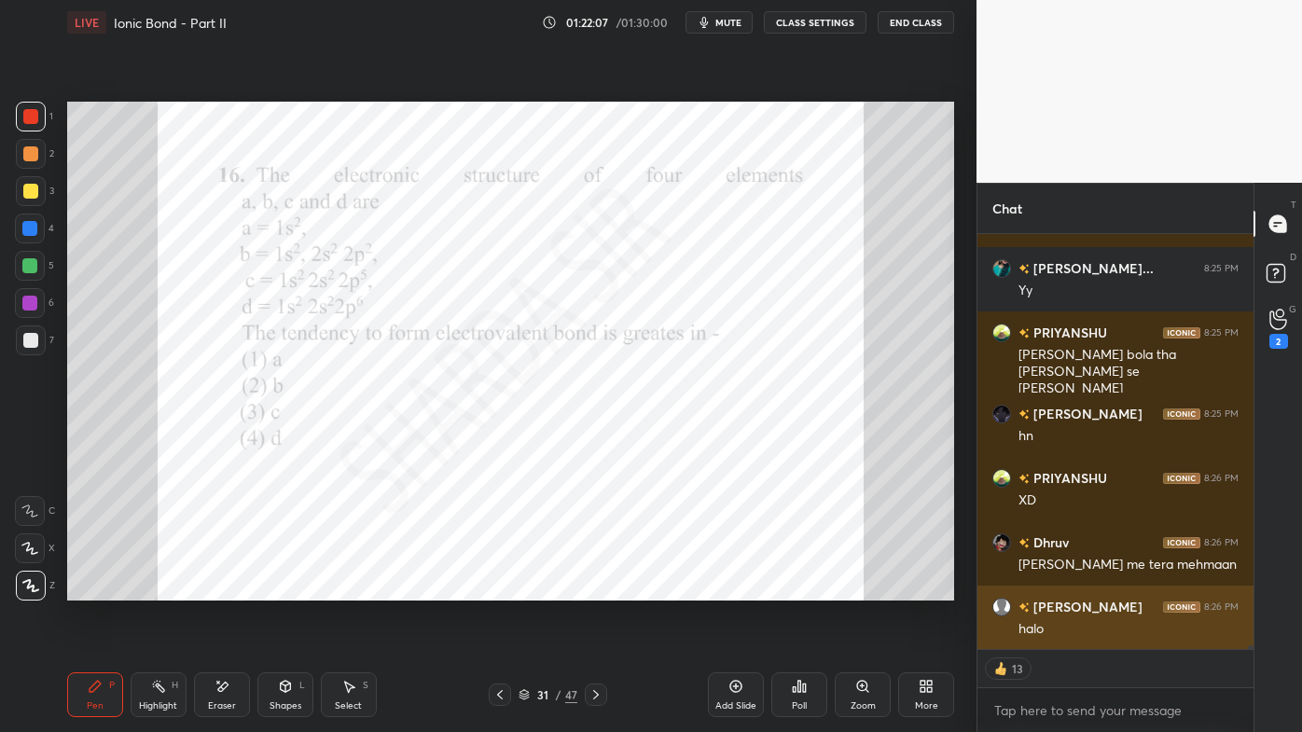
drag, startPoint x: 1097, startPoint y: 624, endPoint x: 1075, endPoint y: 628, distance: 22.7
click at [1093, 589] on p "JUMP TO LATEST" at bounding box center [1122, 690] width 80 height 11
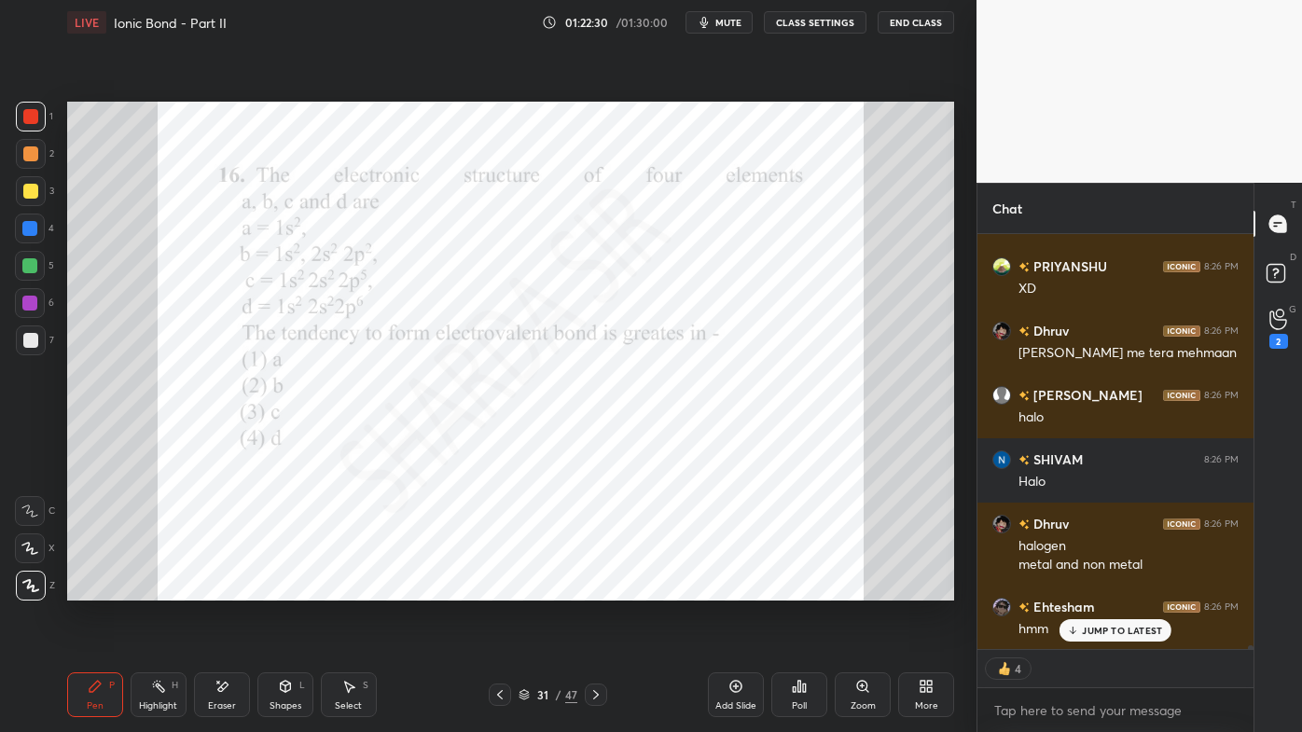
scroll to position [49061, 0]
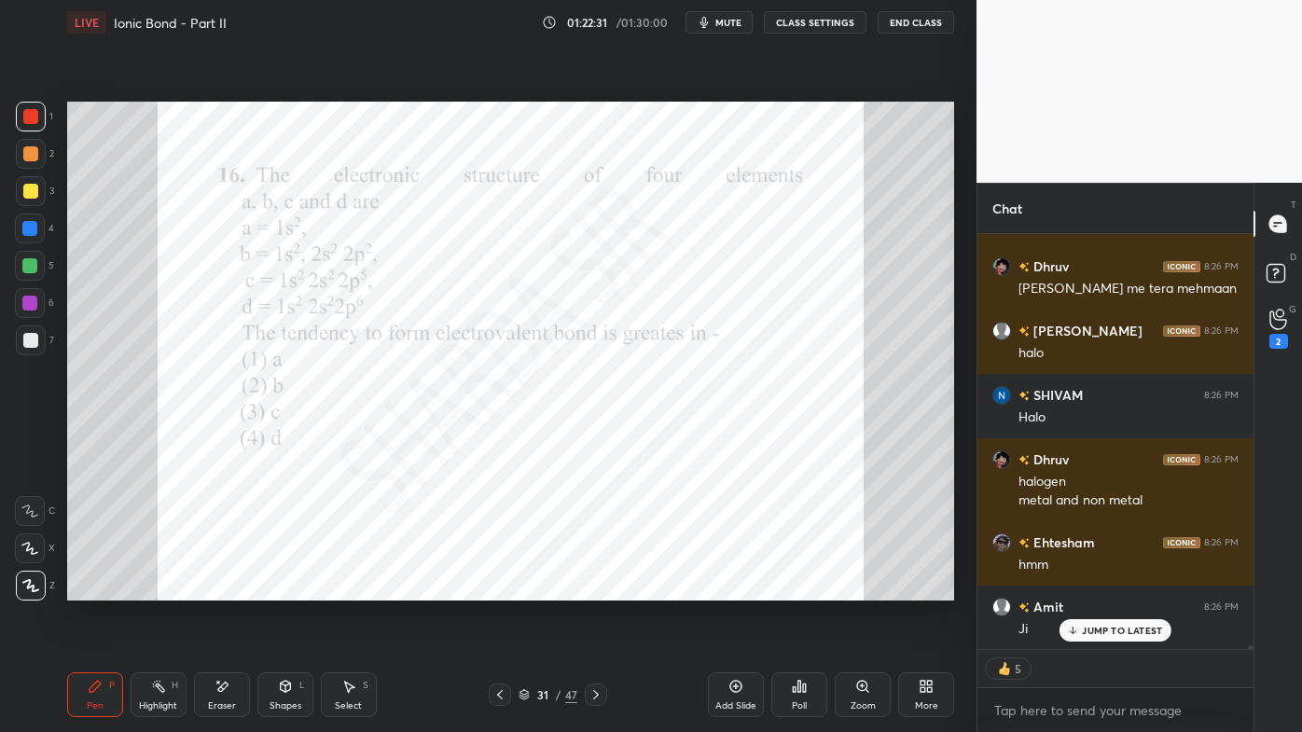
click at [160, 589] on icon at bounding box center [158, 686] width 15 height 15
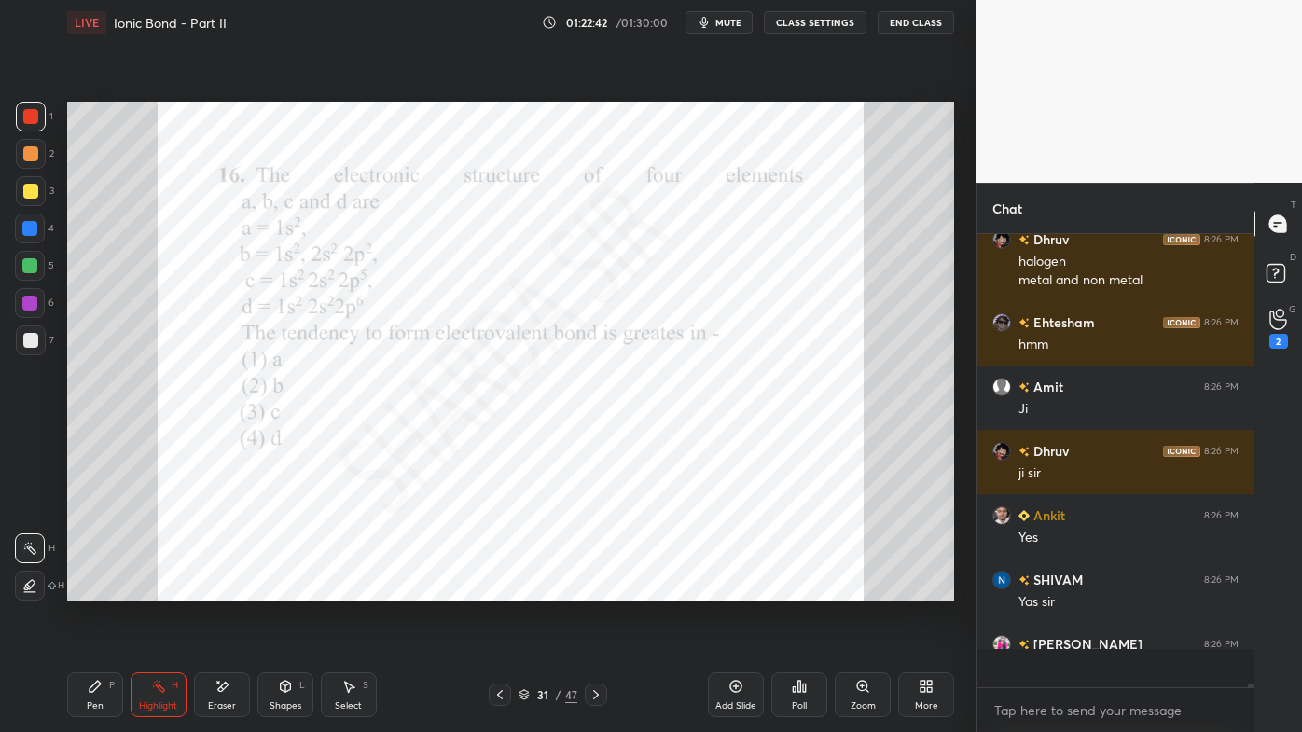
scroll to position [49281, 0]
drag, startPoint x: 596, startPoint y: 694, endPoint x: 585, endPoint y: 702, distance: 14.0
click at [594, 589] on icon at bounding box center [596, 694] width 15 height 15
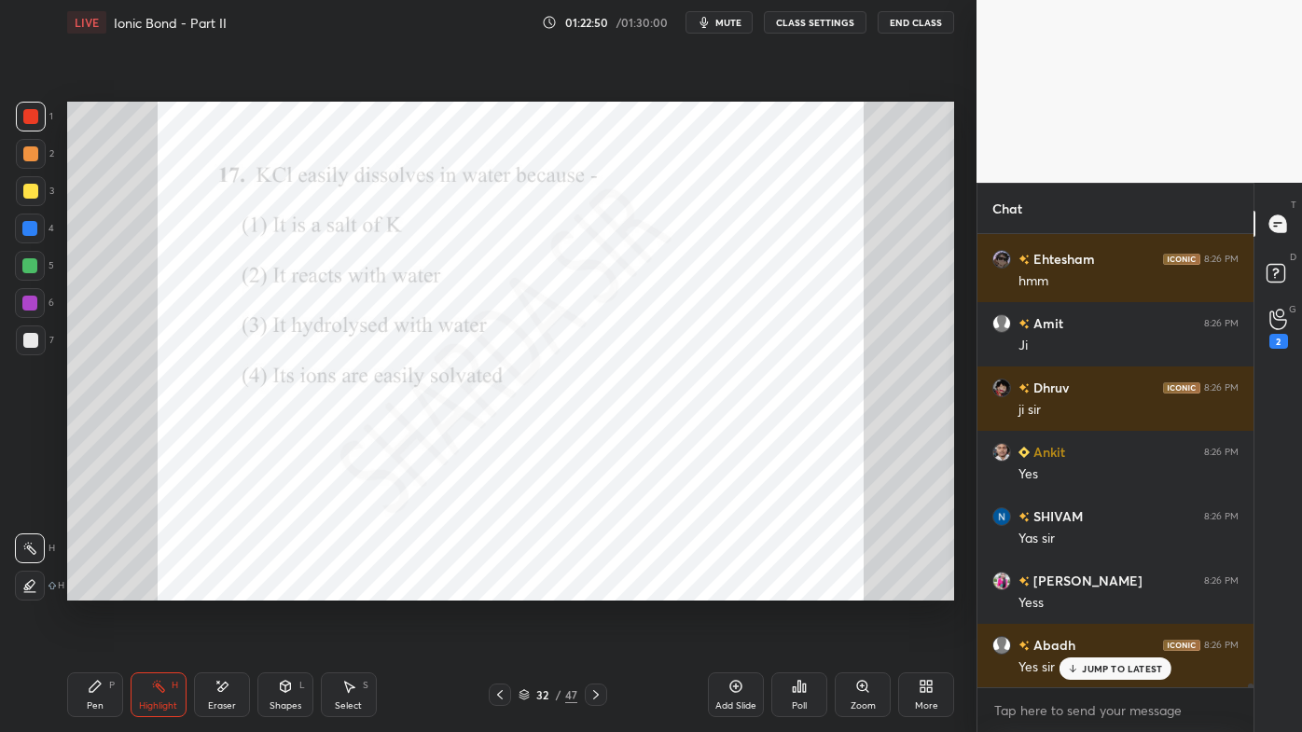
click at [67, 589] on div "Pen P Highlight H Eraser Shapes L Select S 32 / 47 Add Slide Poll Zoom More" at bounding box center [510, 695] width 887 height 75
drag, startPoint x: 93, startPoint y: 689, endPoint x: 99, endPoint y: 646, distance: 43.3
click at [91, 589] on icon at bounding box center [95, 686] width 11 height 11
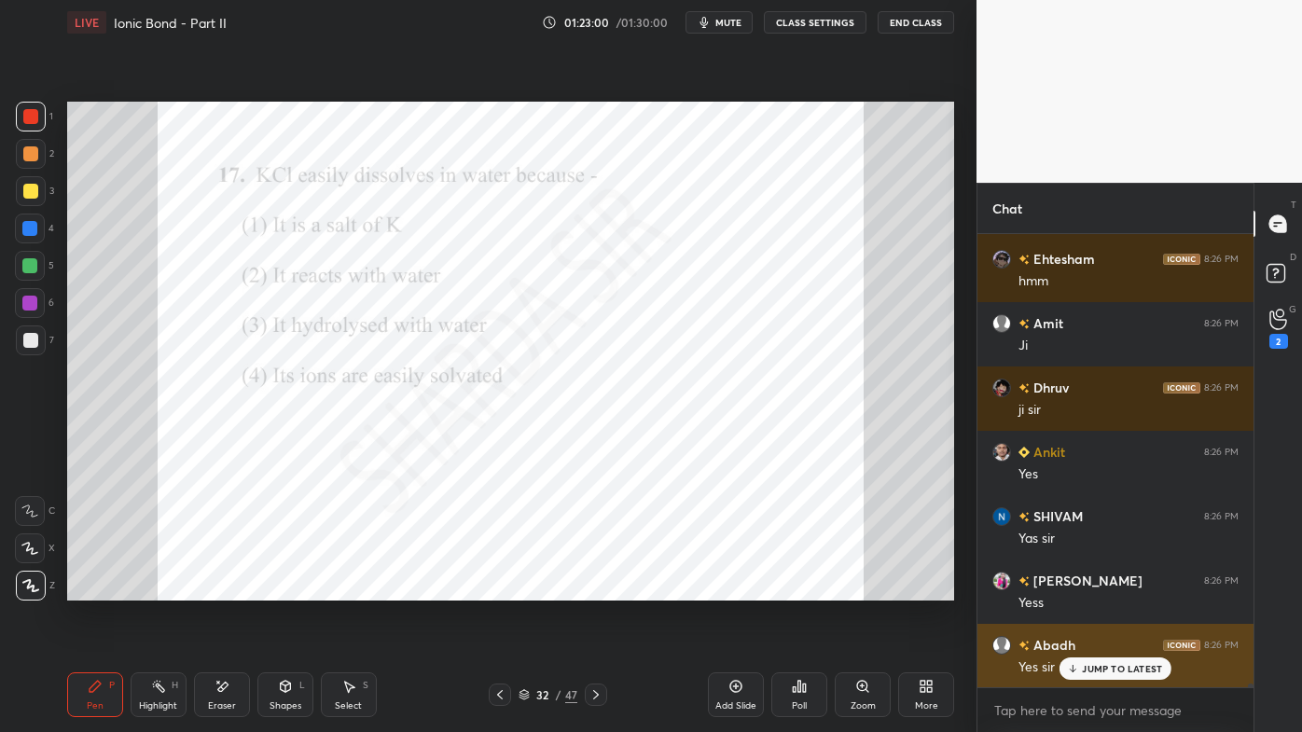
click at [1087, 589] on p "JUMP TO LATEST" at bounding box center [1122, 668] width 80 height 11
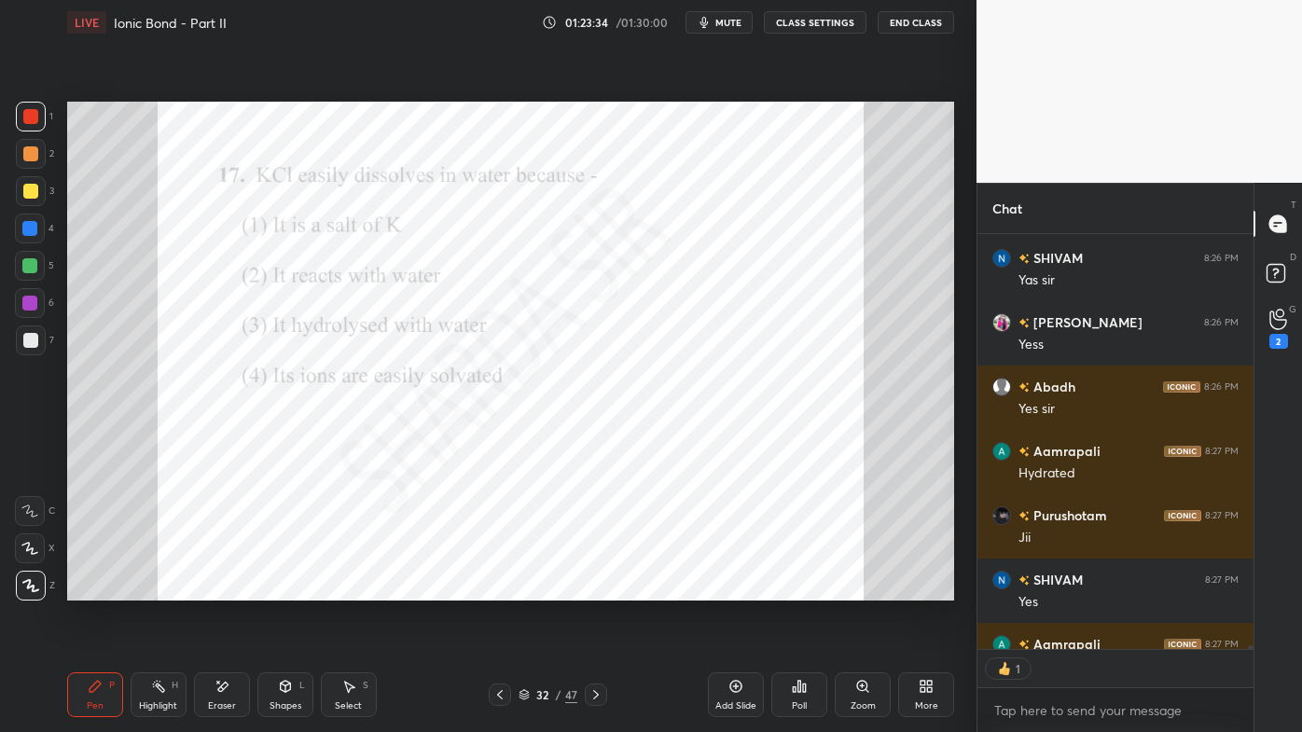
scroll to position [410, 271]
click at [595, 589] on icon at bounding box center [596, 694] width 15 height 15
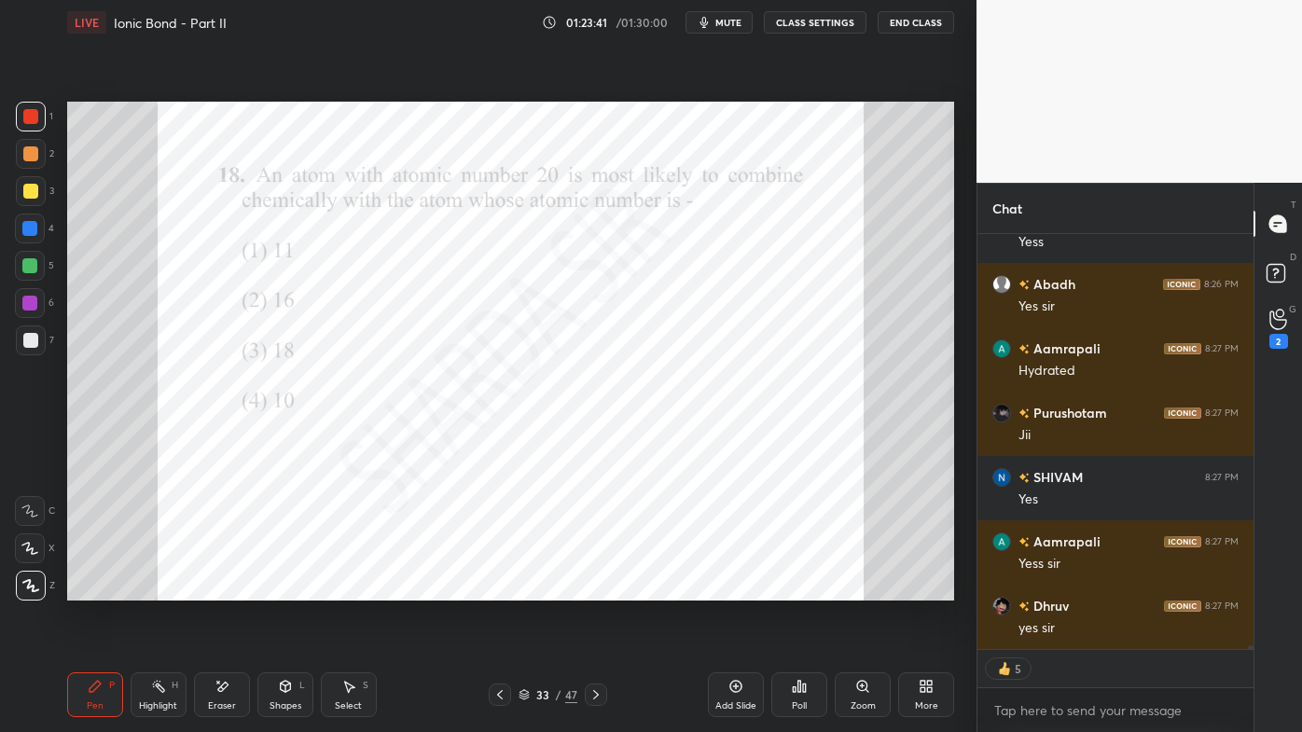
scroll to position [47713, 0]
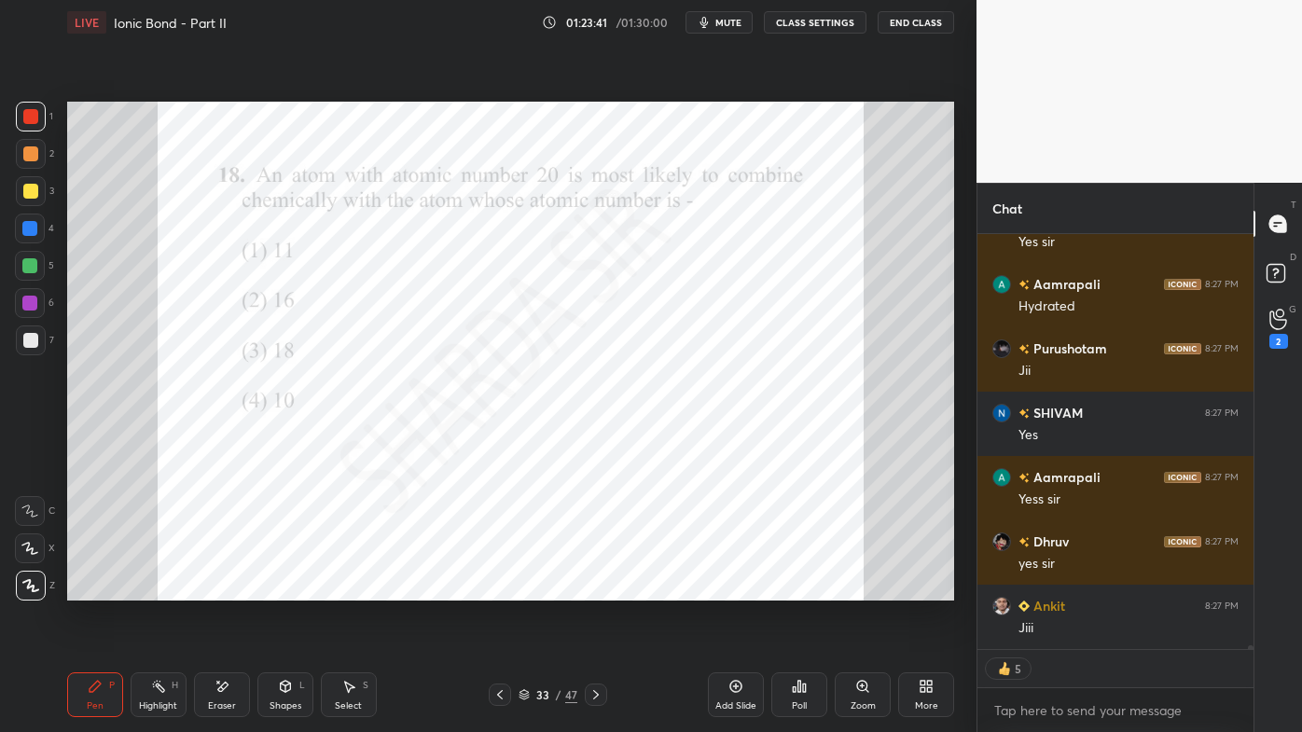
click at [816, 589] on div "Poll" at bounding box center [799, 695] width 56 height 45
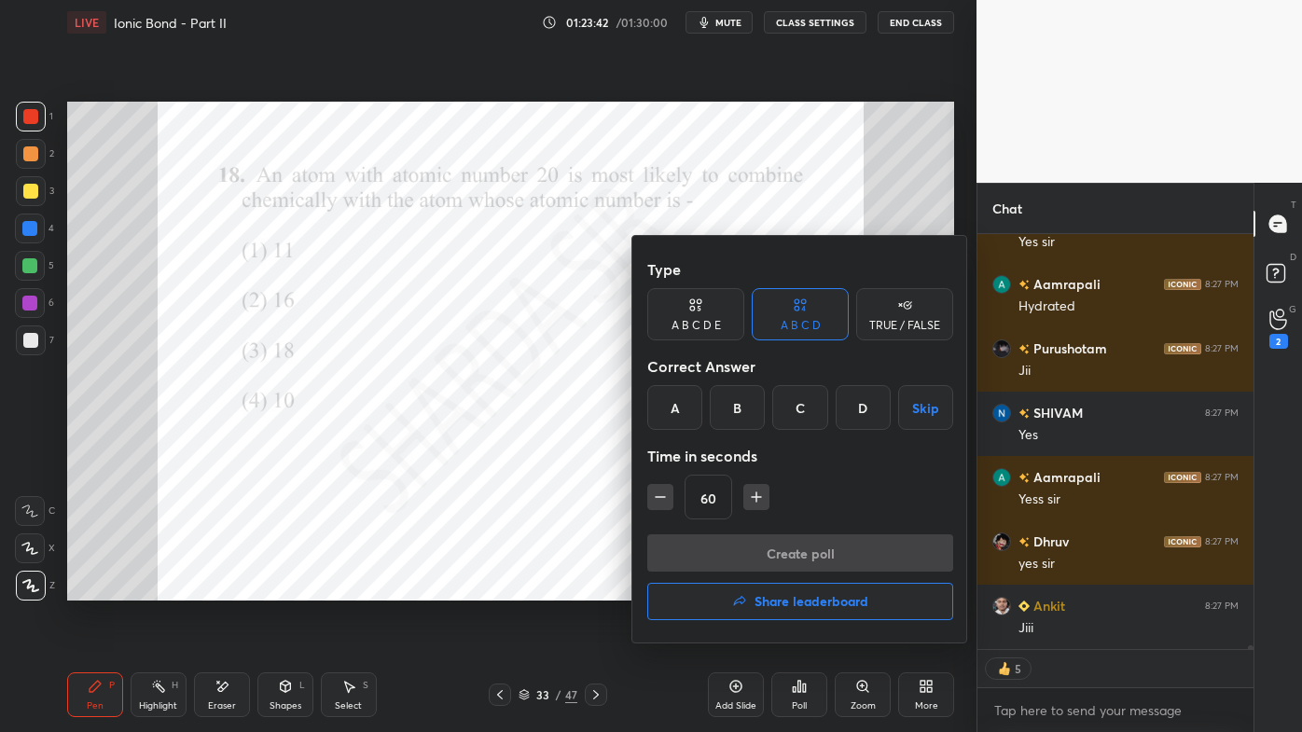
scroll to position [47778, 0]
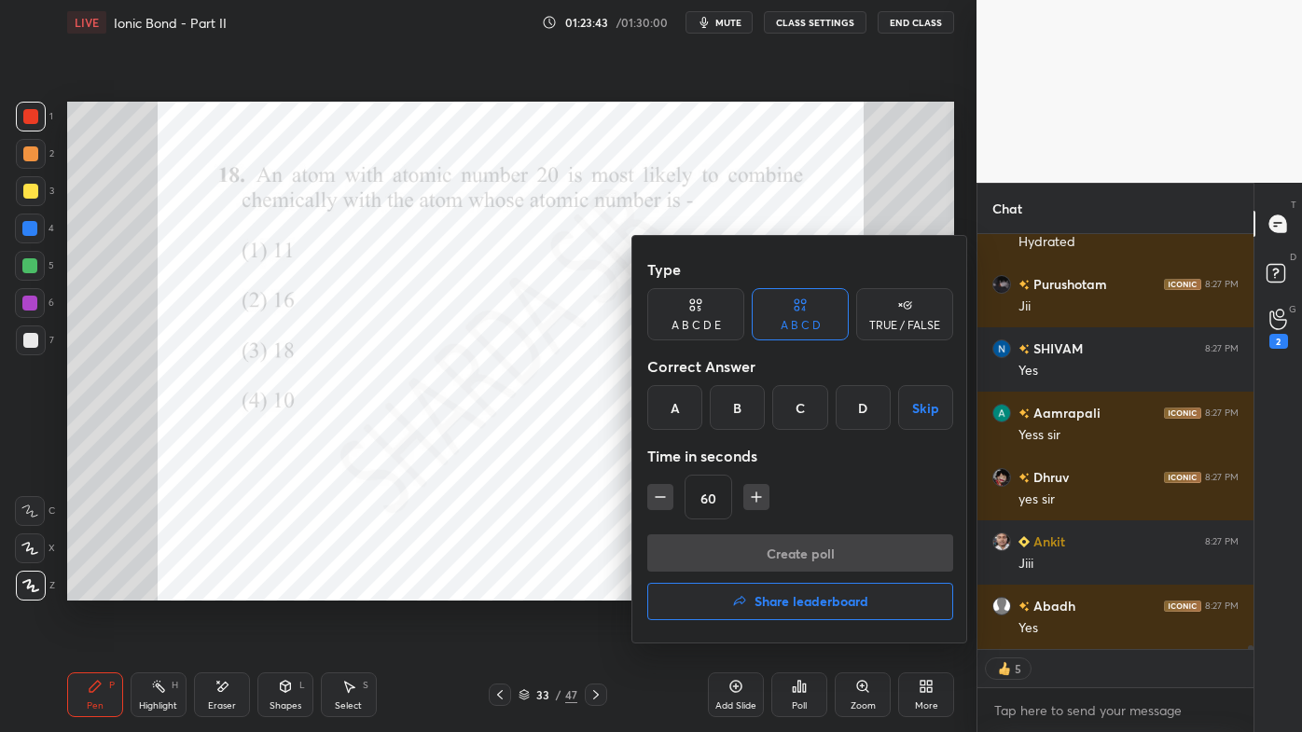
drag, startPoint x: 733, startPoint y: 409, endPoint x: 729, endPoint y: 465, distance: 56.2
click at [733, 410] on div "B" at bounding box center [737, 407] width 55 height 45
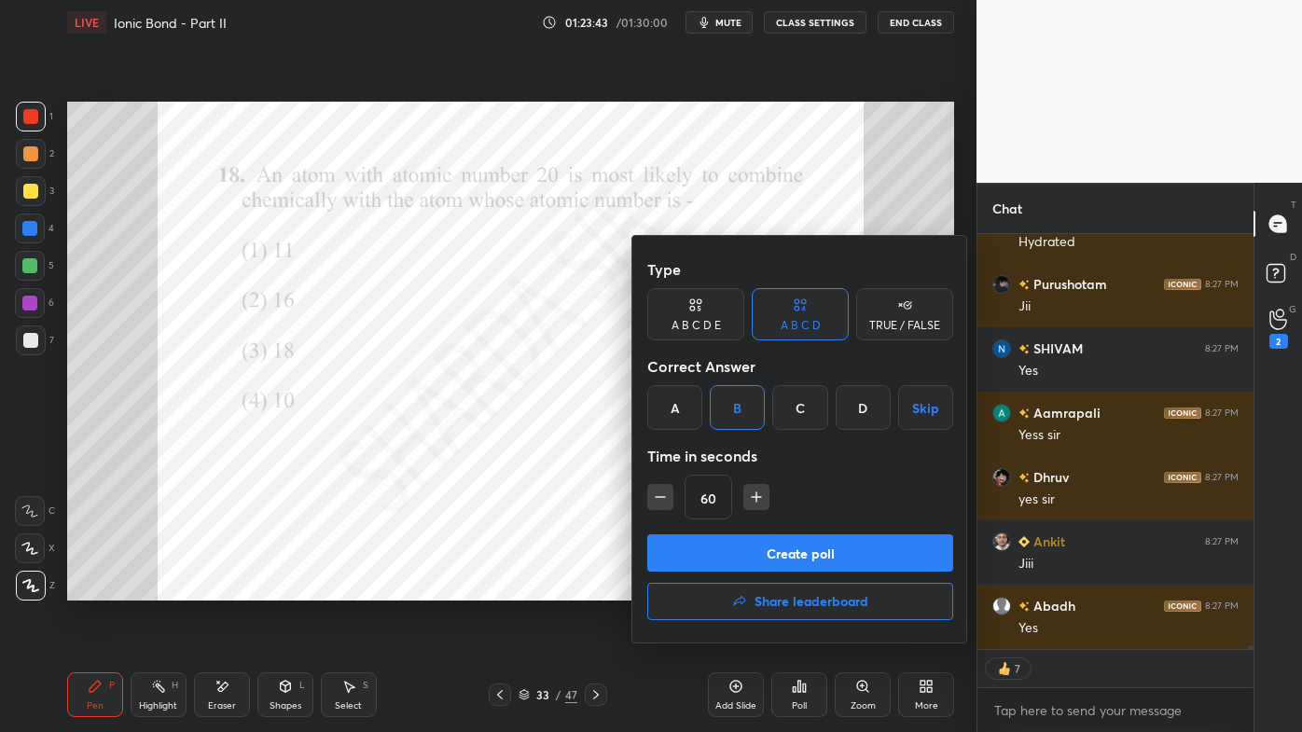
click at [733, 539] on button "Create poll" at bounding box center [800, 553] width 306 height 37
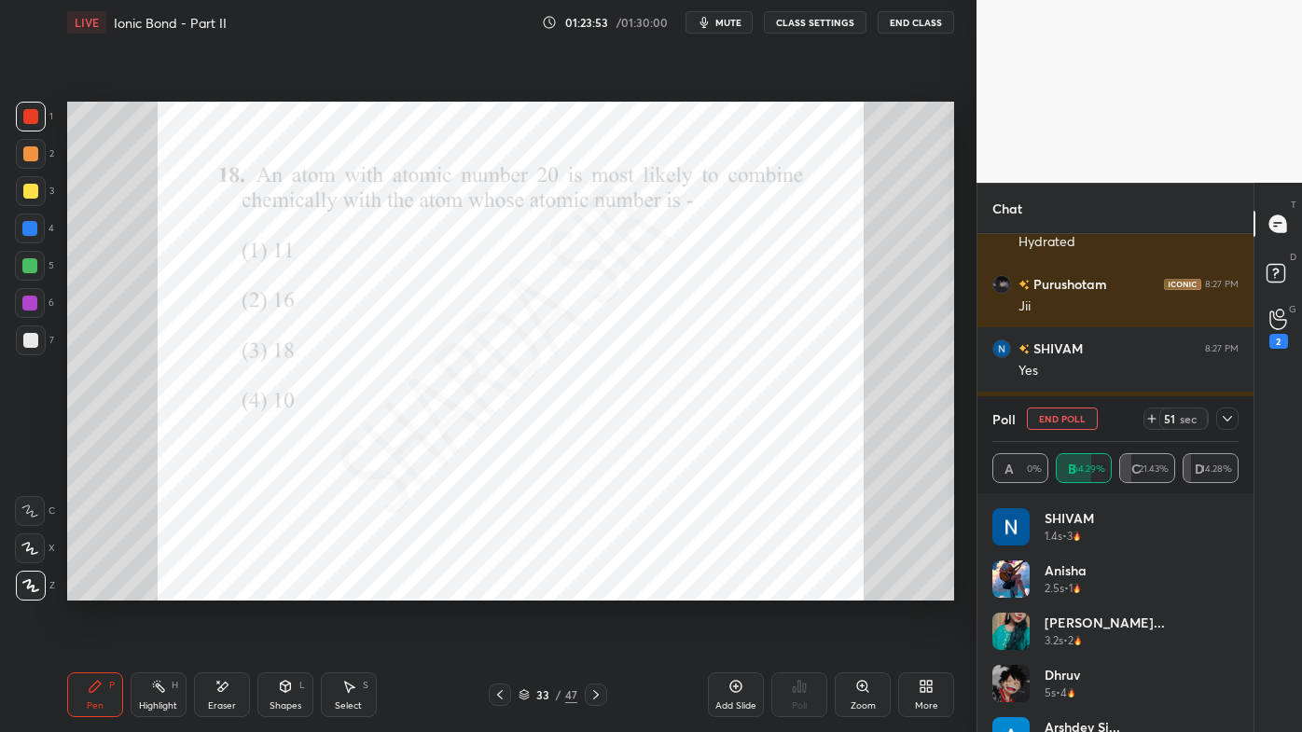
scroll to position [47836, 0]
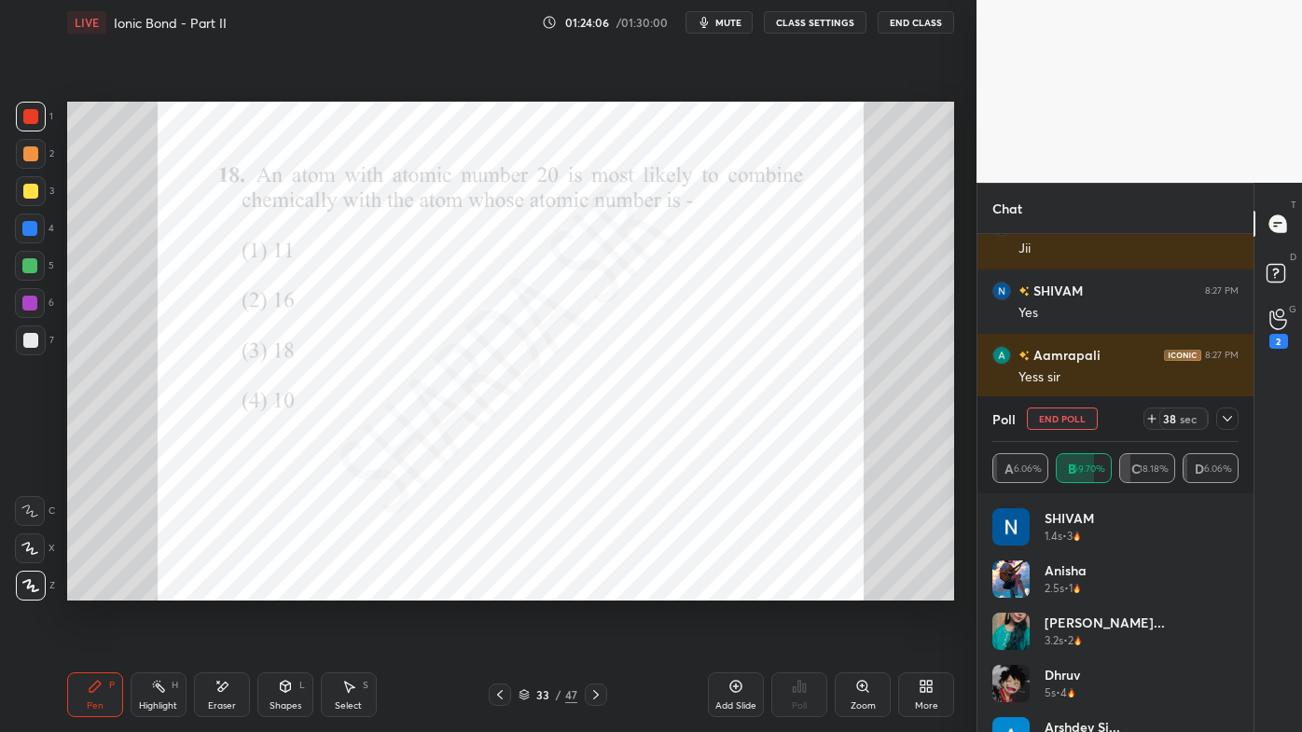
click at [1062, 418] on button "End Poll" at bounding box center [1062, 419] width 71 height 22
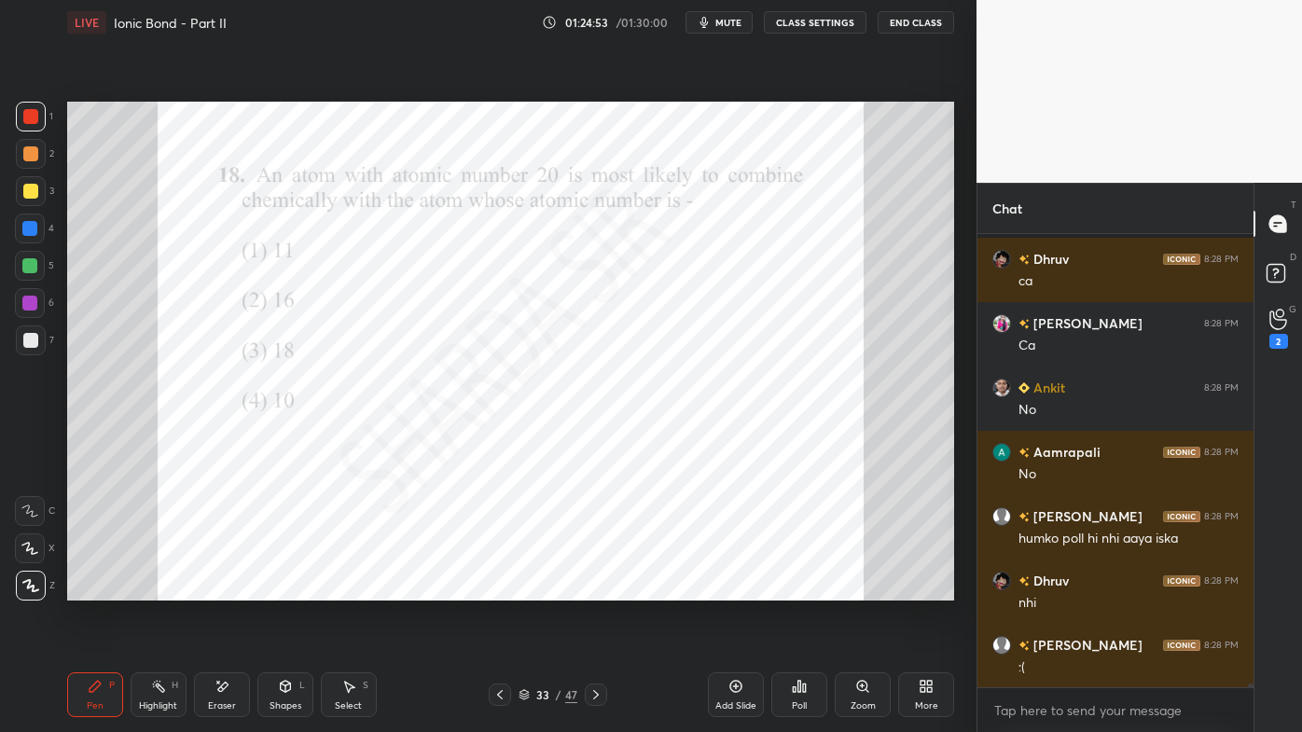
scroll to position [48464, 0]
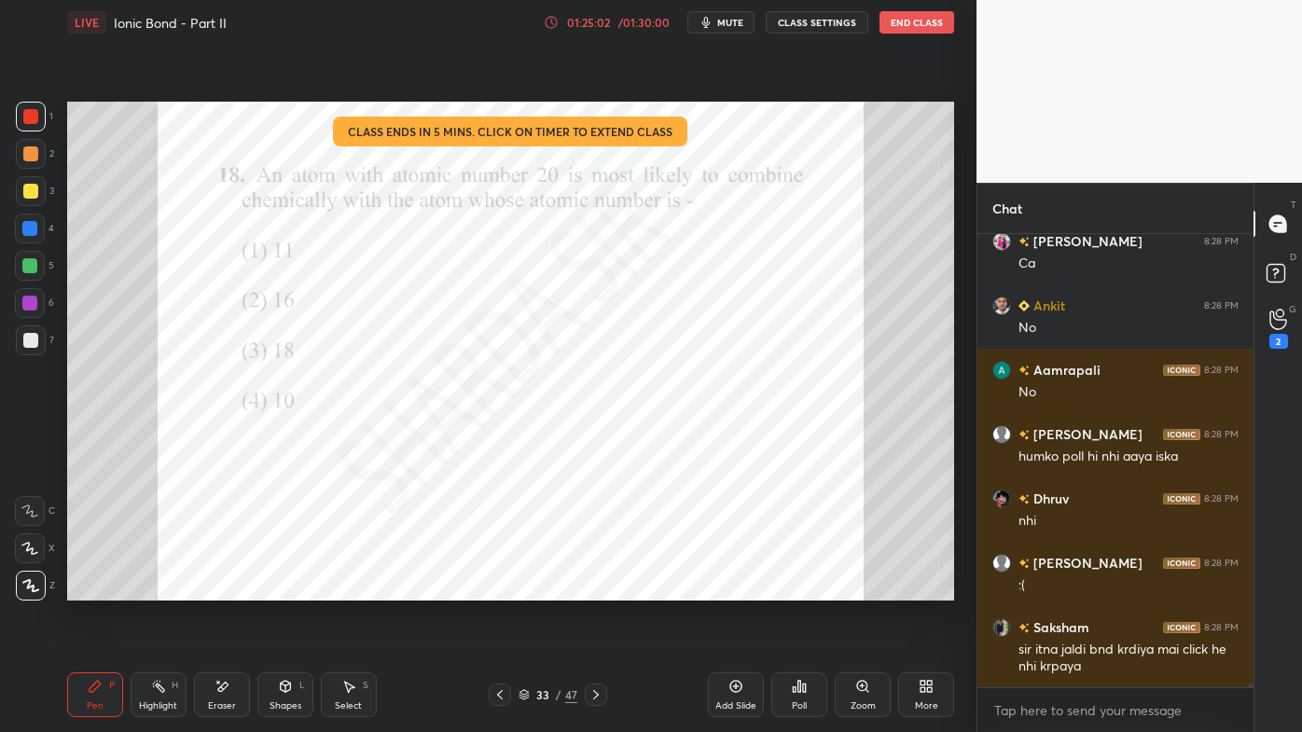
click at [621, 589] on div "Pen P Highlight H Eraser Shapes L Select S 33 / 47 Add Slide Poll Zoom More" at bounding box center [510, 695] width 887 height 75
click at [591, 589] on icon at bounding box center [596, 694] width 15 height 15
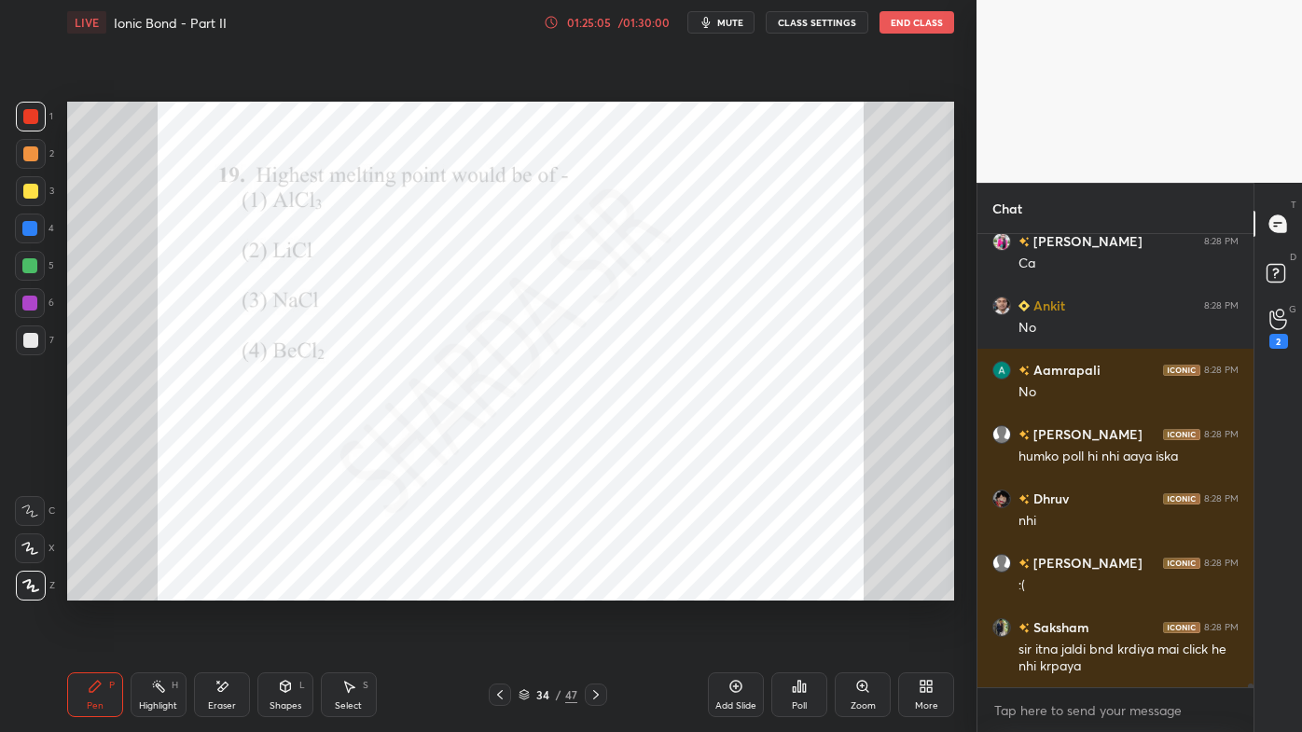
scroll to position [48529, 0]
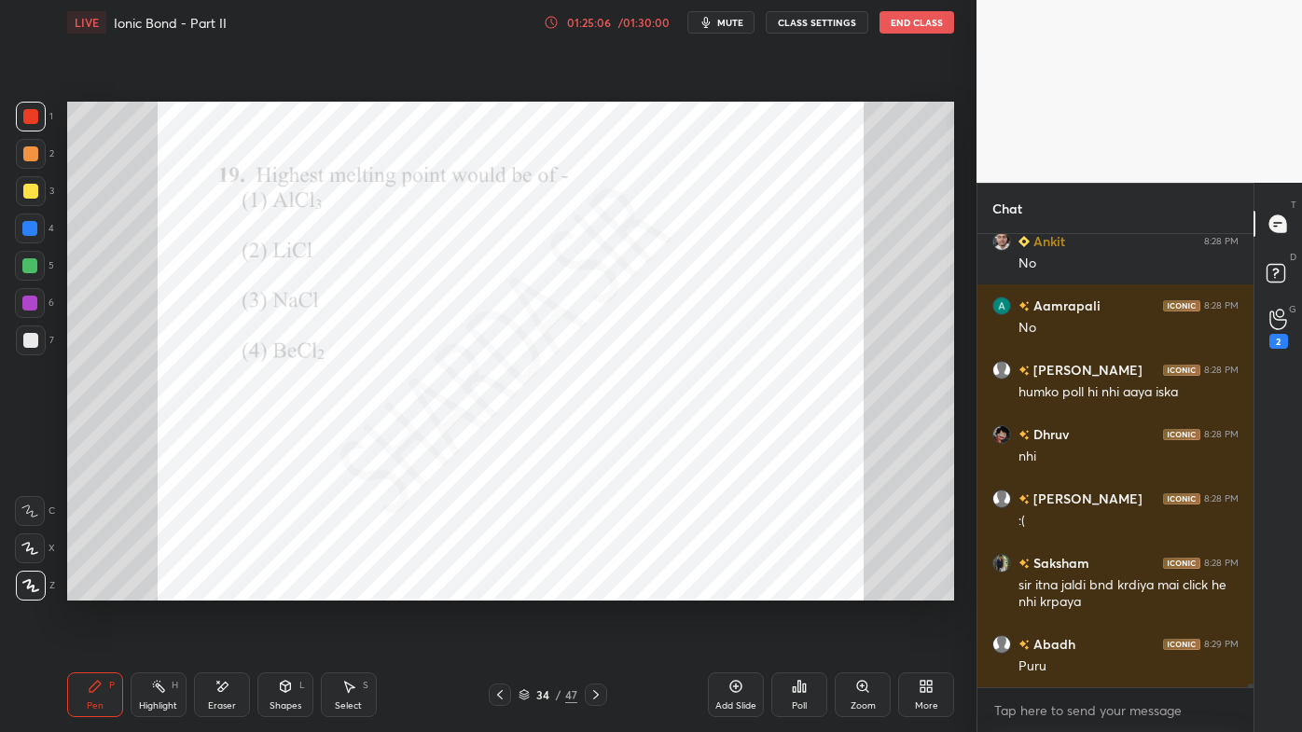
click at [823, 589] on div "Poll" at bounding box center [799, 695] width 56 height 45
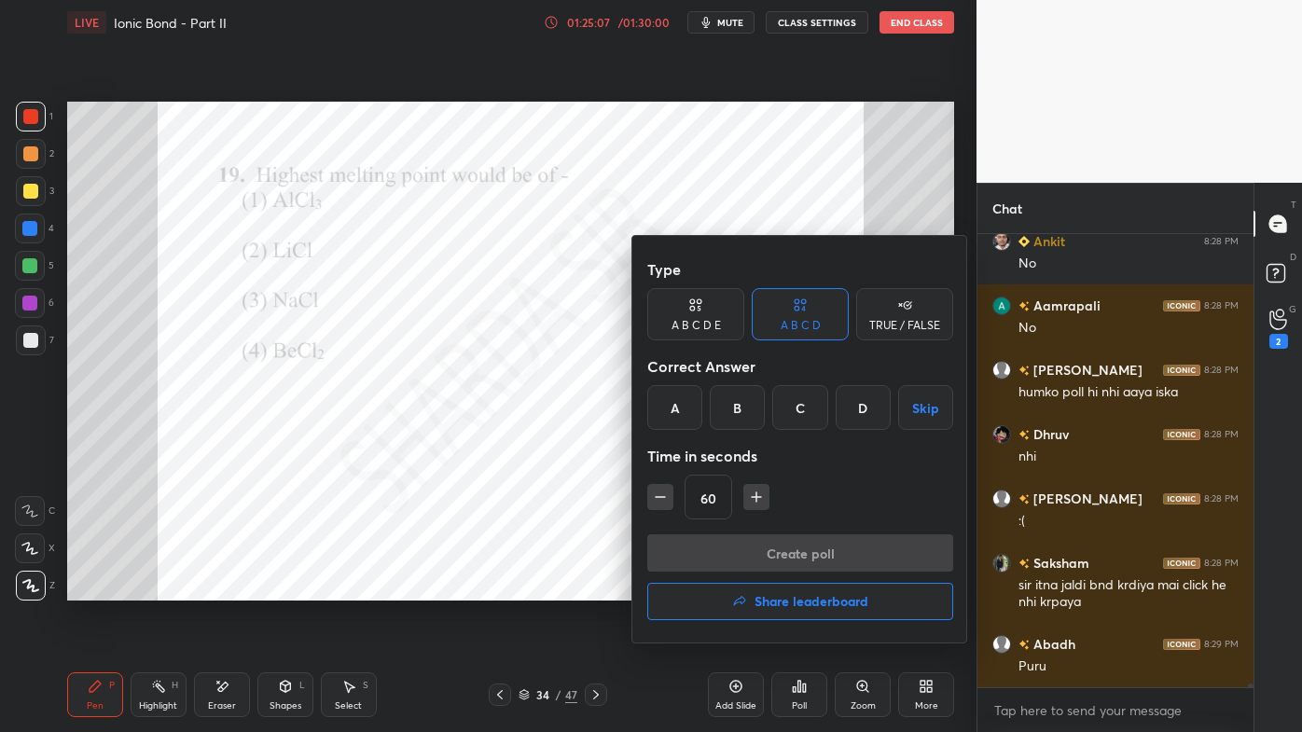
scroll to position [48593, 0]
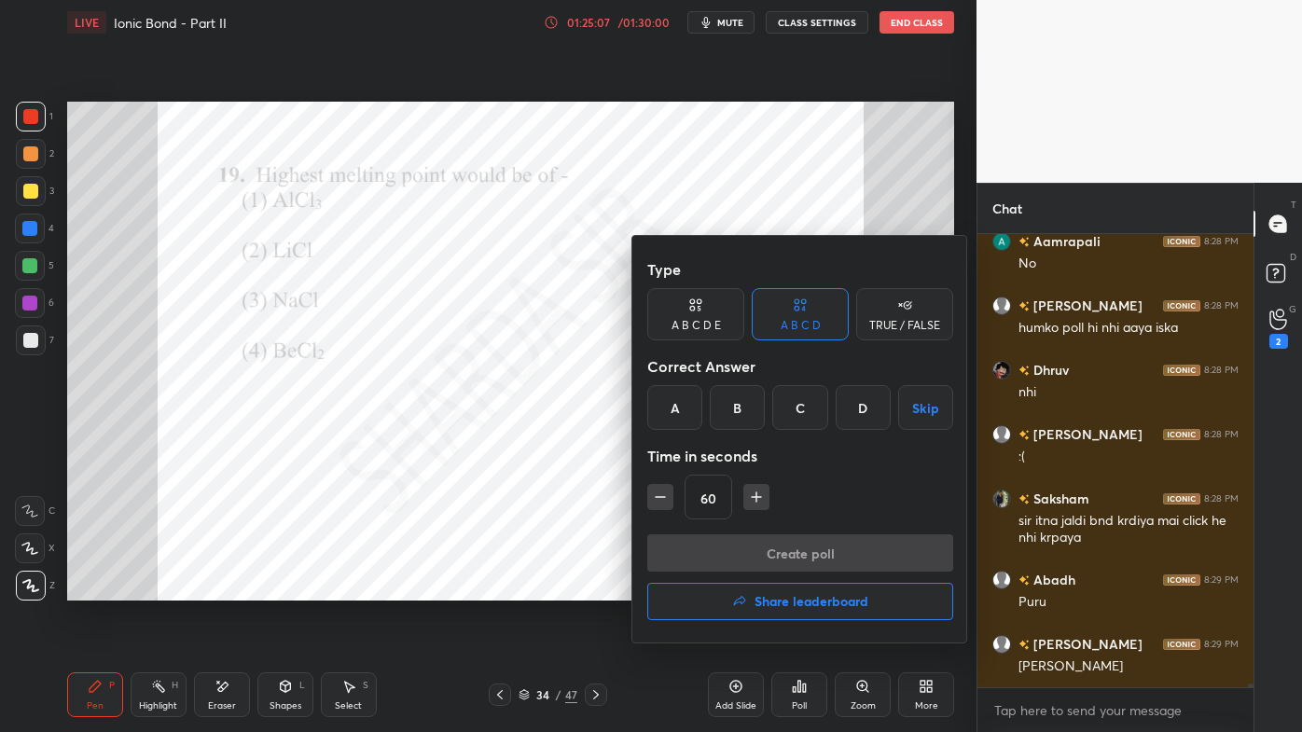
click at [797, 417] on div "C" at bounding box center [799, 407] width 55 height 45
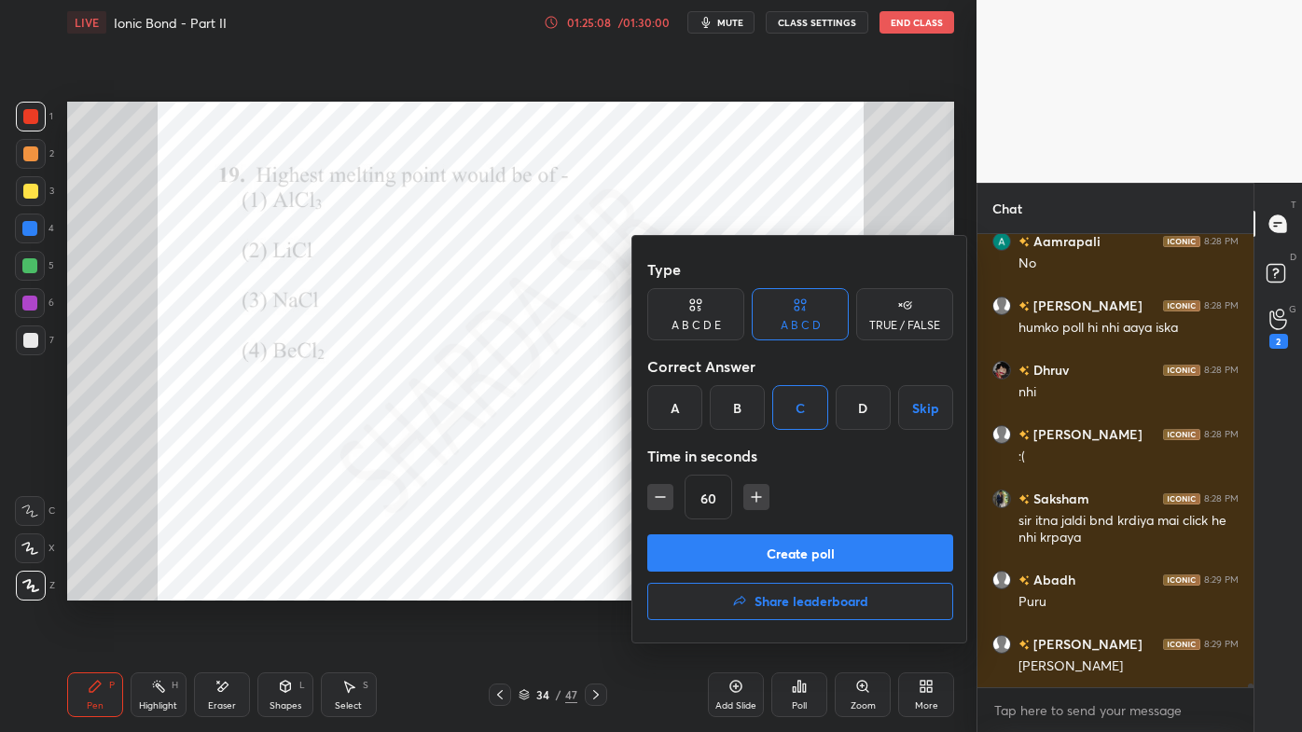
drag, startPoint x: 753, startPoint y: 554, endPoint x: 733, endPoint y: 590, distance: 41.3
click at [749, 557] on button "Create poll" at bounding box center [800, 553] width 306 height 37
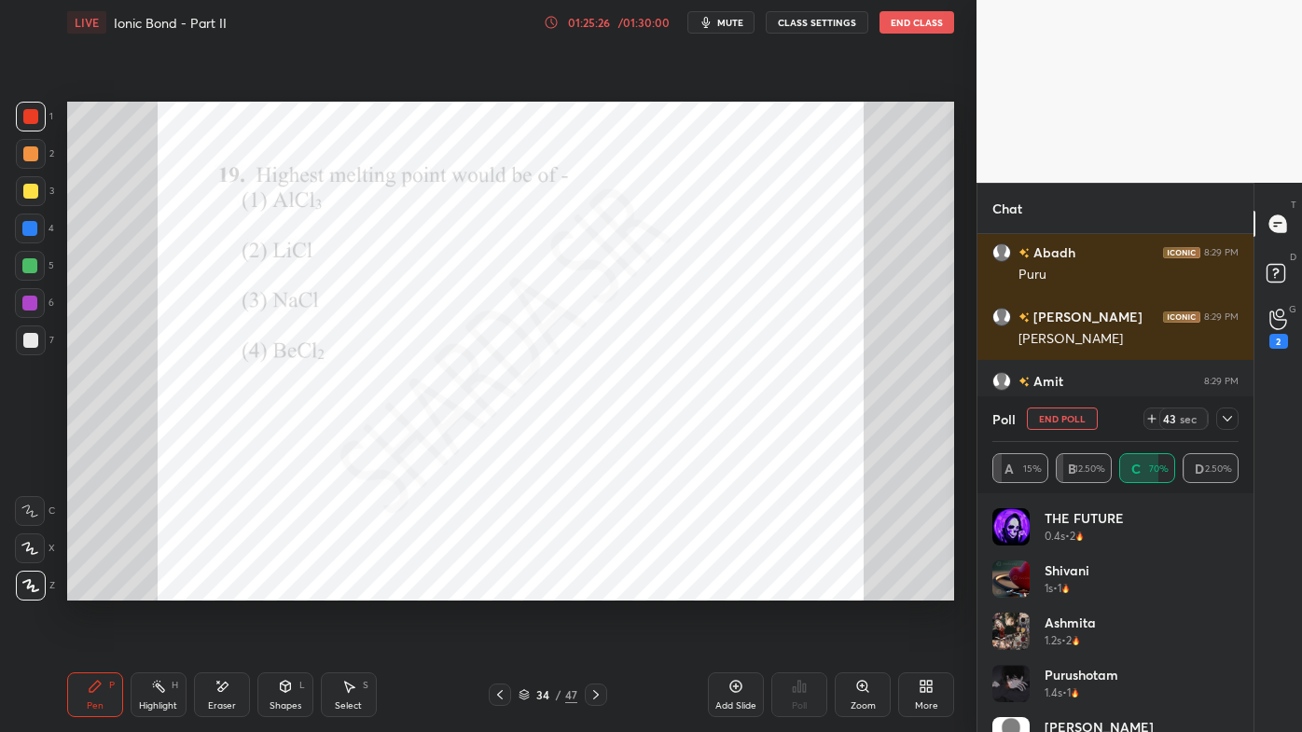
scroll to position [48985, 0]
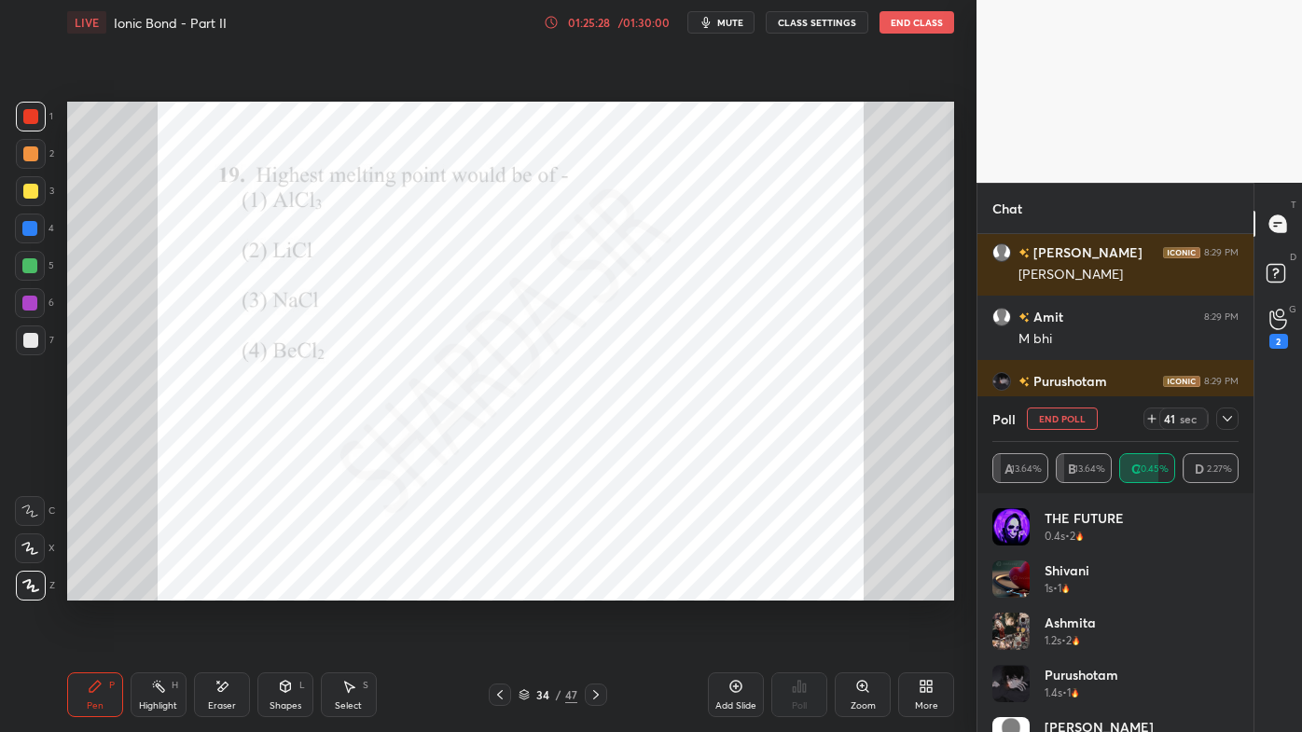
click at [1229, 415] on icon at bounding box center [1227, 418] width 15 height 15
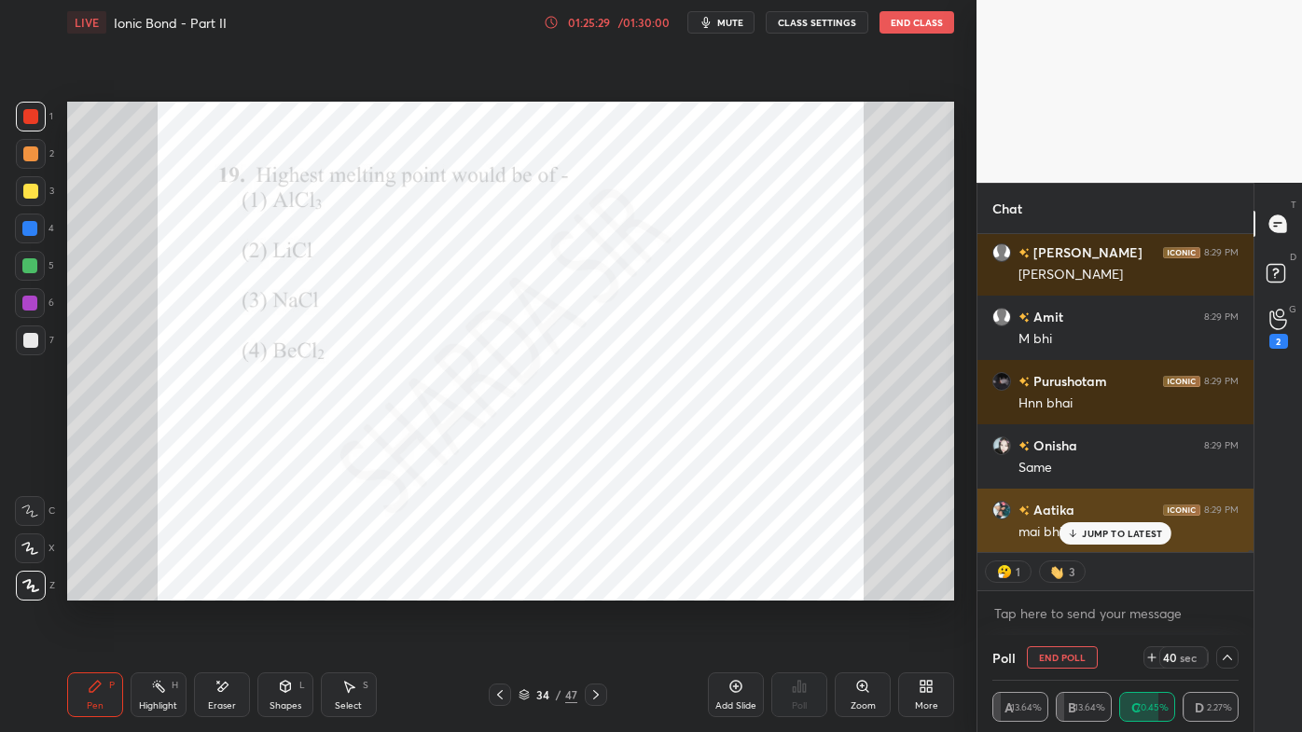
drag, startPoint x: 1085, startPoint y: 528, endPoint x: 1052, endPoint y: 544, distance: 36.3
click at [1086, 528] on p "JUMP TO LATEST" at bounding box center [1122, 533] width 80 height 11
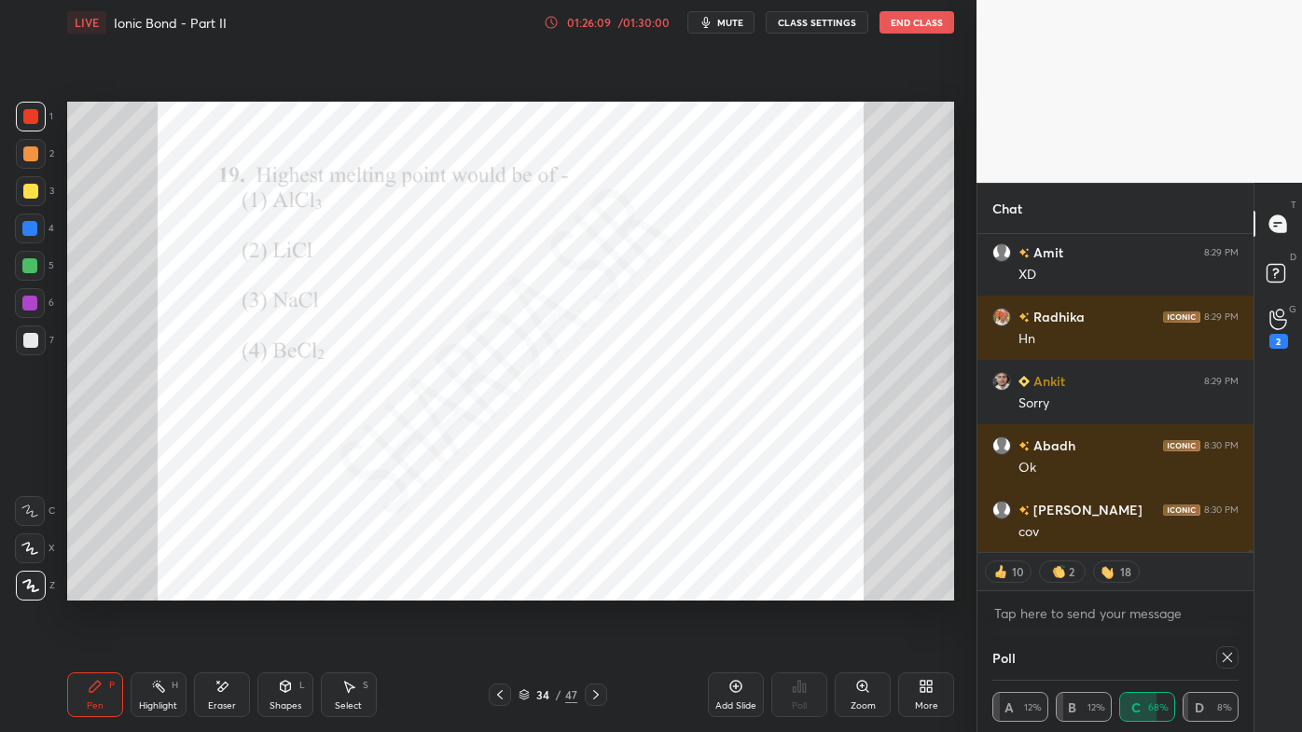
scroll to position [0, 0]
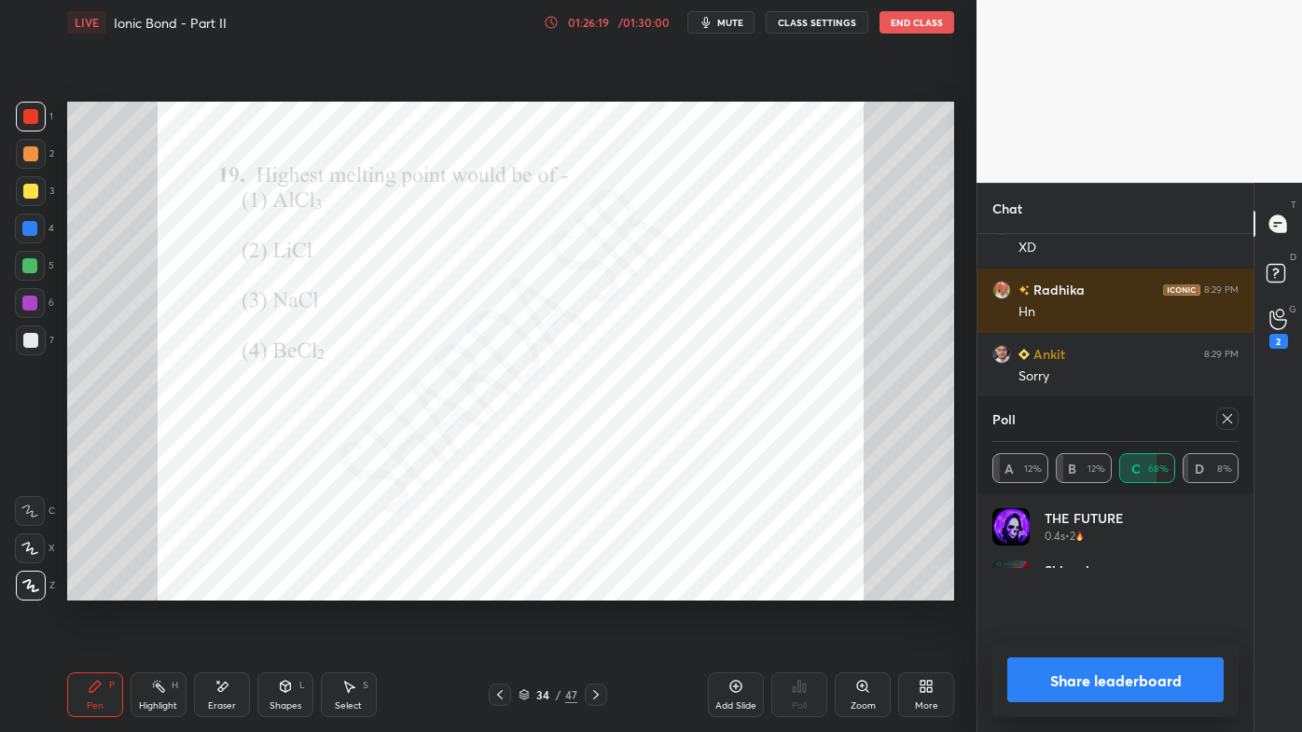
click at [1225, 418] on icon at bounding box center [1227, 418] width 15 height 15
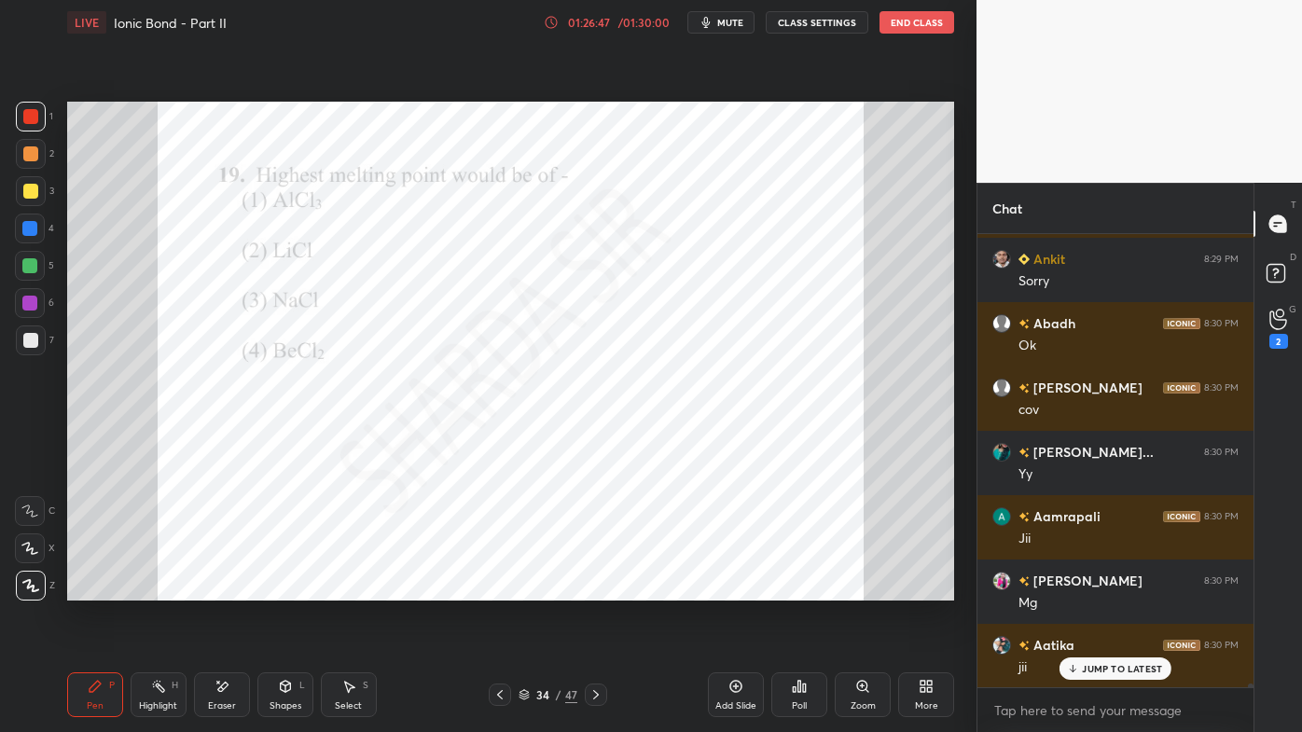
click at [595, 589] on icon at bounding box center [596, 694] width 15 height 15
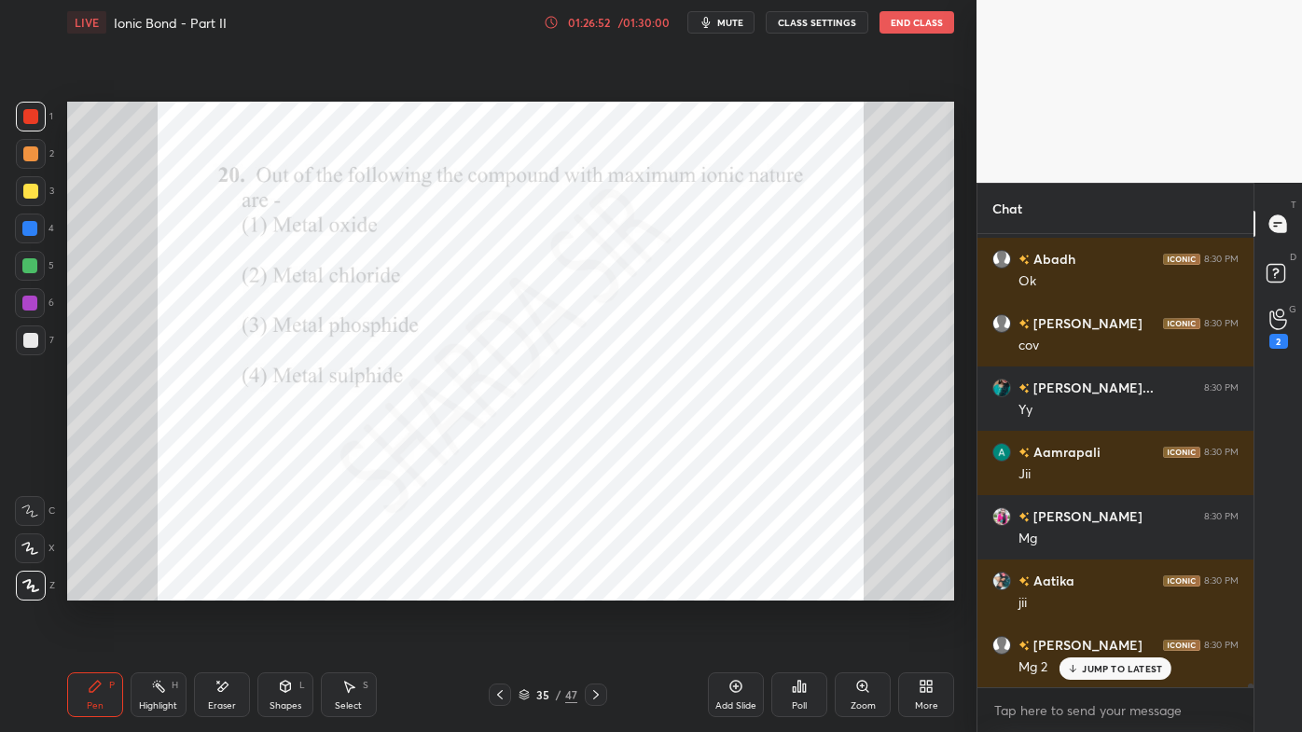
click at [787, 589] on div "Poll" at bounding box center [799, 695] width 56 height 45
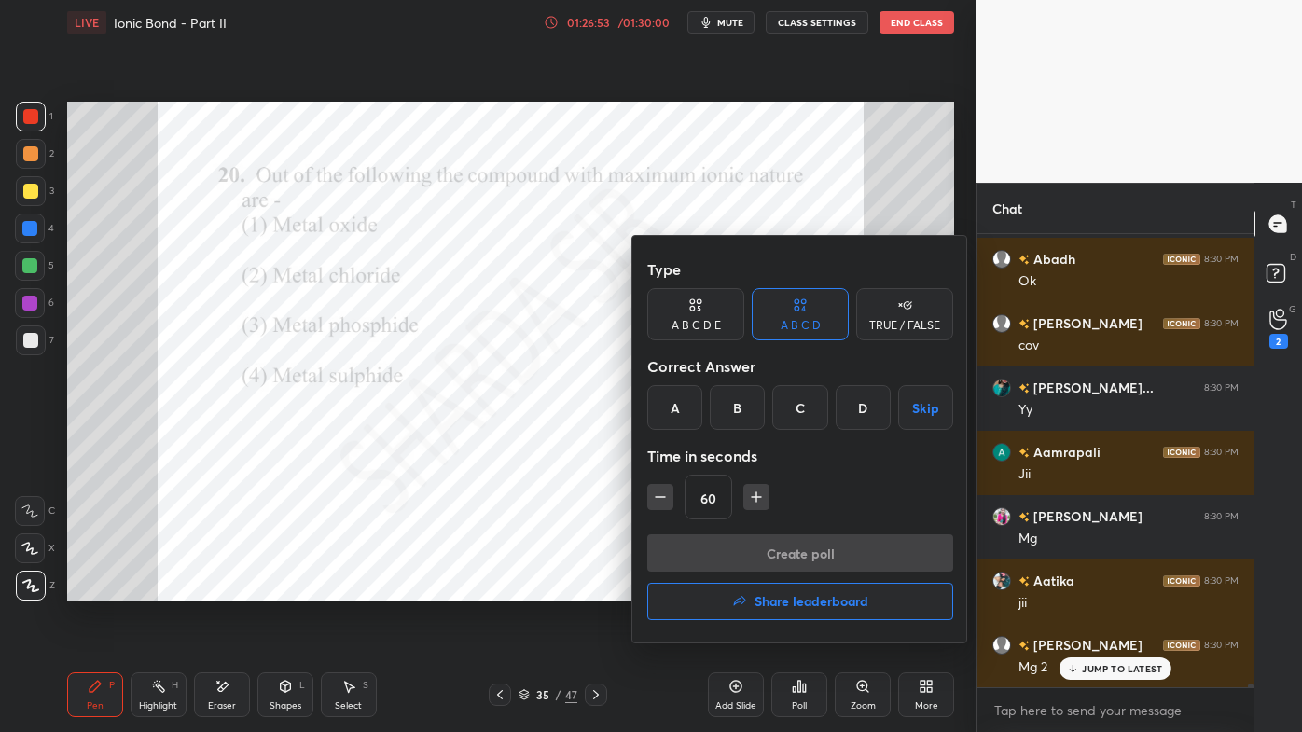
drag, startPoint x: 683, startPoint y: 412, endPoint x: 682, endPoint y: 423, distance: 10.3
click at [684, 412] on div "A" at bounding box center [674, 407] width 55 height 45
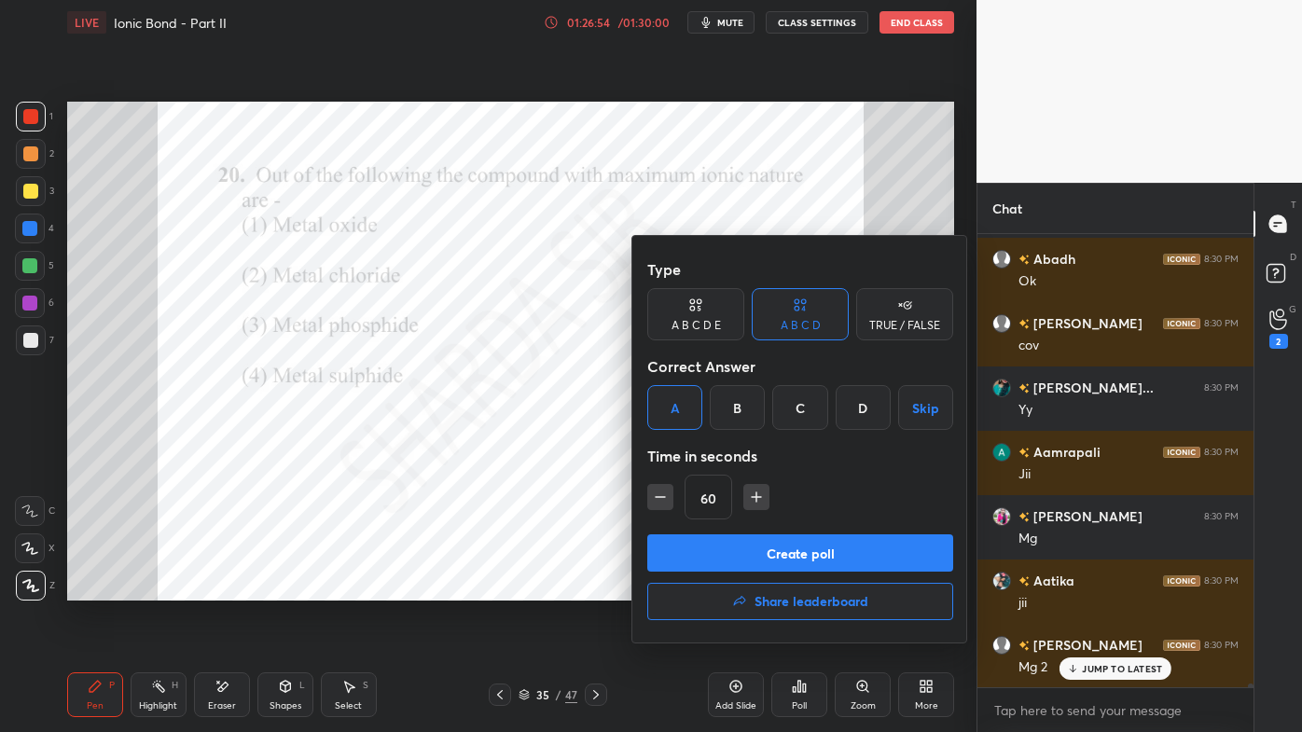
click at [703, 555] on button "Create poll" at bounding box center [800, 553] width 306 height 37
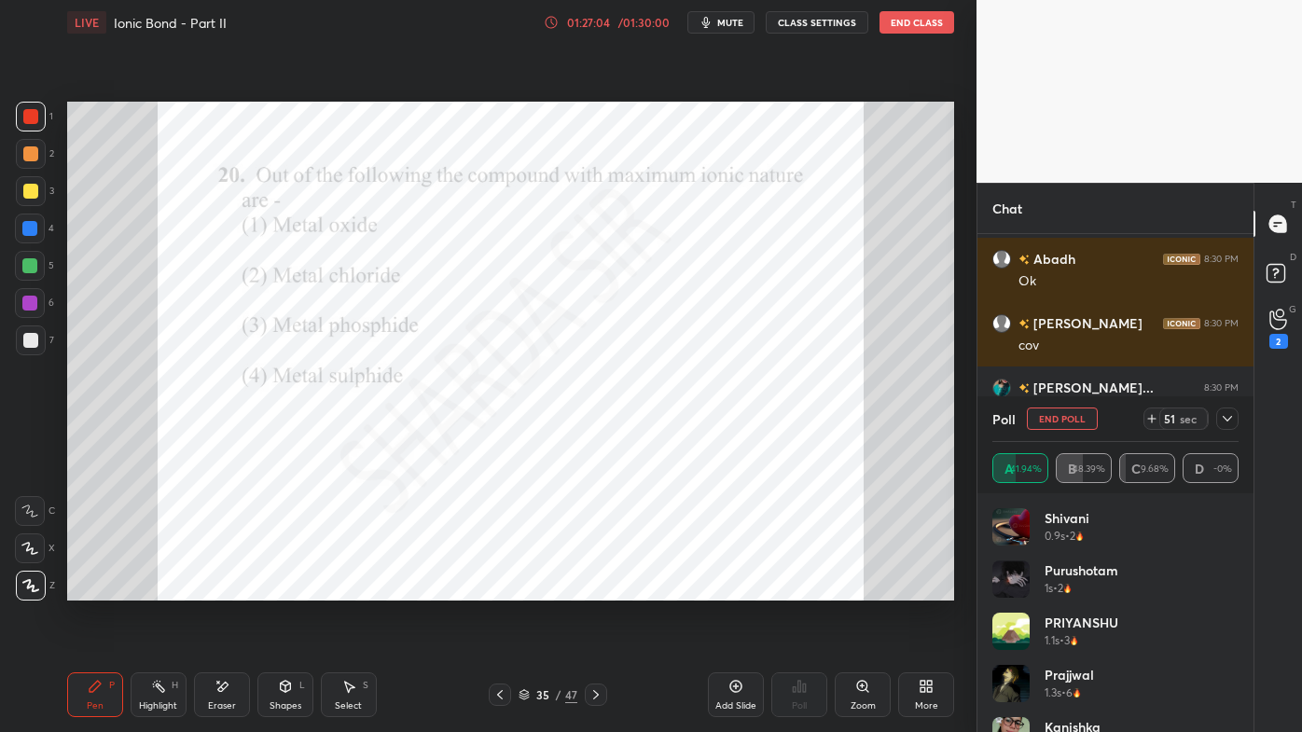
click at [157, 589] on icon at bounding box center [158, 686] width 15 height 15
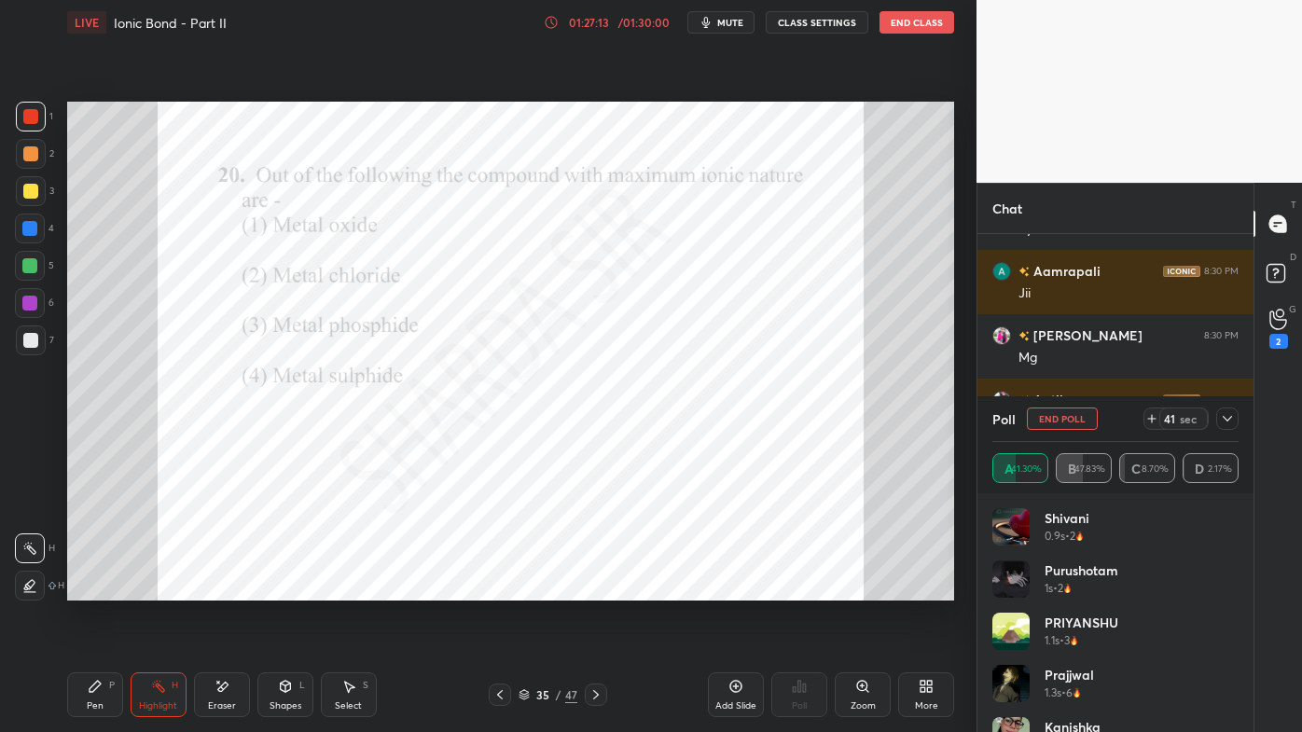
click at [1231, 415] on icon at bounding box center [1227, 418] width 15 height 15
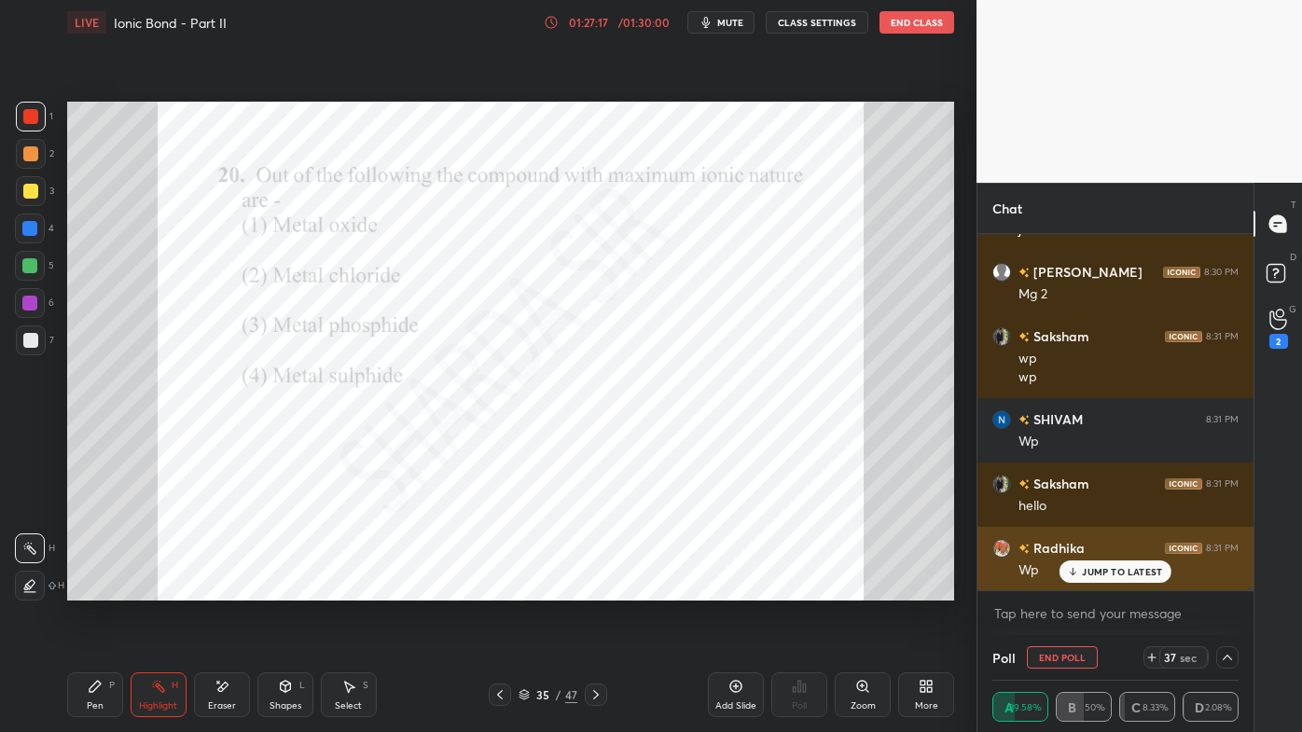
click at [1094, 572] on p "JUMP TO LATEST" at bounding box center [1122, 571] width 80 height 11
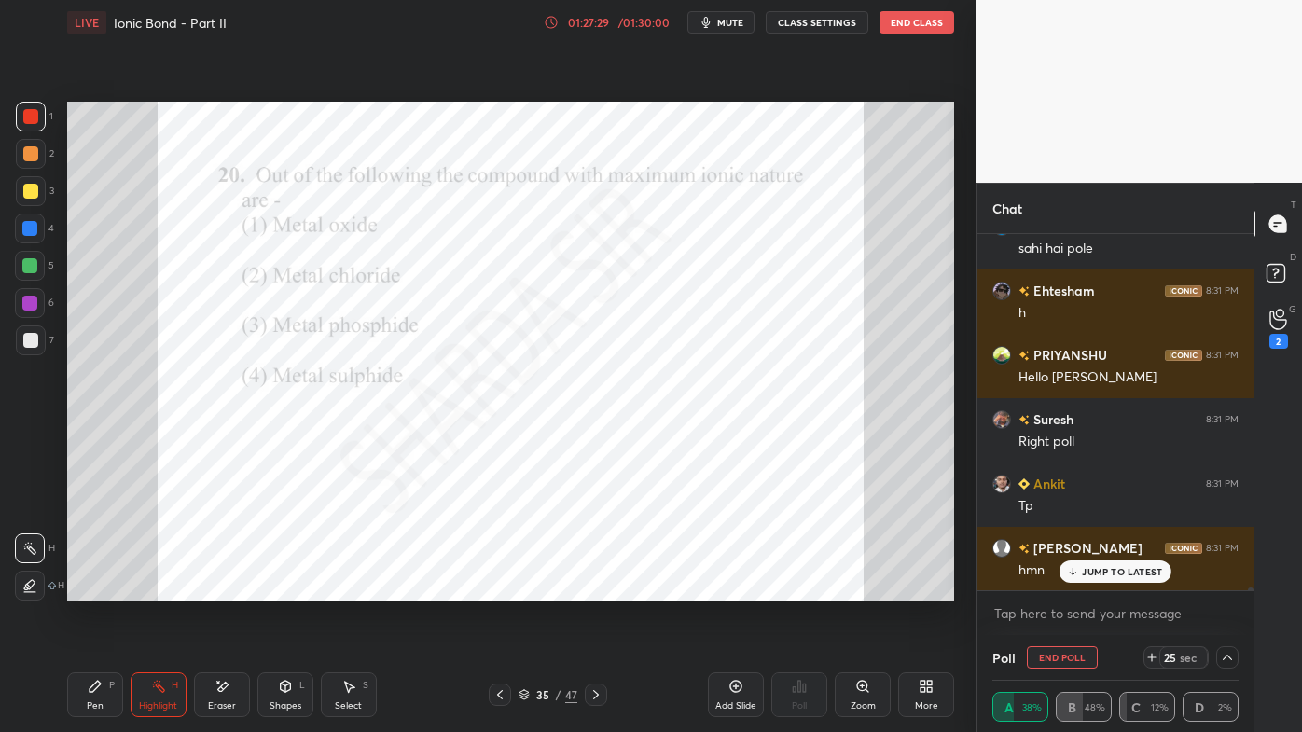
scroll to position [50703, 0]
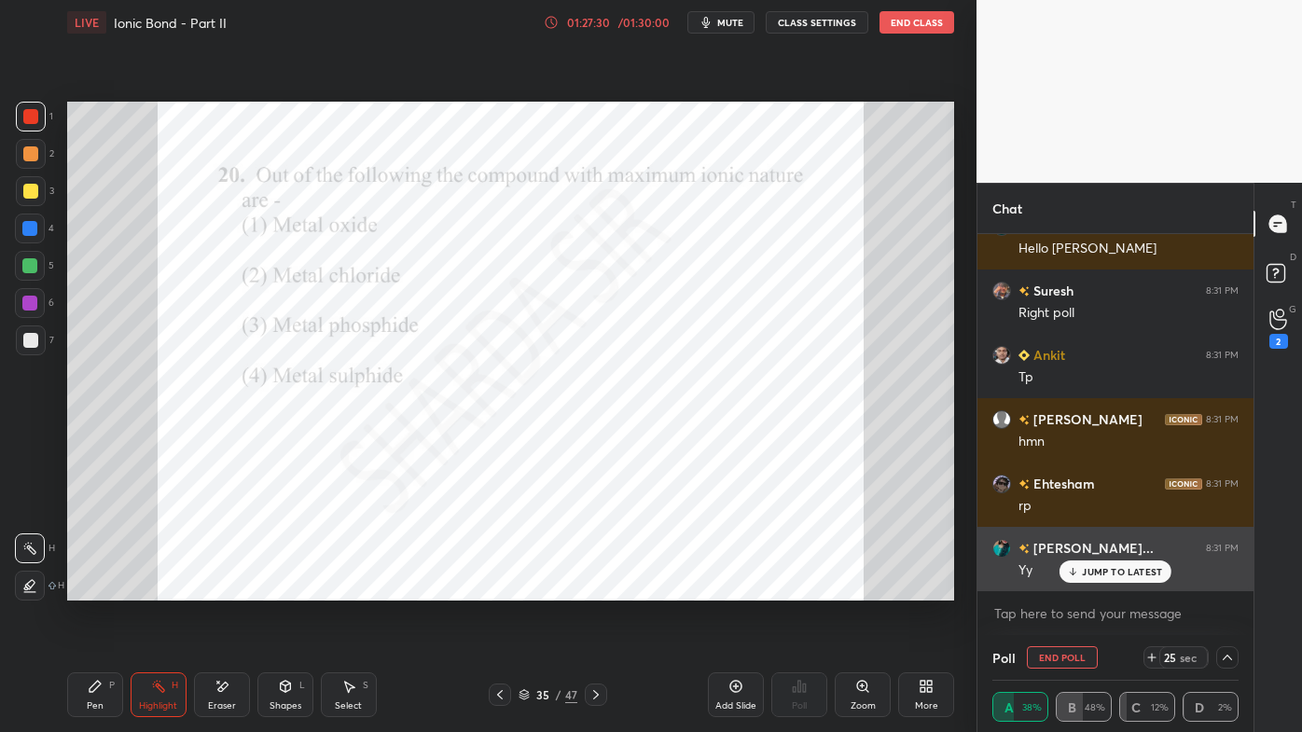
click at [1088, 575] on p "JUMP TO LATEST" at bounding box center [1122, 571] width 80 height 11
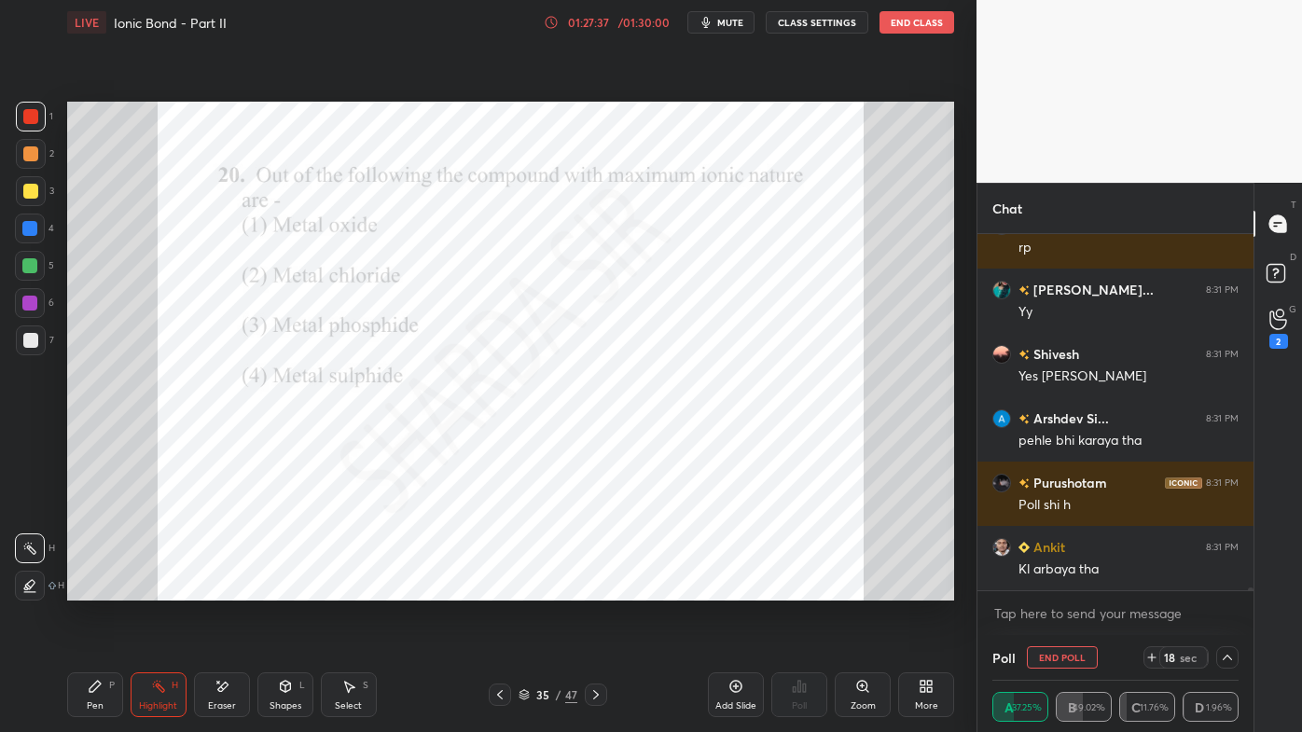
drag, startPoint x: 76, startPoint y: 674, endPoint x: 67, endPoint y: 666, distance: 11.9
click at [74, 589] on div "Pen P Highlight H Eraser Shapes L Select S 35 / 47 Add Slide Poll Zoom More" at bounding box center [510, 695] width 887 height 75
drag, startPoint x: 92, startPoint y: 682, endPoint x: 129, endPoint y: 604, distance: 85.5
click at [94, 589] on div "Pen P" at bounding box center [95, 695] width 56 height 45
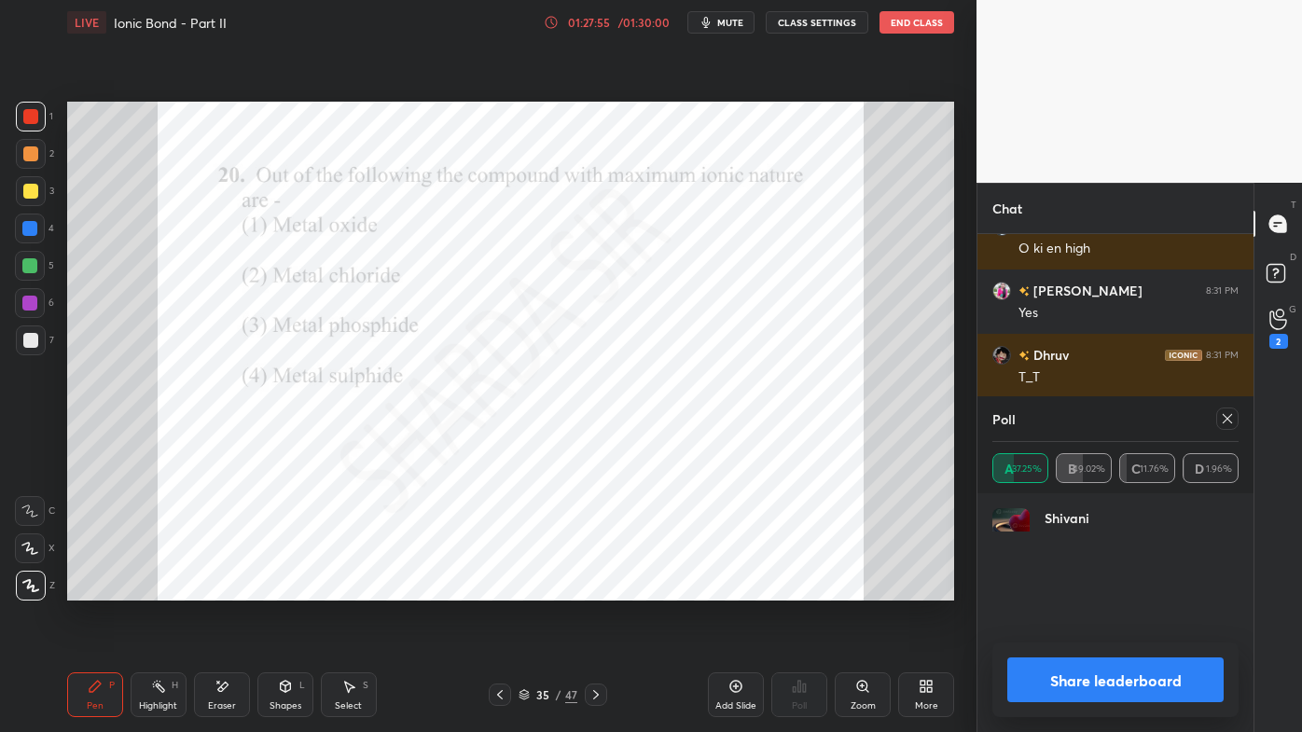
scroll to position [144, 241]
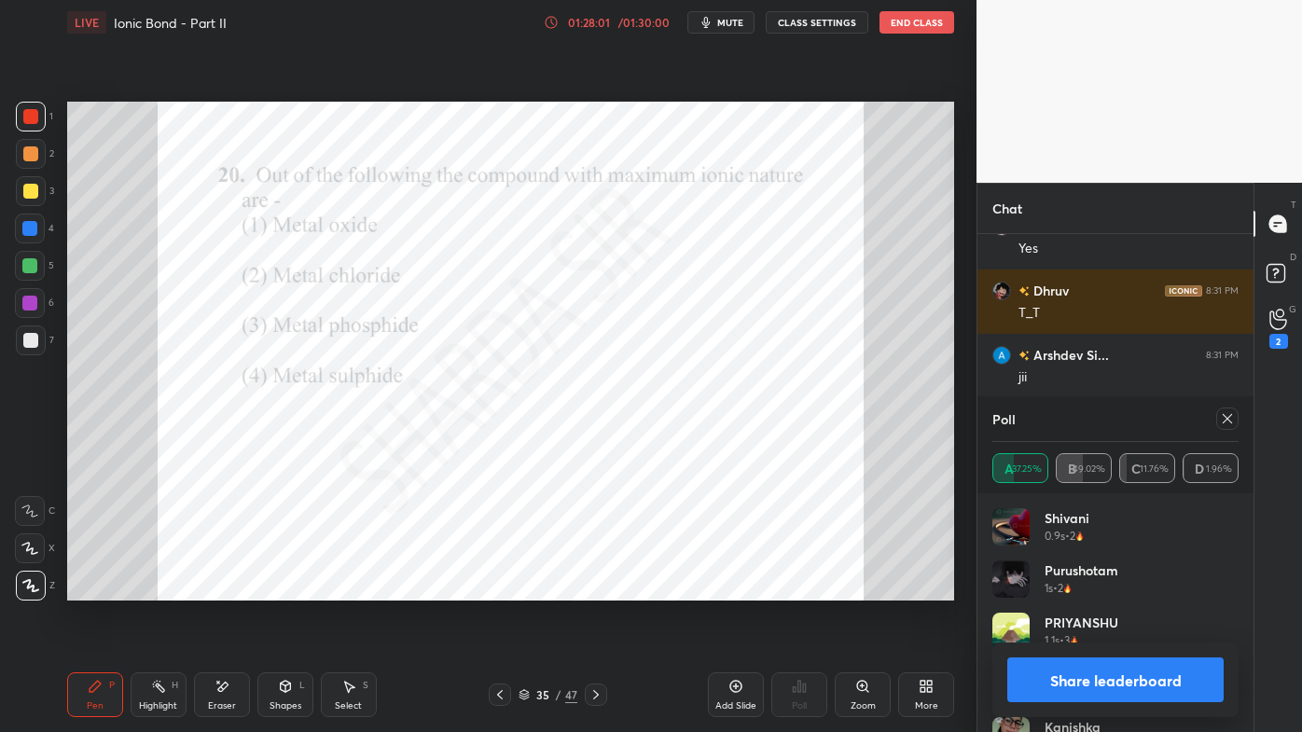
drag, startPoint x: 1229, startPoint y: 415, endPoint x: 1218, endPoint y: 414, distance: 10.3
click at [1228, 415] on icon at bounding box center [1227, 418] width 15 height 15
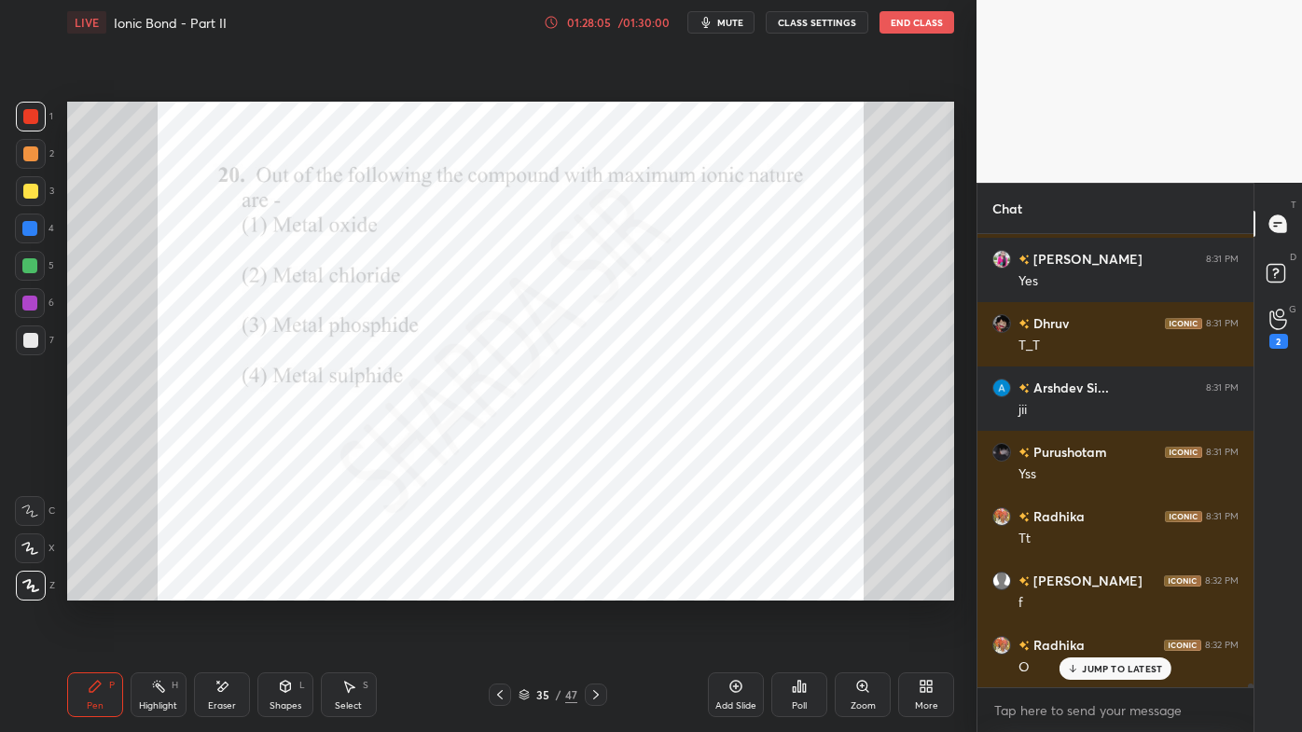
drag, startPoint x: 160, startPoint y: 674, endPoint x: 191, endPoint y: 612, distance: 69.3
click at [165, 589] on div "Pen P Highlight H Eraser Shapes L Select S 35 / 47 Add Slide Poll Zoom More" at bounding box center [510, 695] width 887 height 75
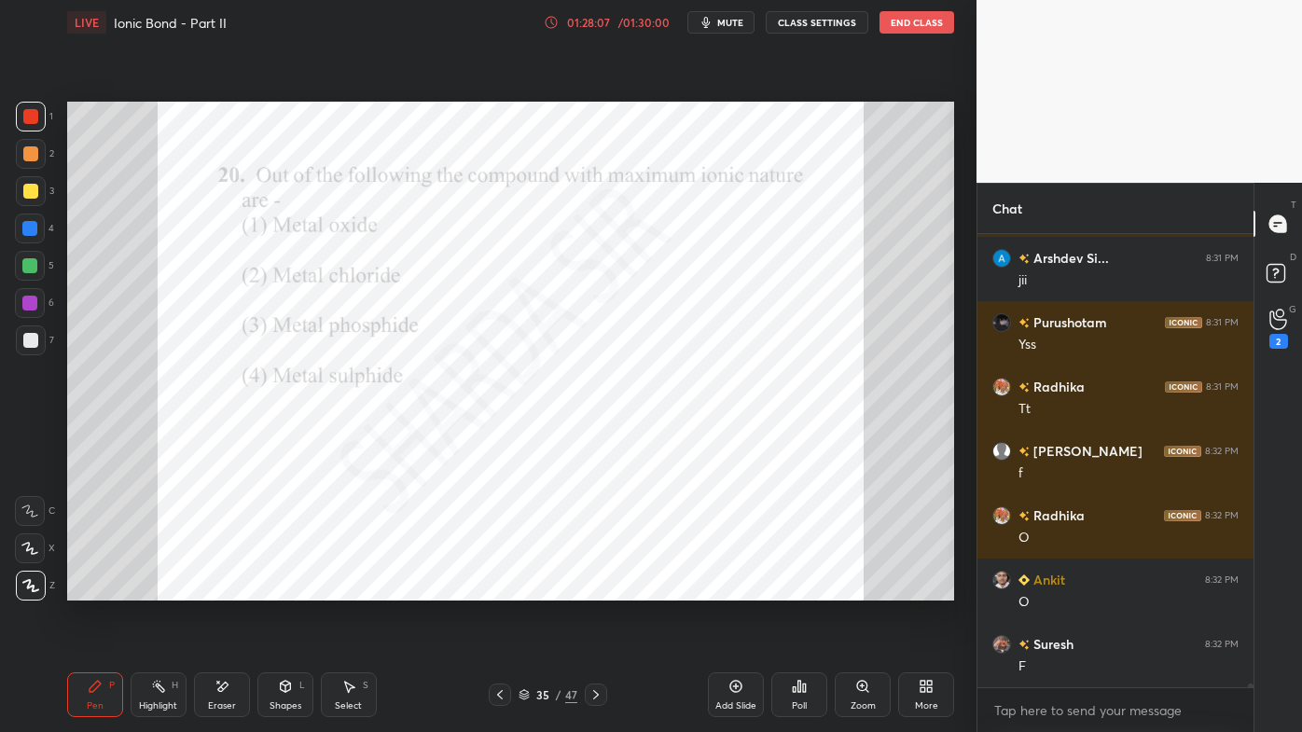
click at [160, 589] on div "Highlight H" at bounding box center [159, 695] width 56 height 45
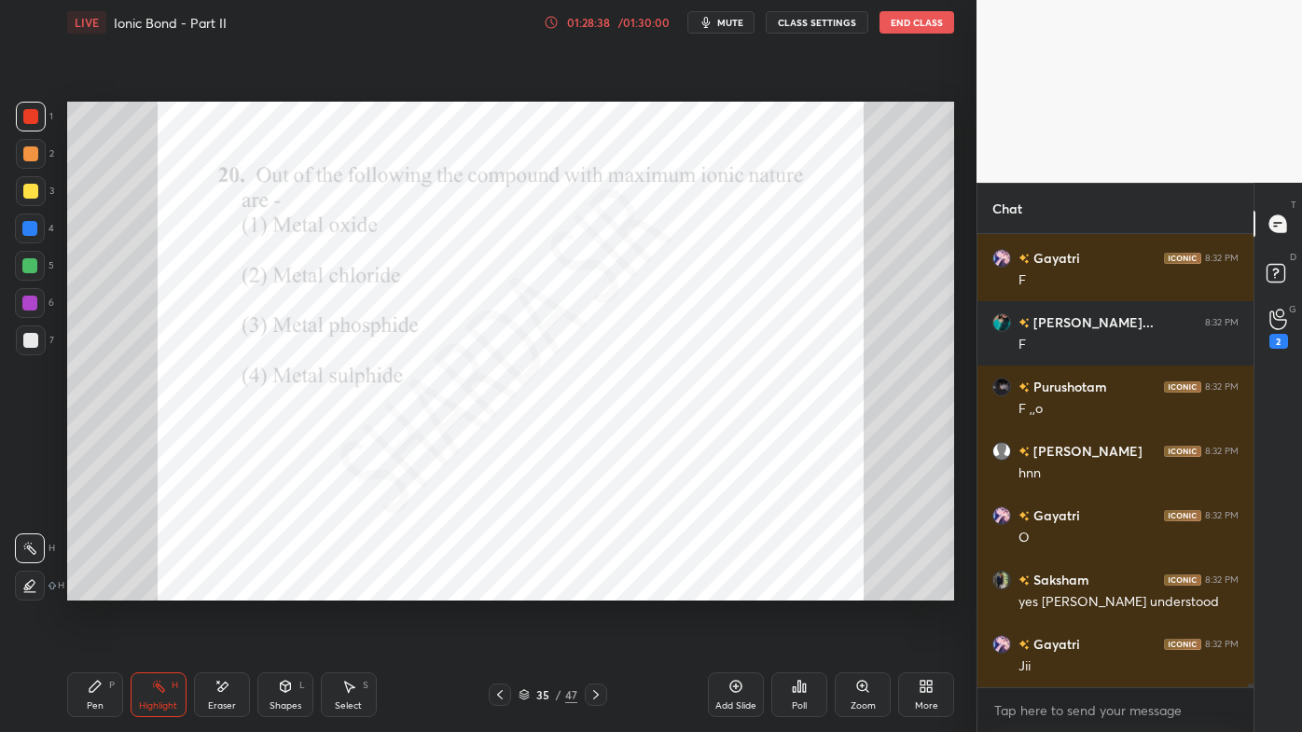
drag, startPoint x: 94, startPoint y: 691, endPoint x: 112, endPoint y: 628, distance: 65.9
click at [93, 589] on icon at bounding box center [95, 686] width 15 height 15
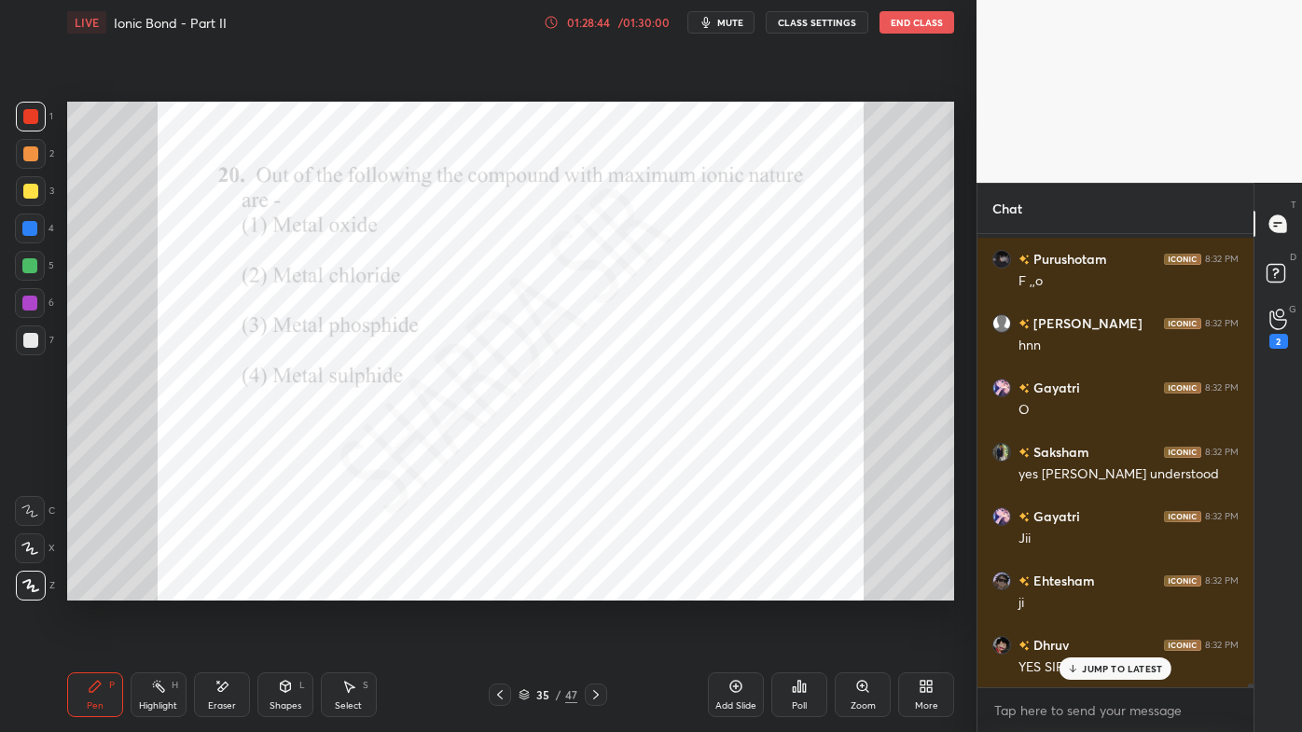
click at [1090, 589] on p "JUMP TO LATEST" at bounding box center [1122, 668] width 80 height 11
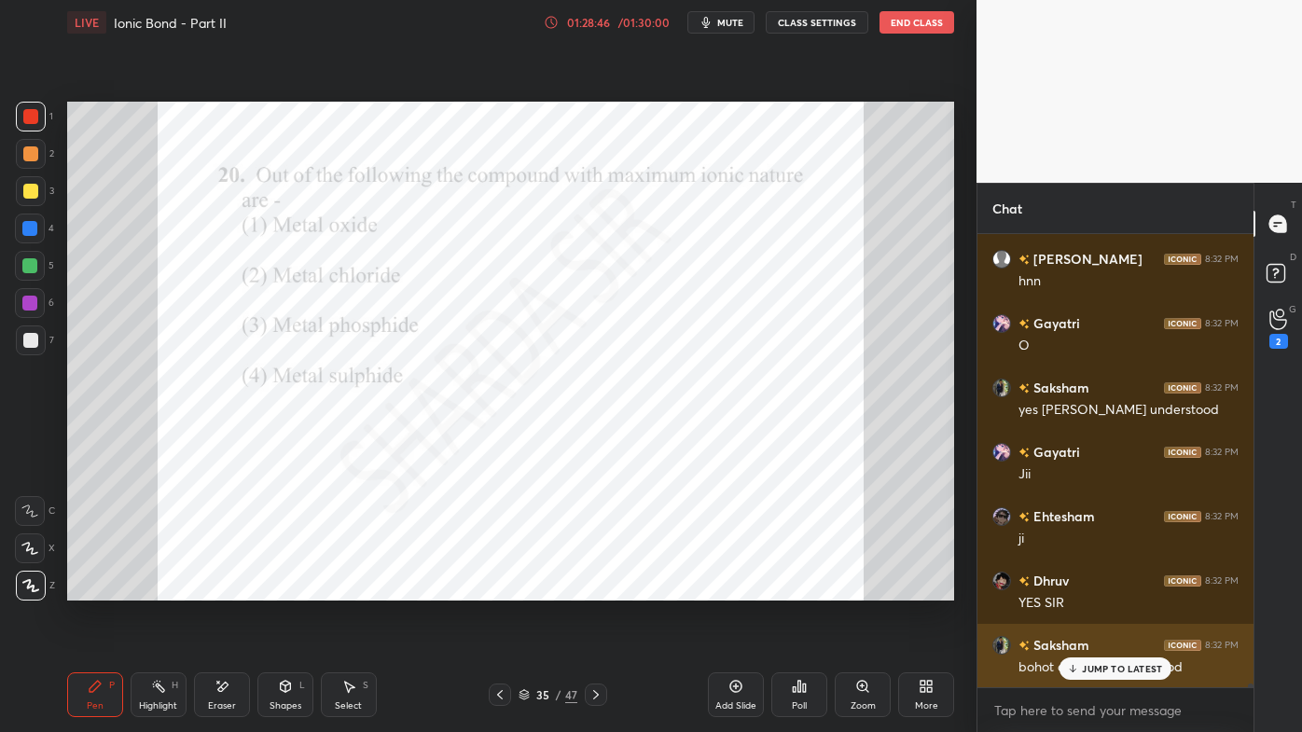
click at [1096, 589] on p "JUMP TO LATEST" at bounding box center [1122, 668] width 80 height 11
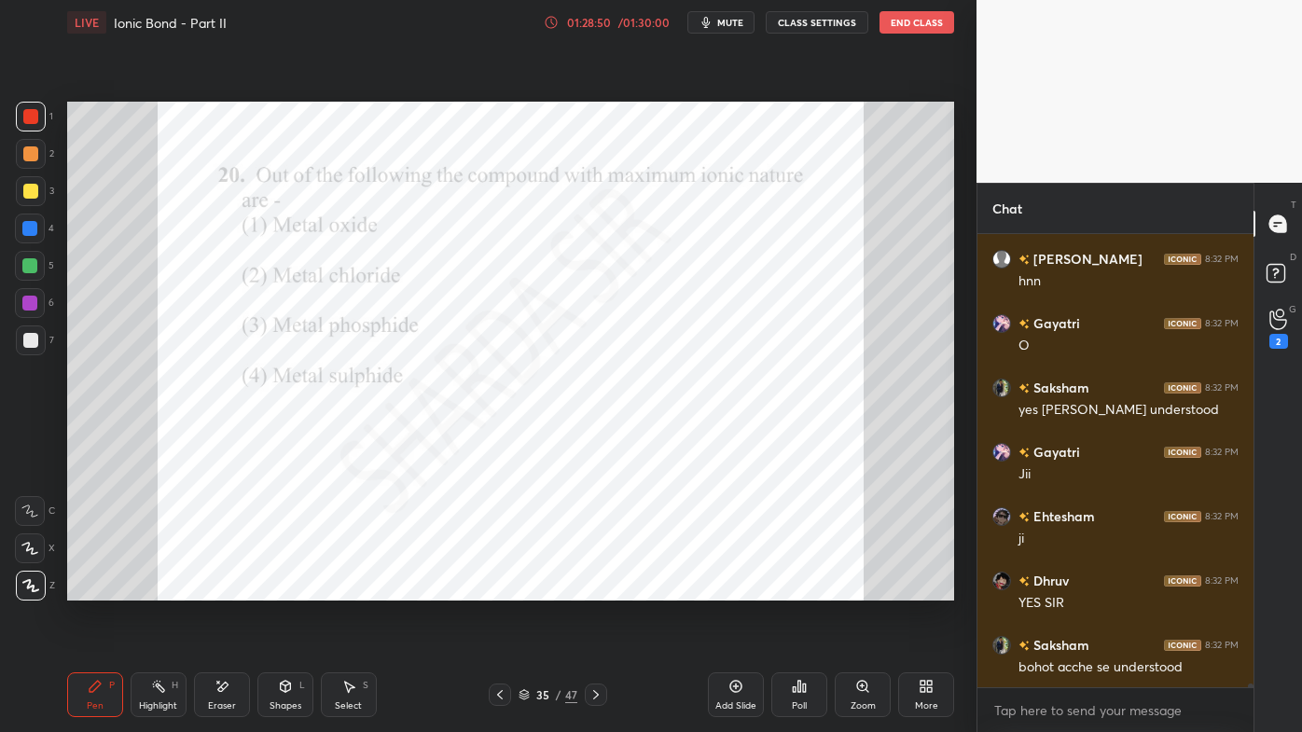
drag, startPoint x: 161, startPoint y: 689, endPoint x: 188, endPoint y: 604, distance: 89.1
click at [164, 589] on icon at bounding box center [158, 686] width 15 height 15
click at [821, 589] on div "Poll" at bounding box center [799, 695] width 56 height 45
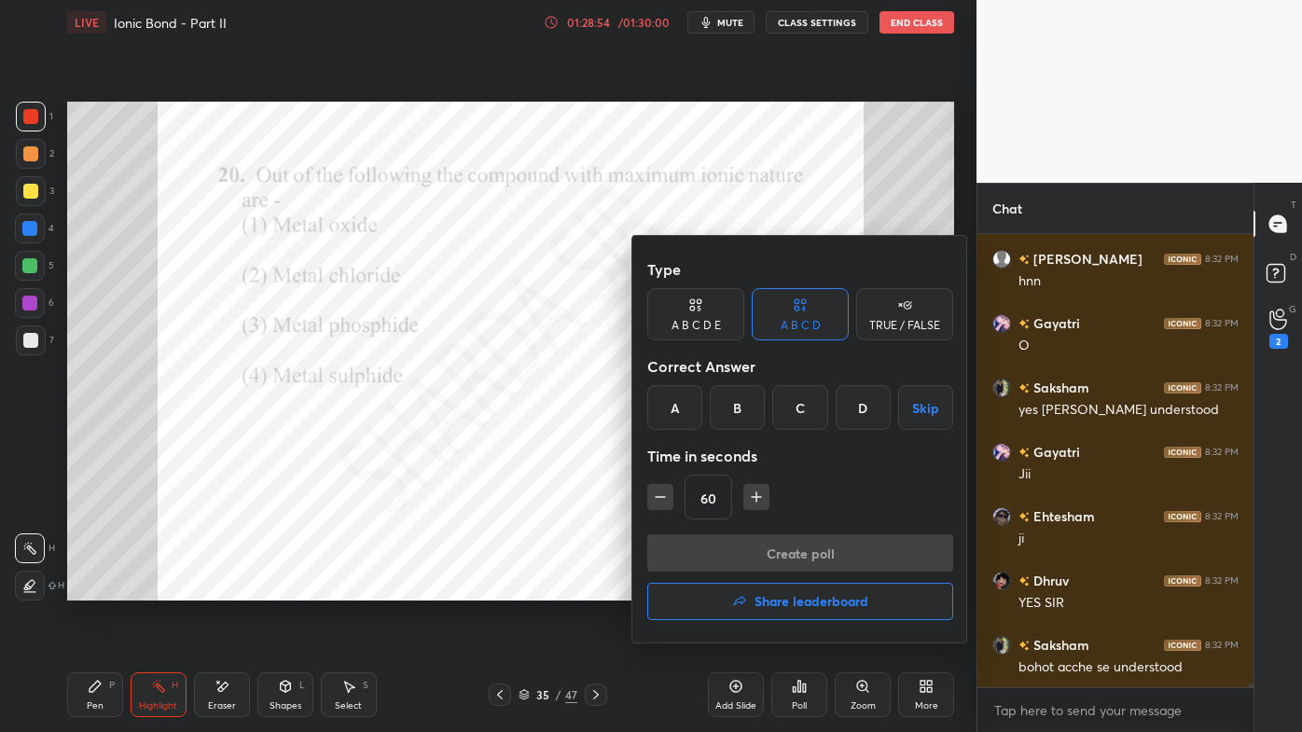
click at [802, 412] on div "C" at bounding box center [799, 407] width 55 height 45
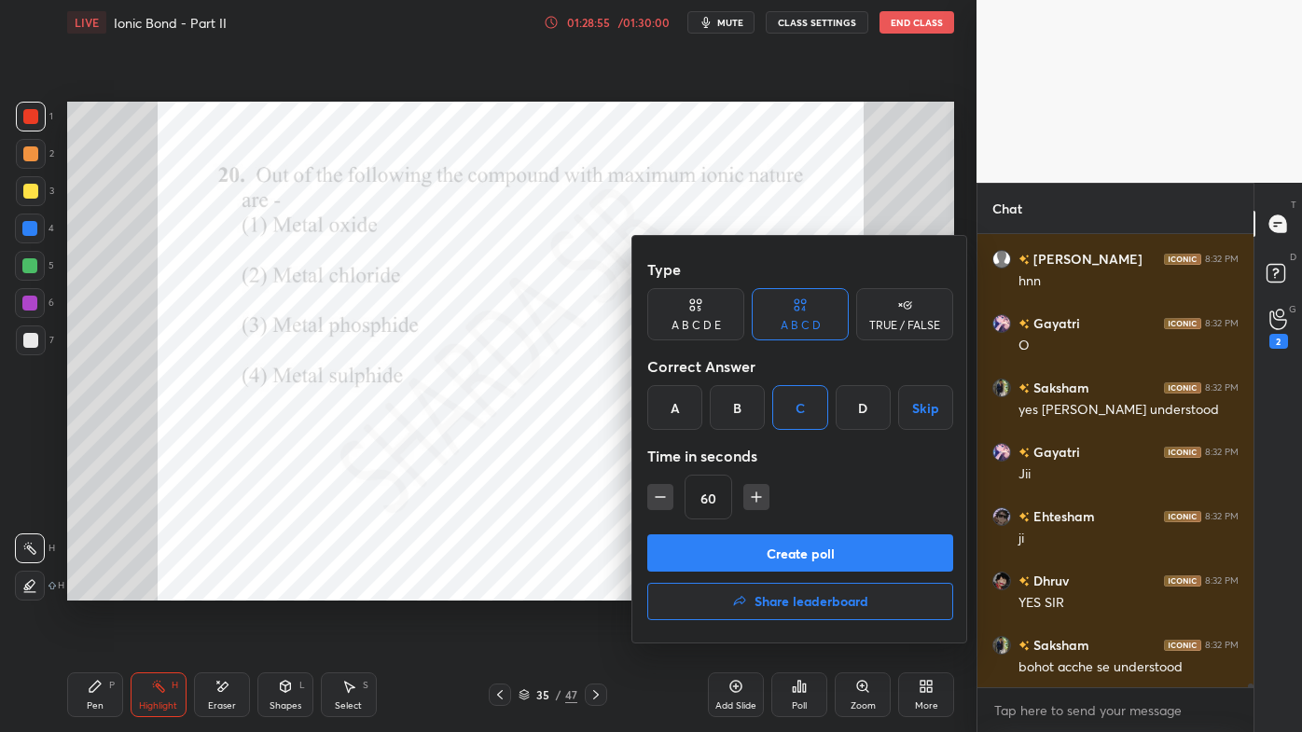
drag, startPoint x: 731, startPoint y: 561, endPoint x: 723, endPoint y: 572, distance: 14.0
click at [733, 564] on button "Create poll" at bounding box center [800, 553] width 306 height 37
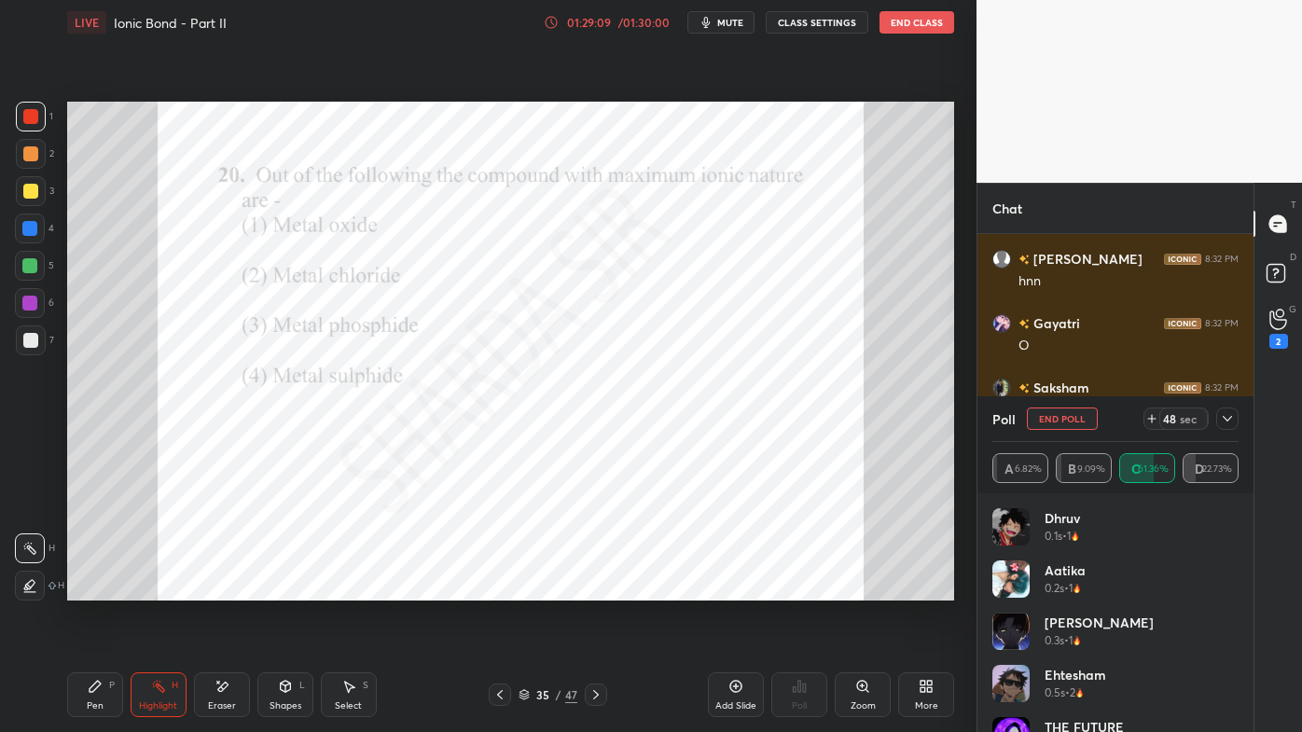
drag, startPoint x: 1229, startPoint y: 414, endPoint x: 1174, endPoint y: 447, distance: 64.8
click at [1228, 415] on icon at bounding box center [1227, 418] width 15 height 15
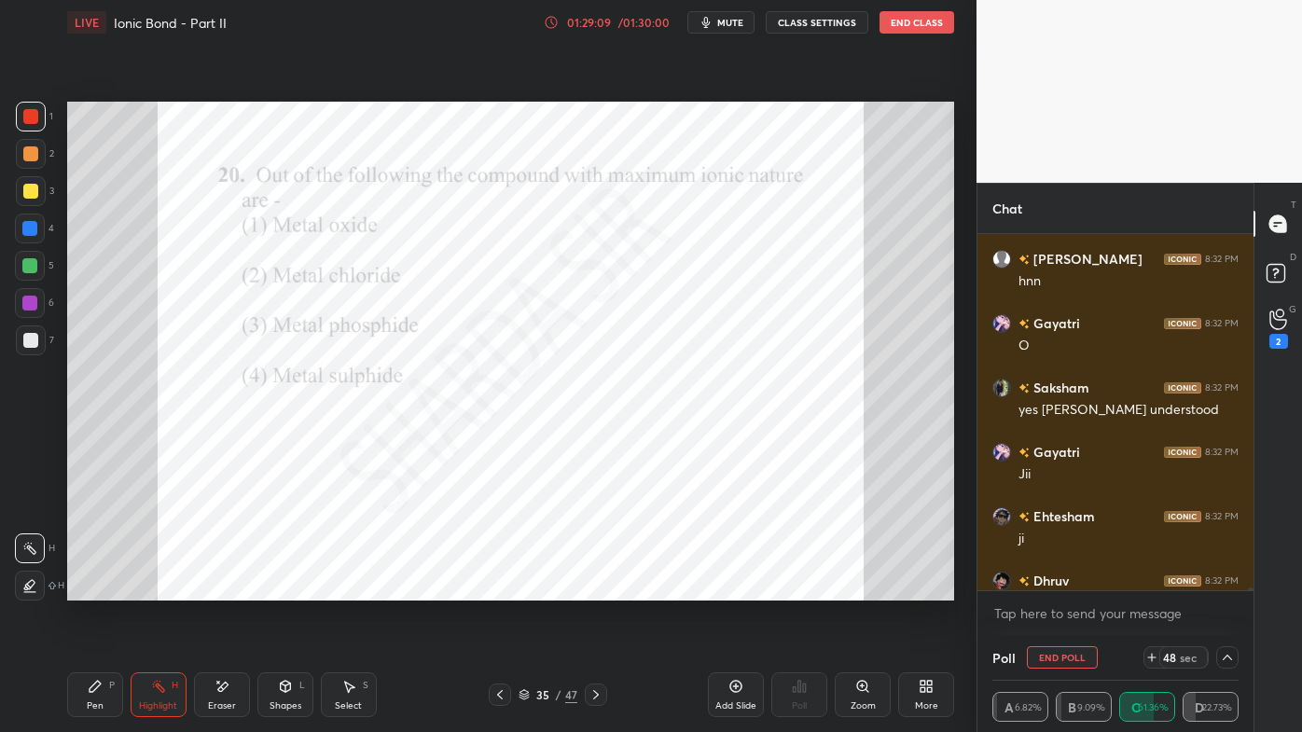
scroll to position [0, 0]
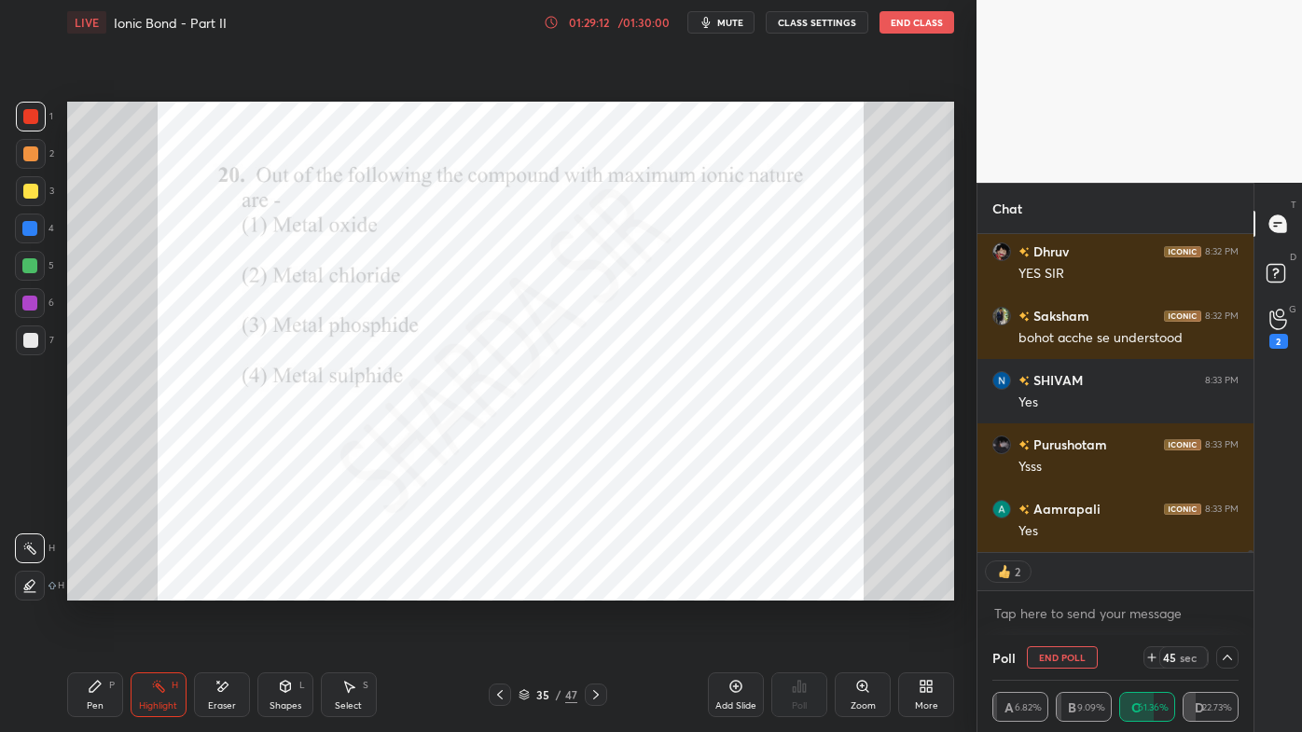
click at [90, 589] on icon at bounding box center [95, 686] width 15 height 15
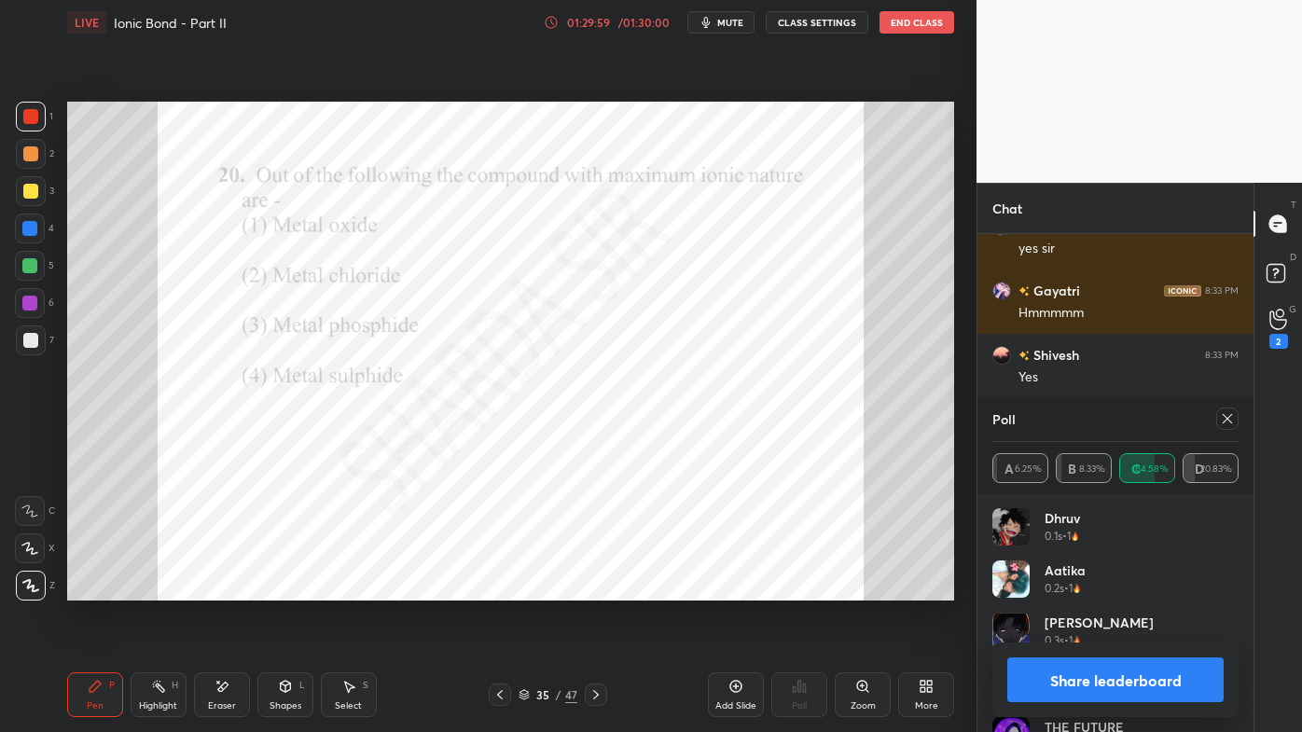
click at [1059, 589] on button "Share leaderboard" at bounding box center [1115, 680] width 216 height 45
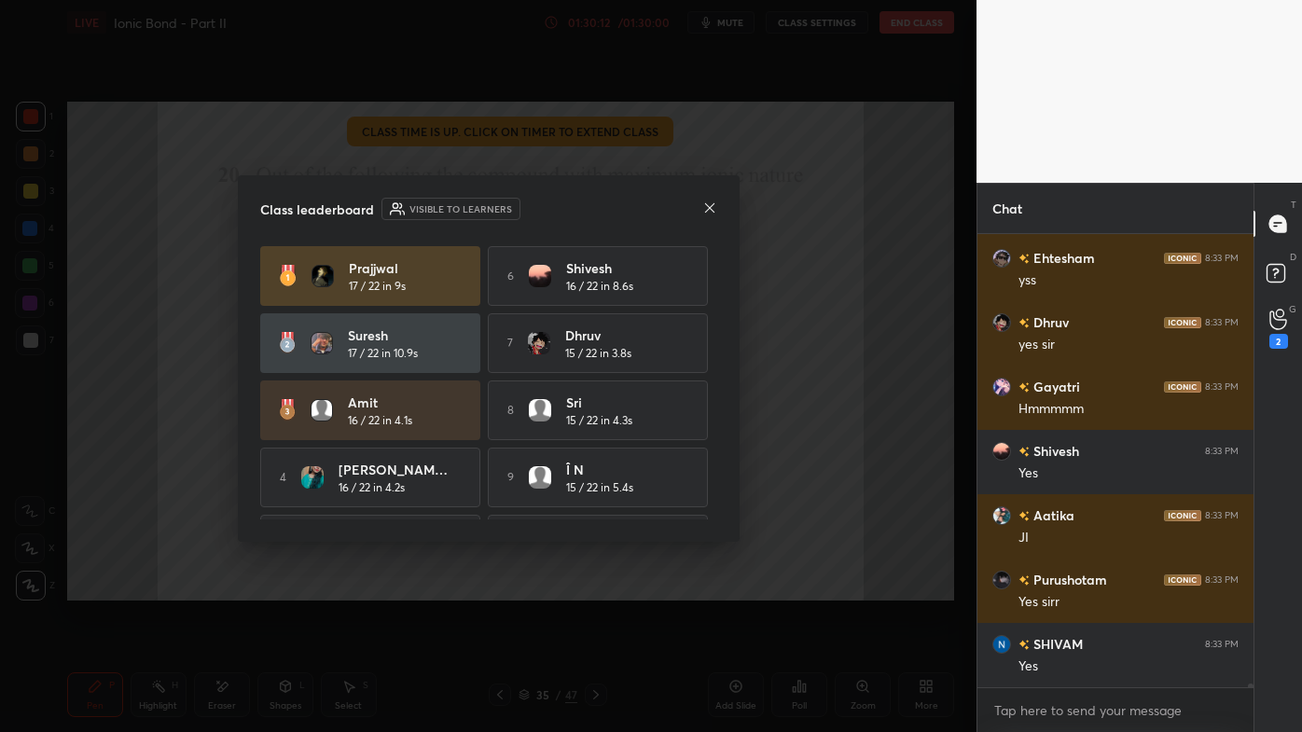
drag, startPoint x: 722, startPoint y: 446, endPoint x: 728, endPoint y: 492, distance: 46.1
click at [728, 495] on div "Class leaderboard Visible to learners [PERSON_NAME] 17 / 22 in 9s 6 [PERSON_NAM…" at bounding box center [489, 358] width 502 height 367
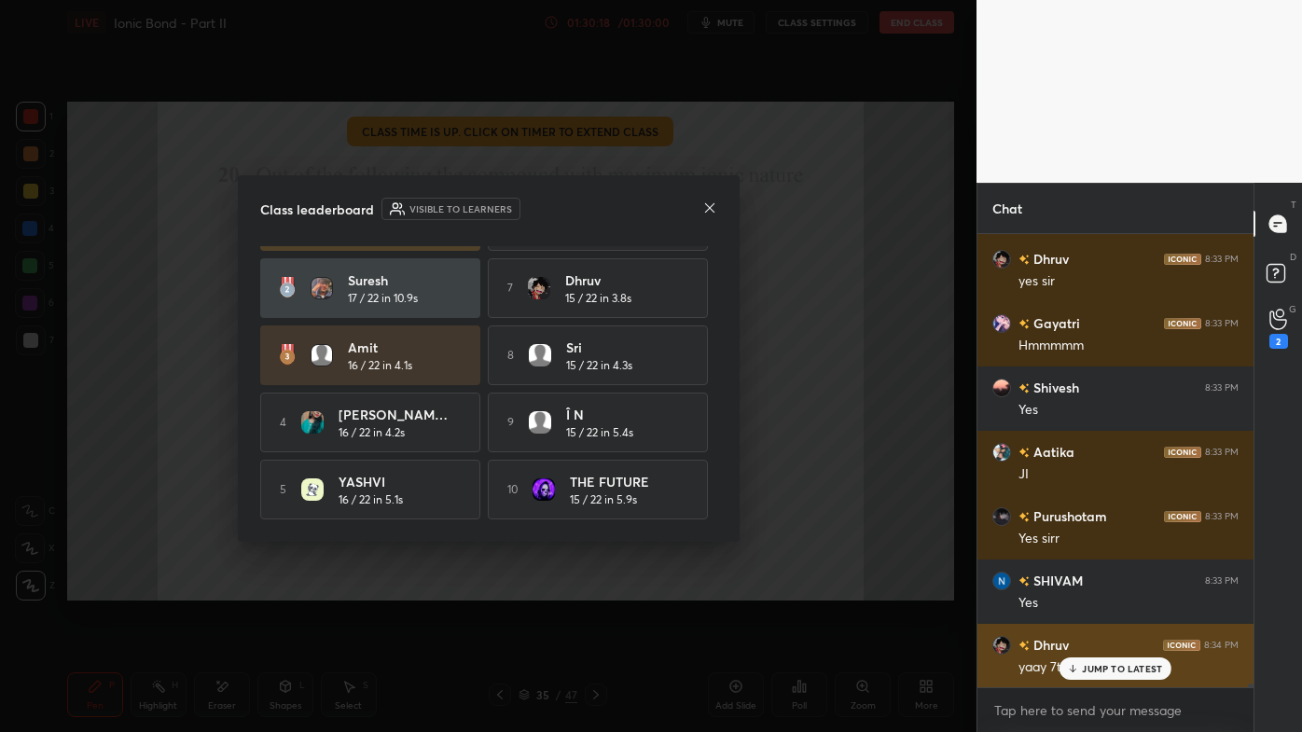
drag, startPoint x: 1096, startPoint y: 666, endPoint x: 1027, endPoint y: 661, distance: 69.2
click at [1091, 589] on p "JUMP TO LATEST" at bounding box center [1122, 668] width 80 height 11
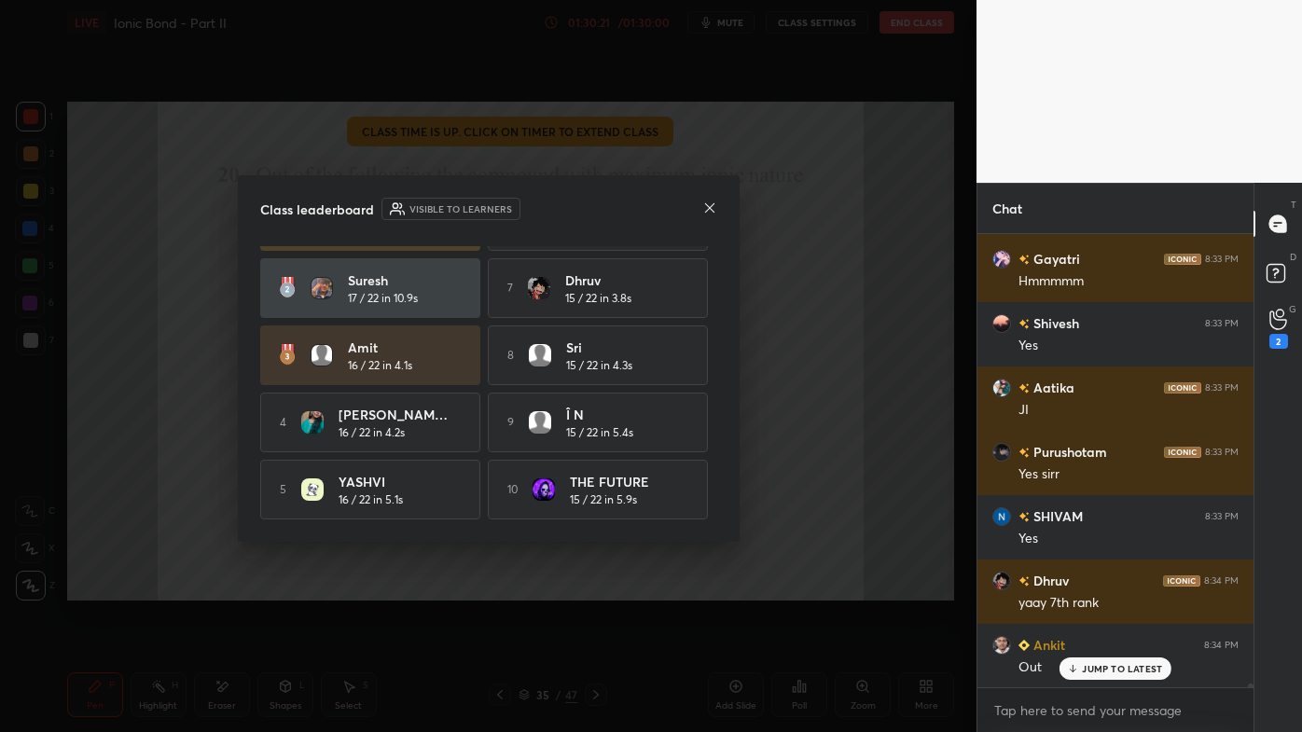
click at [710, 206] on icon at bounding box center [709, 208] width 15 height 15
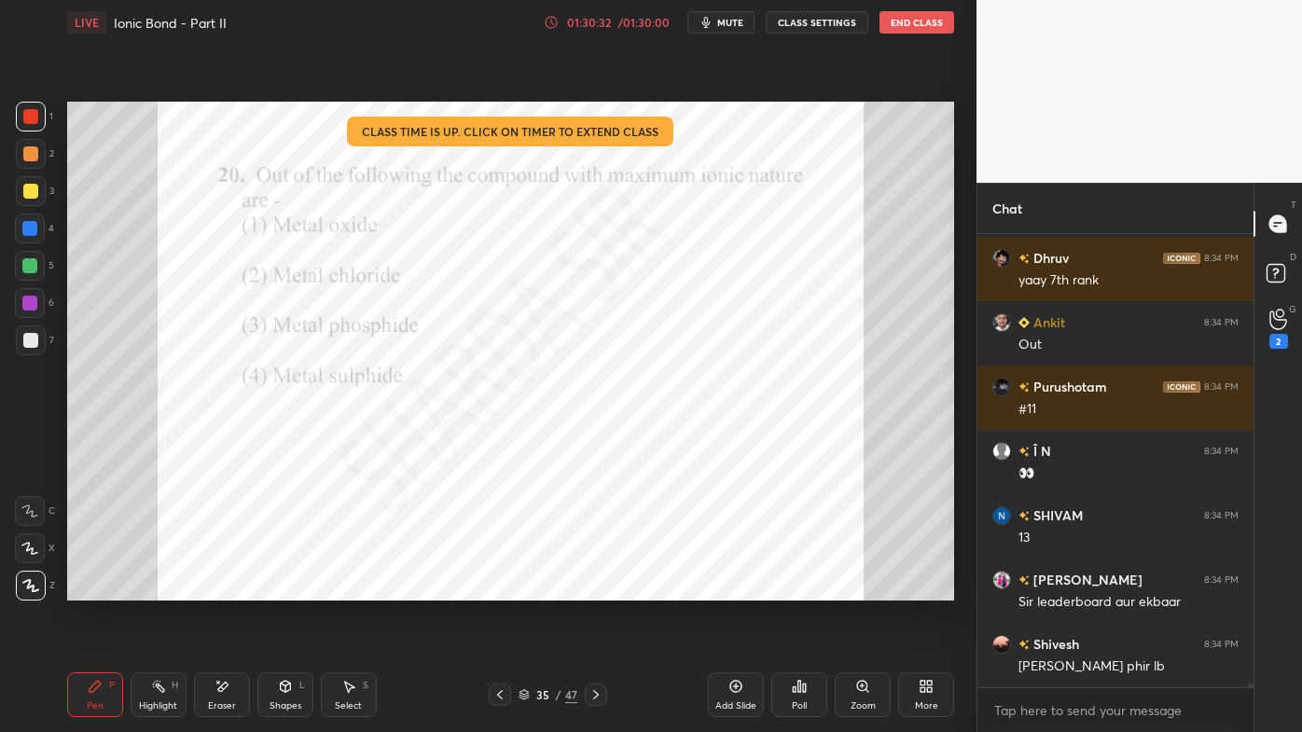
click at [794, 589] on icon at bounding box center [794, 689] width 3 height 5
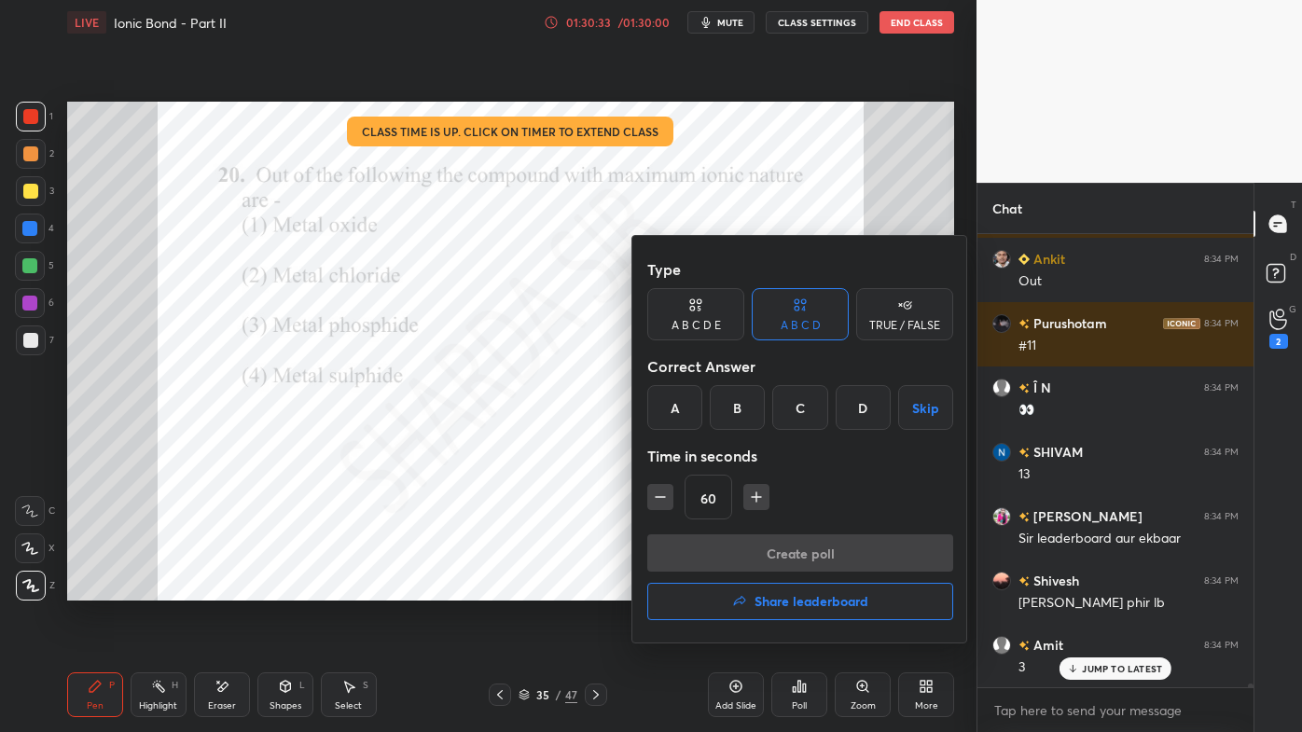
click at [744, 589] on icon "button" at bounding box center [739, 601] width 15 height 15
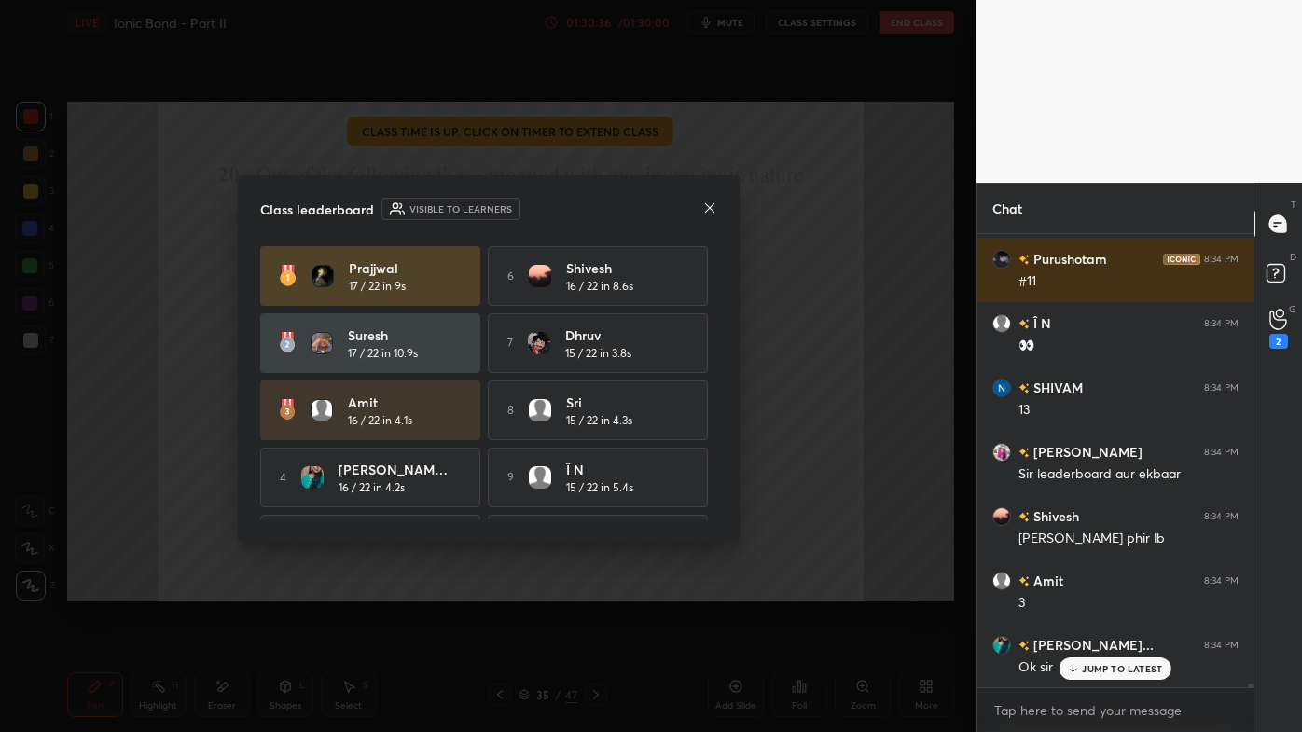
click at [1097, 589] on p "JUMP TO LATEST" at bounding box center [1122, 668] width 80 height 11
click at [705, 206] on icon at bounding box center [709, 208] width 15 height 15
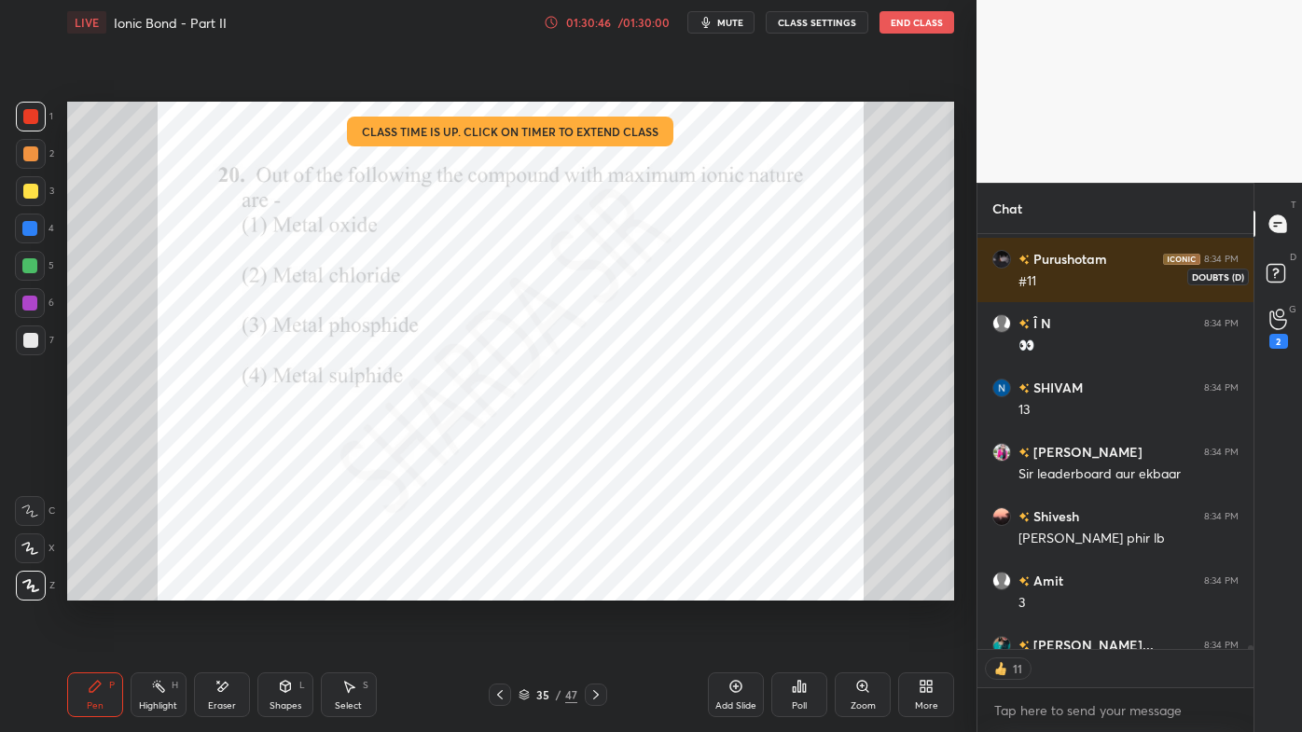
click at [1278, 285] on icon at bounding box center [1279, 276] width 34 height 34
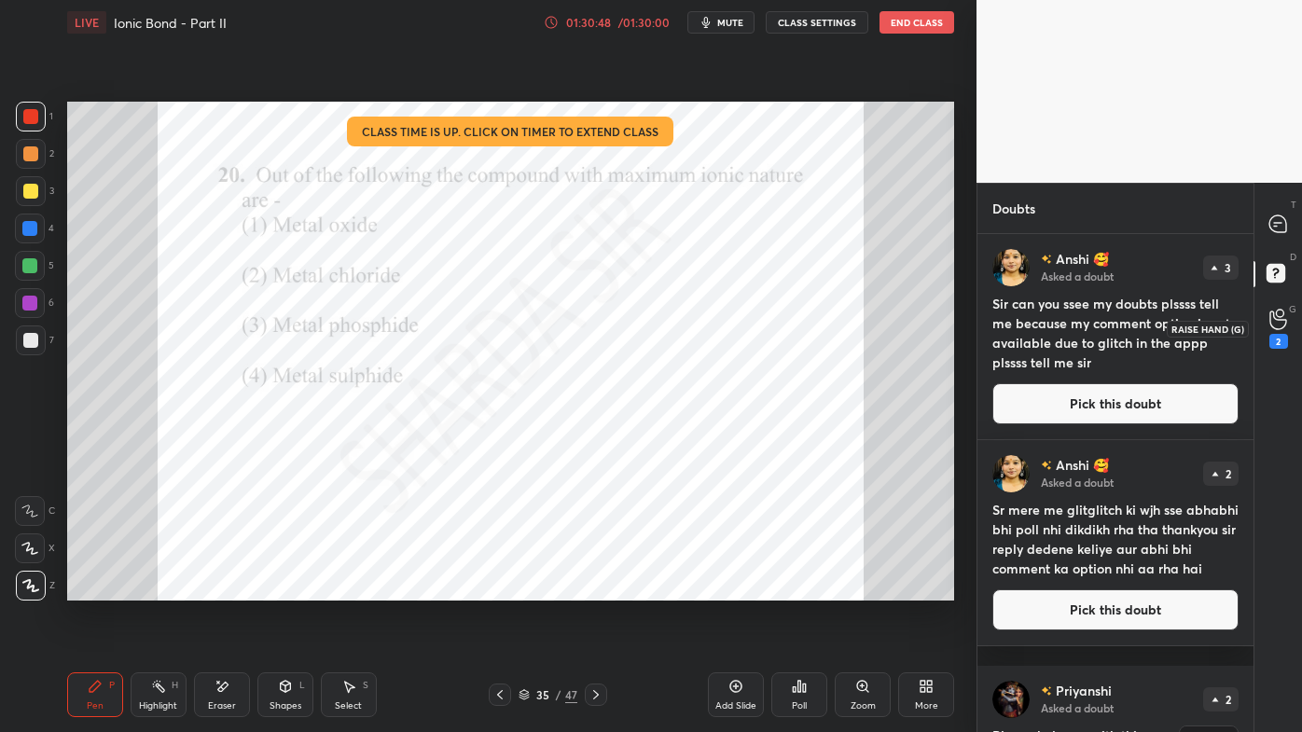
drag, startPoint x: 1278, startPoint y: 337, endPoint x: 1288, endPoint y: 307, distance: 31.6
click at [1280, 337] on div "2" at bounding box center [1279, 341] width 19 height 15
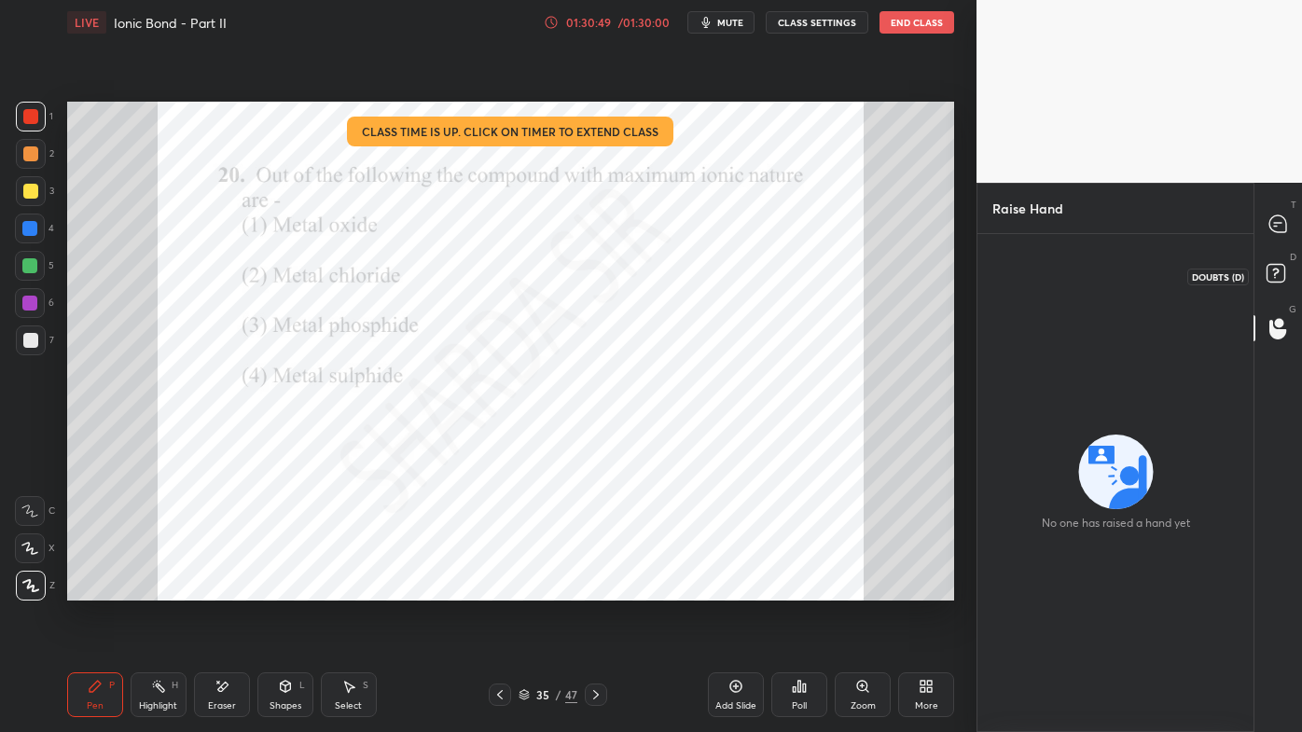
drag, startPoint x: 1276, startPoint y: 271, endPoint x: 1286, endPoint y: 251, distance: 22.1
click at [1276, 271] on rect at bounding box center [1276, 274] width 18 height 18
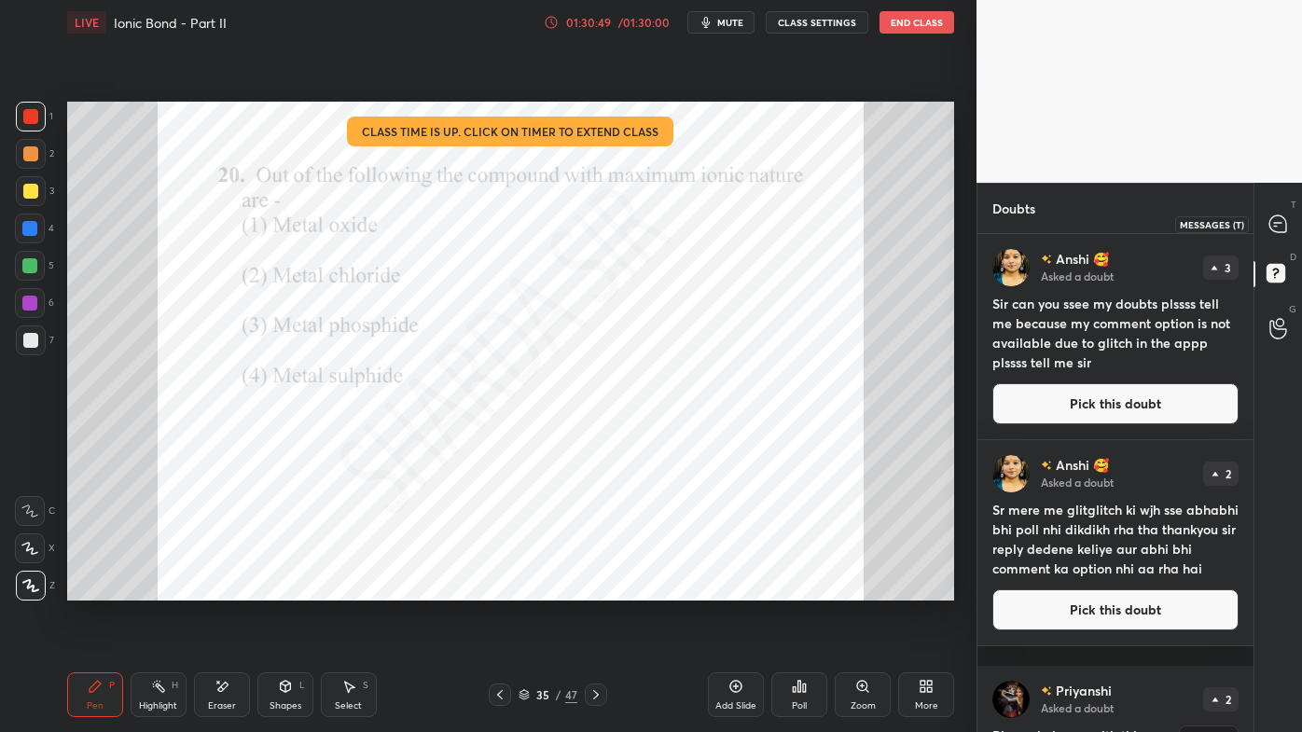
click at [1280, 223] on icon at bounding box center [1277, 223] width 7 height 0
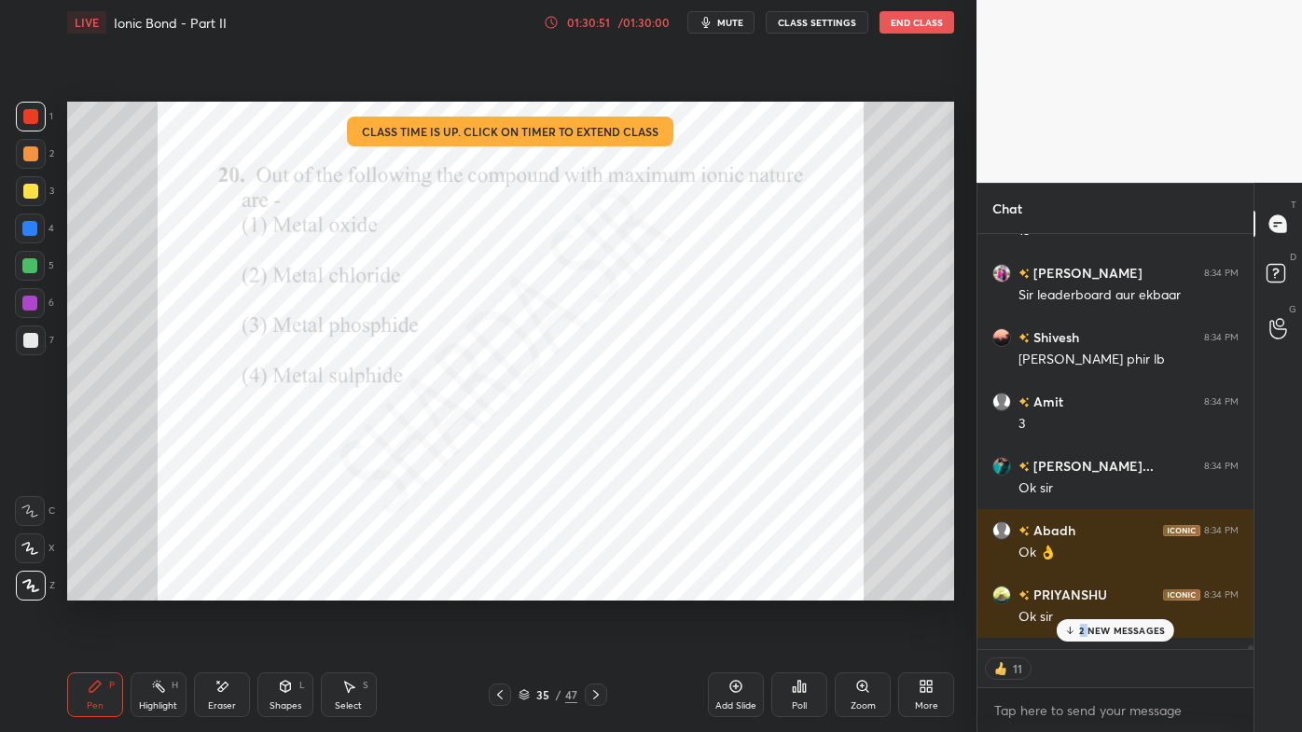
click at [1090, 589] on div "2 NEW MESSAGES" at bounding box center [1116, 630] width 118 height 22
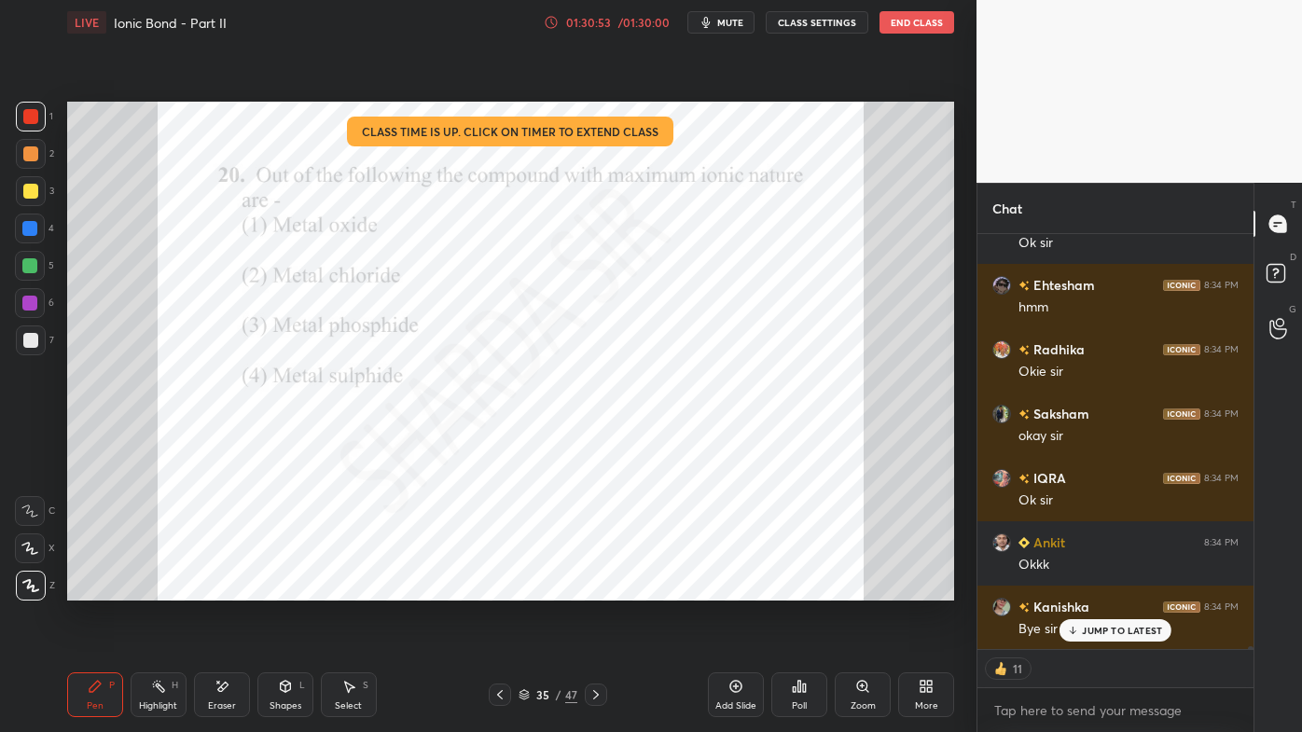
click at [906, 17] on button "End Class" at bounding box center [917, 22] width 75 height 22
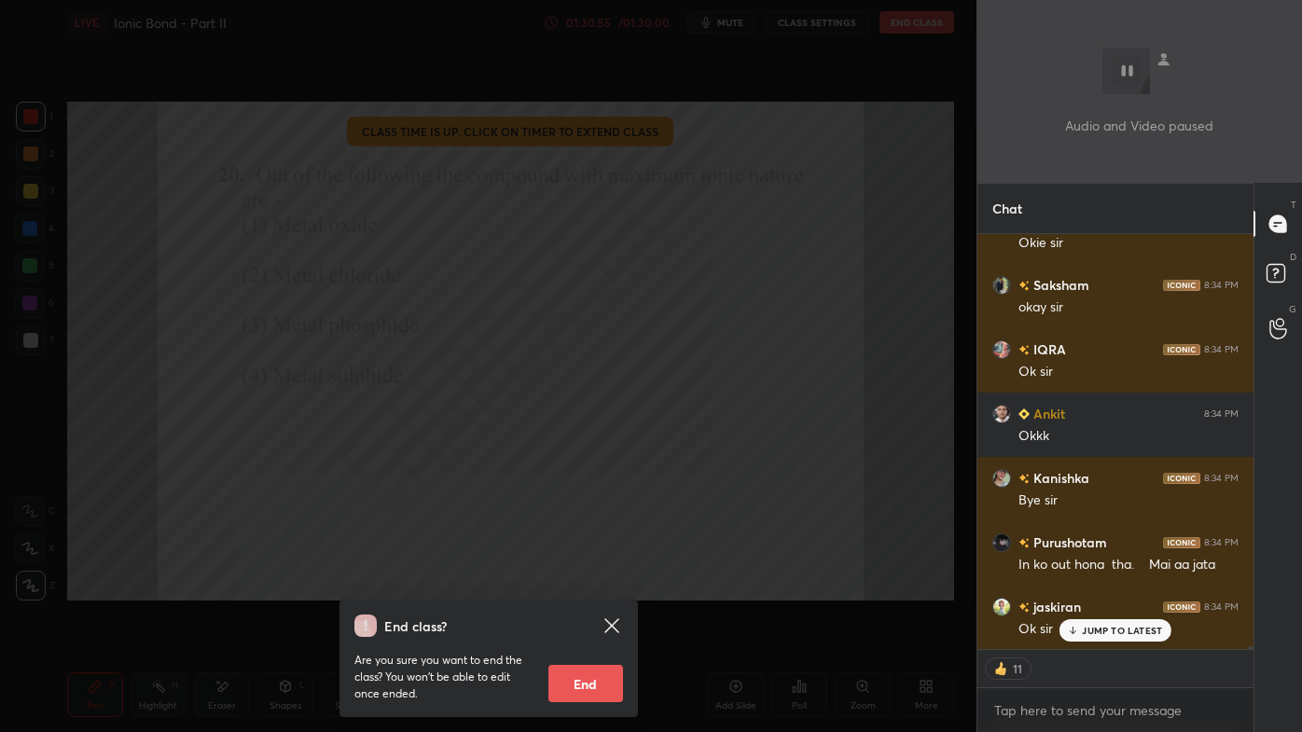
click at [573, 589] on button "End" at bounding box center [586, 683] width 75 height 37
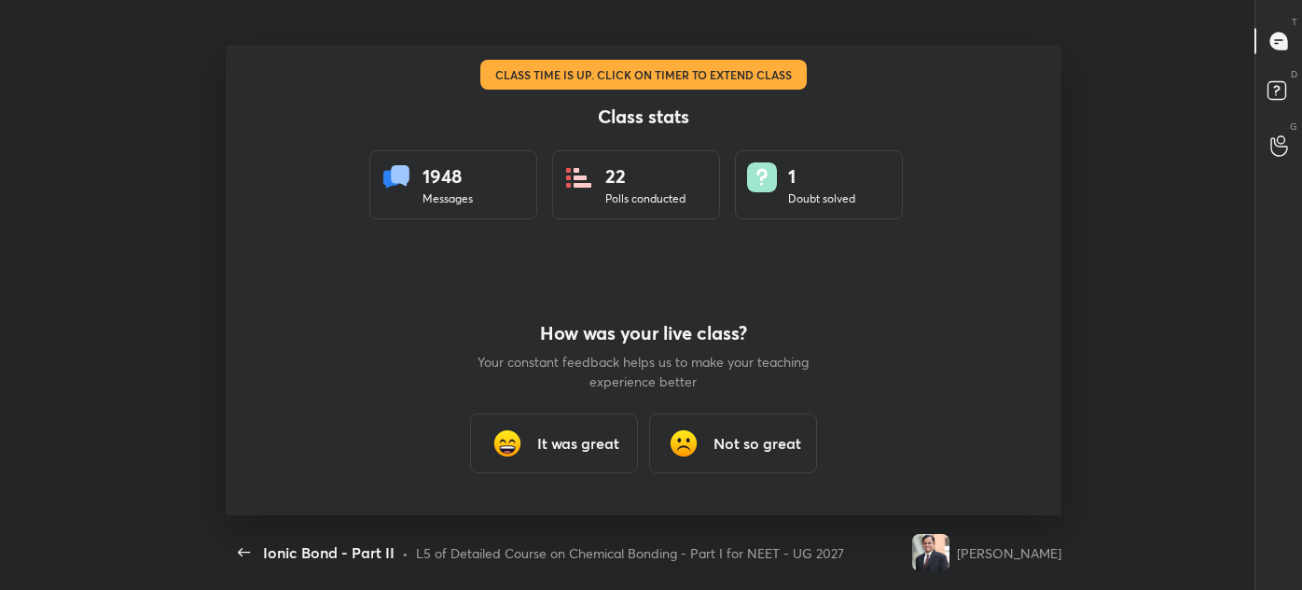
type textarea "x"
